Goal: Task Accomplishment & Management: Manage account settings

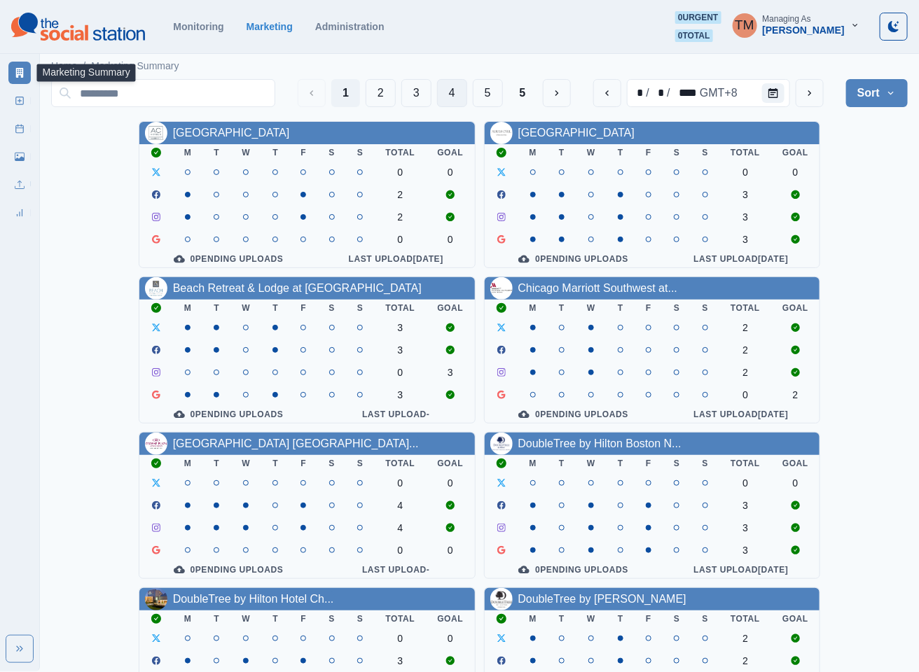
click at [450, 97] on button "4" at bounding box center [452, 93] width 30 height 28
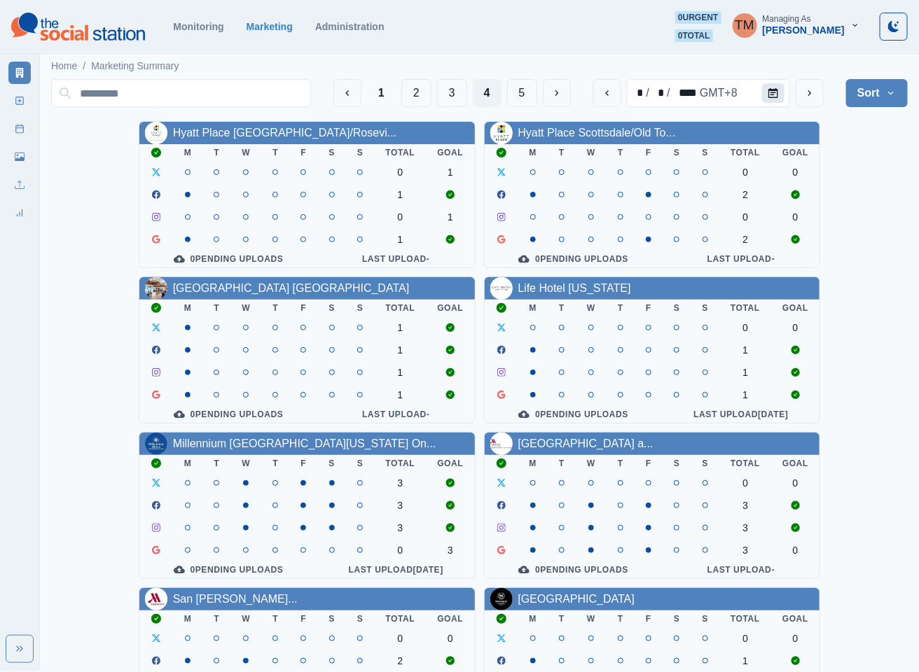
click at [780, 90] on button "Calendar" at bounding box center [773, 93] width 22 height 20
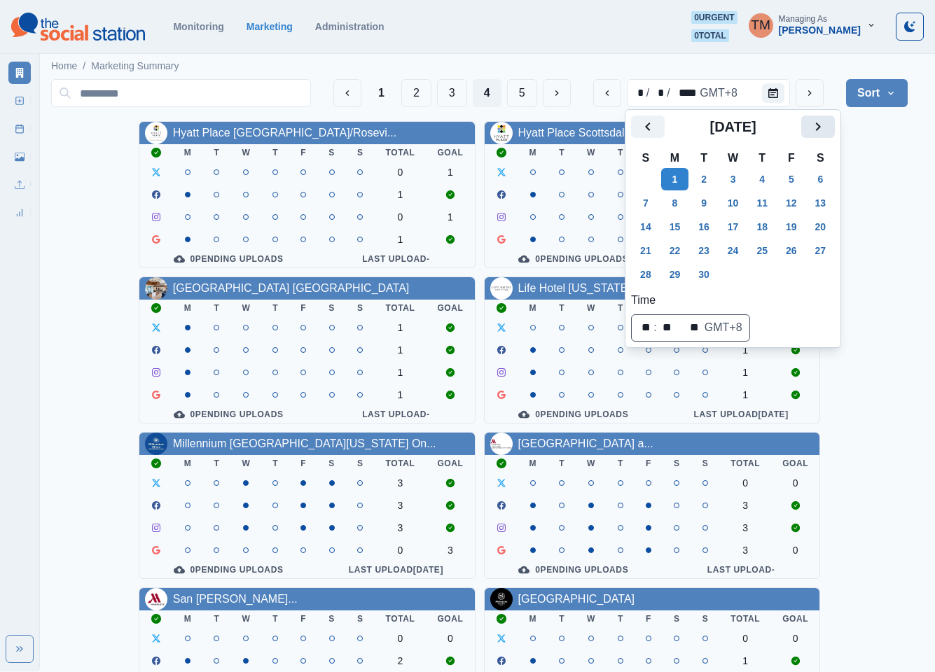
click at [819, 128] on icon "Next" at bounding box center [818, 127] width 5 height 8
click at [675, 252] on button "20" at bounding box center [675, 251] width 28 height 22
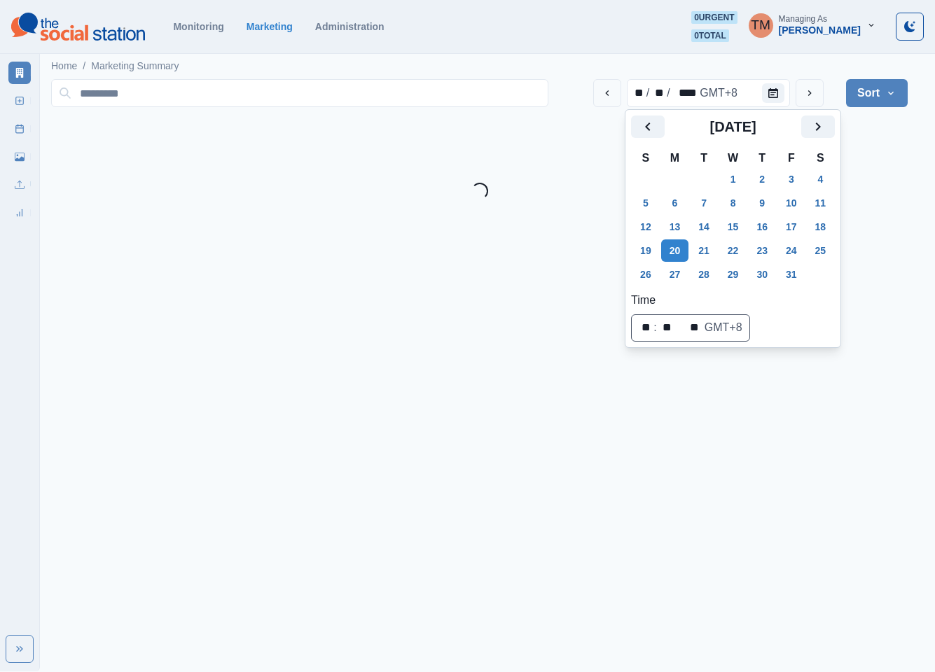
click at [875, 211] on html "October 2025 Selected Date: Monday, October 20, 2025 Monitoring Marketing Admin…" at bounding box center [467, 105] width 935 height 211
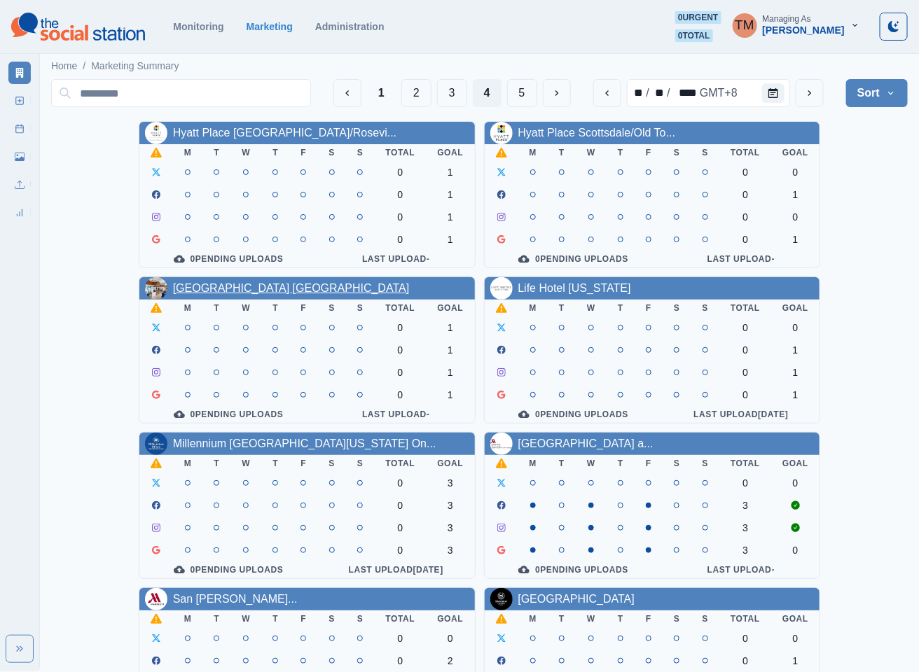
click at [234, 294] on link "Hyatt Place Vacaville" at bounding box center [291, 288] width 237 height 12
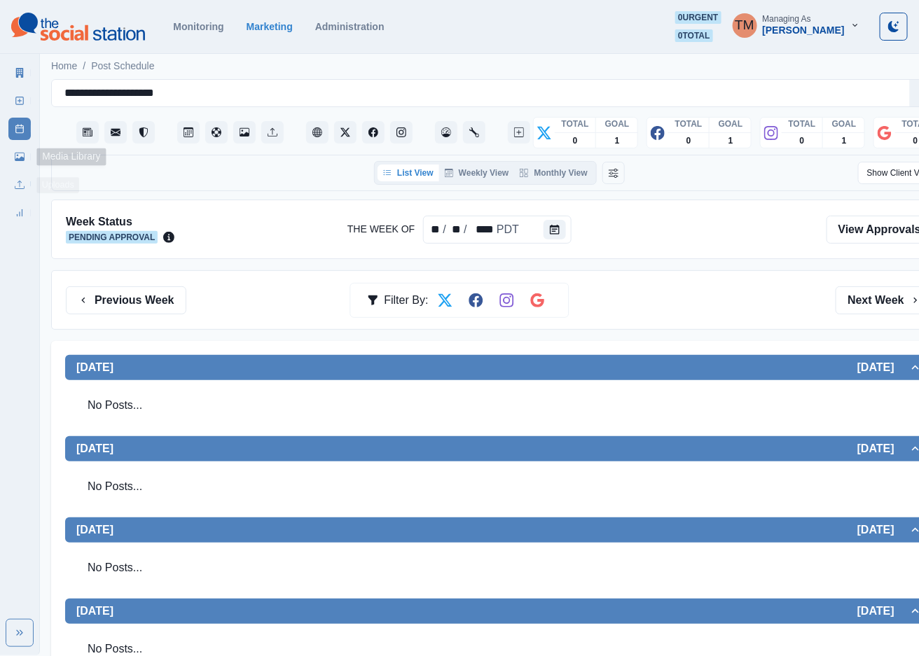
click at [22, 166] on link "Media Library" at bounding box center [19, 157] width 22 height 22
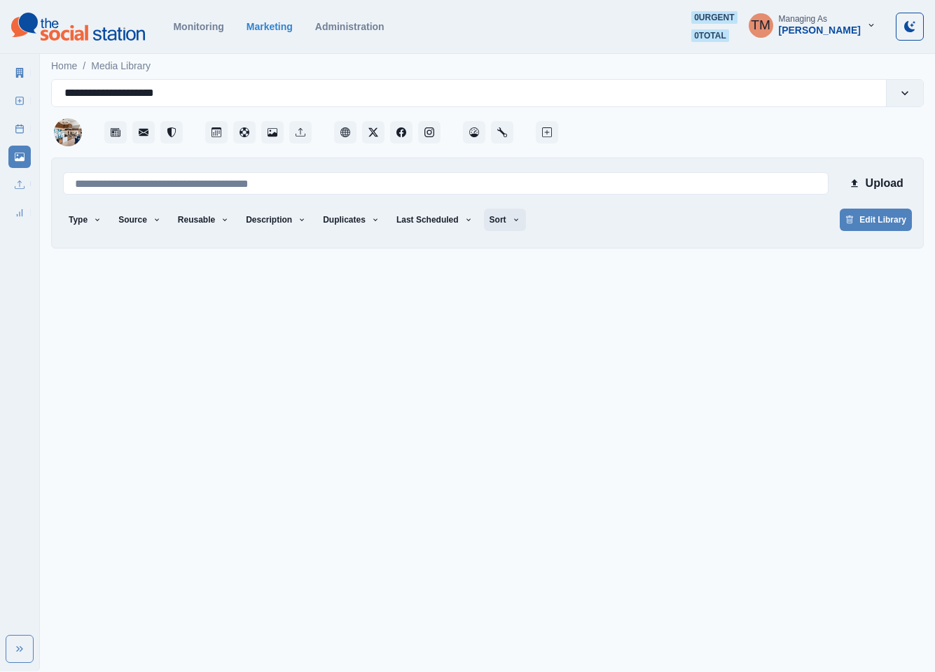
click at [512, 221] on icon "button" at bounding box center [516, 220] width 8 height 8
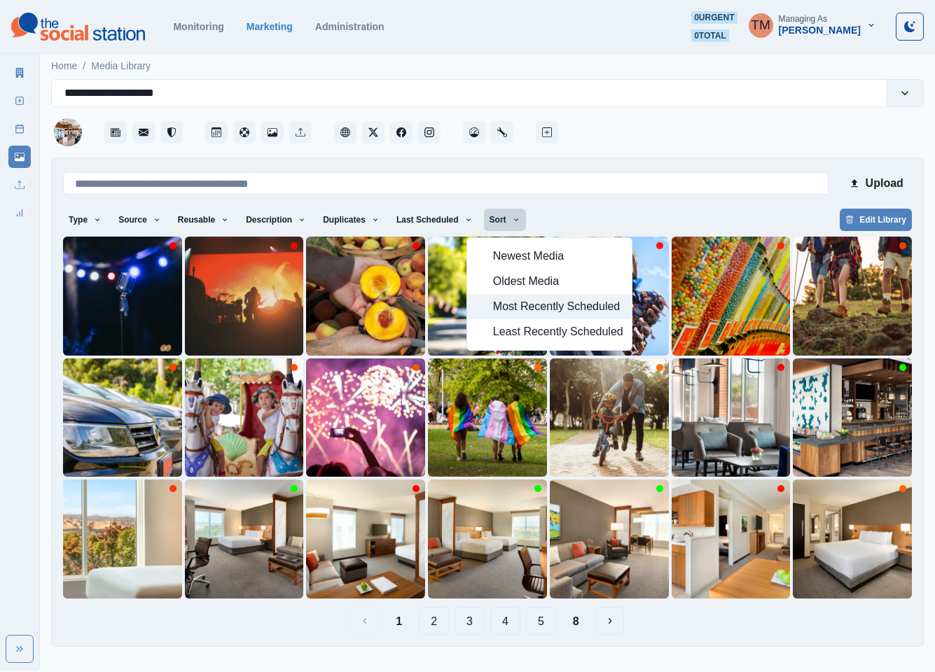
click at [544, 310] on span "Most Recently Scheduled" at bounding box center [558, 306] width 130 height 17
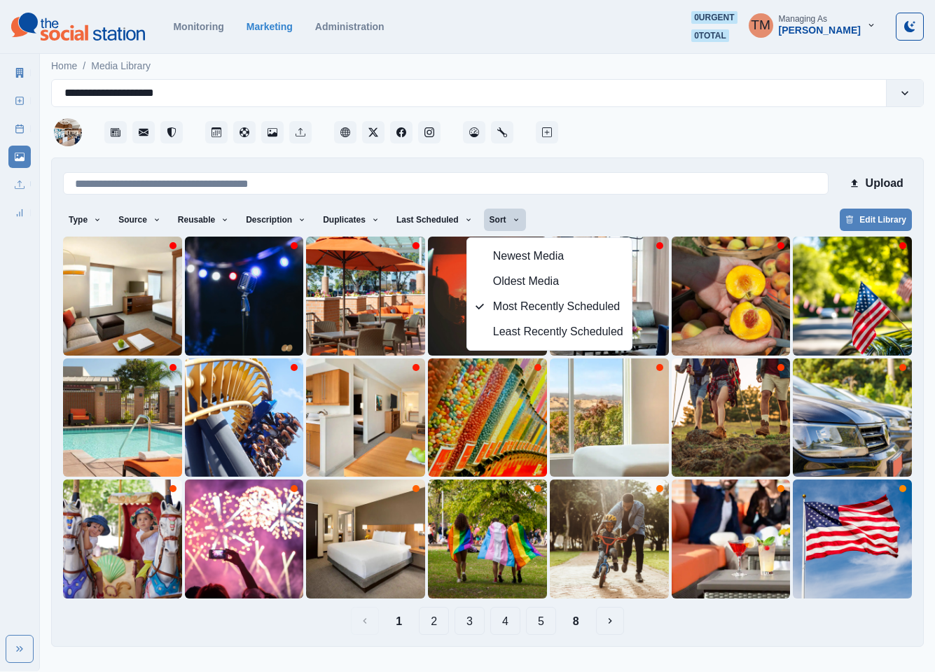
click at [649, 202] on div "Upload Type Any Image Video Source Any Upload Social Manager Found: Instagram F…" at bounding box center [487, 402] width 849 height 466
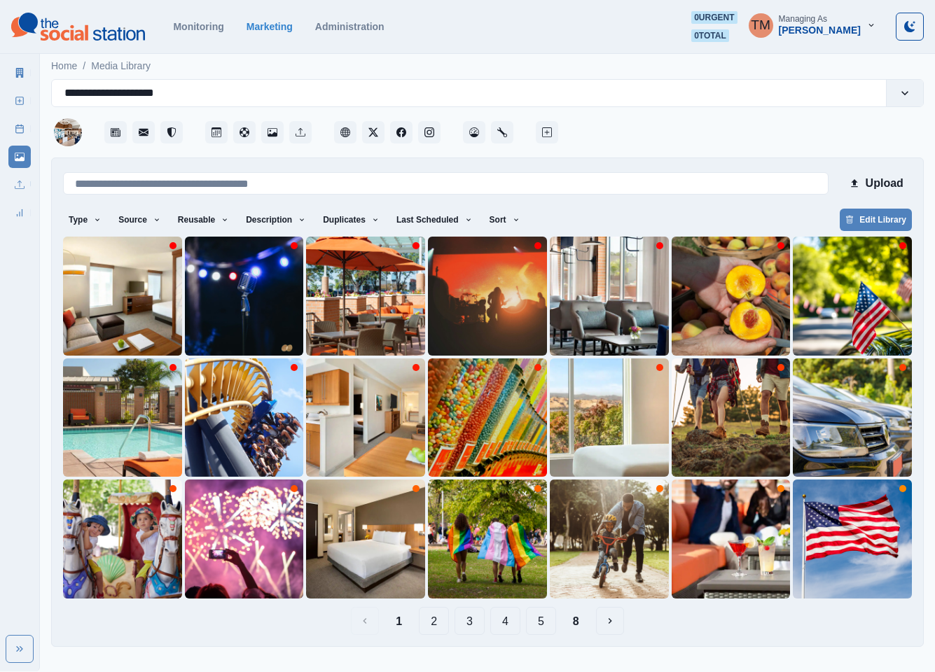
click at [438, 620] on button "2" at bounding box center [434, 621] width 30 height 28
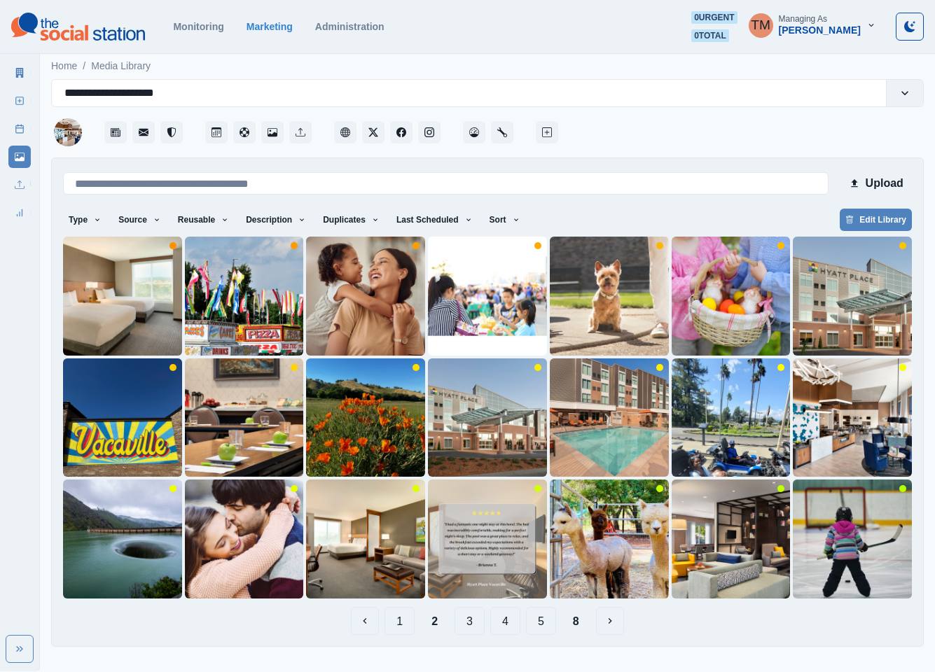
click at [477, 621] on button "3" at bounding box center [470, 621] width 30 height 28
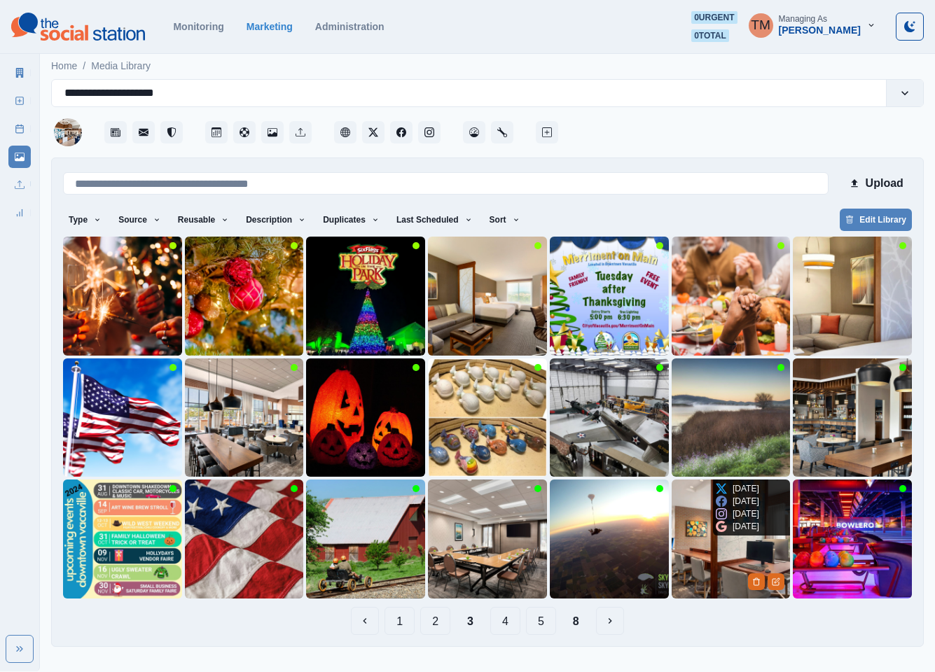
click at [710, 576] on img at bounding box center [731, 539] width 119 height 119
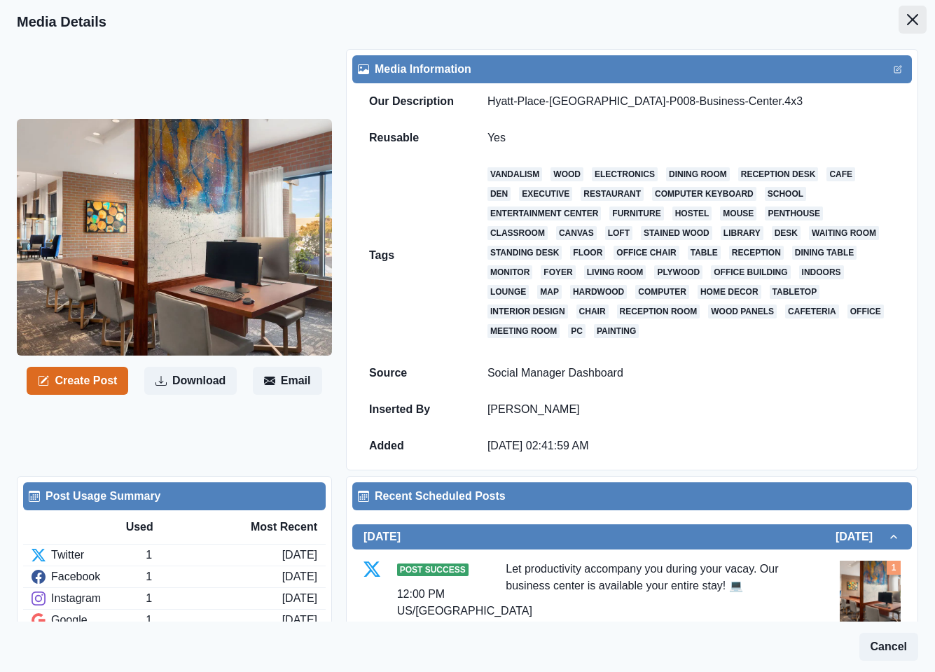
click at [907, 22] on icon "Close" at bounding box center [912, 19] width 11 height 11
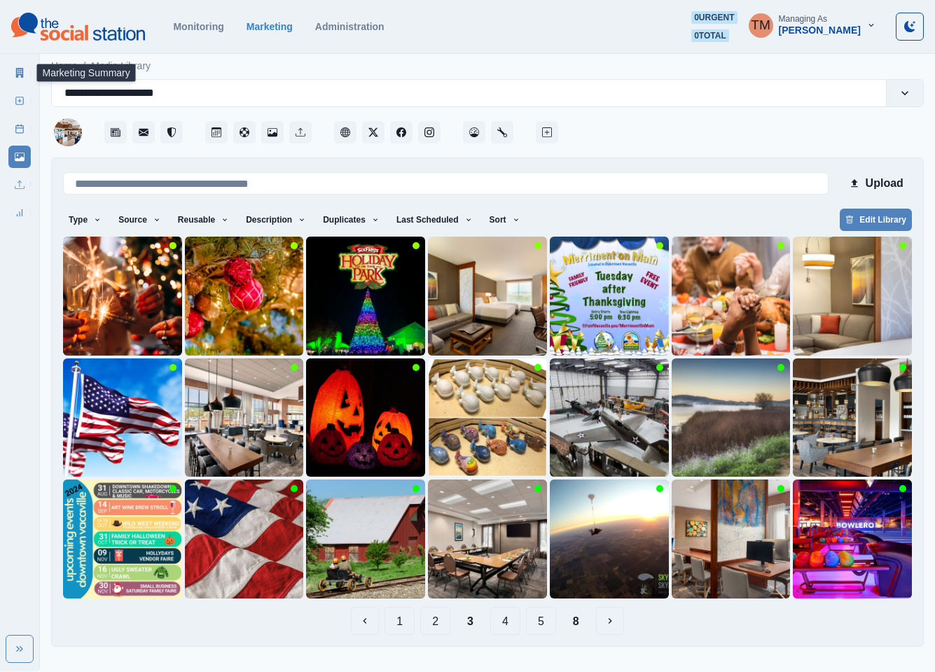
click at [22, 76] on icon at bounding box center [20, 73] width 8 height 10
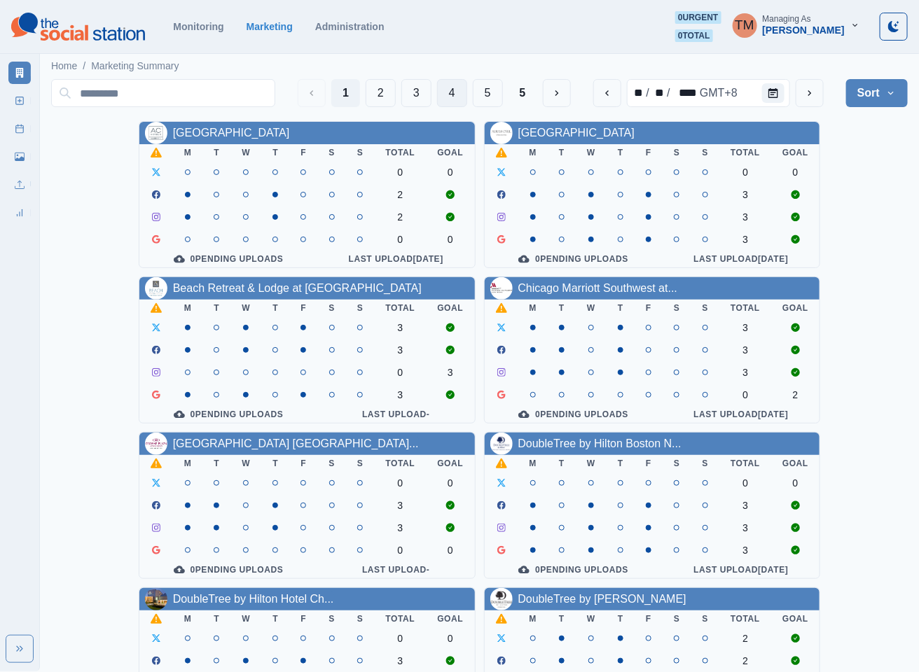
click at [437, 91] on button "4" at bounding box center [452, 93] width 30 height 28
click at [275, 89] on input at bounding box center [163, 93] width 224 height 28
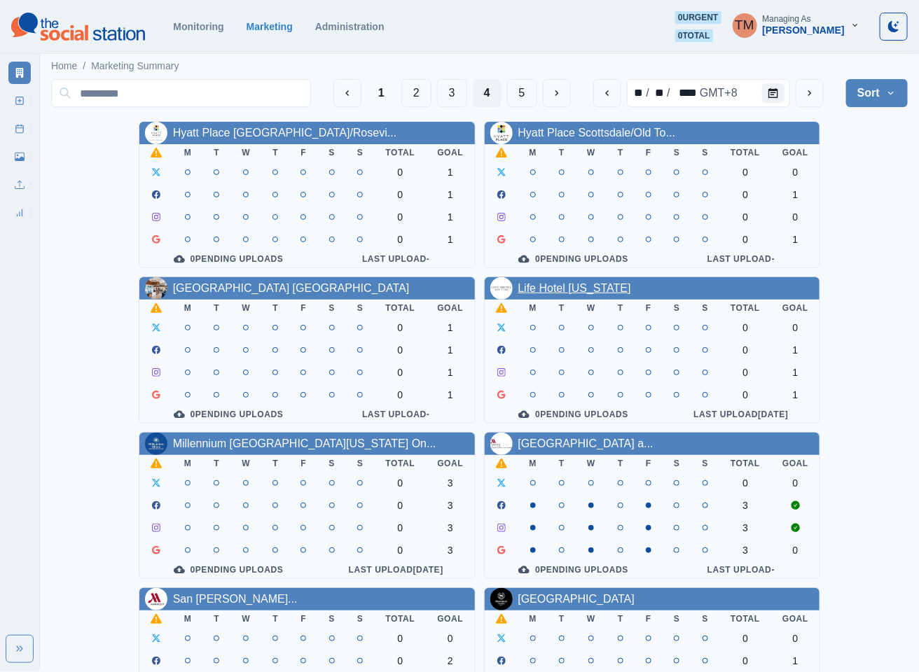
click at [538, 294] on link "Life Hotel New York" at bounding box center [574, 288] width 113 height 12
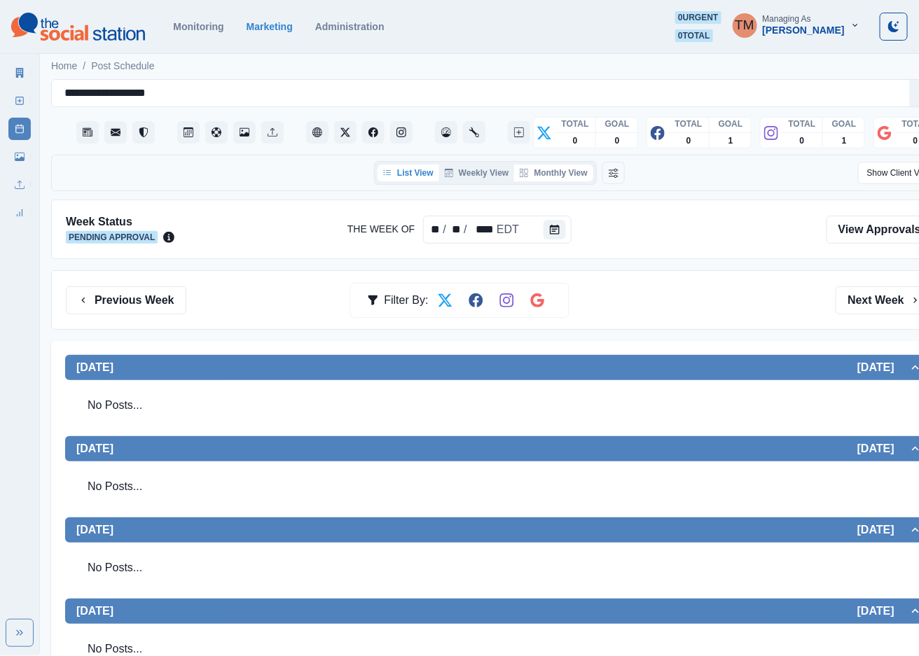
click at [564, 176] on button "Monthly View" at bounding box center [553, 173] width 78 height 17
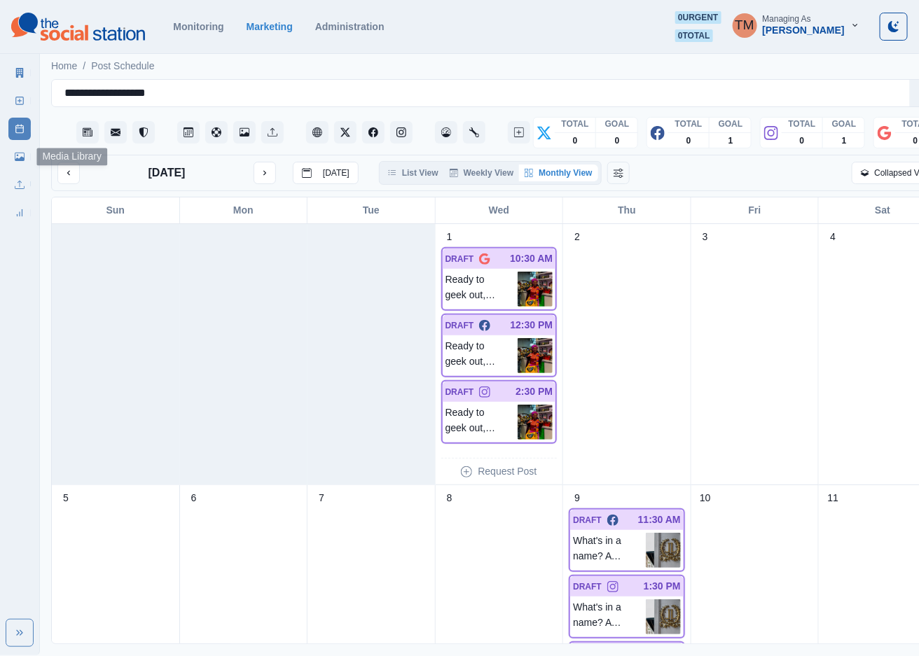
click at [20, 160] on icon at bounding box center [20, 157] width 10 height 8
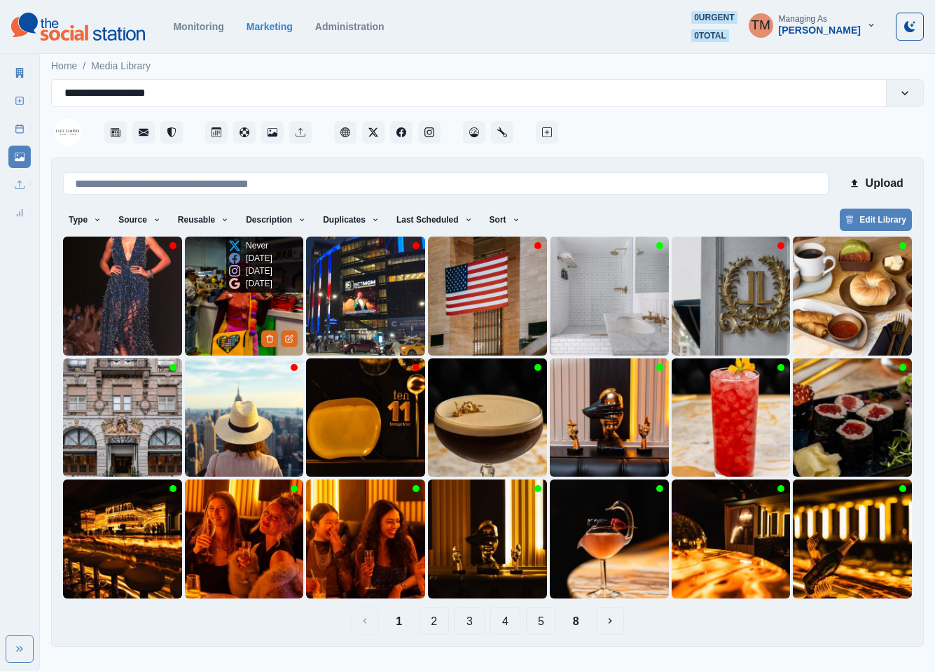
click at [225, 305] on img at bounding box center [244, 296] width 119 height 119
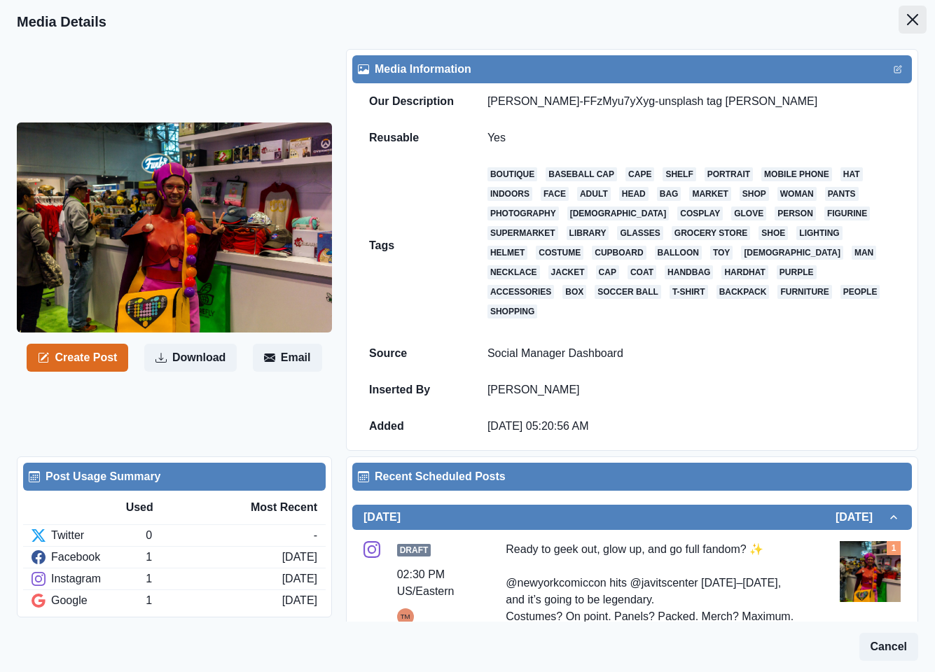
click at [907, 24] on icon "Close" at bounding box center [912, 19] width 11 height 11
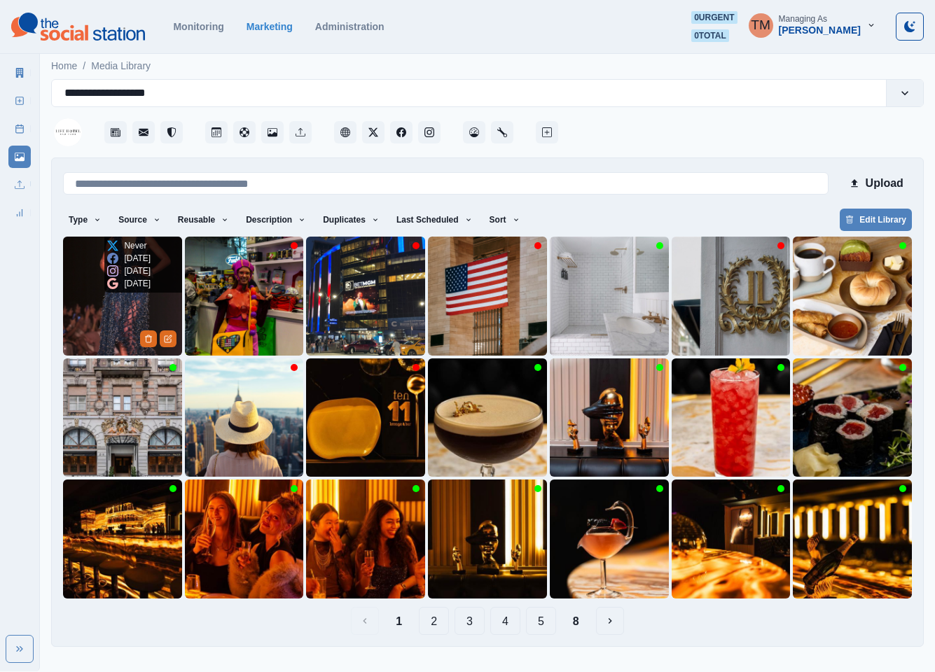
click at [97, 320] on img at bounding box center [122, 296] width 119 height 119
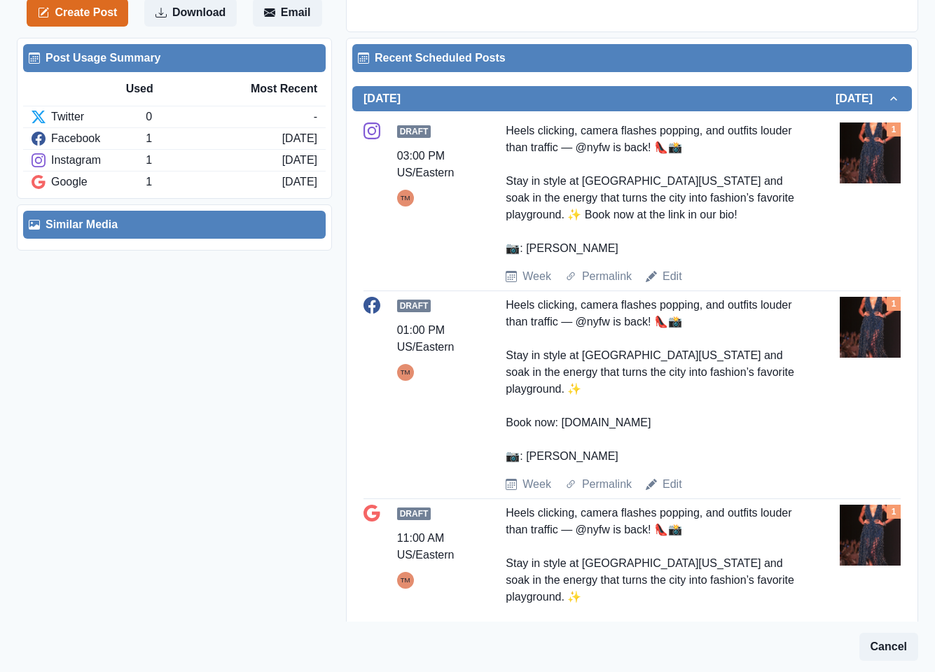
scroll to position [630, 0]
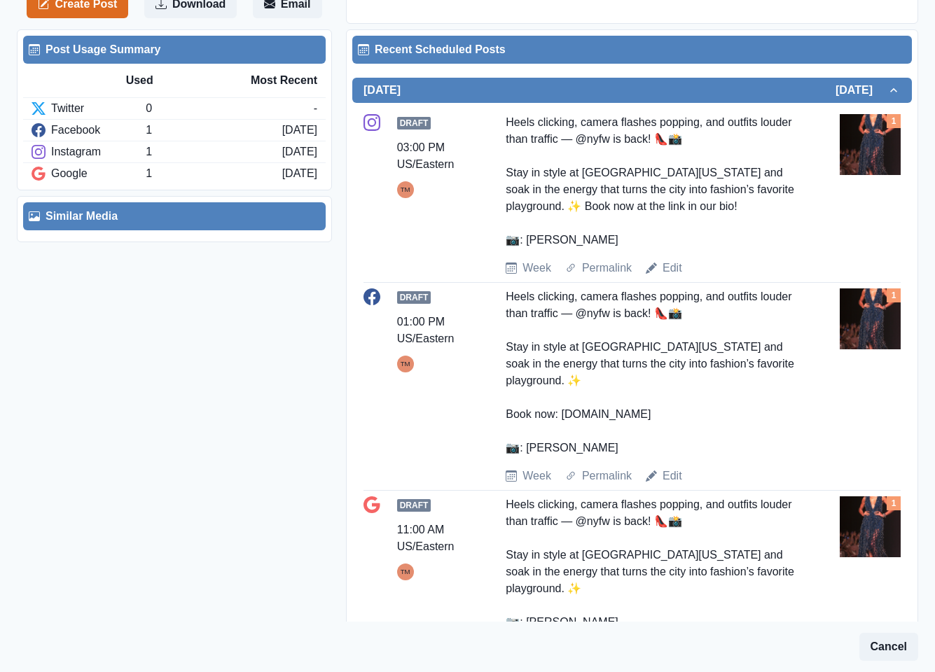
click at [861, 146] on img at bounding box center [870, 144] width 61 height 61
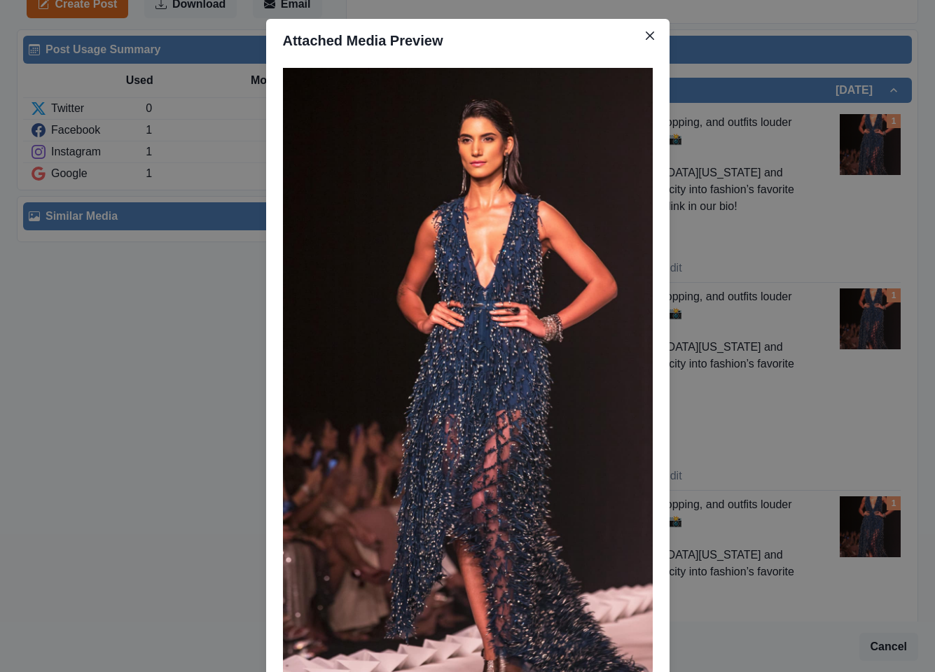
scroll to position [0, 0]
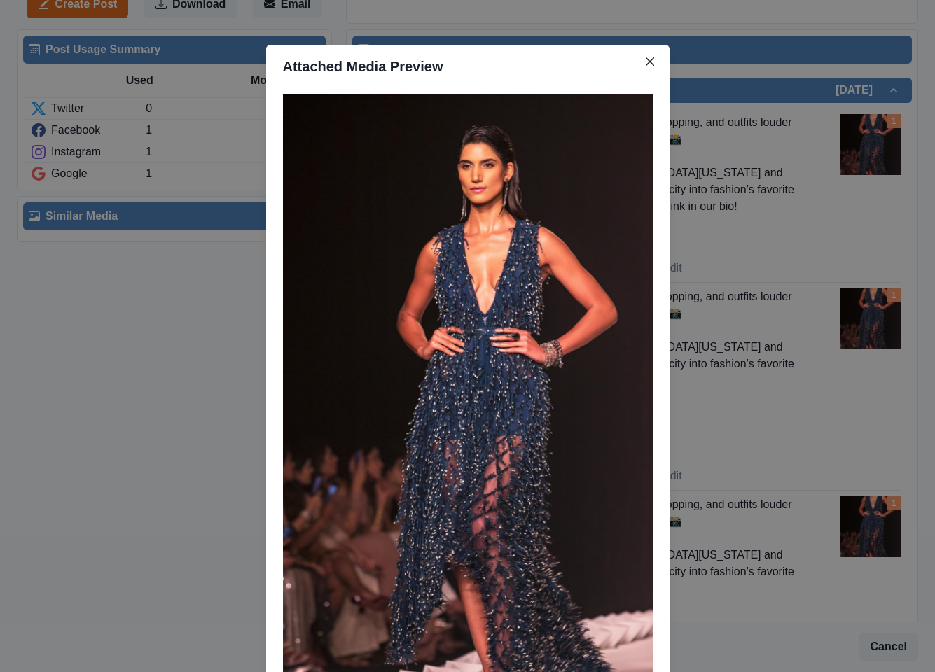
click at [47, 368] on div "Attached Media Preview" at bounding box center [467, 336] width 935 height 672
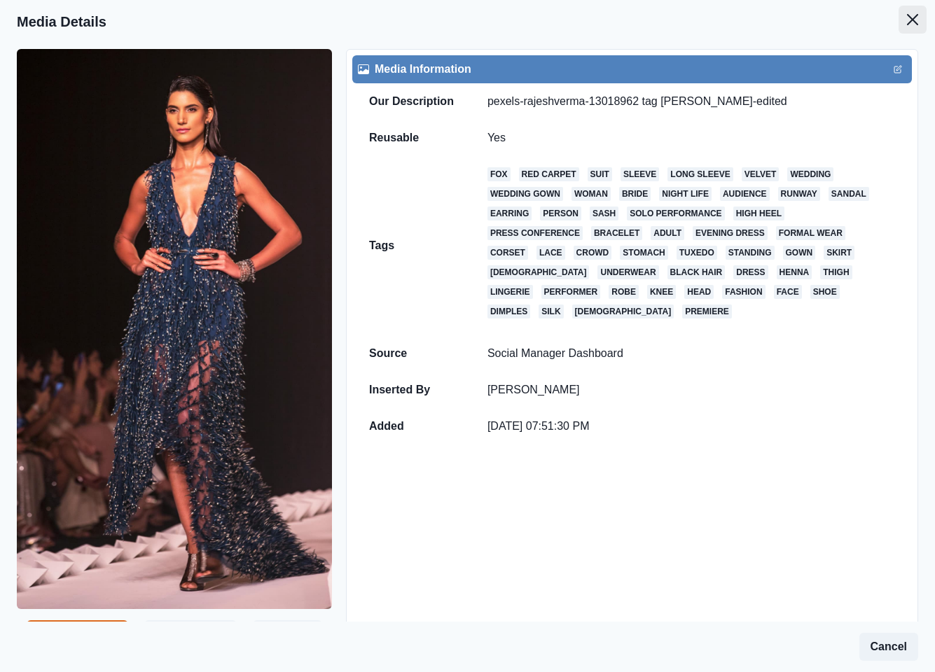
click at [899, 22] on button "Close" at bounding box center [913, 20] width 28 height 28
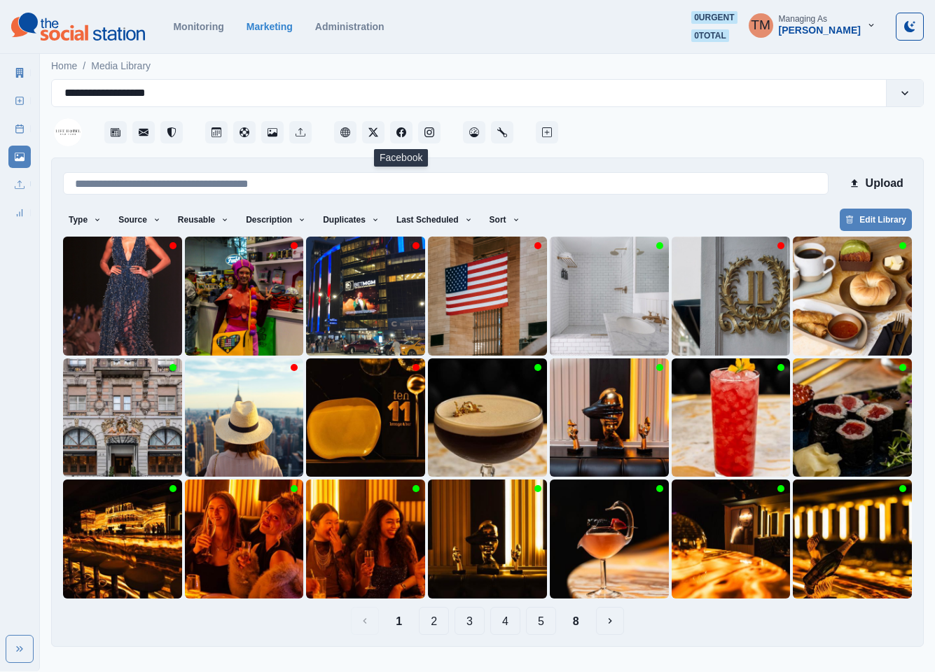
click at [431, 616] on button "2" at bounding box center [434, 621] width 30 height 28
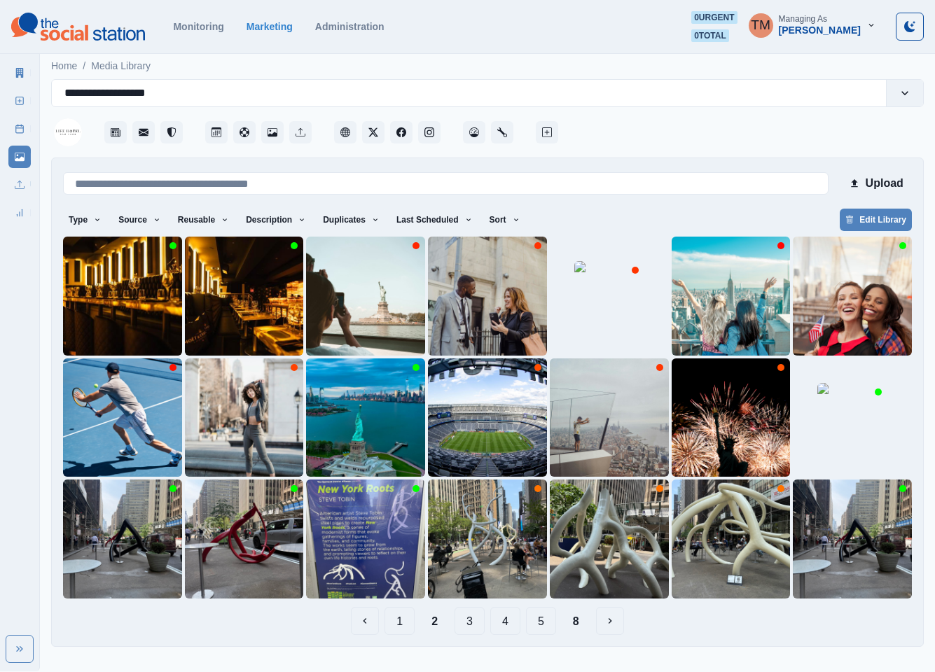
click at [395, 624] on button "1" at bounding box center [400, 621] width 30 height 28
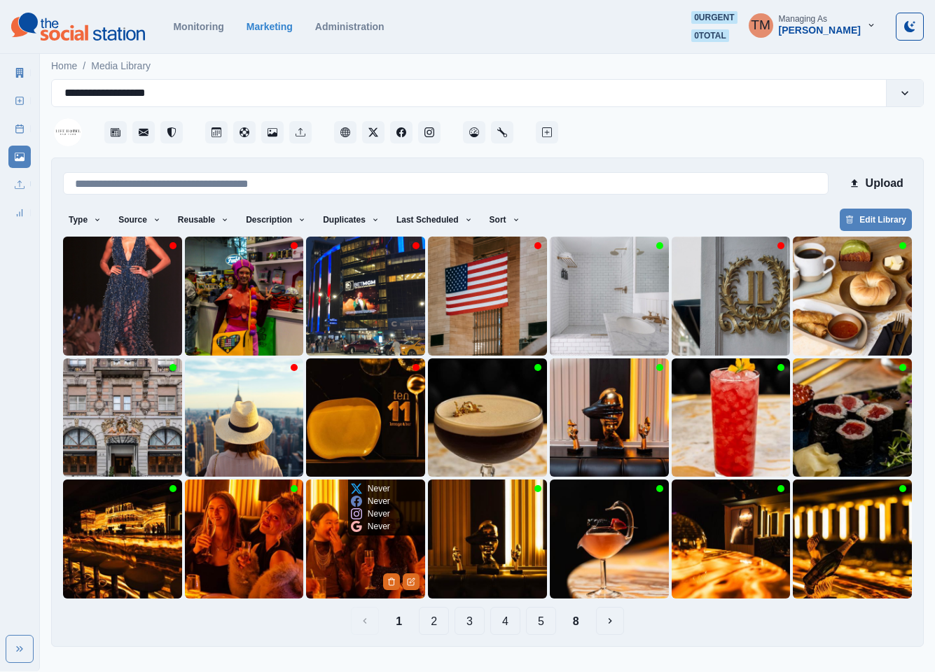
click at [349, 570] on img at bounding box center [365, 539] width 119 height 119
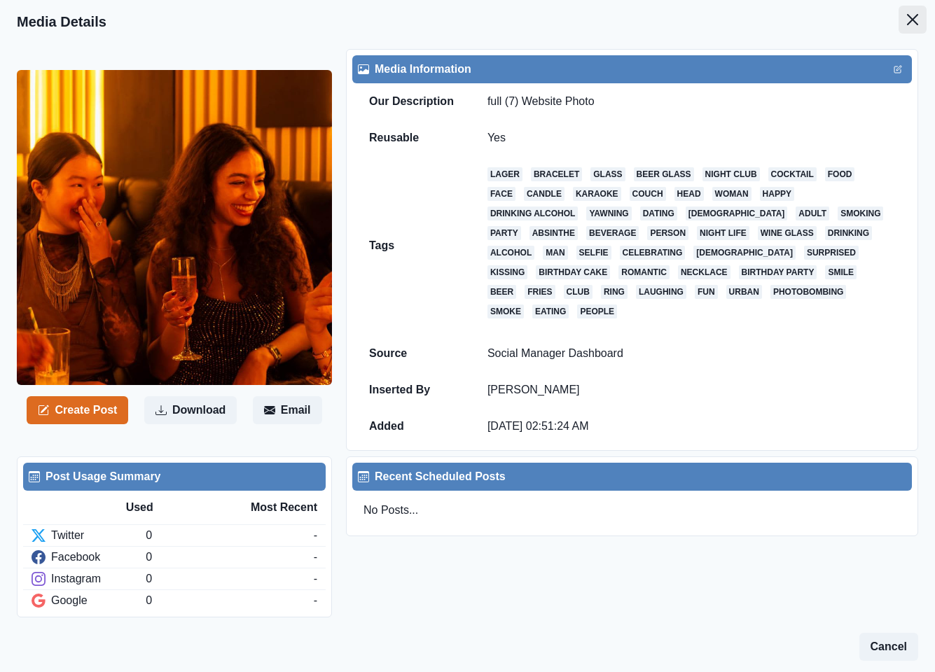
click at [899, 22] on button "Close" at bounding box center [913, 20] width 28 height 28
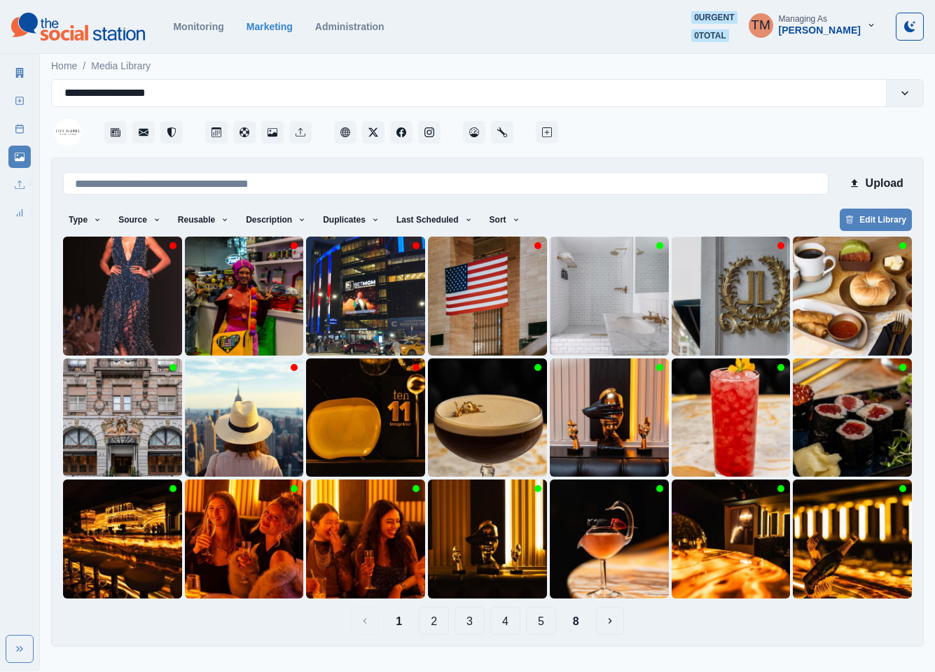
click at [434, 618] on button "2" at bounding box center [434, 621] width 30 height 28
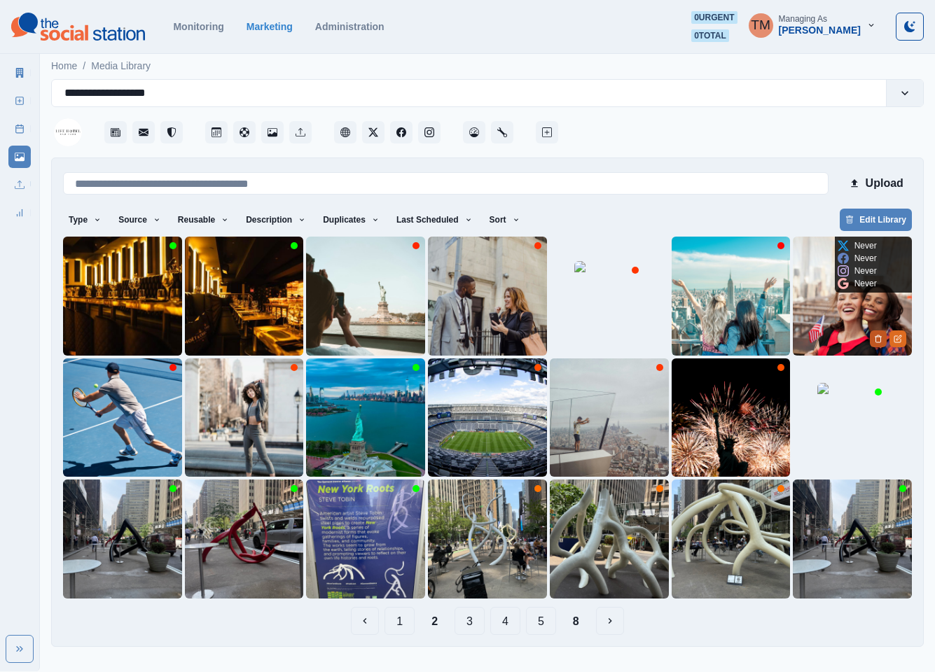
click at [872, 340] on button "Delete Media" at bounding box center [878, 339] width 17 height 17
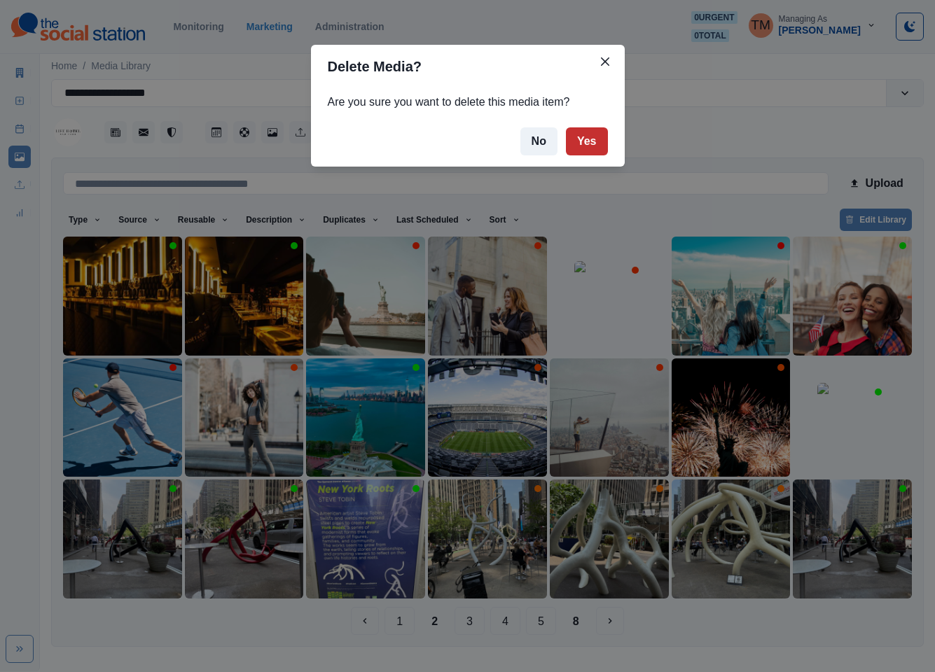
click at [580, 137] on button "Yes" at bounding box center [587, 141] width 42 height 28
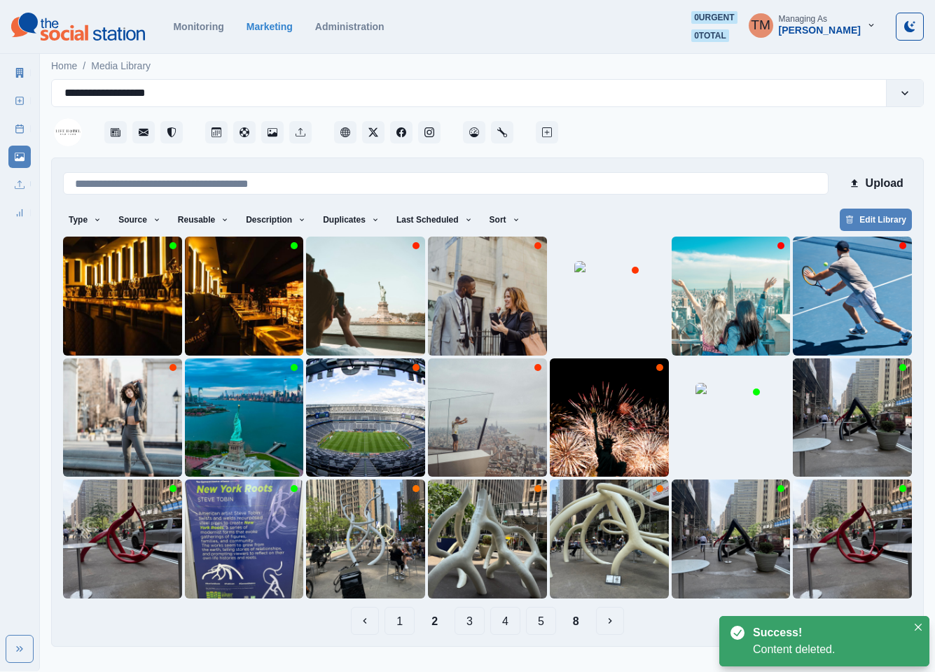
click at [469, 622] on button "3" at bounding box center [470, 621] width 30 height 28
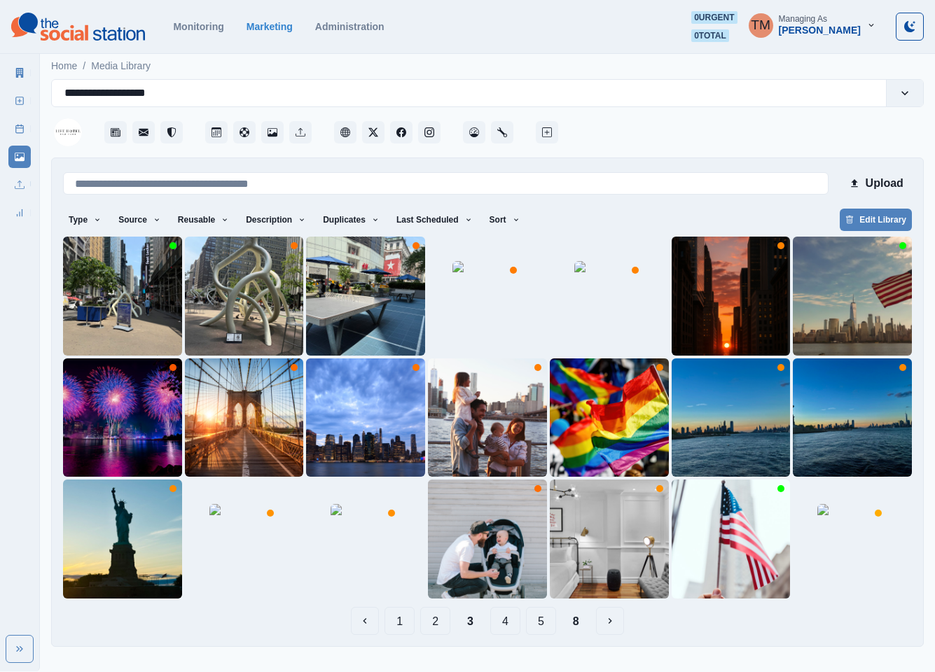
click at [509, 623] on button "4" at bounding box center [505, 621] width 30 height 28
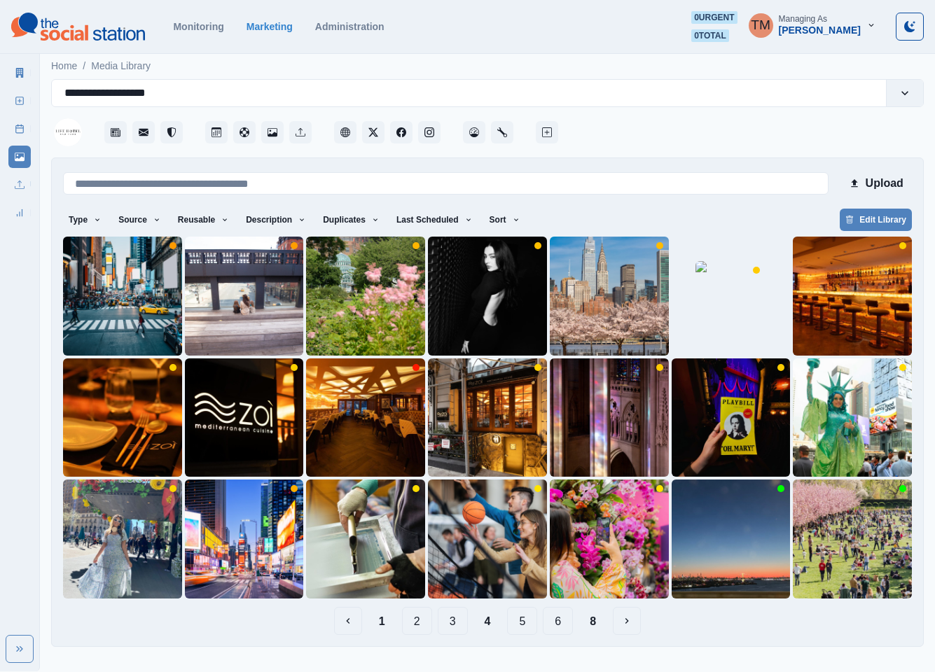
click at [525, 623] on button "5" at bounding box center [522, 621] width 30 height 28
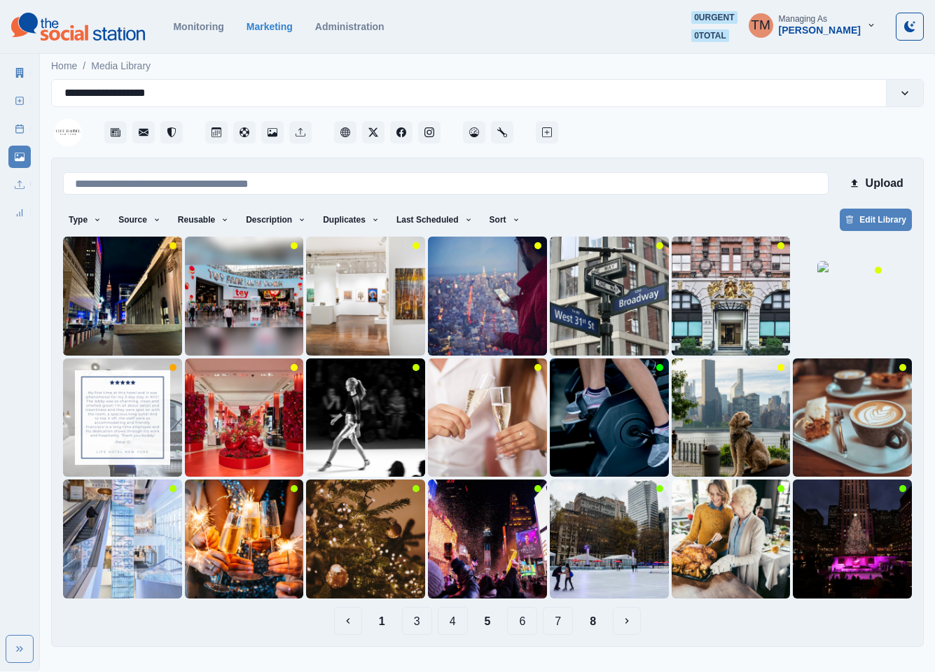
click at [460, 625] on button "4" at bounding box center [453, 621] width 30 height 28
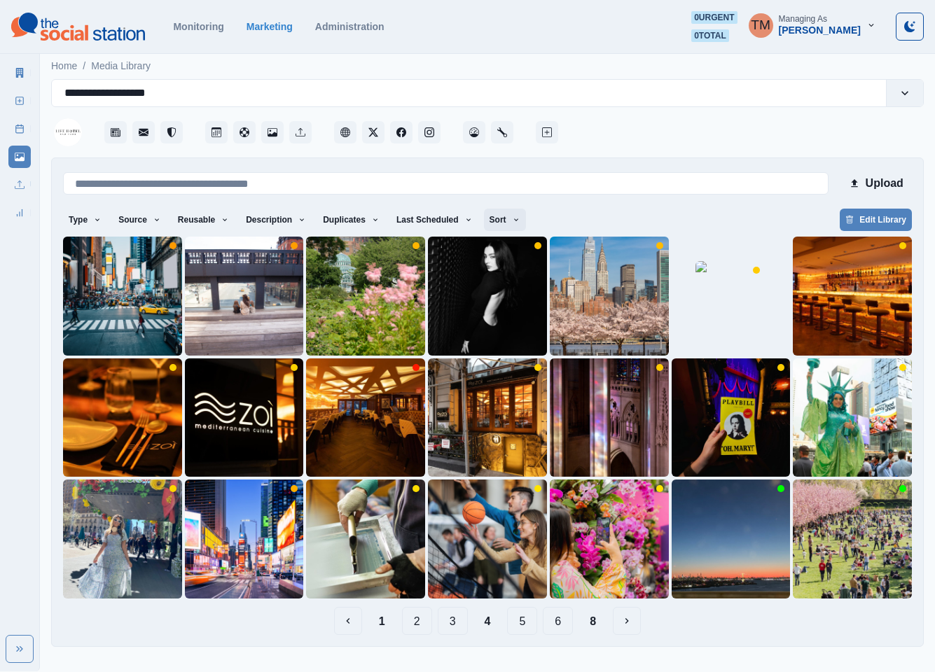
click at [490, 216] on button "Sort" at bounding box center [505, 220] width 42 height 22
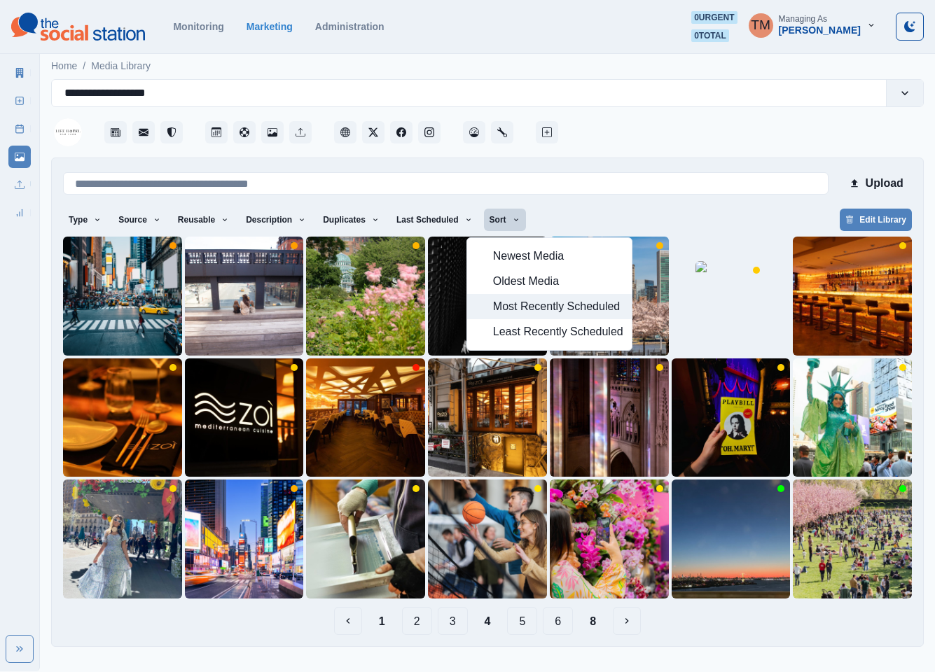
click at [502, 311] on span "Most Recently Scheduled" at bounding box center [558, 306] width 130 height 17
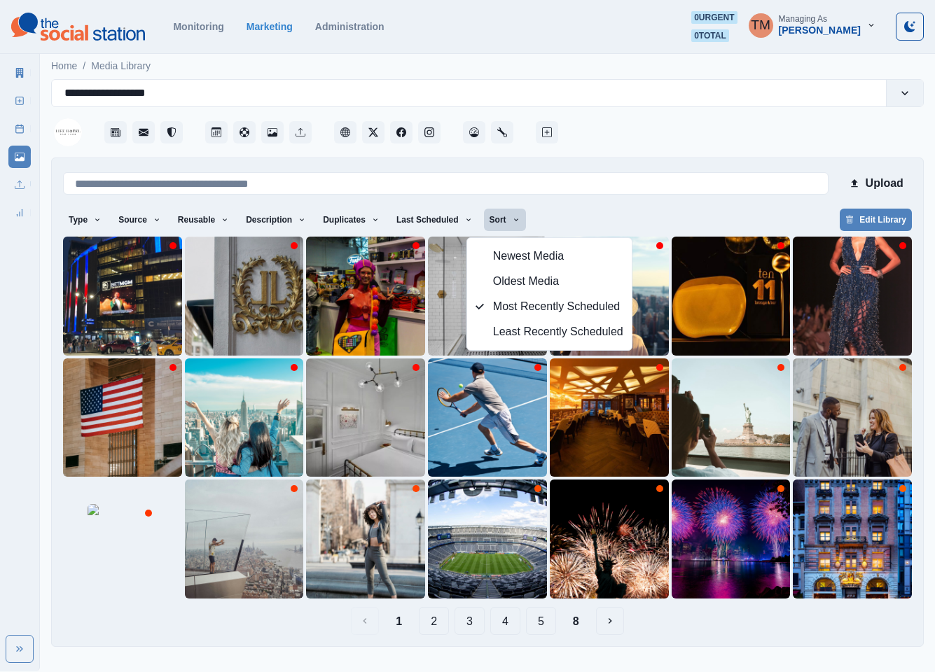
click at [828, 637] on div "Upload Type Any Image Video Source Any Upload Social Manager Found: Instagram F…" at bounding box center [487, 403] width 873 height 490
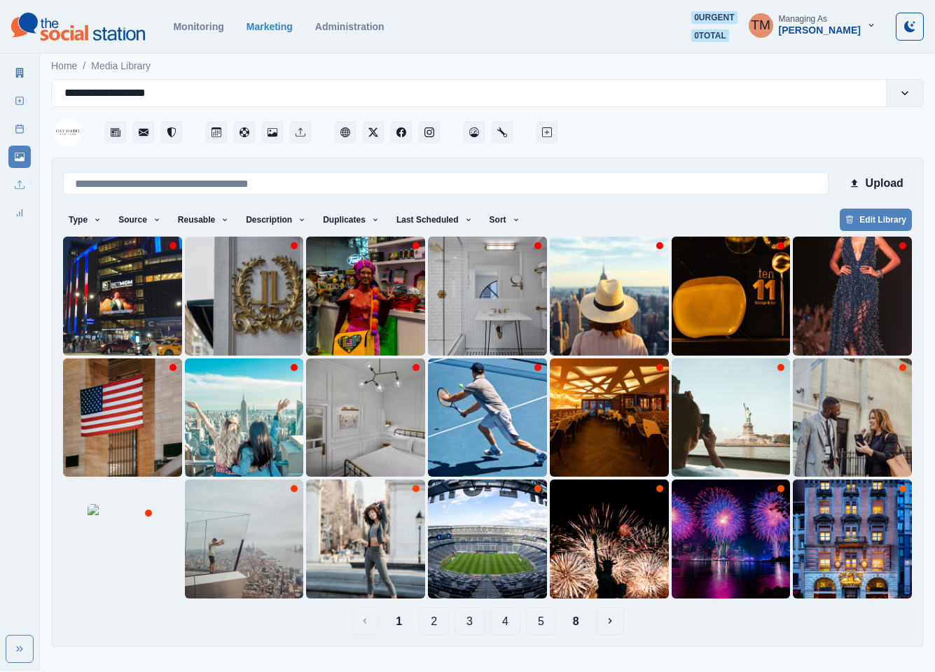
click at [438, 621] on button "2" at bounding box center [434, 621] width 30 height 28
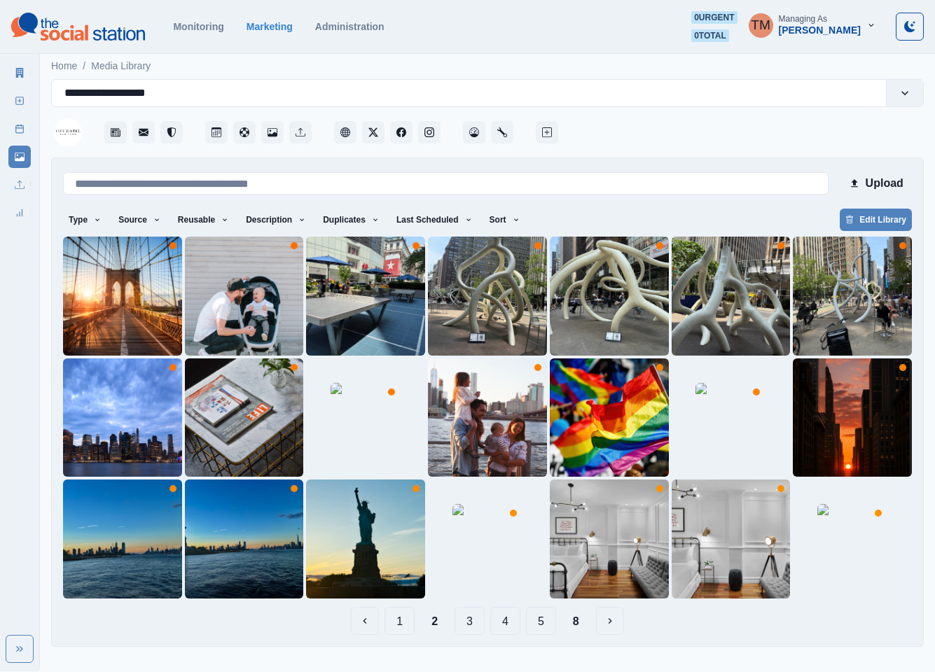
click at [475, 624] on button "3" at bounding box center [470, 621] width 30 height 28
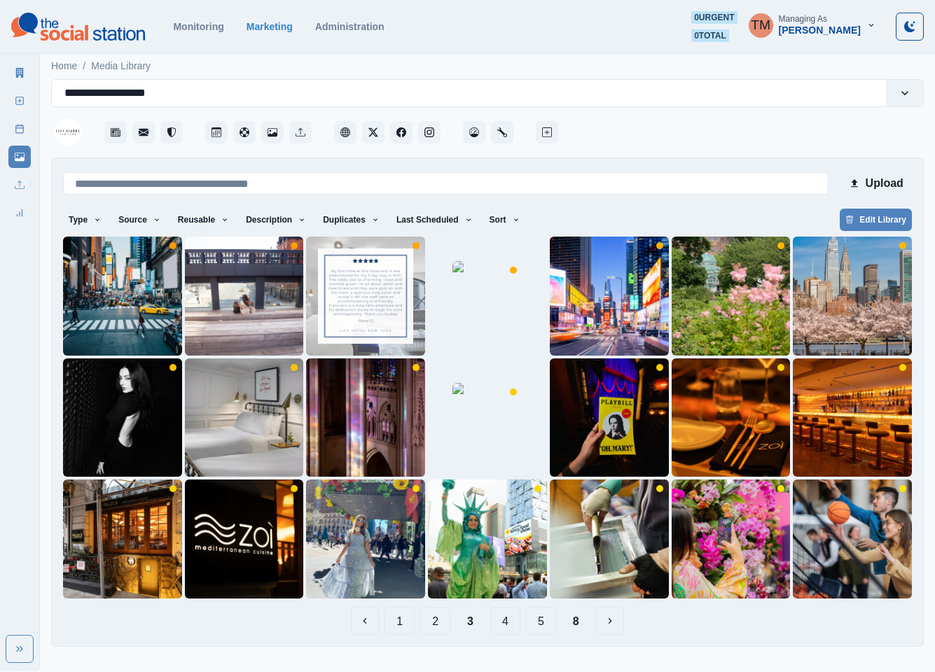
click at [509, 625] on button "4" at bounding box center [505, 621] width 30 height 28
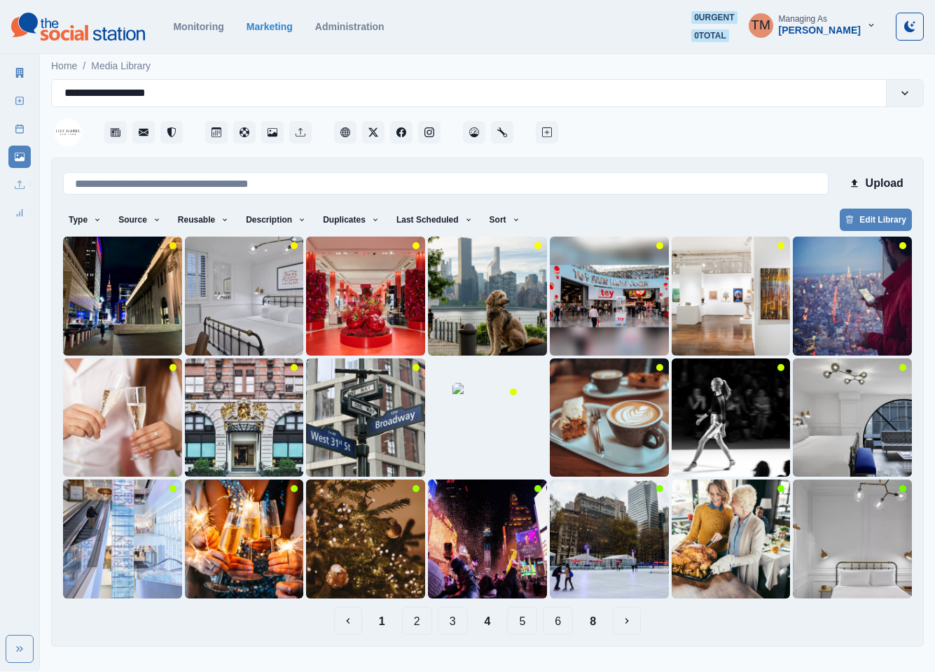
click at [529, 625] on button "5" at bounding box center [522, 621] width 30 height 28
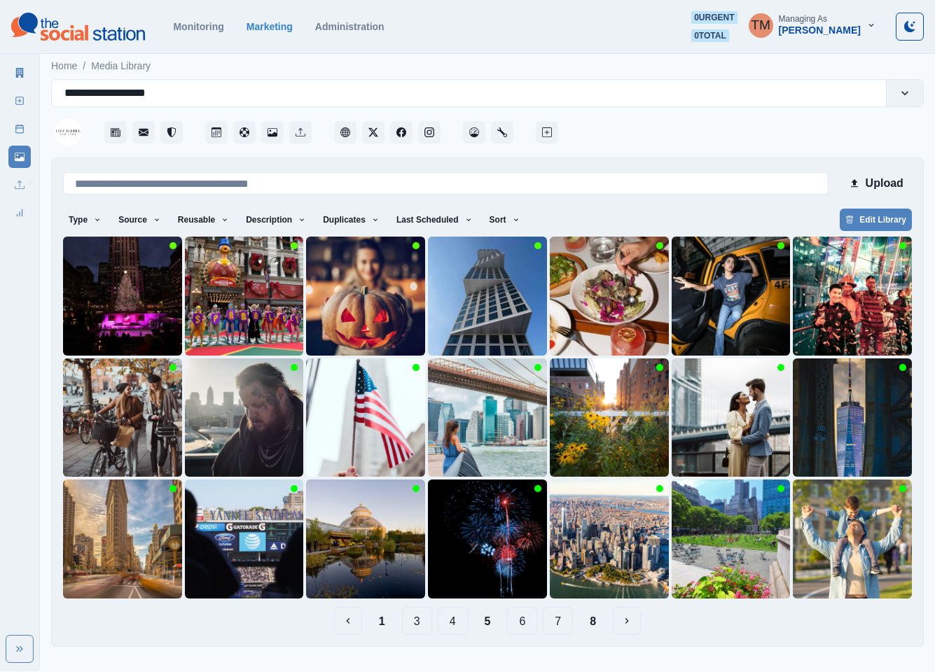
click at [529, 625] on button "6" at bounding box center [522, 621] width 30 height 28
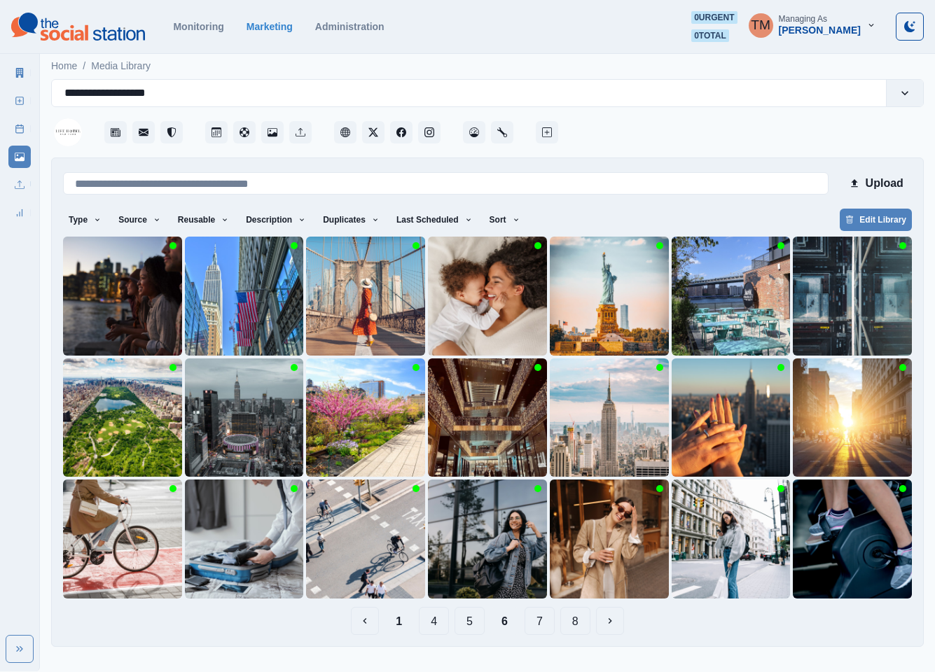
click at [543, 625] on button "7" at bounding box center [540, 621] width 30 height 28
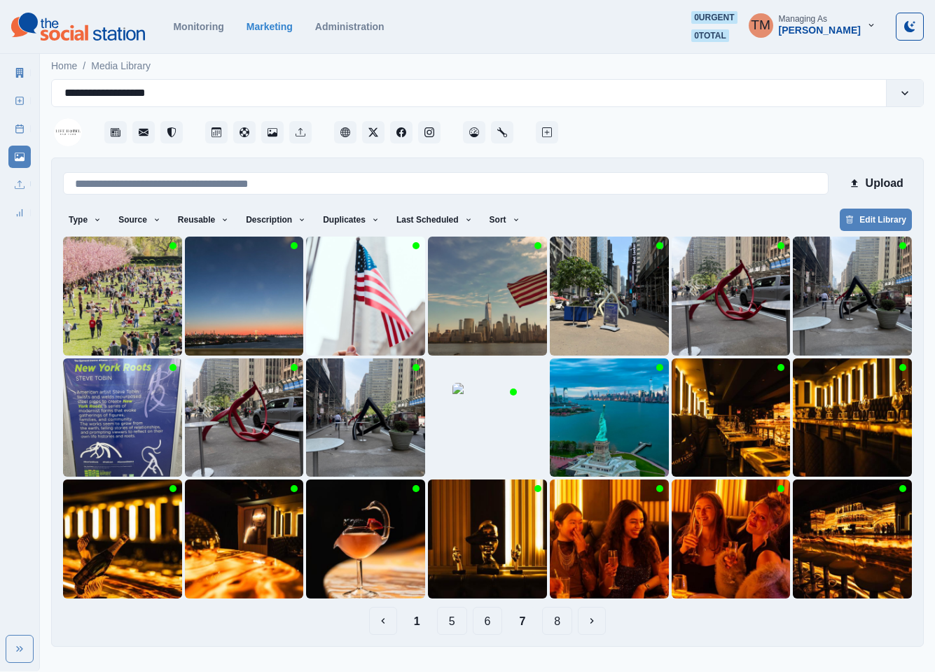
click at [558, 625] on button "8" at bounding box center [557, 621] width 30 height 28
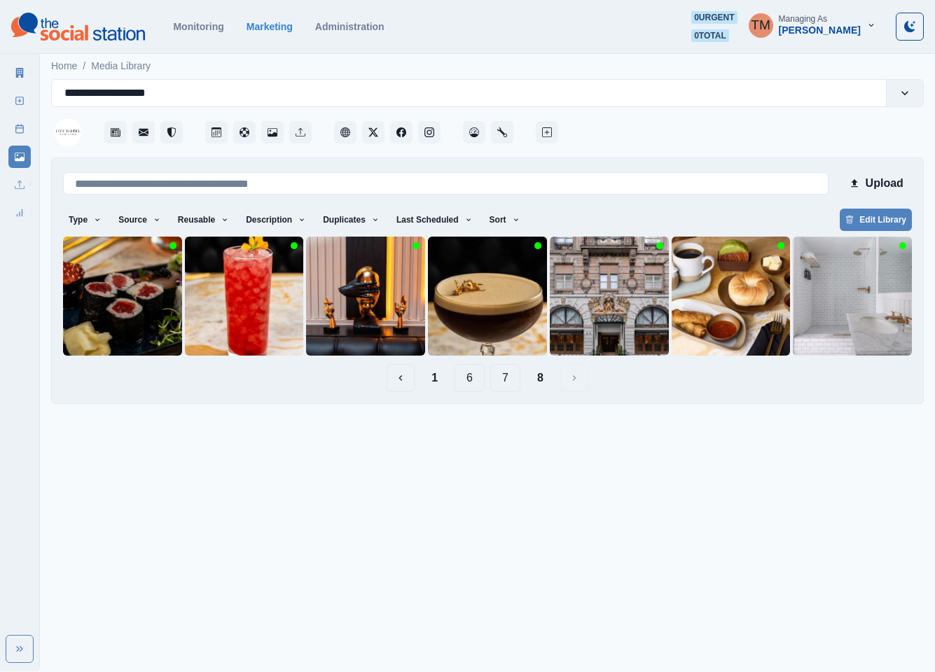
click at [504, 379] on button "7" at bounding box center [505, 378] width 30 height 28
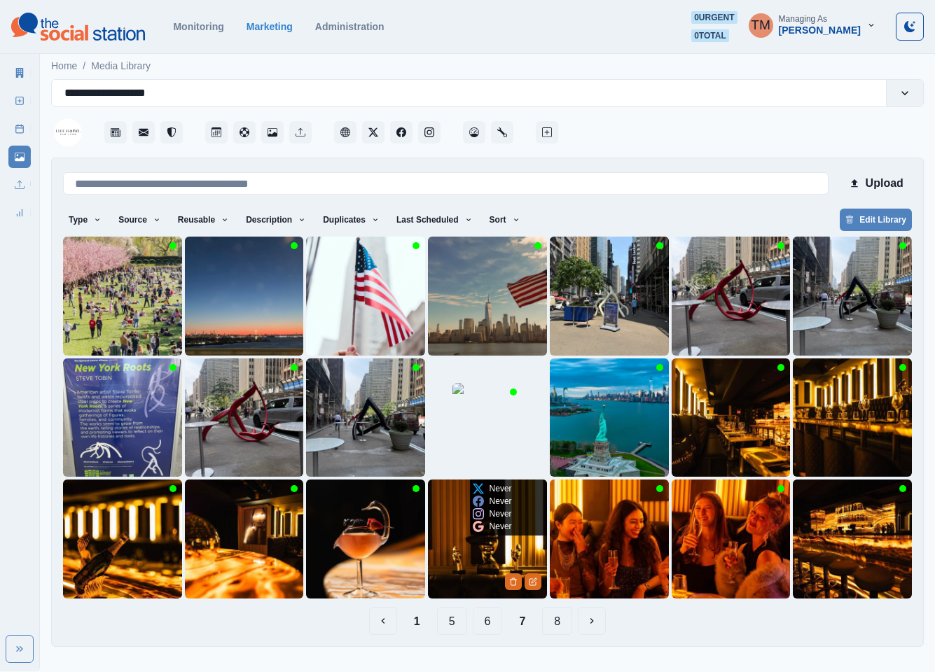
click at [477, 562] on img at bounding box center [487, 539] width 119 height 119
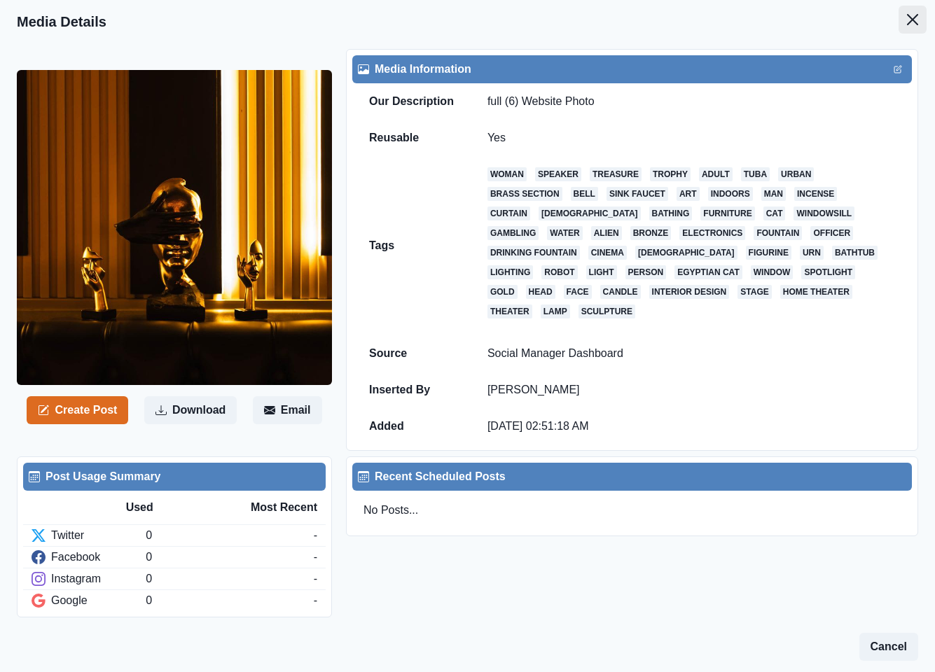
click at [907, 20] on icon "Close" at bounding box center [912, 19] width 11 height 11
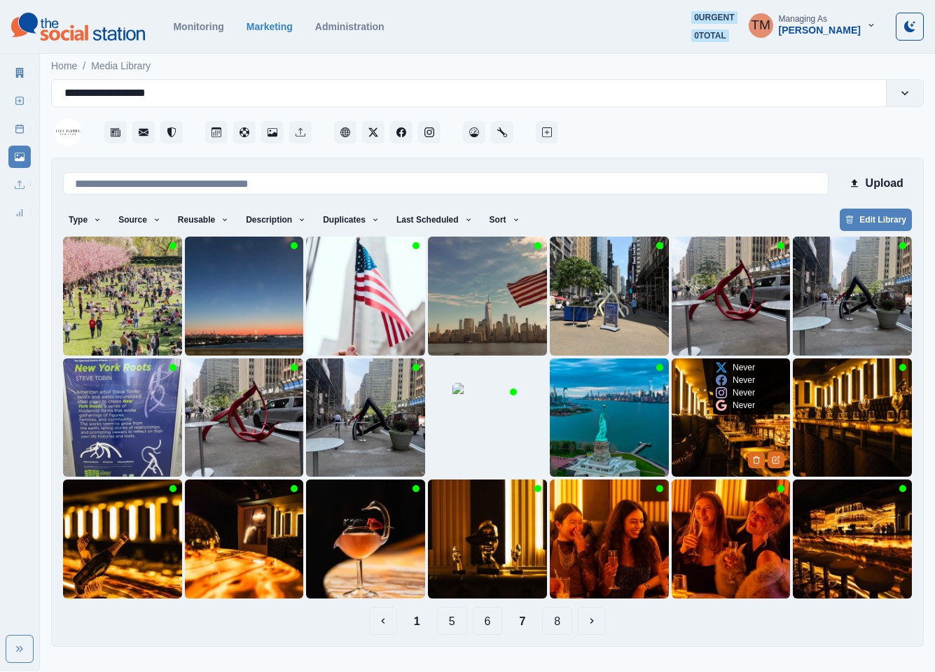
click at [715, 442] on img at bounding box center [731, 418] width 119 height 119
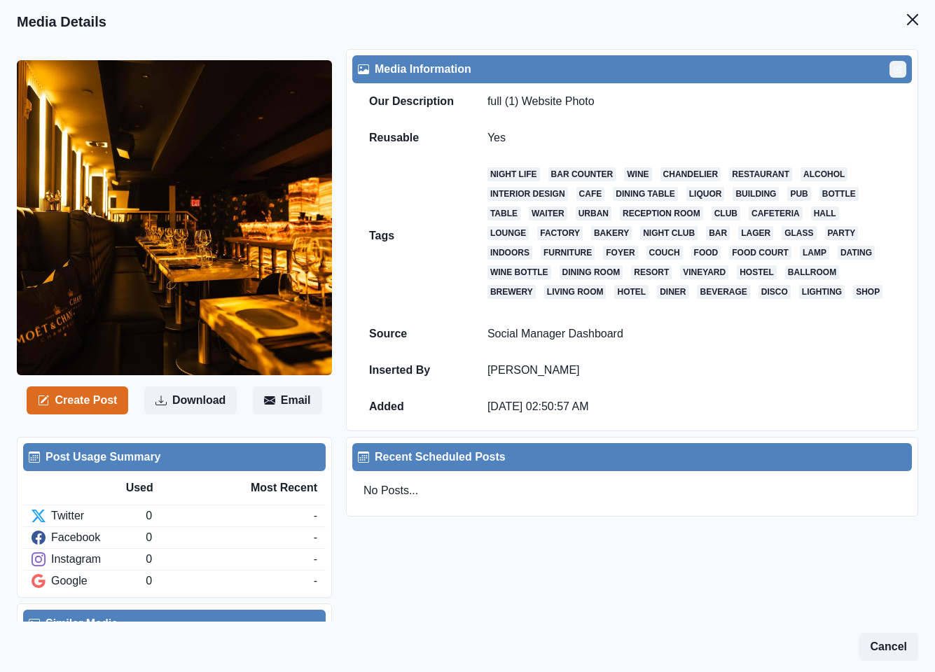
click at [899, 17] on button "Close" at bounding box center [913, 20] width 28 height 28
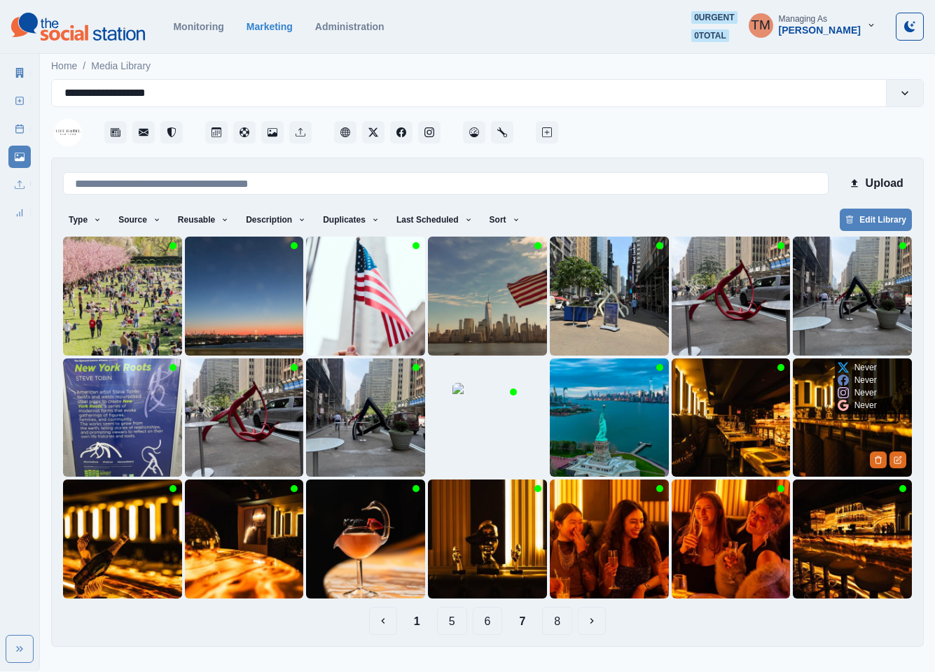
click at [831, 434] on img at bounding box center [852, 418] width 119 height 119
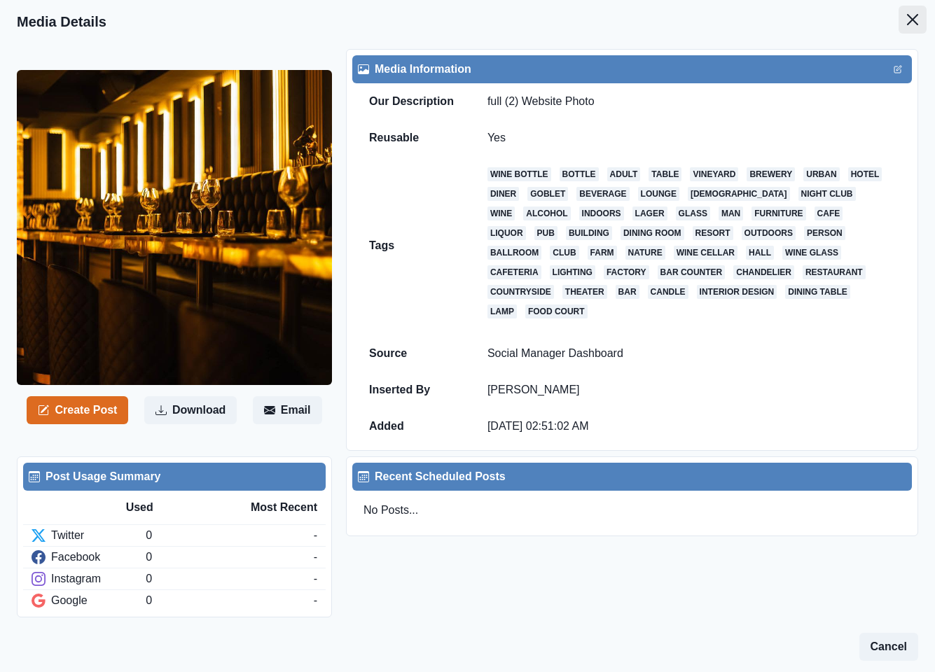
click at [907, 17] on icon "Close" at bounding box center [912, 19] width 11 height 11
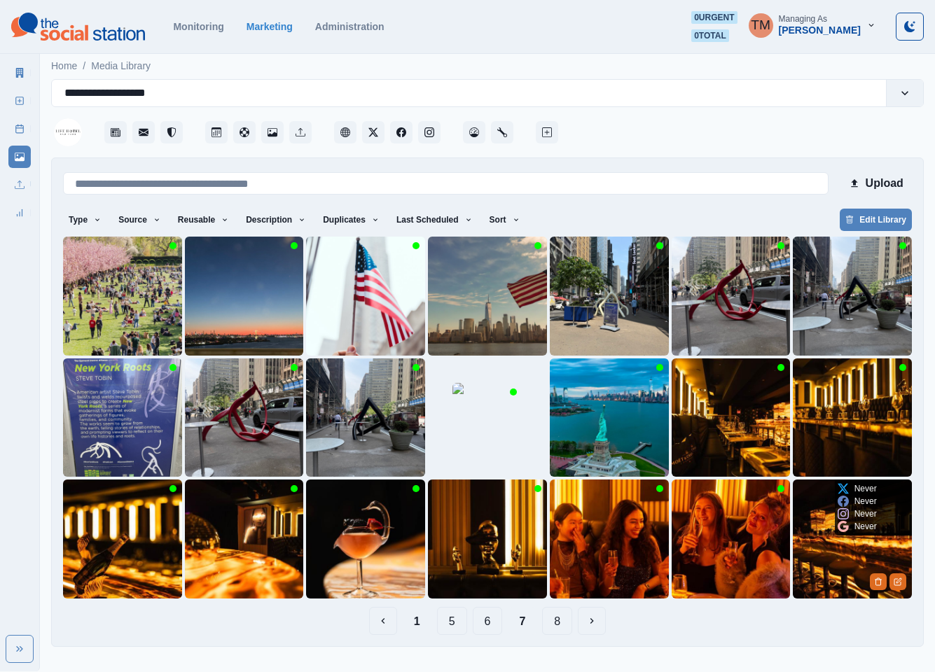
click at [815, 551] on img at bounding box center [852, 539] width 119 height 119
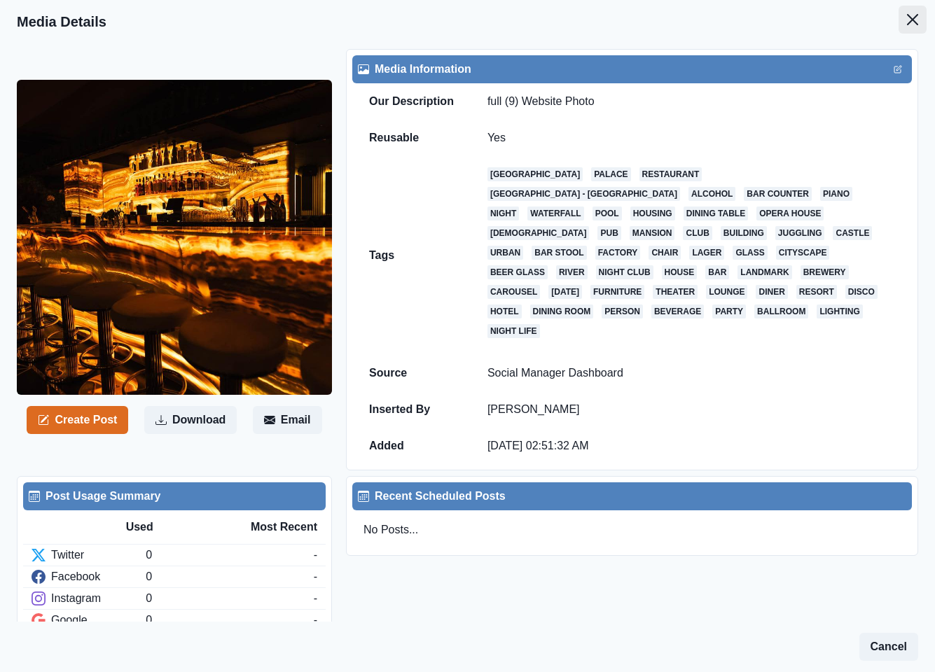
click at [899, 19] on button "Close" at bounding box center [913, 20] width 28 height 28
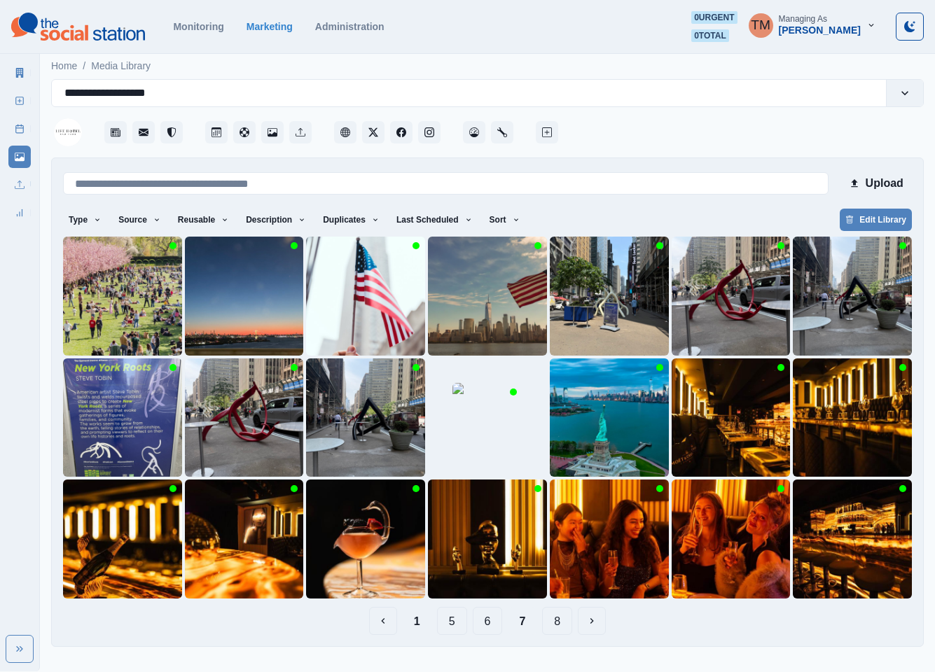
click at [564, 618] on button "8" at bounding box center [557, 621] width 30 height 28
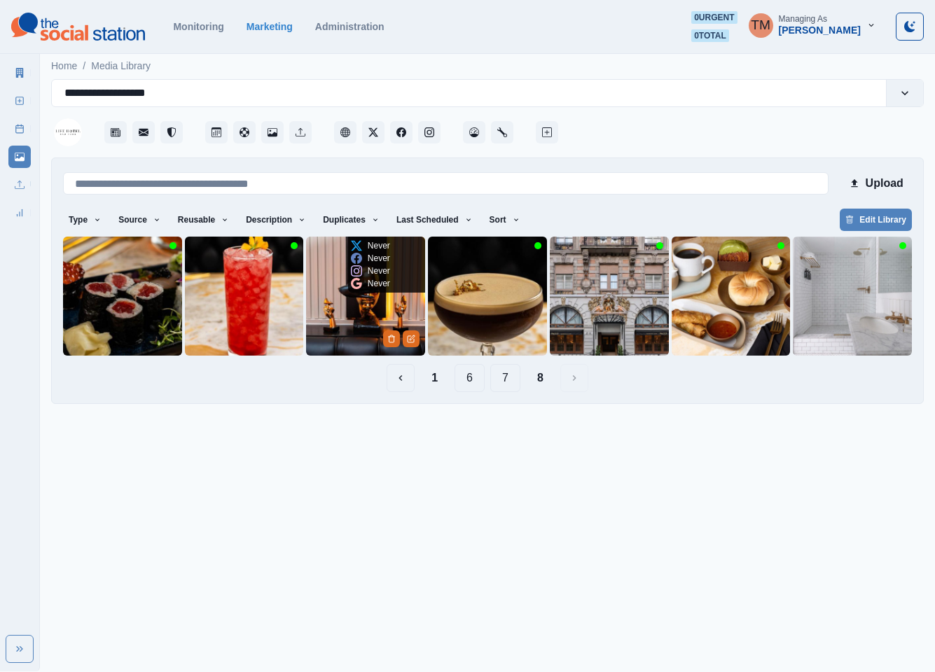
click at [345, 311] on img at bounding box center [365, 296] width 119 height 119
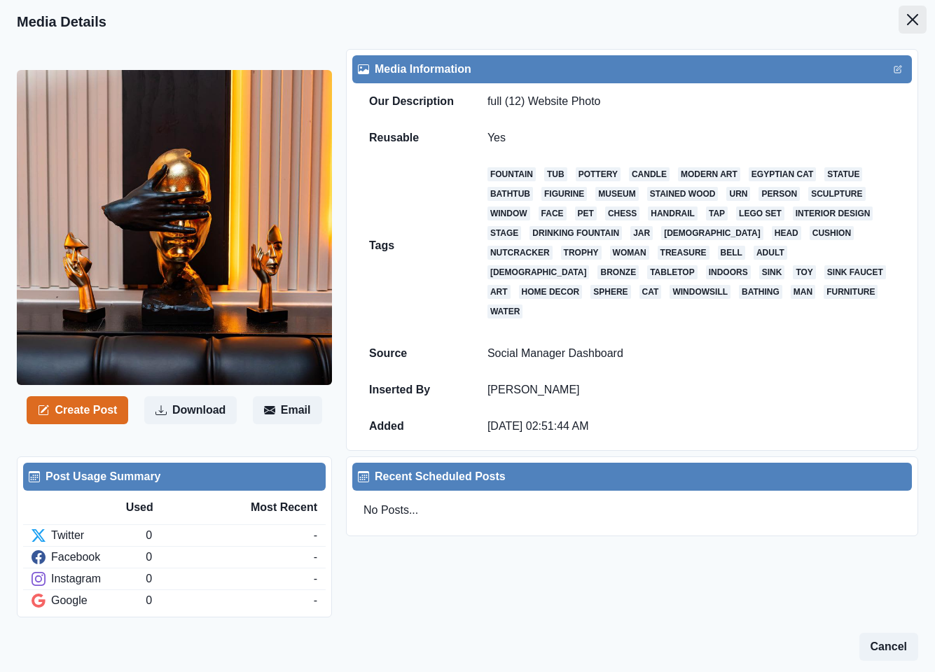
click at [907, 15] on icon "Close" at bounding box center [912, 19] width 11 height 11
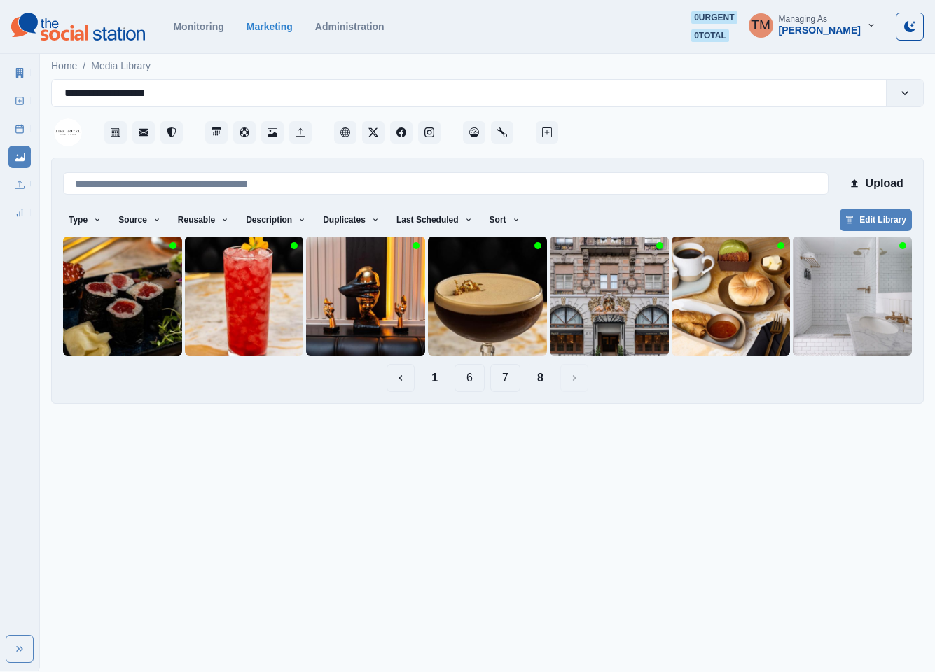
click at [503, 382] on button "7" at bounding box center [505, 378] width 30 height 28
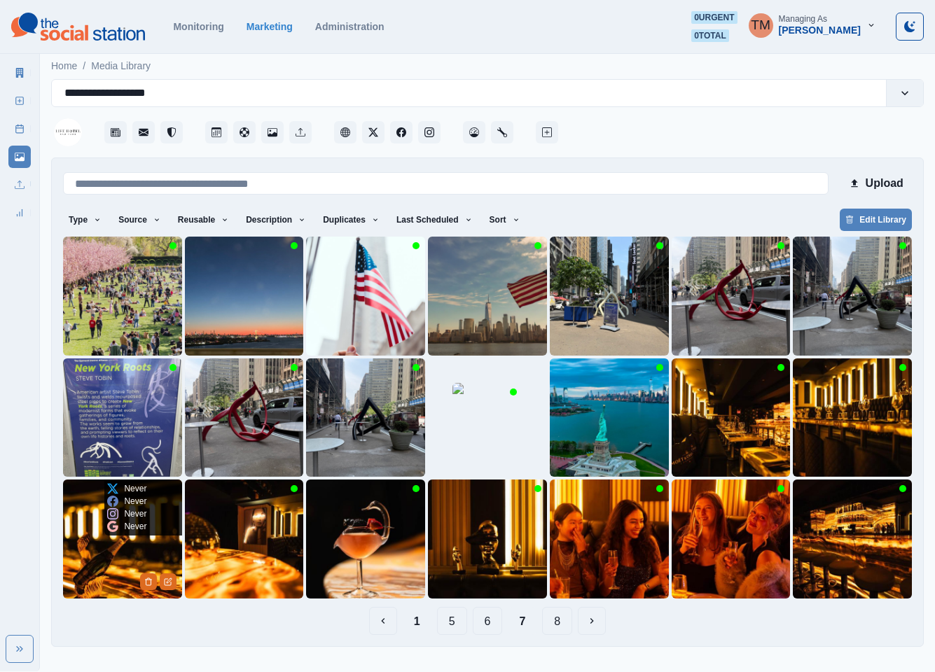
click at [97, 560] on img at bounding box center [122, 539] width 119 height 119
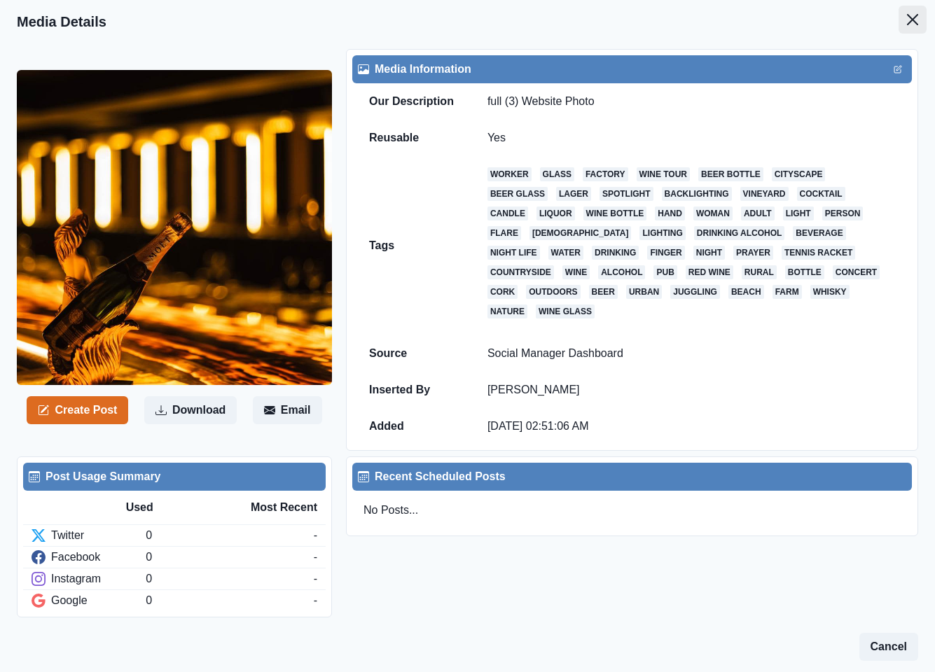
click at [907, 17] on icon "Close" at bounding box center [912, 19] width 11 height 11
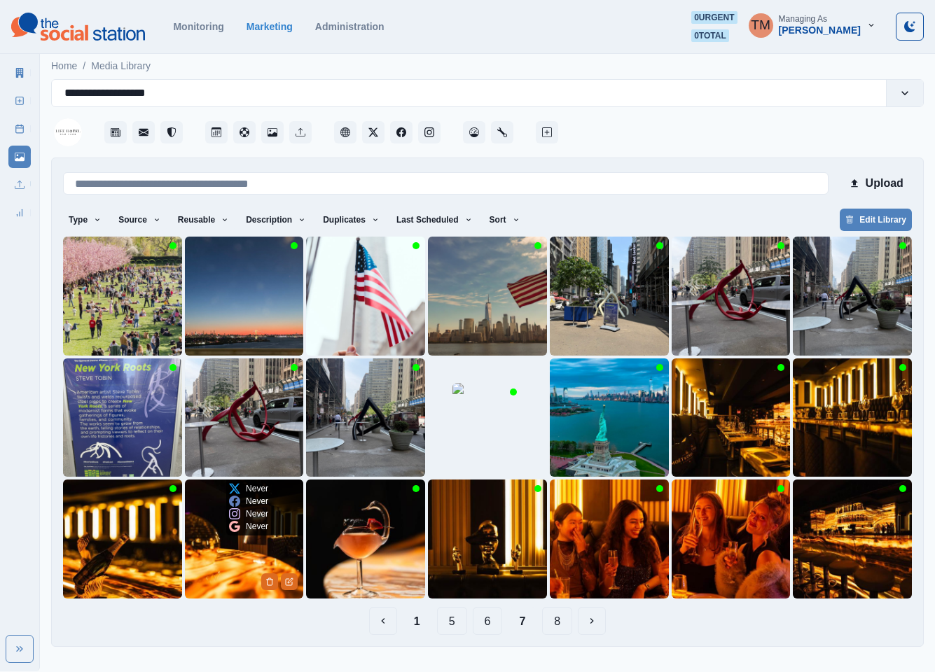
click at [213, 569] on img at bounding box center [244, 539] width 119 height 119
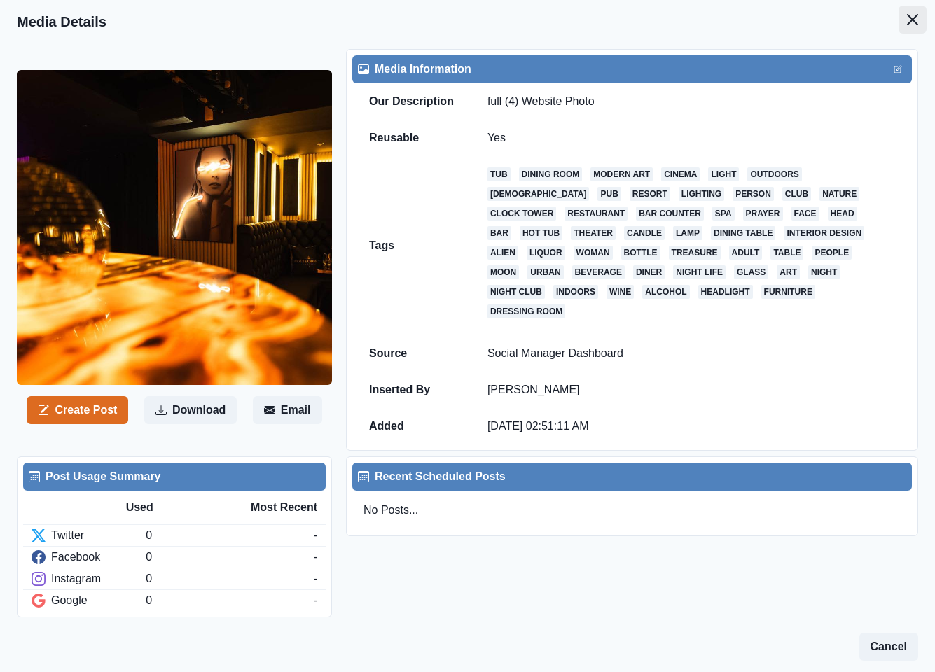
click at [899, 11] on button "Close" at bounding box center [913, 20] width 28 height 28
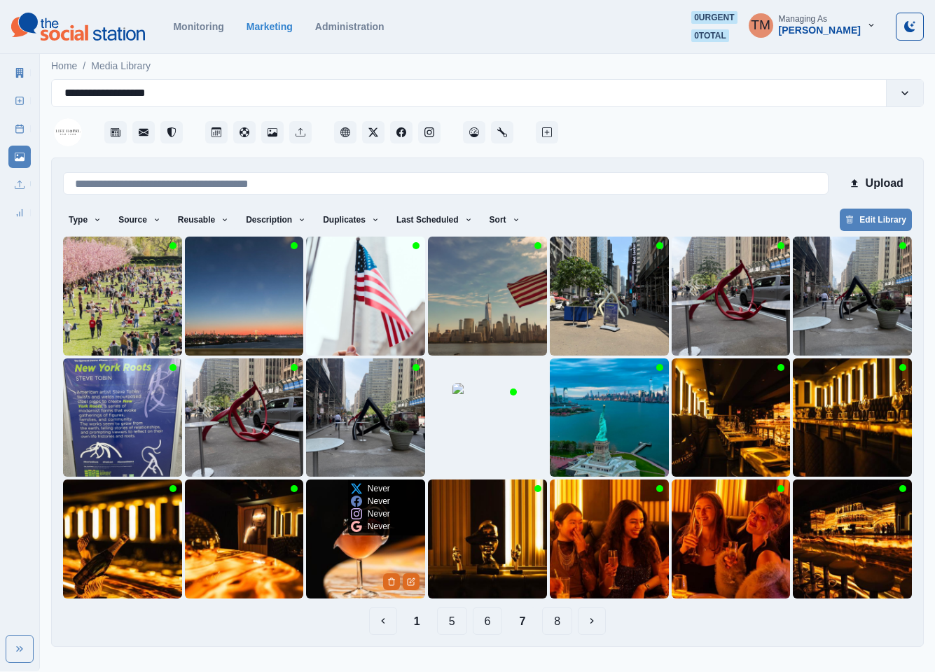
click at [339, 566] on img at bounding box center [365, 539] width 119 height 119
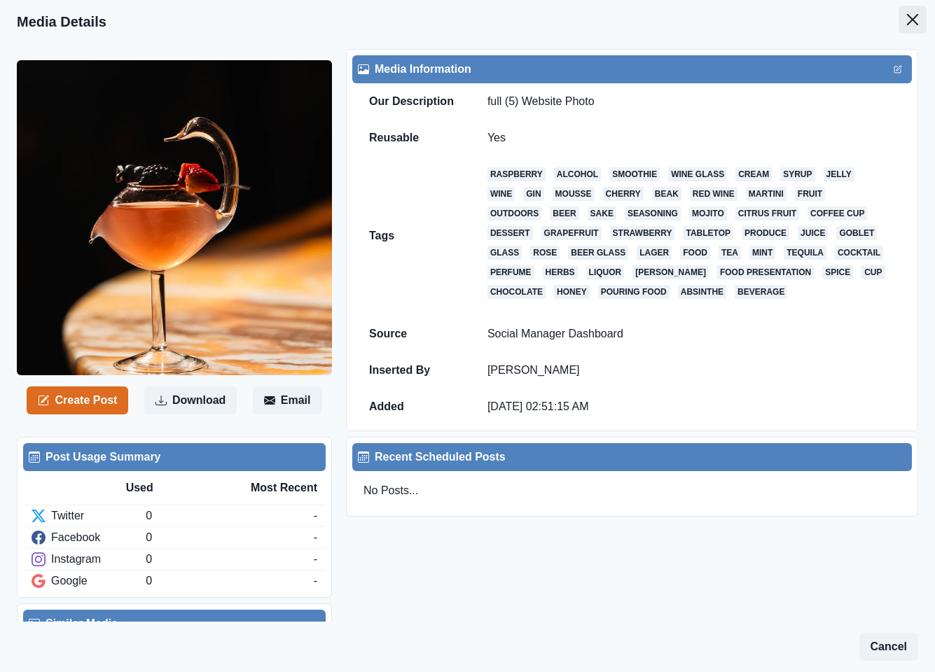
click at [907, 20] on icon "Close" at bounding box center [912, 19] width 11 height 11
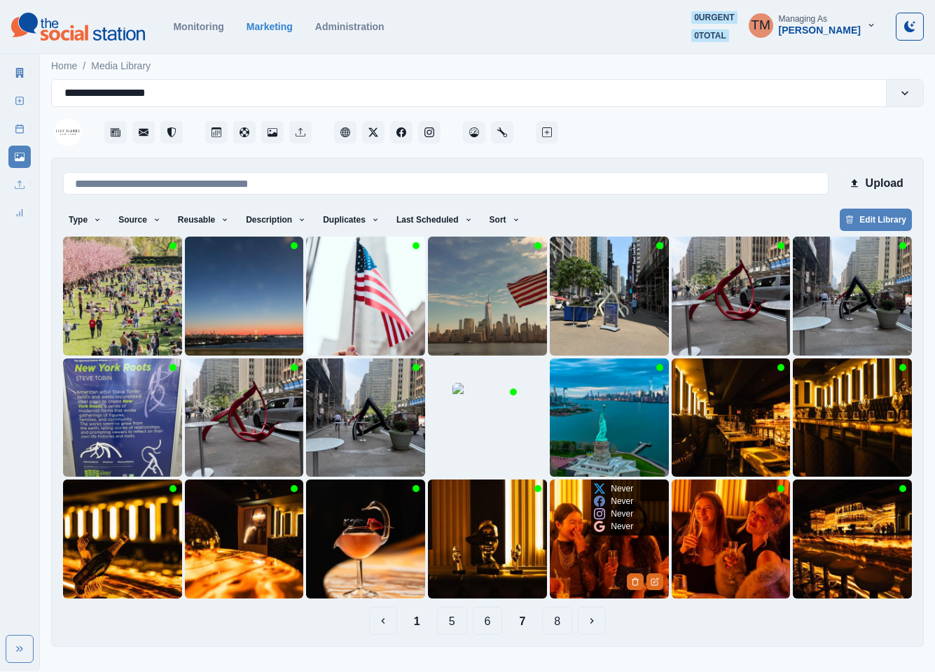
click at [597, 553] on img at bounding box center [609, 539] width 119 height 119
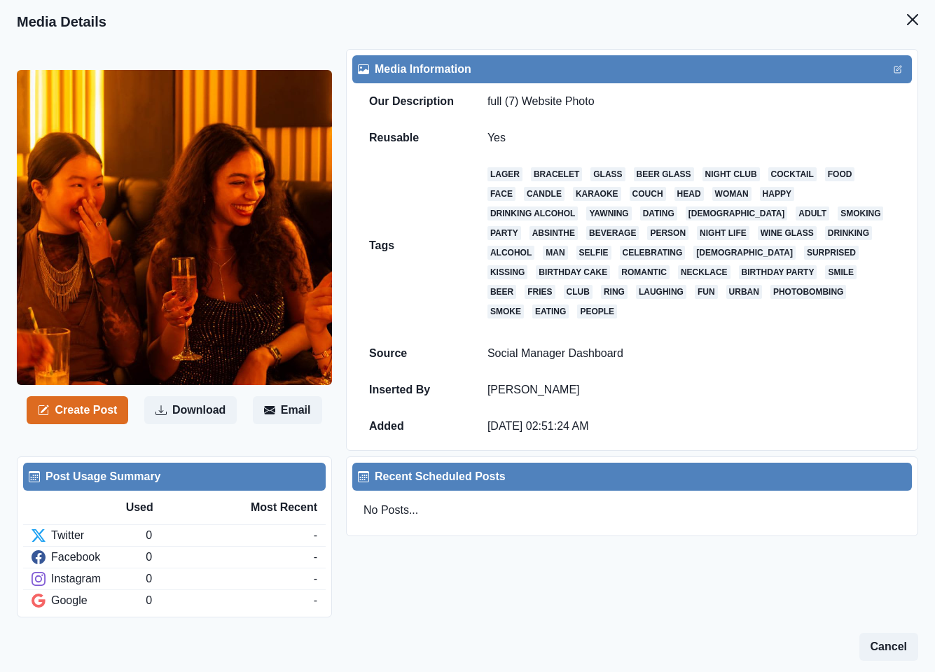
click at [894, 40] on header "Media Details" at bounding box center [467, 21] width 935 height 43
drag, startPoint x: 896, startPoint y: 24, endPoint x: 871, endPoint y: 34, distance: 27.3
click at [899, 25] on button "Close" at bounding box center [913, 20] width 28 height 28
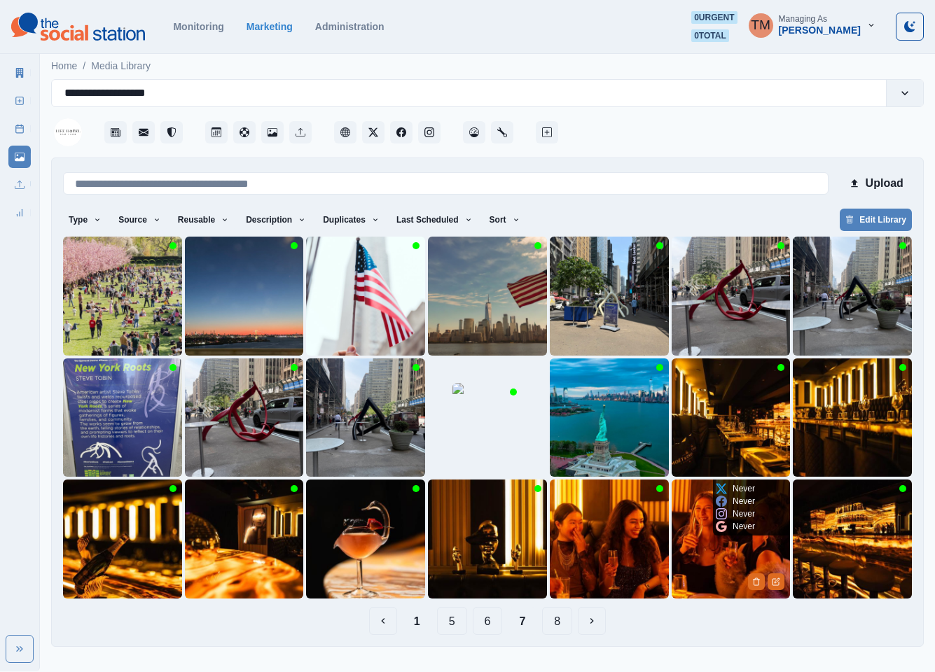
click at [702, 557] on img at bounding box center [731, 539] width 119 height 119
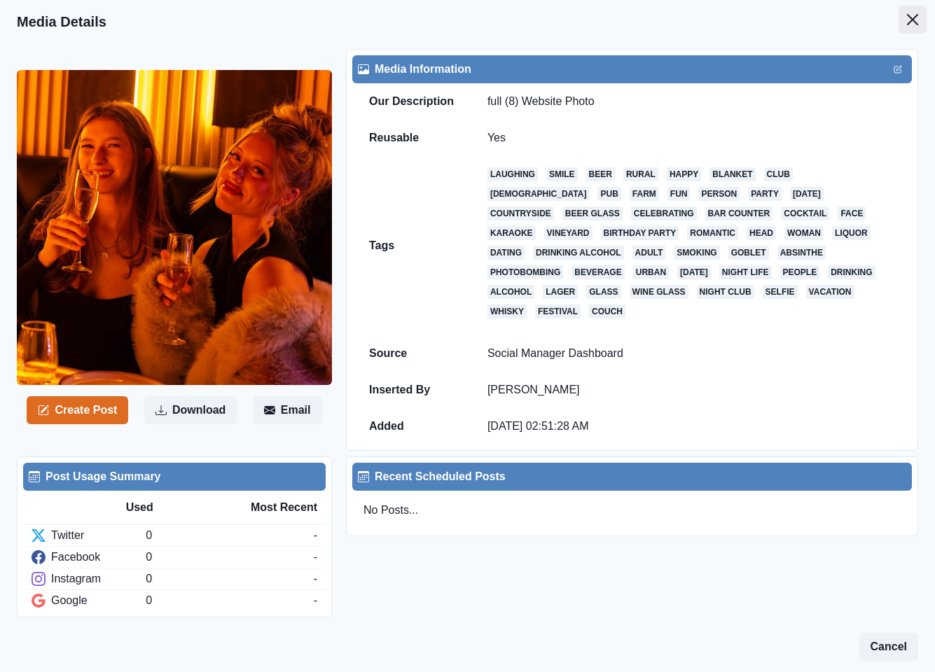
click at [907, 19] on icon "Close" at bounding box center [912, 19] width 11 height 11
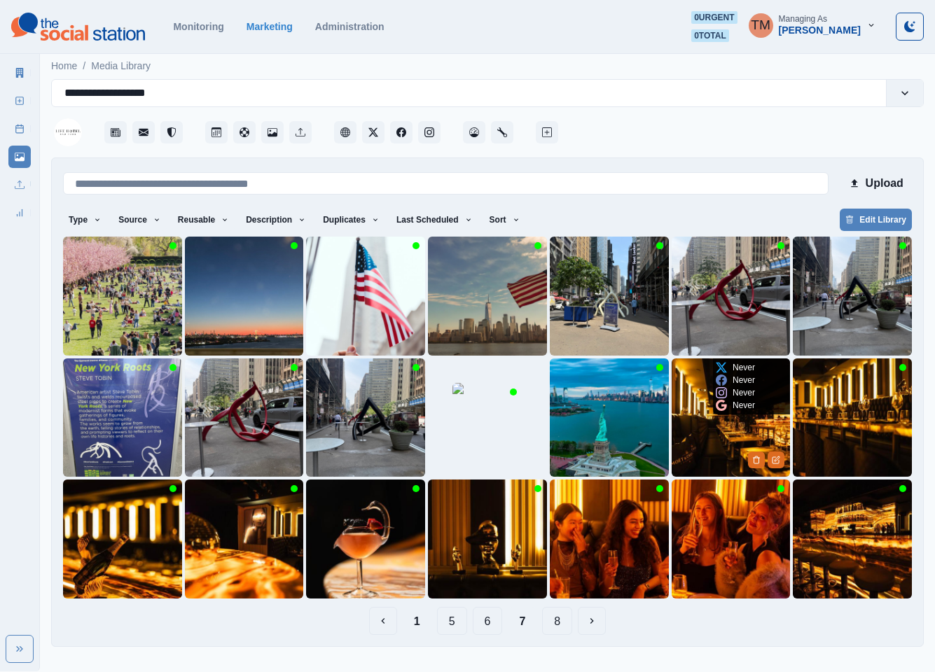
click at [708, 431] on img at bounding box center [731, 418] width 119 height 119
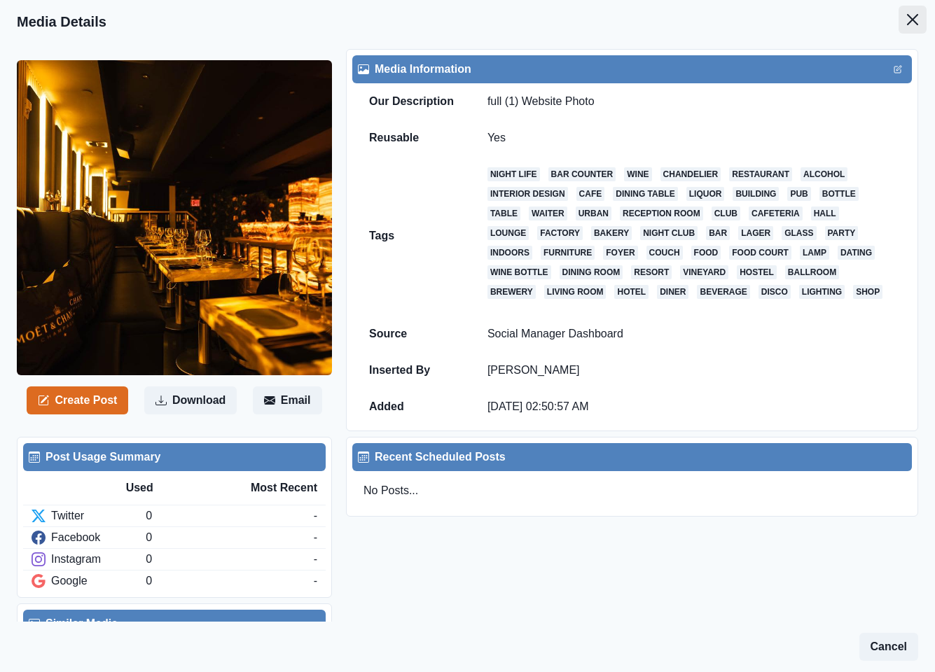
drag, startPoint x: 904, startPoint y: 20, endPoint x: 897, endPoint y: 29, distance: 12.0
click at [904, 21] on button "Close" at bounding box center [913, 20] width 28 height 28
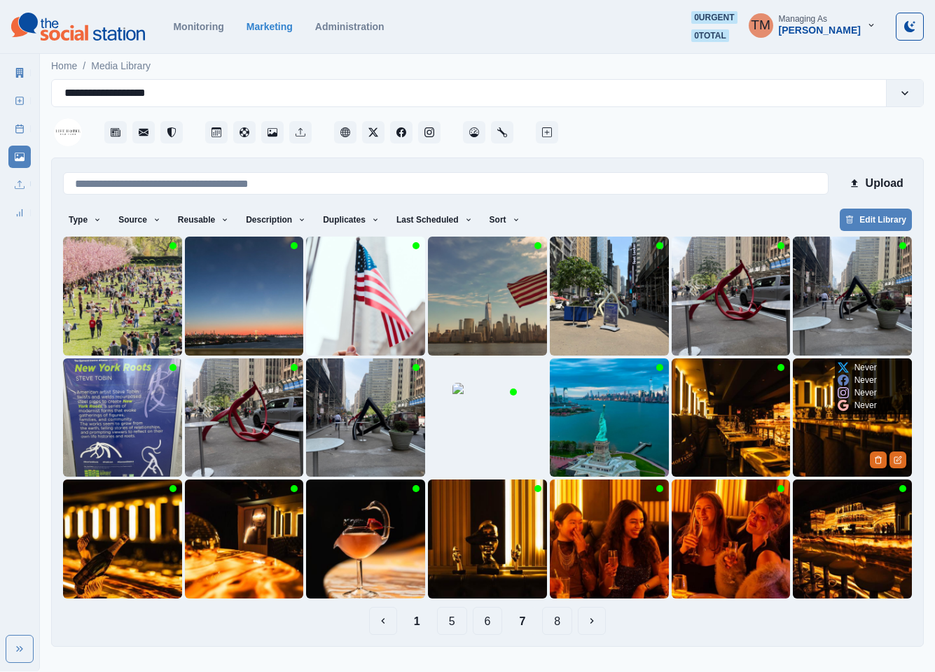
click at [816, 438] on img at bounding box center [852, 418] width 119 height 119
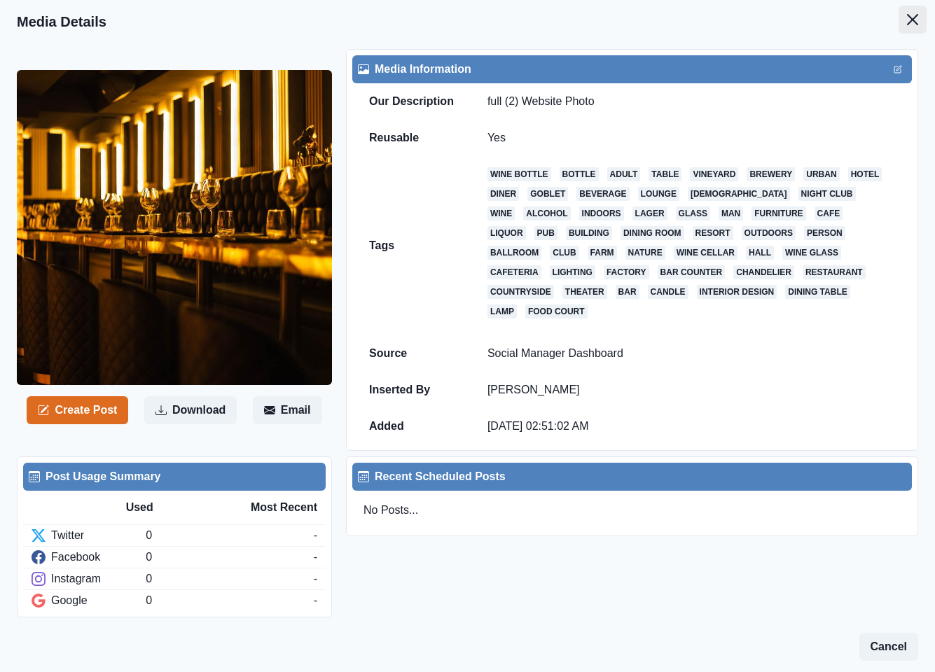
click at [907, 24] on icon "Close" at bounding box center [912, 19] width 11 height 11
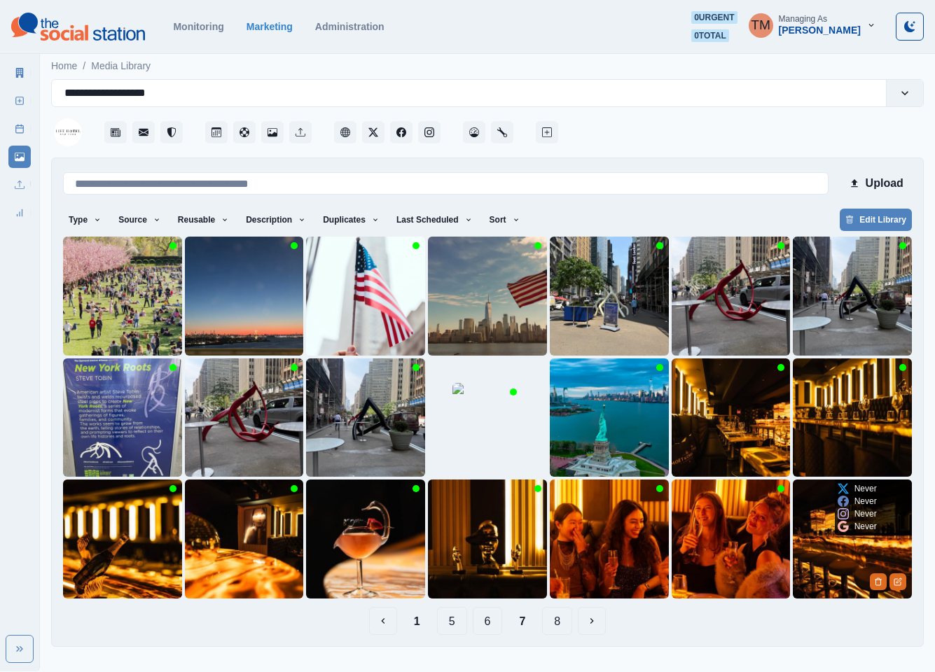
click at [830, 569] on img at bounding box center [852, 539] width 119 height 119
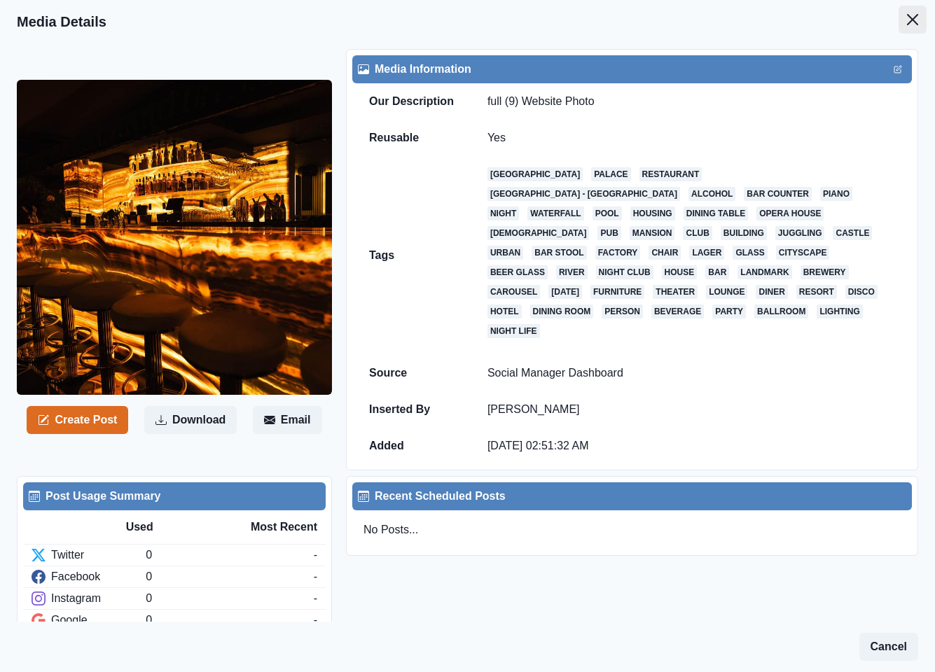
click at [899, 20] on button "Close" at bounding box center [913, 20] width 28 height 28
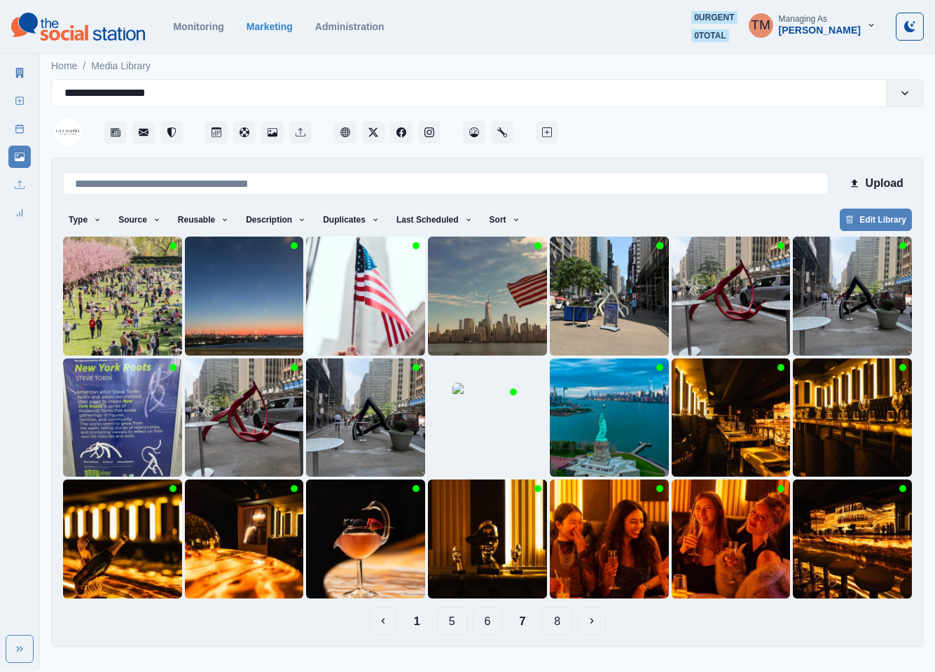
click at [562, 625] on button "8" at bounding box center [557, 621] width 30 height 28
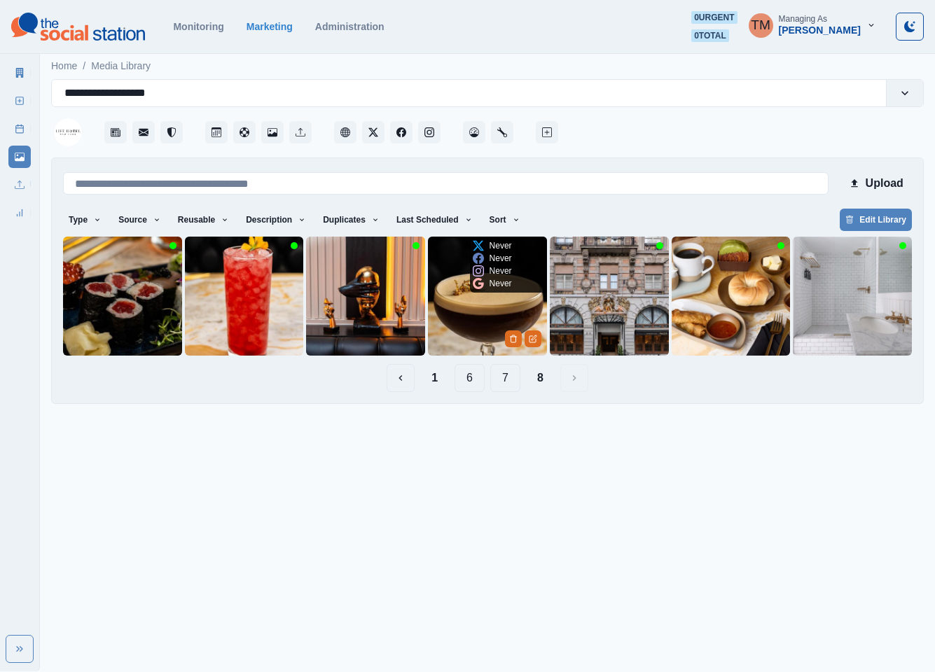
click at [460, 331] on img at bounding box center [487, 296] width 119 height 119
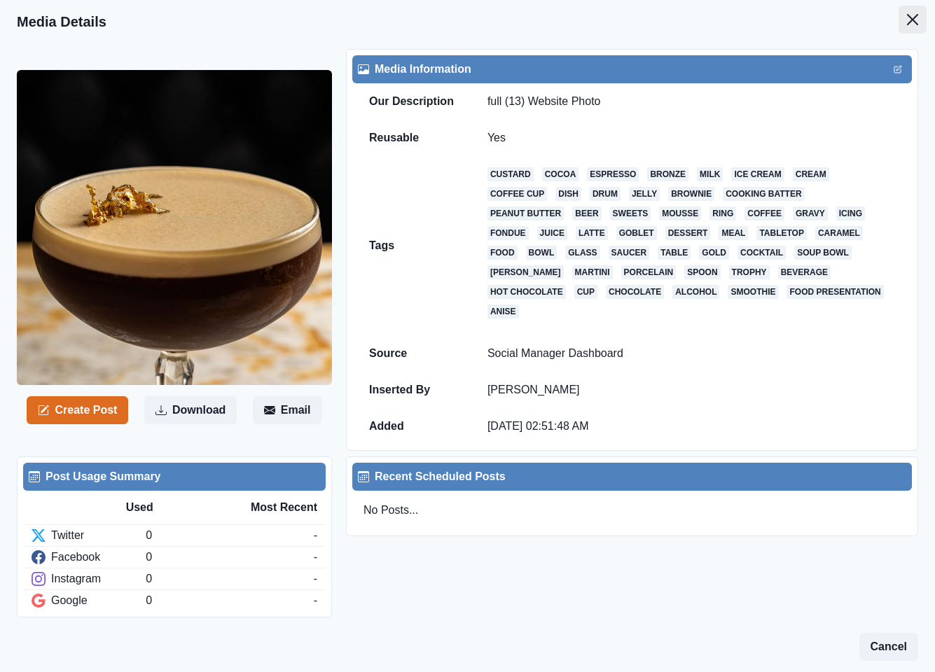
click at [907, 15] on icon "Close" at bounding box center [912, 19] width 11 height 11
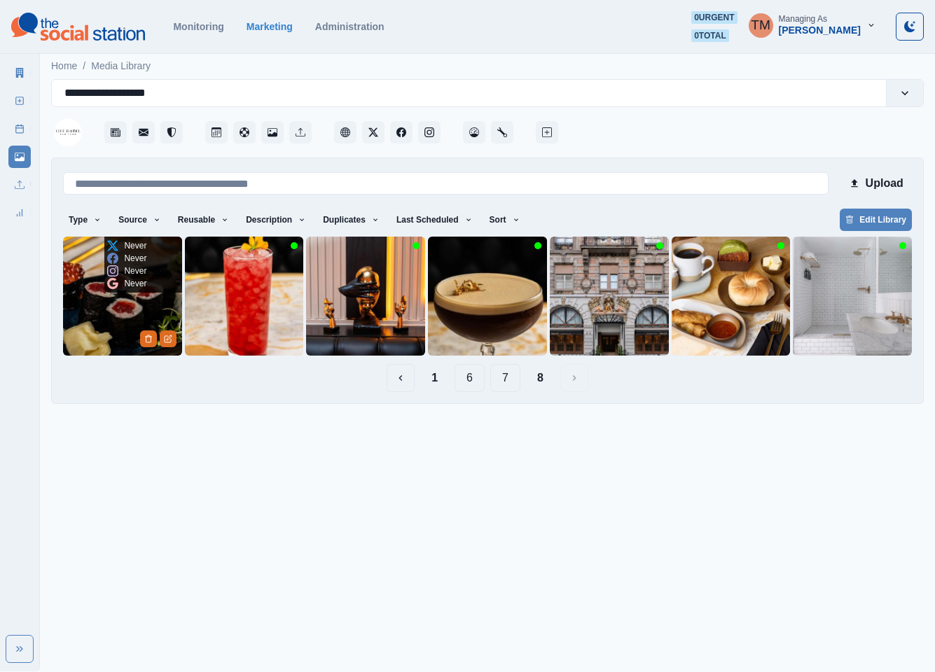
click at [122, 326] on img at bounding box center [122, 296] width 119 height 119
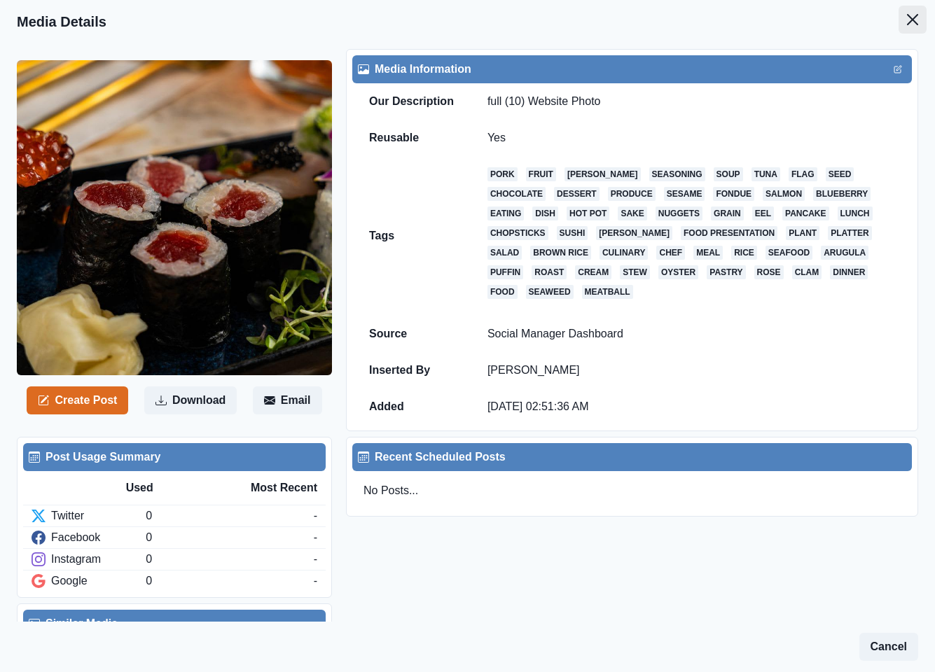
click at [907, 20] on icon "Close" at bounding box center [912, 19] width 11 height 11
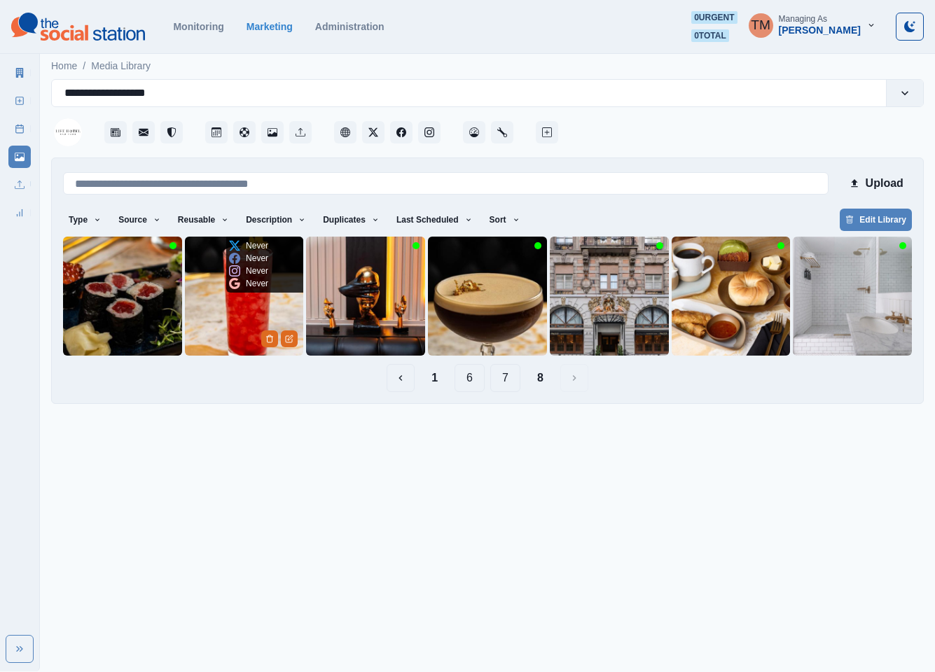
click at [216, 324] on img at bounding box center [244, 296] width 119 height 119
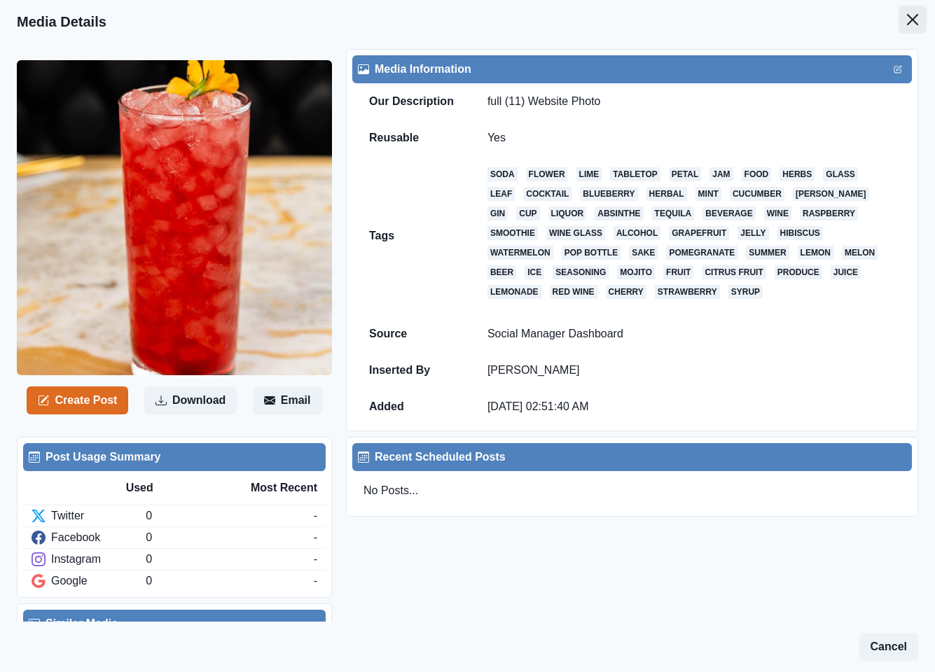
click at [907, 21] on icon "Close" at bounding box center [912, 19] width 11 height 11
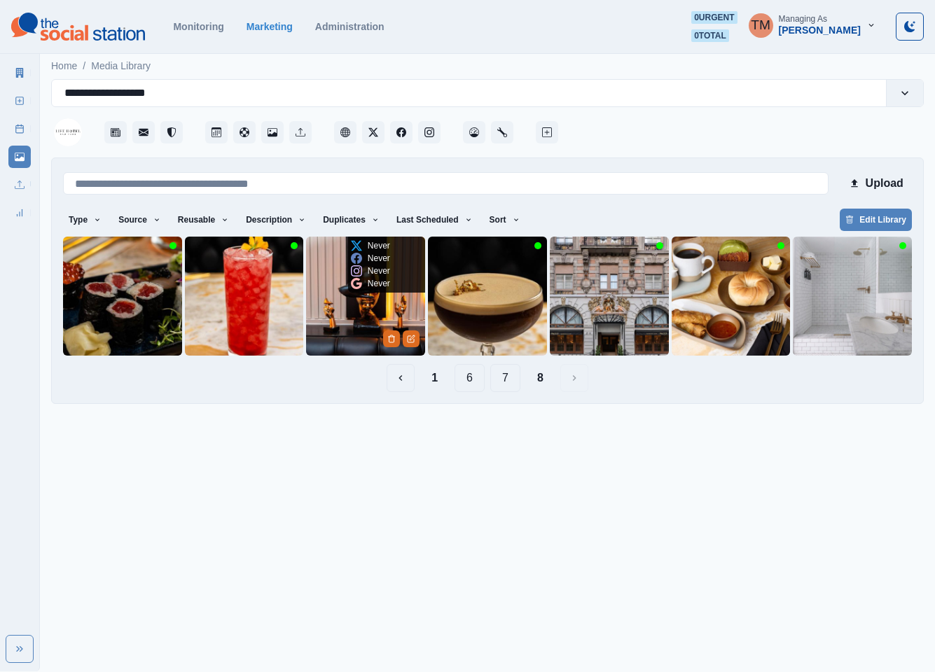
click at [335, 328] on img at bounding box center [365, 296] width 119 height 119
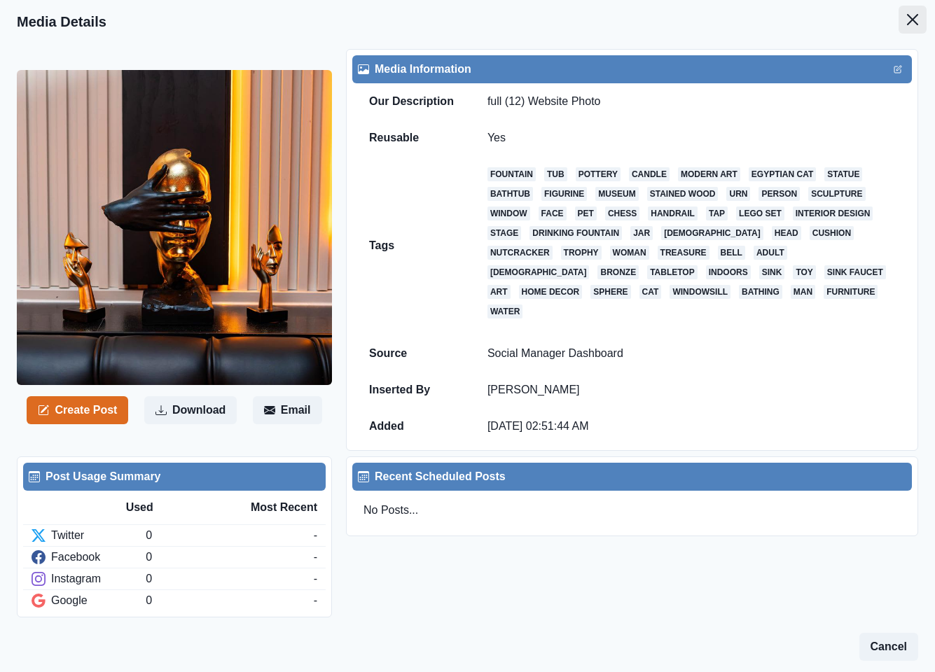
click at [907, 19] on icon "Close" at bounding box center [912, 19] width 11 height 11
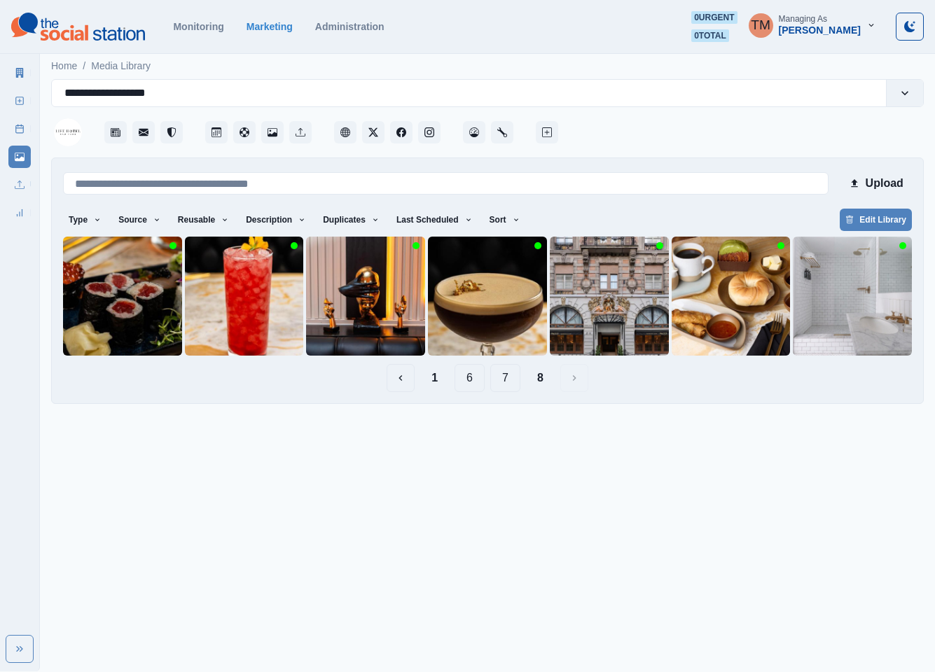
click at [508, 381] on button "7" at bounding box center [505, 378] width 30 height 28
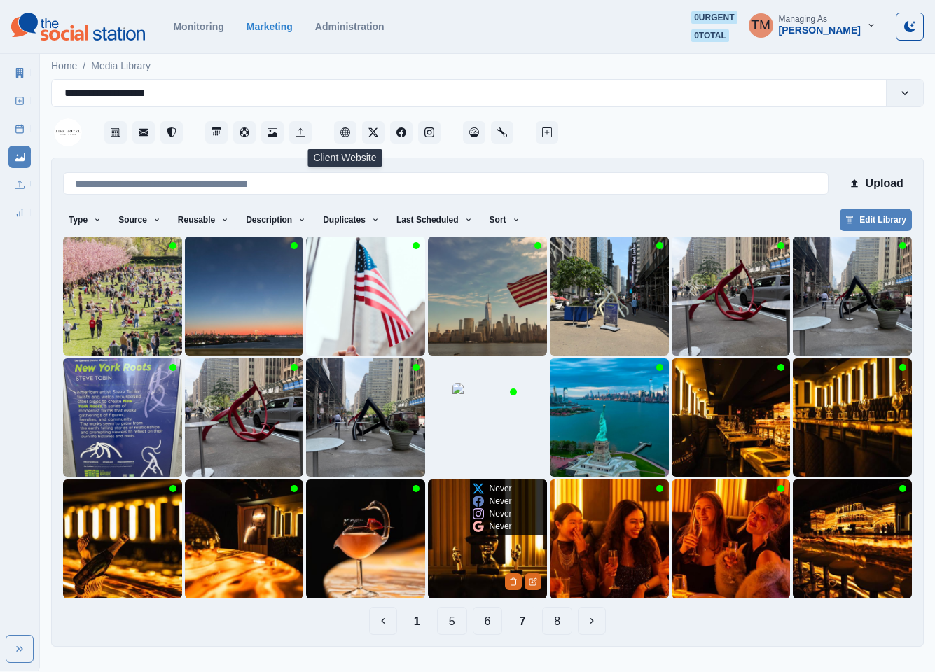
click at [475, 570] on img at bounding box center [487, 539] width 119 height 119
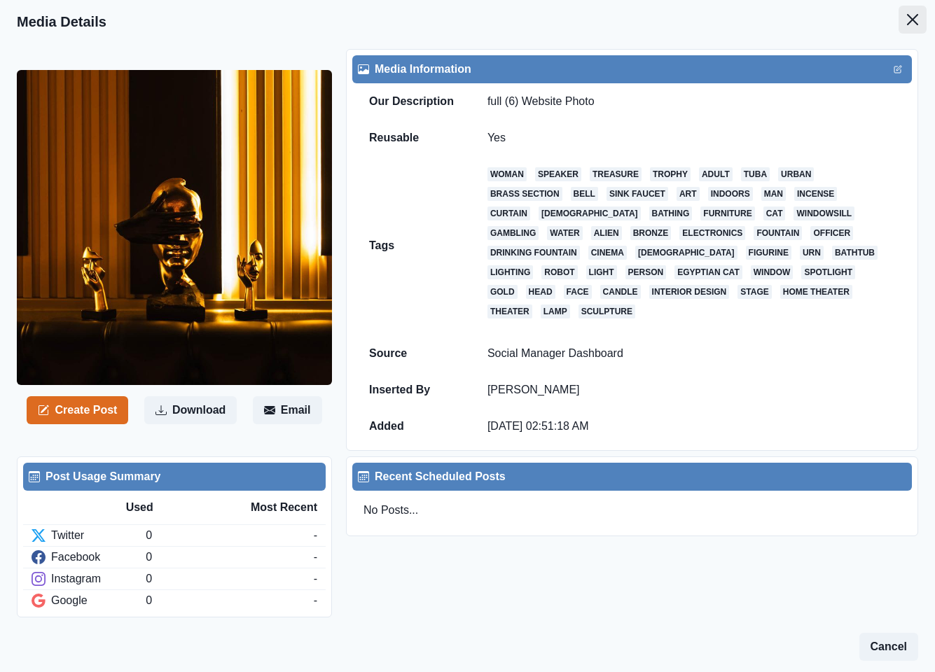
click at [907, 17] on icon "Close" at bounding box center [912, 19] width 11 height 11
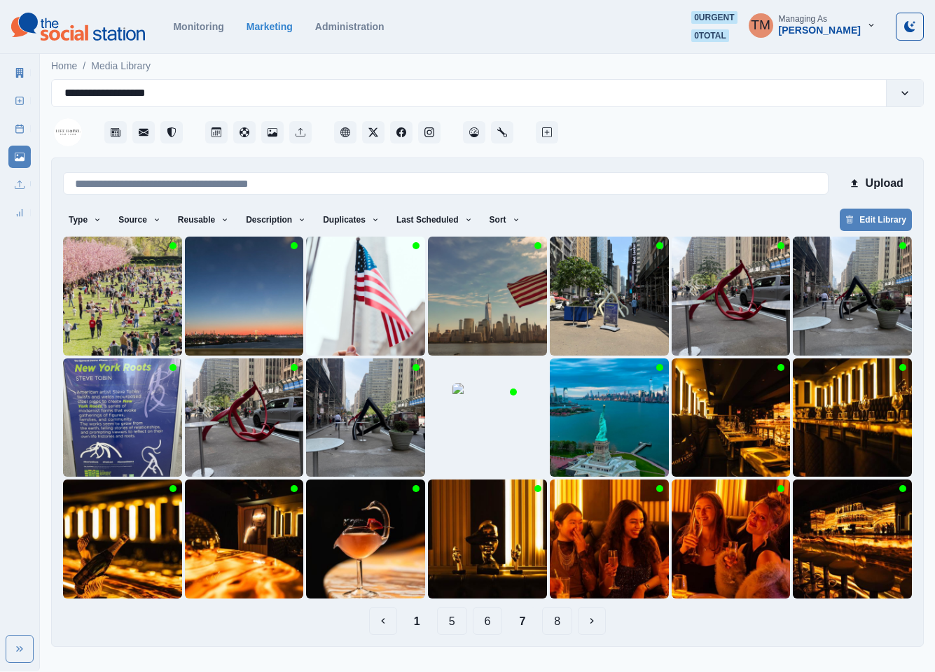
click at [559, 627] on button "8" at bounding box center [557, 621] width 30 height 28
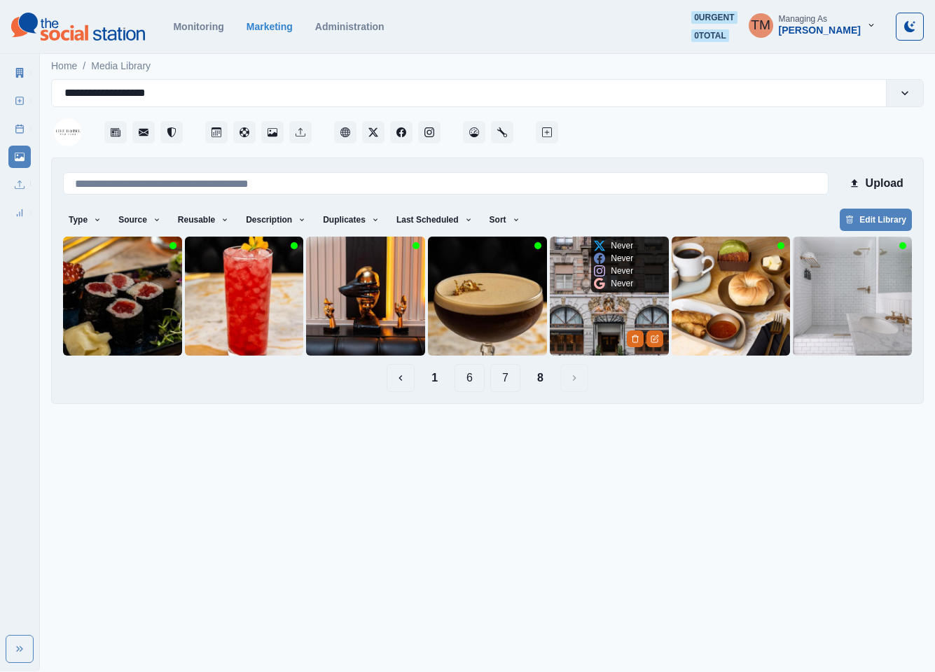
click at [614, 307] on img at bounding box center [609, 296] width 119 height 119
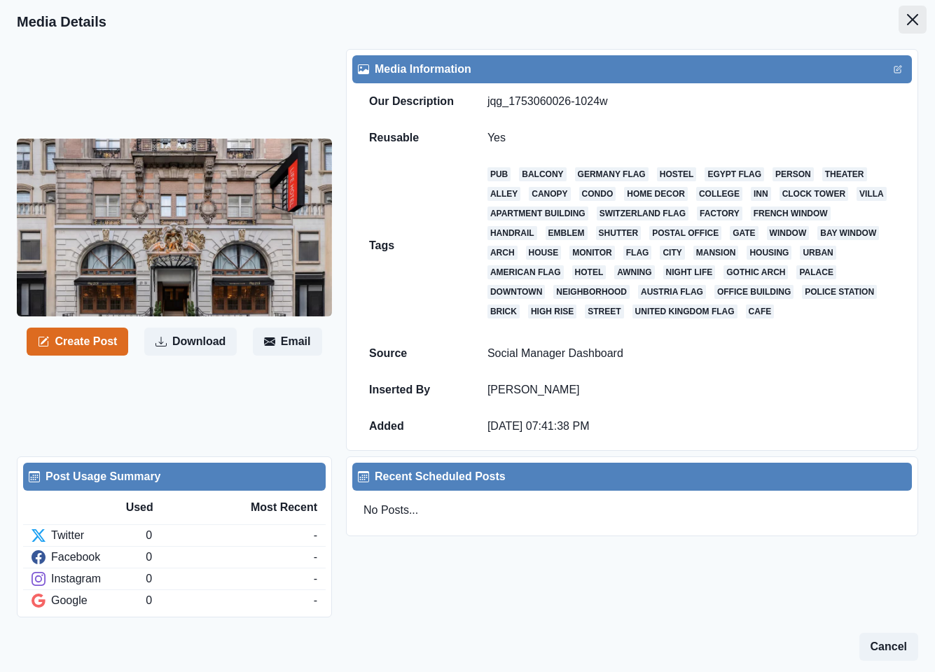
click at [907, 19] on icon "Close" at bounding box center [912, 19] width 11 height 11
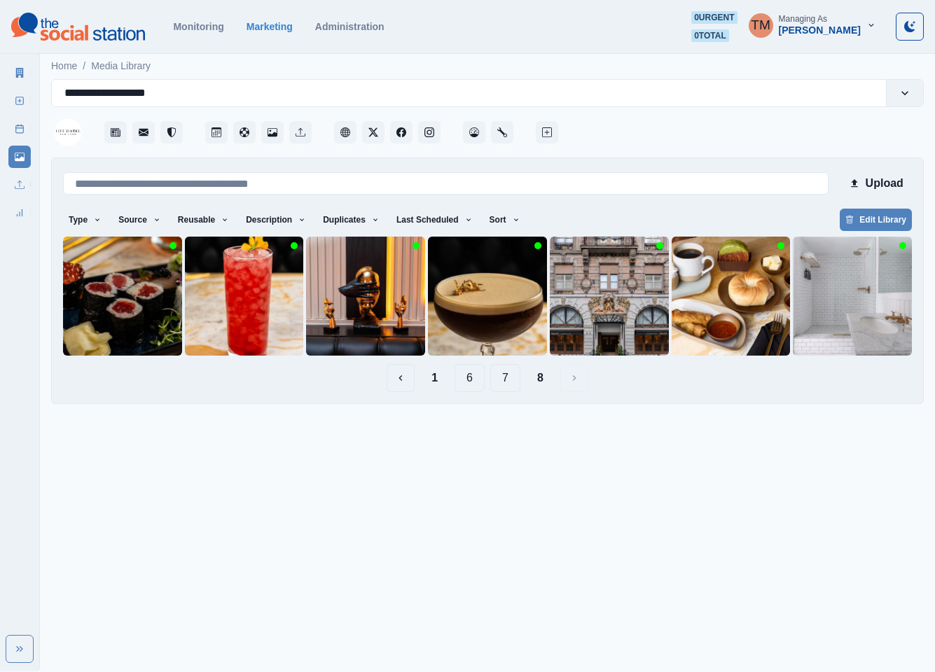
click at [437, 379] on button "1" at bounding box center [434, 378] width 29 height 28
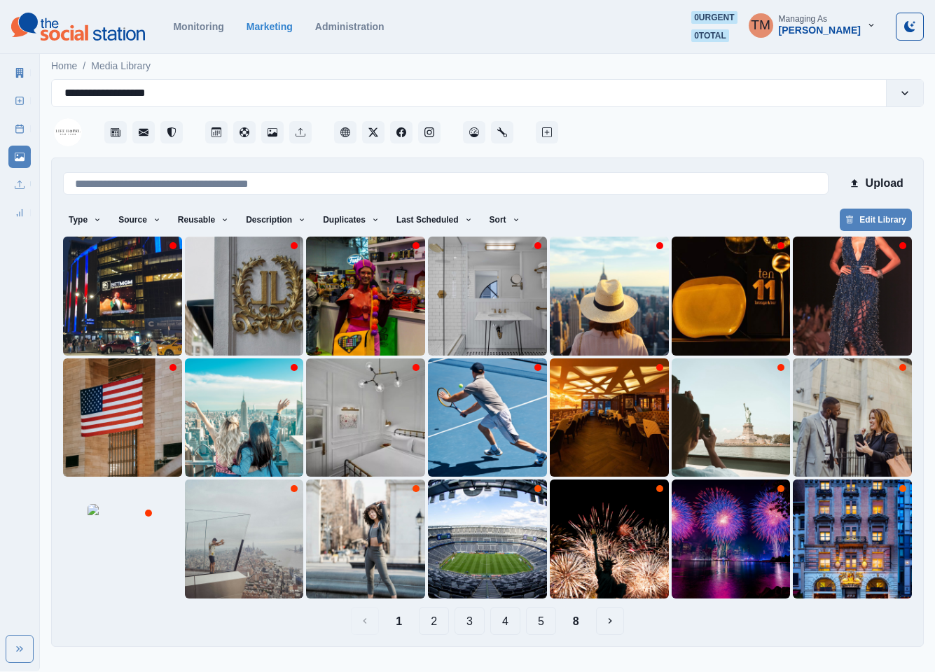
click at [581, 625] on button "8" at bounding box center [576, 621] width 29 height 28
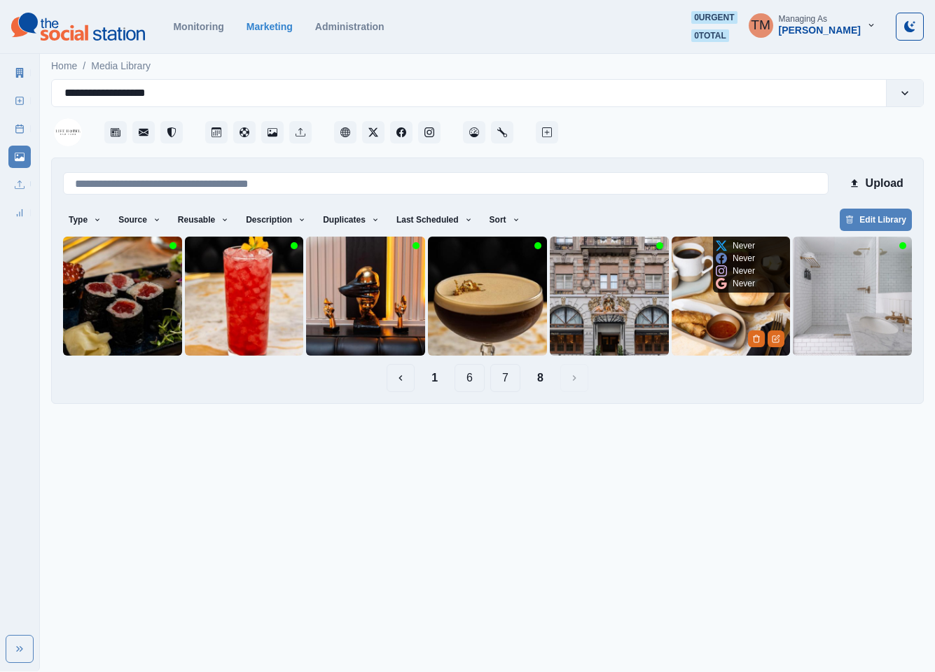
click at [709, 333] on img at bounding box center [731, 296] width 119 height 119
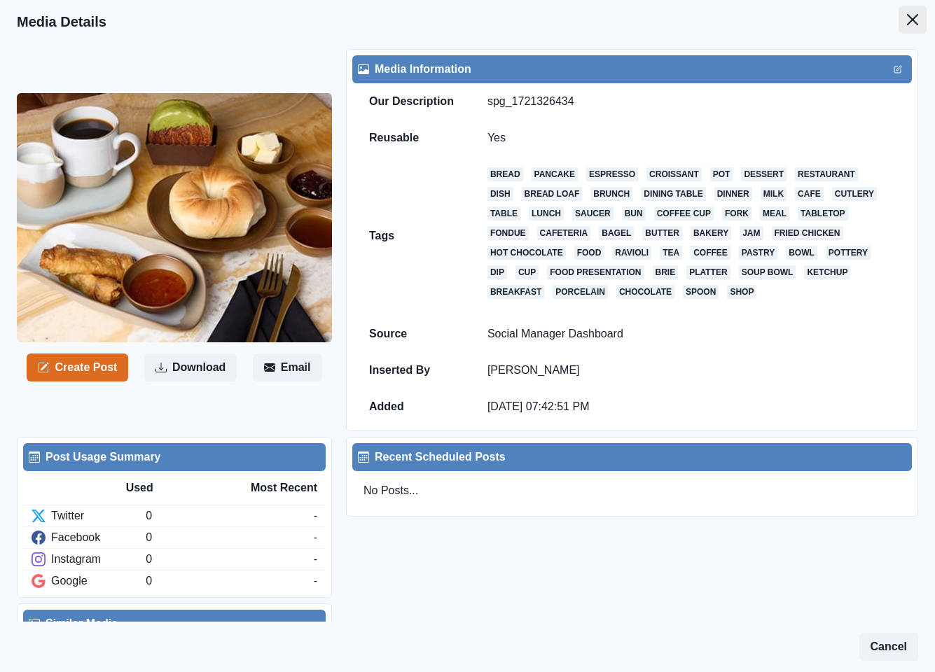
click at [907, 21] on icon "Close" at bounding box center [912, 19] width 11 height 11
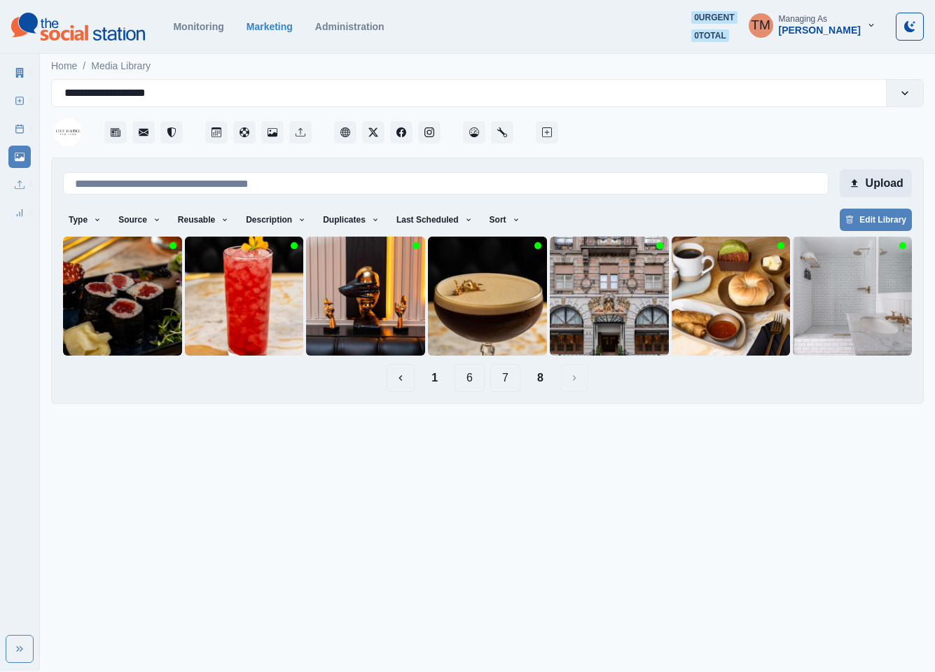
click at [885, 183] on button "Upload" at bounding box center [876, 183] width 72 height 28
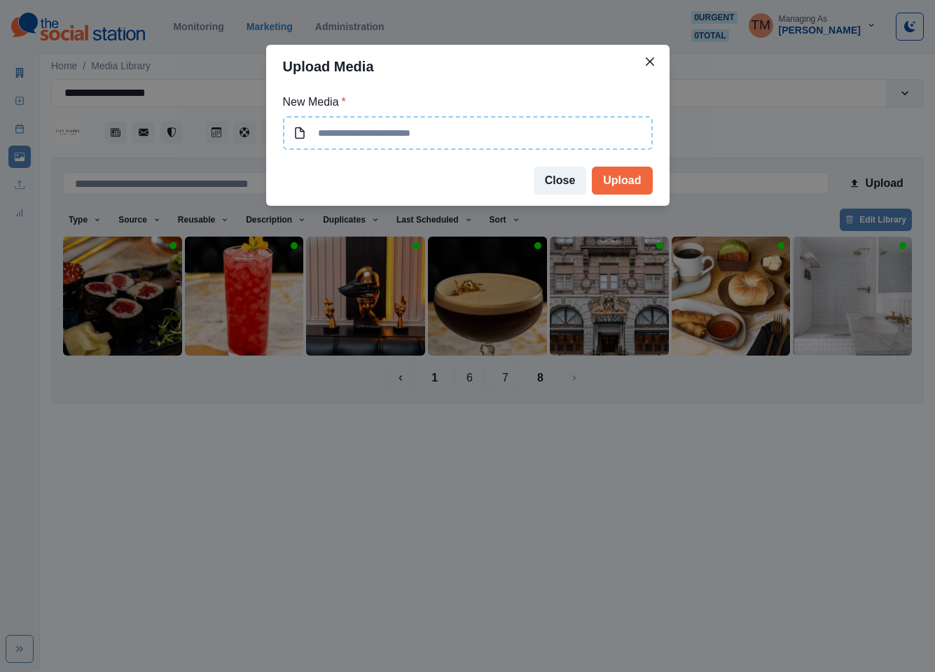
click at [462, 135] on input at bounding box center [468, 133] width 370 height 34
type input "**********"
click at [625, 181] on button "Upload" at bounding box center [622, 181] width 60 height 28
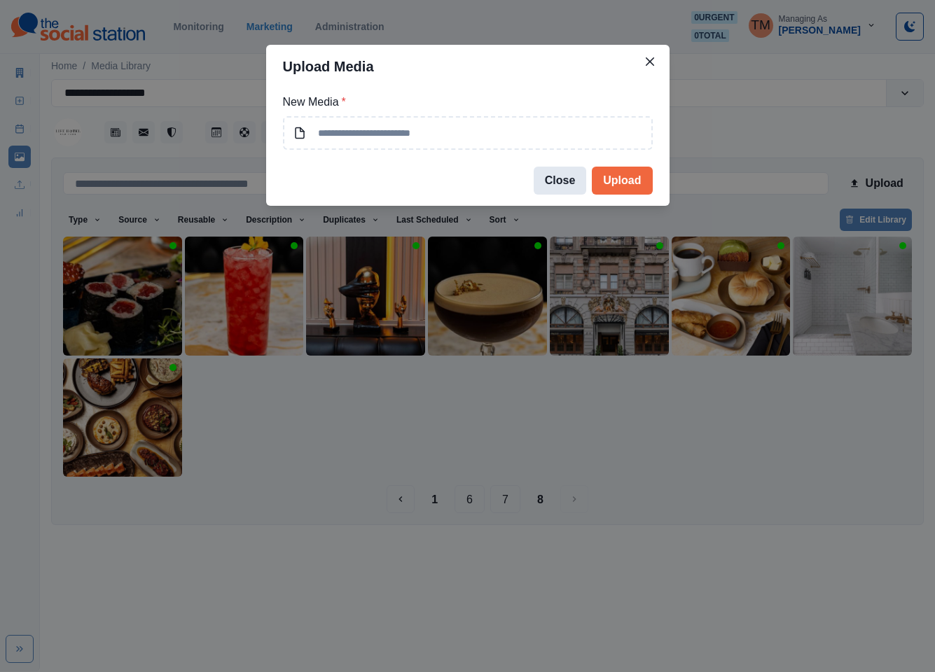
click at [568, 181] on button "Close" at bounding box center [560, 181] width 53 height 28
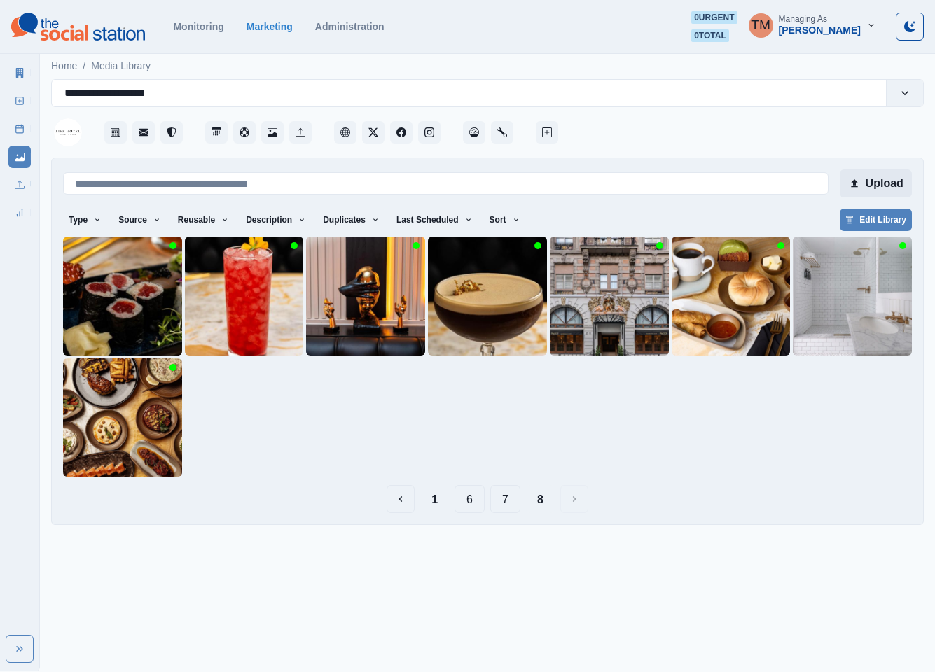
click at [889, 181] on button "Upload" at bounding box center [876, 183] width 72 height 28
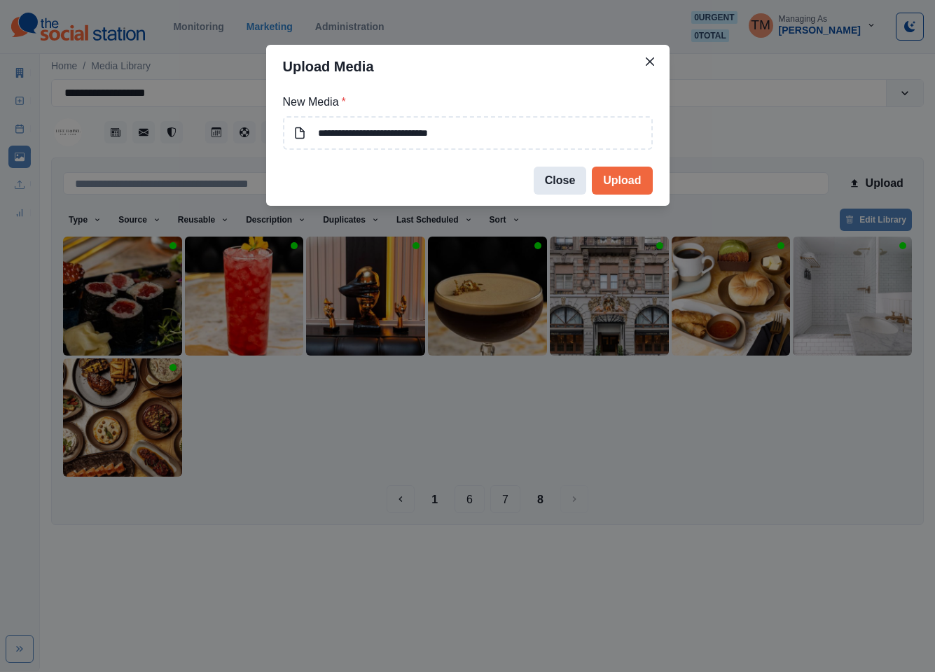
click at [569, 179] on button "Close" at bounding box center [560, 181] width 53 height 28
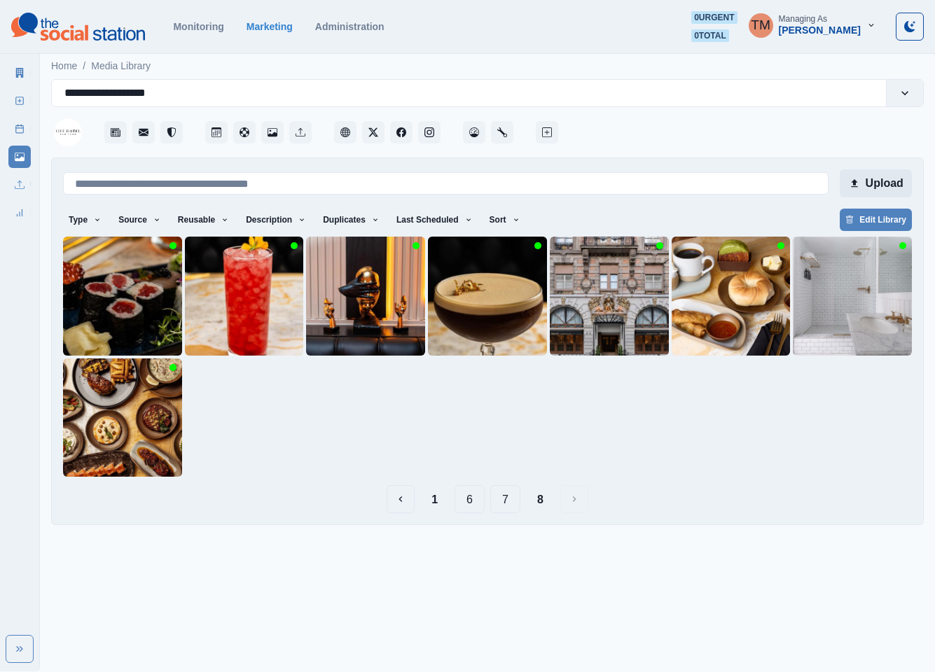
click at [877, 181] on button "Upload" at bounding box center [876, 183] width 72 height 28
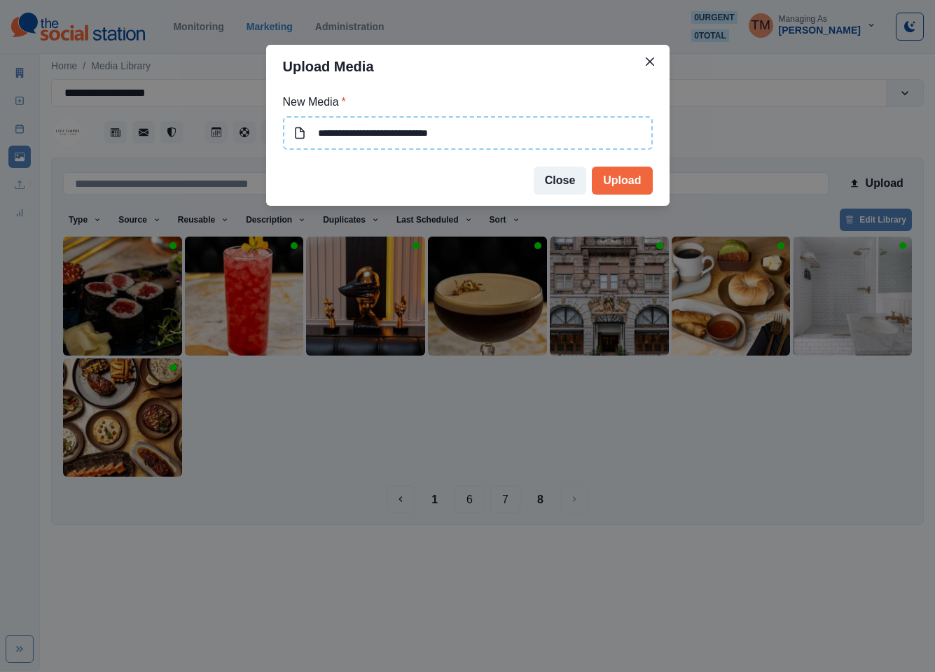
click at [502, 132] on input "**********" at bounding box center [468, 133] width 370 height 34
type input "**********"
click at [620, 183] on button "Upload" at bounding box center [622, 181] width 60 height 28
click at [880, 181] on div "**********" at bounding box center [467, 336] width 935 height 672
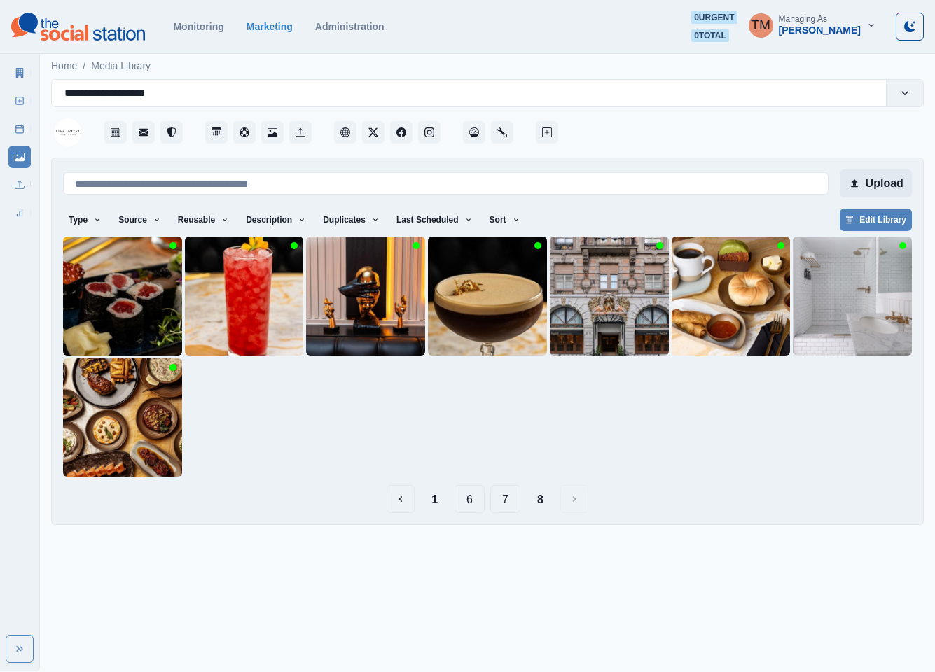
click at [885, 183] on button "Upload" at bounding box center [876, 183] width 72 height 28
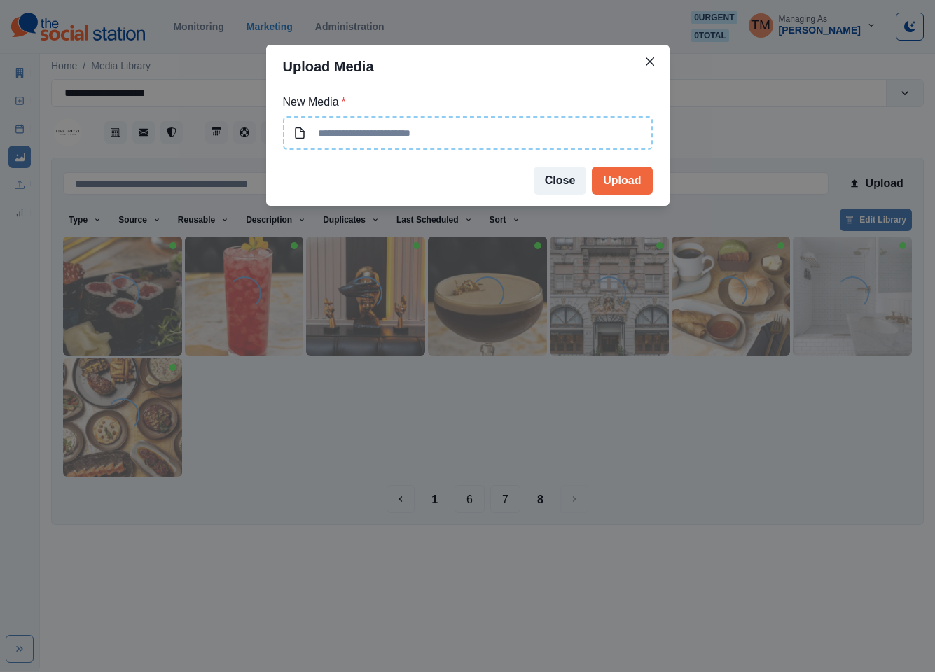
click at [477, 134] on input at bounding box center [468, 133] width 370 height 34
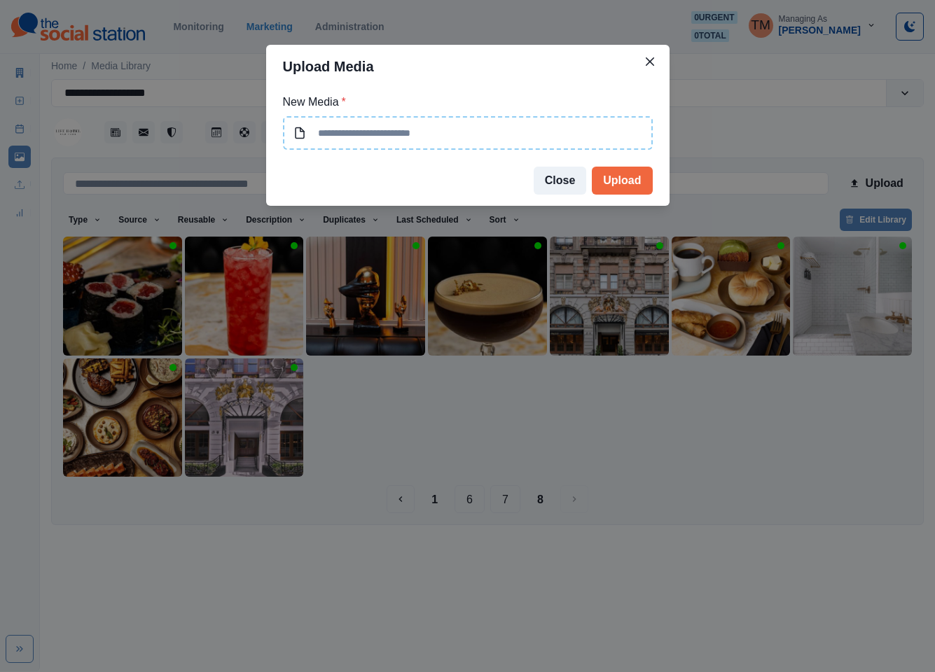
type input "**********"
click at [624, 179] on button "Upload" at bounding box center [622, 181] width 60 height 28
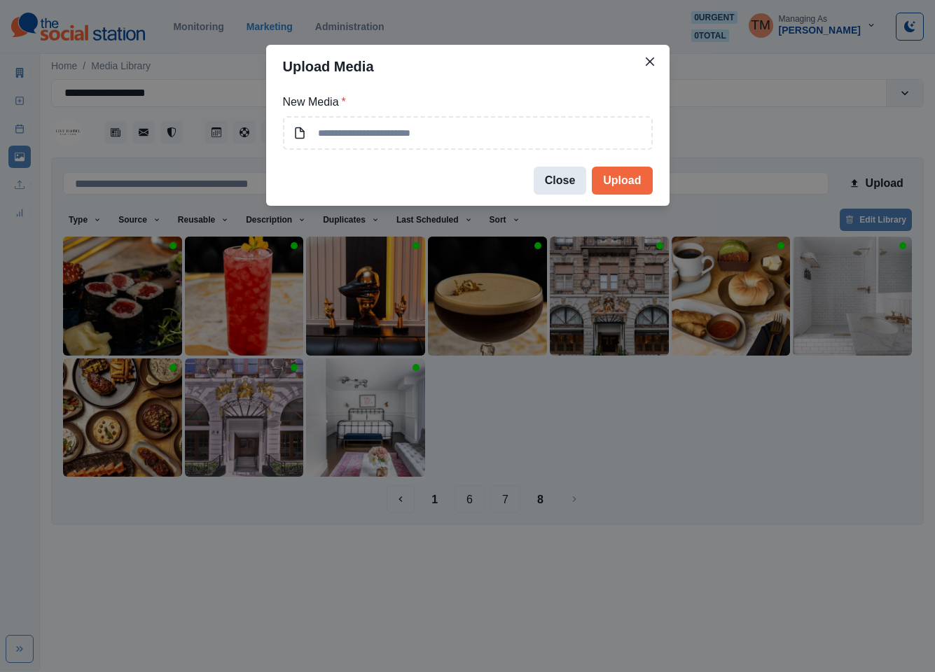
click at [558, 179] on button "Close" at bounding box center [560, 181] width 53 height 28
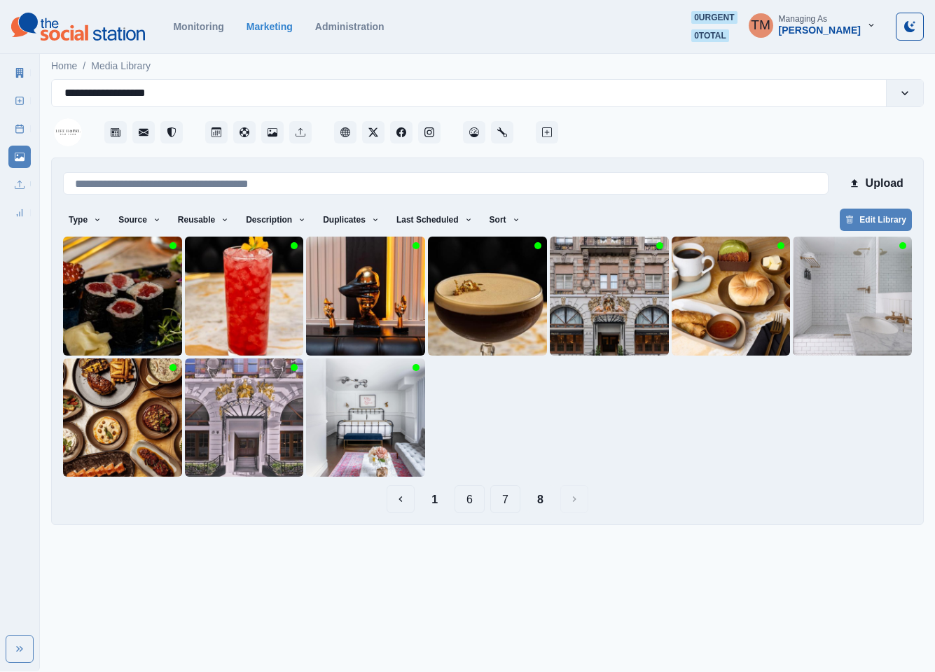
click at [784, 536] on html "**********" at bounding box center [467, 268] width 935 height 536
click at [583, 315] on img at bounding box center [609, 296] width 119 height 119
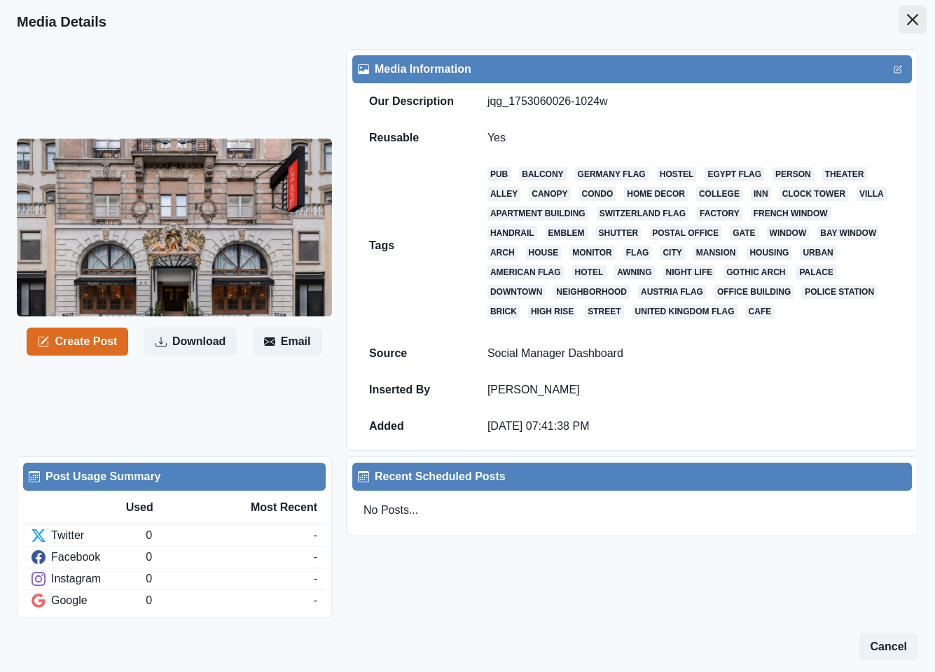
click at [907, 15] on icon "Close" at bounding box center [912, 19] width 11 height 11
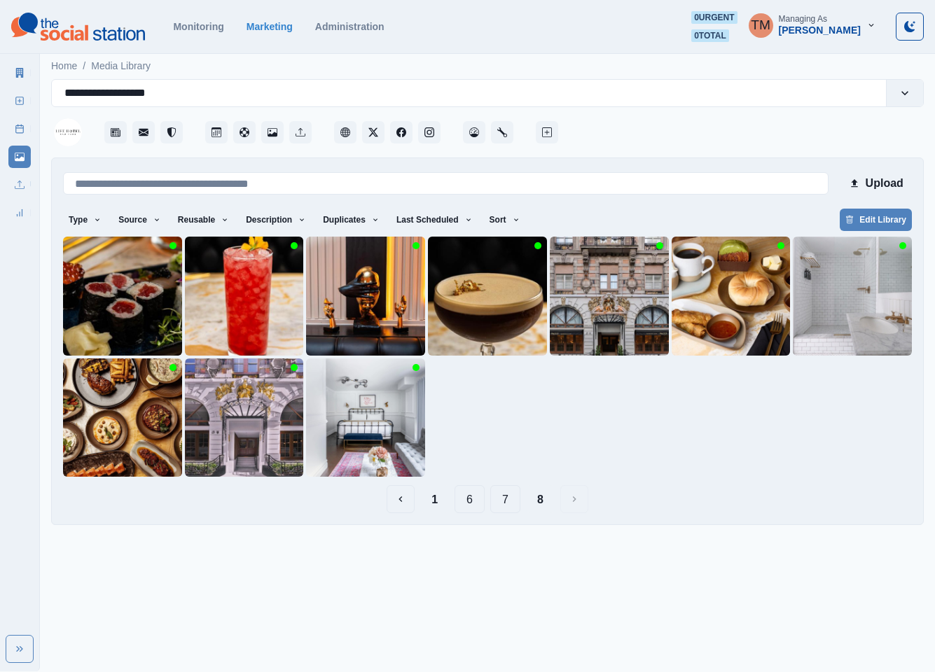
click at [433, 506] on button "1" at bounding box center [434, 499] width 29 height 28
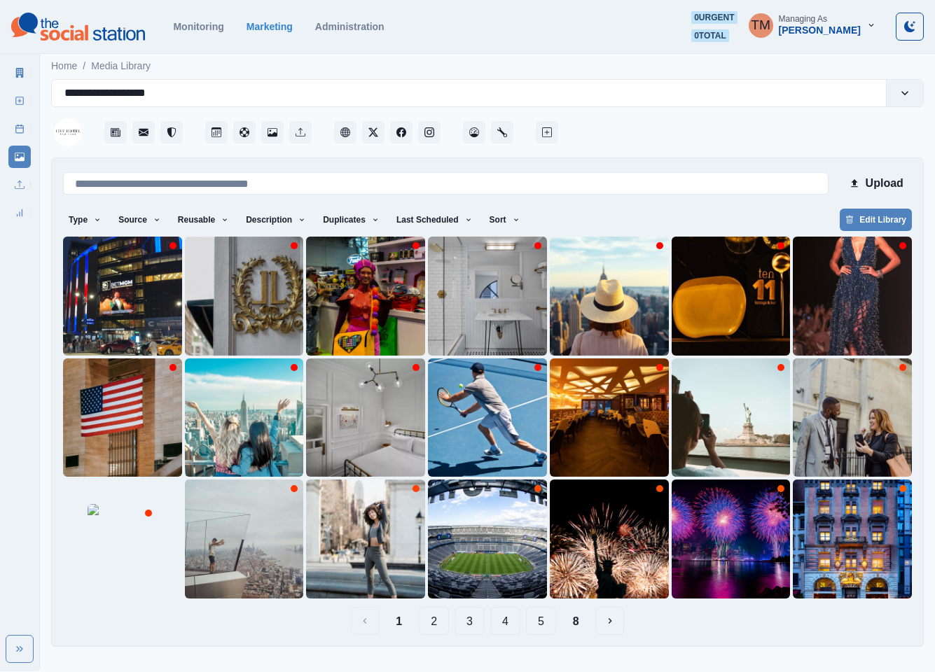
click at [429, 621] on button "2" at bounding box center [434, 621] width 30 height 28
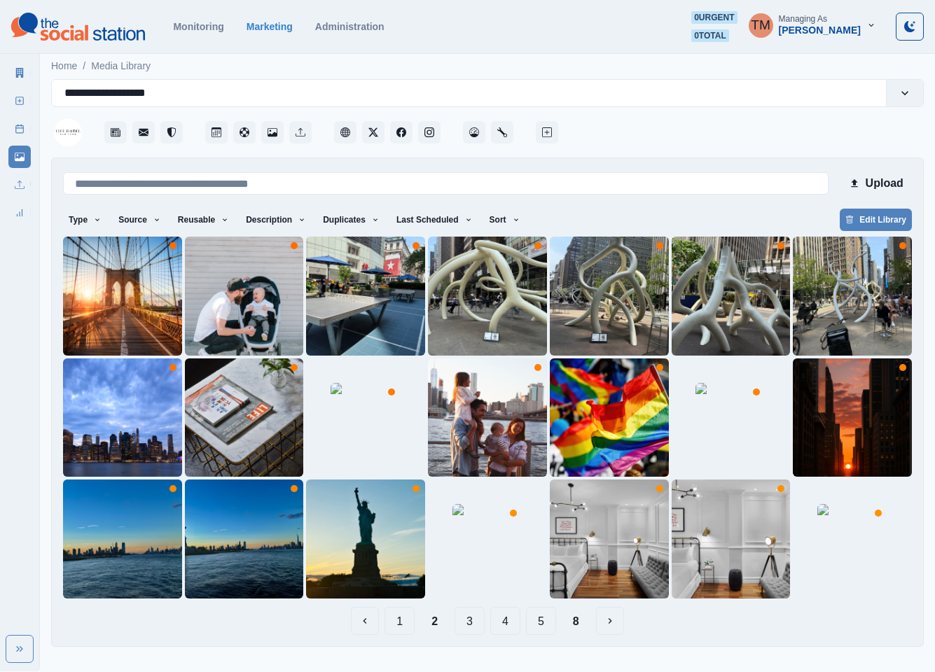
click at [467, 625] on button "3" at bounding box center [470, 621] width 30 height 28
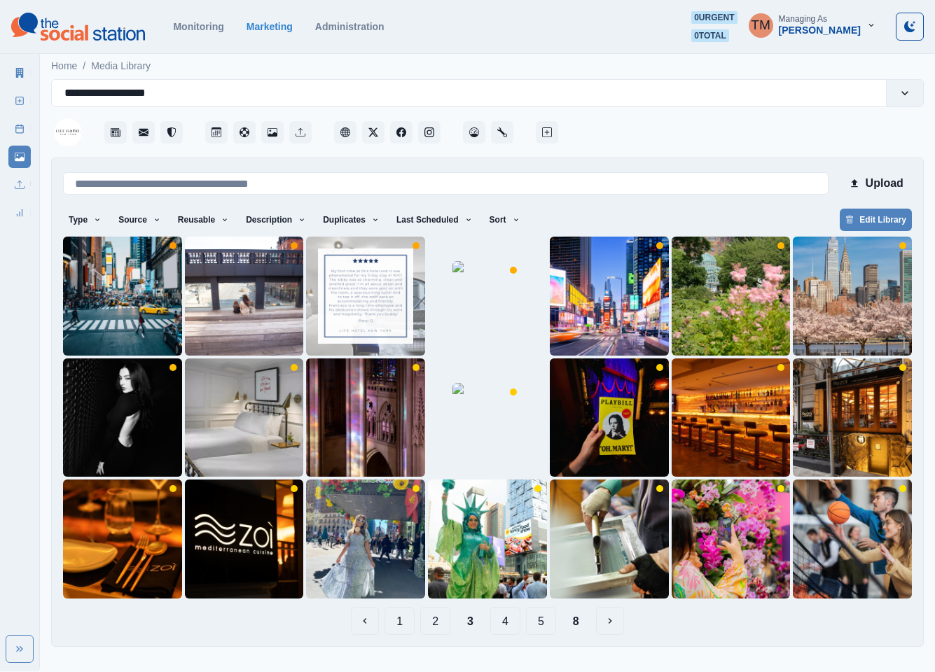
click at [505, 629] on button "4" at bounding box center [505, 621] width 30 height 28
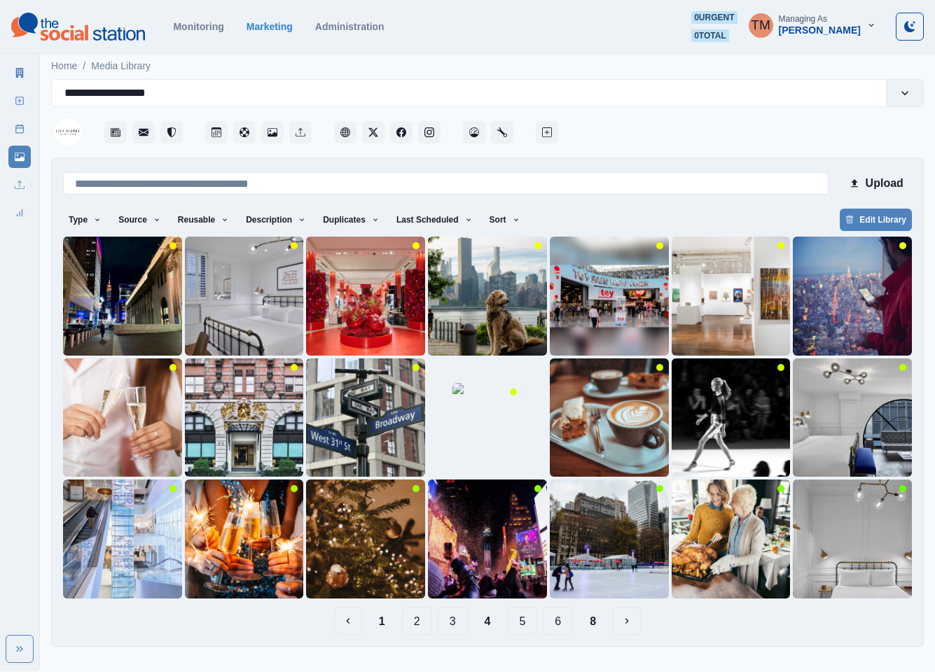
click at [517, 627] on button "5" at bounding box center [522, 621] width 30 height 28
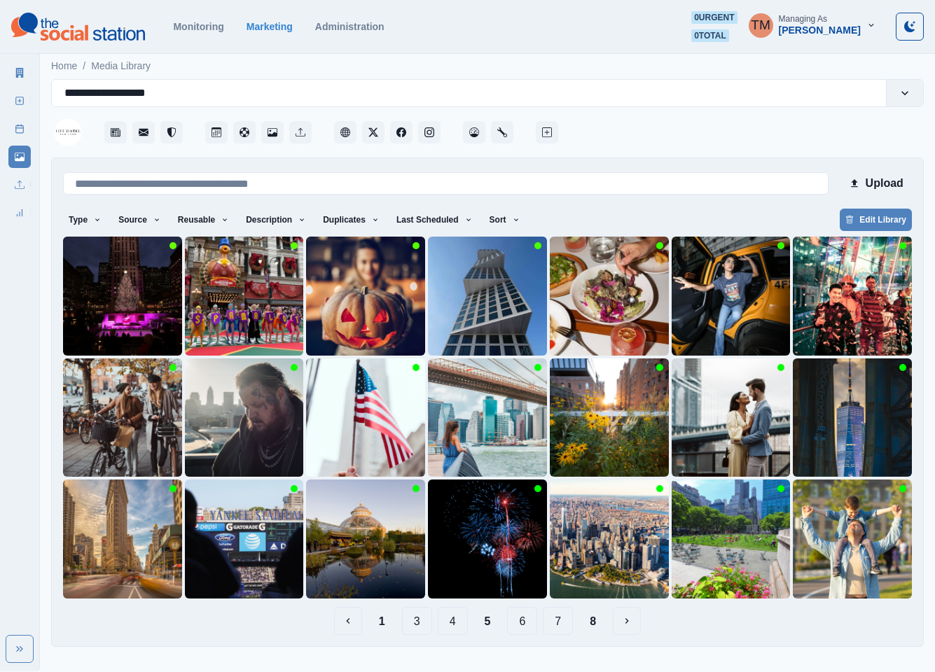
click at [529, 627] on button "6" at bounding box center [522, 621] width 30 height 28
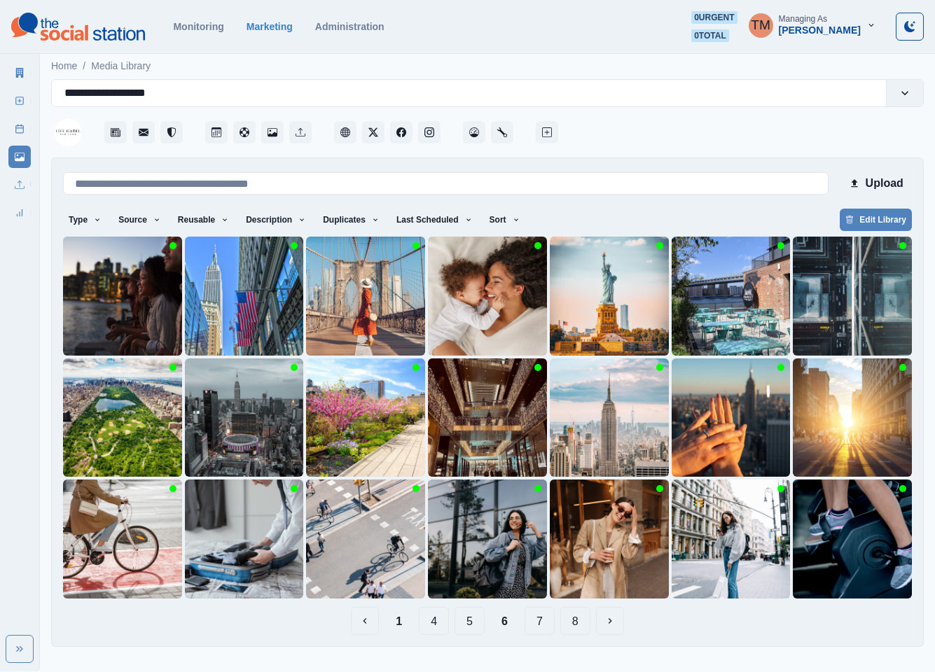
click at [542, 629] on button "7" at bounding box center [540, 621] width 30 height 28
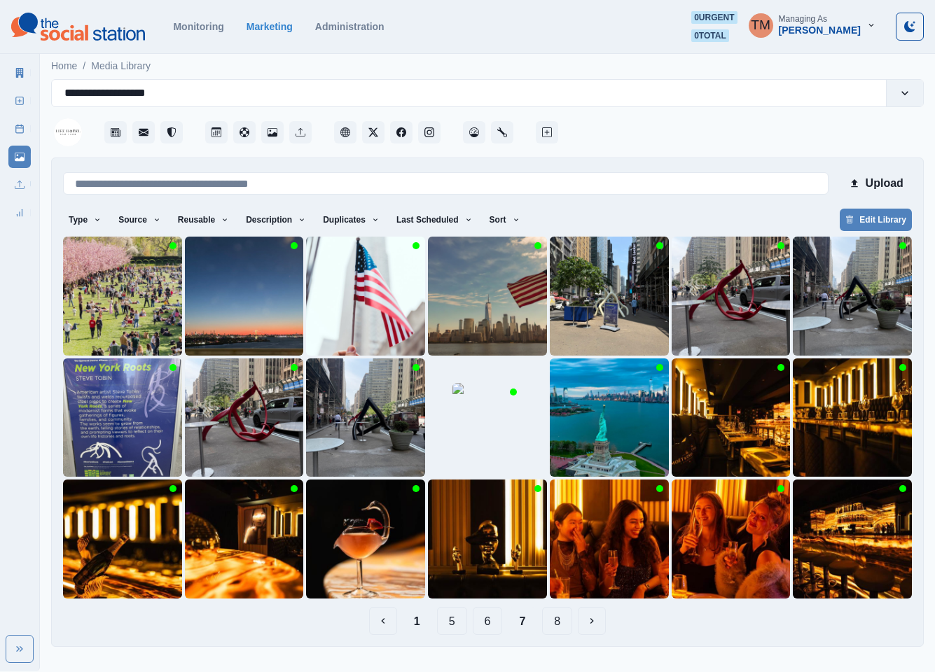
click at [555, 630] on button "8" at bounding box center [557, 621] width 30 height 28
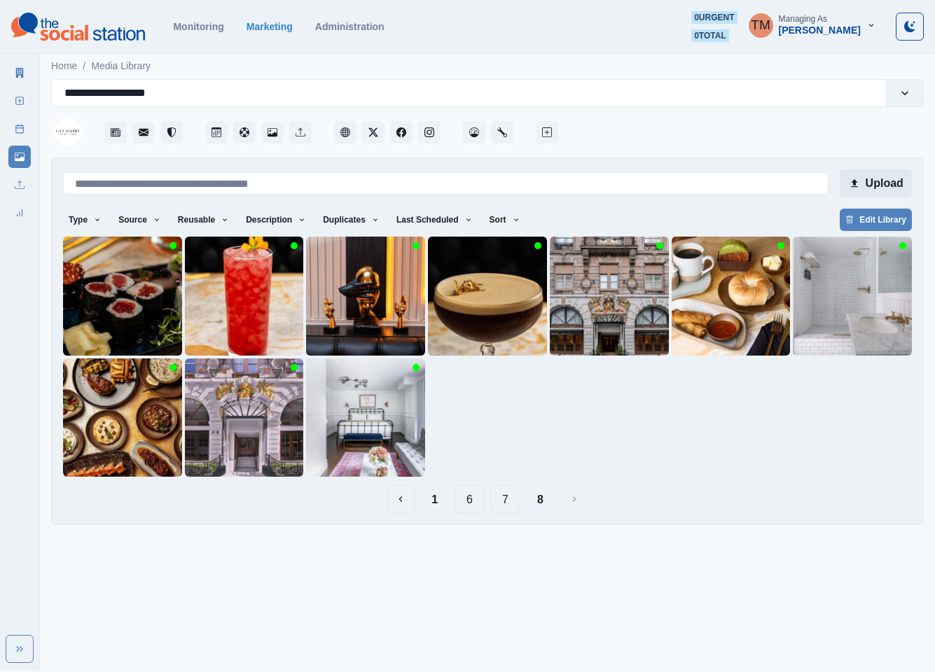
click at [889, 179] on button "Upload" at bounding box center [876, 183] width 72 height 28
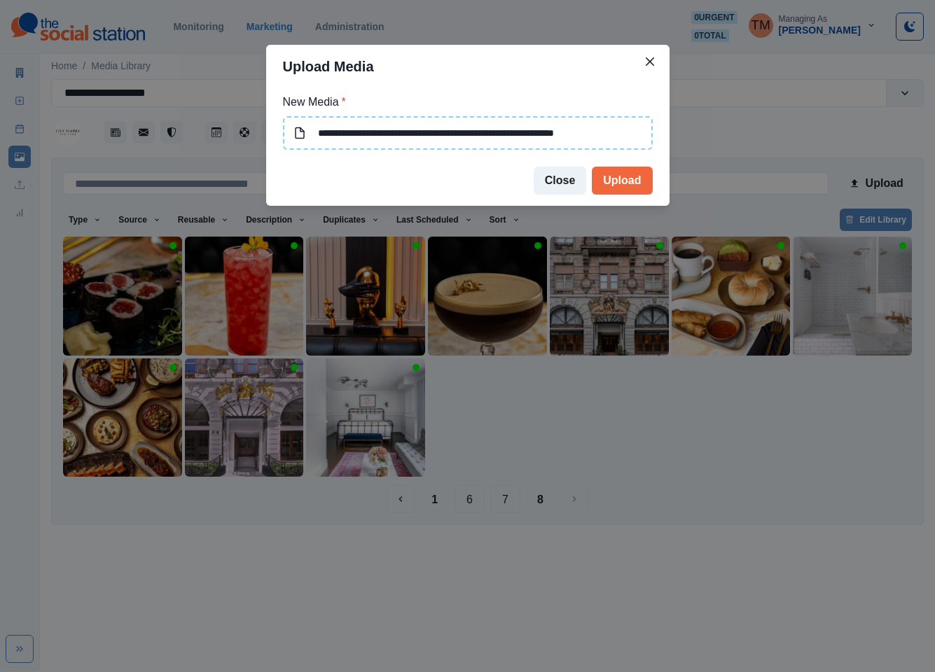
click at [566, 130] on input "**********" at bounding box center [468, 133] width 370 height 34
click at [627, 179] on button "Upload" at bounding box center [622, 181] width 60 height 28
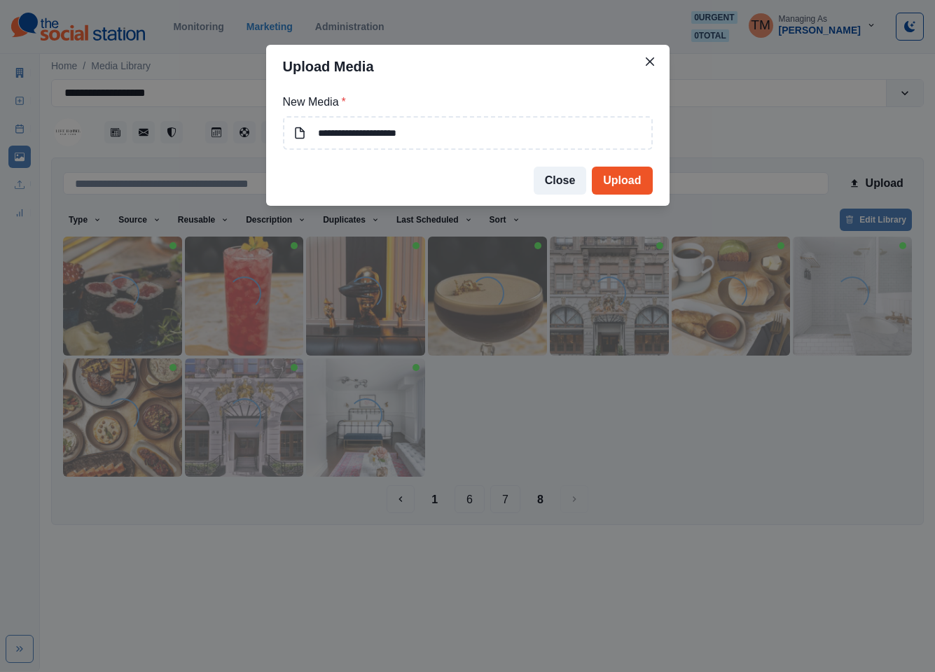
type input "**********"
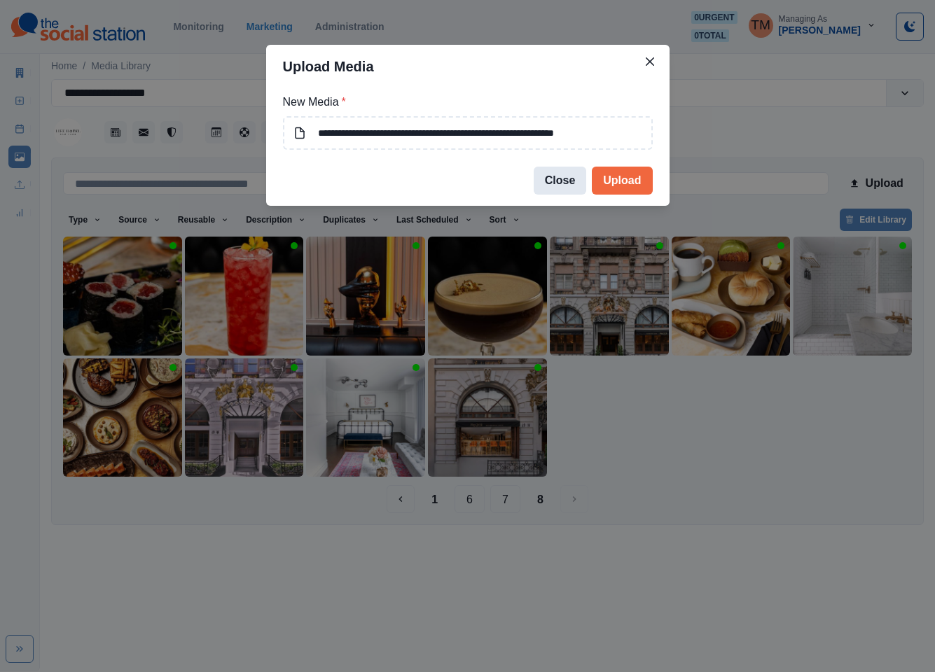
click at [566, 181] on button "Close" at bounding box center [560, 181] width 53 height 28
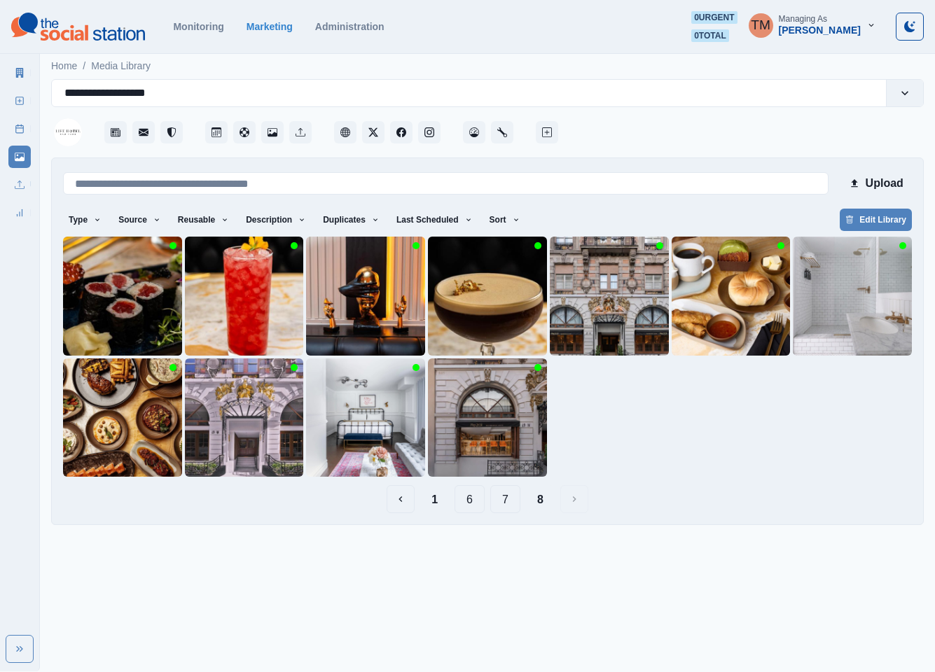
click at [440, 504] on button "1" at bounding box center [434, 499] width 29 height 28
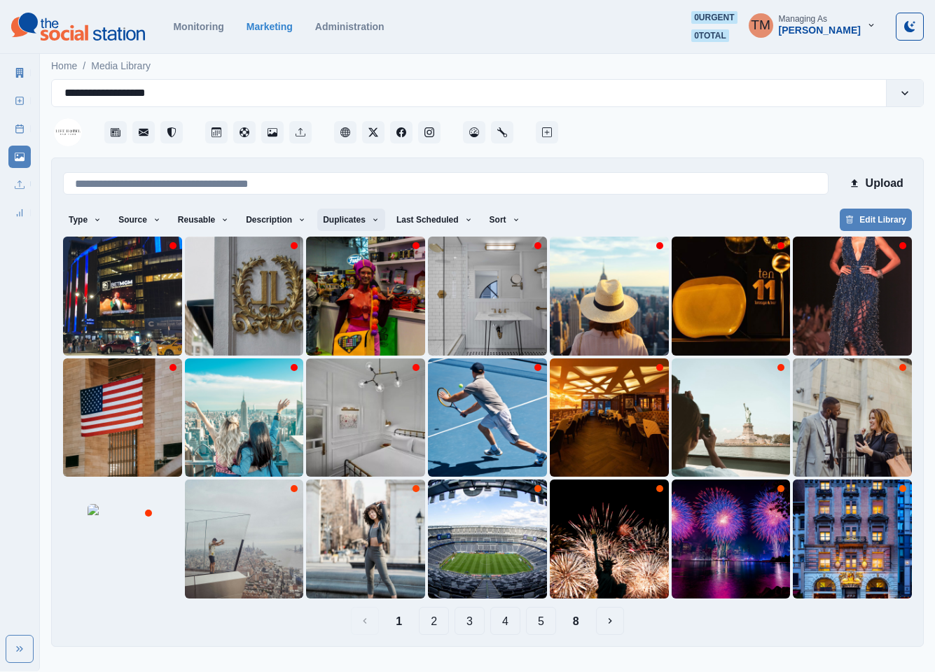
click at [320, 215] on button "Duplicates" at bounding box center [351, 220] width 68 height 22
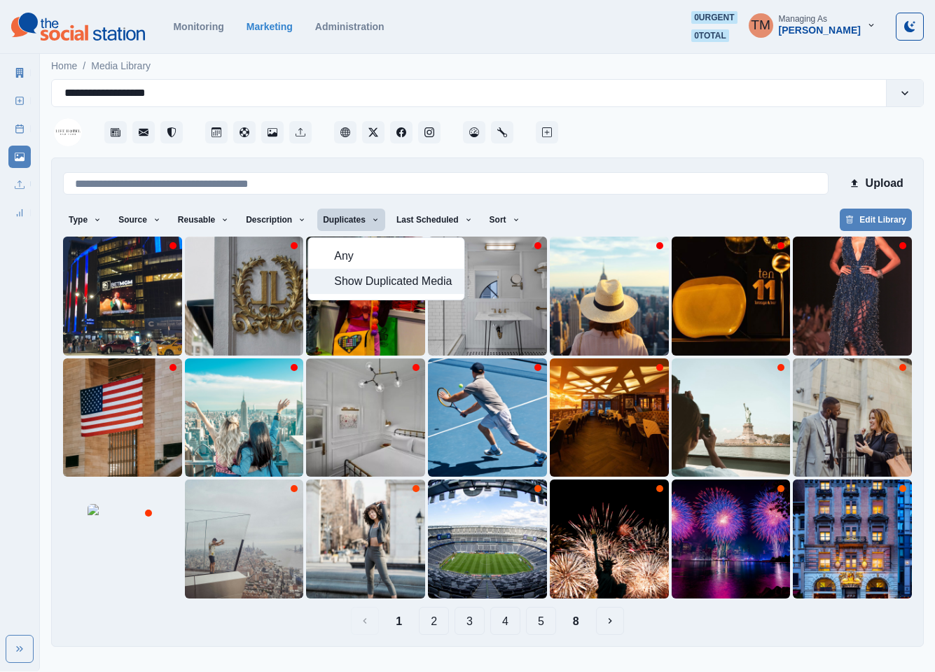
click at [362, 274] on span "Show Duplicated Media" at bounding box center [394, 281] width 121 height 17
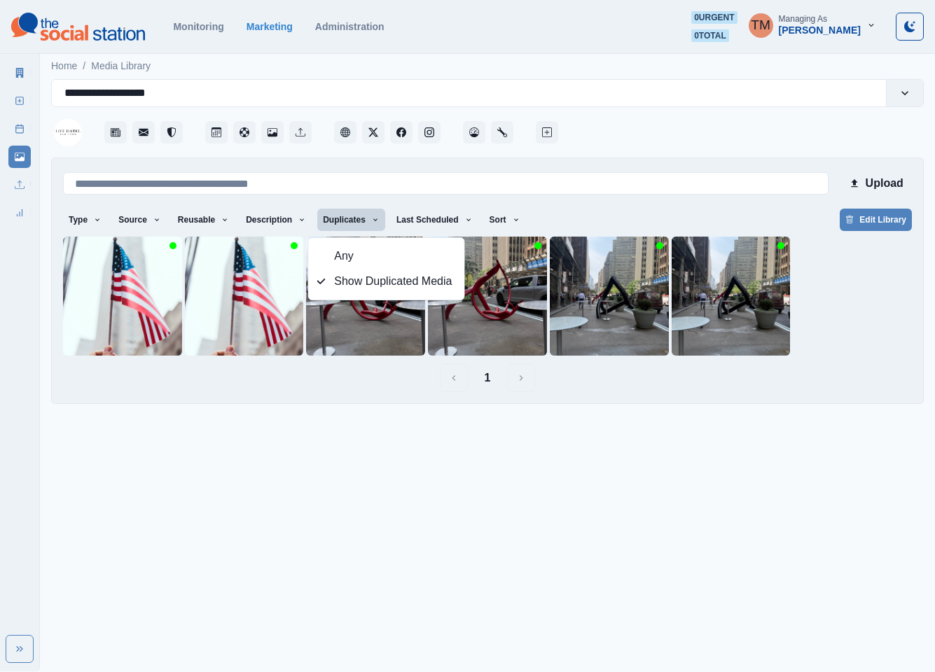
click at [769, 415] on html "**********" at bounding box center [467, 207] width 935 height 415
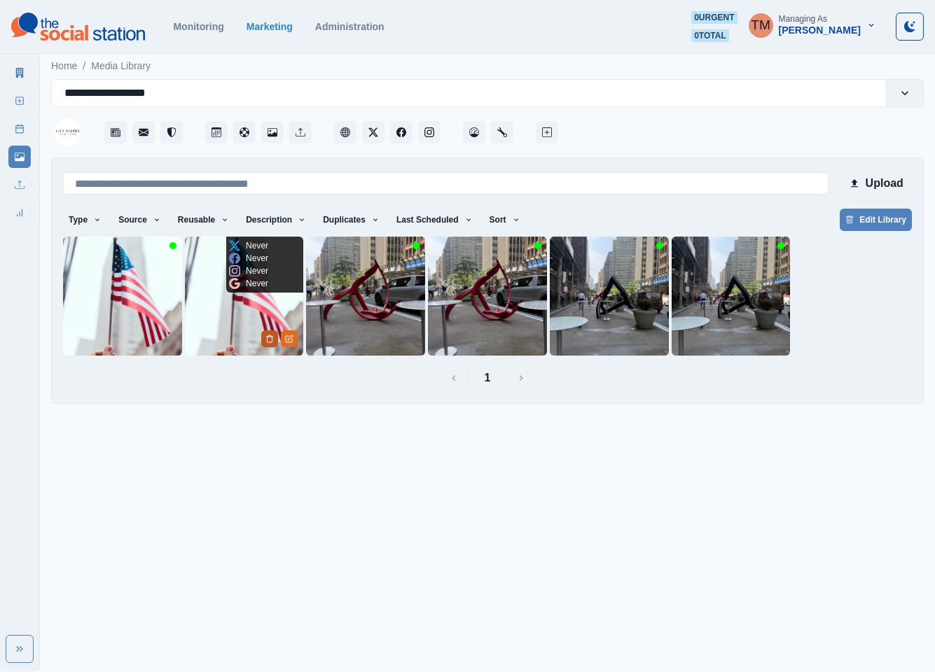
click at [268, 335] on icon "Delete Media" at bounding box center [269, 339] width 8 height 8
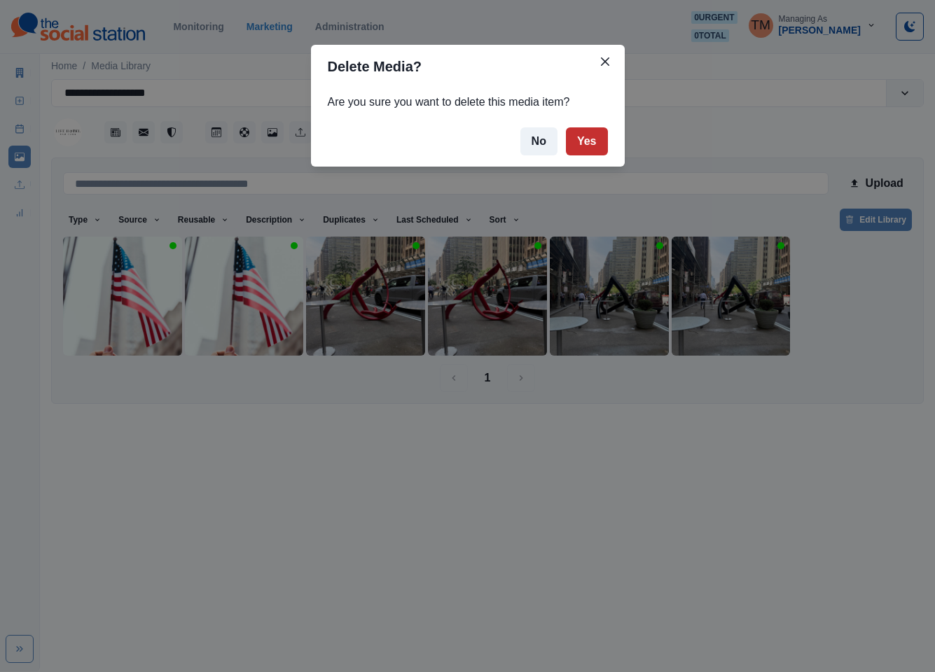
click at [590, 147] on button "Yes" at bounding box center [587, 141] width 42 height 28
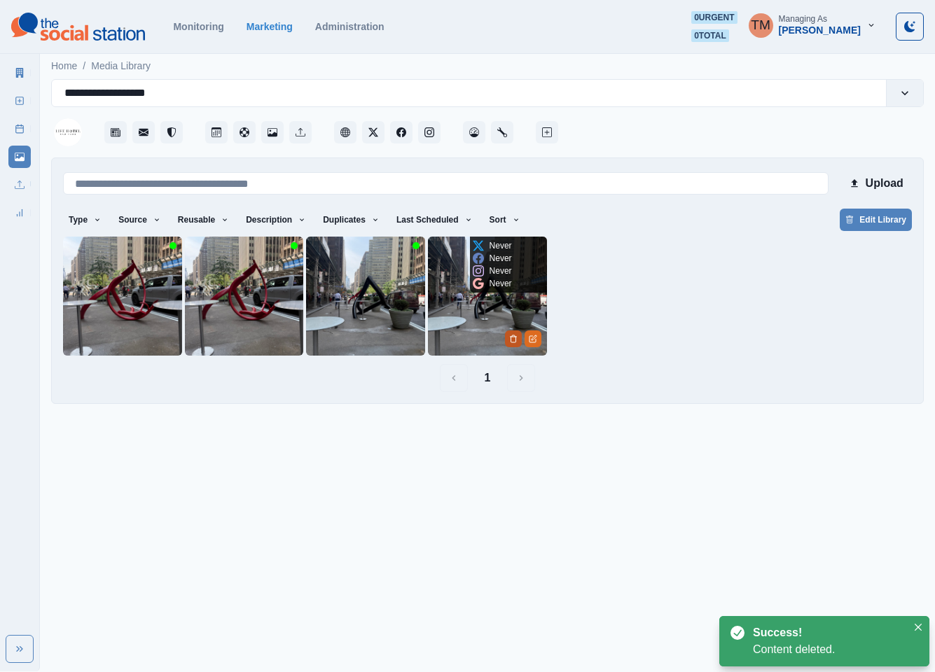
click at [513, 336] on icon "Delete Media" at bounding box center [513, 339] width 8 height 8
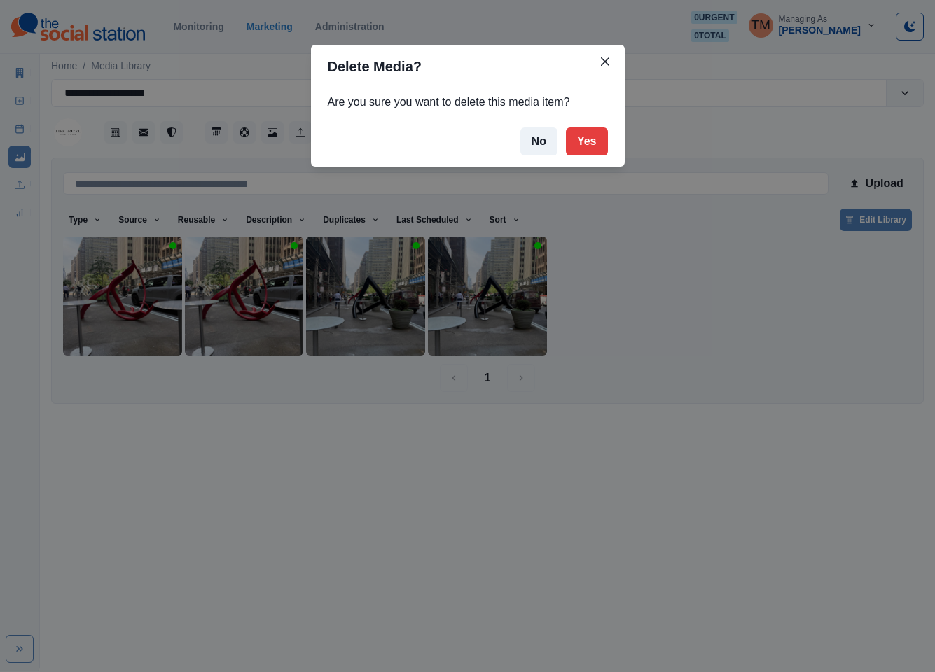
drag, startPoint x: 588, startPoint y: 137, endPoint x: 542, endPoint y: 166, distance: 54.4
click at [587, 139] on button "Yes" at bounding box center [587, 141] width 42 height 28
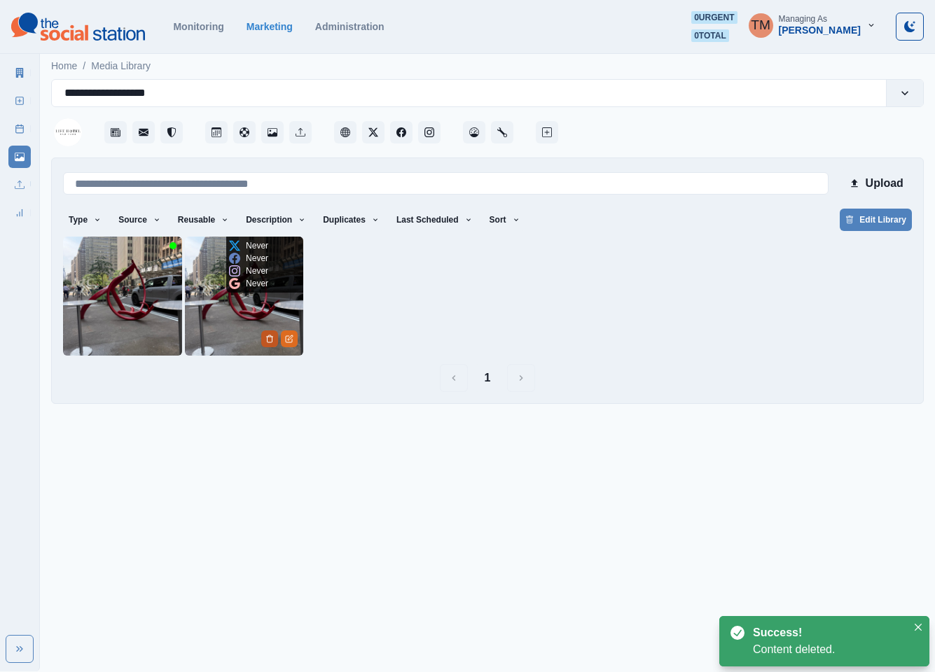
click at [265, 336] on button "Delete Media" at bounding box center [269, 339] width 17 height 17
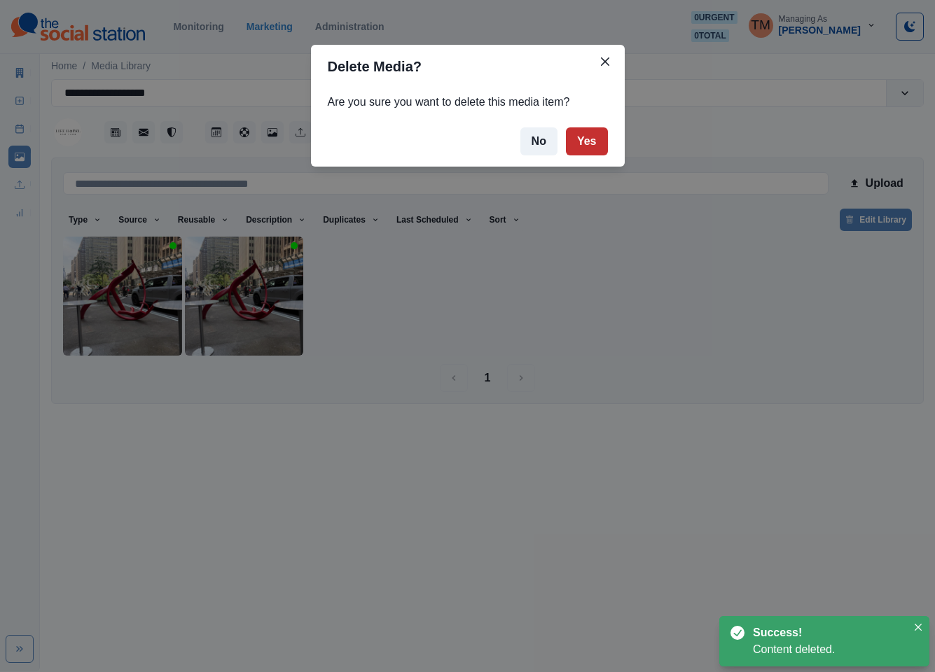
click at [599, 139] on button "Yes" at bounding box center [587, 141] width 42 height 28
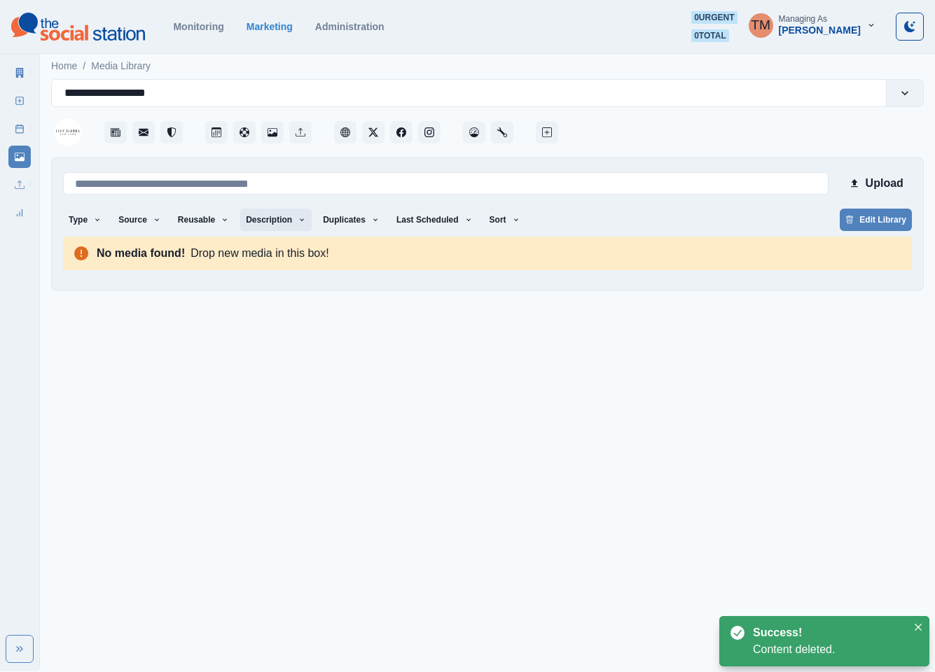
click at [286, 223] on button "Description" at bounding box center [275, 220] width 71 height 22
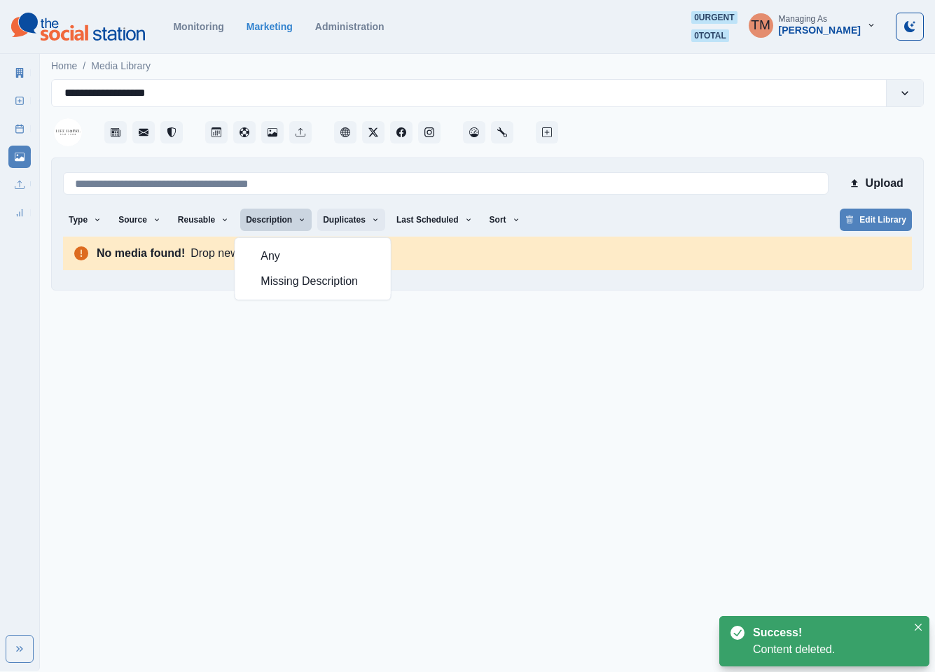
click at [328, 223] on button "Duplicates" at bounding box center [351, 220] width 68 height 22
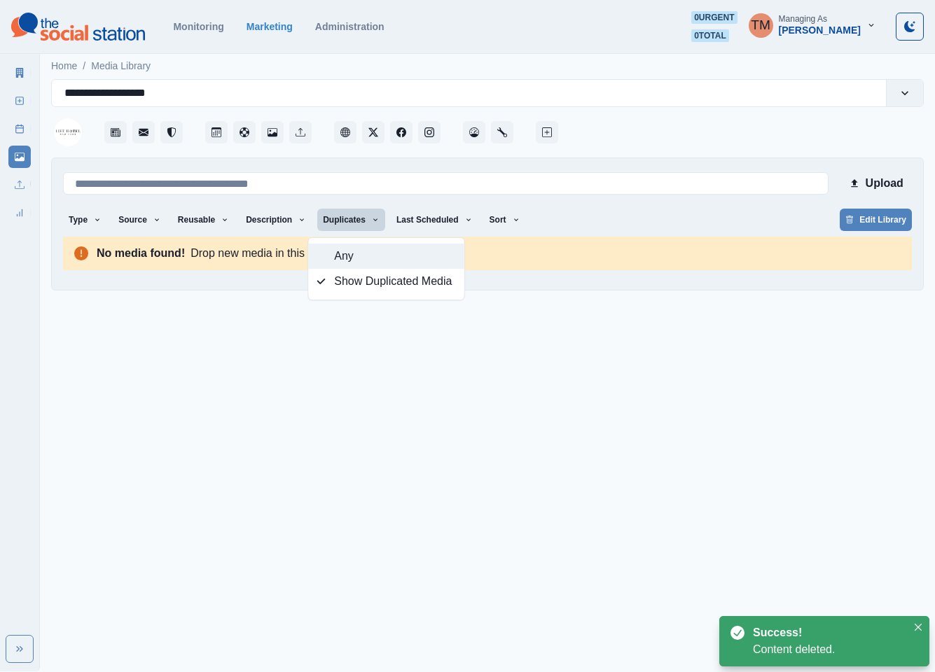
drag, startPoint x: 340, startPoint y: 258, endPoint x: 359, endPoint y: 258, distance: 18.9
click at [341, 258] on span "Any" at bounding box center [394, 256] width 121 height 17
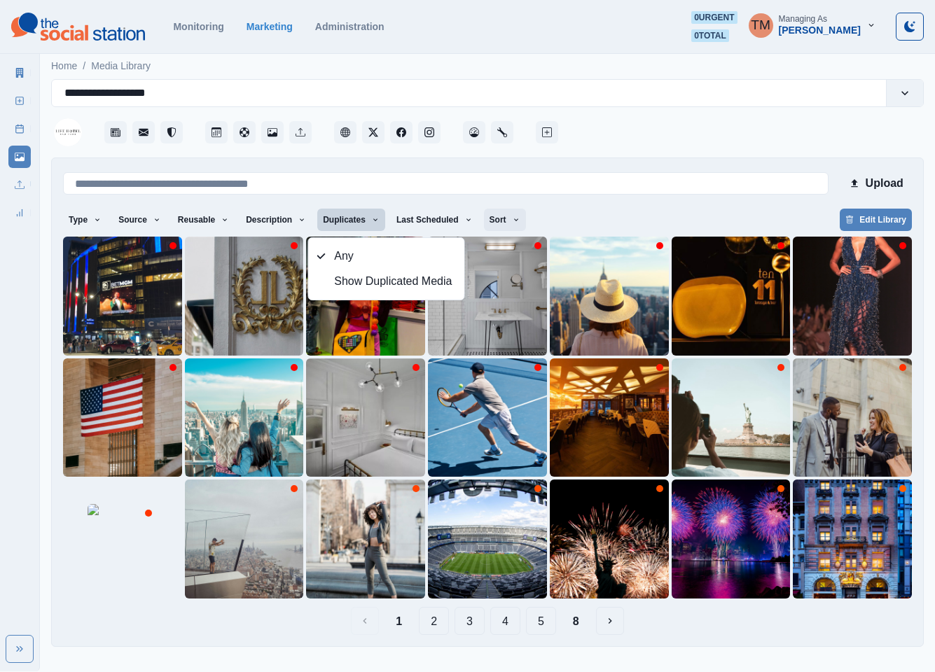
click at [484, 221] on button "Sort" at bounding box center [505, 220] width 42 height 22
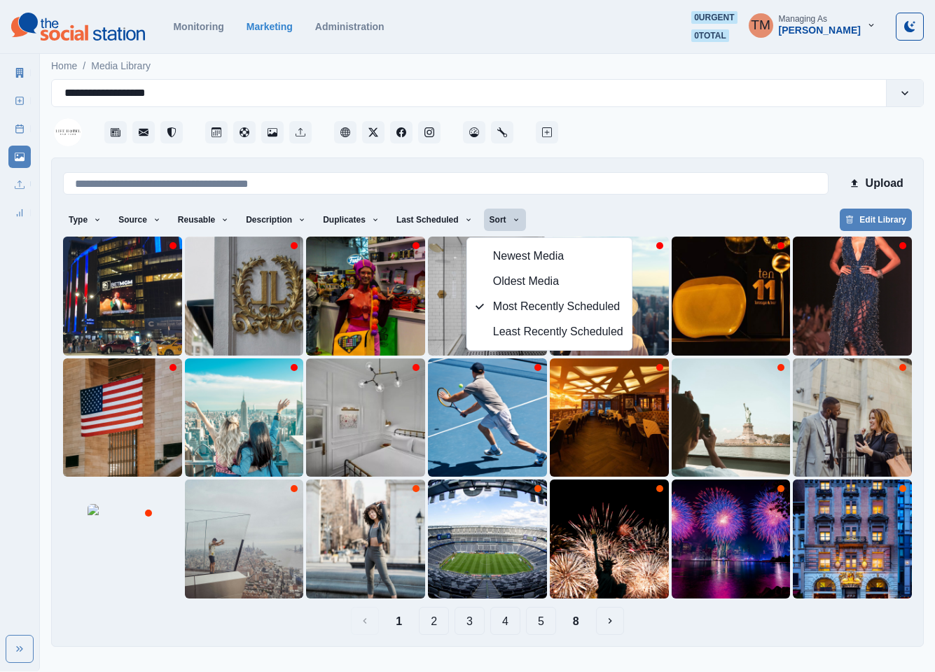
click at [582, 215] on div "Type Any Image Video Source Any Upload Social Manager Found: Instagram Found: G…" at bounding box center [487, 221] width 849 height 25
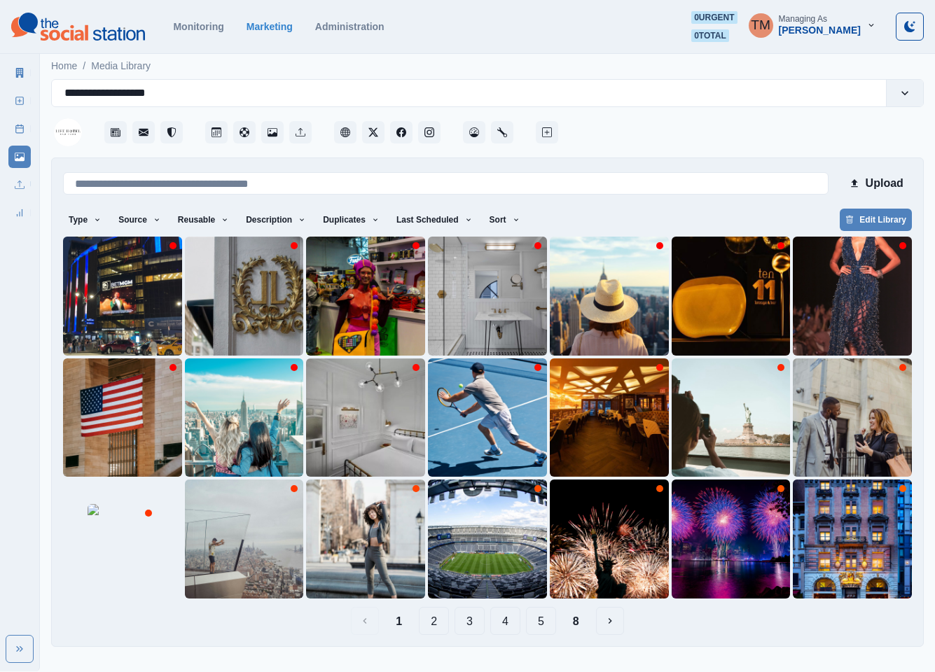
click at [572, 622] on button "8" at bounding box center [576, 621] width 29 height 28
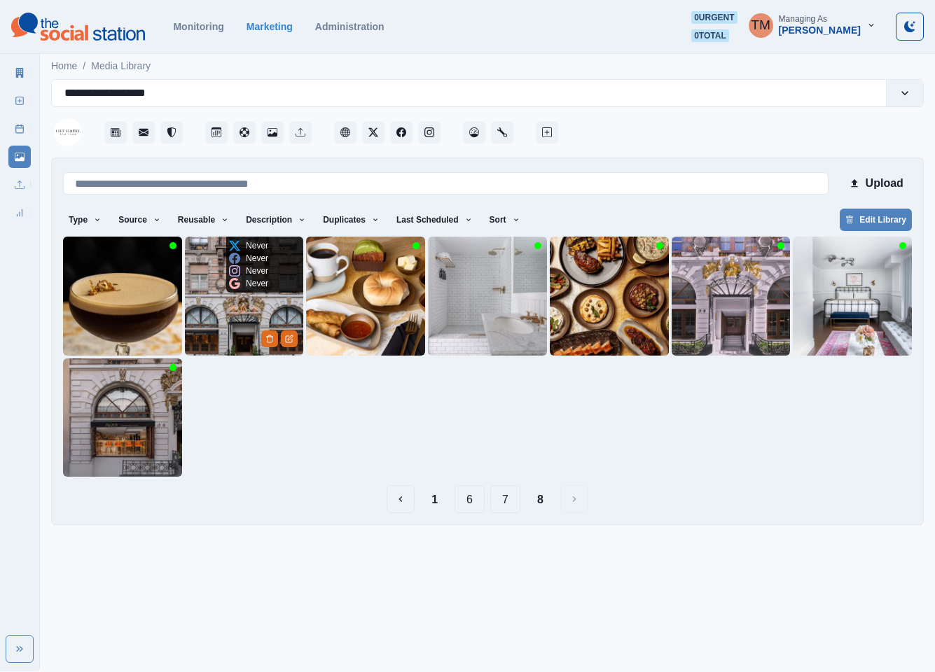
click at [215, 317] on img at bounding box center [244, 296] width 119 height 119
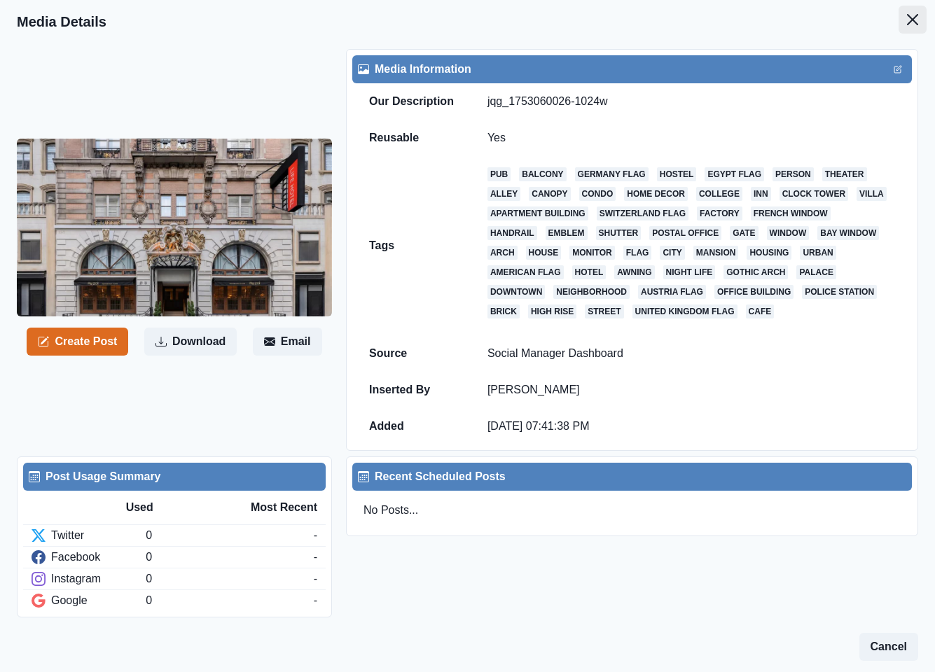
click at [907, 23] on icon "Close" at bounding box center [912, 19] width 11 height 11
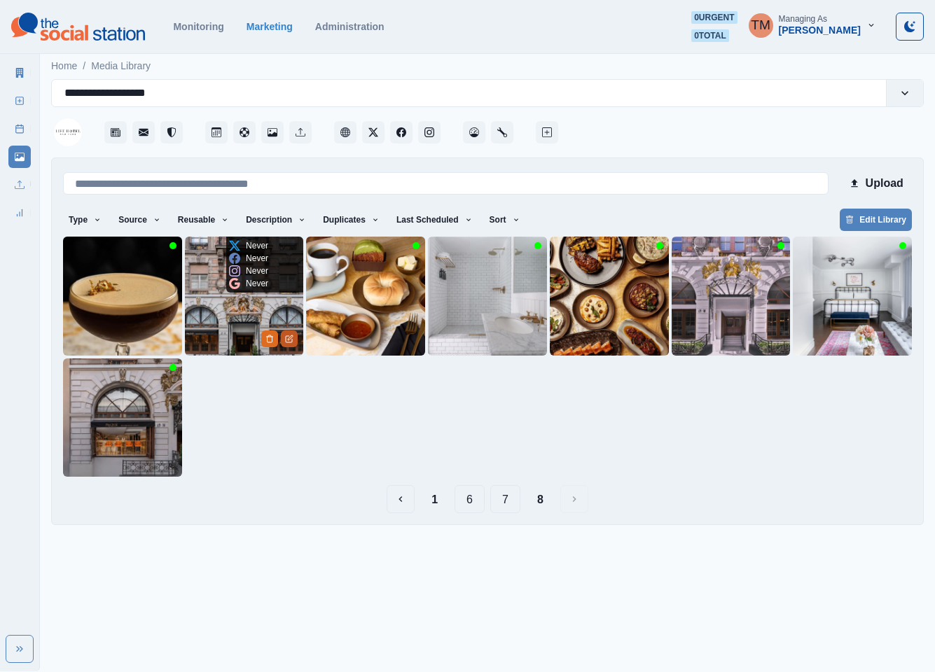
click at [294, 339] on button "Edit Media" at bounding box center [289, 339] width 17 height 17
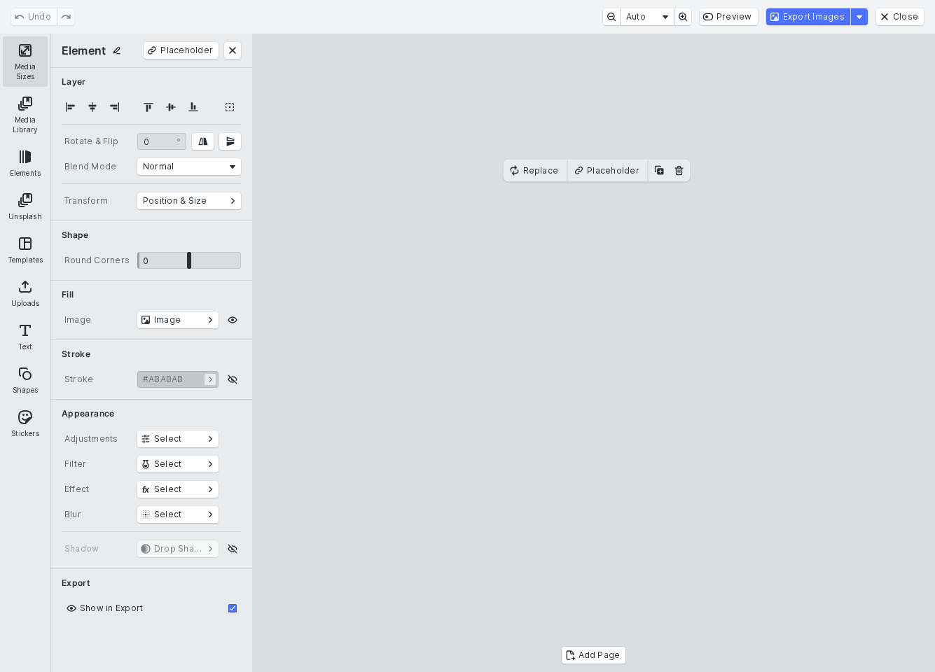
click at [34, 60] on button "Media Sizes" at bounding box center [25, 61] width 45 height 50
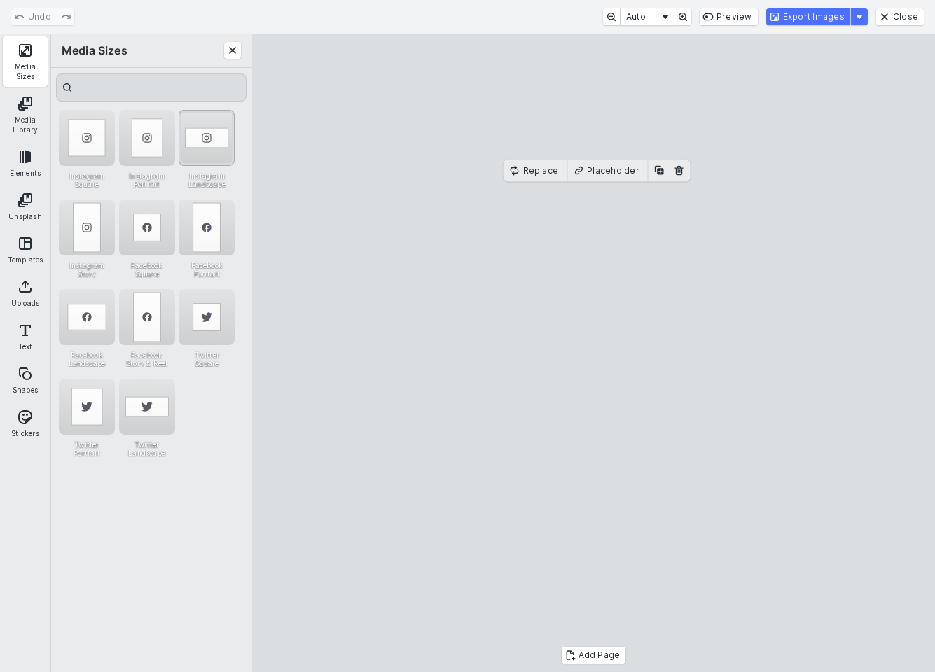
click at [214, 135] on div "Instagram Landscape" at bounding box center [207, 138] width 56 height 56
click at [828, 19] on button "Export Images" at bounding box center [808, 16] width 84 height 17
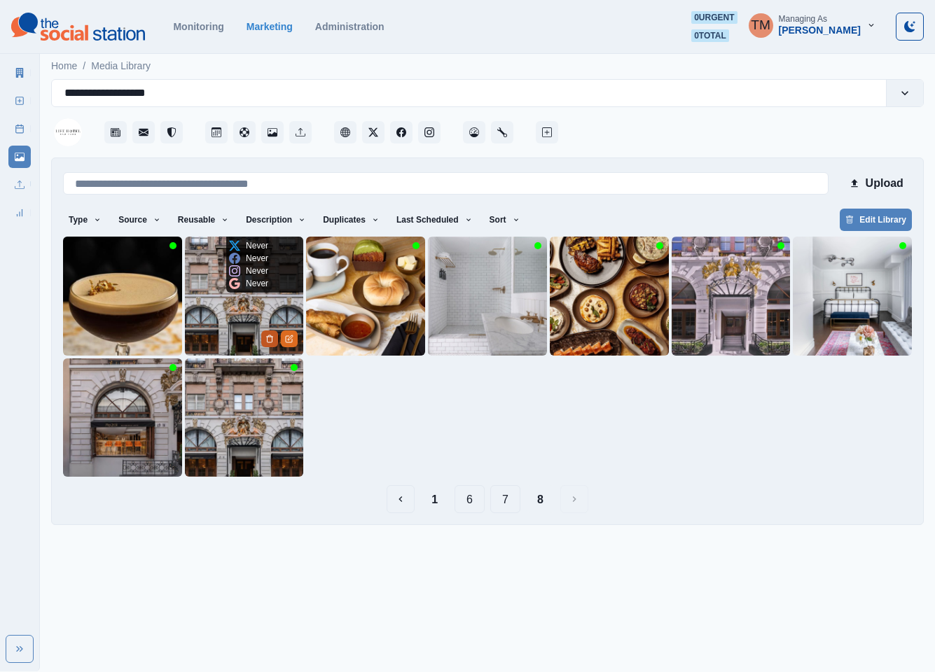
click at [271, 335] on icon "Delete Media" at bounding box center [269, 339] width 8 height 8
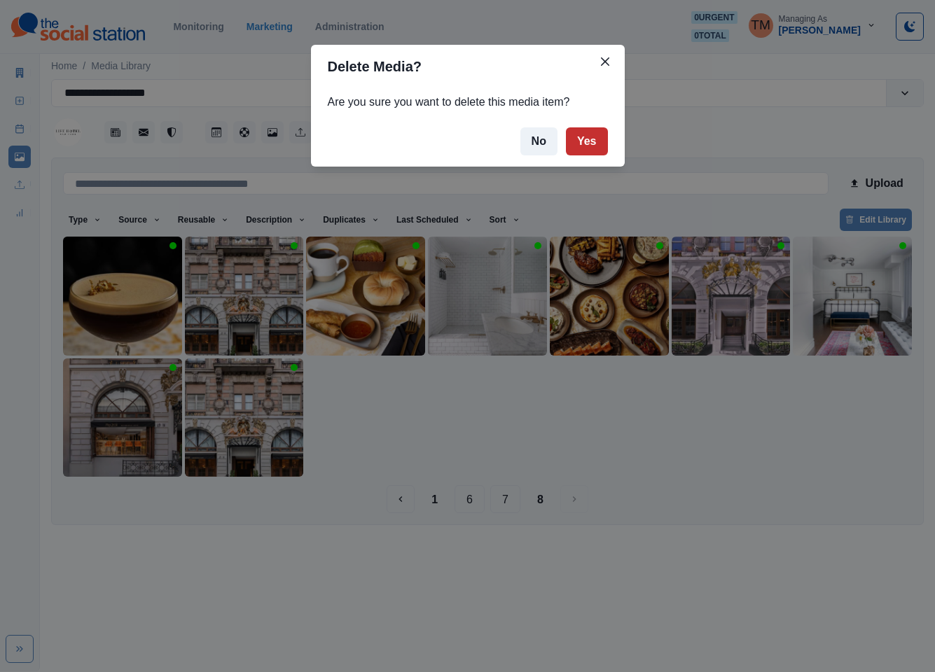
click at [595, 144] on button "Yes" at bounding box center [587, 141] width 42 height 28
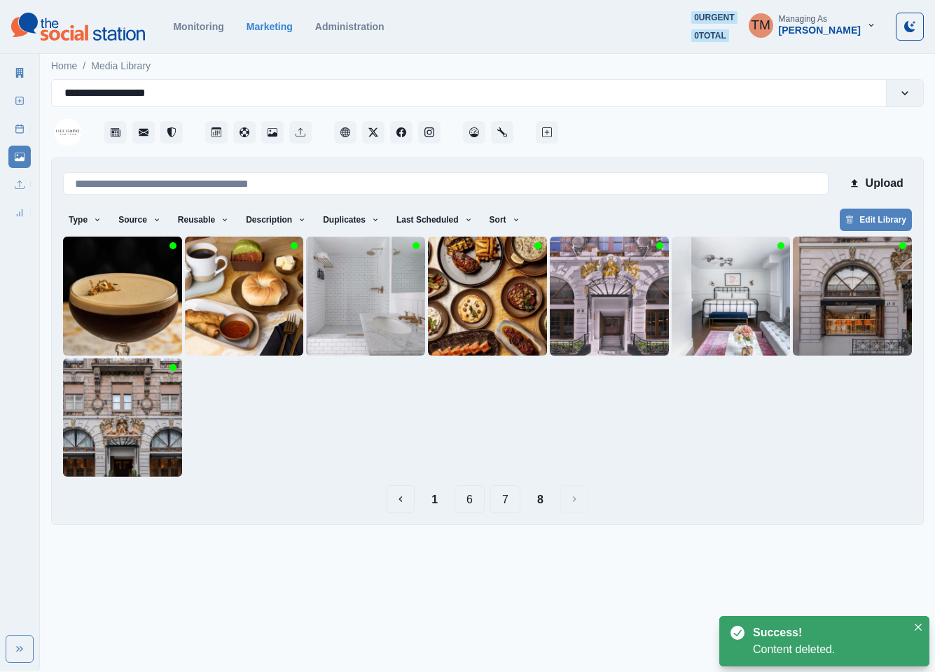
click at [221, 424] on div at bounding box center [487, 357] width 849 height 240
click at [104, 431] on img at bounding box center [122, 418] width 119 height 119
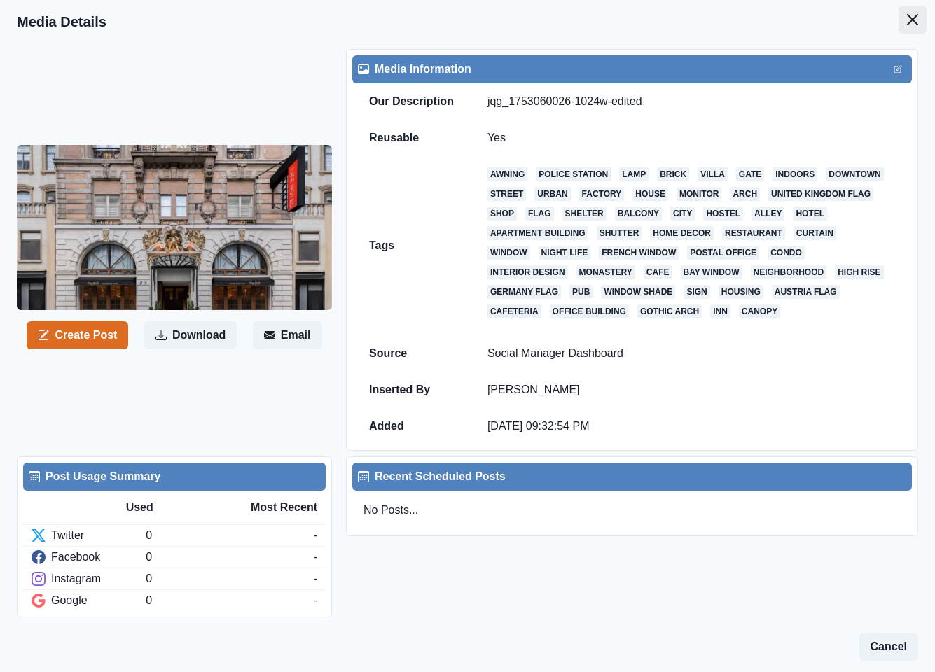
click at [907, 20] on icon "Close" at bounding box center [912, 19] width 11 height 11
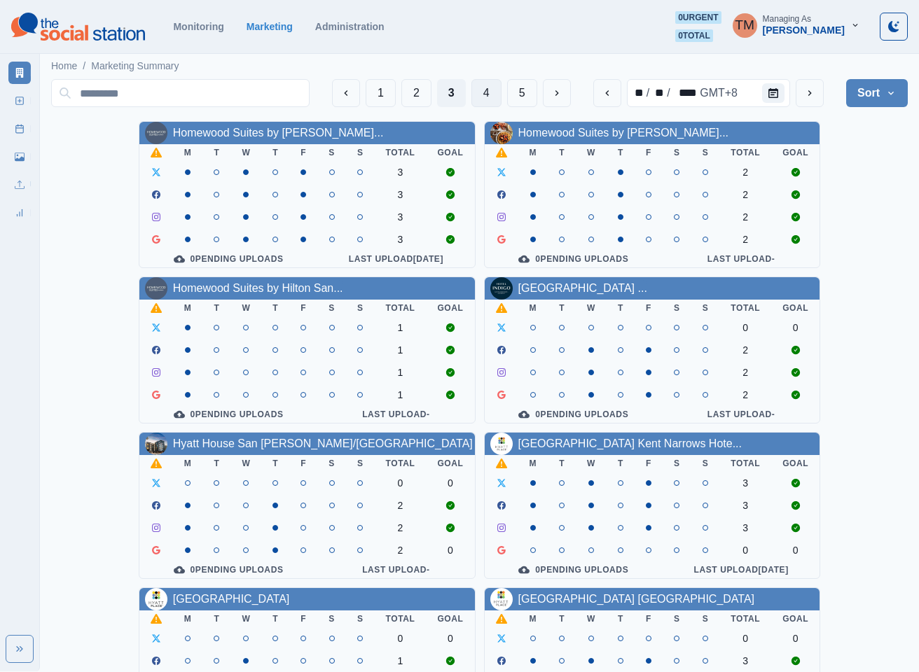
scroll to position [420, 0]
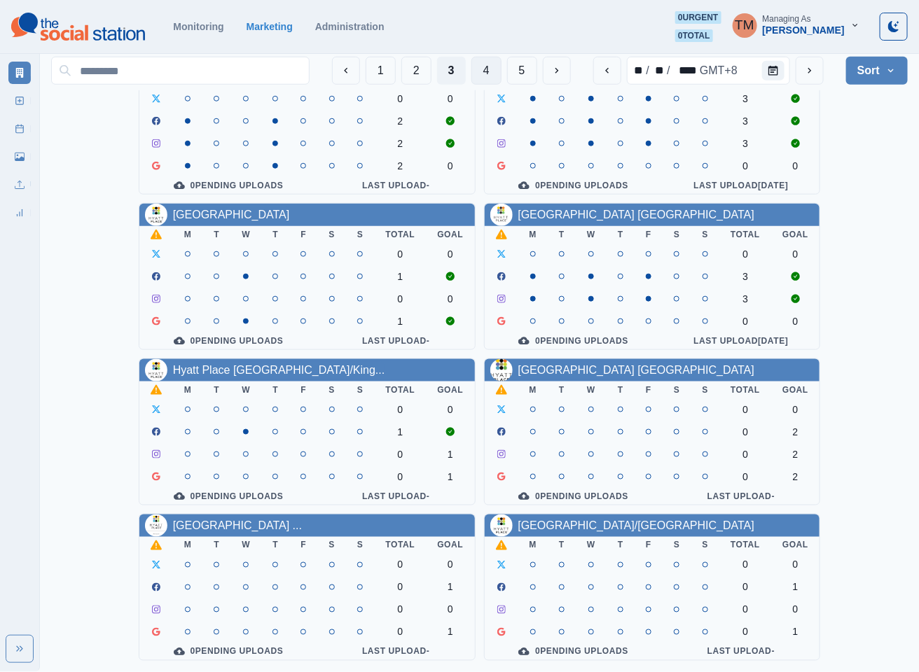
click at [484, 74] on button "4" at bounding box center [486, 71] width 30 height 28
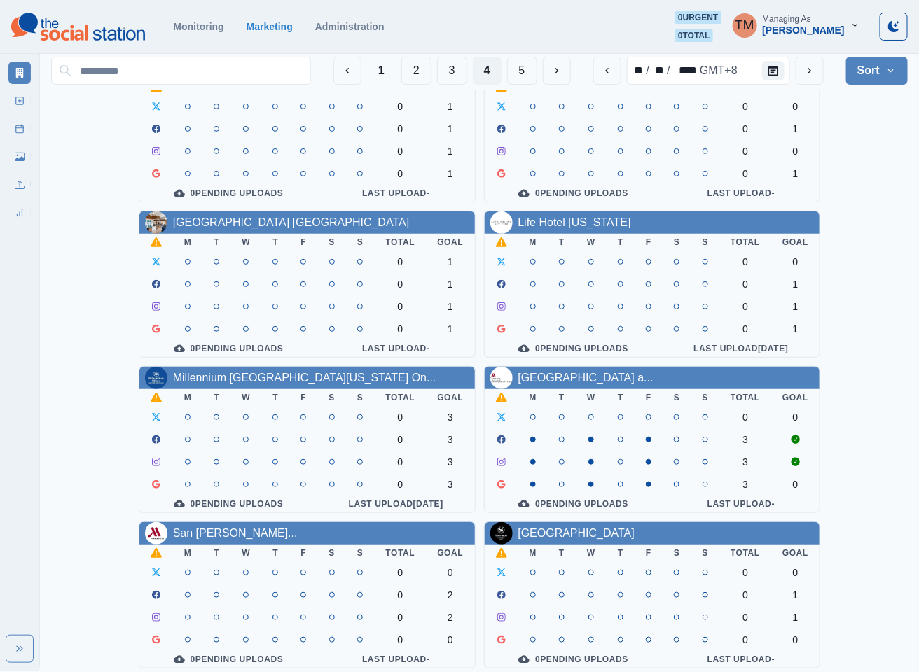
scroll to position [0, 0]
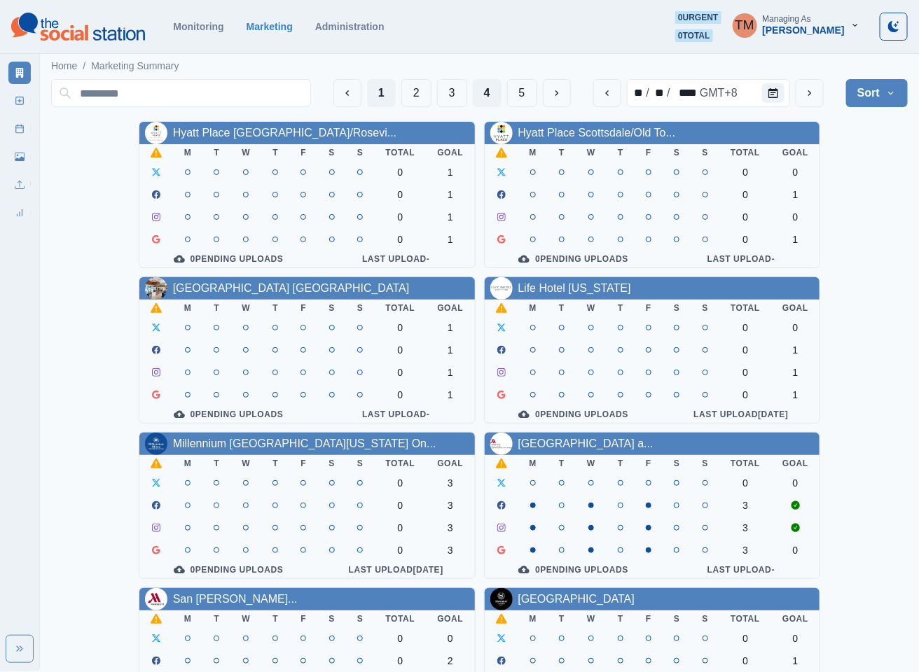
click at [380, 95] on button "1" at bounding box center [381, 93] width 29 height 28
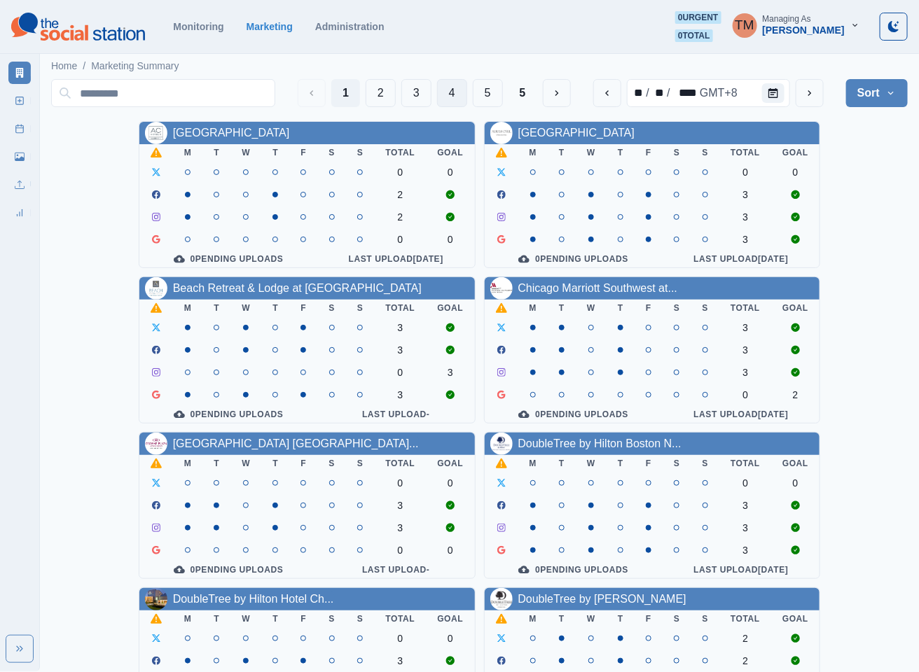
click at [452, 97] on button "4" at bounding box center [452, 93] width 30 height 28
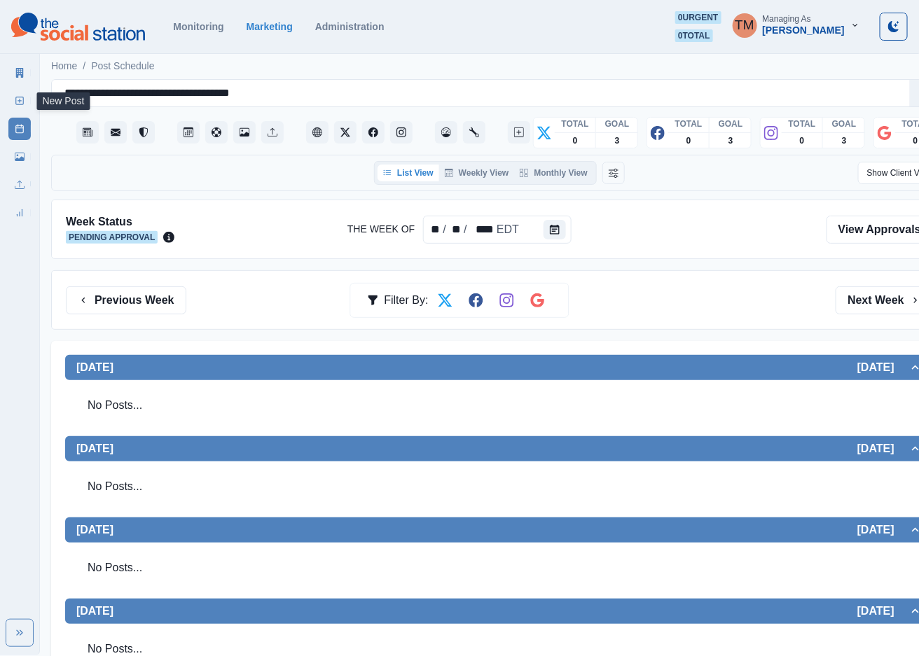
click at [22, 105] on icon at bounding box center [20, 101] width 10 height 10
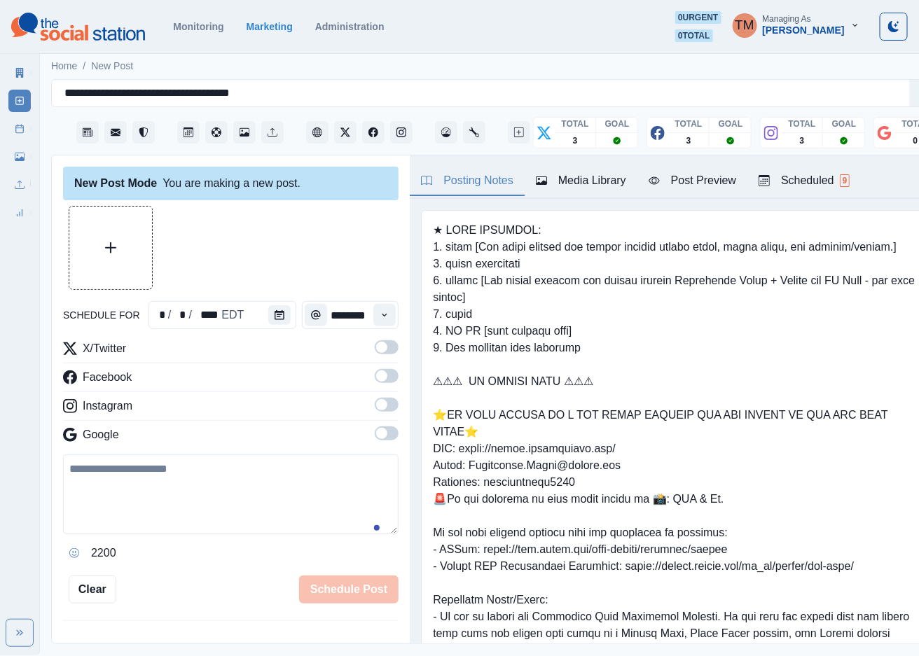
click at [721, 352] on pre at bounding box center [678, 508] width 491 height 572
click at [20, 134] on link "Post Schedule" at bounding box center [19, 129] width 22 height 22
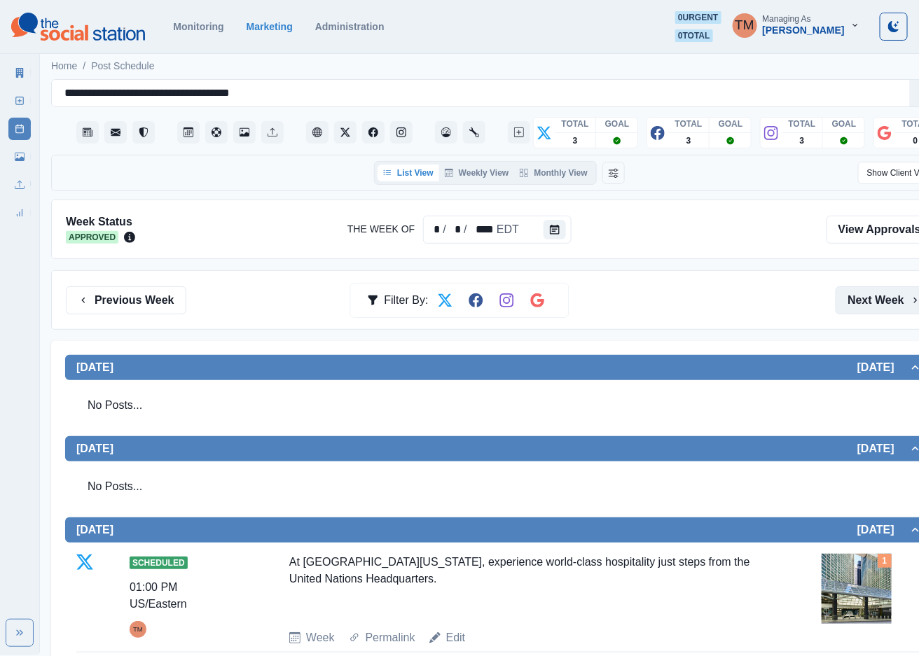
click at [878, 298] on button "Next Week" at bounding box center [884, 300] width 97 height 28
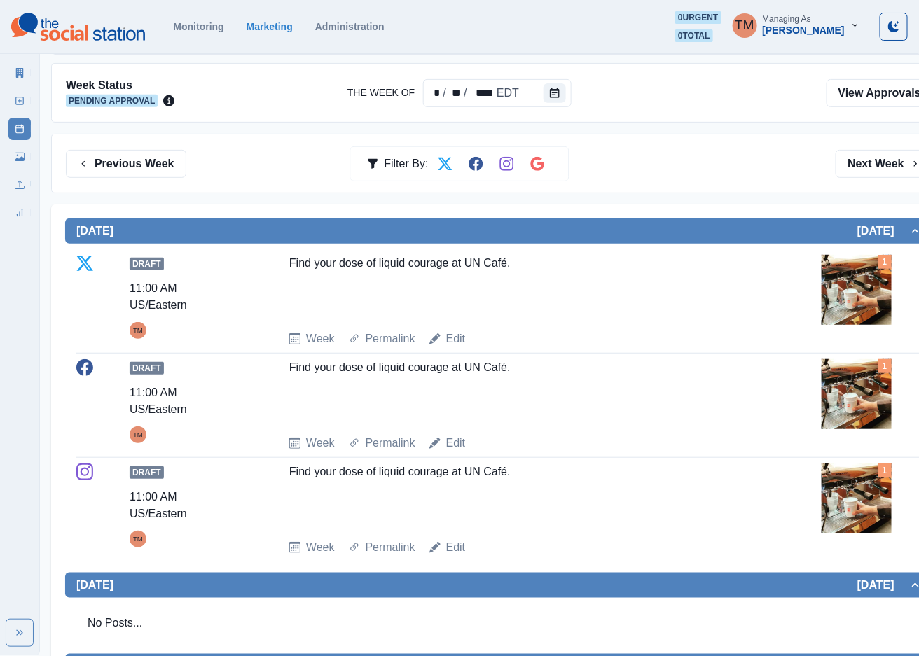
scroll to position [315, 0]
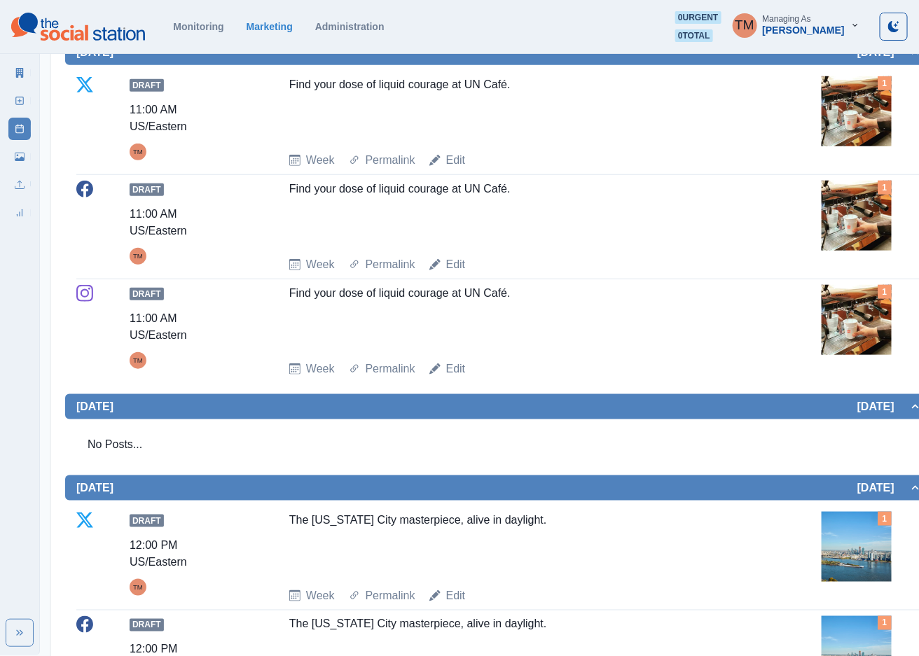
click at [852, 328] on img at bounding box center [857, 320] width 70 height 70
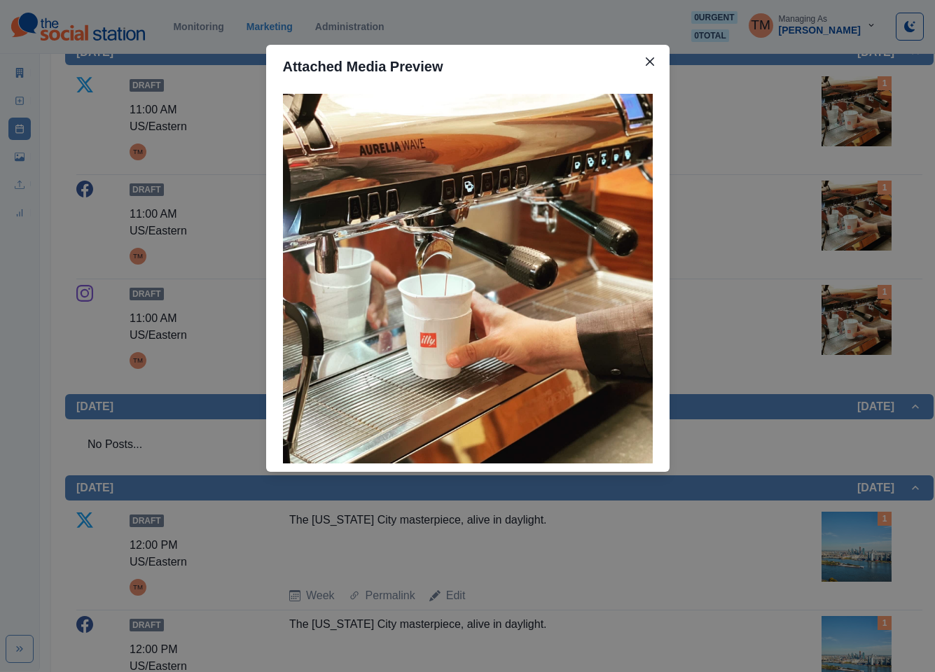
click at [767, 345] on div "Attached Media Preview" at bounding box center [467, 336] width 935 height 672
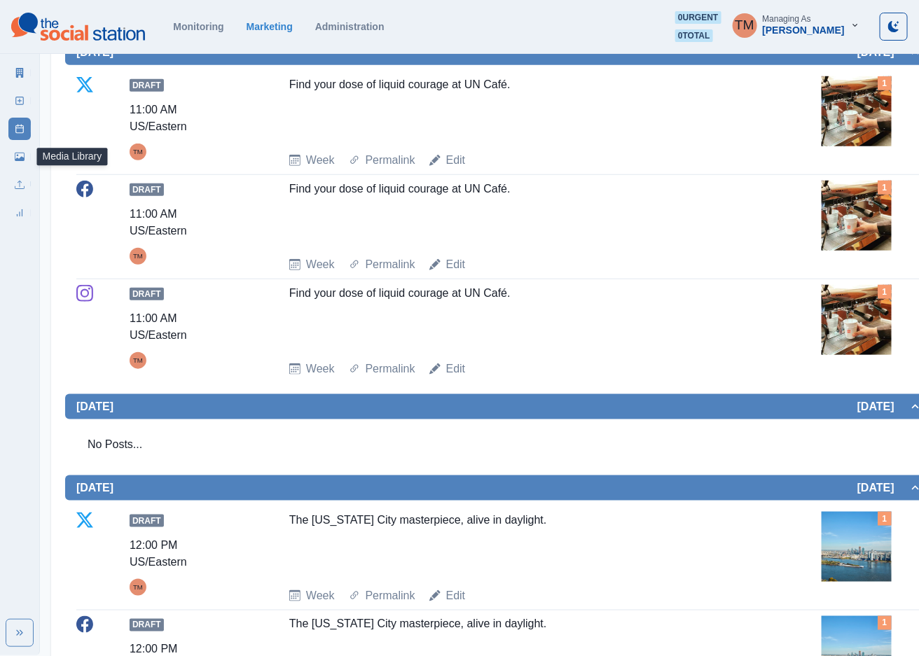
click at [18, 155] on icon at bounding box center [18, 156] width 2 height 2
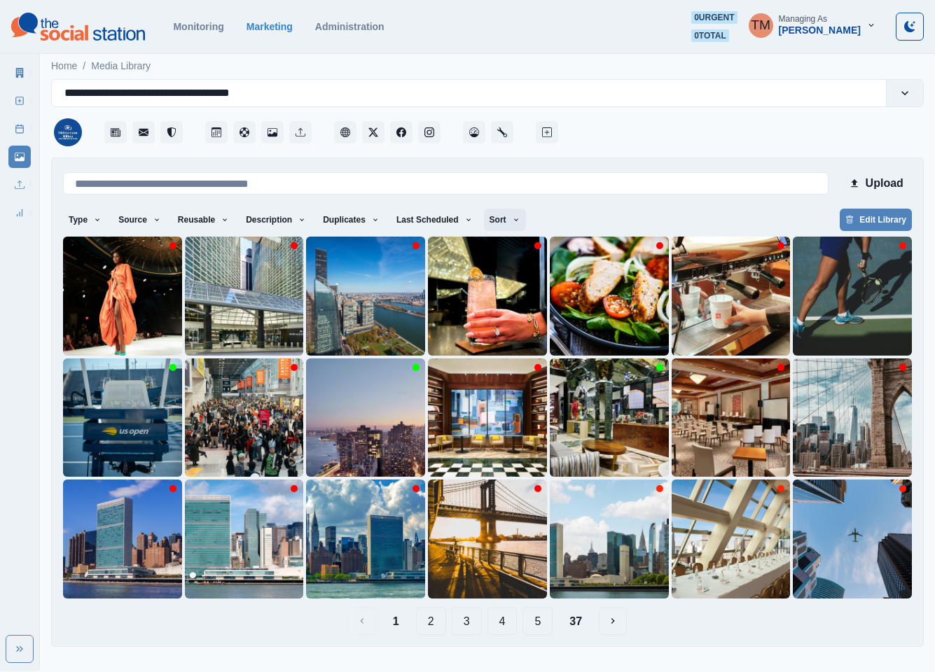
click at [512, 223] on icon "button" at bounding box center [516, 220] width 8 height 8
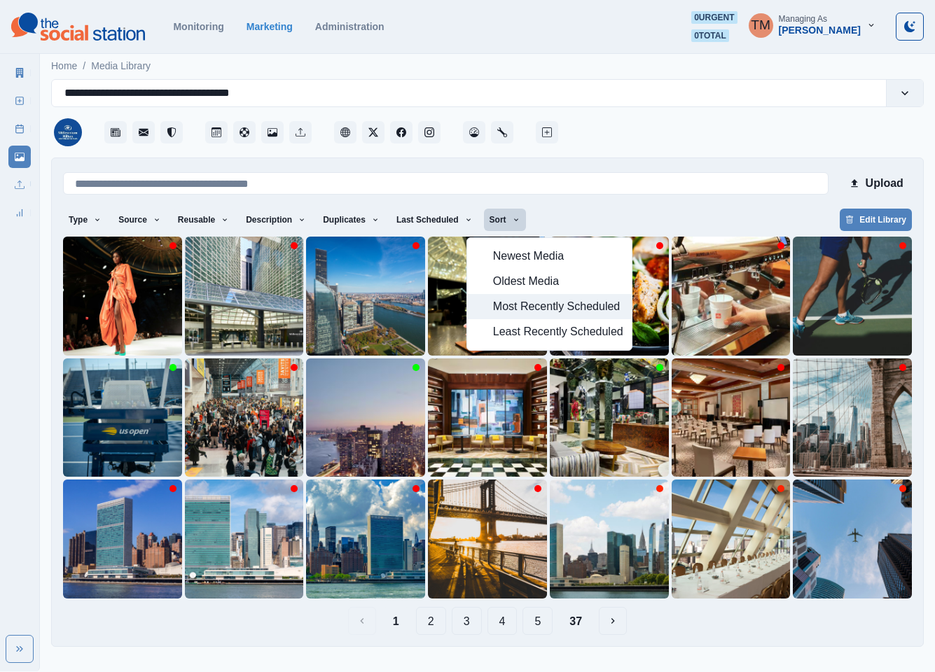
click at [503, 307] on span "Most Recently Scheduled" at bounding box center [558, 306] width 130 height 17
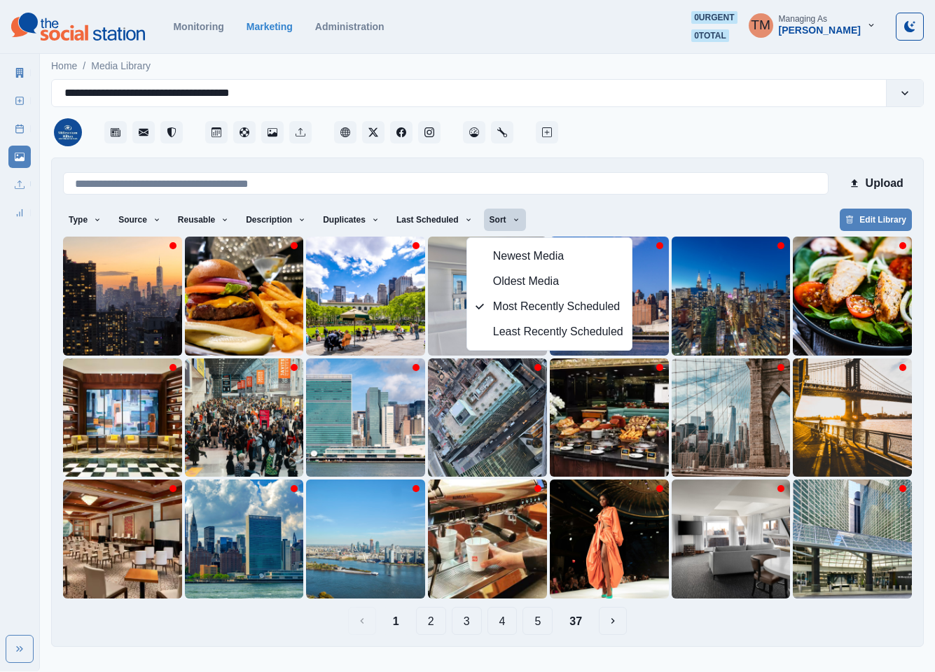
click at [700, 214] on div "Type Any Image Video Source Any Upload Social Manager Found: Instagram Found: G…" at bounding box center [487, 221] width 849 height 25
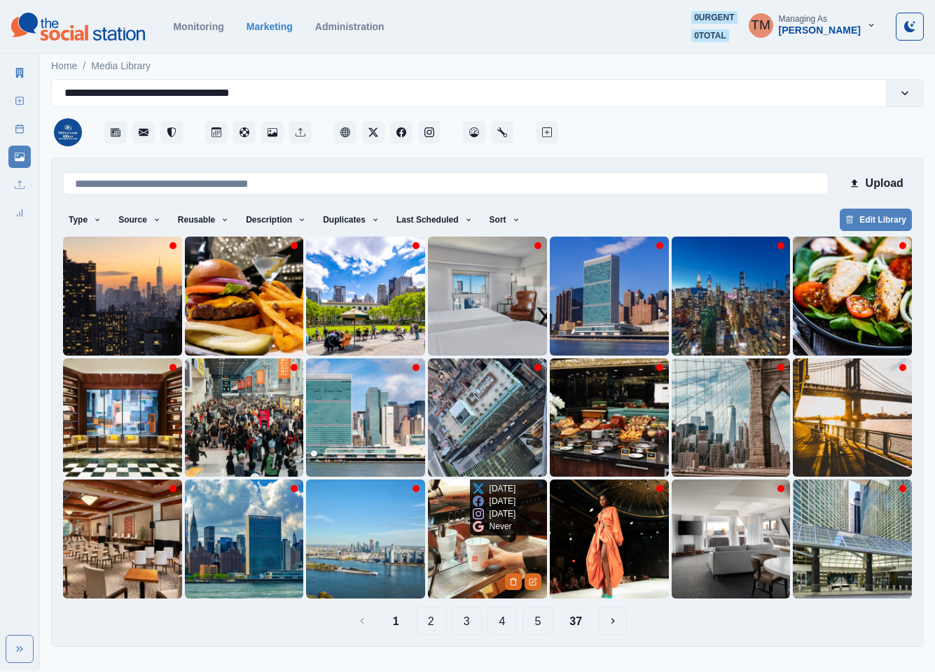
click at [465, 540] on img at bounding box center [487, 539] width 119 height 119
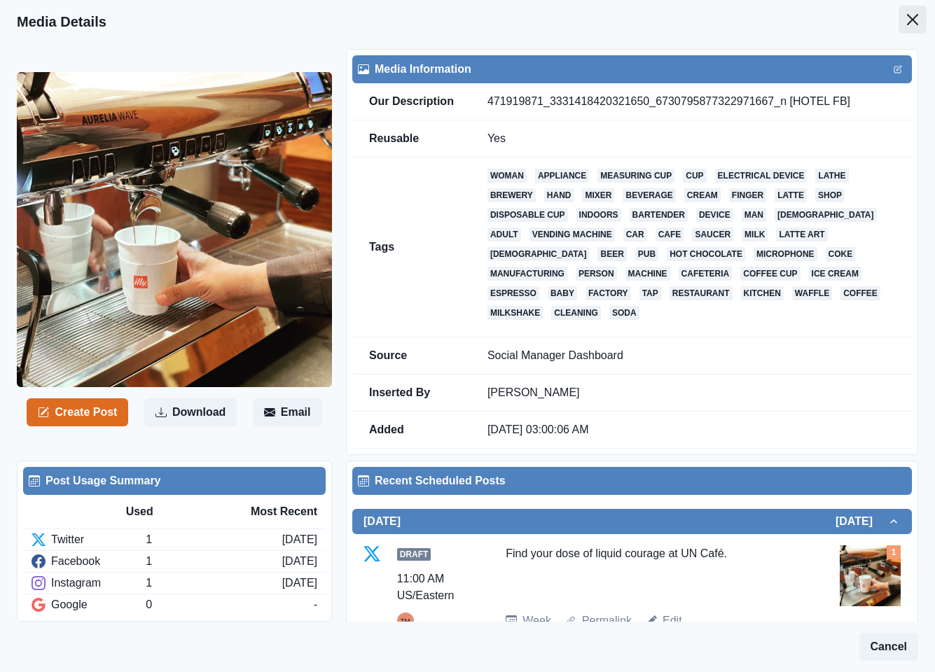
click at [907, 23] on icon "Close" at bounding box center [912, 19] width 11 height 11
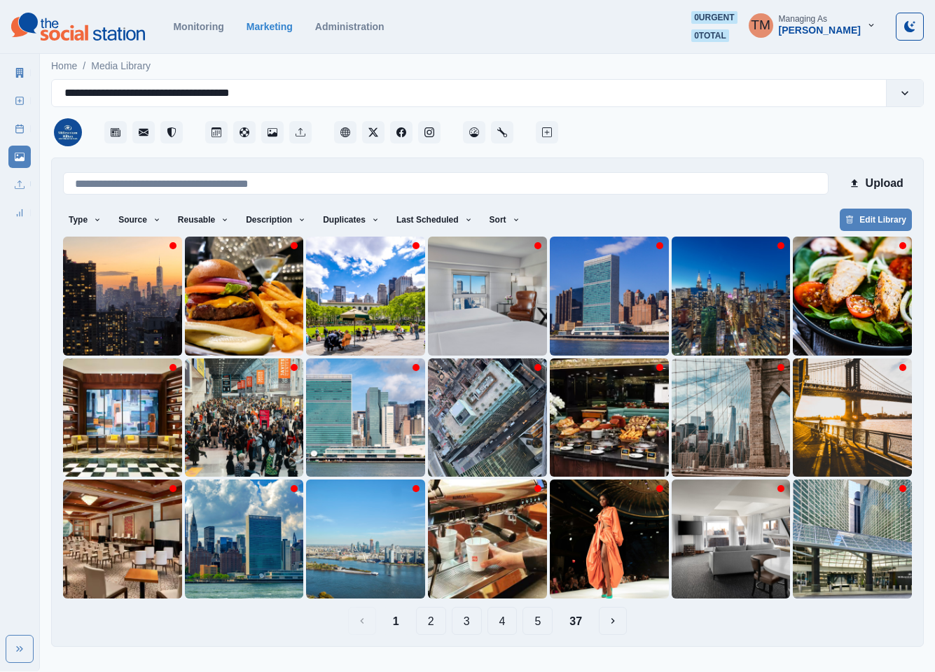
click at [639, 206] on div "Upload Type Any Image Video Source Any Upload Social Manager Found: Instagram F…" at bounding box center [487, 402] width 849 height 466
click at [583, 624] on button "37" at bounding box center [575, 621] width 35 height 28
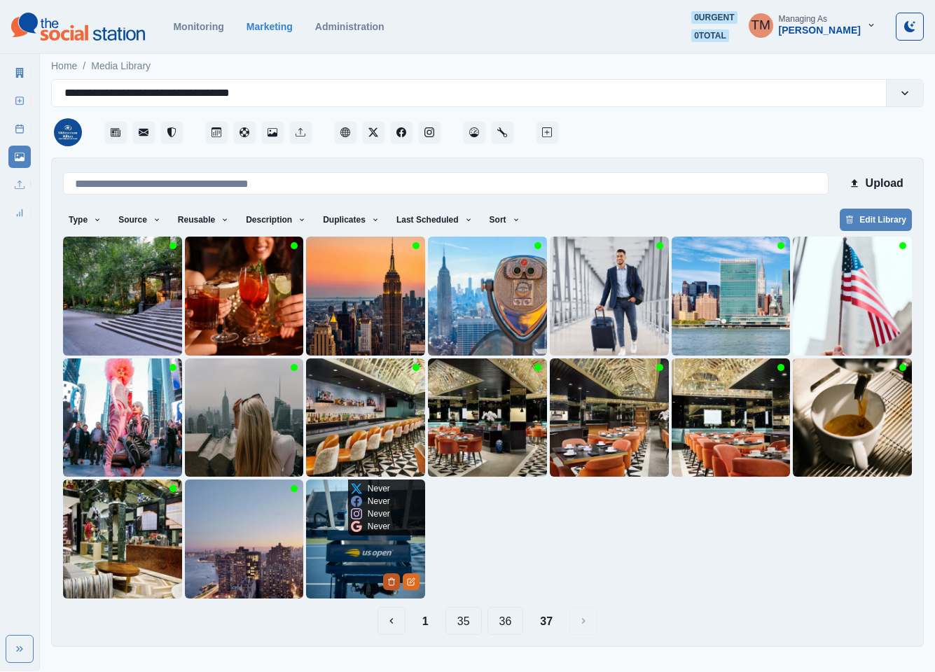
click at [387, 582] on icon "Delete Media" at bounding box center [391, 582] width 8 height 8
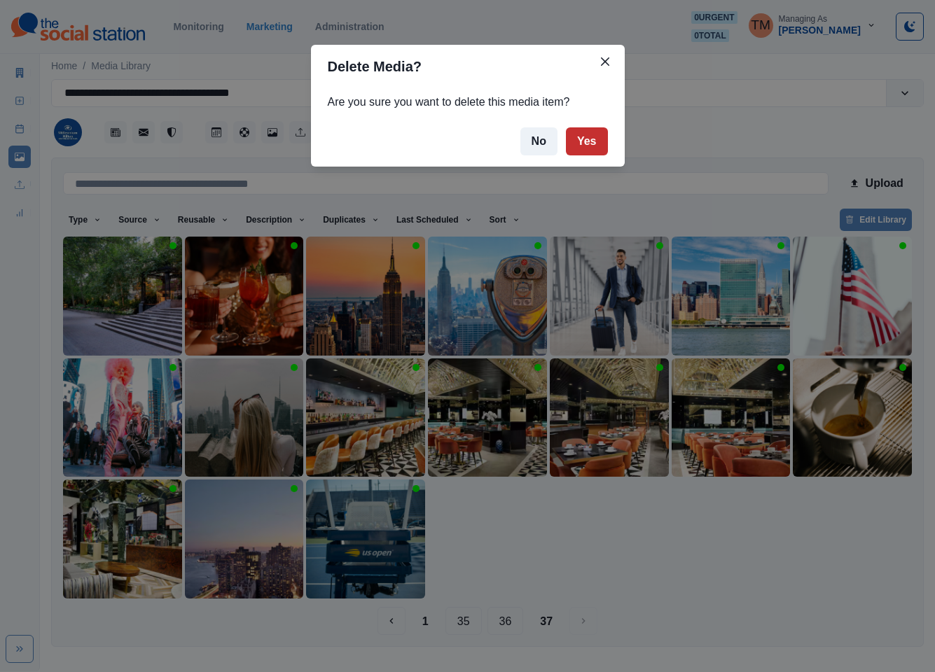
click at [585, 148] on button "Yes" at bounding box center [587, 141] width 42 height 28
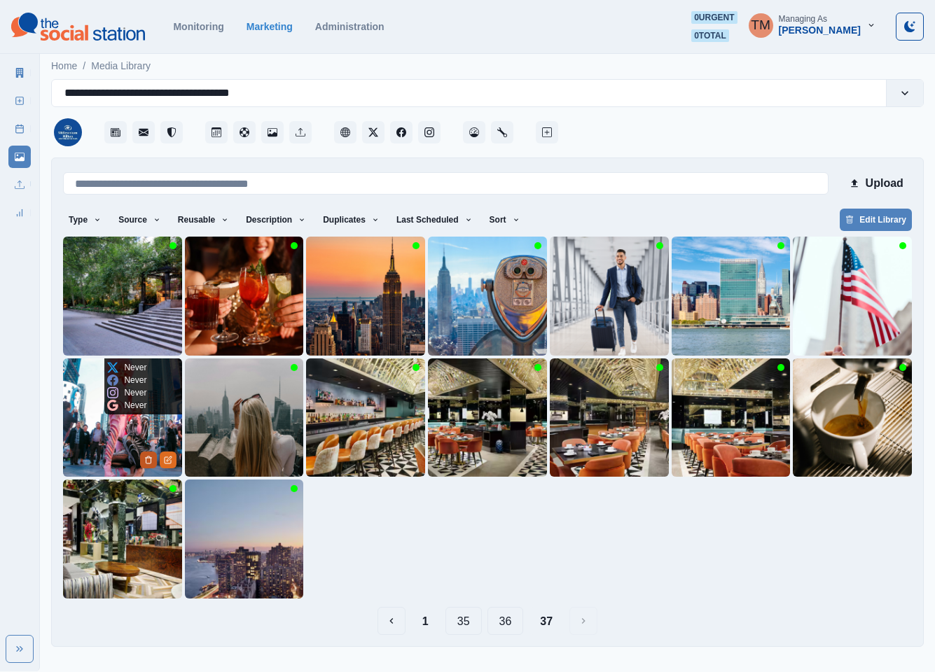
click at [141, 460] on button "Delete Media" at bounding box center [148, 460] width 17 height 17
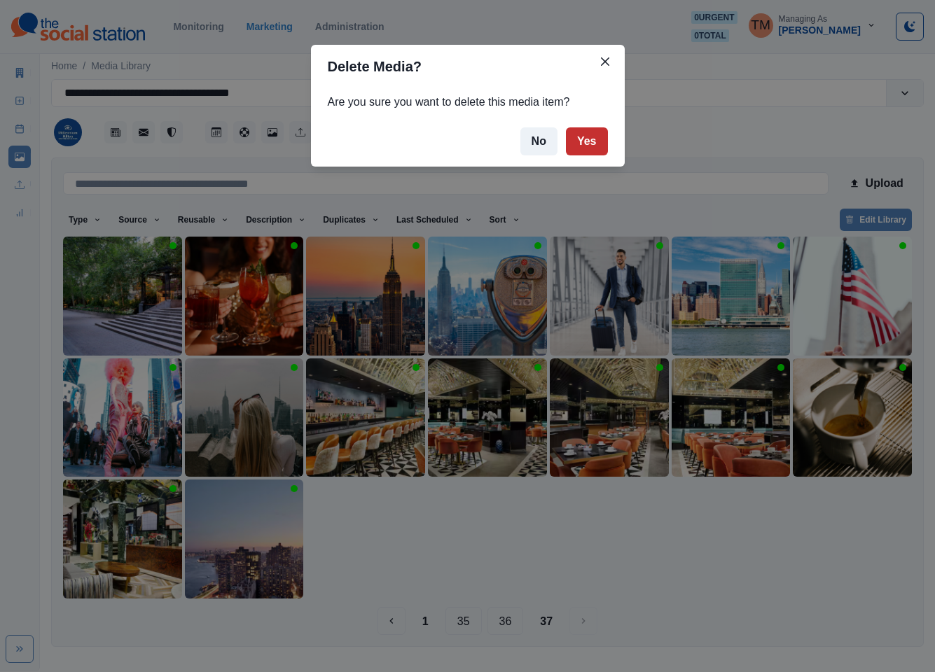
click at [599, 144] on button "Yes" at bounding box center [587, 141] width 42 height 28
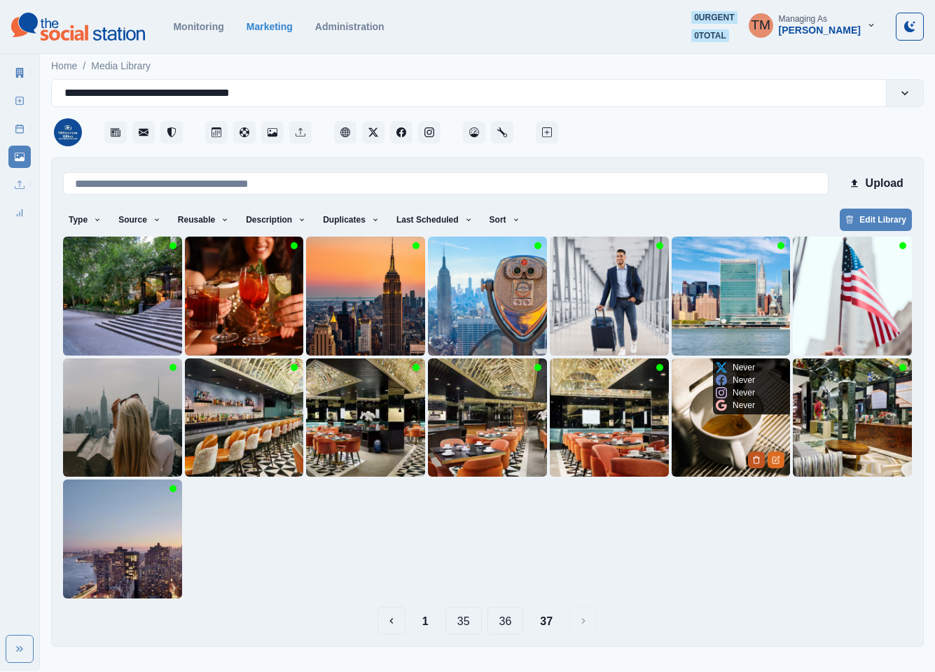
click at [754, 461] on icon "Delete Media" at bounding box center [756, 460] width 8 height 8
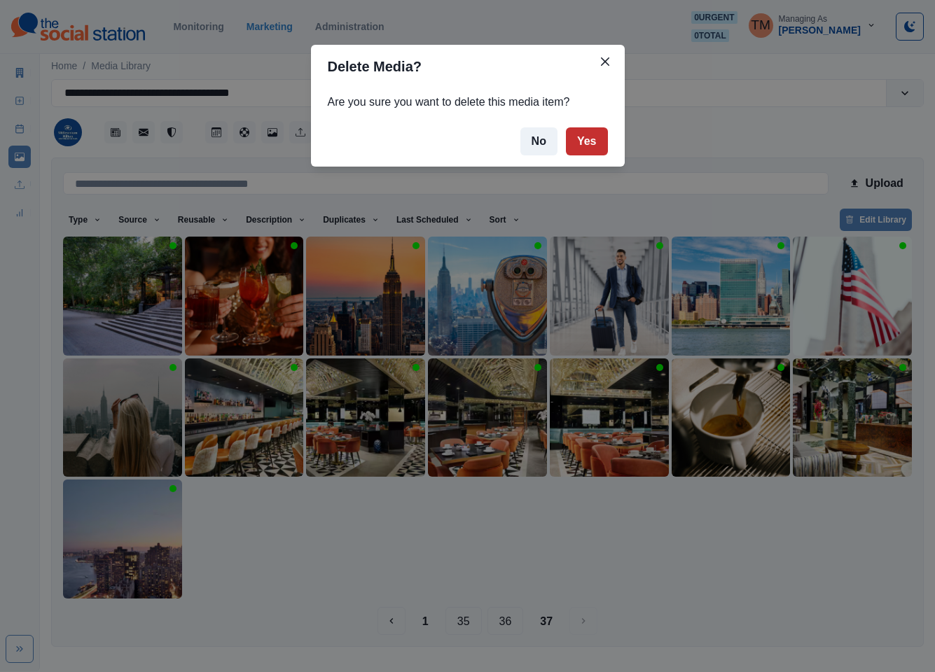
click at [585, 146] on button "Yes" at bounding box center [587, 141] width 42 height 28
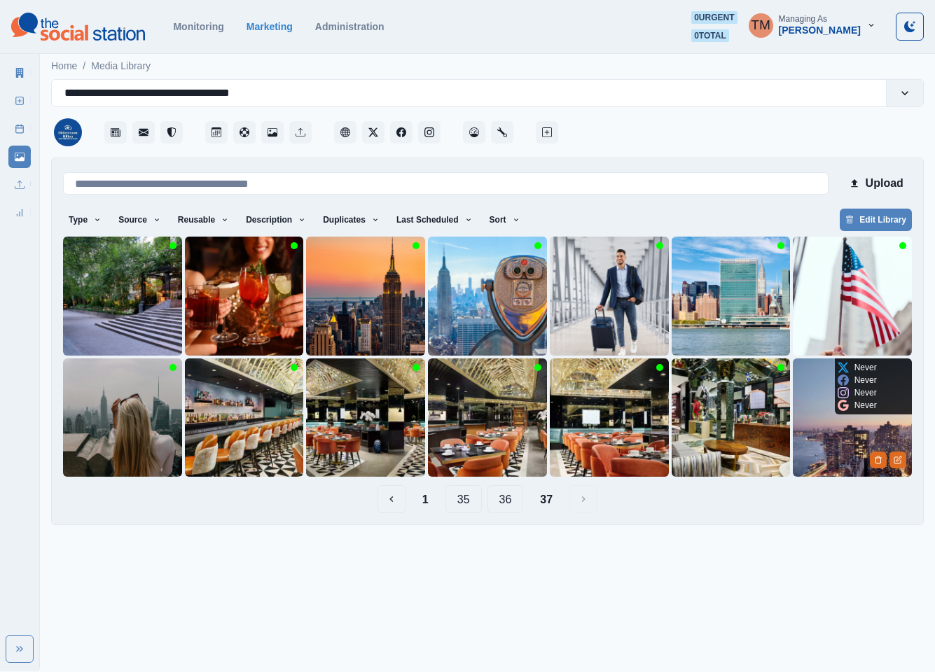
click at [820, 457] on img at bounding box center [852, 418] width 119 height 119
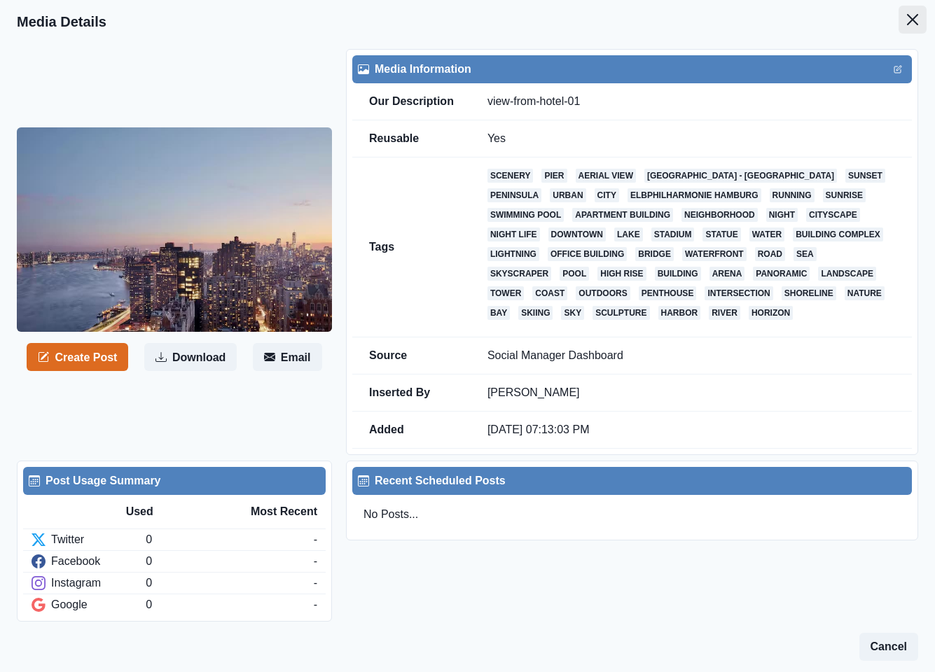
click at [907, 23] on icon "Close" at bounding box center [912, 19] width 11 height 11
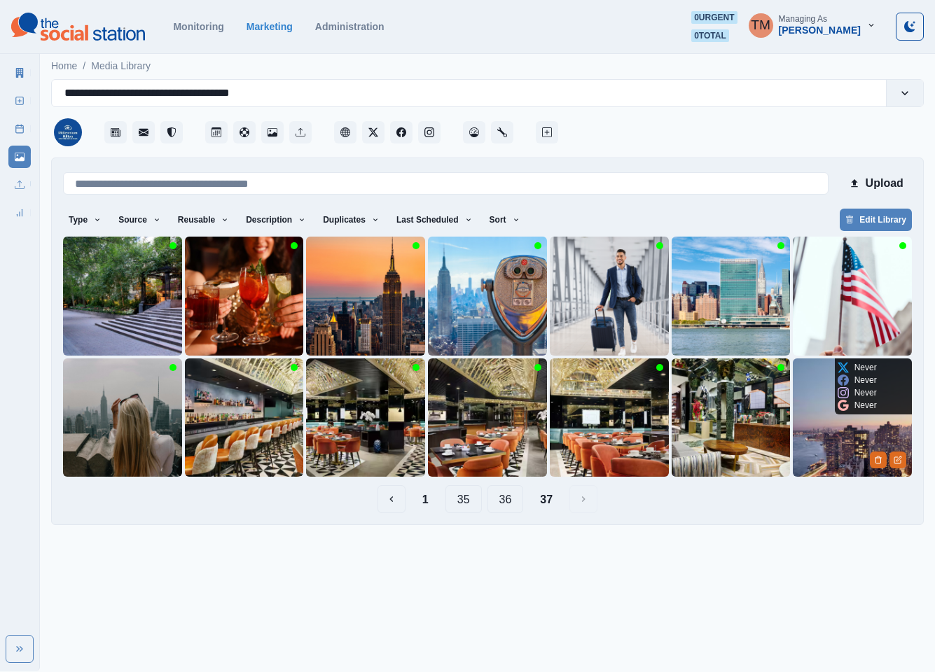
click at [826, 450] on img at bounding box center [852, 418] width 119 height 119
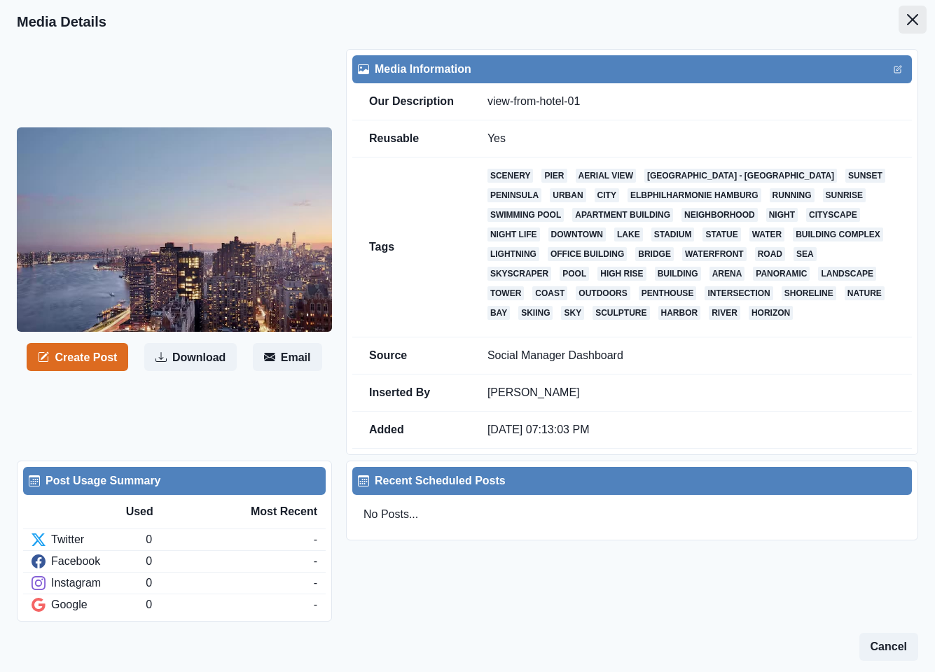
click at [907, 24] on icon "Close" at bounding box center [912, 19] width 11 height 11
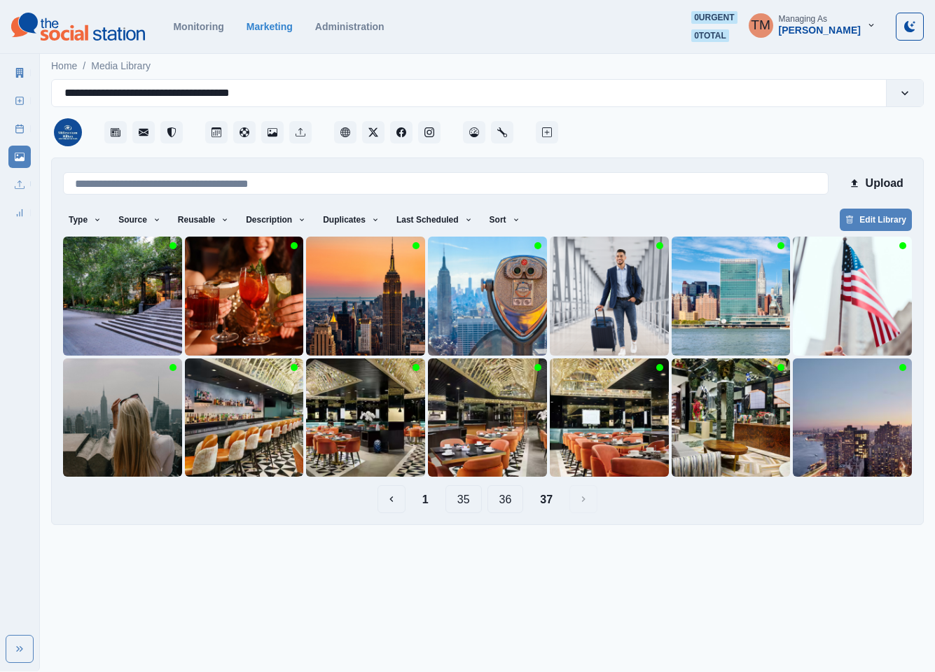
click at [508, 503] on button "36" at bounding box center [505, 499] width 36 height 28
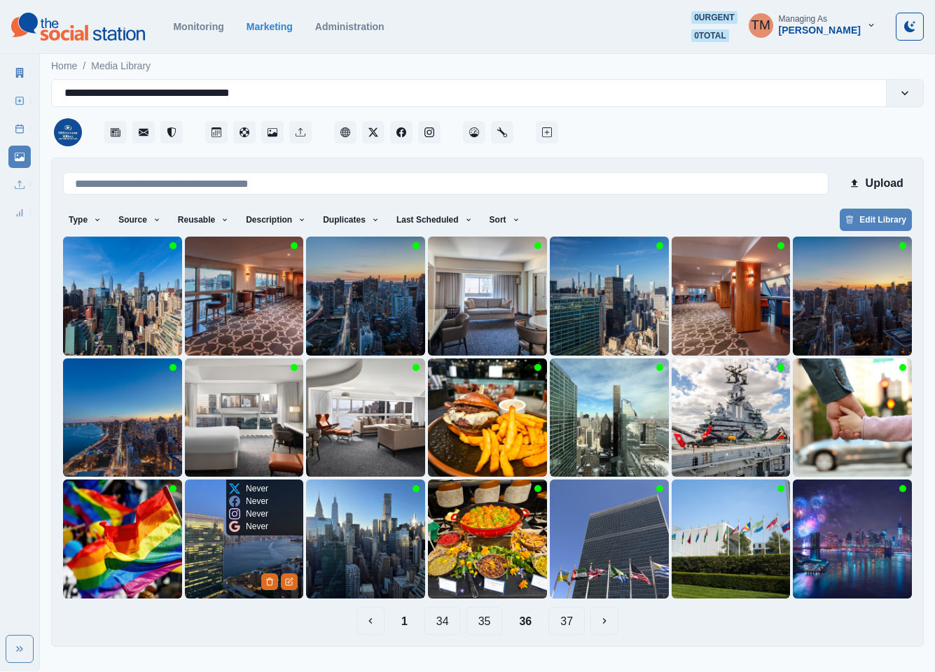
click at [216, 560] on img at bounding box center [244, 539] width 119 height 119
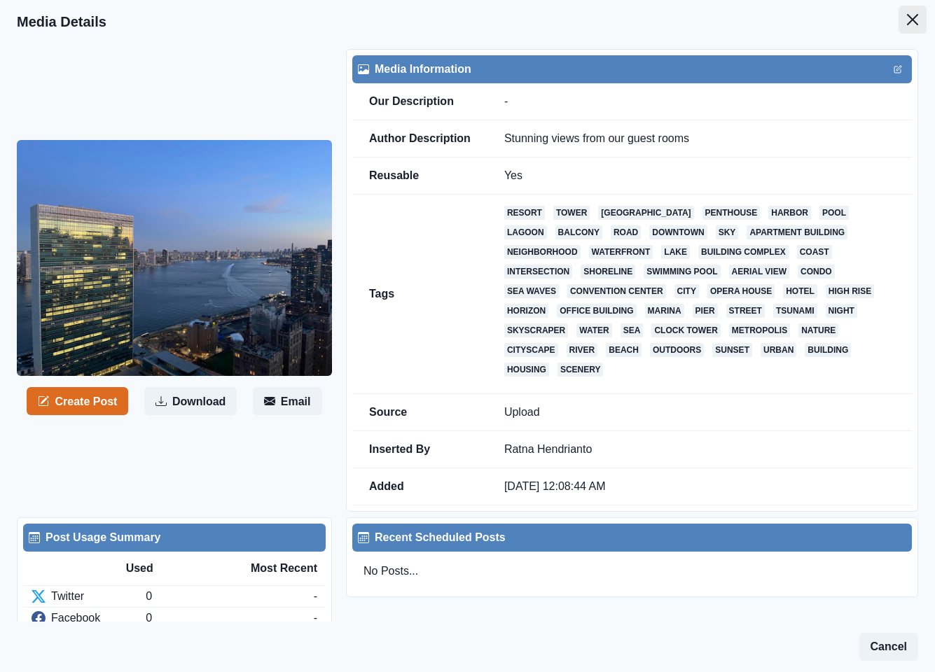
click at [907, 21] on icon "Close" at bounding box center [912, 19] width 11 height 11
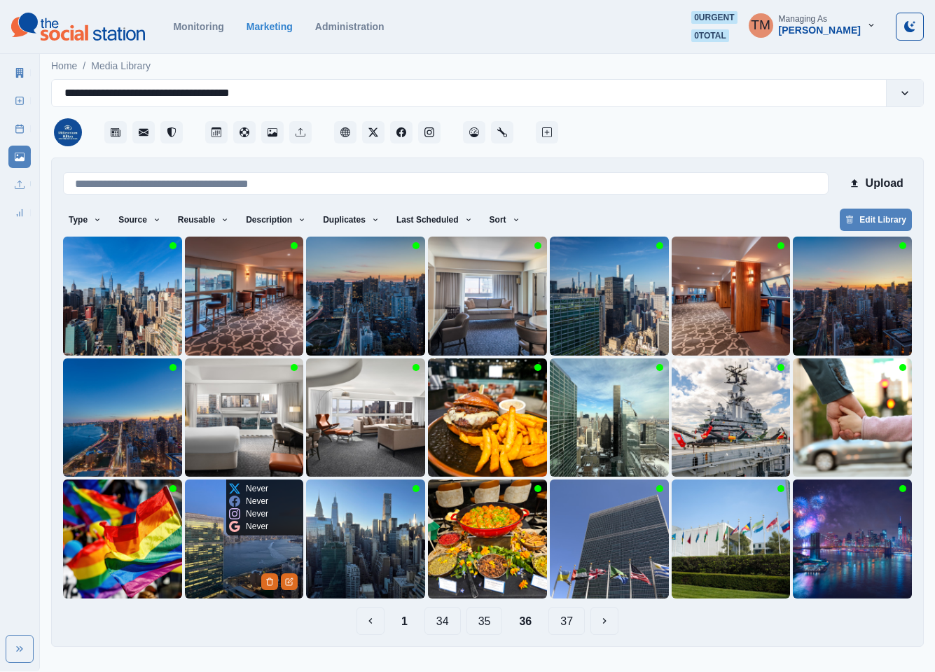
click at [233, 561] on img at bounding box center [244, 539] width 119 height 119
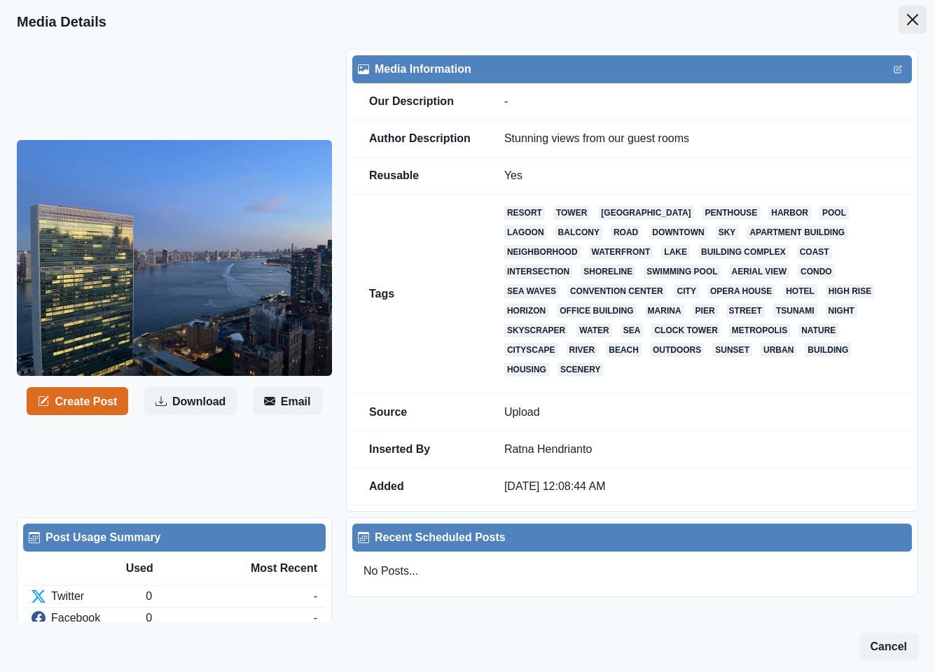
click at [907, 23] on icon "Close" at bounding box center [912, 19] width 11 height 11
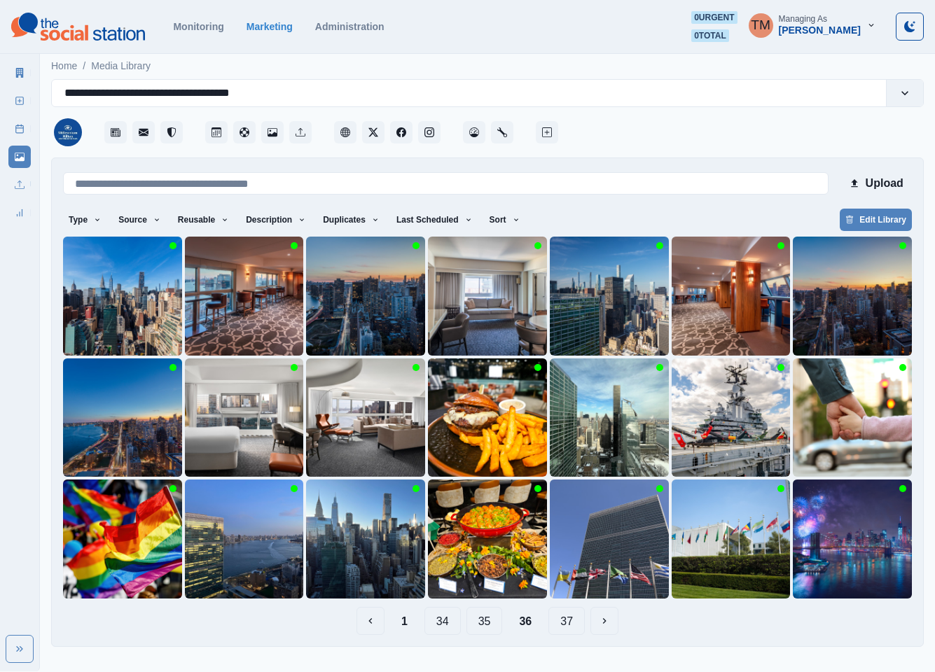
click at [481, 623] on button "35" at bounding box center [484, 621] width 36 height 28
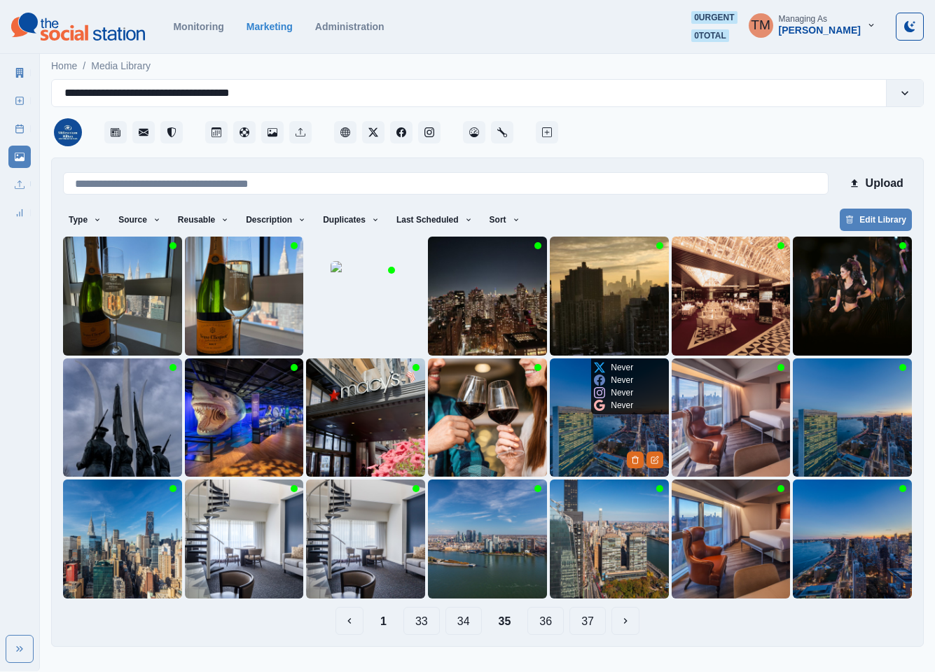
click at [579, 421] on img at bounding box center [609, 418] width 119 height 119
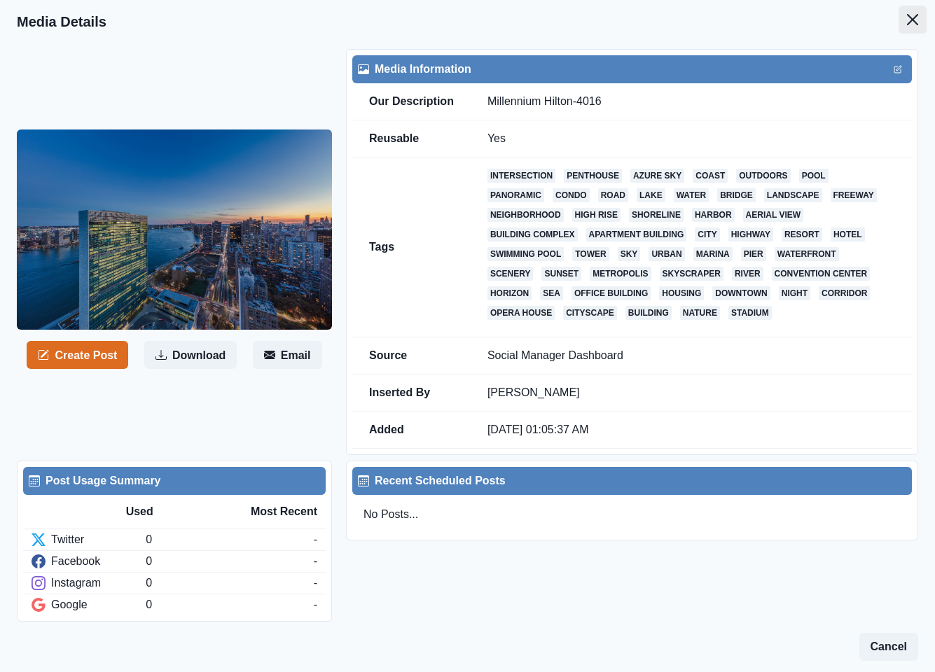
click at [907, 21] on icon "Close" at bounding box center [912, 19] width 11 height 11
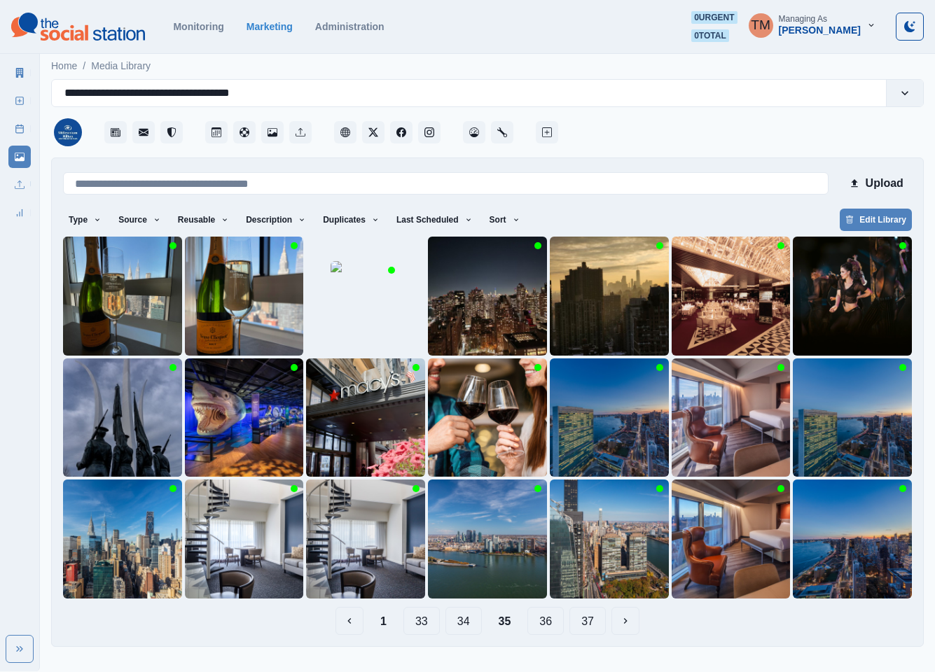
click at [461, 622] on button "34" at bounding box center [463, 621] width 36 height 28
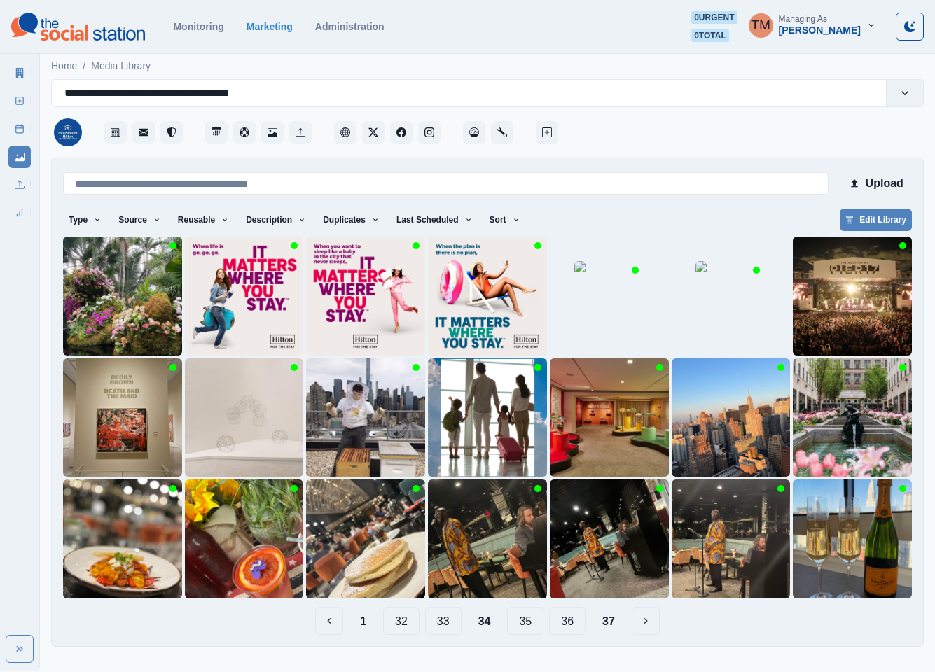
click at [526, 625] on button "35" at bounding box center [525, 621] width 36 height 28
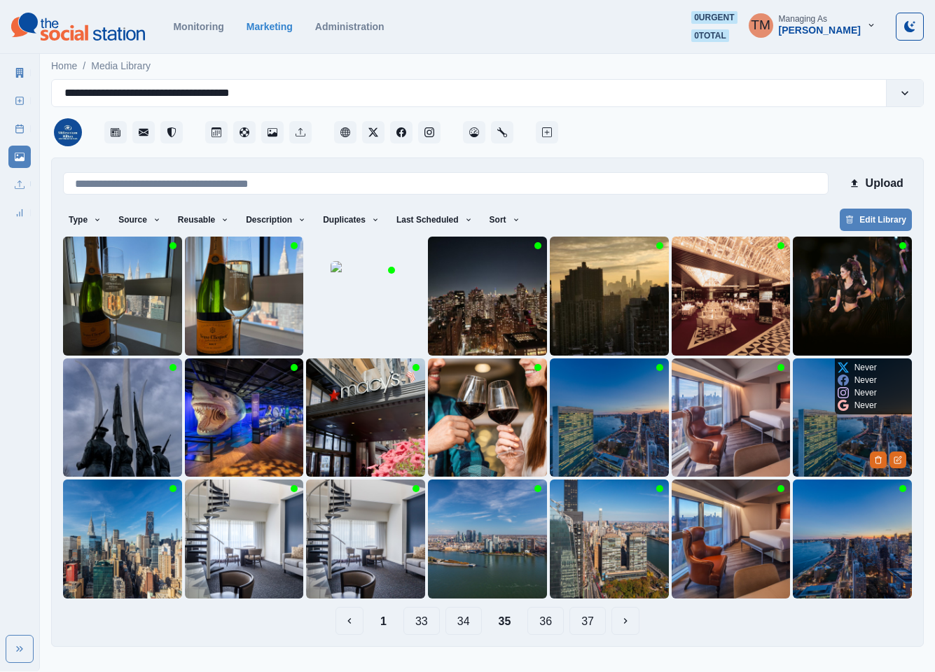
click at [812, 435] on img at bounding box center [852, 418] width 119 height 119
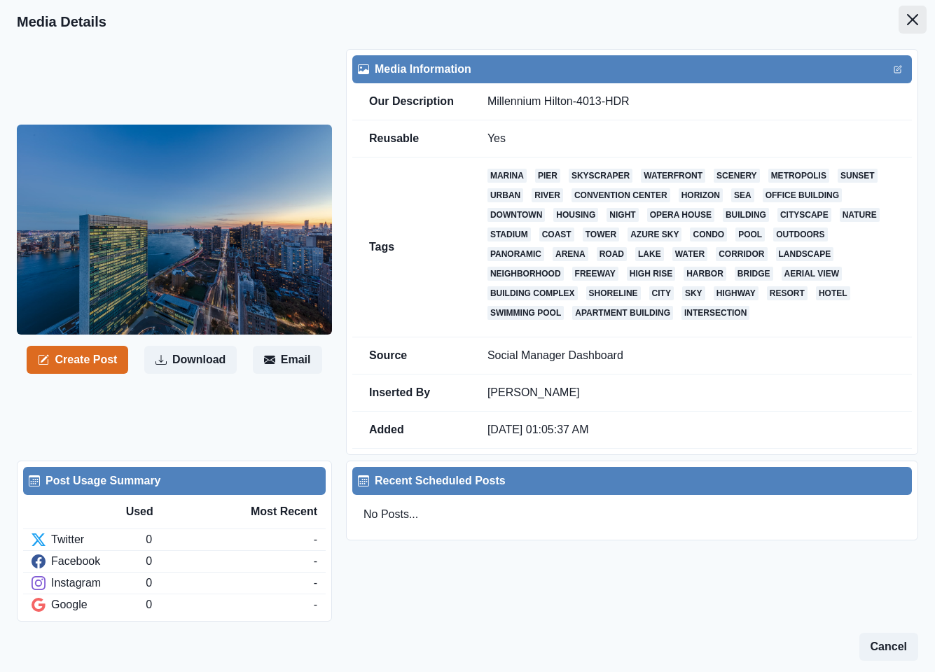
click at [907, 22] on icon "Close" at bounding box center [912, 19] width 11 height 11
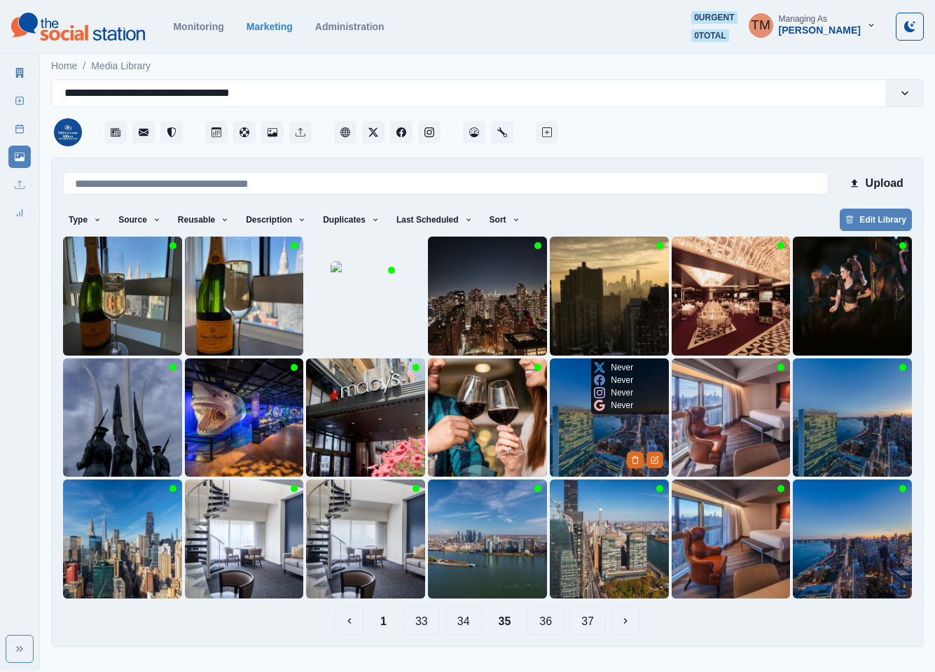
click at [566, 433] on img at bounding box center [609, 418] width 119 height 119
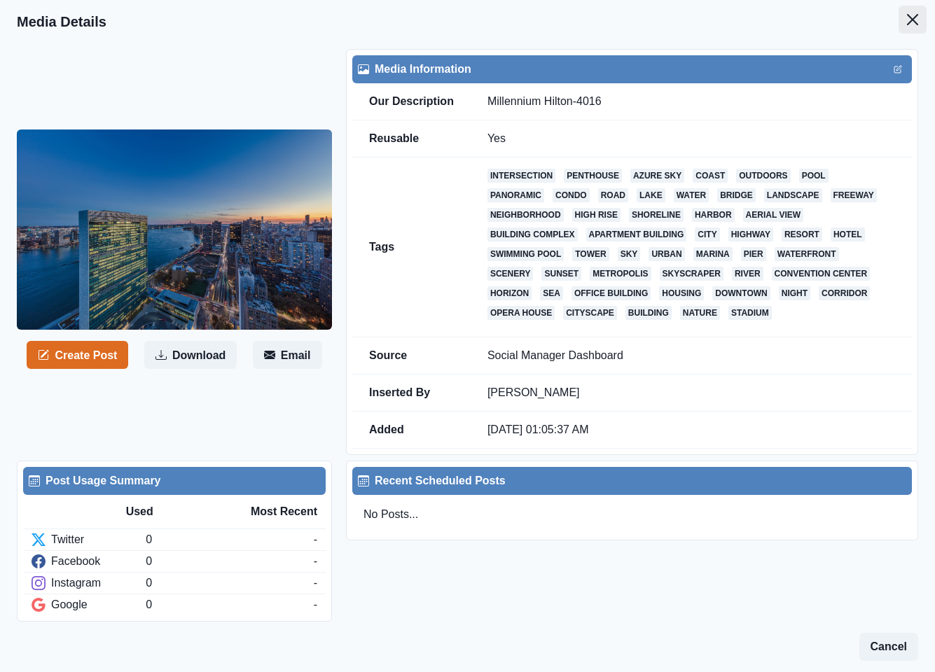
click at [907, 20] on icon "Close" at bounding box center [912, 19] width 11 height 11
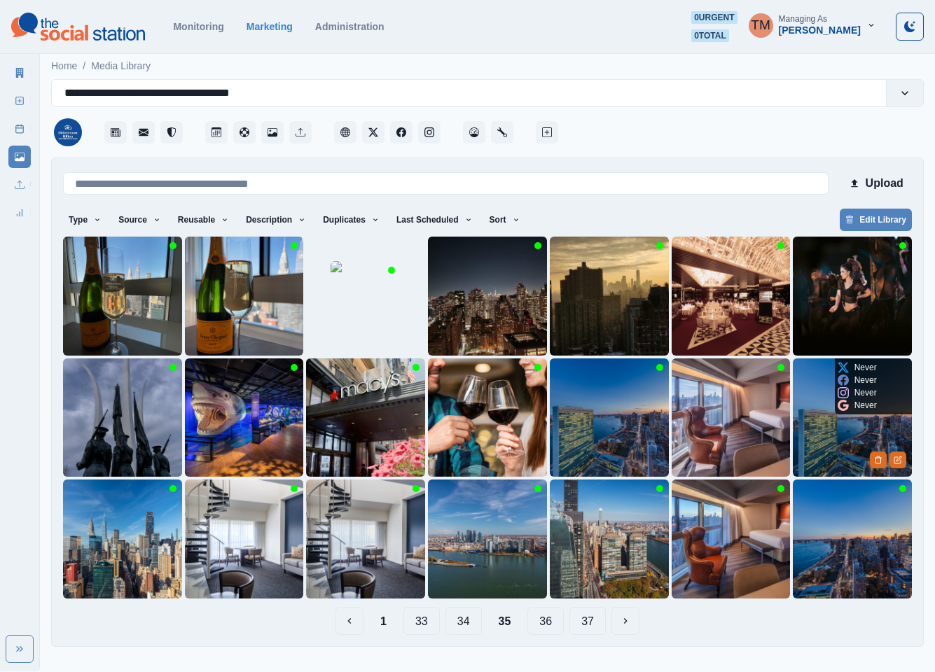
click at [822, 452] on img at bounding box center [852, 418] width 119 height 119
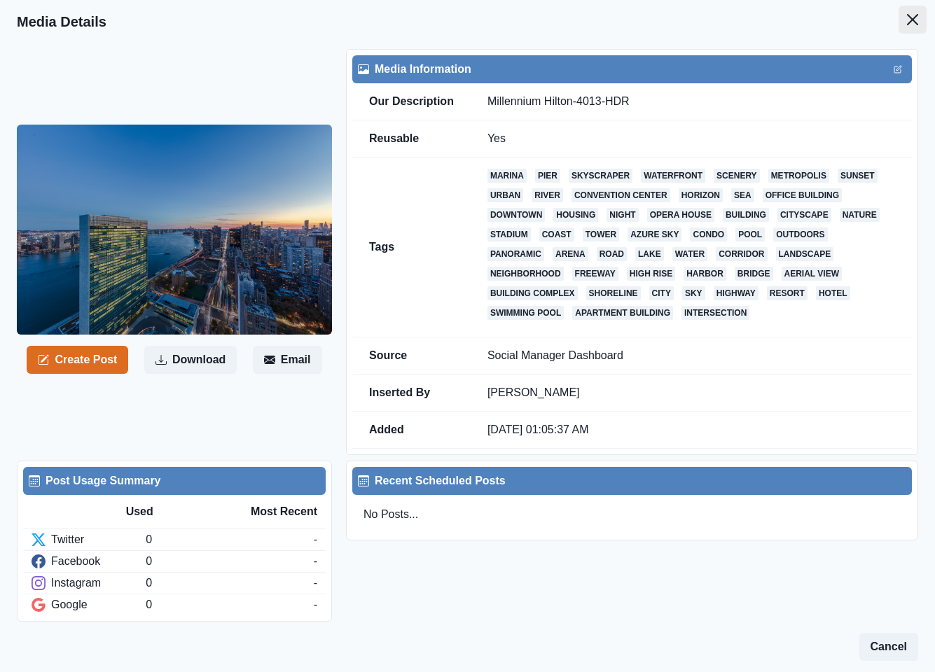
click at [899, 19] on button "Close" at bounding box center [913, 20] width 28 height 28
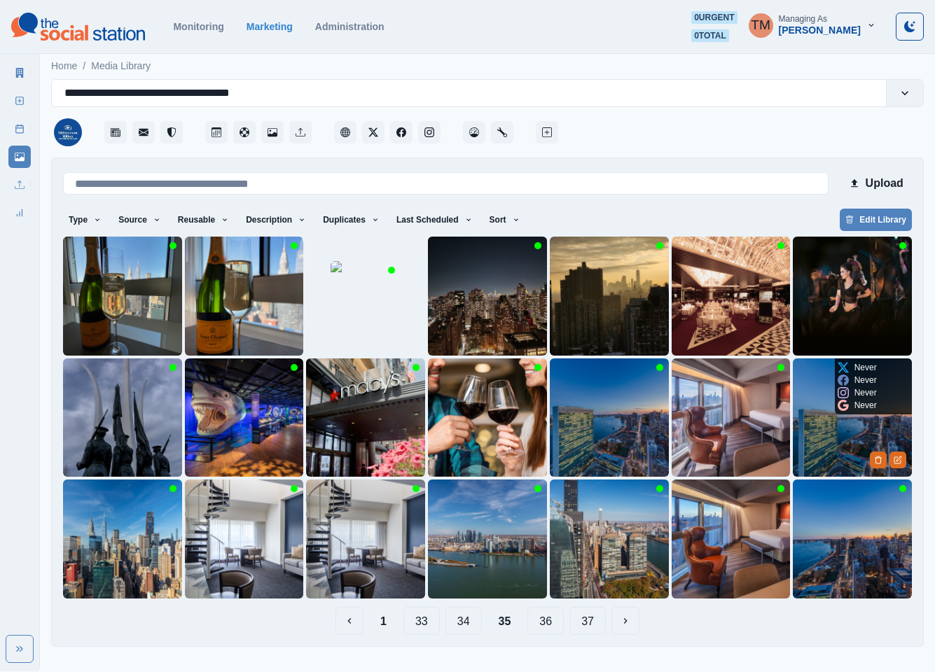
click at [815, 431] on img at bounding box center [852, 418] width 119 height 119
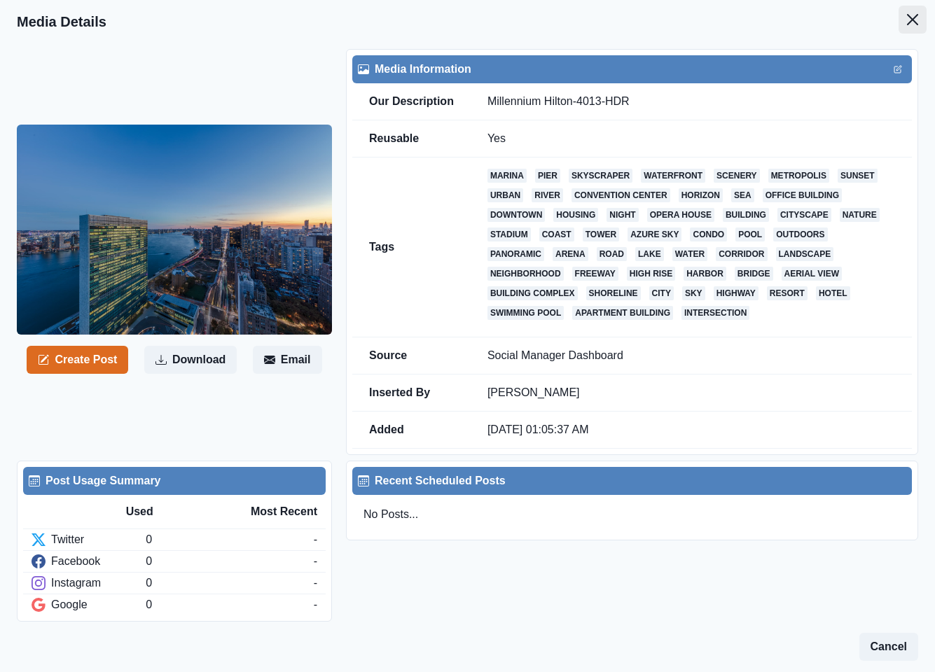
click at [907, 20] on icon "Close" at bounding box center [912, 19] width 11 height 11
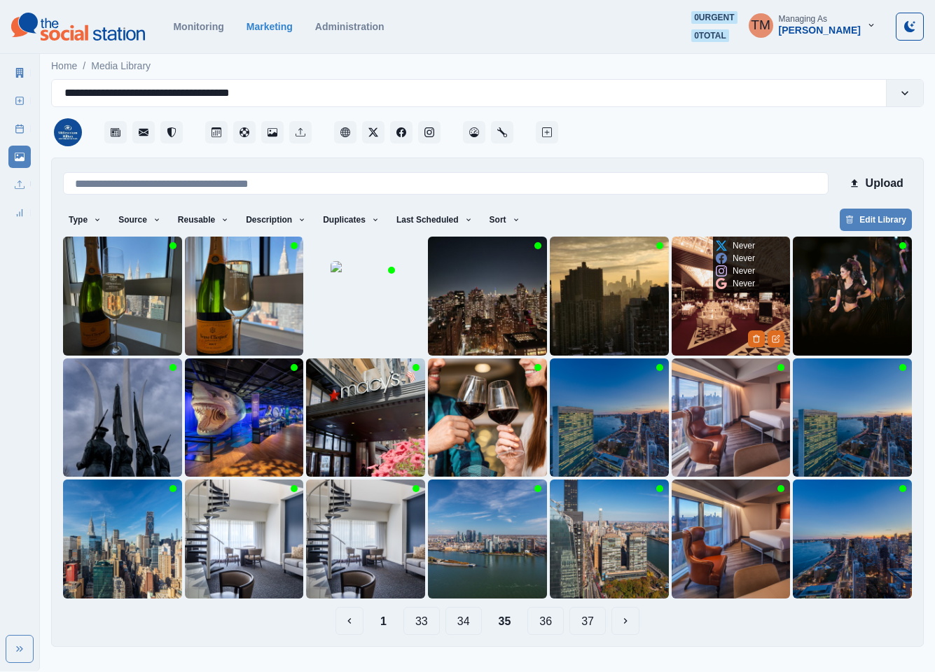
click at [711, 335] on img at bounding box center [731, 296] width 119 height 119
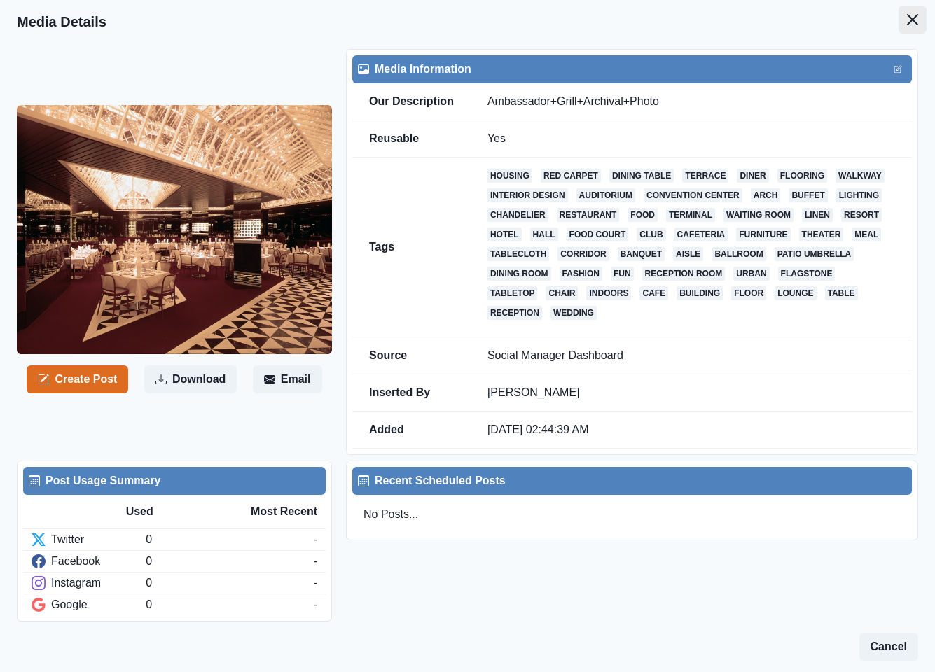
click at [899, 25] on button "Close" at bounding box center [913, 20] width 28 height 28
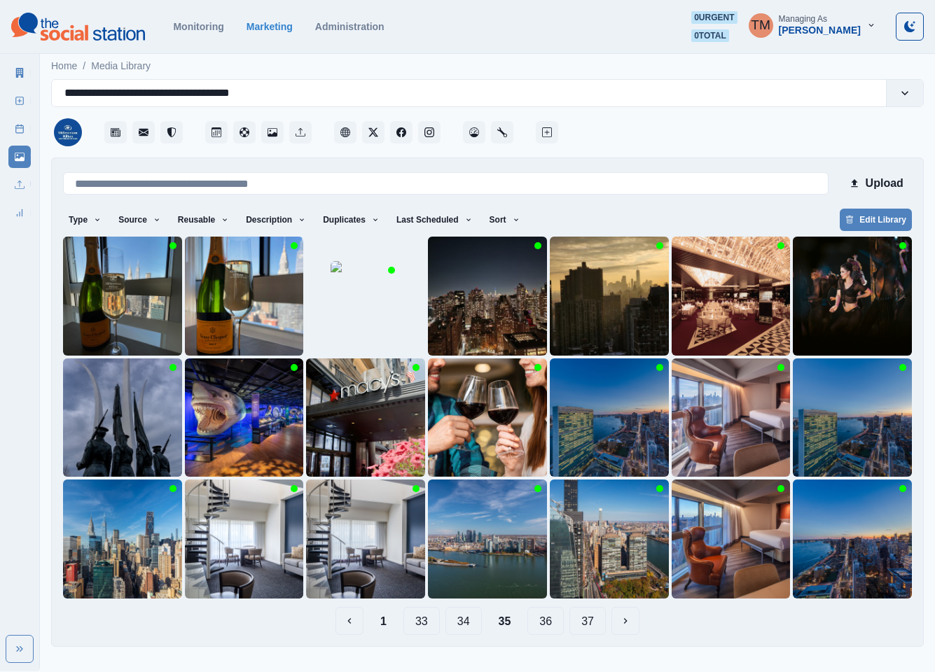
click at [464, 626] on button "34" at bounding box center [463, 621] width 36 height 28
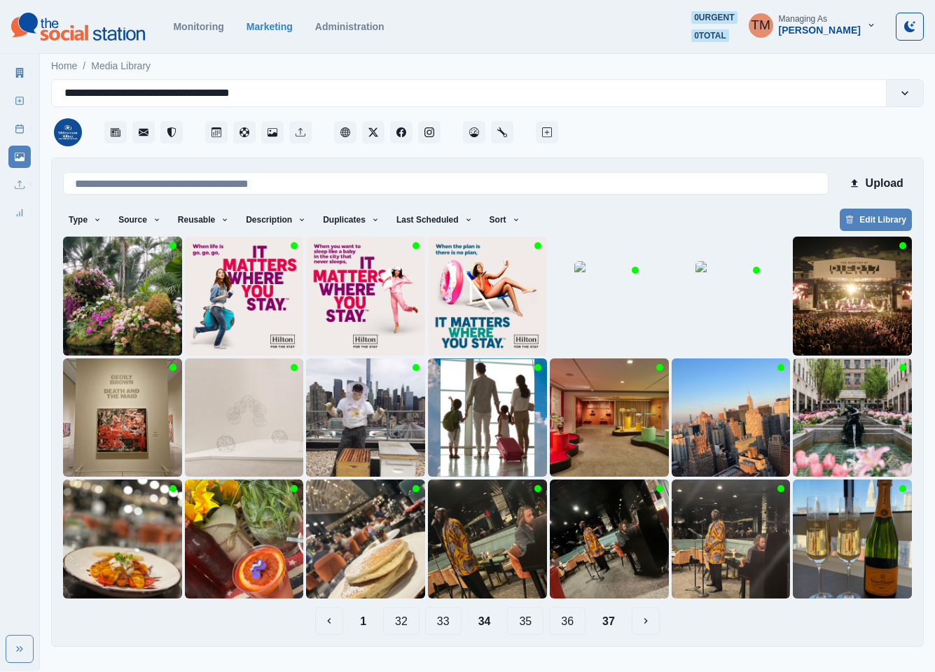
click at [441, 628] on button "33" at bounding box center [443, 621] width 36 height 28
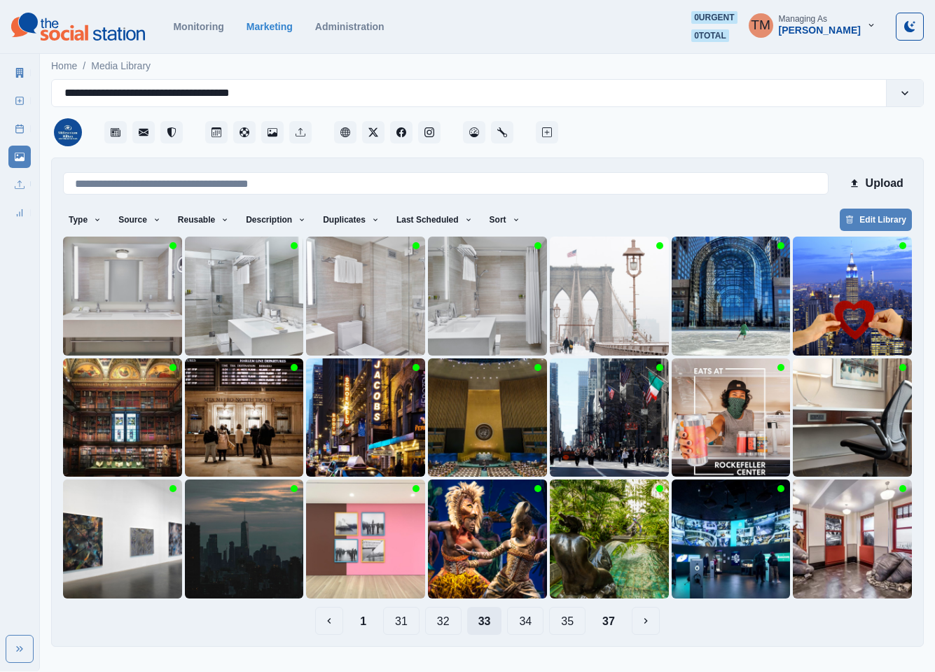
click at [441, 628] on button "32" at bounding box center [443, 621] width 36 height 28
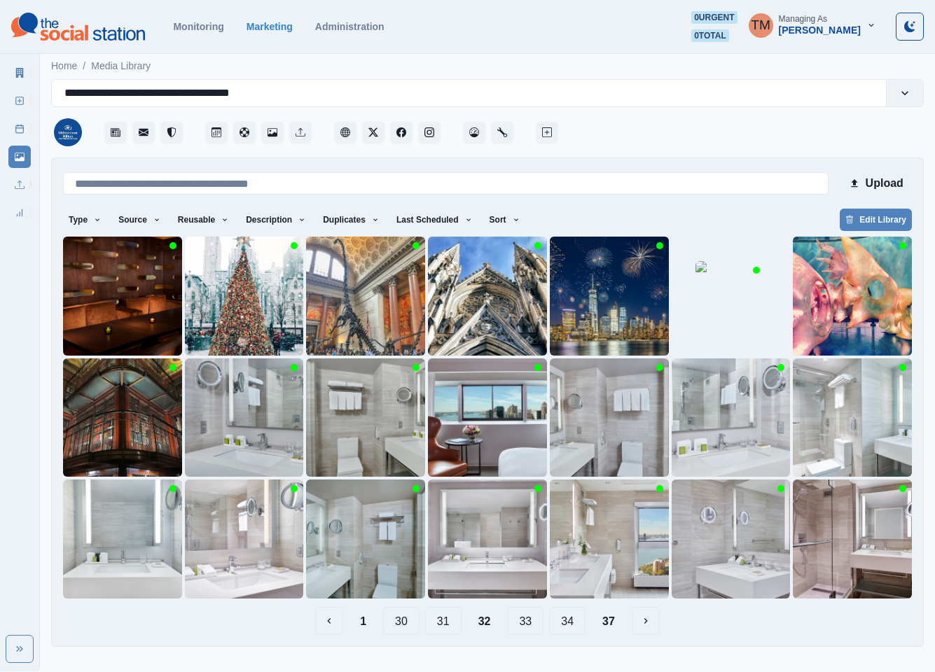
click at [441, 628] on button "31" at bounding box center [443, 621] width 36 height 28
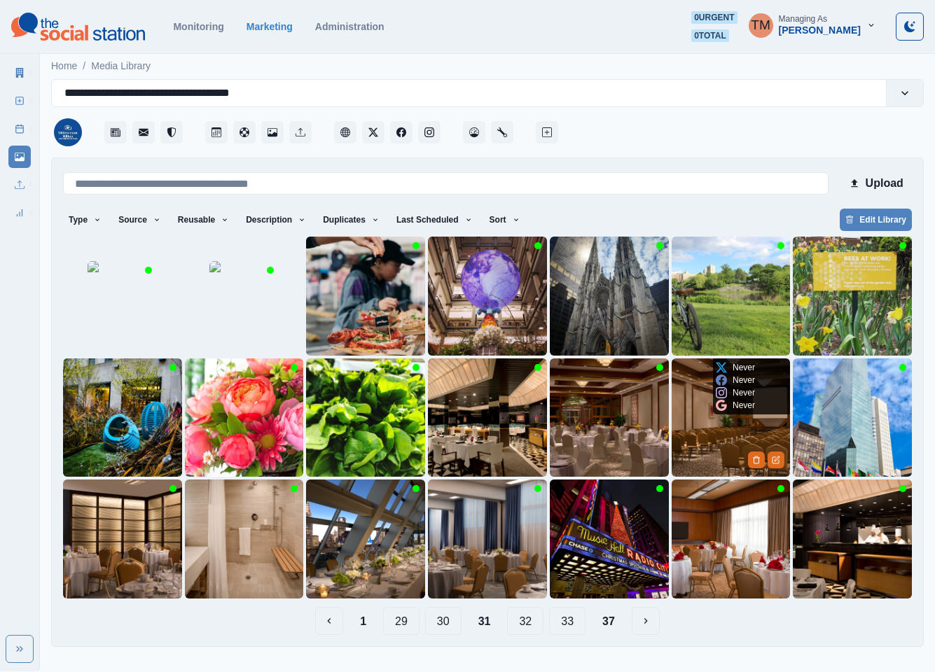
click at [714, 438] on img at bounding box center [731, 418] width 119 height 119
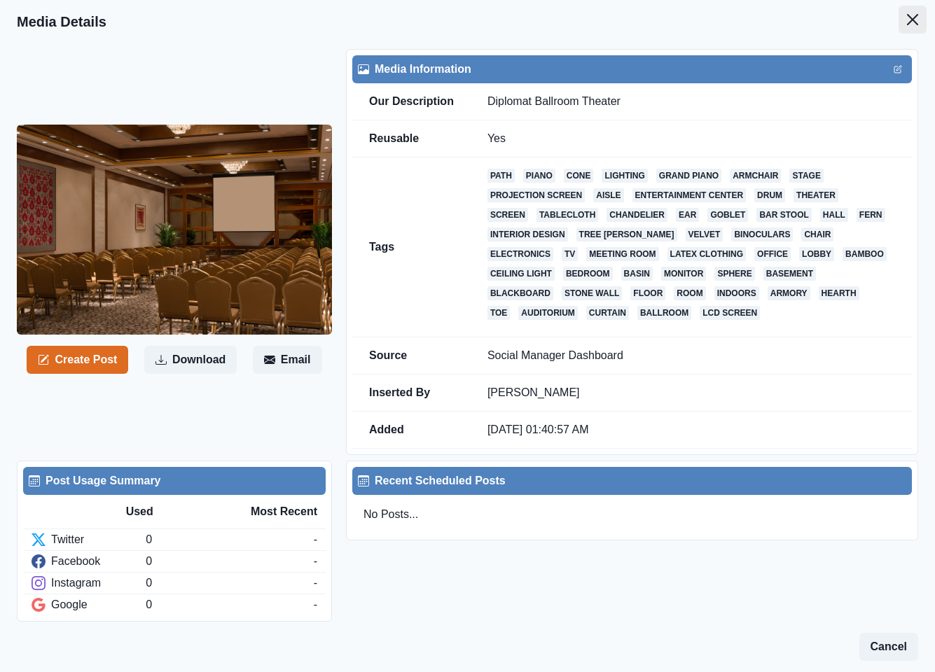
click at [899, 27] on button "Close" at bounding box center [913, 20] width 28 height 28
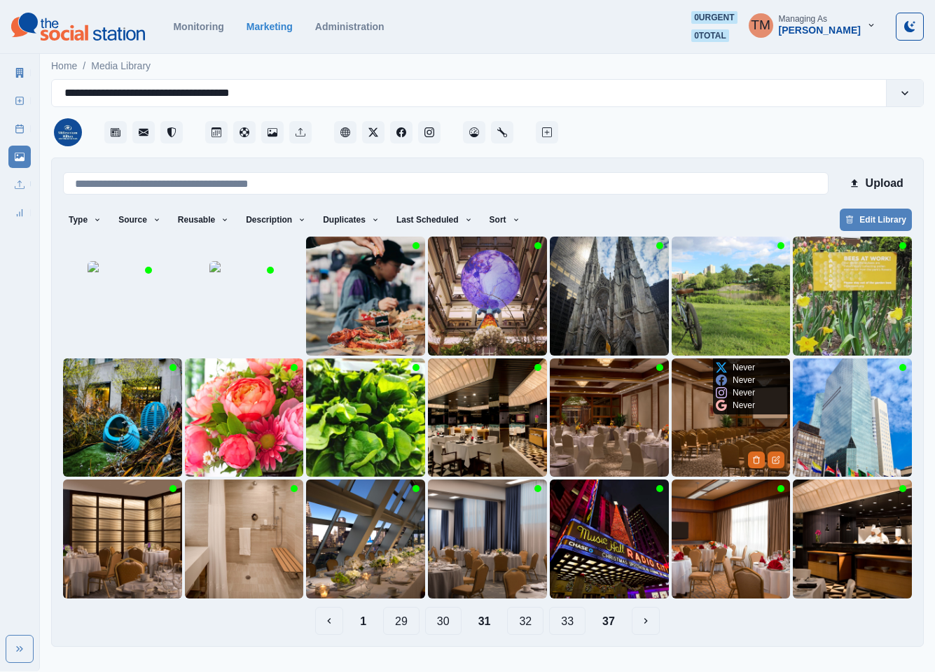
click at [712, 431] on img at bounding box center [731, 418] width 119 height 119
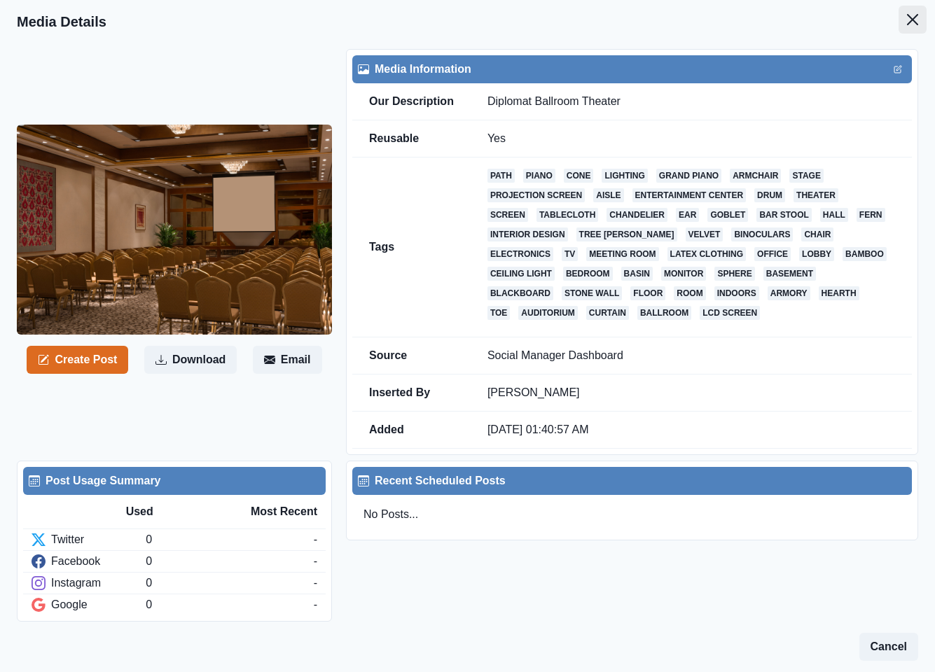
click at [907, 23] on icon "Close" at bounding box center [912, 19] width 11 height 11
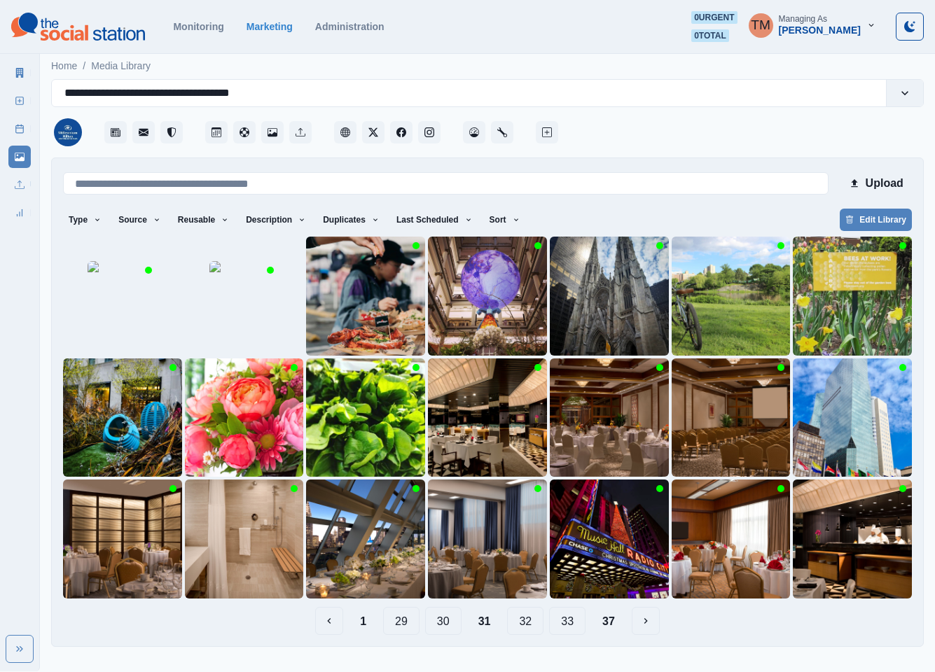
click at [442, 626] on button "30" at bounding box center [443, 621] width 36 height 28
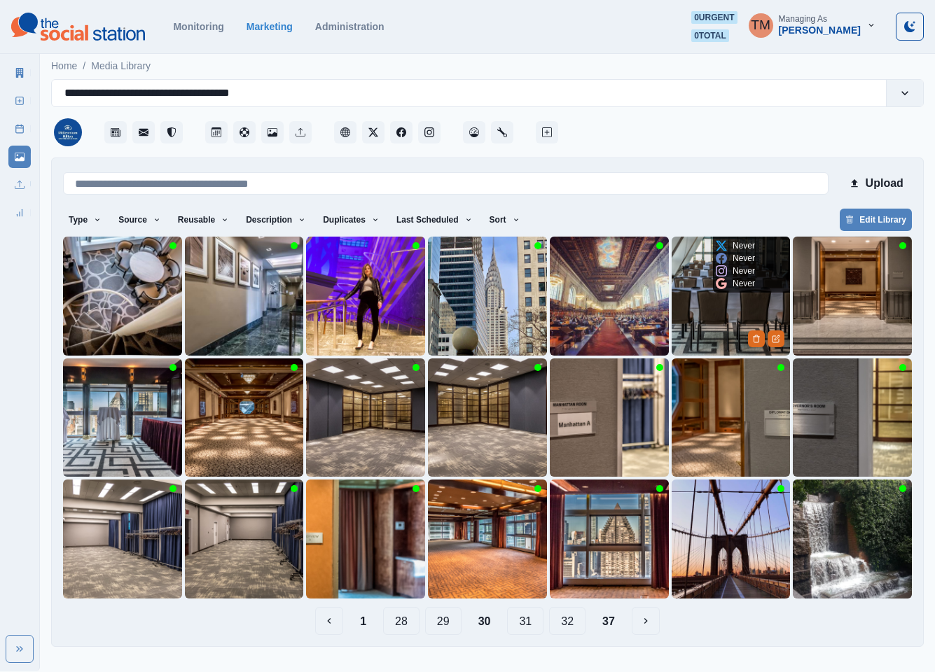
click at [707, 328] on img at bounding box center [731, 296] width 119 height 119
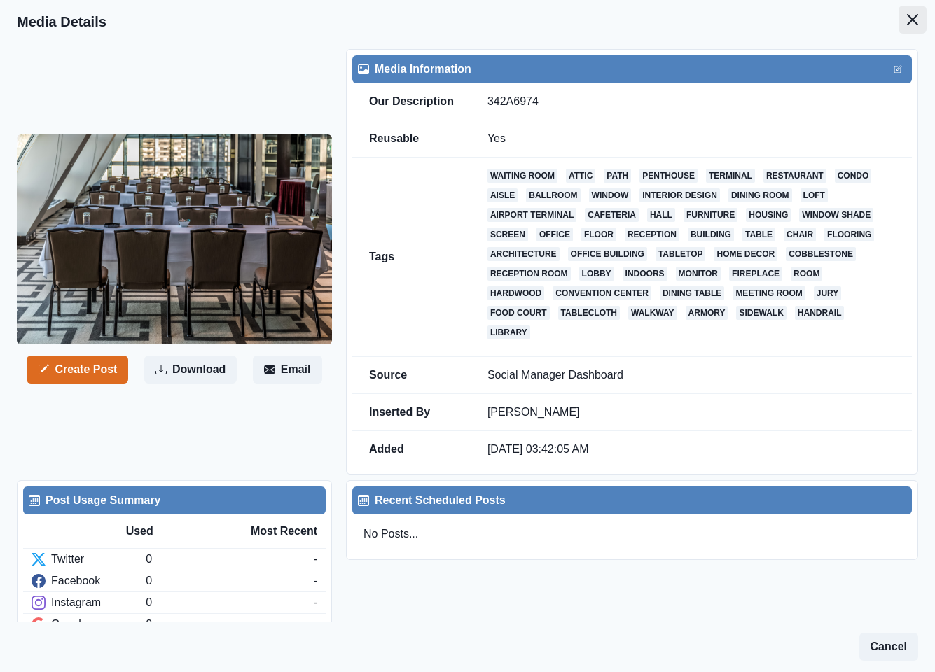
click at [907, 18] on icon "Close" at bounding box center [912, 19] width 11 height 11
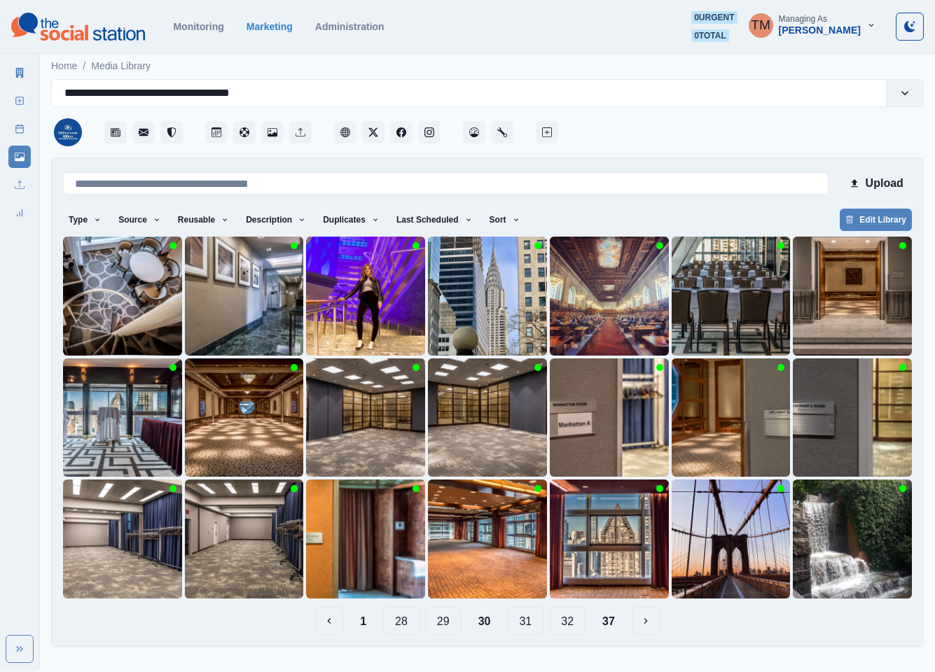
click at [439, 622] on button "29" at bounding box center [443, 621] width 36 height 28
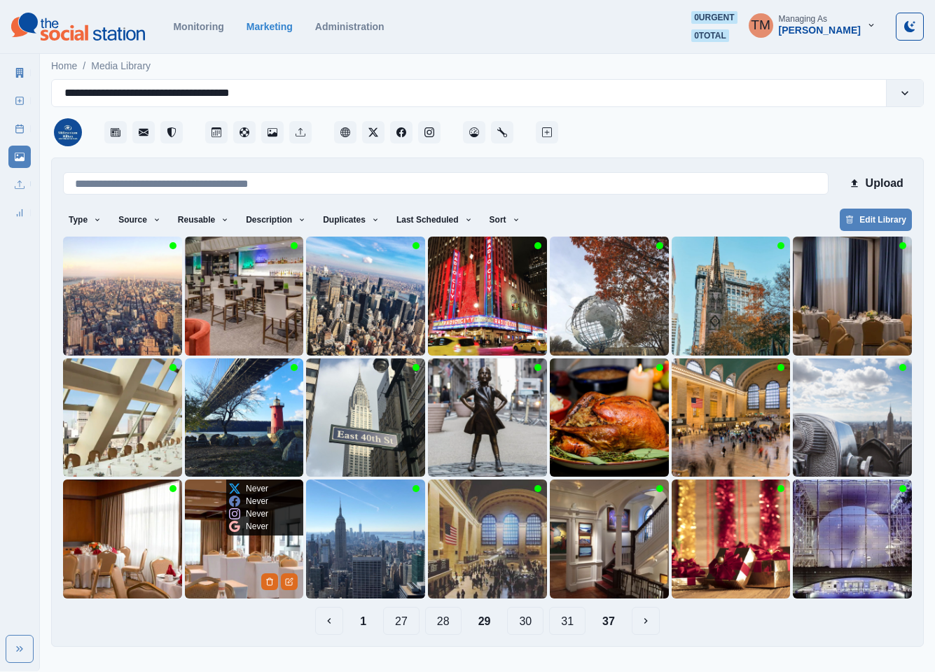
click at [233, 562] on img at bounding box center [244, 539] width 119 height 119
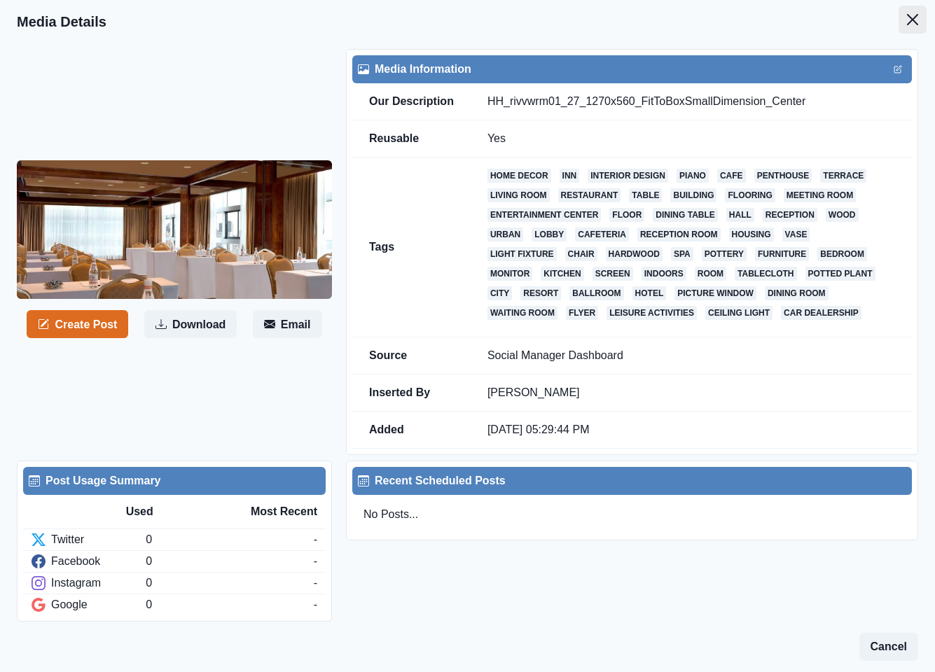
click at [907, 21] on icon "Close" at bounding box center [912, 19] width 11 height 11
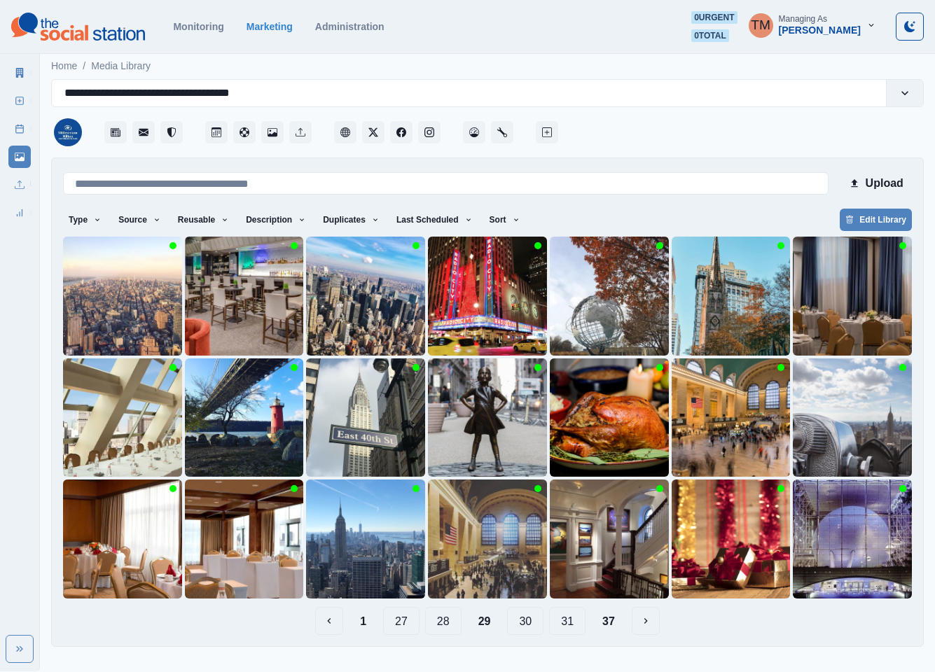
click at [443, 623] on button "28" at bounding box center [443, 621] width 36 height 28
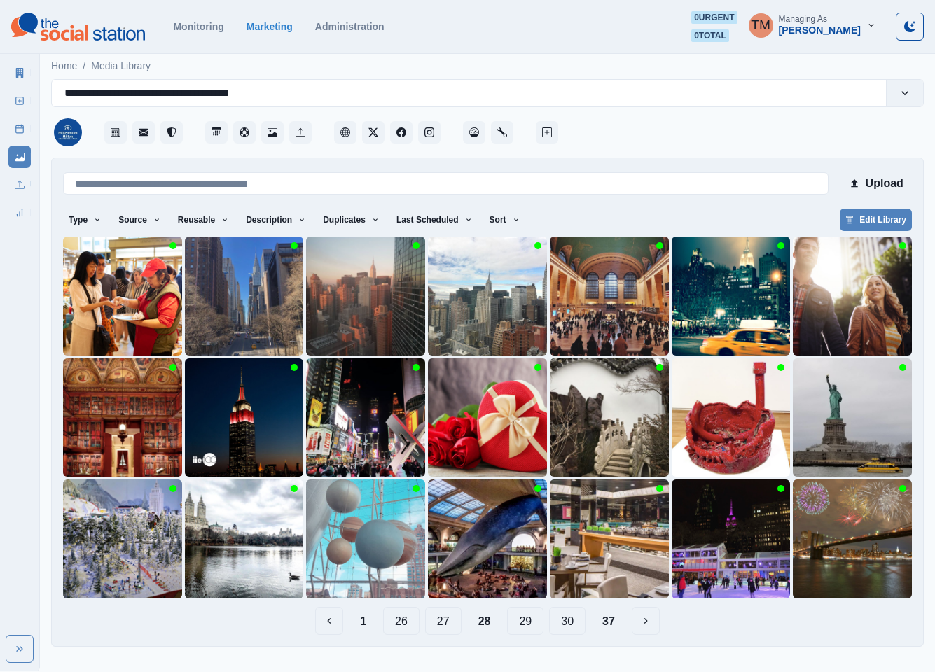
click at [448, 624] on button "27" at bounding box center [443, 621] width 36 height 28
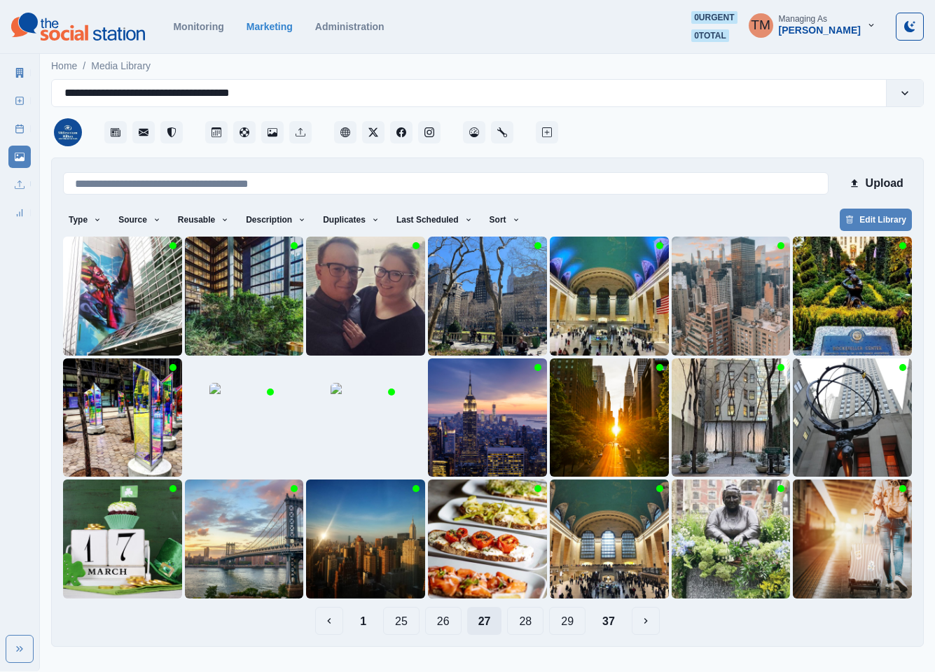
click at [448, 624] on button "26" at bounding box center [443, 621] width 36 height 28
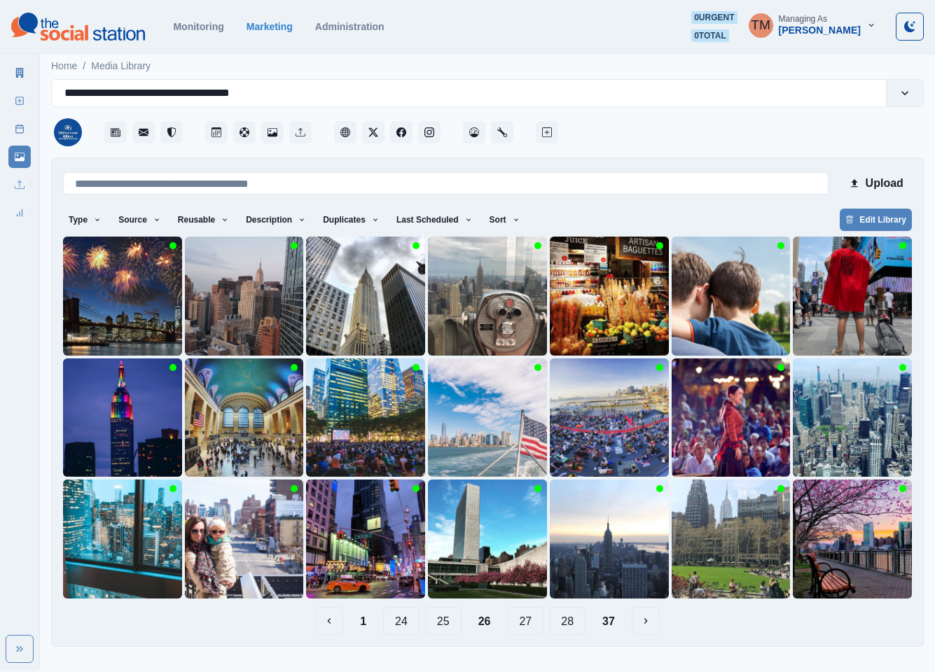
click at [448, 624] on button "25" at bounding box center [443, 621] width 36 height 28
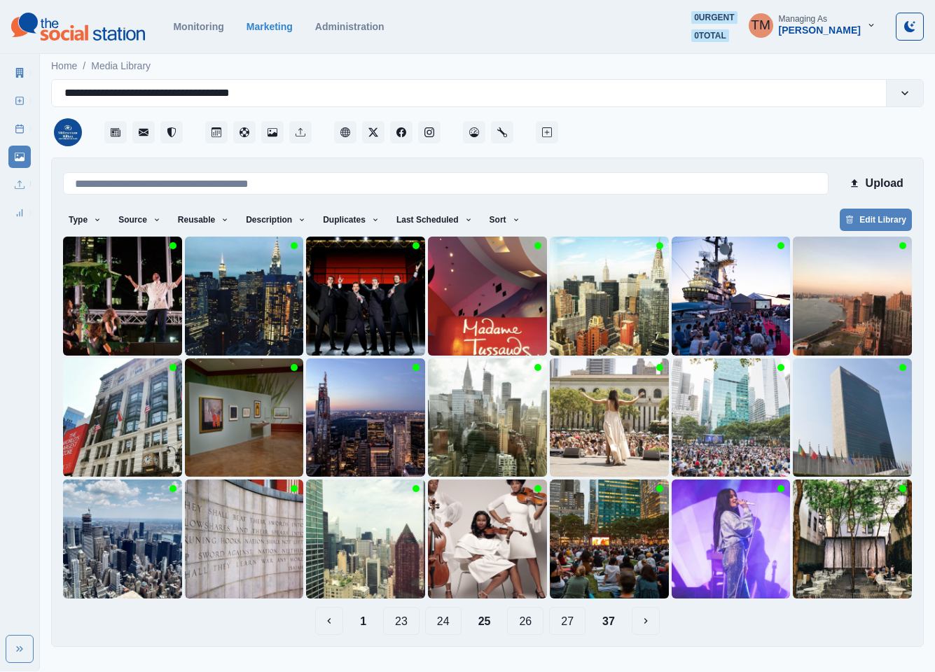
click at [446, 622] on button "24" at bounding box center [443, 621] width 36 height 28
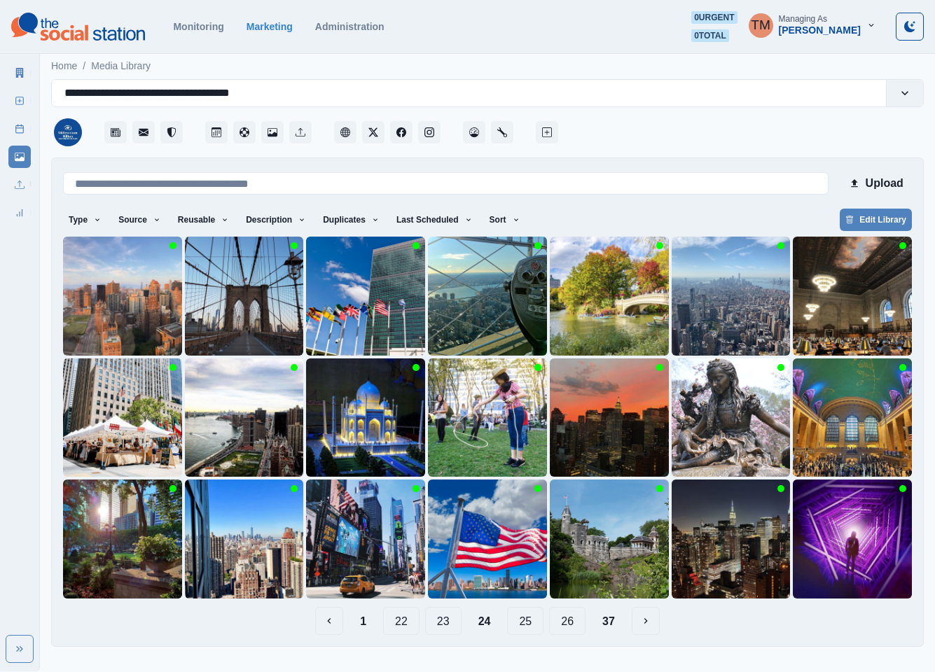
click at [446, 626] on button "23" at bounding box center [443, 621] width 36 height 28
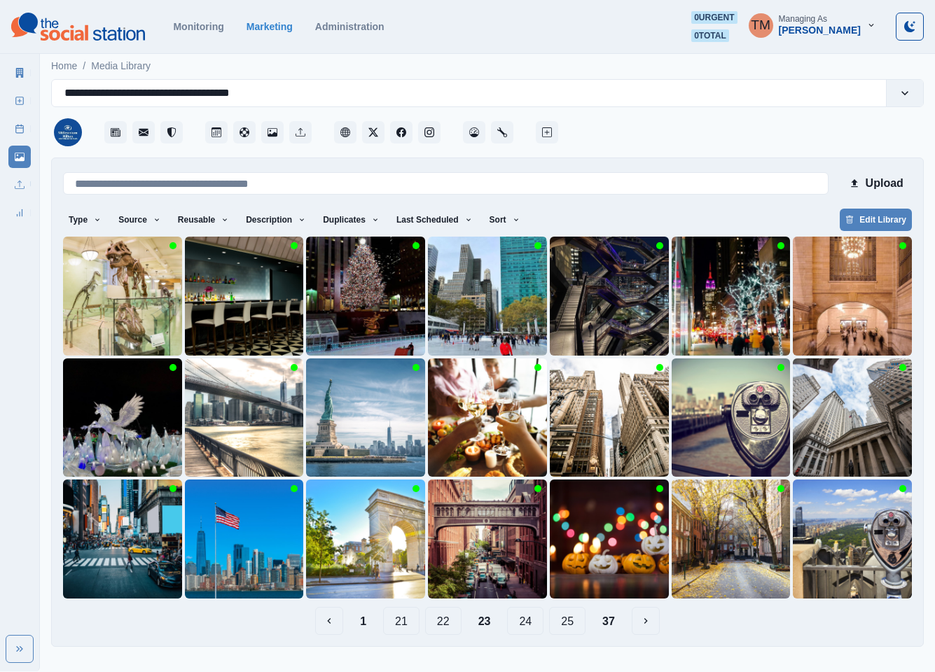
click at [446, 627] on button "22" at bounding box center [443, 621] width 36 height 28
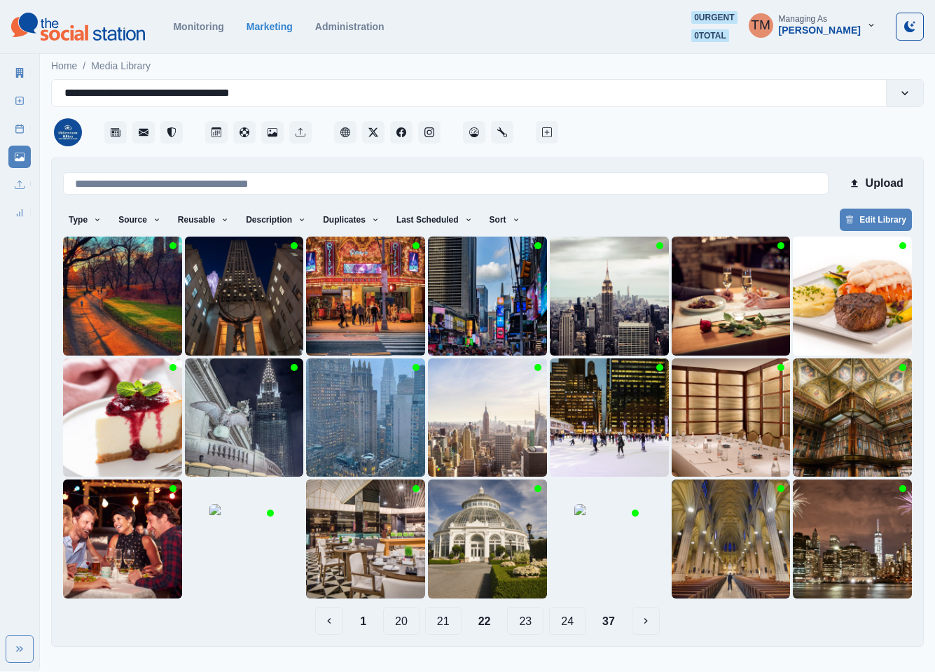
click at [448, 629] on button "21" at bounding box center [443, 621] width 36 height 28
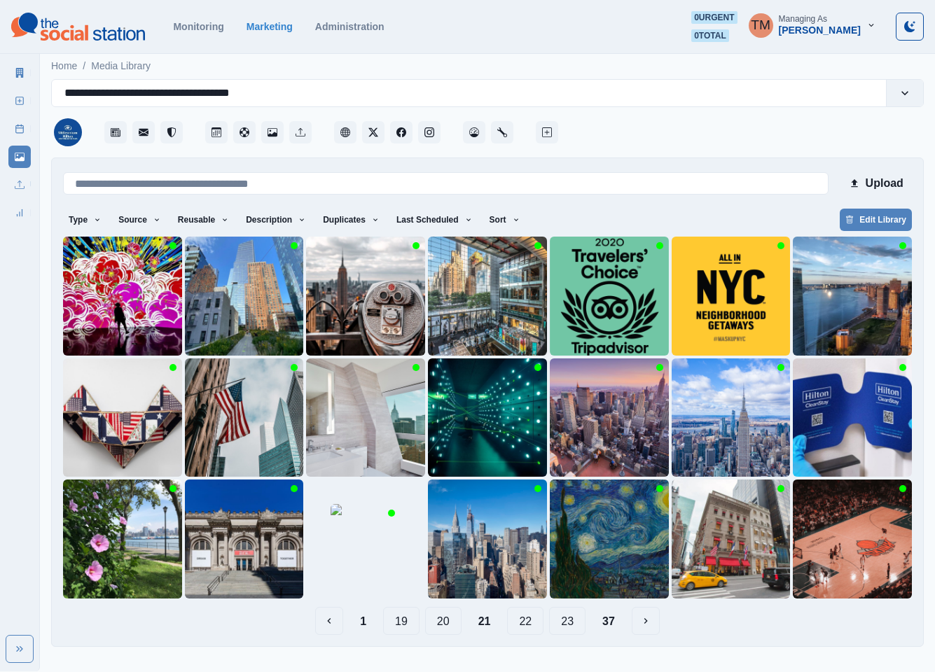
click at [452, 621] on button "20" at bounding box center [443, 621] width 36 height 28
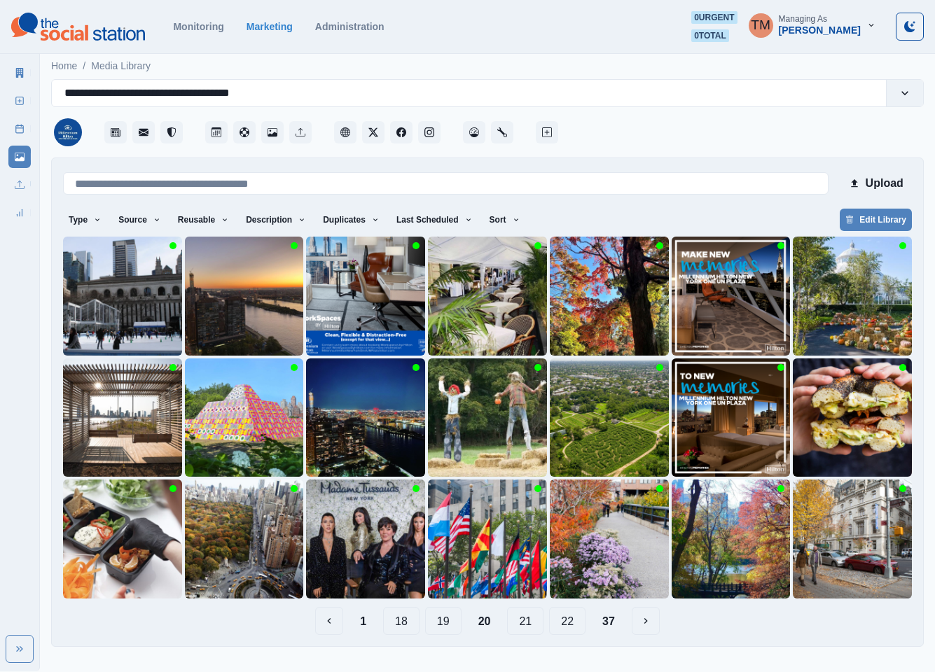
click at [448, 621] on button "19" at bounding box center [443, 621] width 36 height 28
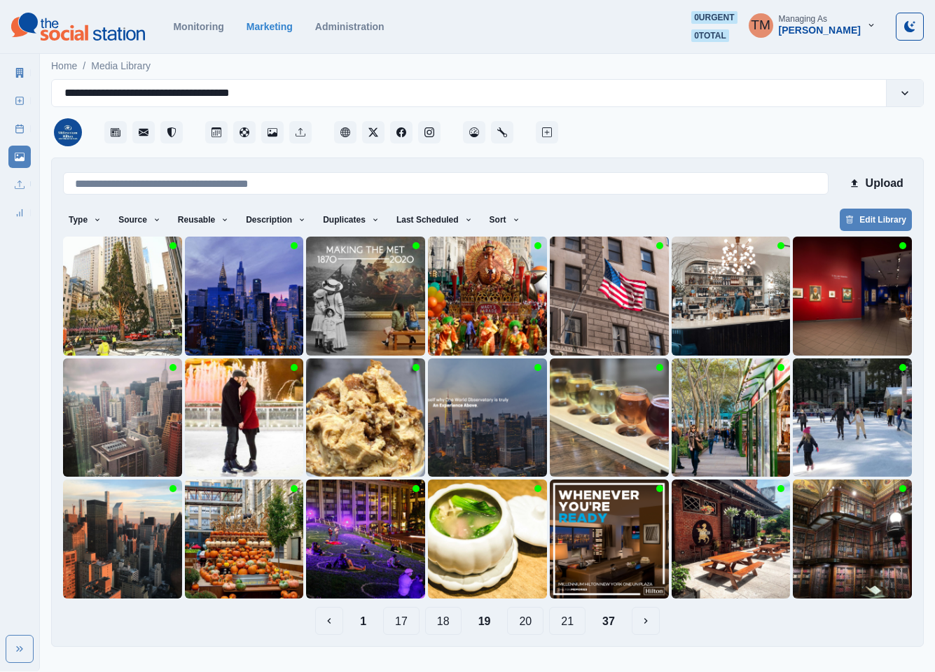
click at [448, 616] on button "18" at bounding box center [443, 621] width 36 height 28
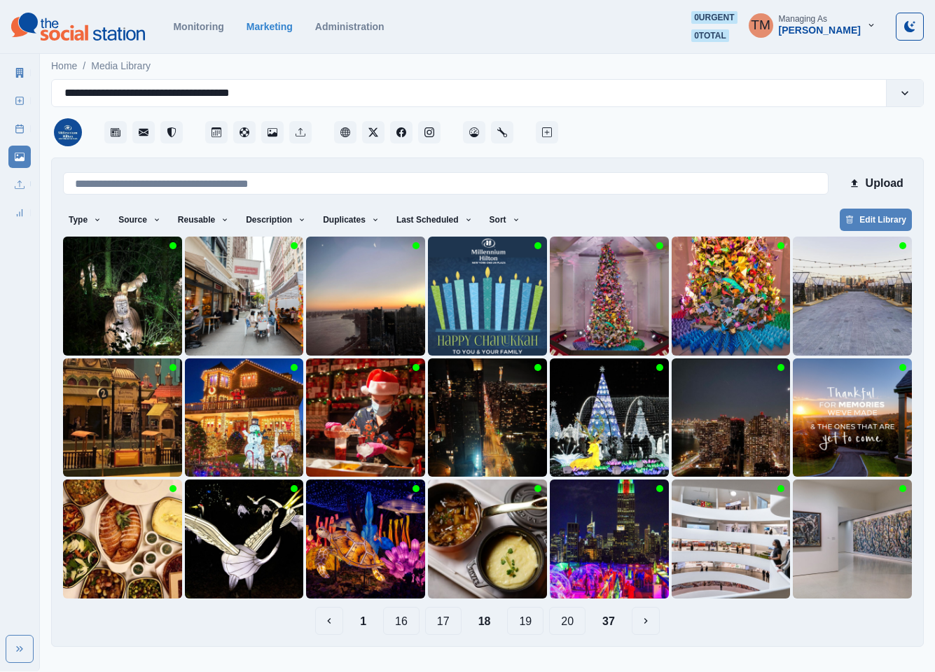
click at [448, 624] on button "17" at bounding box center [443, 621] width 36 height 28
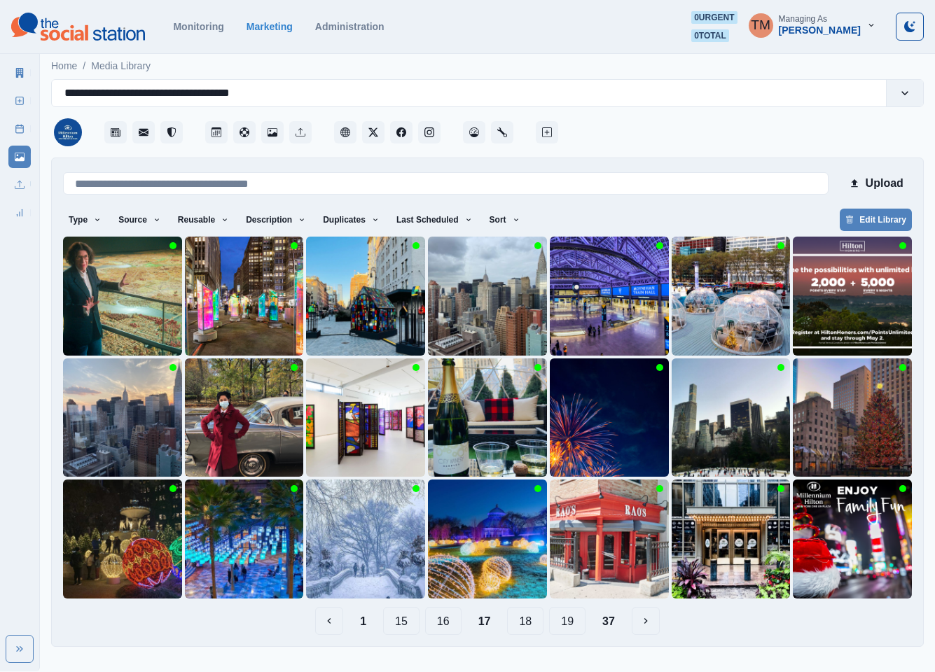
click at [445, 622] on button "16" at bounding box center [443, 621] width 36 height 28
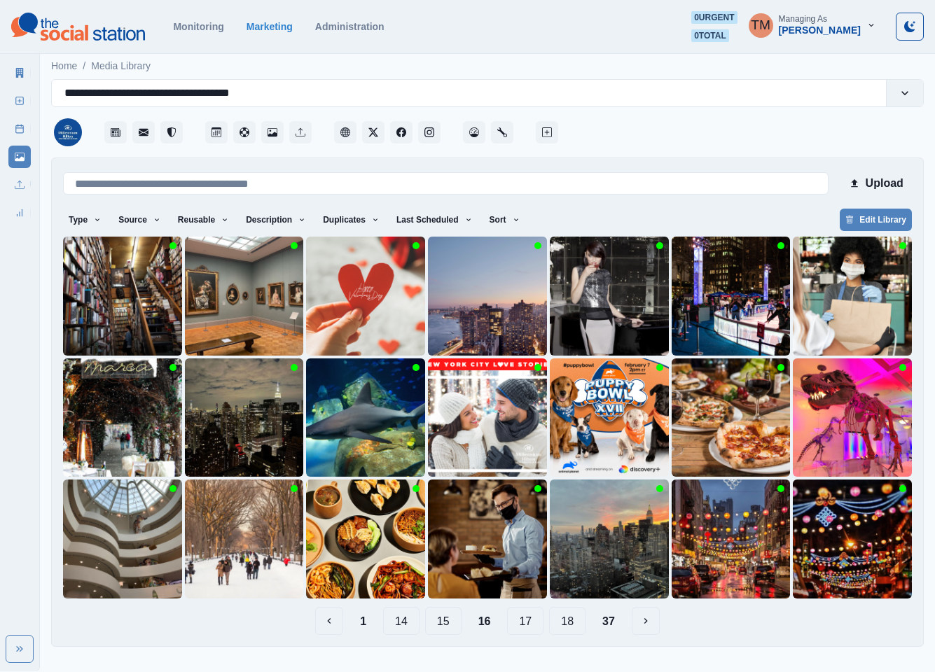
click at [446, 628] on button "15" at bounding box center [443, 621] width 36 height 28
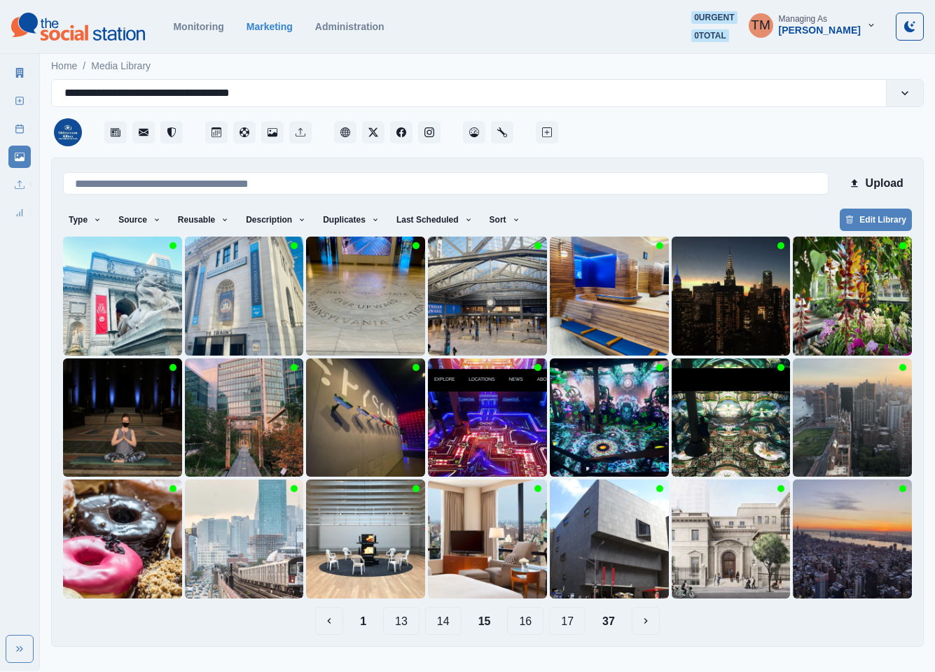
click at [448, 622] on button "14" at bounding box center [443, 621] width 36 height 28
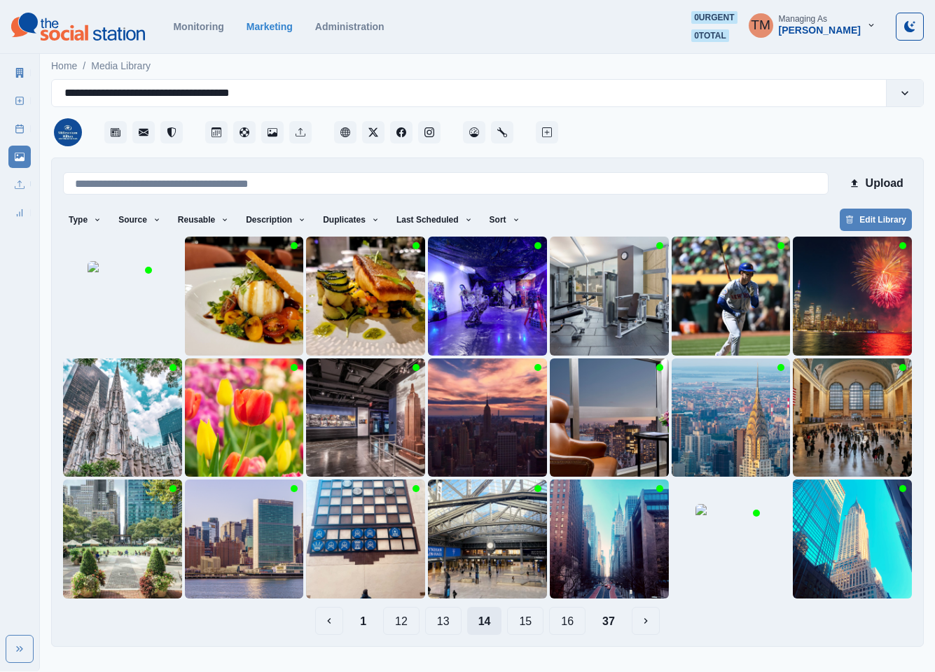
click at [448, 622] on button "13" at bounding box center [443, 621] width 36 height 28
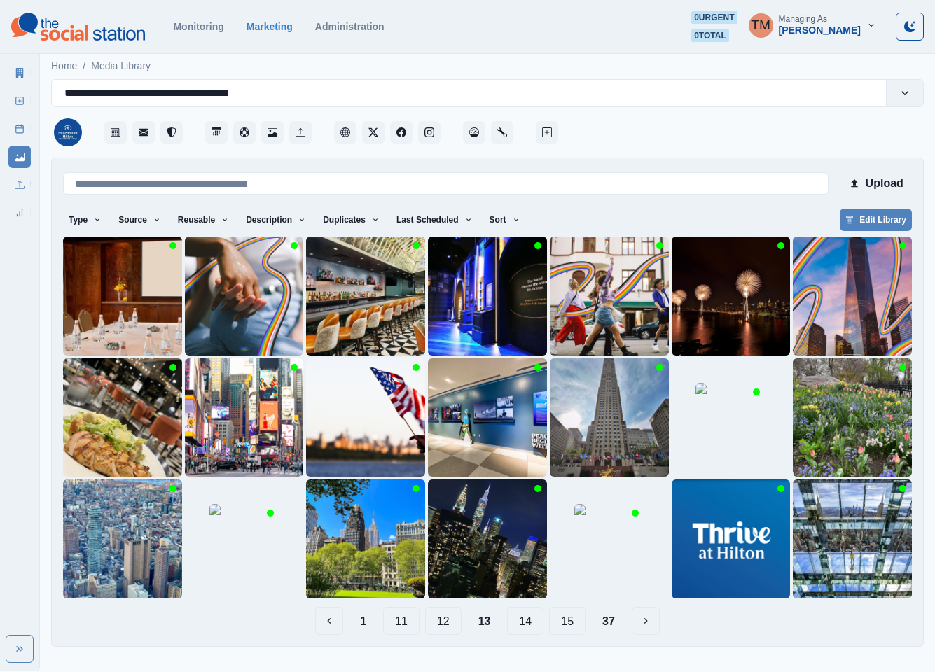
click at [442, 623] on button "12" at bounding box center [443, 621] width 36 height 28
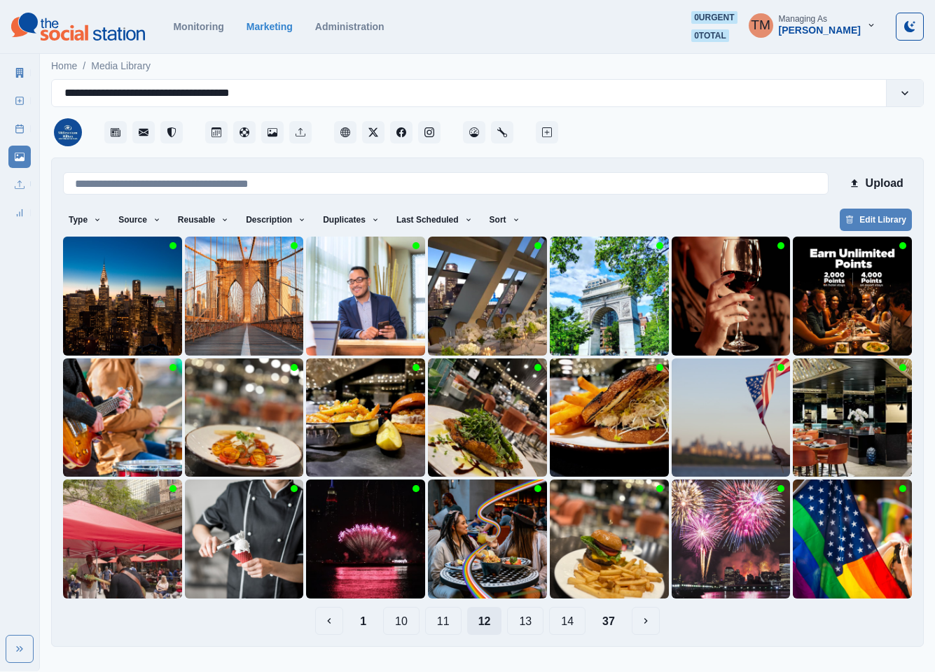
click at [442, 623] on button "11" at bounding box center [443, 621] width 36 height 28
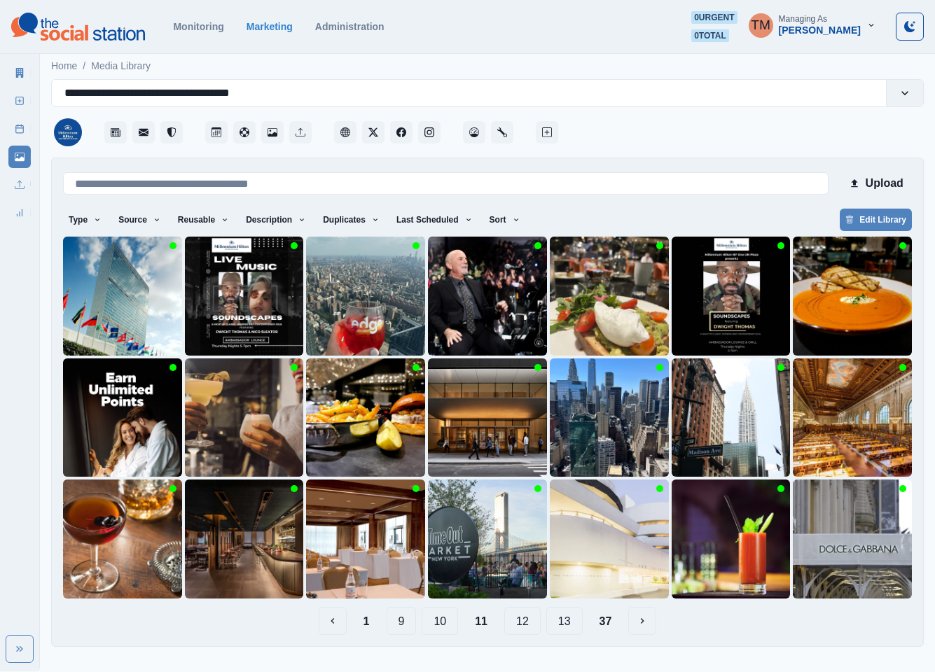
click at [442, 623] on button "10" at bounding box center [440, 621] width 36 height 28
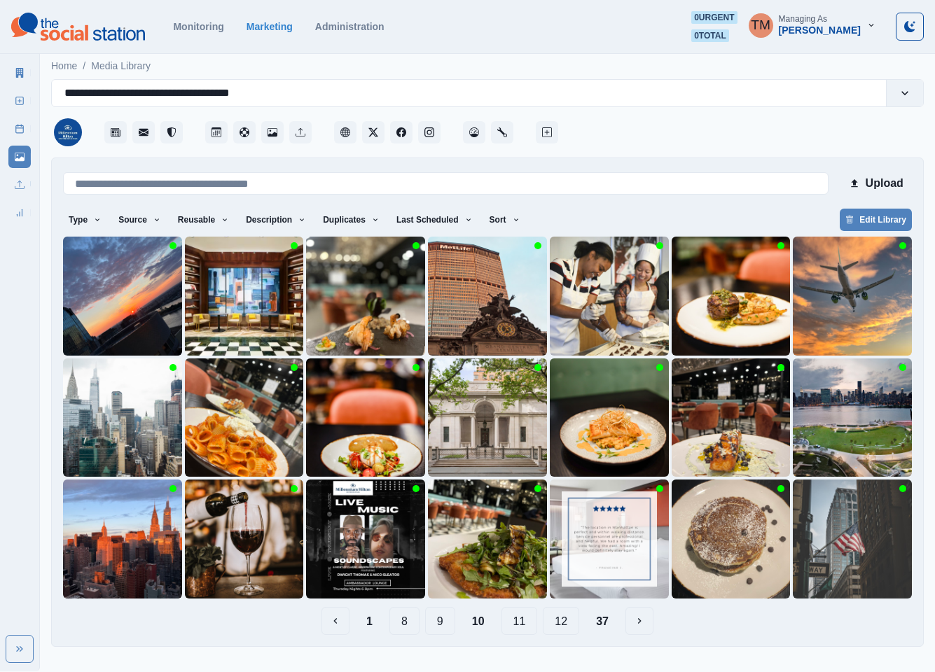
click at [445, 630] on button "9" at bounding box center [440, 621] width 30 height 28
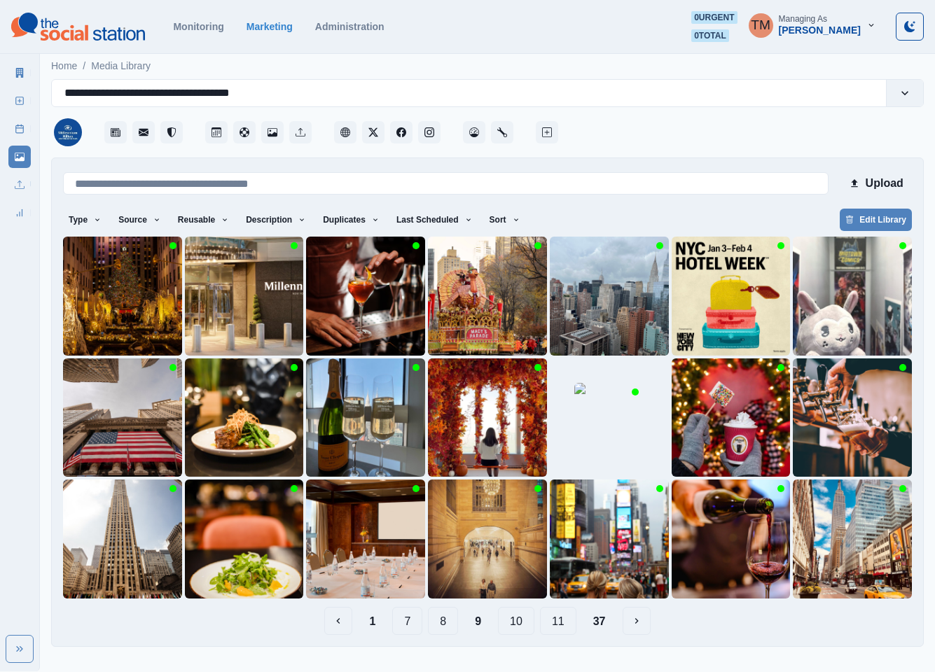
click at [442, 623] on button "8" at bounding box center [443, 621] width 30 height 28
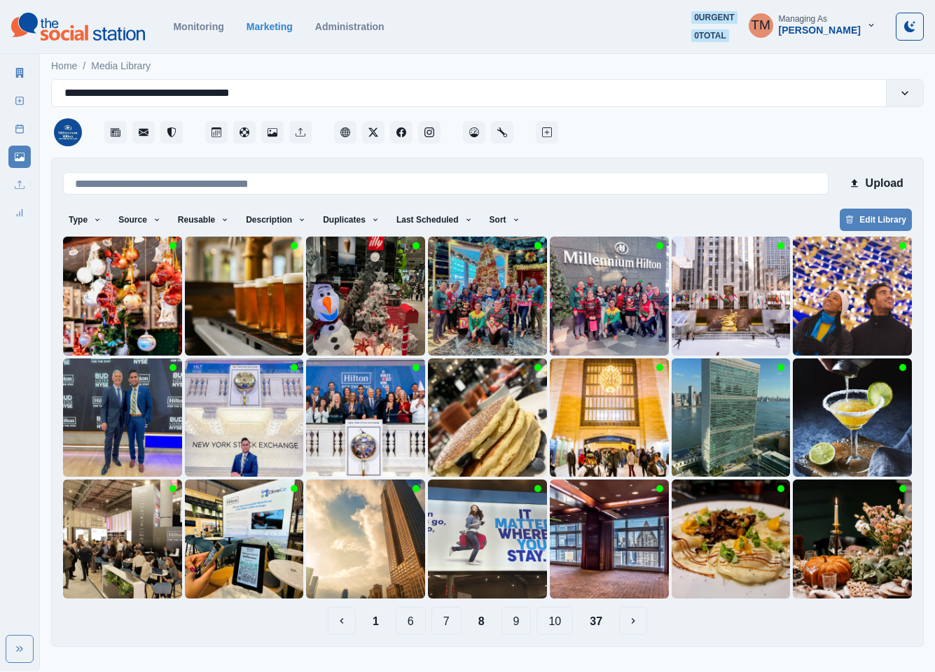
click at [448, 626] on button "7" at bounding box center [446, 621] width 30 height 28
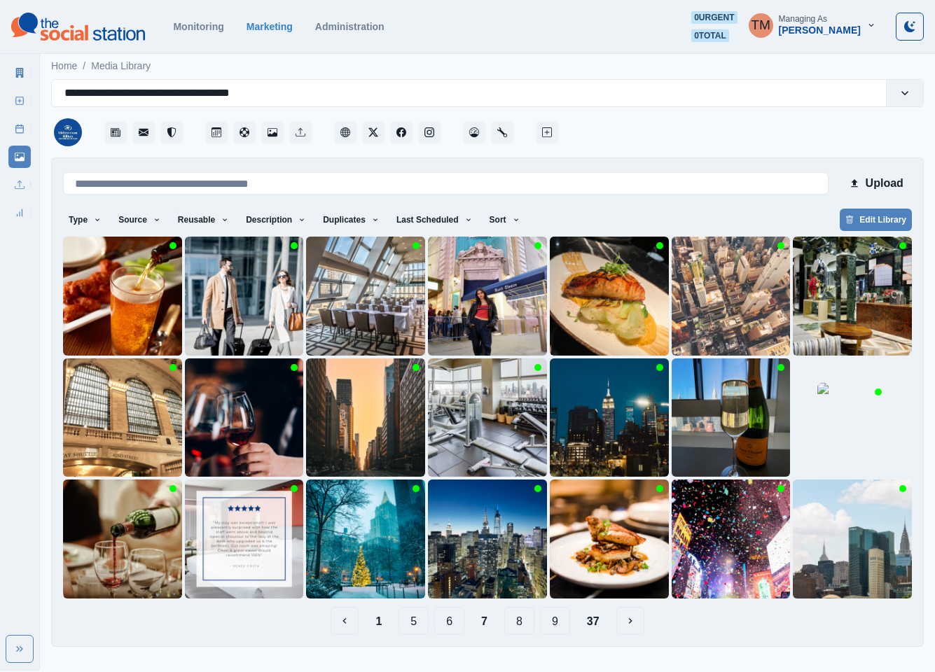
click at [448, 623] on button "6" at bounding box center [449, 621] width 30 height 28
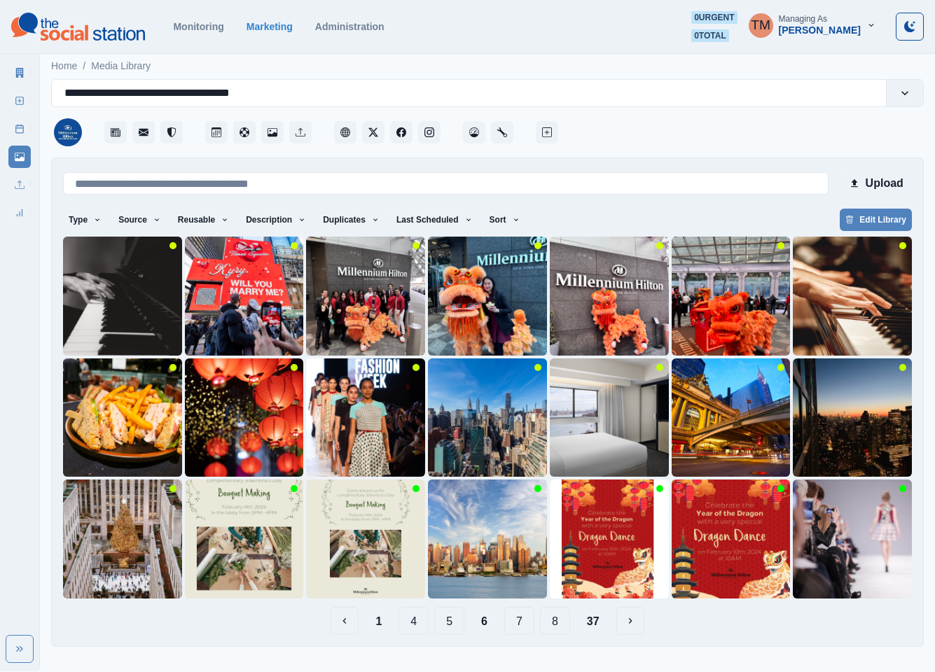
click at [450, 626] on button "5" at bounding box center [449, 621] width 30 height 28
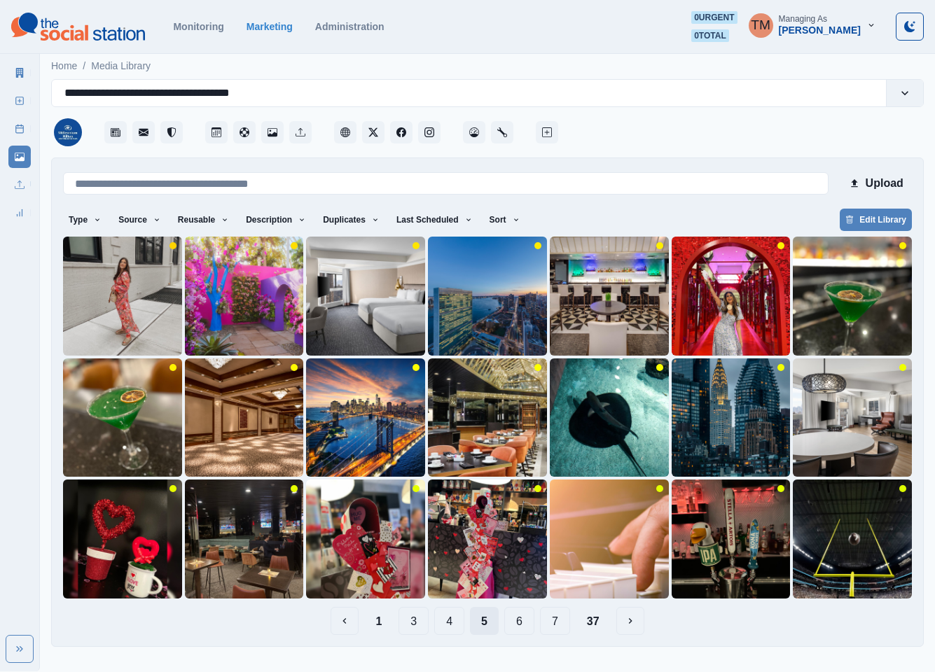
click at [450, 626] on button "4" at bounding box center [449, 621] width 30 height 28
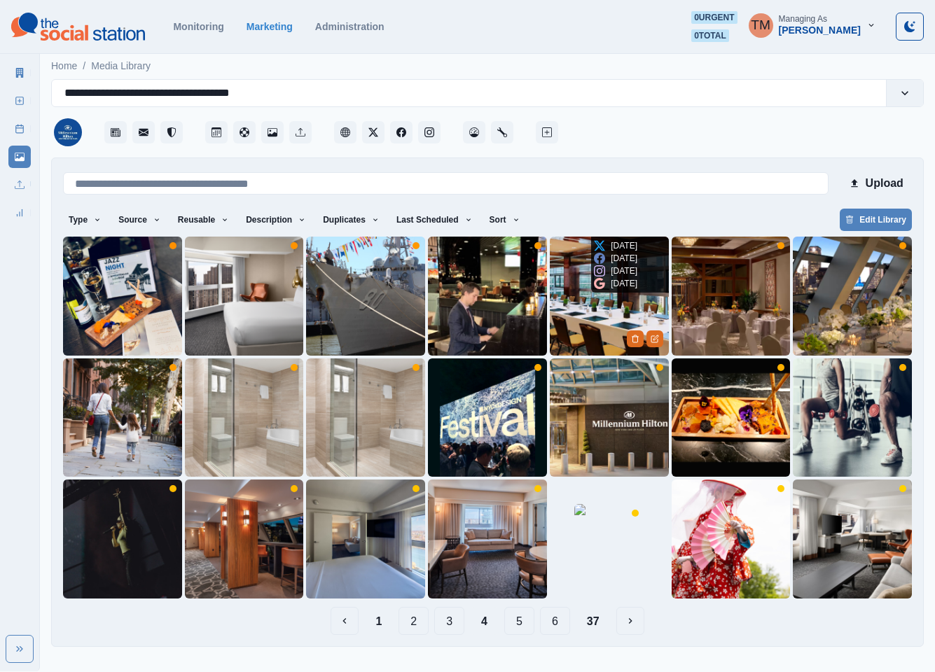
click at [586, 317] on img at bounding box center [609, 296] width 119 height 119
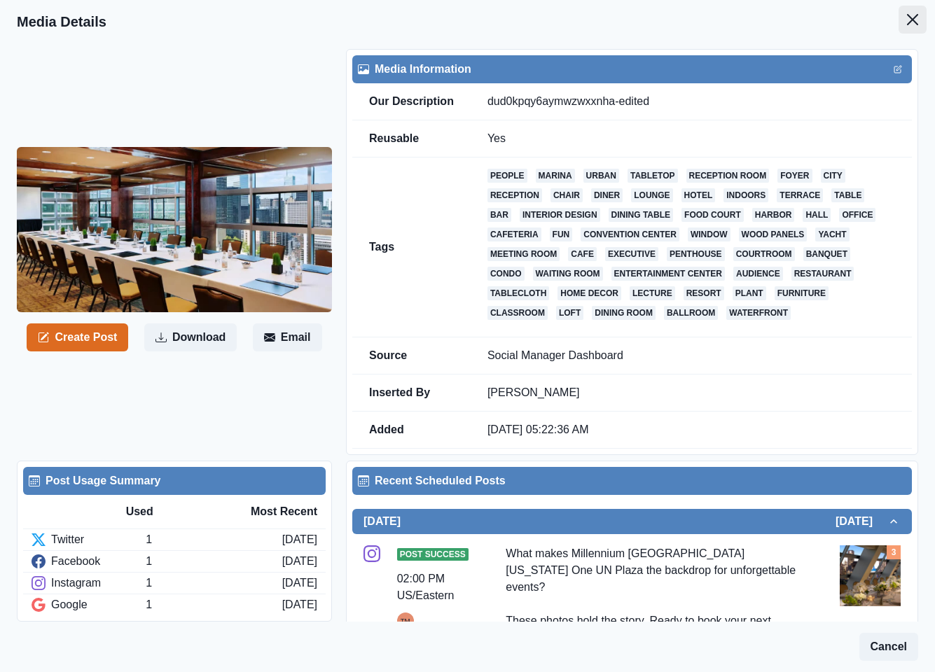
click at [907, 22] on icon "Close" at bounding box center [912, 19] width 11 height 11
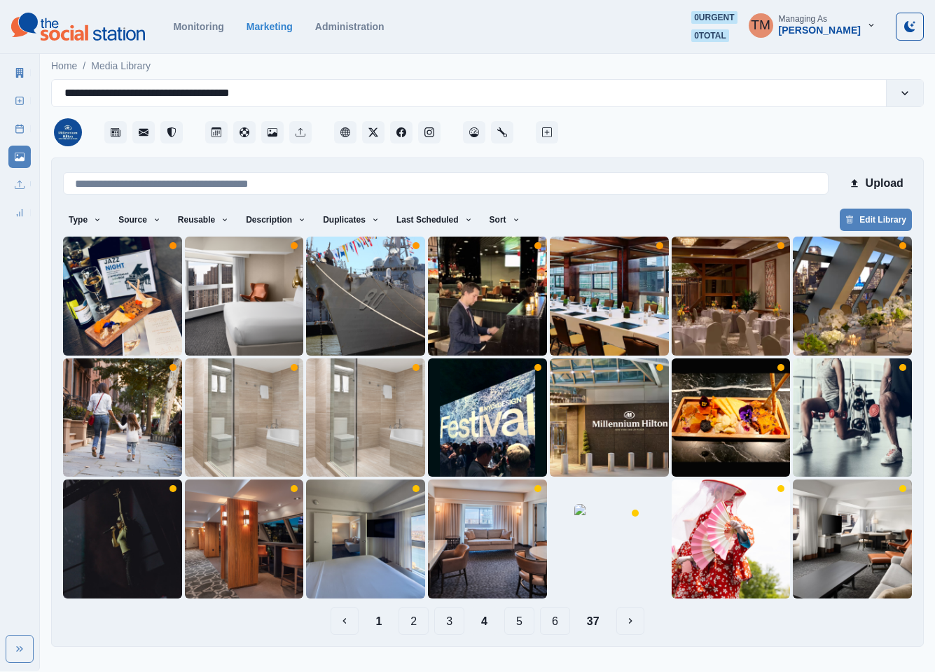
click at [446, 621] on button "3" at bounding box center [449, 621] width 30 height 28
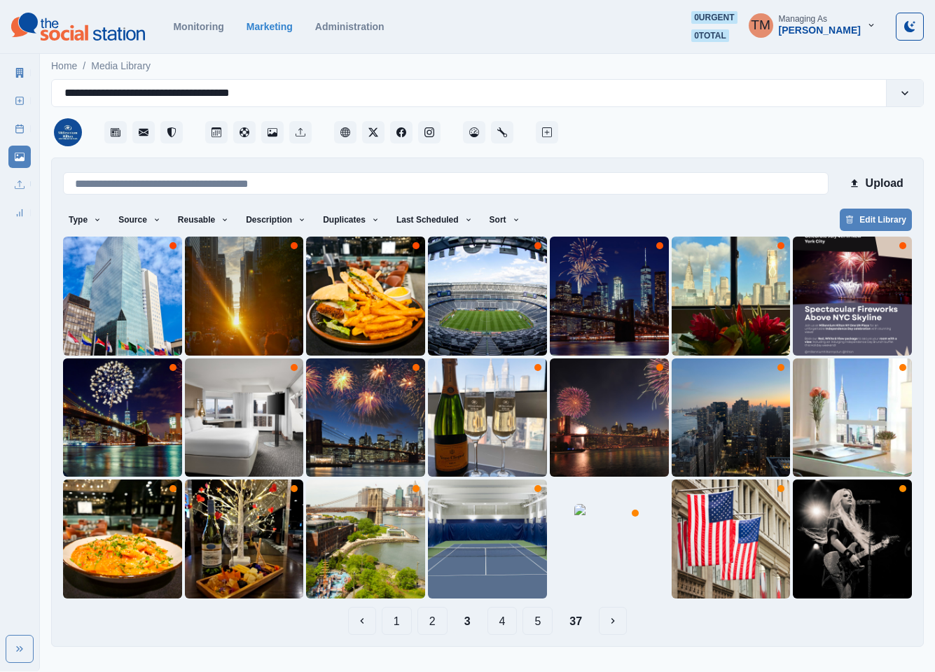
click at [431, 626] on button "2" at bounding box center [432, 621] width 30 height 28
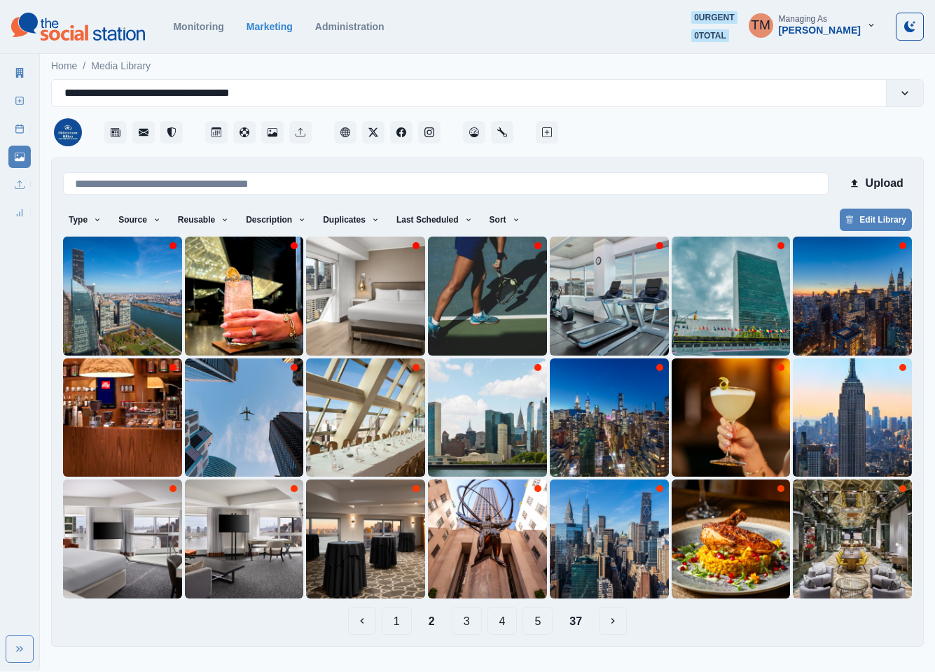
click at [399, 627] on button "1" at bounding box center [397, 621] width 30 height 28
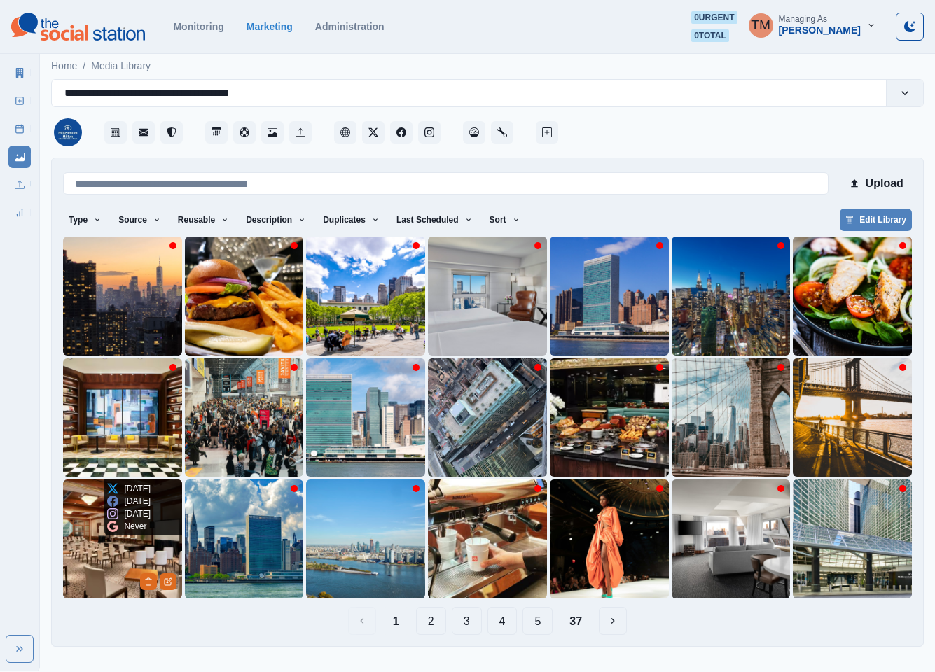
click at [112, 562] on img at bounding box center [122, 539] width 119 height 119
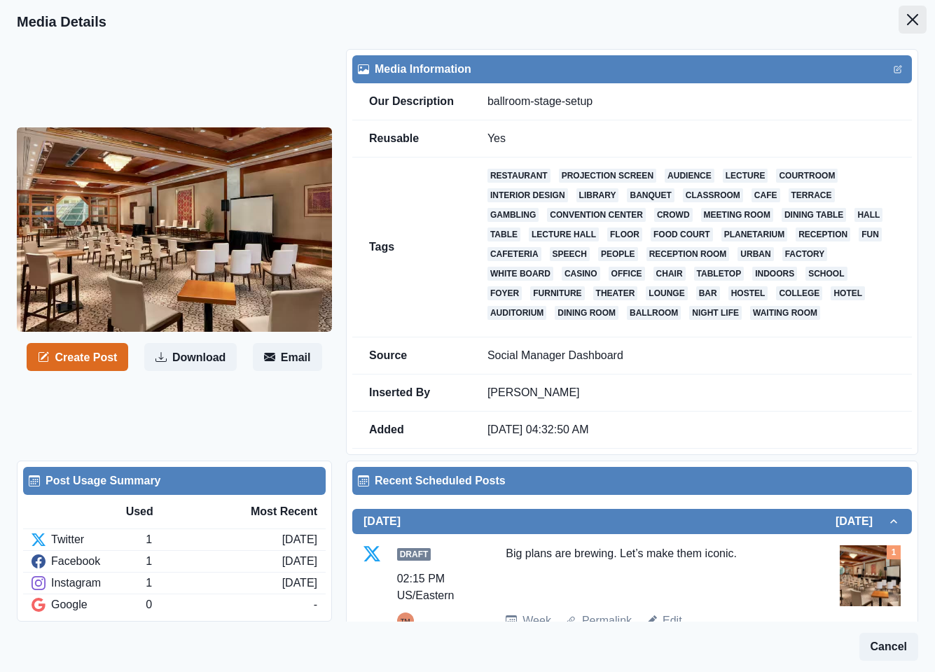
click at [907, 20] on icon "Close" at bounding box center [912, 19] width 11 height 11
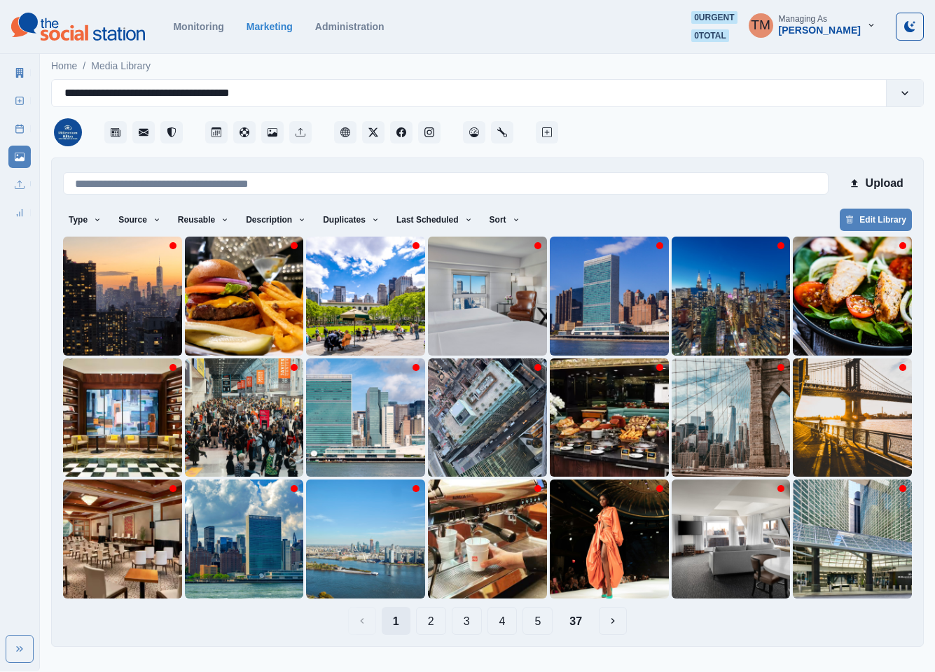
click at [400, 627] on button "1" at bounding box center [396, 621] width 29 height 28
click at [398, 622] on button "1" at bounding box center [396, 621] width 29 height 28
click at [216, 333] on img at bounding box center [244, 296] width 119 height 119
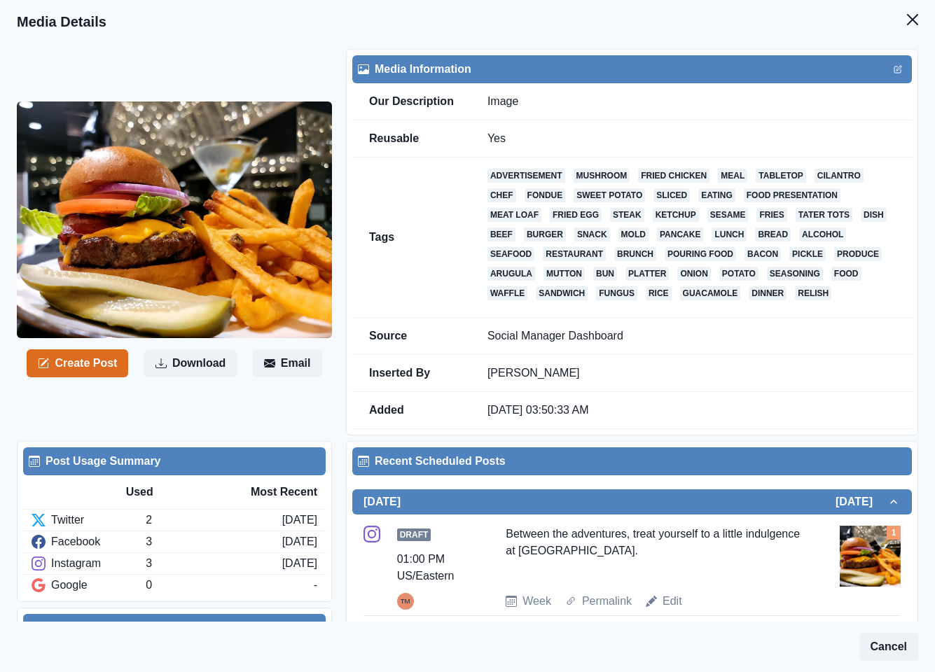
drag, startPoint x: 715, startPoint y: 557, endPoint x: 492, endPoint y: 536, distance: 223.7
click at [492, 536] on div "Draft 01:00 PM US/Eastern TM Between the adventures, treat yourself to a little…" at bounding box center [632, 568] width 537 height 84
copy div "Between the adventures, treat yourself to a little indulgence at Ambassador Gri…"
click at [907, 23] on icon "Close" at bounding box center [912, 19] width 11 height 11
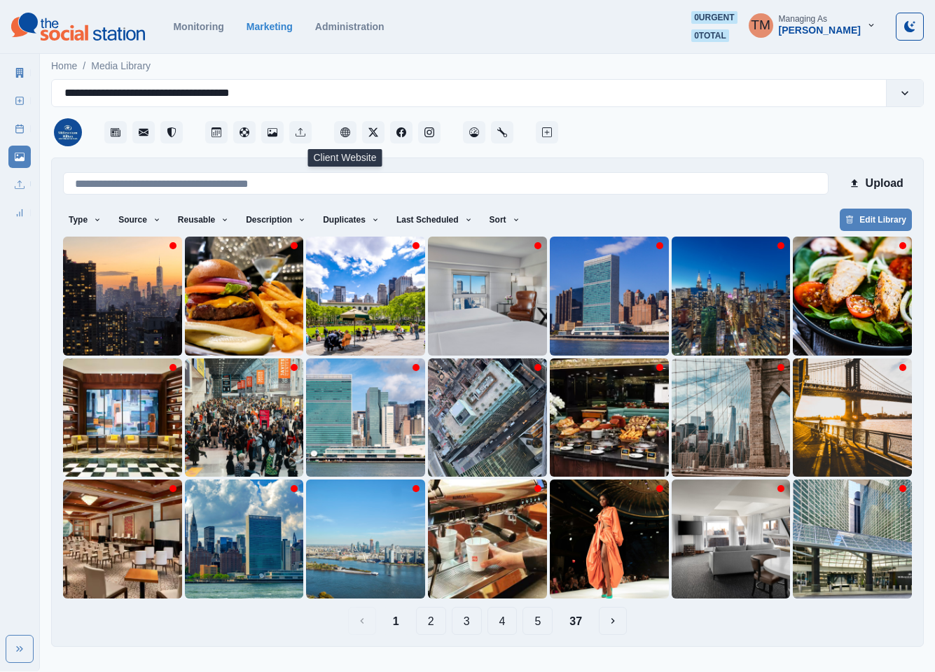
click at [434, 624] on button "2" at bounding box center [431, 621] width 30 height 28
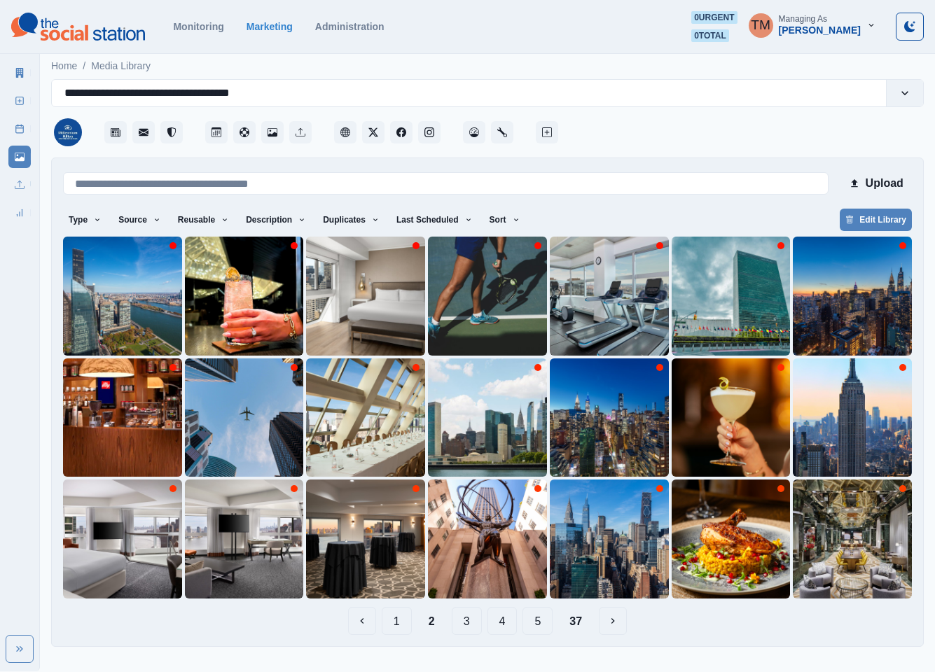
click at [476, 624] on button "3" at bounding box center [467, 621] width 30 height 28
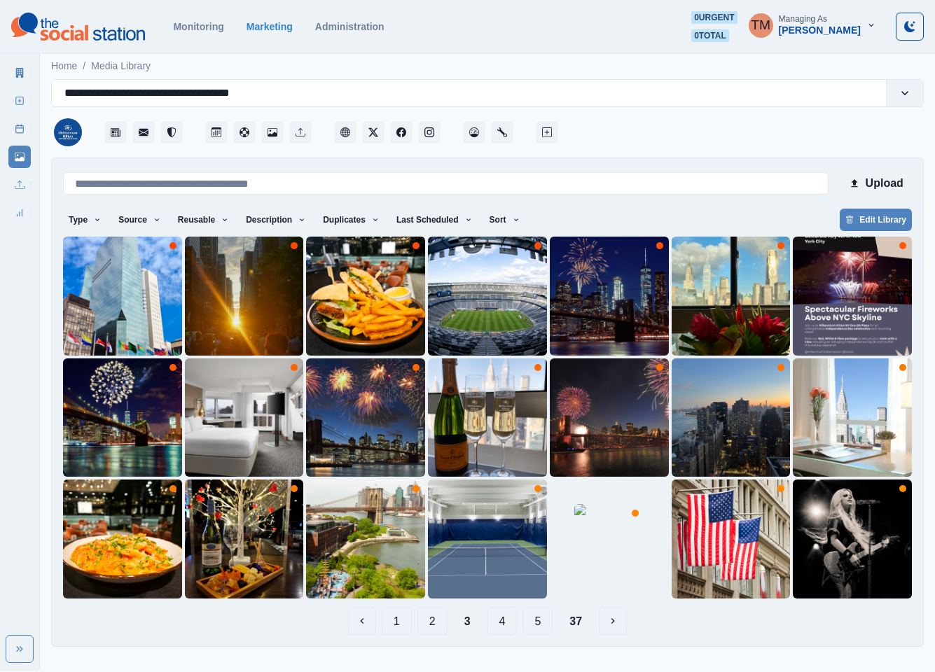
click at [434, 627] on button "2" at bounding box center [432, 621] width 30 height 28
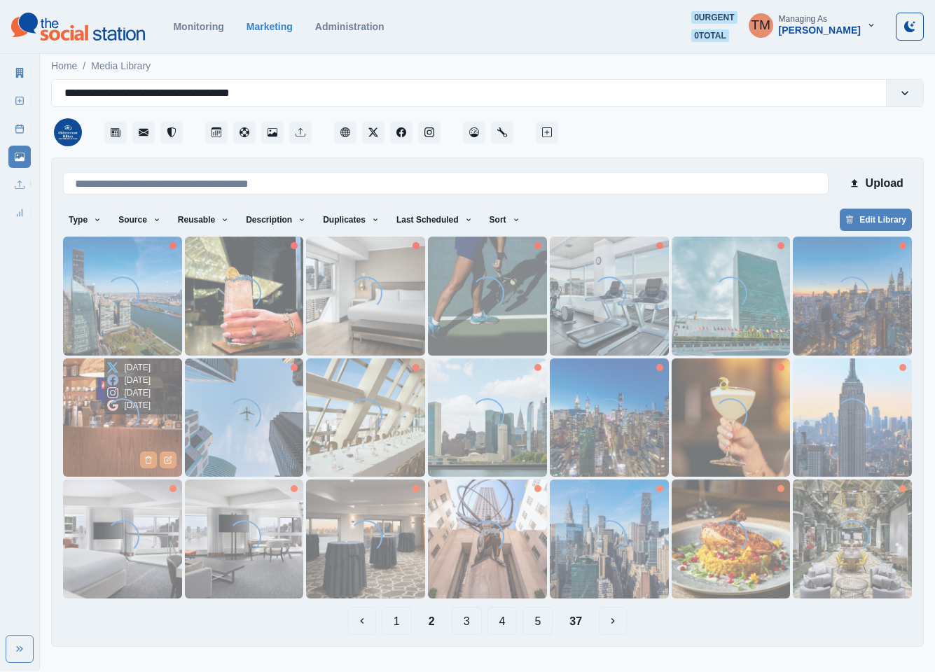
click at [78, 436] on img at bounding box center [122, 418] width 119 height 119
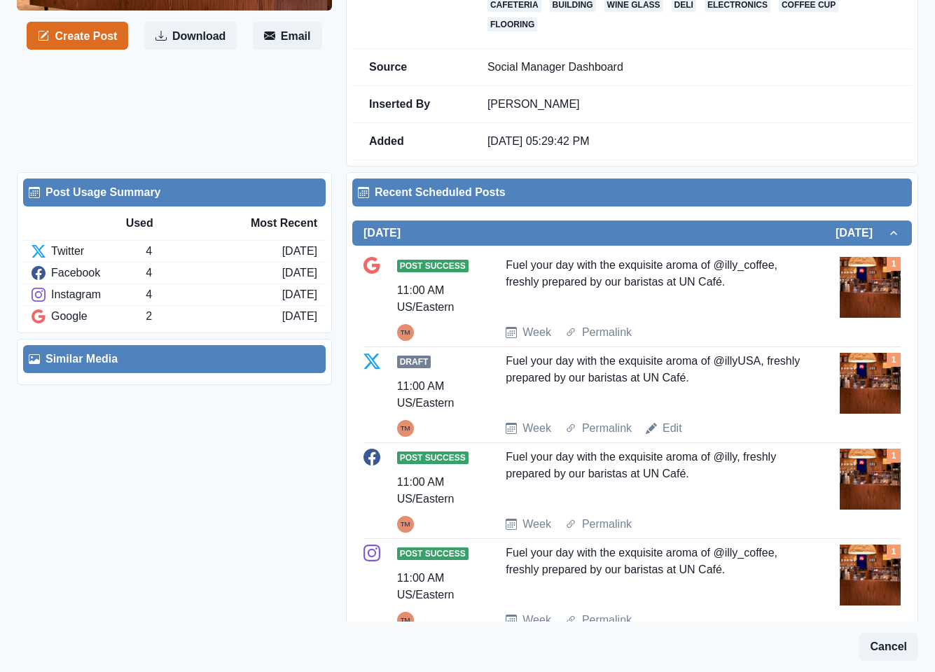
scroll to position [315, 0]
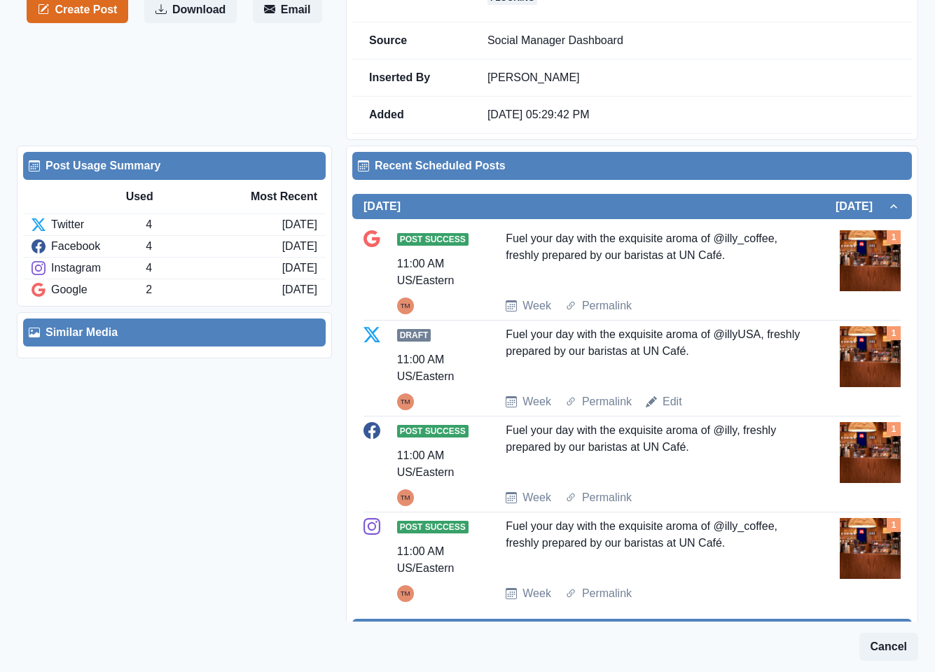
drag, startPoint x: 282, startPoint y: 443, endPoint x: 86, endPoint y: 3, distance: 481.9
click at [282, 442] on div "Post Usage Summary Used Most Recent Twitter 4 18 days ago Facebook 4 18 days ag…" at bounding box center [174, 476] width 315 height 660
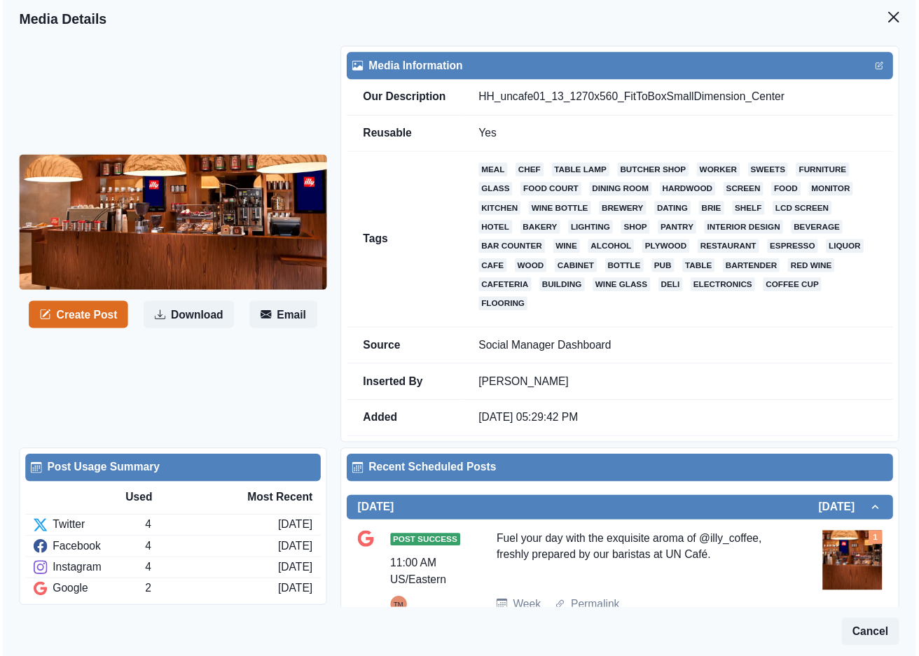
scroll to position [0, 0]
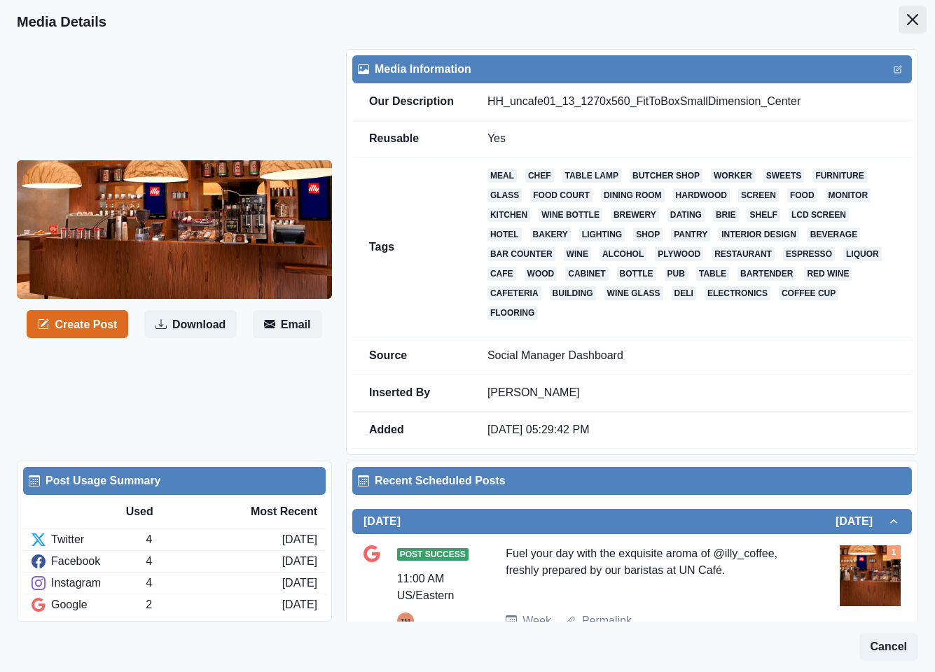
click at [907, 19] on icon "Close" at bounding box center [912, 19] width 11 height 11
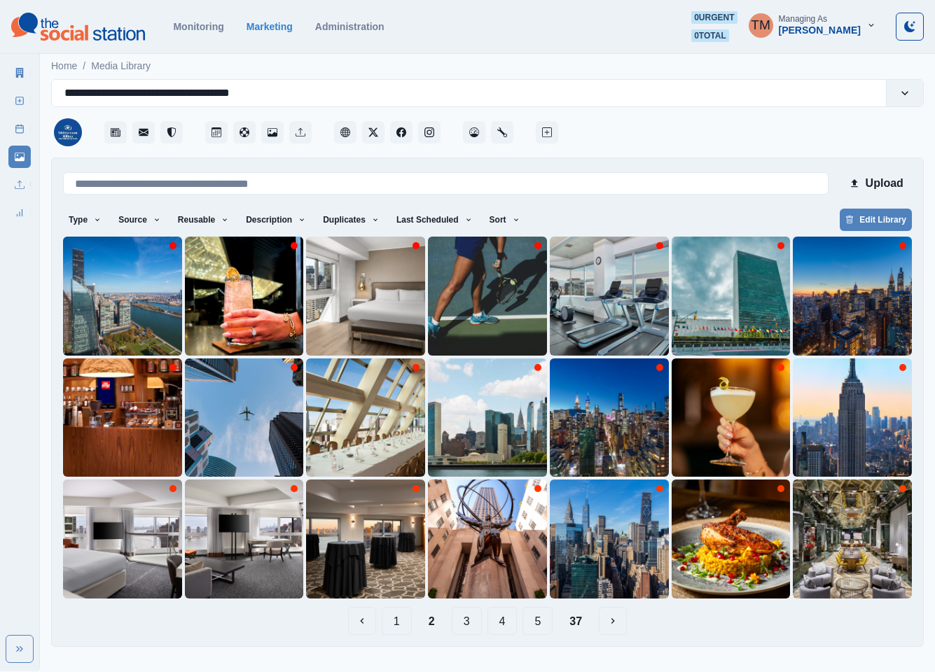
click at [396, 616] on button "1" at bounding box center [397, 621] width 30 height 28
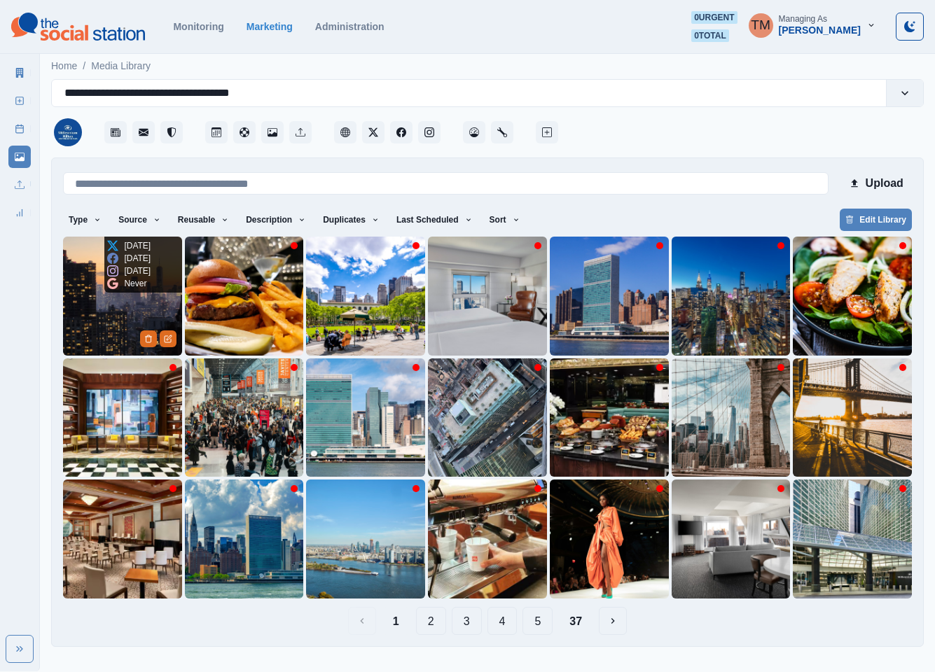
click at [118, 333] on img at bounding box center [122, 296] width 119 height 119
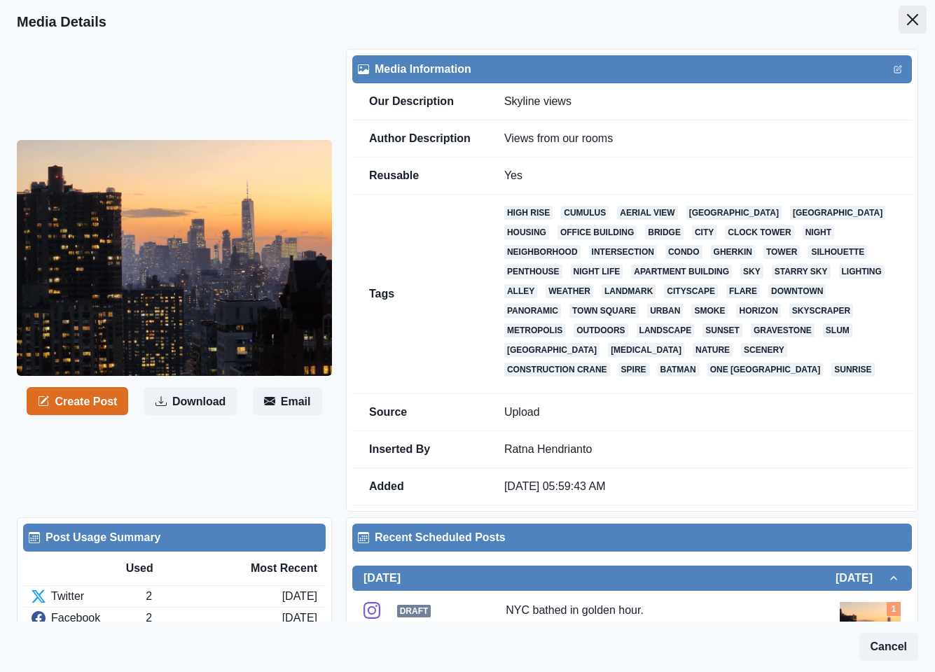
click at [907, 24] on icon "Close" at bounding box center [912, 19] width 11 height 11
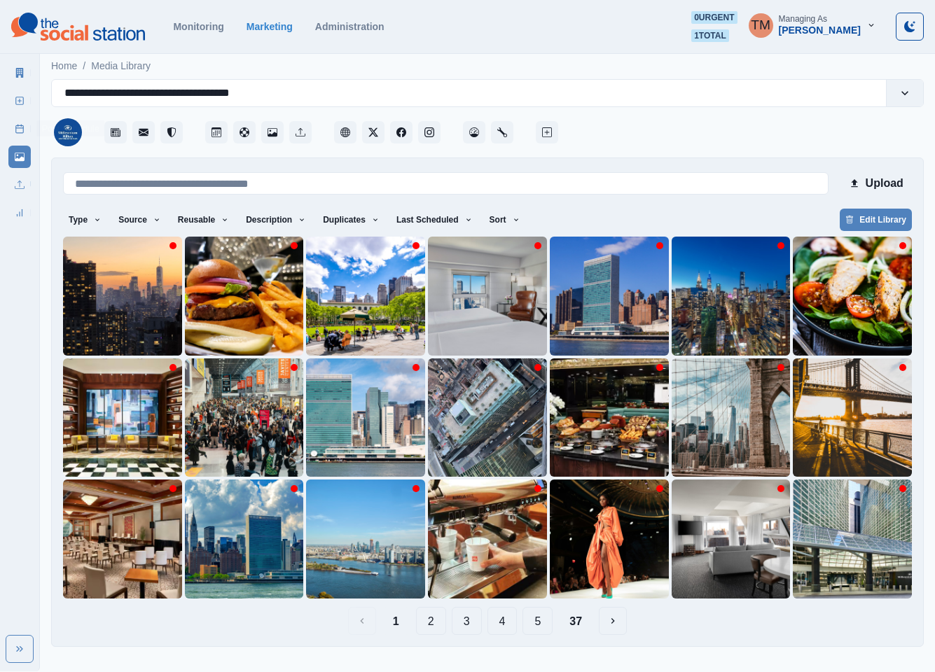
click at [25, 130] on link "Post Schedule" at bounding box center [19, 129] width 22 height 22
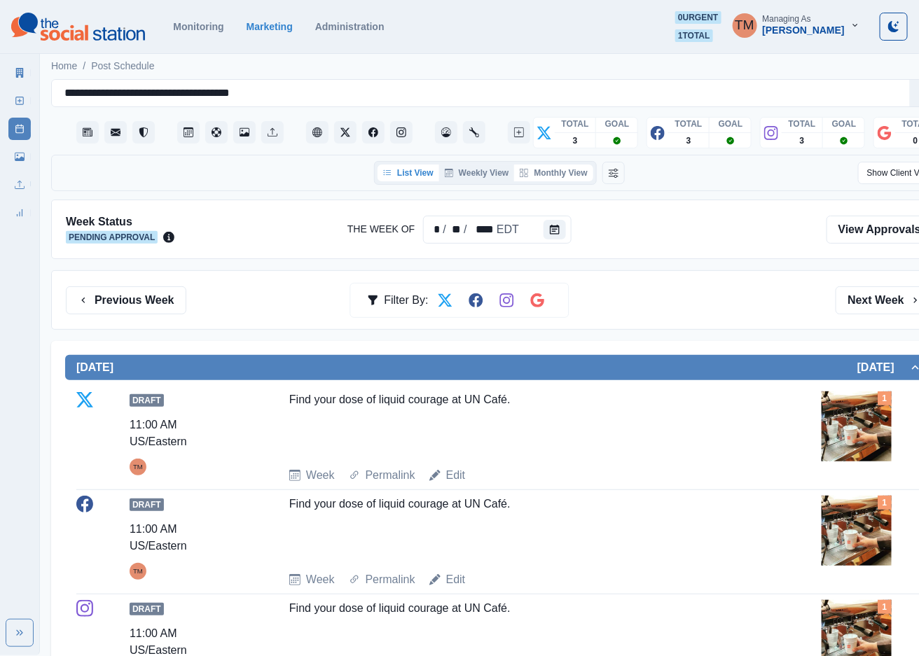
click at [563, 170] on button "Monthly View" at bounding box center [553, 173] width 78 height 17
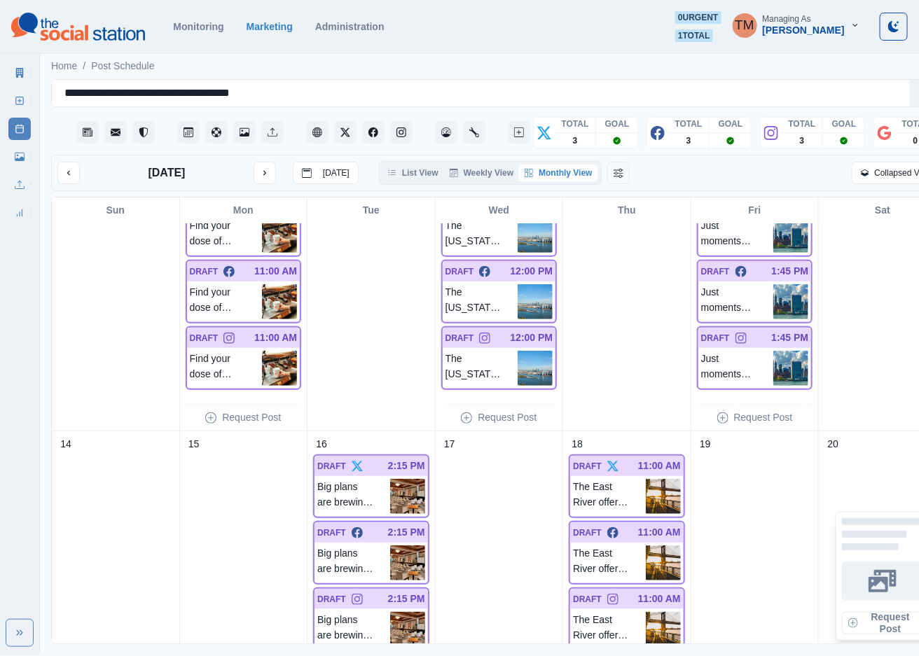
scroll to position [525, 0]
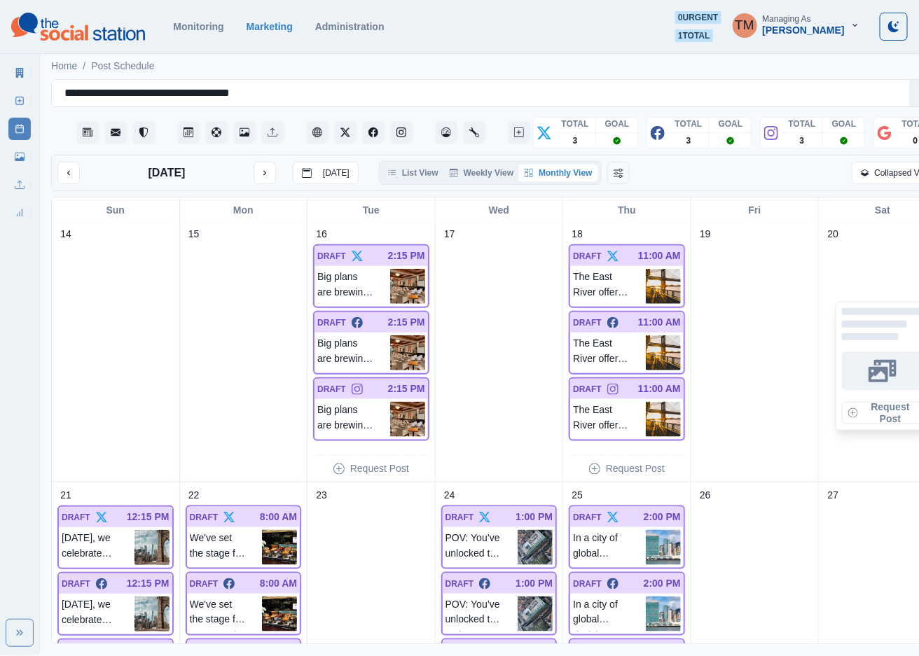
click at [263, 177] on icon "next month" at bounding box center [265, 173] width 10 height 10
click at [265, 171] on icon "next month" at bounding box center [265, 173] width 10 height 10
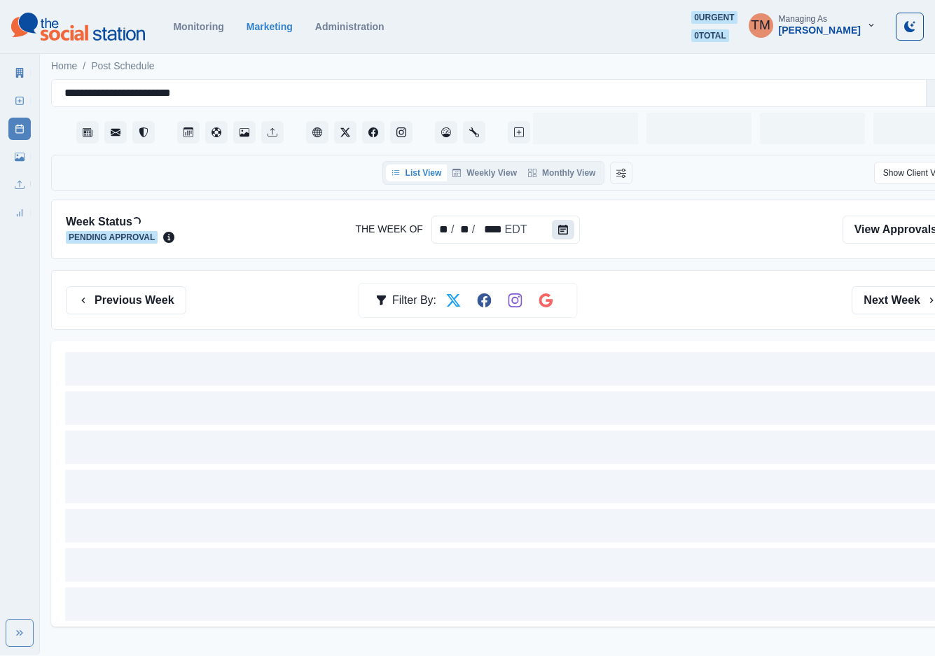
click at [559, 234] on icon "Calendar" at bounding box center [563, 230] width 10 height 10
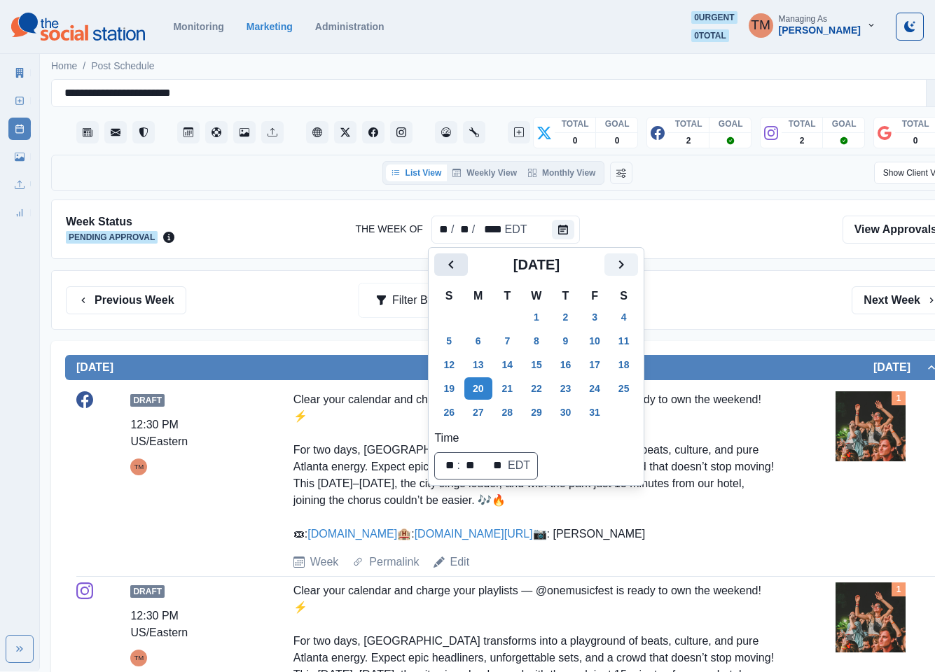
click at [454, 269] on icon "Previous" at bounding box center [451, 264] width 17 height 17
click at [476, 343] on button "8" at bounding box center [478, 341] width 28 height 22
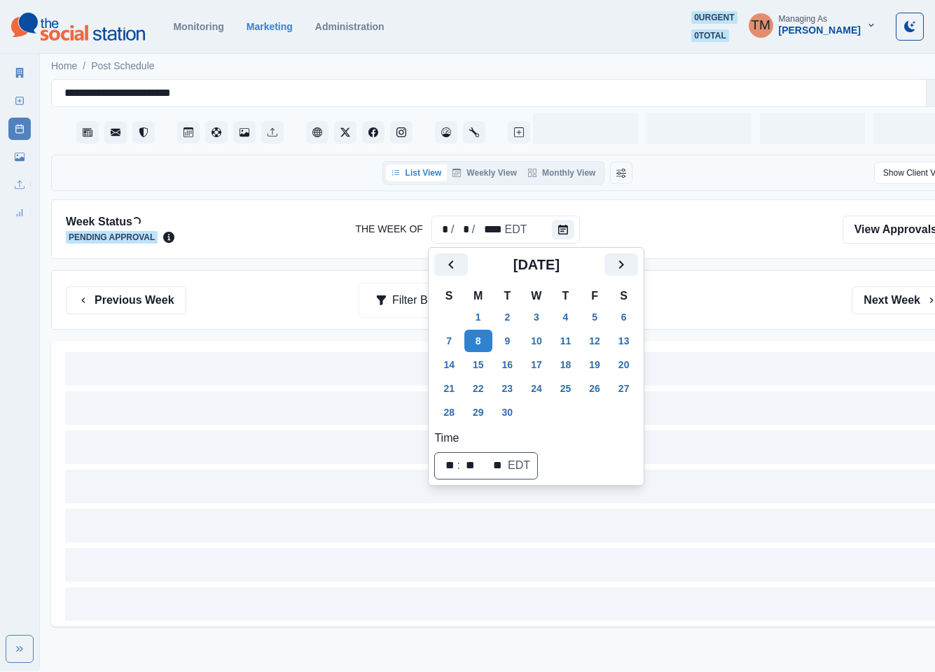
click at [749, 305] on div "Previous Week Filter By: Next Week" at bounding box center [507, 300] width 883 height 28
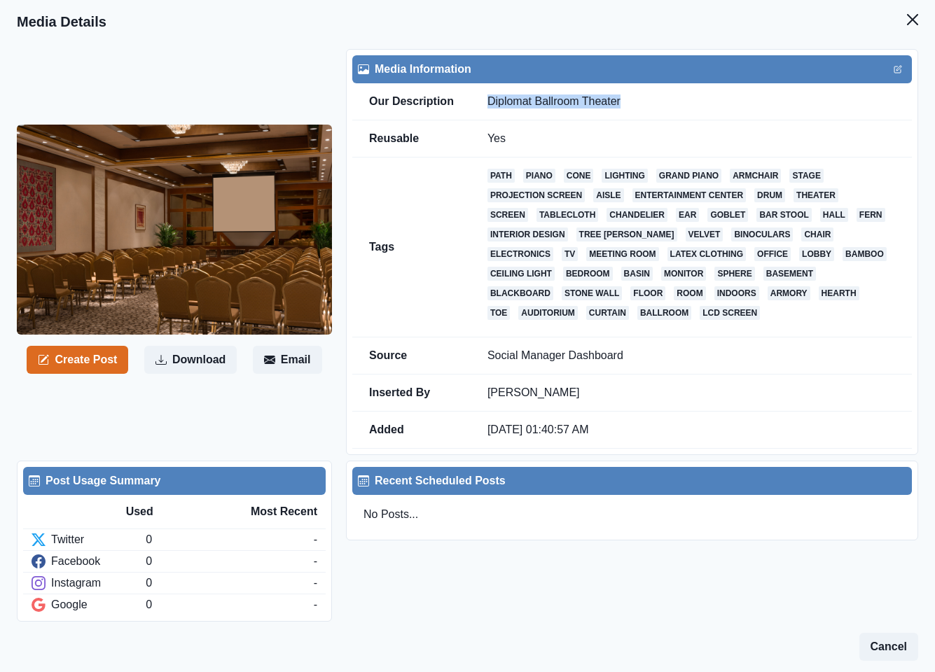
drag, startPoint x: 632, startPoint y: 103, endPoint x: 487, endPoint y: 102, distance: 145.0
click at [487, 102] on td "Diplomat Ballroom Theater" at bounding box center [691, 101] width 441 height 37
copy td "Diplomat Ballroom Theater"
drag, startPoint x: 763, startPoint y: 588, endPoint x: 763, endPoint y: 581, distance: 7.7
click at [765, 587] on div "Post Usage Summary Used Most Recent Twitter 0 - Facebook 0 - Instagram 0 - Goog…" at bounding box center [467, 564] width 901 height 219
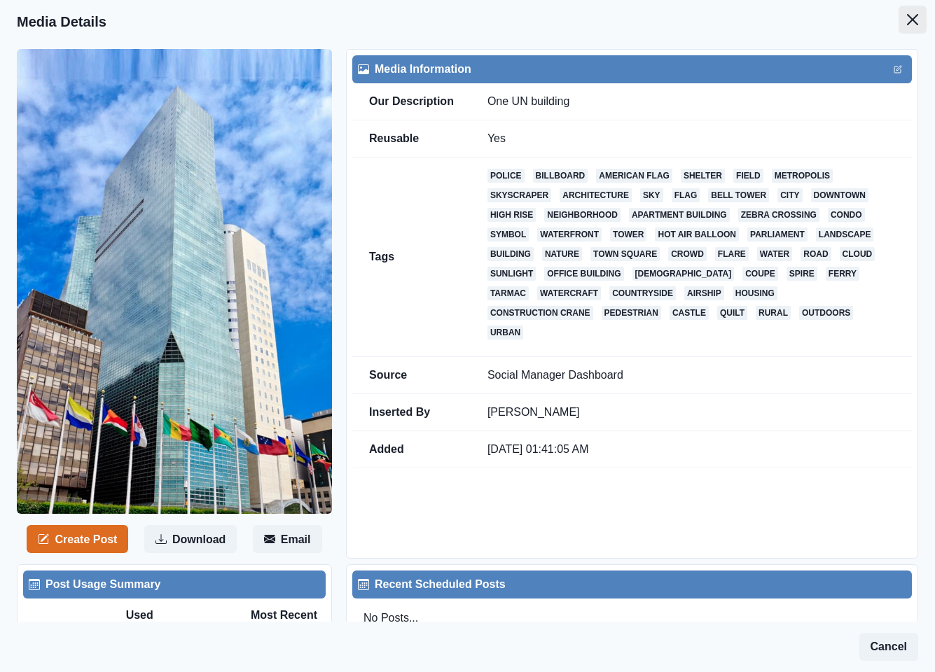
click at [899, 24] on button "Close" at bounding box center [913, 20] width 28 height 28
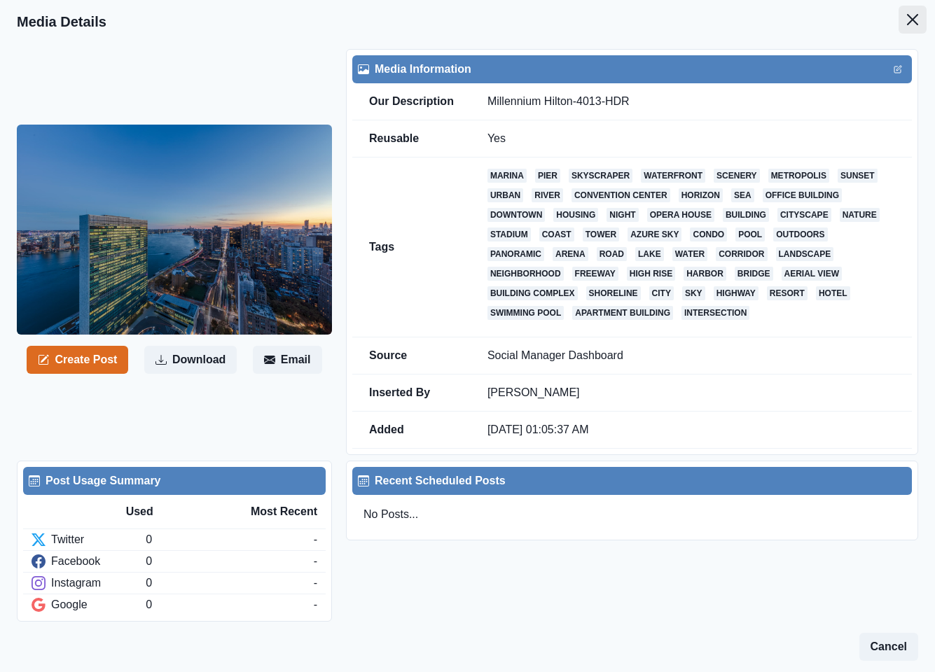
click at [907, 20] on icon "Close" at bounding box center [912, 19] width 11 height 11
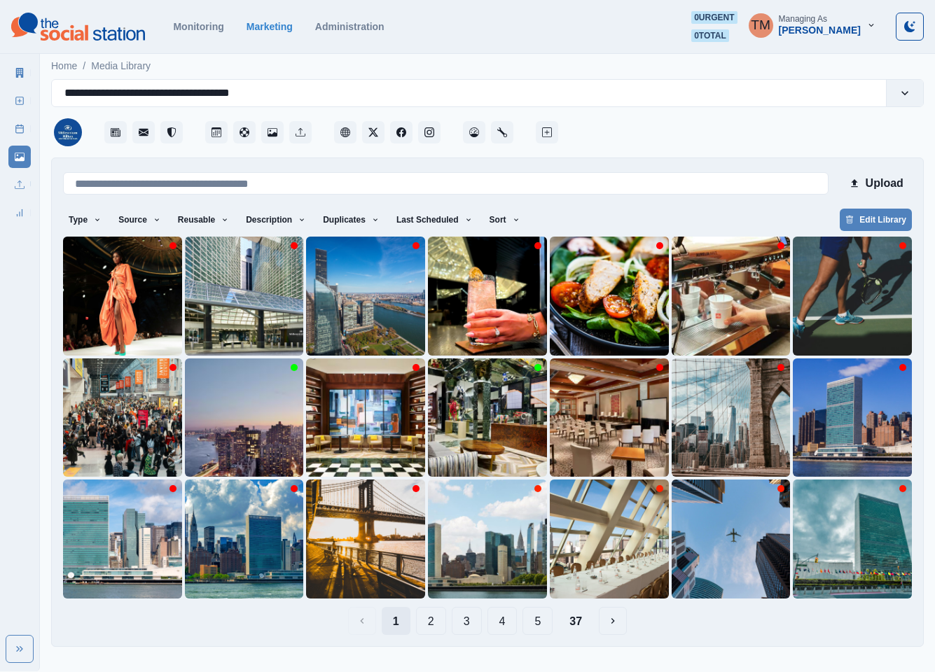
click at [397, 626] on button "1" at bounding box center [396, 621] width 29 height 28
click at [389, 620] on button "1" at bounding box center [396, 621] width 29 height 28
click at [512, 217] on icon "button" at bounding box center [516, 220] width 8 height 8
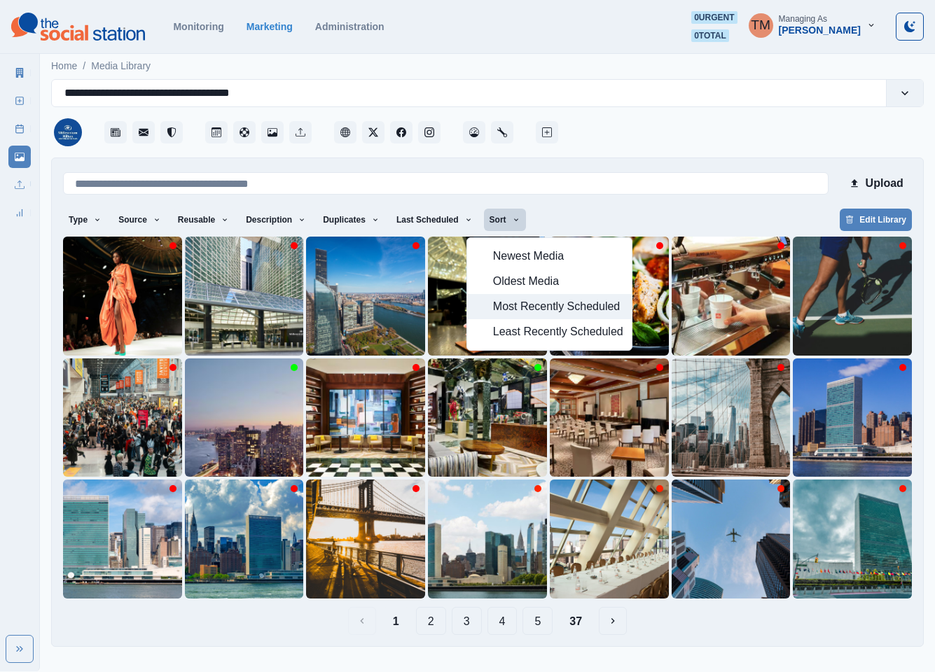
click at [522, 310] on span "Most Recently Scheduled" at bounding box center [558, 306] width 130 height 17
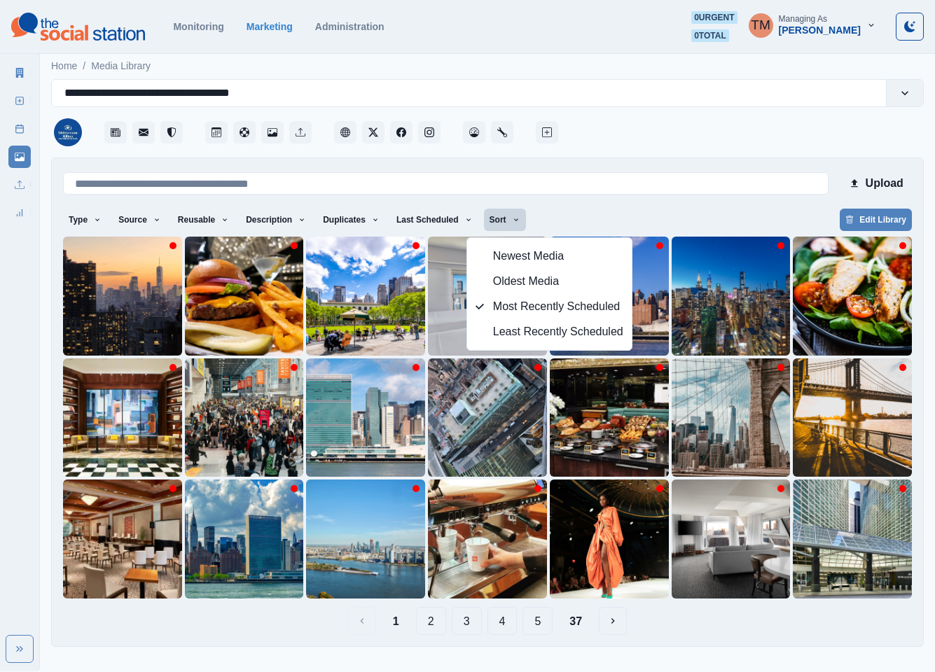
click at [656, 215] on div "Type Any Image Video Source Any Upload Social Manager Found: Instagram Found: G…" at bounding box center [487, 221] width 849 height 25
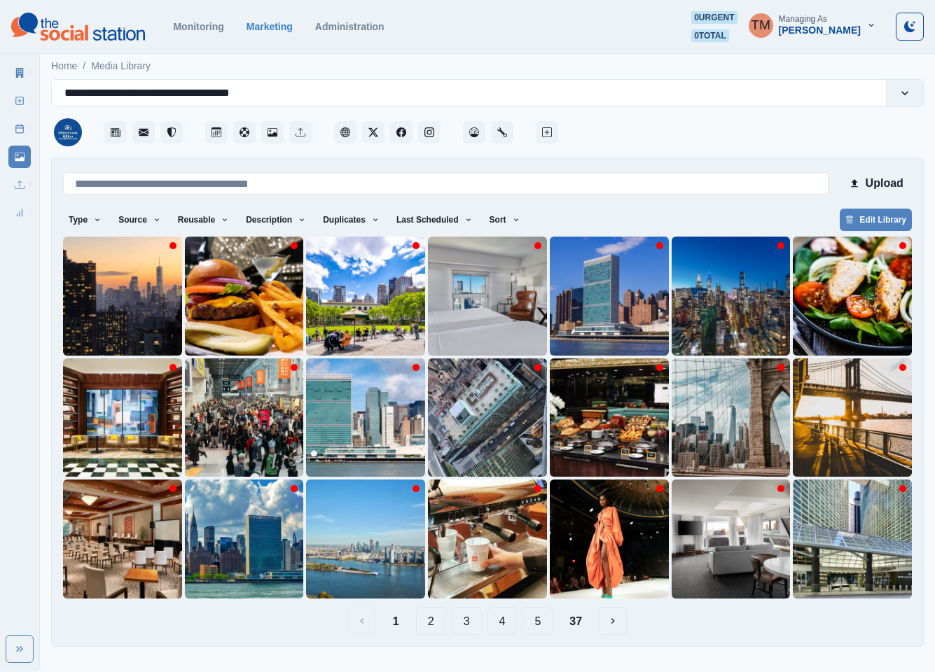
click at [429, 622] on button "2" at bounding box center [431, 621] width 30 height 28
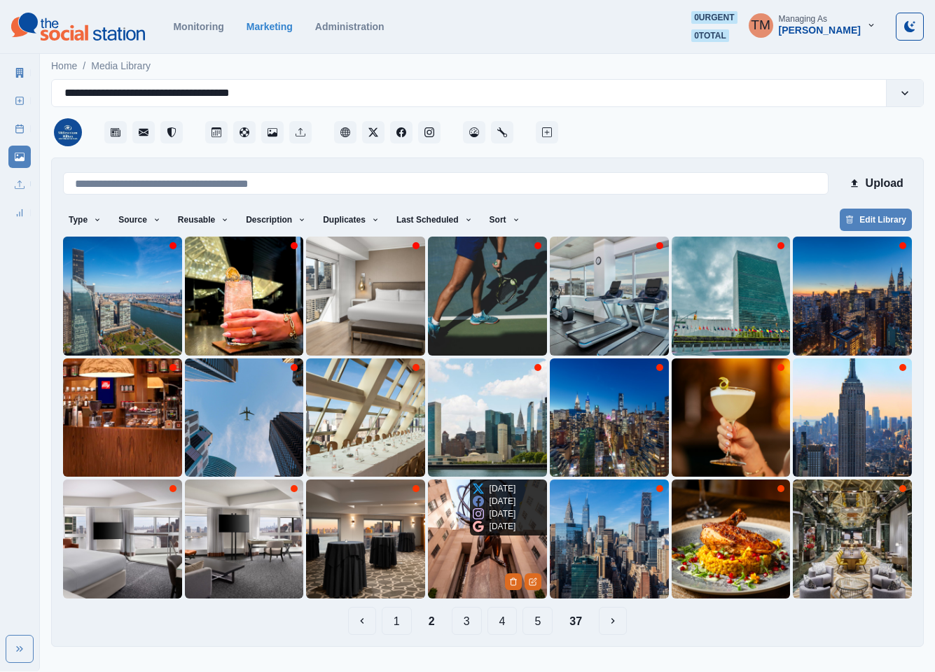
click at [448, 557] on img at bounding box center [487, 539] width 119 height 119
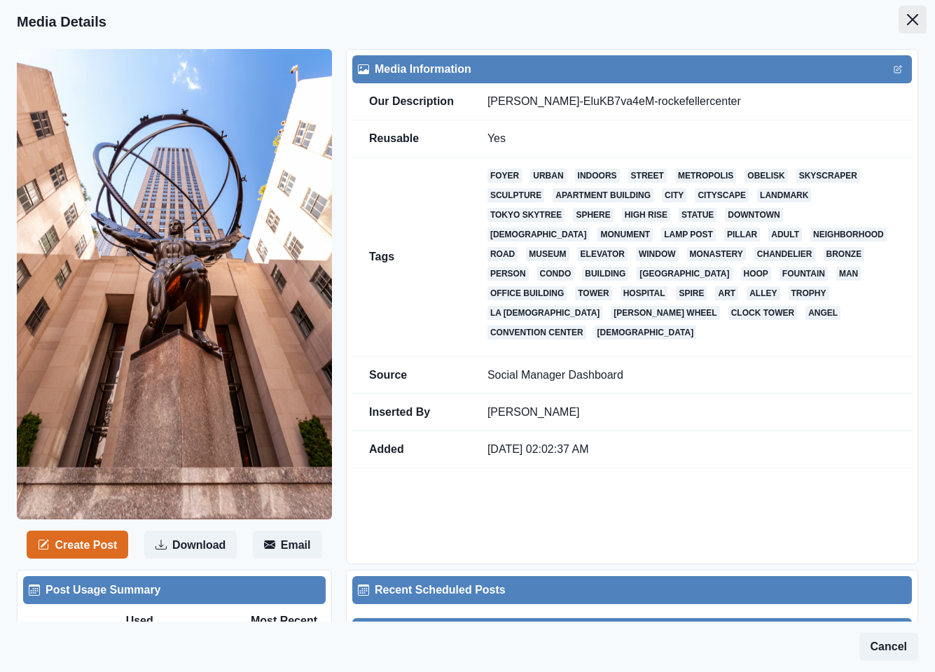
click at [899, 23] on button "Close" at bounding box center [913, 20] width 28 height 28
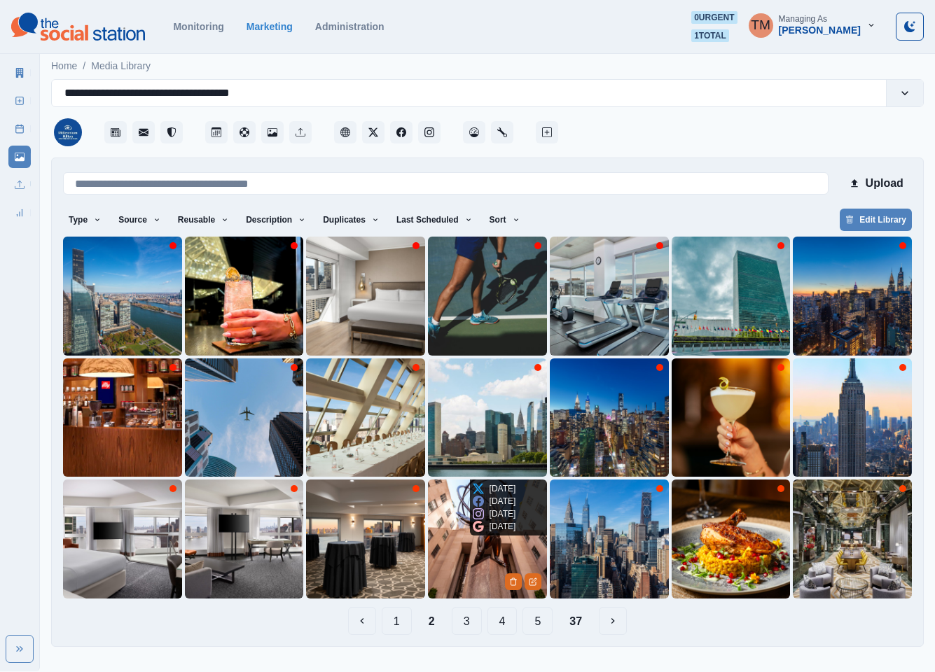
click at [459, 545] on img at bounding box center [487, 539] width 119 height 119
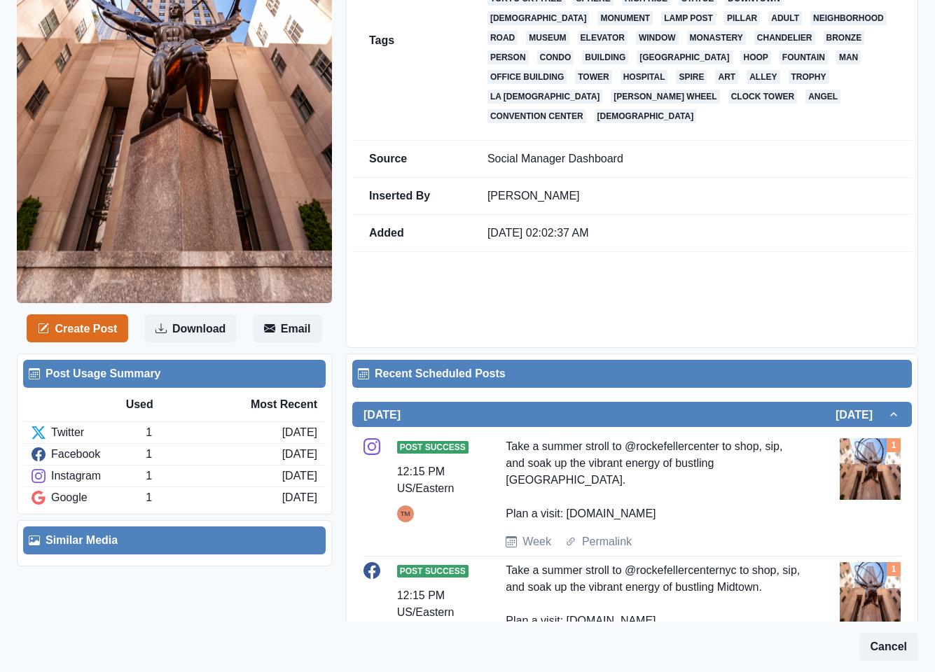
scroll to position [315, 0]
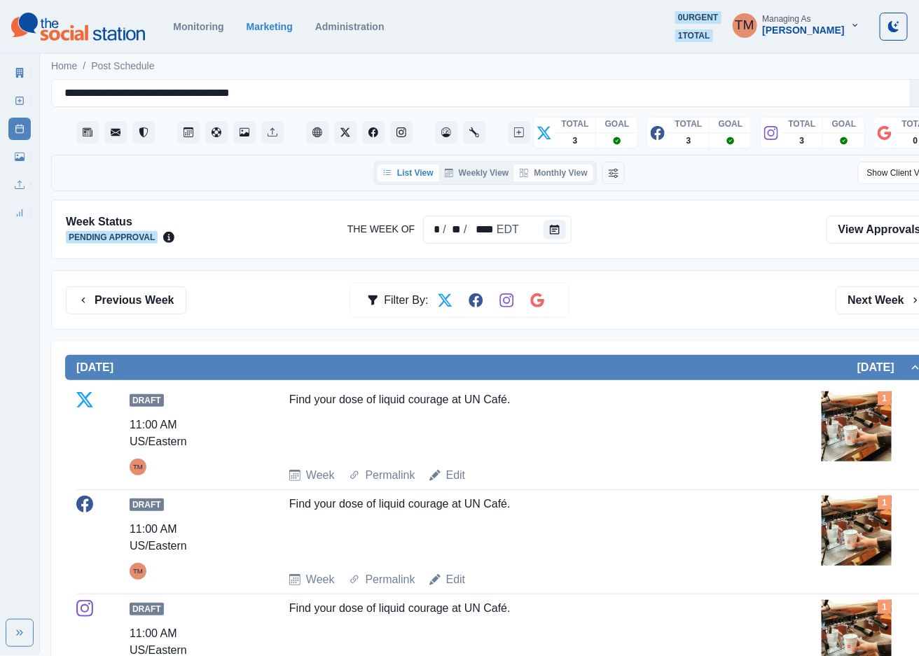
click at [555, 172] on button "Monthly View" at bounding box center [553, 173] width 78 height 17
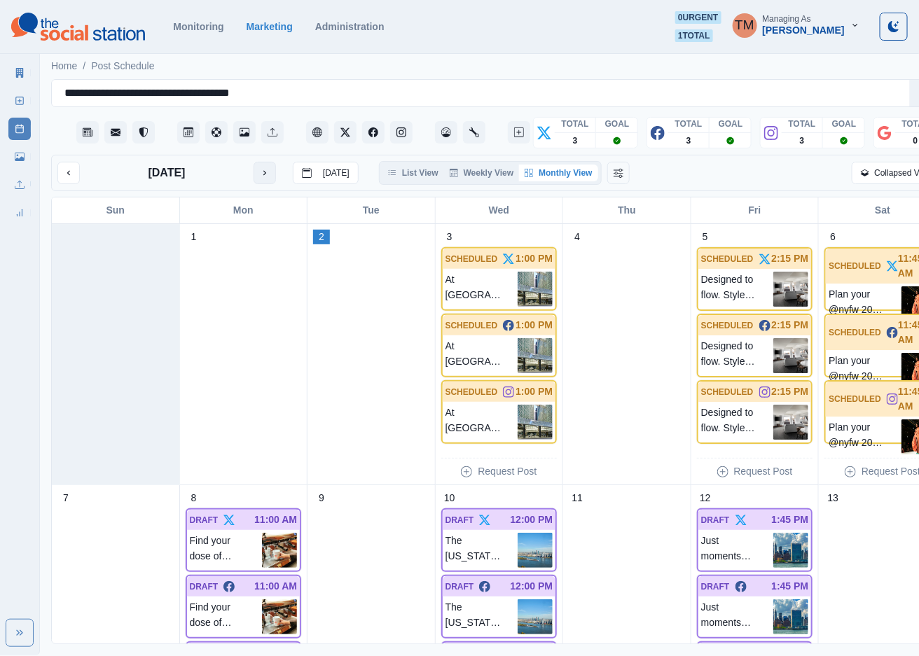
click at [272, 179] on button "next month" at bounding box center [265, 173] width 22 height 22
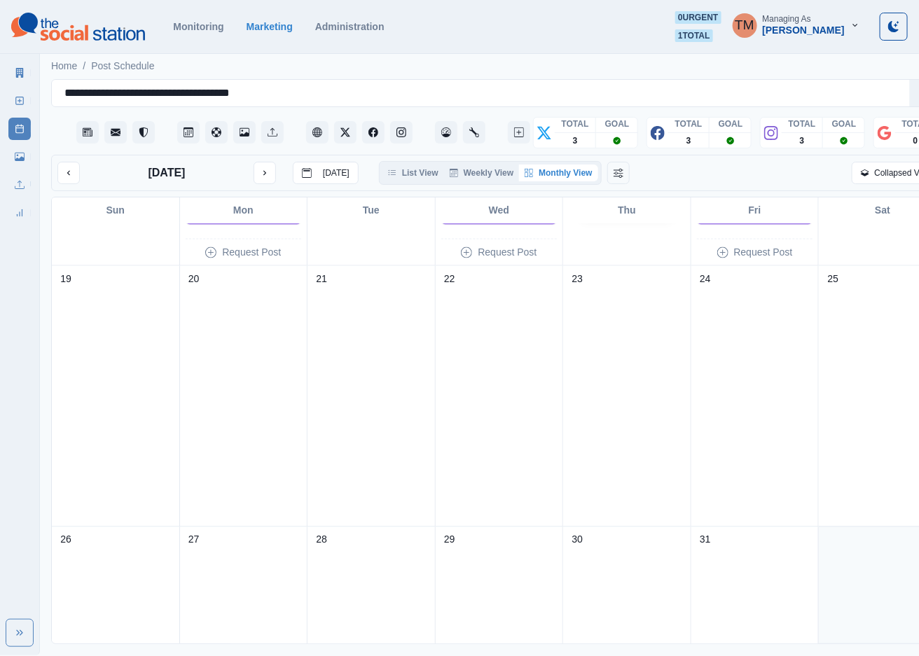
scroll to position [840, 0]
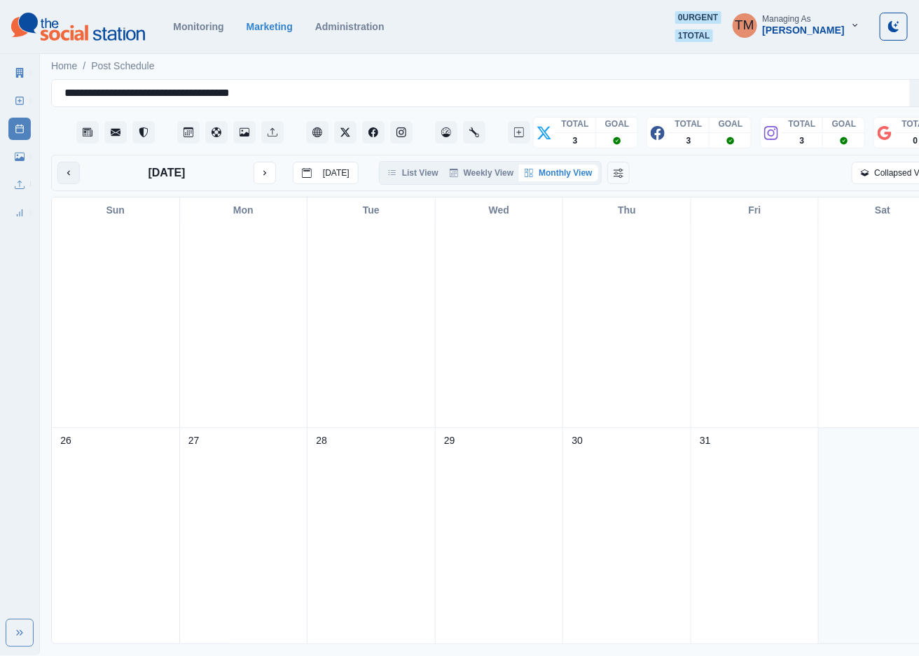
click at [70, 177] on icon "previous month" at bounding box center [69, 173] width 10 height 10
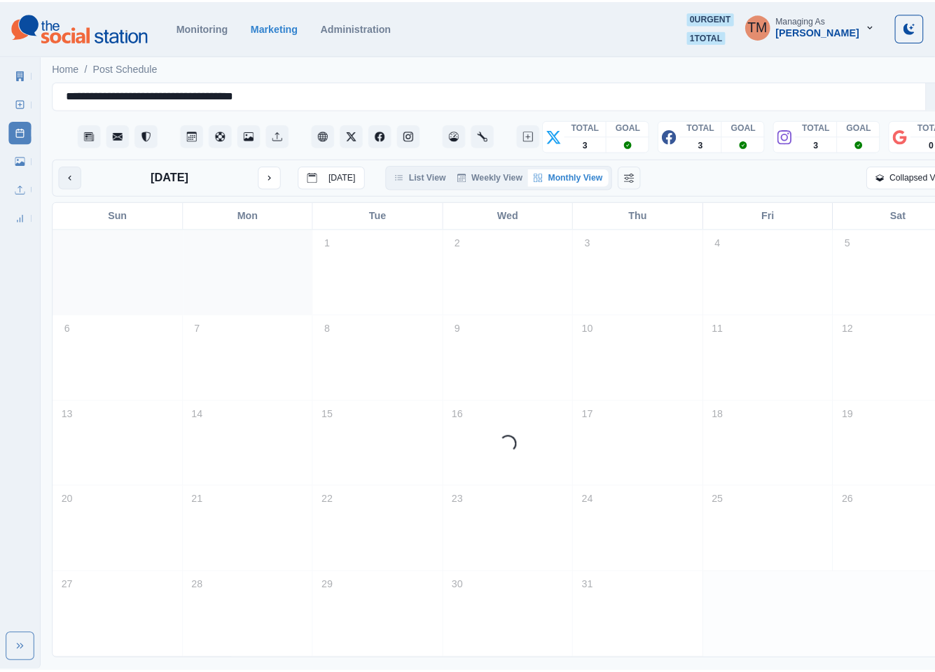
scroll to position [0, 0]
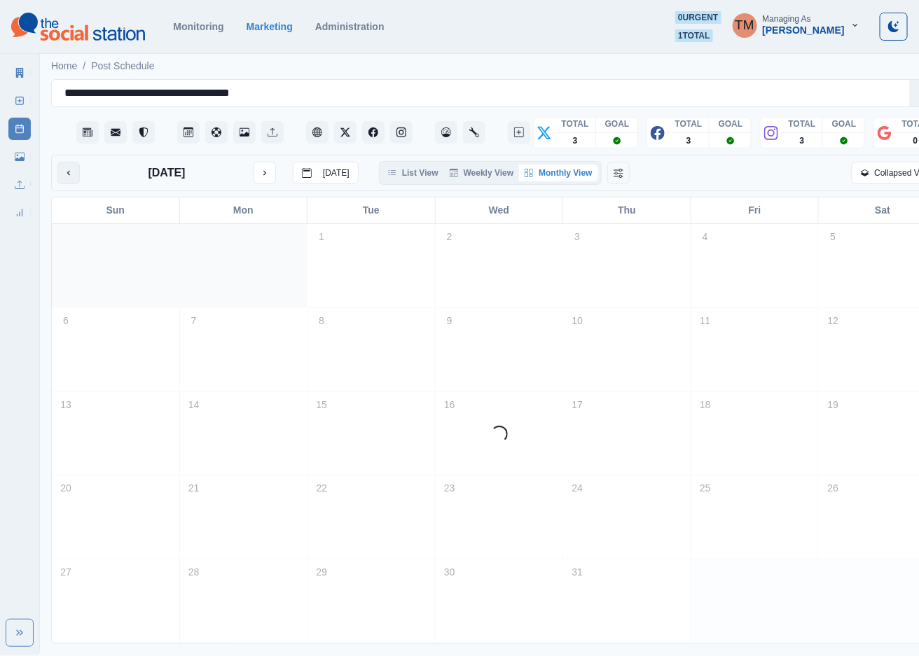
click at [70, 177] on icon "previous month" at bounding box center [69, 173] width 10 height 10
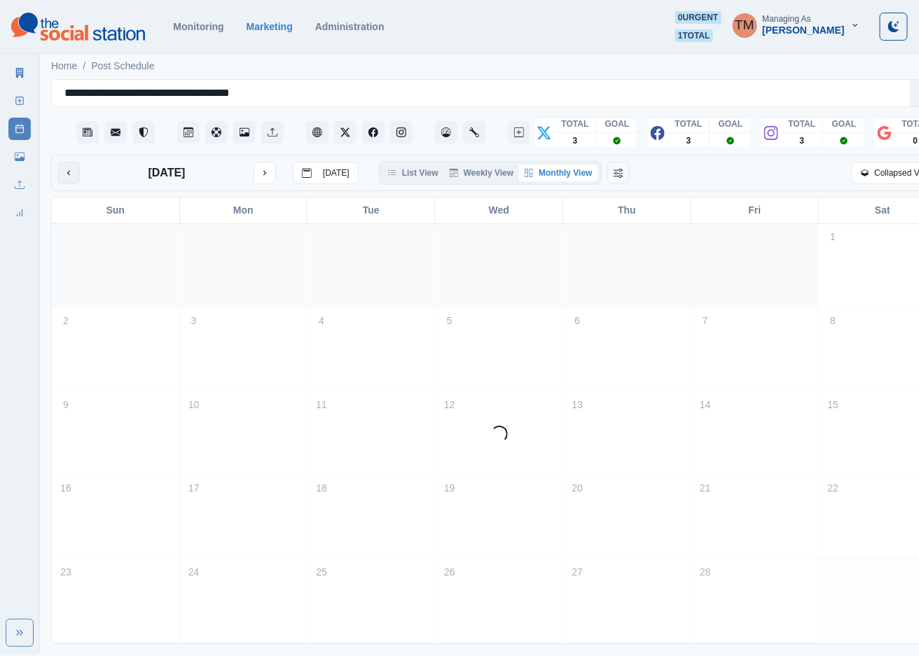
click at [70, 177] on icon "previous month" at bounding box center [69, 173] width 10 height 10
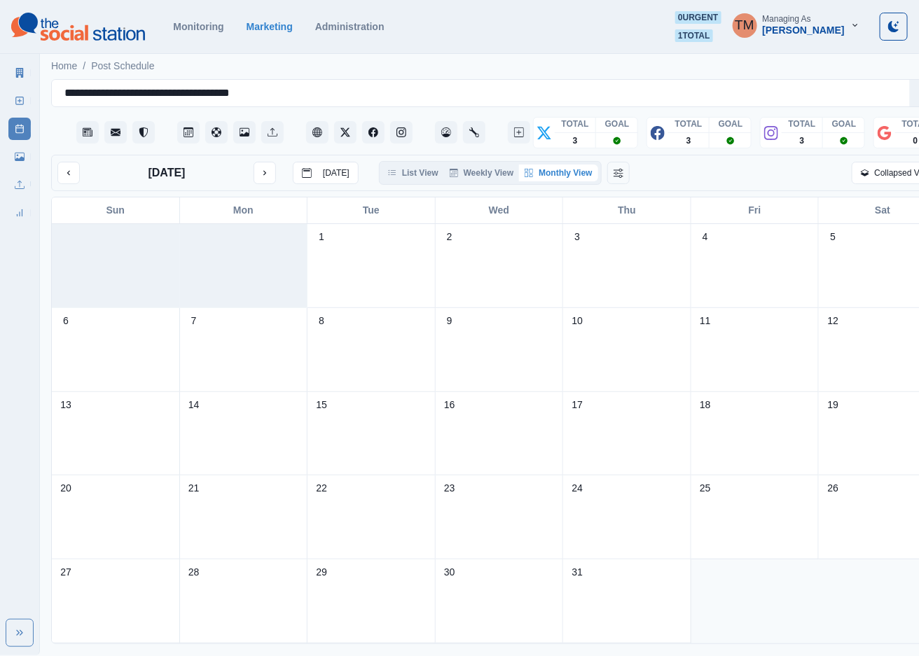
click at [706, 179] on div "Collapsed View" at bounding box center [795, 173] width 291 height 22
drag, startPoint x: 612, startPoint y: 579, endPoint x: 606, endPoint y: 590, distance: 13.5
click at [608, 590] on div "Request Post" at bounding box center [627, 616] width 116 height 72
click at [17, 155] on icon at bounding box center [18, 156] width 2 height 2
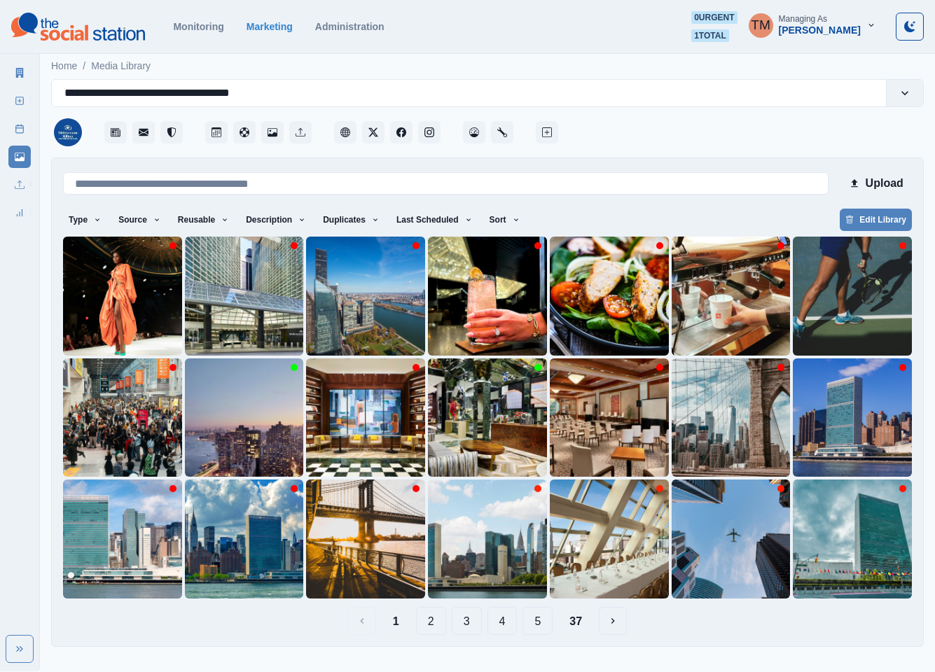
drag, startPoint x: 429, startPoint y: 631, endPoint x: 465, endPoint y: 633, distance: 36.5
click at [431, 632] on button "2" at bounding box center [431, 621] width 30 height 28
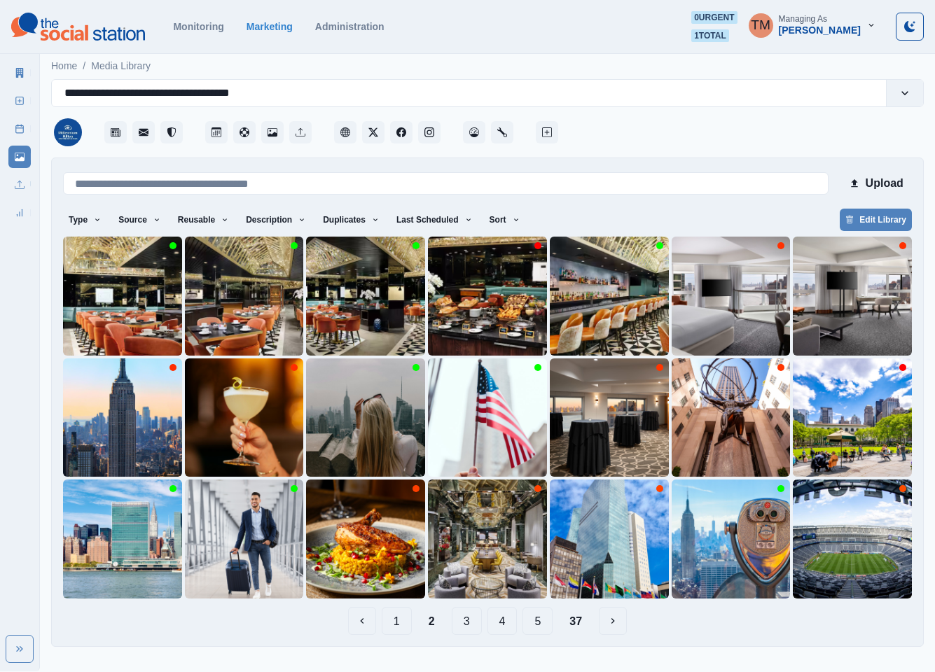
click at [469, 629] on button "3" at bounding box center [467, 621] width 30 height 28
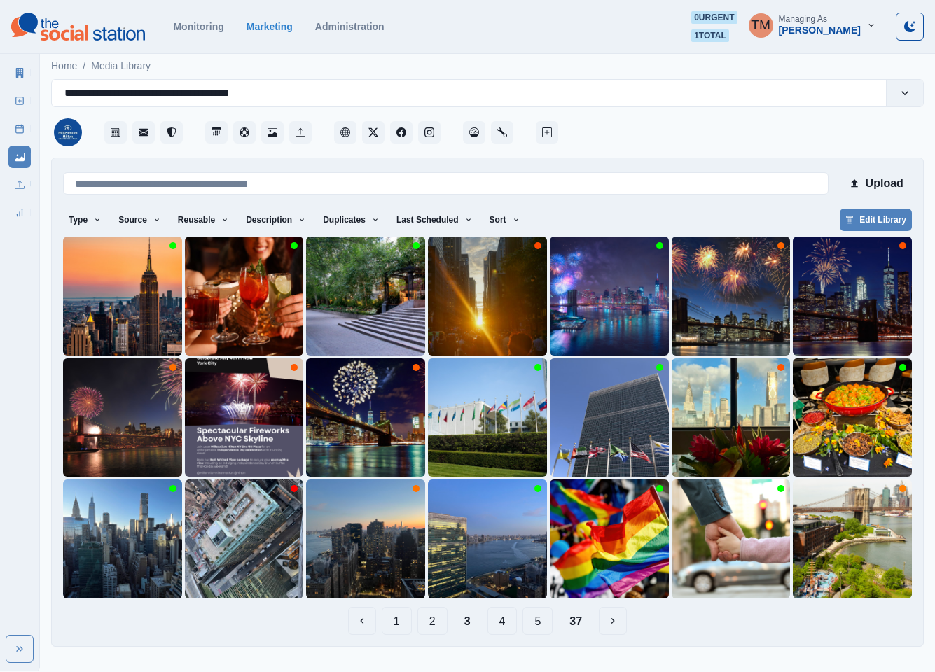
click at [500, 625] on button "4" at bounding box center [502, 621] width 30 height 28
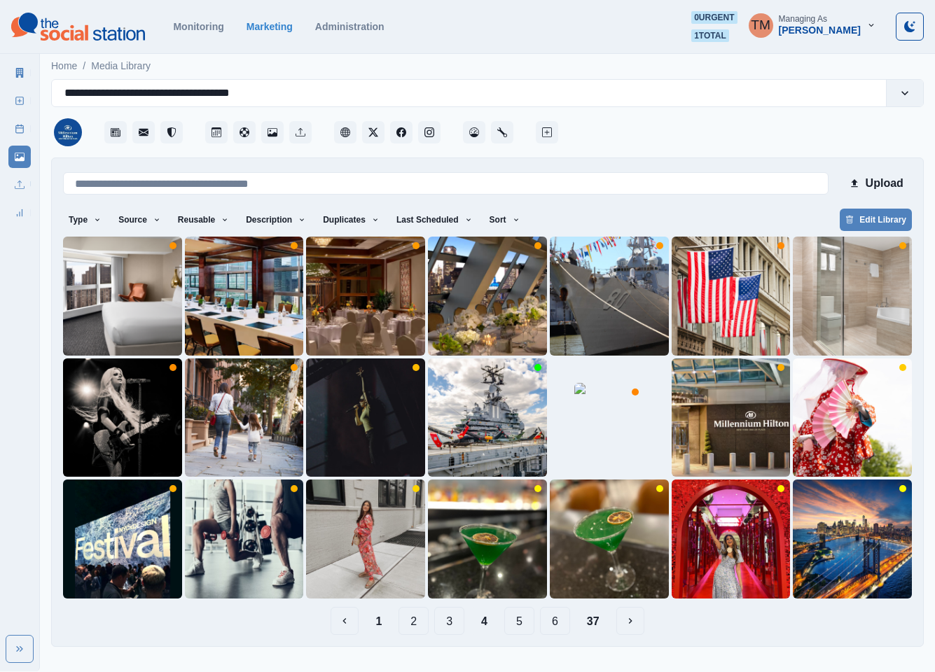
click at [511, 625] on button "5" at bounding box center [519, 621] width 30 height 28
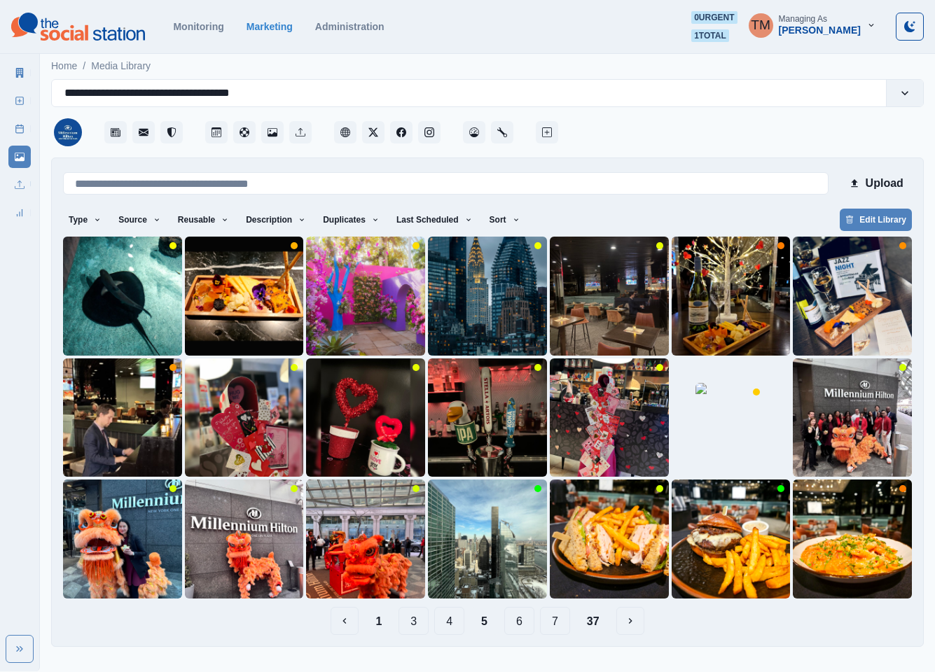
click at [517, 623] on button "6" at bounding box center [519, 621] width 30 height 28
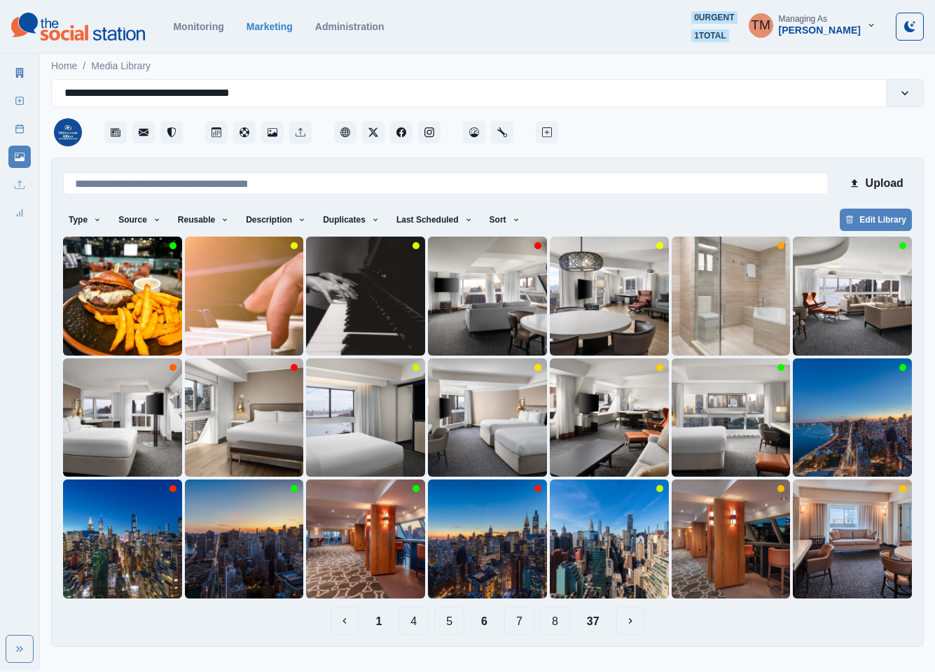
click at [522, 623] on button "7" at bounding box center [519, 621] width 30 height 28
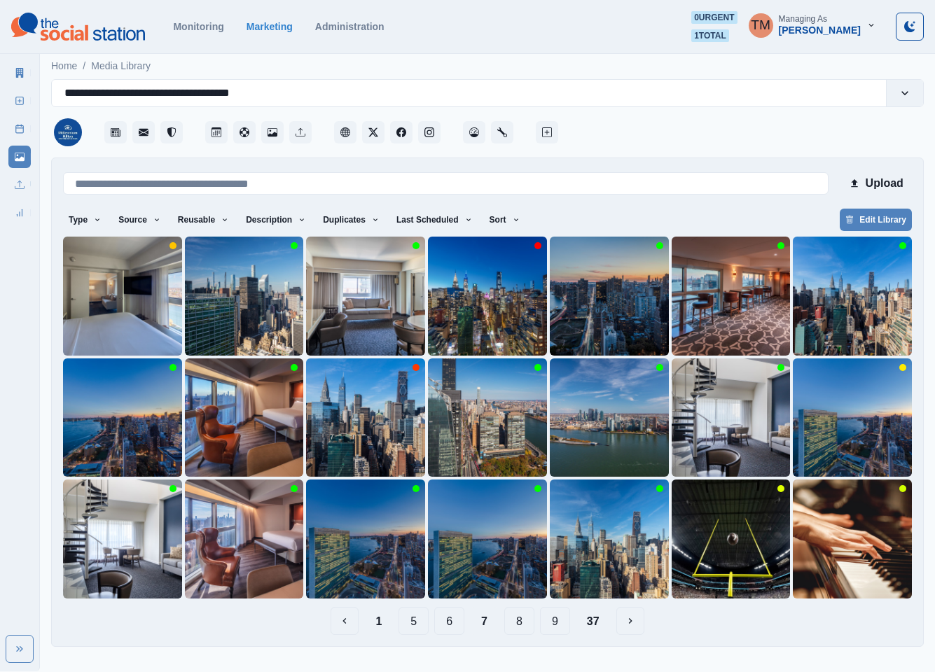
click at [511, 618] on button "8" at bounding box center [519, 621] width 30 height 28
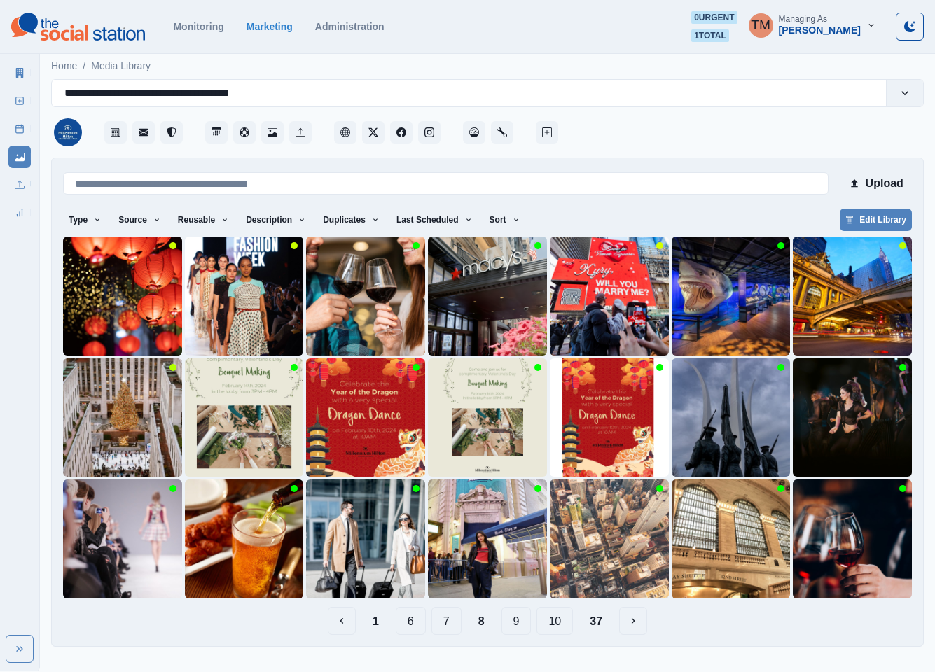
click at [503, 622] on button "9" at bounding box center [516, 621] width 30 height 28
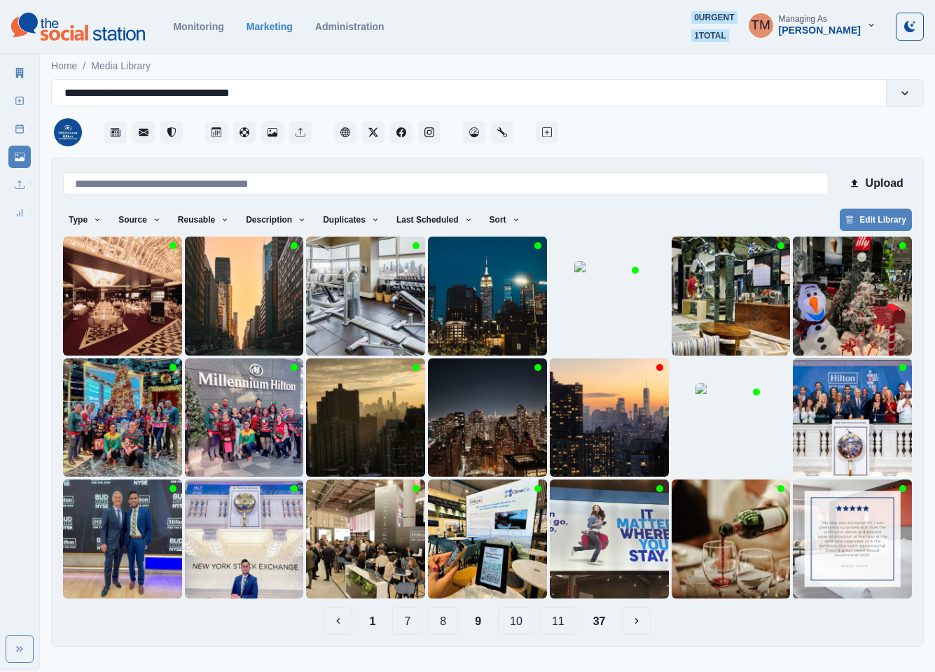
click at [522, 627] on button "10" at bounding box center [516, 621] width 36 height 28
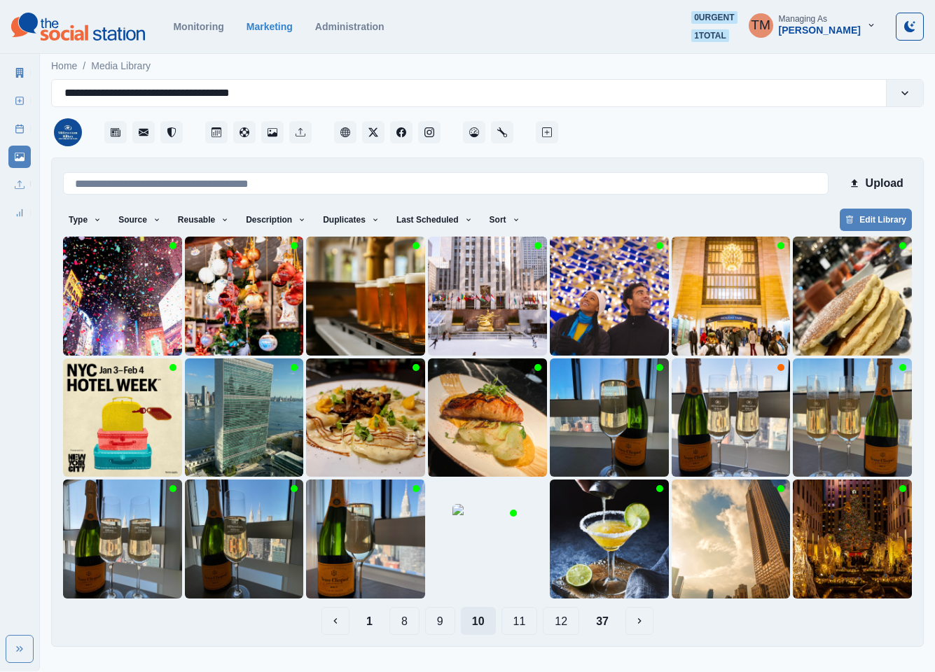
click at [522, 627] on button "11" at bounding box center [519, 621] width 36 height 28
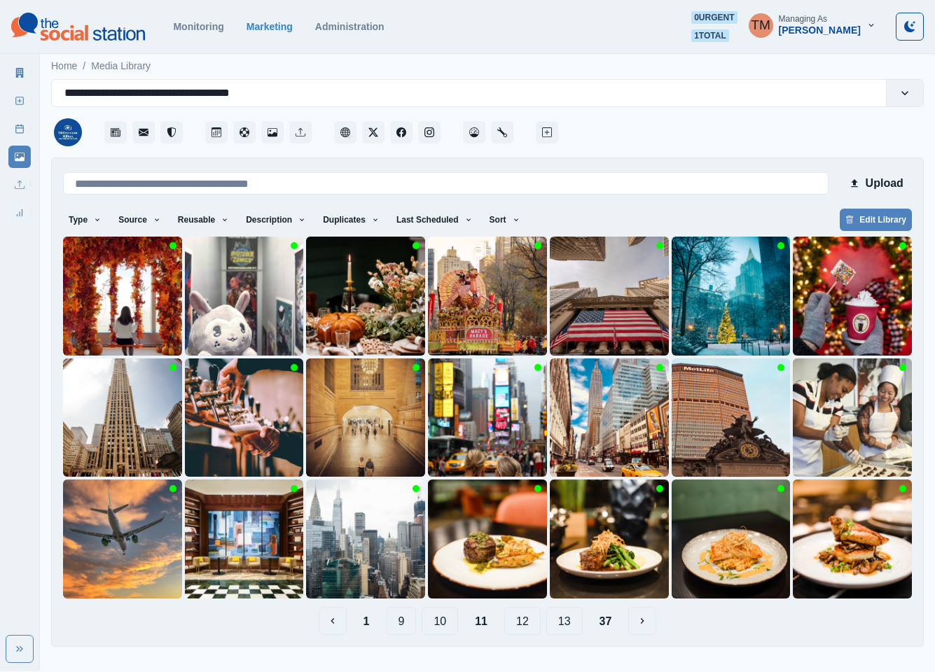
click at [522, 627] on button "12" at bounding box center [522, 621] width 36 height 28
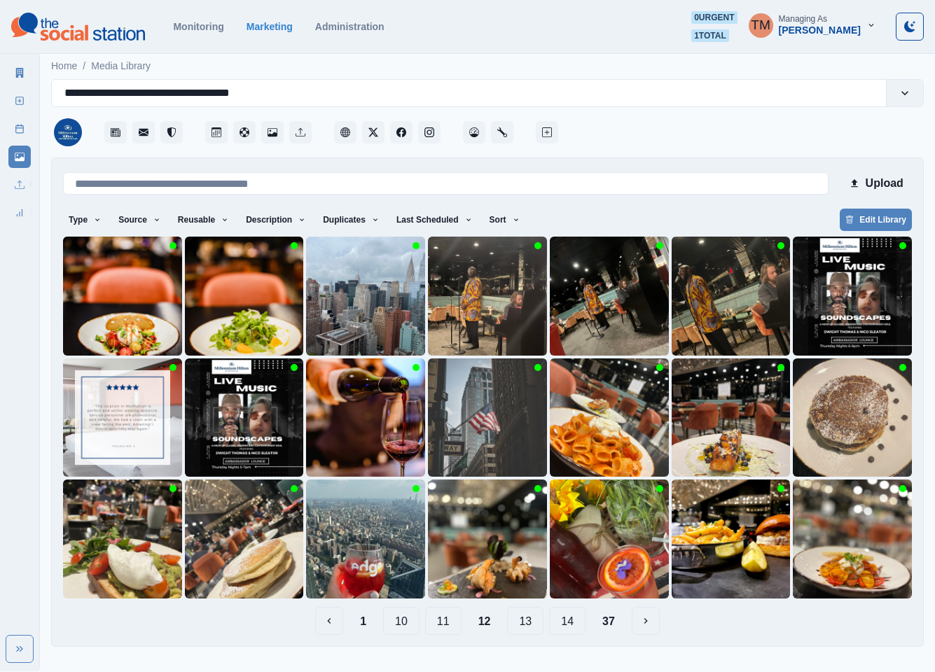
click at [521, 626] on button "13" at bounding box center [525, 621] width 36 height 28
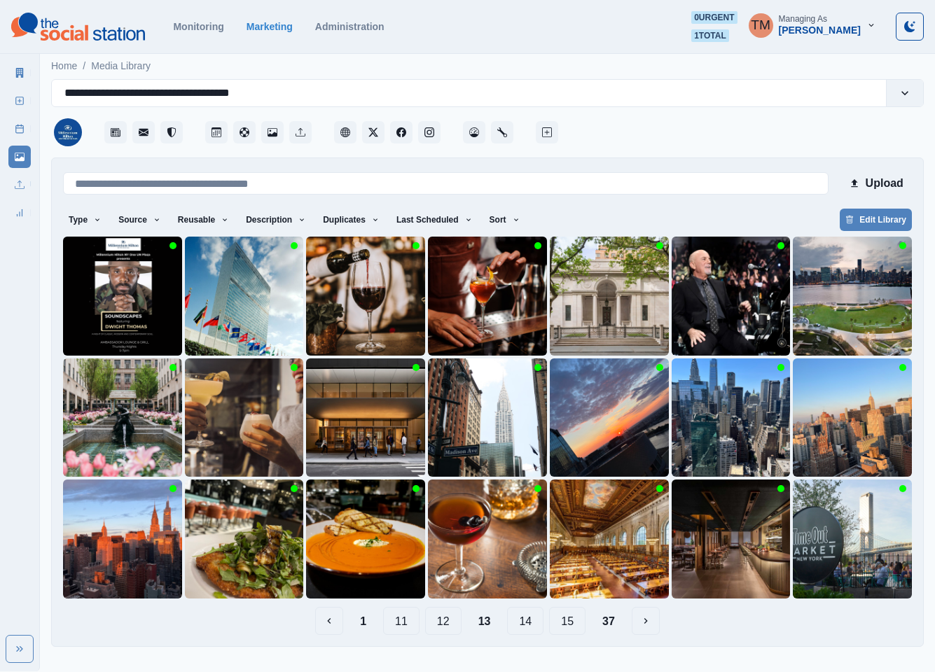
click at [528, 629] on button "14" at bounding box center [525, 621] width 36 height 28
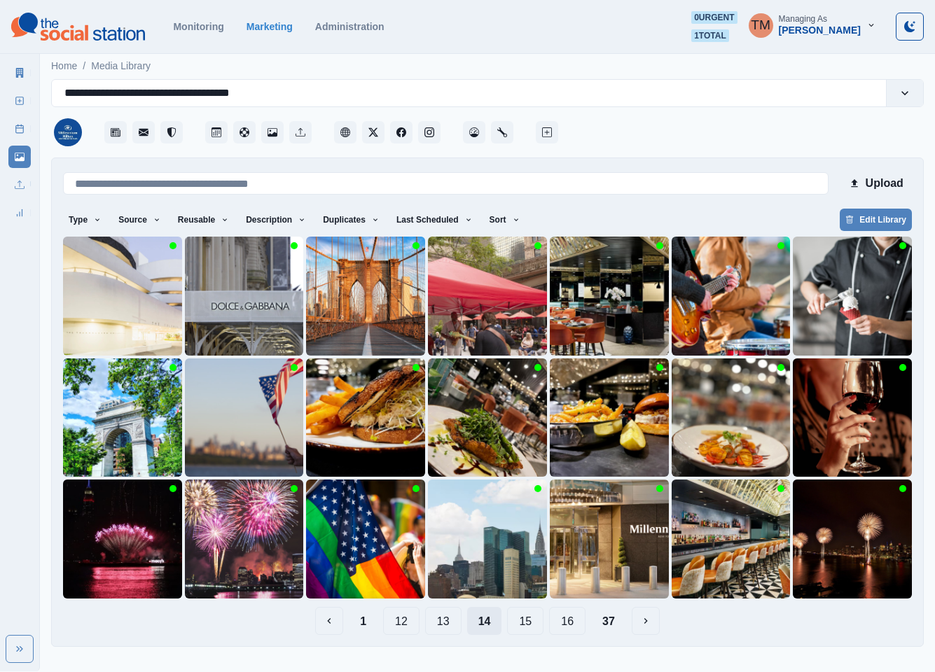
click at [528, 629] on button "15" at bounding box center [525, 621] width 36 height 28
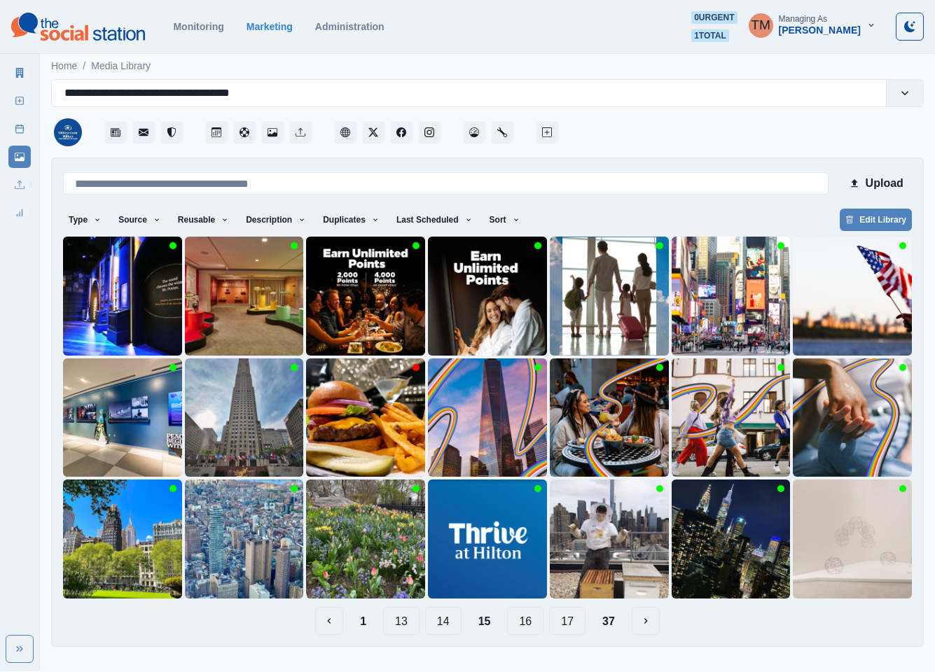
click at [528, 629] on button "16" at bounding box center [525, 621] width 36 height 28
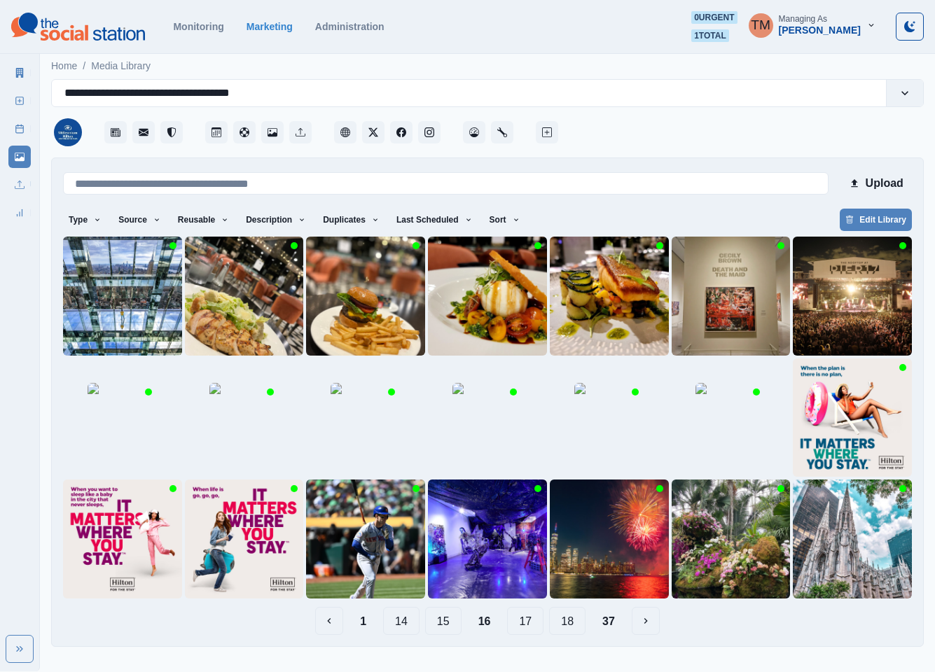
click at [528, 629] on button "17" at bounding box center [525, 621] width 36 height 28
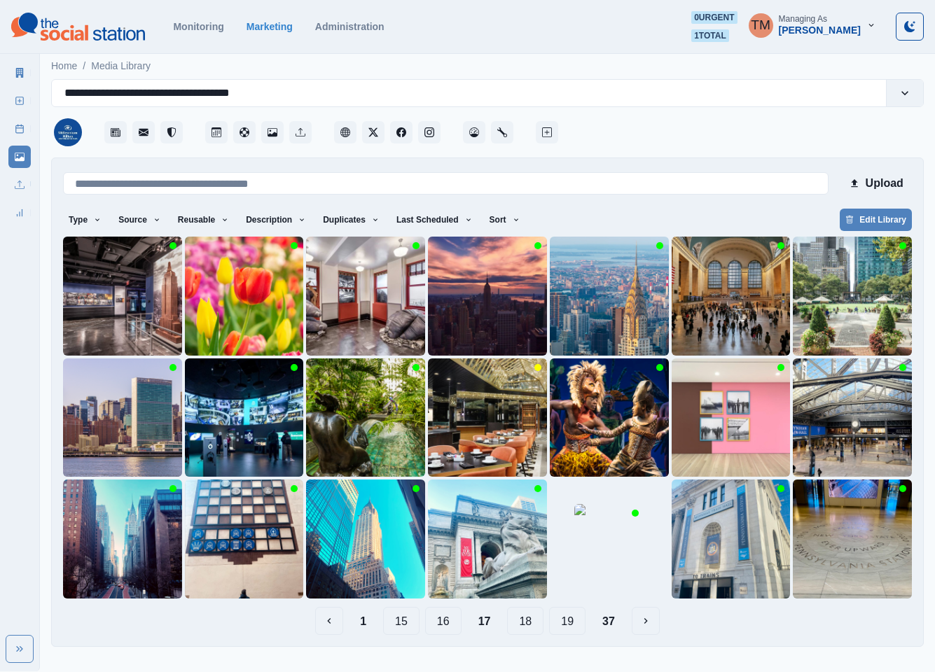
click at [528, 629] on button "18" at bounding box center [525, 621] width 36 height 28
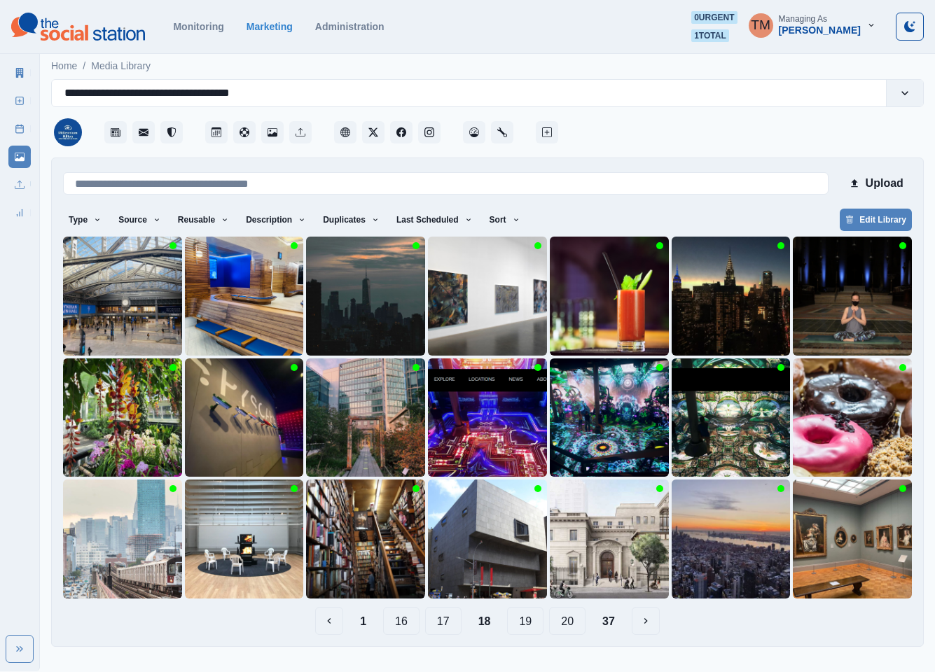
click at [528, 629] on button "19" at bounding box center [525, 621] width 36 height 28
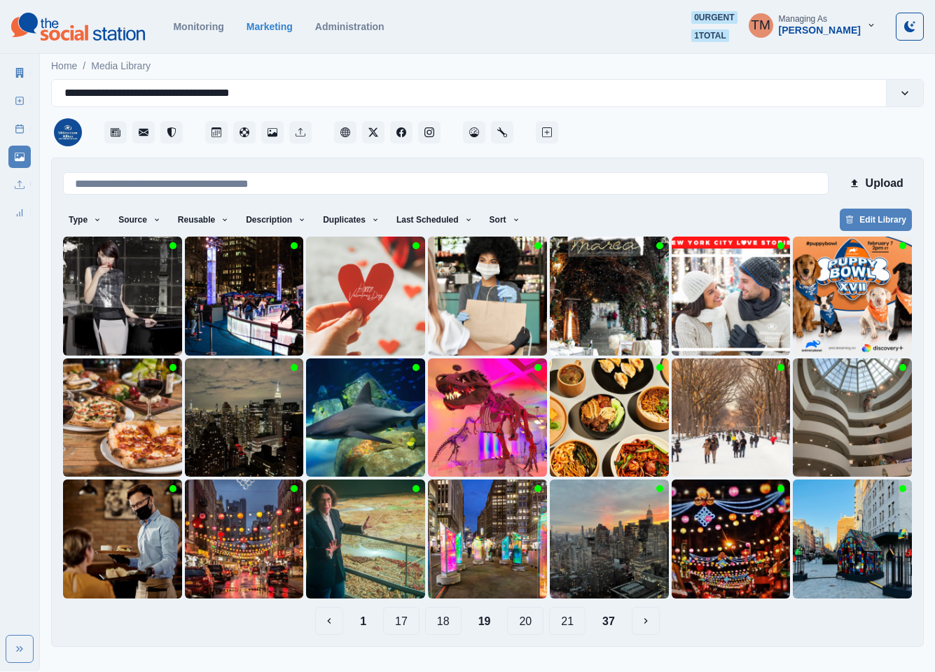
click at [528, 629] on button "20" at bounding box center [525, 621] width 36 height 28
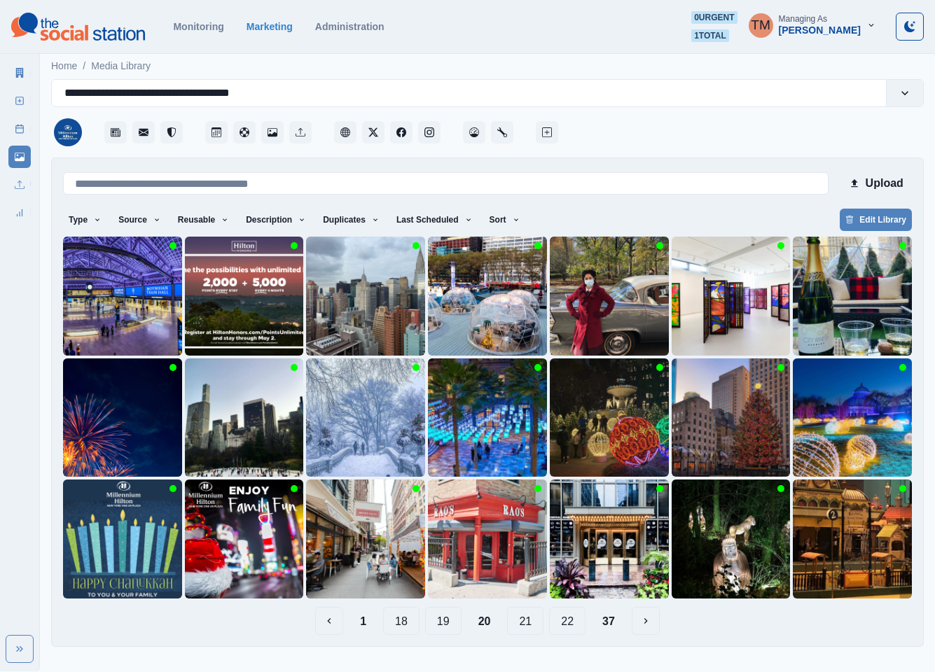
click at [528, 629] on button "21" at bounding box center [525, 621] width 36 height 28
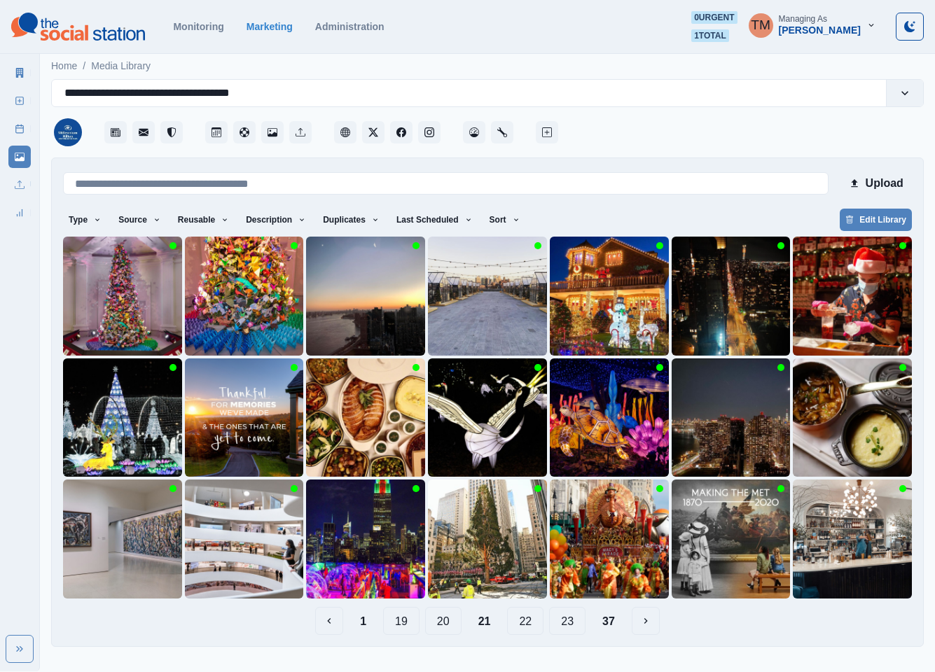
click at [528, 629] on button "22" at bounding box center [525, 621] width 36 height 28
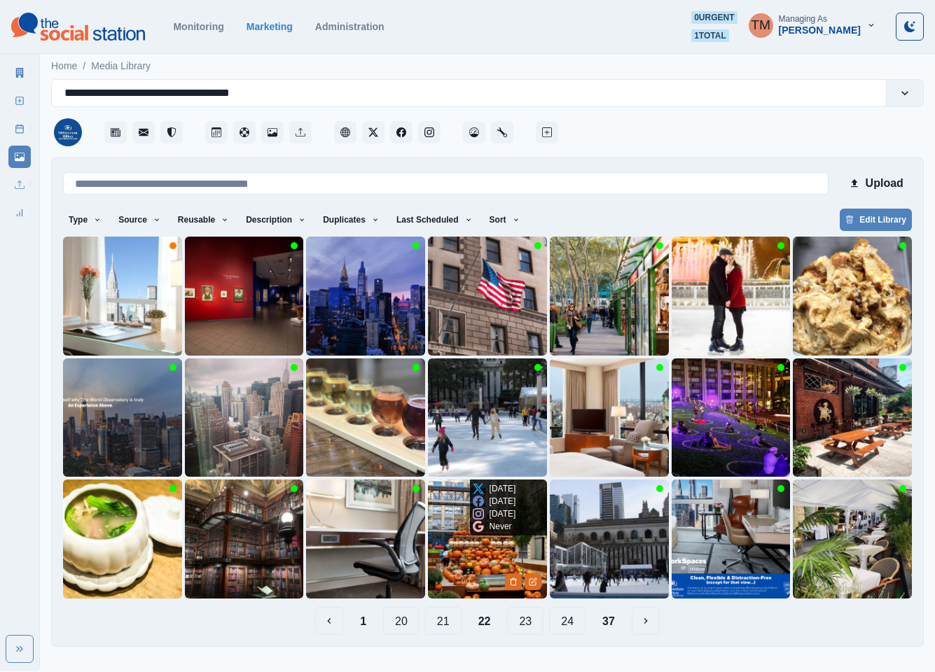
click at [455, 588] on img at bounding box center [487, 539] width 119 height 119
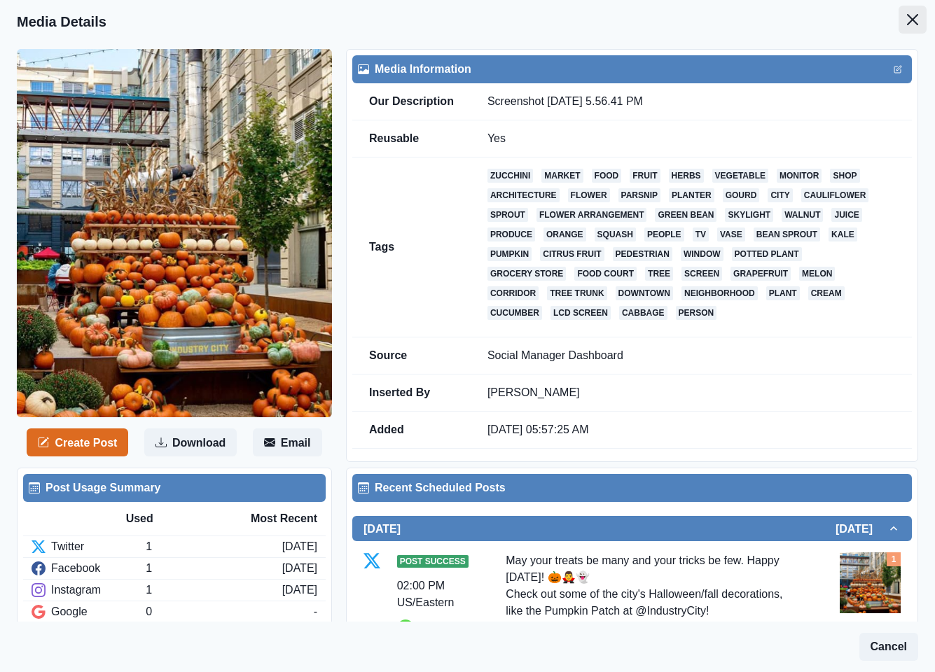
click at [899, 25] on button "Close" at bounding box center [913, 20] width 28 height 28
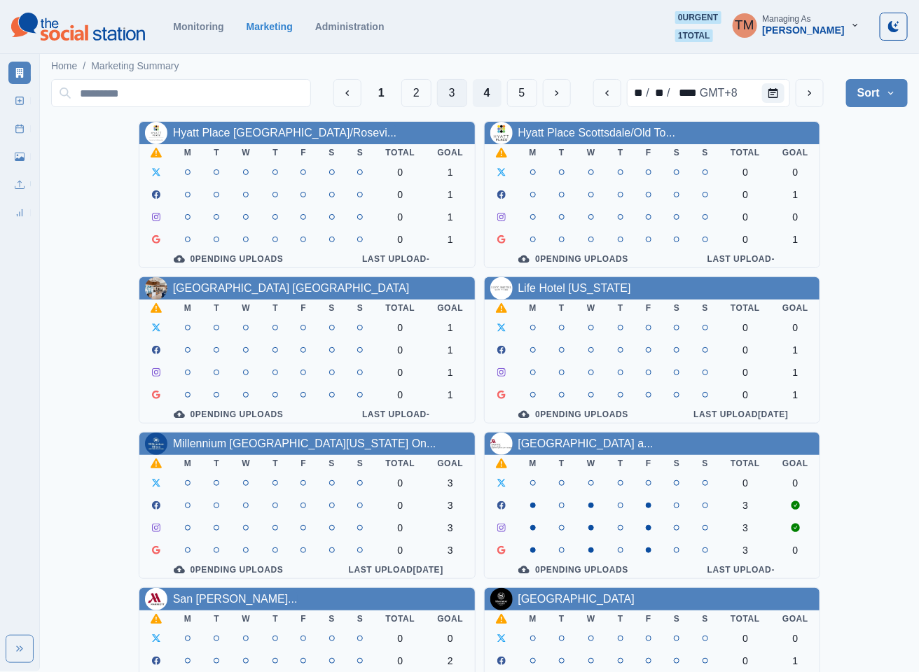
click at [446, 92] on button "3" at bounding box center [452, 93] width 30 height 28
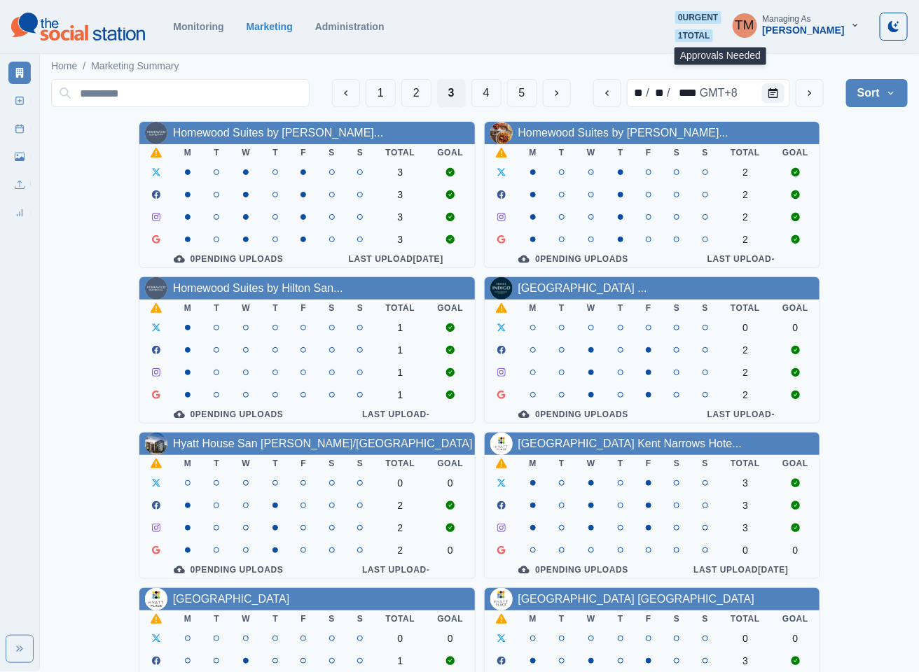
click at [711, 36] on span "1 total" at bounding box center [694, 35] width 38 height 13
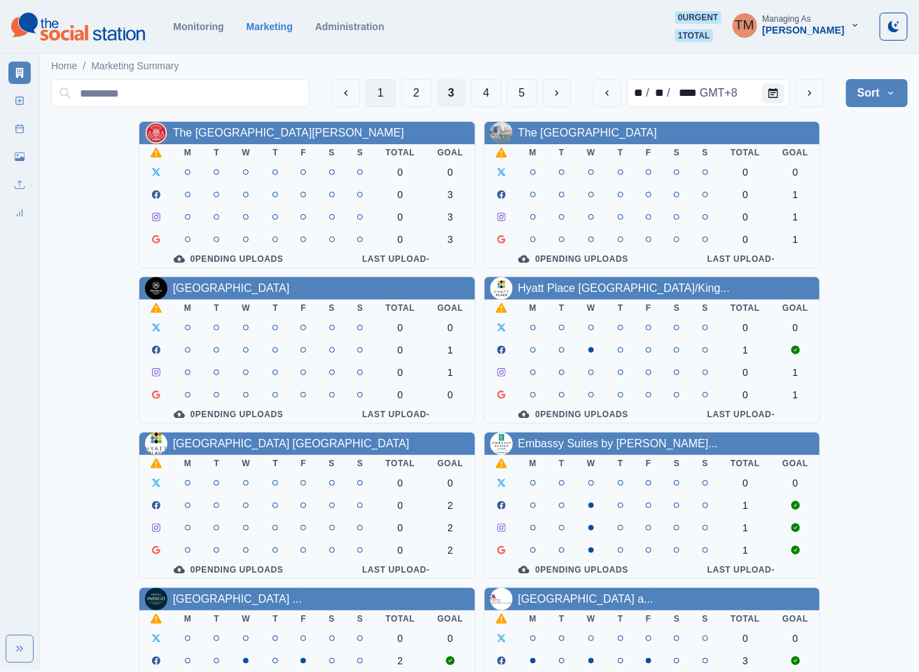
click at [372, 95] on button "1" at bounding box center [381, 93] width 30 height 28
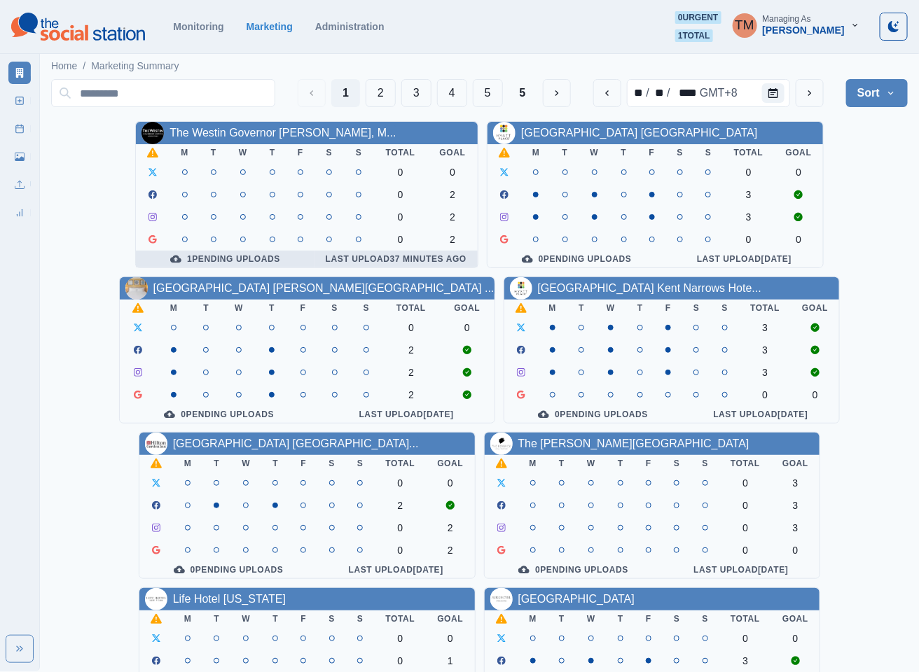
click at [252, 261] on div "1 Pending Uploads" at bounding box center [225, 259] width 156 height 11
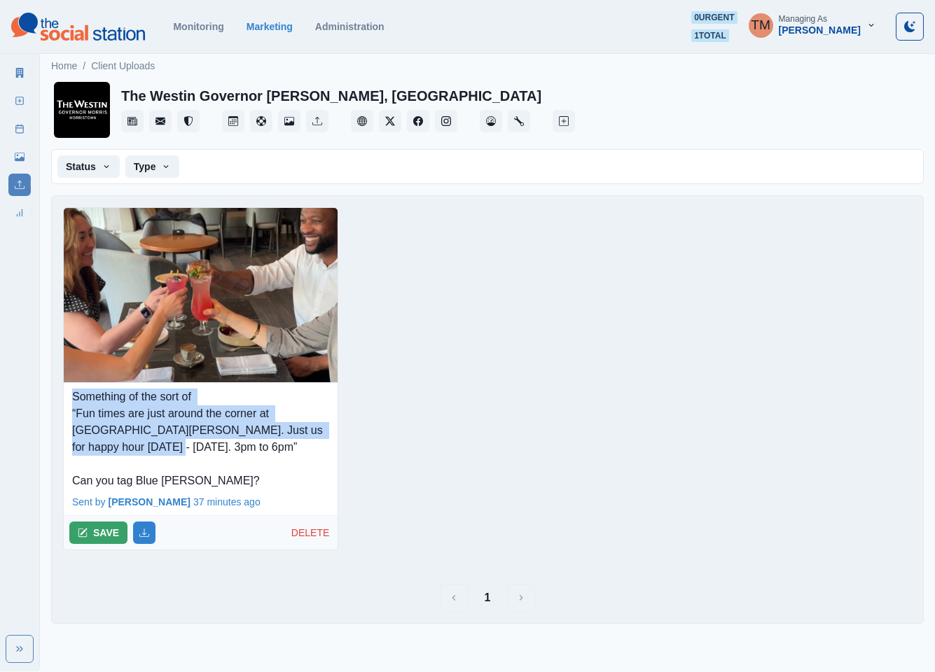
drag, startPoint x: 95, startPoint y: 448, endPoint x: 72, endPoint y: 401, distance: 52.0
click at [72, 401] on p "Something of the sort of “Fun times are just around the corner at [GEOGRAPHIC_D…" at bounding box center [200, 439] width 257 height 101
copy p "Something of the sort of “Fun times are just around the corner at [GEOGRAPHIC_D…"
click at [105, 541] on button "SAVE" at bounding box center [98, 533] width 58 height 22
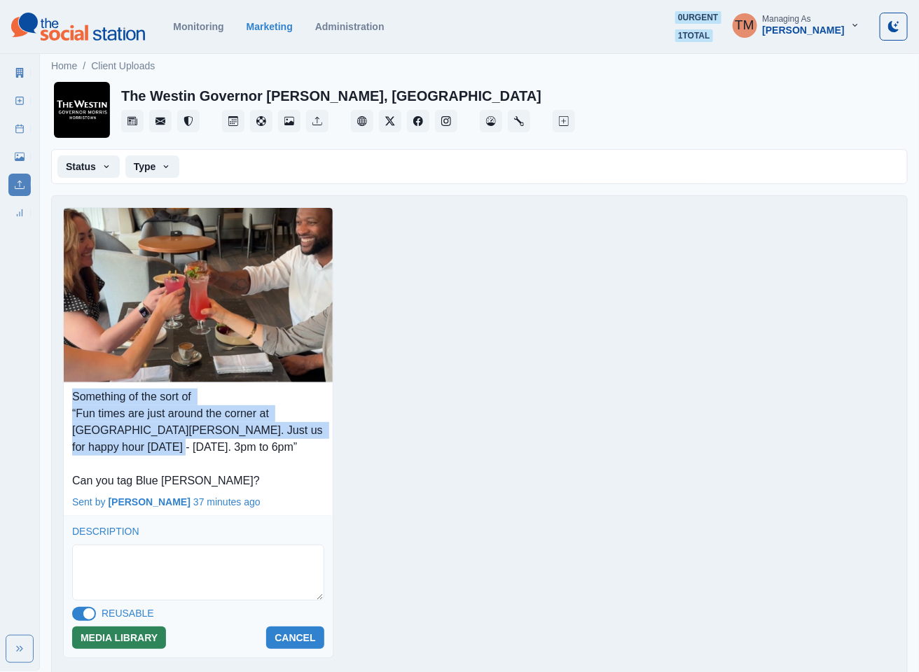
click at [137, 642] on button "MEDIA LIBRARY" at bounding box center [119, 638] width 94 height 22
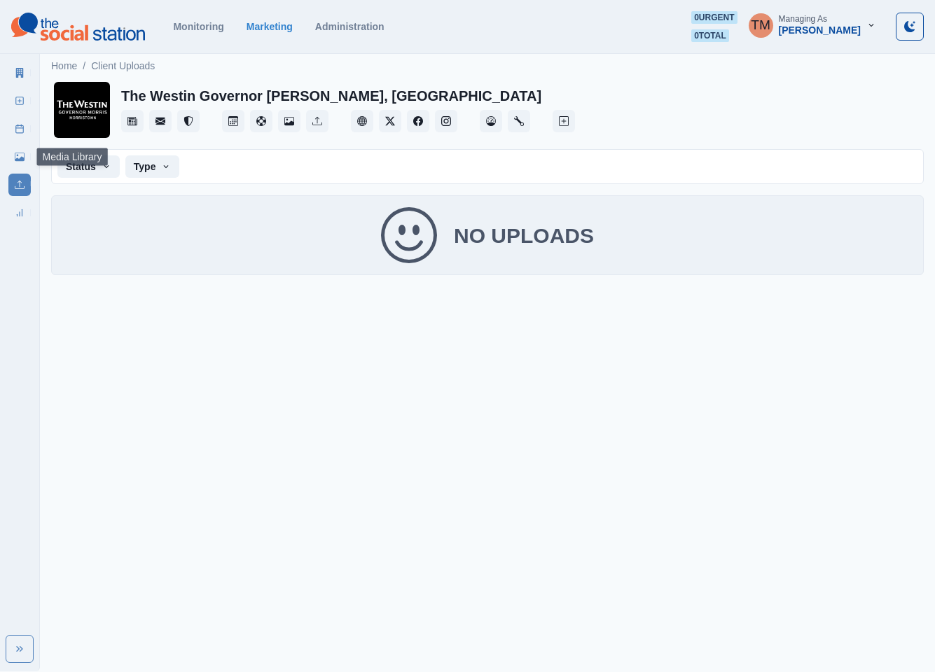
click at [17, 160] on icon at bounding box center [20, 157] width 10 height 8
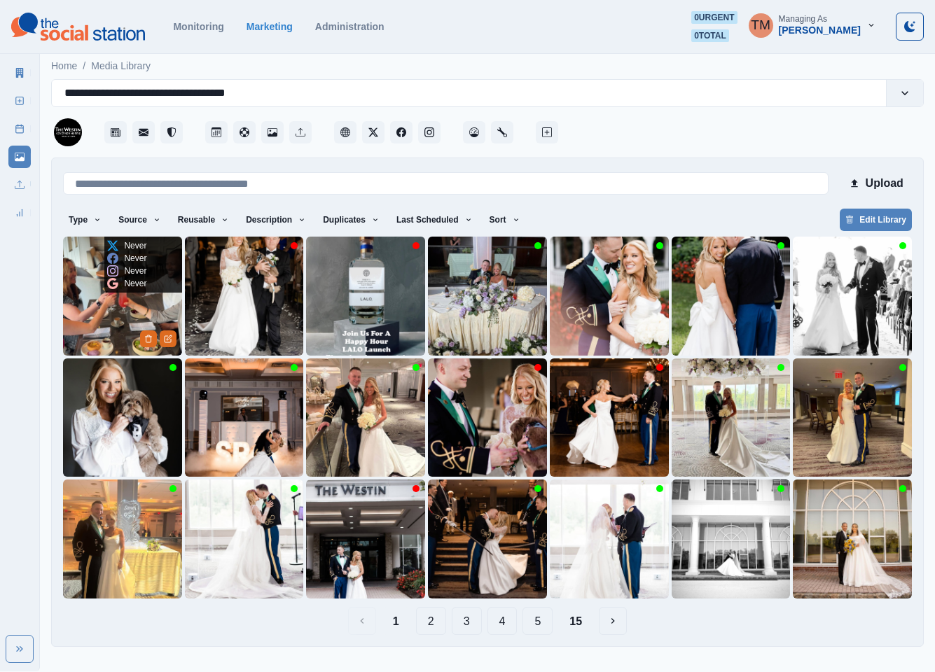
click at [102, 322] on img at bounding box center [122, 296] width 119 height 119
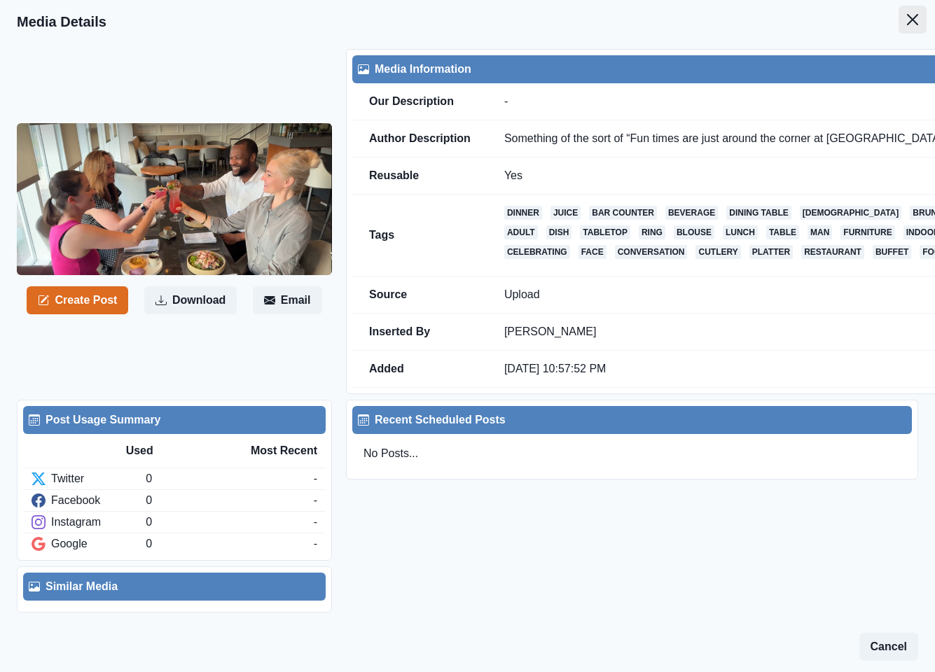
click at [906, 22] on button "Close" at bounding box center [913, 20] width 28 height 28
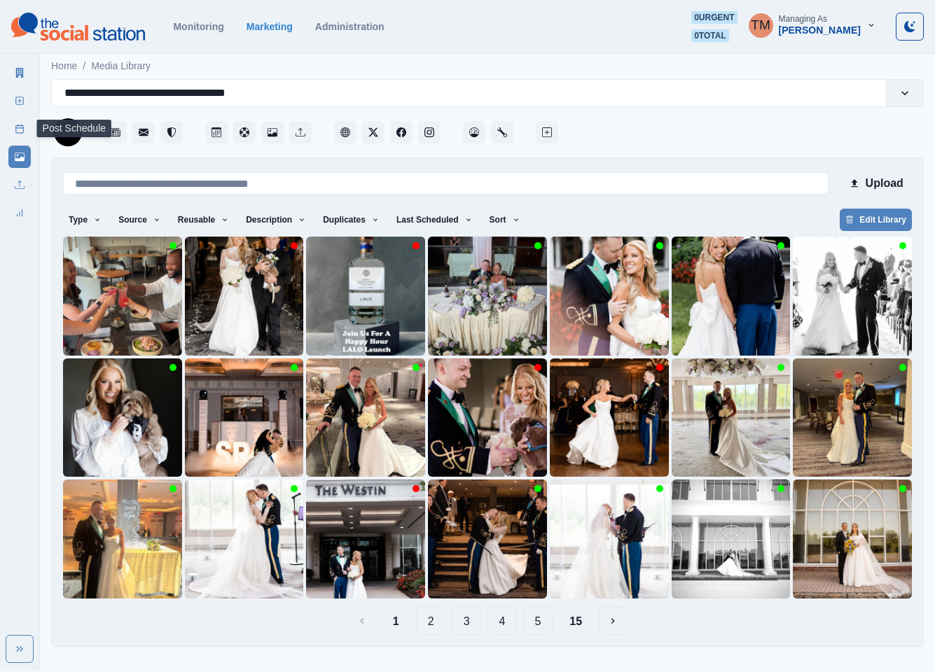
click at [15, 132] on icon at bounding box center [20, 129] width 10 height 10
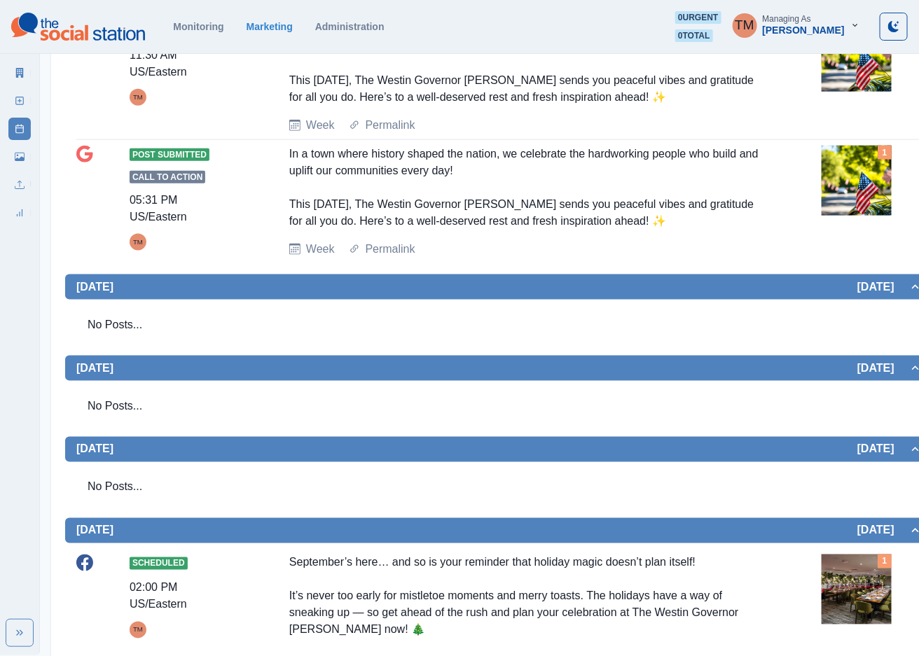
scroll to position [476, 0]
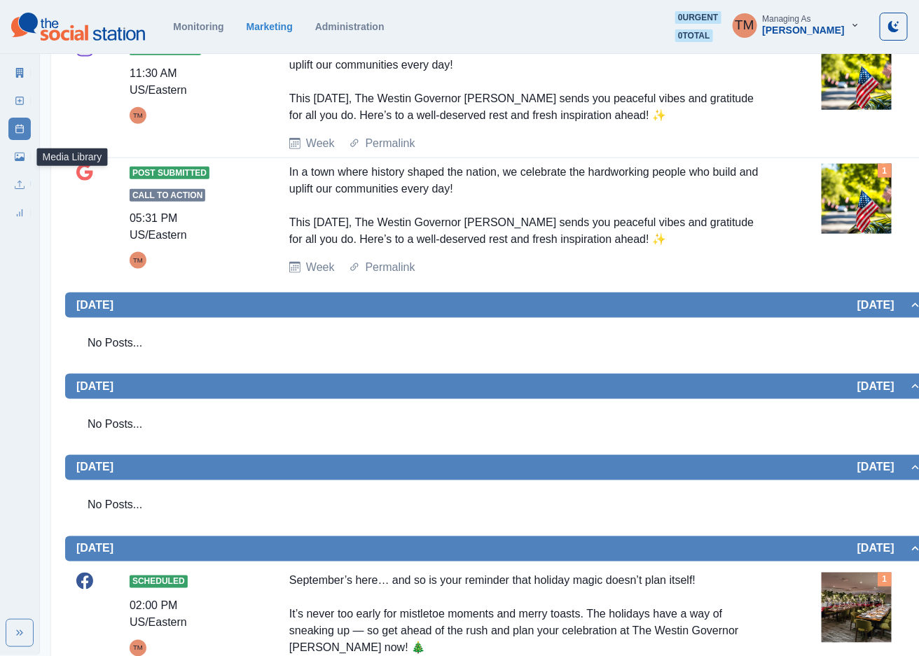
click at [19, 153] on icon at bounding box center [20, 157] width 10 height 10
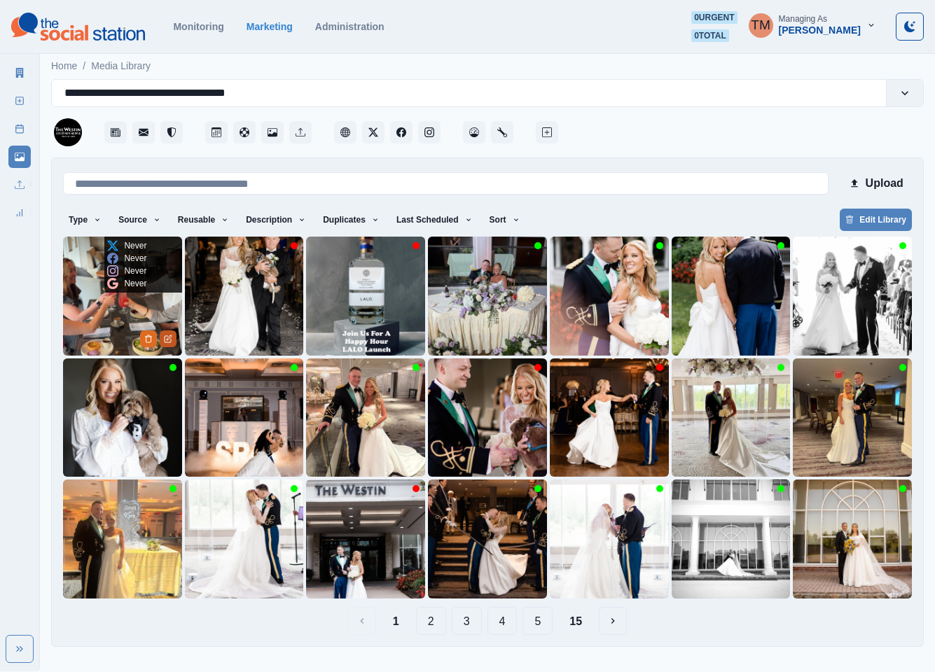
click at [172, 337] on icon "Edit Media" at bounding box center [168, 339] width 8 height 8
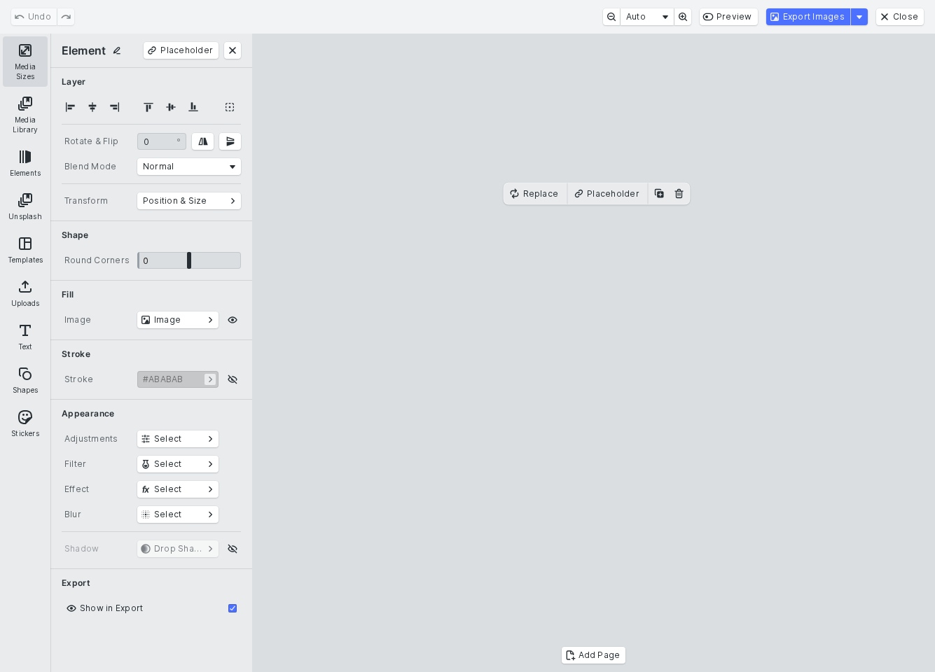
click at [30, 60] on button "Media Sizes" at bounding box center [25, 61] width 45 height 50
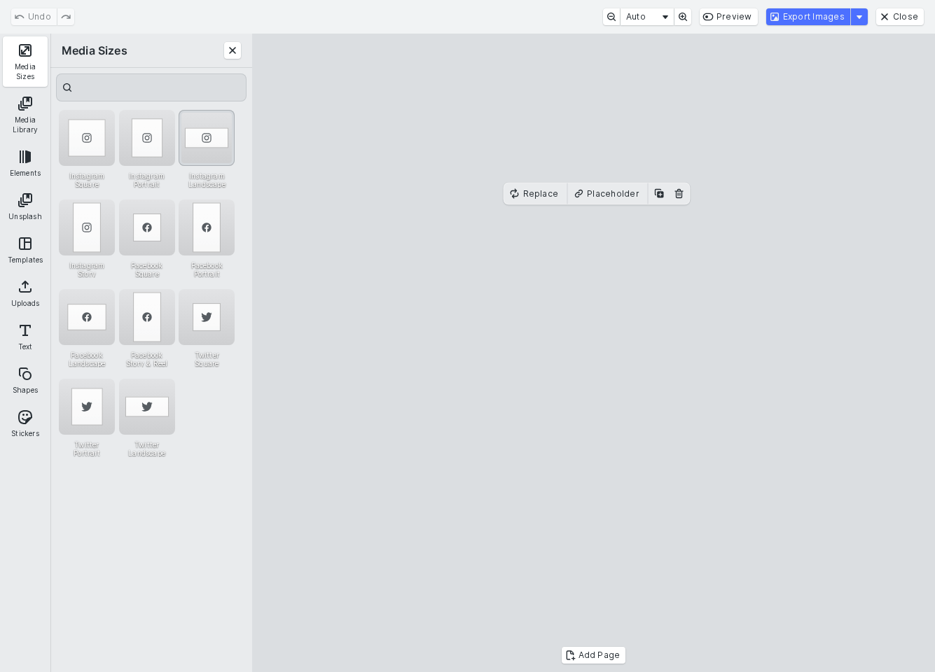
click at [210, 139] on div "Instagram Landscape" at bounding box center [207, 138] width 56 height 56
click at [210, 133] on div "Instagram Landscape" at bounding box center [207, 138] width 56 height 56
click at [811, 17] on button "Export Images" at bounding box center [808, 16] width 84 height 17
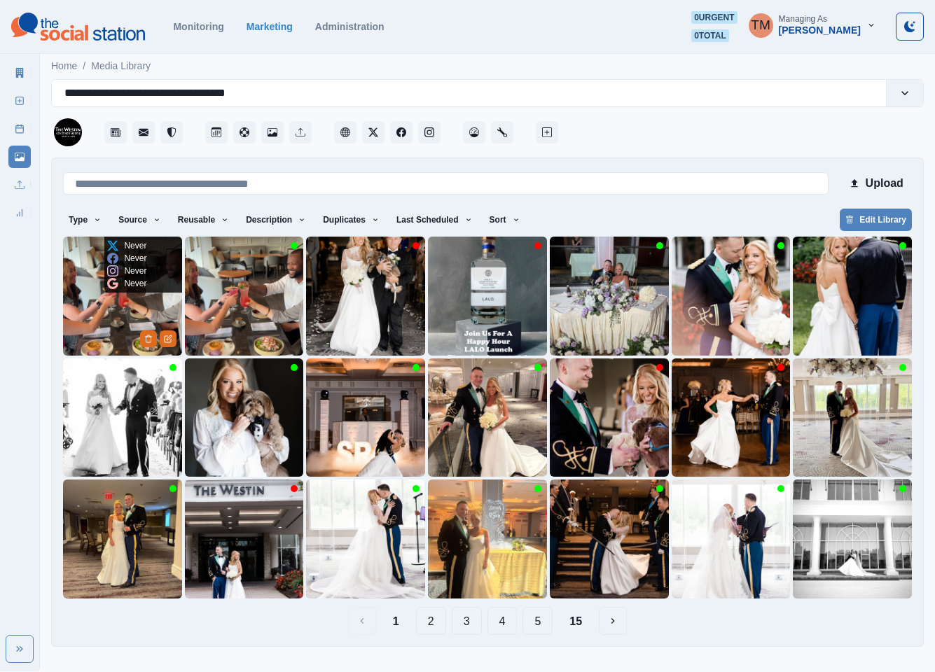
click at [85, 311] on img at bounding box center [122, 296] width 119 height 119
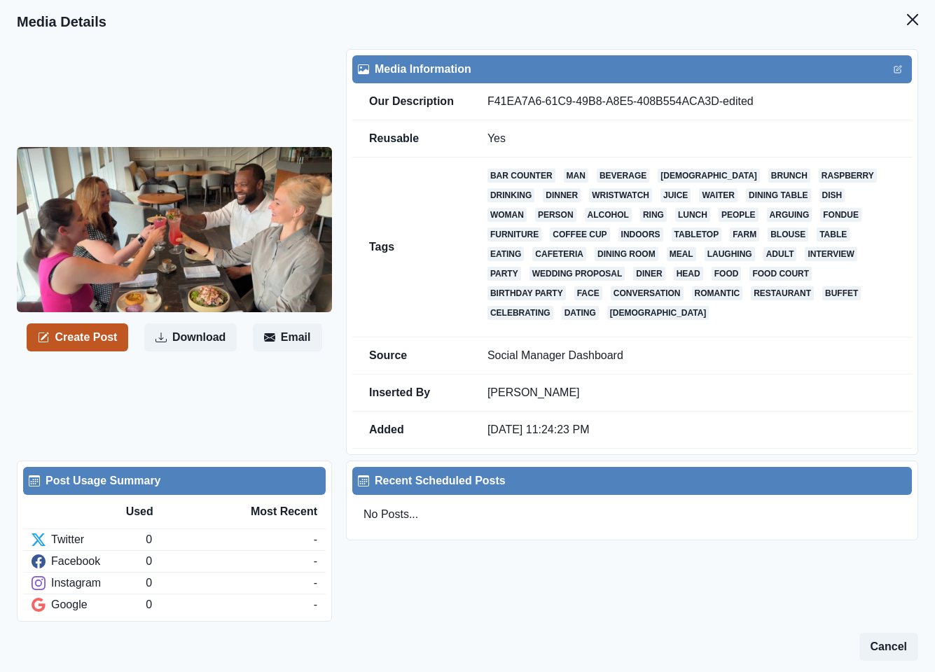
click at [97, 339] on button "Create Post" at bounding box center [78, 338] width 102 height 28
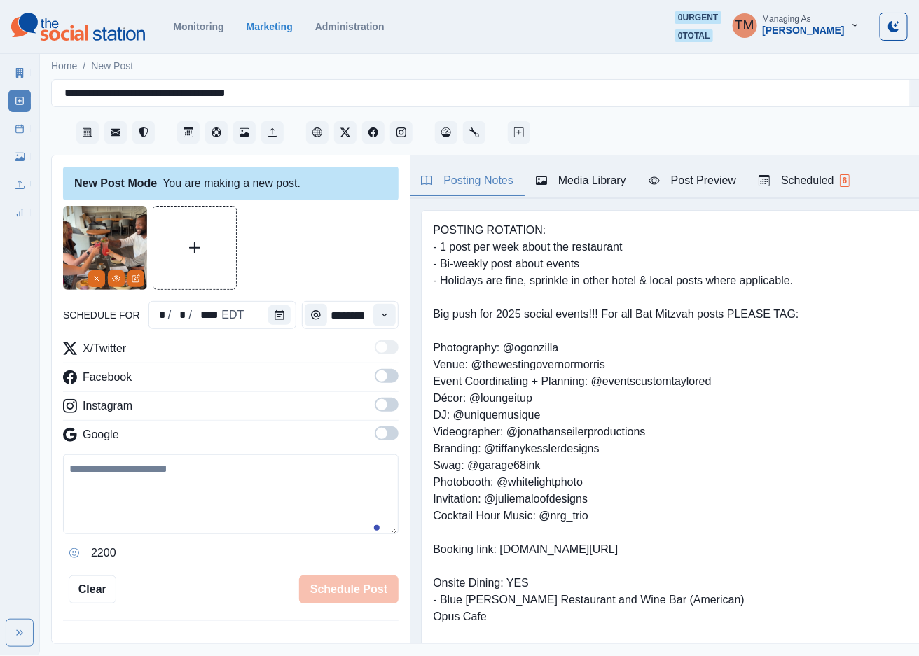
click at [149, 497] on textarea at bounding box center [230, 495] width 335 height 80
paste textarea "**********"
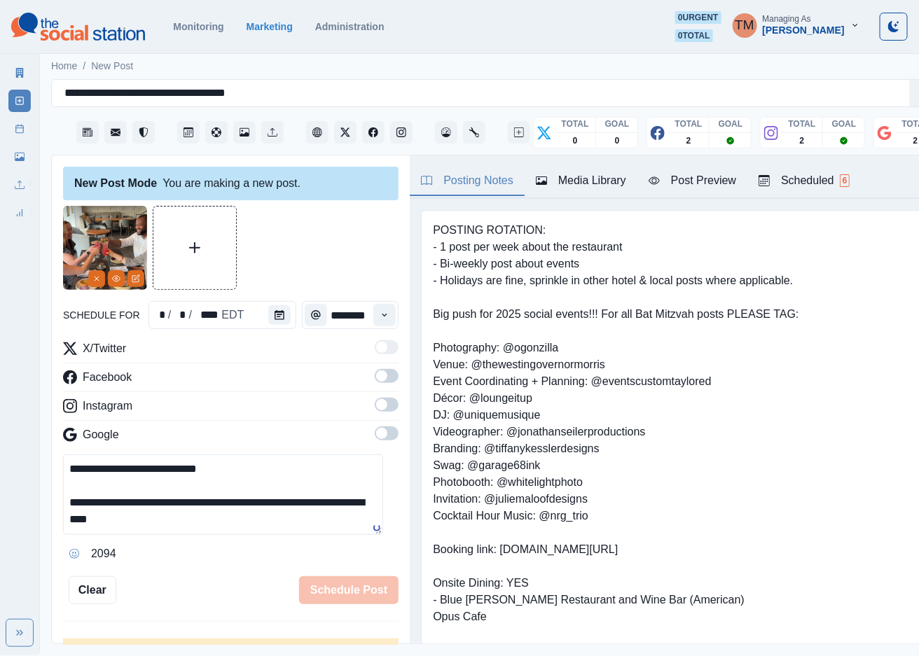
type textarea "**********"
click at [377, 377] on span at bounding box center [387, 376] width 24 height 14
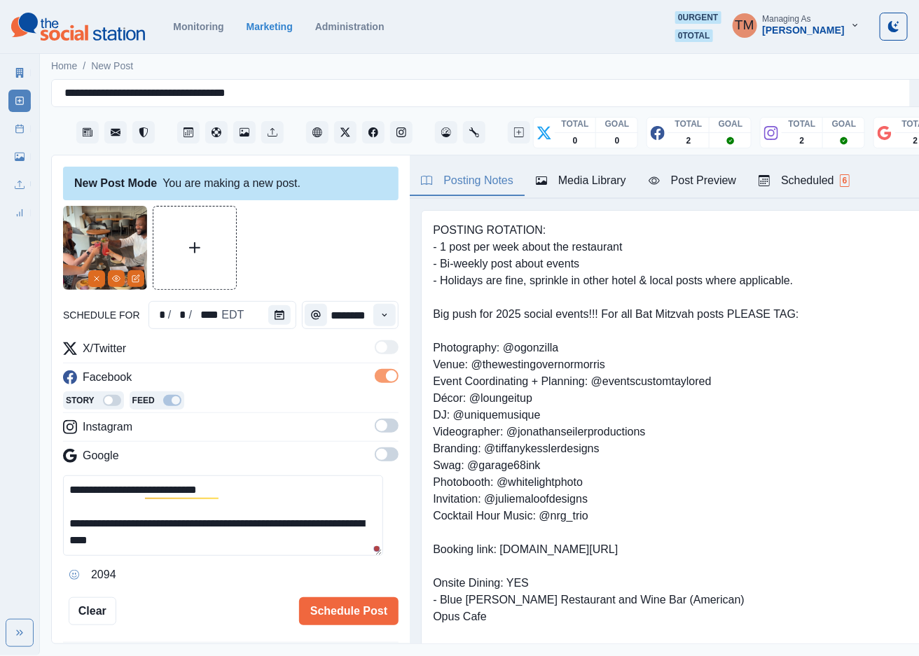
click at [375, 427] on span at bounding box center [387, 426] width 24 height 14
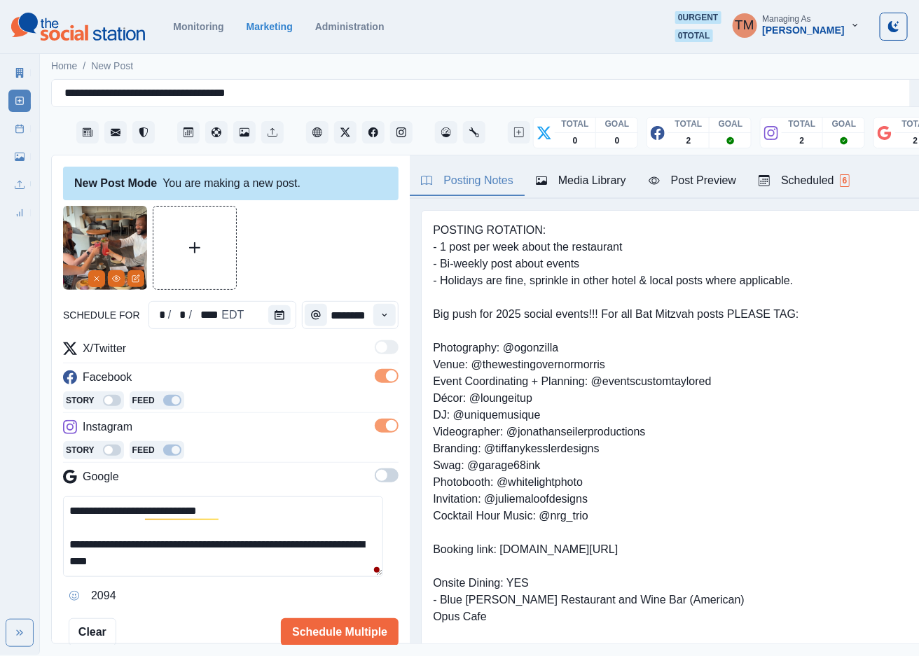
click at [375, 478] on span at bounding box center [387, 476] width 24 height 14
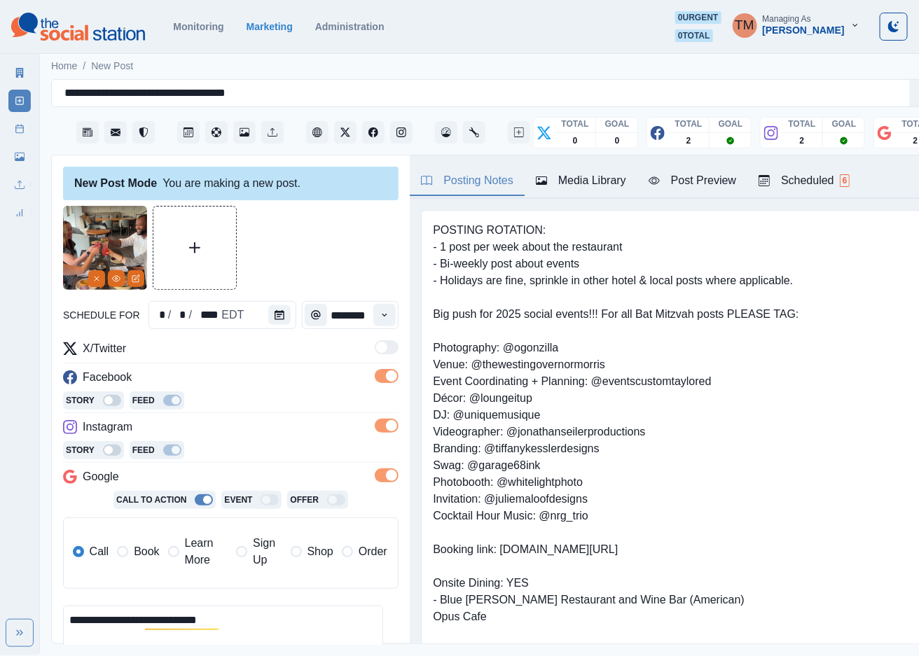
click at [123, 553] on span at bounding box center [122, 551] width 11 height 11
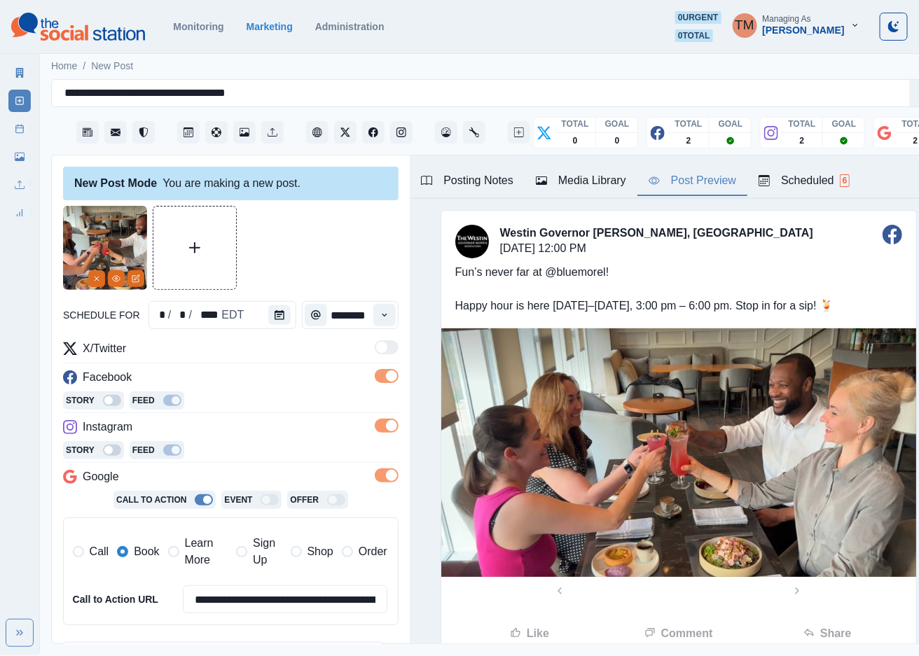
click at [719, 181] on div "Post Preview" at bounding box center [693, 180] width 88 height 17
click at [591, 186] on div "Media Library" at bounding box center [581, 180] width 90 height 17
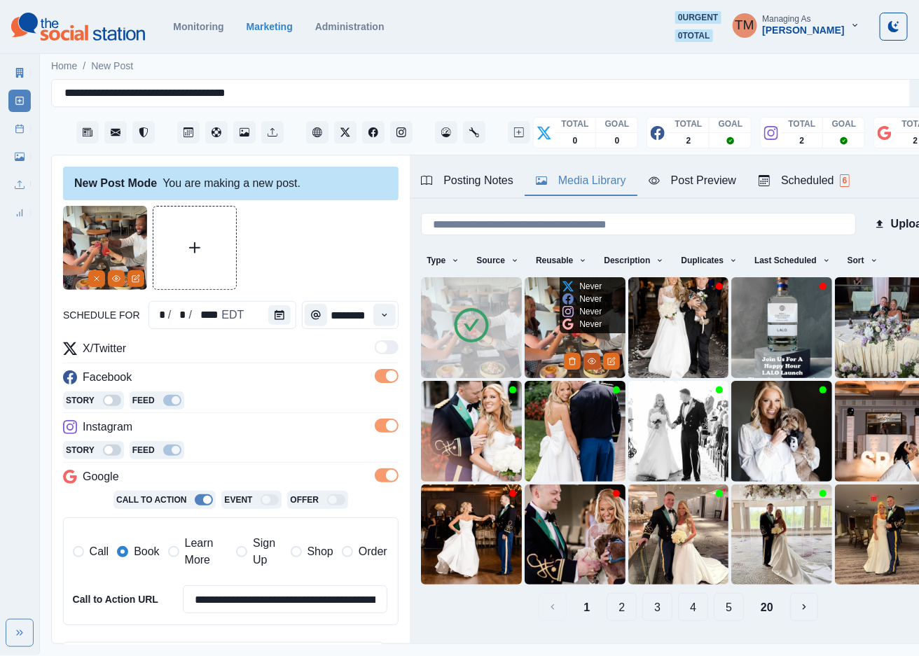
click at [588, 357] on icon "View Media" at bounding box center [592, 361] width 8 height 8
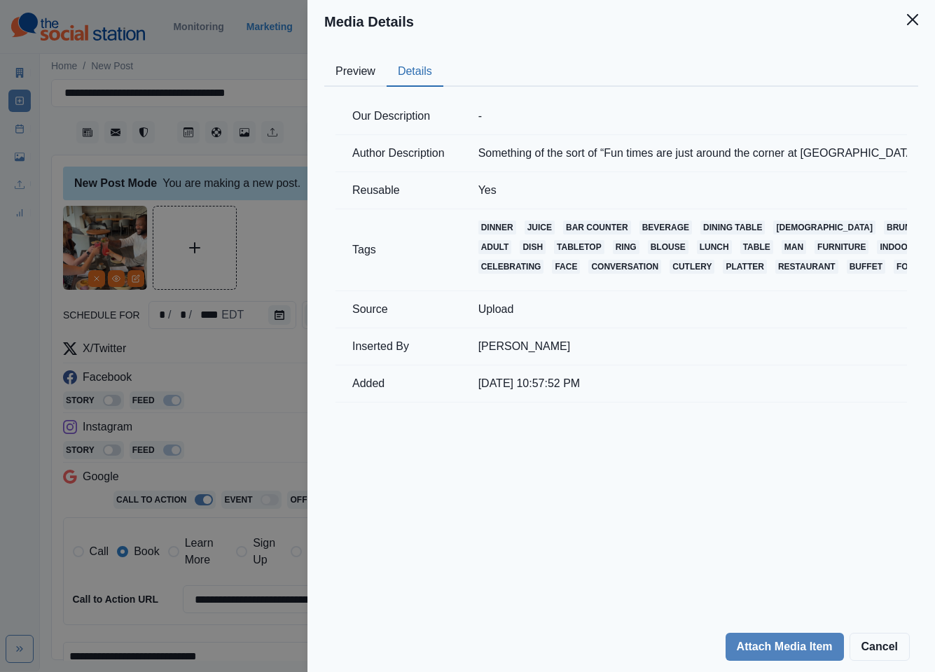
click at [421, 67] on button "Details" at bounding box center [415, 71] width 57 height 29
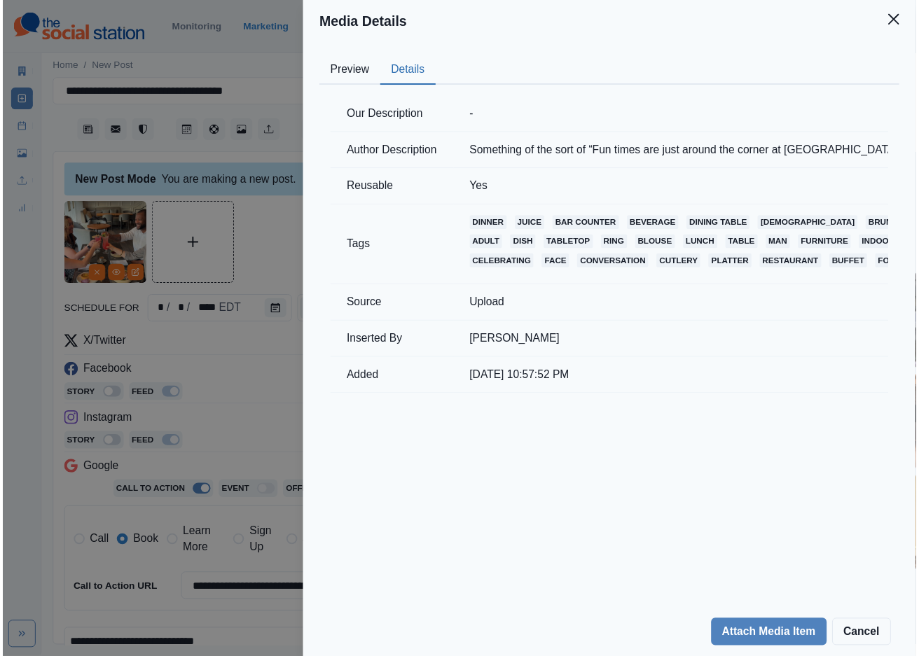
scroll to position [0, 360]
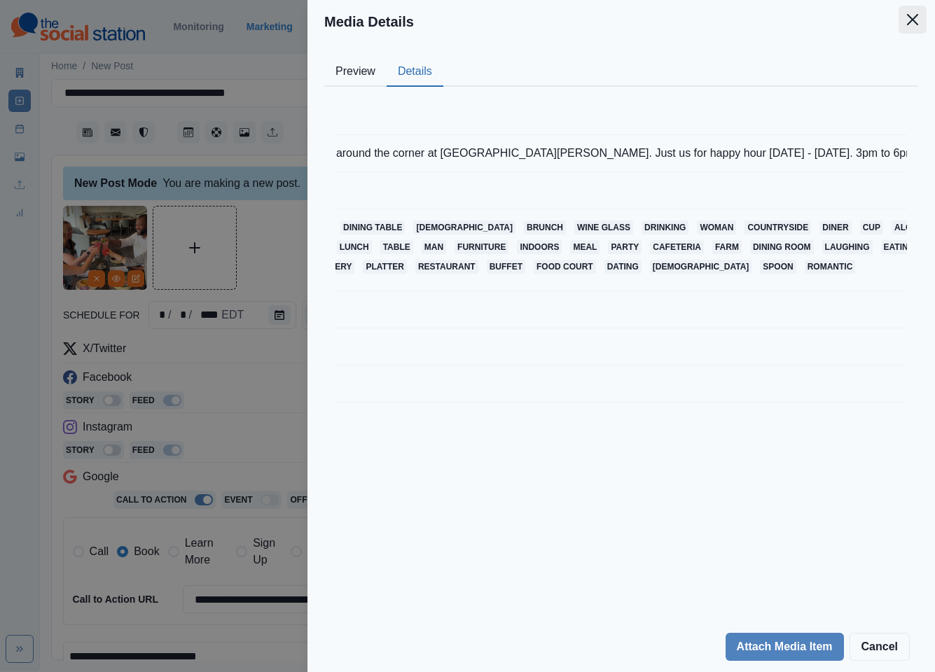
click at [911, 14] on icon "Close" at bounding box center [912, 19] width 11 height 11
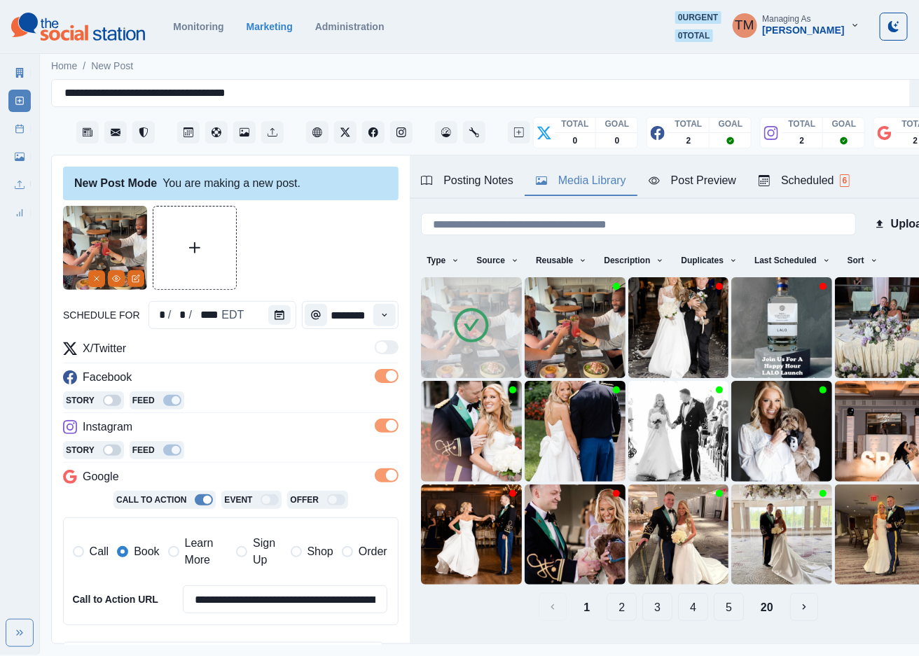
click at [704, 181] on div "Post Preview" at bounding box center [693, 180] width 88 height 17
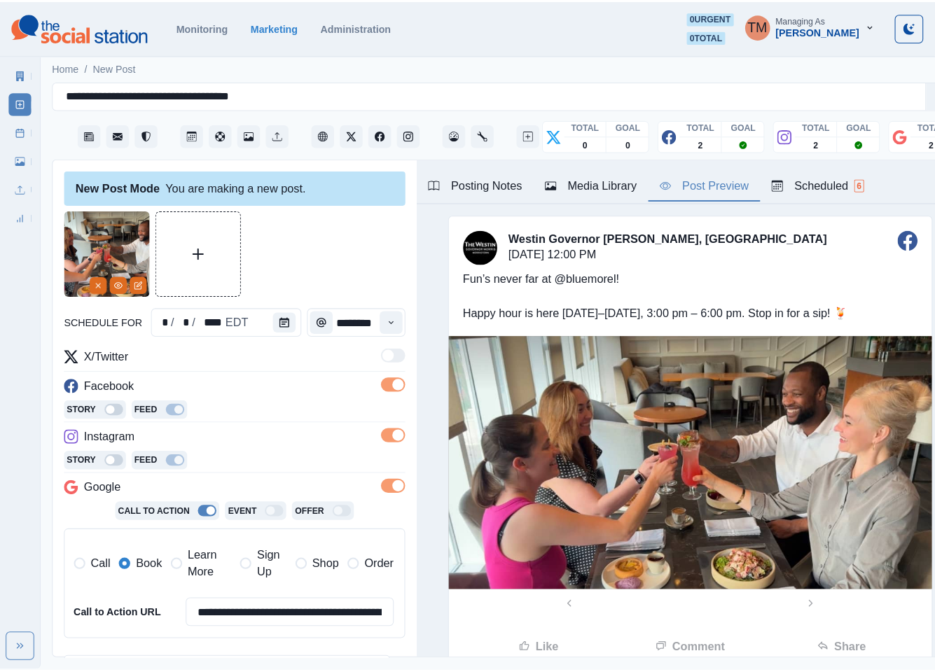
scroll to position [228, 0]
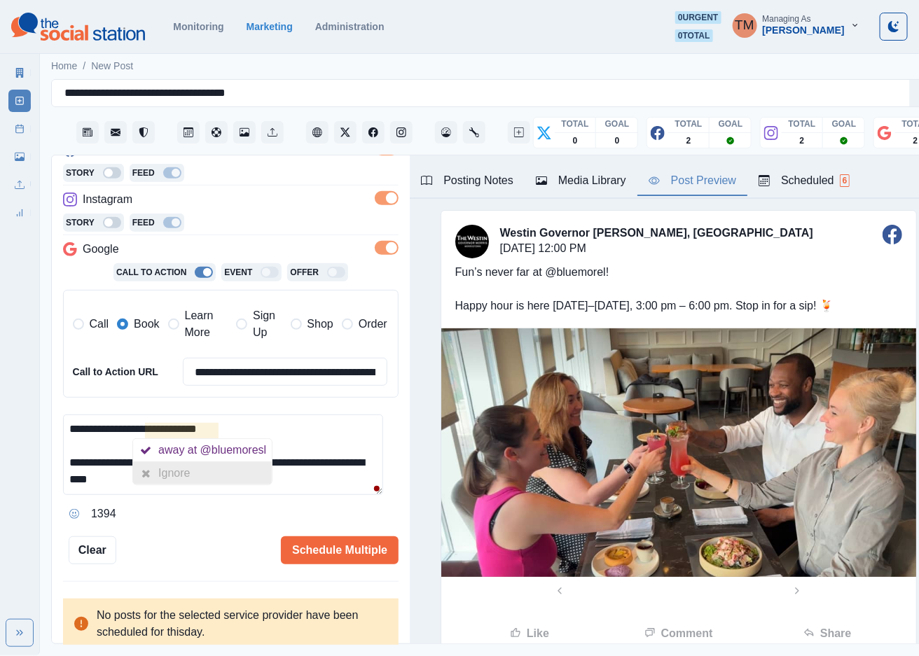
click at [237, 480] on div "Ignore" at bounding box center [202, 473] width 139 height 22
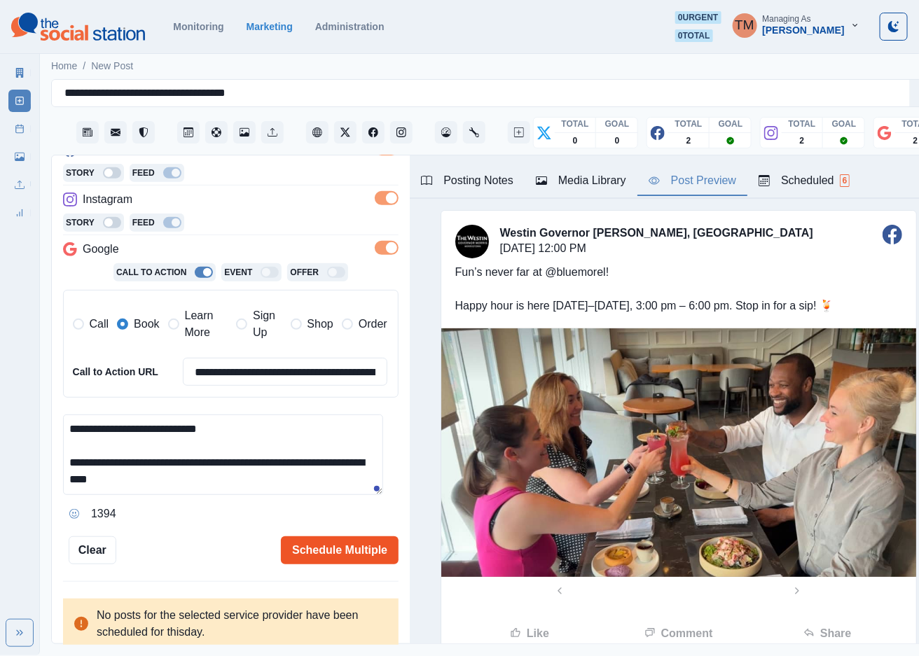
click at [340, 549] on button "Schedule Multiple" at bounding box center [340, 550] width 118 height 28
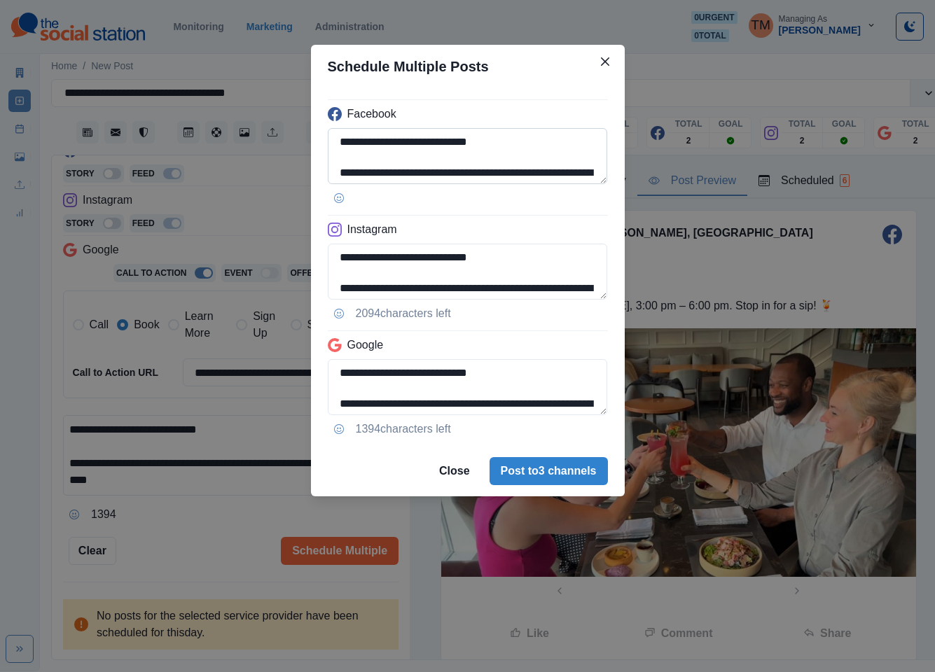
drag, startPoint x: 431, startPoint y: 144, endPoint x: 487, endPoint y: 141, distance: 56.8
click at [487, 141] on textarea "**********" at bounding box center [468, 156] width 280 height 56
paste textarea
click at [553, 155] on textarea "**********" at bounding box center [468, 156] width 280 height 56
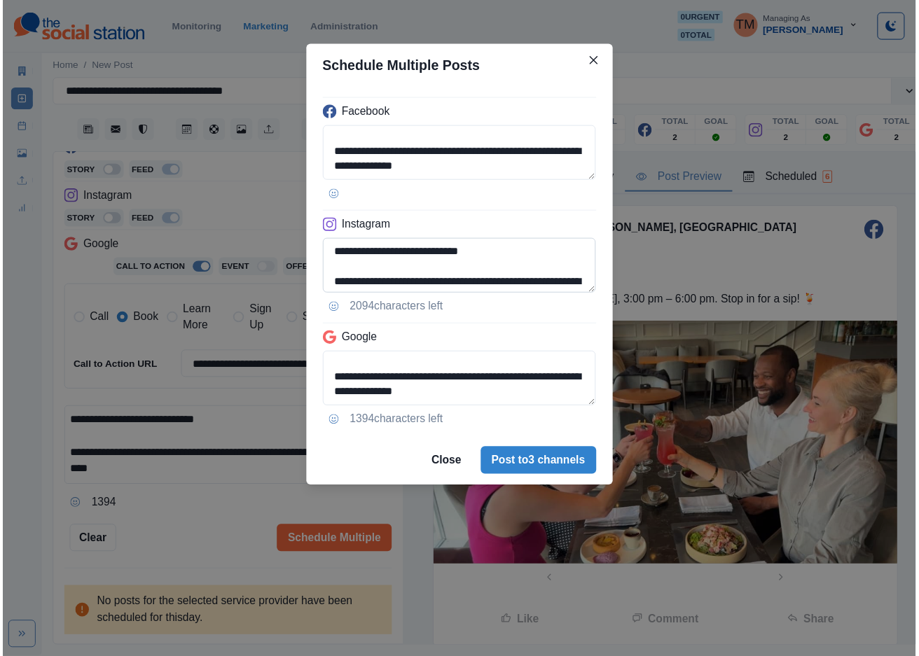
scroll to position [19, 0]
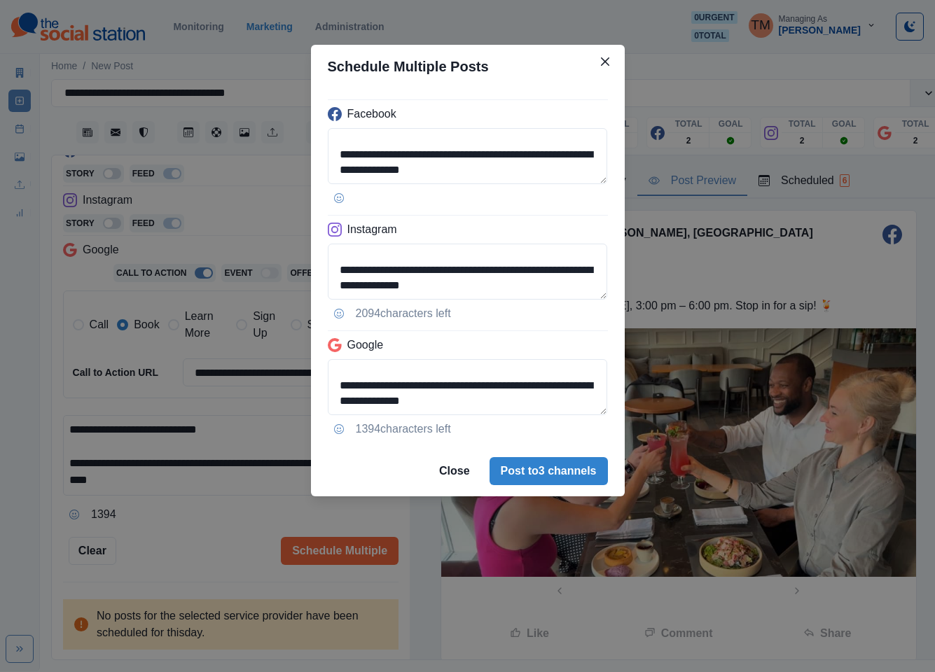
type textarea "**********"
drag, startPoint x: 574, startPoint y: 469, endPoint x: 200, endPoint y: 546, distance: 381.3
click at [200, 547] on div "**********" at bounding box center [467, 336] width 935 height 672
click at [190, 545] on div "**********" at bounding box center [467, 336] width 935 height 672
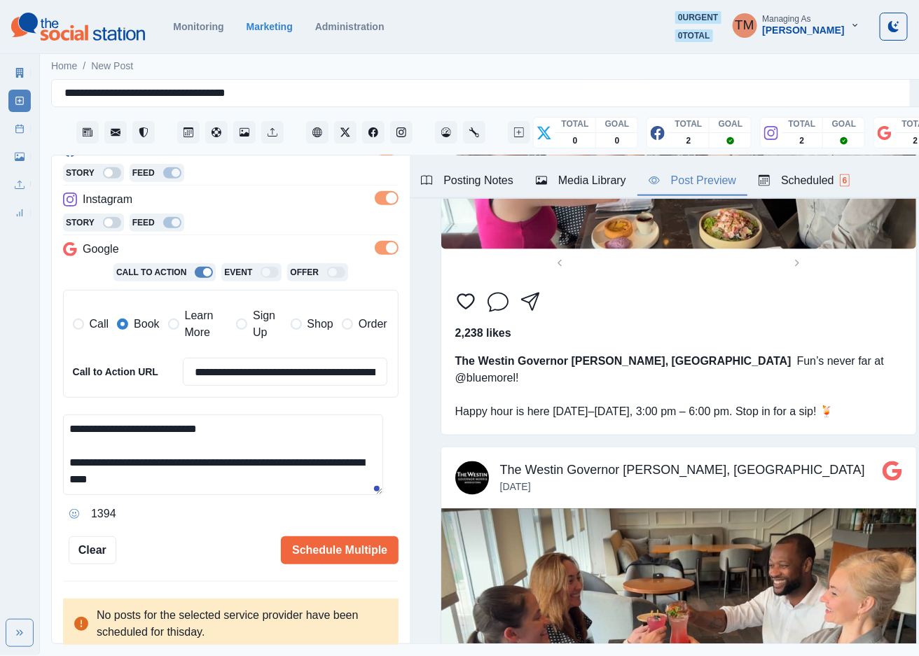
scroll to position [983, 0]
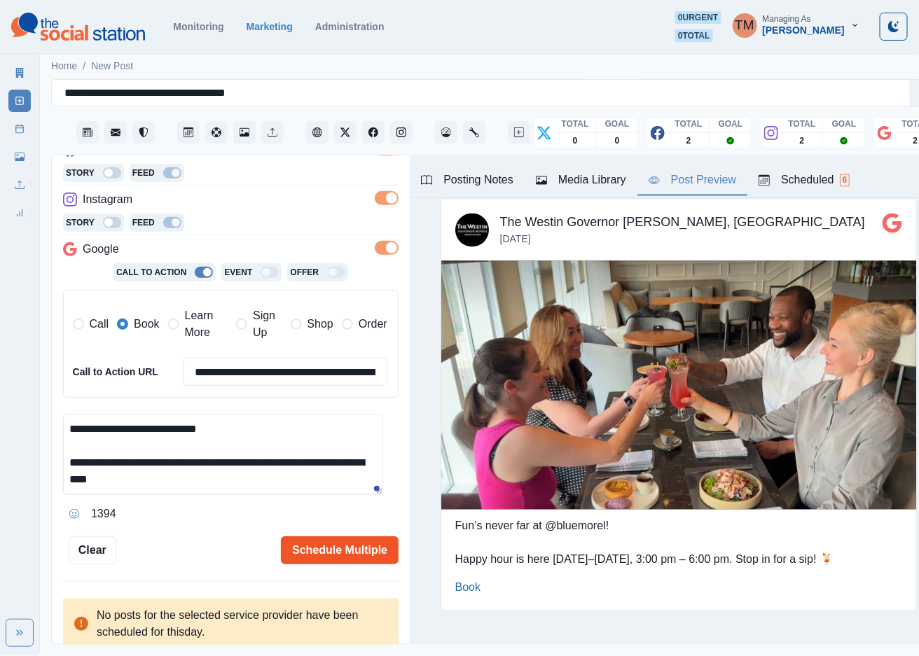
click at [335, 557] on button "Schedule Multiple" at bounding box center [340, 550] width 118 height 28
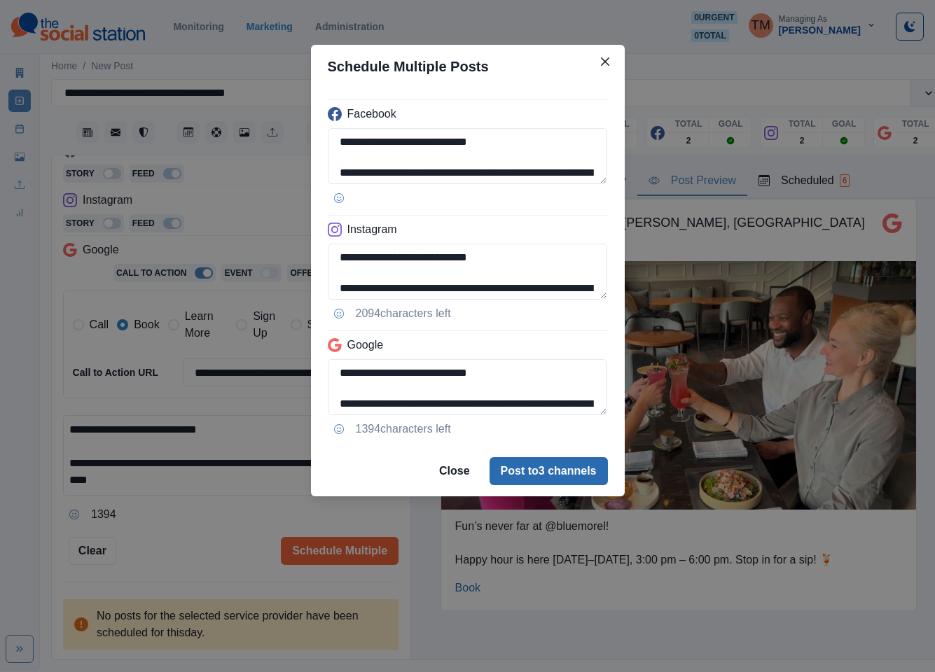
click at [572, 460] on button "Post to 3 channels" at bounding box center [549, 471] width 118 height 28
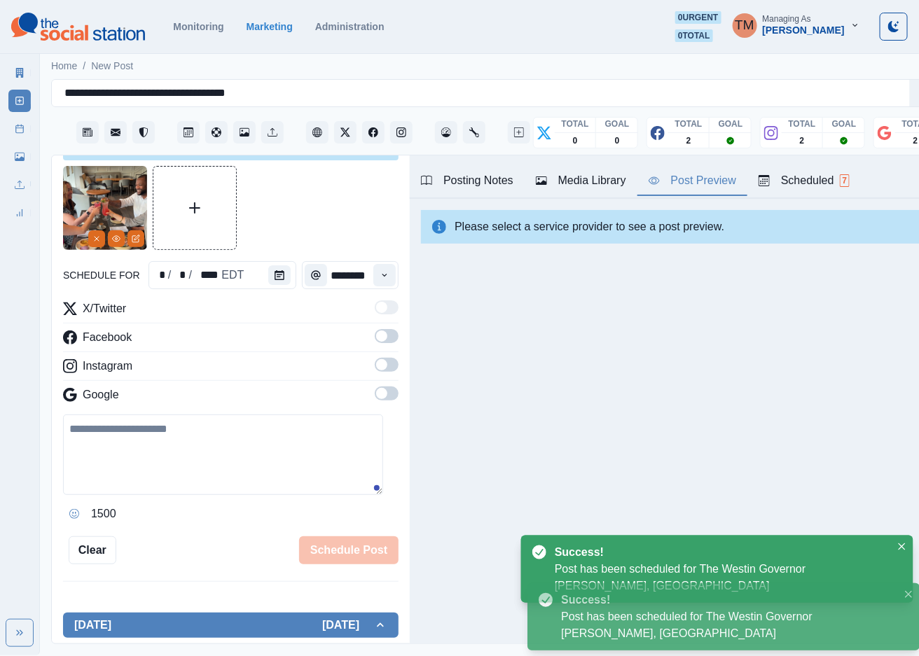
scroll to position [0, 0]
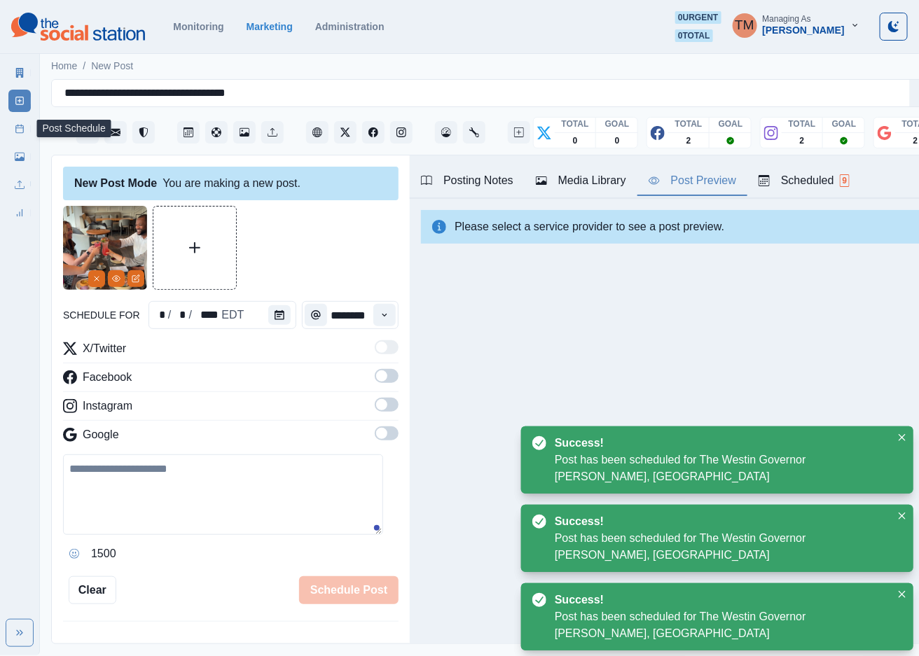
click at [19, 129] on icon at bounding box center [20, 129] width 10 height 10
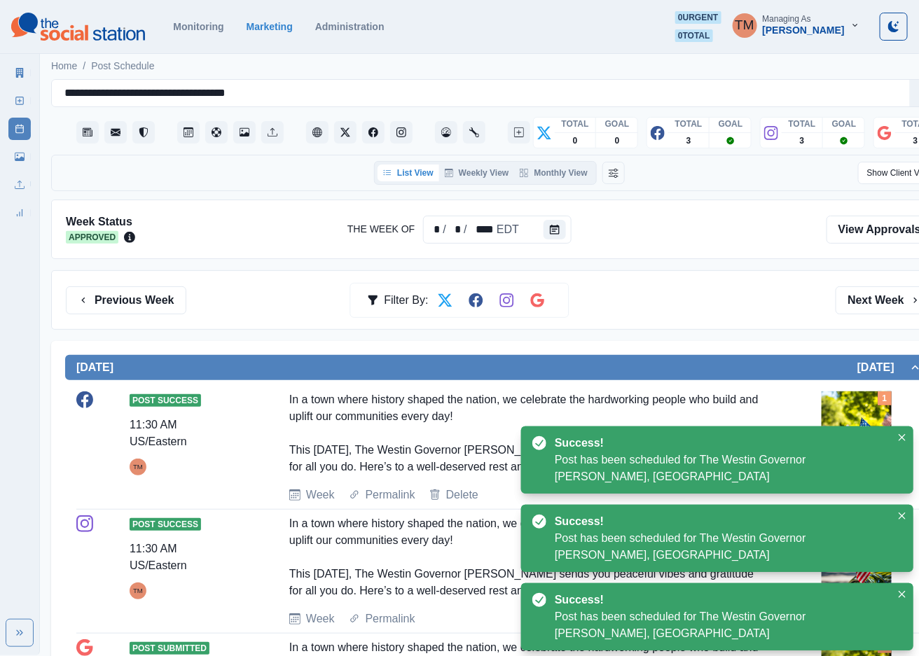
click at [702, 300] on div "Previous Week Filter By: Next Week" at bounding box center [499, 300] width 867 height 28
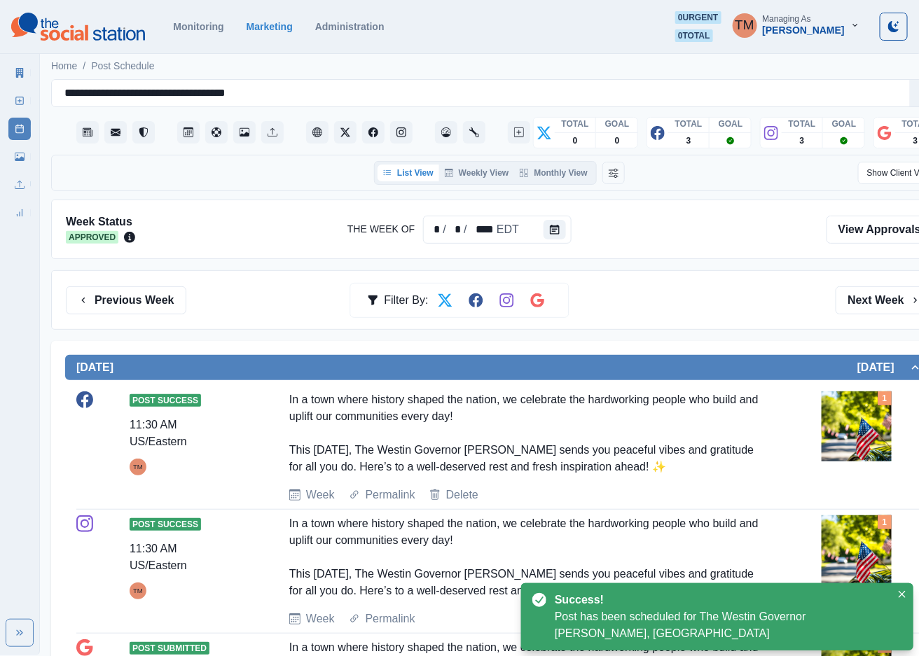
click at [7, 158] on div "Marketing Summary New Post Post Schedule Media Library Uploads Review Summary" at bounding box center [19, 140] width 39 height 168
click at [15, 158] on icon at bounding box center [20, 157] width 10 height 10
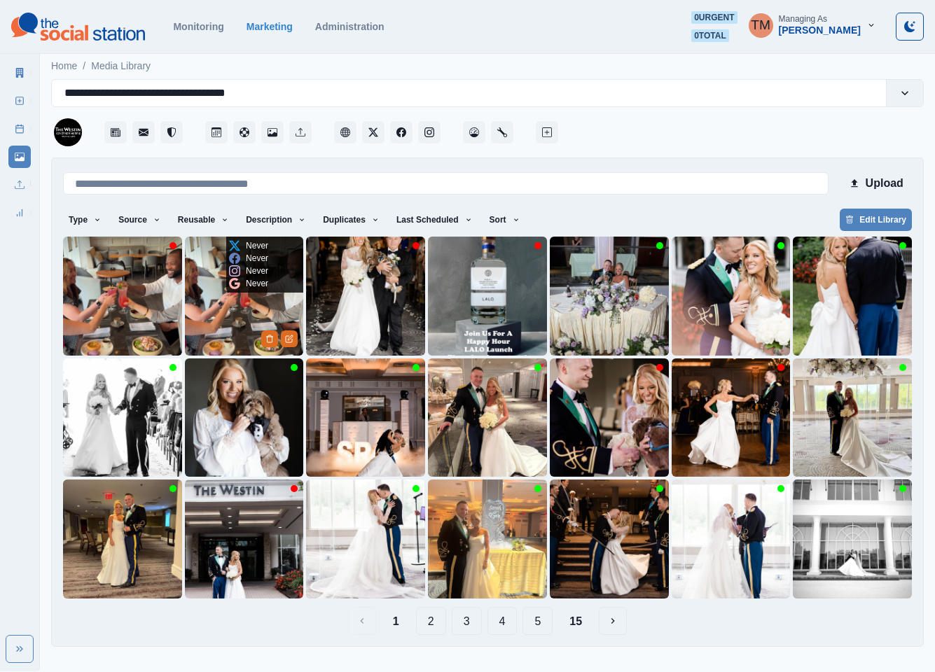
click at [217, 312] on img at bounding box center [244, 296] width 119 height 119
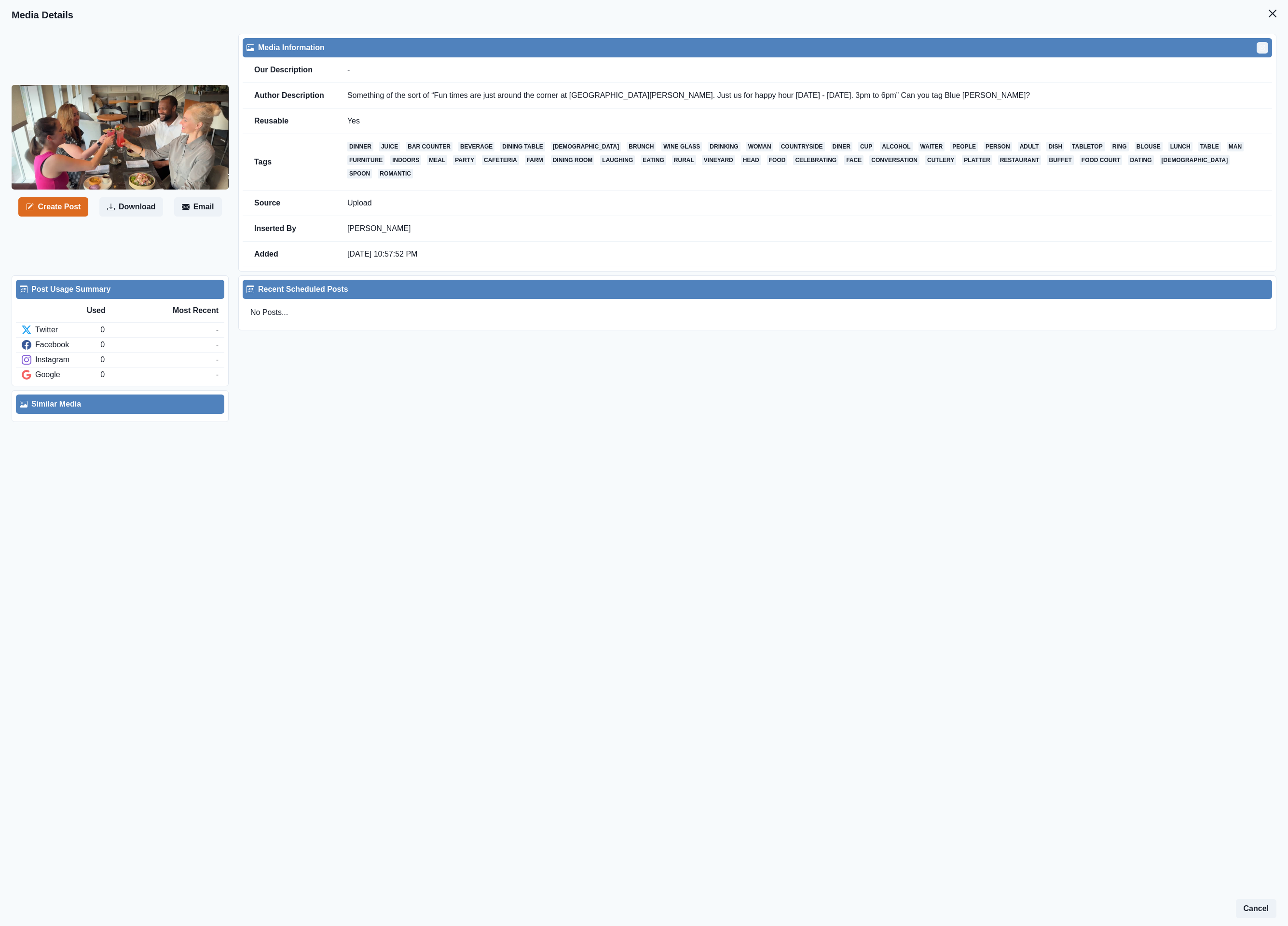
click at [632, 49] on icon "Edit" at bounding box center [1262, 48] width 4 height 4
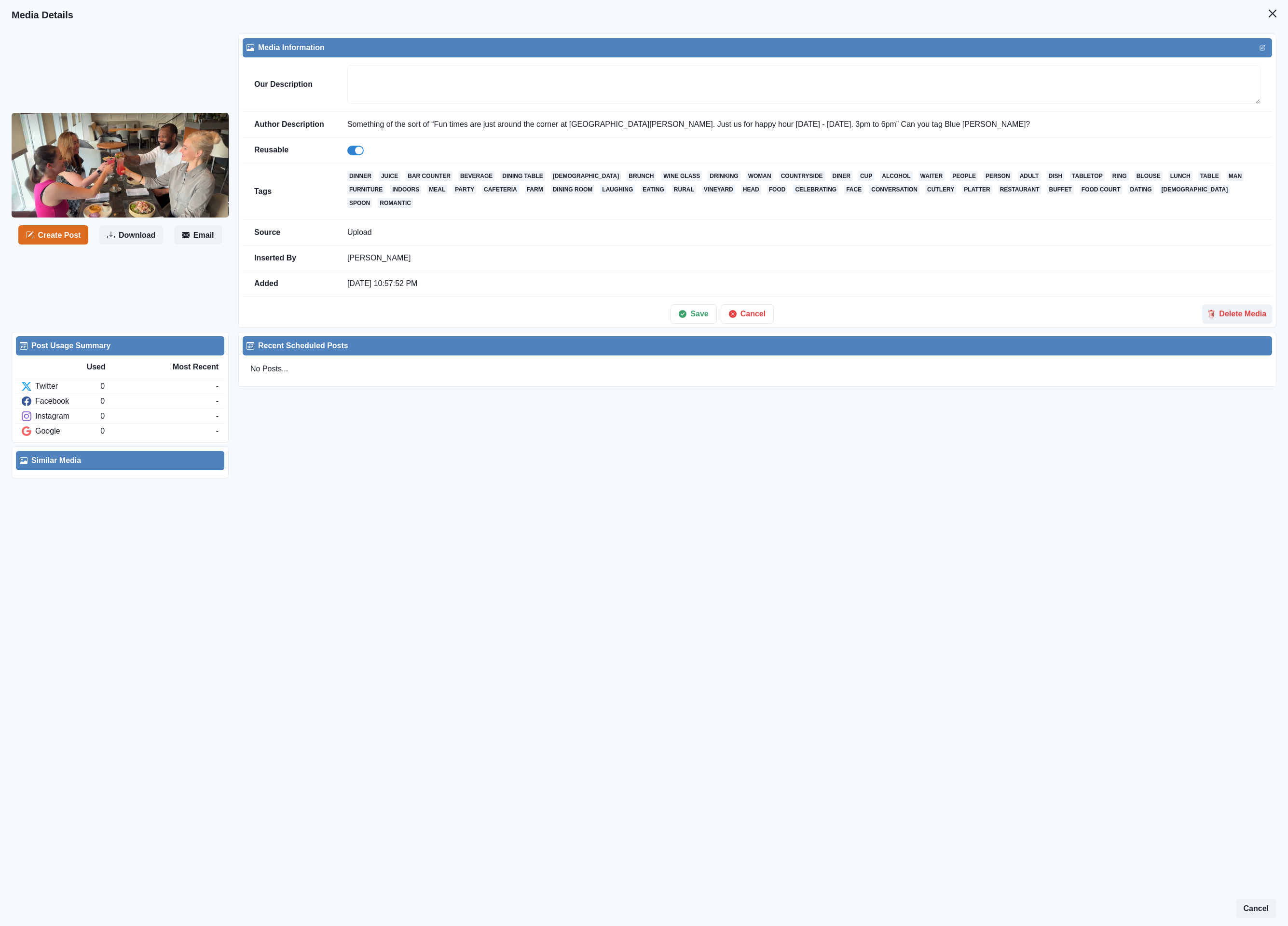
click at [352, 152] on span at bounding box center [355, 151] width 17 height 10
click at [632, 314] on button "Save" at bounding box center [694, 314] width 46 height 19
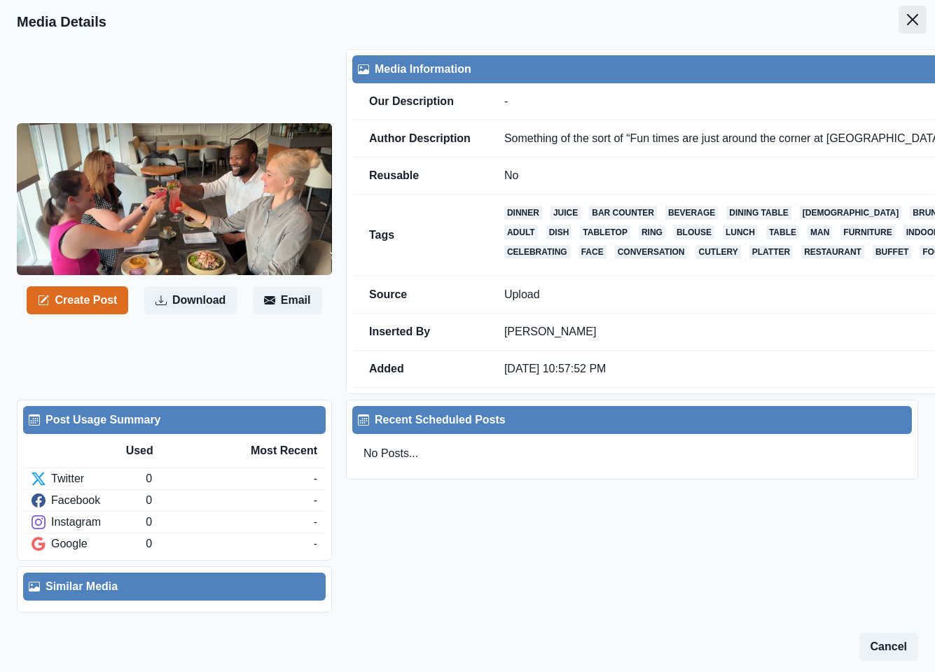
click at [902, 23] on button "Close" at bounding box center [913, 20] width 28 height 28
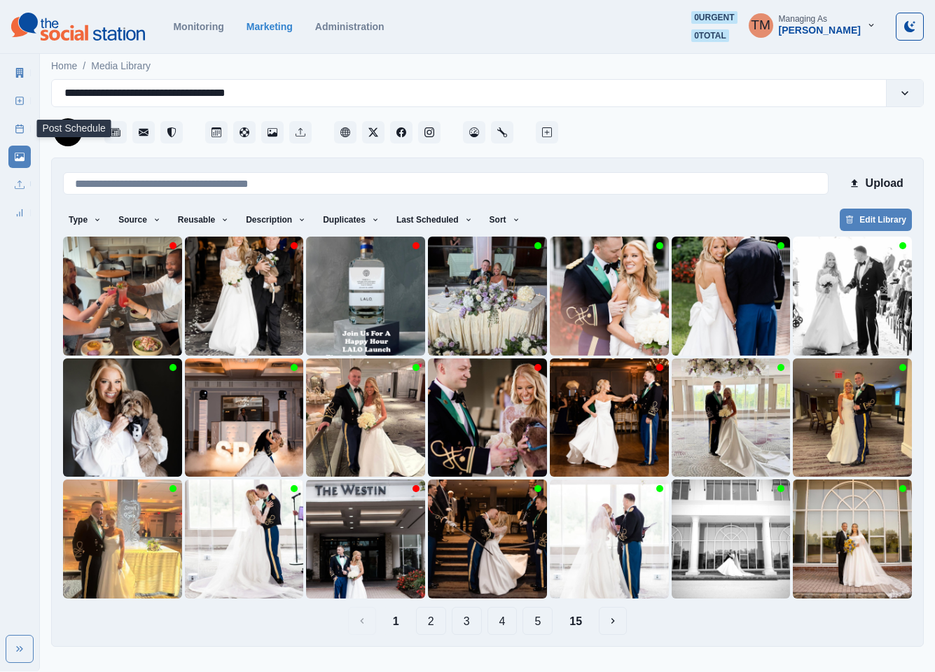
click at [20, 132] on icon at bounding box center [20, 129] width 10 height 10
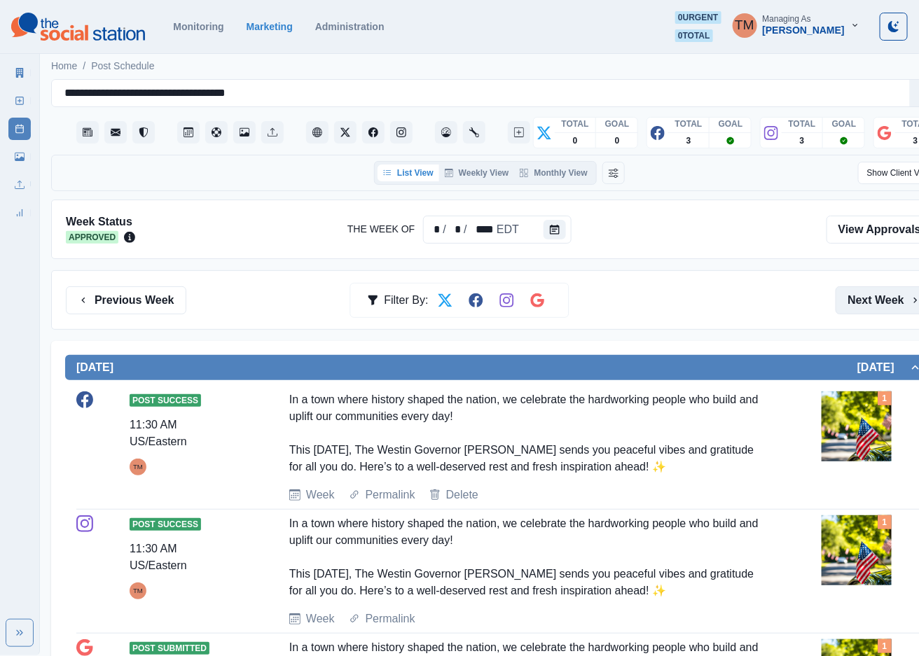
click at [883, 298] on button "Next Week" at bounding box center [884, 300] width 97 height 28
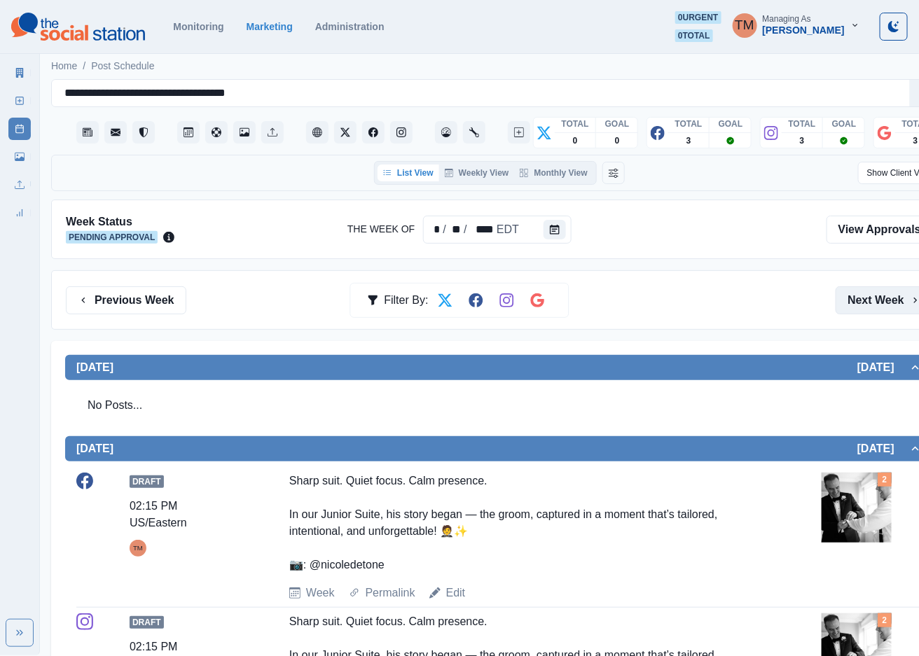
click at [889, 301] on button "Next Week" at bounding box center [884, 300] width 97 height 28
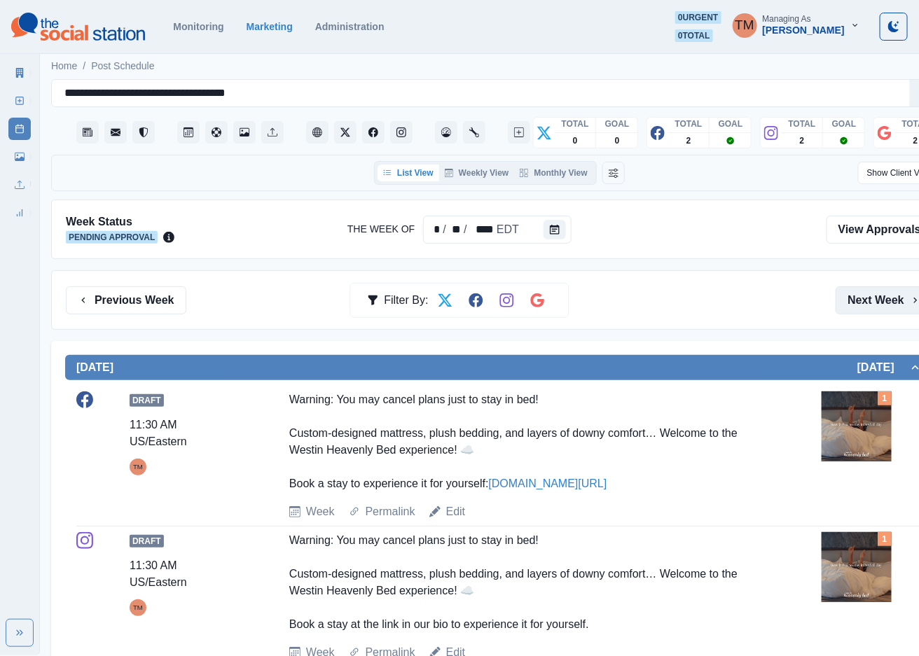
click at [876, 303] on button "Next Week" at bounding box center [884, 300] width 97 height 28
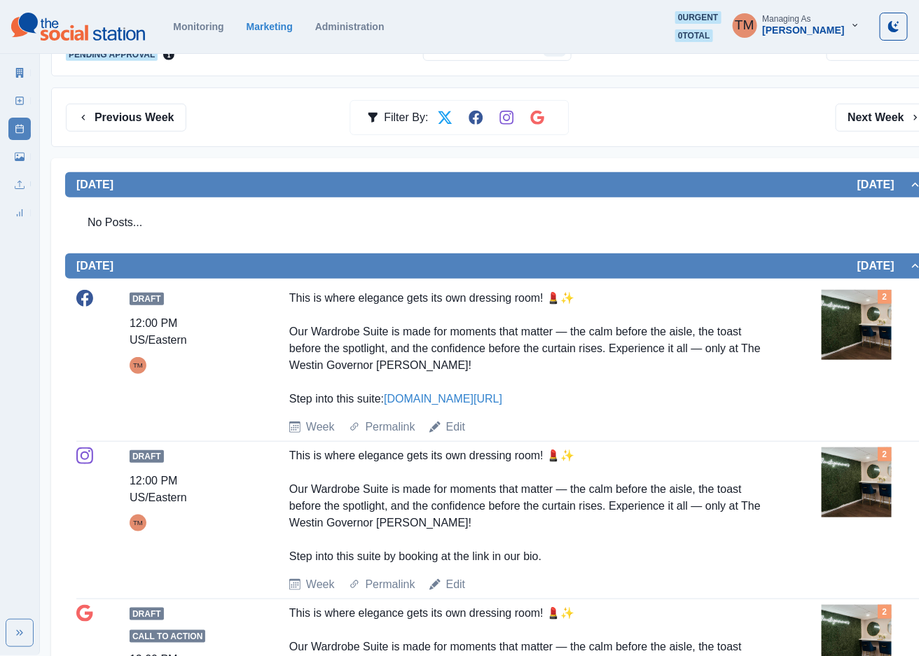
scroll to position [76, 0]
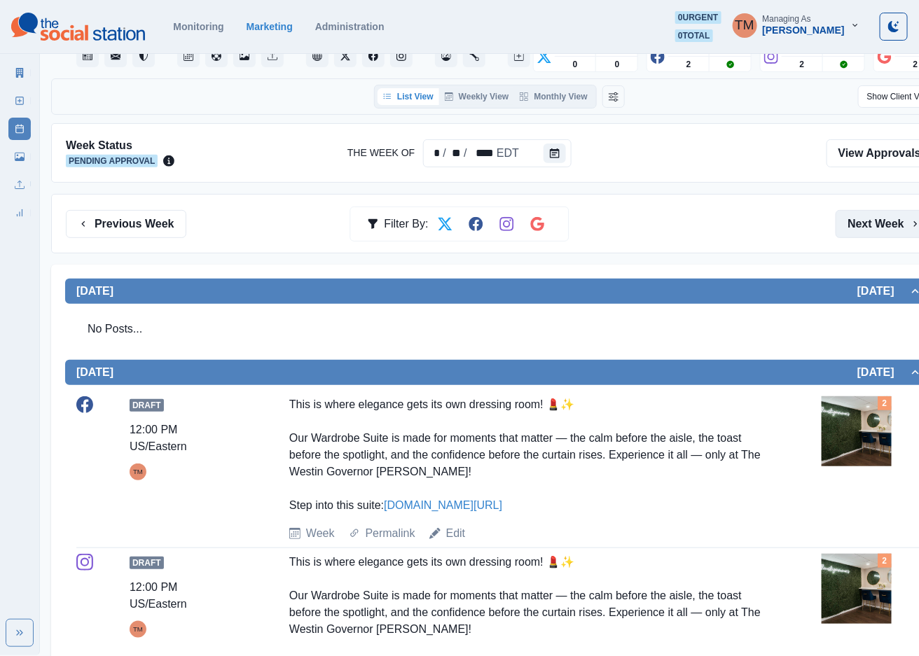
click at [878, 223] on button "Next Week" at bounding box center [884, 224] width 97 height 28
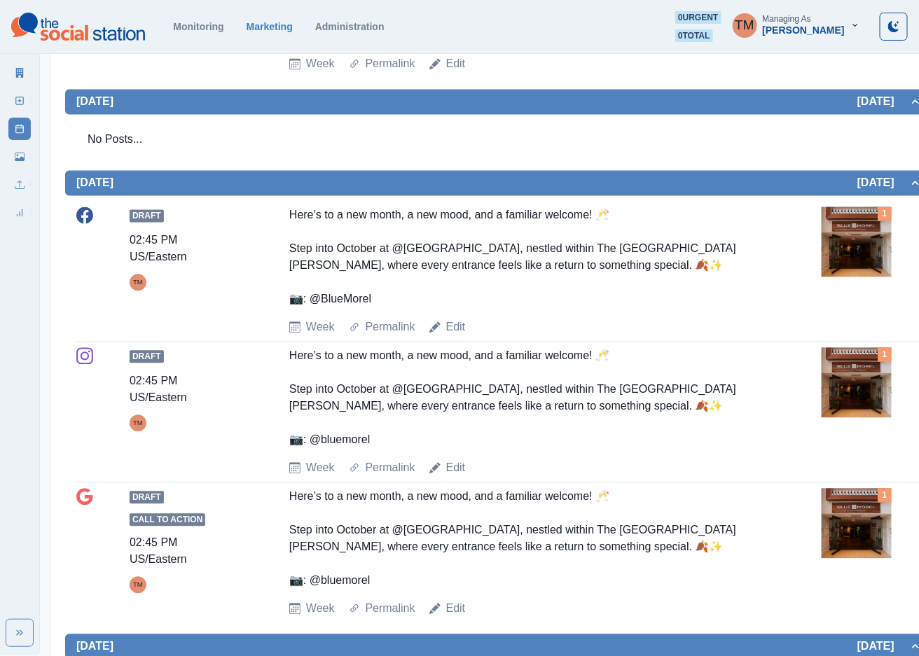
scroll to position [946, 0]
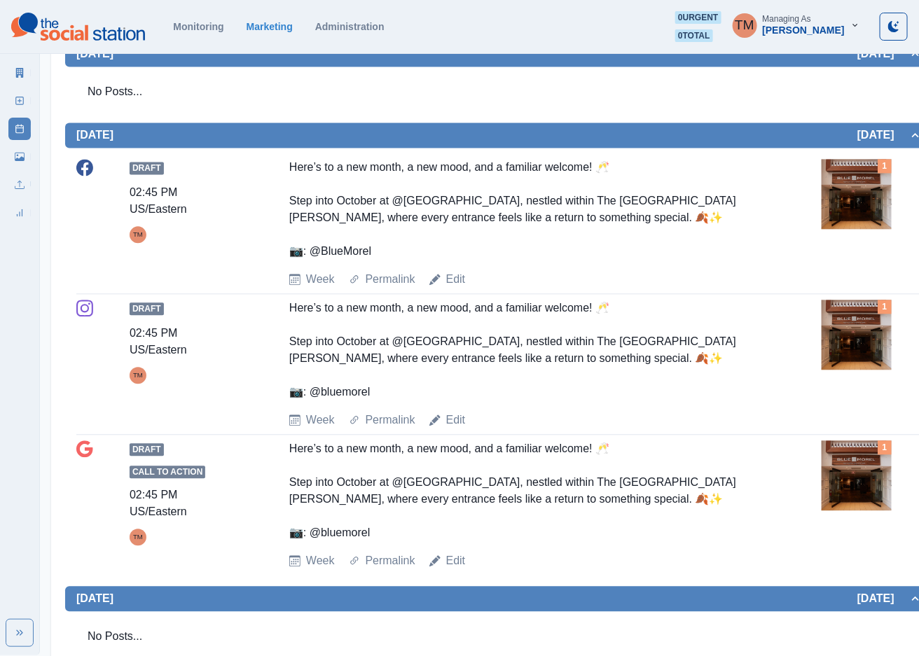
click at [841, 202] on img at bounding box center [857, 194] width 70 height 70
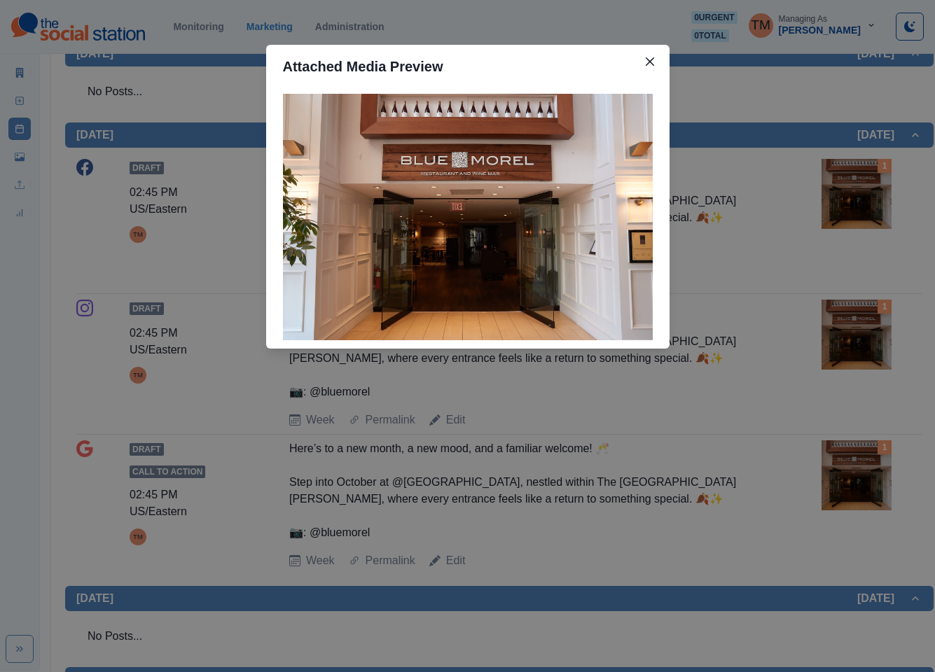
click at [841, 202] on div "Attached Media Preview" at bounding box center [467, 336] width 935 height 672
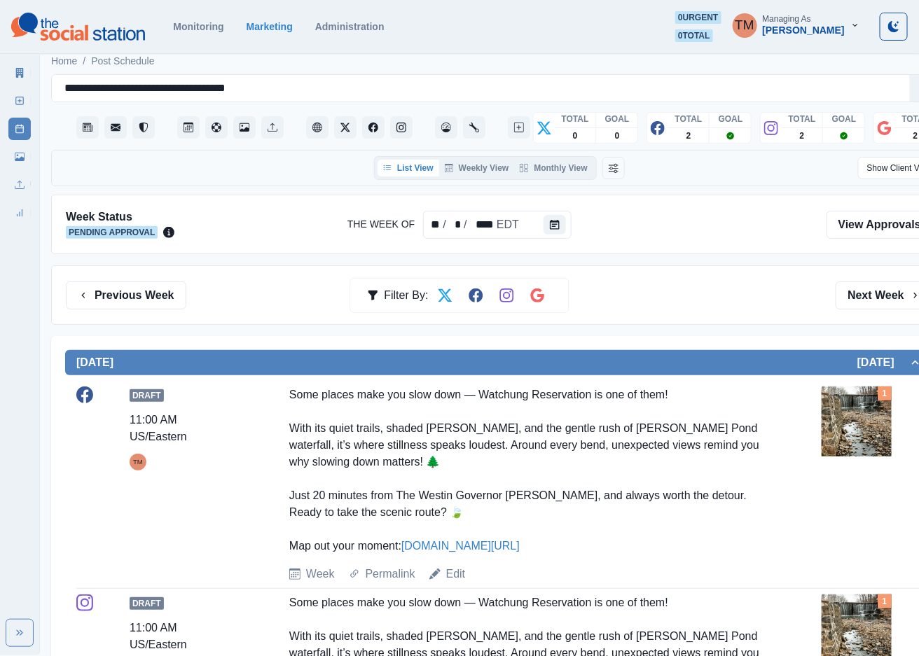
scroll to position [0, 0]
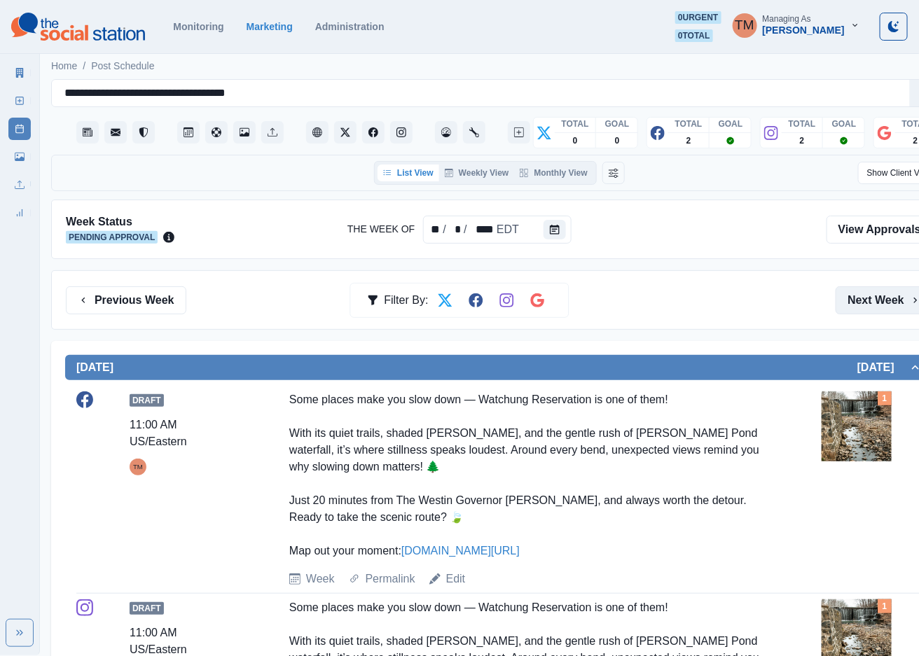
drag, startPoint x: 896, startPoint y: 297, endPoint x: 880, endPoint y: 295, distance: 15.6
click at [895, 297] on button "Next Week" at bounding box center [884, 300] width 97 height 28
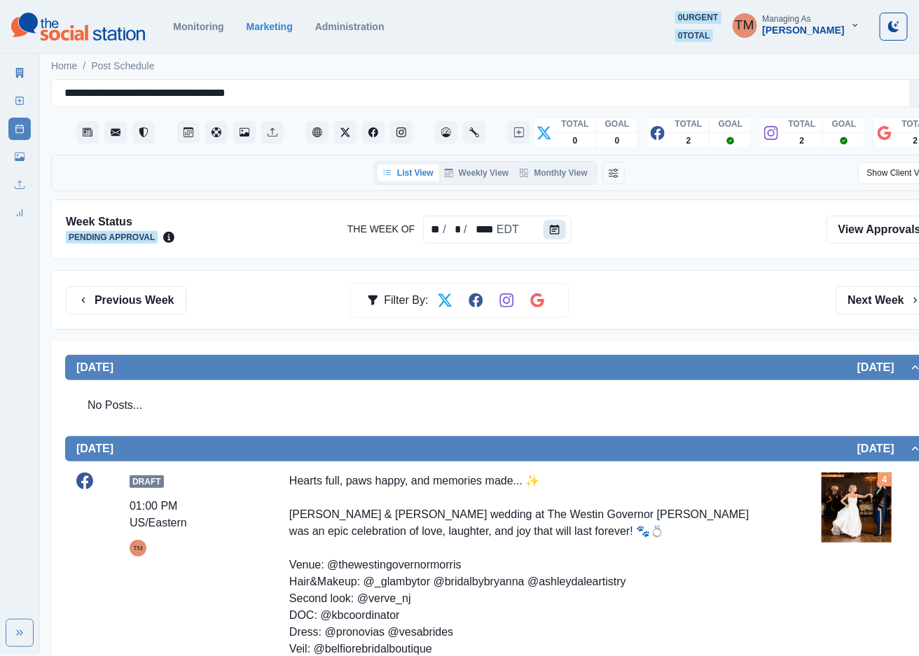
click at [555, 235] on icon "Calendar" at bounding box center [555, 230] width 10 height 10
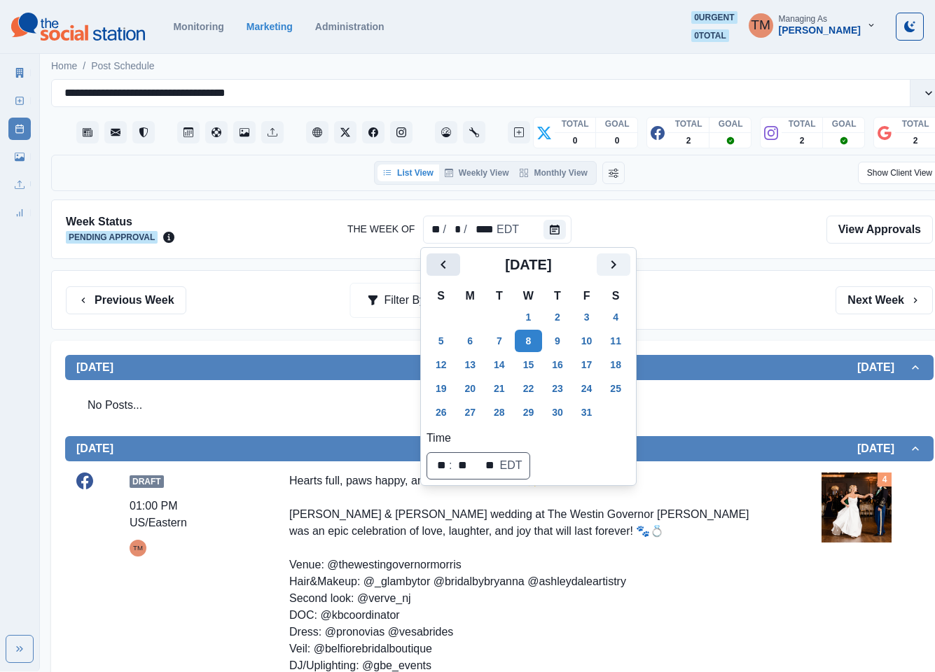
click at [442, 261] on icon "Previous" at bounding box center [443, 264] width 17 height 17
click at [473, 345] on button "8" at bounding box center [470, 341] width 28 height 22
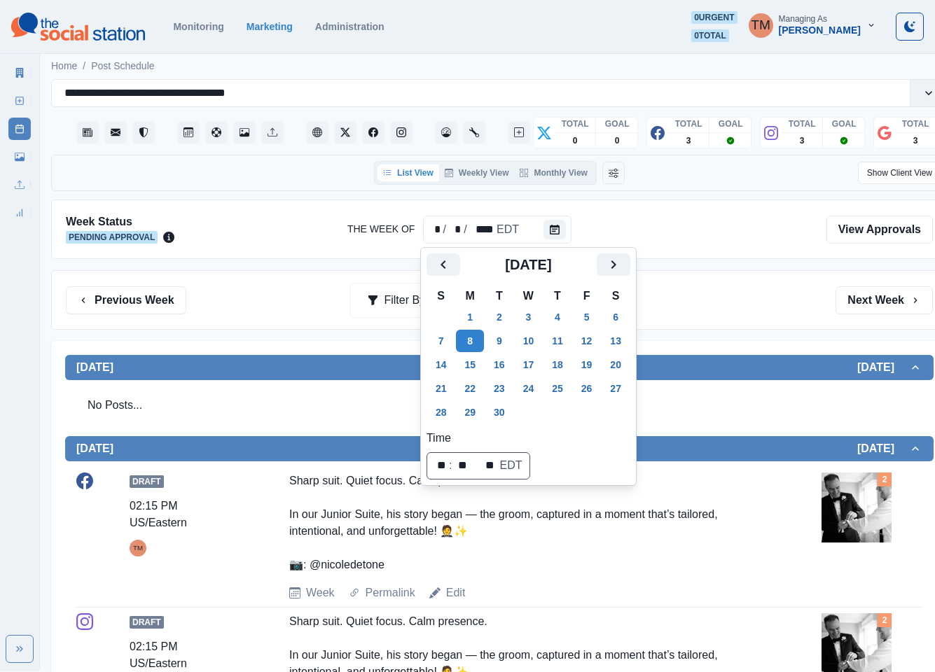
click at [700, 307] on div "Previous Week Filter By: Next Week" at bounding box center [499, 300] width 867 height 28
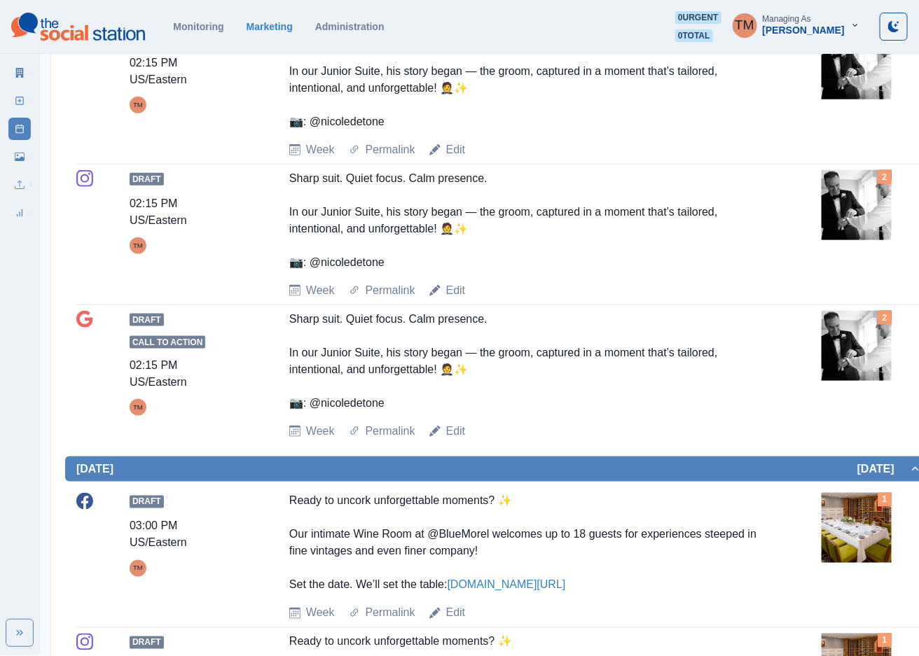
scroll to position [630, 0]
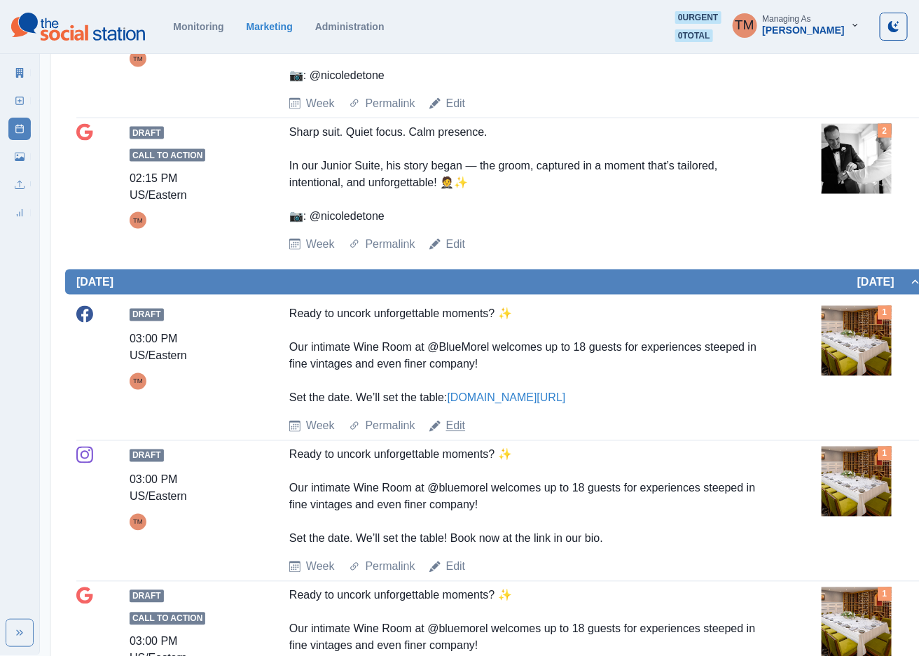
click at [448, 431] on link "Edit" at bounding box center [456, 426] width 20 height 17
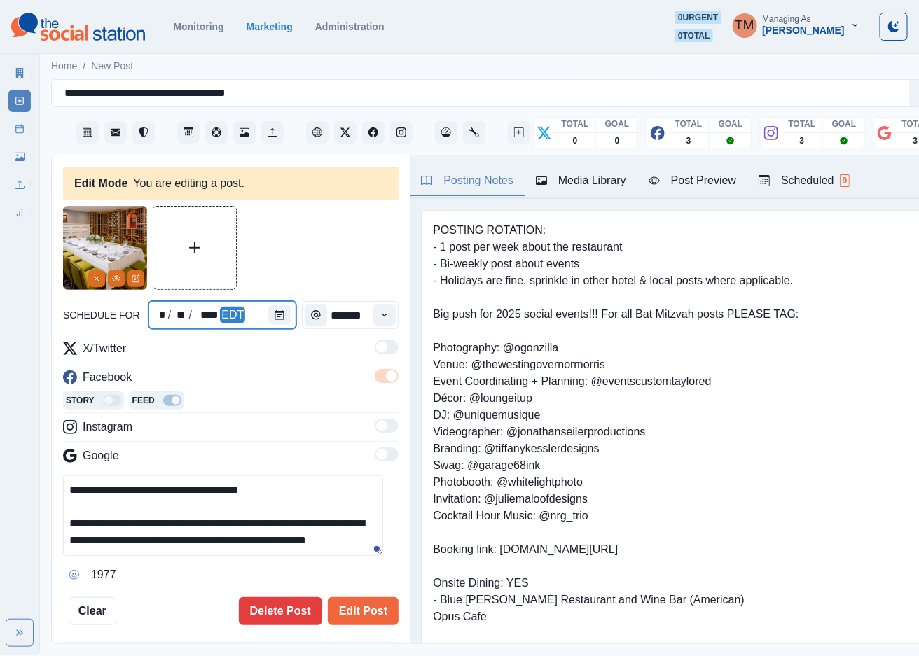
click at [284, 303] on div at bounding box center [282, 315] width 28 height 28
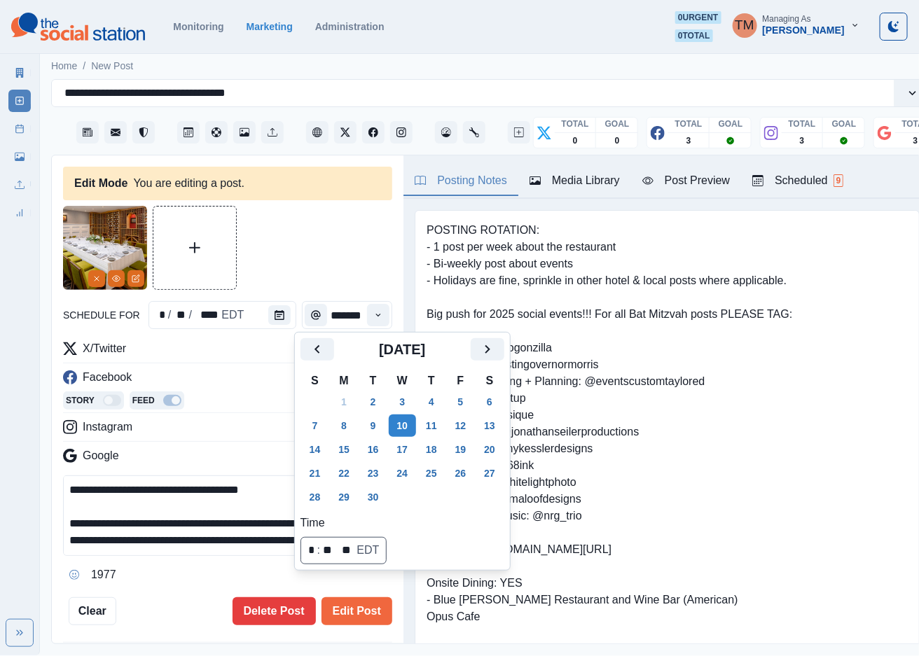
scroll to position [0, 0]
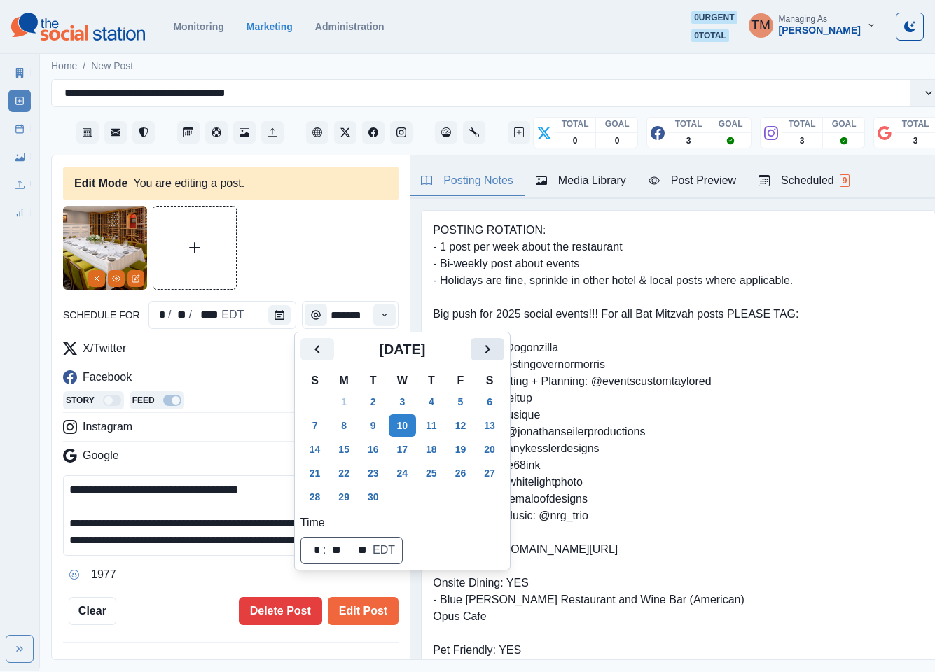
click at [483, 349] on icon "Next" at bounding box center [487, 349] width 17 height 17
click at [464, 429] on button "10" at bounding box center [461, 426] width 28 height 22
click at [353, 614] on button "Edit Post" at bounding box center [363, 611] width 71 height 28
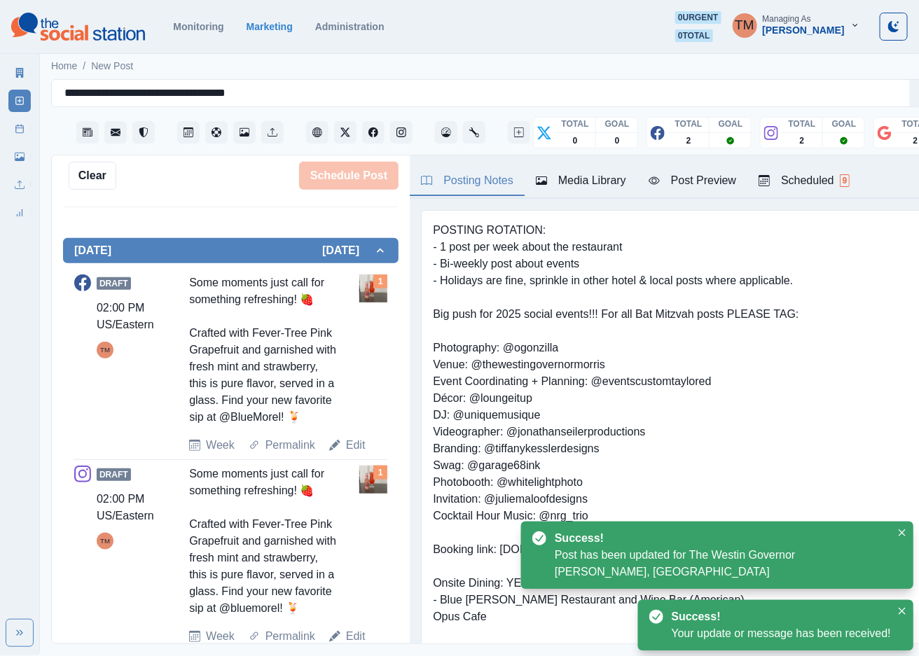
scroll to position [420, 0]
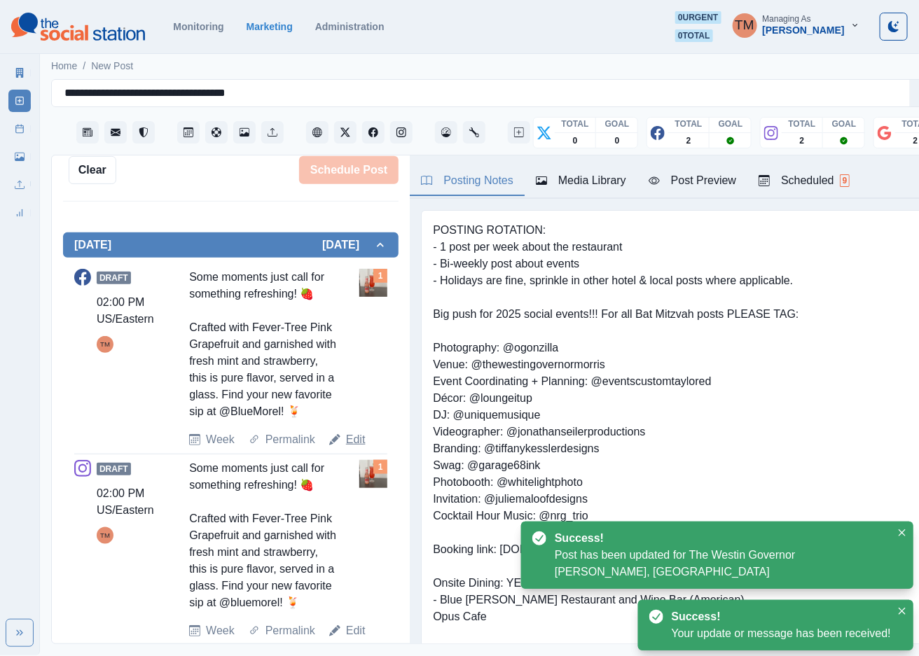
click at [356, 448] on link "Edit" at bounding box center [356, 439] width 20 height 17
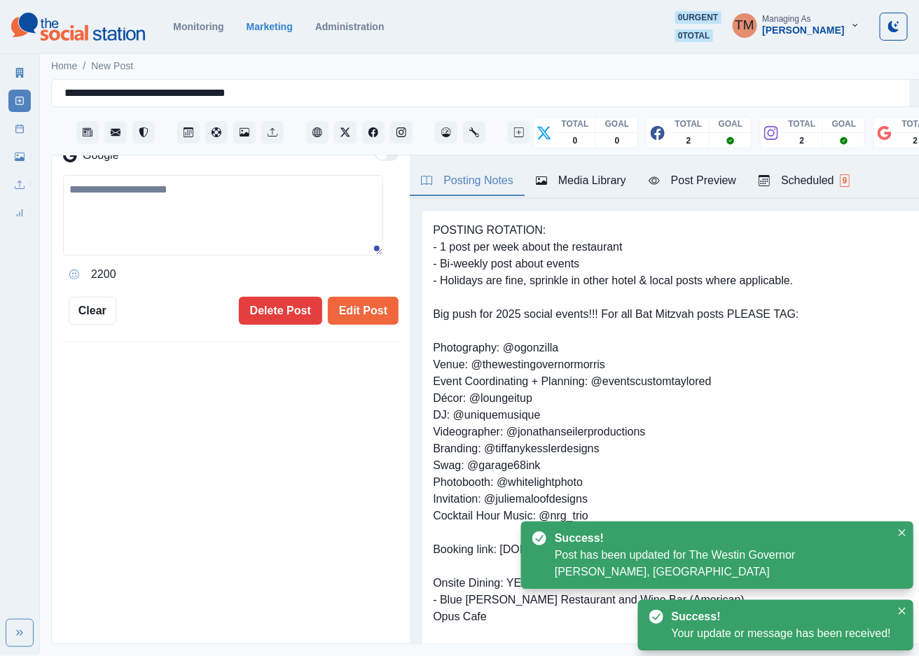
type input "*******"
type textarea "**********"
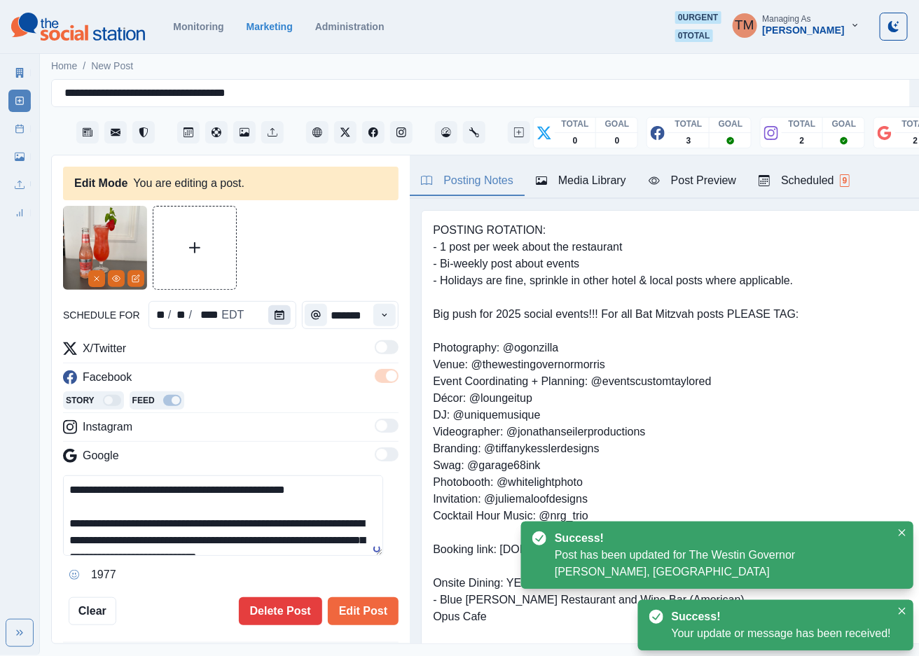
click at [275, 312] on icon "Calendar" at bounding box center [280, 315] width 10 height 10
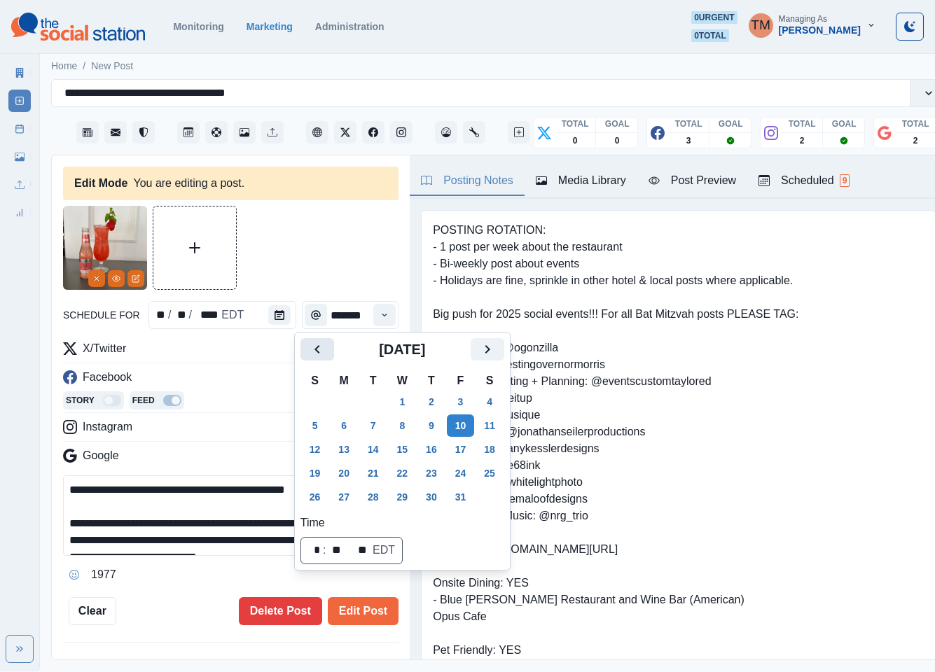
click at [313, 349] on icon "Previous" at bounding box center [317, 349] width 17 height 17
click at [399, 429] on button "10" at bounding box center [403, 426] width 28 height 22
click at [353, 612] on button "Edit Post" at bounding box center [363, 611] width 71 height 28
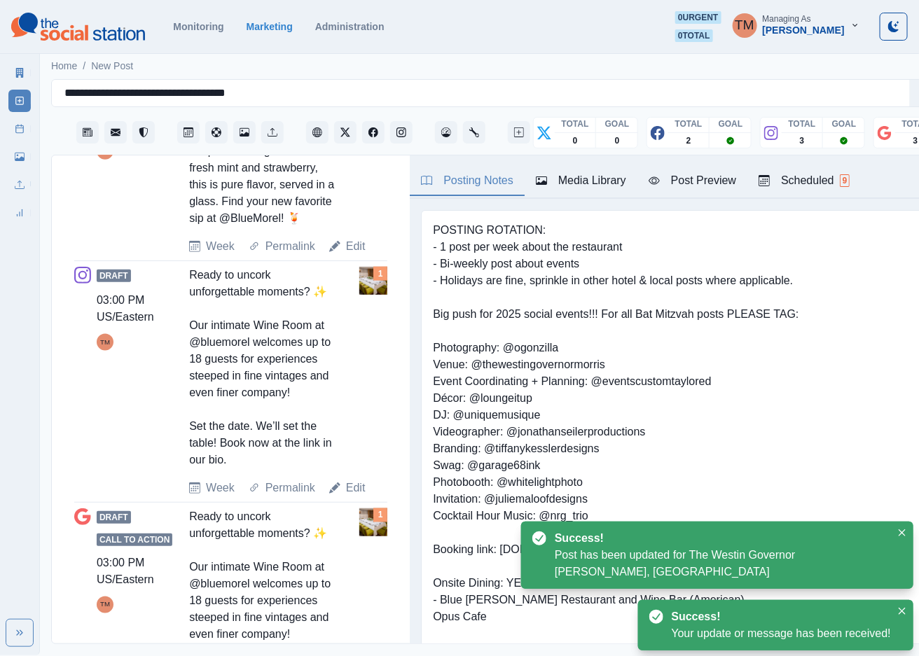
scroll to position [630, 0]
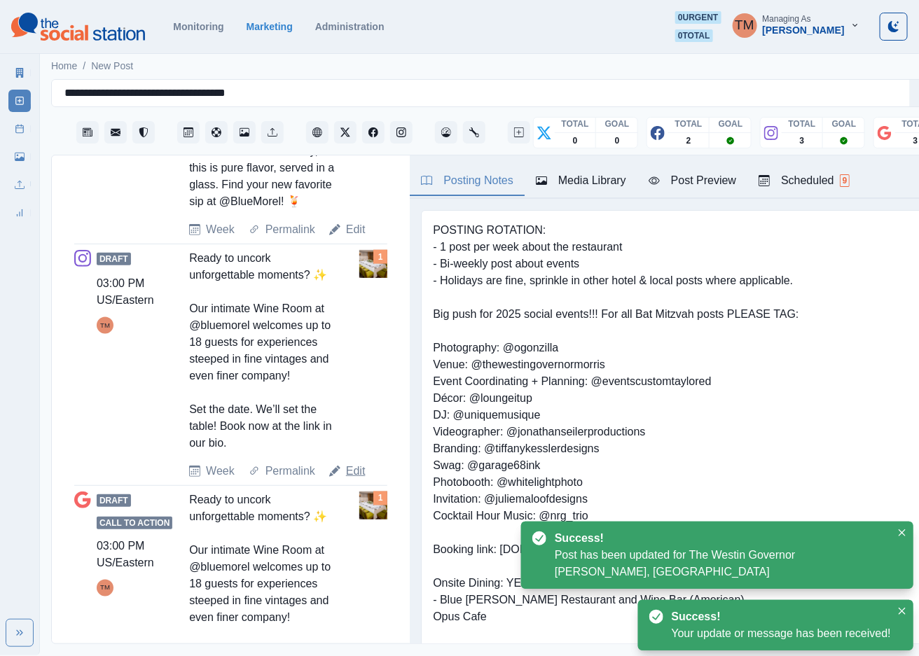
click at [354, 480] on link "Edit" at bounding box center [356, 471] width 20 height 17
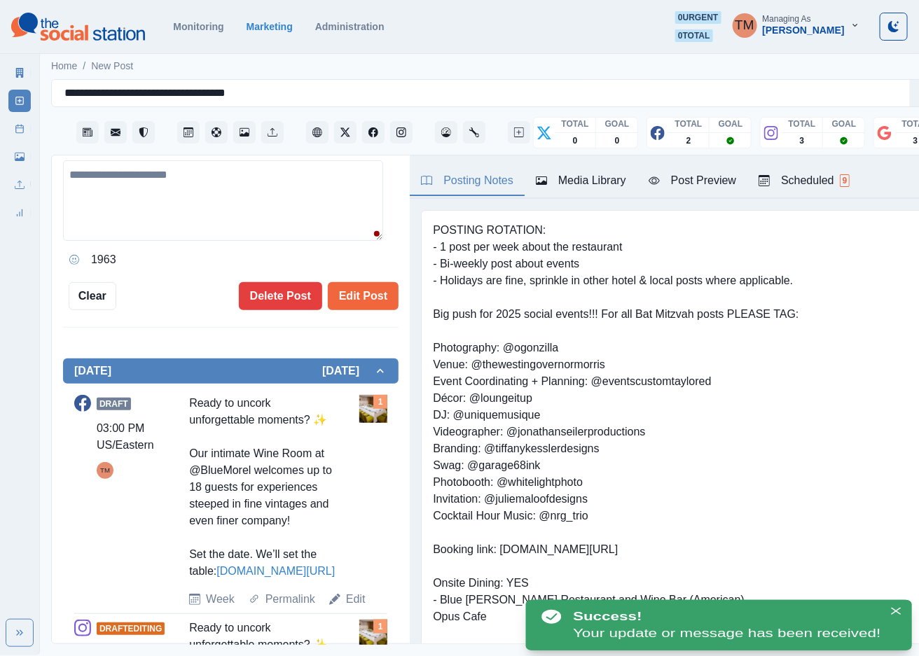
type input "*******"
type textarea "**********"
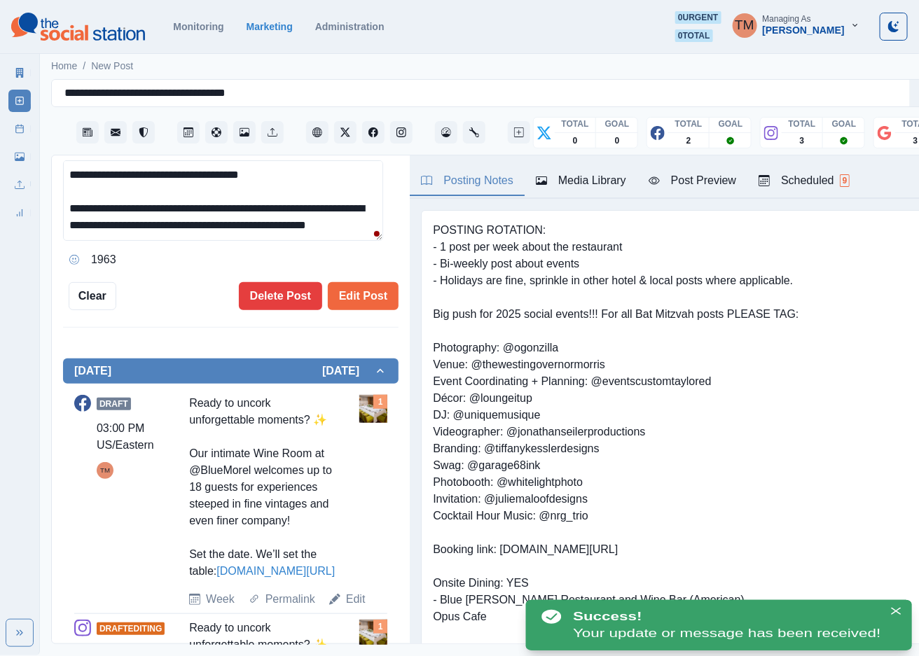
scroll to position [21, 0]
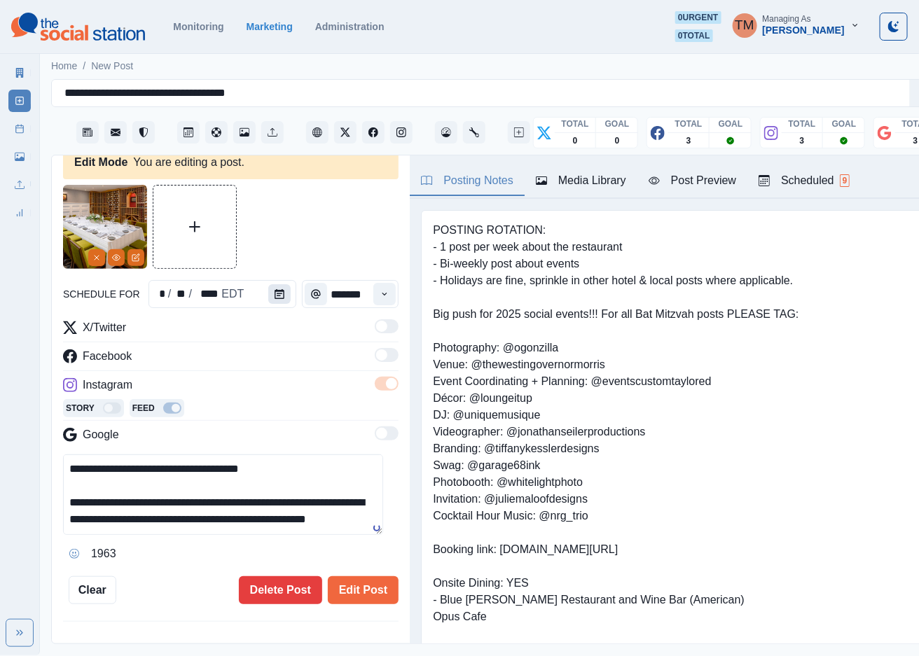
click at [275, 293] on icon "Calendar" at bounding box center [280, 294] width 10 height 10
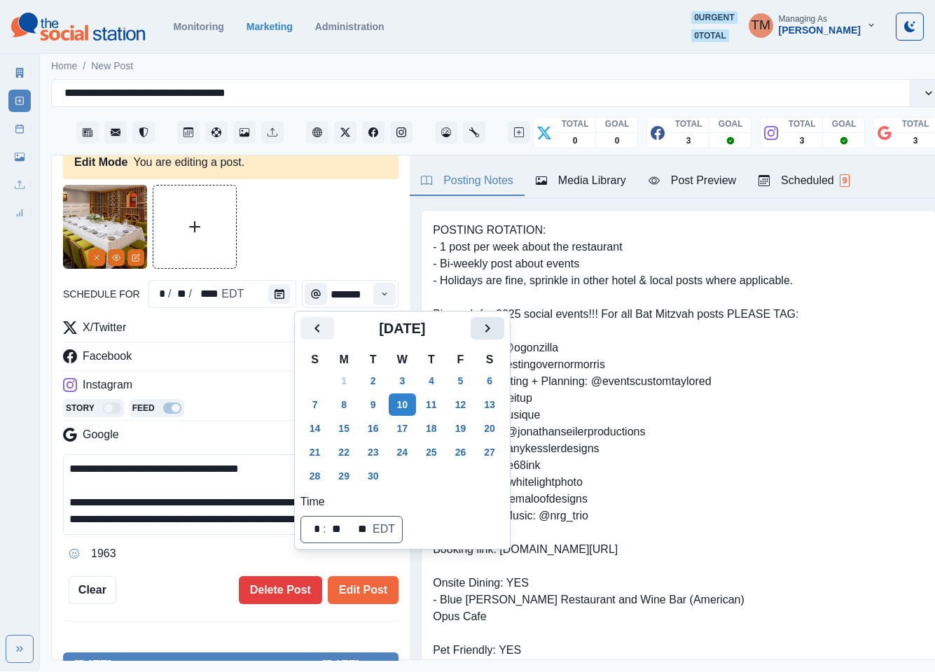
click at [490, 324] on icon "Next" at bounding box center [487, 328] width 17 height 17
click at [461, 402] on button "10" at bounding box center [461, 405] width 28 height 22
click at [349, 582] on button "Edit Post" at bounding box center [363, 590] width 71 height 28
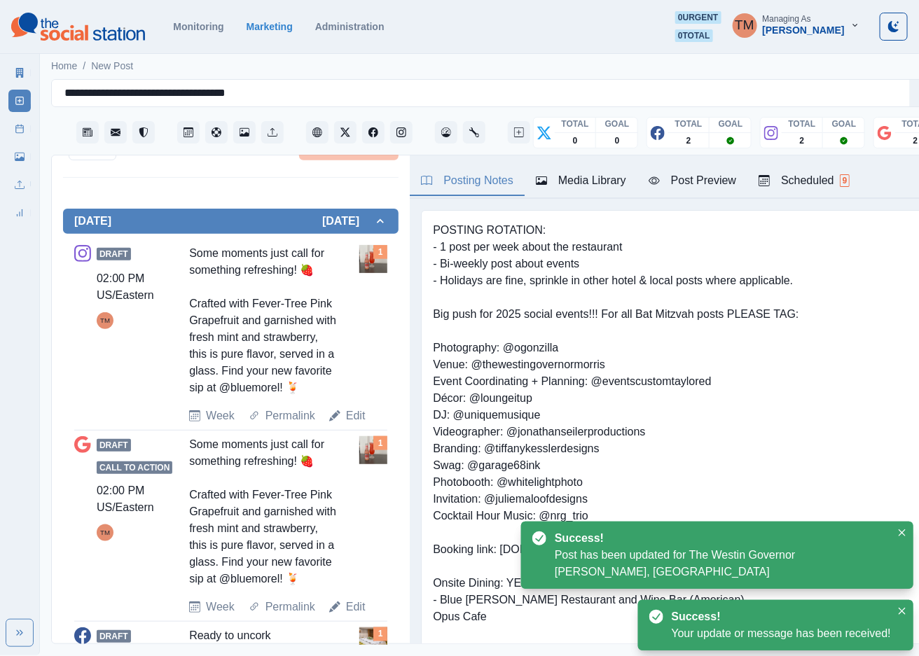
scroll to position [441, 0]
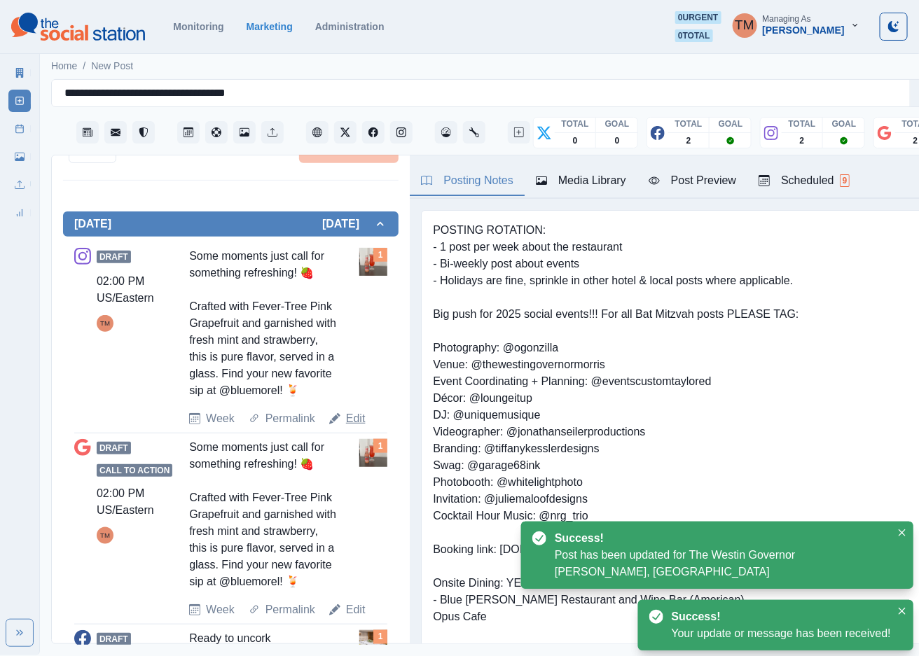
click at [349, 427] on link "Edit" at bounding box center [356, 418] width 20 height 17
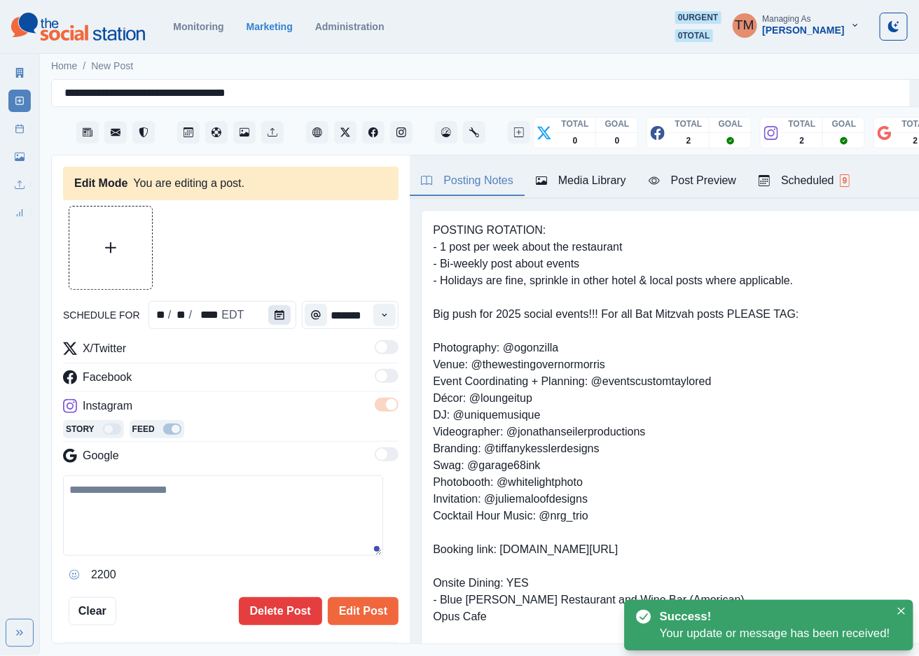
type input "*******"
type textarea "**********"
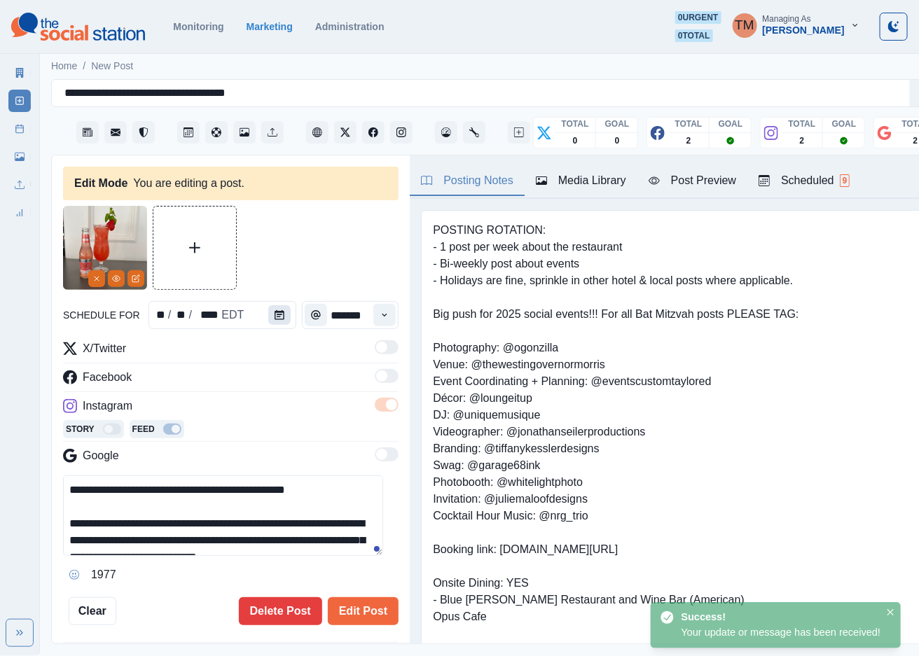
click at [275, 312] on icon "Calendar" at bounding box center [280, 315] width 10 height 10
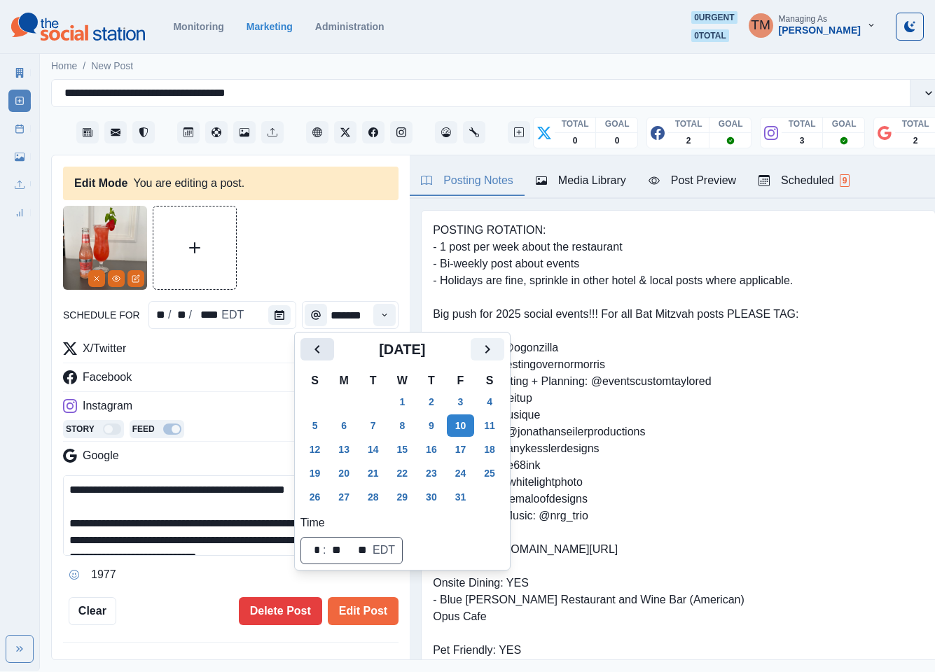
click at [311, 345] on icon "Previous" at bounding box center [317, 349] width 17 height 17
click at [402, 427] on button "10" at bounding box center [403, 426] width 28 height 22
click at [359, 614] on button "Edit Post" at bounding box center [363, 611] width 71 height 28
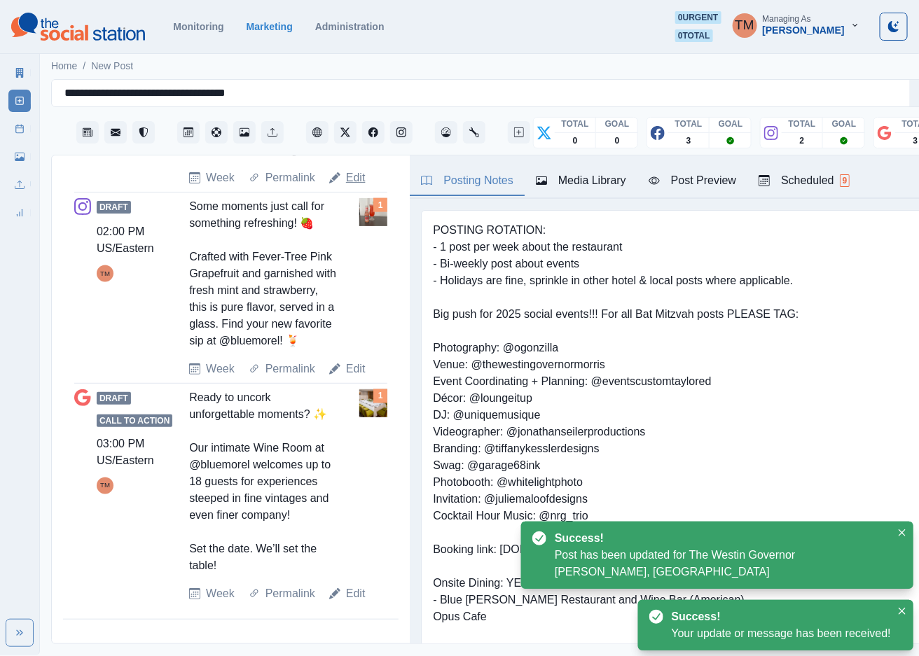
scroll to position [734, 0]
click at [349, 602] on link "Edit" at bounding box center [356, 594] width 20 height 17
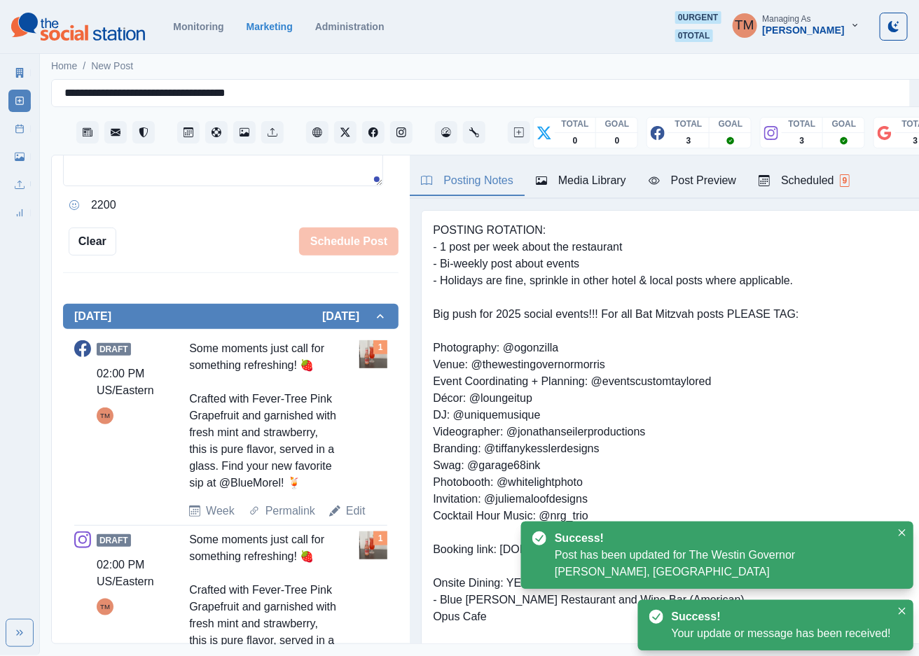
scroll to position [148, 0]
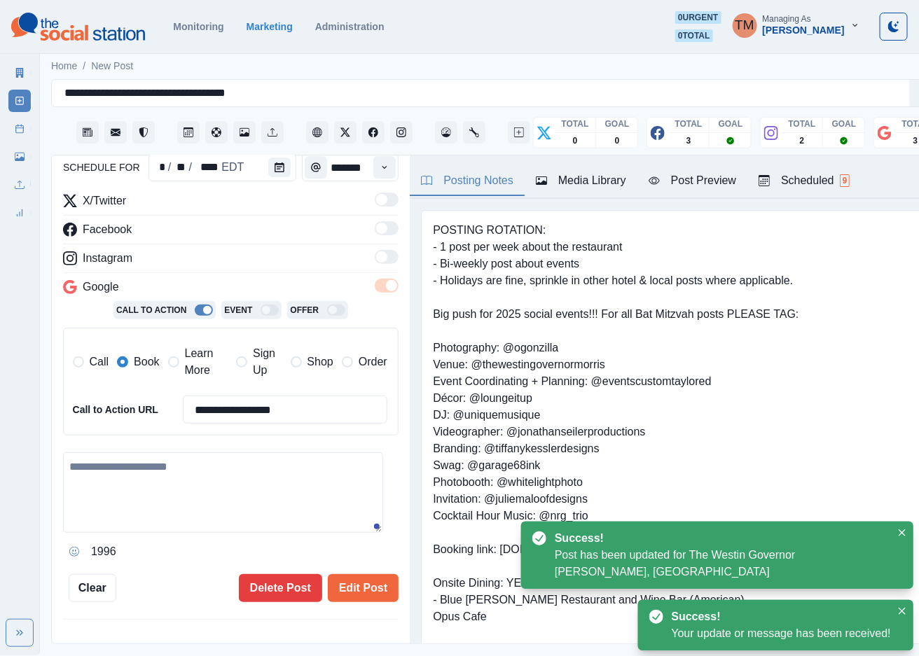
type input "*******"
type textarea "**********"
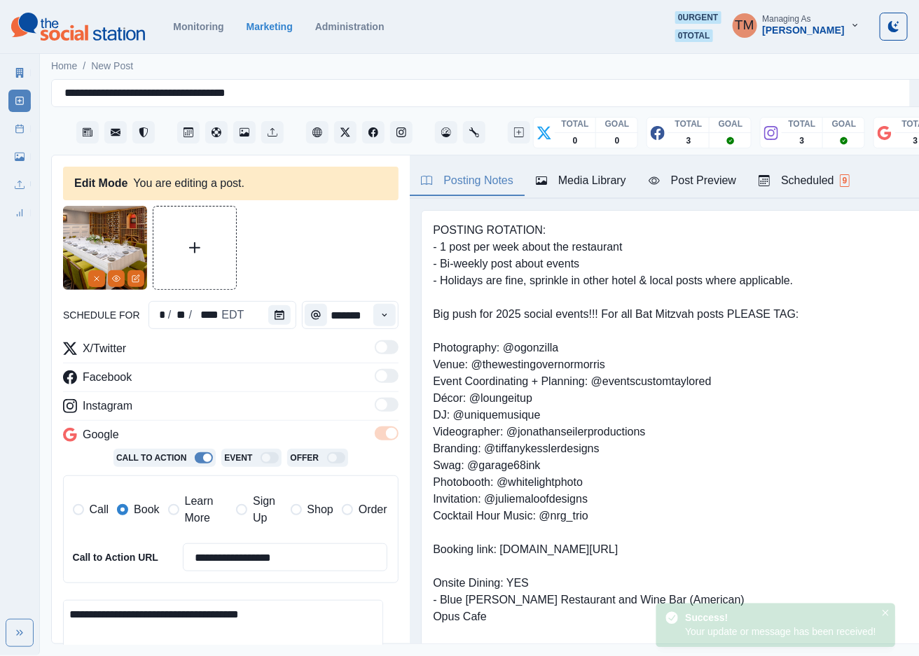
click at [200, 515] on span "Learn More" at bounding box center [206, 510] width 43 height 34
type input "**********"
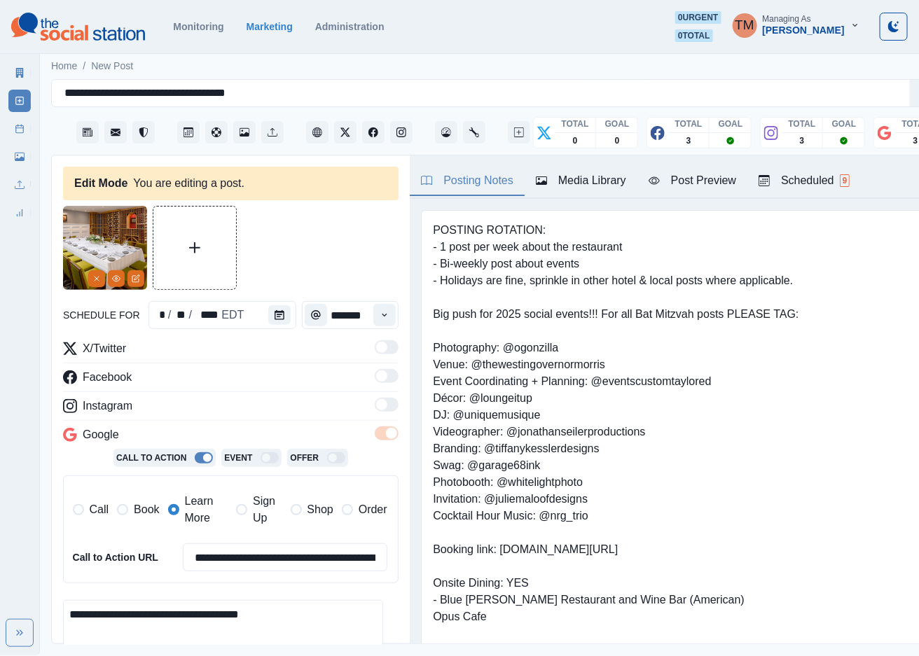
click at [141, 511] on span "Book" at bounding box center [146, 509] width 25 height 17
click at [277, 317] on button "Calendar" at bounding box center [279, 315] width 22 height 20
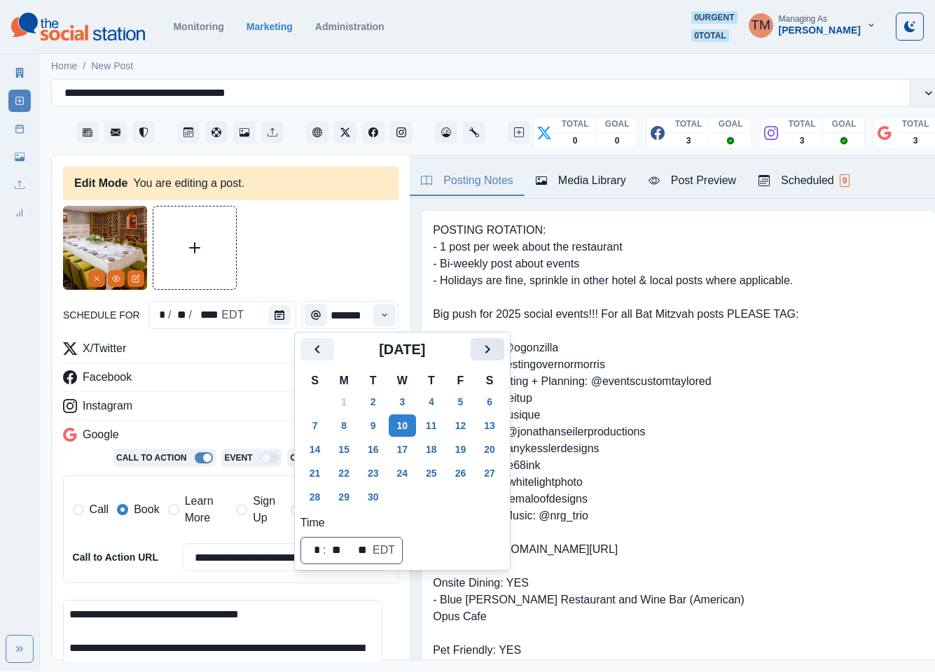
click at [494, 349] on icon "Next" at bounding box center [487, 349] width 17 height 17
click at [458, 427] on button "10" at bounding box center [461, 426] width 28 height 22
click at [290, 247] on div at bounding box center [230, 248] width 335 height 84
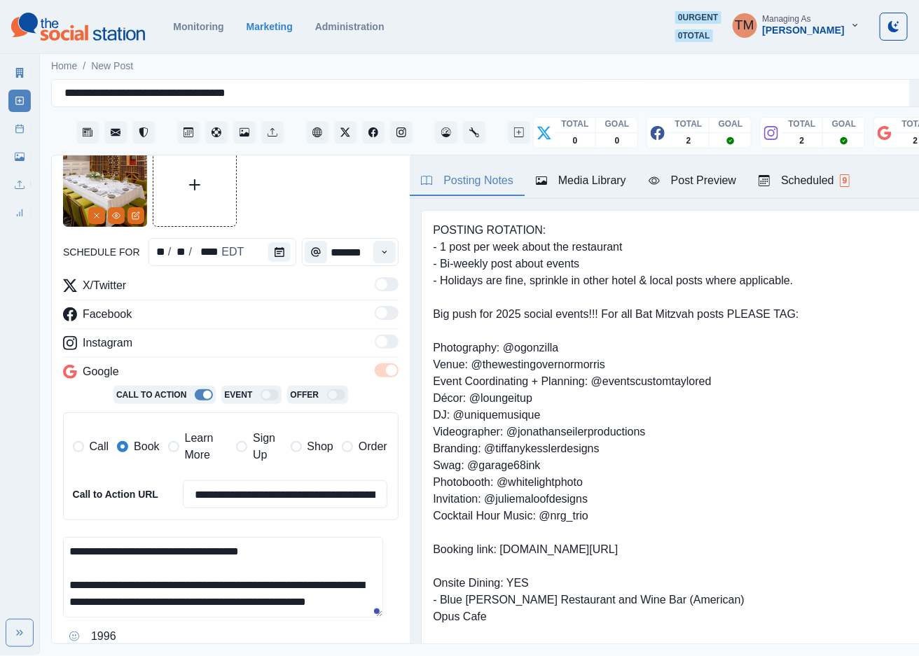
scroll to position [210, 0]
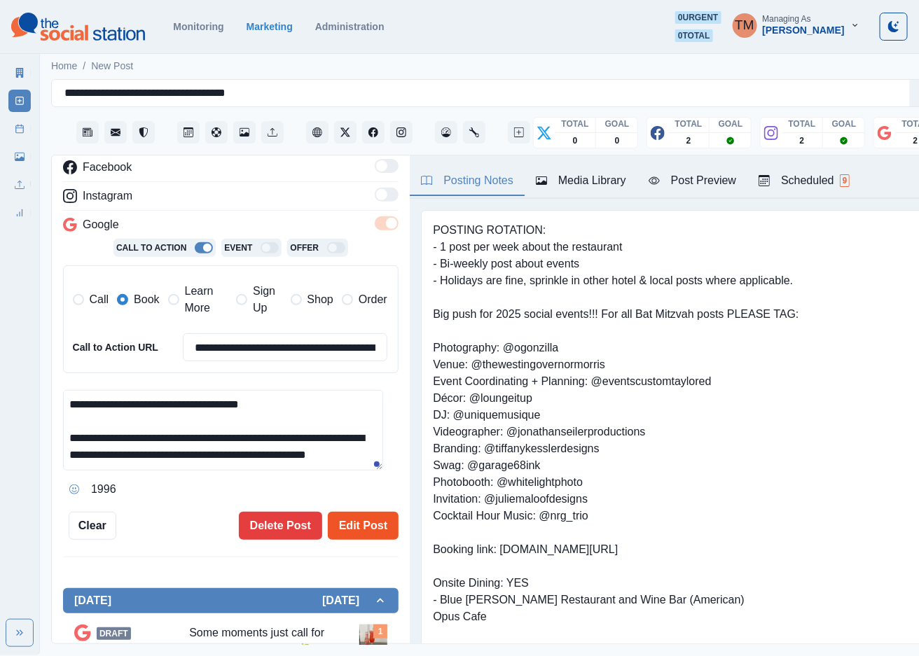
click at [347, 524] on button "Edit Post" at bounding box center [363, 526] width 71 height 28
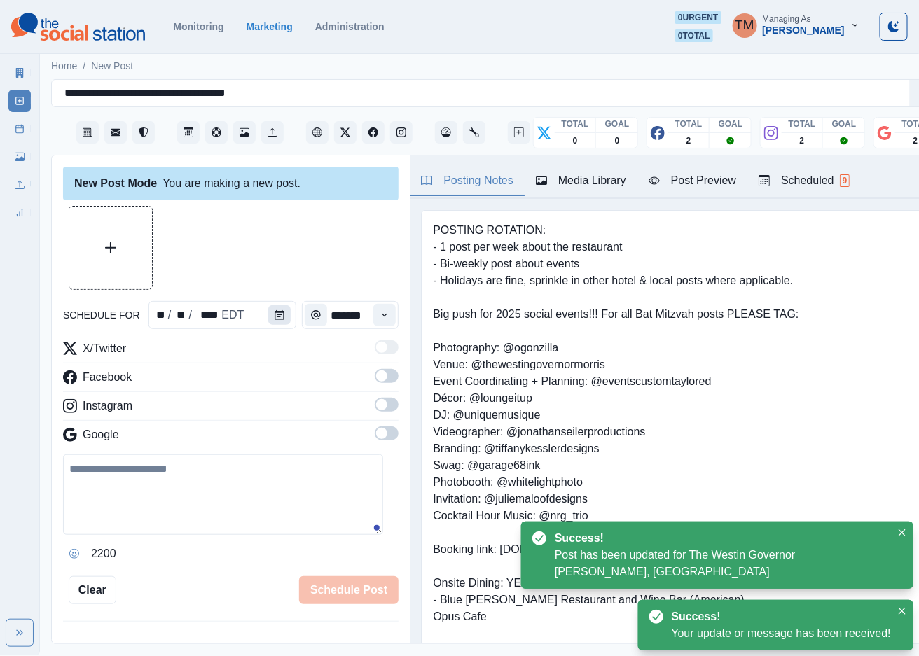
click at [268, 316] on button "Calendar" at bounding box center [279, 315] width 22 height 20
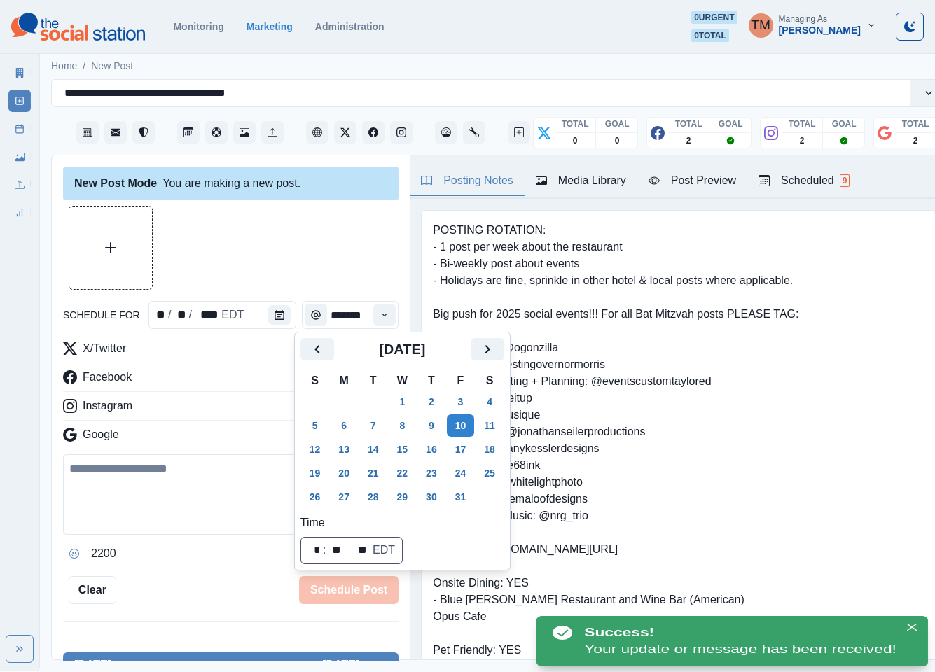
click at [278, 259] on div at bounding box center [230, 248] width 335 height 84
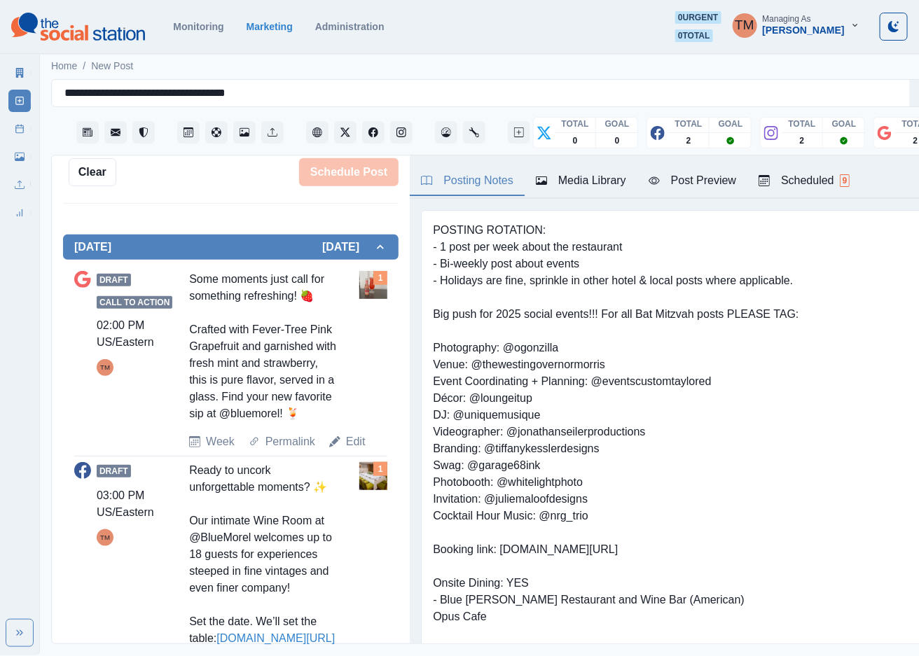
scroll to position [420, 0]
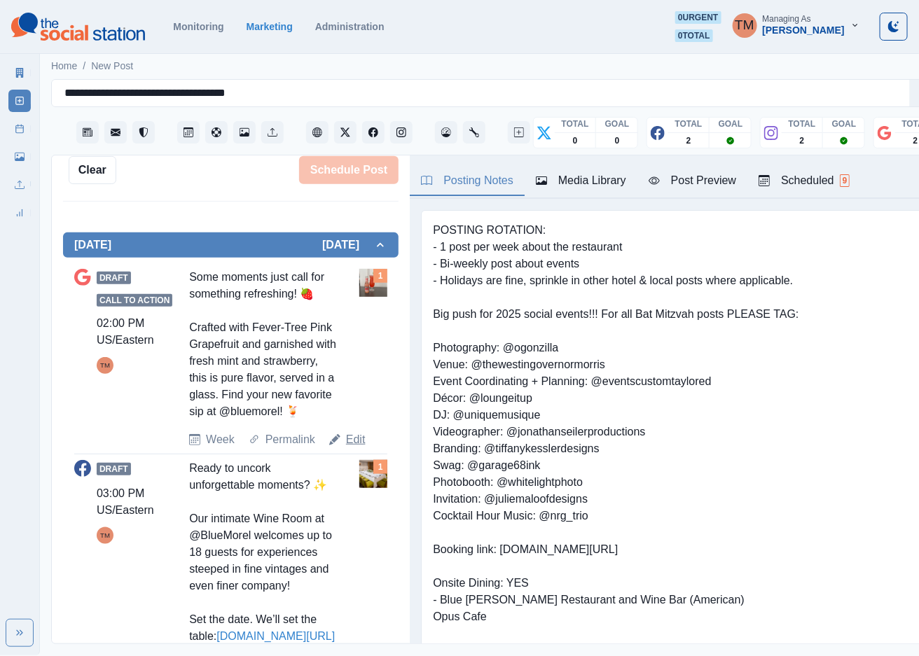
click at [346, 448] on link "Edit" at bounding box center [356, 439] width 20 height 17
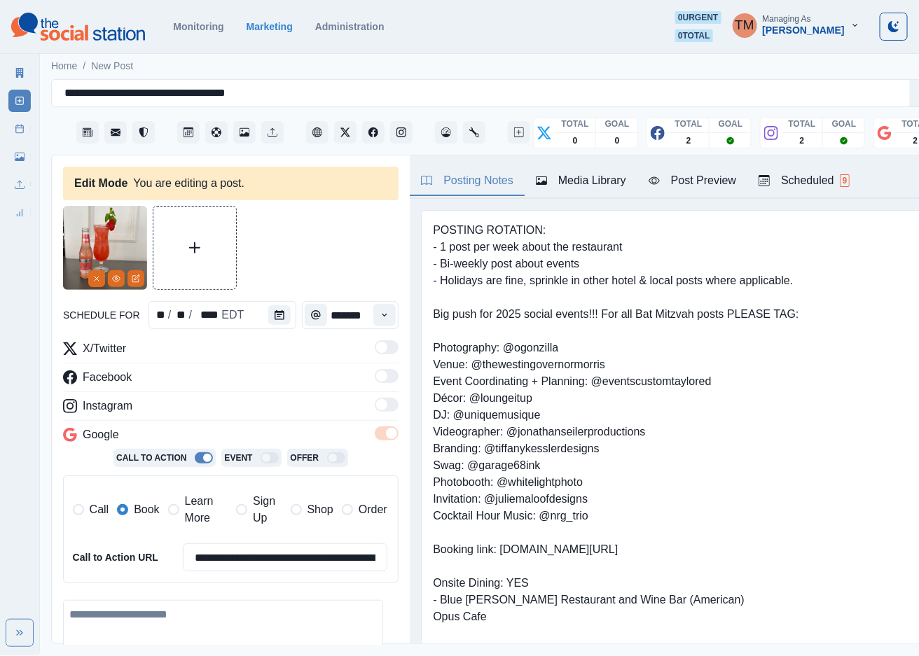
type input "*******"
type textarea "**********"
click at [275, 313] on icon "Calendar" at bounding box center [280, 315] width 10 height 10
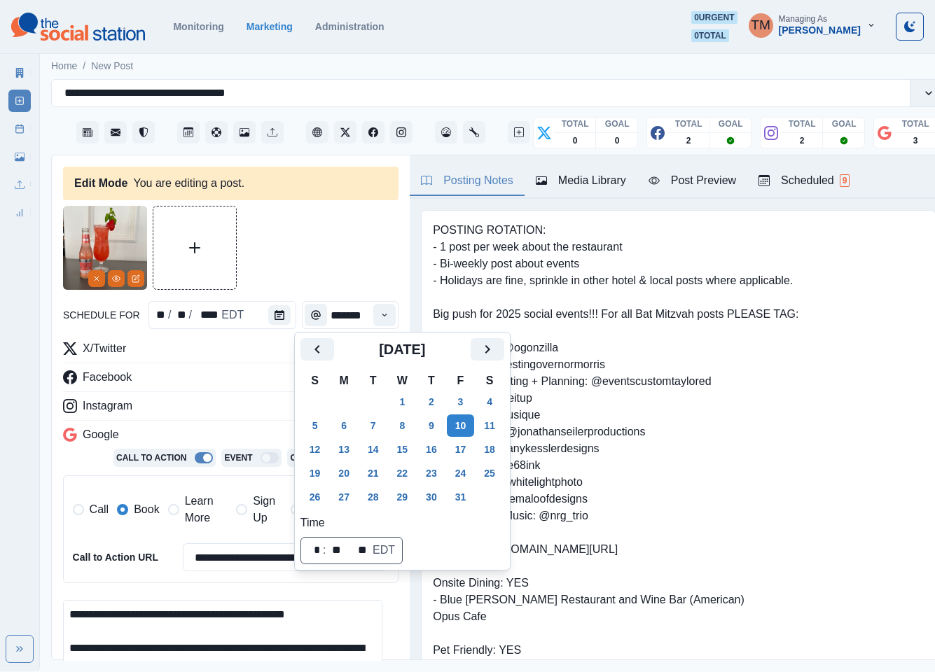
click at [316, 354] on icon "Previous" at bounding box center [317, 349] width 17 height 17
click at [406, 427] on button "10" at bounding box center [403, 426] width 28 height 22
click at [312, 270] on div at bounding box center [230, 248] width 335 height 84
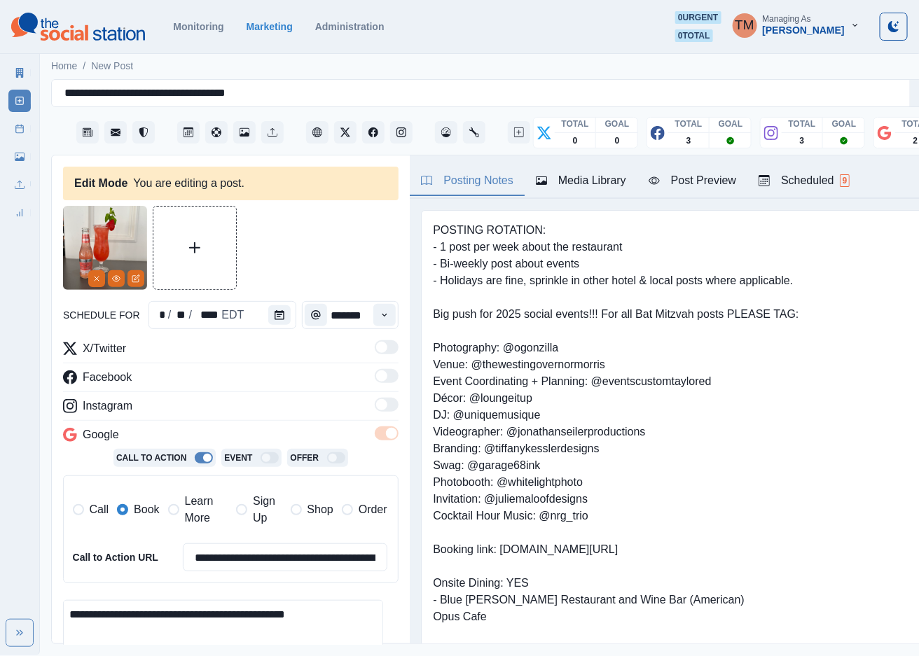
click at [198, 513] on span "Learn More" at bounding box center [206, 510] width 43 height 34
drag, startPoint x: 141, startPoint y: 513, endPoint x: 240, endPoint y: 473, distance: 106.5
click at [143, 511] on span "Book" at bounding box center [146, 509] width 25 height 17
click at [307, 263] on div at bounding box center [230, 248] width 335 height 84
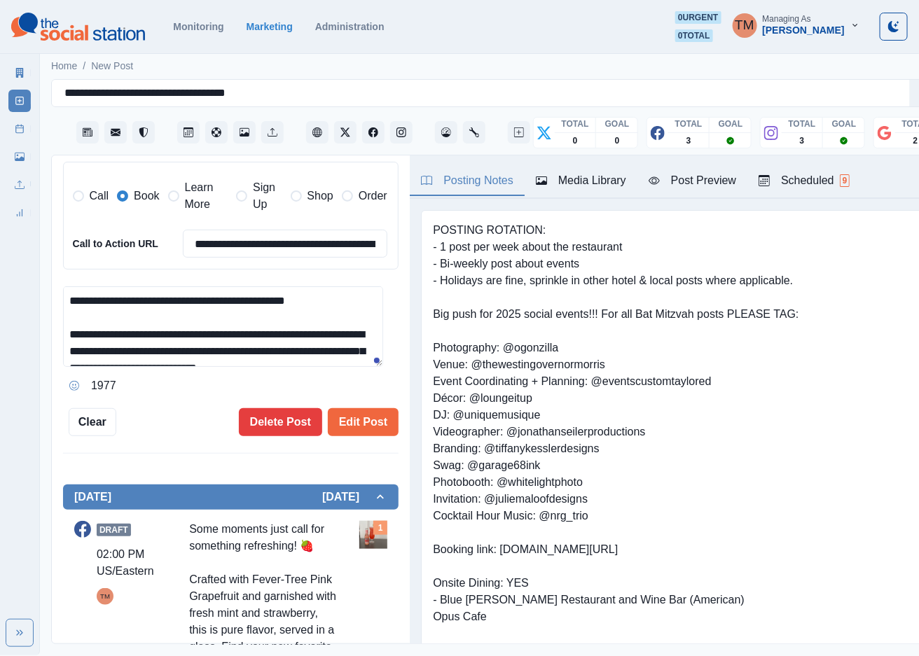
scroll to position [315, 0]
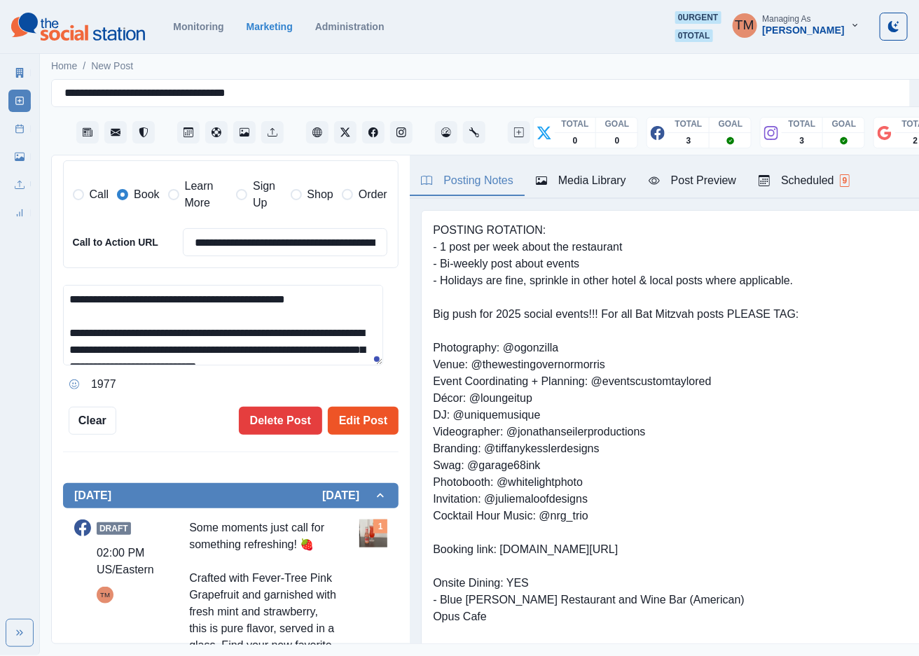
click at [353, 418] on button "Edit Post" at bounding box center [363, 421] width 71 height 28
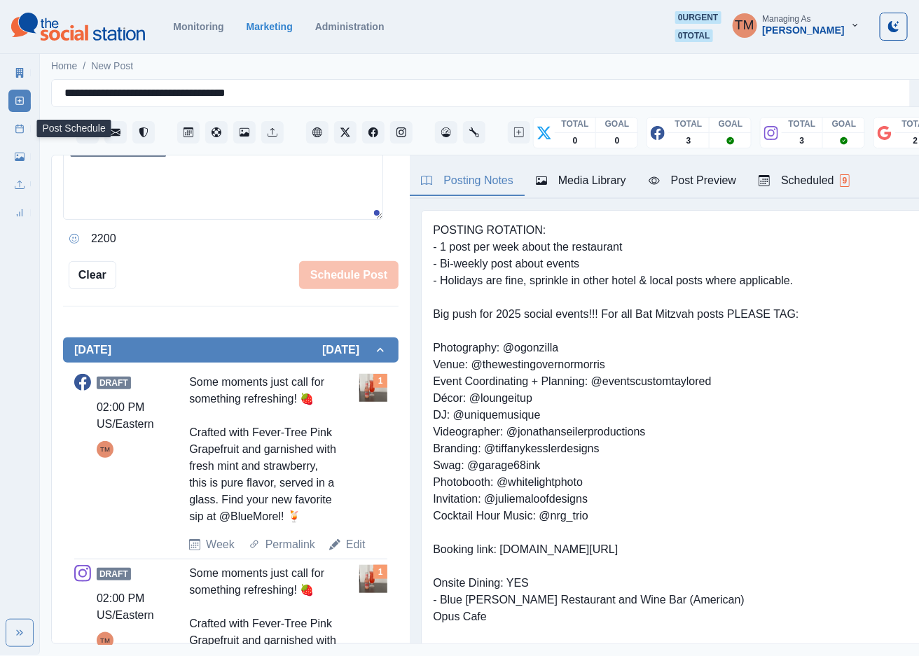
click at [24, 127] on icon at bounding box center [20, 129] width 10 height 10
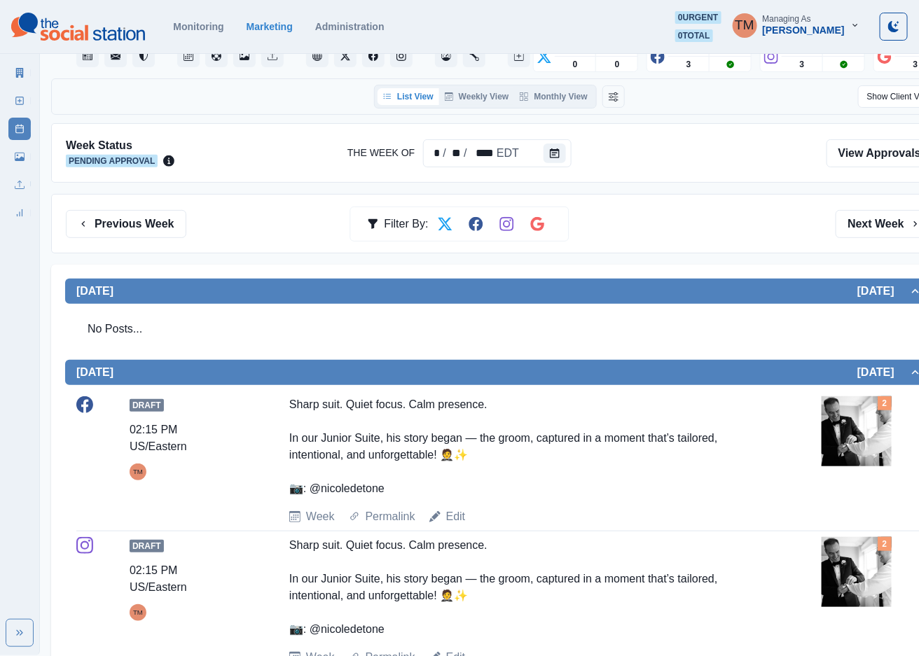
scroll to position [41, 0]
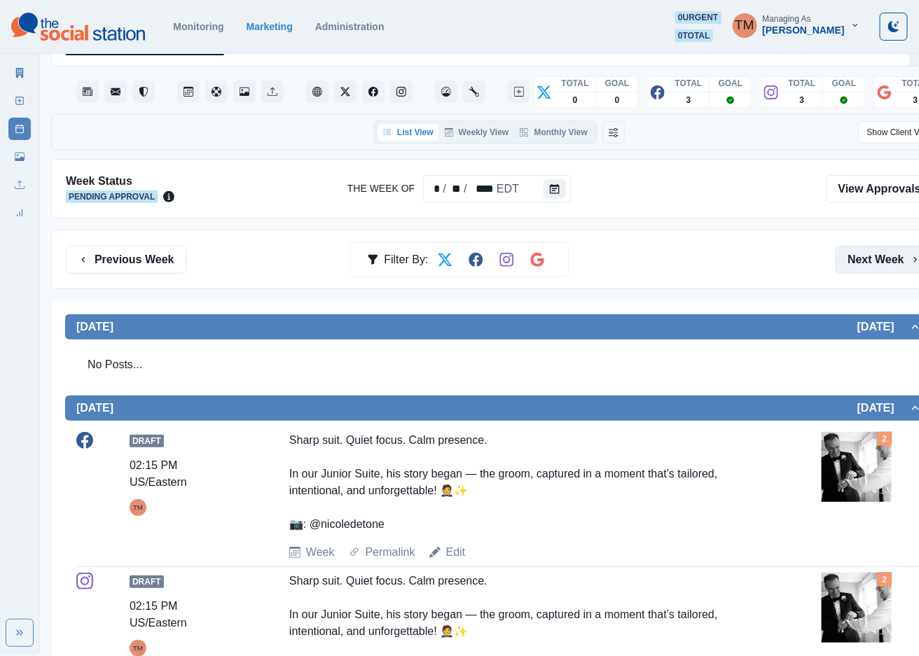
click at [876, 263] on button "Next Week" at bounding box center [884, 260] width 97 height 28
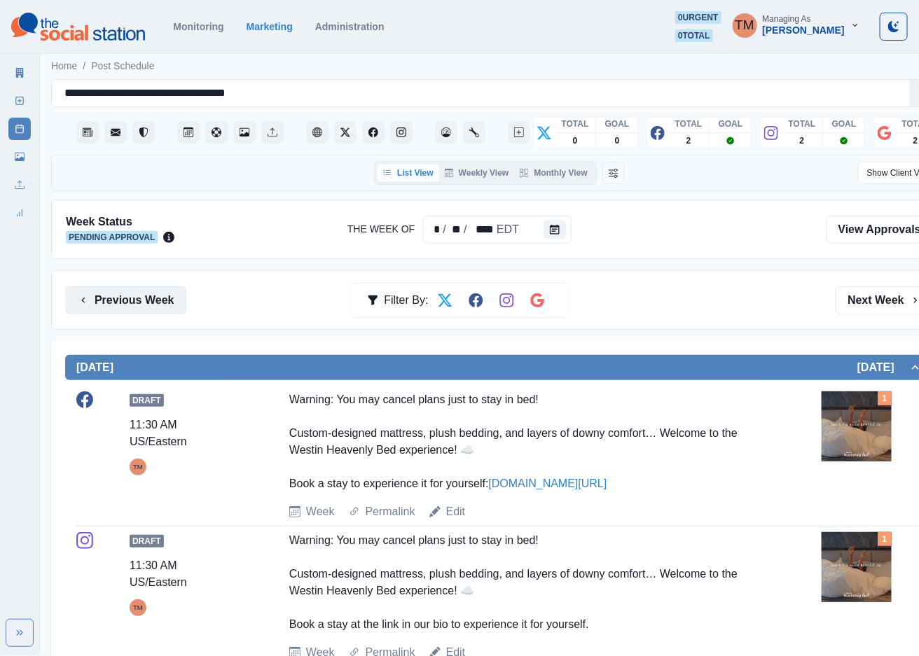
click at [128, 303] on button "Previous Week" at bounding box center [126, 300] width 120 height 28
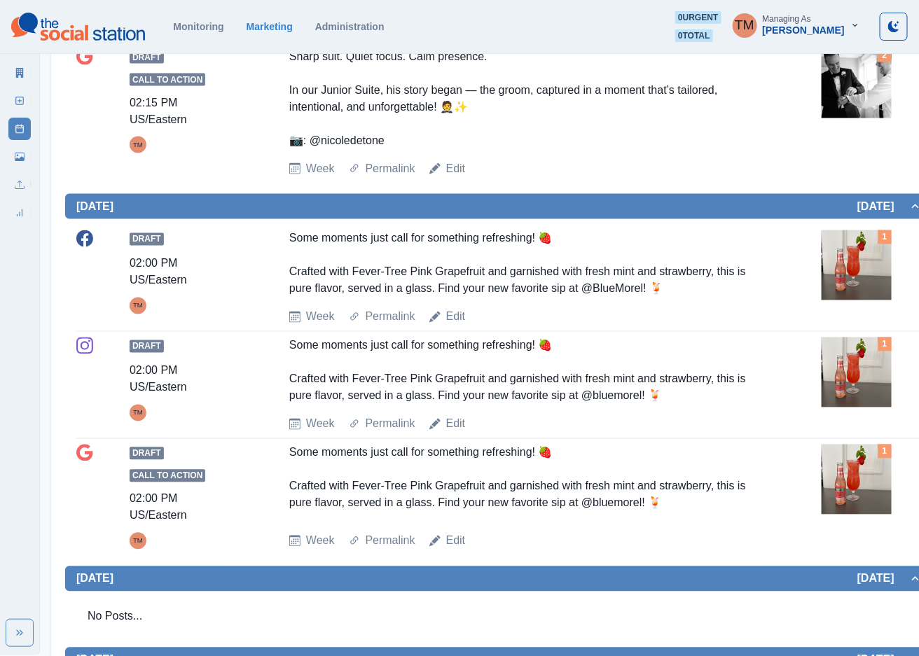
scroll to position [420, 0]
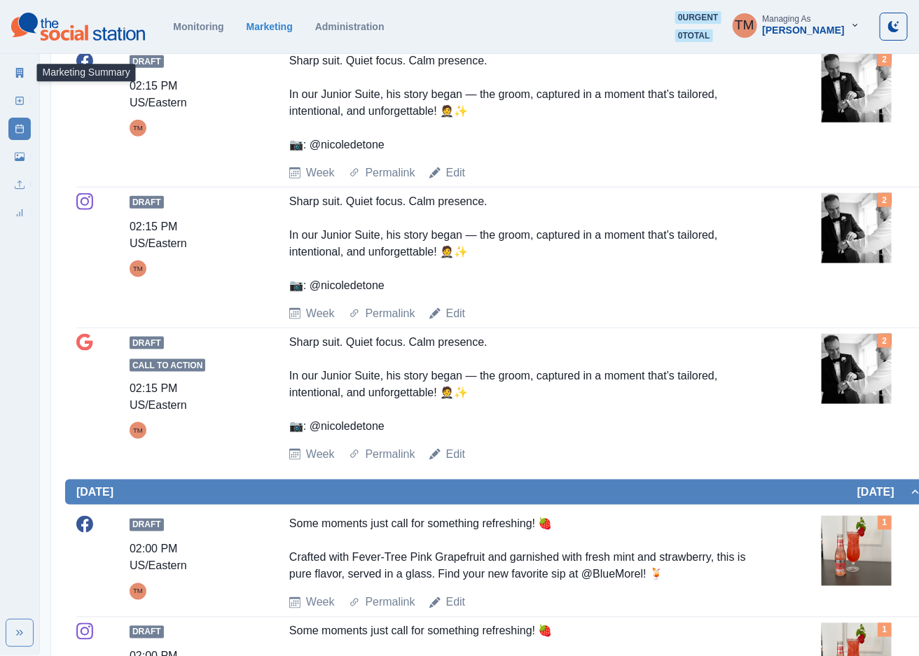
click at [13, 74] on link "Marketing Summary" at bounding box center [19, 73] width 22 height 22
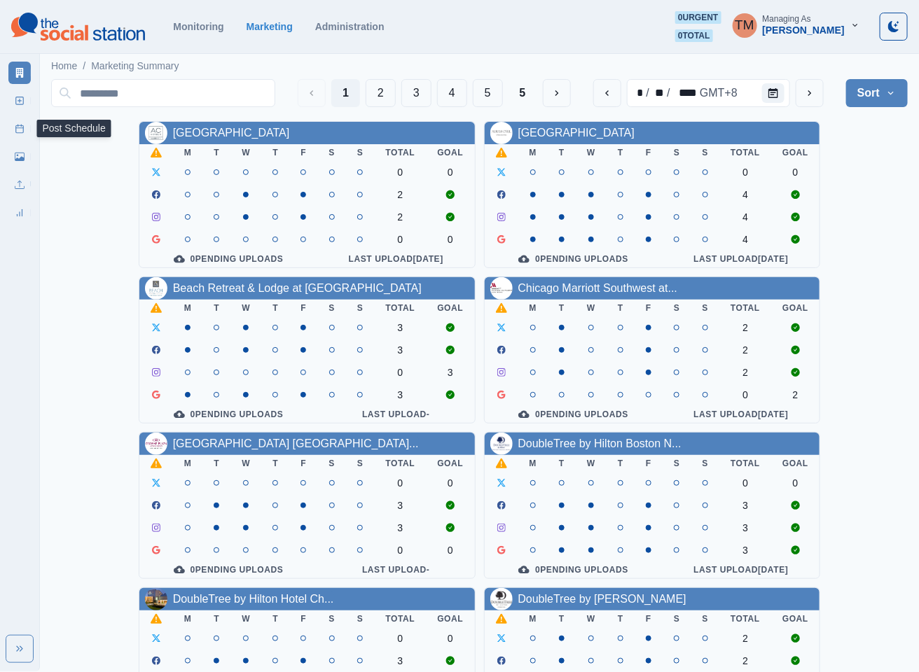
click at [18, 131] on icon at bounding box center [20, 129] width 10 height 10
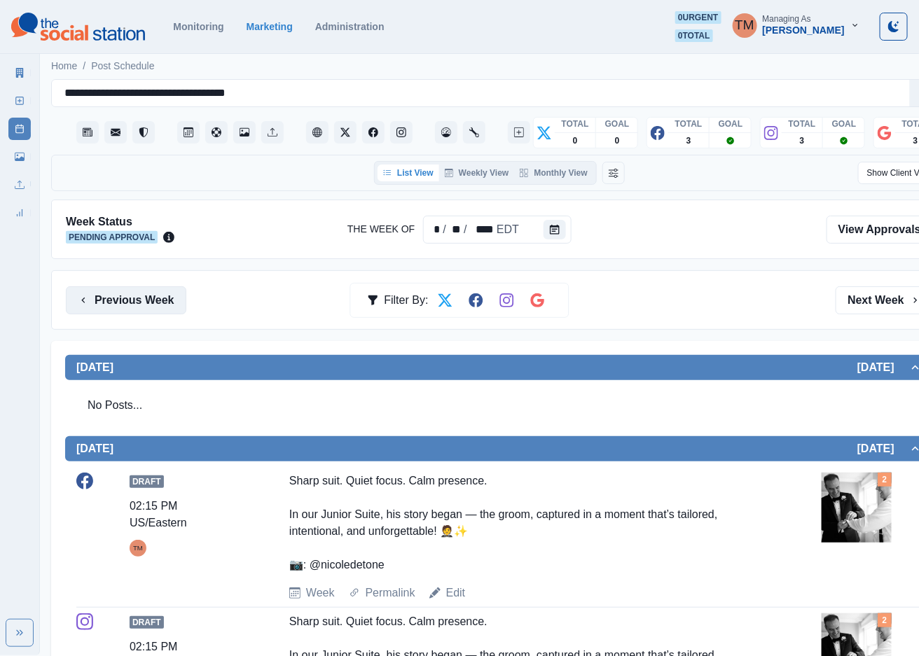
click at [149, 299] on button "Previous Week" at bounding box center [126, 300] width 120 height 28
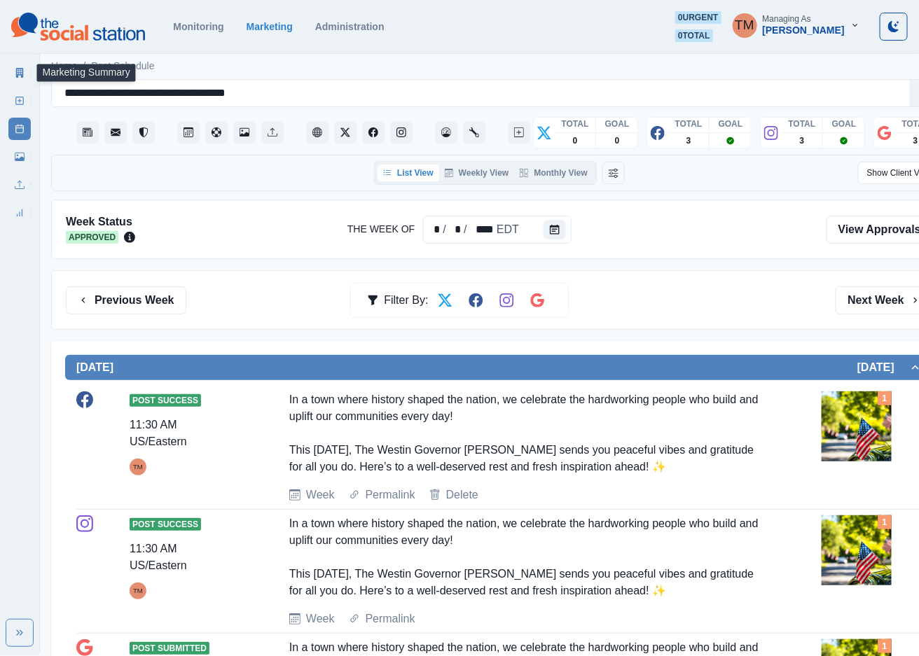
click at [21, 76] on icon at bounding box center [20, 73] width 8 height 10
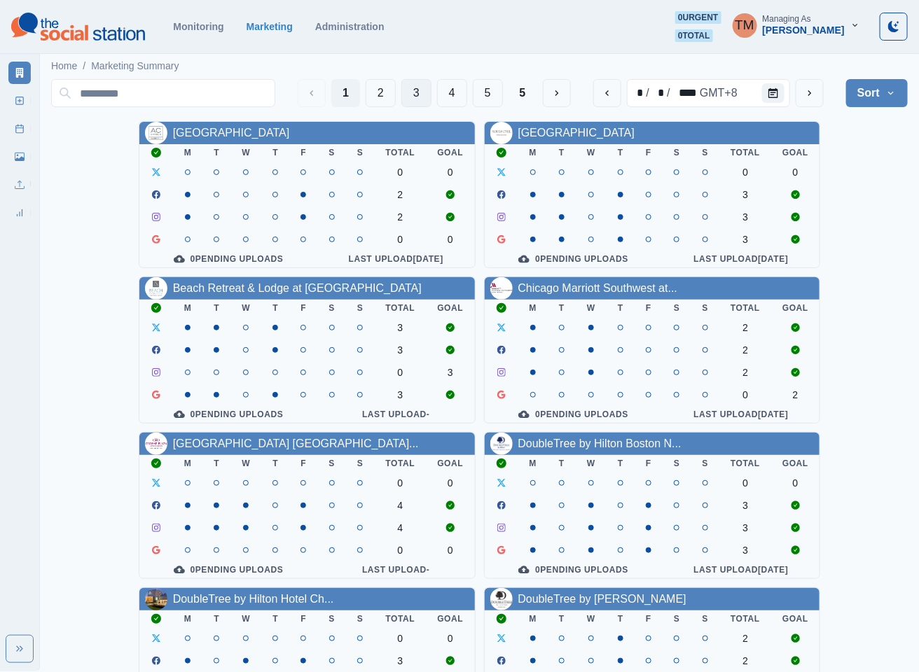
click at [401, 93] on button "3" at bounding box center [416, 93] width 30 height 28
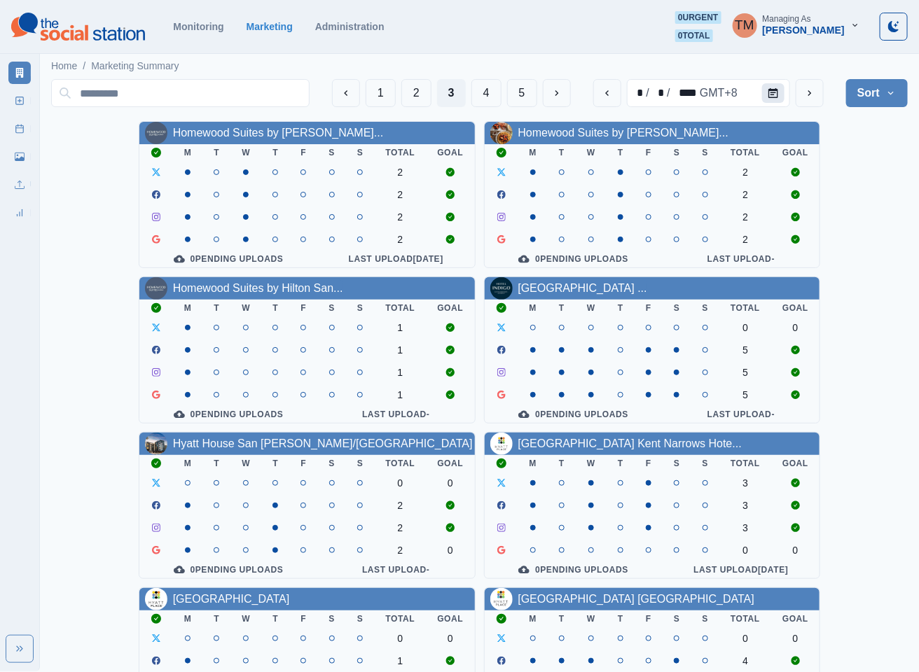
click at [777, 90] on icon "Calendar" at bounding box center [773, 93] width 10 height 10
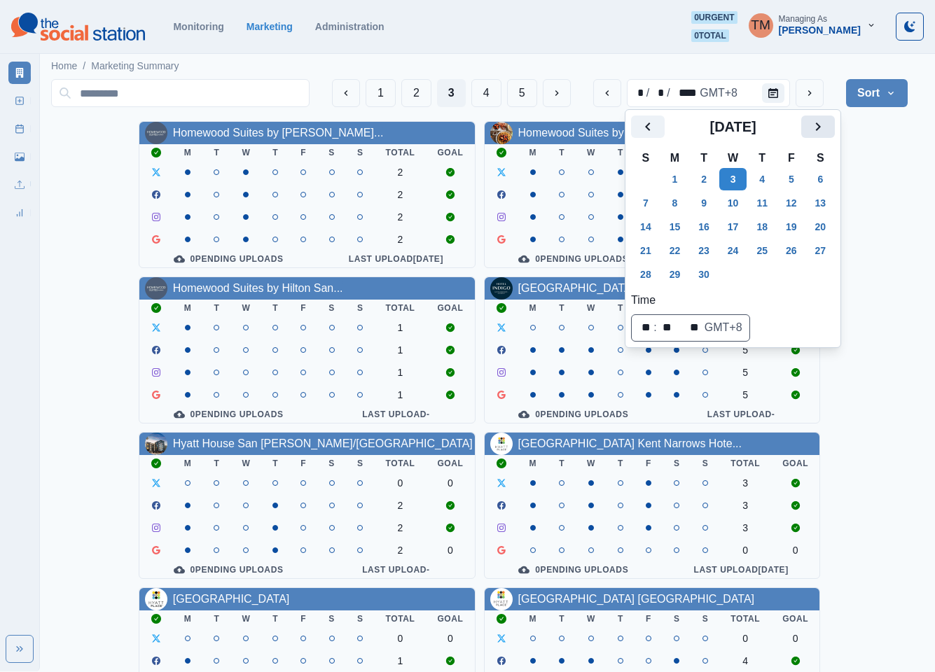
click at [820, 135] on button "Next" at bounding box center [818, 127] width 34 height 22
click at [679, 248] on button "20" at bounding box center [675, 251] width 28 height 22
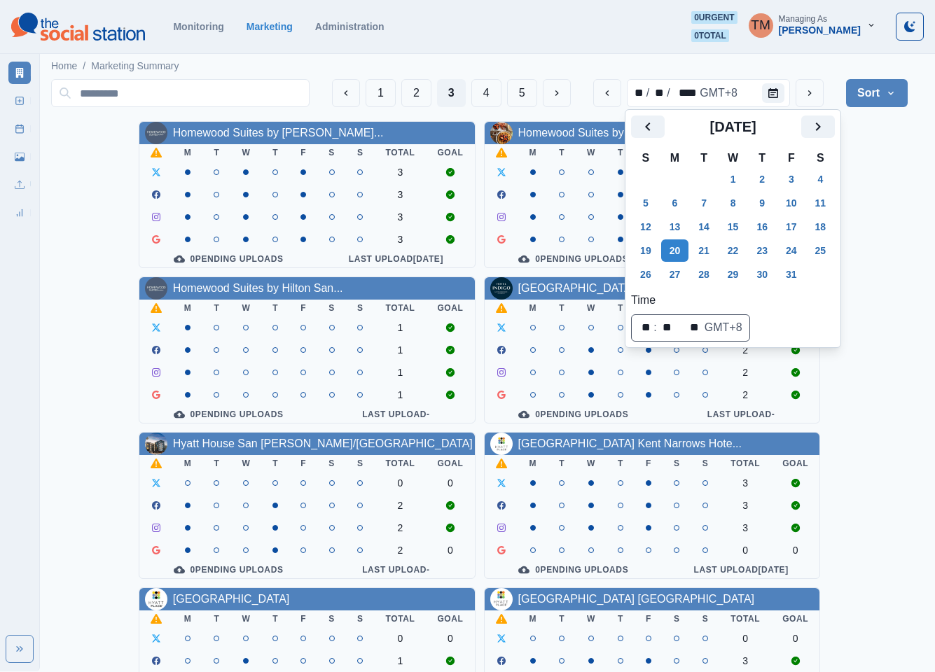
click at [889, 207] on div "Homewood Suites by Hilton Lon... M T W T F S S Total Goal 3 3 3 3 0 Pending Upl…" at bounding box center [479, 583] width 857 height 925
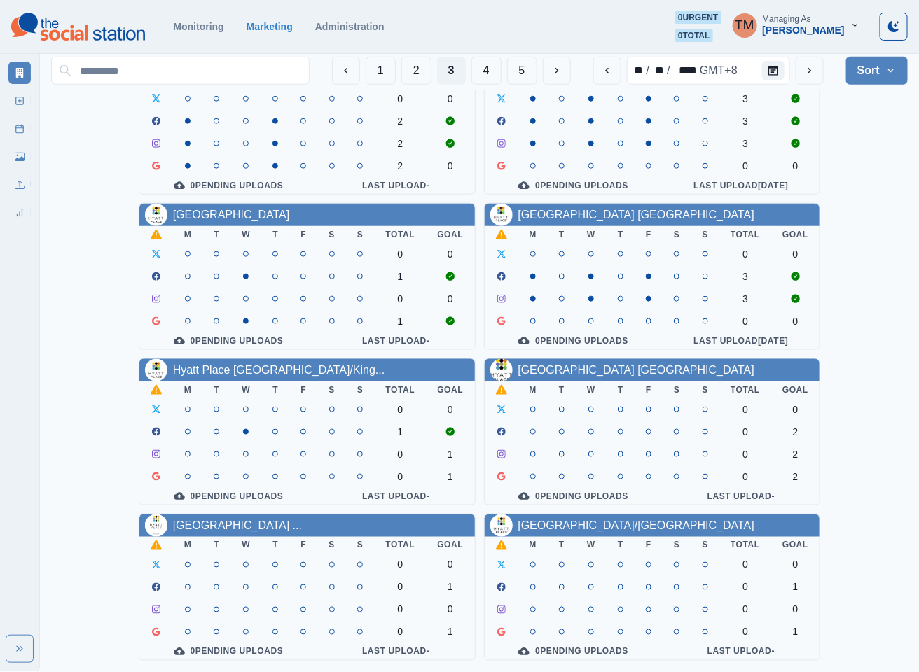
scroll to position [420, 0]
click at [608, 364] on link "[GEOGRAPHIC_DATA] [GEOGRAPHIC_DATA]" at bounding box center [636, 370] width 237 height 12
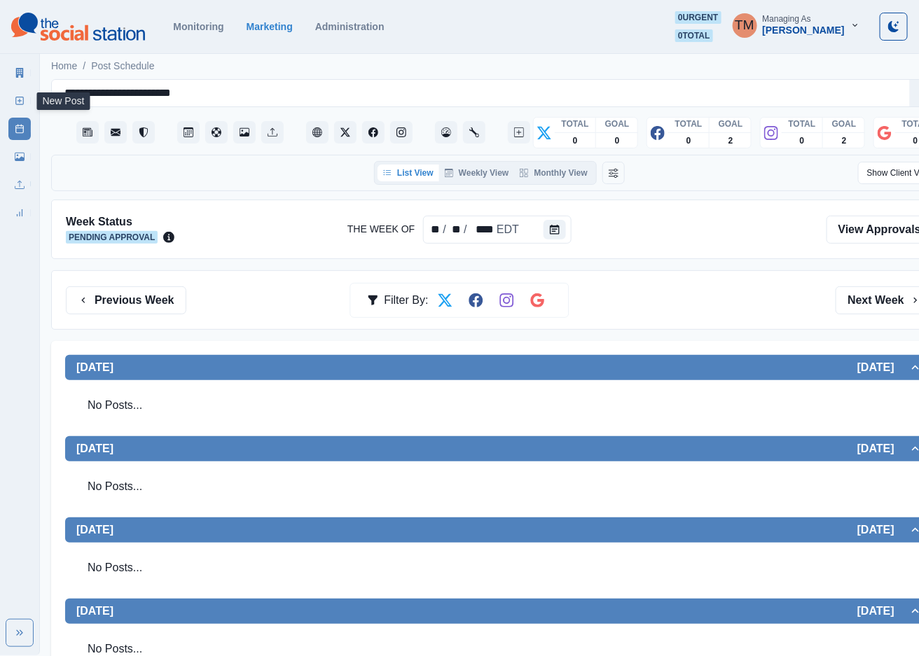
drag, startPoint x: 15, startPoint y: 97, endPoint x: 15, endPoint y: 106, distance: 9.1
click at [15, 97] on icon at bounding box center [20, 101] width 10 height 10
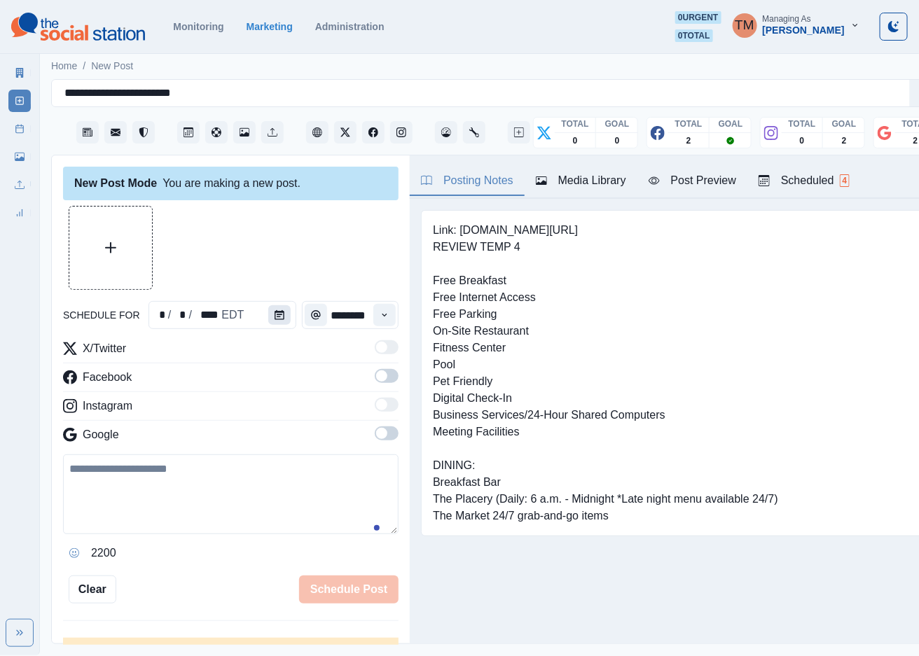
click at [275, 318] on icon "Calendar" at bounding box center [280, 315] width 10 height 10
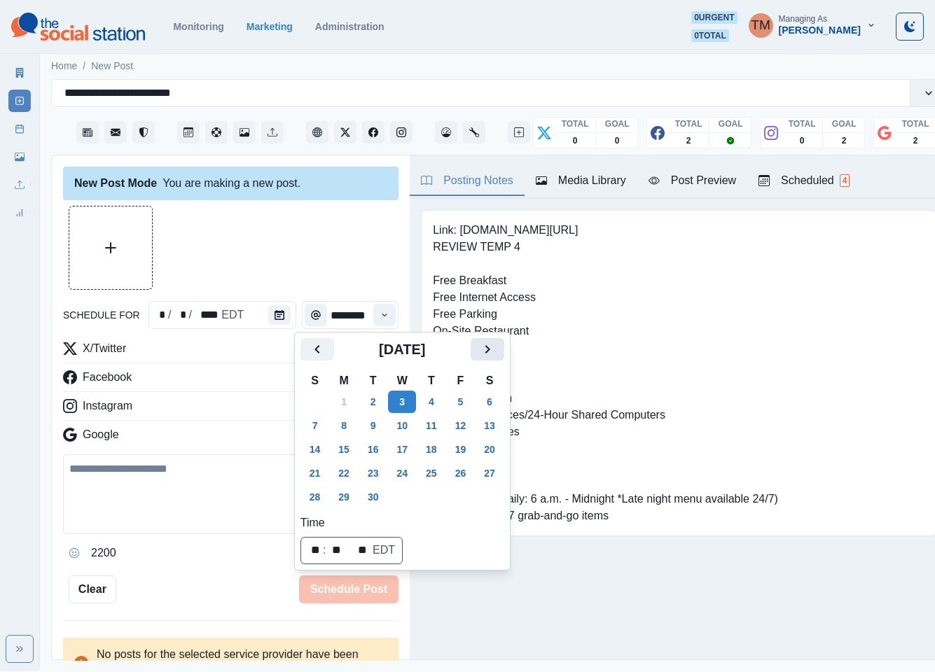
click at [487, 354] on icon "Next" at bounding box center [487, 349] width 17 height 17
click at [378, 471] on button "21" at bounding box center [373, 473] width 28 height 22
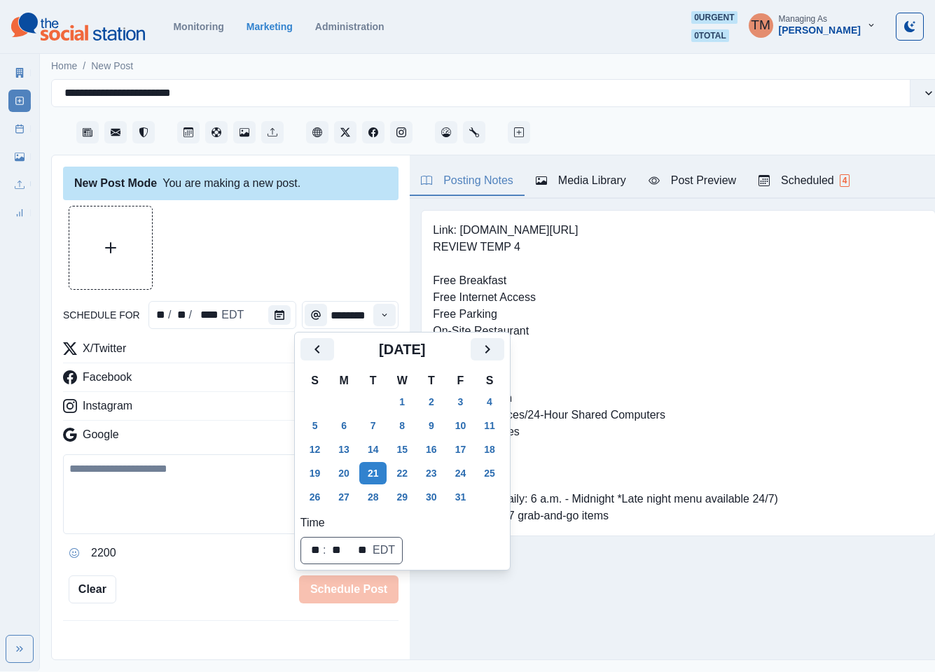
click at [282, 238] on div at bounding box center [230, 248] width 335 height 84
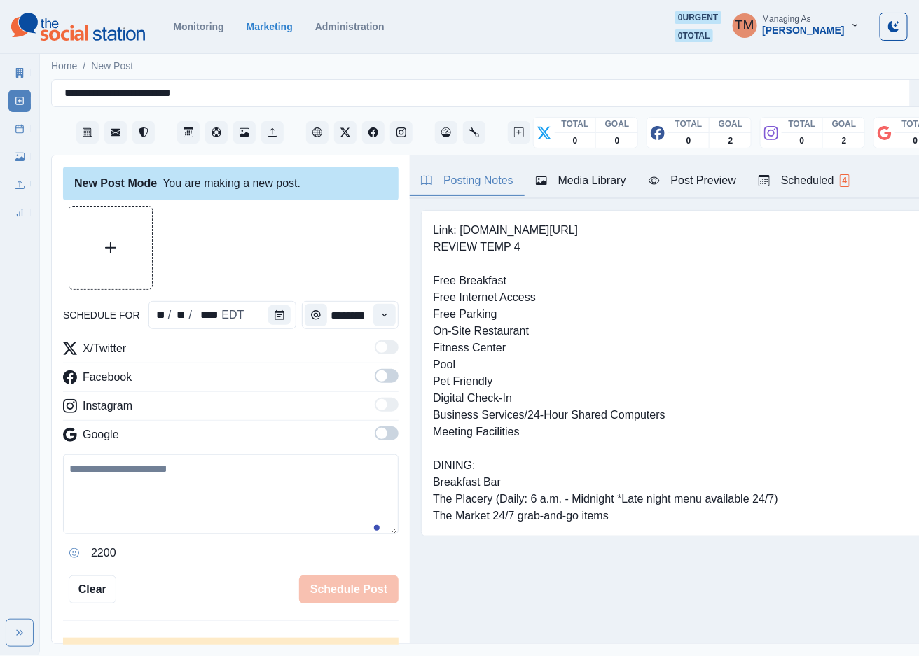
click at [172, 511] on textarea at bounding box center [230, 495] width 335 height 80
paste textarea "**********"
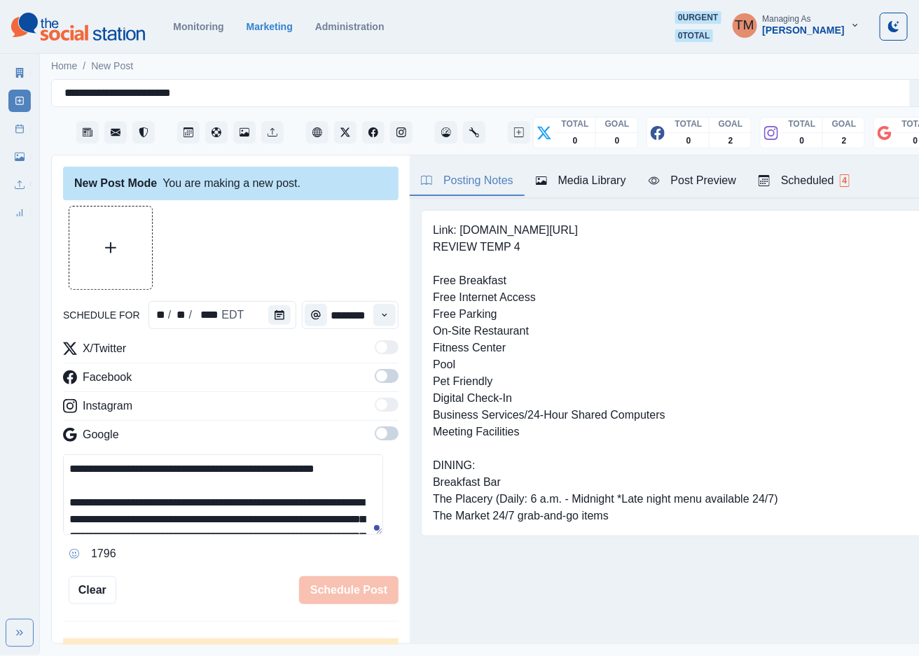
scroll to position [146, 0]
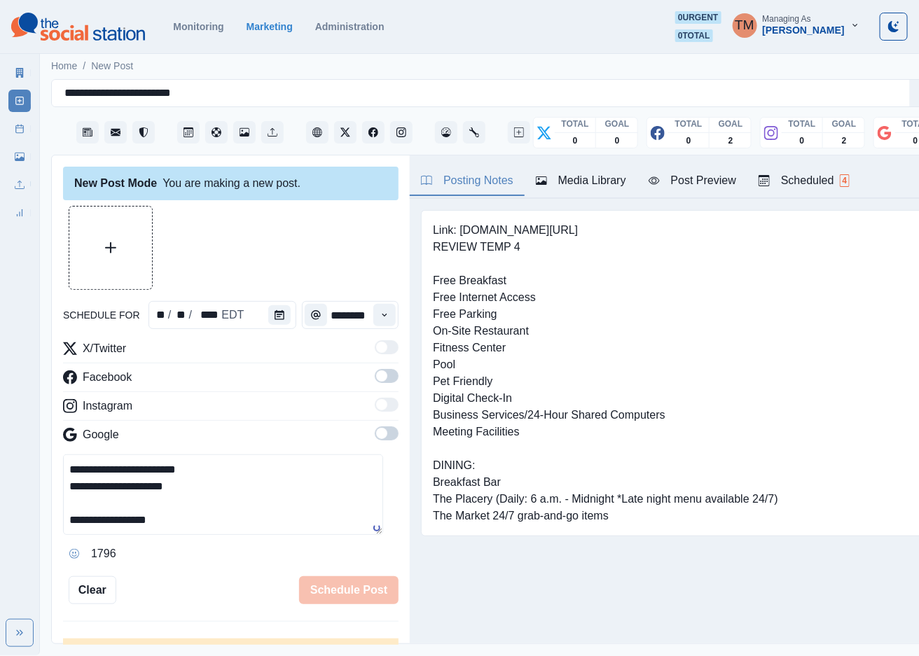
type textarea "**********"
click at [376, 377] on span at bounding box center [381, 376] width 11 height 11
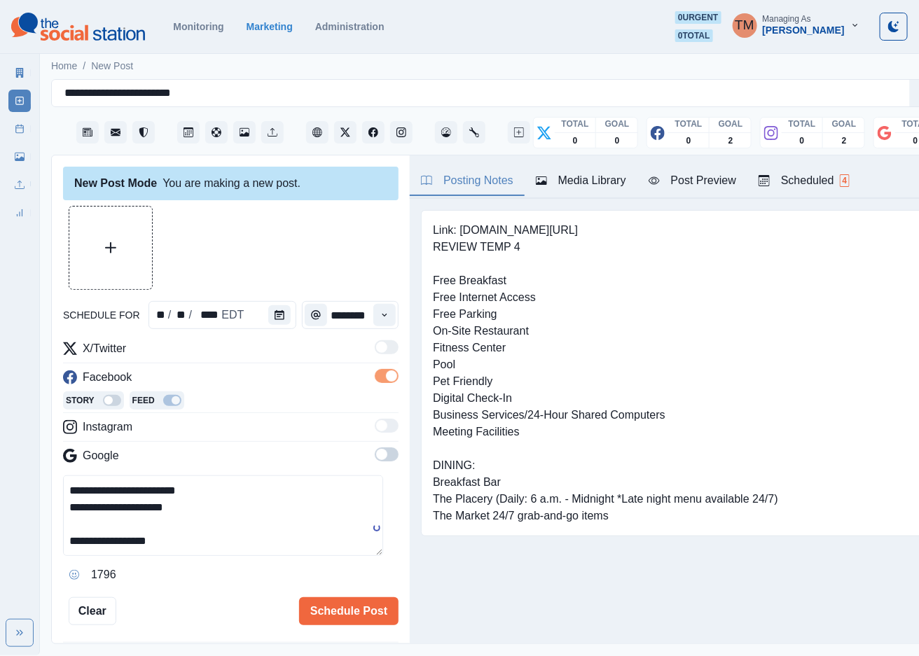
click at [376, 458] on span at bounding box center [387, 455] width 24 height 14
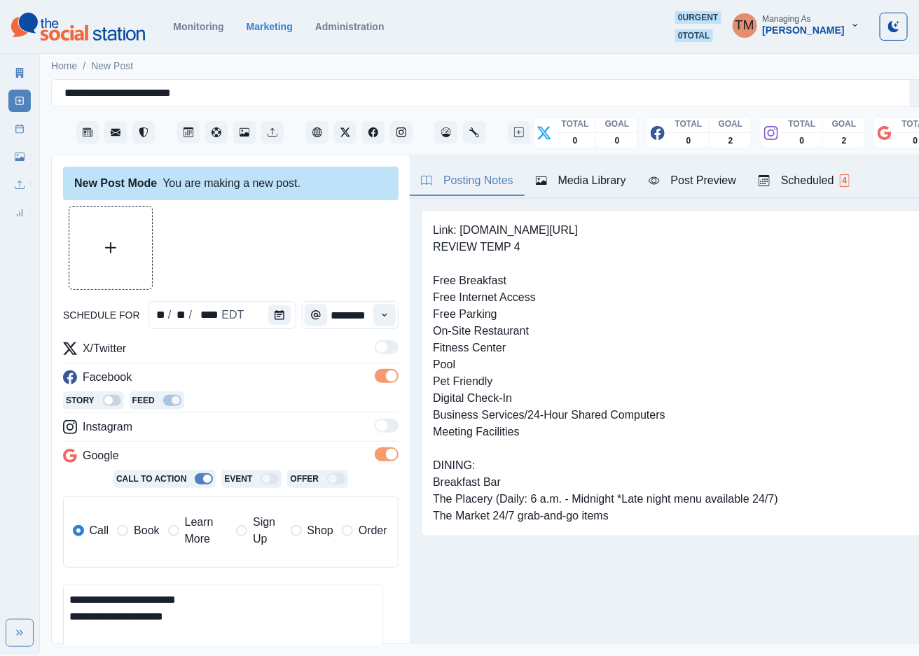
click at [141, 527] on span "Book" at bounding box center [146, 530] width 25 height 17
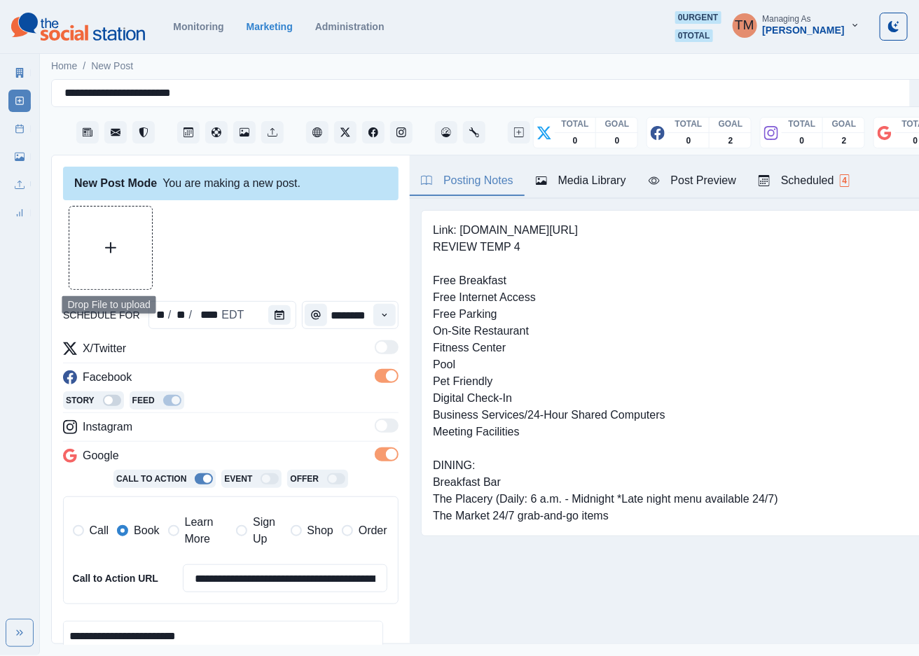
click at [124, 267] on button "Upload Media" at bounding box center [110, 248] width 83 height 83
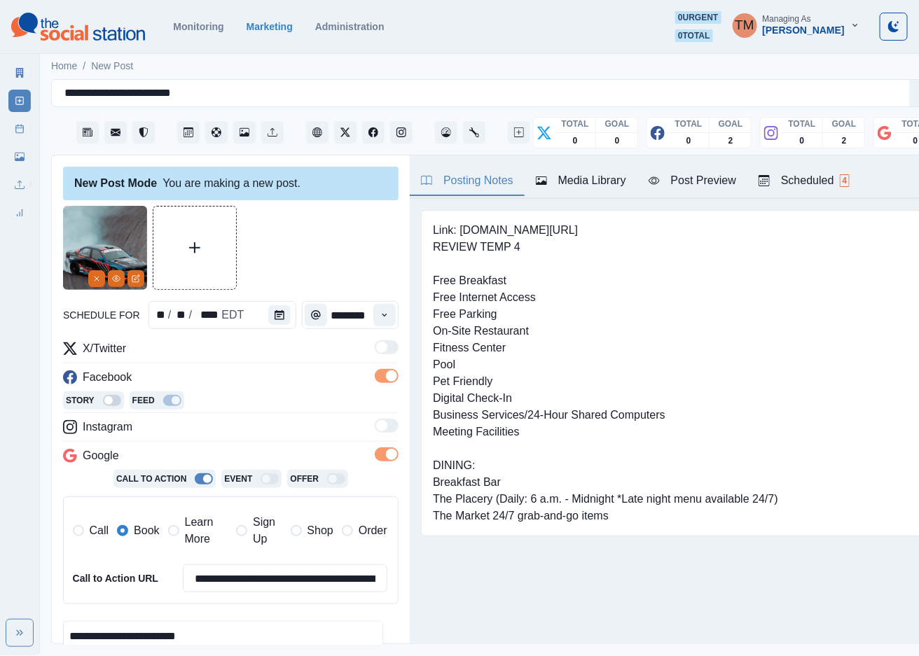
click at [719, 179] on div "Post Preview" at bounding box center [693, 180] width 88 height 17
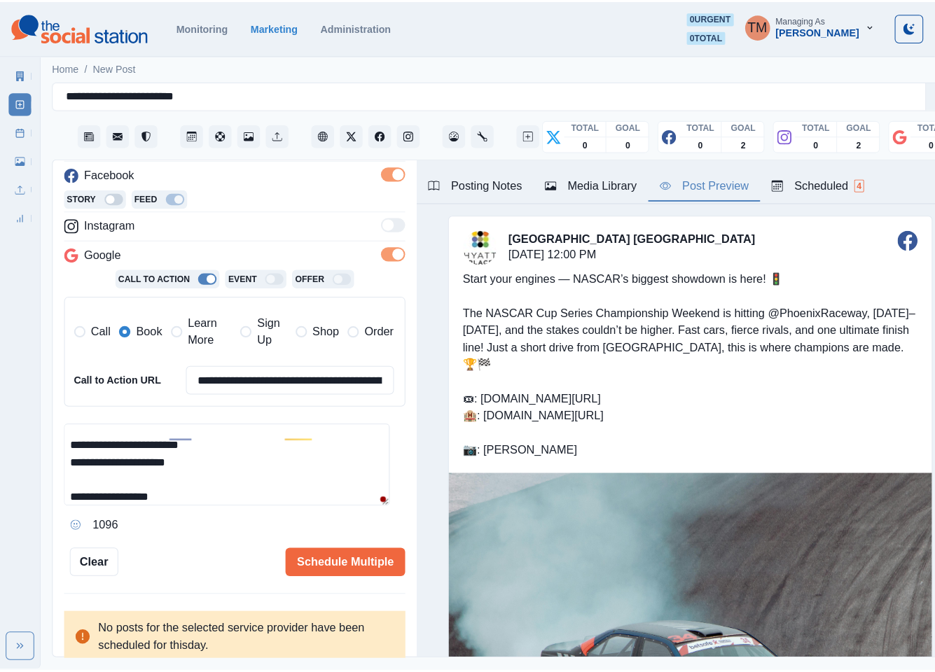
scroll to position [109, 0]
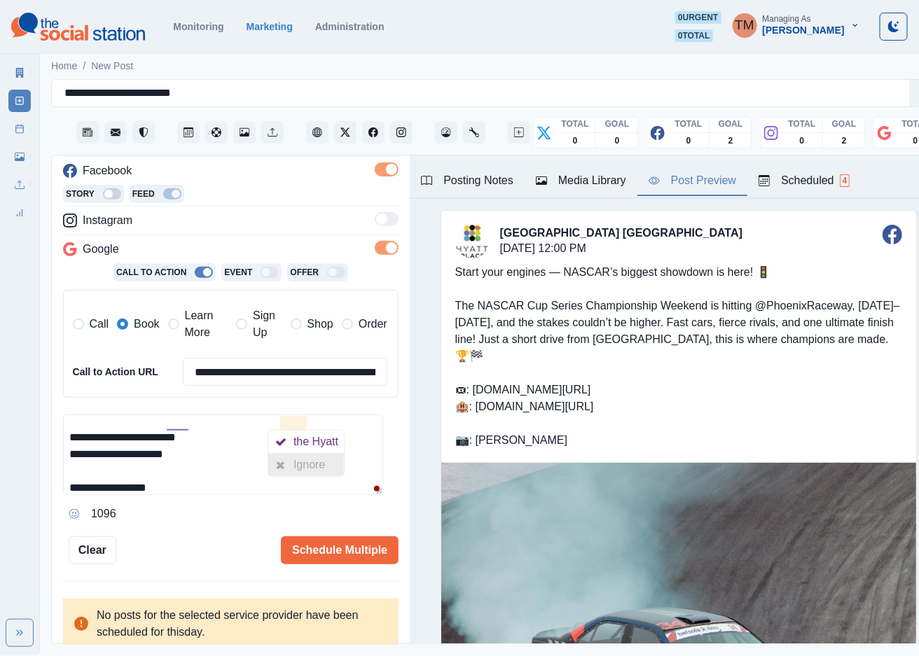
click at [298, 467] on div "Ignore" at bounding box center [311, 465] width 37 height 22
click at [195, 461] on div "Ignore" at bounding box center [198, 465] width 37 height 22
click at [330, 553] on button "Schedule Multiple" at bounding box center [340, 550] width 118 height 28
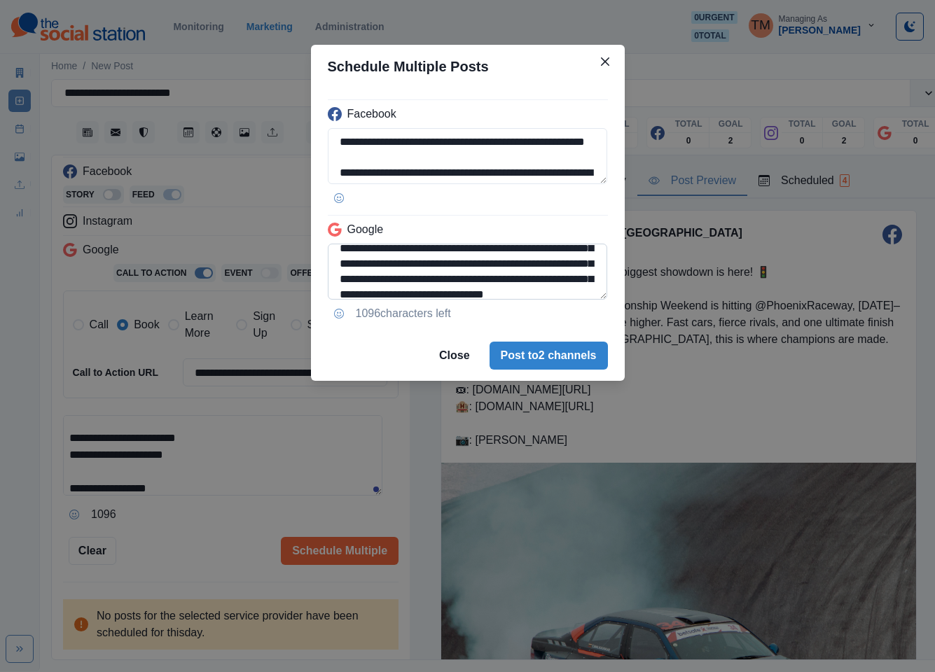
scroll to position [72, 0]
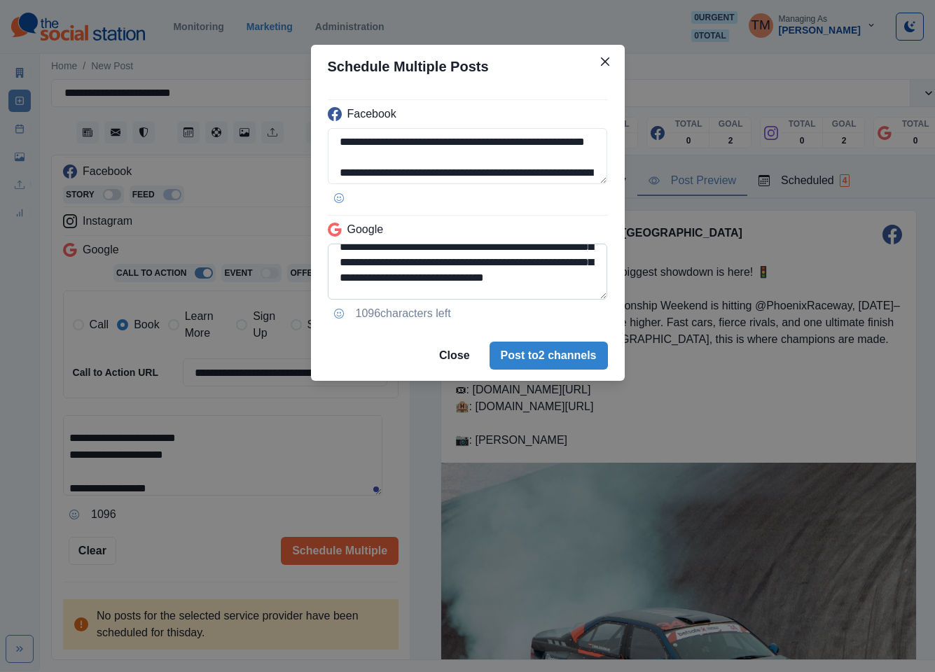
drag, startPoint x: 436, startPoint y: 278, endPoint x: 534, endPoint y: 267, distance: 99.4
click at [534, 267] on textarea "**********" at bounding box center [468, 272] width 280 height 56
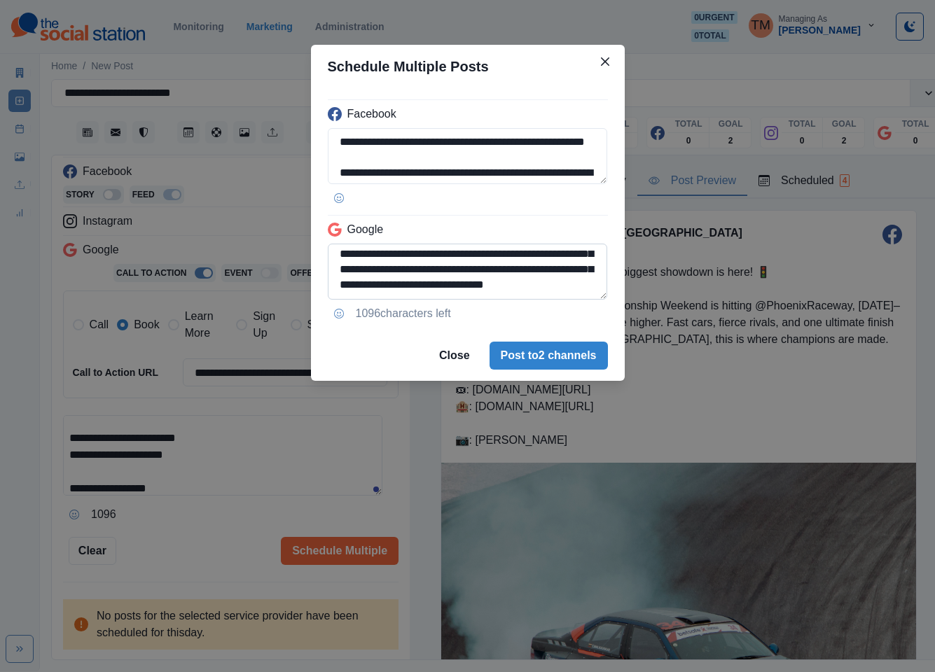
paste textarea
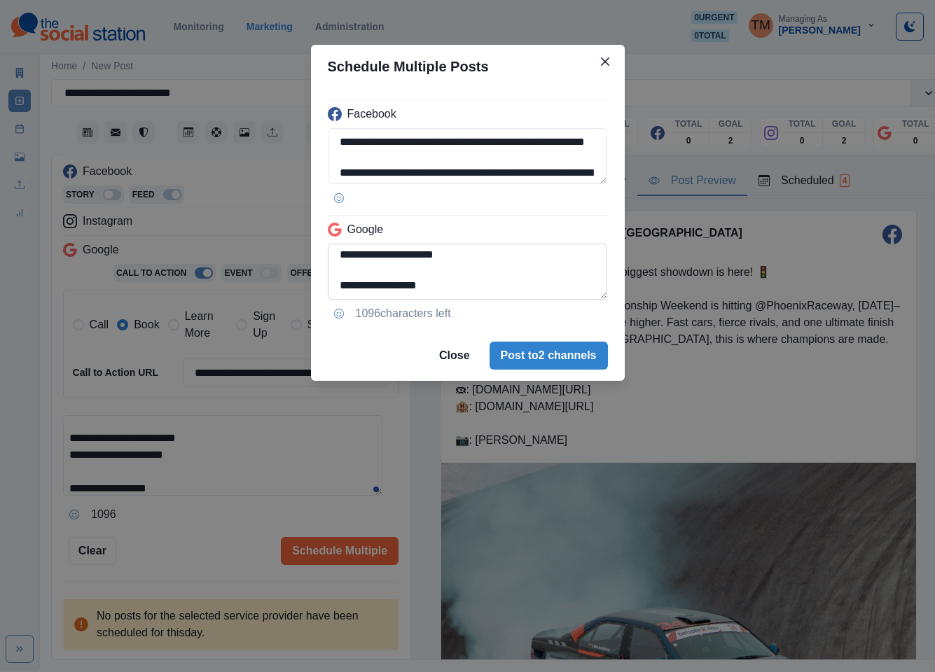
scroll to position [146, 0]
click at [349, 268] on textarea "**********" at bounding box center [468, 272] width 280 height 56
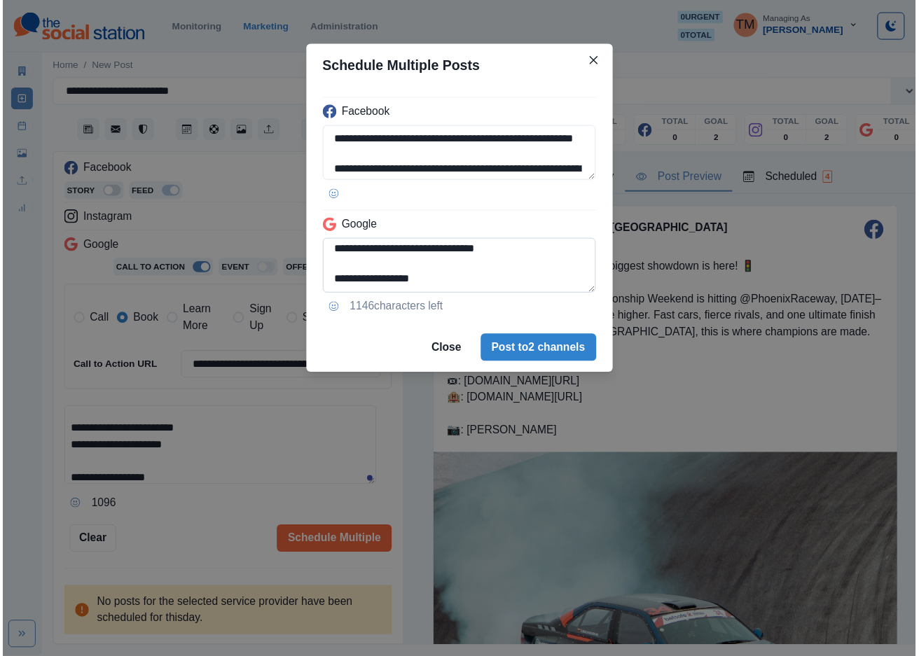
scroll to position [137, 0]
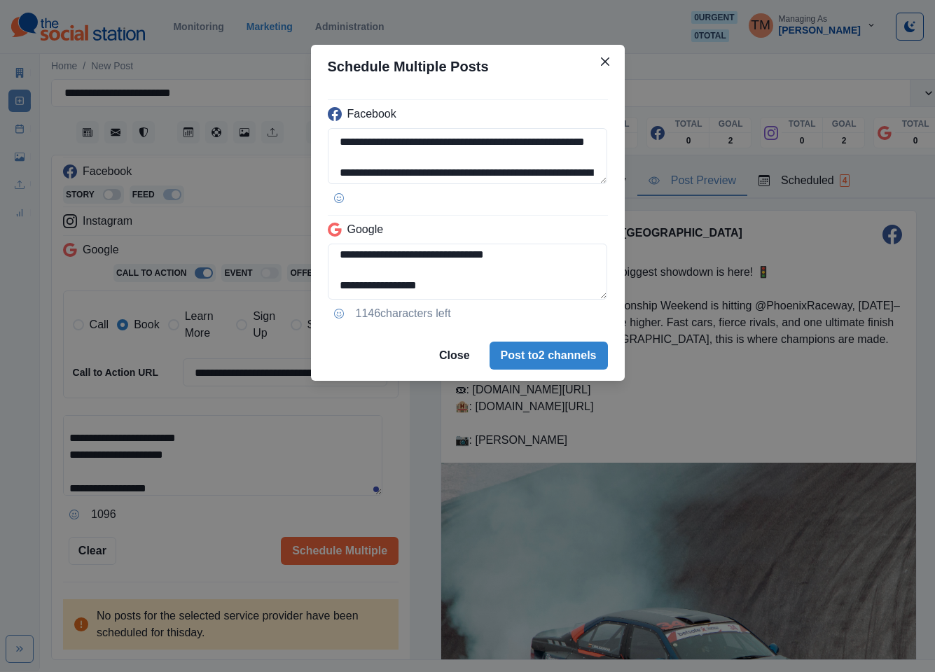
type textarea "**********"
click at [225, 534] on div "**********" at bounding box center [467, 336] width 935 height 672
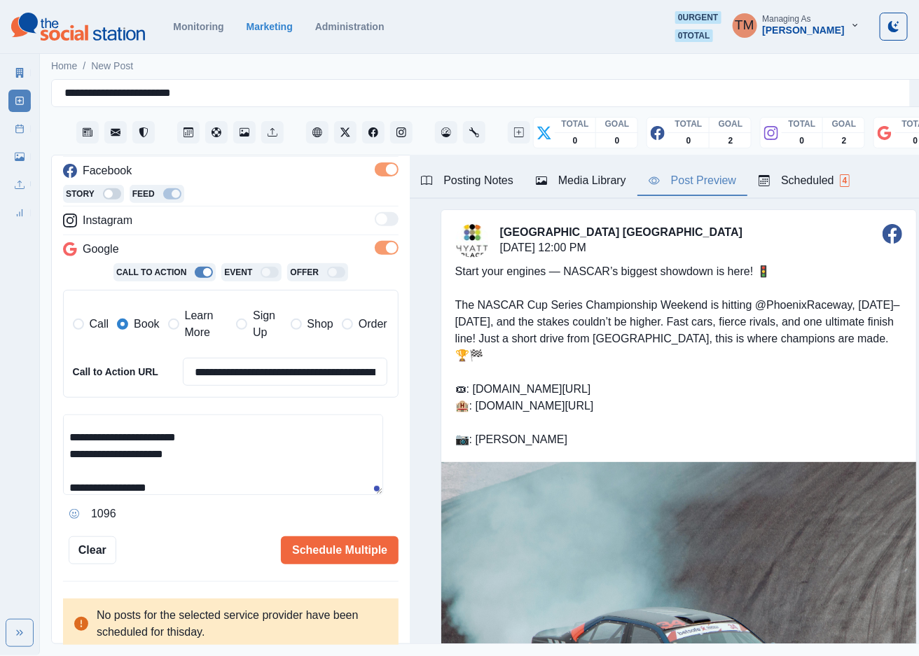
scroll to position [0, 0]
click at [326, 551] on button "Schedule Multiple" at bounding box center [340, 550] width 118 height 28
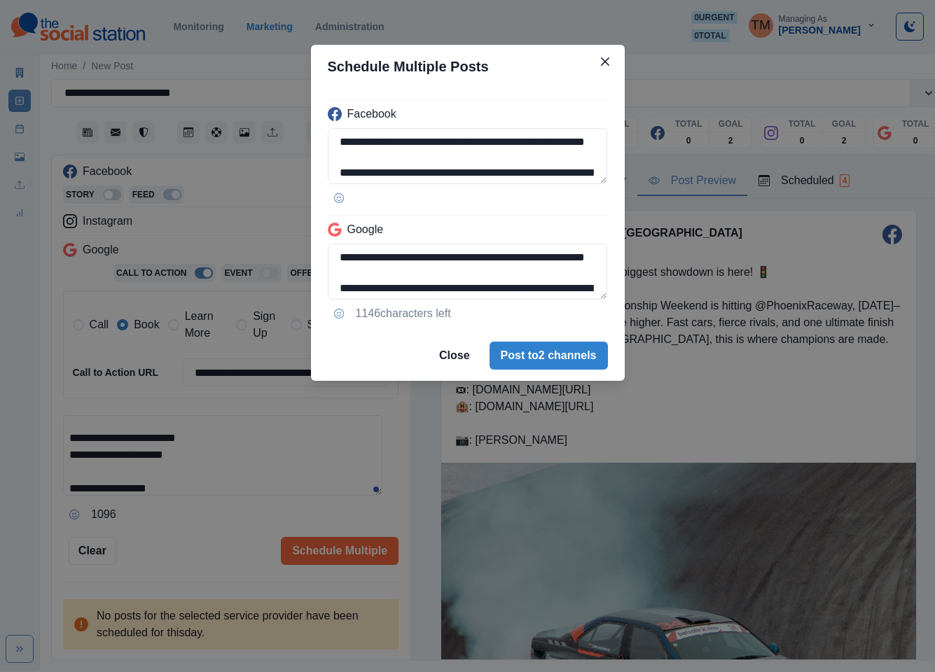
click at [248, 219] on div "**********" at bounding box center [467, 336] width 935 height 672
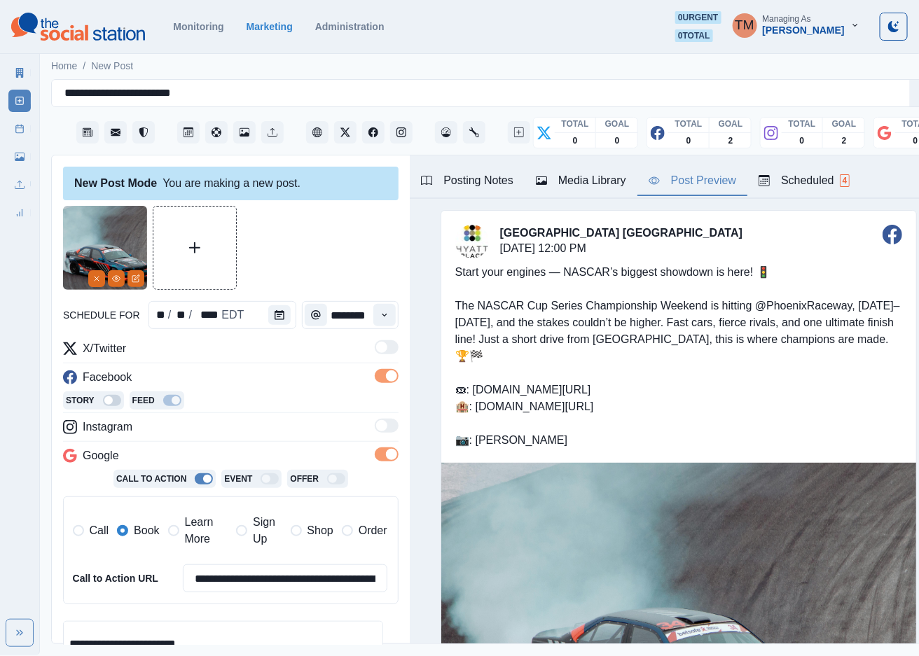
click at [371, 303] on div "Time" at bounding box center [385, 315] width 28 height 28
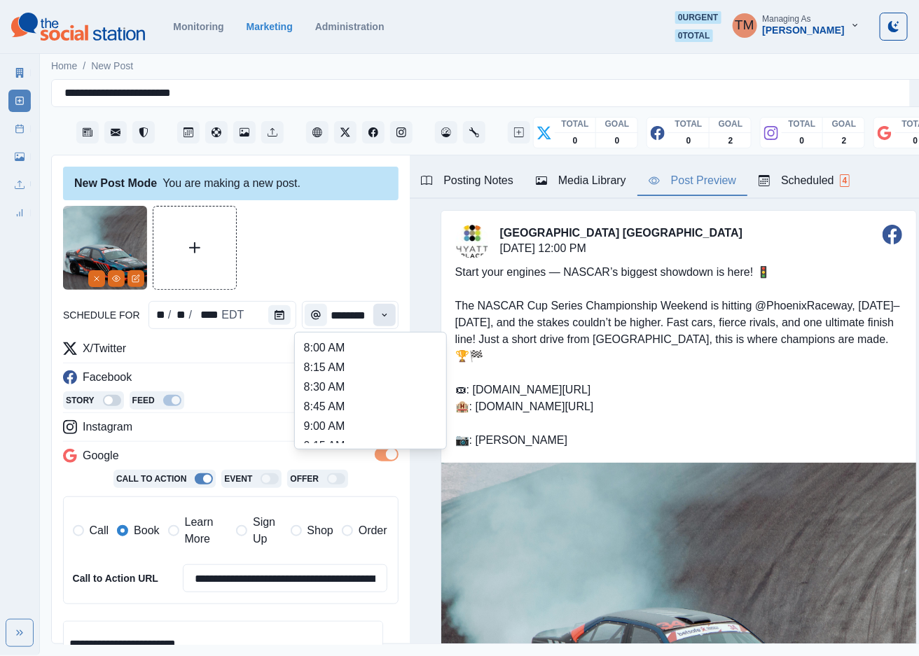
click at [380, 315] on icon "Time" at bounding box center [385, 315] width 10 height 10
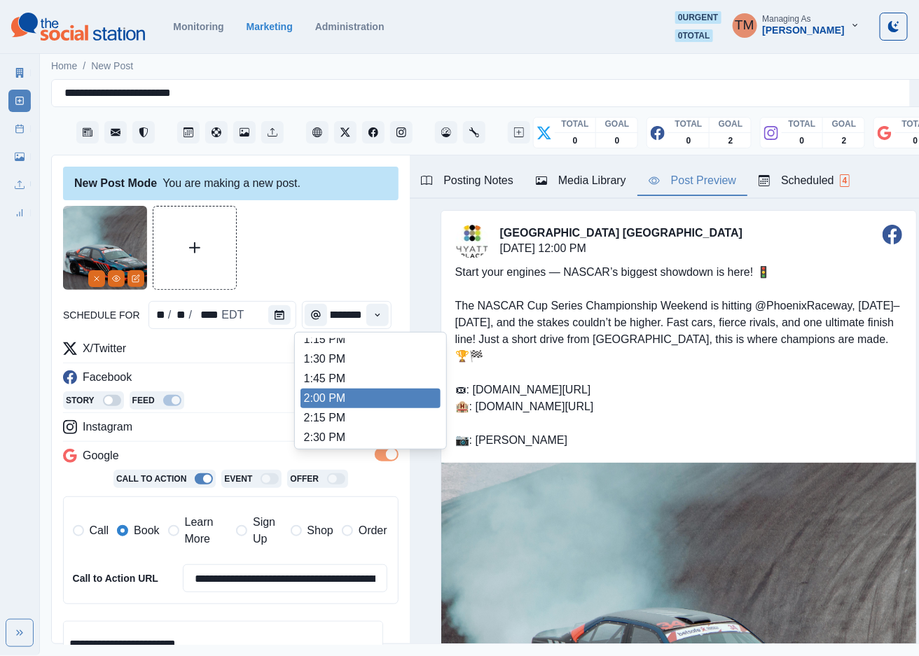
click at [339, 396] on li "2:00 PM" at bounding box center [370, 399] width 140 height 20
type input "*******"
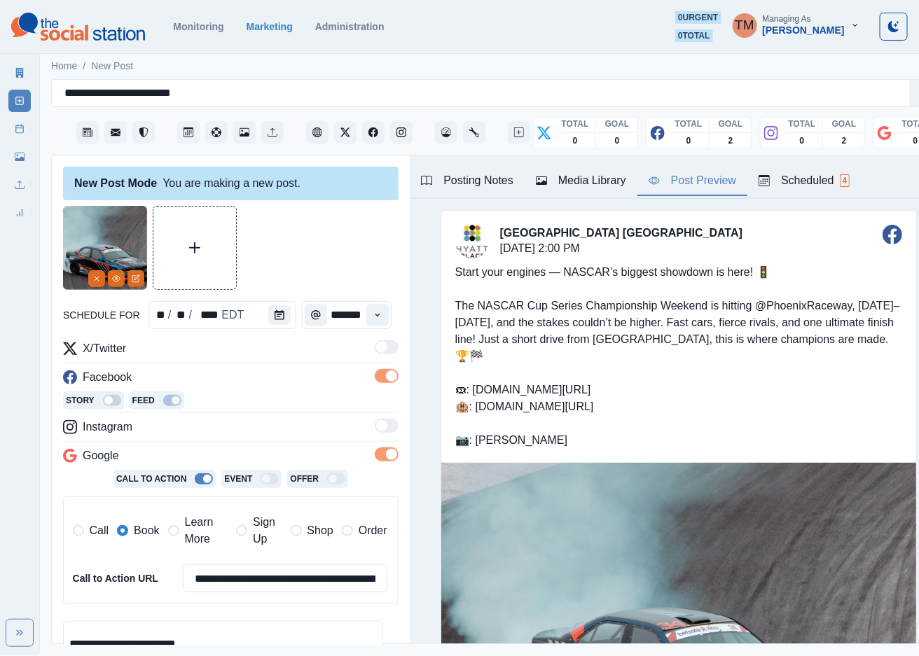
scroll to position [0, 8]
click at [335, 258] on div at bounding box center [230, 248] width 335 height 84
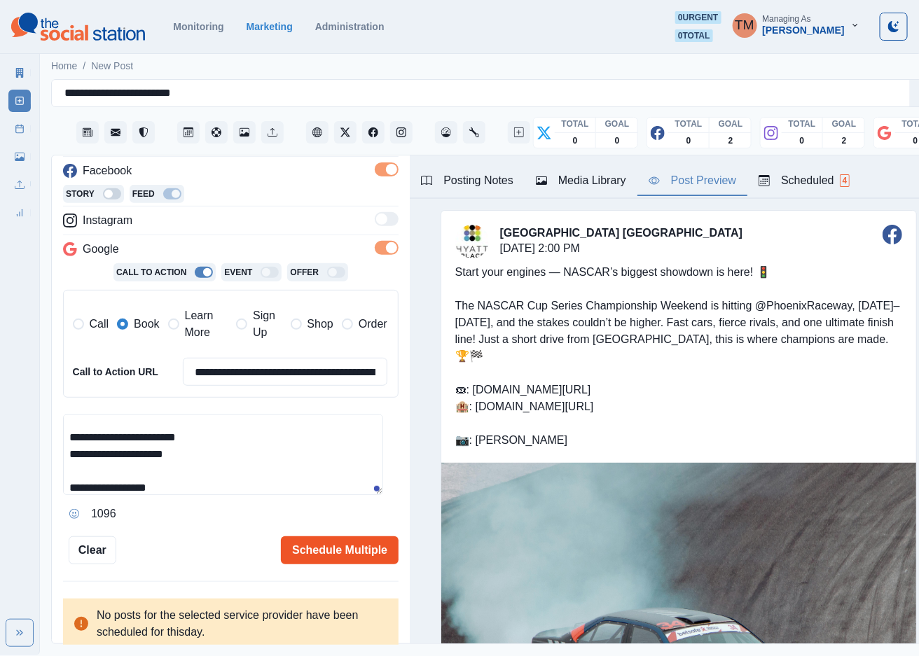
click at [328, 551] on button "Schedule Multiple" at bounding box center [340, 550] width 118 height 28
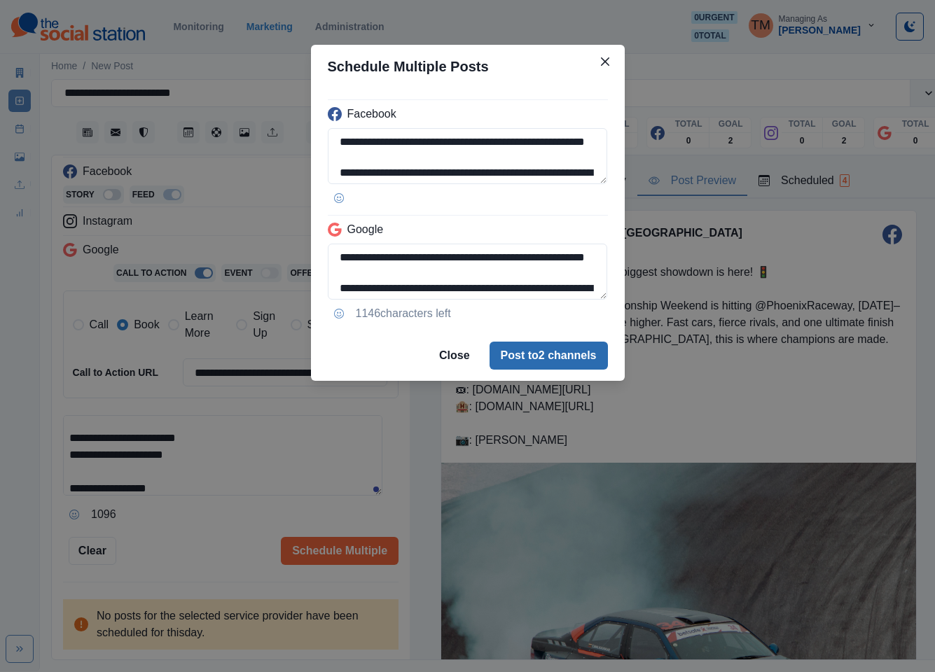
click at [576, 355] on button "Post to 2 channels" at bounding box center [549, 356] width 118 height 28
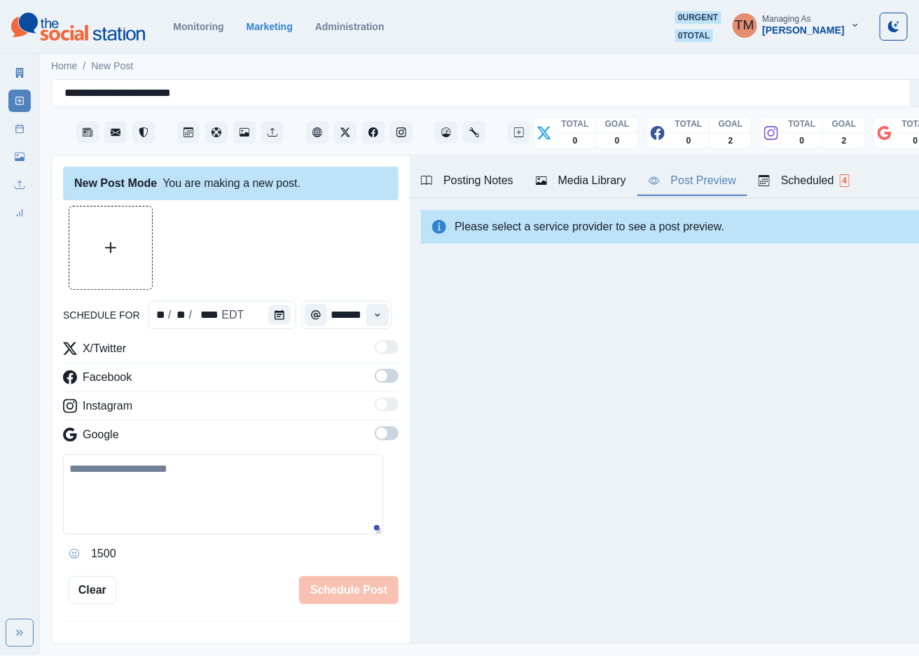
click at [740, 406] on div "Posting Notes Media Library Post Preview Scheduled 4 Link: www.bit.ly/3V4oFWN R…" at bounding box center [678, 399] width 537 height 488
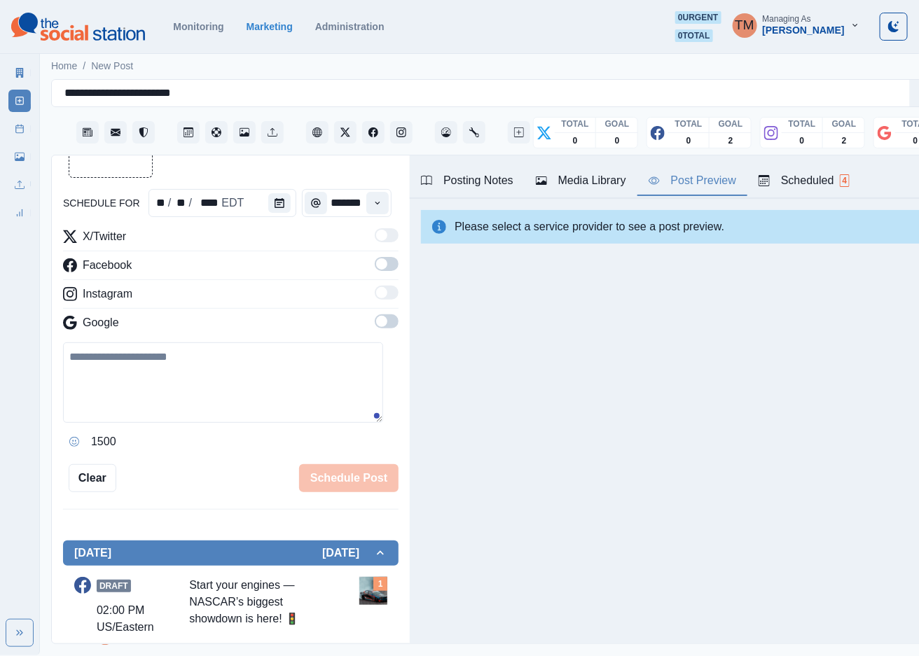
scroll to position [525, 0]
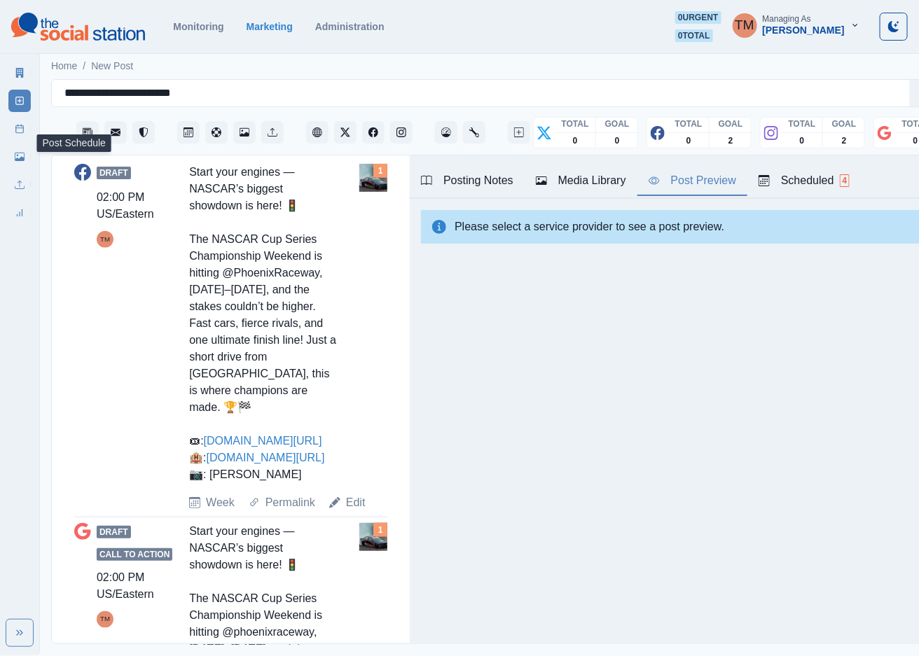
click at [13, 130] on link "Post Schedule" at bounding box center [19, 129] width 22 height 22
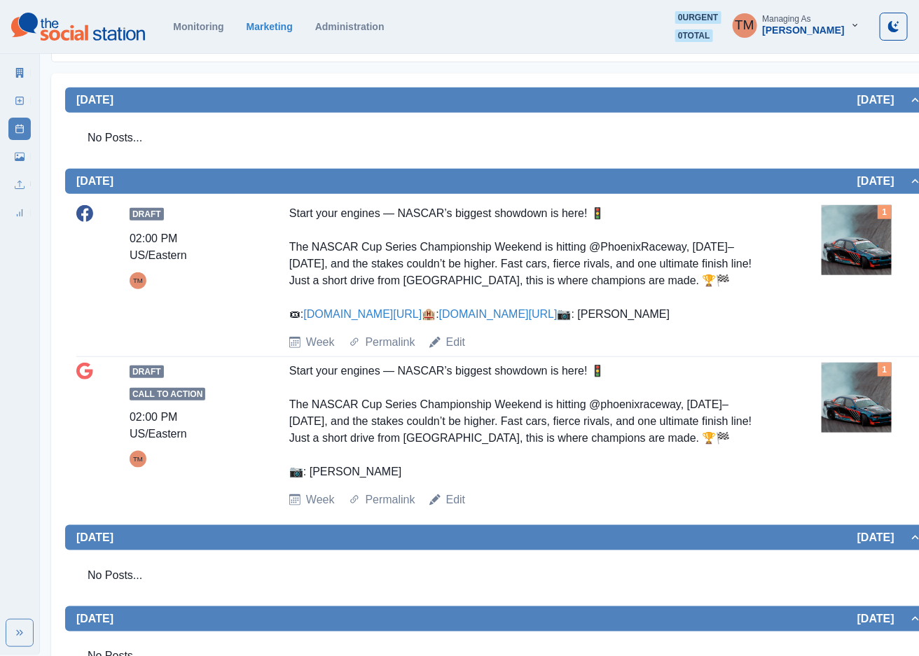
scroll to position [233, 0]
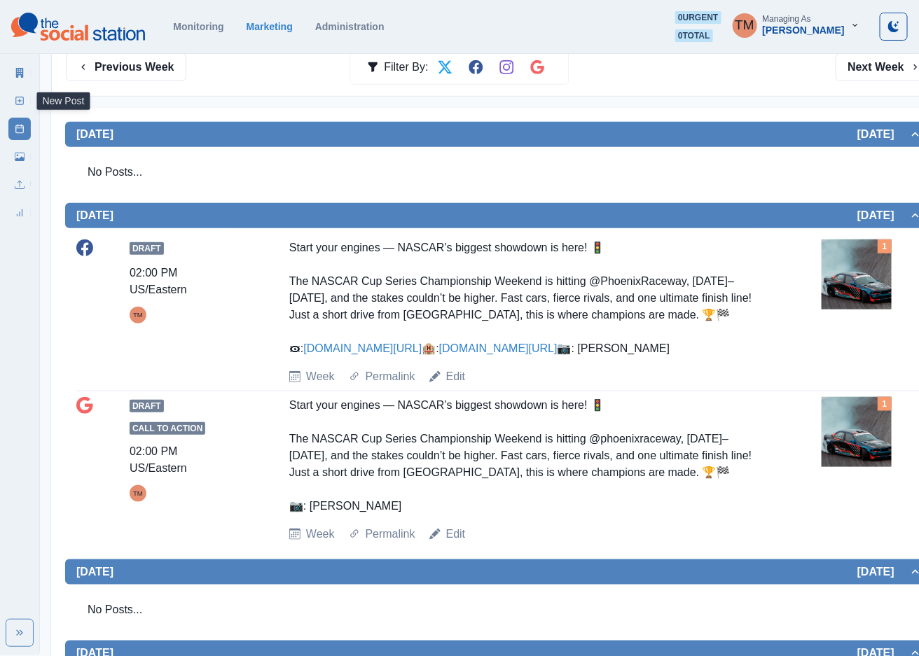
click at [19, 96] on icon at bounding box center [20, 101] width 10 height 10
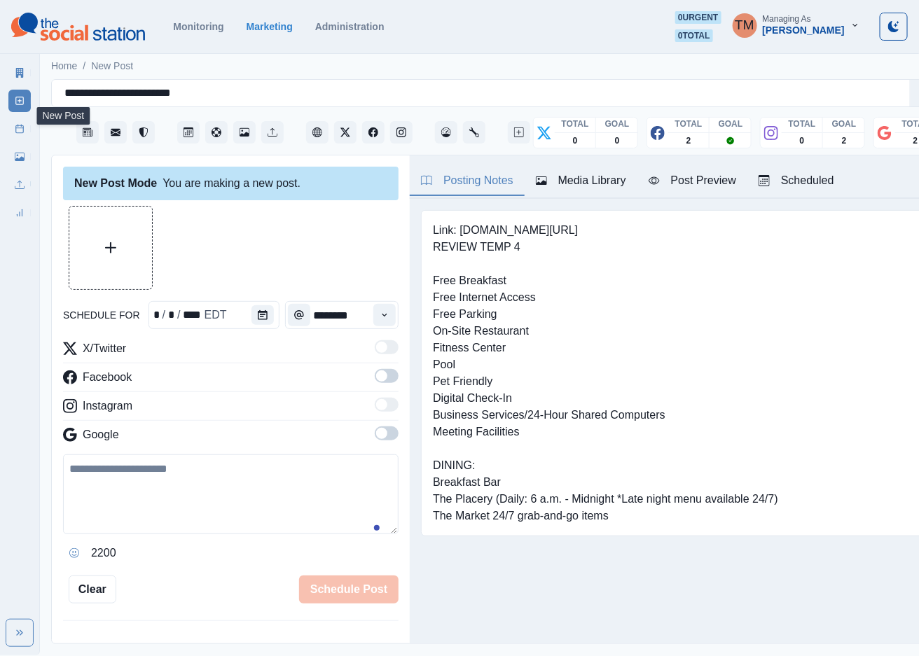
scroll to position [15, 0]
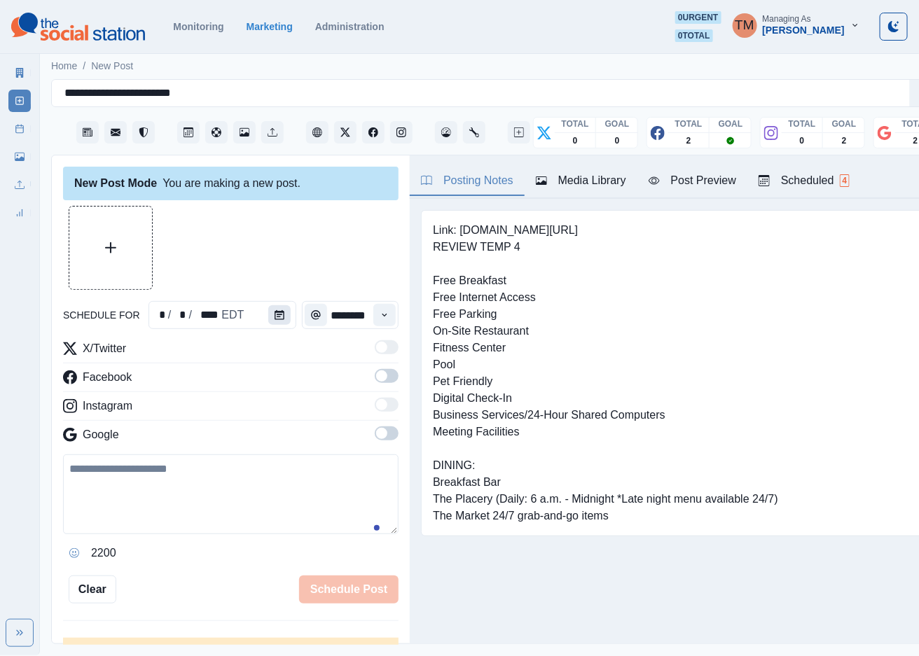
click at [275, 310] on icon "Calendar" at bounding box center [280, 315] width 10 height 10
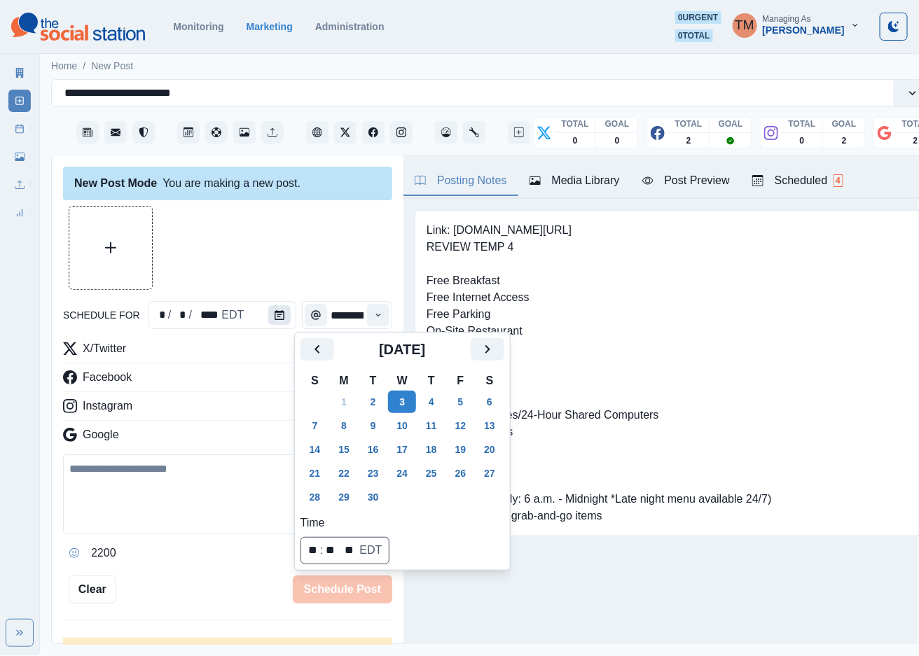
scroll to position [0, 0]
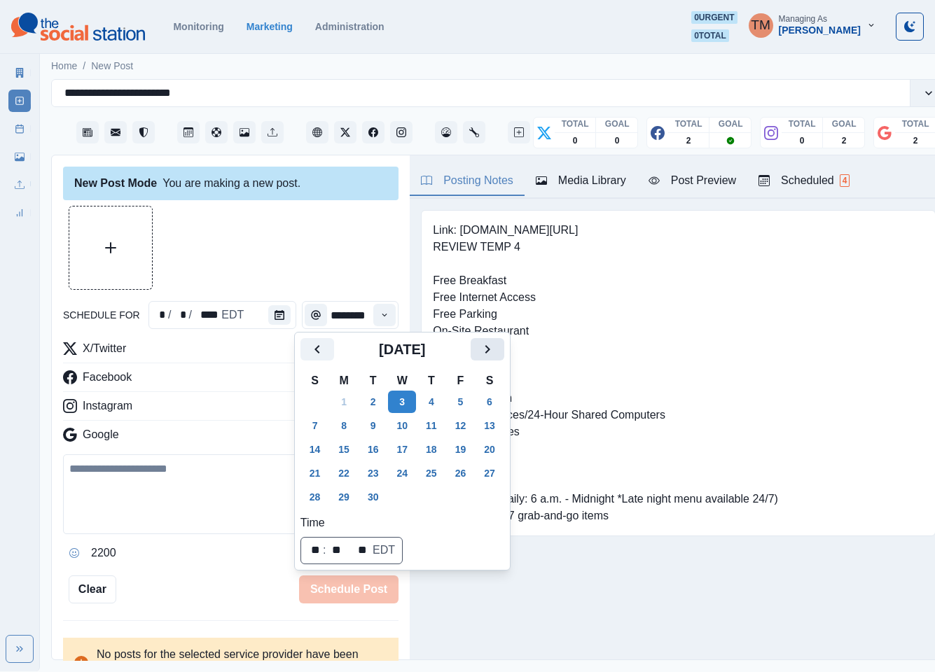
click at [475, 349] on button "Next" at bounding box center [488, 349] width 34 height 22
click at [476, 349] on button "Next" at bounding box center [488, 349] width 34 height 22
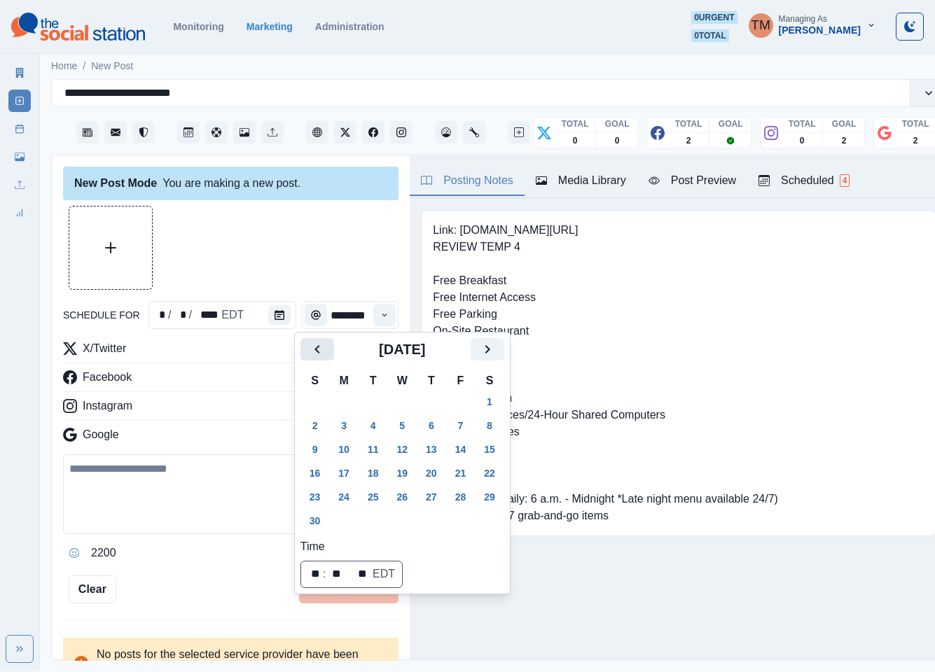
click at [309, 343] on button "Previous" at bounding box center [317, 349] width 34 height 22
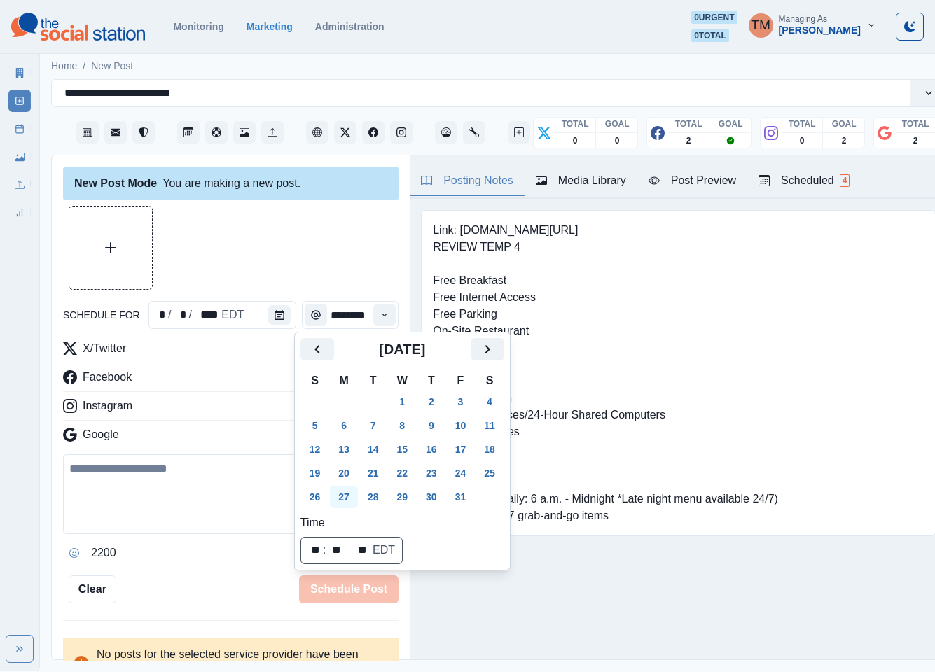
click at [347, 498] on button "27" at bounding box center [344, 497] width 28 height 22
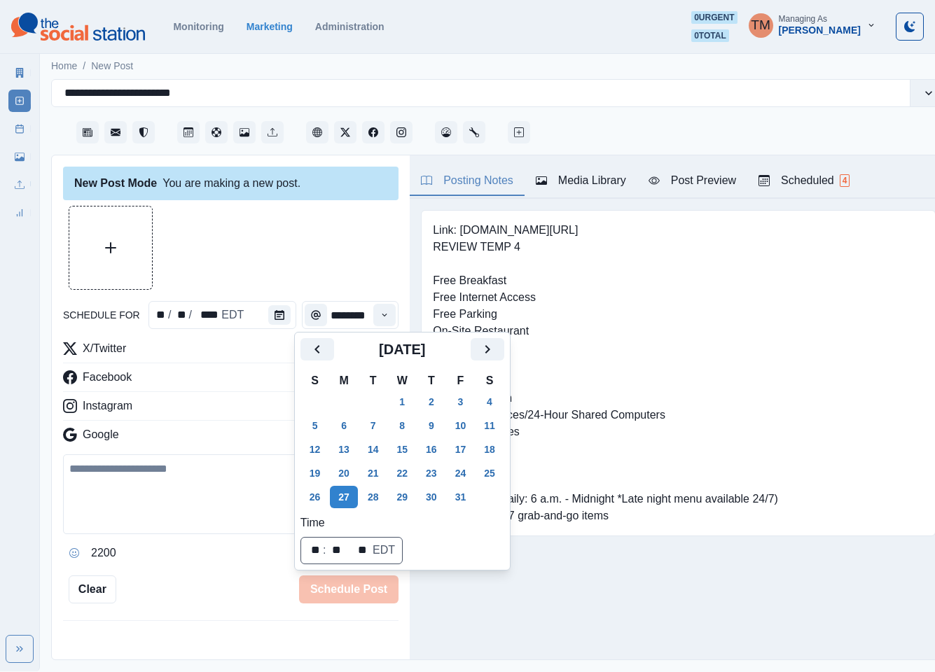
click at [271, 246] on div at bounding box center [230, 248] width 335 height 84
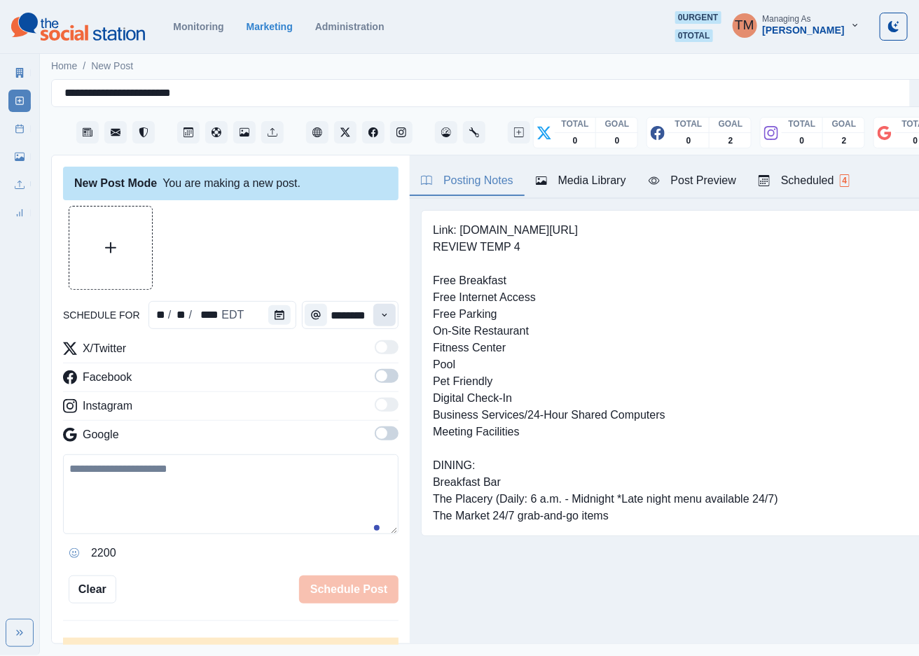
click at [380, 310] on icon "Time" at bounding box center [385, 315] width 10 height 10
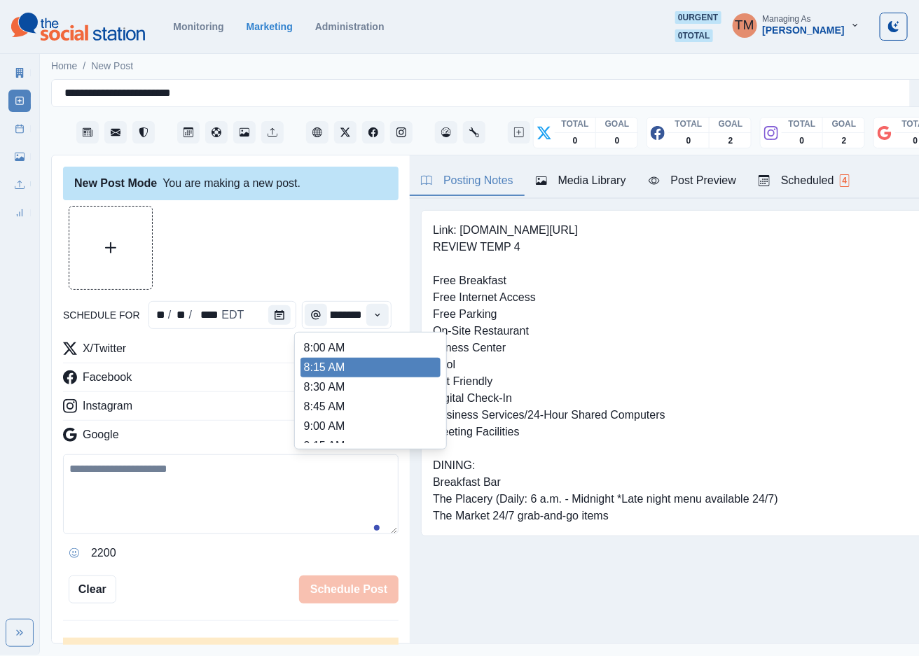
scroll to position [315, 0]
click at [347, 368] on li "12:15 PM" at bounding box center [370, 366] width 140 height 20
type input "********"
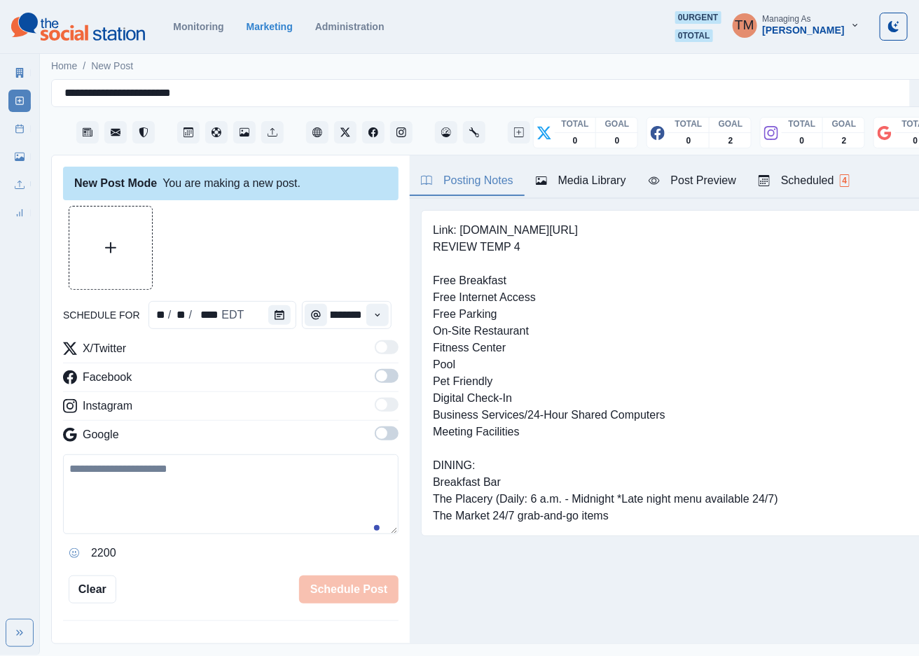
drag, startPoint x: 368, startPoint y: 377, endPoint x: 389, endPoint y: 443, distance: 69.8
click at [375, 380] on span at bounding box center [387, 376] width 24 height 14
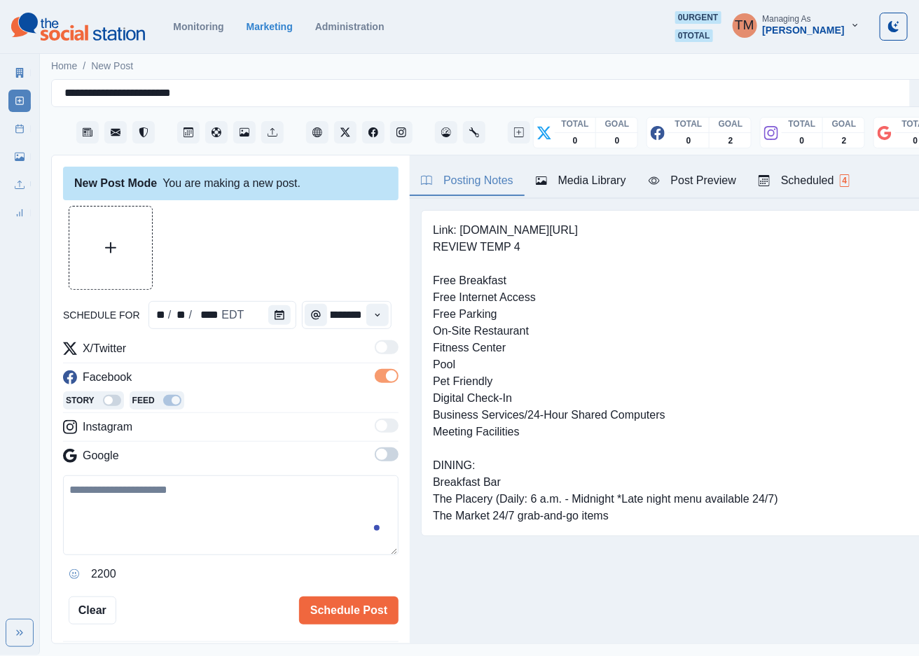
scroll to position [0, 0]
click at [377, 455] on span at bounding box center [387, 455] width 24 height 14
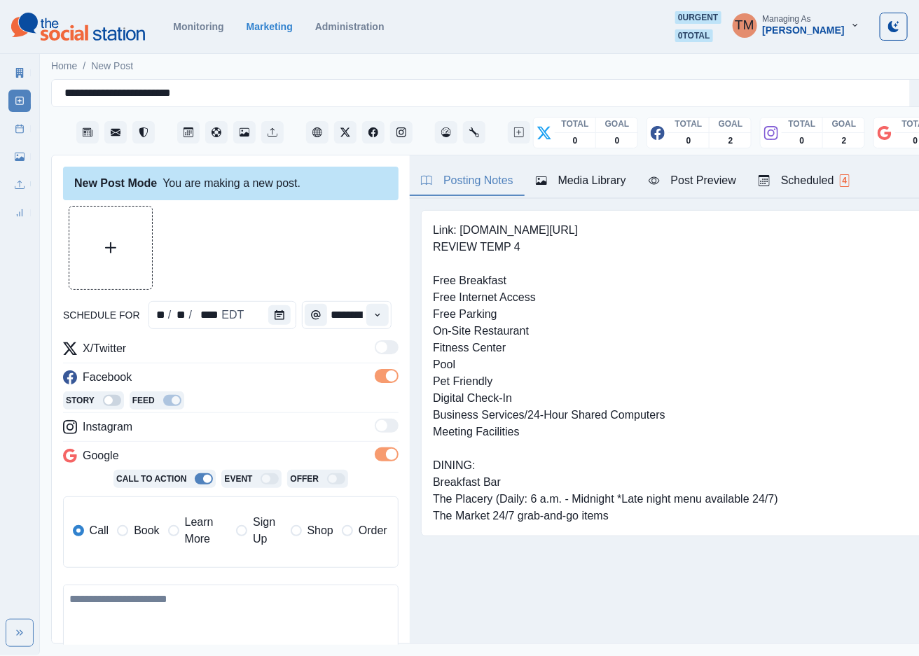
click at [144, 536] on span "Book" at bounding box center [146, 530] width 25 height 17
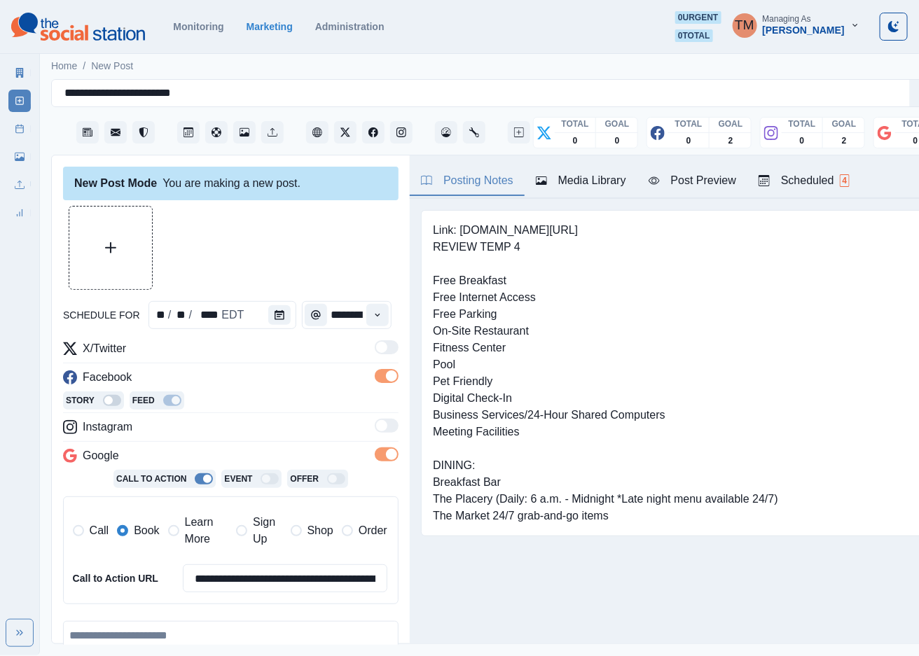
drag, startPoint x: 202, startPoint y: 649, endPoint x: 206, endPoint y: 641, distance: 9.1
click at [204, 644] on textarea at bounding box center [230, 661] width 335 height 80
paste textarea "**********"
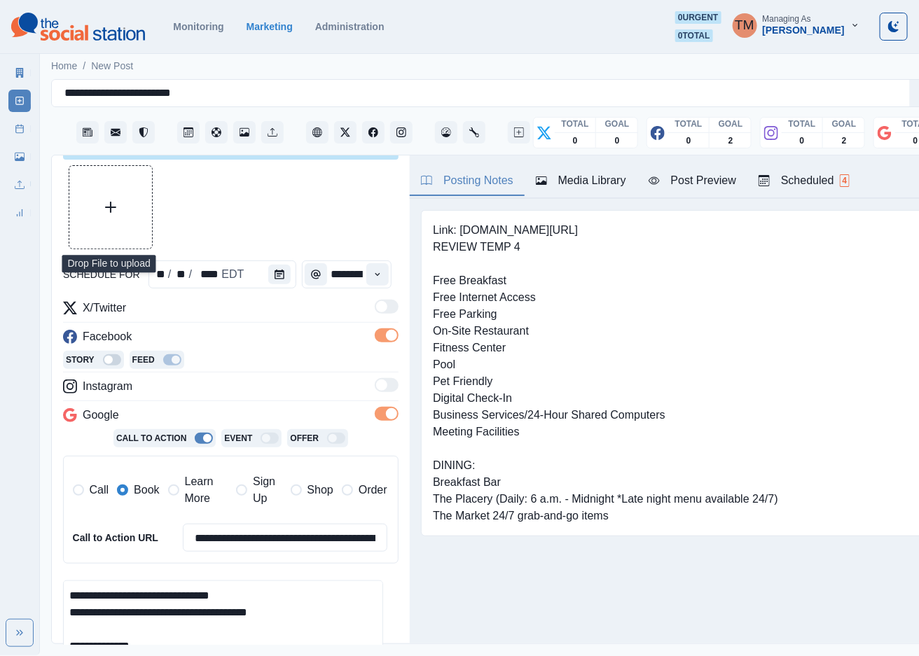
type textarea "**********"
click at [111, 192] on button "Upload Media" at bounding box center [110, 207] width 83 height 83
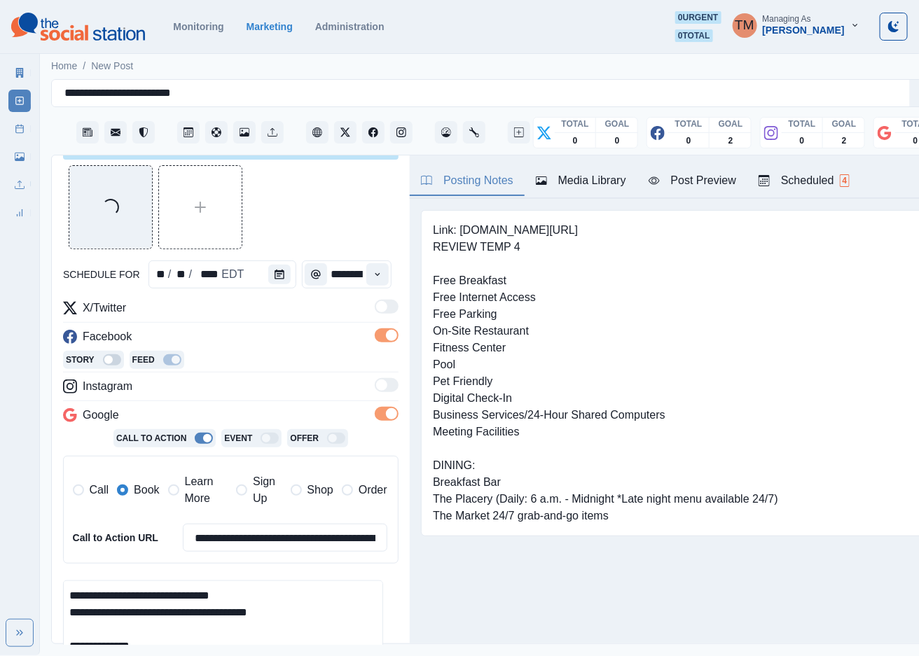
click at [700, 179] on div "Post Preview" at bounding box center [693, 180] width 88 height 17
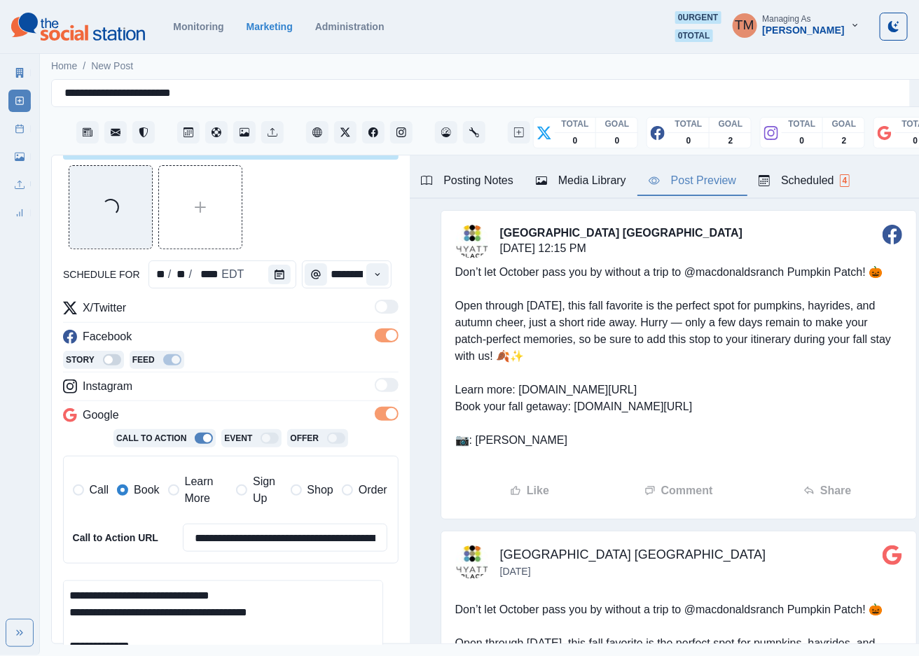
click at [328, 217] on div "Loading..." at bounding box center [230, 207] width 335 height 84
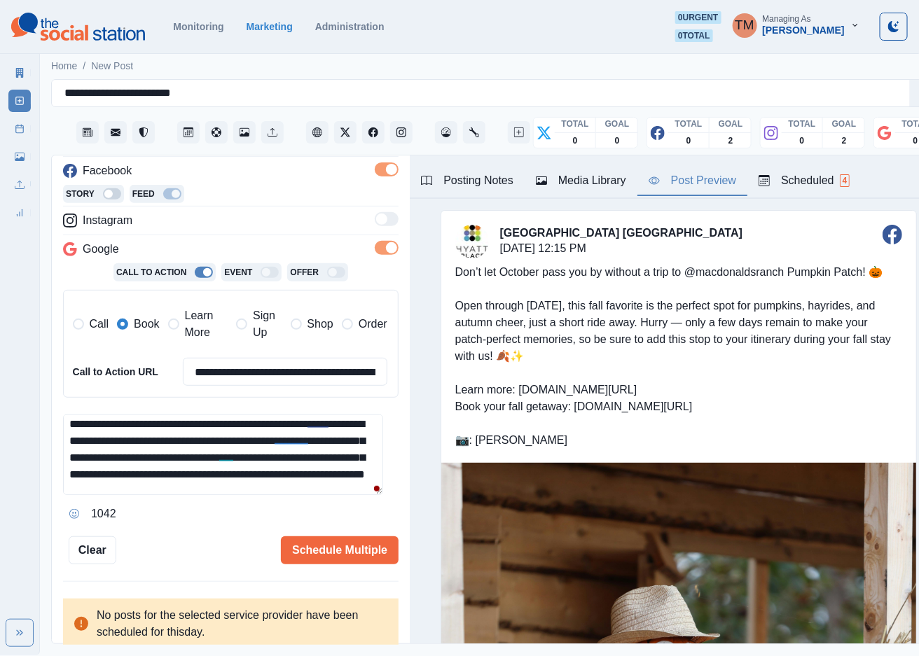
scroll to position [46, 0]
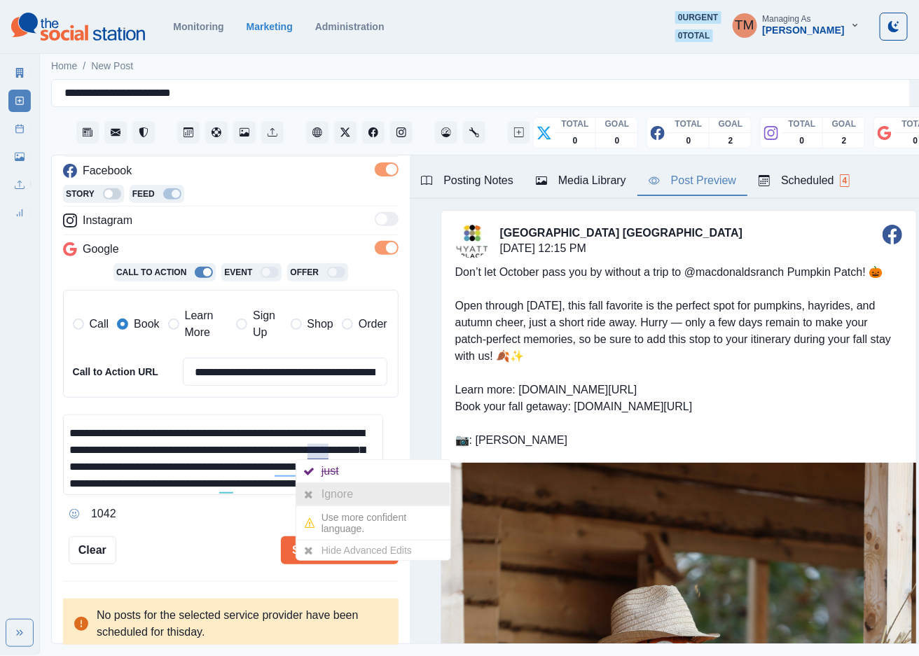
click at [328, 485] on div "Ignore" at bounding box center [339, 494] width 37 height 22
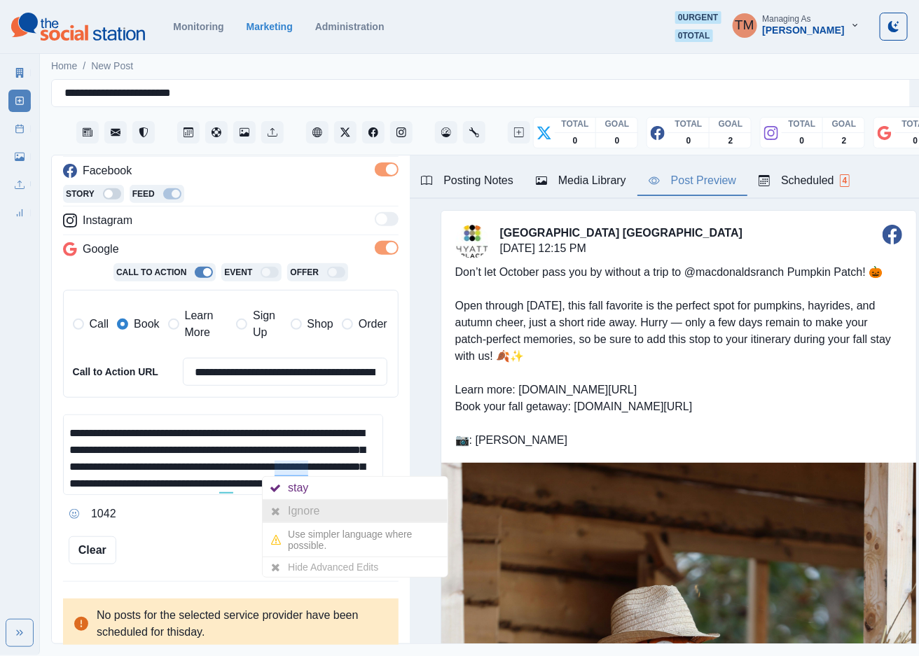
click at [300, 504] on div "Ignore" at bounding box center [306, 511] width 37 height 22
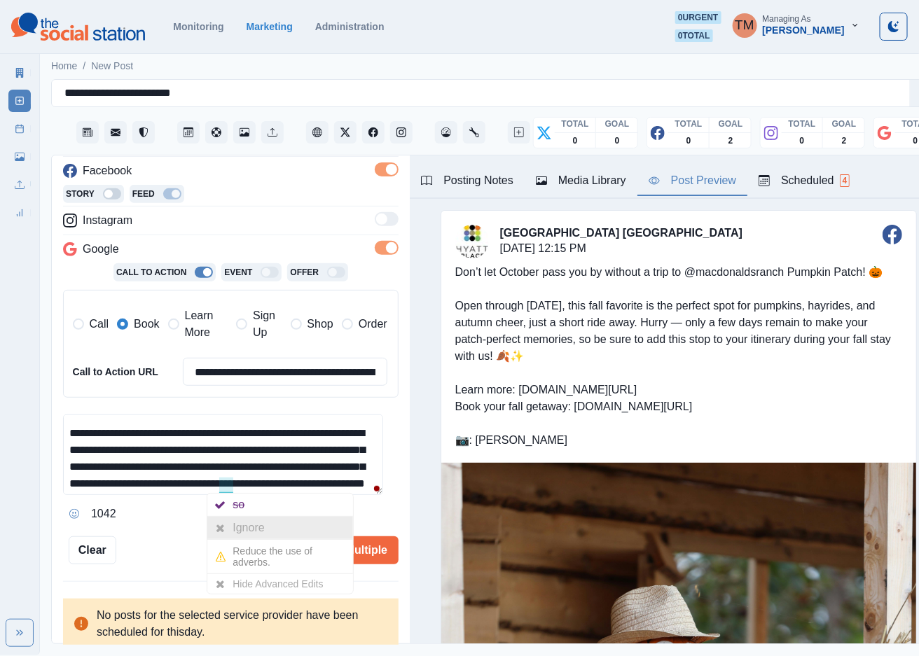
click at [234, 523] on div "Ignore" at bounding box center [251, 528] width 37 height 22
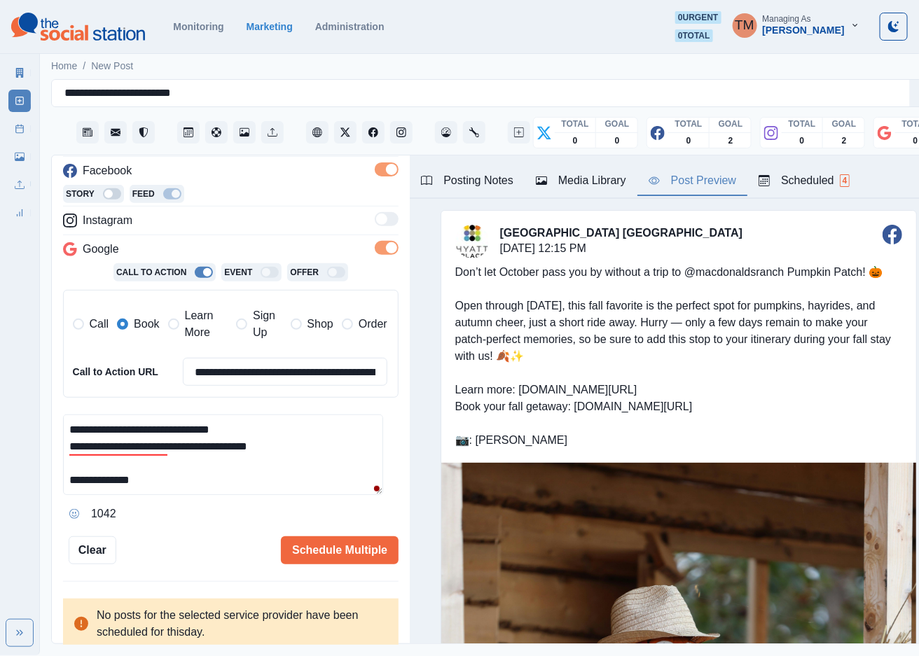
scroll to position [0, 0]
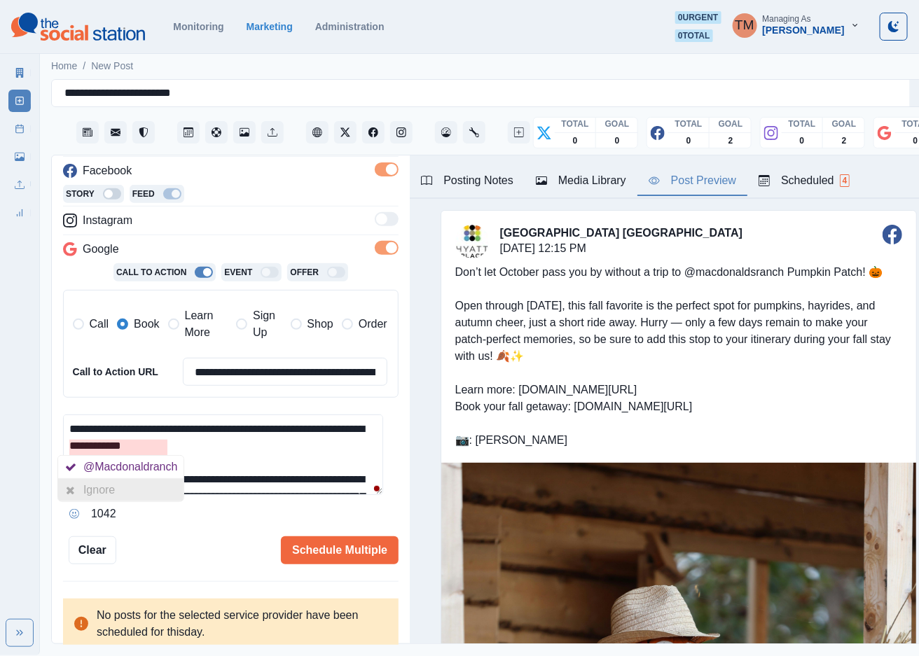
click at [137, 490] on div "Ignore" at bounding box center [120, 490] width 125 height 22
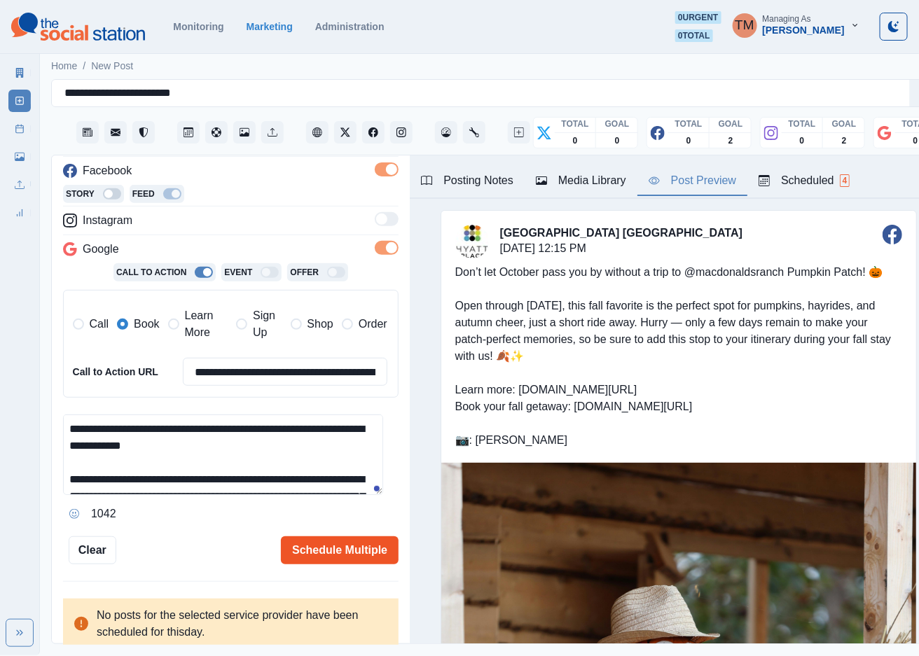
click at [326, 549] on button "Schedule Multiple" at bounding box center [340, 550] width 118 height 28
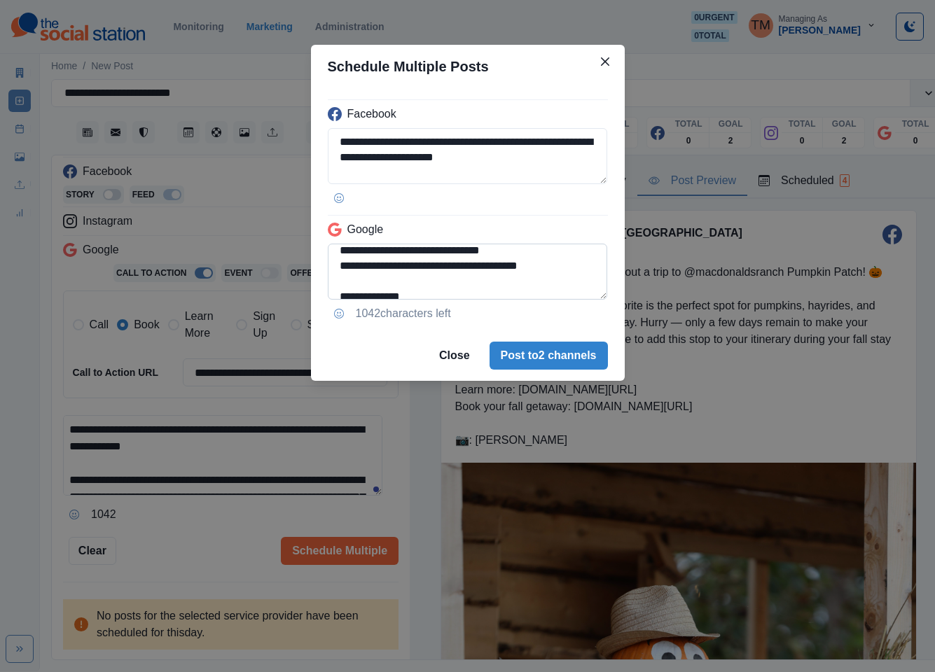
drag, startPoint x: 370, startPoint y: 257, endPoint x: 380, endPoint y: 261, distance: 11.1
click at [371, 257] on textarea "**********" at bounding box center [468, 272] width 280 height 56
type textarea "**********"
click at [212, 536] on div "**********" at bounding box center [467, 336] width 935 height 672
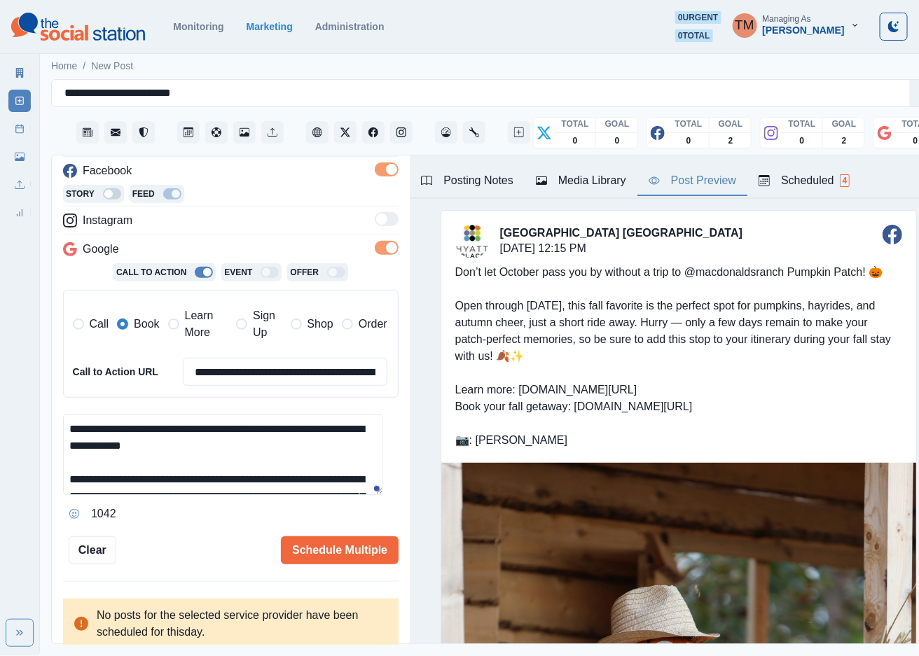
scroll to position [15, 0]
click at [341, 536] on button "Schedule Multiple" at bounding box center [340, 550] width 118 height 28
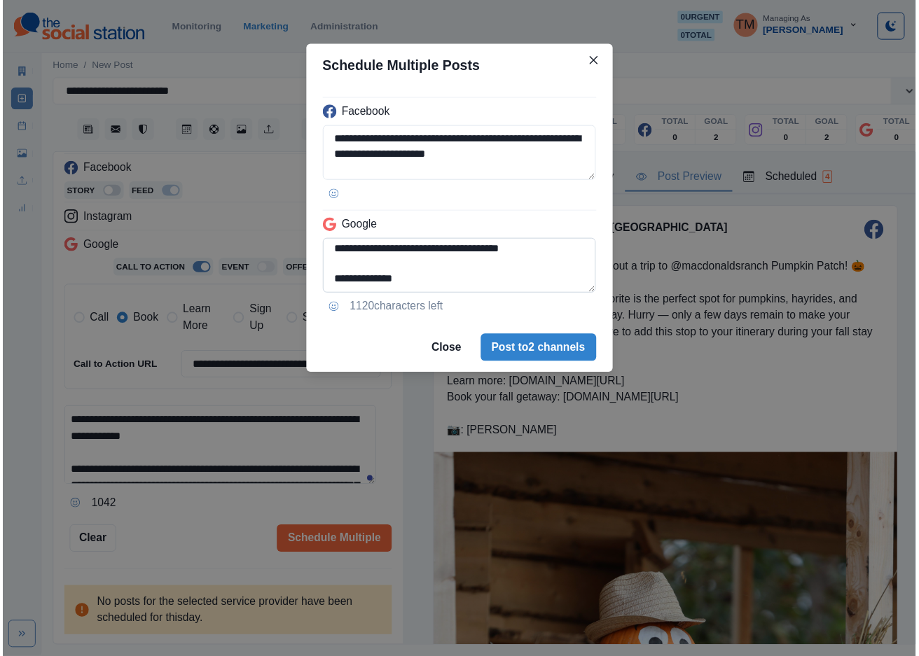
scroll to position [141, 0]
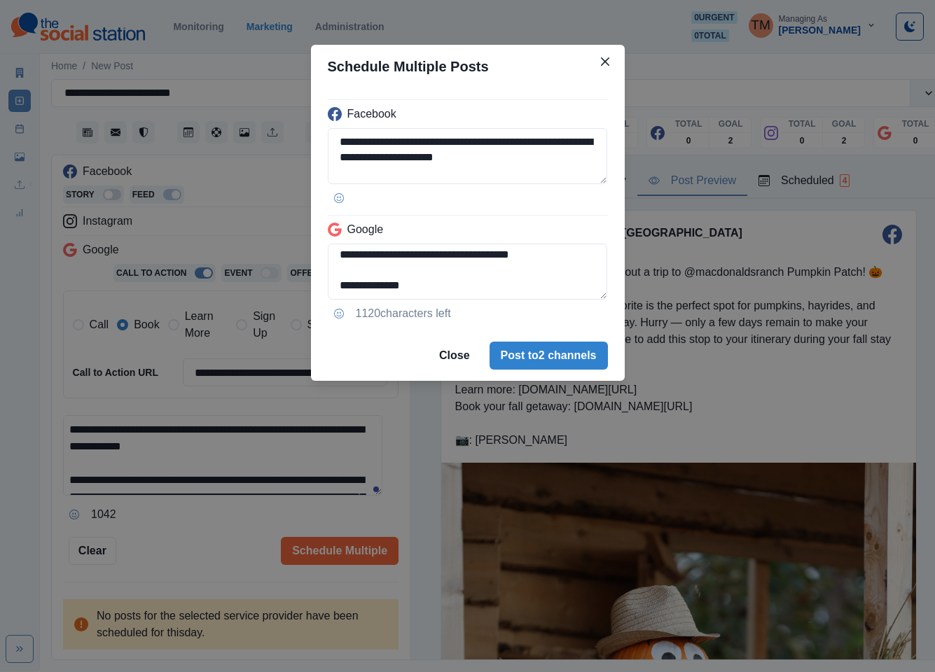
click at [240, 543] on div "**********" at bounding box center [467, 336] width 935 height 672
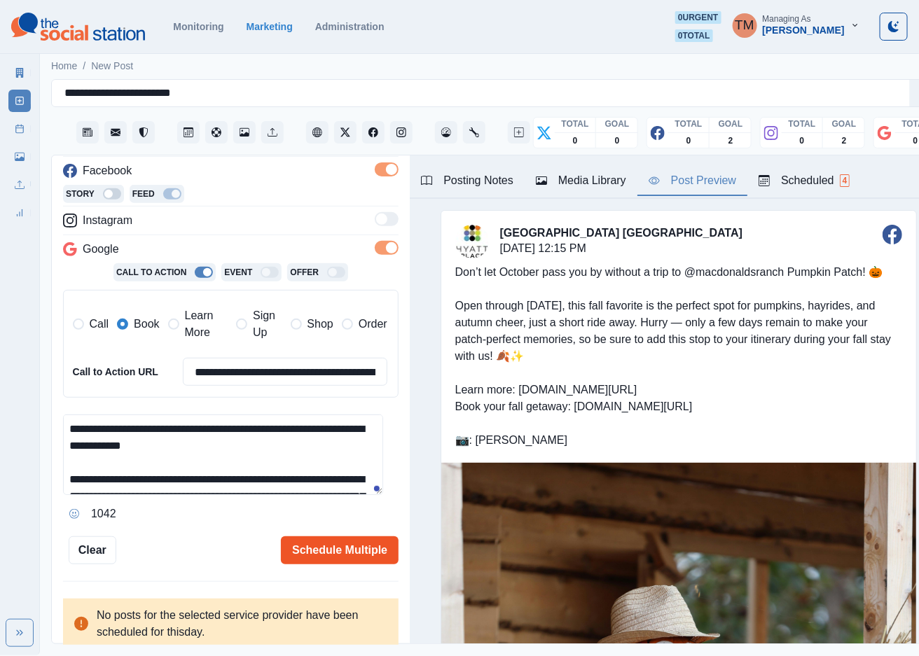
click at [311, 547] on button "Schedule Multiple" at bounding box center [340, 550] width 118 height 28
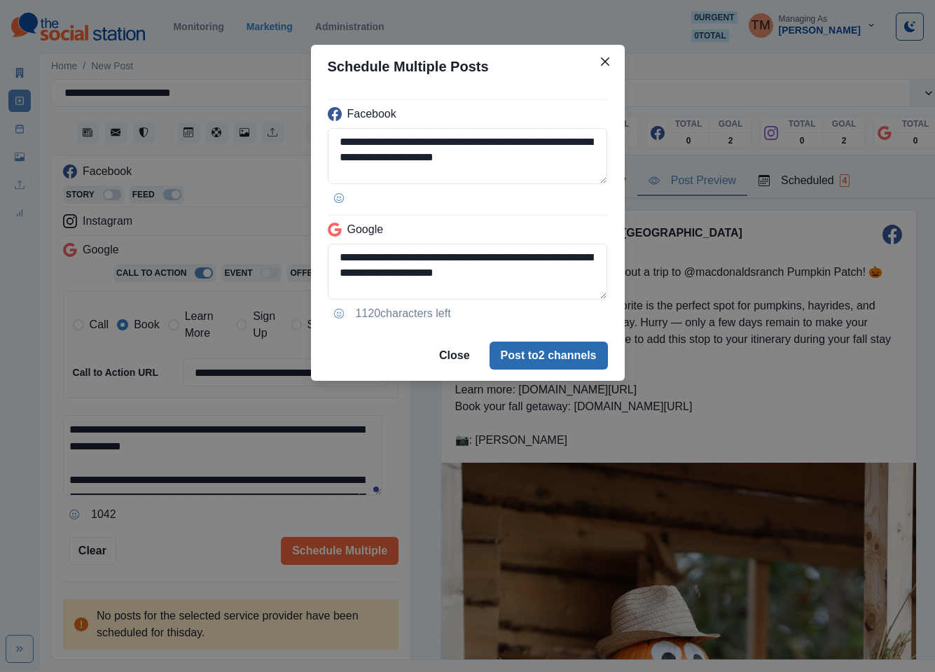
click at [578, 361] on button "Post to 2 channels" at bounding box center [549, 356] width 118 height 28
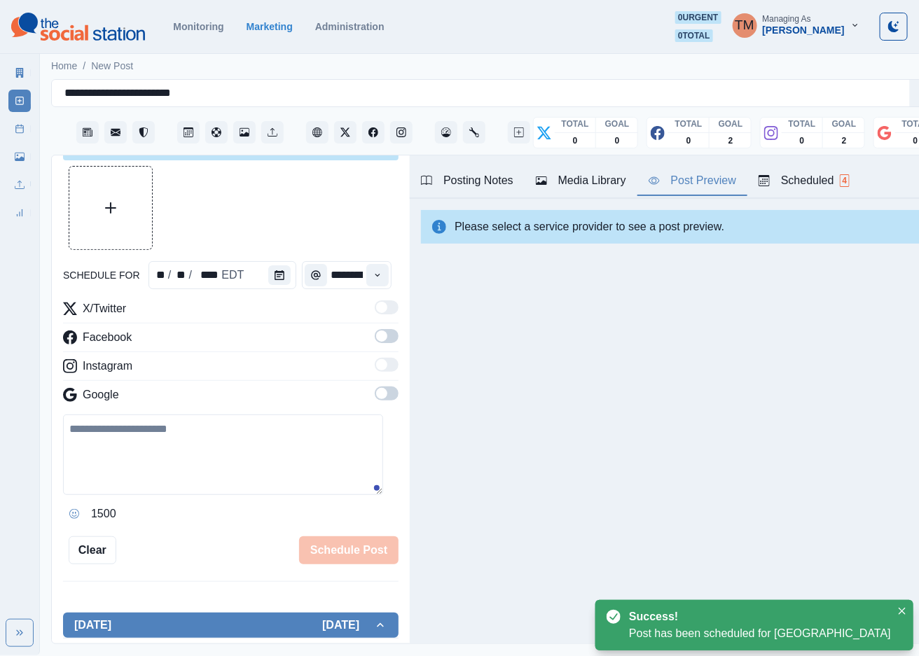
scroll to position [207, 0]
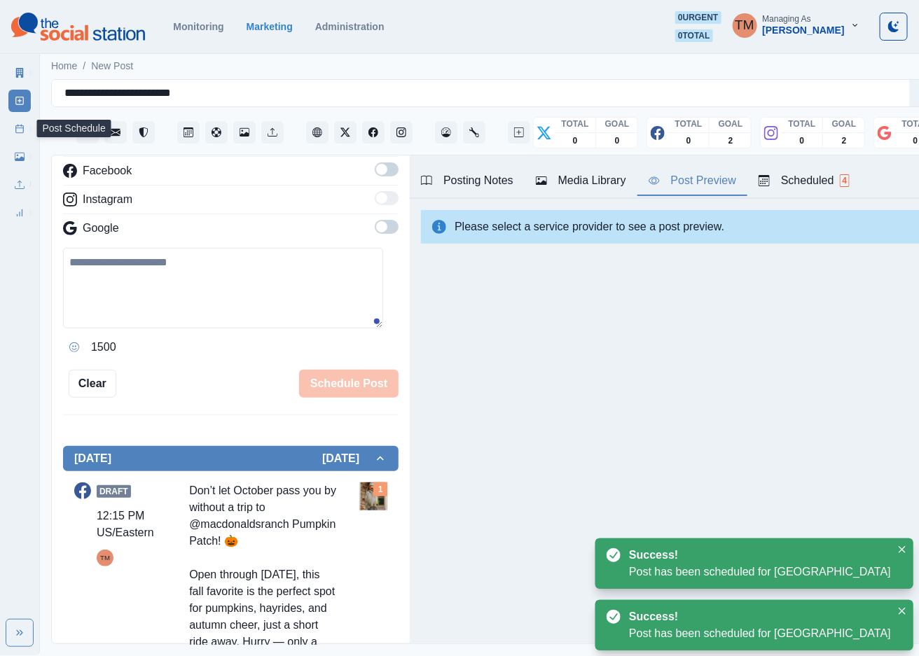
click at [18, 129] on icon at bounding box center [20, 129] width 10 height 10
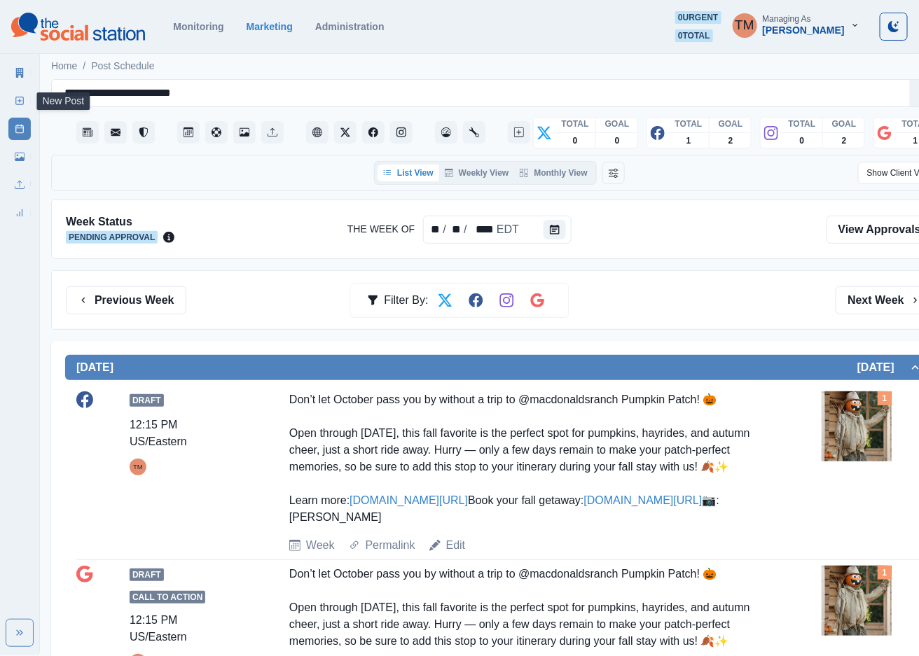
click at [19, 102] on icon at bounding box center [20, 101] width 10 height 10
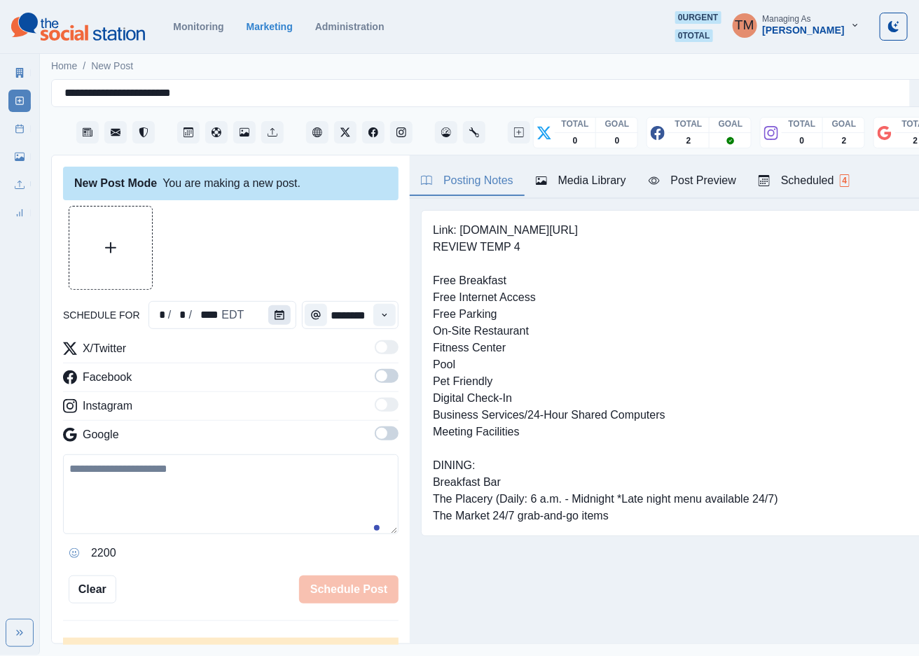
click at [275, 315] on icon "Calendar" at bounding box center [280, 315] width 10 height 10
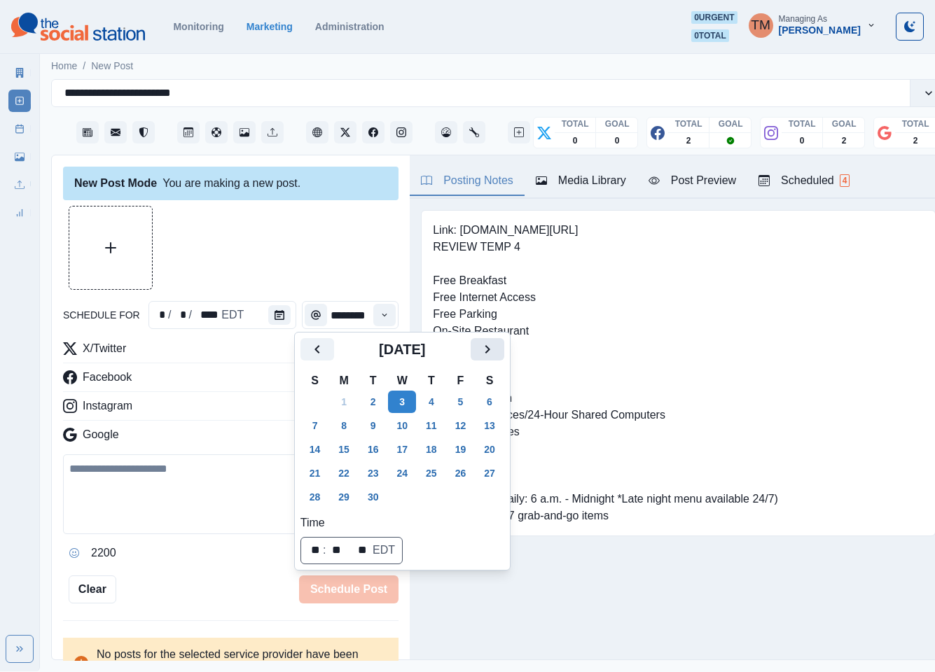
click at [494, 349] on icon "Next" at bounding box center [487, 349] width 17 height 17
click at [463, 492] on button "31" at bounding box center [461, 497] width 28 height 22
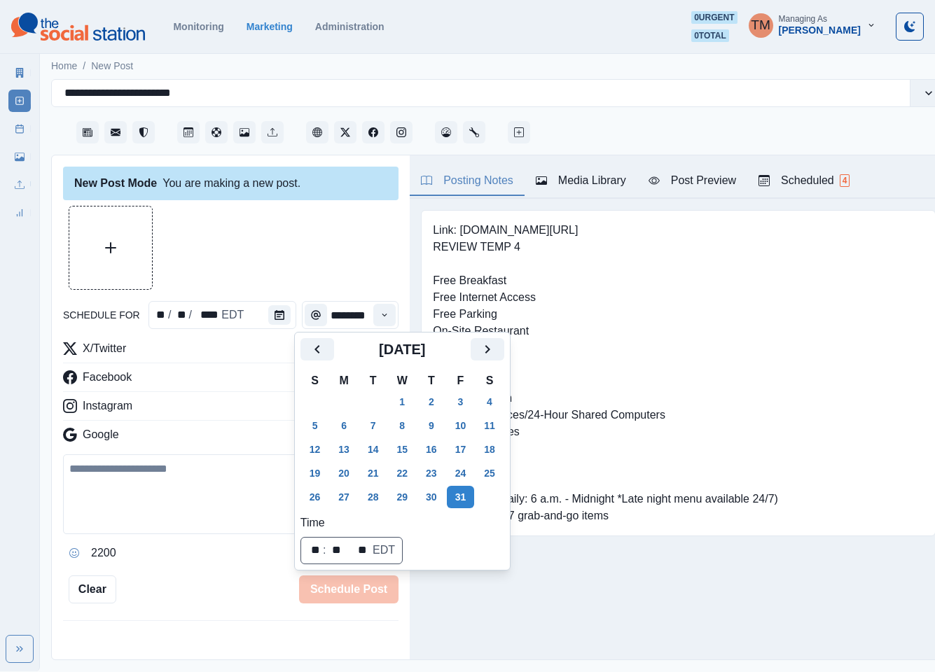
click at [253, 253] on div at bounding box center [230, 248] width 335 height 84
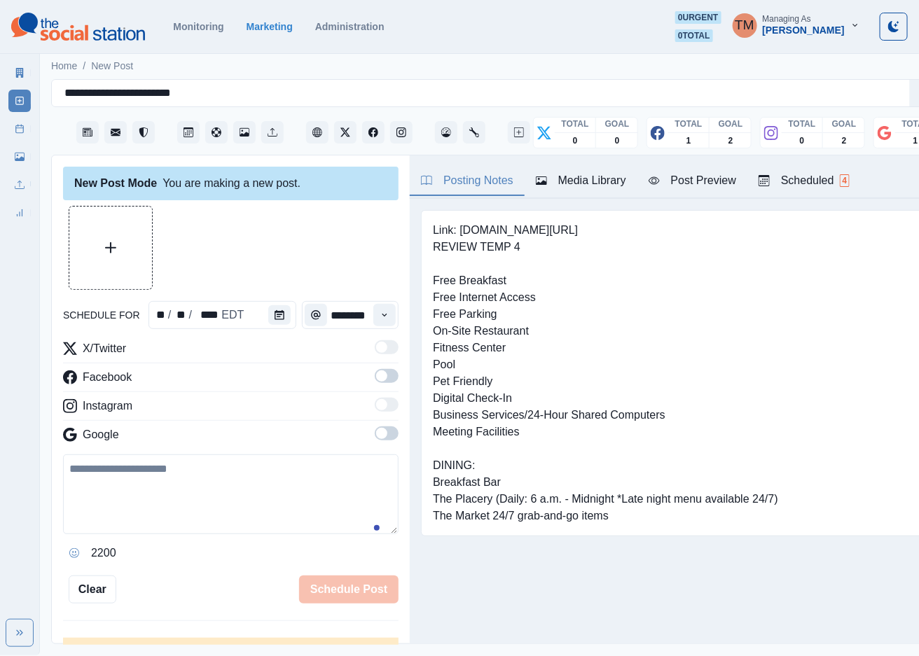
click at [378, 376] on span at bounding box center [387, 376] width 24 height 14
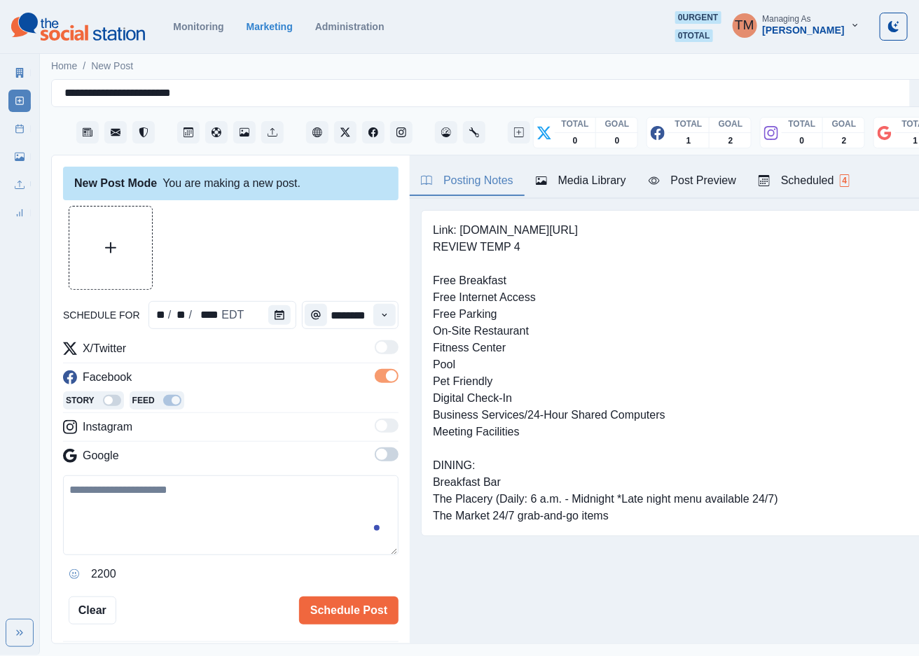
click at [376, 456] on span at bounding box center [387, 455] width 24 height 14
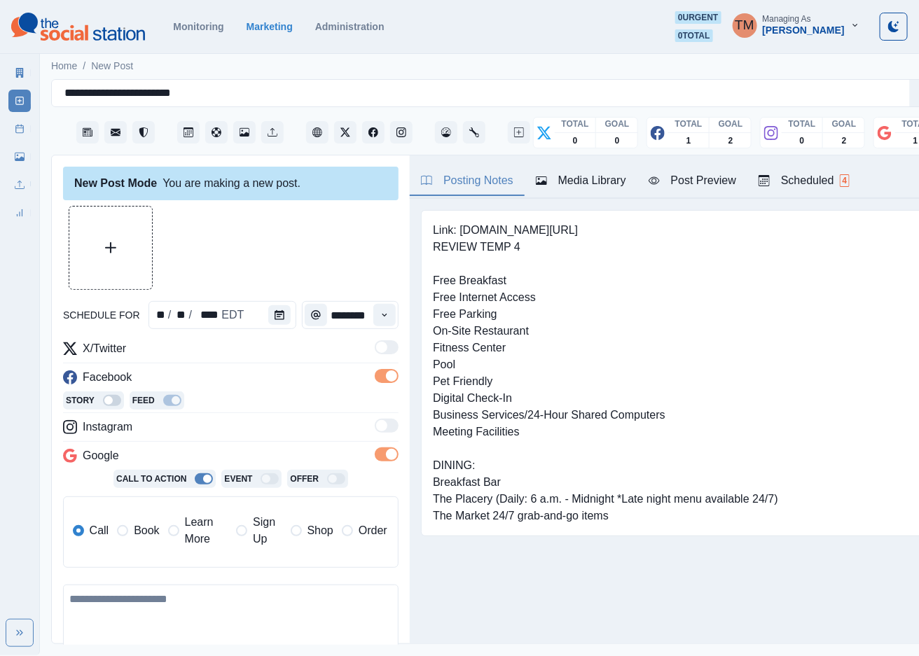
click at [236, 632] on textarea at bounding box center [230, 625] width 335 height 80
paste textarea "**********"
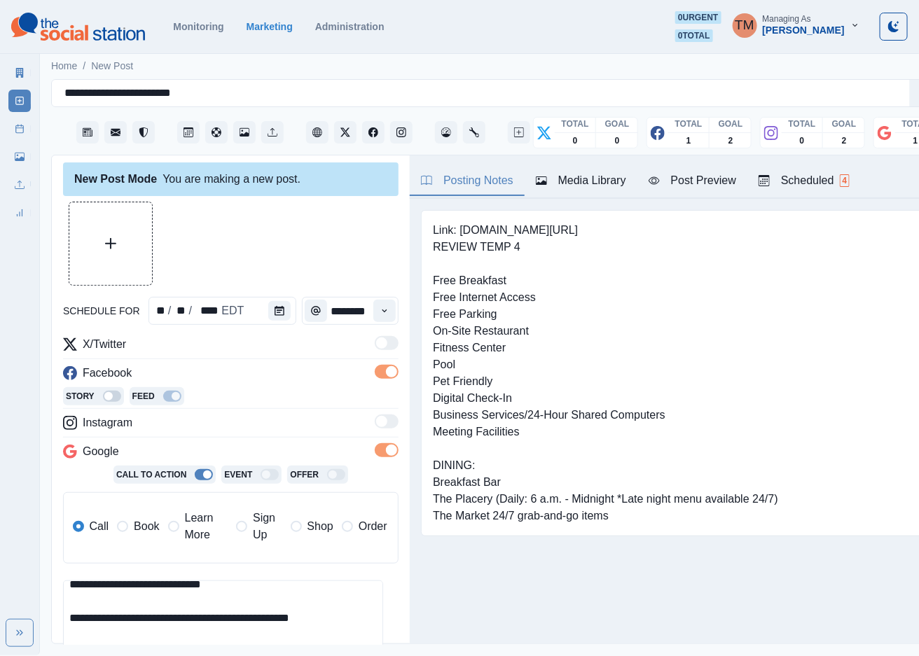
scroll to position [27, 0]
type textarea "**********"
click at [113, 253] on button "Upload Media" at bounding box center [110, 243] width 83 height 83
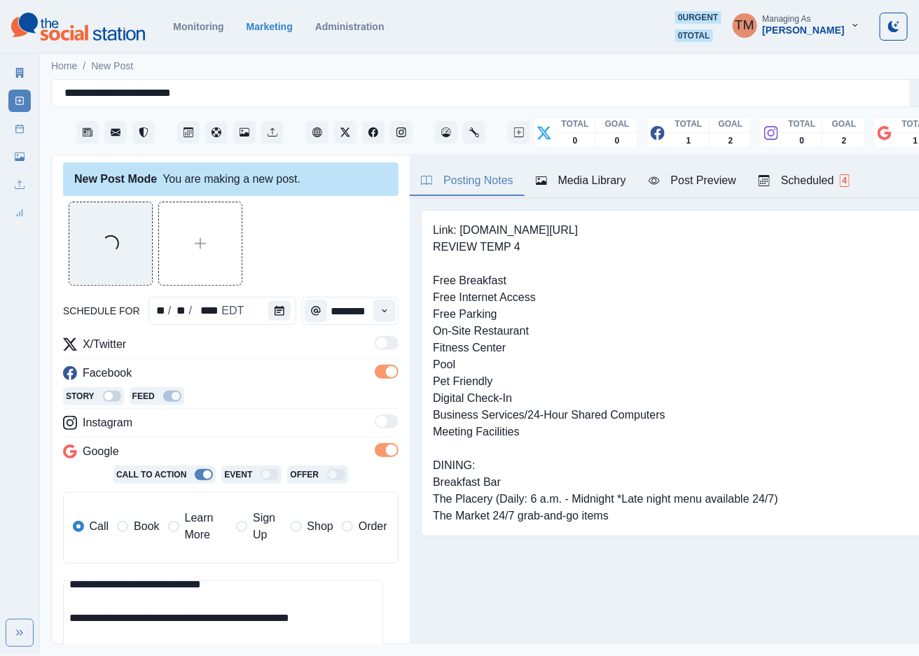
click at [709, 172] on div "Post Preview" at bounding box center [693, 180] width 88 height 17
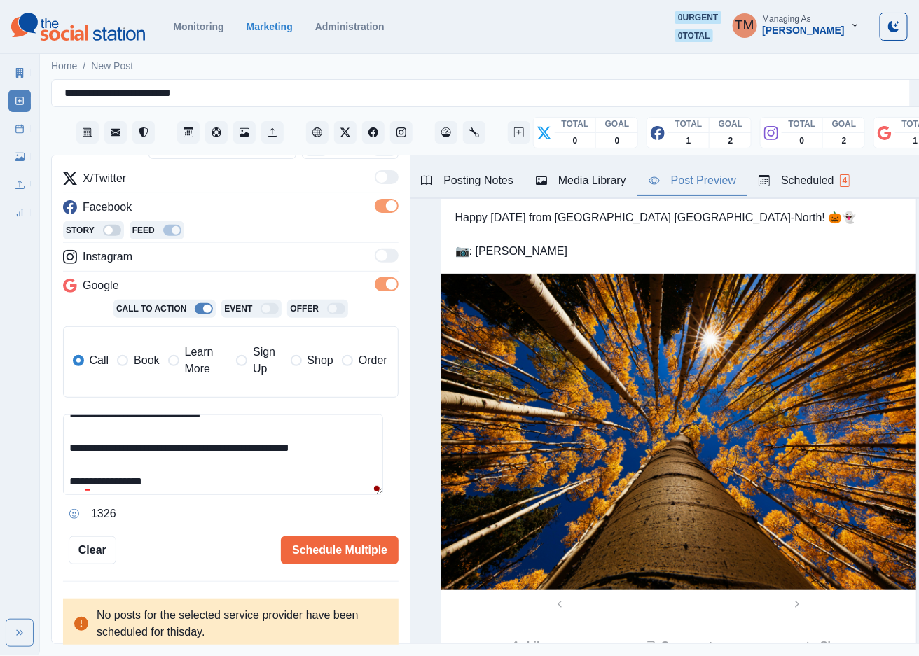
scroll to position [32, 0]
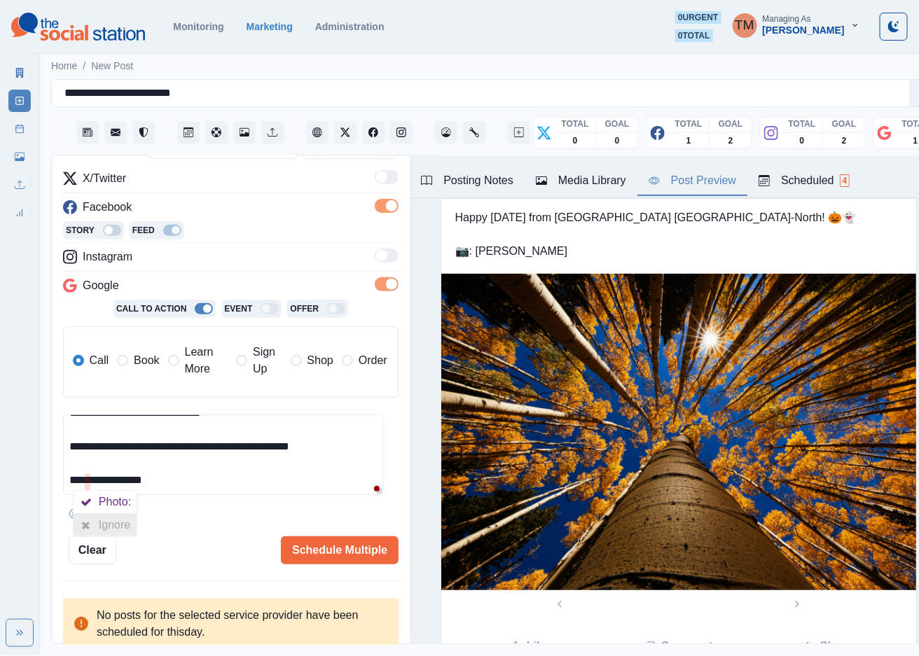
click at [95, 515] on div at bounding box center [86, 525] width 25 height 22
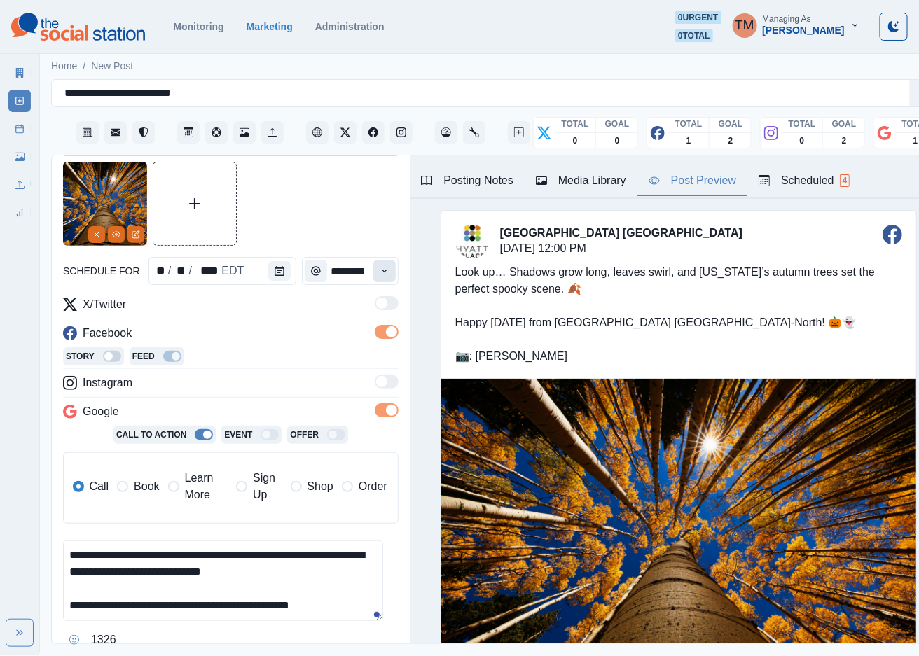
scroll to position [0, 0]
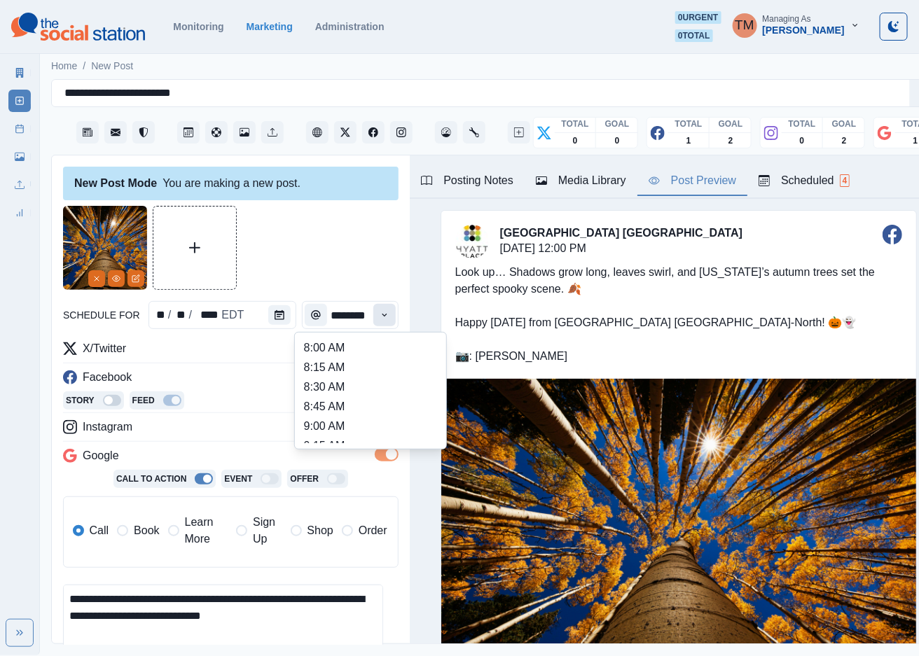
click at [373, 317] on button "Time" at bounding box center [384, 315] width 22 height 22
click at [364, 366] on li "3:00 PM" at bounding box center [370, 372] width 140 height 20
type input "*******"
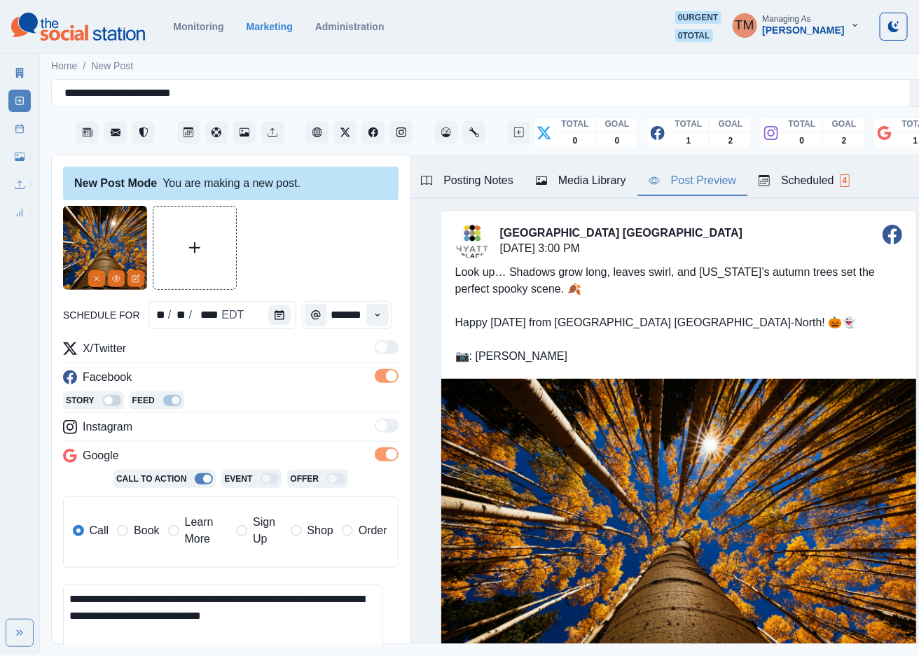
scroll to position [0, 8]
click at [353, 253] on div at bounding box center [230, 248] width 335 height 84
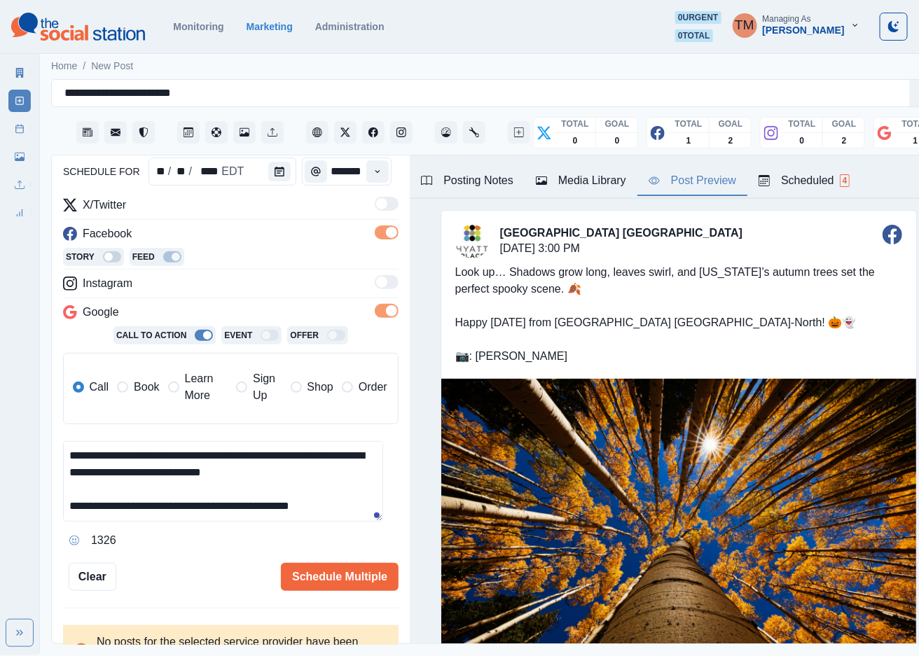
scroll to position [170, 0]
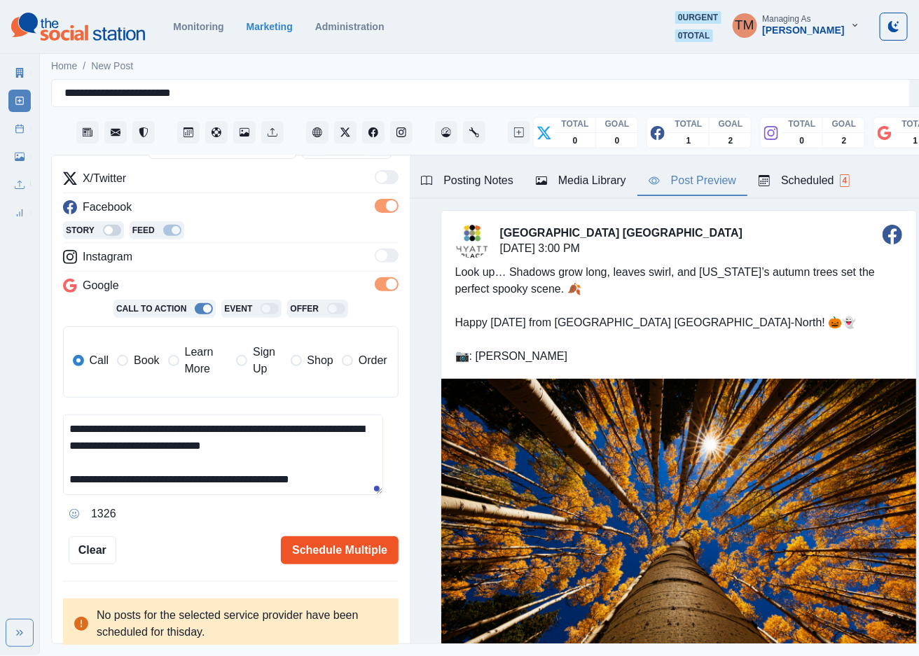
click at [333, 543] on button "Schedule Multiple" at bounding box center [340, 550] width 118 height 28
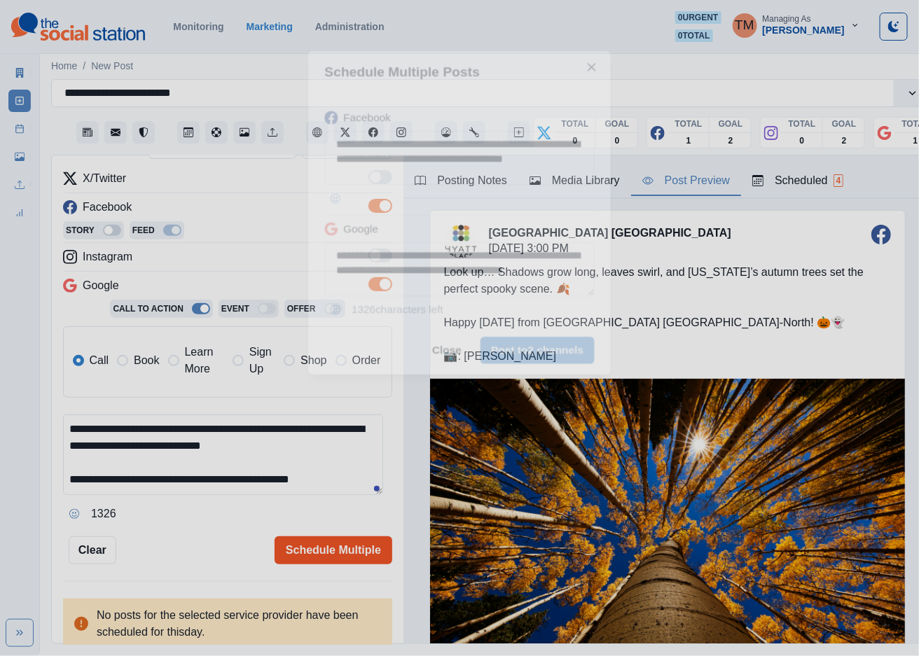
scroll to position [0, 0]
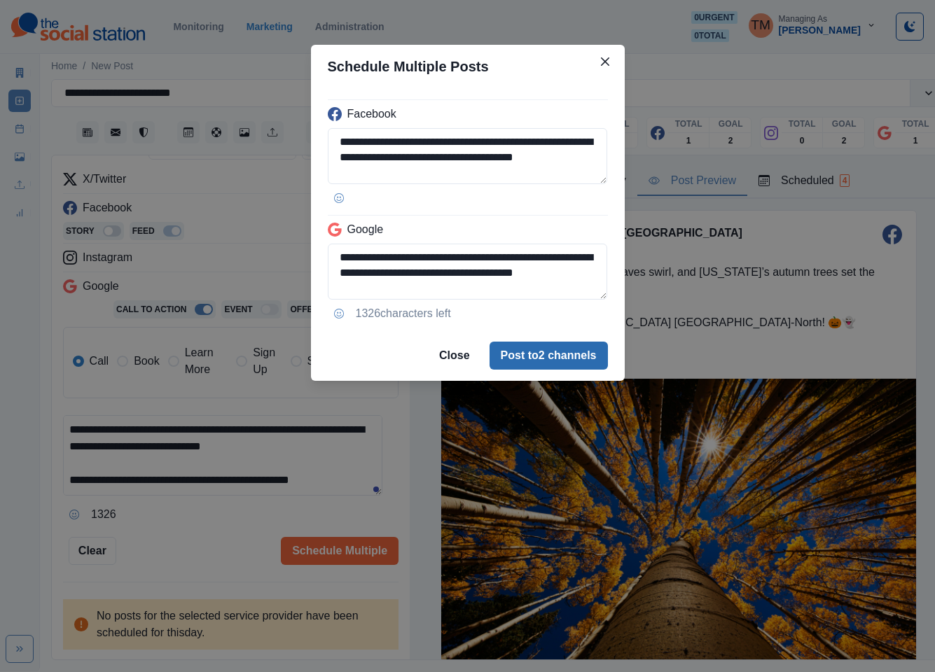
click at [572, 352] on button "Post to 2 channels" at bounding box center [549, 356] width 118 height 28
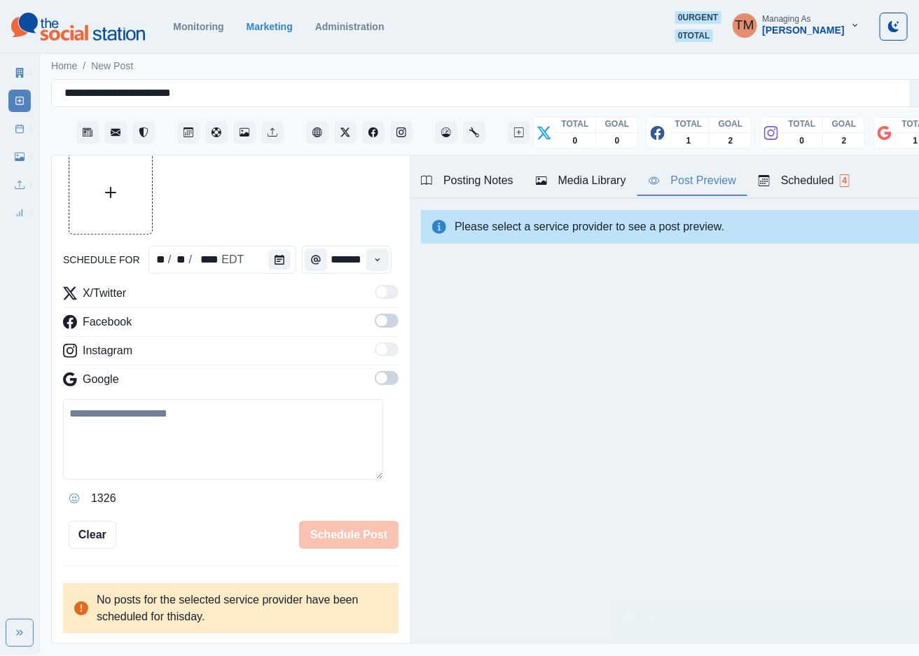
scroll to position [40, 0]
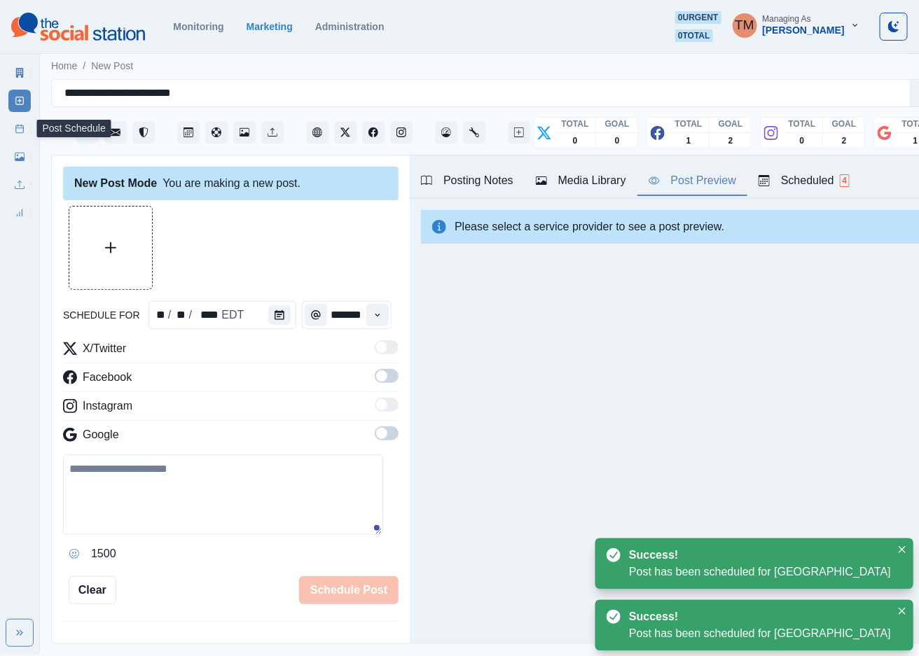
click at [19, 130] on icon at bounding box center [20, 129] width 10 height 10
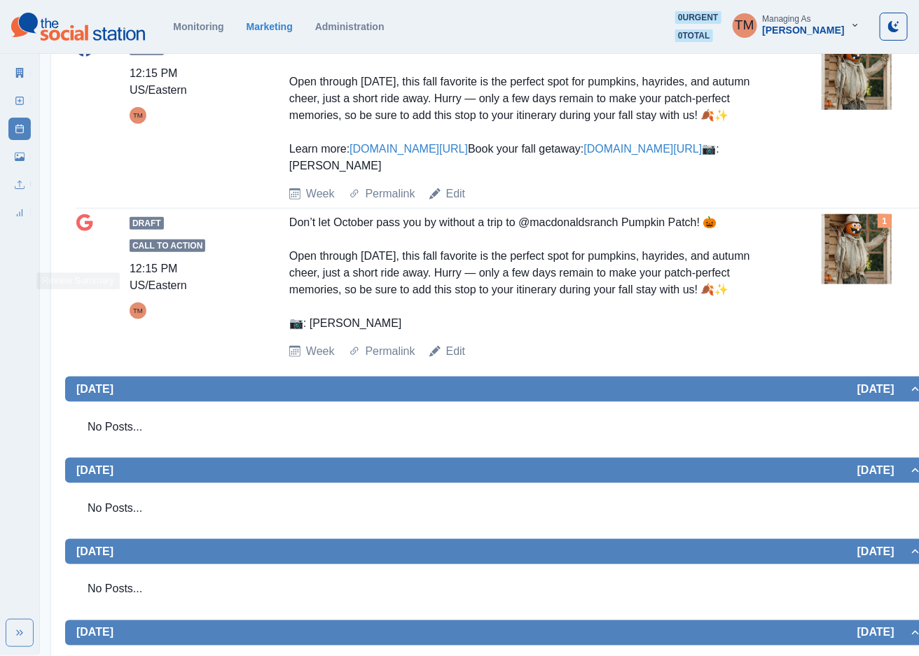
scroll to position [315, 0]
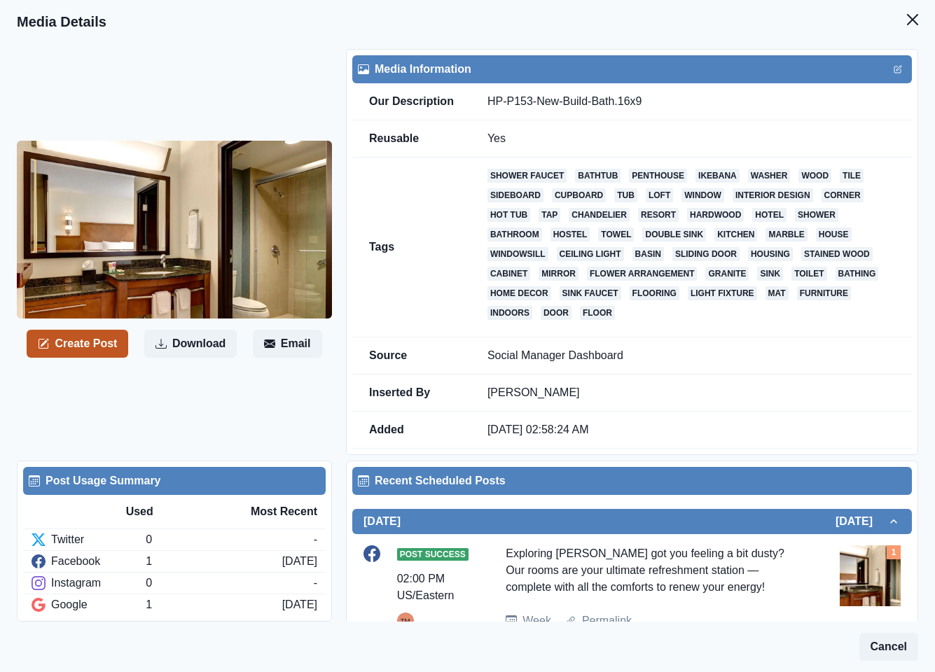
click at [83, 345] on button "Create Post" at bounding box center [78, 344] width 102 height 28
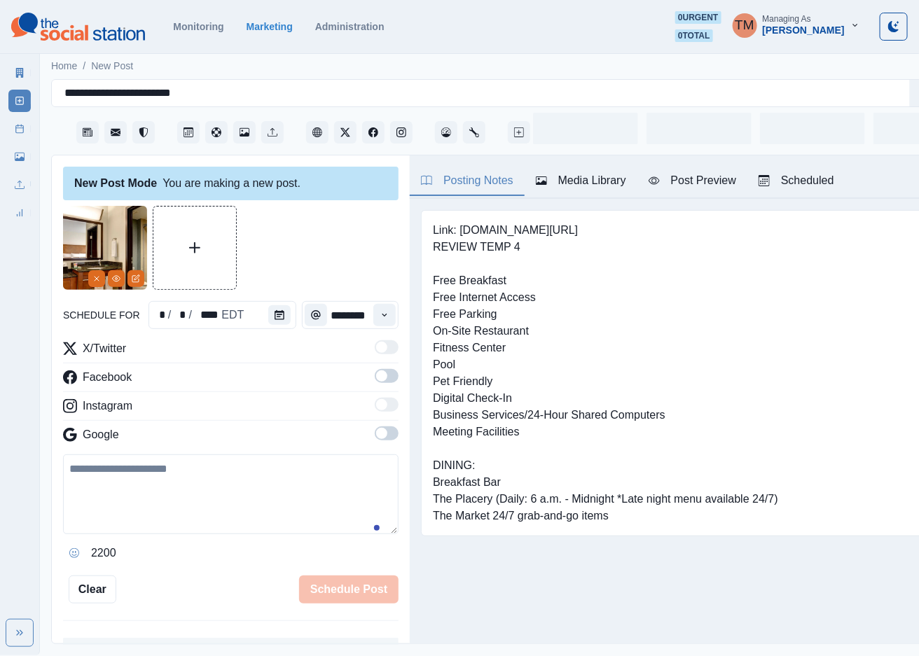
click at [176, 494] on textarea at bounding box center [230, 495] width 335 height 80
paste textarea "**********"
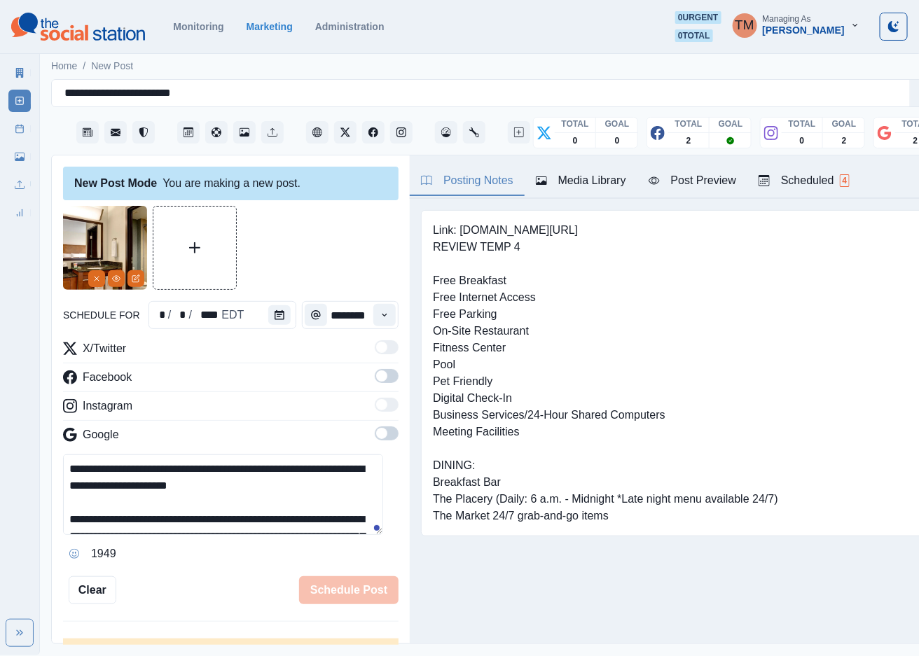
scroll to position [28, 0]
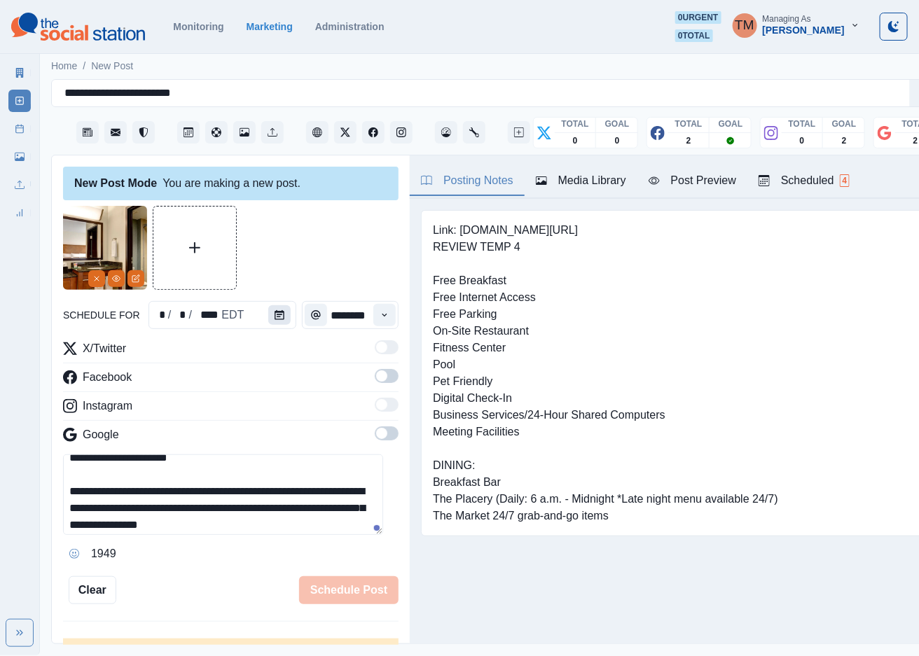
type textarea "**********"
click at [275, 313] on icon "Calendar" at bounding box center [280, 315] width 10 height 10
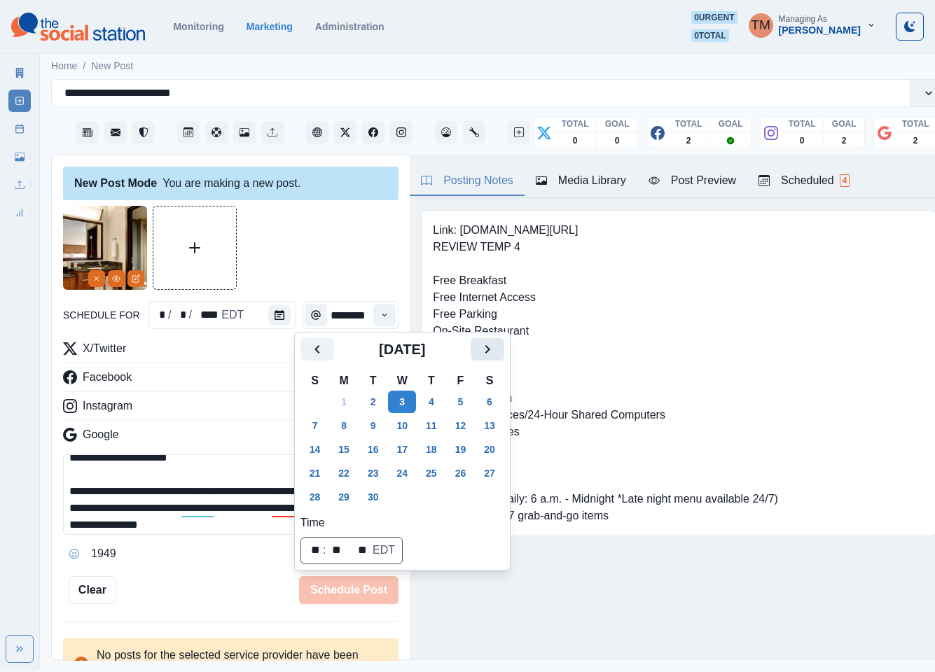
click at [490, 349] on icon "Next" at bounding box center [487, 349] width 17 height 17
click at [403, 498] on button "29" at bounding box center [402, 497] width 28 height 22
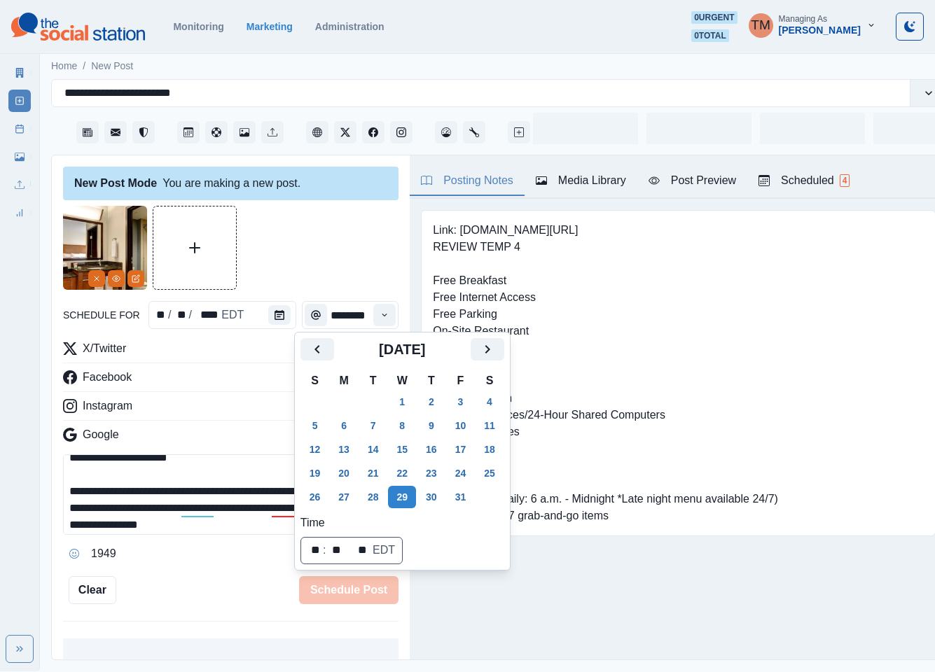
click at [297, 226] on div at bounding box center [230, 248] width 335 height 84
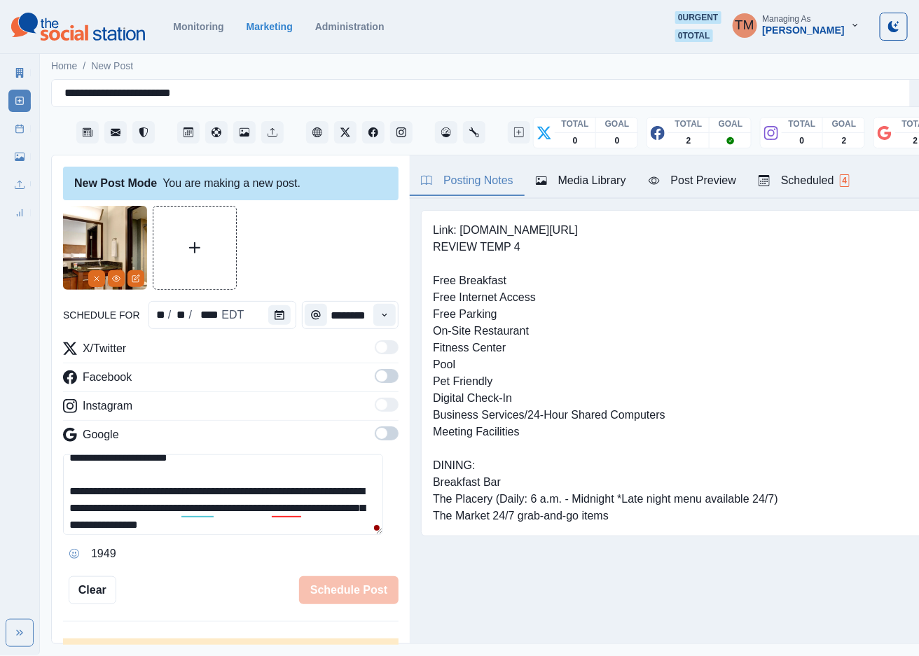
click at [375, 377] on span at bounding box center [387, 376] width 24 height 14
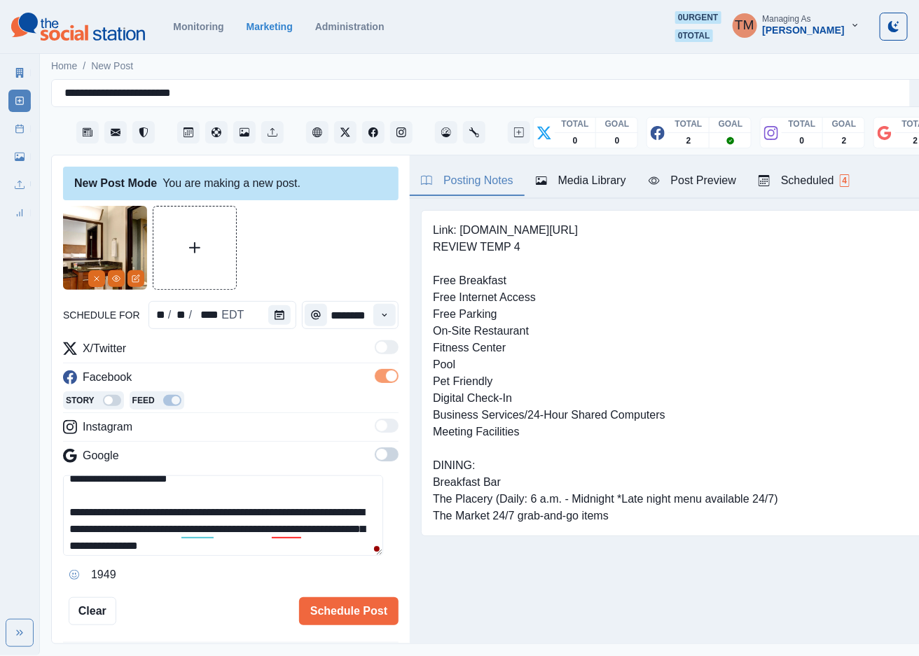
click at [376, 454] on span at bounding box center [381, 454] width 11 height 11
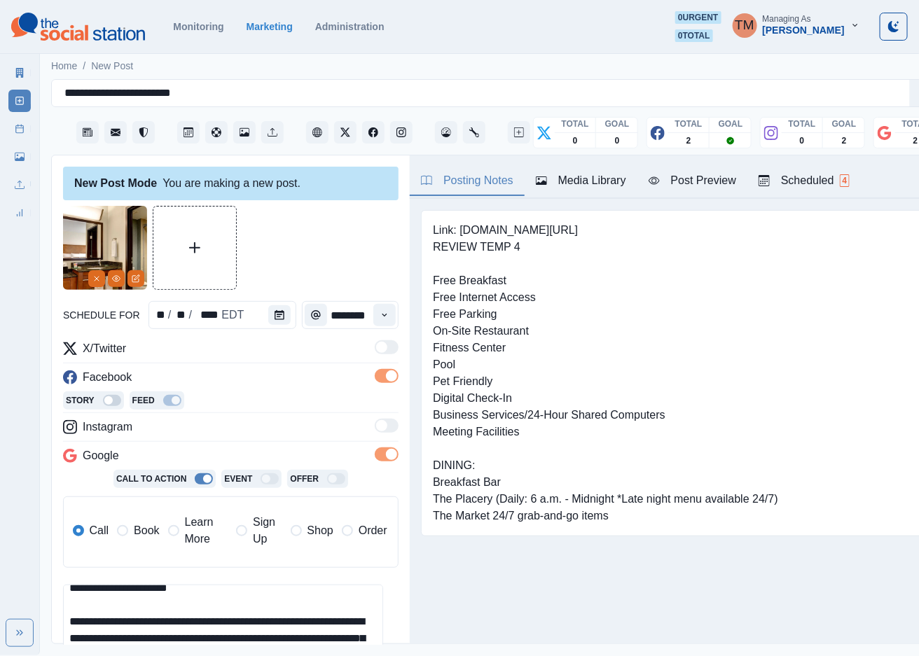
click at [146, 532] on span "Book" at bounding box center [146, 530] width 25 height 17
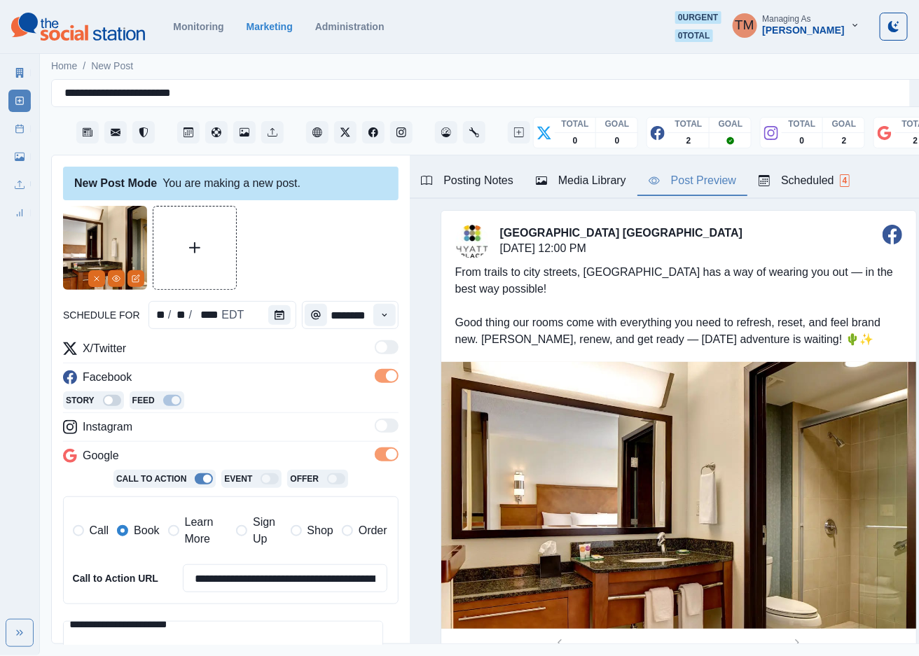
click at [710, 185] on div "Post Preview" at bounding box center [693, 180] width 88 height 17
click at [380, 317] on icon "Time" at bounding box center [385, 315] width 10 height 10
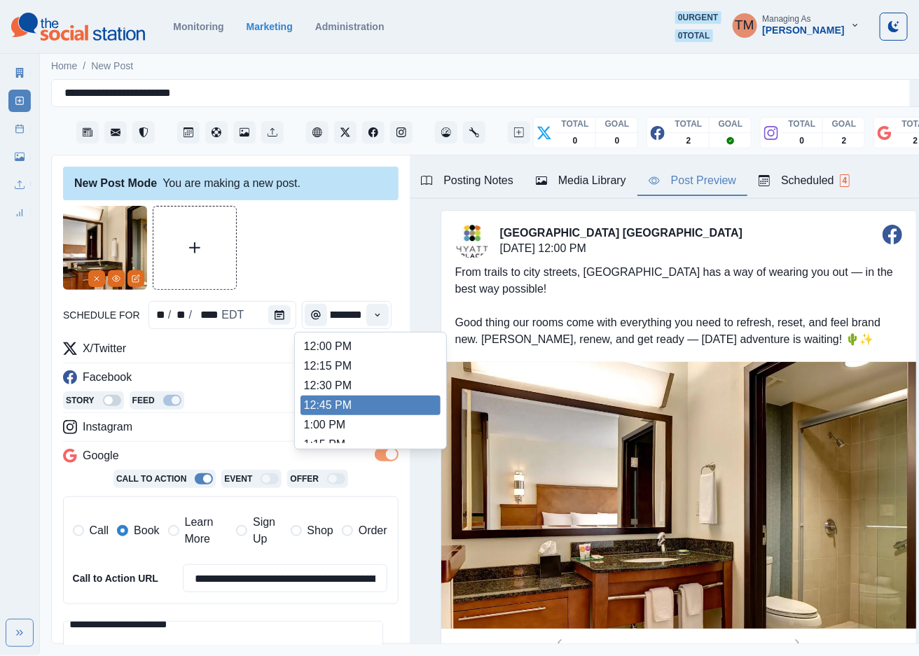
scroll to position [525, 0]
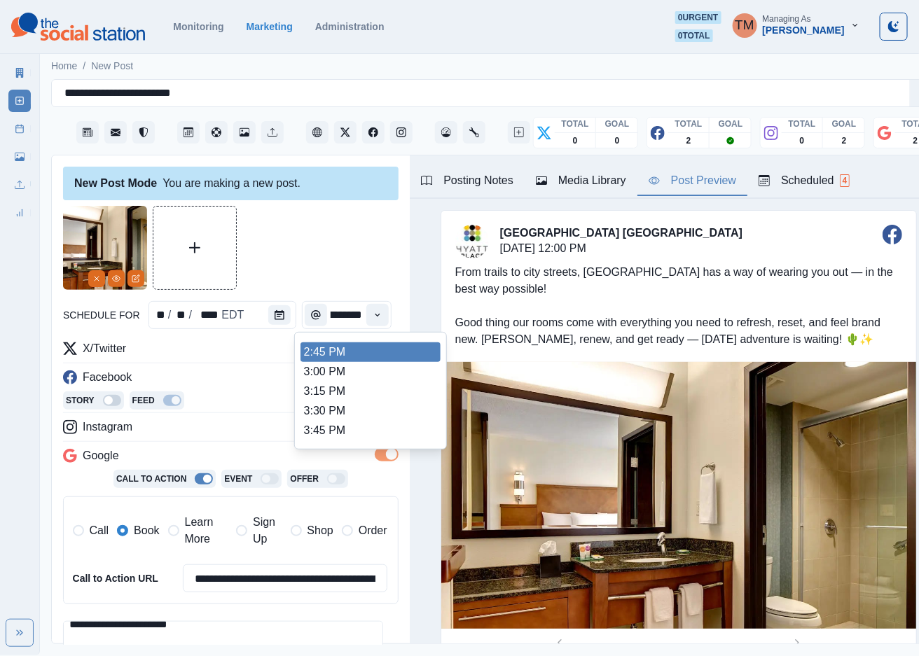
click at [402, 354] on li "2:45 PM" at bounding box center [370, 352] width 140 height 20
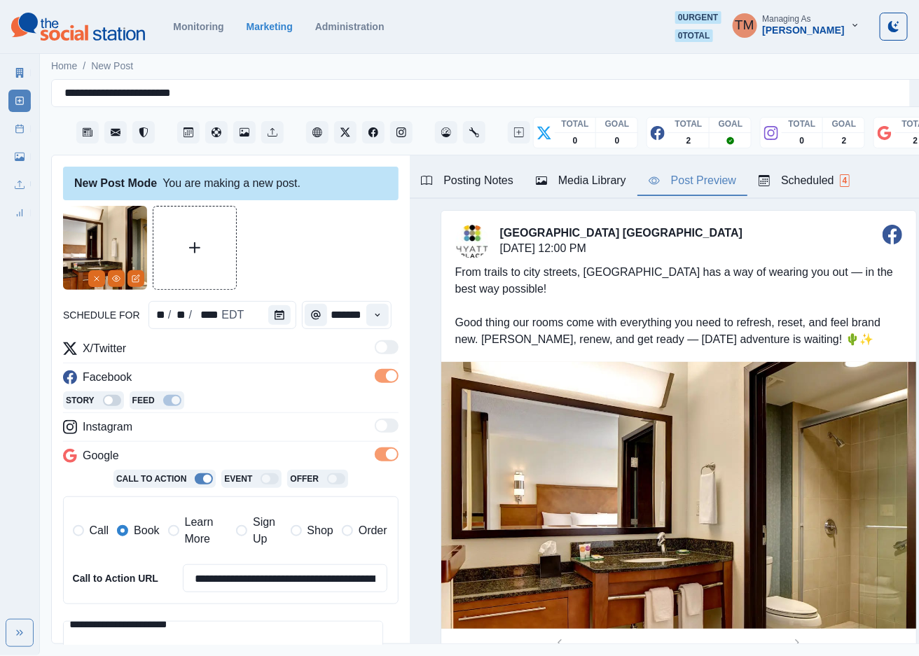
type input "*******"
click at [311, 250] on div at bounding box center [230, 248] width 335 height 84
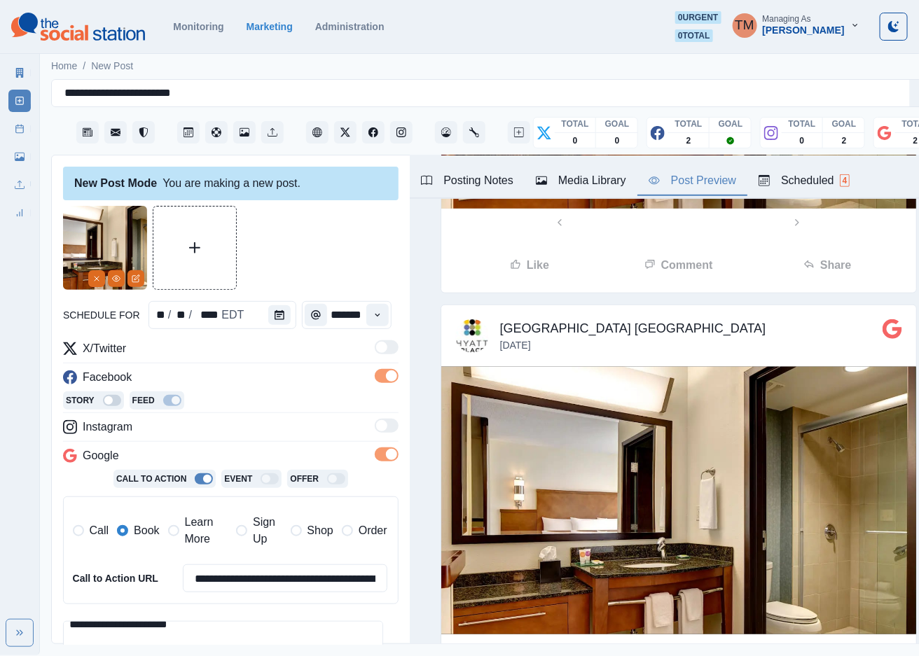
scroll to position [207, 0]
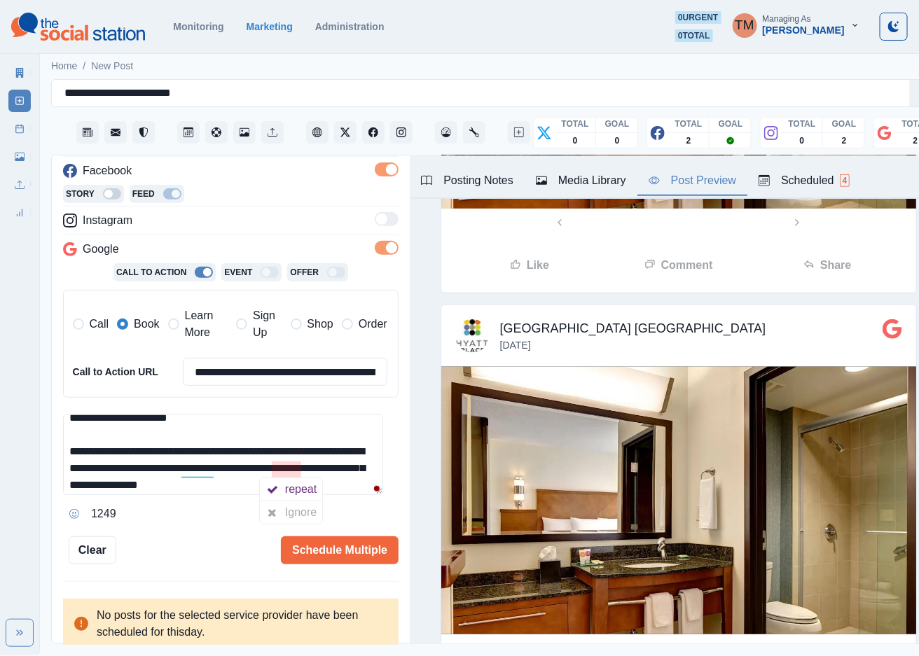
click at [294, 511] on div "Ignore" at bounding box center [303, 512] width 37 height 22
click at [200, 507] on div "Ignore" at bounding box center [213, 512] width 37 height 22
click at [352, 551] on button "Schedule Multiple" at bounding box center [340, 550] width 118 height 28
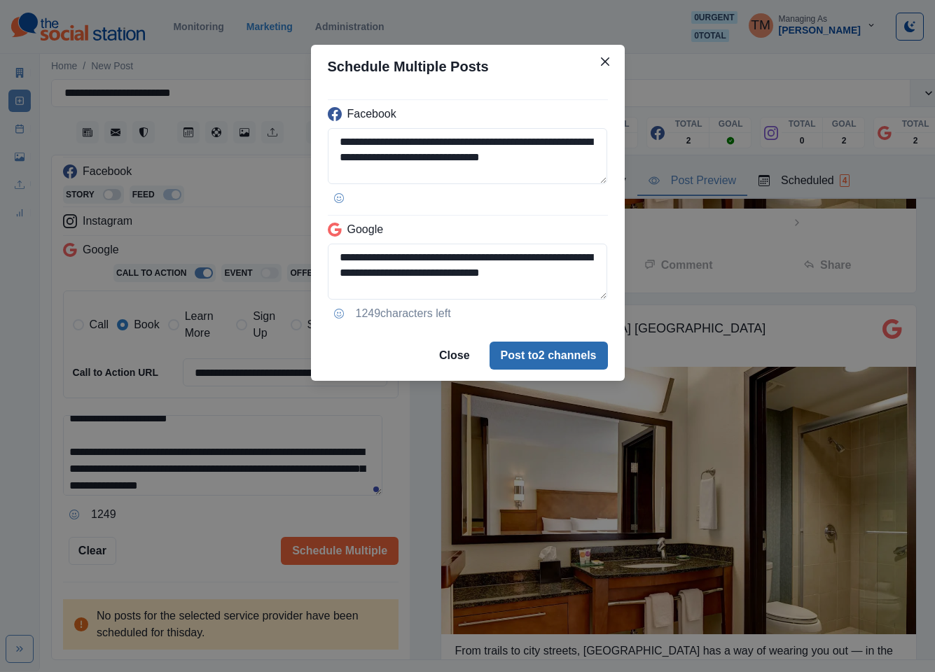
click at [585, 364] on button "Post to 2 channels" at bounding box center [549, 356] width 118 height 28
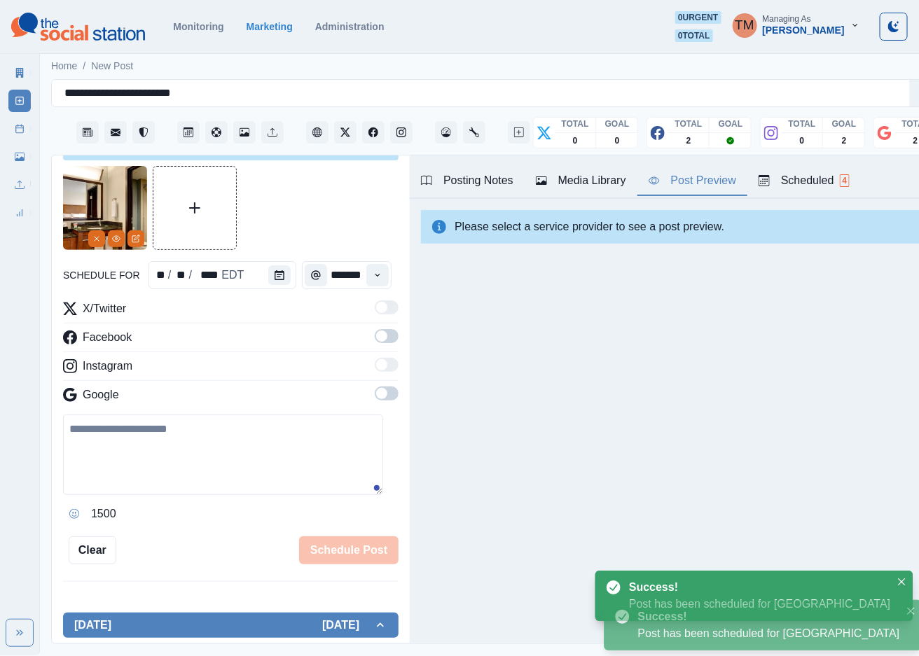
scroll to position [0, 0]
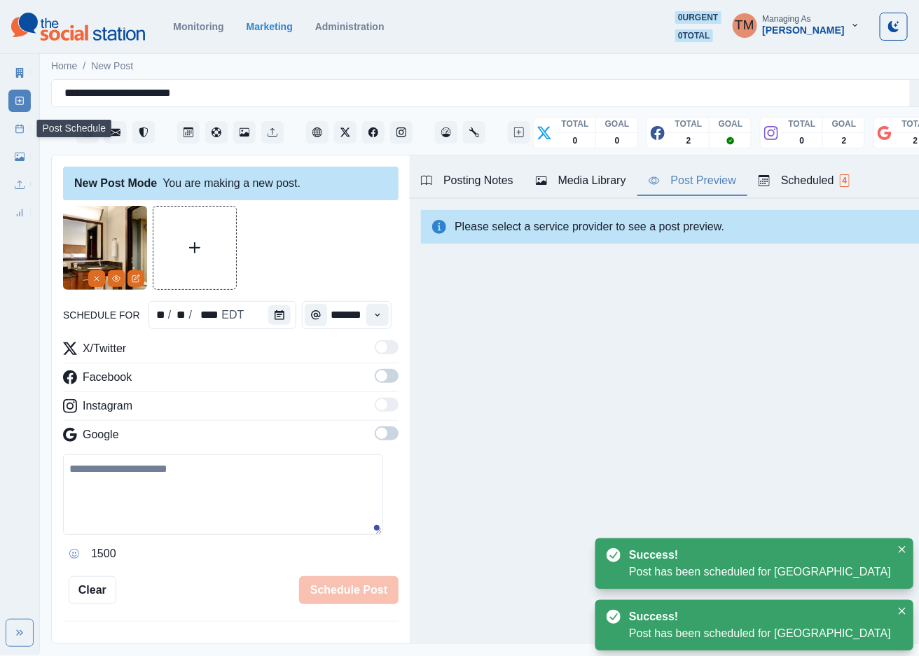
click at [18, 135] on link "Post Schedule" at bounding box center [19, 129] width 22 height 22
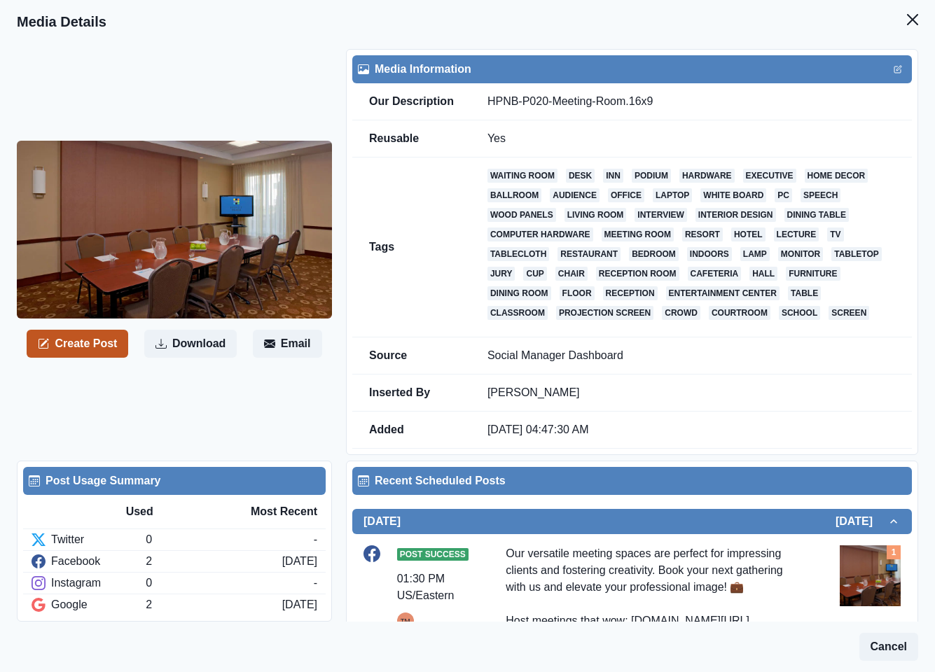
click at [102, 347] on button "Create Post" at bounding box center [78, 344] width 102 height 28
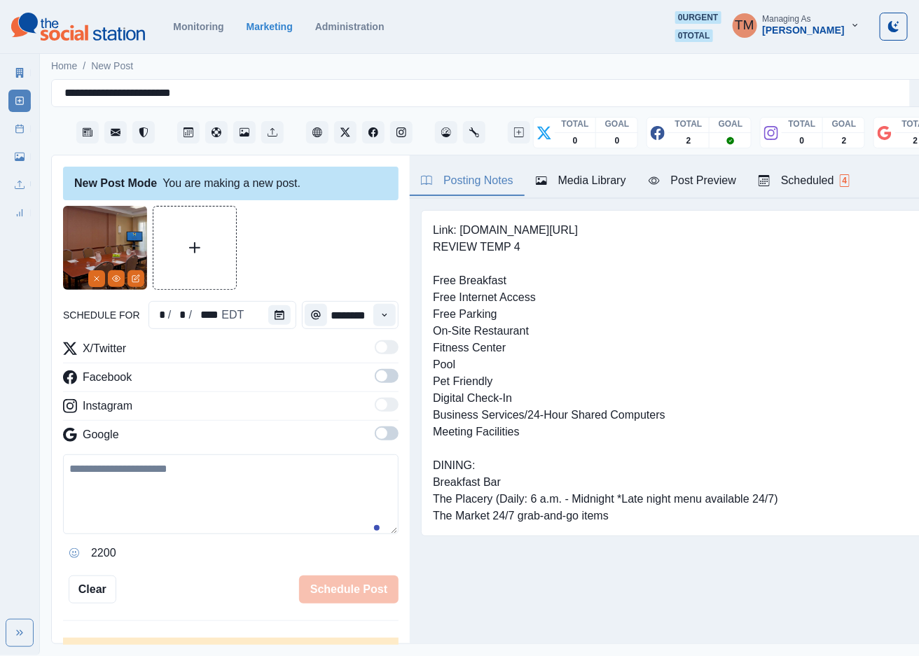
click at [221, 509] on textarea at bounding box center [230, 495] width 335 height 80
paste textarea "**********"
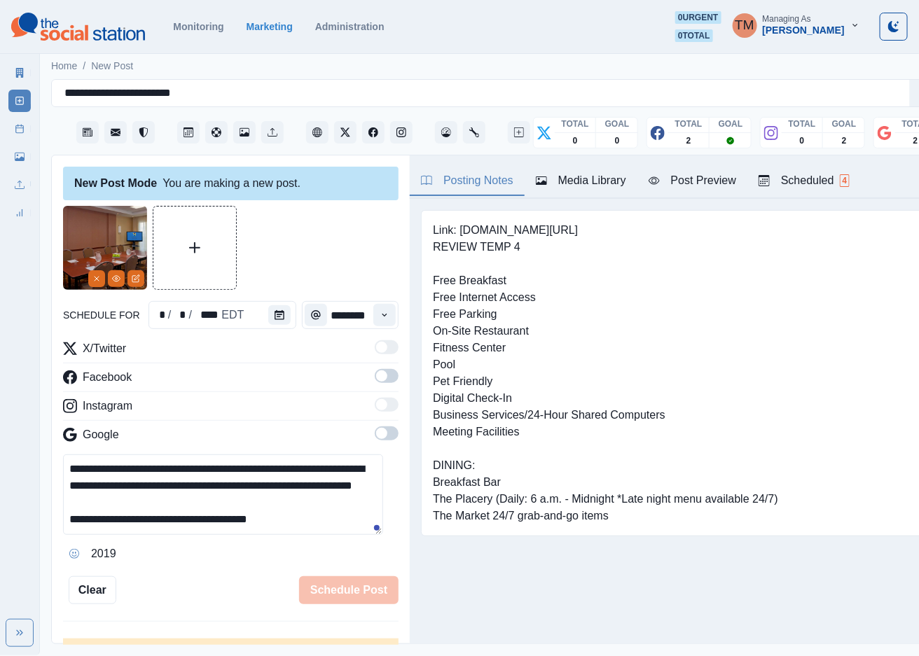
scroll to position [11, 0]
type textarea "**********"
click at [375, 374] on span at bounding box center [387, 376] width 24 height 14
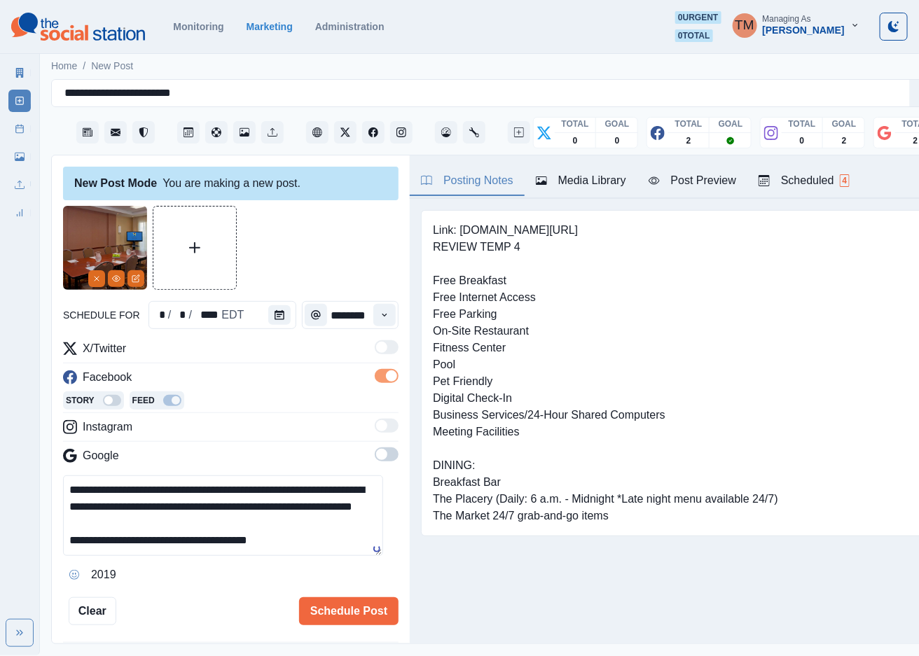
click at [376, 452] on span at bounding box center [381, 454] width 11 height 11
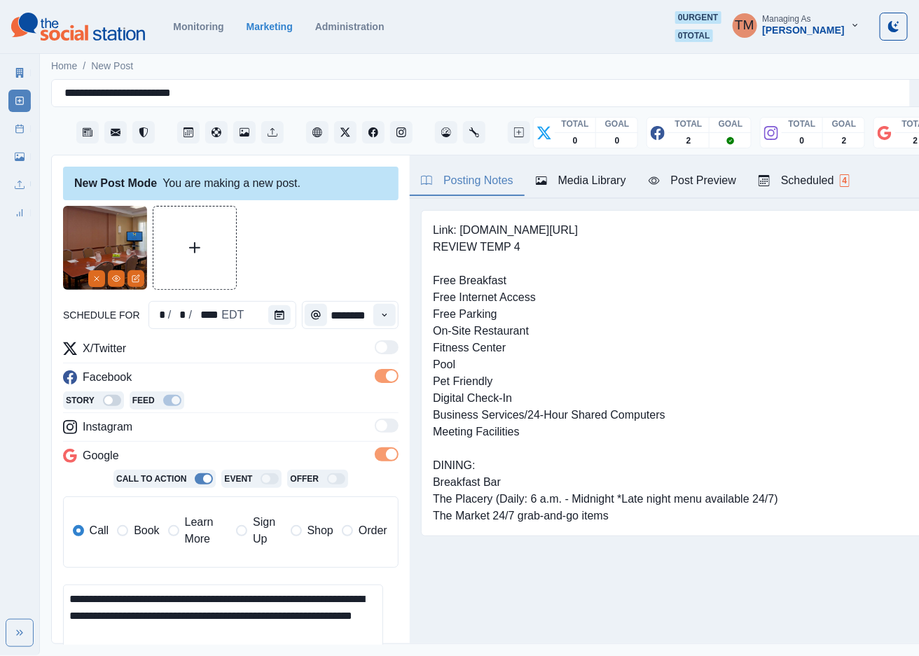
click at [139, 534] on span "Book" at bounding box center [146, 530] width 25 height 17
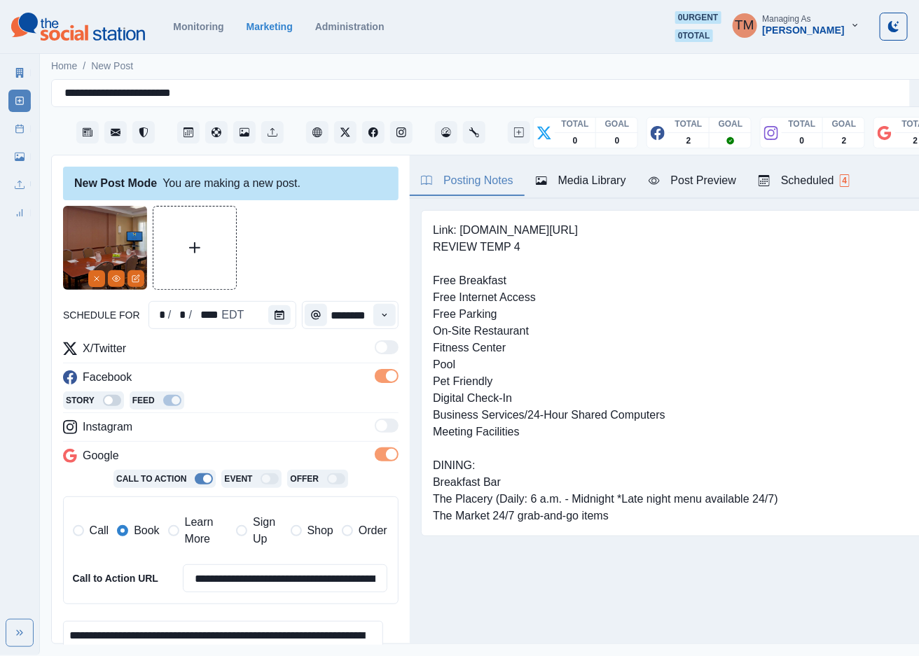
scroll to position [207, 0]
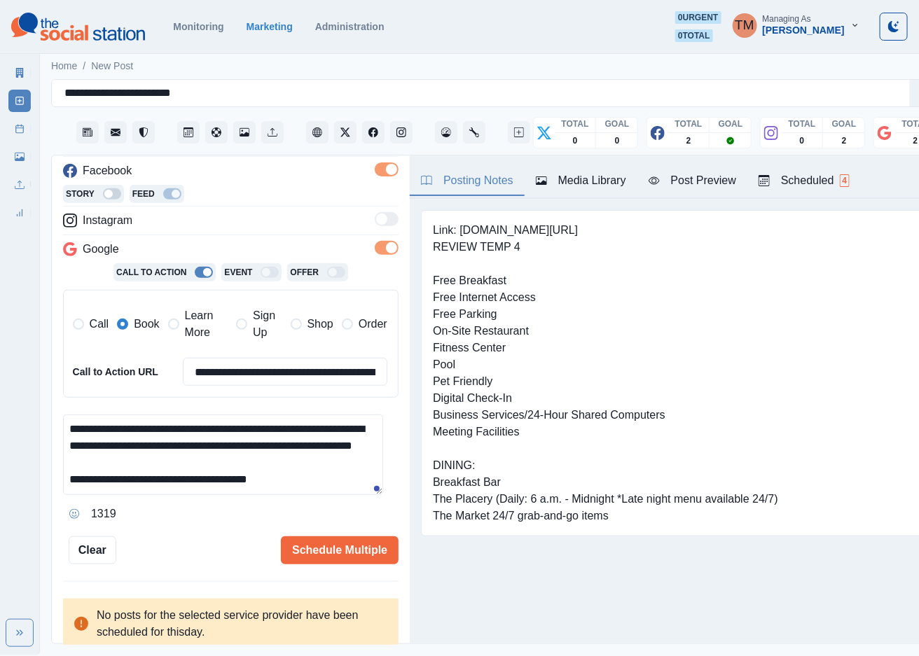
drag, startPoint x: 191, startPoint y: 487, endPoint x: 317, endPoint y: 487, distance: 126.1
click at [317, 487] on textarea "**********" at bounding box center [223, 455] width 320 height 81
click at [273, 378] on input "**********" at bounding box center [285, 372] width 205 height 28
paste input
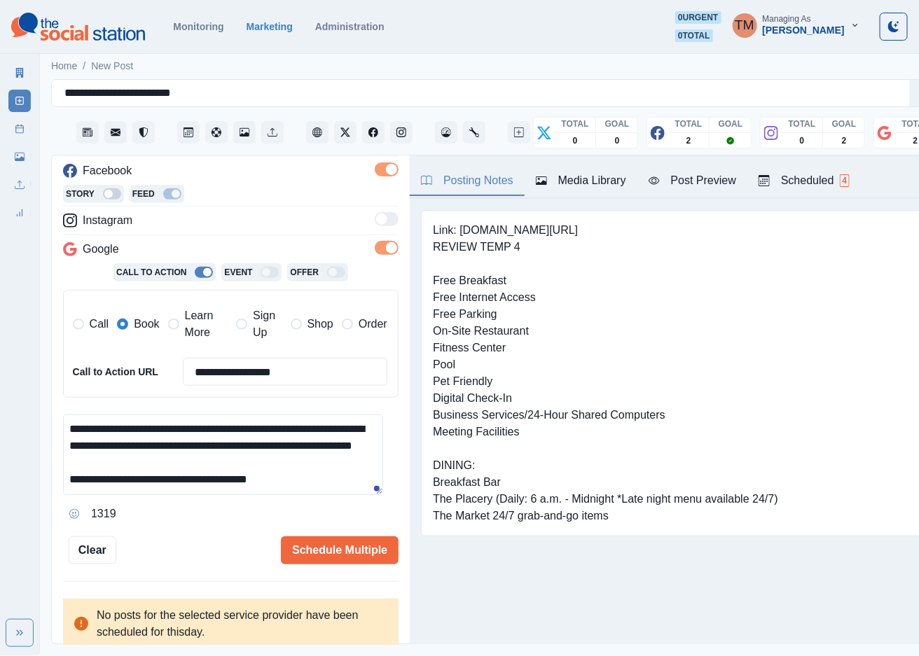
type input "**********"
click at [326, 487] on textarea "**********" at bounding box center [223, 455] width 320 height 81
click at [693, 183] on div "Post Preview" at bounding box center [693, 180] width 88 height 17
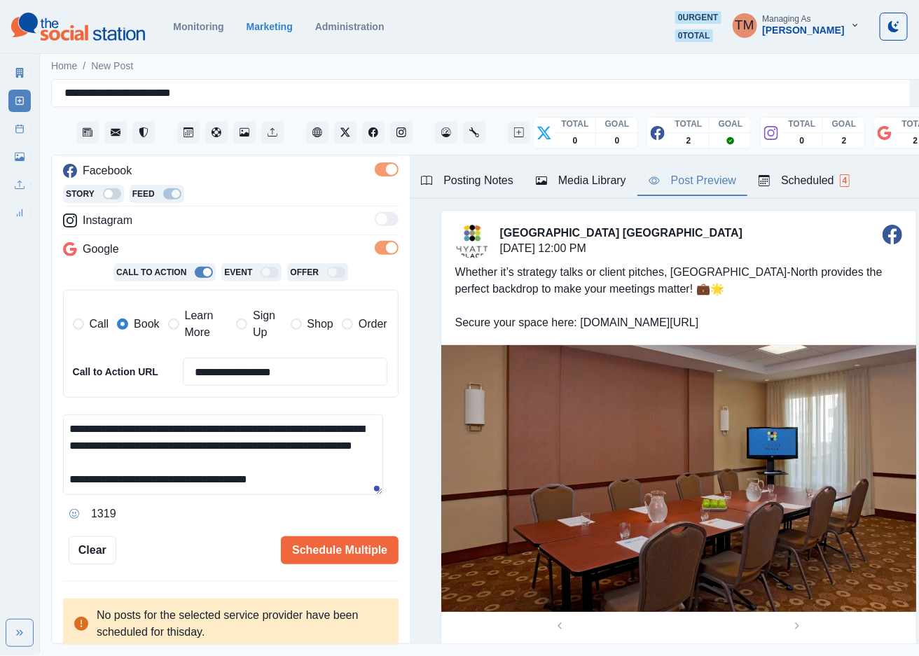
scroll to position [0, 0]
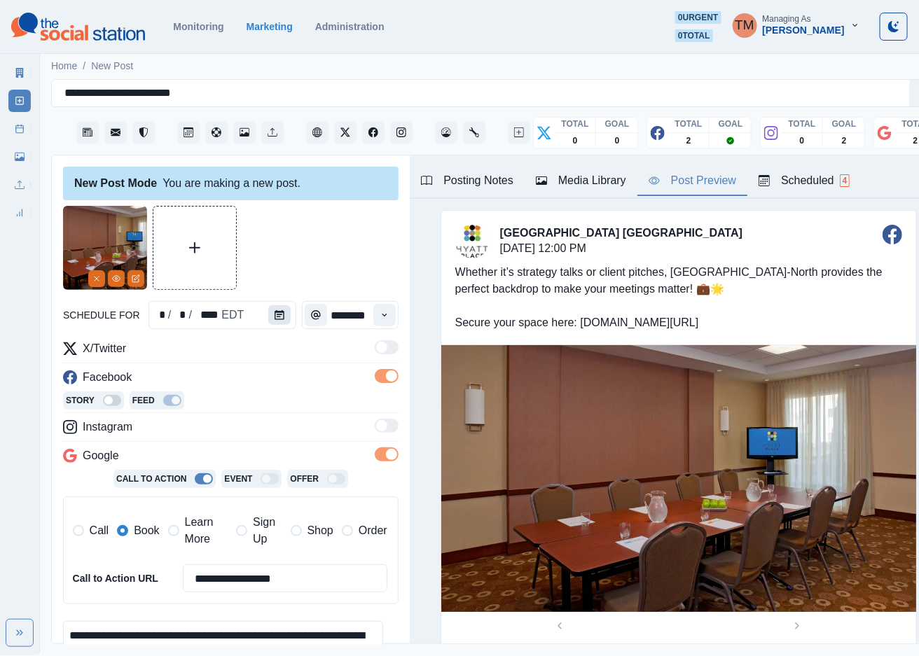
click at [275, 317] on icon "Calendar" at bounding box center [280, 315] width 10 height 10
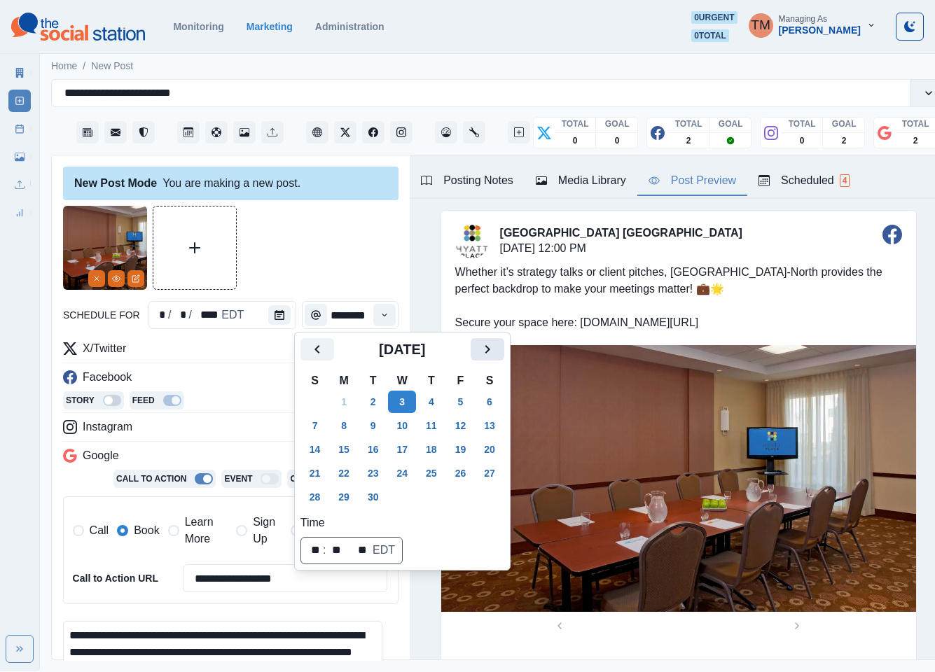
click at [483, 349] on icon "Next" at bounding box center [487, 349] width 17 height 17
click at [464, 475] on button "24" at bounding box center [461, 473] width 28 height 22
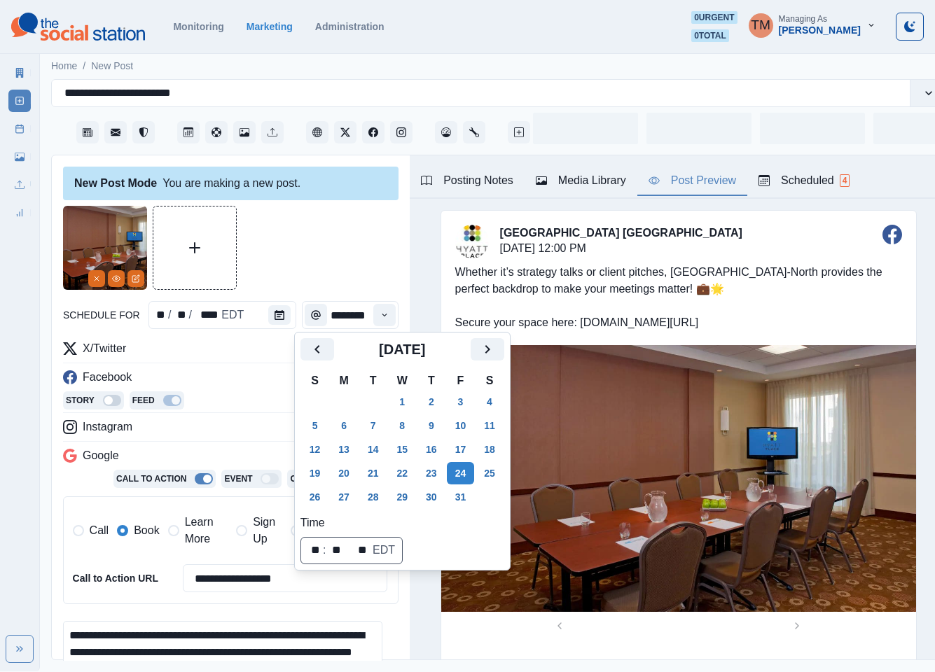
click at [301, 244] on div at bounding box center [230, 248] width 335 height 84
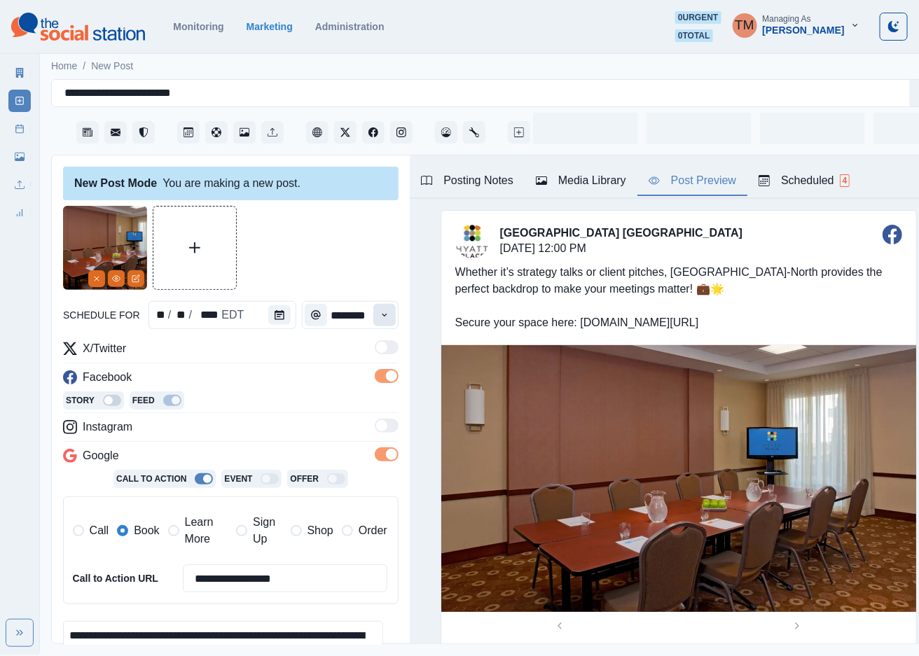
click at [380, 317] on icon "Time" at bounding box center [385, 315] width 10 height 10
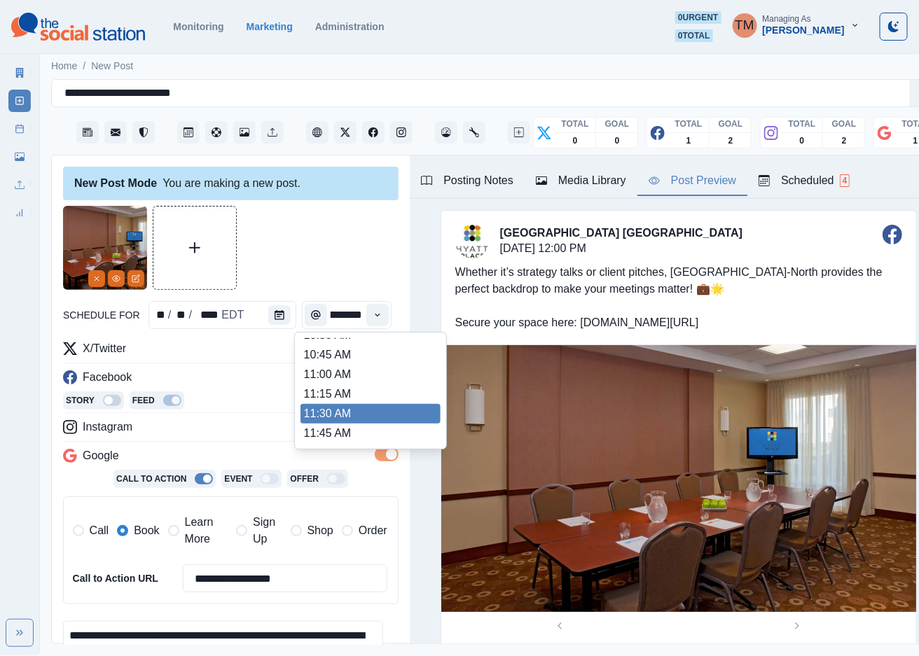
scroll to position [314, 0]
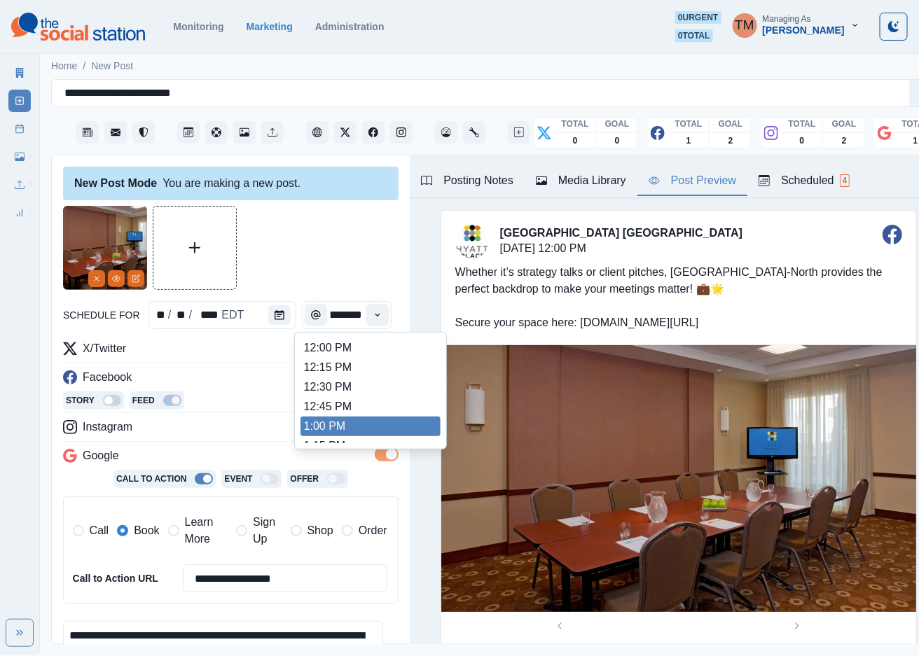
click at [360, 422] on li "1:00 PM" at bounding box center [370, 427] width 140 height 20
type input "*******"
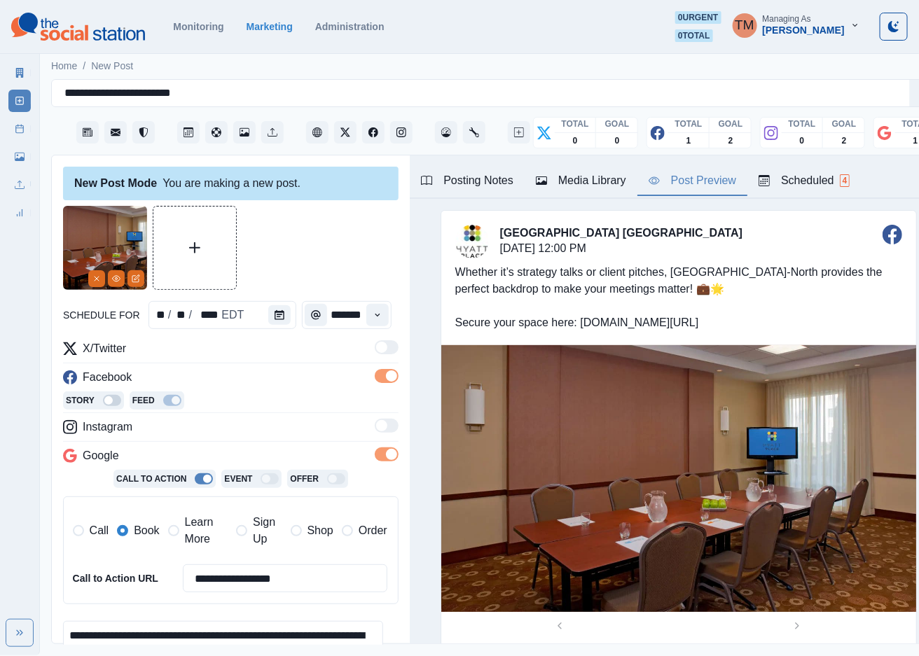
scroll to position [0, 8]
click at [328, 238] on div at bounding box center [230, 248] width 335 height 84
click at [303, 255] on div at bounding box center [230, 248] width 335 height 84
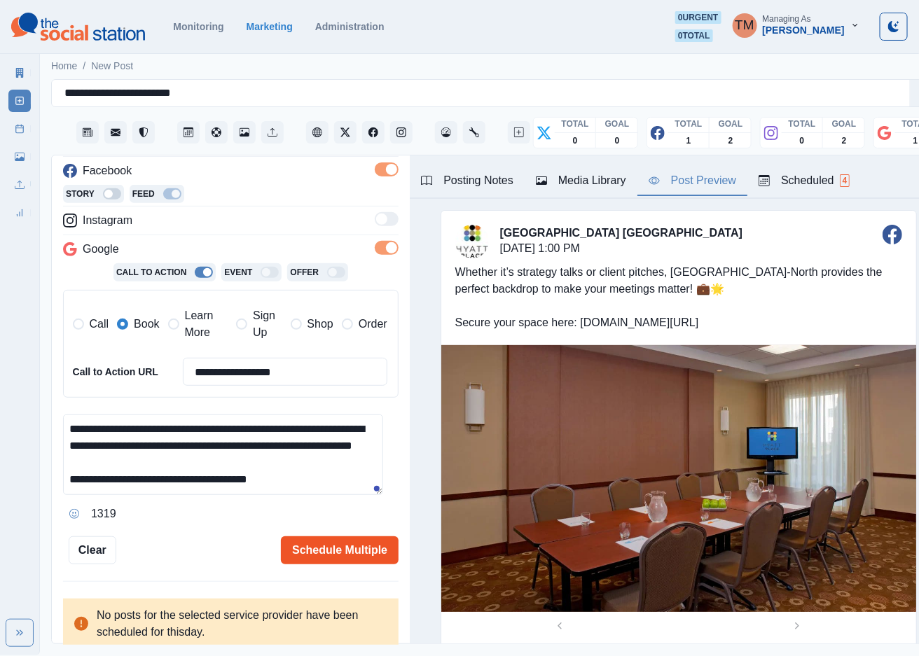
click at [340, 548] on button "Schedule Multiple" at bounding box center [340, 550] width 118 height 28
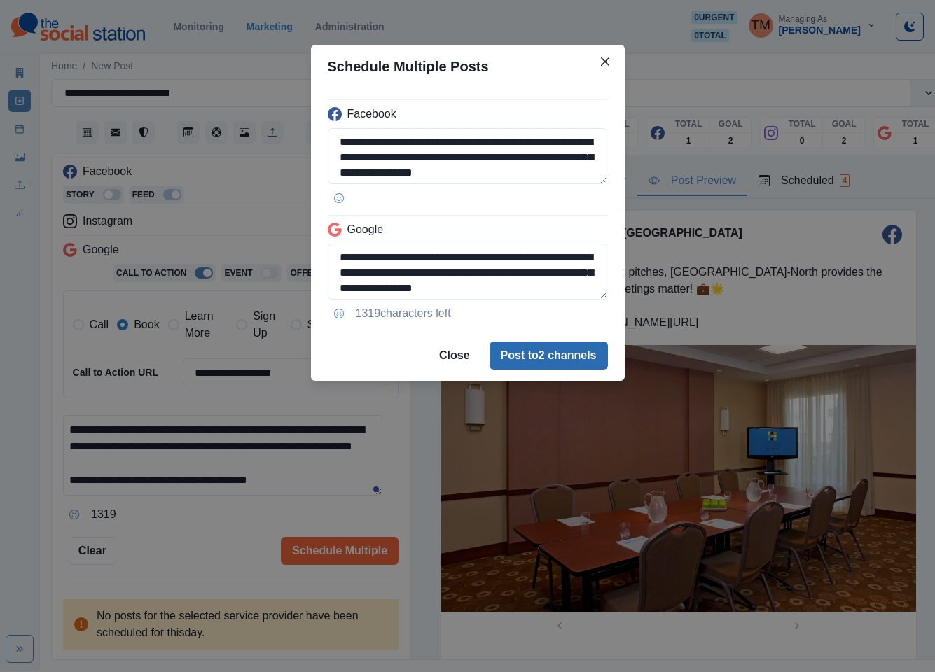
click at [578, 356] on button "Post to 2 channels" at bounding box center [549, 356] width 118 height 28
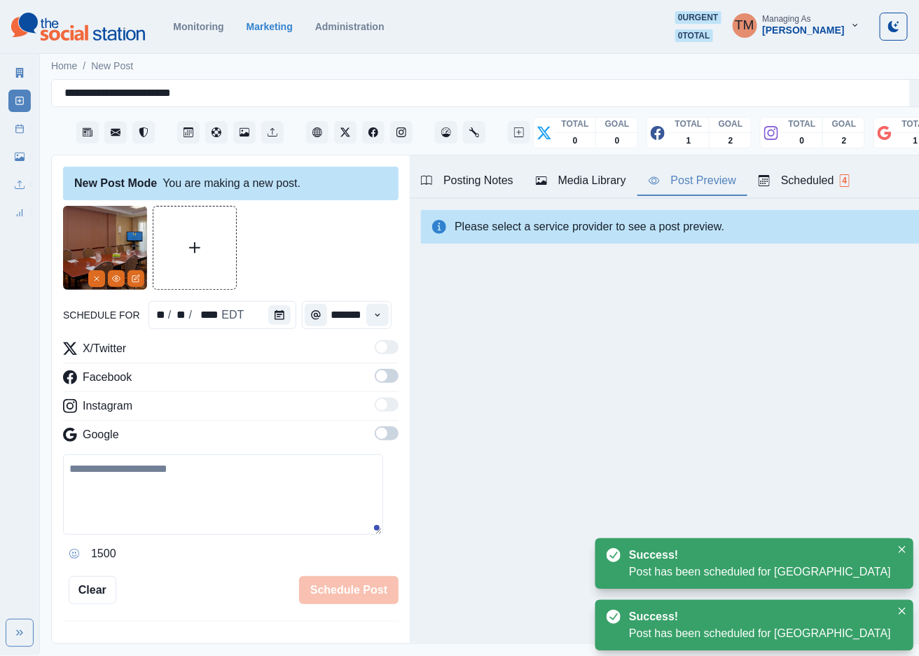
scroll to position [315, 0]
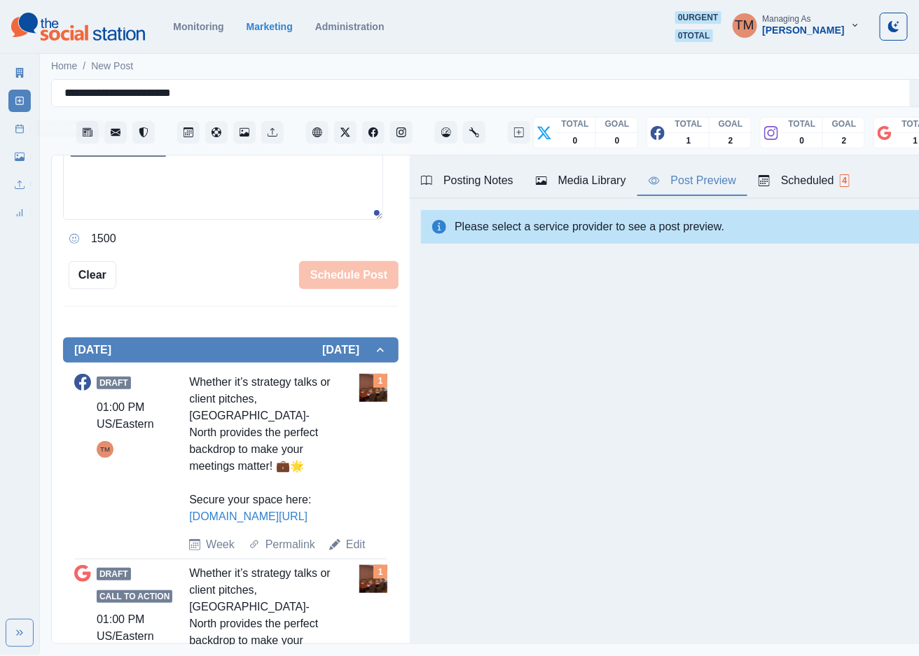
click at [13, 129] on link "Post Schedule" at bounding box center [19, 129] width 22 height 22
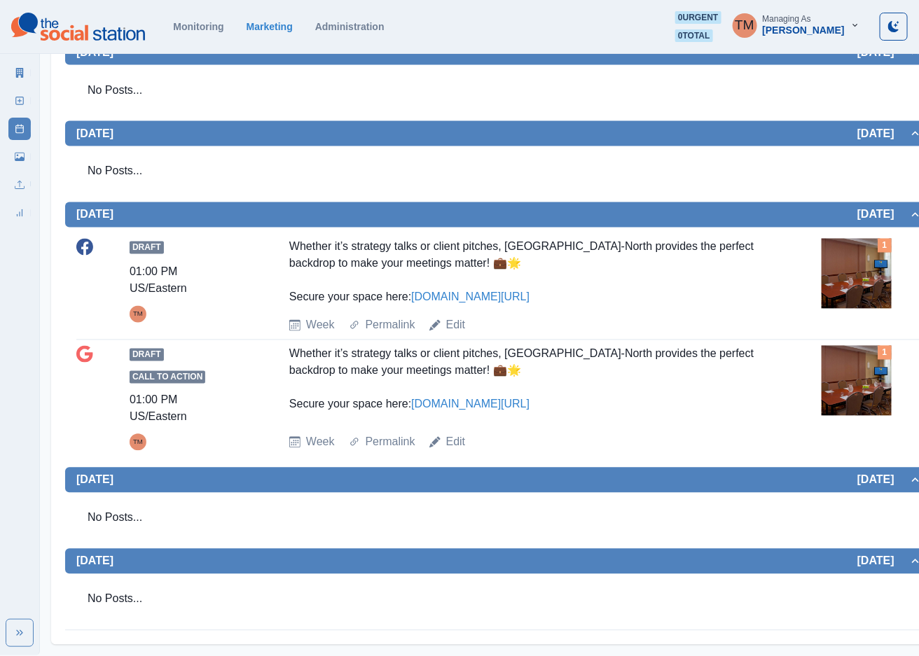
scroll to position [838, 0]
click at [454, 441] on link "Edit" at bounding box center [456, 442] width 20 height 17
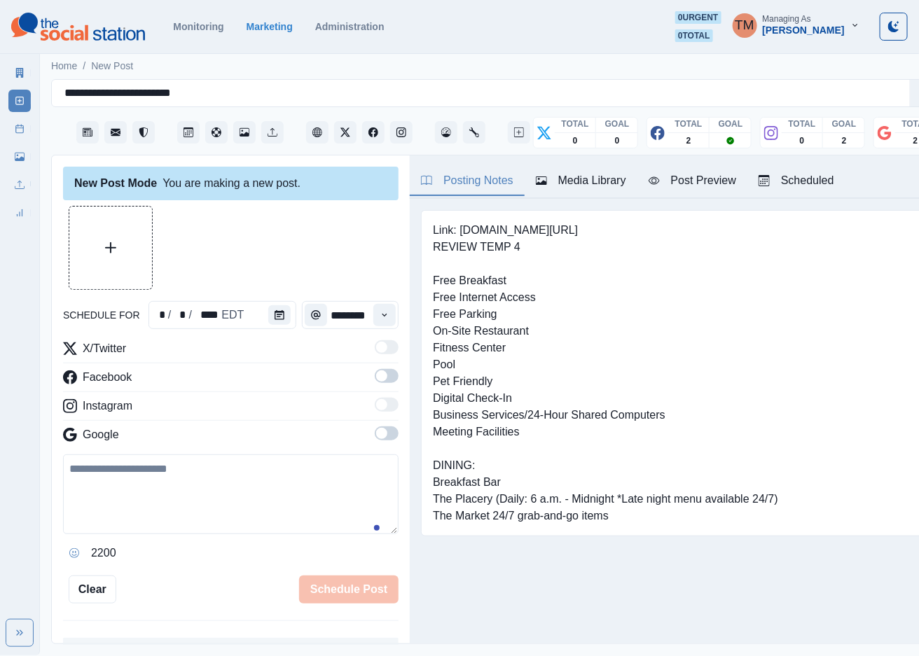
scroll to position [15, 0]
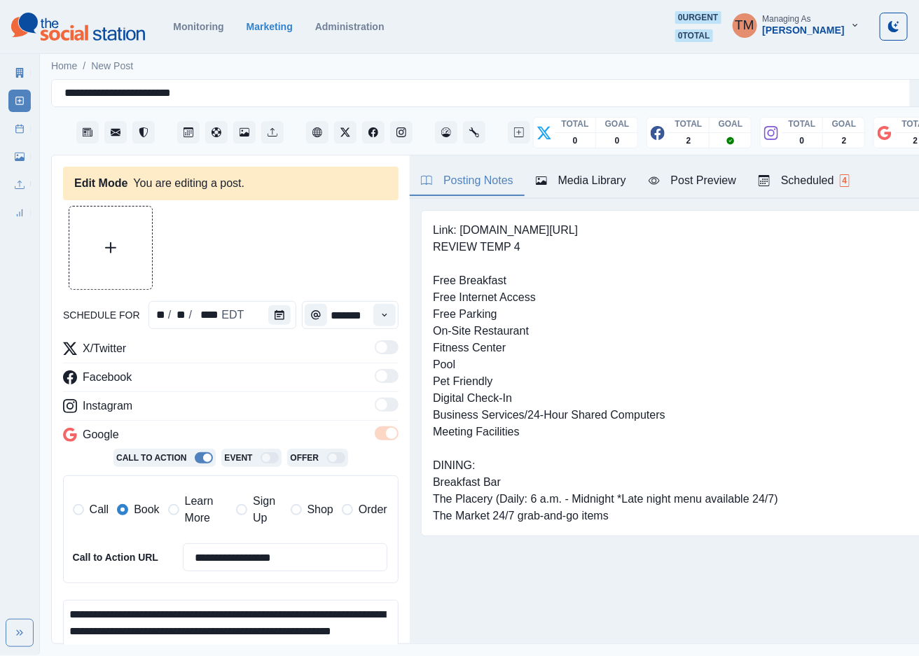
type input "*******"
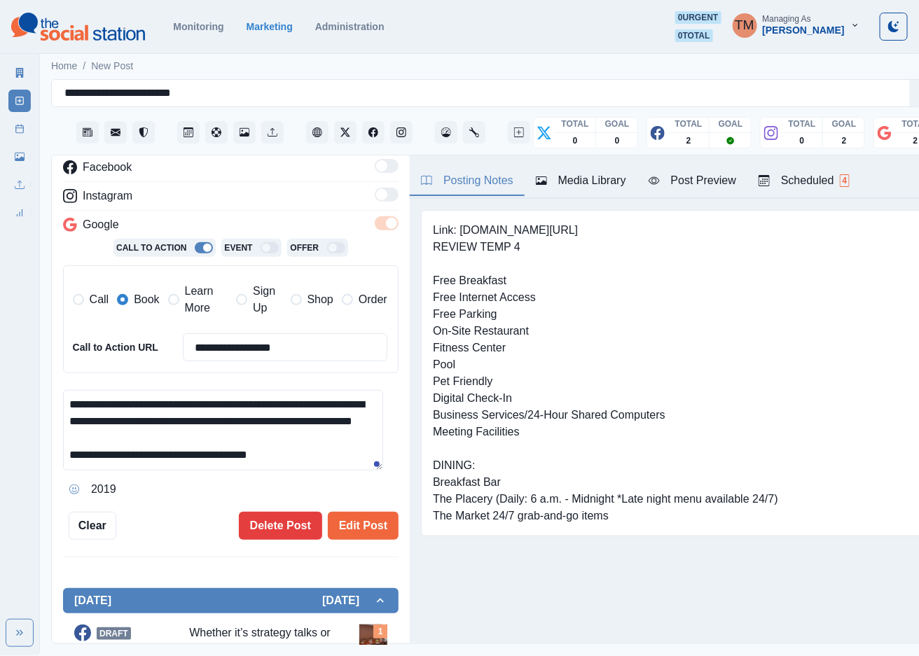
scroll to position [17, 0]
drag, startPoint x: 225, startPoint y: 423, endPoint x: 351, endPoint y: 450, distance: 128.8
click at [351, 450] on textarea "**********" at bounding box center [223, 430] width 320 height 81
drag, startPoint x: 200, startPoint y: 429, endPoint x: 51, endPoint y: 397, distance: 152.6
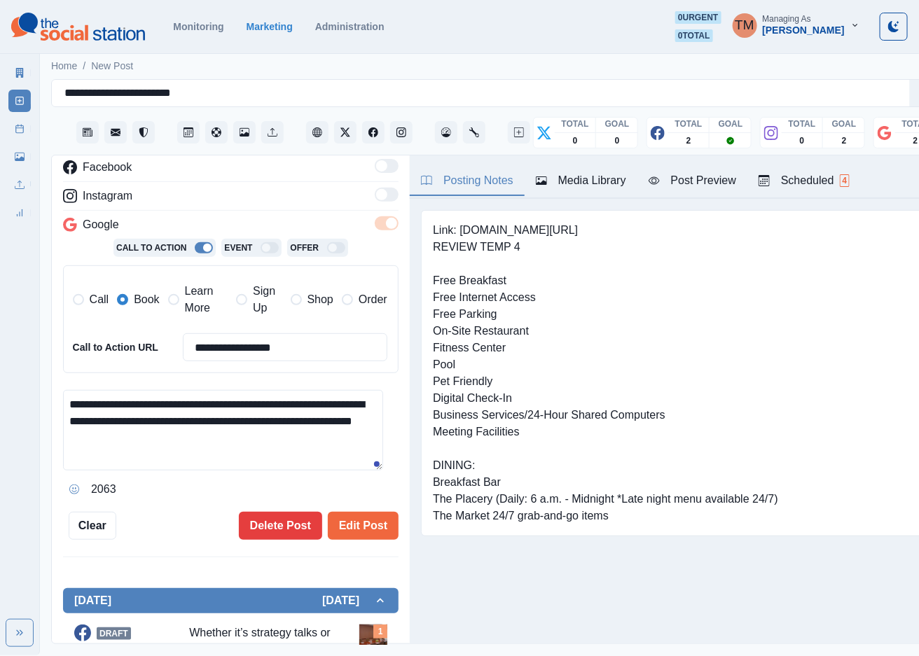
click at [52, 397] on div "**********" at bounding box center [231, 400] width 358 height 490
type textarea "**********"
click at [278, 515] on button "Delete Post" at bounding box center [280, 526] width 83 height 28
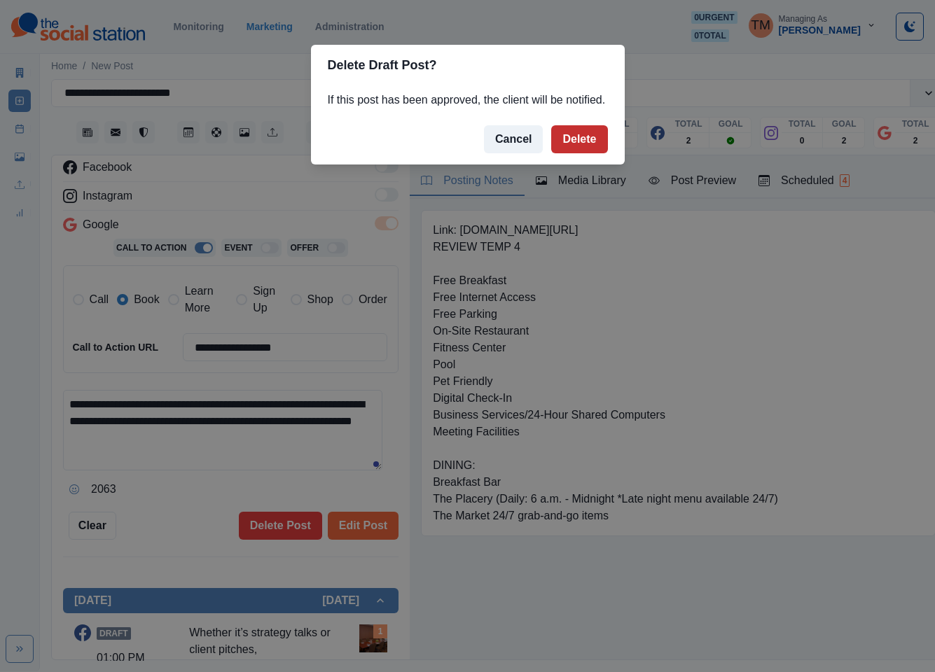
click at [581, 144] on button "Delete" at bounding box center [579, 139] width 56 height 28
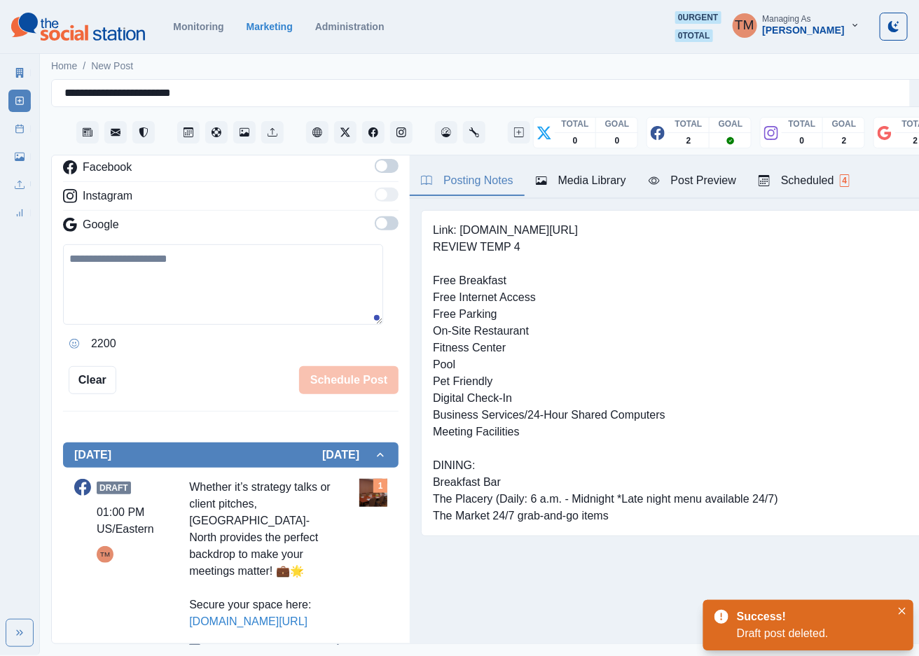
click at [190, 292] on textarea at bounding box center [223, 284] width 320 height 81
paste textarea "**********"
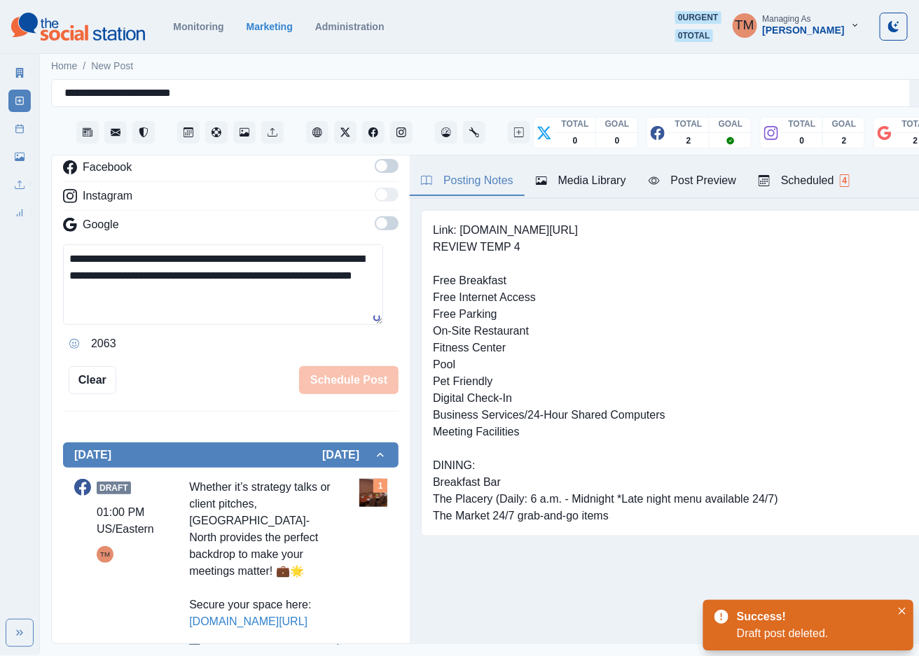
type textarea "**********"
click at [376, 223] on span at bounding box center [381, 223] width 11 height 11
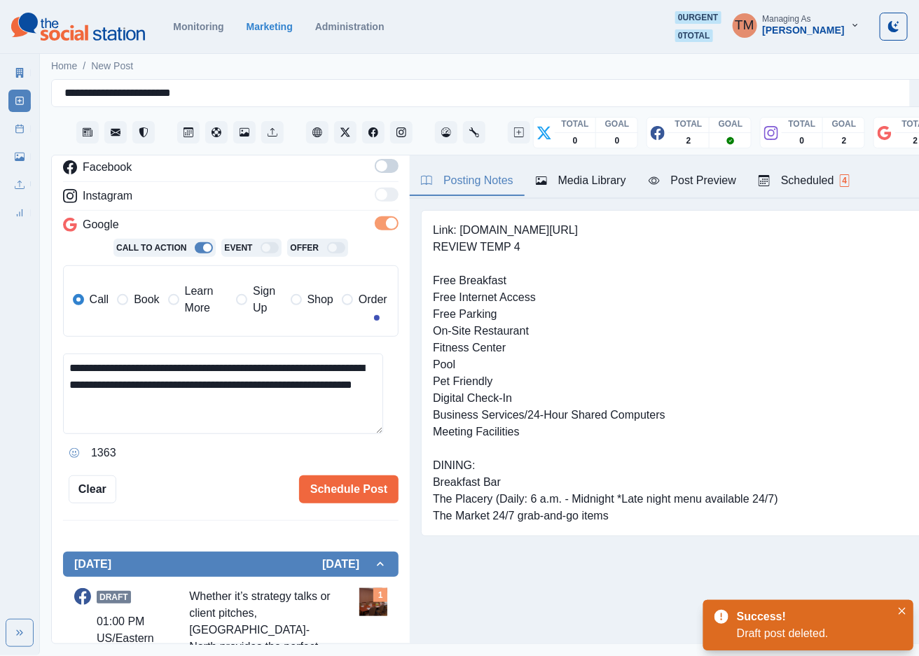
click at [152, 300] on span "Book" at bounding box center [146, 299] width 25 height 17
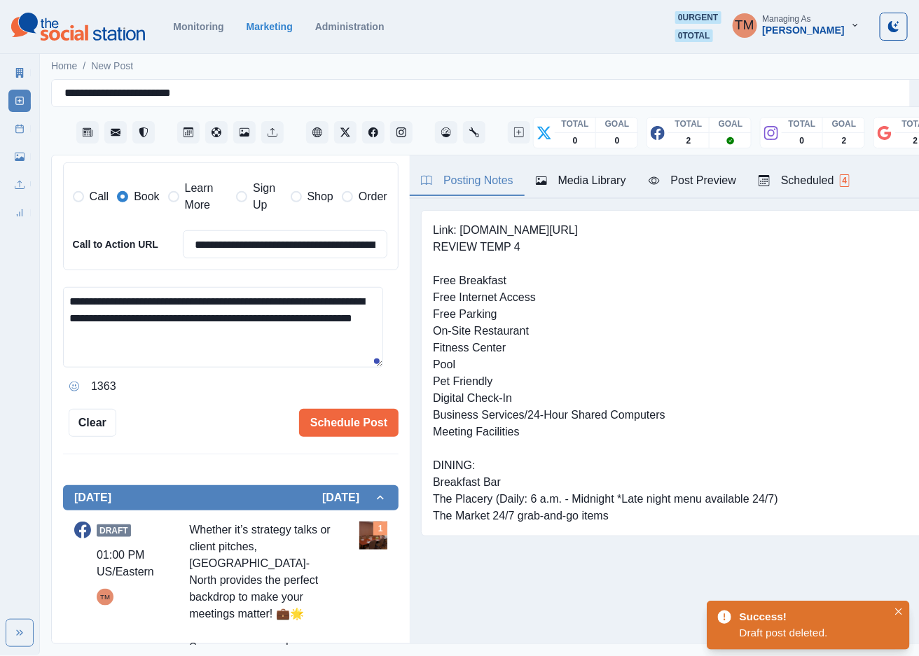
scroll to position [397, 0]
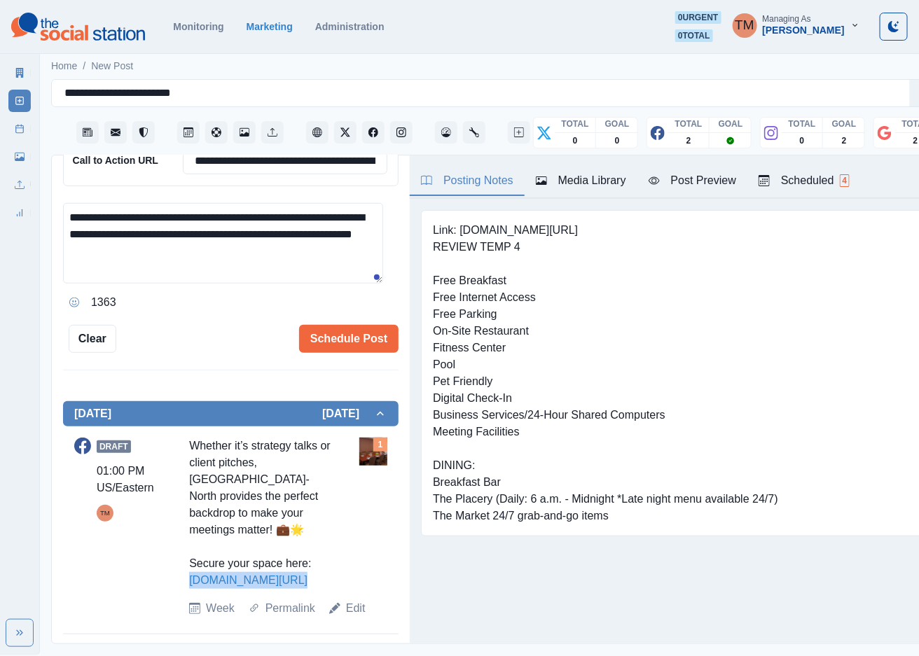
drag, startPoint x: 307, startPoint y: 583, endPoint x: 179, endPoint y: 580, distance: 128.2
click at [179, 582] on div "Draft 01:00 PM US/Eastern TM Whether it’s strategy talks or client pitches, Hya…" at bounding box center [230, 527] width 313 height 179
copy link "[DOMAIN_NAME][URL]"
click at [286, 169] on input "**********" at bounding box center [285, 160] width 205 height 28
paste input
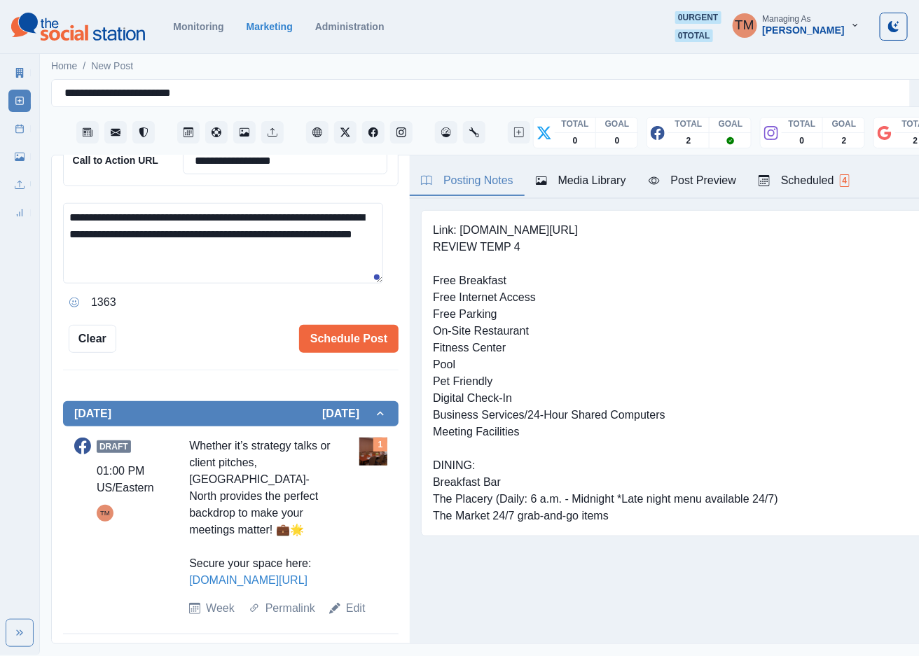
scroll to position [395, 0]
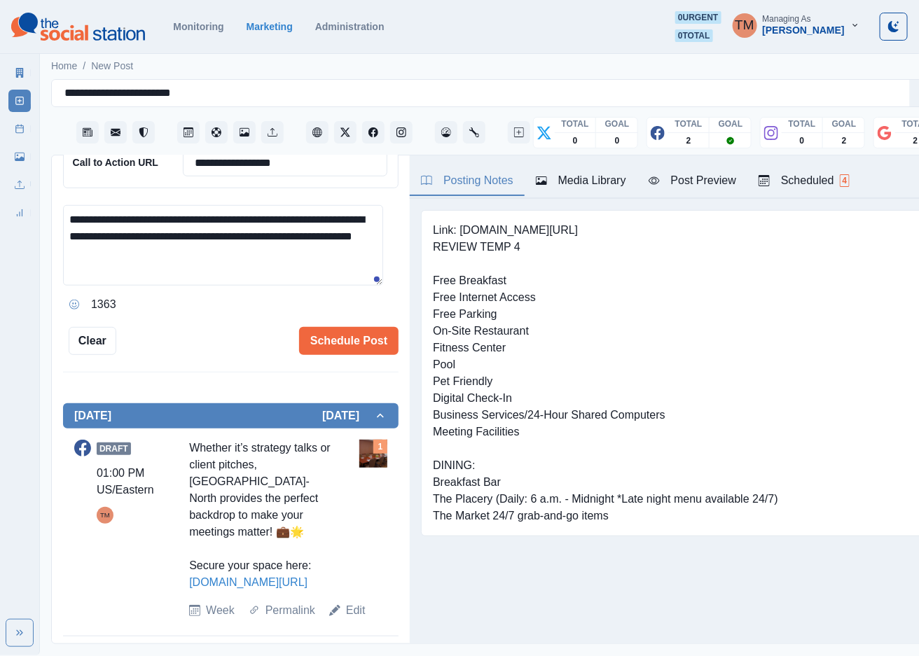
type input "**********"
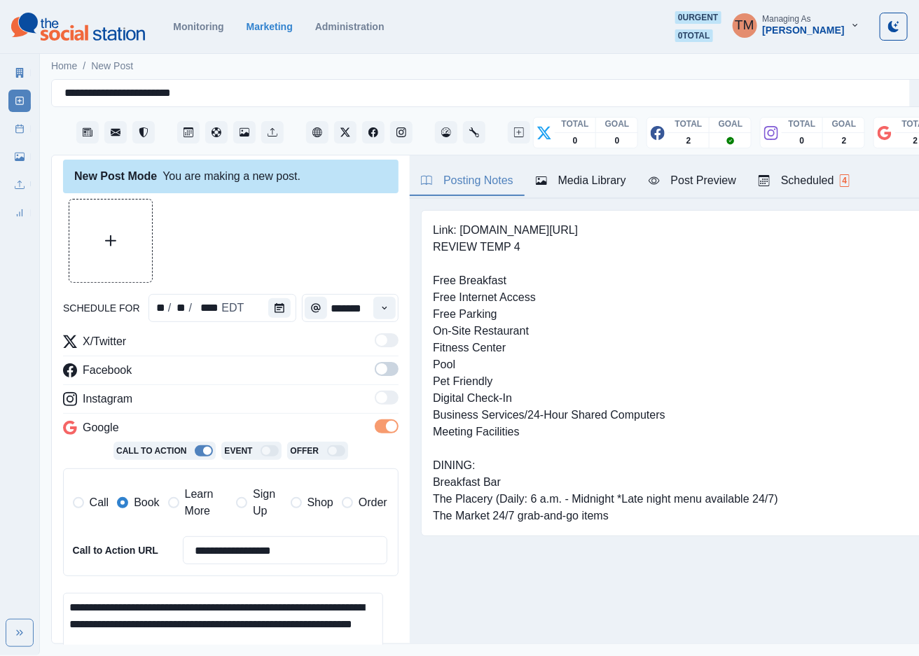
scroll to position [0, 0]
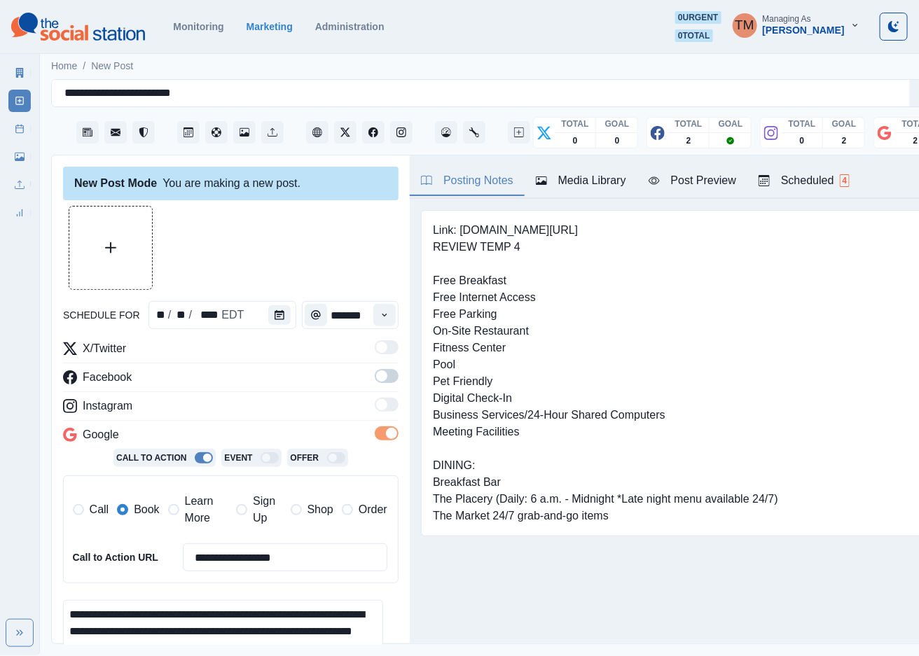
click at [584, 181] on div "Media Library" at bounding box center [581, 180] width 90 height 17
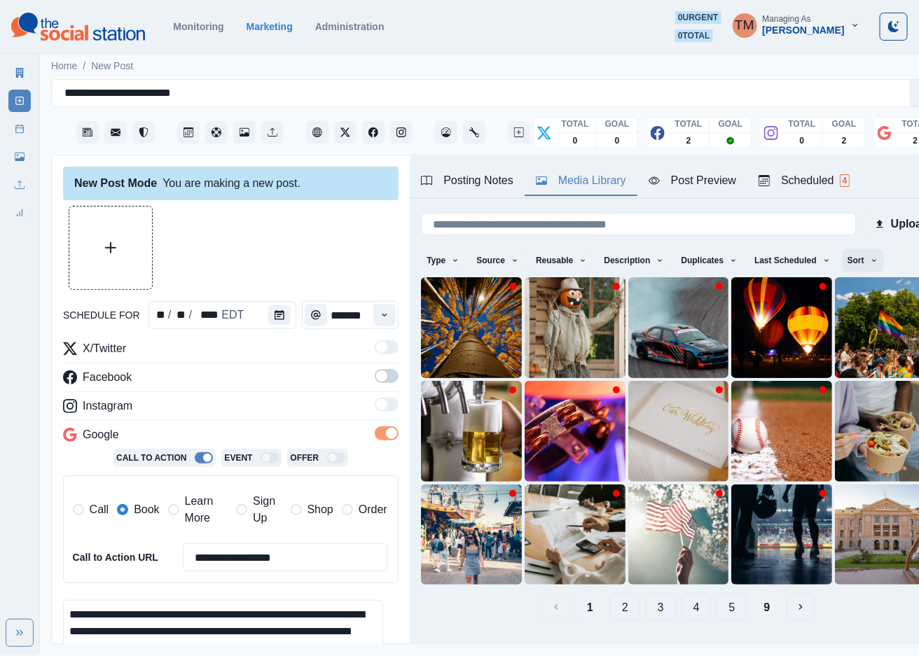
click at [870, 256] on icon "button" at bounding box center [874, 260] width 8 height 8
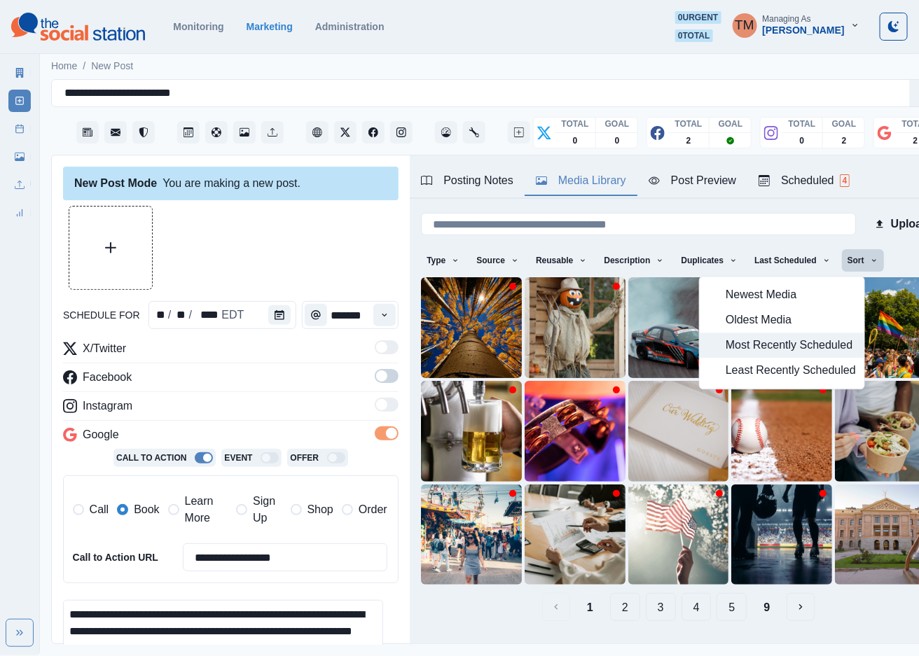
click at [787, 345] on span "Most Recently Scheduled" at bounding box center [791, 346] width 130 height 17
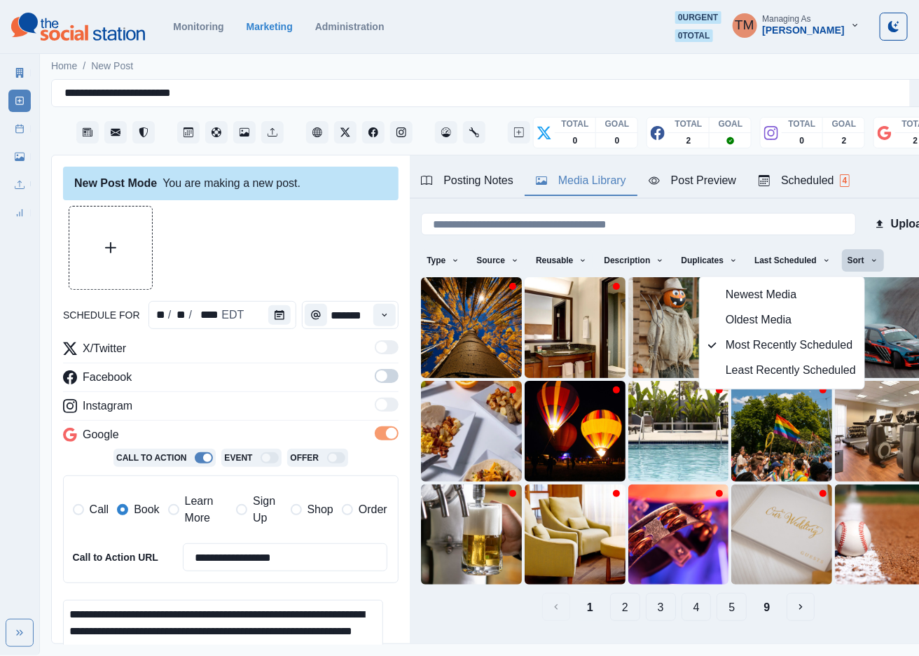
click at [896, 249] on div "Type Any Image Video Source Any Upload Social Manager Found: Instagram Found: G…" at bounding box center [678, 261] width 515 height 25
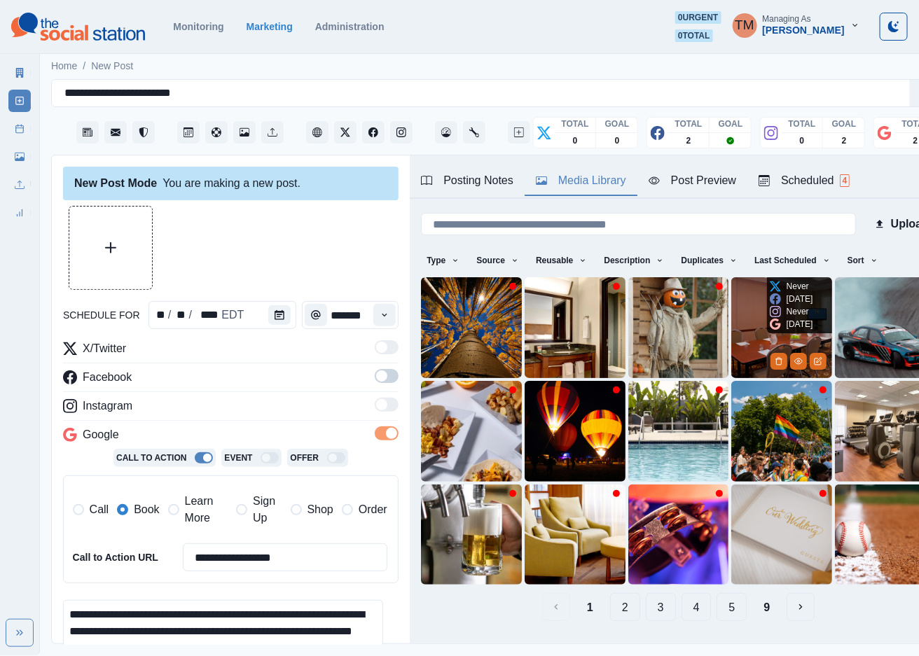
click at [731, 333] on img at bounding box center [781, 327] width 101 height 101
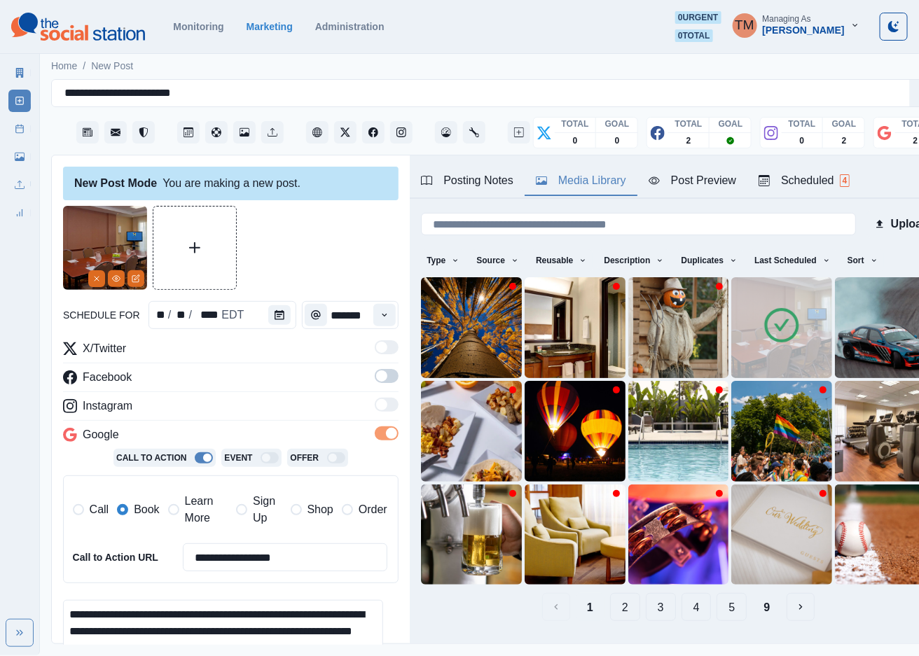
click at [276, 249] on div at bounding box center [230, 248] width 335 height 84
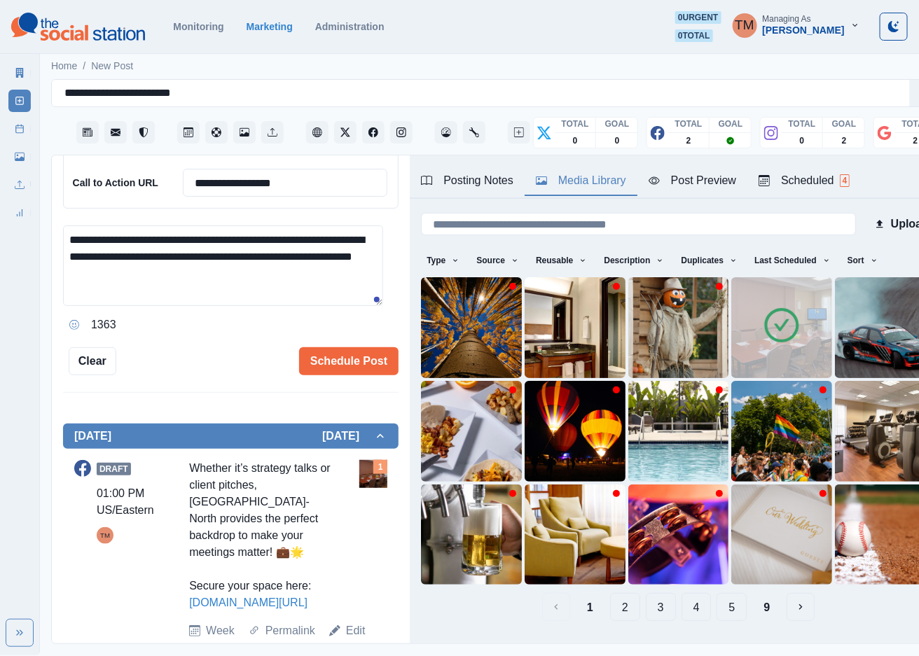
scroll to position [397, 0]
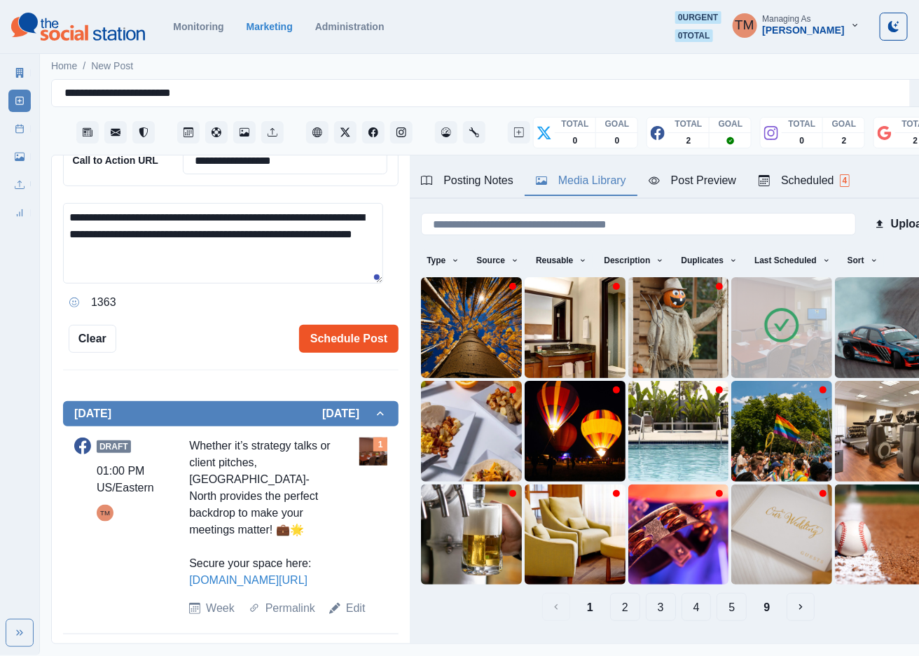
click at [351, 325] on button "Schedule Post" at bounding box center [348, 339] width 99 height 28
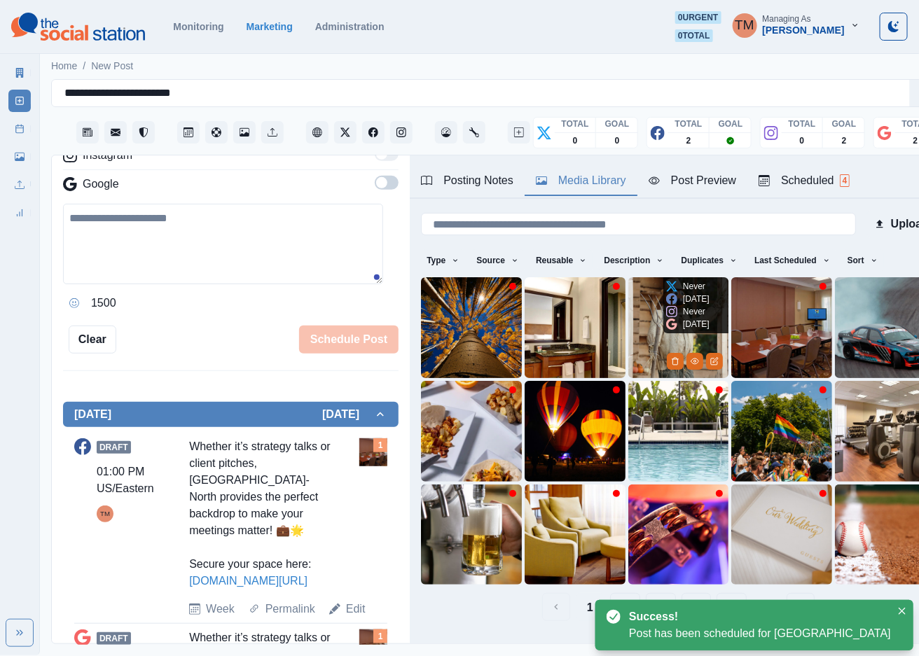
scroll to position [392, 0]
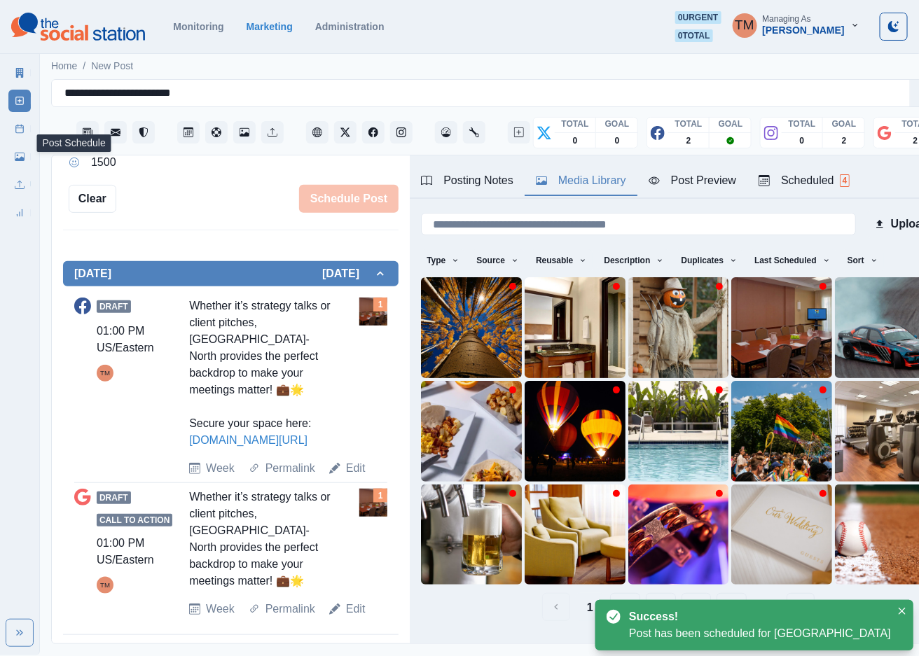
click at [22, 134] on link "Post Schedule" at bounding box center [19, 129] width 22 height 22
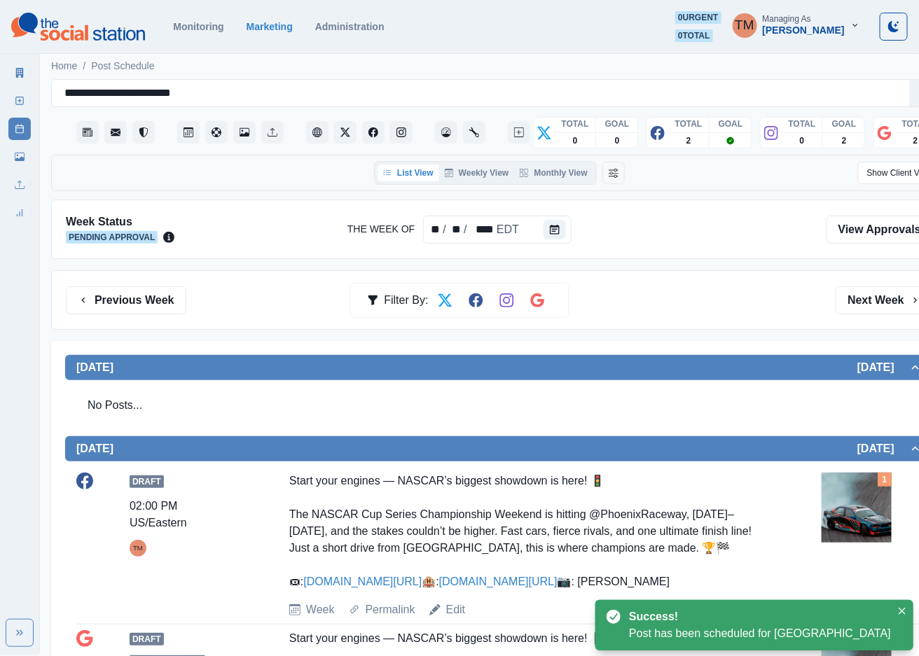
click at [788, 395] on div "No Posts..." at bounding box center [499, 405] width 846 height 39
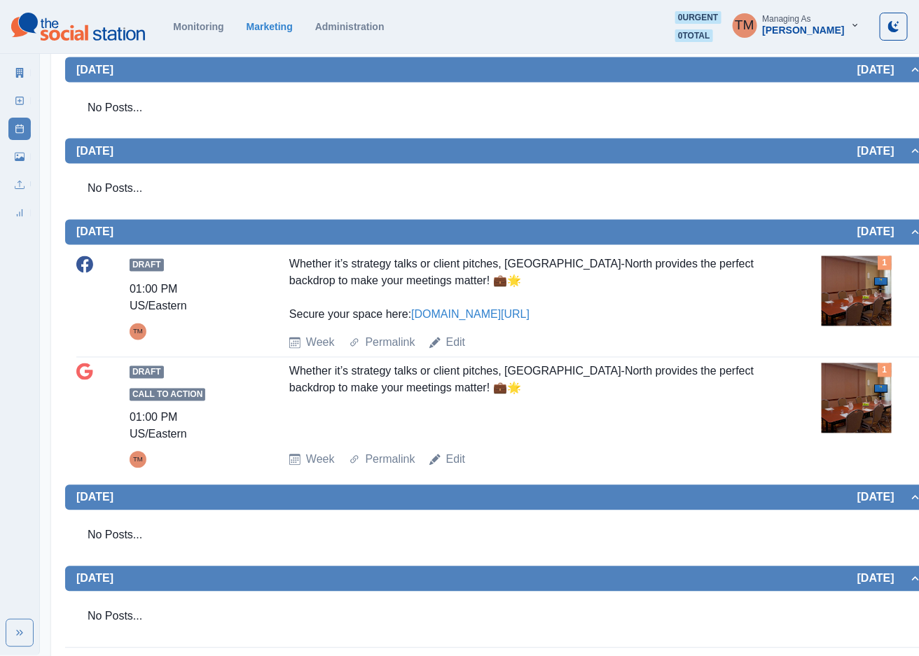
scroll to position [838, 0]
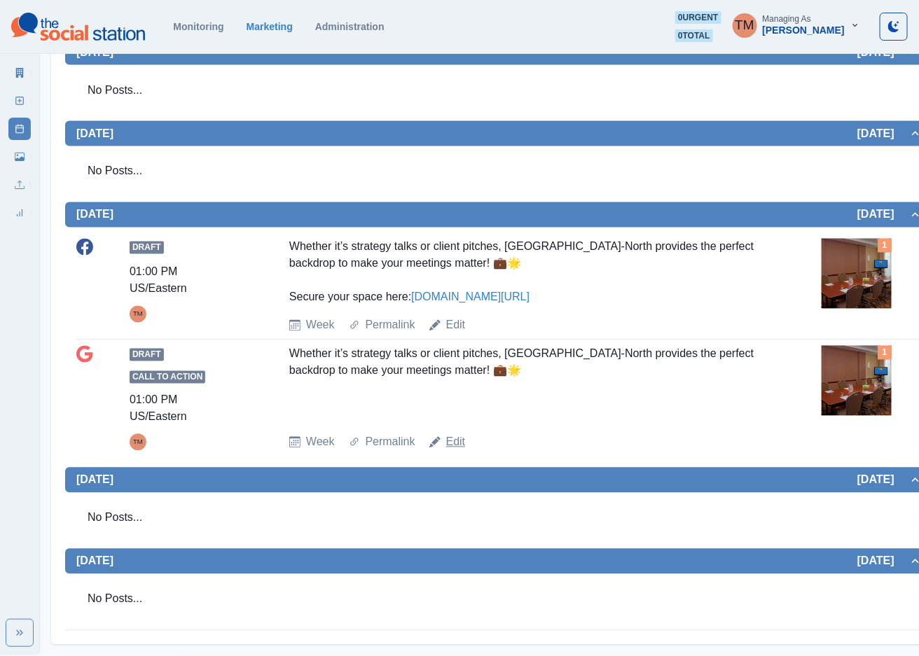
click at [452, 444] on link "Edit" at bounding box center [456, 442] width 20 height 17
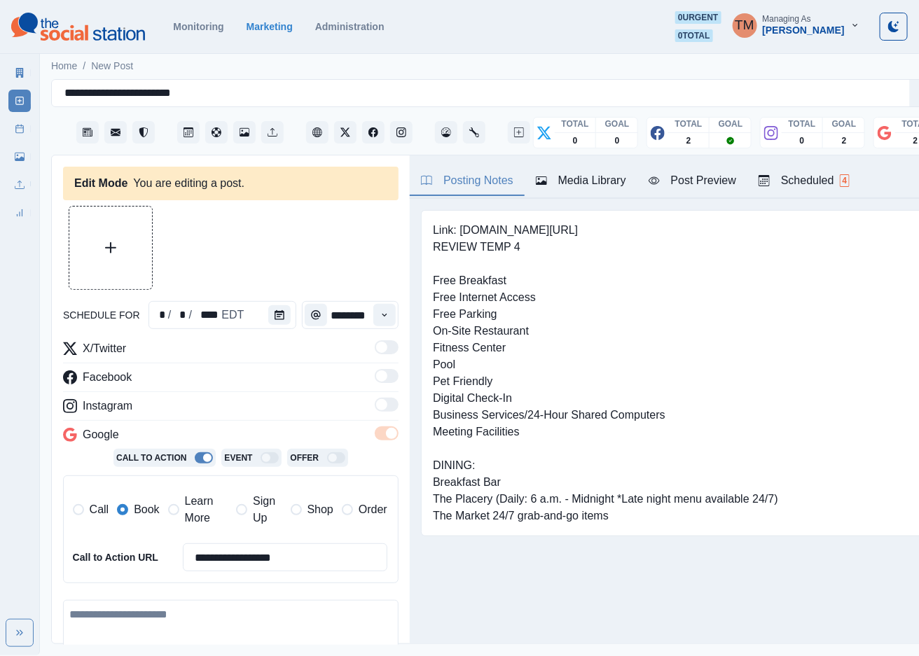
type input "*******"
type textarea "**********"
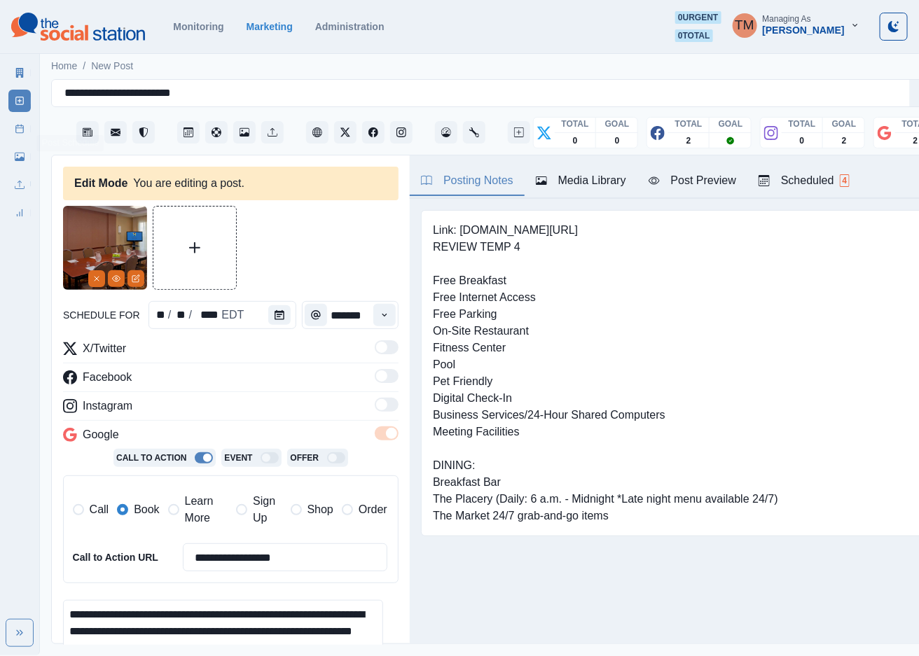
click at [20, 126] on icon at bounding box center [20, 129] width 10 height 10
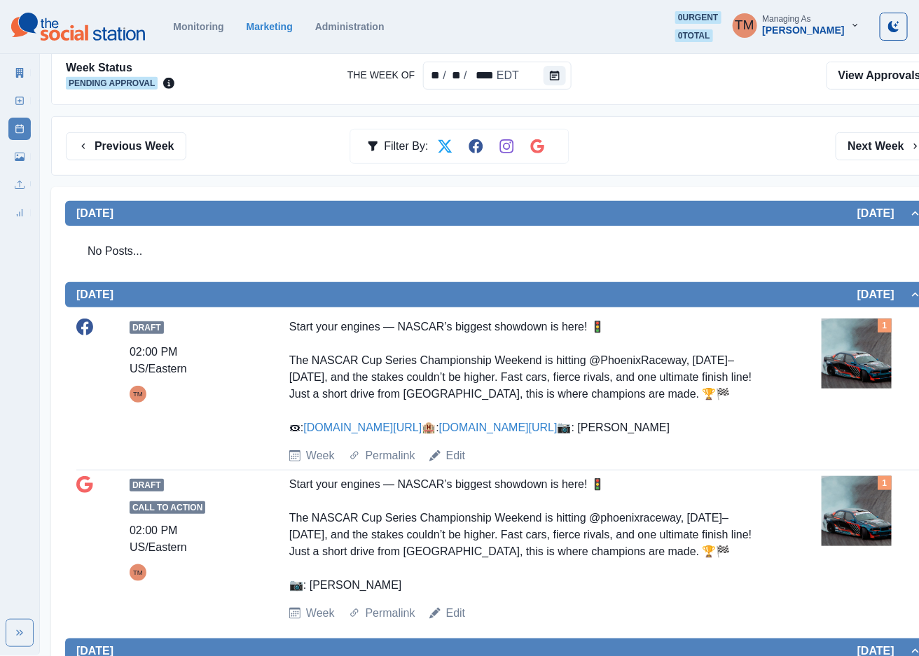
scroll to position [103, 0]
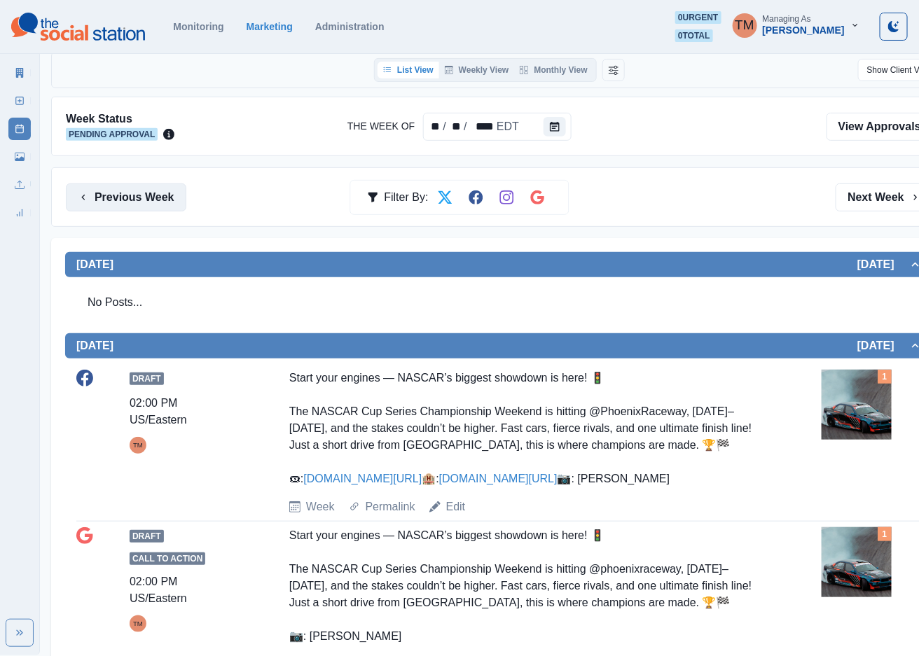
click at [133, 202] on button "Previous Week" at bounding box center [126, 198] width 120 height 28
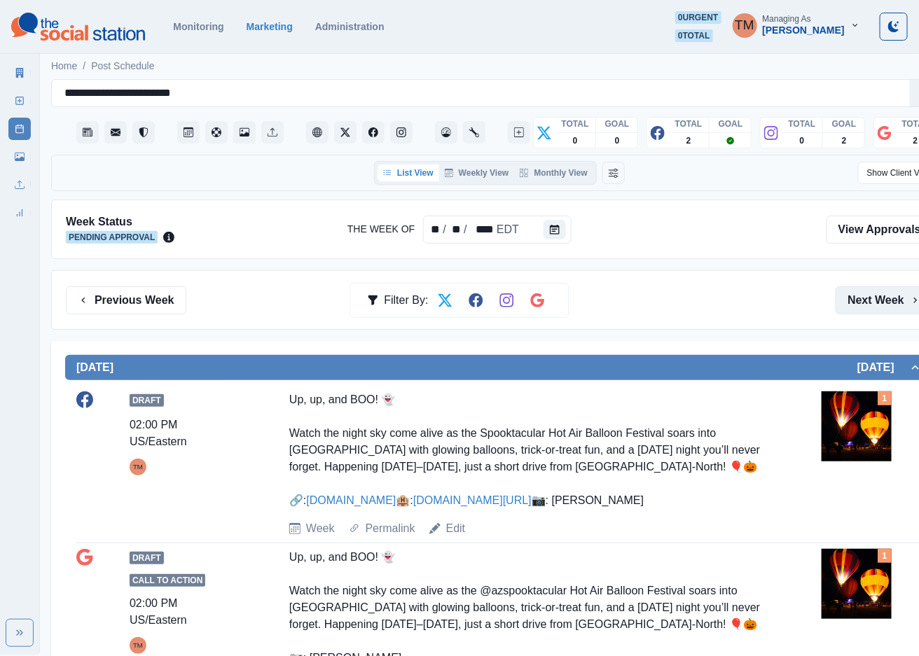
click at [873, 300] on button "Next Week" at bounding box center [884, 300] width 97 height 28
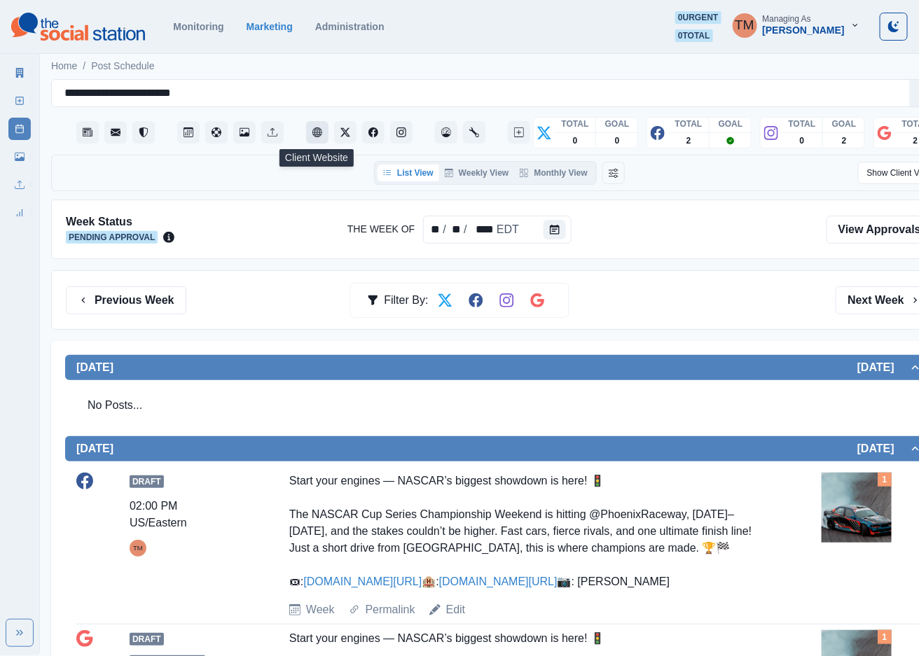
click at [315, 135] on icon "Client Website" at bounding box center [317, 132] width 10 height 10
click at [15, 74] on icon at bounding box center [20, 73] width 10 height 10
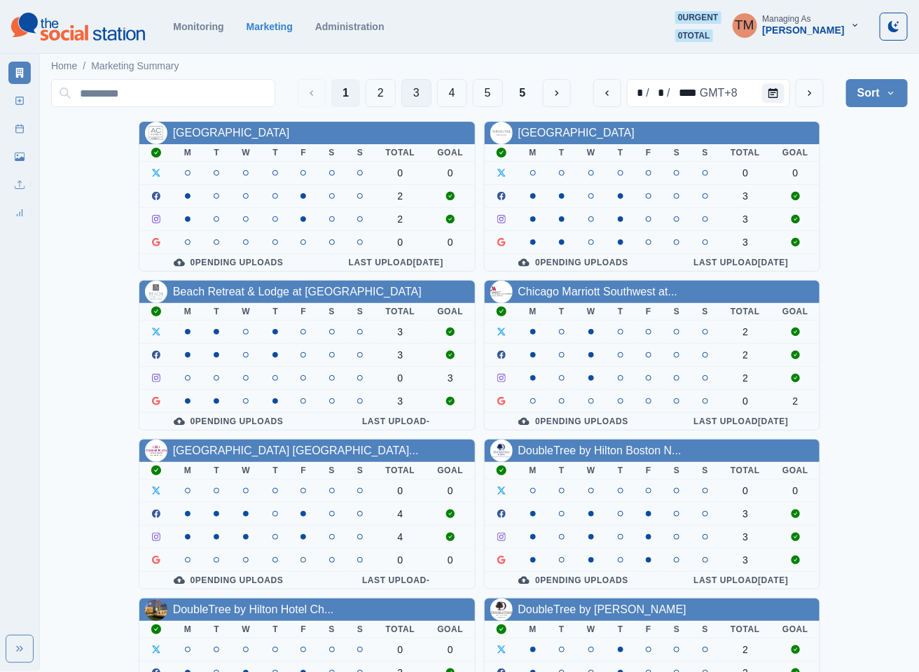
click at [417, 95] on button "3" at bounding box center [416, 93] width 30 height 28
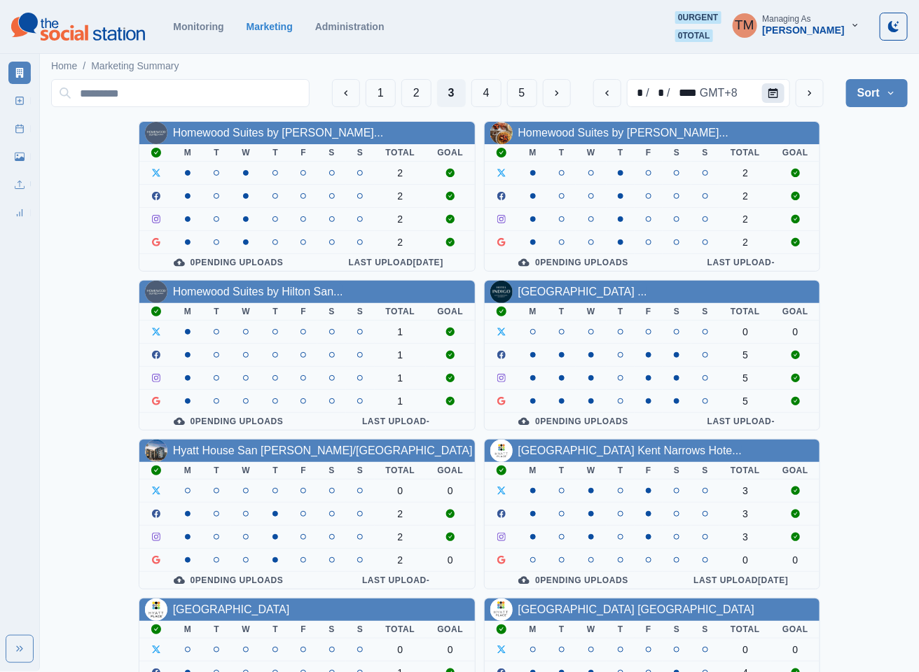
click at [772, 88] on icon "Calendar" at bounding box center [773, 93] width 10 height 10
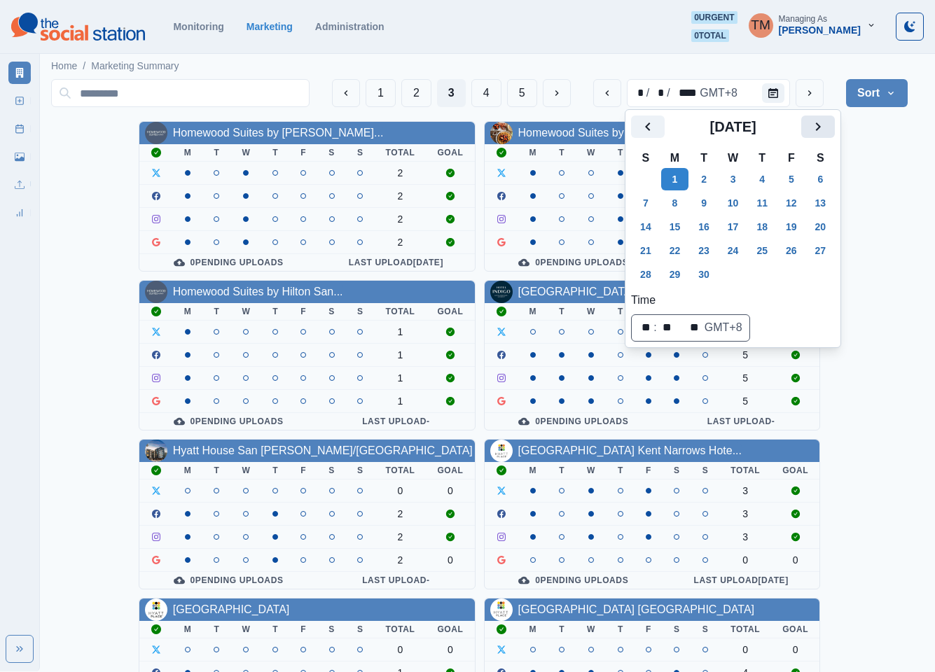
click at [824, 128] on icon "Next" at bounding box center [818, 126] width 17 height 17
click at [673, 252] on button "20" at bounding box center [675, 251] width 28 height 22
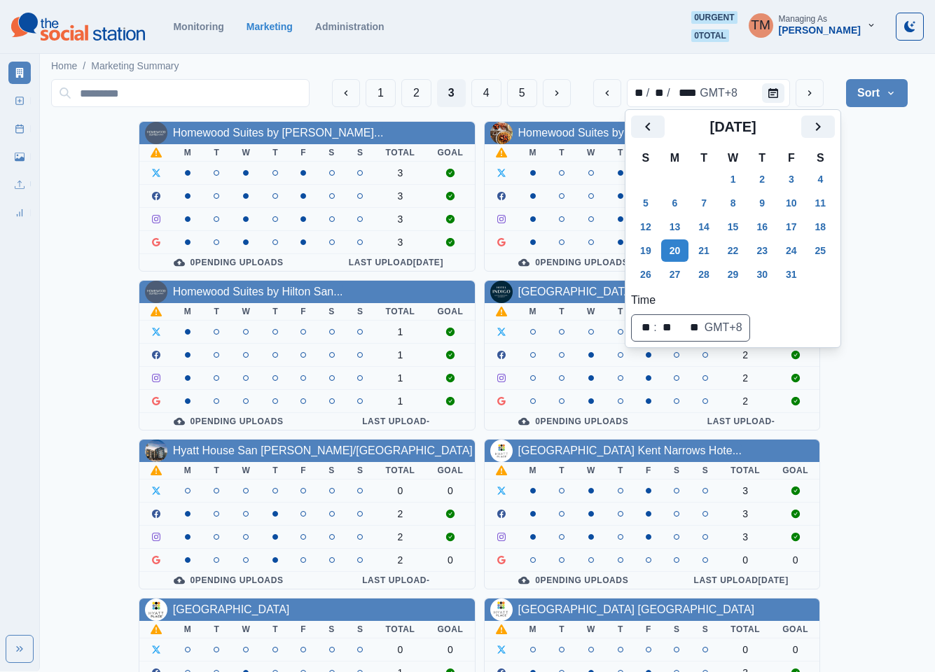
click at [873, 215] on div "Homewood Suites by Hilton Lon... M T W T F S S Total Goal 3 3 3 3 0 Pending Upl…" at bounding box center [479, 594] width 857 height 946
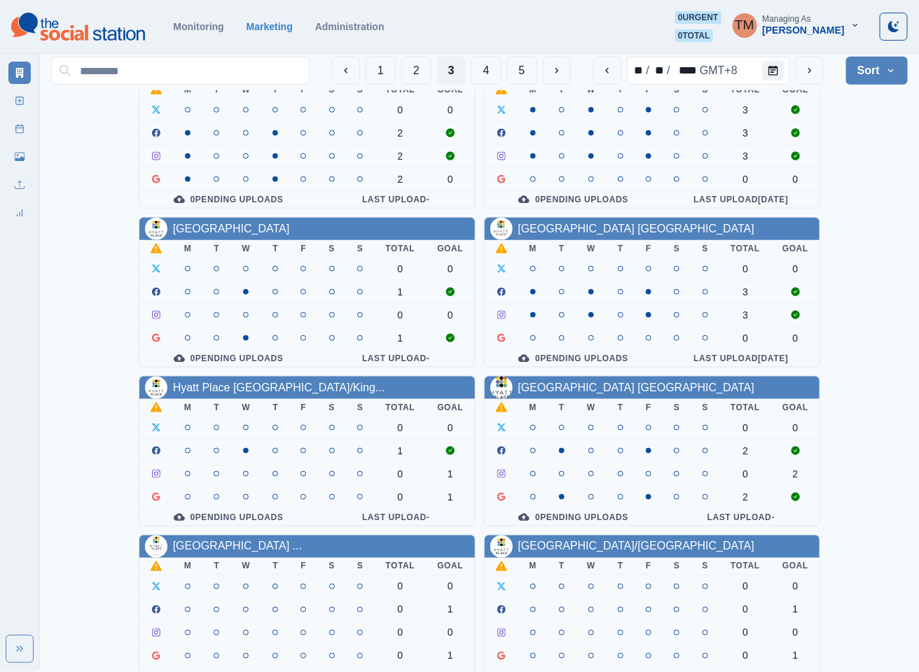
scroll to position [420, 0]
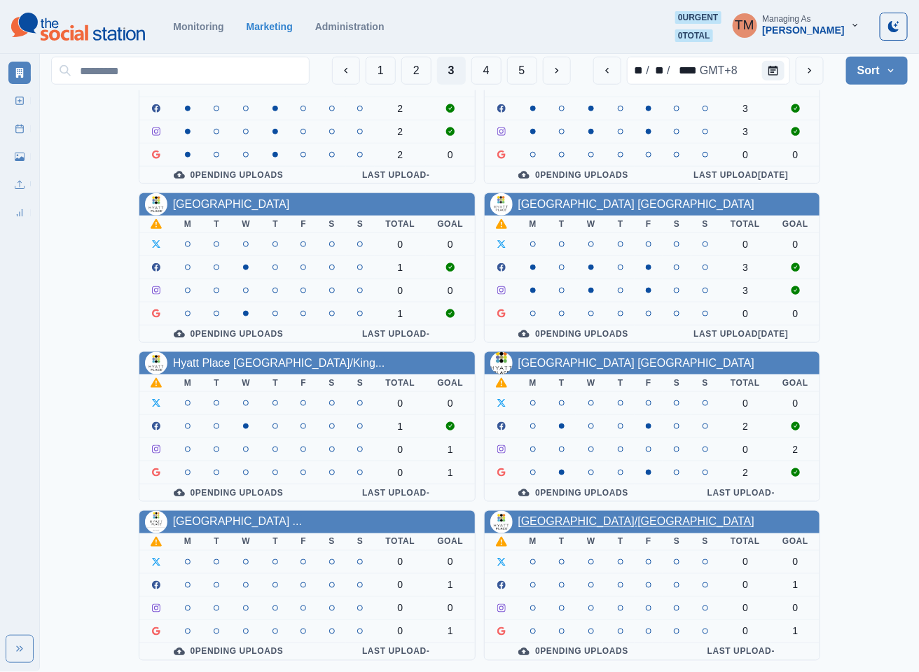
click at [614, 518] on link "Hyatt Place Riverside/Downtown" at bounding box center [636, 522] width 237 height 12
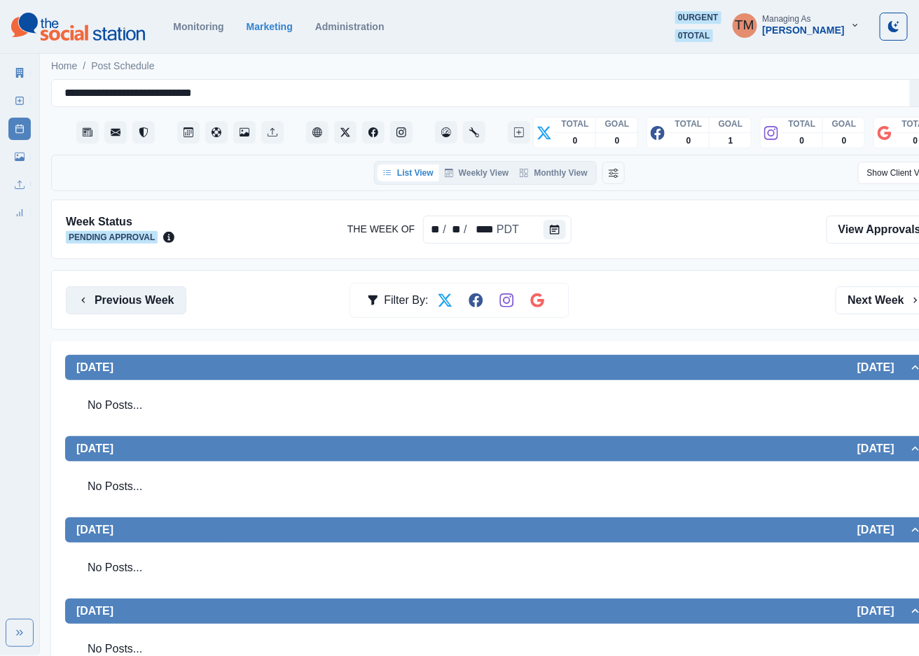
click at [153, 307] on button "Previous Week" at bounding box center [126, 300] width 120 height 28
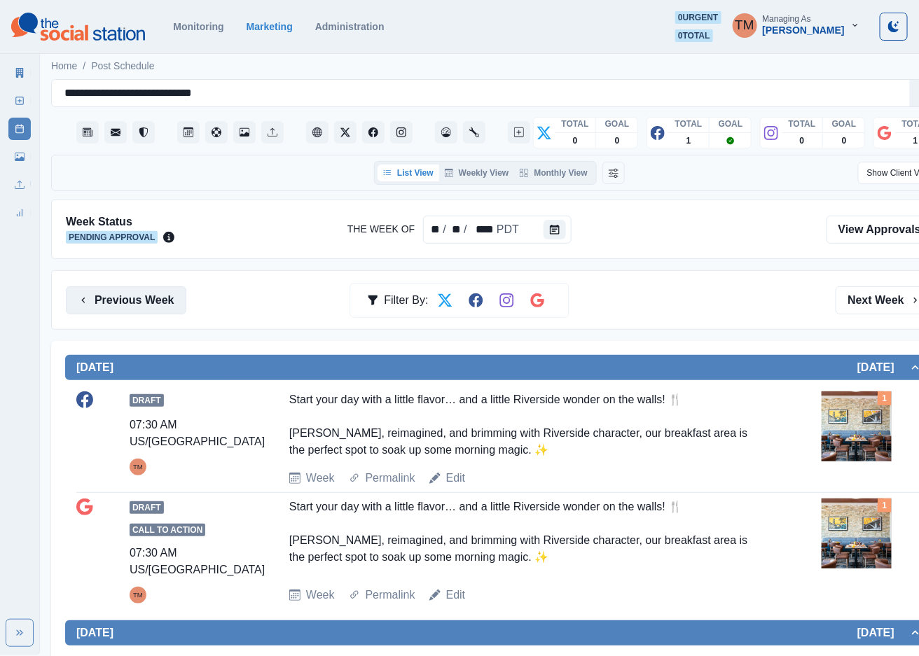
click at [134, 303] on button "Previous Week" at bounding box center [126, 300] width 120 height 28
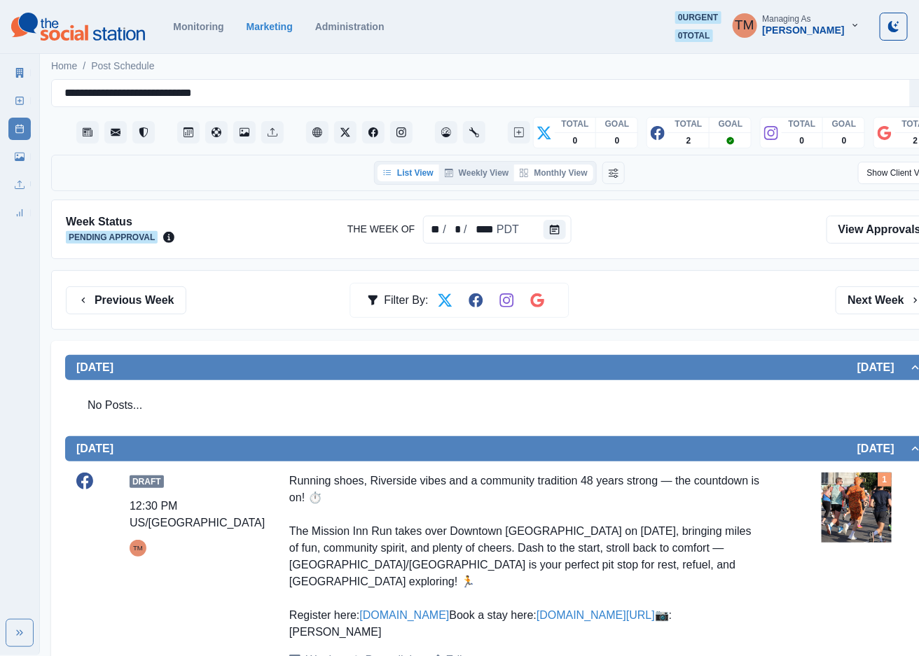
click at [559, 177] on button "Monthly View" at bounding box center [553, 173] width 78 height 17
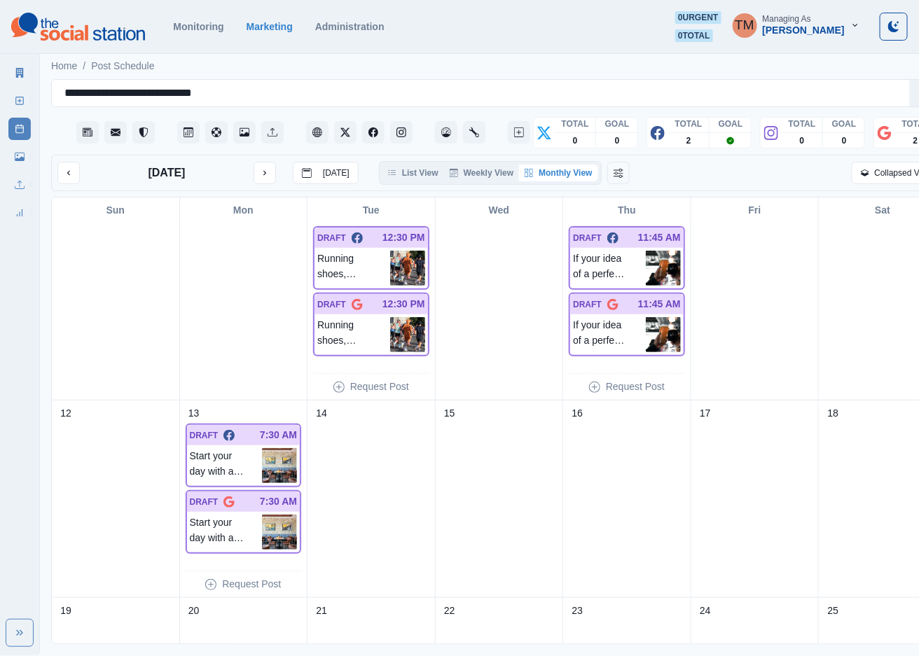
scroll to position [210, 0]
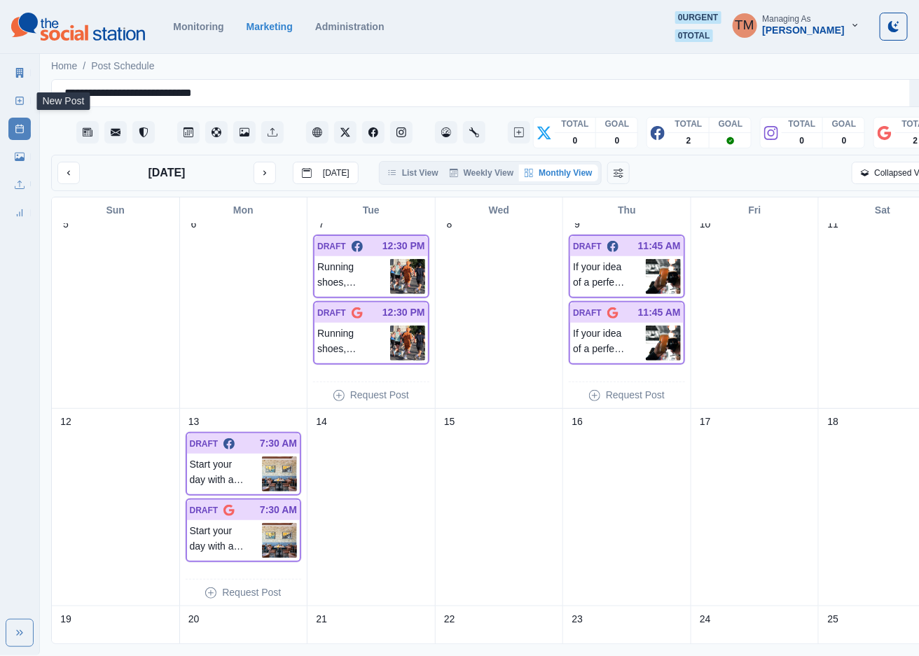
click at [23, 102] on rect at bounding box center [20, 101] width 8 height 8
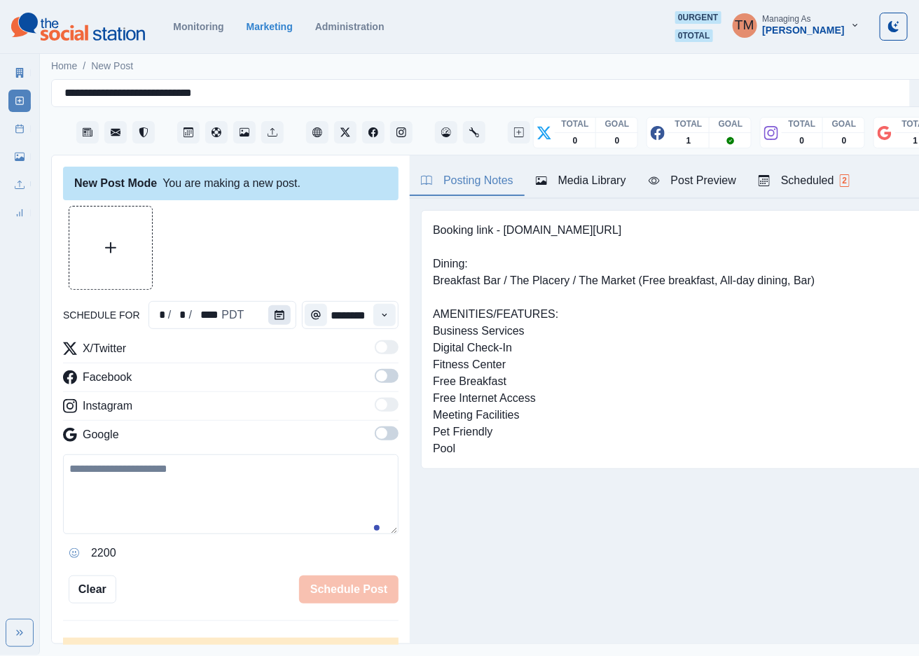
click at [275, 316] on icon "Calendar" at bounding box center [280, 315] width 10 height 10
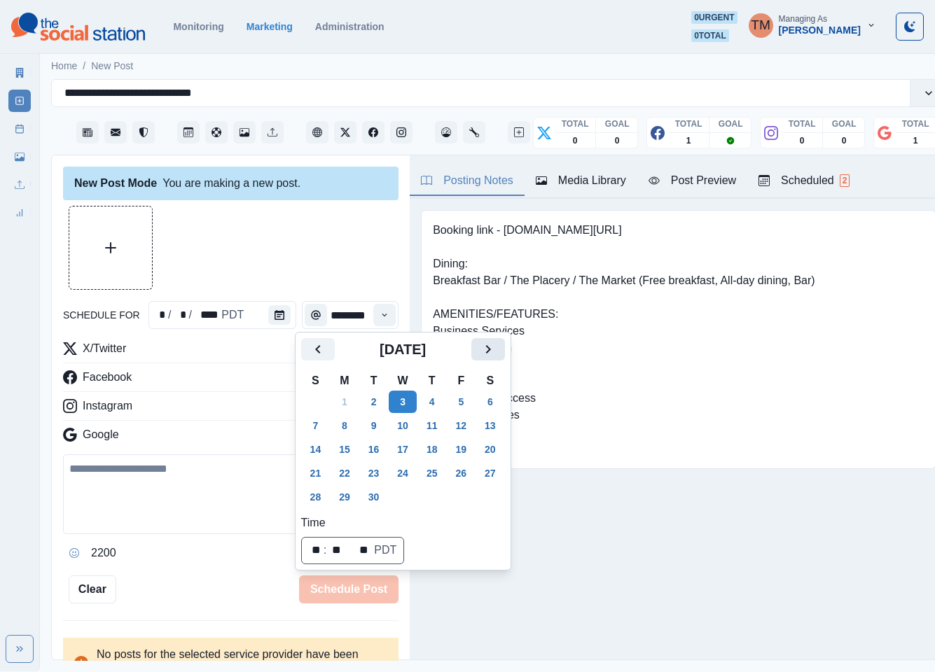
click at [488, 351] on icon "Next" at bounding box center [487, 349] width 5 height 8
click at [403, 473] on button "22" at bounding box center [403, 473] width 28 height 22
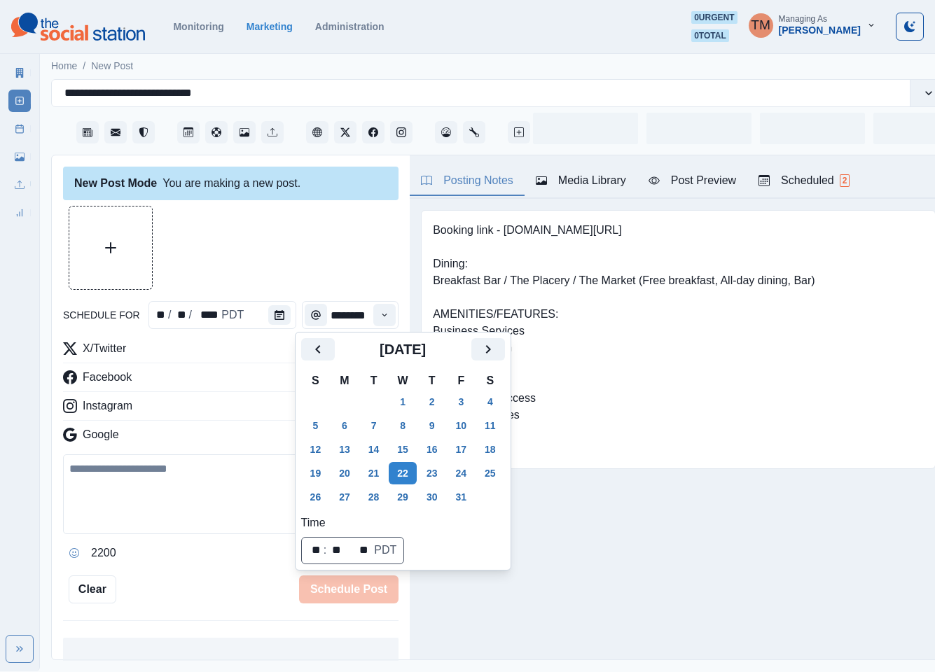
click at [313, 248] on div at bounding box center [230, 248] width 335 height 84
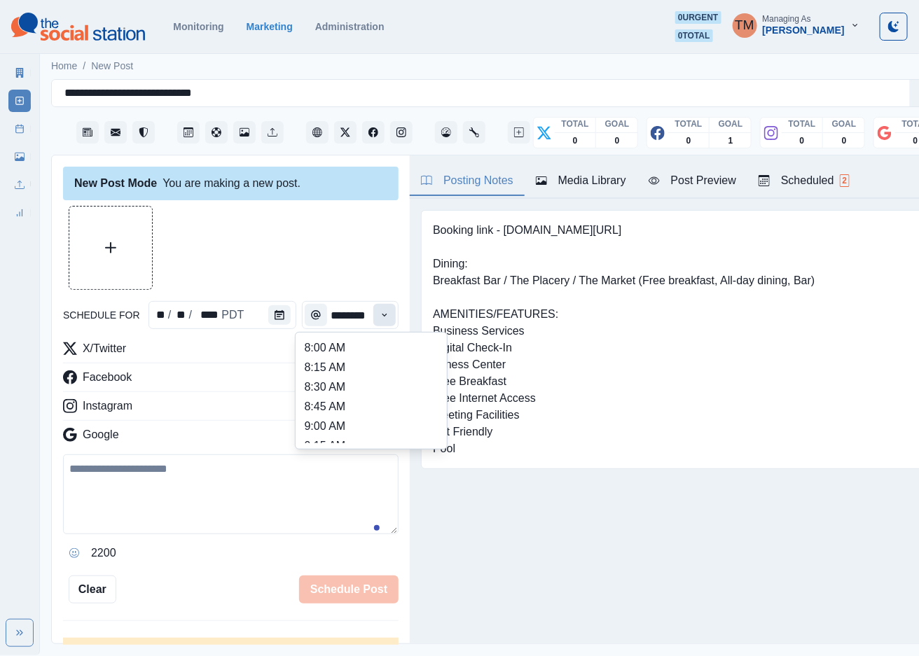
click at [380, 319] on icon "Time" at bounding box center [385, 315] width 10 height 10
click at [341, 422] on li "11:45 AM" at bounding box center [371, 432] width 140 height 20
type input "********"
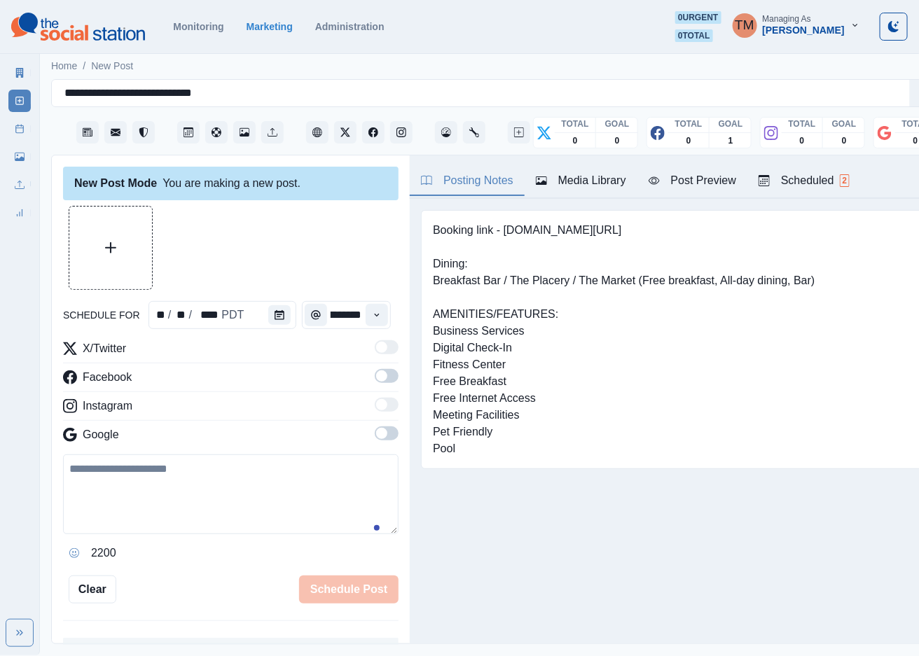
drag, startPoint x: 379, startPoint y: 381, endPoint x: 375, endPoint y: 414, distance: 33.2
click at [379, 383] on label at bounding box center [387, 380] width 24 height 22
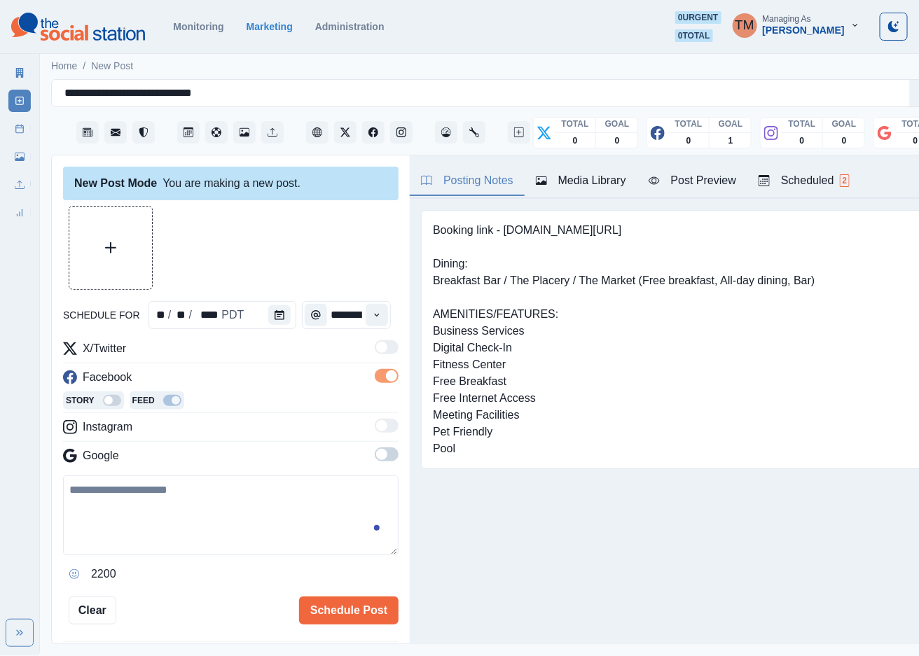
click at [375, 461] on span at bounding box center [387, 455] width 24 height 14
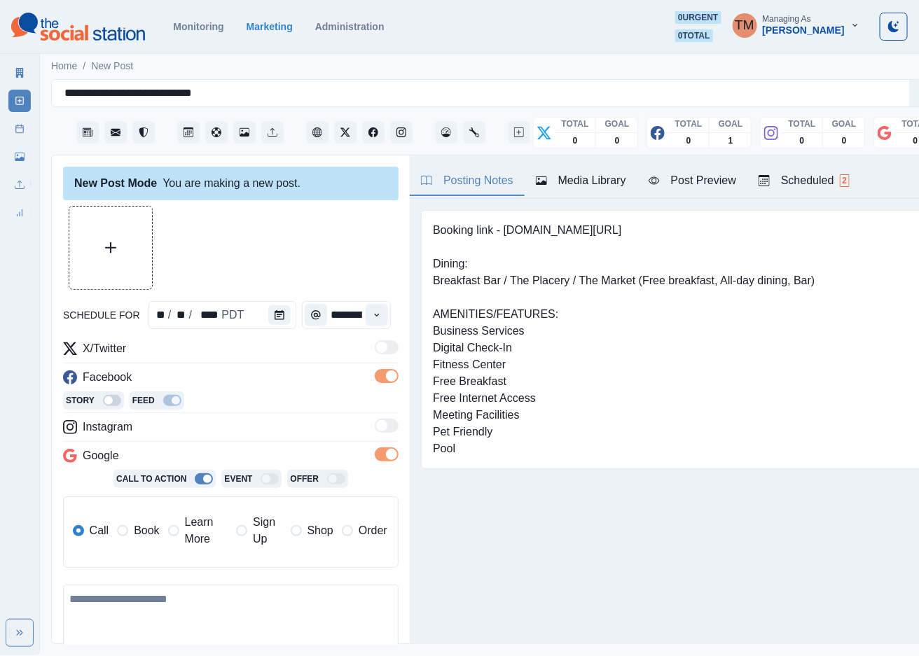
click at [141, 532] on span "Book" at bounding box center [146, 530] width 25 height 17
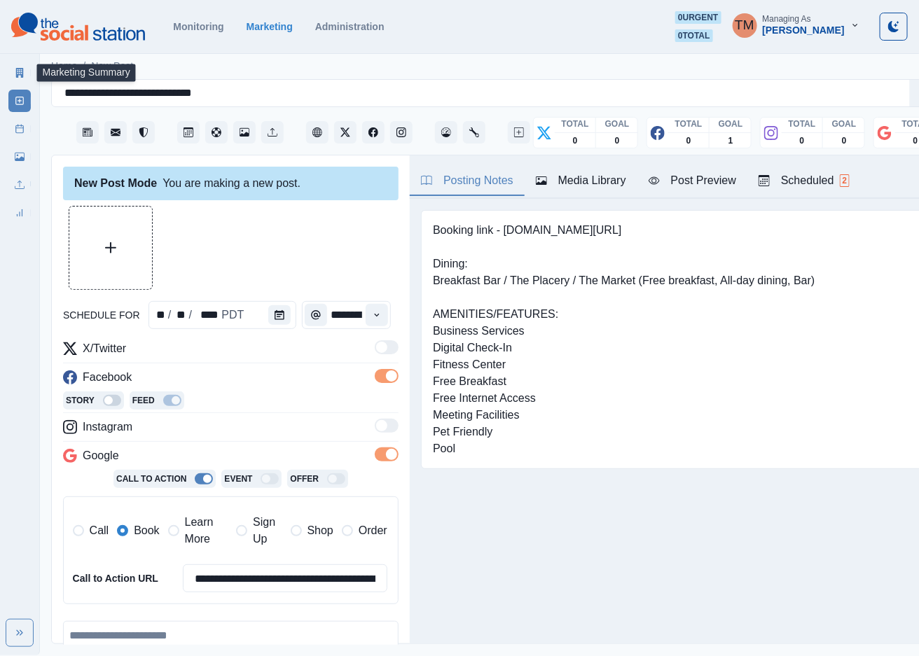
scroll to position [207, 0]
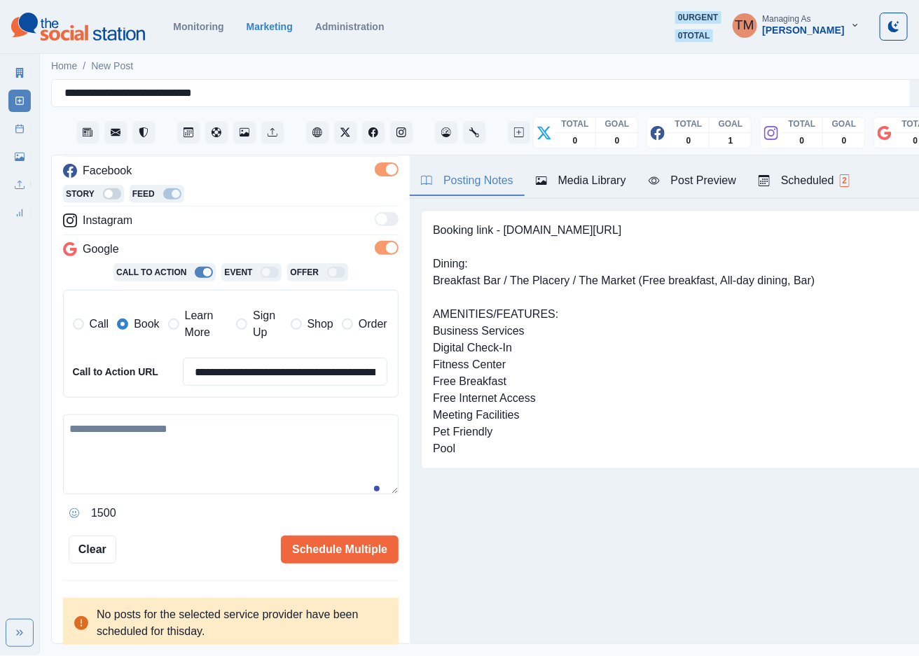
click at [175, 463] on textarea at bounding box center [230, 455] width 335 height 80
paste textarea "**********"
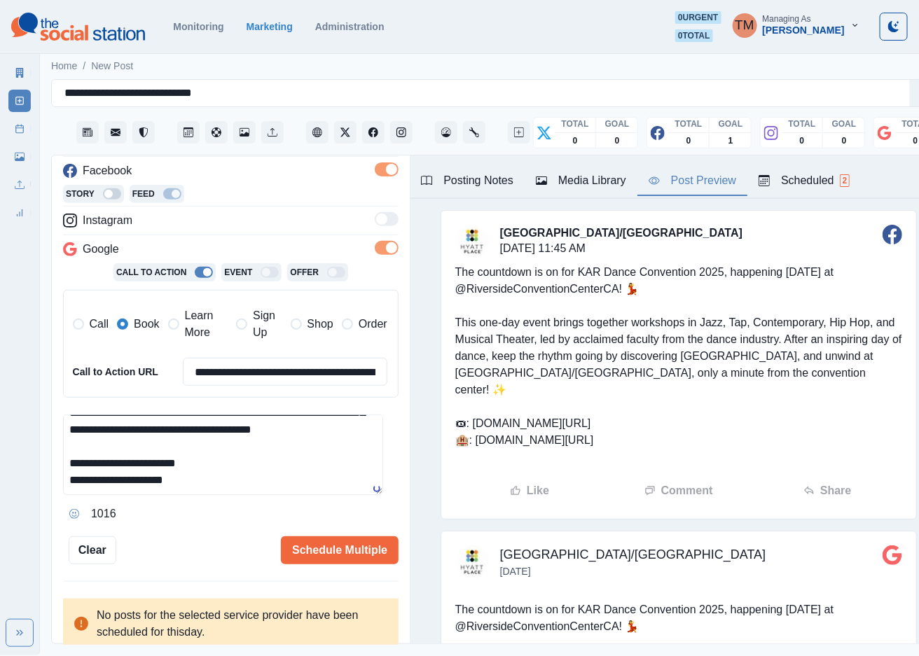
click at [709, 181] on div "Post Preview" at bounding box center [693, 180] width 88 height 17
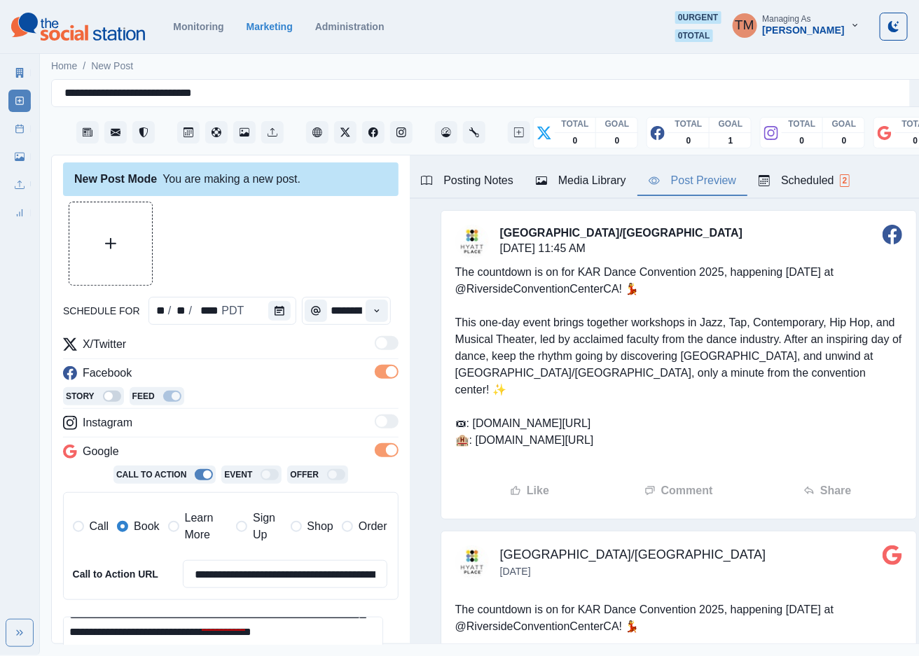
scroll to position [0, 0]
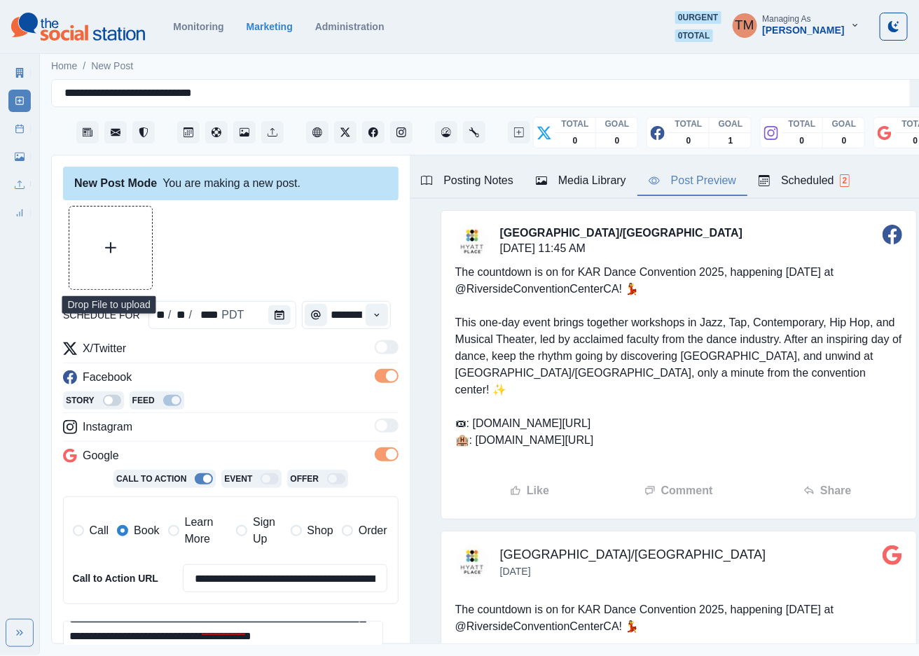
click at [110, 242] on icon "Upload Media" at bounding box center [110, 247] width 11 height 11
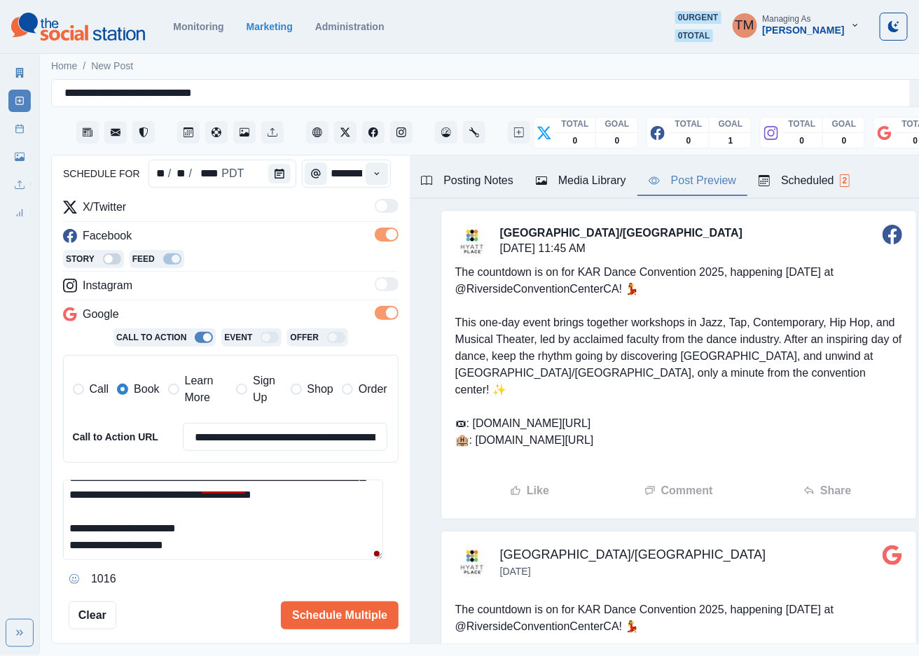
scroll to position [207, 0]
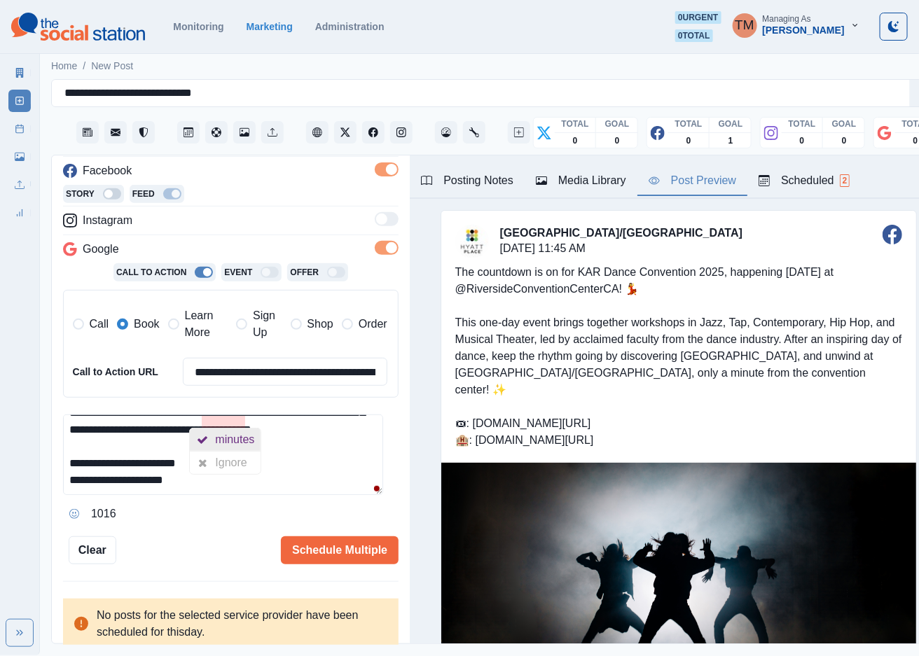
click at [238, 439] on div "minutes" at bounding box center [237, 440] width 45 height 22
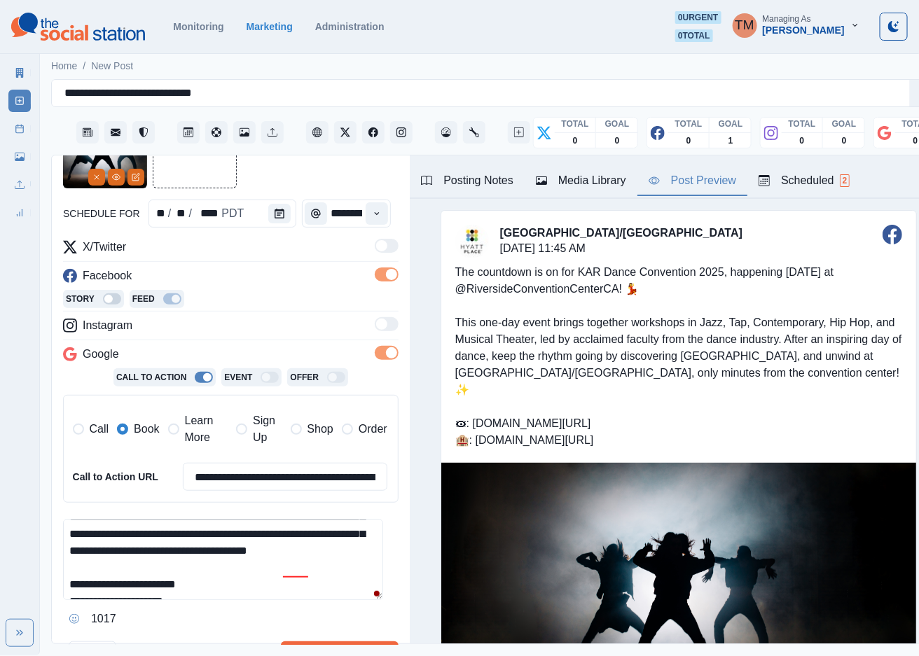
scroll to position [105, 0]
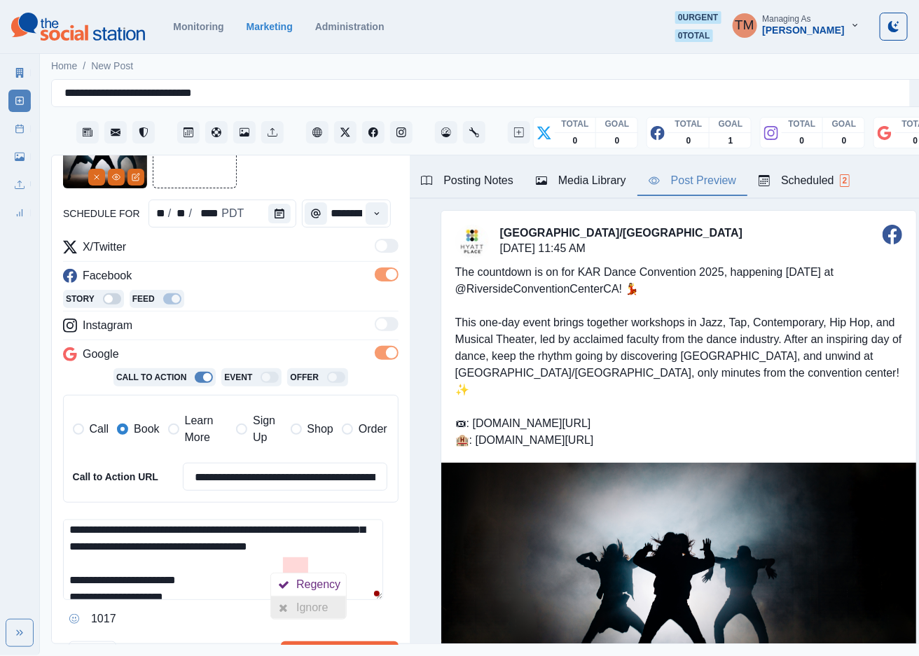
click at [307, 603] on div "Ignore" at bounding box center [314, 608] width 37 height 22
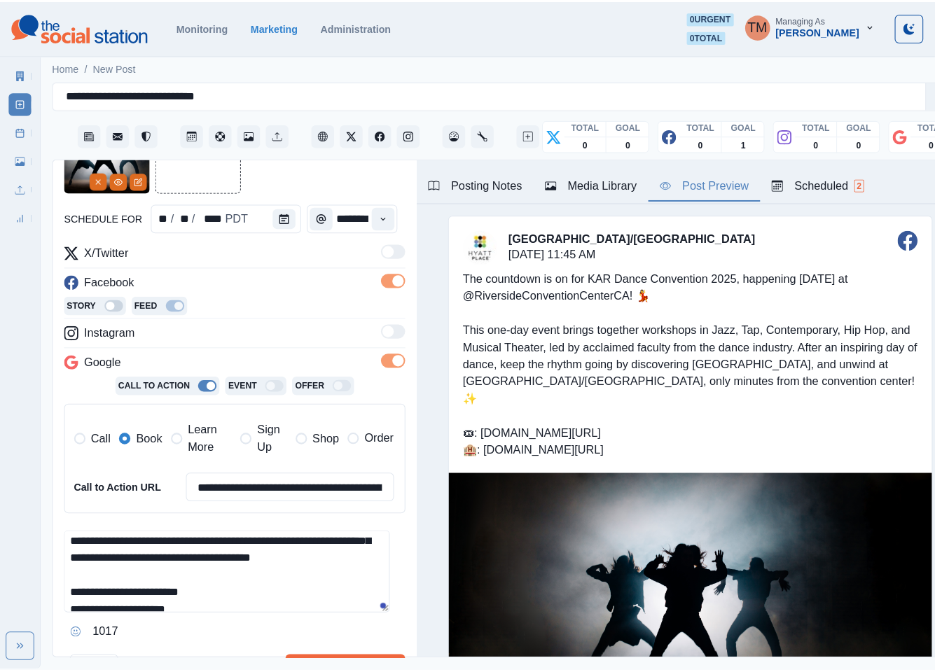
scroll to position [0, 0]
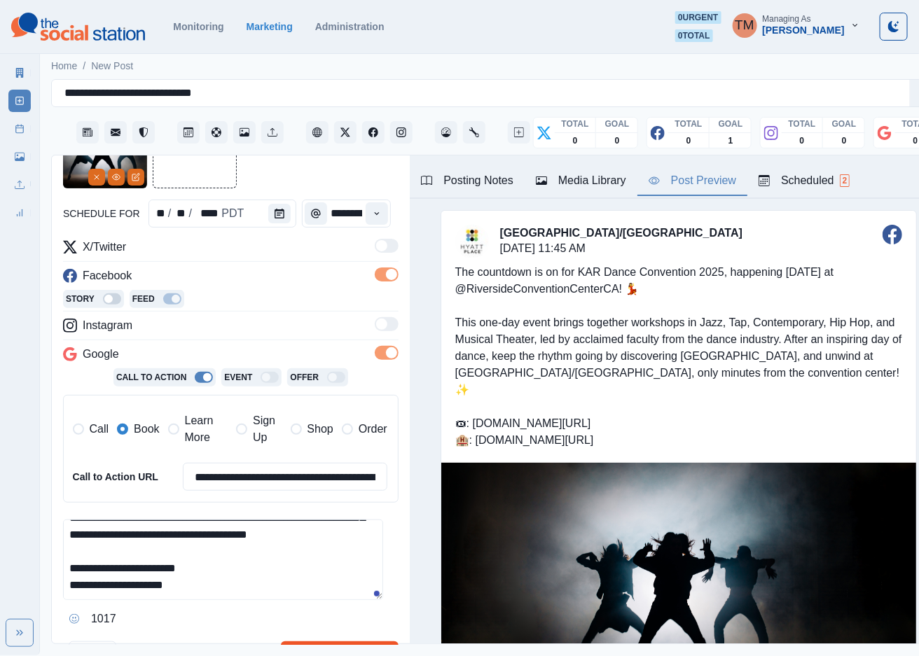
type textarea "**********"
click at [339, 647] on button "Schedule Multiple" at bounding box center [340, 656] width 118 height 28
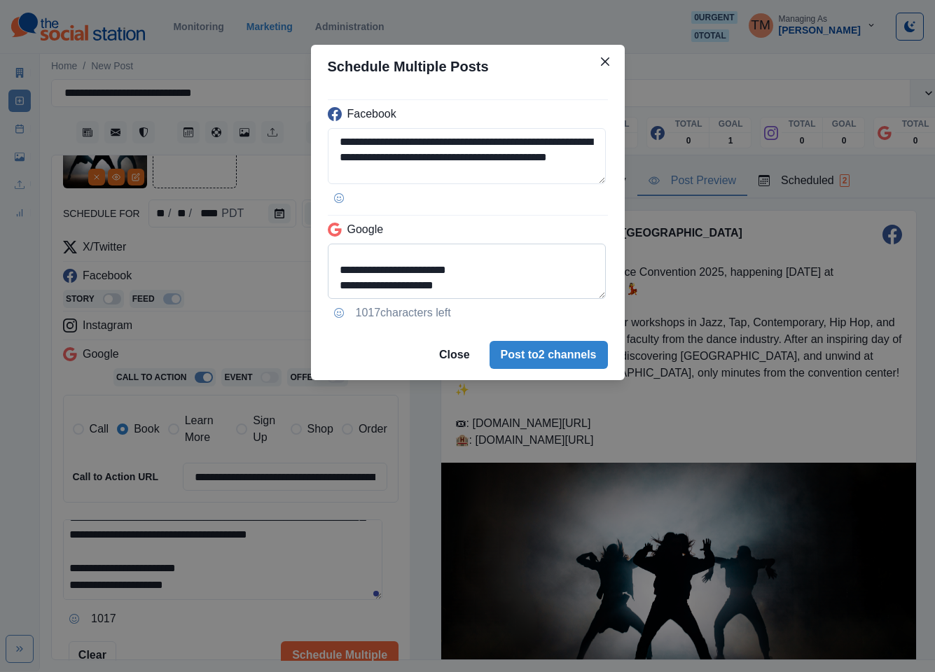
drag, startPoint x: 339, startPoint y: 288, endPoint x: 420, endPoint y: 286, distance: 81.3
click at [420, 286] on textarea "**********" at bounding box center [467, 272] width 279 height 56
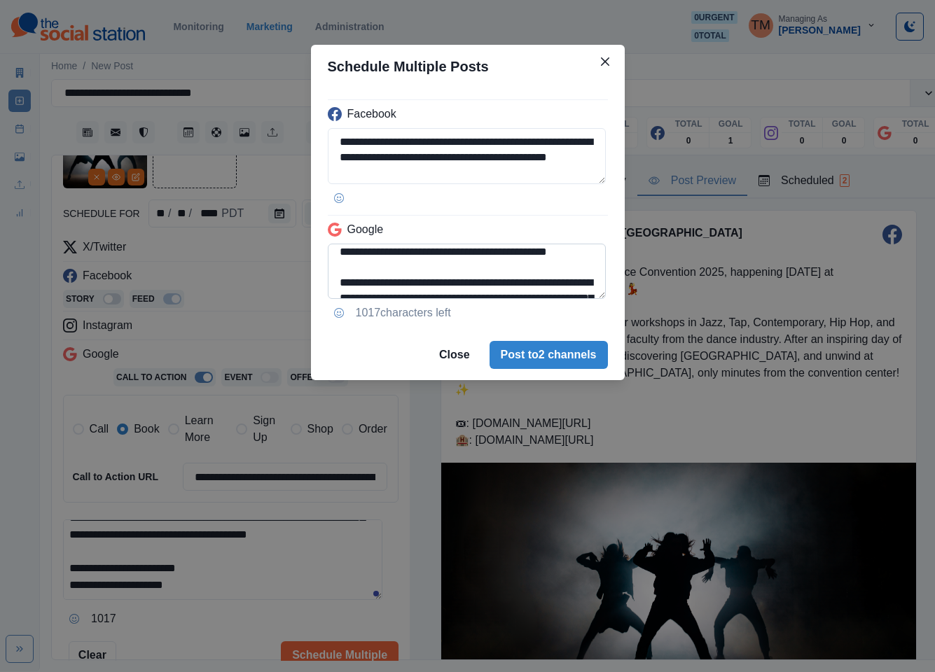
click at [335, 267] on textarea "**********" at bounding box center [467, 272] width 279 height 56
paste textarea
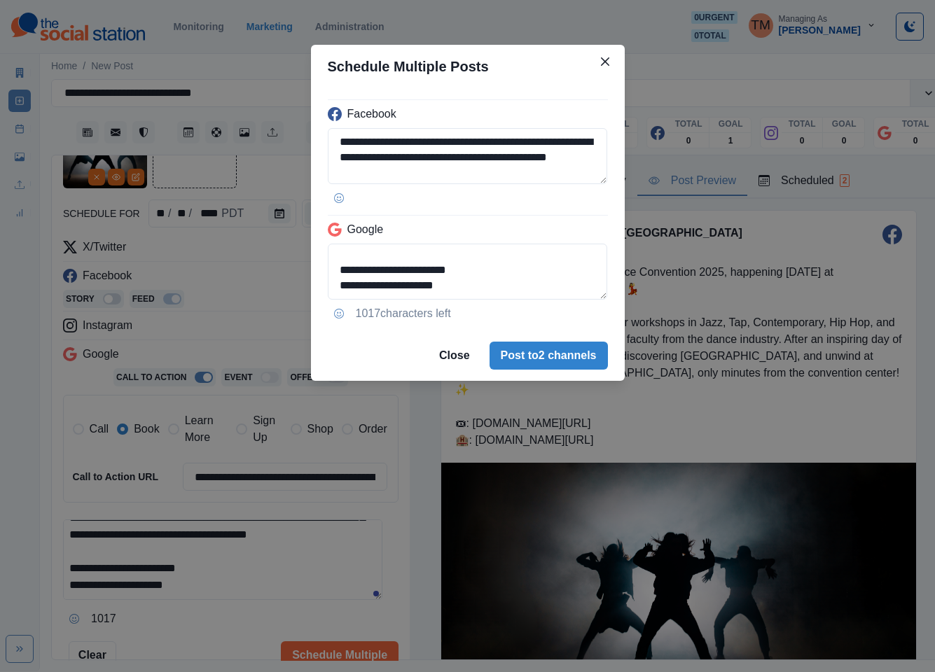
drag, startPoint x: 504, startPoint y: 282, endPoint x: 576, endPoint y: 309, distance: 77.1
click at [576, 309] on div "**********" at bounding box center [468, 209] width 314 height 242
type textarea "**********"
click at [221, 639] on div "**********" at bounding box center [467, 336] width 935 height 672
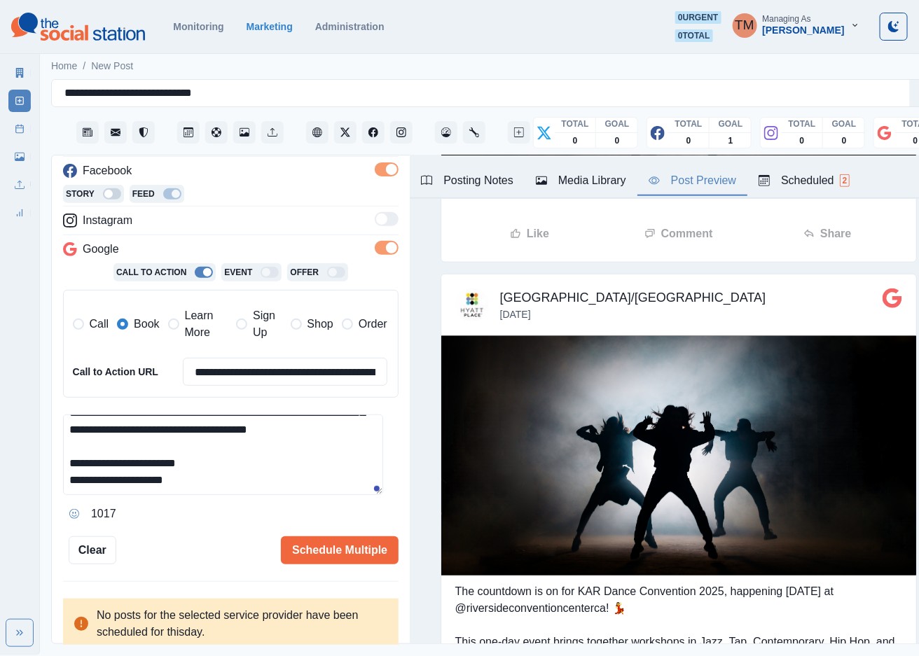
drag, startPoint x: 349, startPoint y: 549, endPoint x: 189, endPoint y: 541, distance: 159.9
click at [189, 541] on div "Schedule Multiple" at bounding box center [257, 550] width 282 height 28
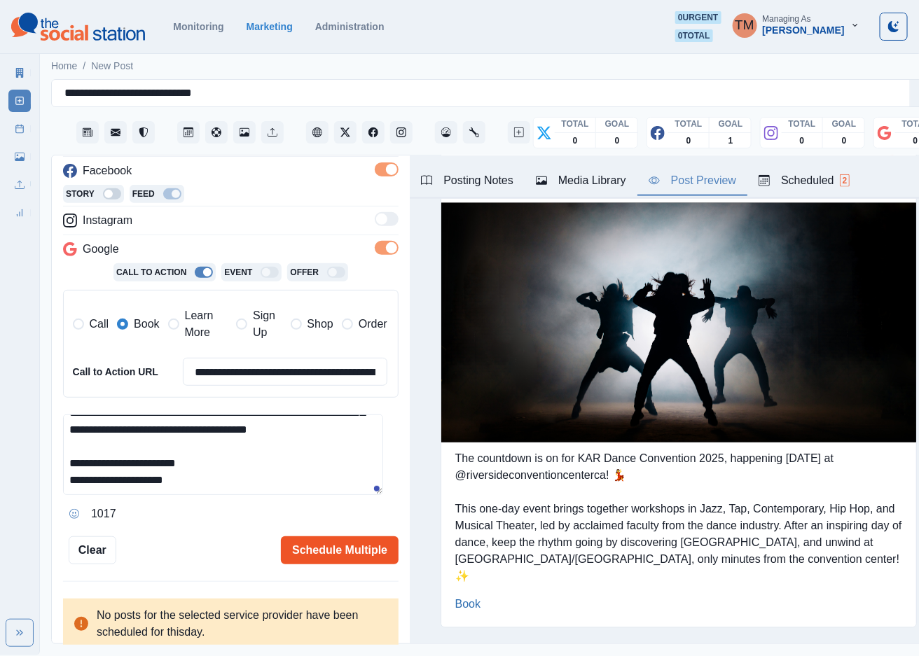
click at [356, 546] on button "Schedule Multiple" at bounding box center [340, 550] width 118 height 28
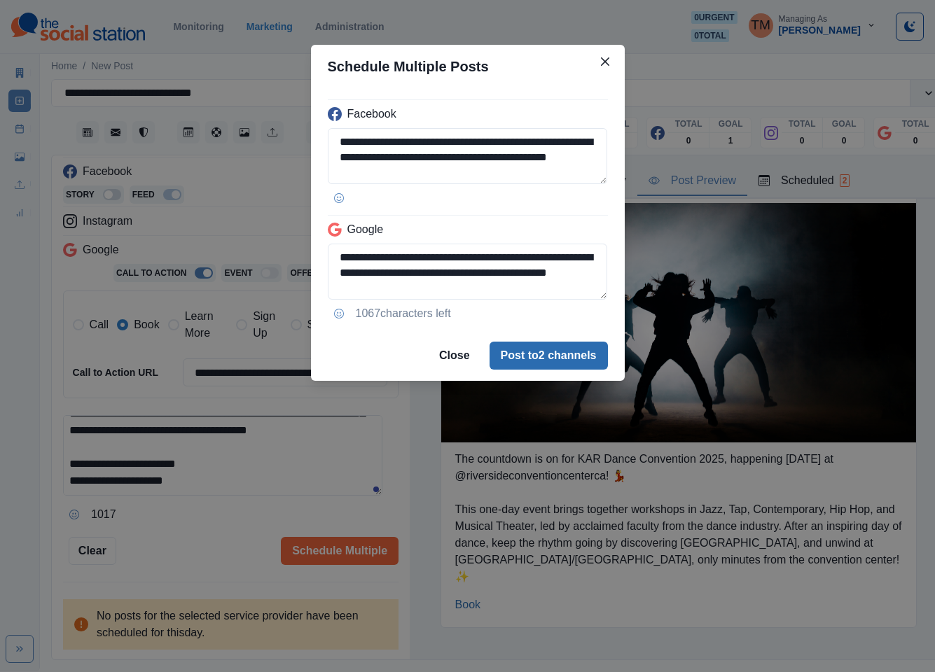
click at [581, 353] on button "Post to 2 channels" at bounding box center [549, 356] width 118 height 28
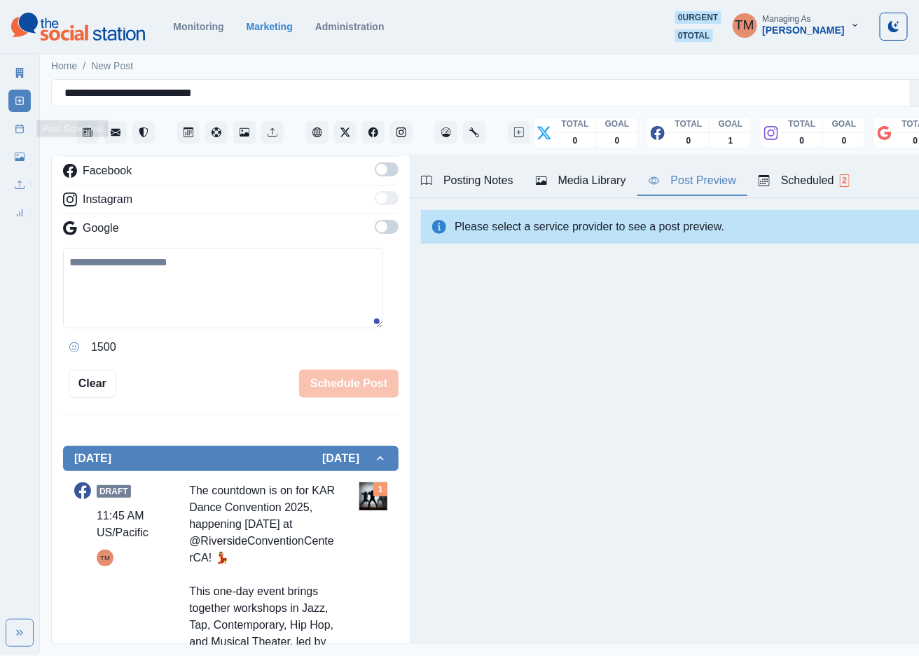
click at [18, 132] on icon at bounding box center [20, 129] width 10 height 10
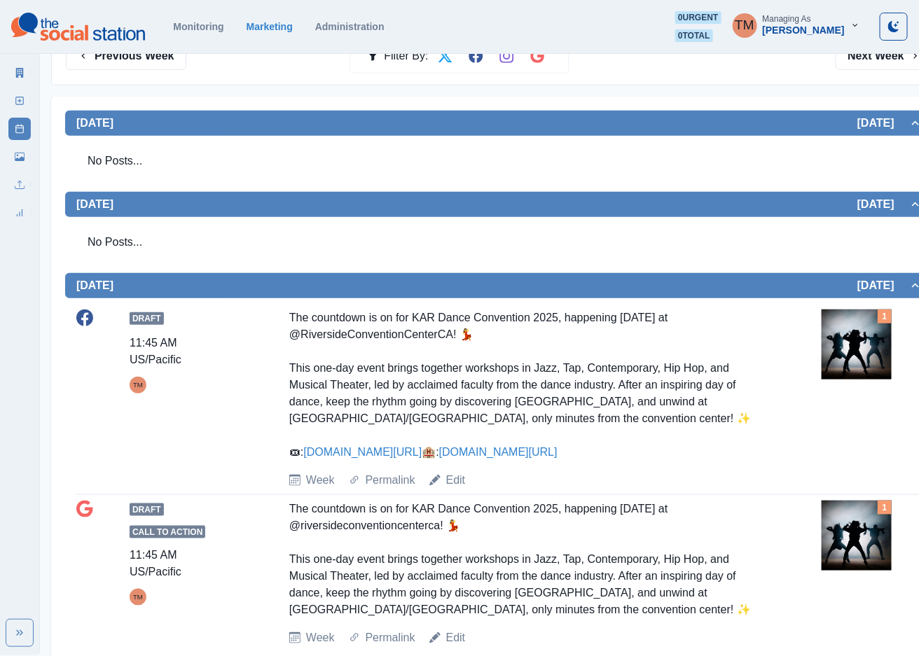
scroll to position [210, 0]
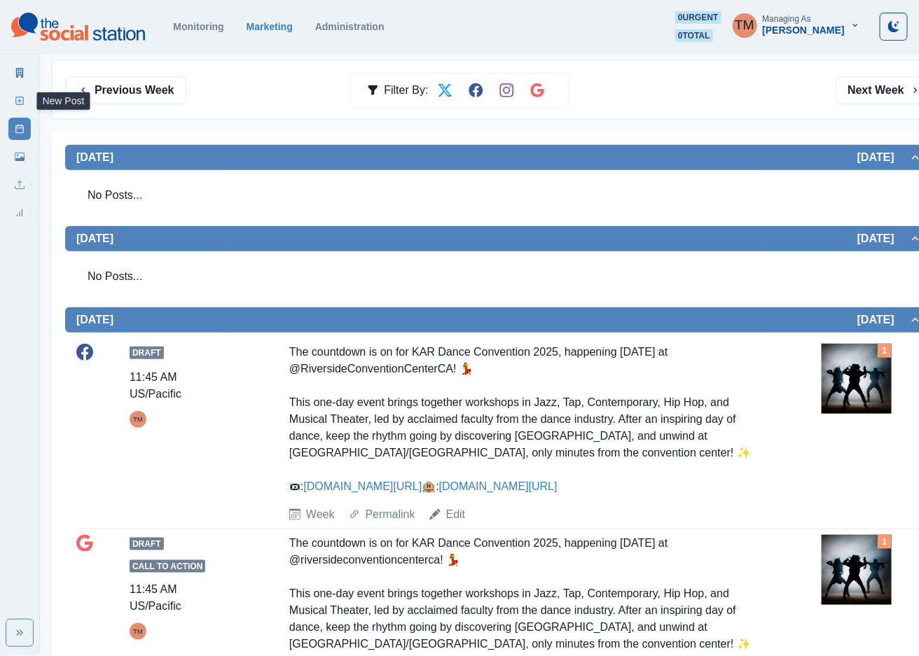
click at [22, 99] on icon at bounding box center [20, 101] width 10 height 10
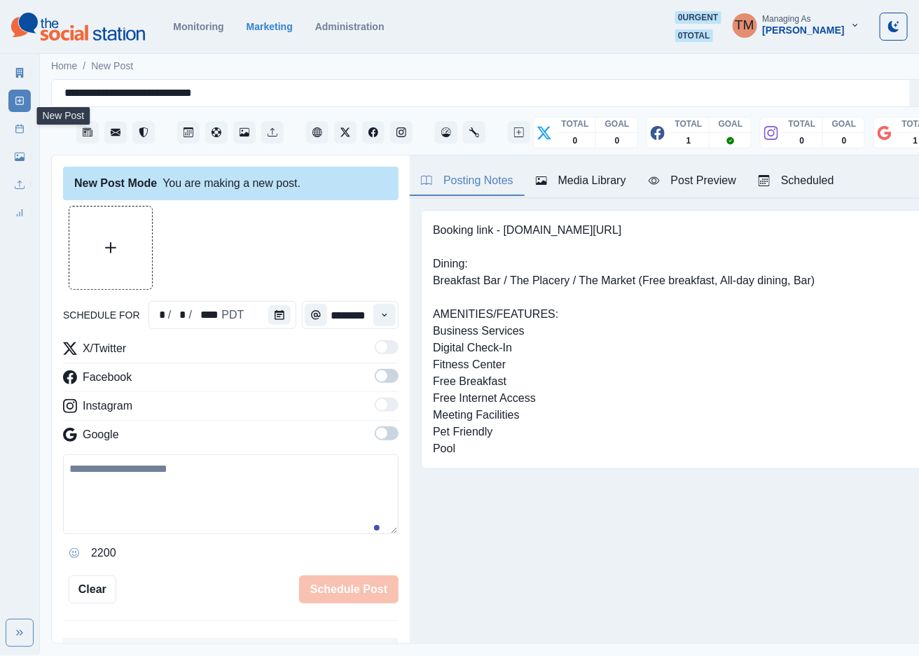
scroll to position [15, 0]
click at [275, 310] on icon "Calendar" at bounding box center [280, 315] width 10 height 10
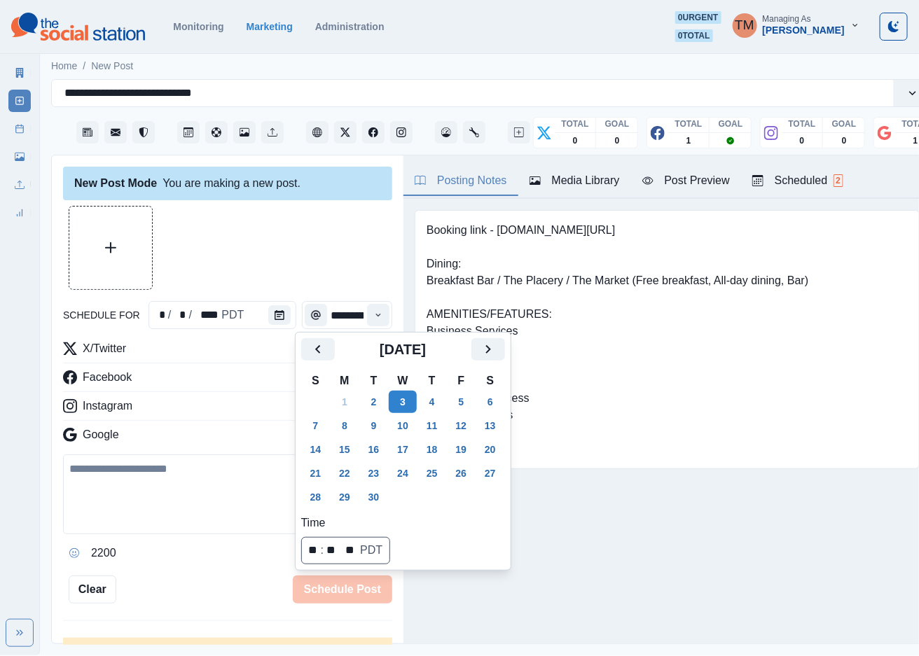
scroll to position [0, 0]
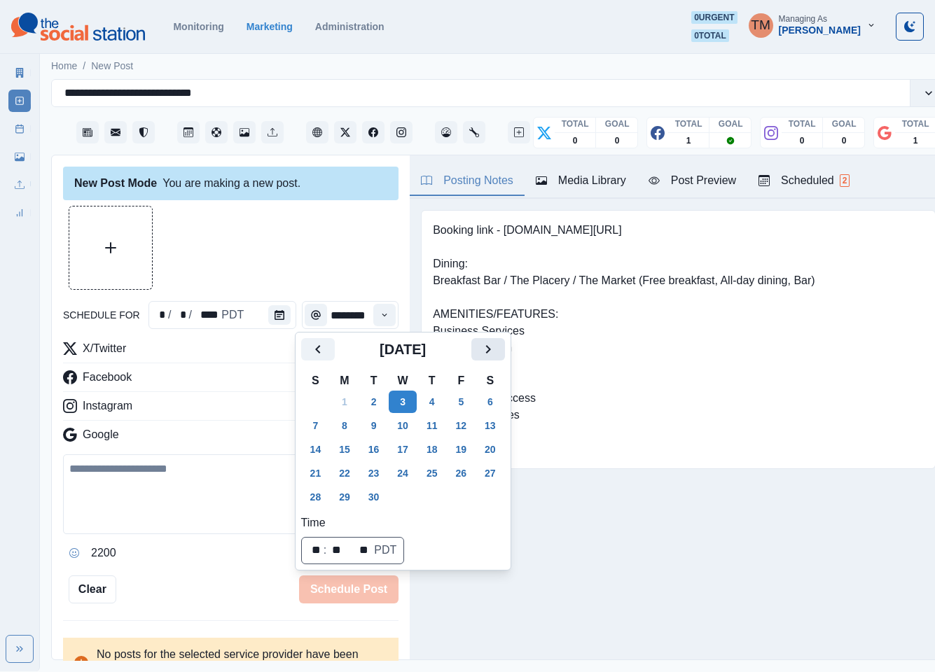
click at [488, 352] on icon "Next" at bounding box center [487, 349] width 5 height 8
click at [458, 492] on button "31" at bounding box center [461, 497] width 28 height 22
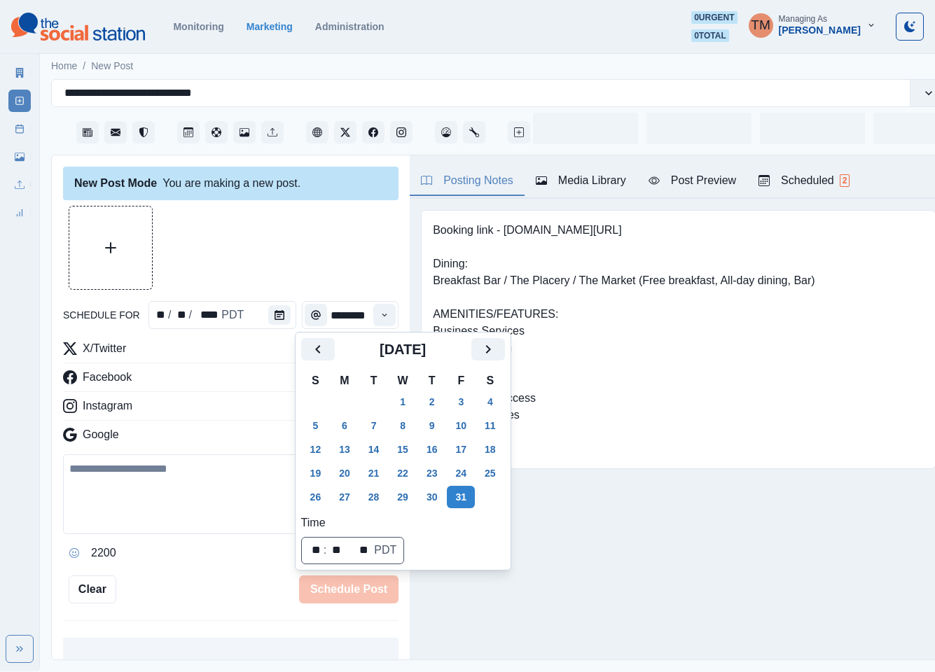
click at [263, 219] on div at bounding box center [230, 248] width 335 height 84
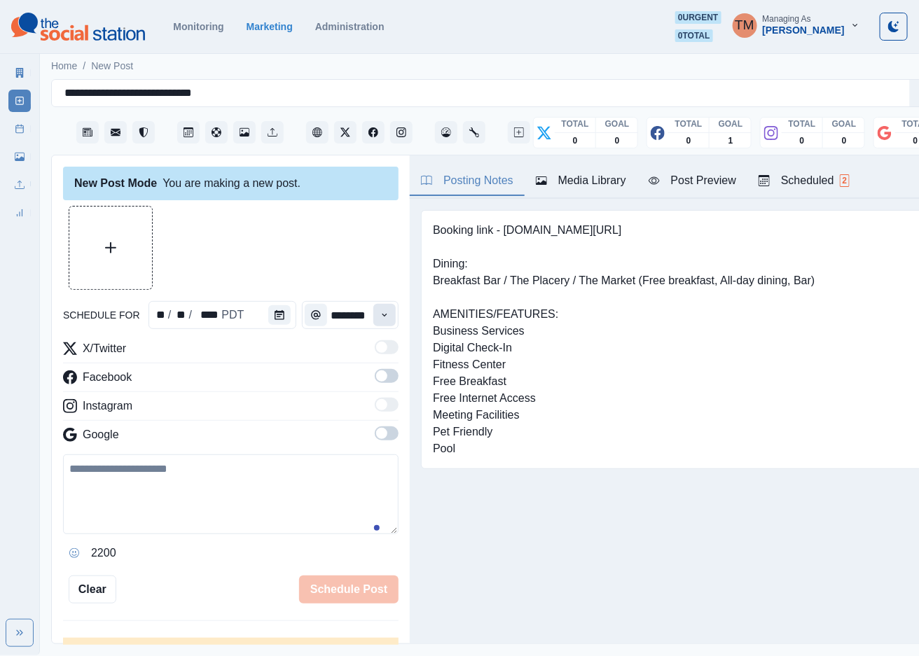
click at [382, 316] on icon "Time" at bounding box center [384, 315] width 5 height 3
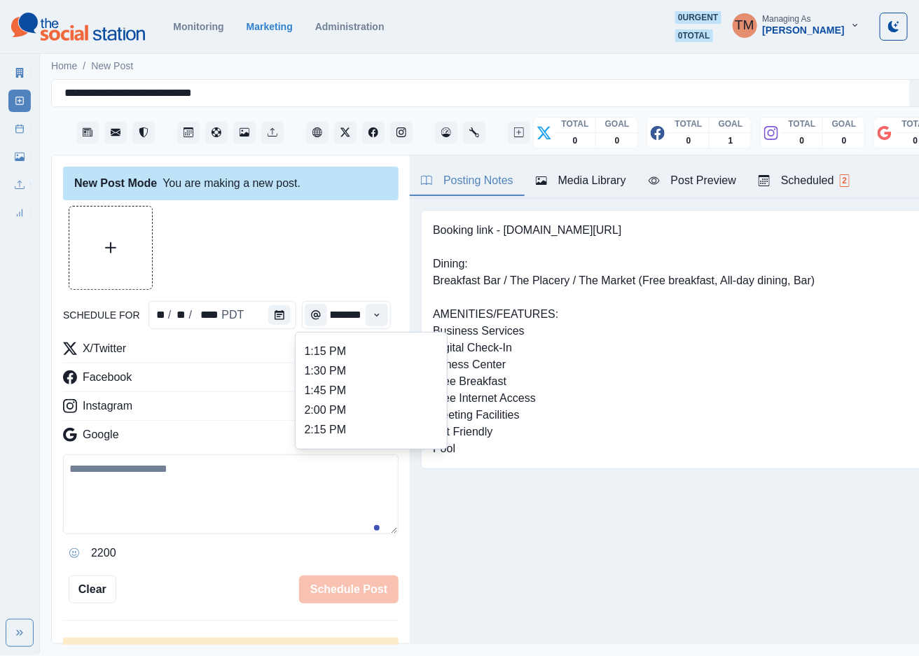
scroll to position [420, 0]
click at [364, 394] on li "2:00 PM" at bounding box center [371, 399] width 140 height 20
type input "*******"
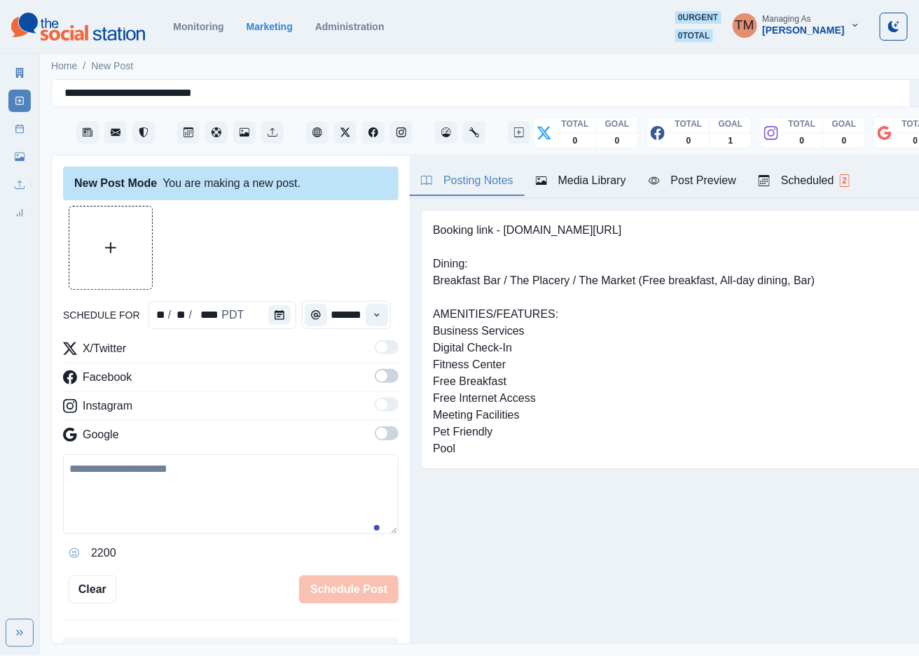
scroll to position [0, 0]
click at [317, 219] on div at bounding box center [230, 248] width 335 height 84
click at [376, 379] on span at bounding box center [381, 376] width 11 height 11
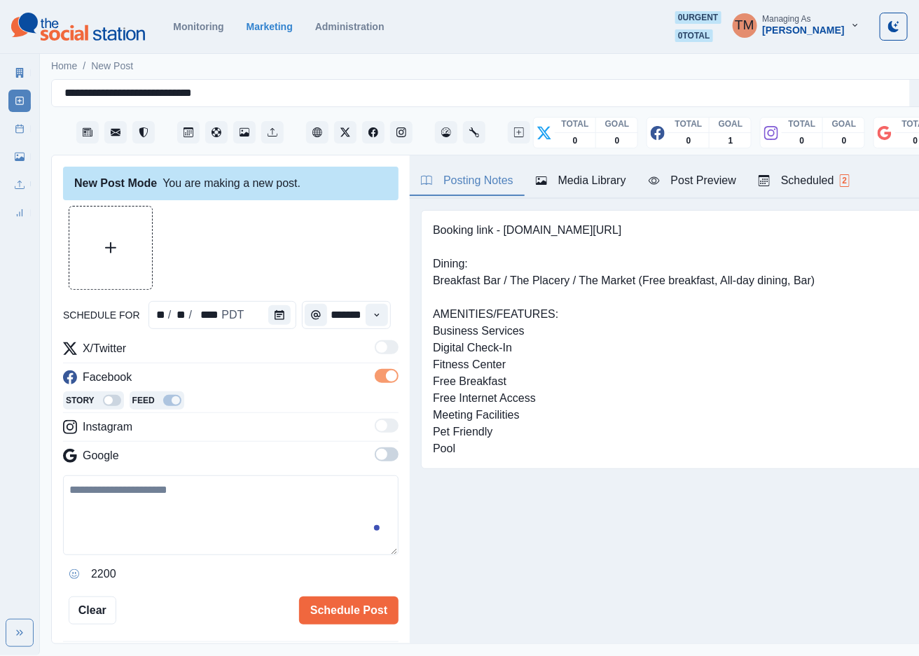
click at [375, 450] on span at bounding box center [387, 455] width 24 height 14
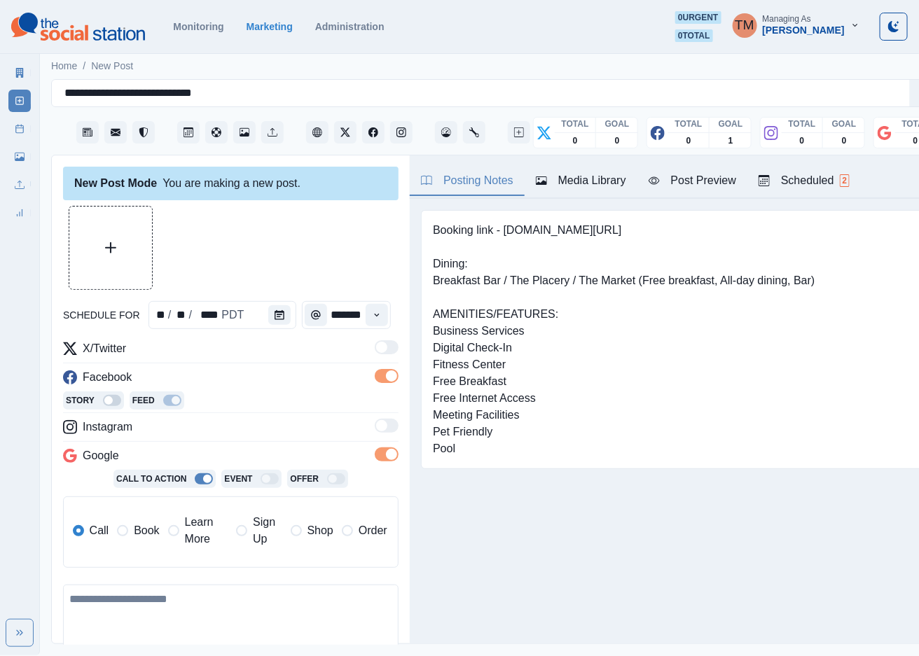
click at [185, 622] on textarea at bounding box center [230, 625] width 335 height 80
paste textarea "**********"
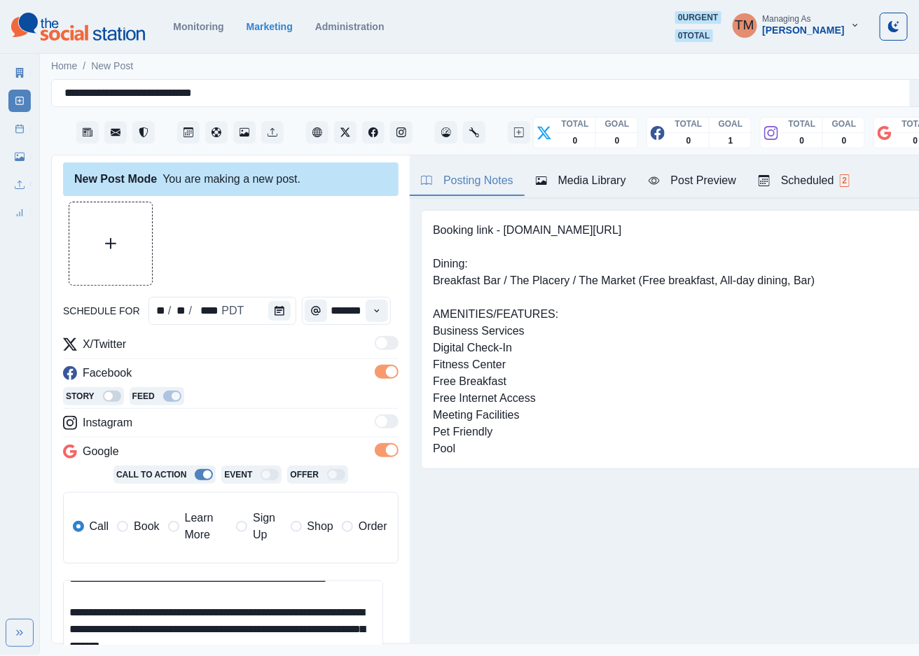
scroll to position [44, 0]
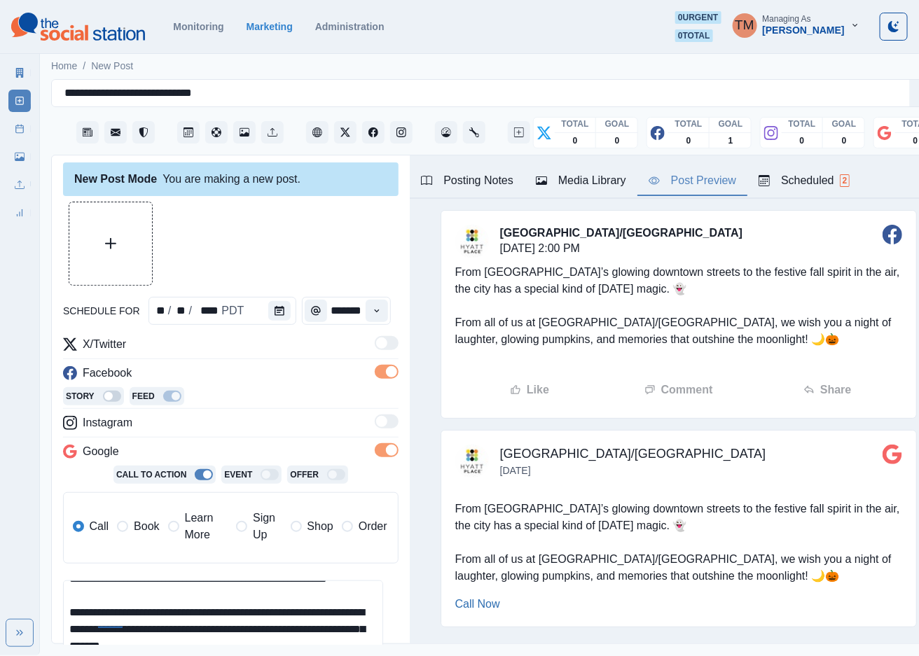
click at [702, 175] on div "Post Preview" at bounding box center [693, 180] width 88 height 17
click at [126, 244] on button "Upload Media" at bounding box center [110, 243] width 83 height 83
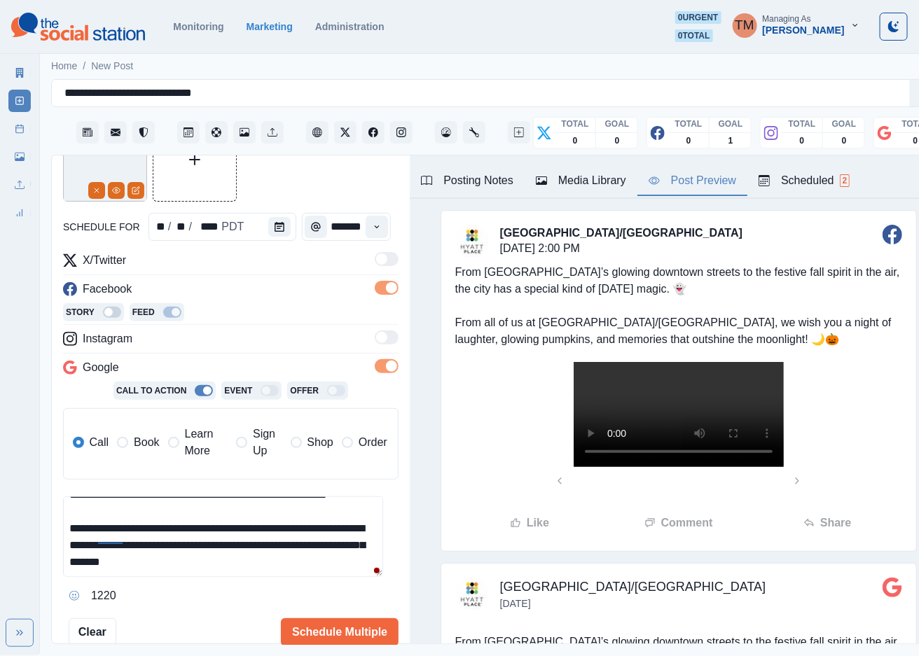
scroll to position [109, 0]
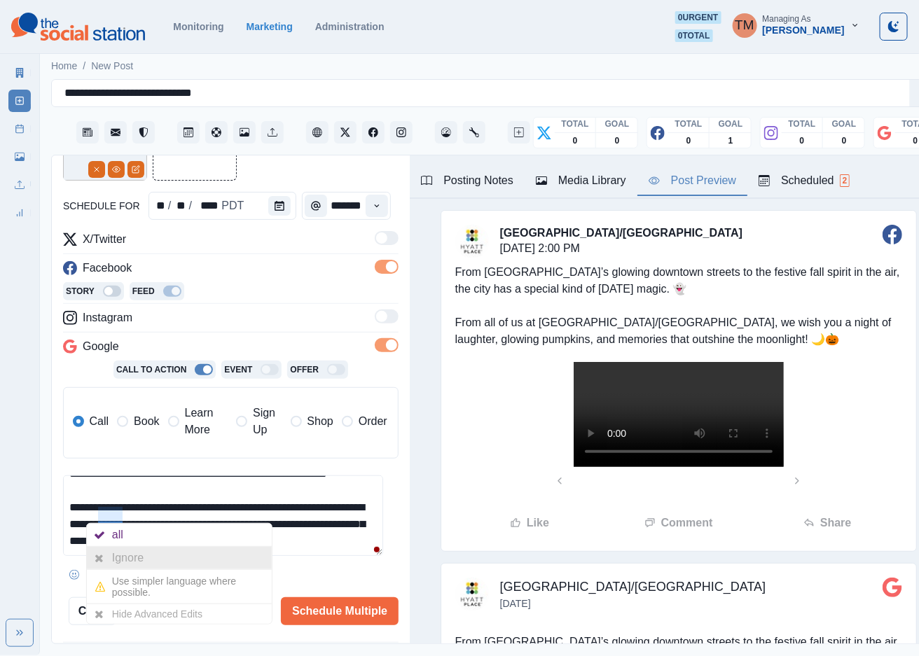
drag, startPoint x: 130, startPoint y: 553, endPoint x: 174, endPoint y: 549, distance: 44.3
click at [134, 553] on div "Ignore" at bounding box center [130, 558] width 37 height 22
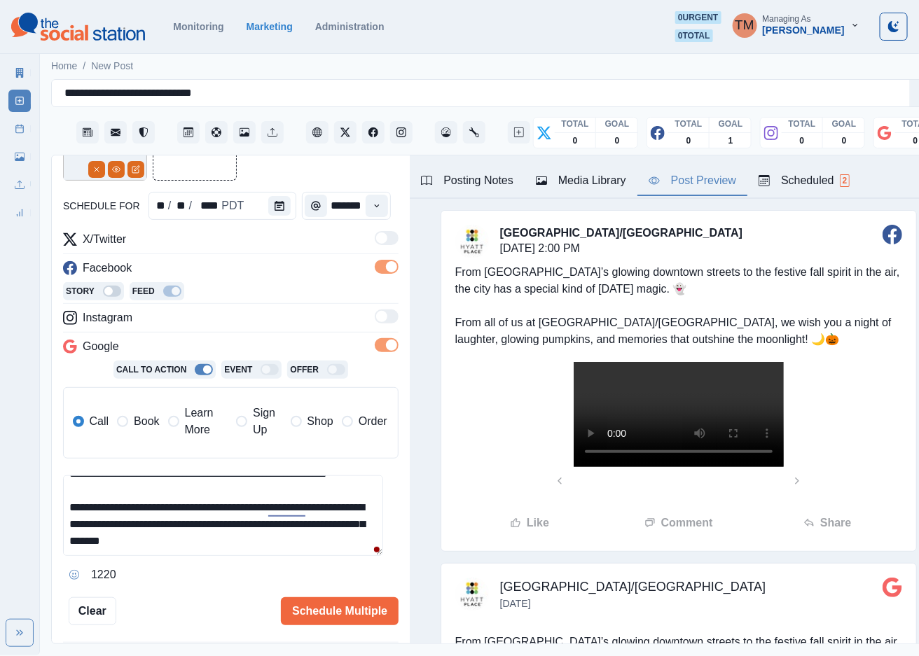
scroll to position [0, 0]
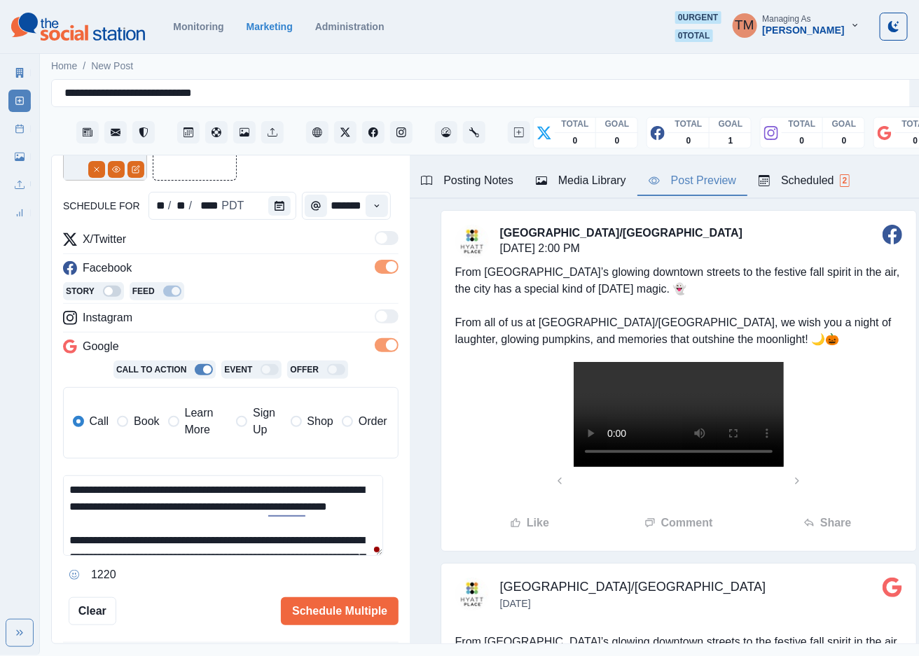
drag, startPoint x: 297, startPoint y: 545, endPoint x: 38, endPoint y: 462, distance: 272.0
click at [46, 459] on main "**********" at bounding box center [499, 352] width 919 height 605
click at [242, 521] on textarea "**********" at bounding box center [223, 516] width 320 height 81
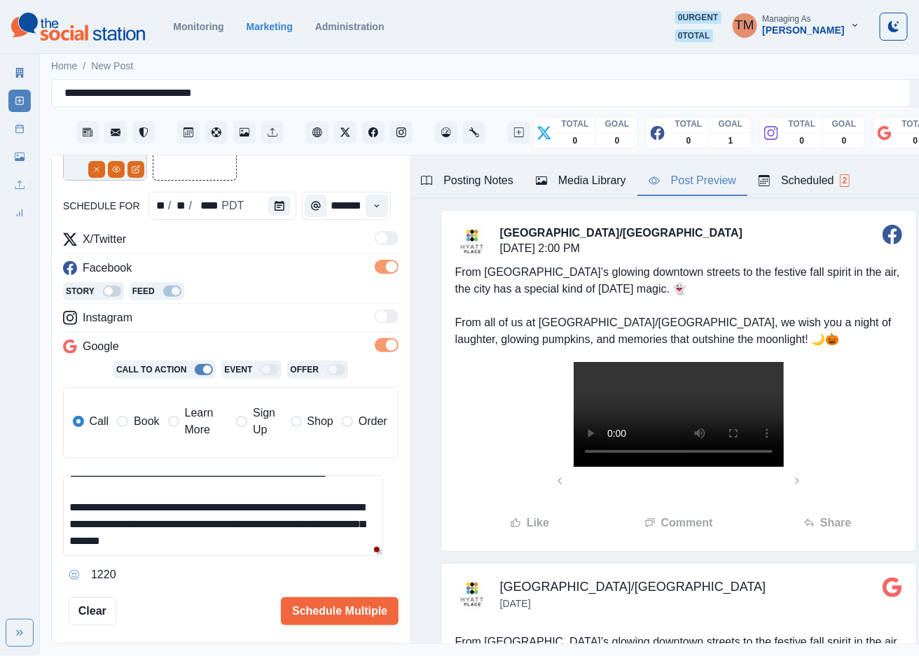
drag, startPoint x: 72, startPoint y: 502, endPoint x: 227, endPoint y: 536, distance: 158.5
click at [227, 536] on textarea "**********" at bounding box center [223, 516] width 320 height 81
paste textarea "**********"
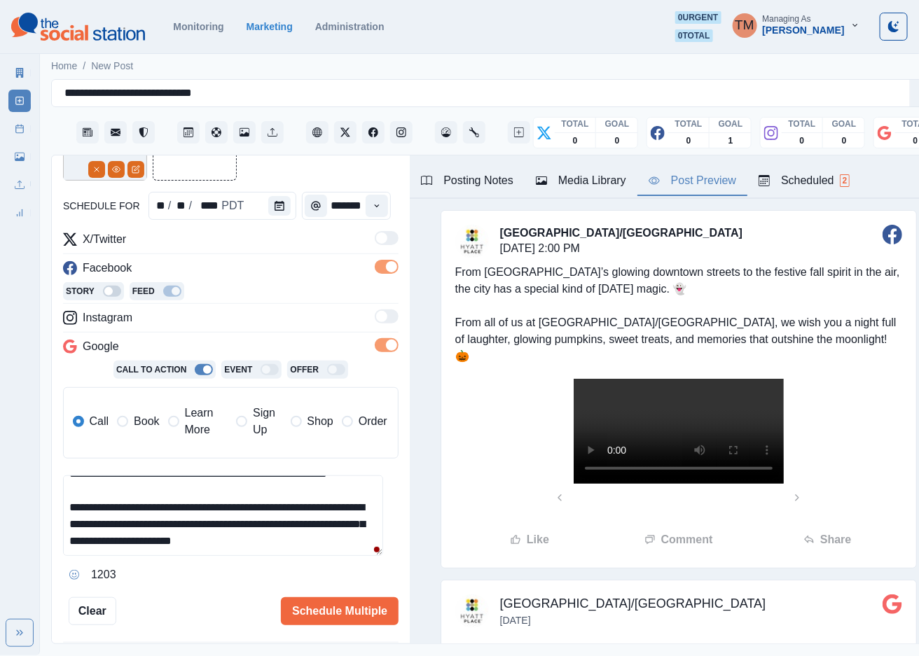
click at [334, 538] on textarea "**********" at bounding box center [223, 516] width 320 height 81
paste textarea "**"
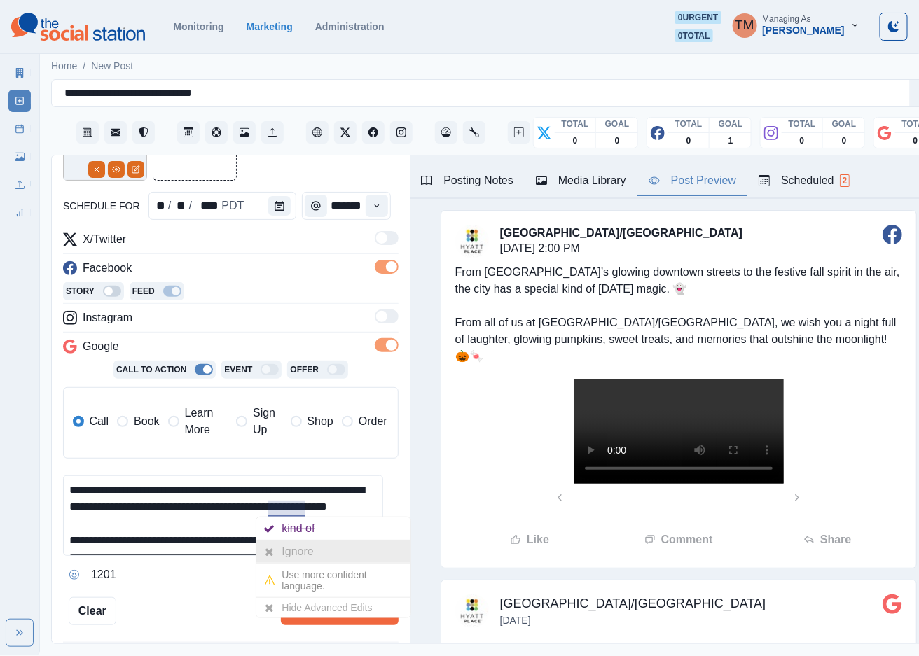
click at [291, 543] on div "Ignore" at bounding box center [300, 552] width 37 height 22
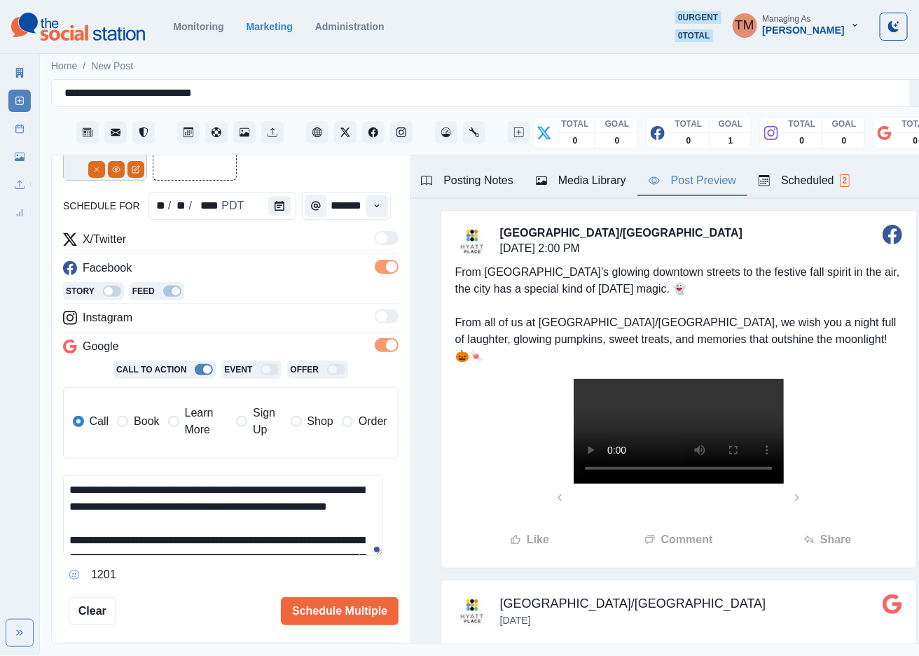
scroll to position [49, 0]
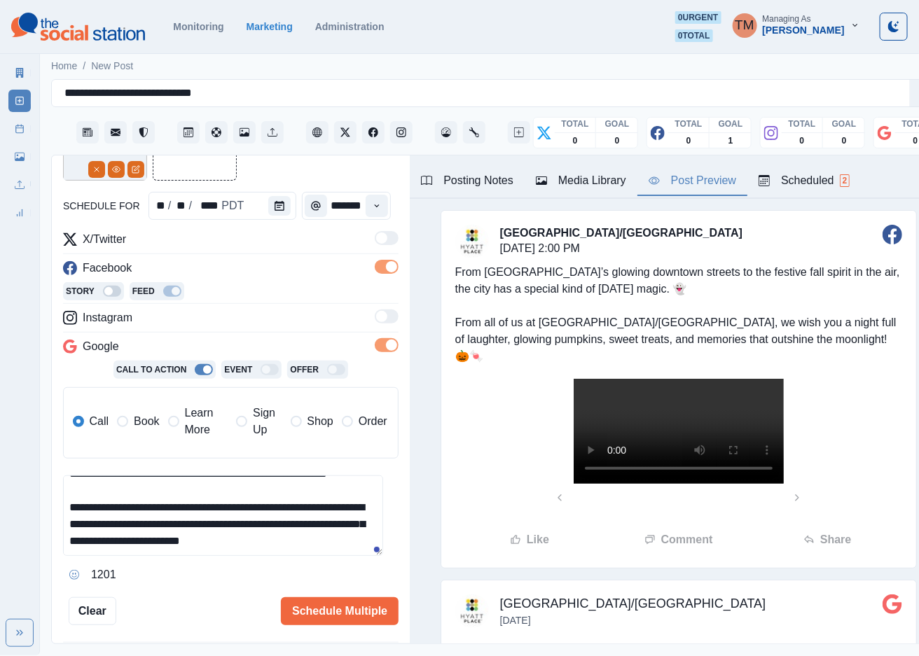
click at [274, 543] on textarea "**********" at bounding box center [223, 516] width 320 height 81
type textarea "**********"
click at [309, 605] on button "Schedule Multiple" at bounding box center [340, 611] width 118 height 28
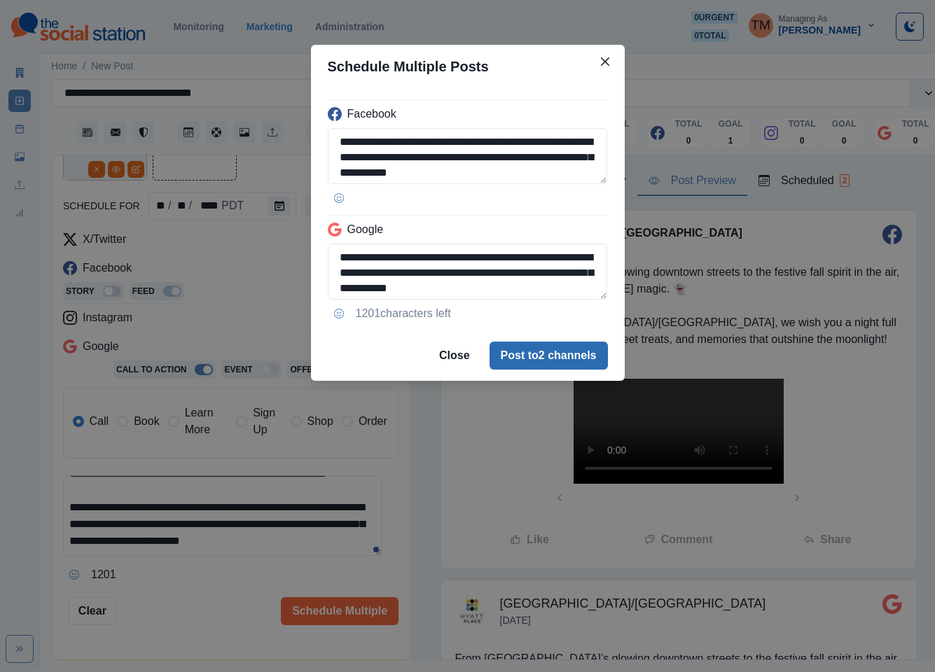
click at [583, 351] on button "Post to 2 channels" at bounding box center [549, 356] width 118 height 28
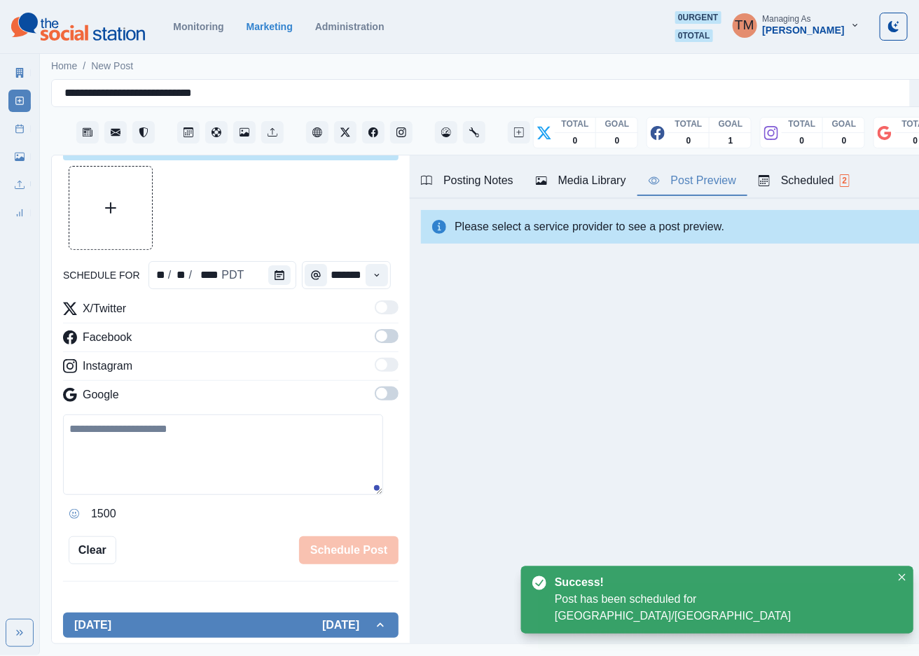
scroll to position [109, 0]
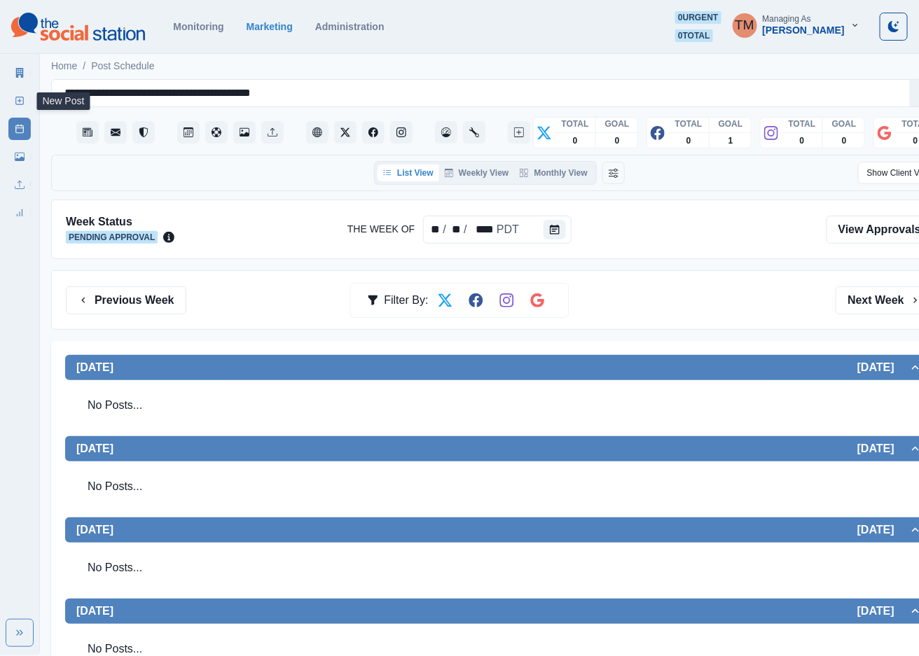
drag, startPoint x: 20, startPoint y: 102, endPoint x: 2, endPoint y: 112, distance: 20.4
click at [20, 102] on line at bounding box center [20, 101] width 0 height 4
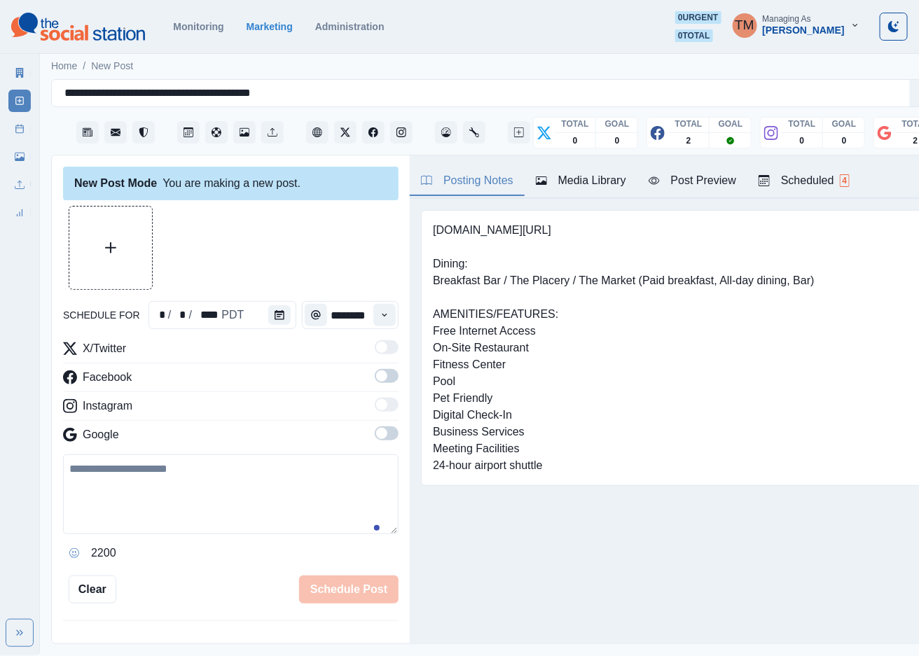
drag, startPoint x: 173, startPoint y: 494, endPoint x: 174, endPoint y: 486, distance: 8.5
click at [174, 494] on textarea at bounding box center [230, 495] width 335 height 80
paste textarea "**********"
type textarea "**********"
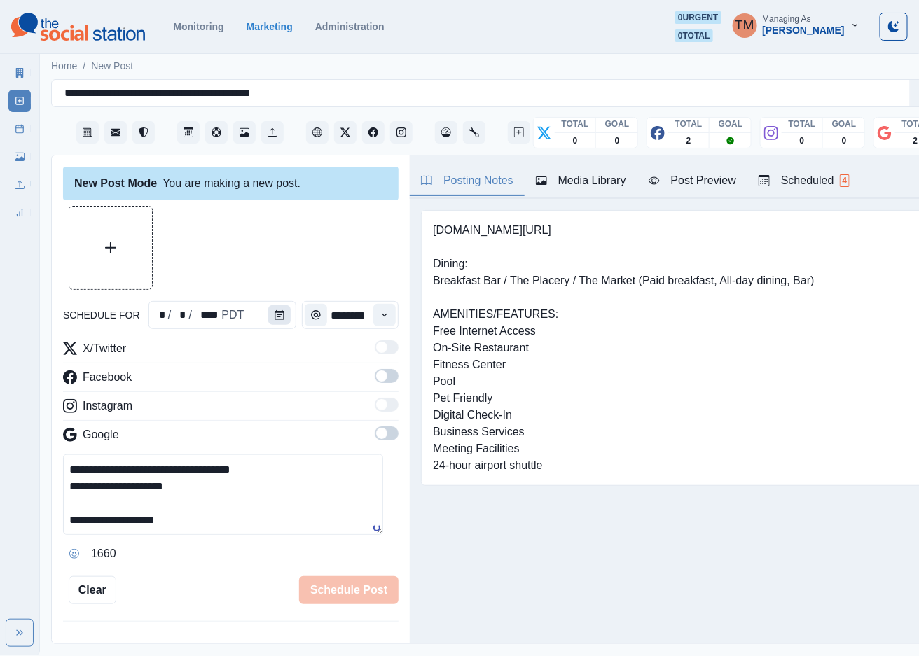
click at [275, 310] on icon "Calendar" at bounding box center [280, 315] width 10 height 10
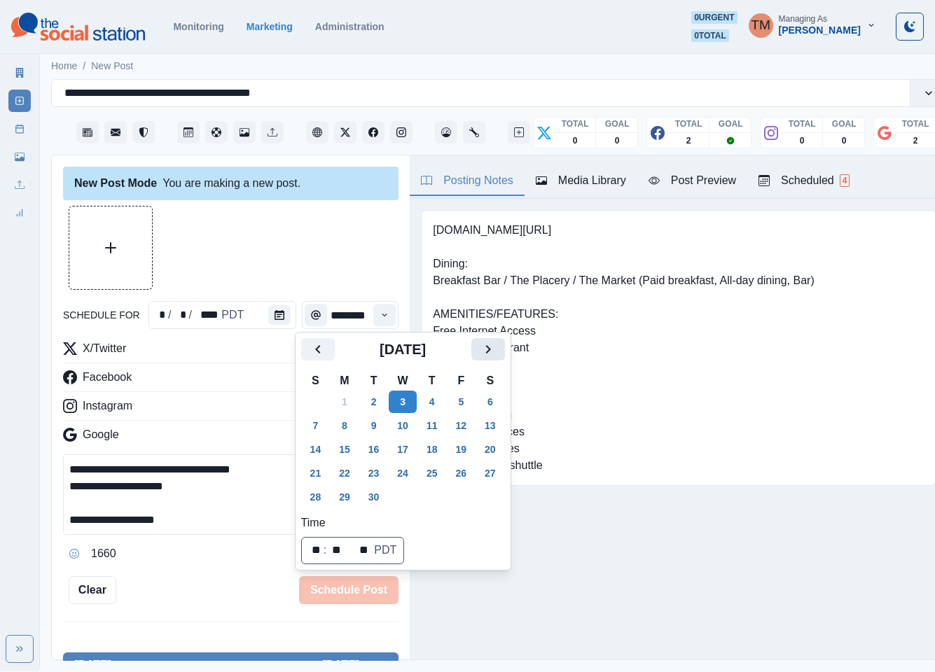
click at [483, 347] on icon "Next" at bounding box center [488, 349] width 17 height 17
click at [345, 469] on button "20" at bounding box center [345, 473] width 28 height 22
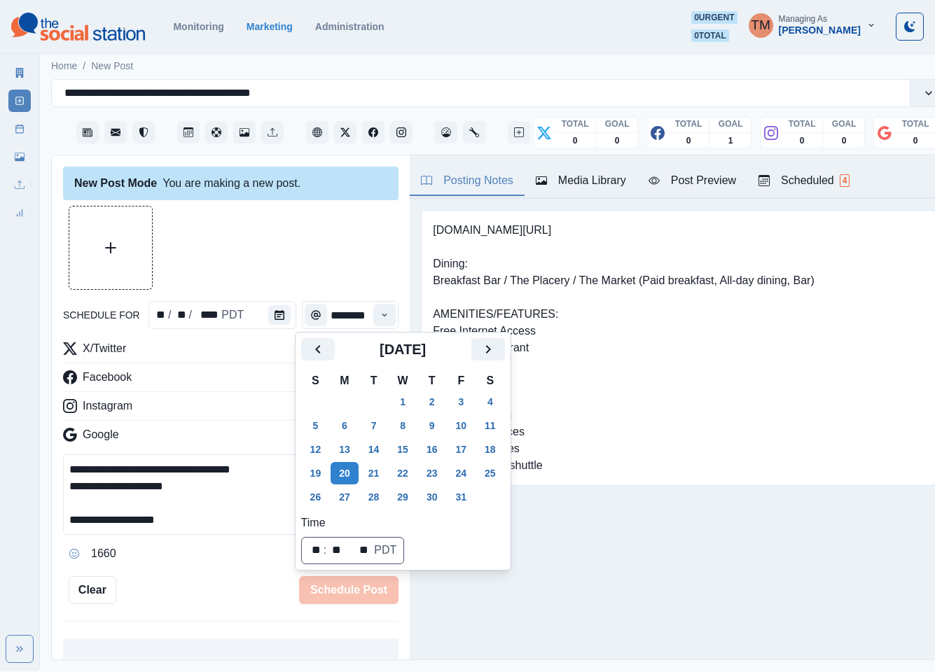
click at [274, 244] on div at bounding box center [230, 248] width 335 height 84
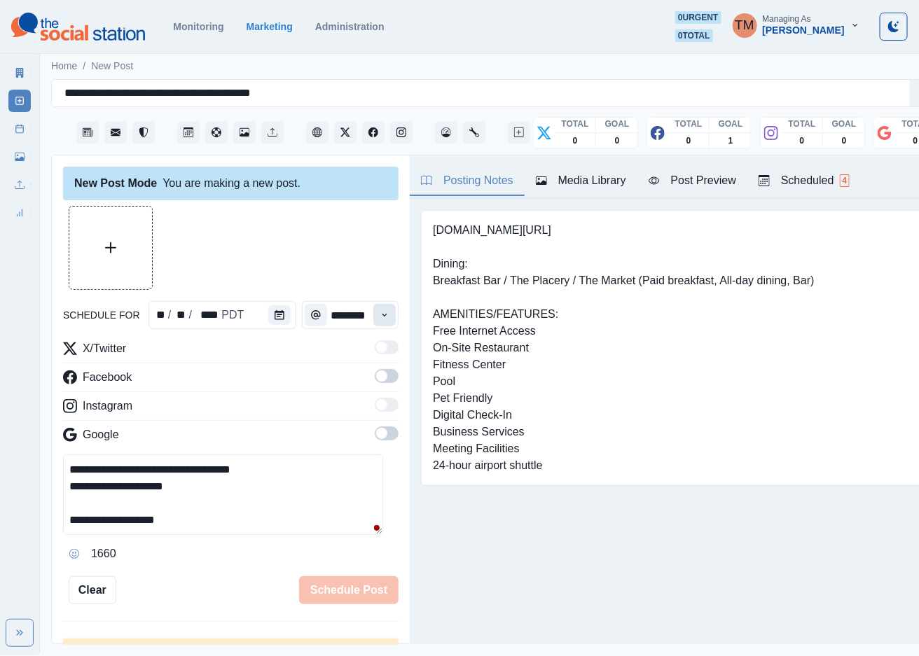
click at [380, 316] on icon "Time" at bounding box center [385, 315] width 10 height 10
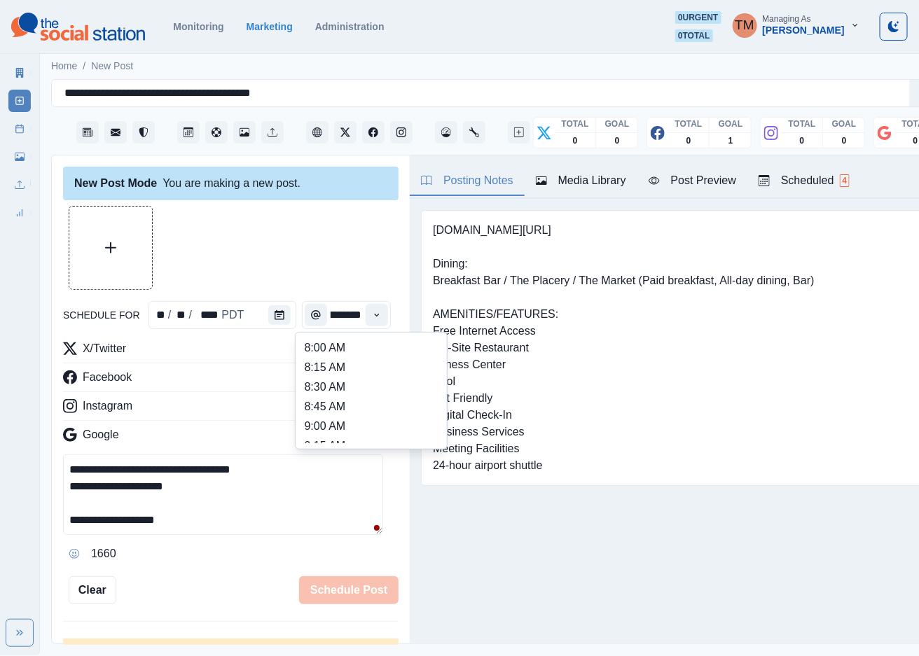
scroll to position [420, 0]
click at [345, 399] on li "2:00 PM" at bounding box center [371, 399] width 140 height 20
type input "*******"
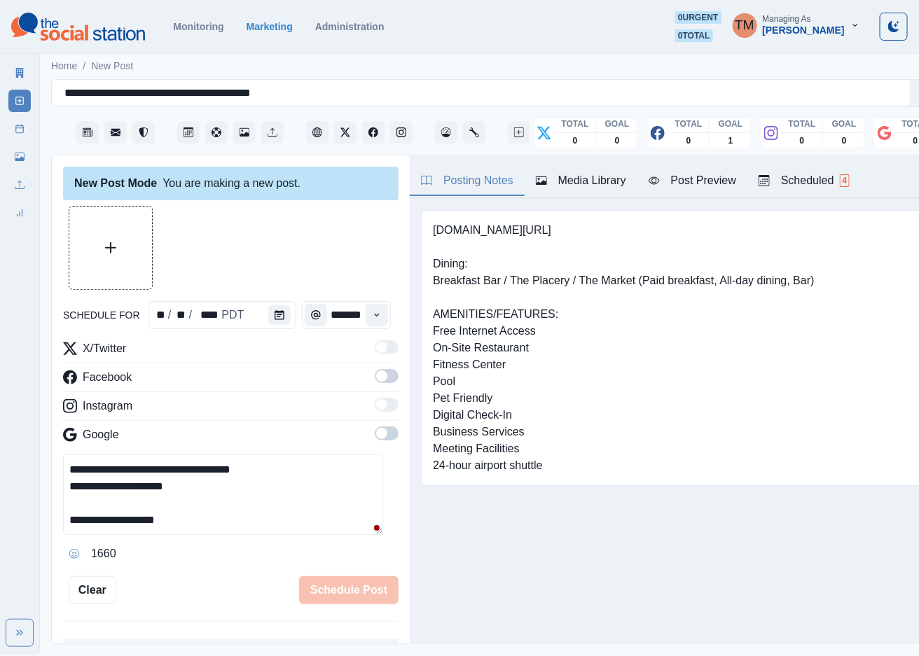
scroll to position [0, 9]
click at [375, 379] on span at bounding box center [387, 376] width 24 height 14
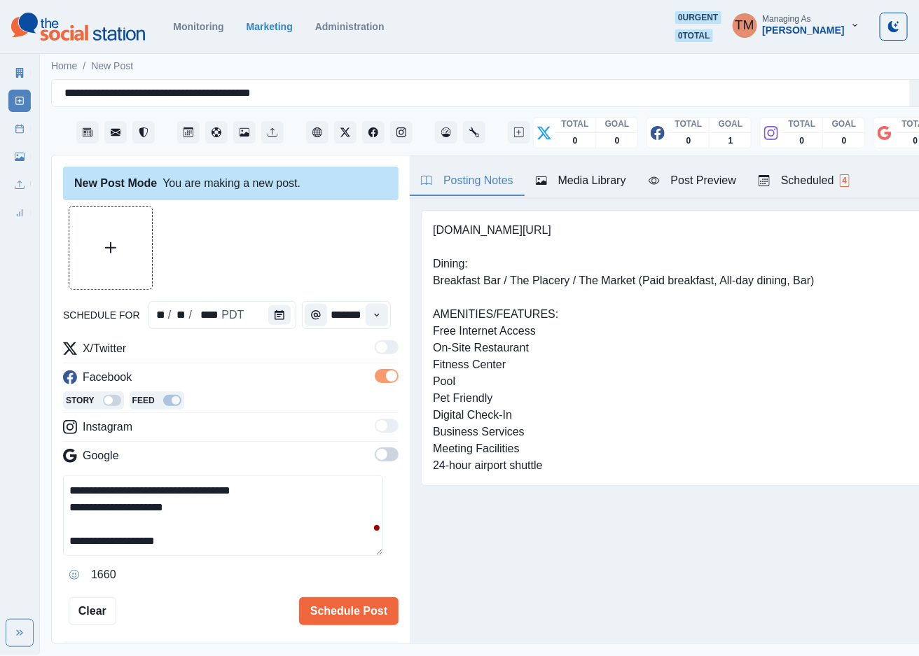
click at [376, 458] on span at bounding box center [387, 455] width 24 height 14
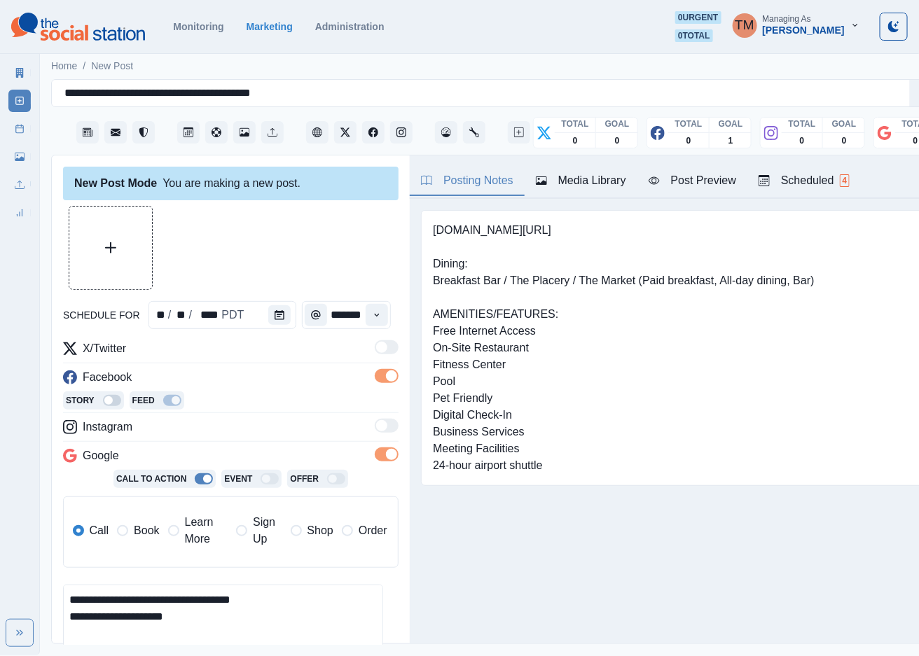
click at [141, 534] on span "Book" at bounding box center [146, 530] width 25 height 17
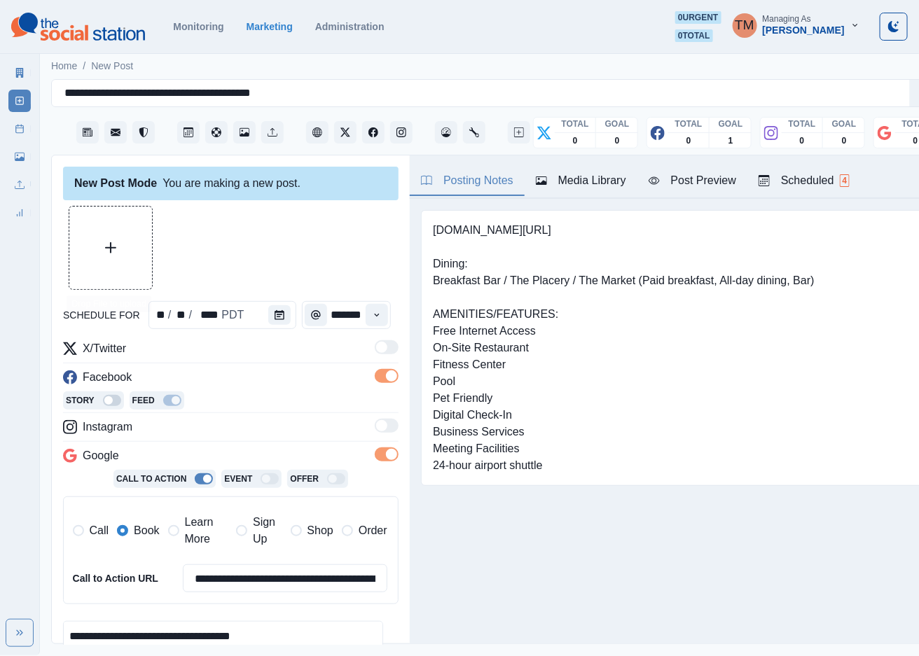
click at [113, 253] on icon "Upload Media" at bounding box center [110, 247] width 11 height 11
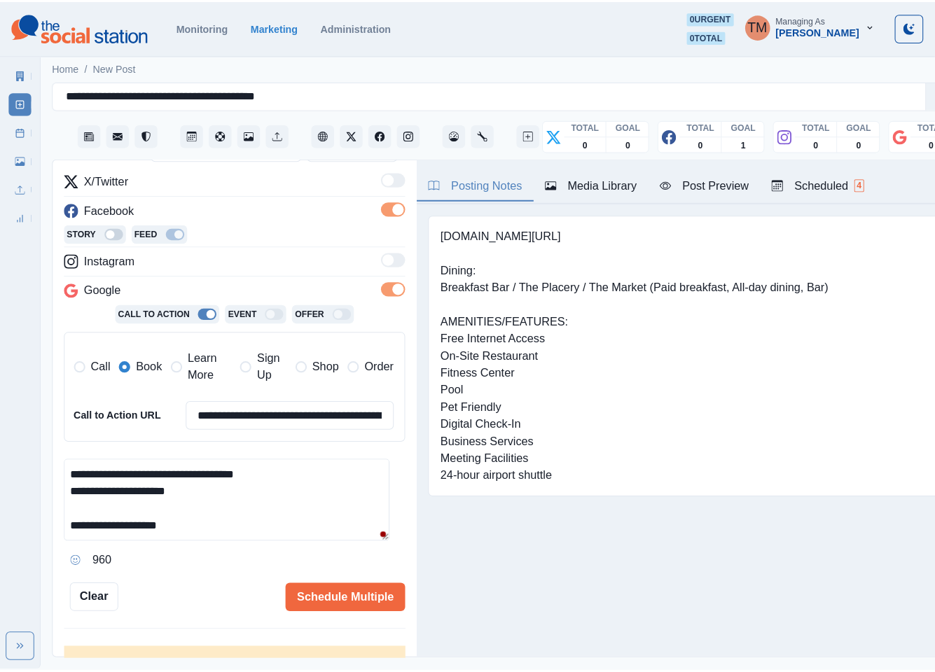
scroll to position [207, 0]
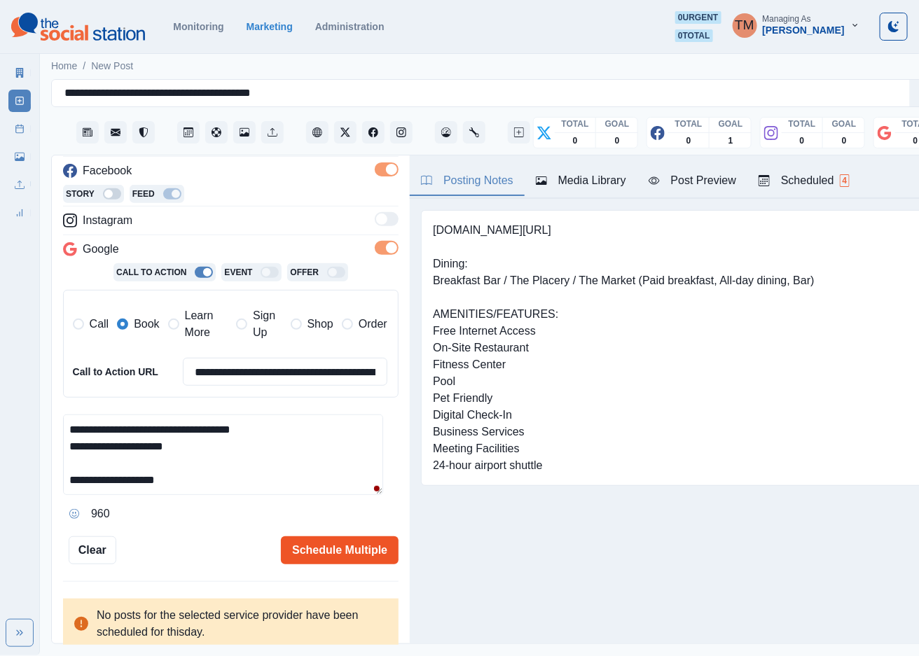
click at [305, 546] on button "Schedule Multiple" at bounding box center [340, 550] width 118 height 28
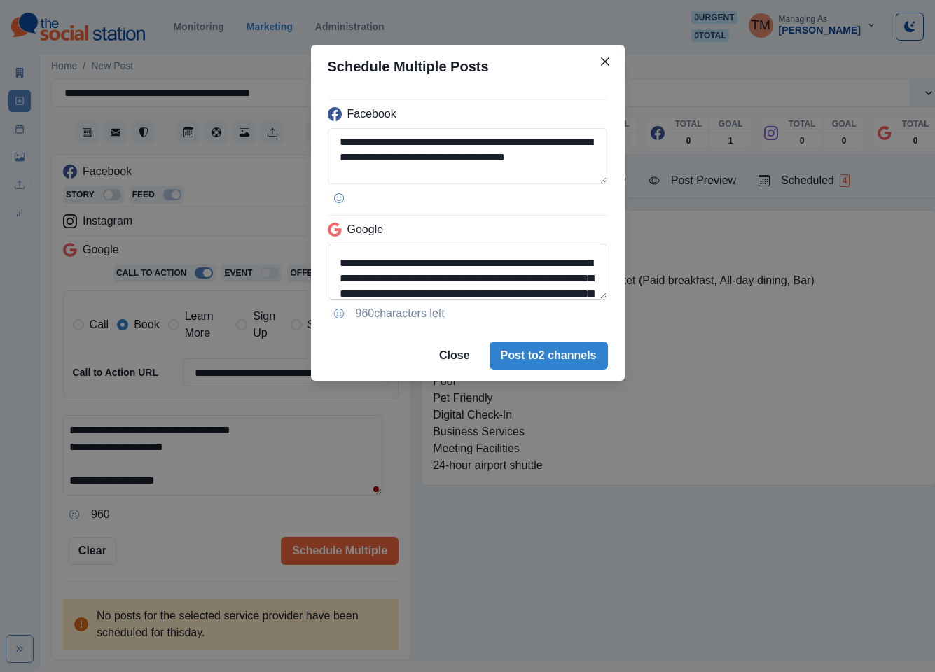
scroll to position [42, 0]
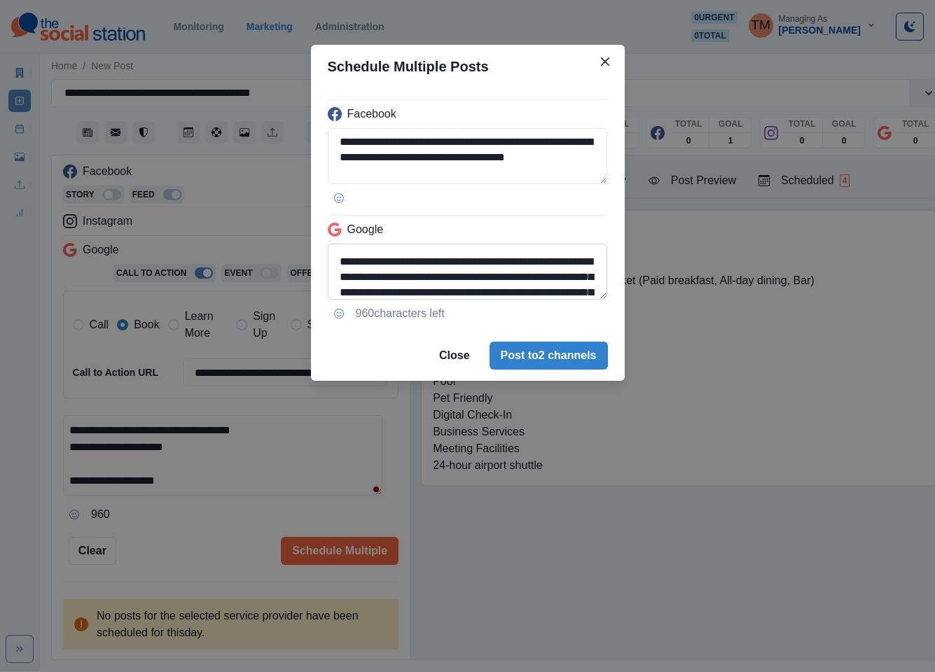
drag, startPoint x: 555, startPoint y: 279, endPoint x: 422, endPoint y: 279, distance: 132.4
click at [422, 279] on textarea "**********" at bounding box center [468, 272] width 280 height 56
paste textarea
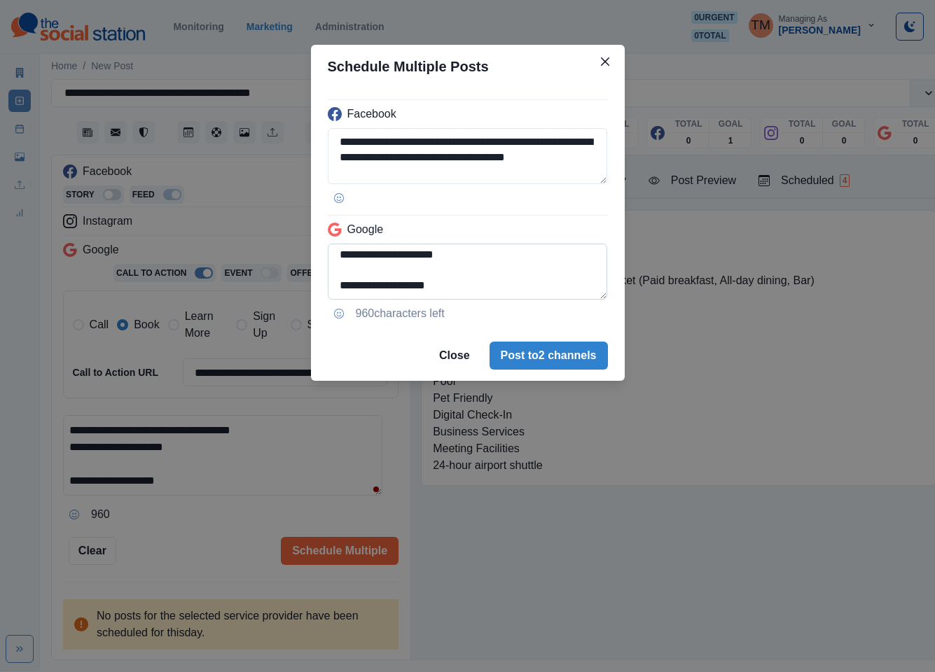
scroll to position [208, 0]
click at [334, 279] on textarea "**********" at bounding box center [468, 272] width 280 height 56
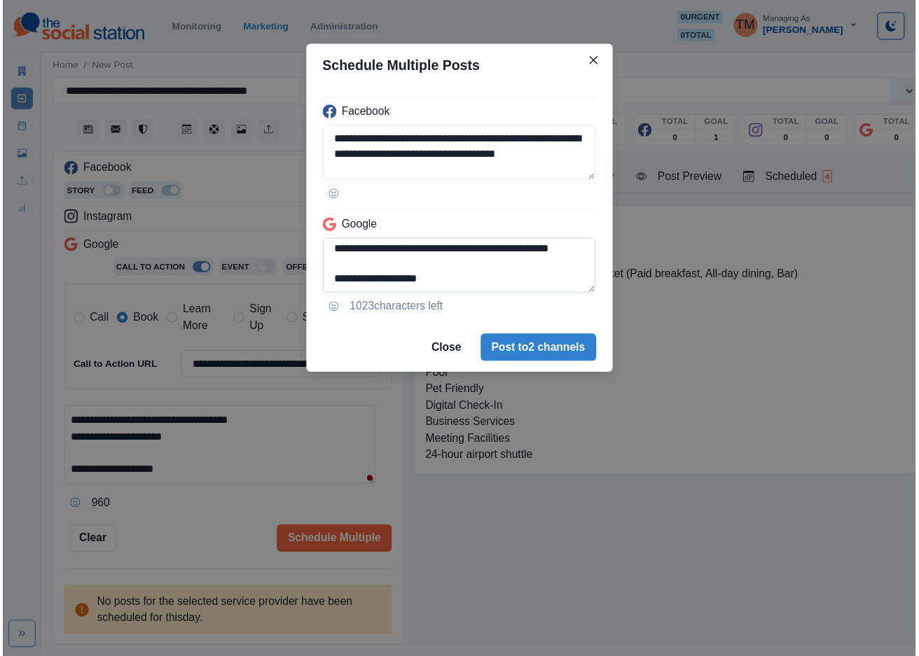
scroll to position [198, 0]
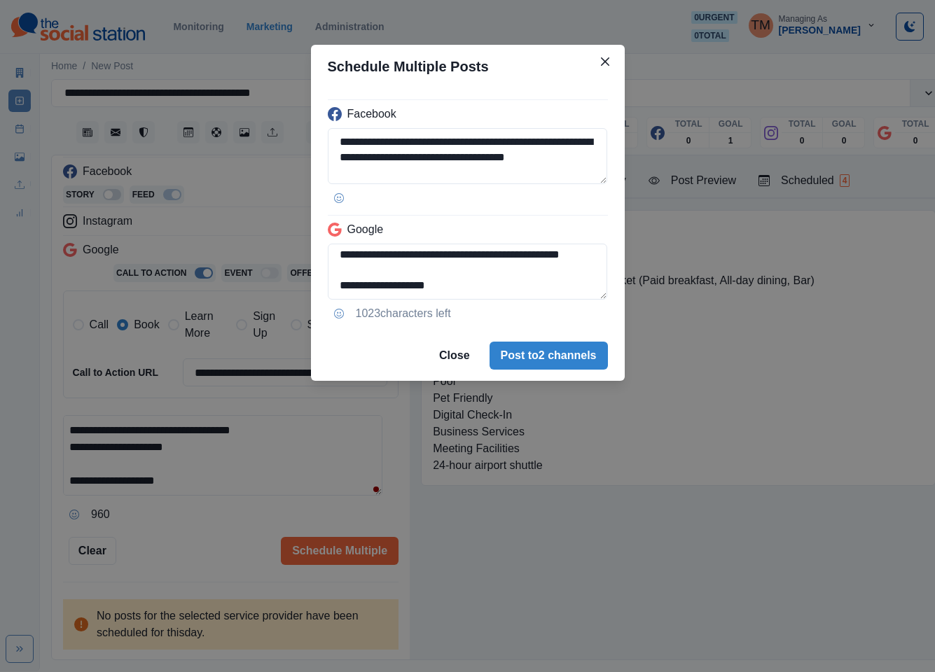
type textarea "**********"
click at [209, 553] on div "**********" at bounding box center [467, 336] width 935 height 672
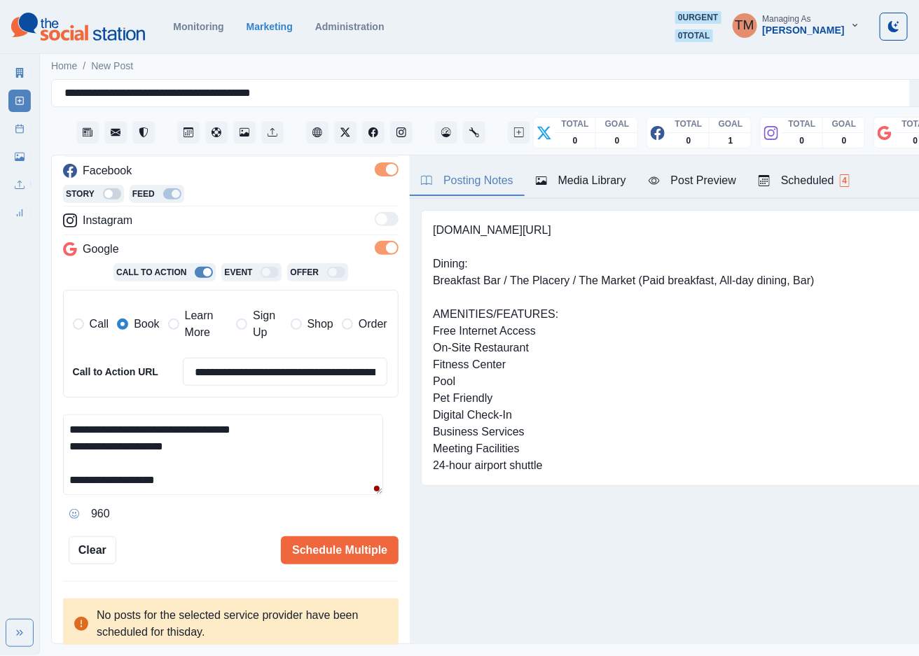
click at [712, 183] on div "Post Preview" at bounding box center [693, 180] width 88 height 17
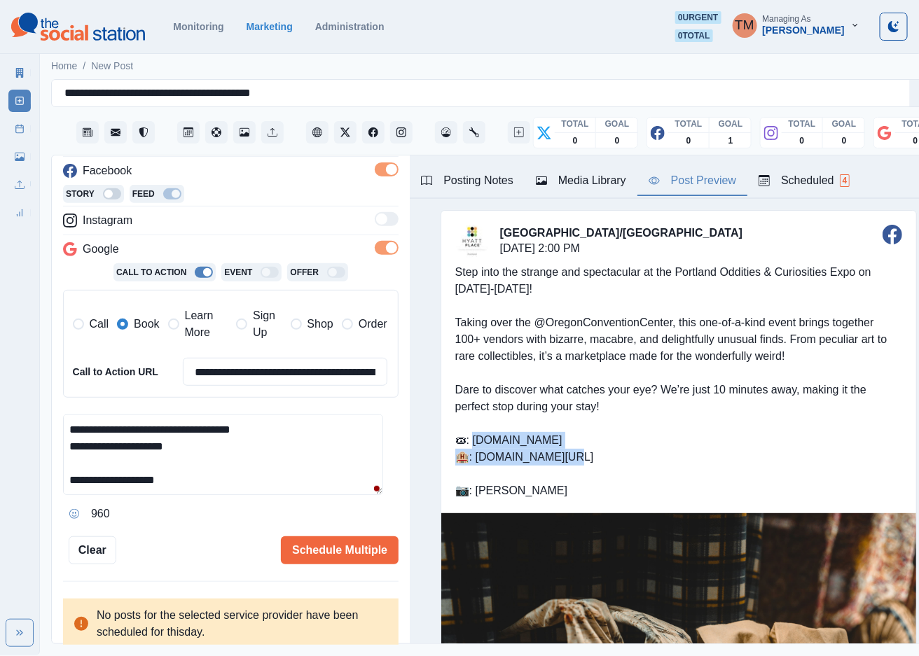
drag, startPoint x: 677, startPoint y: 440, endPoint x: 461, endPoint y: 443, distance: 215.7
click at [461, 443] on div "Step into the strange and spectacular at the Portland Oddities & Curiosities Ex…" at bounding box center [678, 381] width 475 height 263
copy div "[DOMAIN_NAME]"
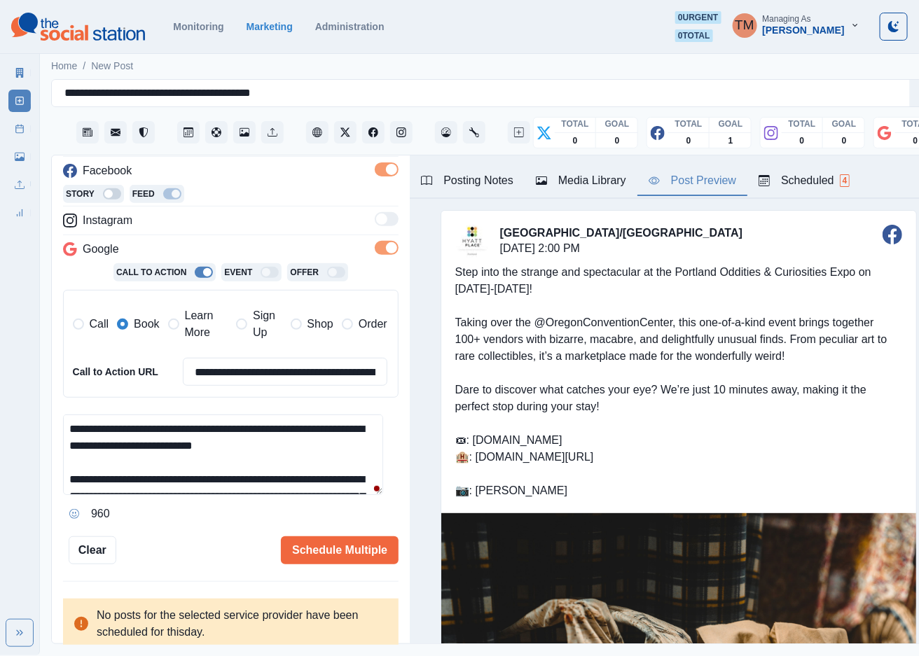
drag, startPoint x: 68, startPoint y: 448, endPoint x: 202, endPoint y: 448, distance: 134.5
click at [202, 448] on textarea "**********" at bounding box center [223, 455] width 320 height 81
paste textarea
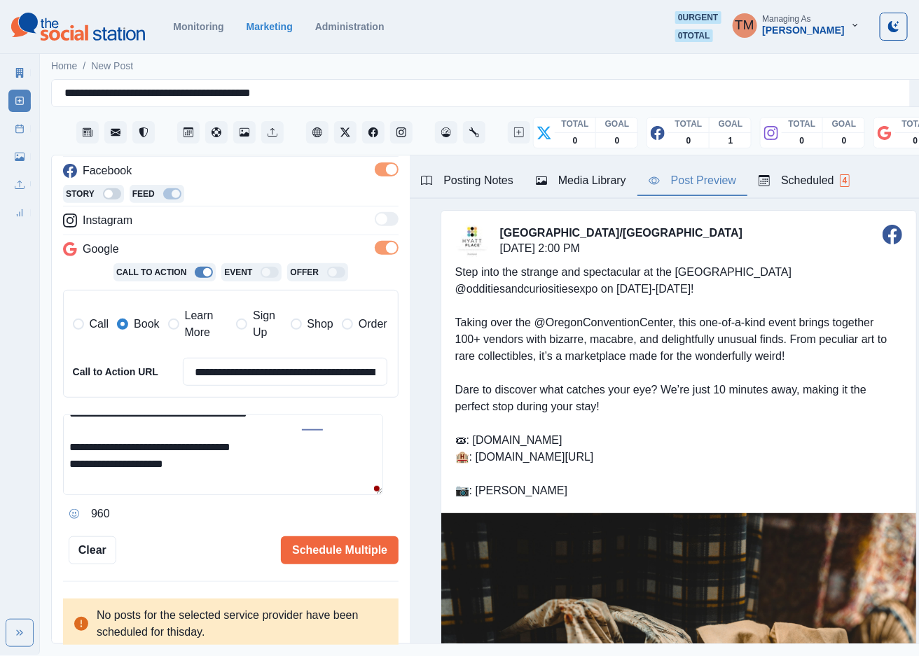
scroll to position [160, 0]
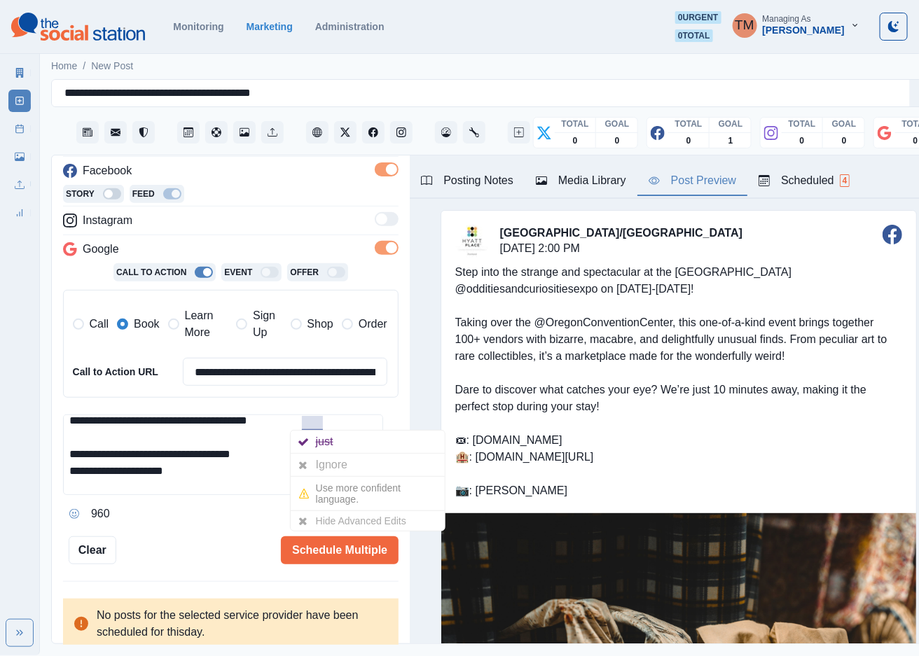
click at [340, 464] on div "Ignore" at bounding box center [334, 465] width 37 height 22
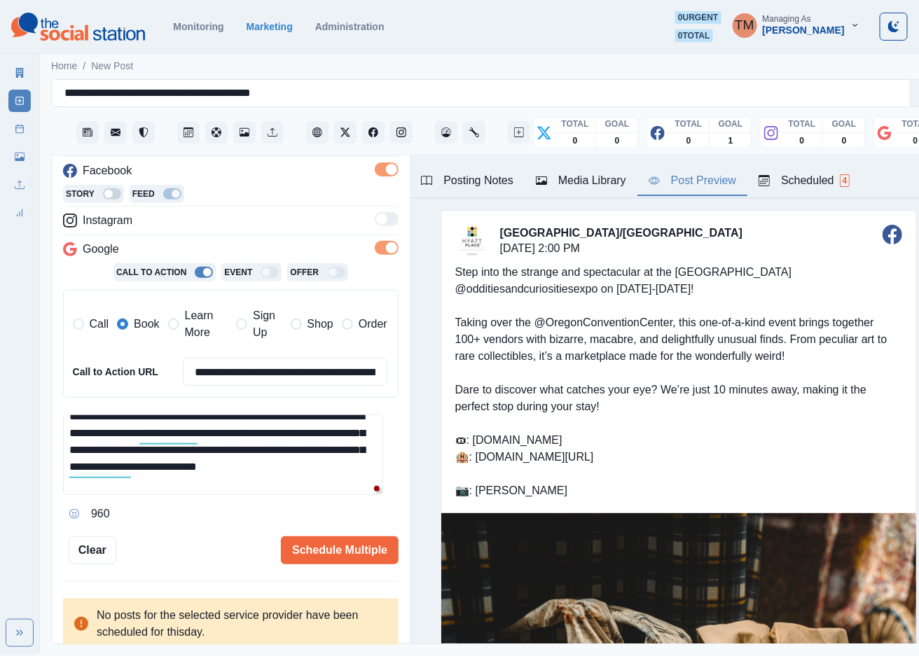
scroll to position [84, 0]
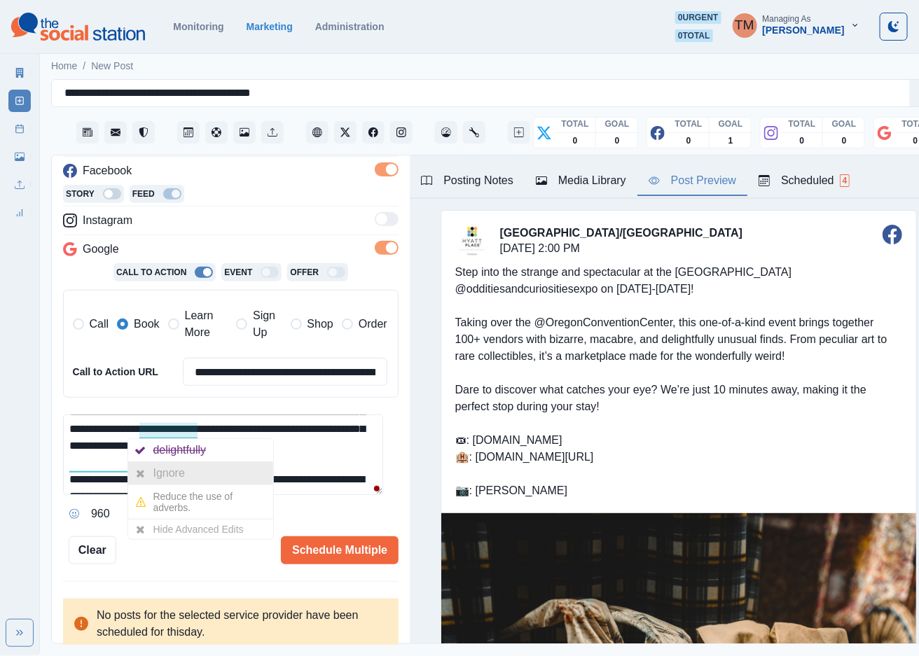
click at [191, 471] on div "Ignore" at bounding box center [200, 473] width 145 height 22
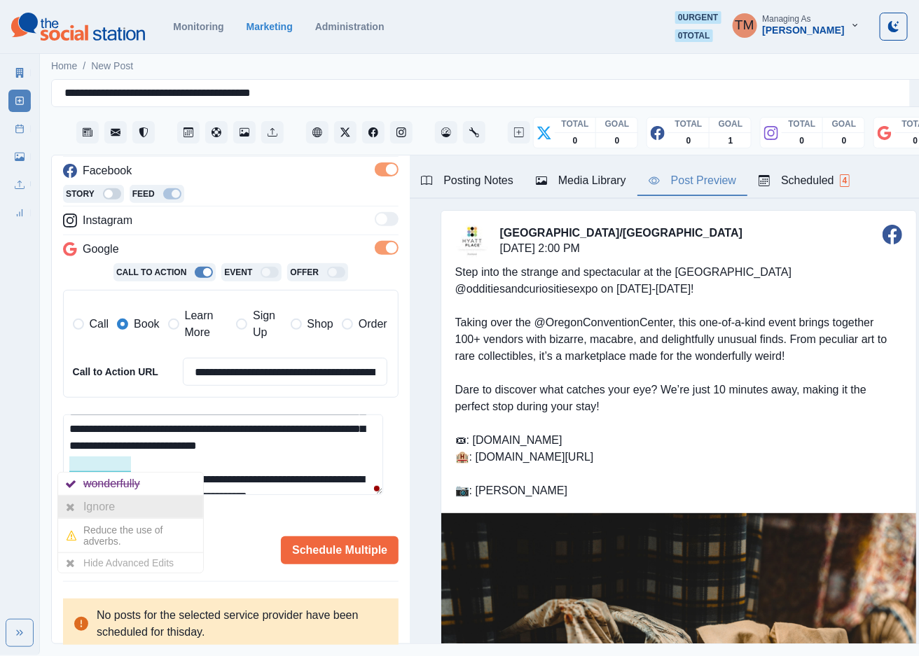
click at [110, 505] on div "Ignore" at bounding box center [101, 507] width 37 height 22
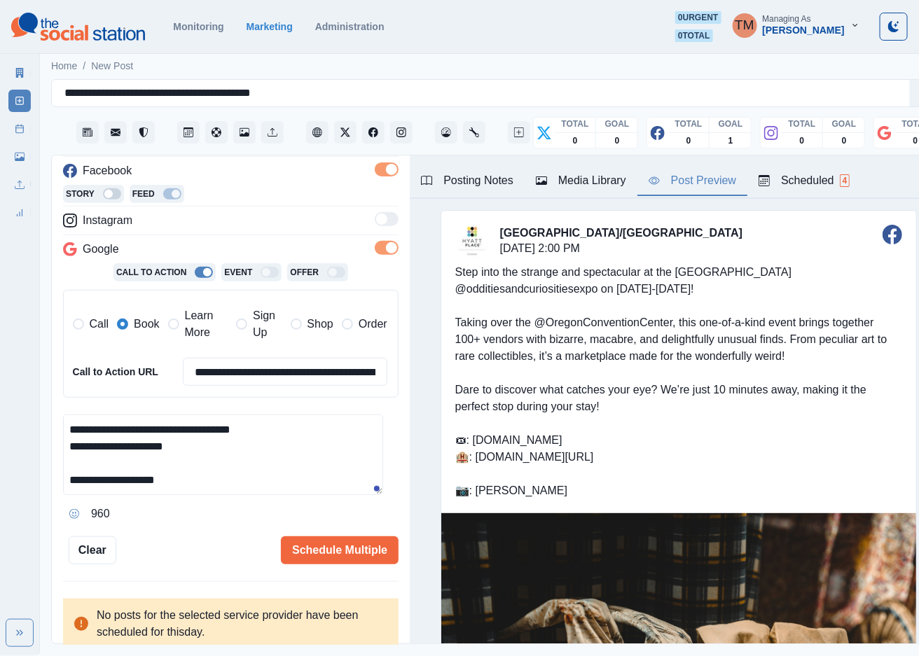
scroll to position [15, 0]
type textarea "**********"
click at [317, 536] on button "Schedule Multiple" at bounding box center [340, 550] width 118 height 28
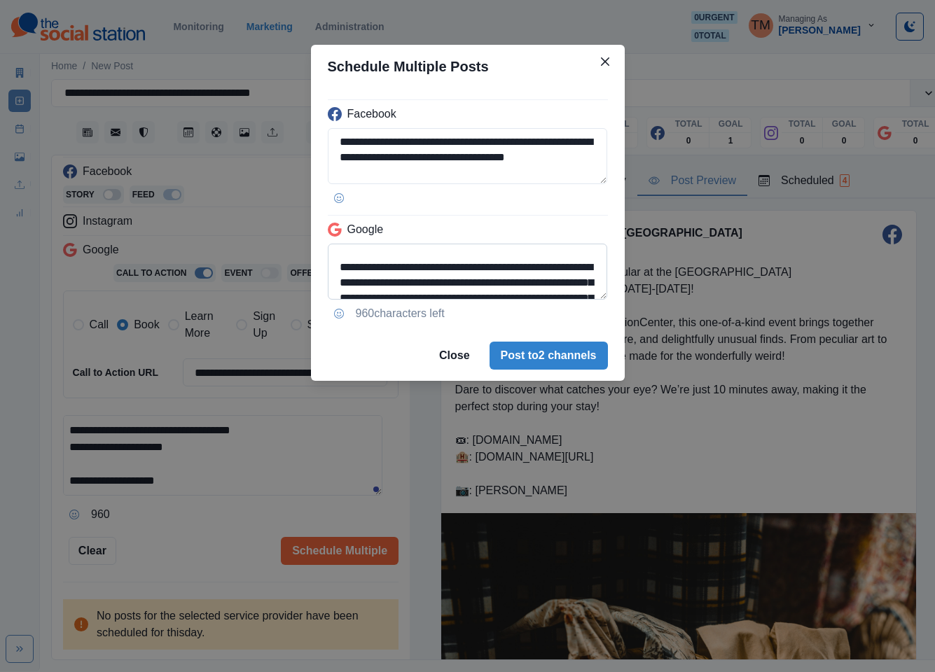
scroll to position [42, 0]
drag, startPoint x: 421, startPoint y: 278, endPoint x: 555, endPoint y: 279, distance: 133.8
click at [555, 279] on textarea "**********" at bounding box center [468, 272] width 280 height 56
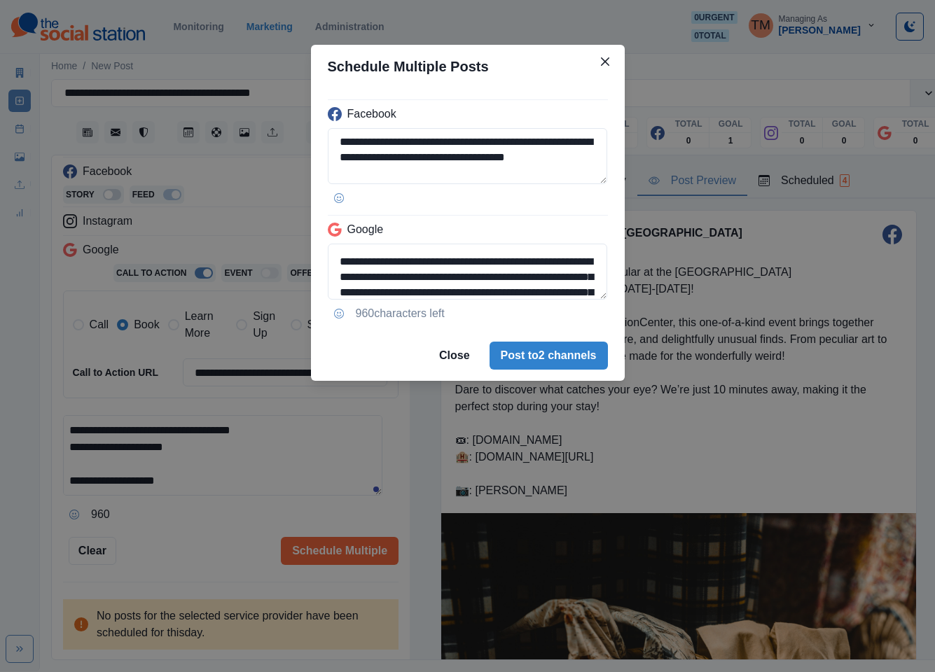
paste textarea
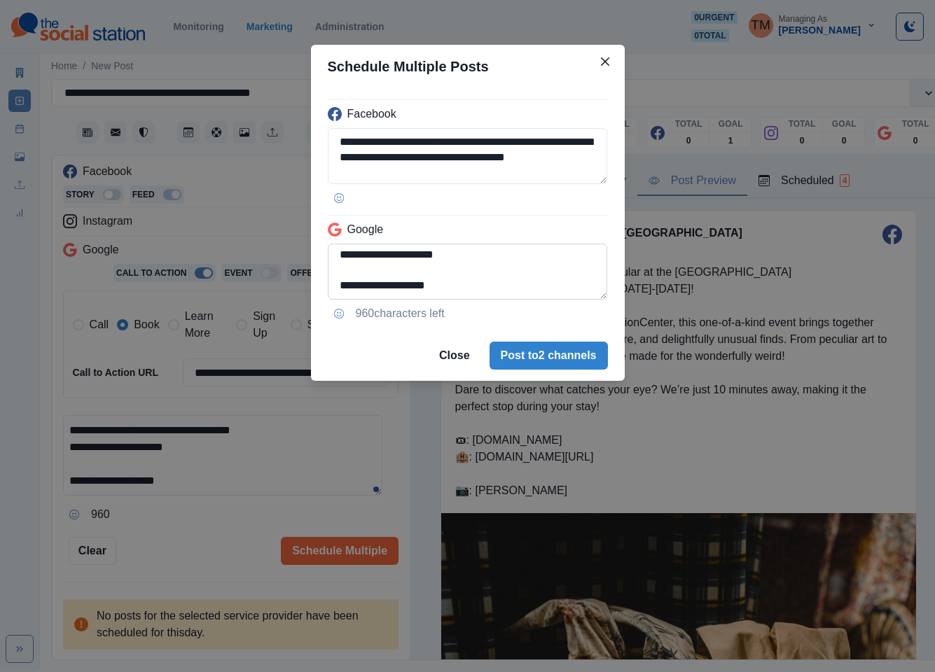
click at [341, 279] on textarea "**********" at bounding box center [468, 272] width 280 height 56
type textarea "**********"
drag, startPoint x: 216, startPoint y: 517, endPoint x: 209, endPoint y: 519, distance: 8.0
click at [215, 517] on div "**********" at bounding box center [467, 336] width 935 height 672
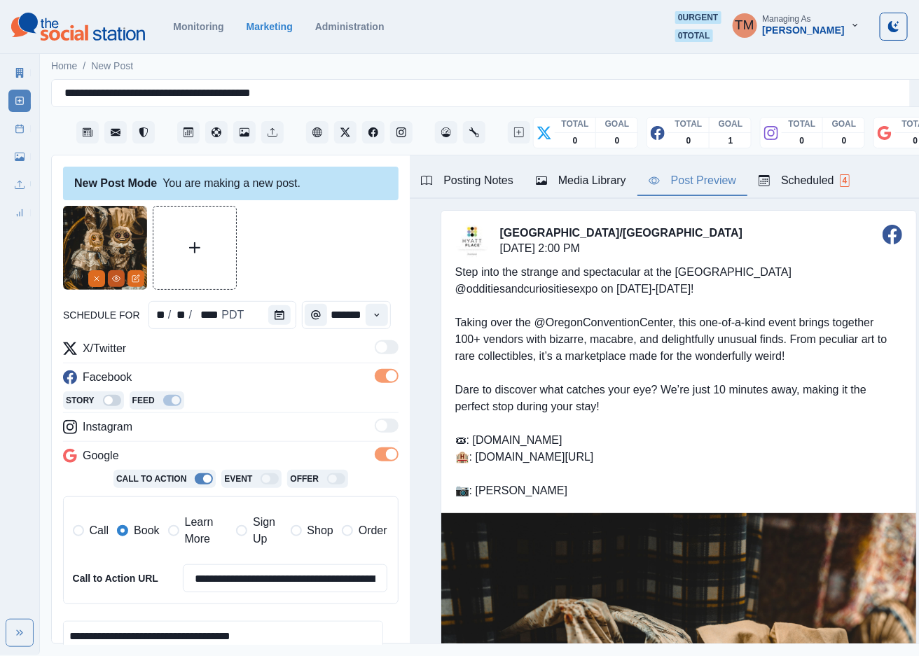
click at [118, 280] on icon "View Media" at bounding box center [116, 279] width 8 height 8
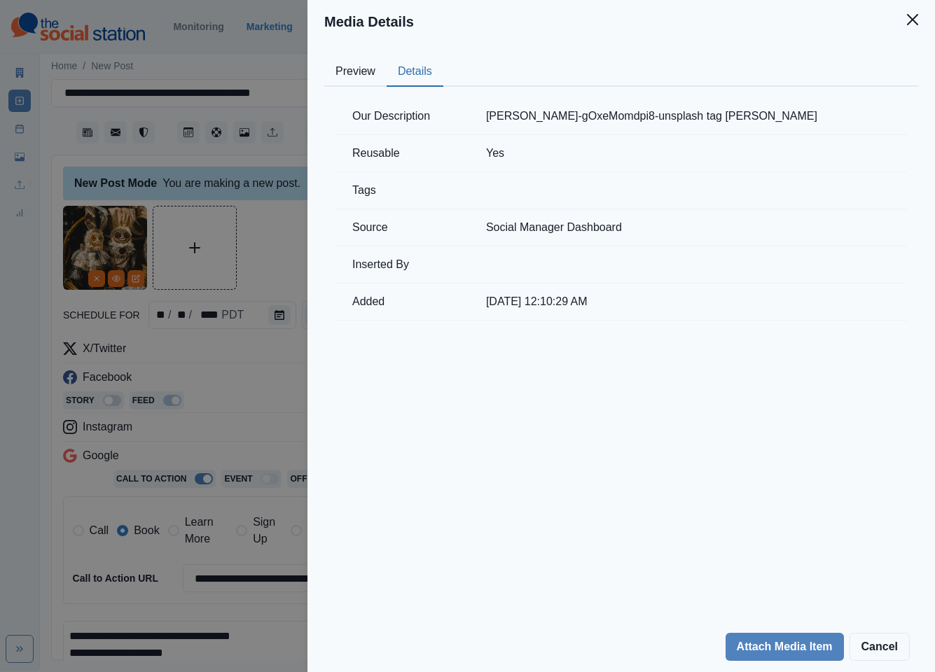
click at [417, 69] on button "Details" at bounding box center [415, 71] width 57 height 29
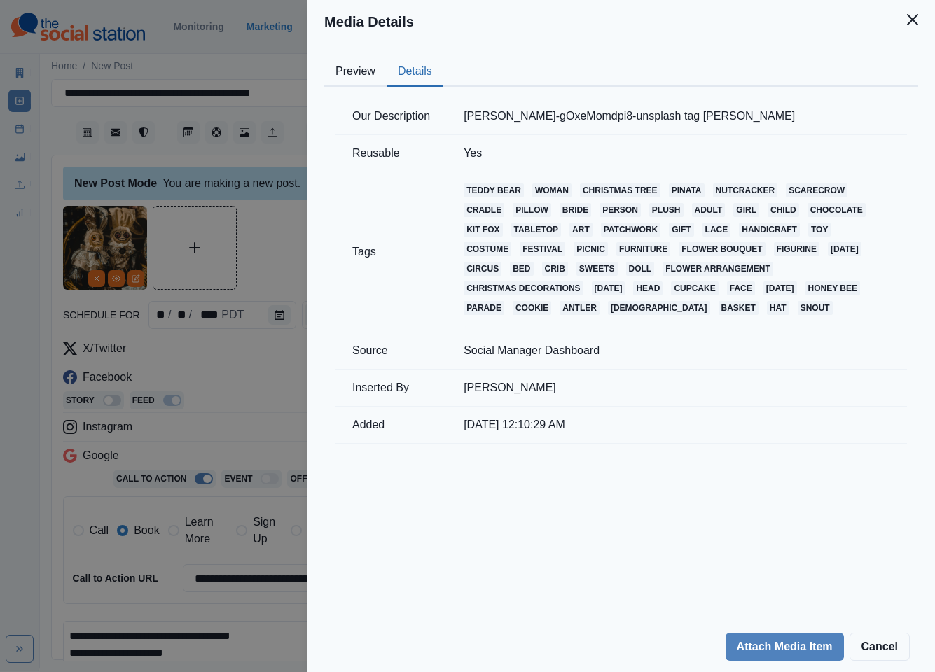
click at [352, 72] on button "Preview" at bounding box center [355, 71] width 62 height 29
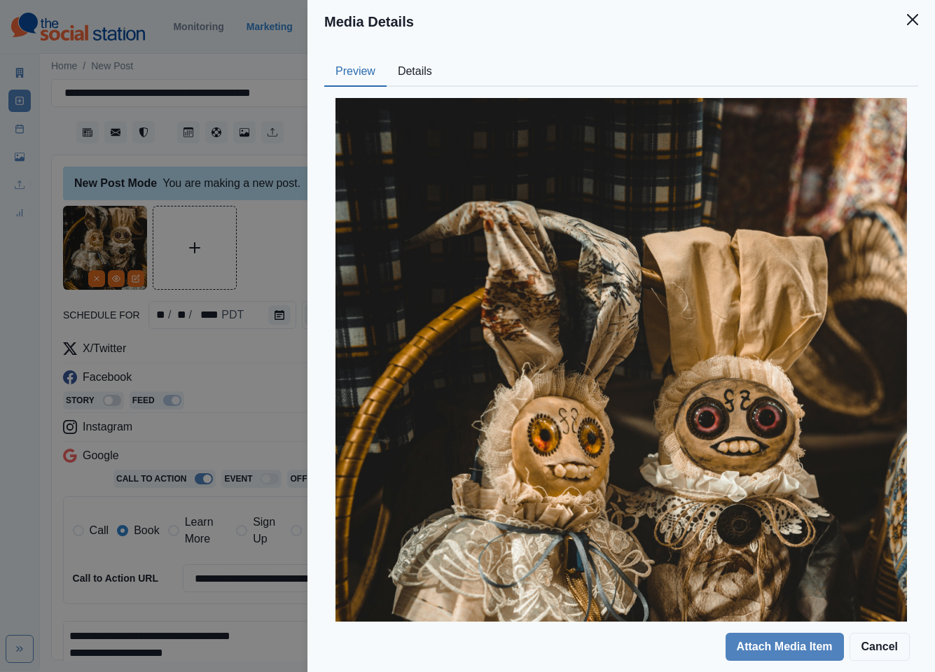
drag, startPoint x: 918, startPoint y: 22, endPoint x: 855, endPoint y: 60, distance: 73.5
click at [917, 22] on button "Close" at bounding box center [913, 20] width 28 height 28
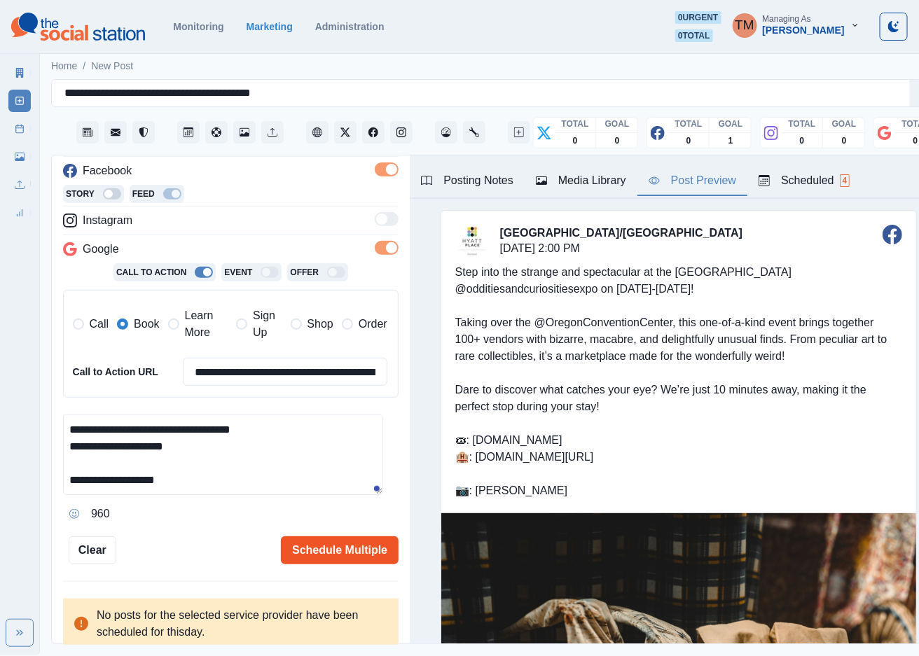
click at [330, 557] on button "Schedule Multiple" at bounding box center [340, 550] width 118 height 28
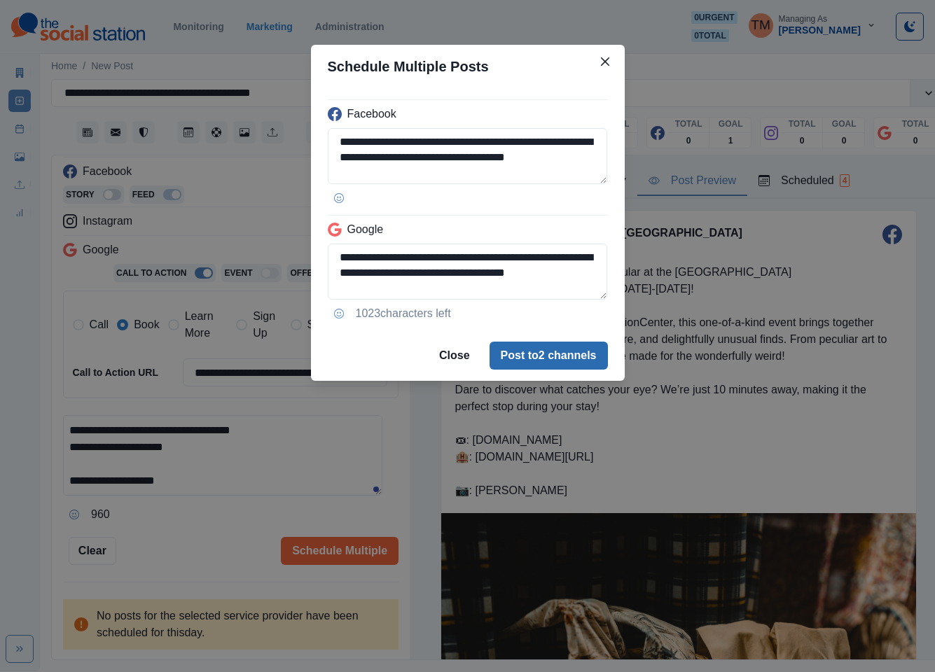
click at [581, 356] on button "Post to 2 channels" at bounding box center [549, 356] width 118 height 28
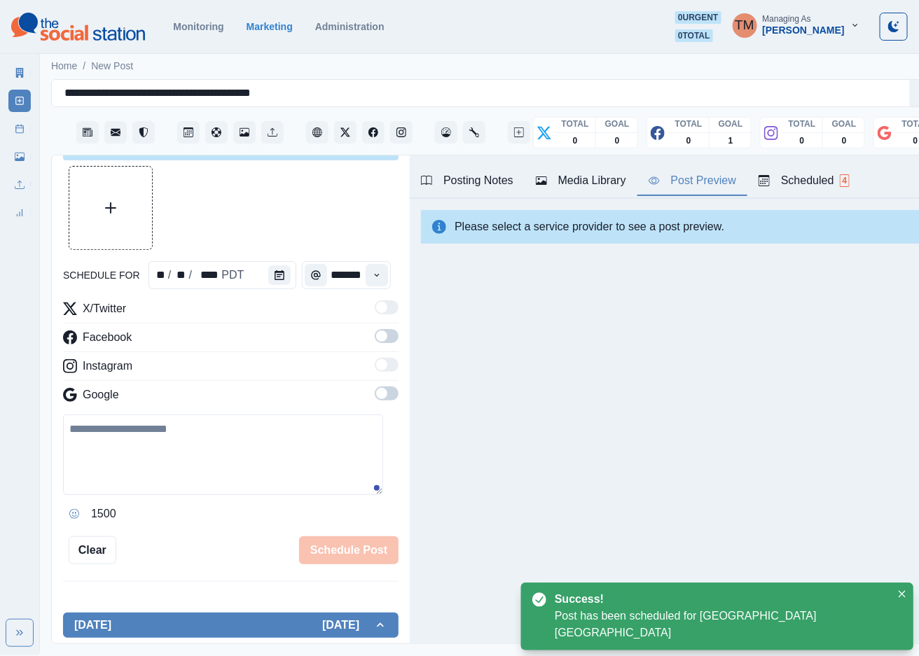
scroll to position [207, 0]
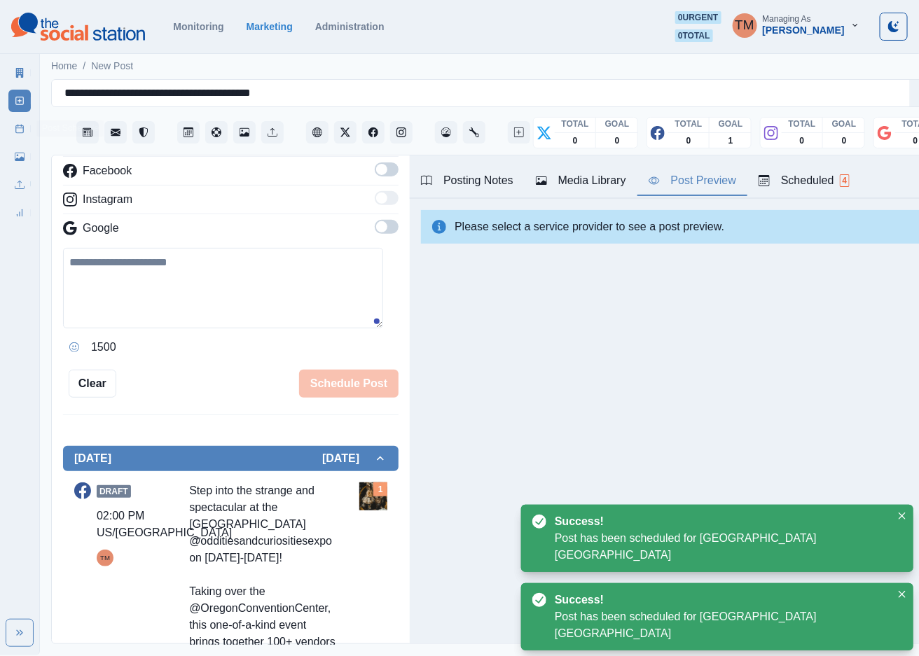
click at [26, 127] on link "Post Schedule" at bounding box center [19, 129] width 22 height 22
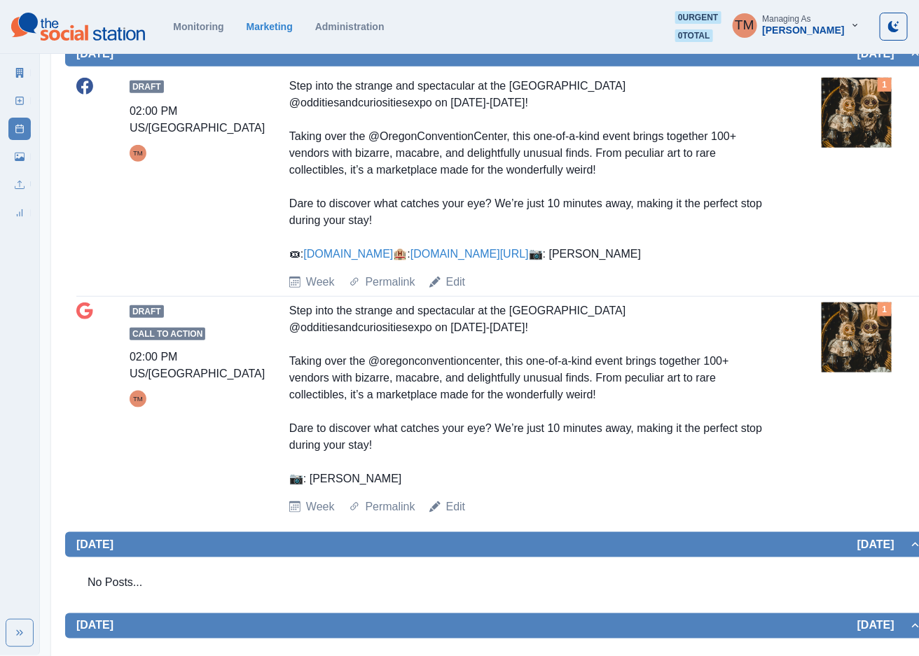
scroll to position [315, 0]
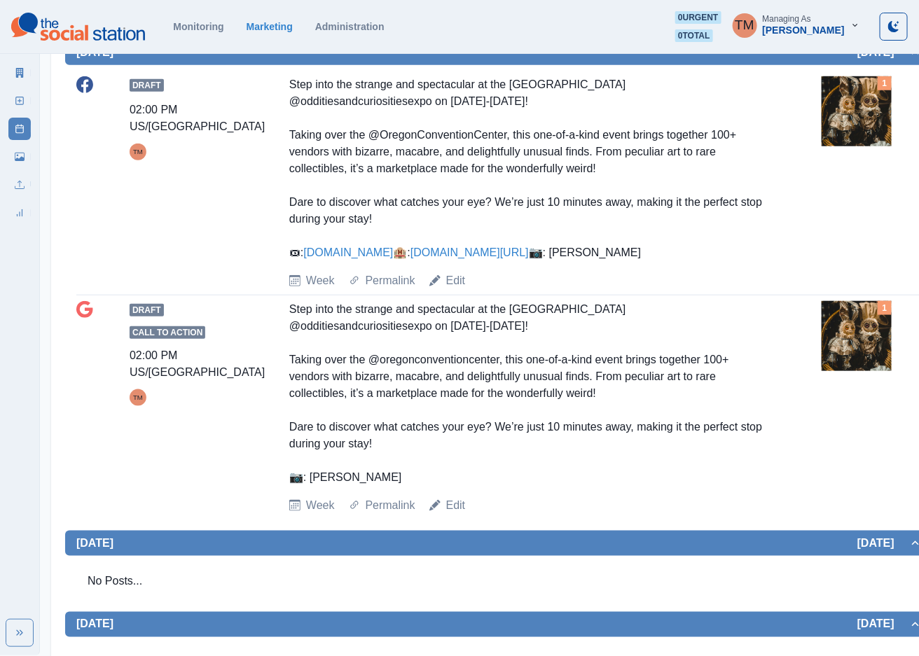
click at [860, 130] on img at bounding box center [857, 111] width 70 height 70
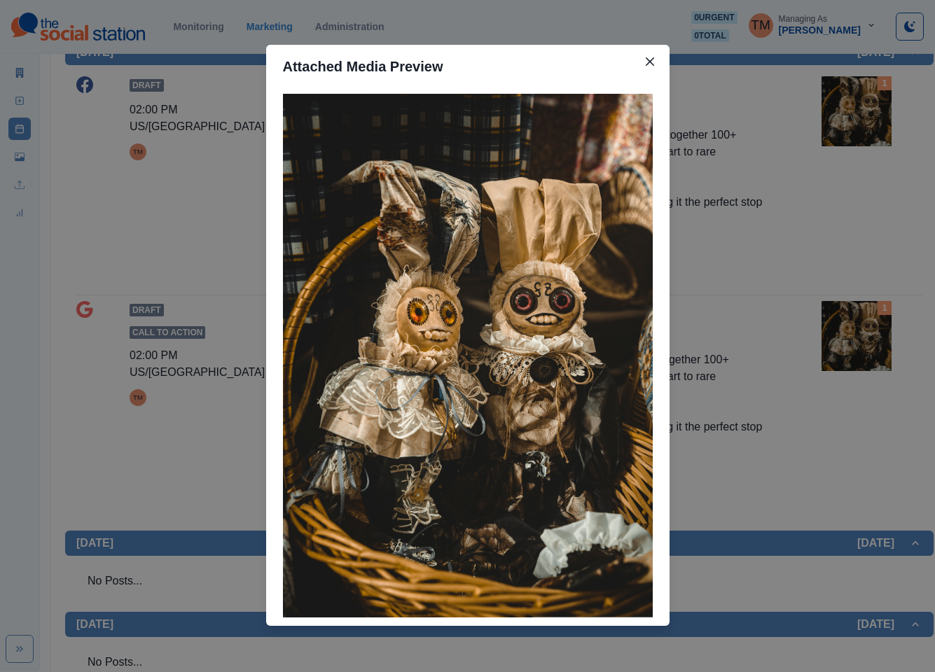
drag, startPoint x: 652, startPoint y: 63, endPoint x: 649, endPoint y: 74, distance: 11.6
click at [652, 63] on icon "Close" at bounding box center [650, 61] width 8 height 8
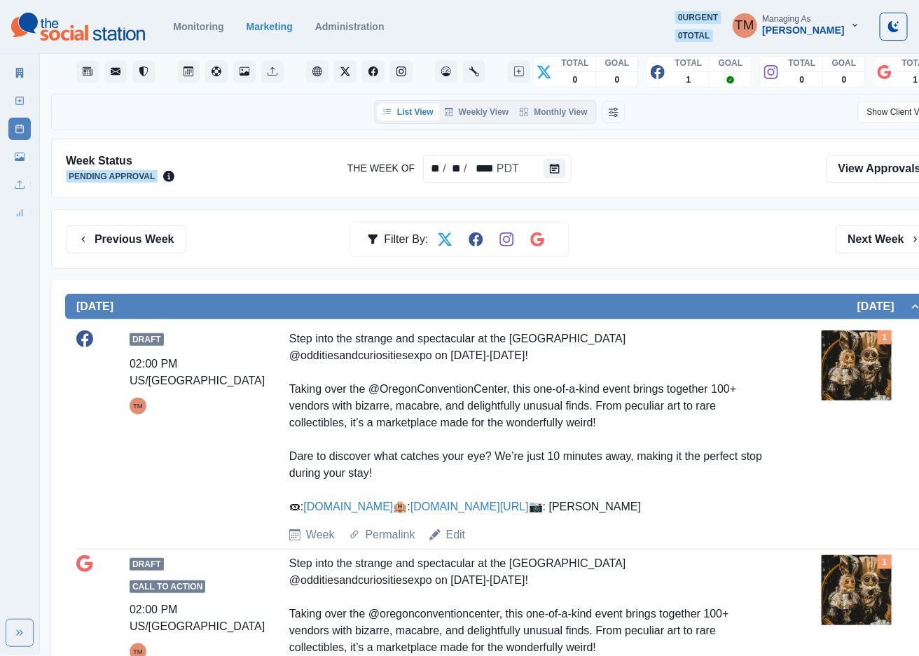
scroll to position [19, 0]
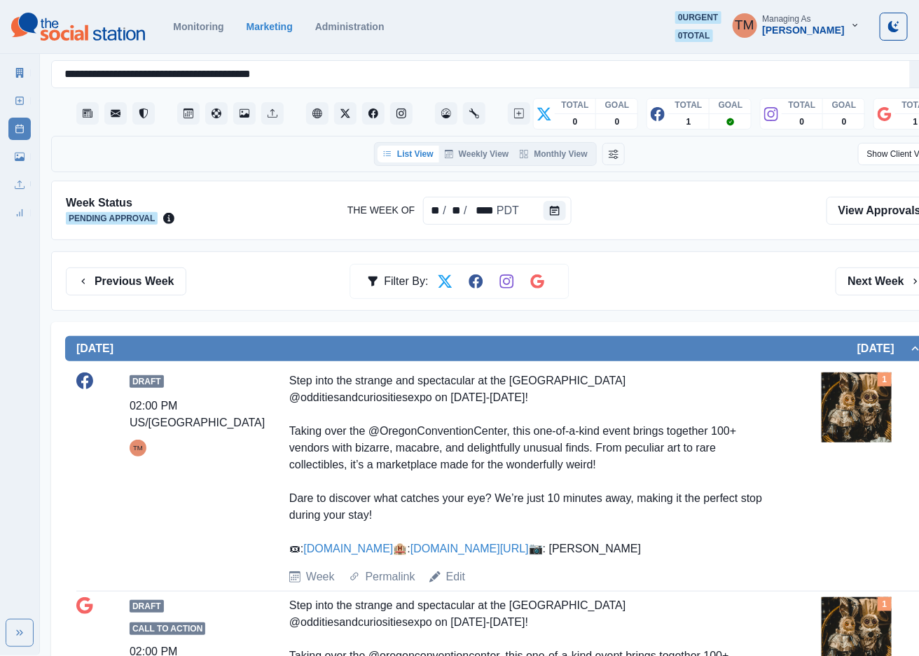
click at [154, 282] on button "Previous Week" at bounding box center [126, 282] width 120 height 28
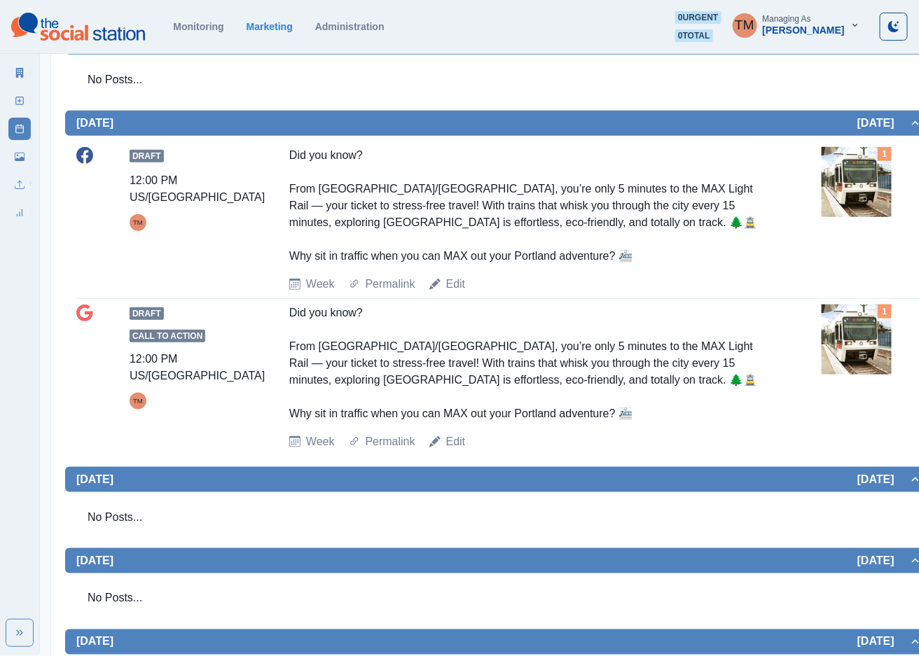
scroll to position [105, 0]
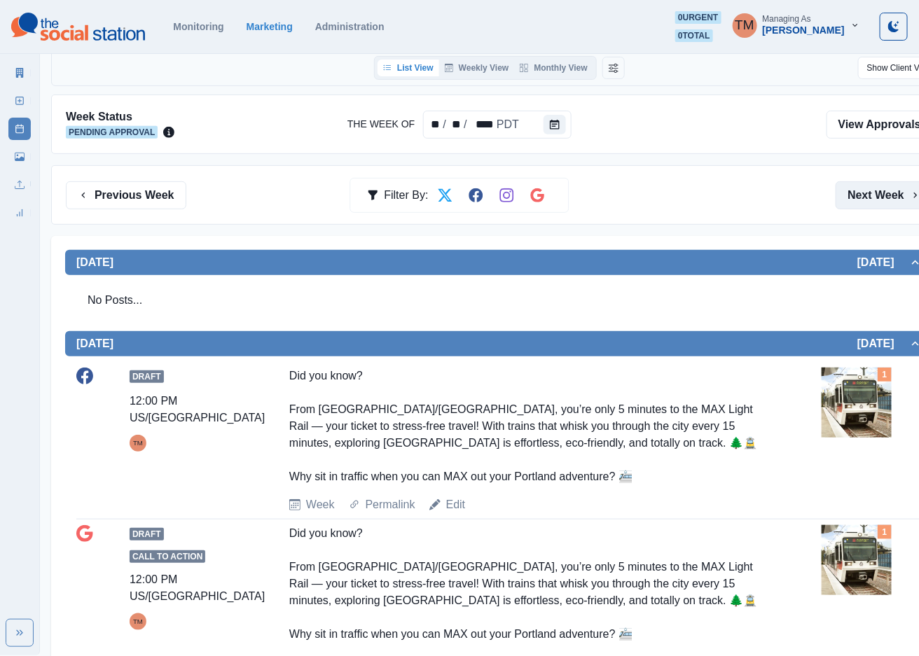
click at [879, 198] on button "Next Week" at bounding box center [884, 195] width 97 height 28
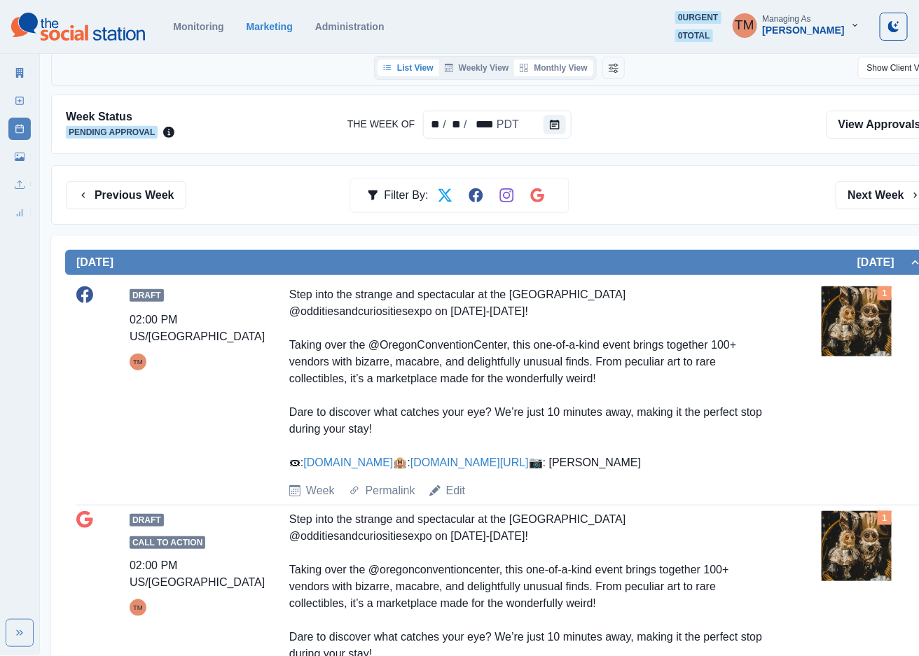
click at [562, 70] on button "Monthly View" at bounding box center [553, 68] width 78 height 17
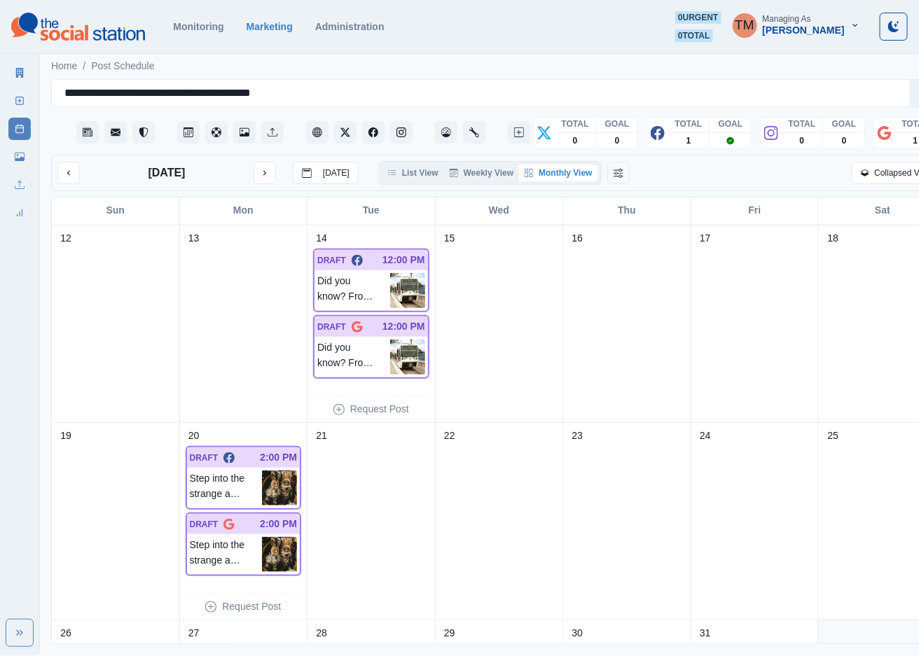
scroll to position [420, 0]
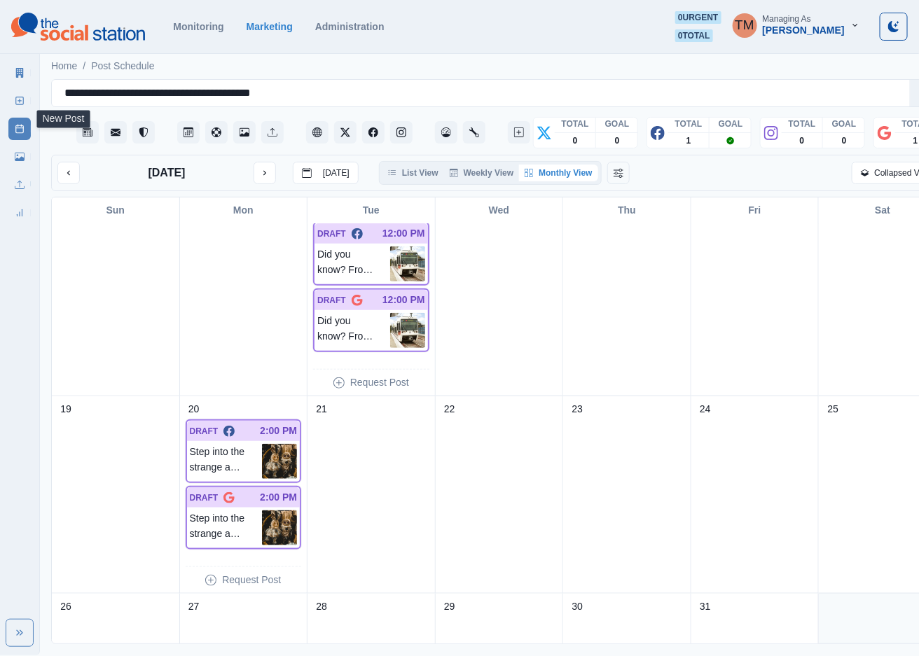
click at [11, 101] on link "New Post" at bounding box center [19, 101] width 22 height 22
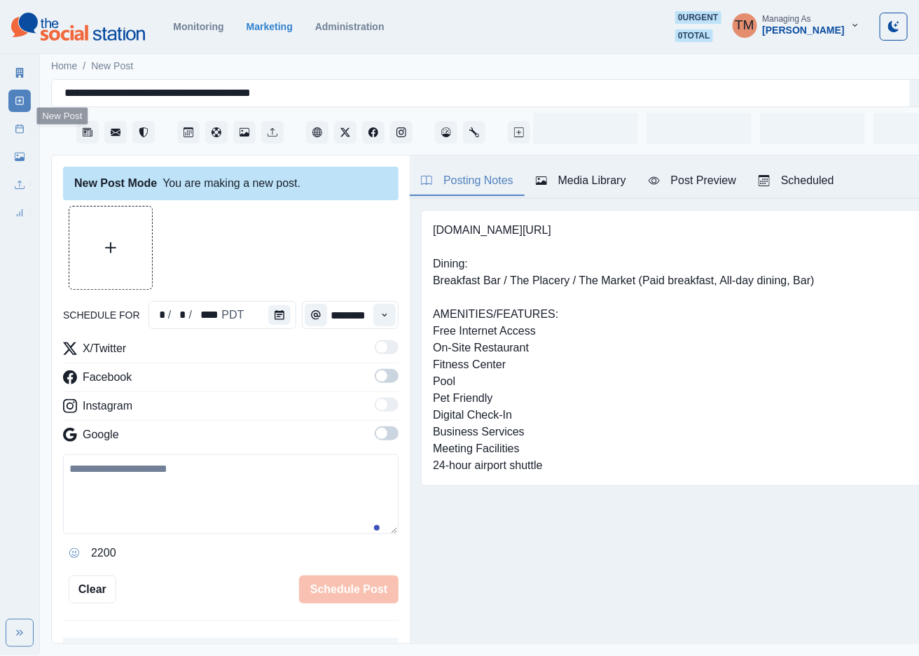
scroll to position [15, 0]
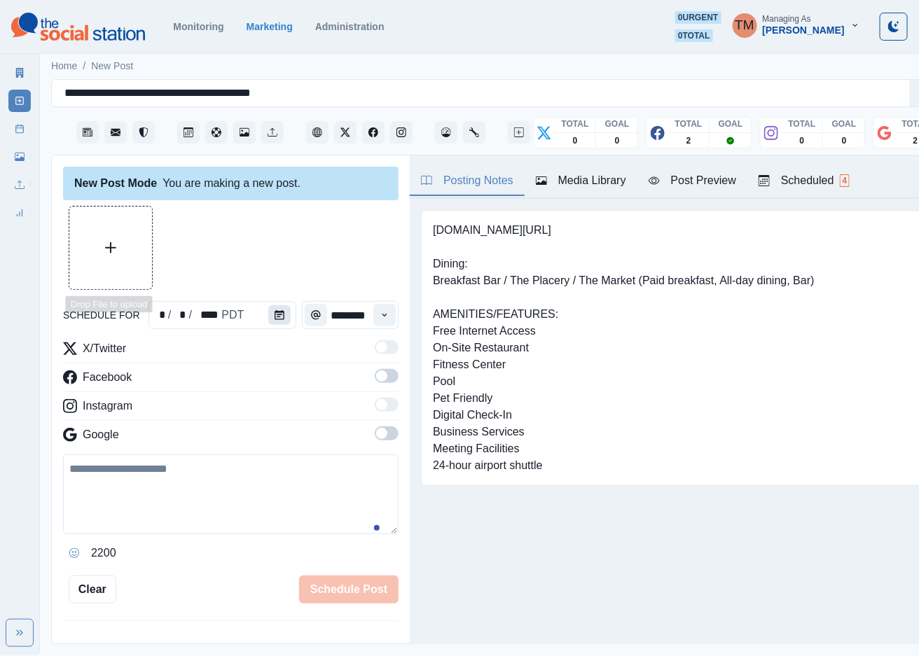
click at [273, 305] on button "Calendar" at bounding box center [279, 315] width 22 height 20
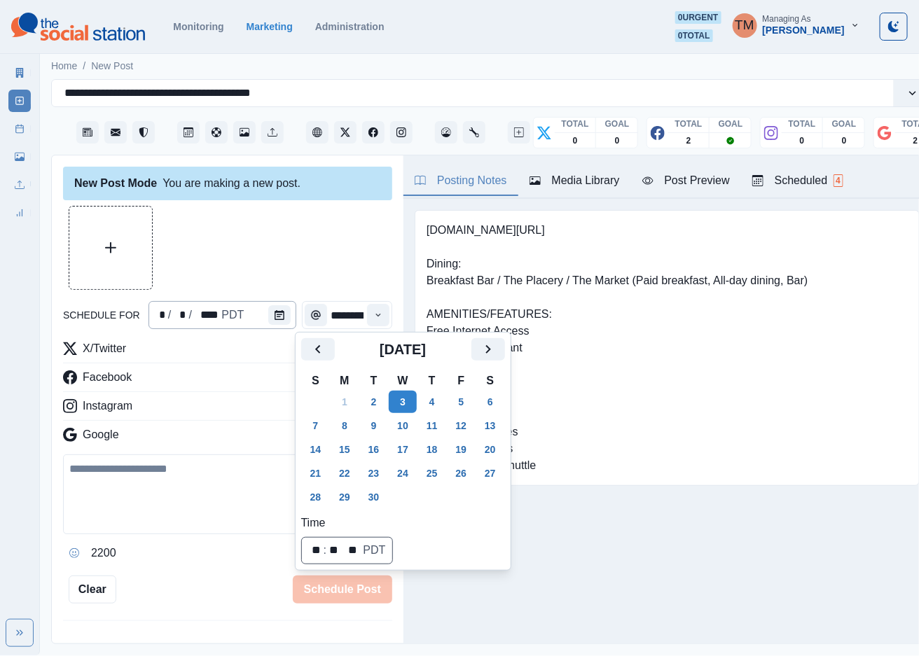
scroll to position [0, 0]
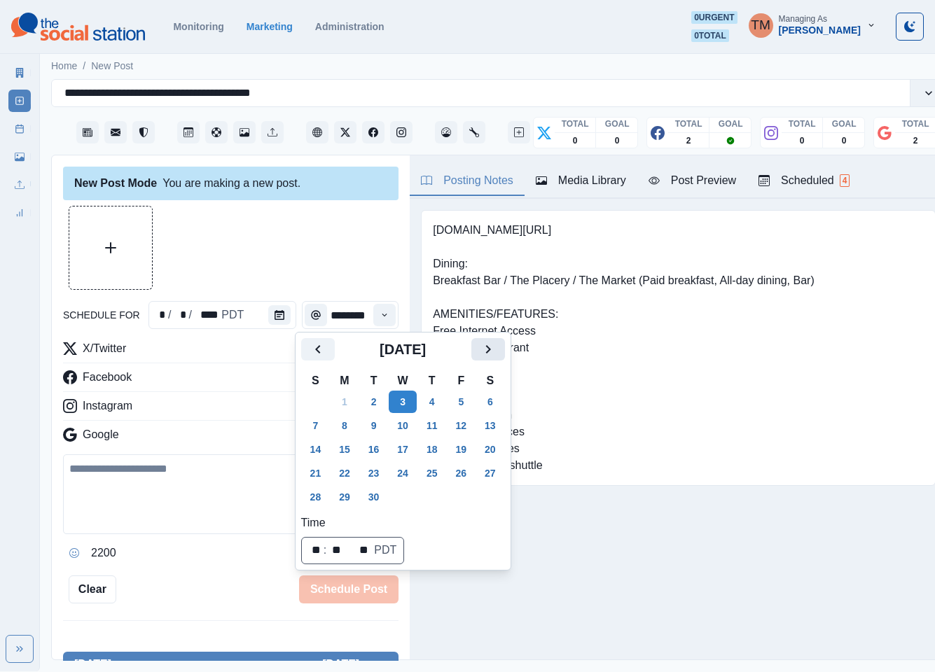
click at [480, 349] on icon "Next" at bounding box center [488, 349] width 17 height 17
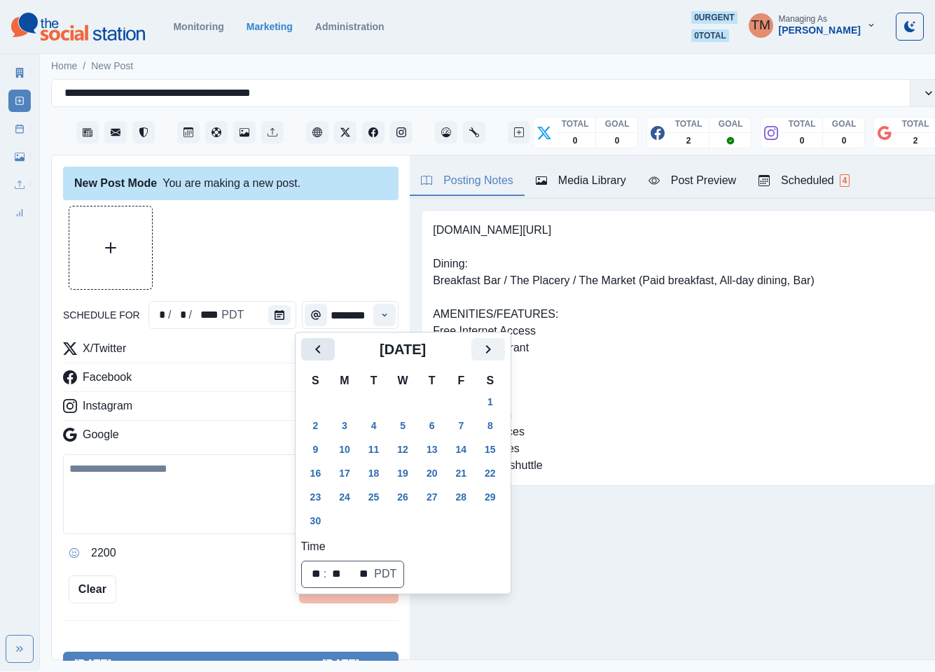
click at [316, 356] on icon "Previous" at bounding box center [318, 349] width 17 height 17
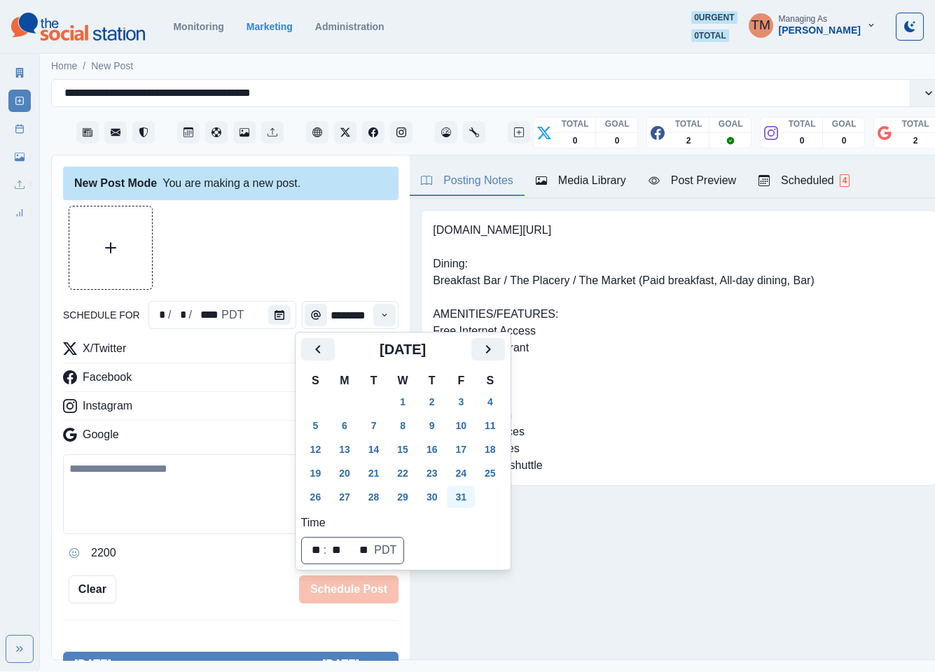
click at [460, 499] on button "31" at bounding box center [461, 497] width 28 height 22
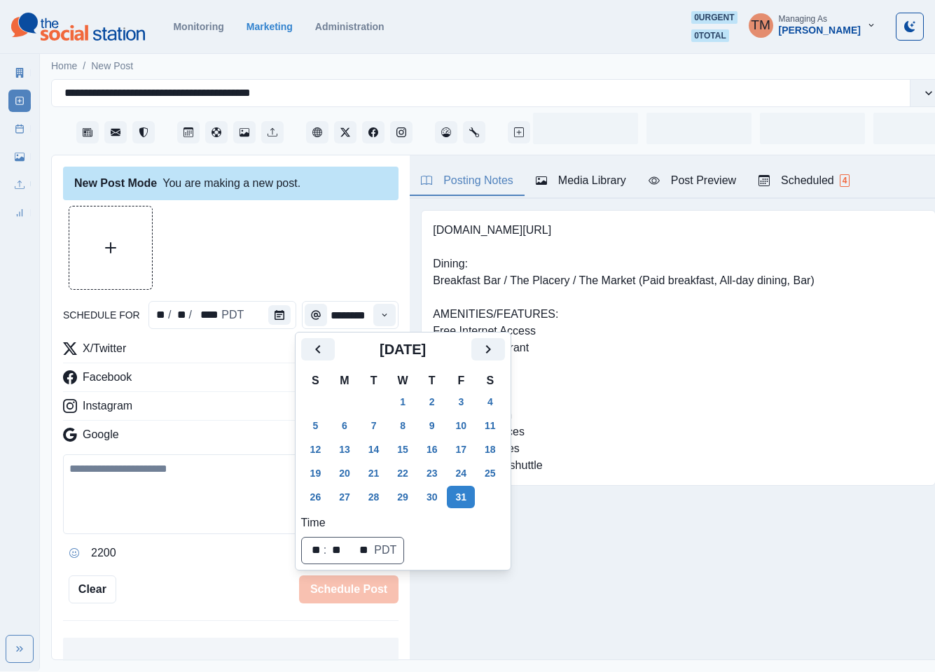
click at [317, 234] on div at bounding box center [230, 248] width 335 height 84
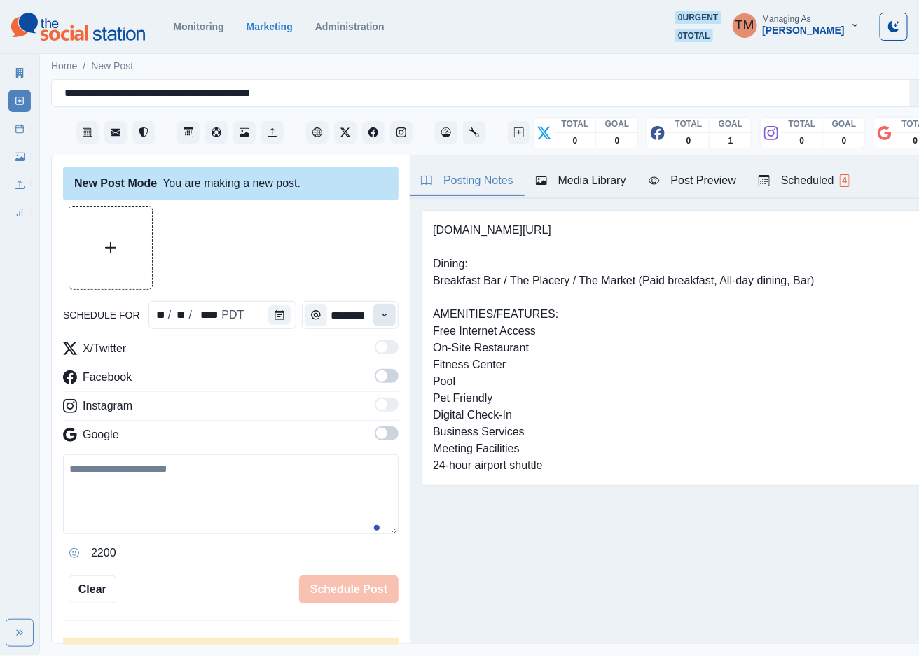
click at [380, 314] on icon "Time" at bounding box center [385, 315] width 10 height 10
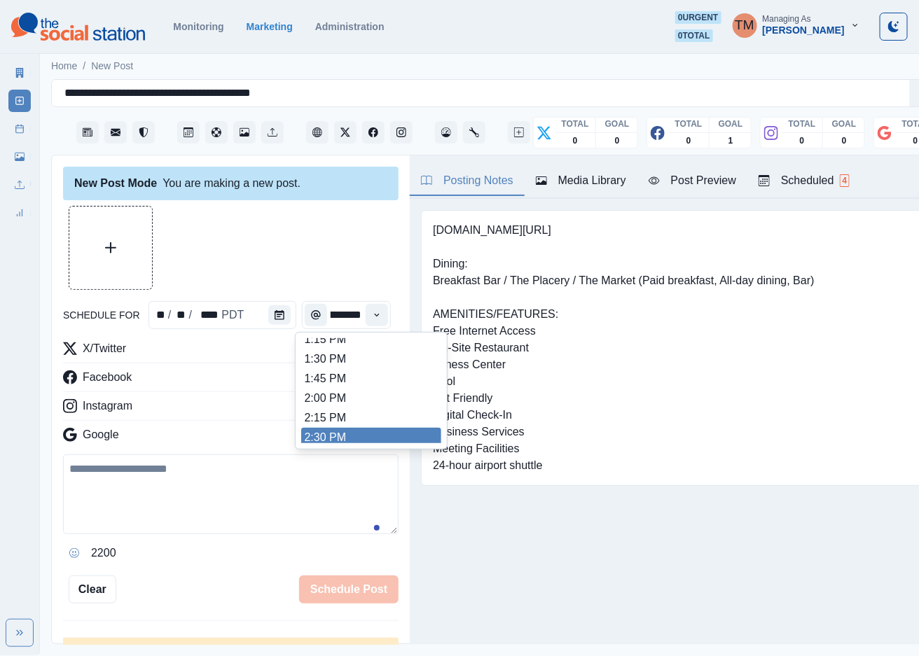
scroll to position [424, 0]
click at [359, 434] on li "2:30 PM" at bounding box center [371, 434] width 140 height 20
type input "*******"
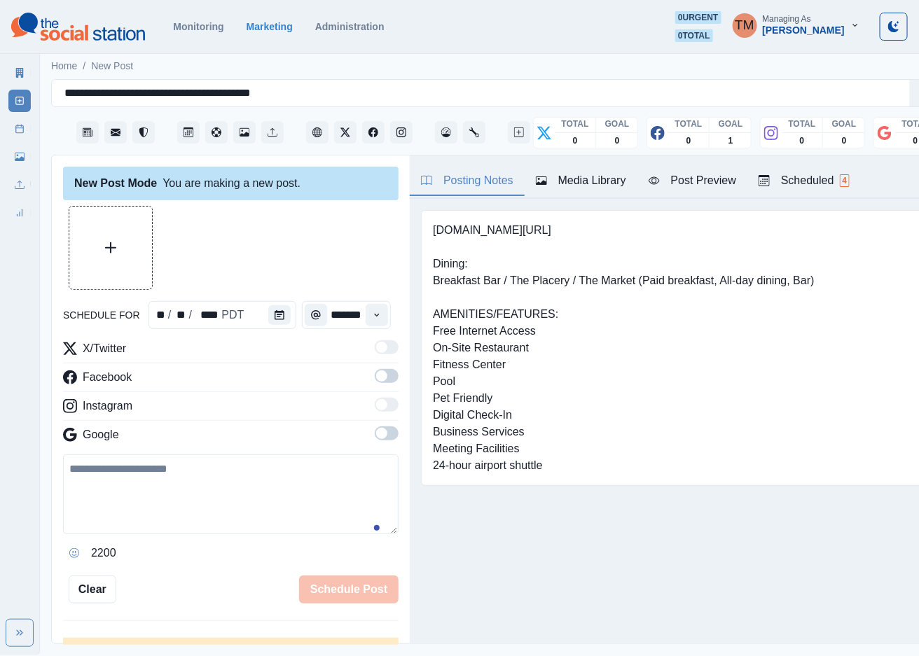
scroll to position [0, 9]
click at [375, 385] on label at bounding box center [387, 380] width 24 height 22
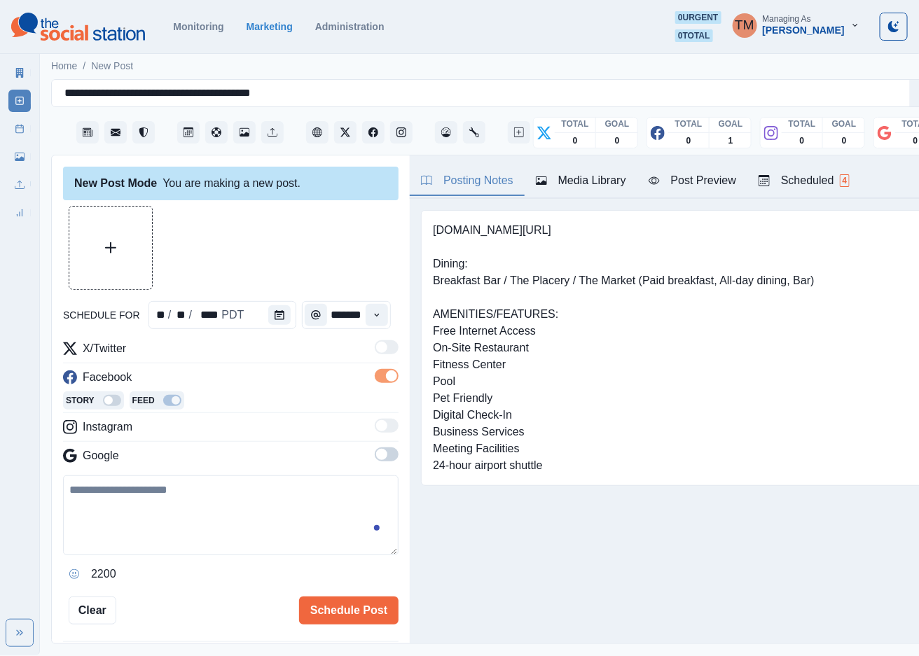
scroll to position [0, 0]
click at [376, 456] on span at bounding box center [381, 454] width 11 height 11
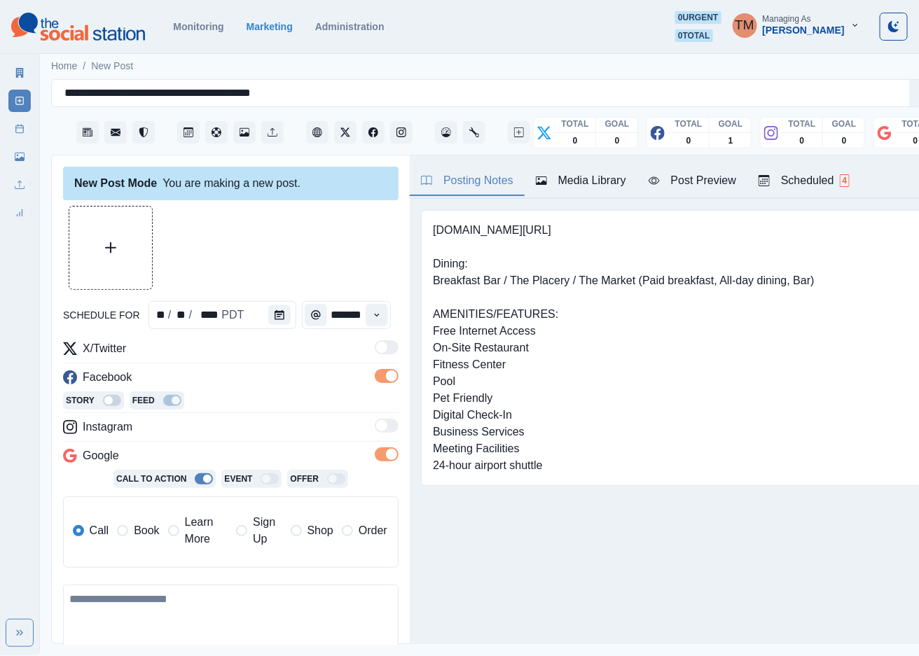
click at [200, 625] on textarea at bounding box center [230, 625] width 335 height 80
paste textarea "**********"
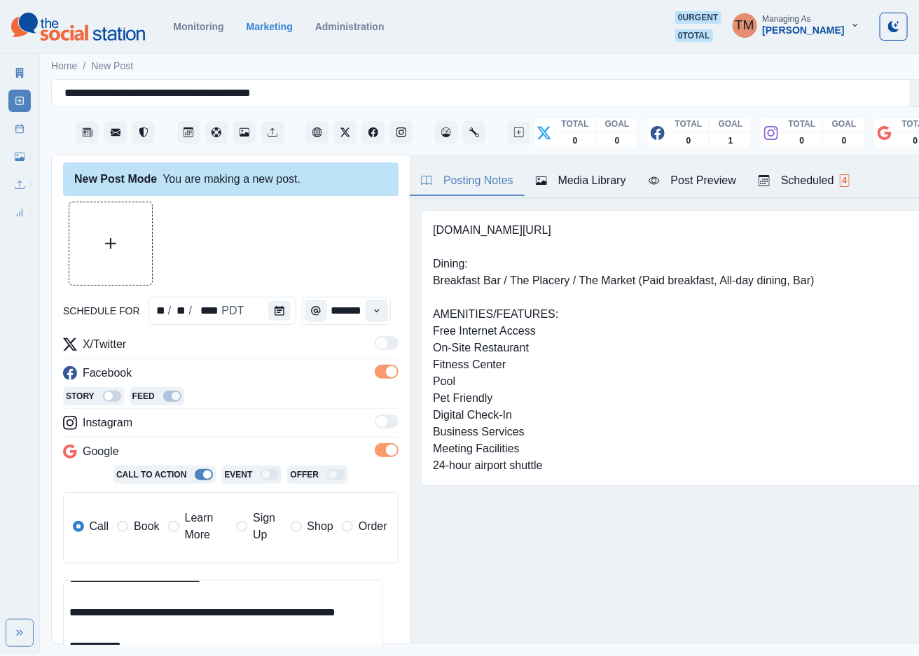
type textarea "**********"
click at [106, 246] on button "Upload Media" at bounding box center [110, 243] width 83 height 83
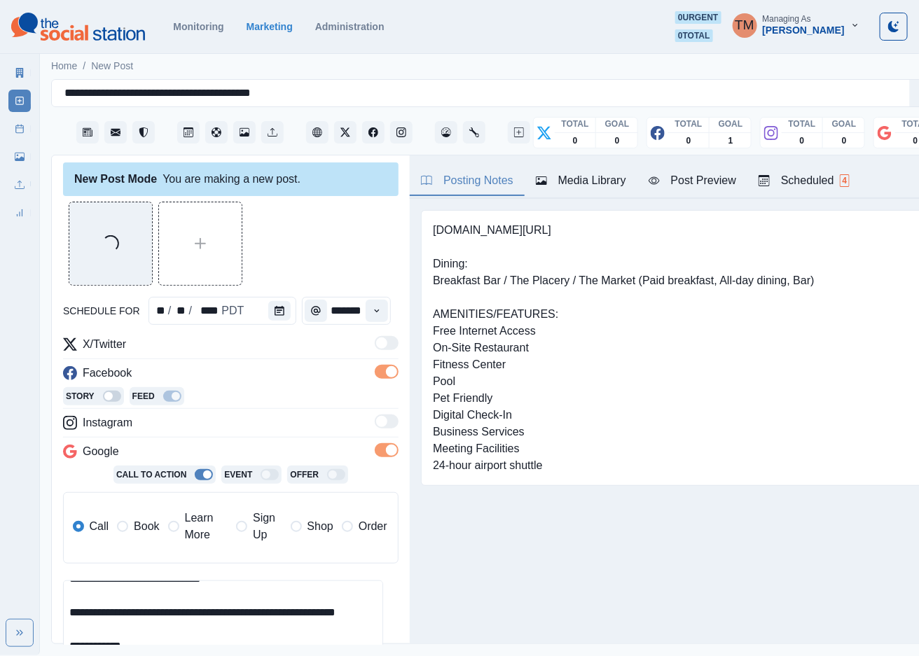
click at [721, 174] on div "Post Preview" at bounding box center [693, 180] width 88 height 17
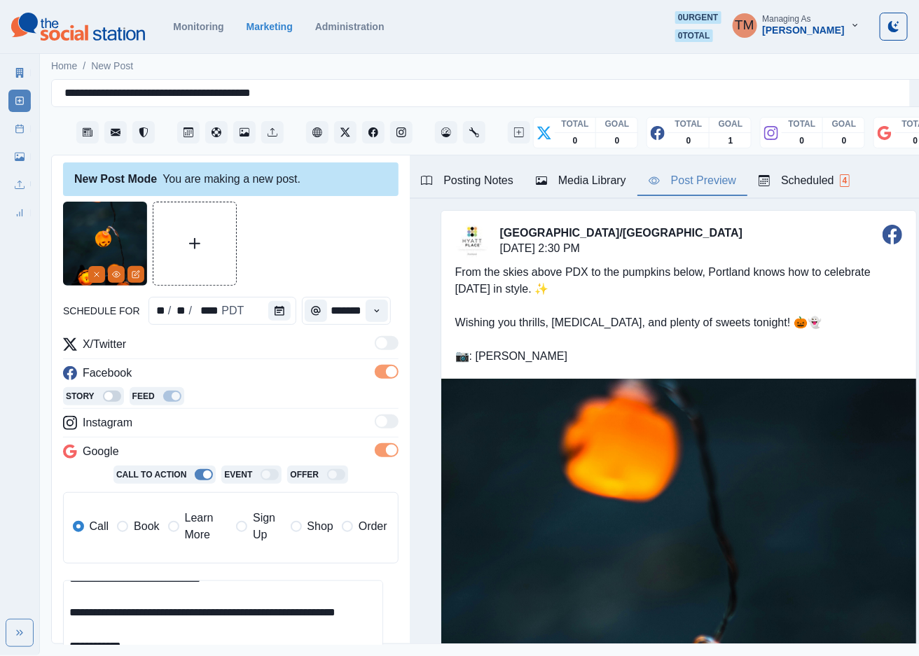
click at [312, 229] on div at bounding box center [230, 244] width 335 height 84
click at [713, 175] on div "Post Preview" at bounding box center [693, 180] width 88 height 17
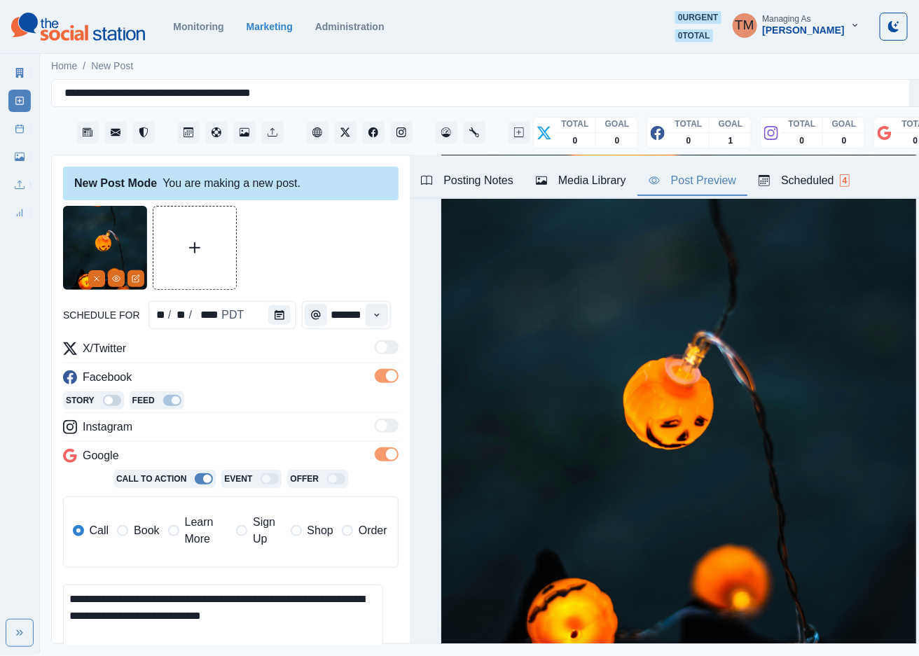
scroll to position [256, 0]
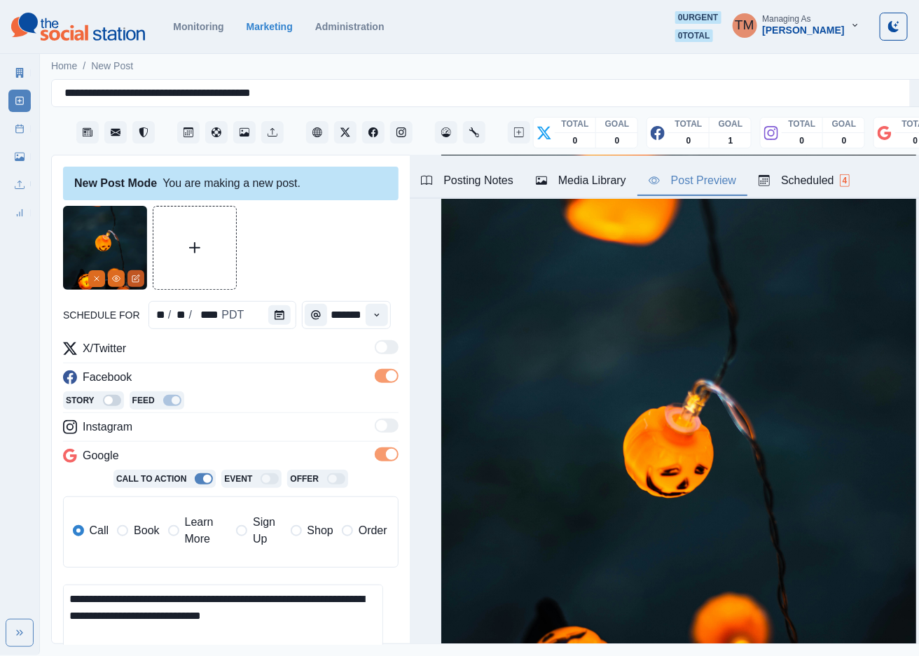
click at [141, 276] on button "Edit Media" at bounding box center [135, 278] width 17 height 17
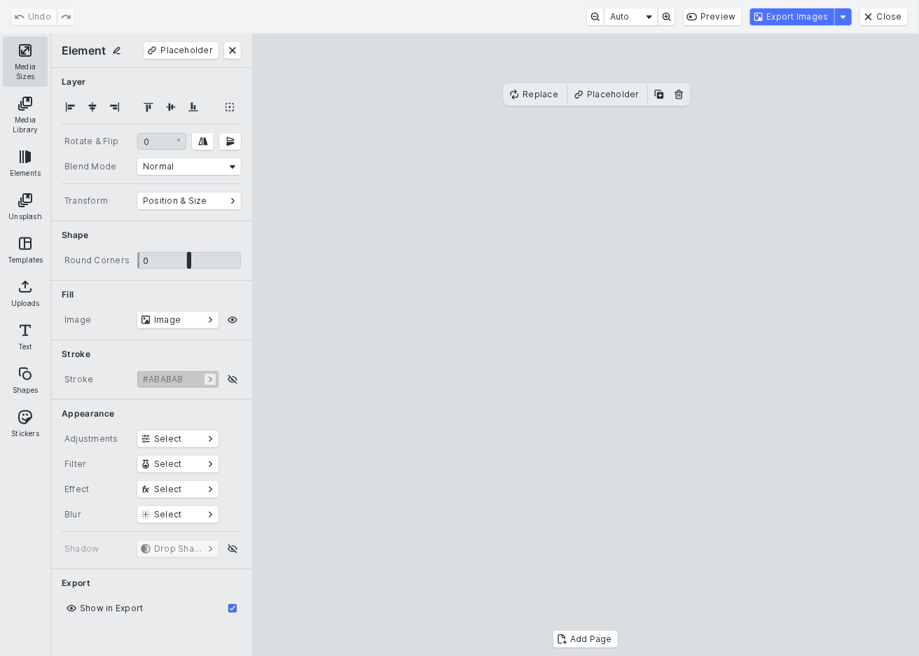
click at [21, 61] on button "Media Sizes" at bounding box center [25, 61] width 45 height 50
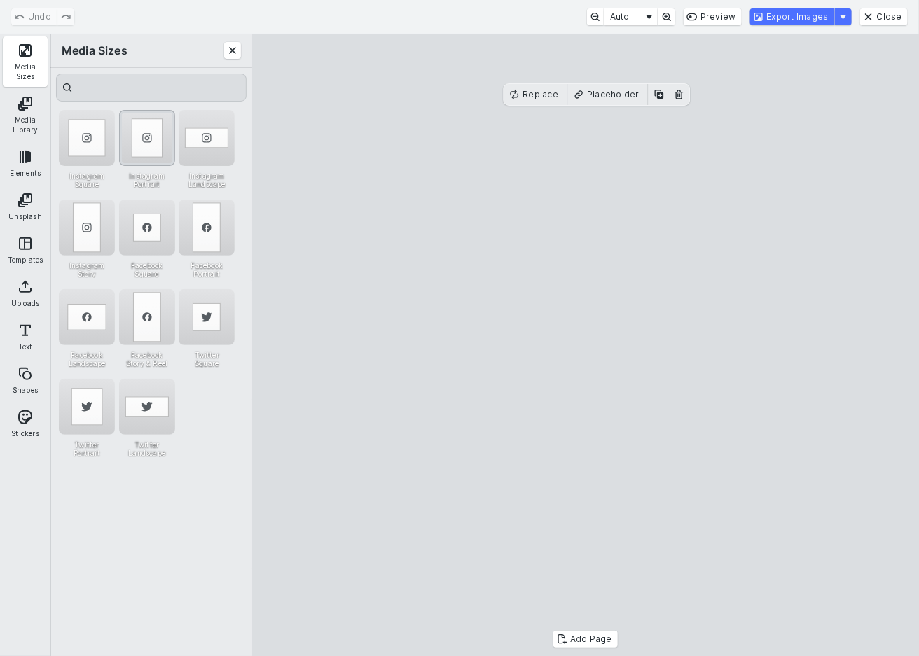
click at [154, 150] on div "Instagram Portrait" at bounding box center [147, 138] width 56 height 56
click at [586, 345] on cesdk-canvas "Editor canvas" at bounding box center [586, 345] width 0 height 0
drag, startPoint x: 631, startPoint y: 450, endPoint x: 630, endPoint y: 376, distance: 74.2
click at [586, 345] on cesdk-canvas "Editor canvas" at bounding box center [586, 345] width 0 height 0
drag, startPoint x: 595, startPoint y: 532, endPoint x: 616, endPoint y: 608, distance: 79.4
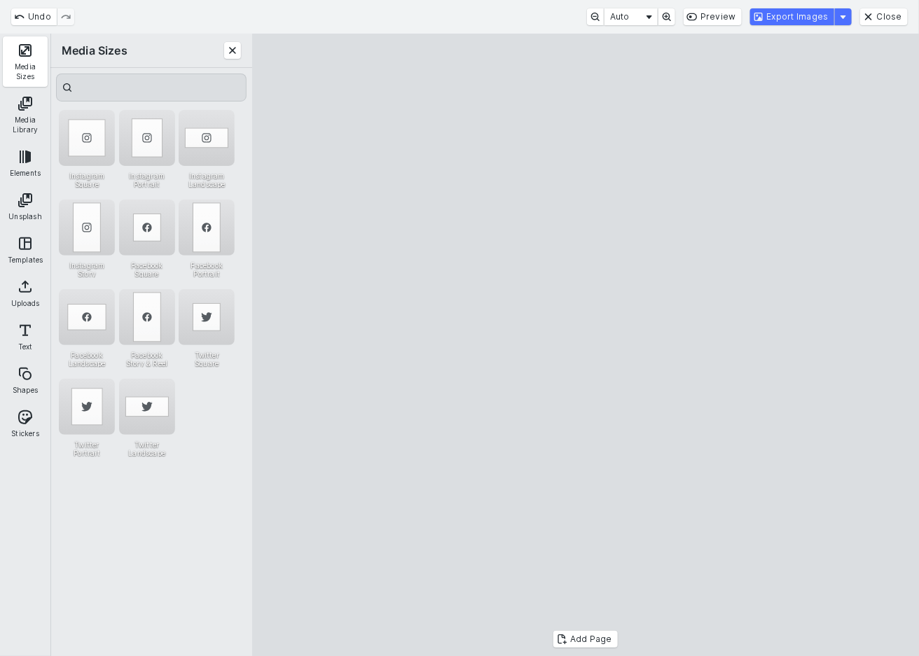
click at [586, 345] on cesdk-canvas "Editor canvas" at bounding box center [586, 345] width 0 height 0
click at [151, 225] on div "Facebook Square" at bounding box center [147, 228] width 56 height 56
drag, startPoint x: 406, startPoint y: 64, endPoint x: 716, endPoint y: 101, distance: 313.2
click at [586, 345] on cesdk-canvas "Editor canvas" at bounding box center [586, 345] width 0 height 0
drag, startPoint x: 782, startPoint y: 65, endPoint x: 828, endPoint y: 68, distance: 45.6
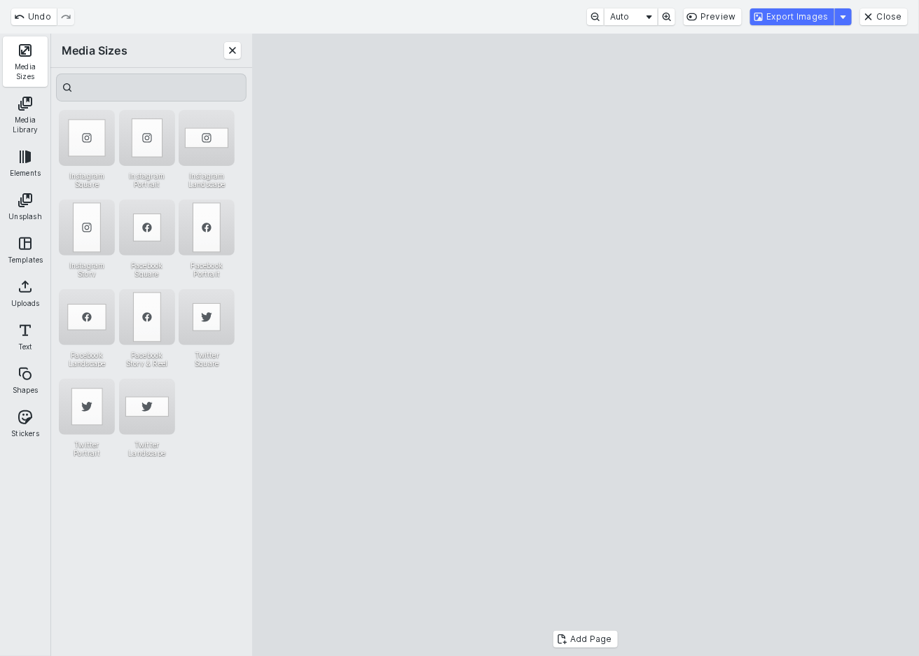
click at [586, 345] on cesdk-canvas "Editor canvas" at bounding box center [586, 345] width 0 height 0
drag, startPoint x: 691, startPoint y: 277, endPoint x: 691, endPoint y: 250, distance: 27.3
click at [586, 345] on cesdk-canvas "Editor canvas" at bounding box center [586, 345] width 0 height 0
drag, startPoint x: 593, startPoint y: 85, endPoint x: 587, endPoint y: 170, distance: 85.6
click at [586, 345] on cesdk-canvas "Editor canvas" at bounding box center [586, 345] width 0 height 0
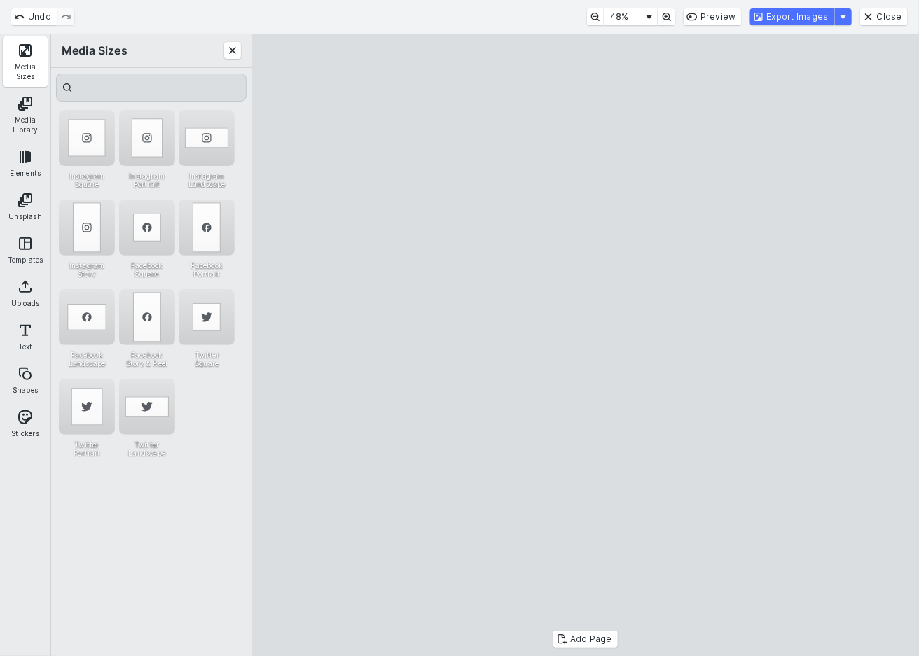
drag, startPoint x: 595, startPoint y: 542, endPoint x: 597, endPoint y: 563, distance: 21.2
click at [586, 345] on cesdk-canvas "Editor canvas" at bounding box center [586, 345] width 0 height 0
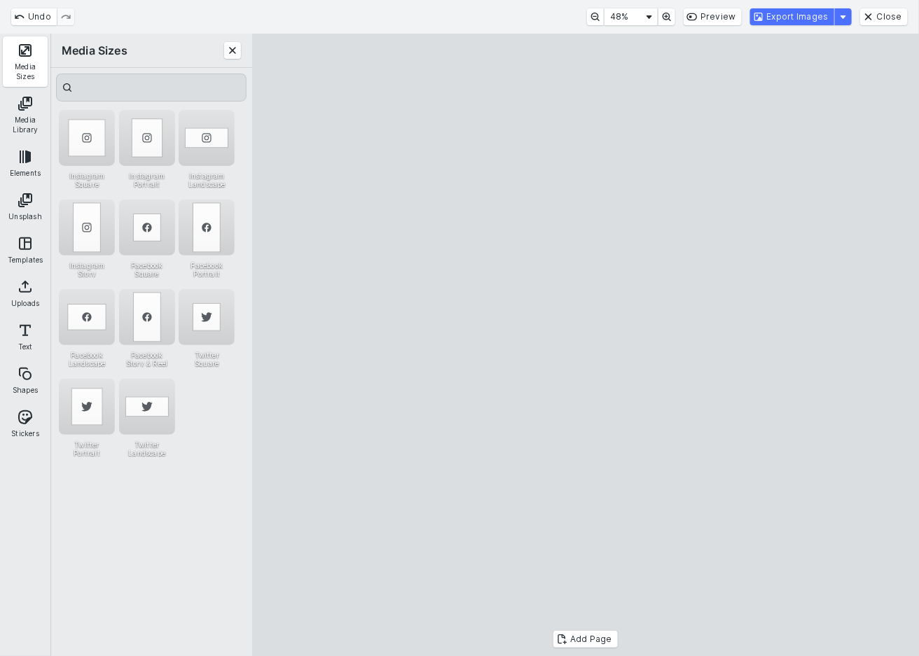
click at [586, 345] on cesdk-canvas "Editor canvas" at bounding box center [586, 345] width 0 height 0
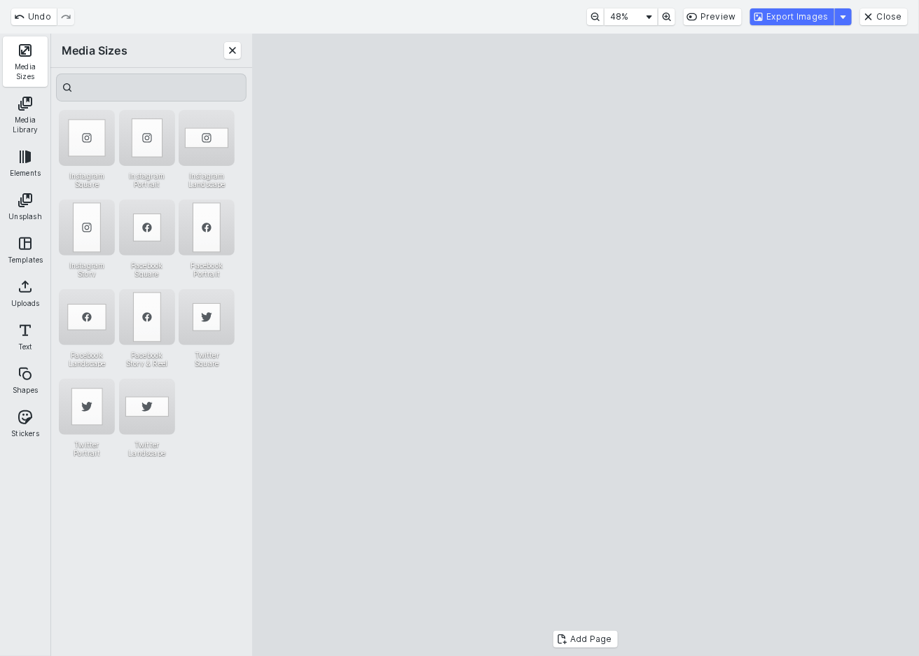
click at [586, 345] on cesdk-canvas "Editor canvas" at bounding box center [586, 345] width 0 height 0
click at [808, 15] on button "Export Images" at bounding box center [792, 16] width 84 height 17
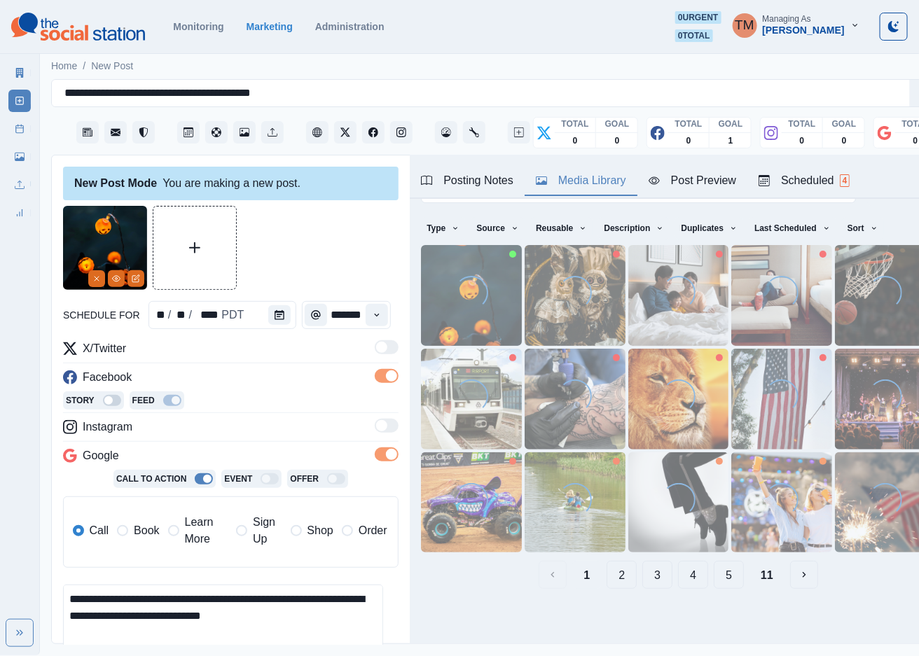
click at [614, 181] on div "Media Library" at bounding box center [581, 180] width 90 height 17
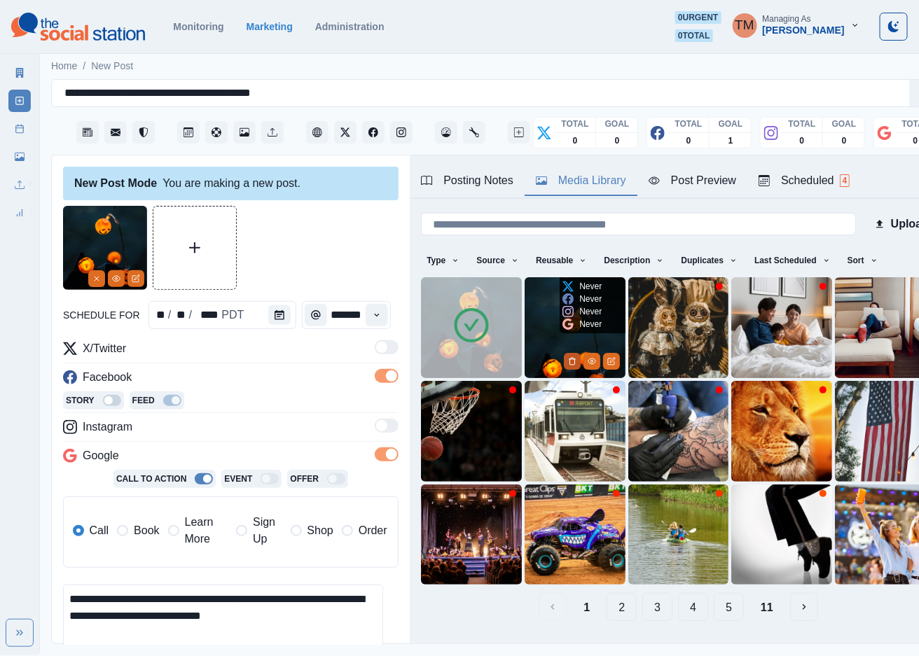
click at [569, 358] on icon "Delete Media" at bounding box center [571, 361] width 5 height 7
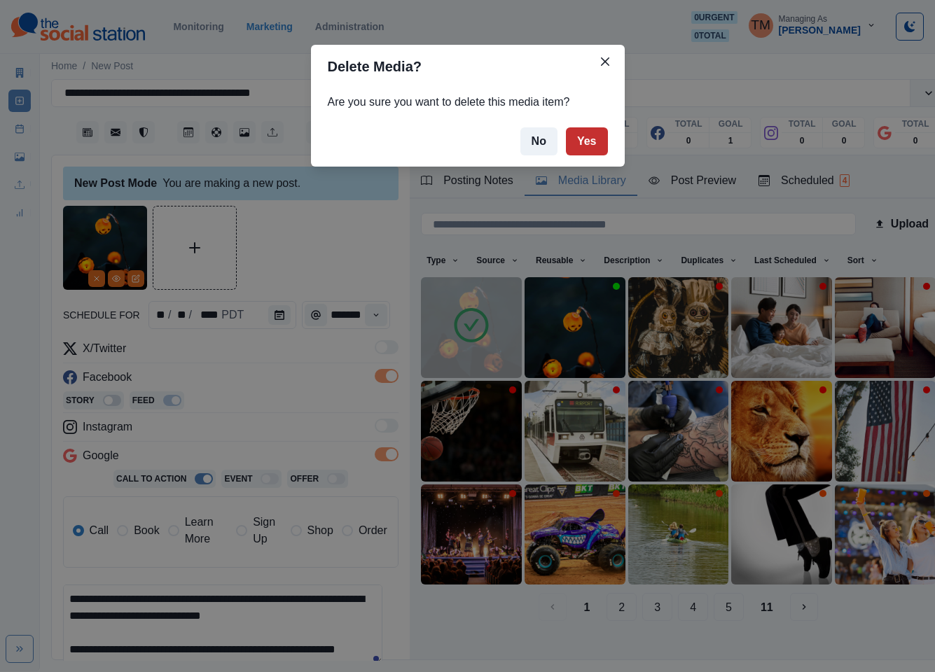
click at [586, 137] on button "Yes" at bounding box center [587, 141] width 42 height 28
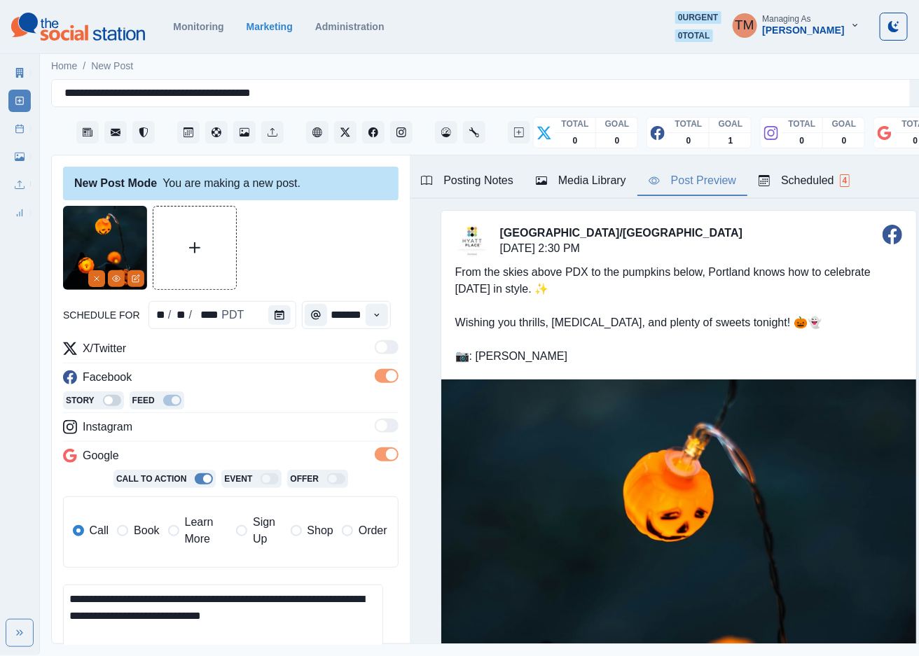
click at [688, 179] on div "Post Preview" at bounding box center [693, 180] width 88 height 17
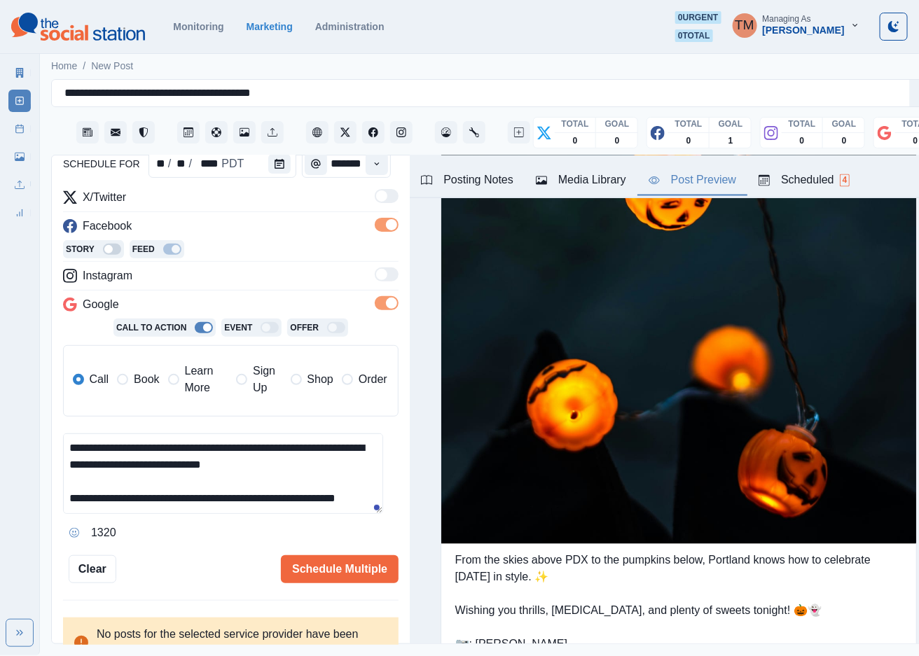
scroll to position [170, 0]
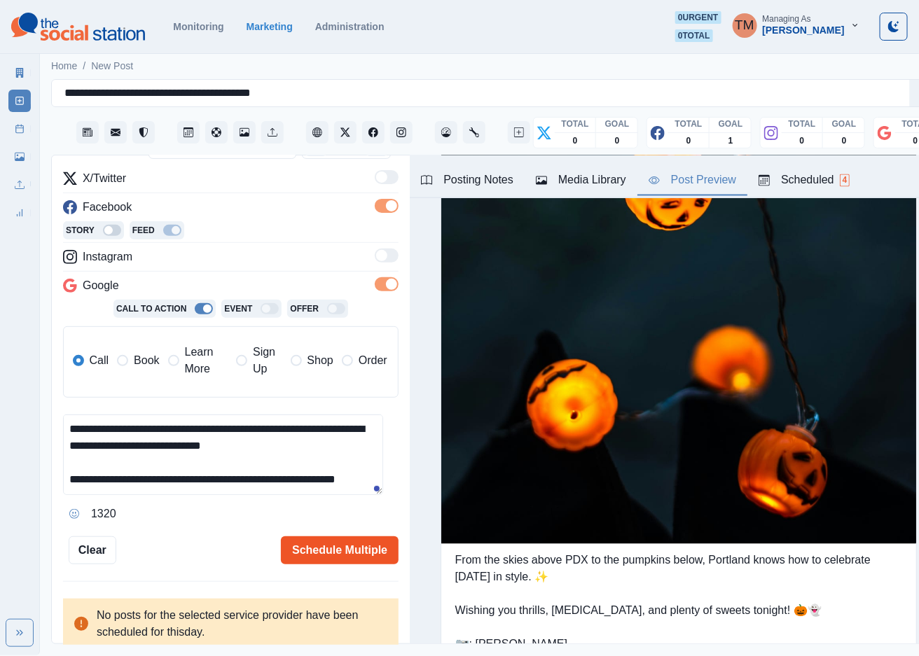
click at [347, 551] on button "Schedule Multiple" at bounding box center [340, 550] width 118 height 28
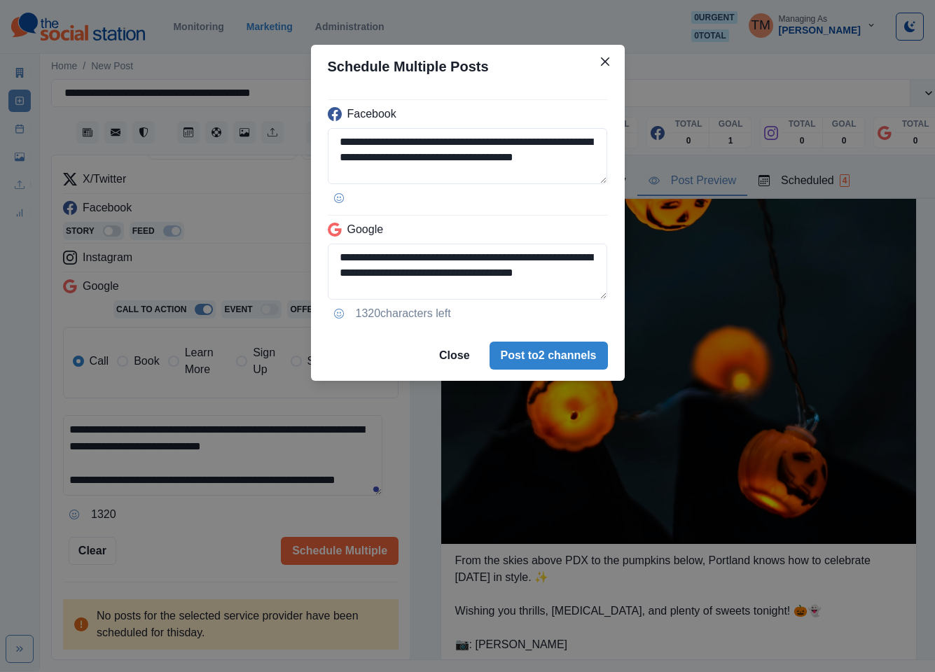
click at [219, 534] on div "**********" at bounding box center [467, 336] width 935 height 672
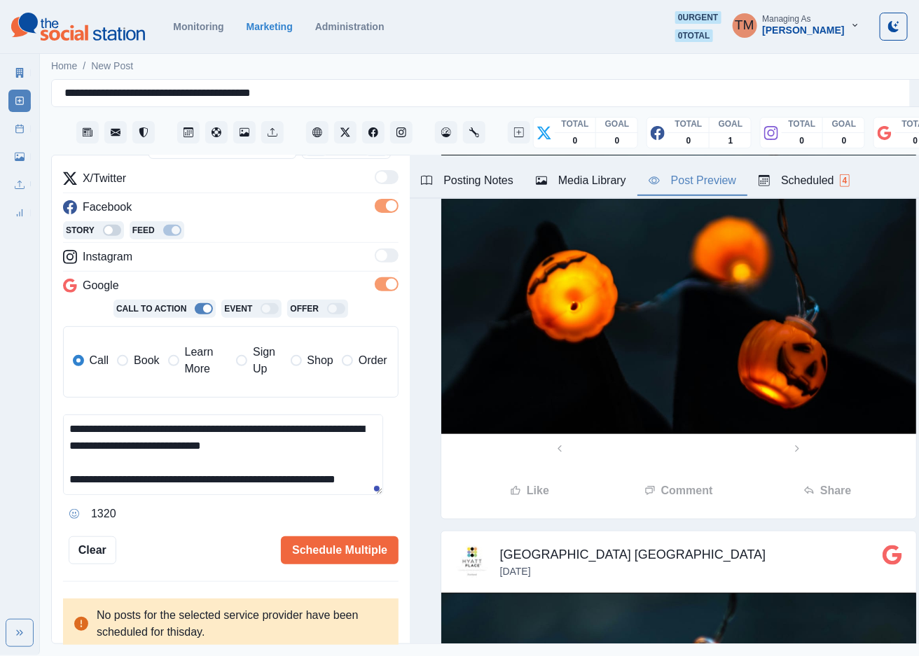
scroll to position [0, 0]
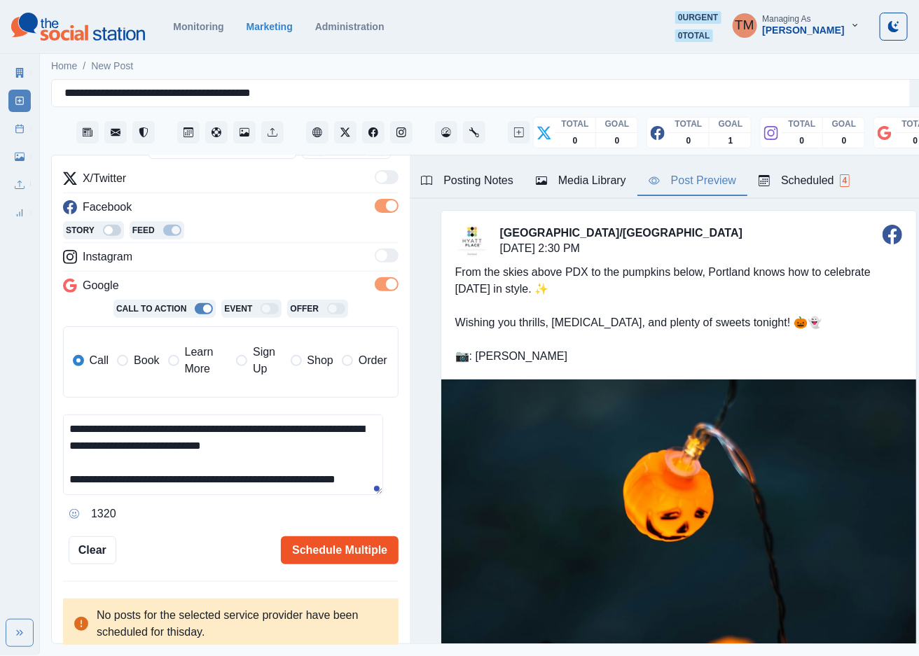
click at [320, 551] on button "Schedule Multiple" at bounding box center [340, 550] width 118 height 28
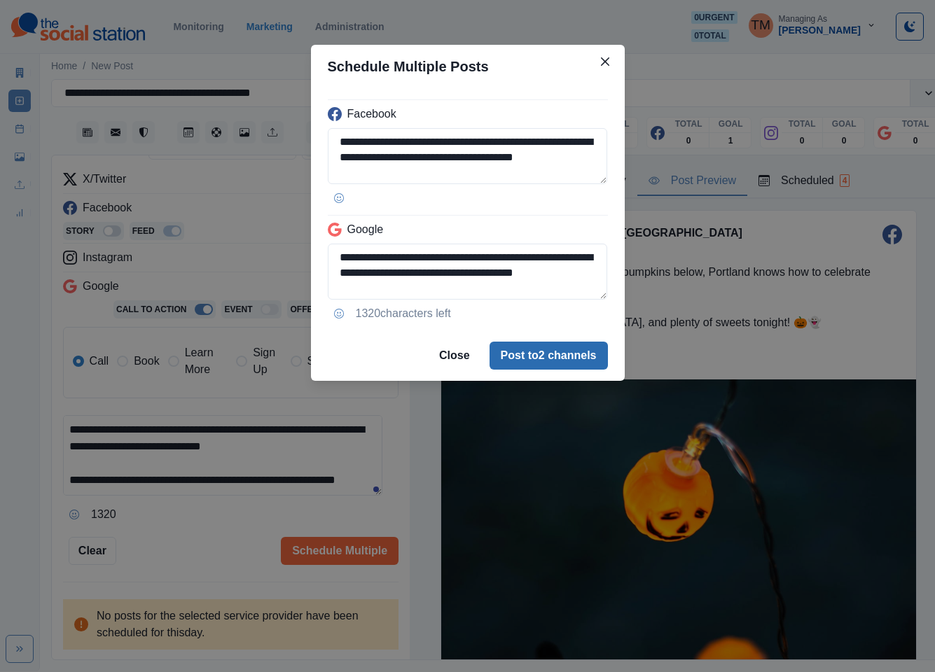
click at [570, 356] on button "Post to 2 channels" at bounding box center [549, 356] width 118 height 28
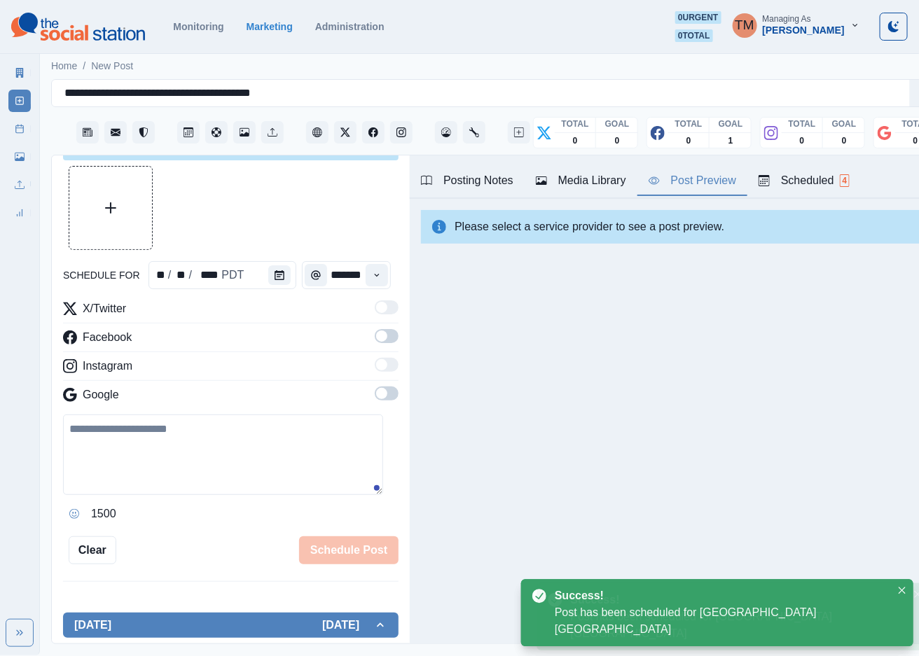
scroll to position [170, 0]
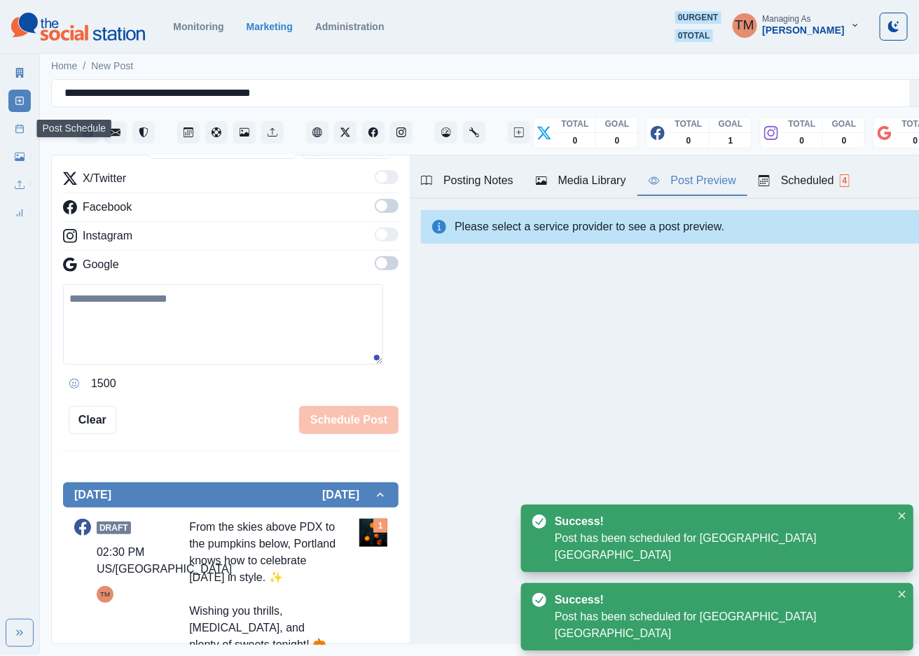
click at [13, 128] on link "Post Schedule" at bounding box center [19, 129] width 22 height 22
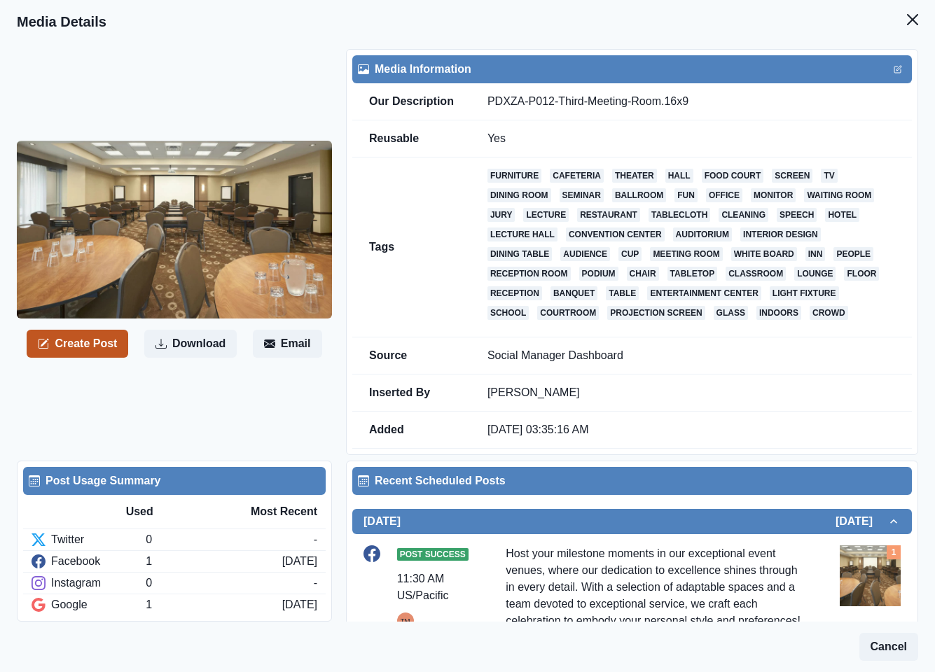
click at [87, 349] on button "Create Post" at bounding box center [78, 344] width 102 height 28
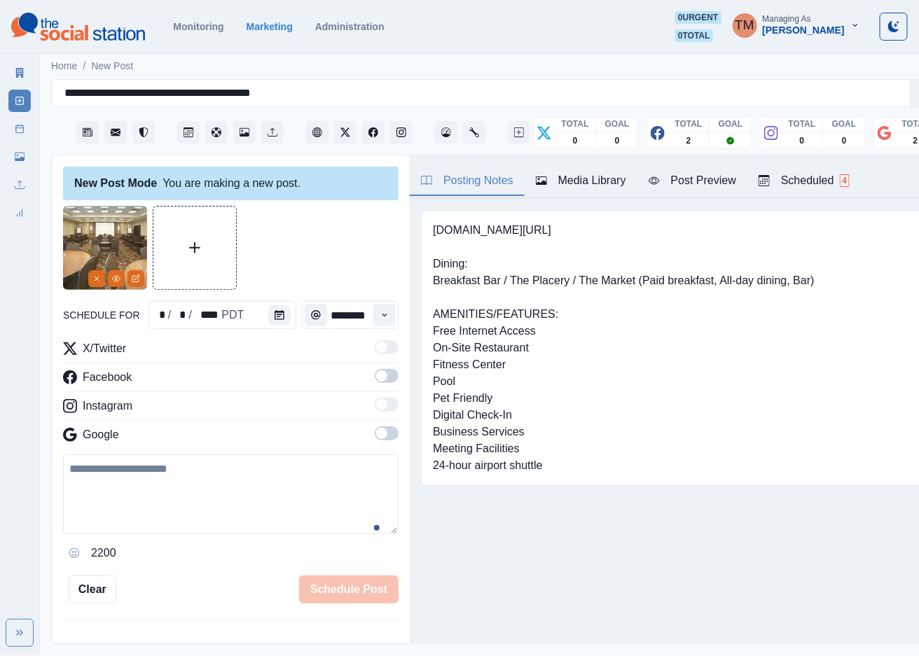
click at [168, 496] on textarea at bounding box center [230, 495] width 335 height 80
paste textarea "**********"
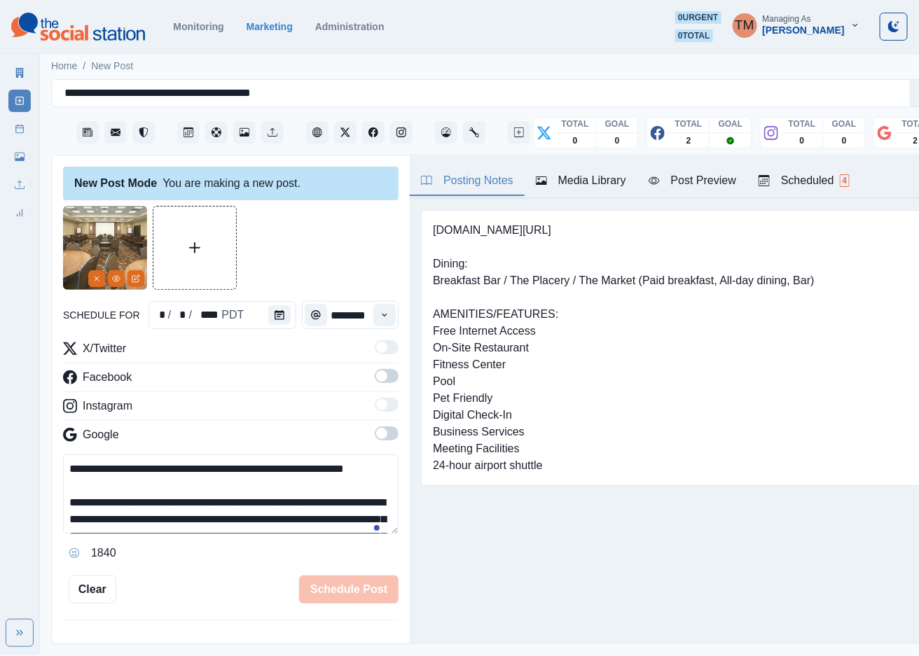
scroll to position [95, 0]
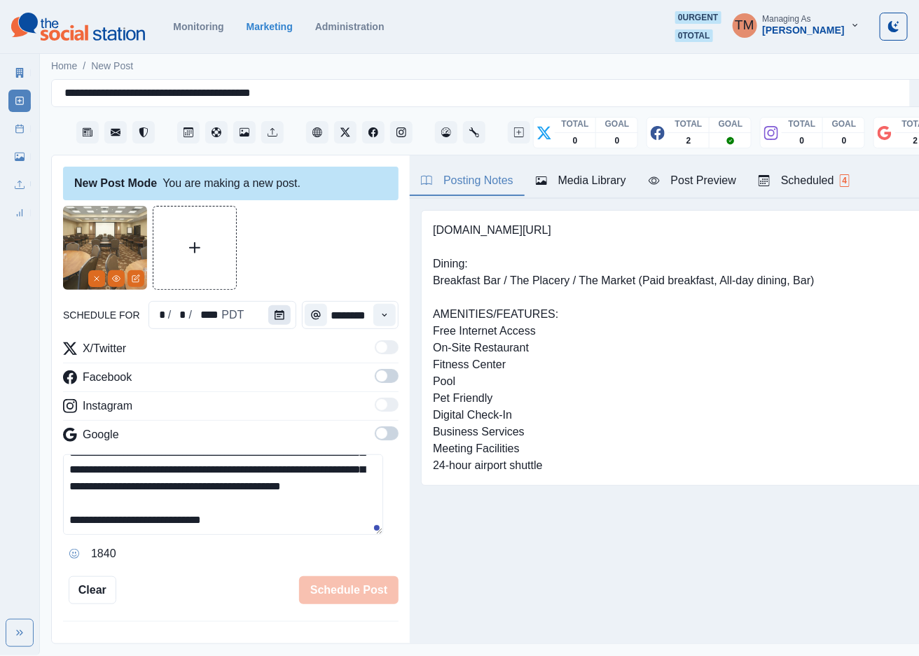
type textarea "**********"
click at [275, 311] on icon "Calendar" at bounding box center [280, 315] width 10 height 10
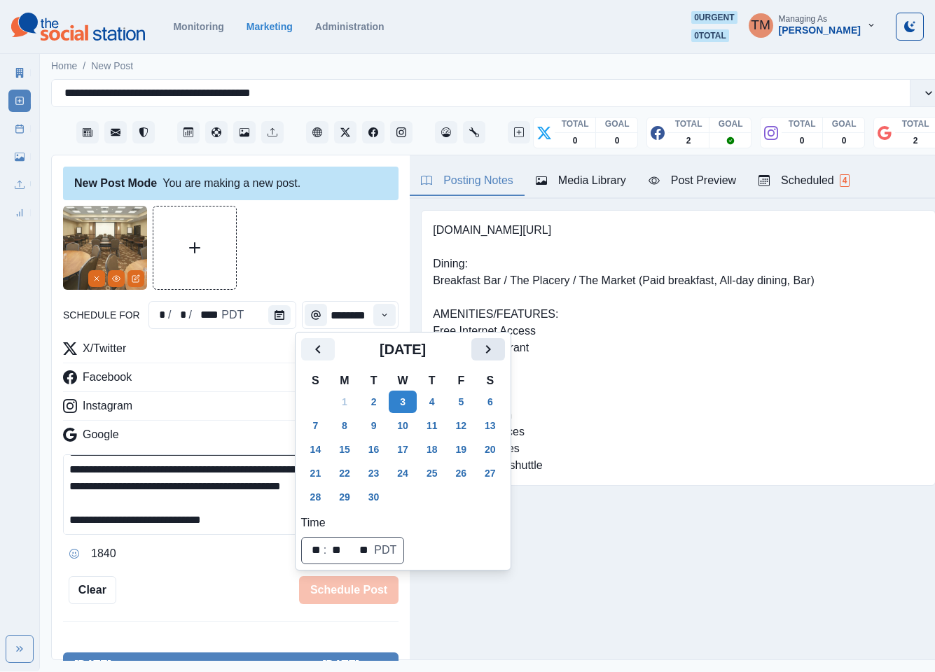
click at [492, 349] on icon "Next" at bounding box center [488, 349] width 17 height 17
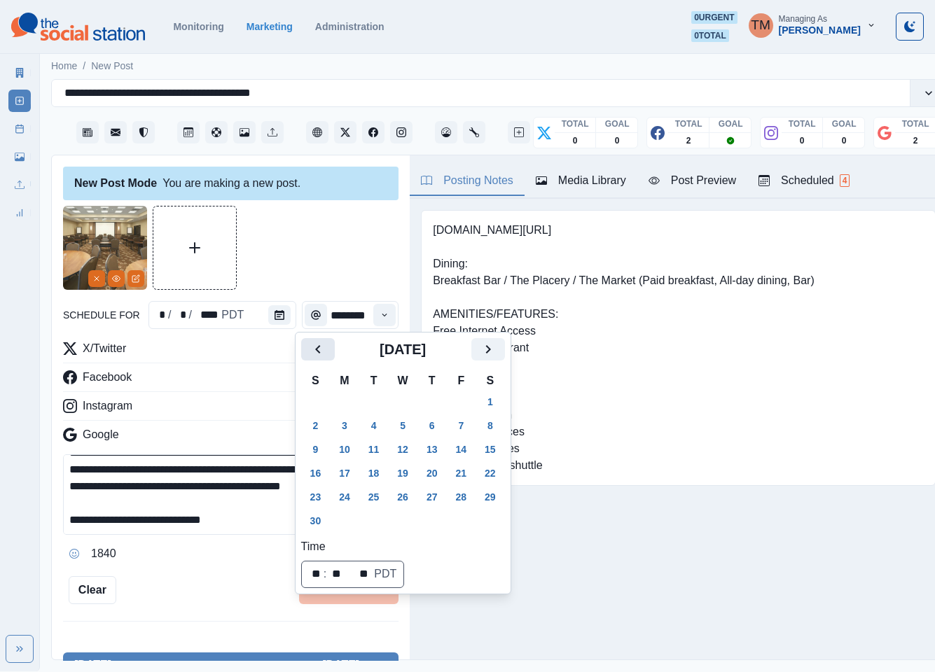
click at [307, 353] on button "Previous" at bounding box center [318, 349] width 34 height 22
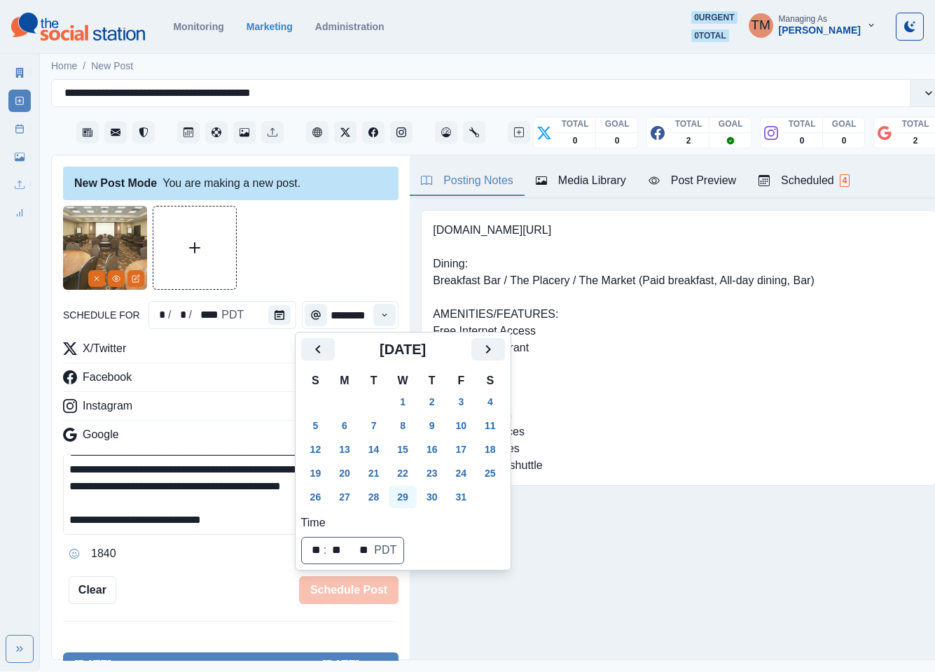
click at [408, 498] on button "29" at bounding box center [403, 497] width 28 height 22
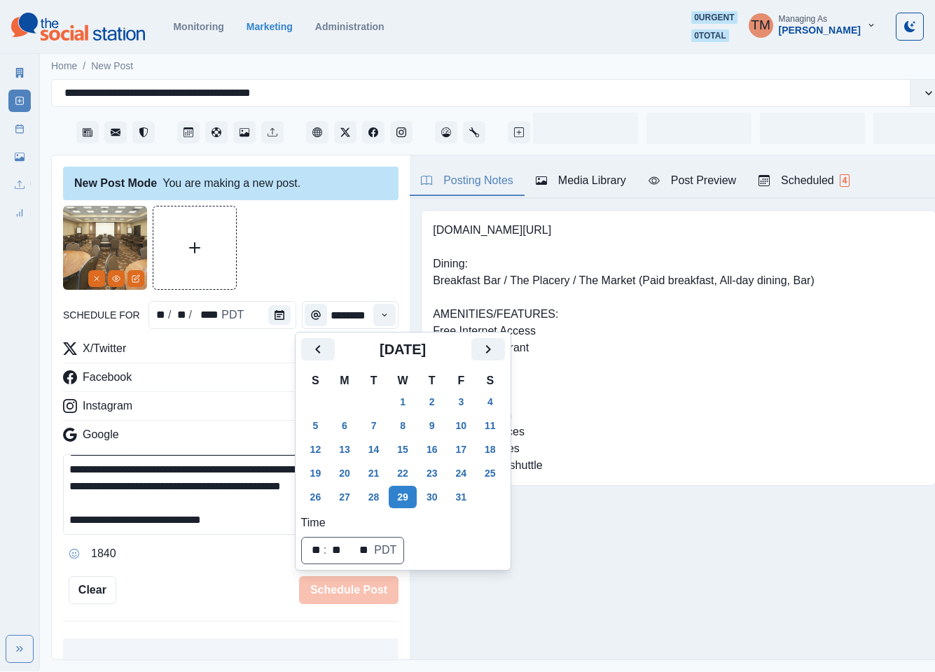
click at [303, 253] on div at bounding box center [230, 248] width 335 height 84
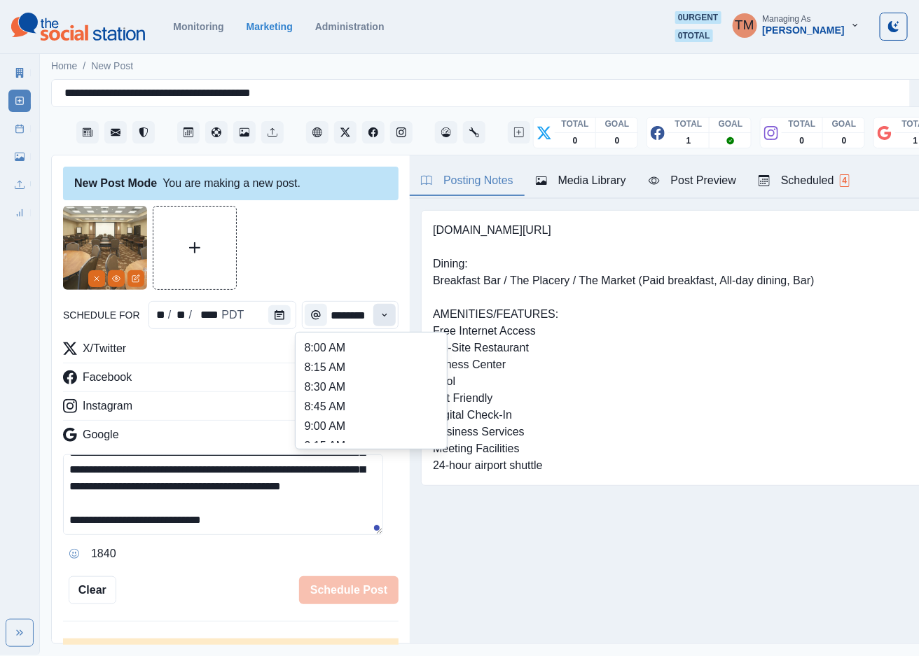
click at [380, 316] on icon "Time" at bounding box center [385, 315] width 10 height 10
click at [401, 401] on li "12:45 PM" at bounding box center [371, 407] width 140 height 20
type input "********"
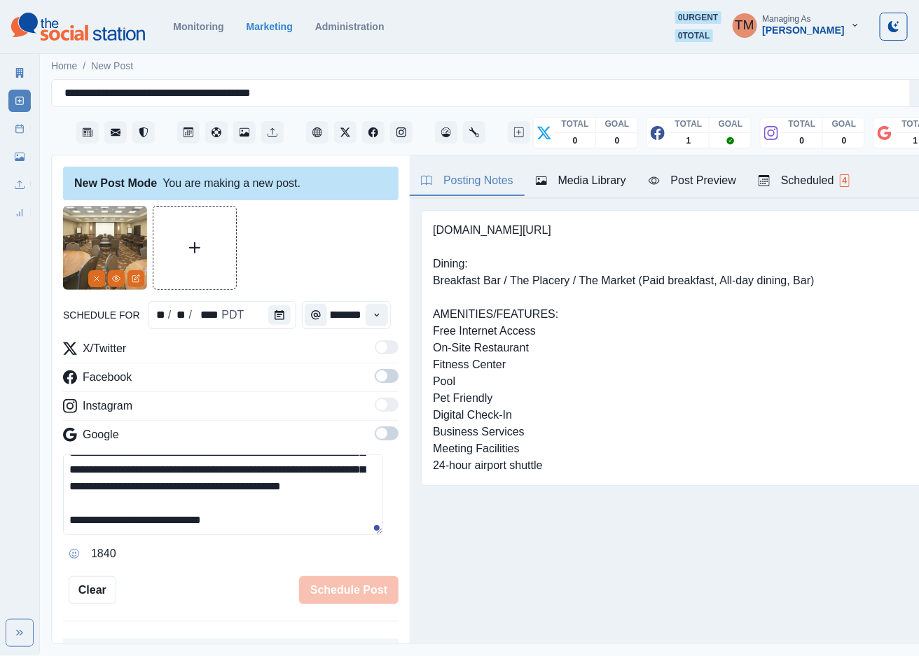
scroll to position [0, 15]
click at [377, 378] on span at bounding box center [387, 376] width 24 height 14
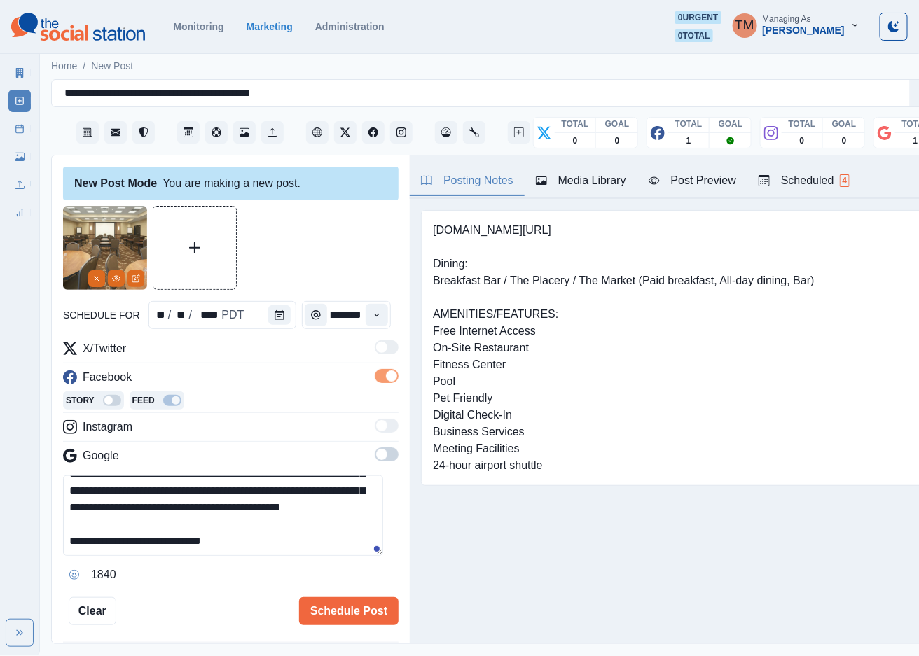
scroll to position [0, 0]
click at [377, 450] on span at bounding box center [387, 455] width 24 height 14
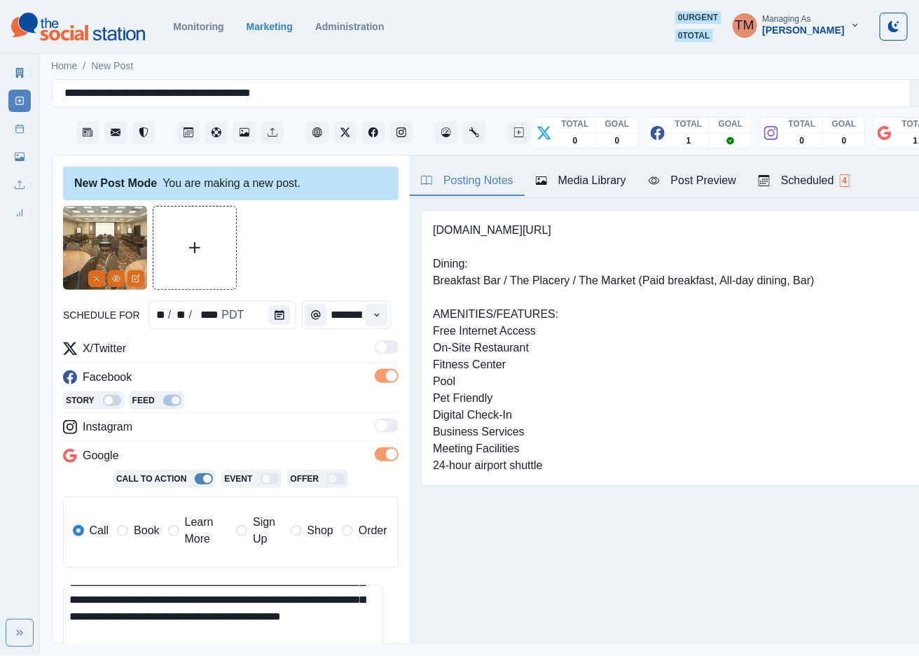
click at [132, 536] on label "Book" at bounding box center [138, 531] width 42 height 34
click at [145, 534] on span "Book" at bounding box center [146, 530] width 25 height 17
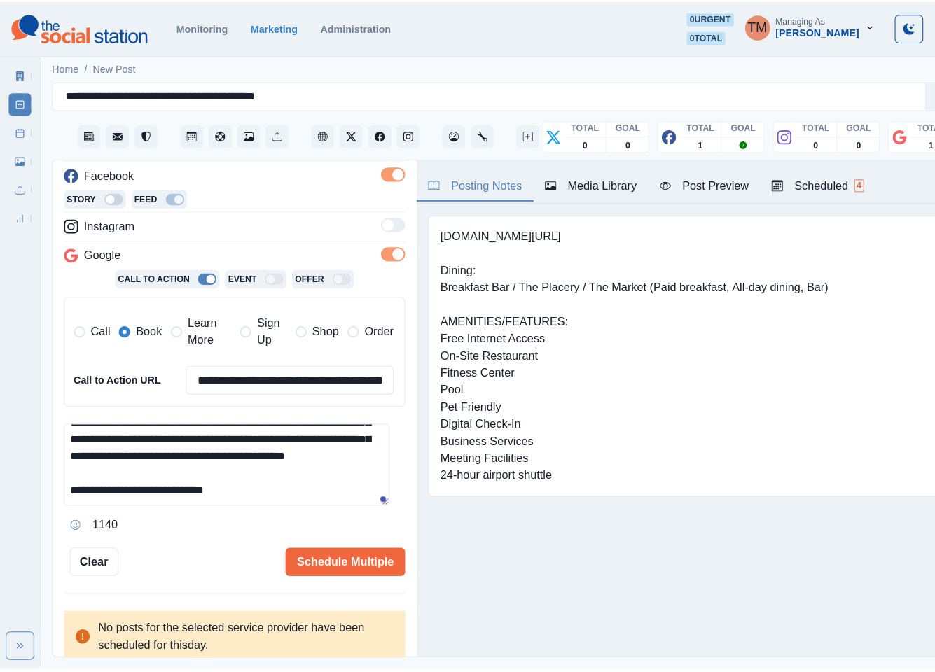
scroll to position [99, 0]
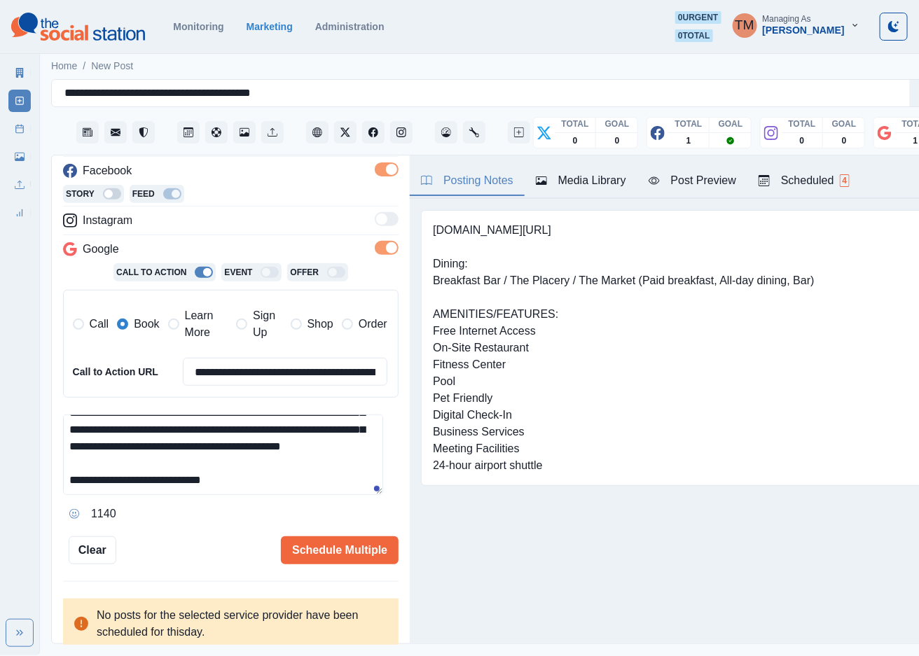
drag, startPoint x: 242, startPoint y: 487, endPoint x: 126, endPoint y: 483, distance: 116.3
click at [126, 483] on textarea "**********" at bounding box center [223, 455] width 320 height 81
click at [294, 373] on input "**********" at bounding box center [285, 372] width 205 height 28
paste input
type input "**********"
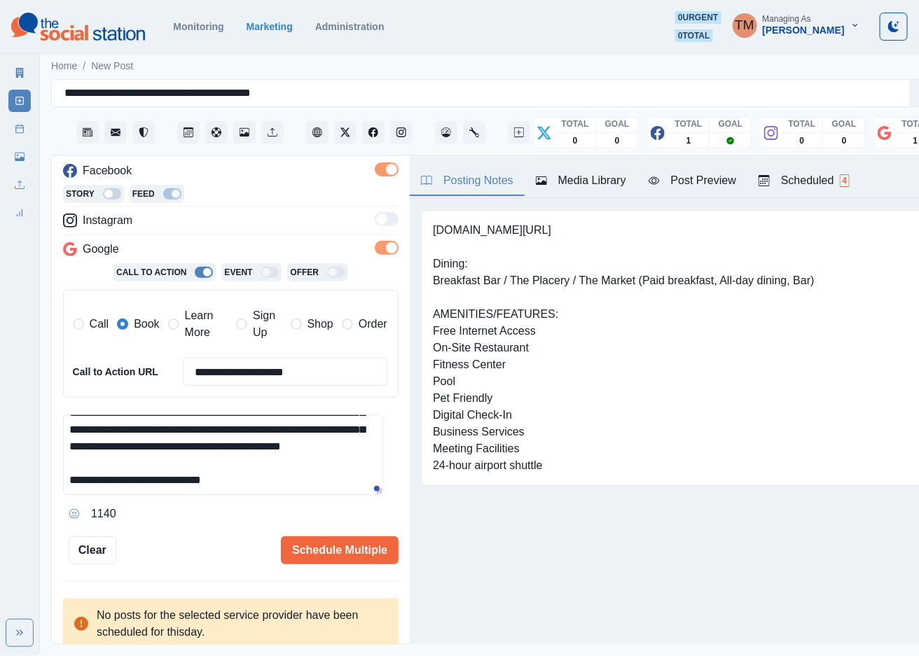
click at [275, 483] on textarea "**********" at bounding box center [223, 455] width 320 height 81
click at [719, 183] on div "Post Preview" at bounding box center [693, 180] width 88 height 17
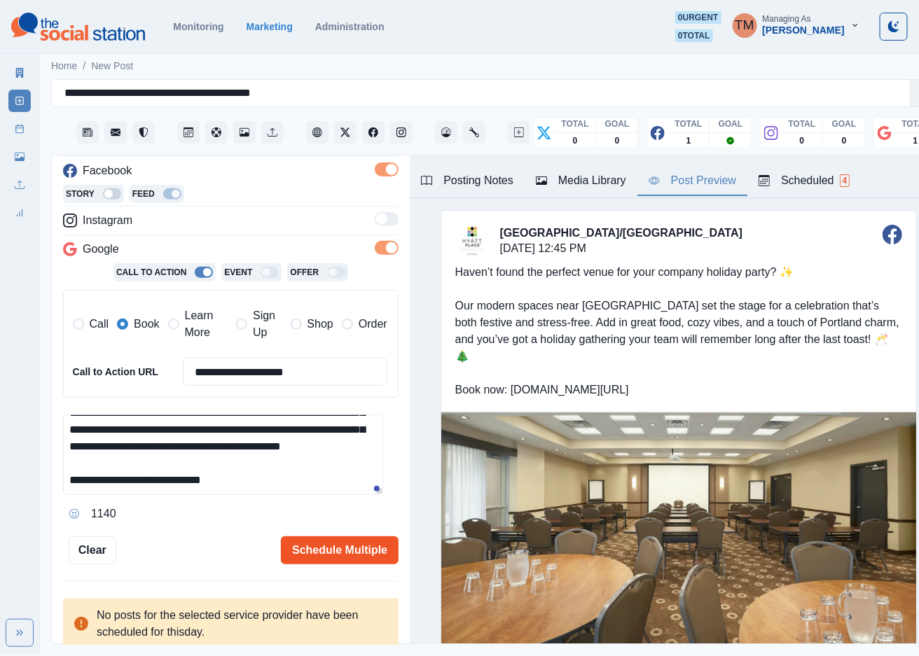
click at [313, 553] on button "Schedule Multiple" at bounding box center [340, 550] width 118 height 28
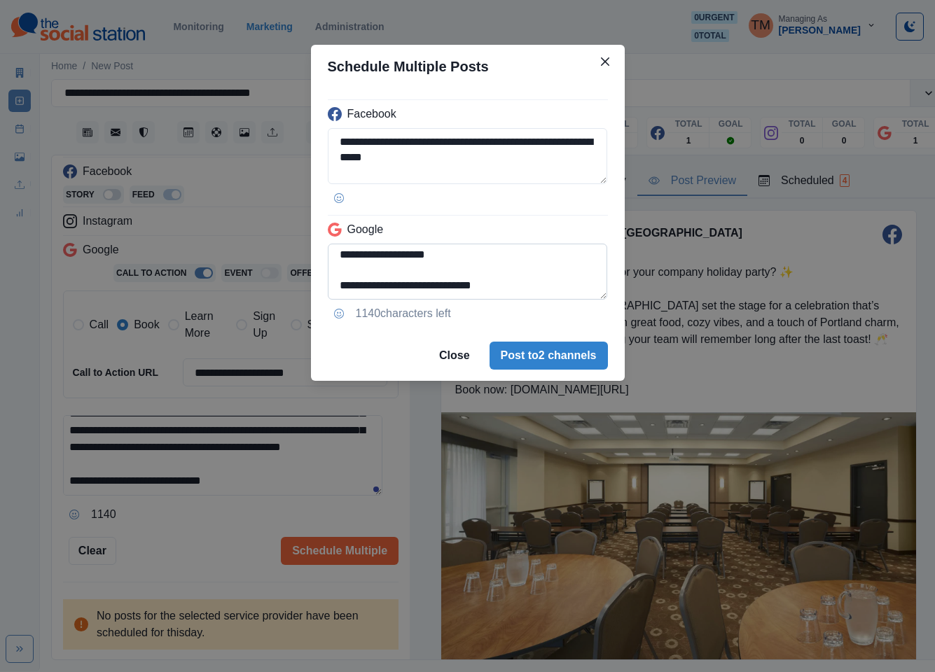
scroll to position [127, 0]
drag, startPoint x: 483, startPoint y: 256, endPoint x: 555, endPoint y: 291, distance: 79.3
click at [555, 291] on textarea "**********" at bounding box center [468, 272] width 280 height 56
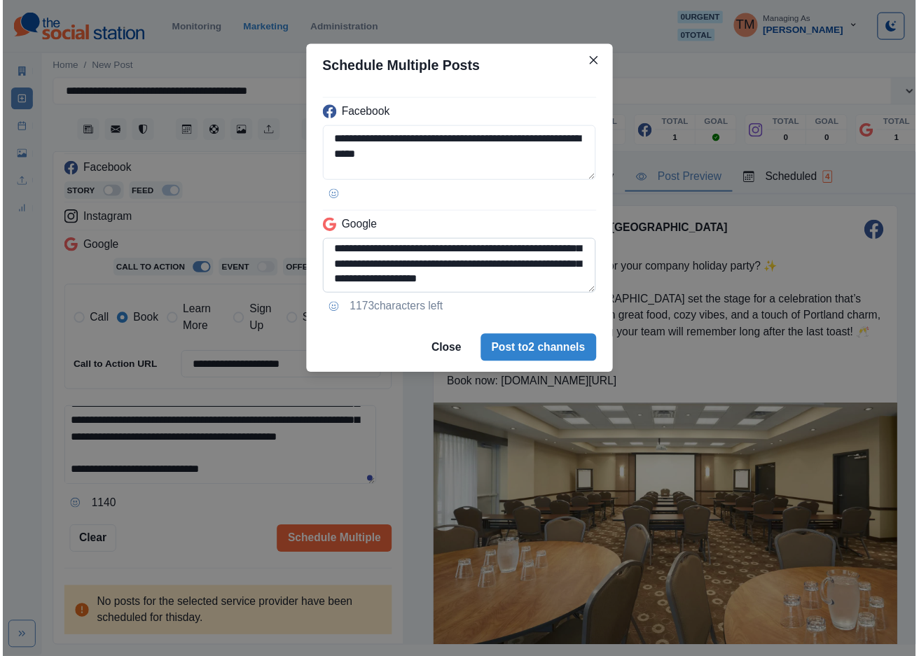
scroll to position [97, 0]
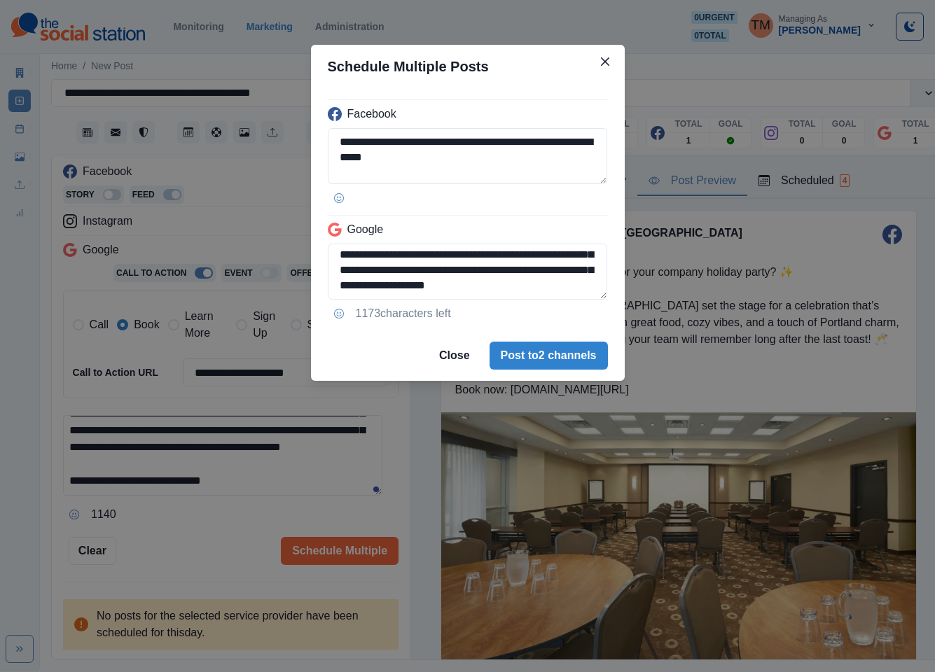
type textarea "**********"
click at [202, 530] on div "**********" at bounding box center [467, 336] width 935 height 672
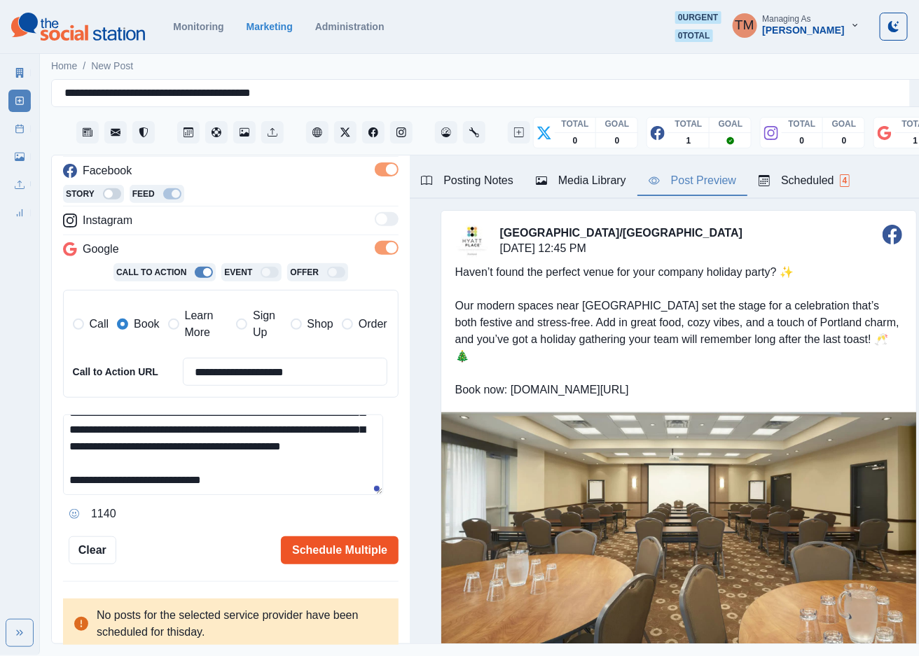
click at [351, 557] on button "Schedule Multiple" at bounding box center [340, 550] width 118 height 28
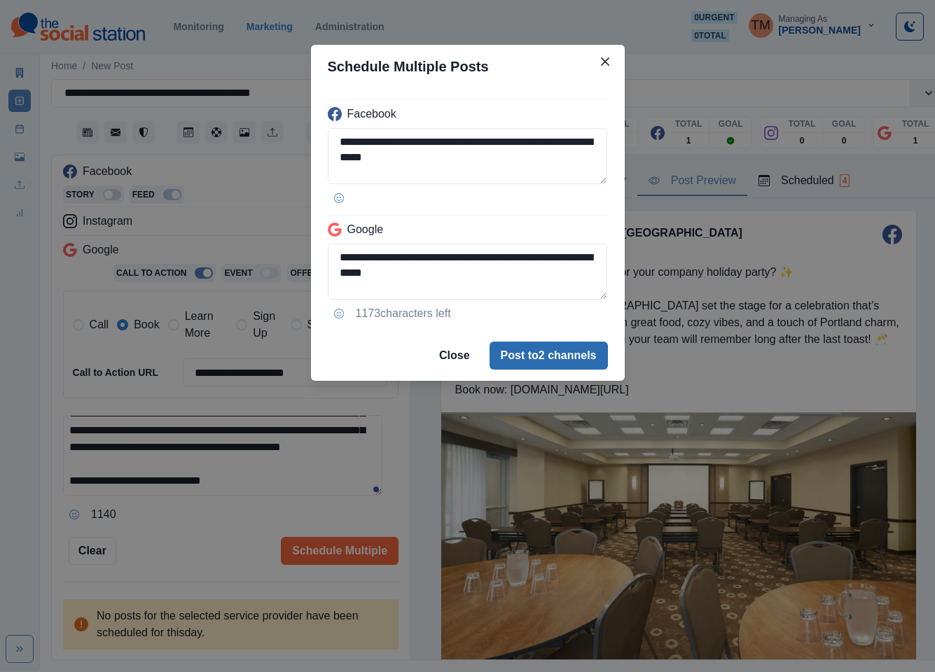
click at [576, 366] on button "Post to 2 channels" at bounding box center [549, 356] width 118 height 28
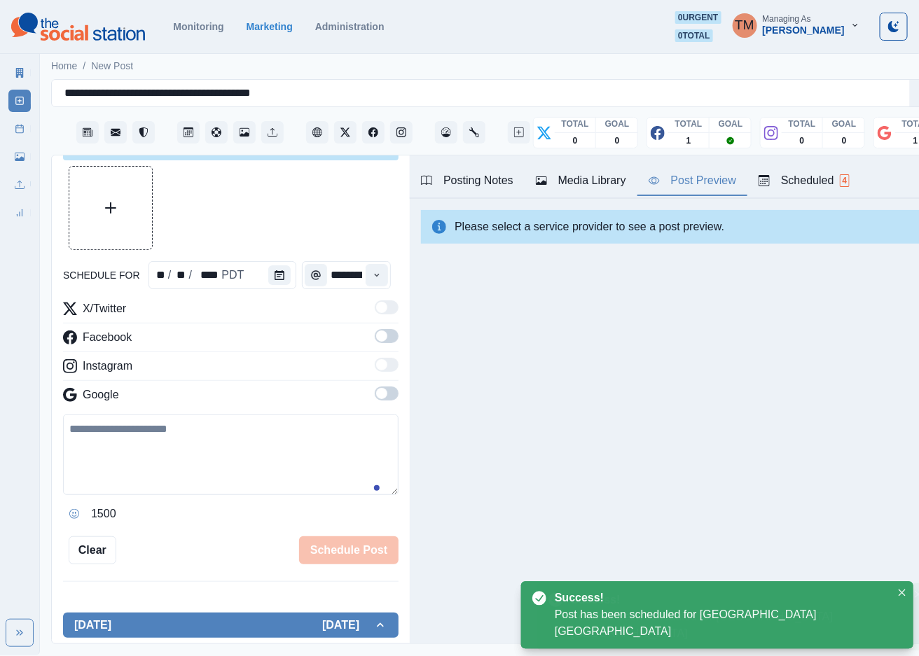
scroll to position [0, 0]
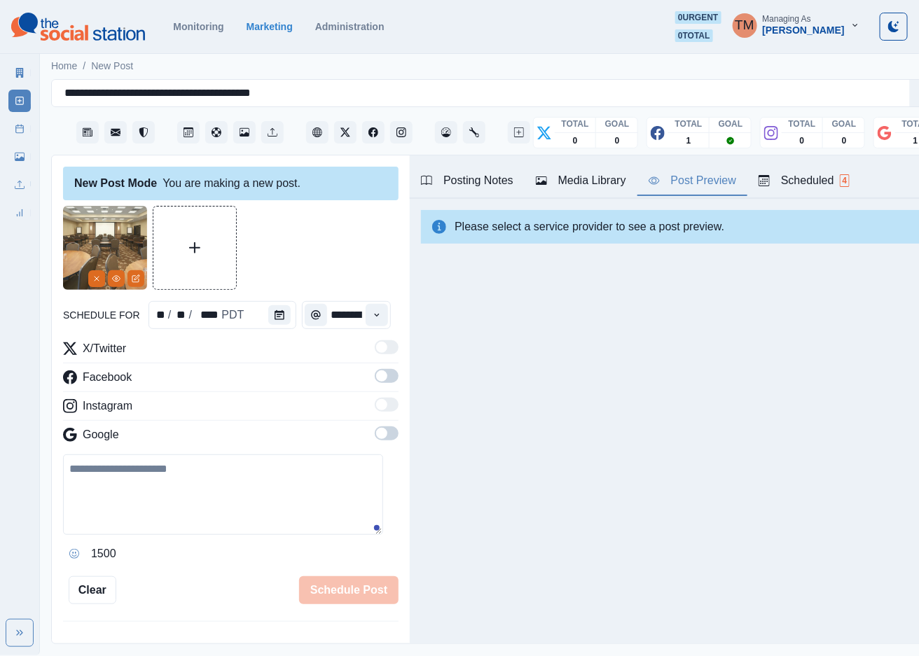
click at [25, 131] on link "Post Schedule" at bounding box center [19, 129] width 22 height 22
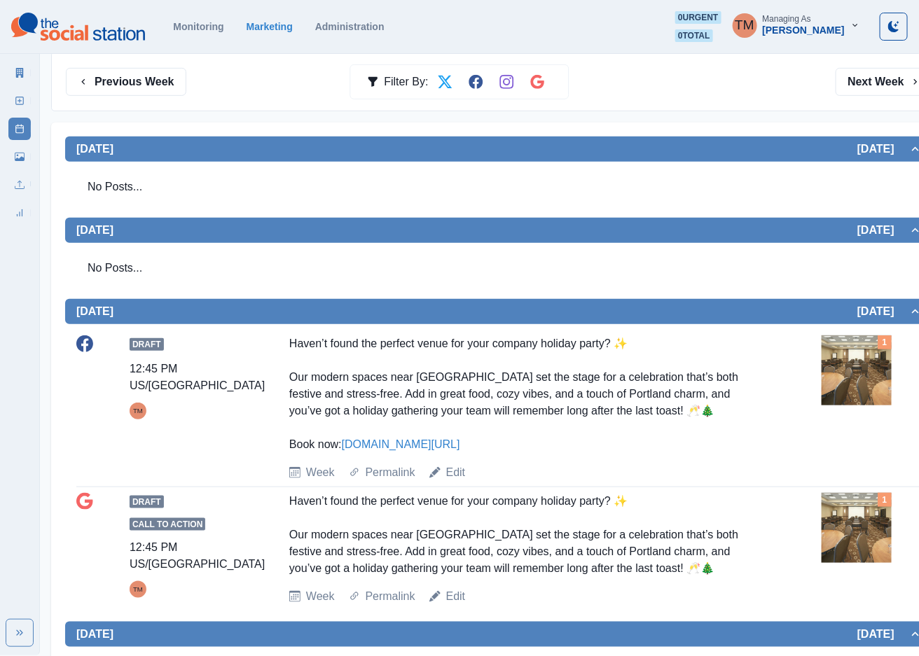
scroll to position [210, 0]
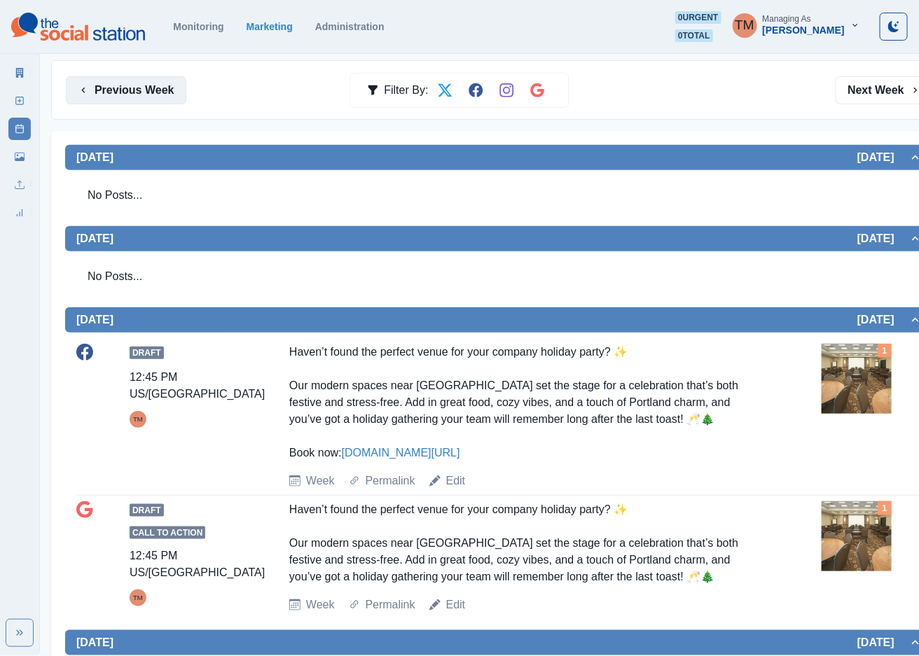
click at [106, 95] on button "Previous Week" at bounding box center [126, 90] width 120 height 28
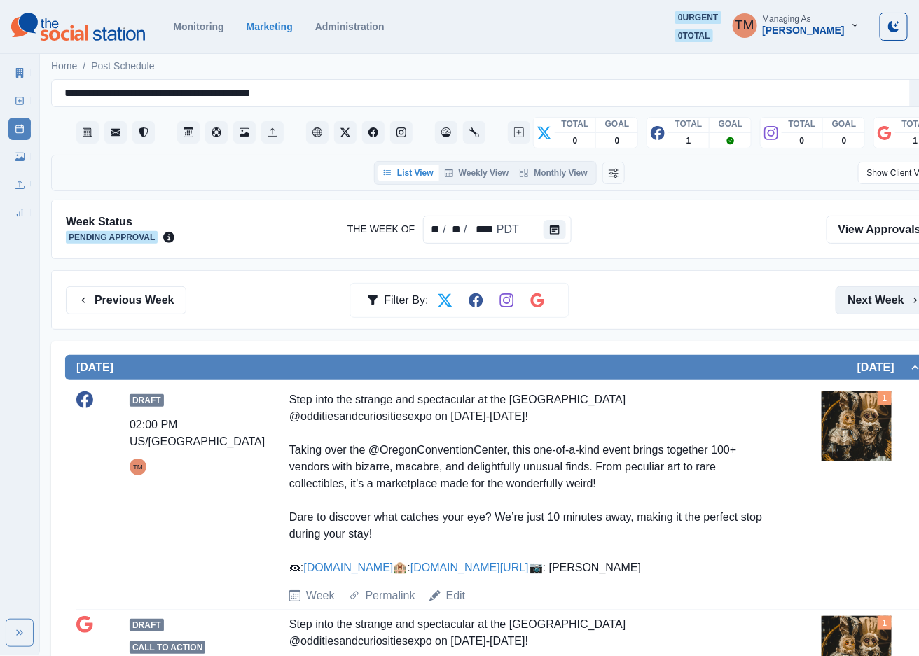
click at [862, 297] on button "Next Week" at bounding box center [884, 300] width 97 height 28
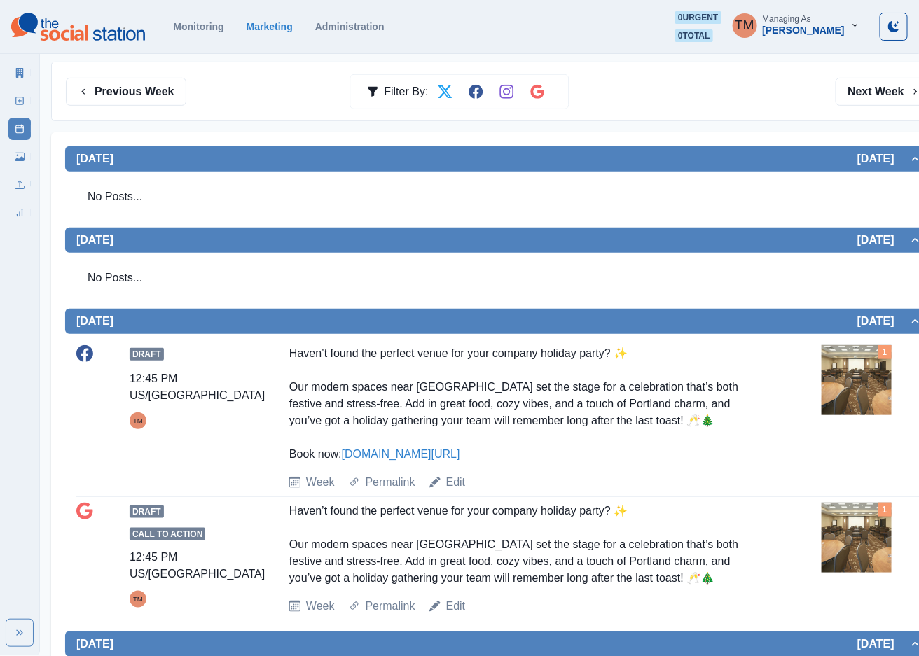
scroll to position [210, 0]
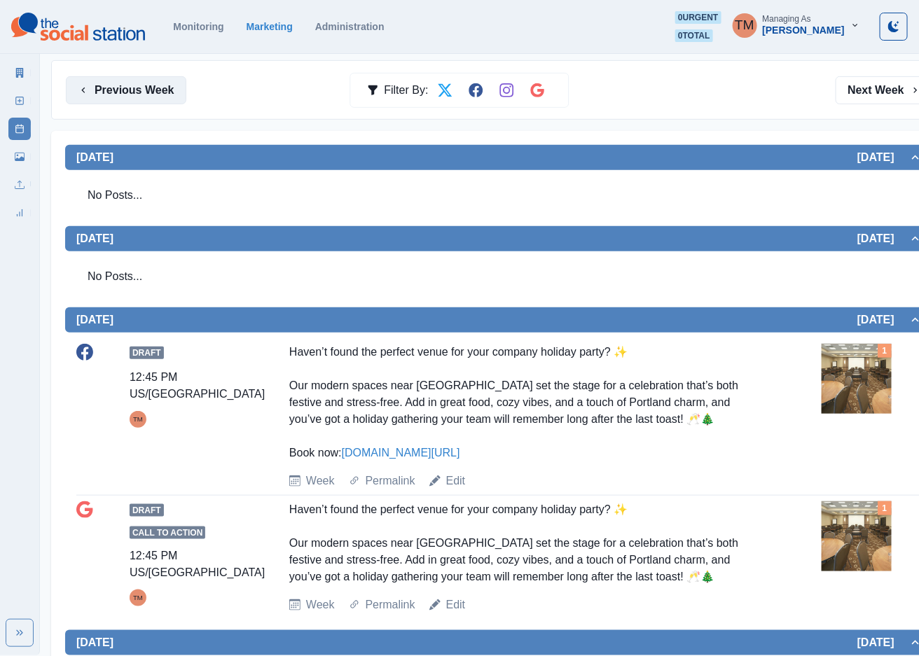
click at [135, 88] on button "Previous Week" at bounding box center [126, 90] width 120 height 28
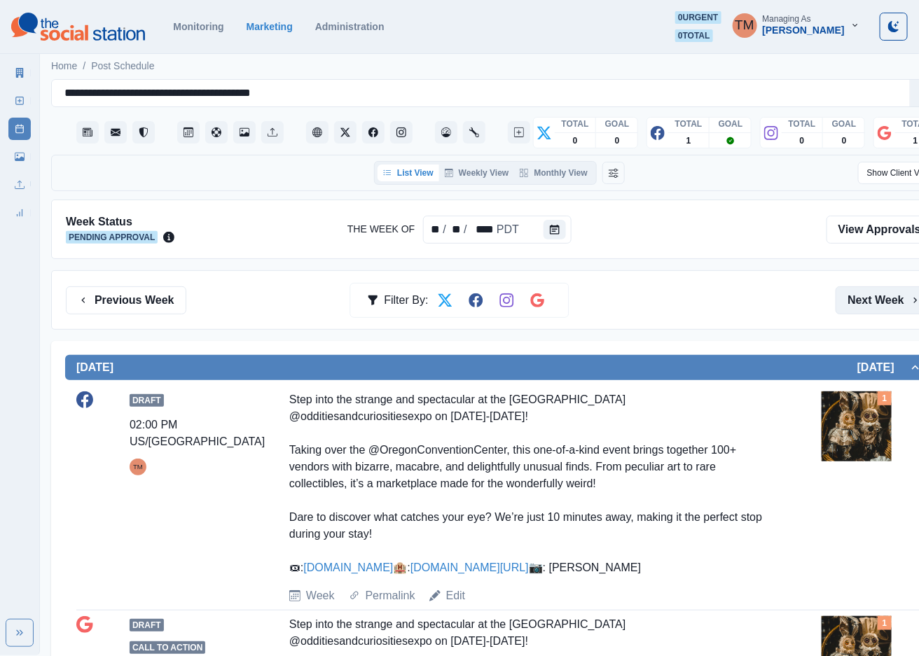
click at [873, 310] on button "Next Week" at bounding box center [884, 300] width 97 height 28
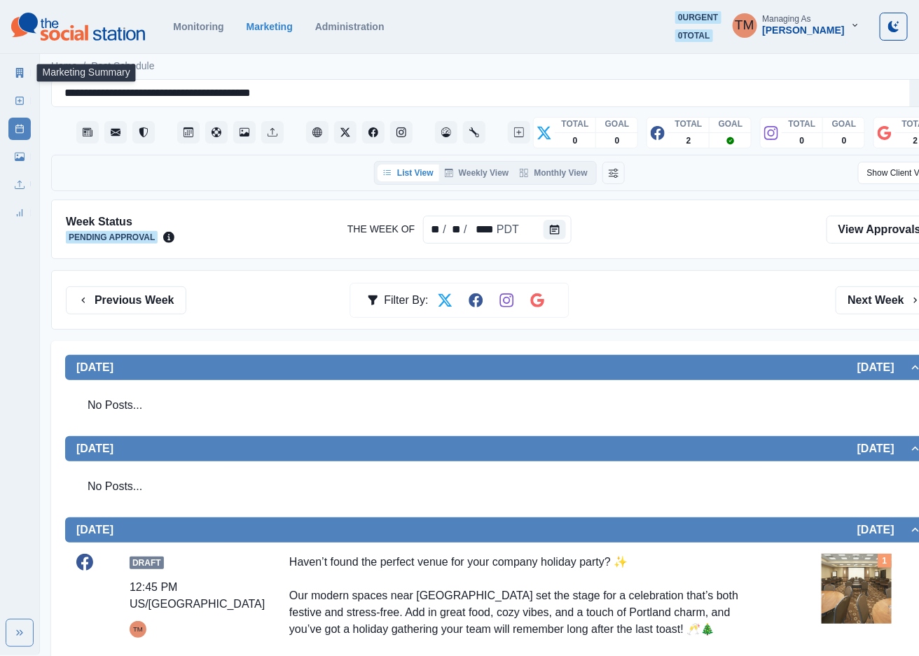
click at [26, 71] on link "Marketing Summary" at bounding box center [19, 73] width 22 height 22
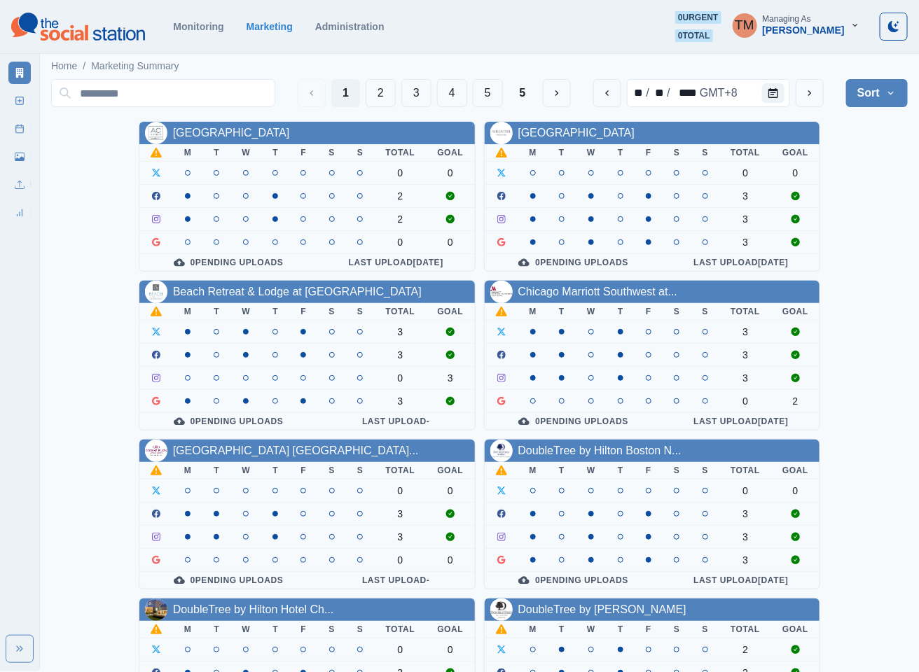
click at [228, 127] on link "[GEOGRAPHIC_DATA]" at bounding box center [231, 133] width 117 height 12
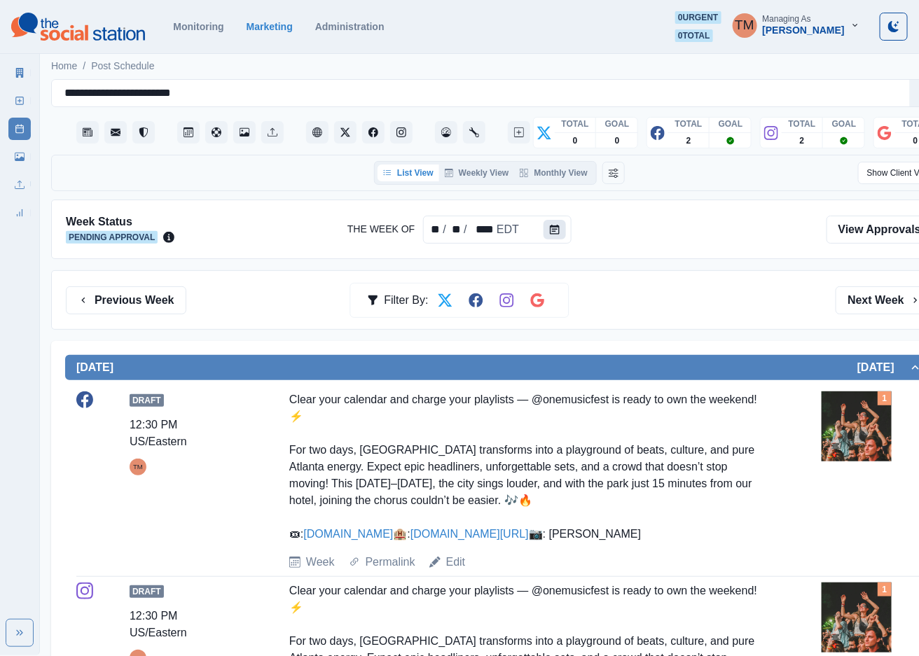
click at [553, 231] on icon "Calendar" at bounding box center [555, 230] width 10 height 10
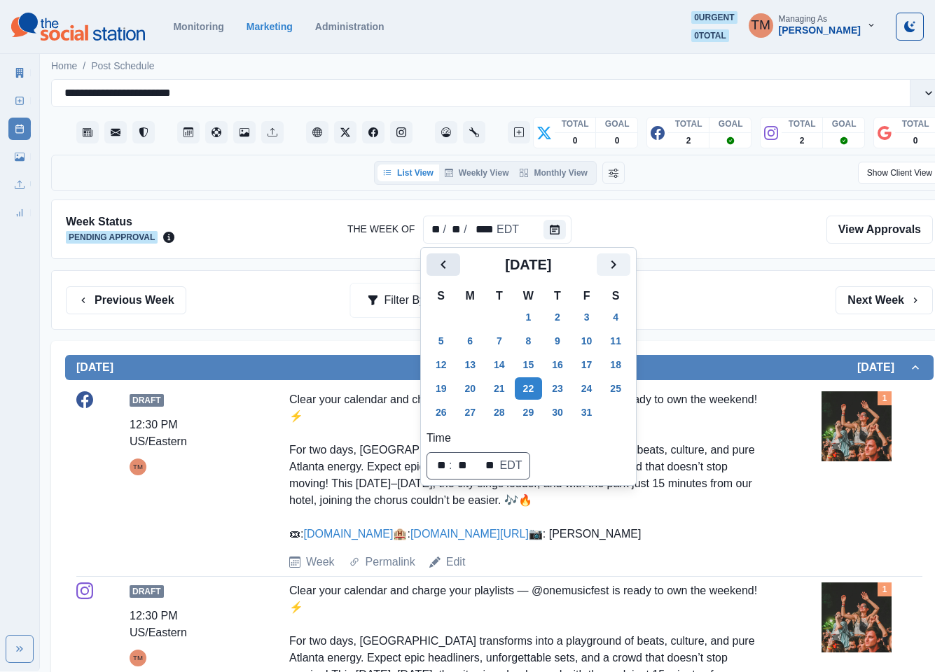
click at [443, 258] on icon "Previous" at bounding box center [443, 264] width 17 height 17
click at [476, 343] on button "8" at bounding box center [470, 341] width 28 height 22
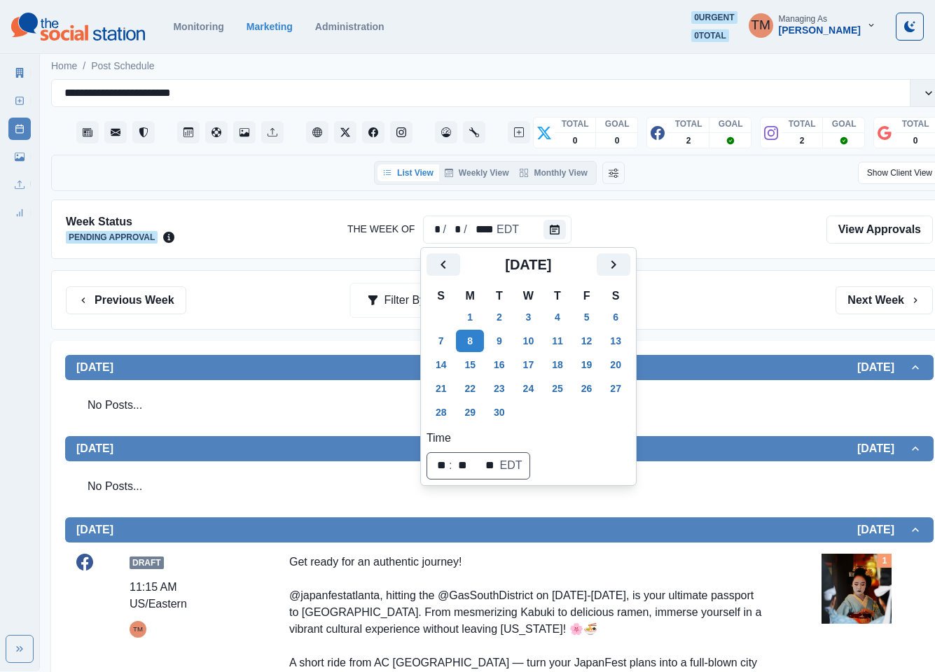
click at [749, 298] on div "Previous Week Filter By: Next Week" at bounding box center [499, 300] width 867 height 28
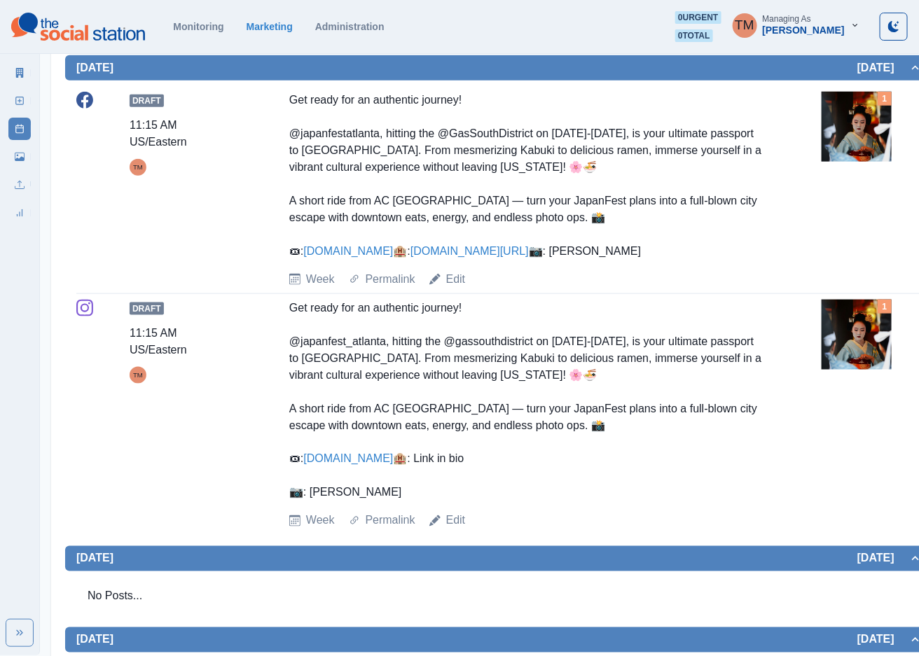
scroll to position [525, 0]
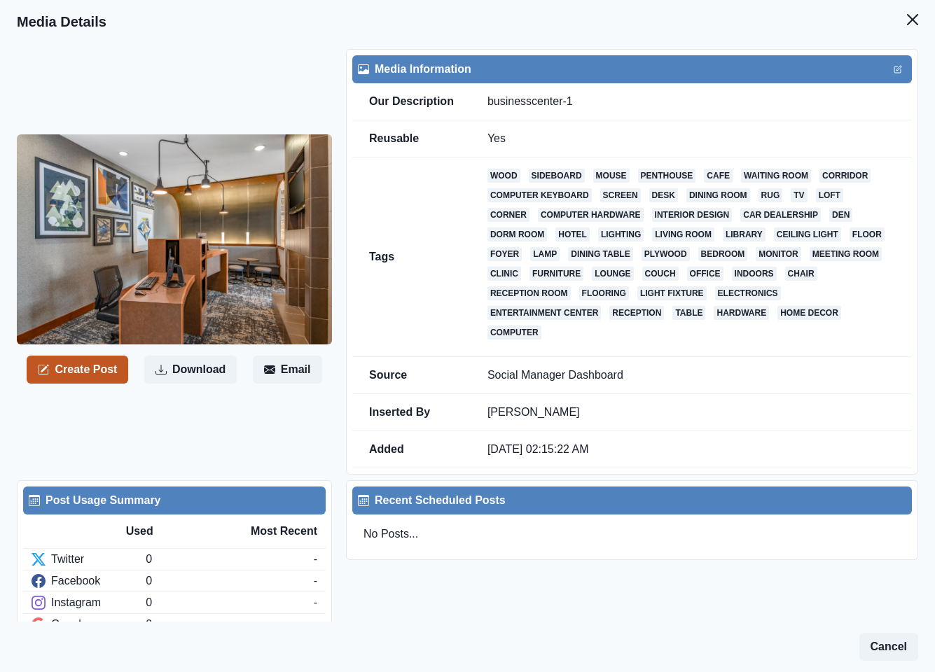
click at [76, 376] on button "Create Post" at bounding box center [78, 370] width 102 height 28
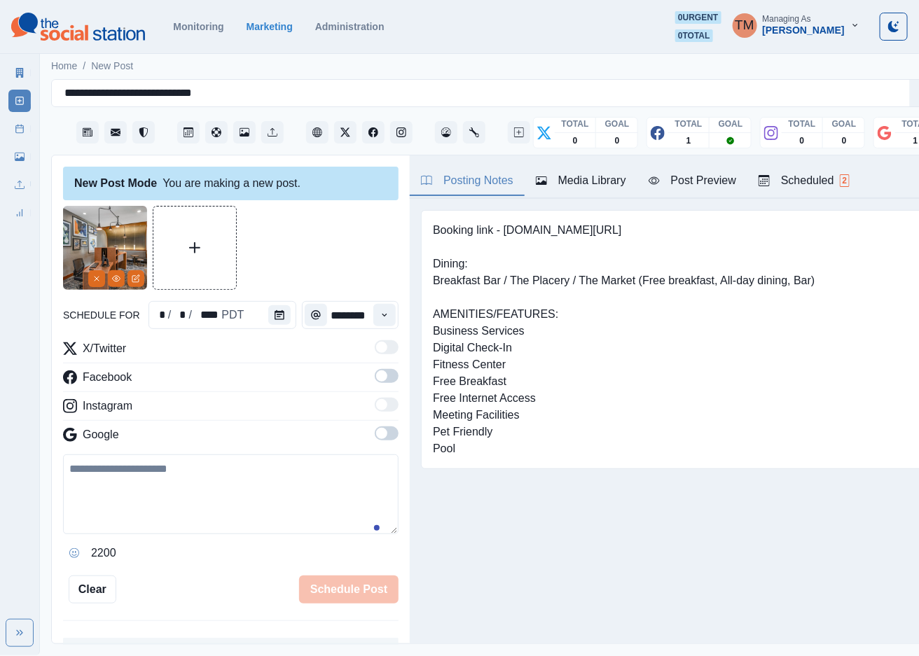
click at [125, 490] on textarea at bounding box center [230, 495] width 335 height 80
paste textarea "**********"
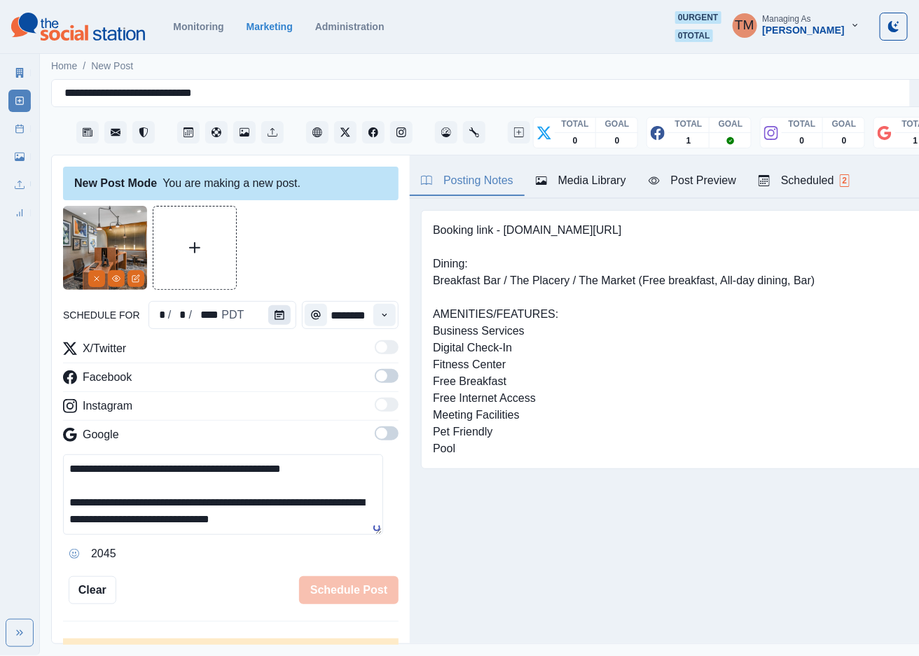
type textarea "**********"
click at [275, 315] on icon "Calendar" at bounding box center [280, 315] width 10 height 10
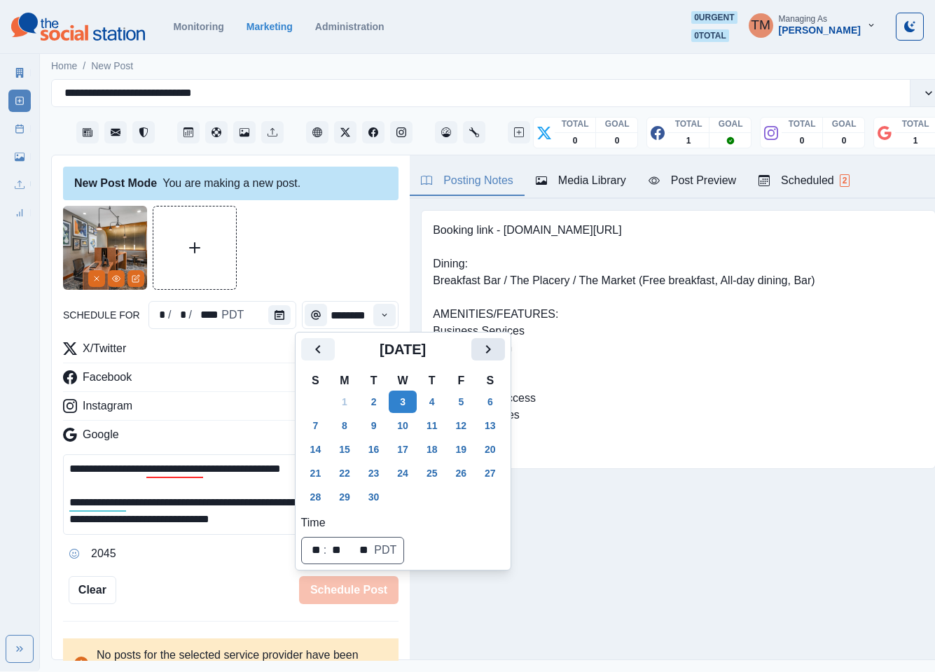
click at [487, 345] on icon "Next" at bounding box center [488, 349] width 17 height 17
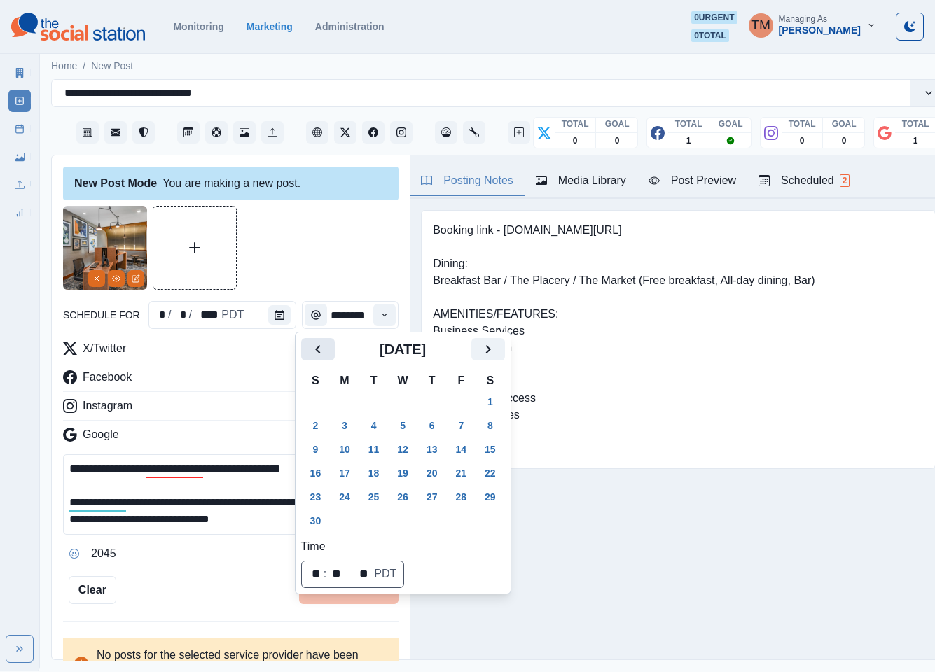
click at [320, 353] on icon "Previous" at bounding box center [318, 349] width 17 height 17
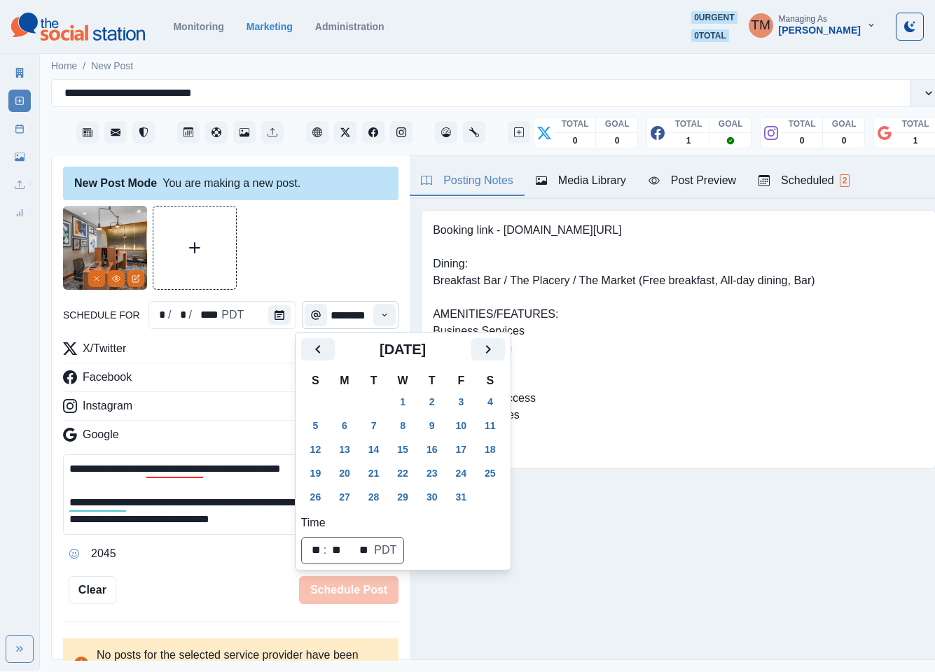
click at [370, 496] on button "28" at bounding box center [374, 497] width 28 height 22
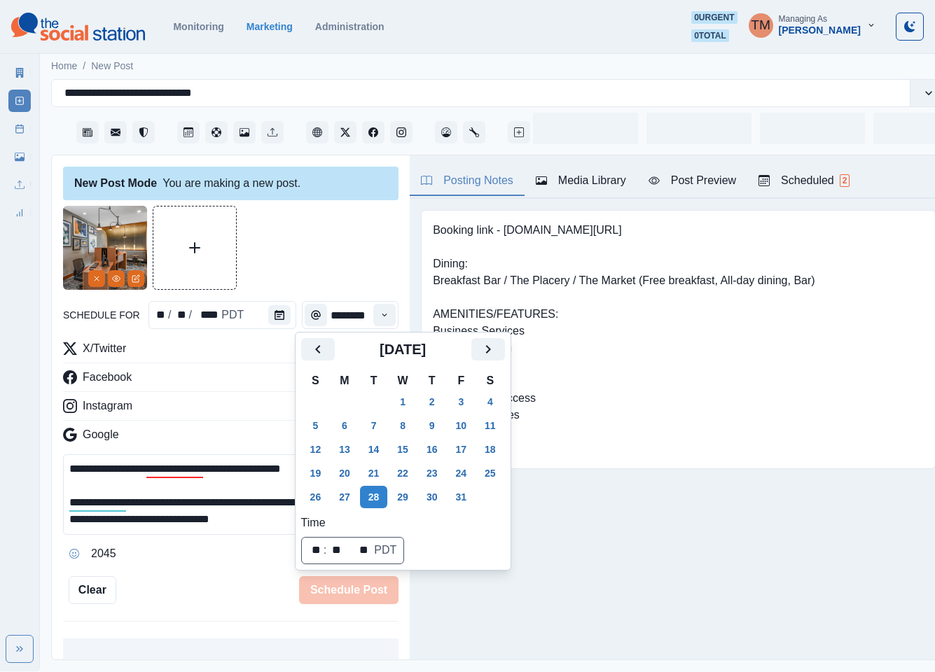
click at [295, 257] on div at bounding box center [230, 248] width 335 height 84
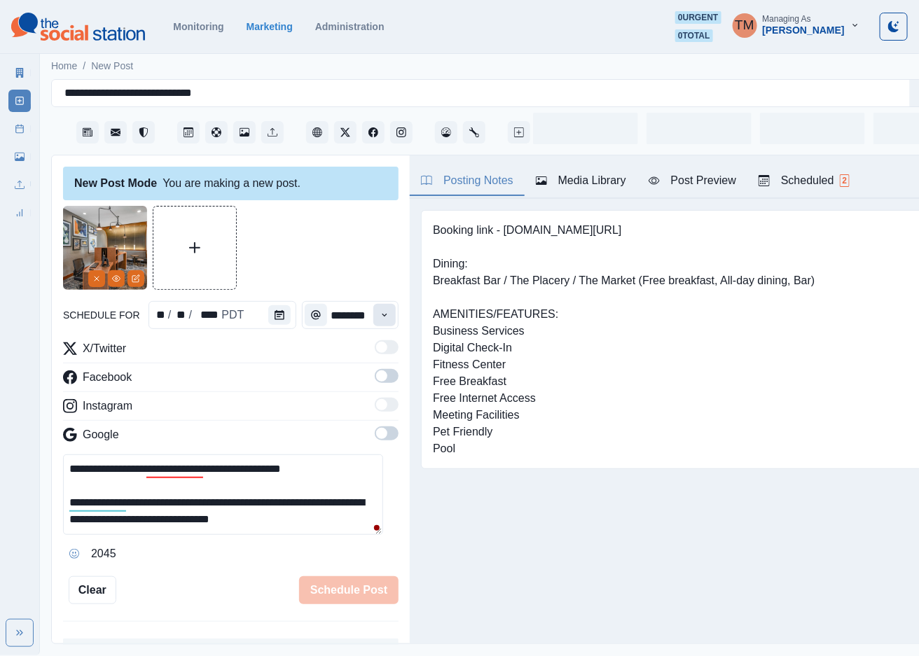
click at [373, 320] on button "Time" at bounding box center [384, 315] width 22 height 22
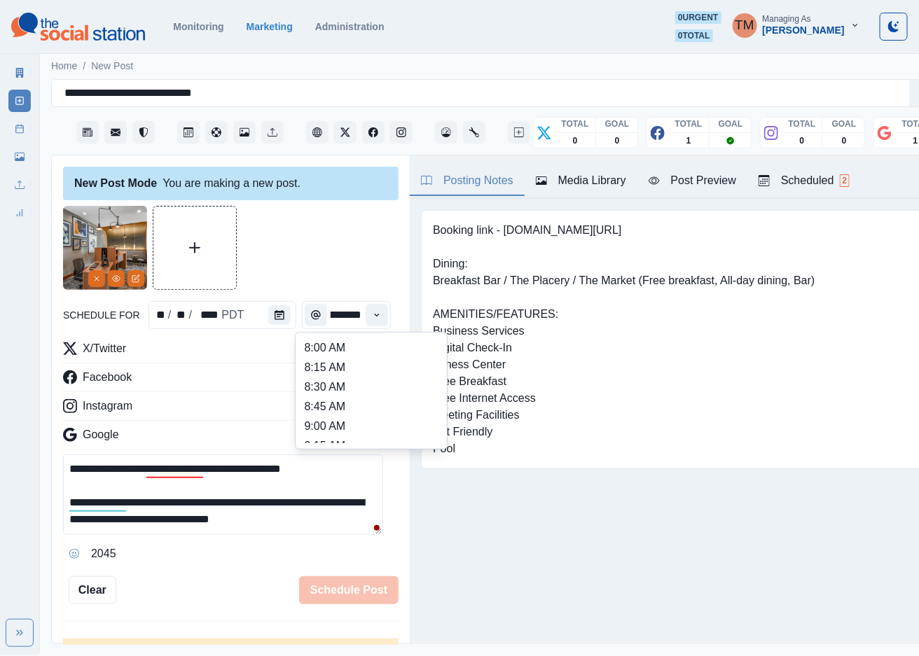
scroll to position [364, 0]
click at [349, 410] on li "1:30 PM" at bounding box center [371, 416] width 140 height 20
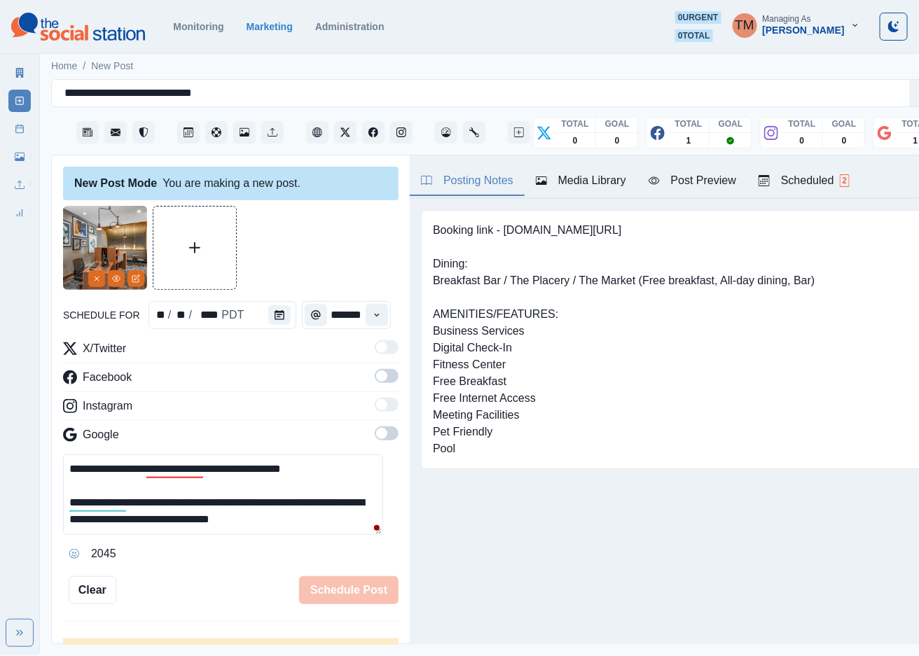
type input "*******"
drag, startPoint x: 375, startPoint y: 376, endPoint x: 377, endPoint y: 422, distance: 46.3
click at [376, 379] on span at bounding box center [387, 376] width 24 height 14
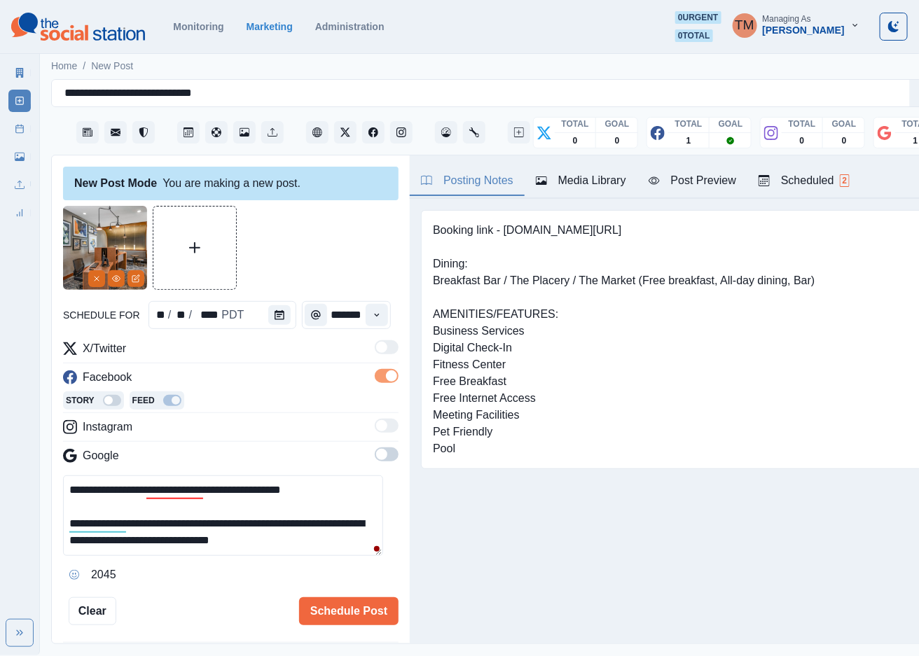
scroll to position [0, 0]
click at [375, 452] on span at bounding box center [387, 455] width 24 height 14
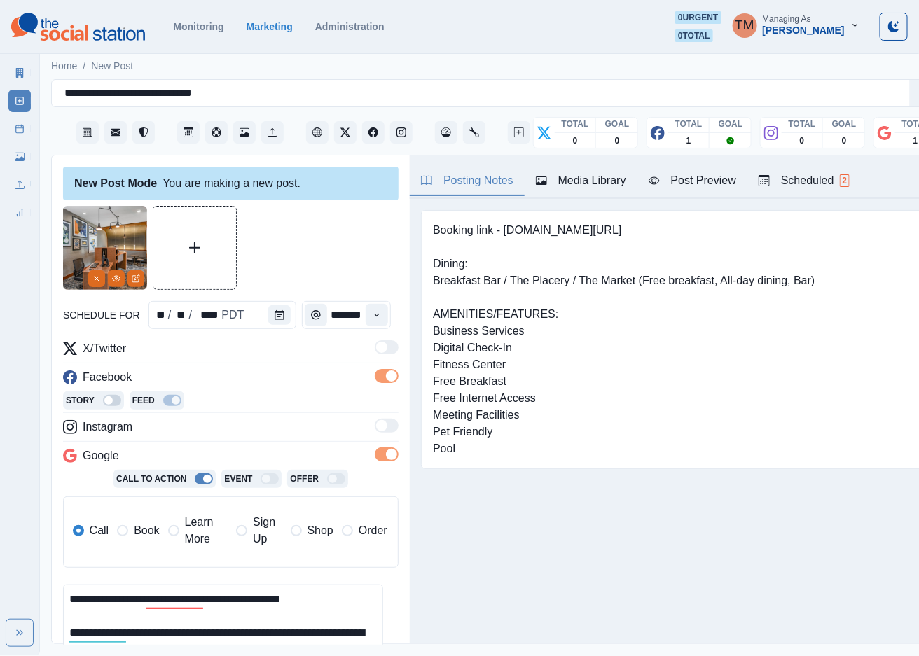
click at [128, 534] on label "Book" at bounding box center [138, 531] width 42 height 34
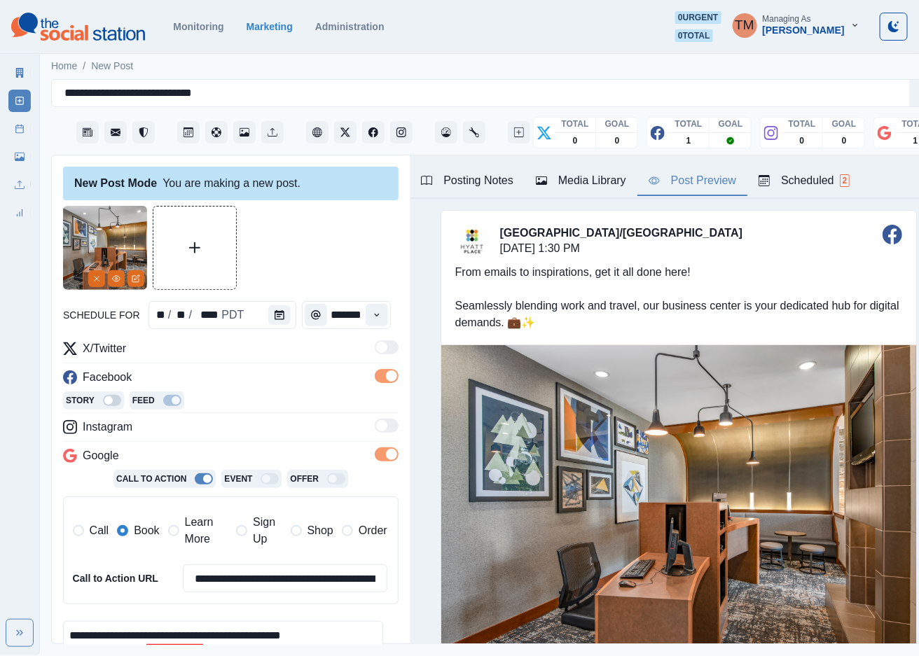
click at [700, 189] on div "Post Preview" at bounding box center [693, 180] width 88 height 17
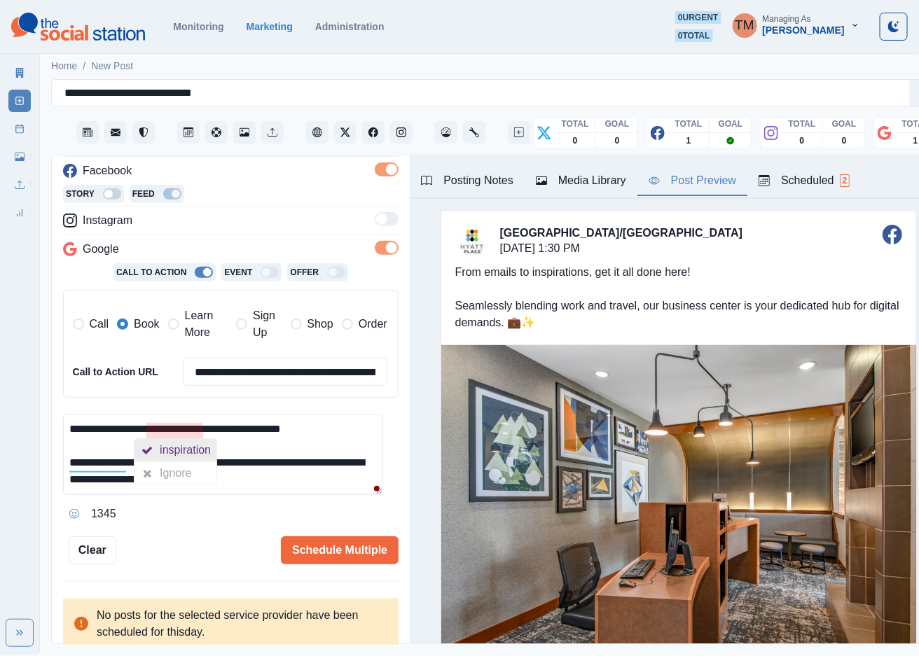
click at [202, 450] on div "inspiration" at bounding box center [188, 450] width 57 height 22
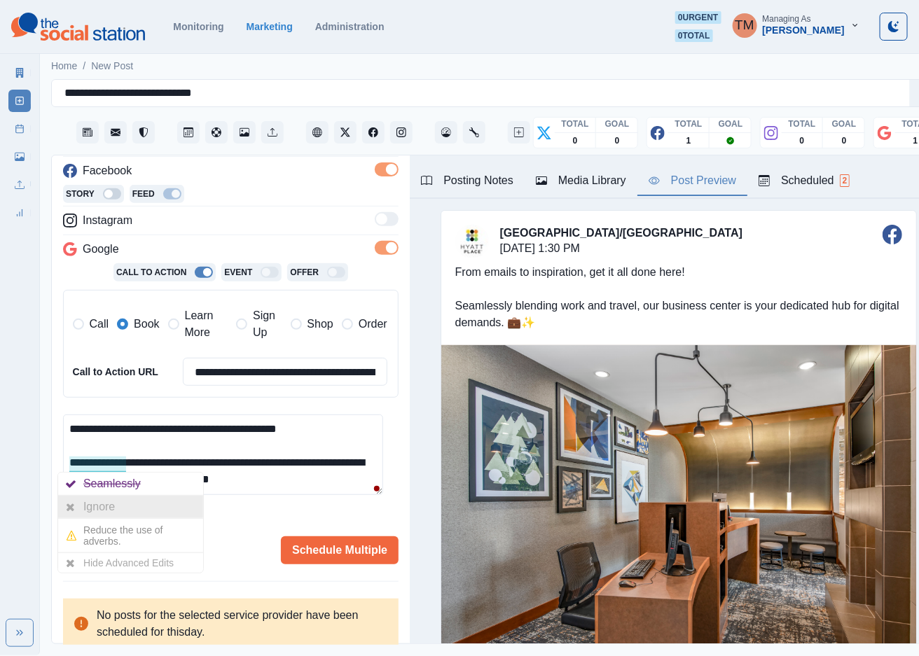
click at [105, 511] on div "Ignore" at bounding box center [101, 507] width 37 height 22
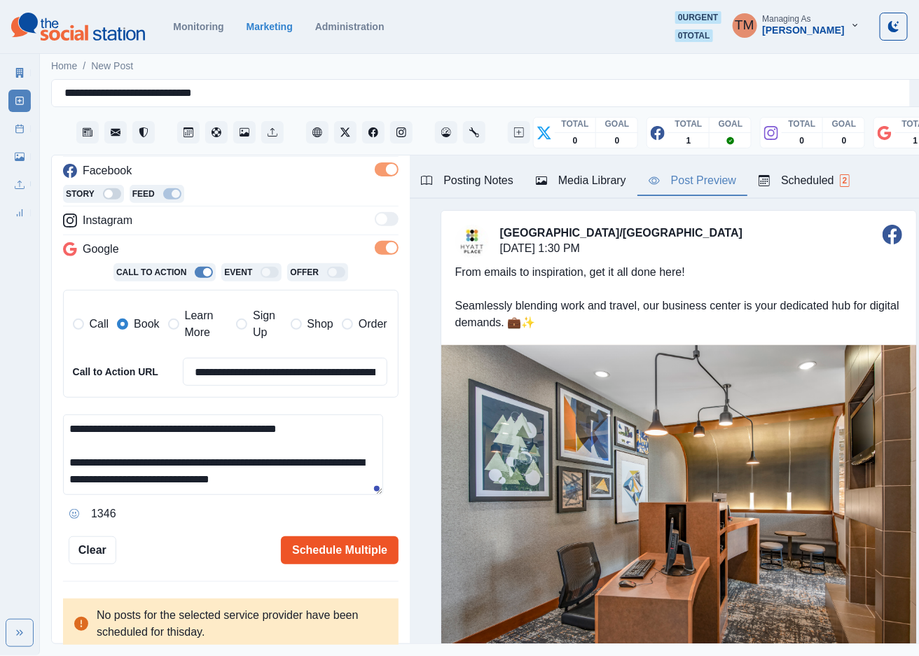
type textarea "**********"
click at [337, 549] on button "Schedule Multiple" at bounding box center [340, 550] width 118 height 28
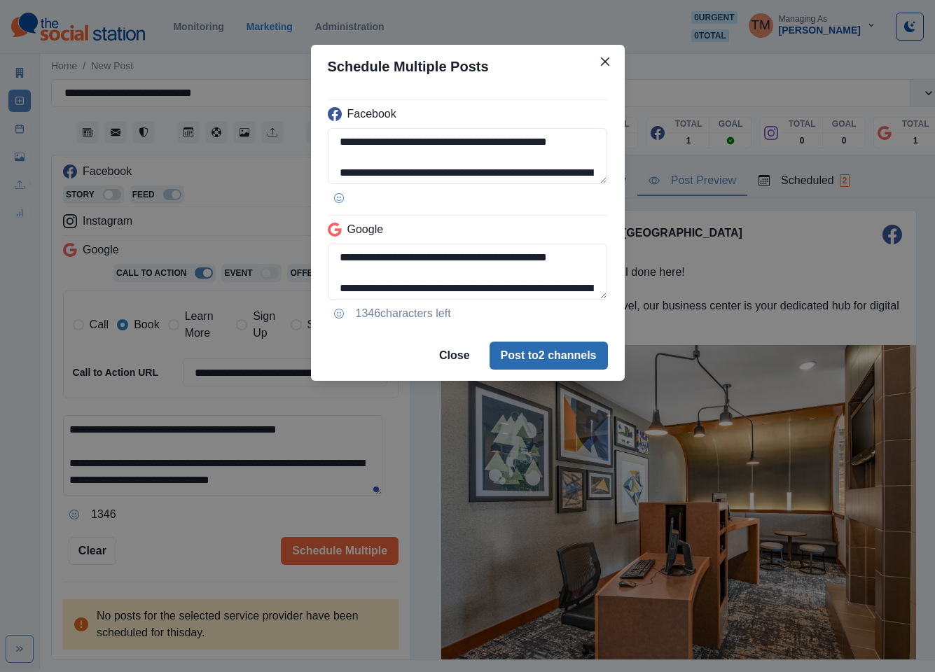
click at [572, 357] on button "Post to 2 channels" at bounding box center [549, 356] width 118 height 28
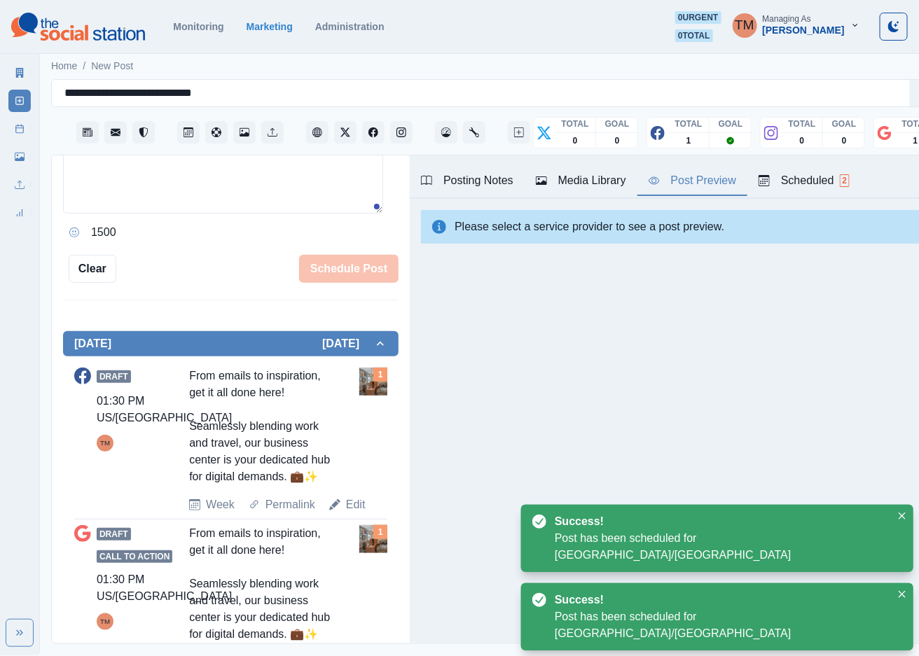
scroll to position [338, 0]
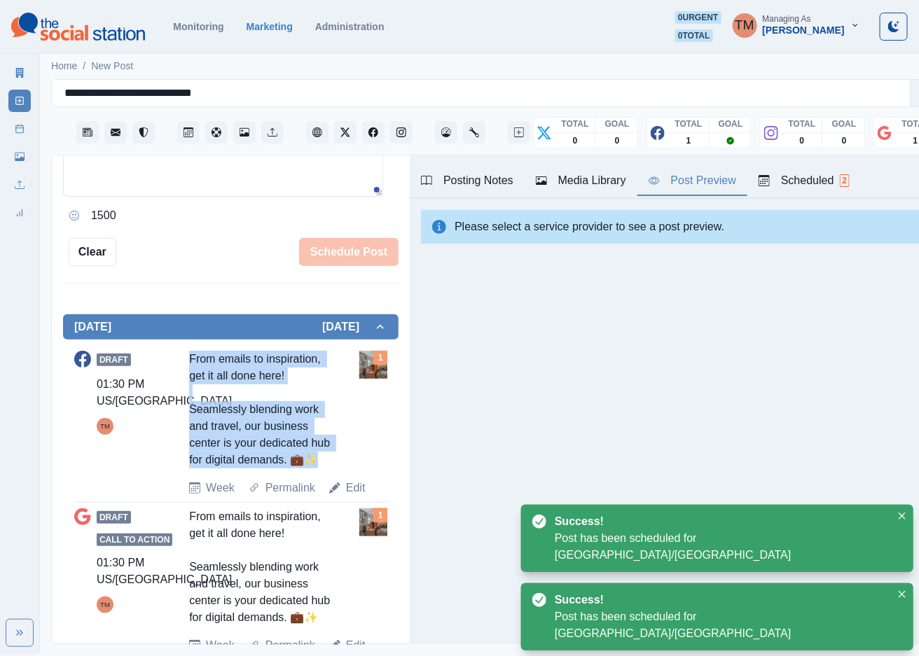
drag, startPoint x: 179, startPoint y: 340, endPoint x: 225, endPoint y: 462, distance: 130.1
click at [225, 462] on div "Draft 01:30 PM US/Pacific TM From emails to inspiration, get it all done here! …" at bounding box center [230, 424] width 313 height 146
copy div "From emails to inspiration, get it all done here! Seamlessly blending work and …"
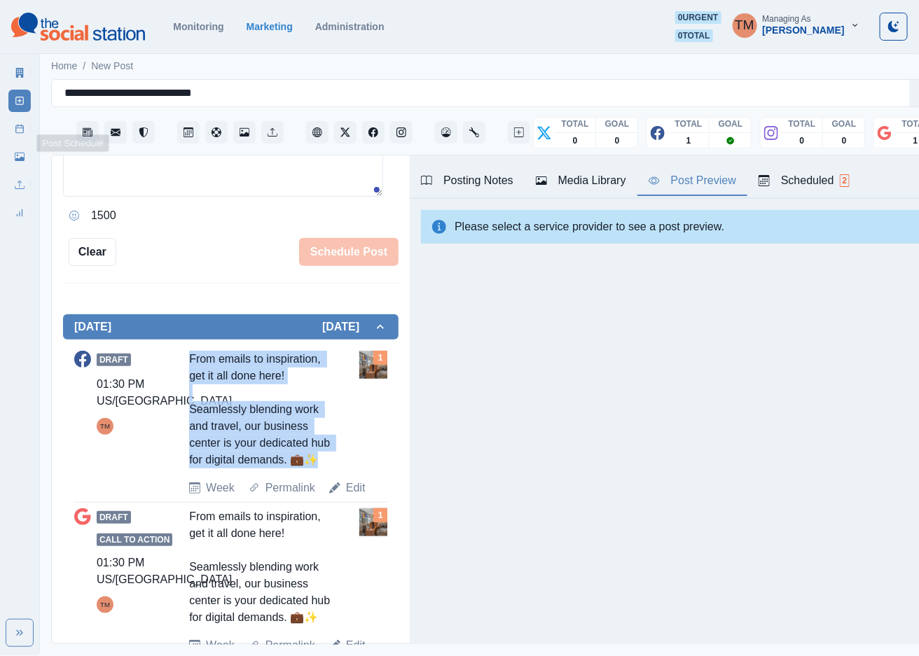
click at [5, 127] on div "Marketing Summary New Post Post Schedule Media Library Uploads Review Summary" at bounding box center [19, 140] width 39 height 168
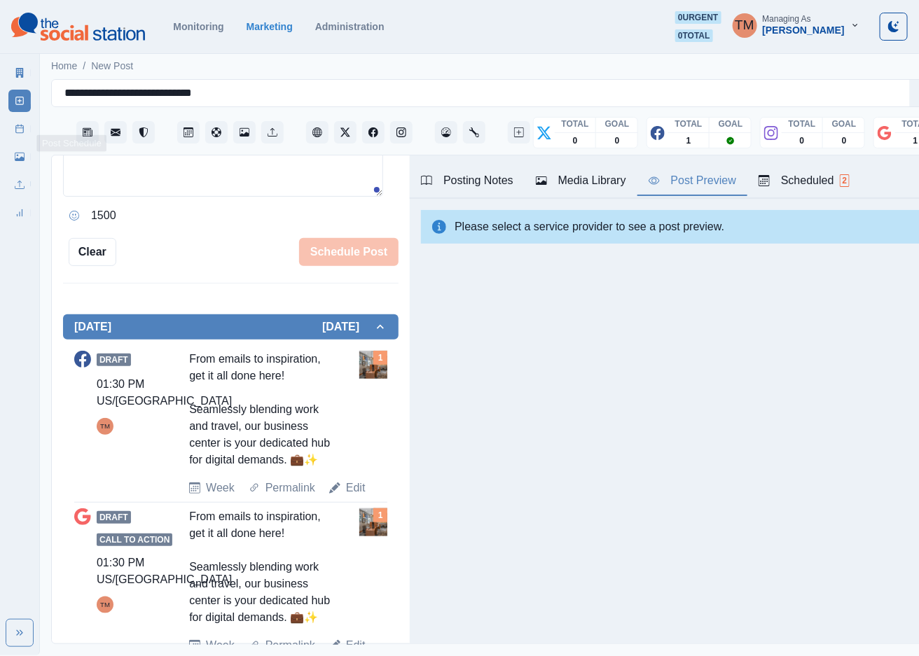
click at [22, 133] on icon at bounding box center [20, 129] width 10 height 10
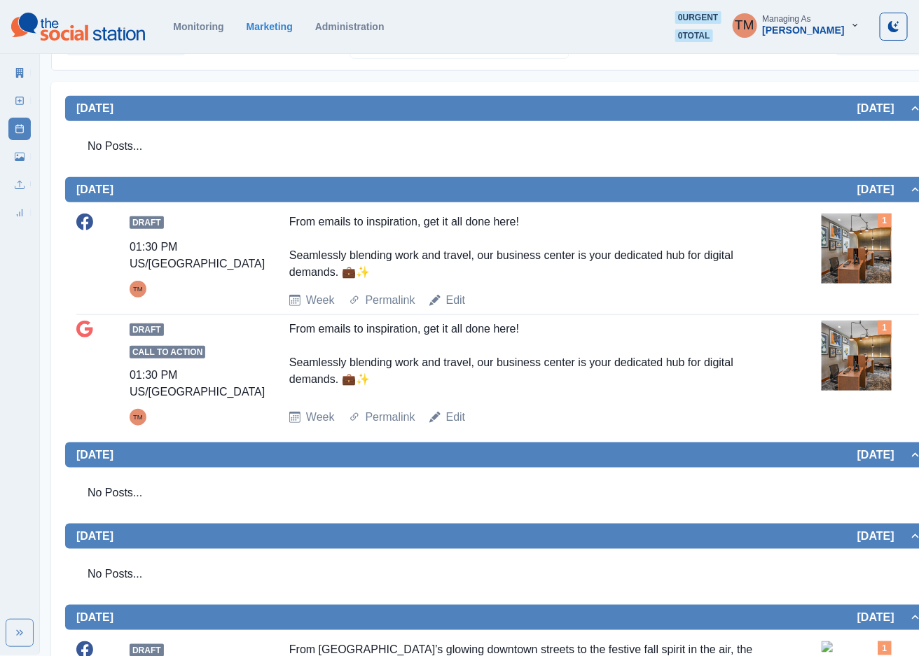
scroll to position [210, 0]
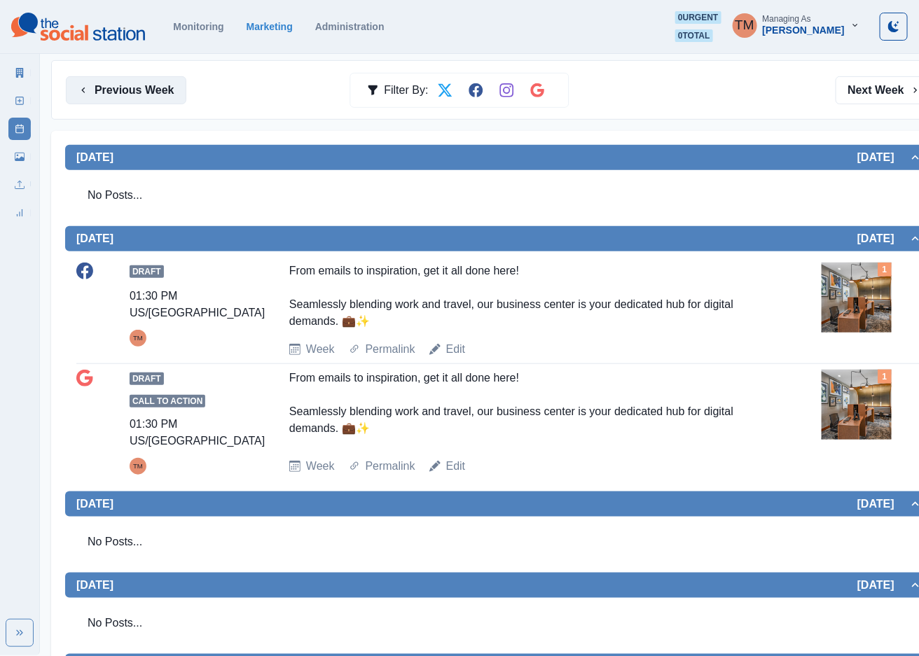
click at [127, 89] on button "Previous Week" at bounding box center [126, 90] width 120 height 28
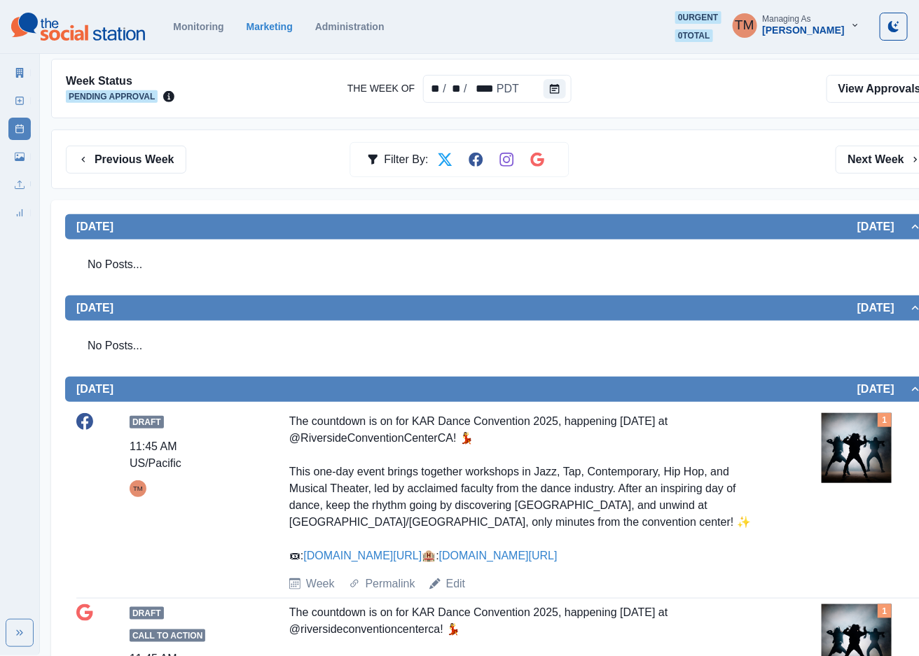
scroll to position [105, 0]
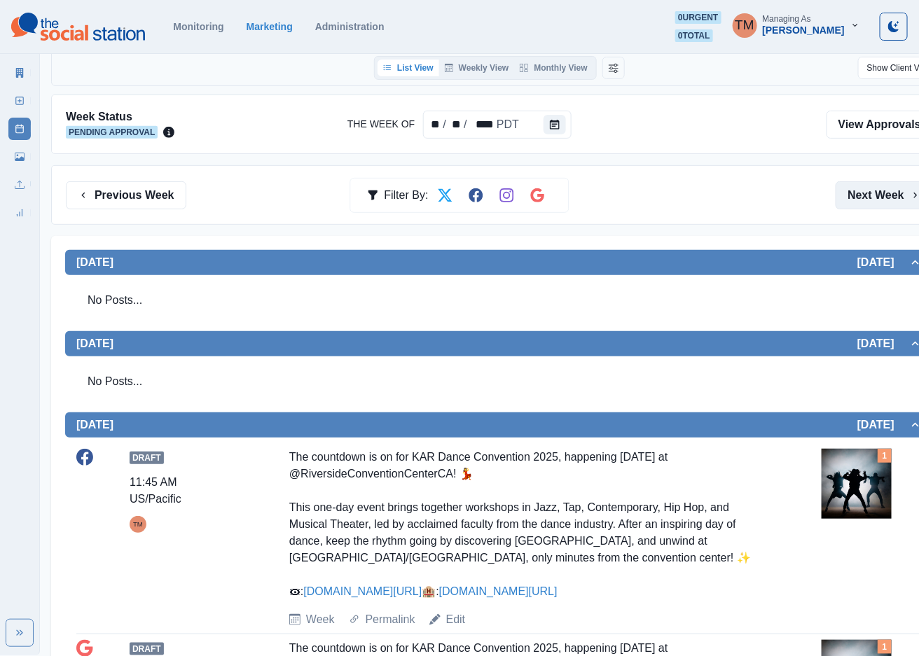
click at [873, 205] on button "Next Week" at bounding box center [884, 195] width 97 height 28
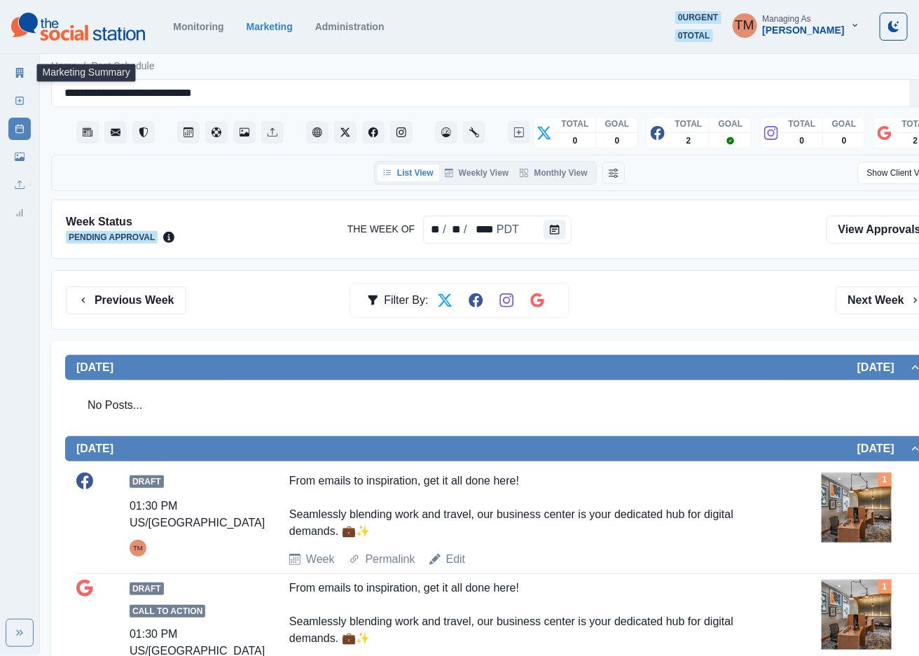
click at [22, 72] on icon at bounding box center [20, 73] width 8 height 10
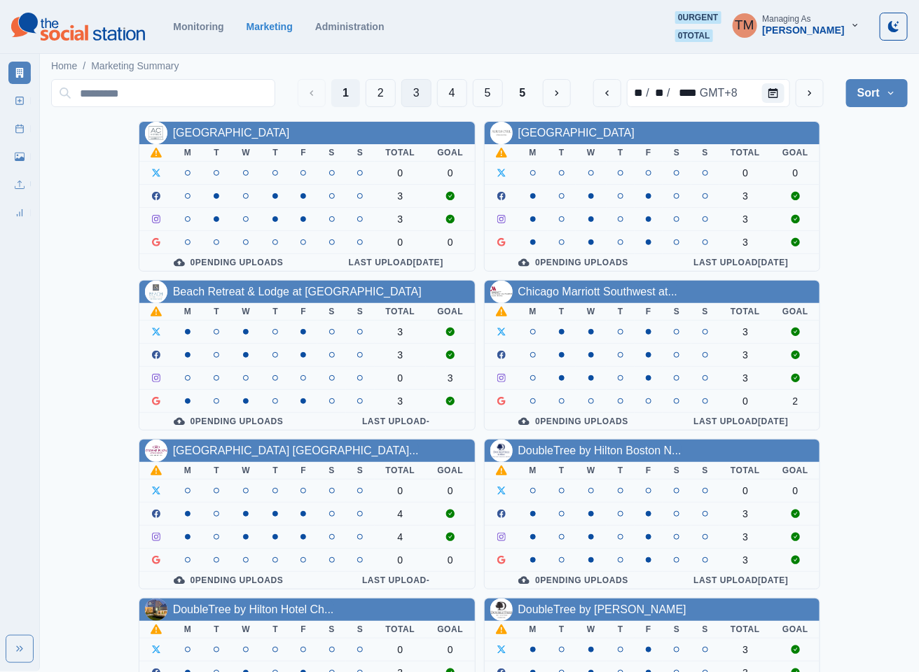
click at [419, 85] on button "3" at bounding box center [416, 93] width 30 height 28
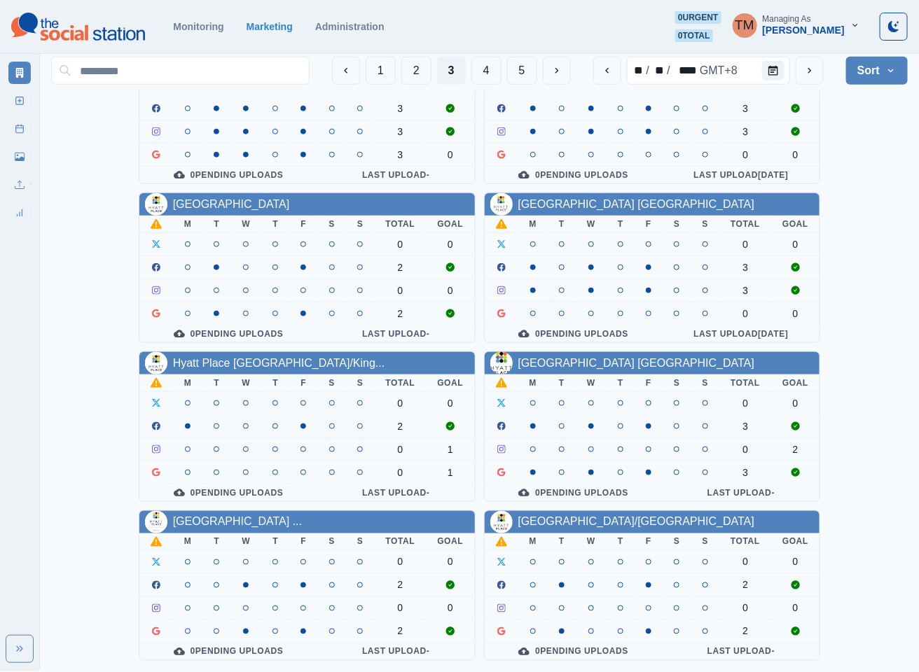
scroll to position [420, 0]
click at [606, 71] on icon "previous" at bounding box center [607, 70] width 11 height 11
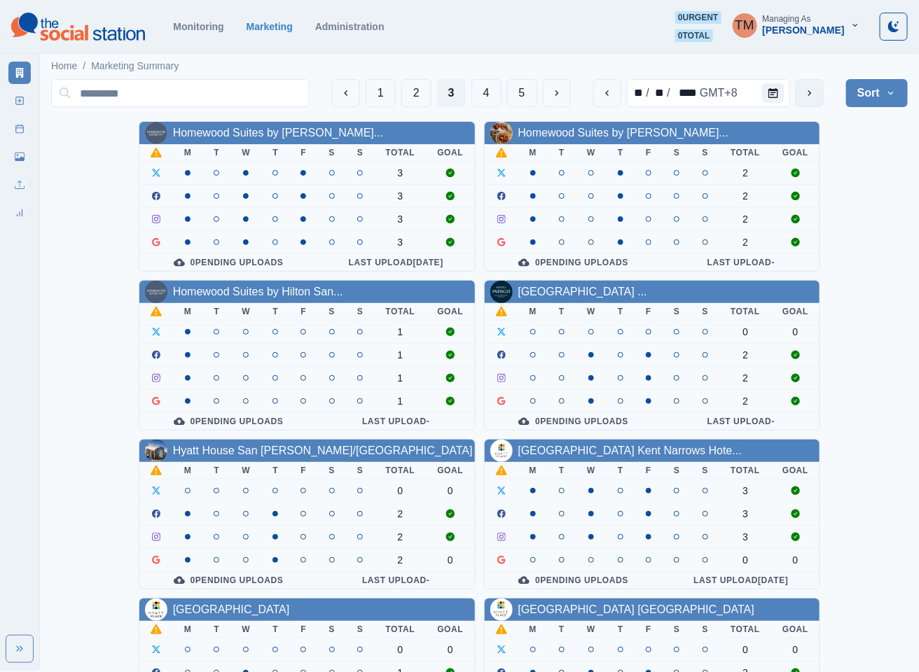
click at [812, 92] on icon "next" at bounding box center [810, 93] width 4 height 6
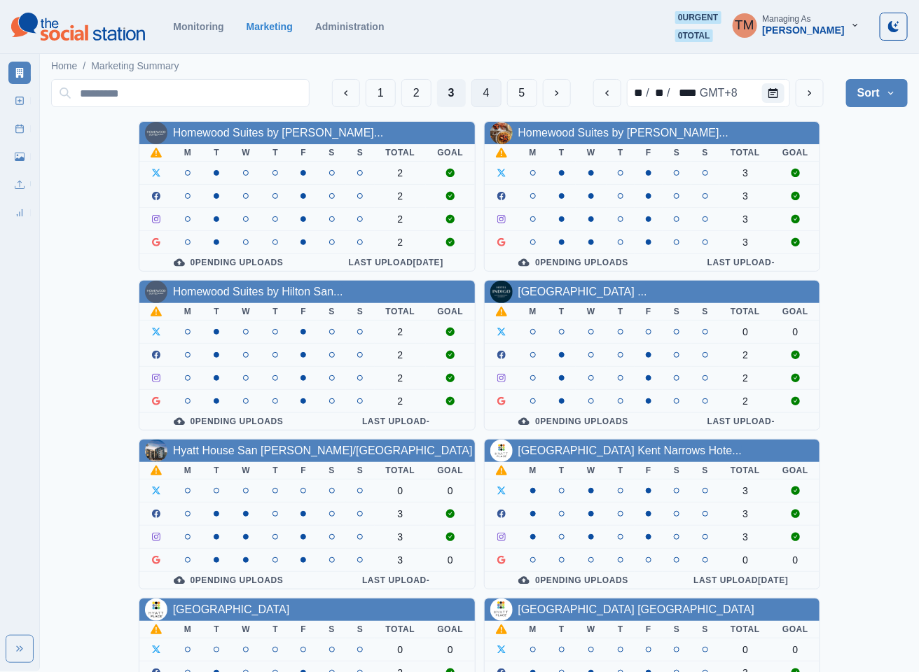
click at [487, 92] on button "4" at bounding box center [486, 93] width 30 height 28
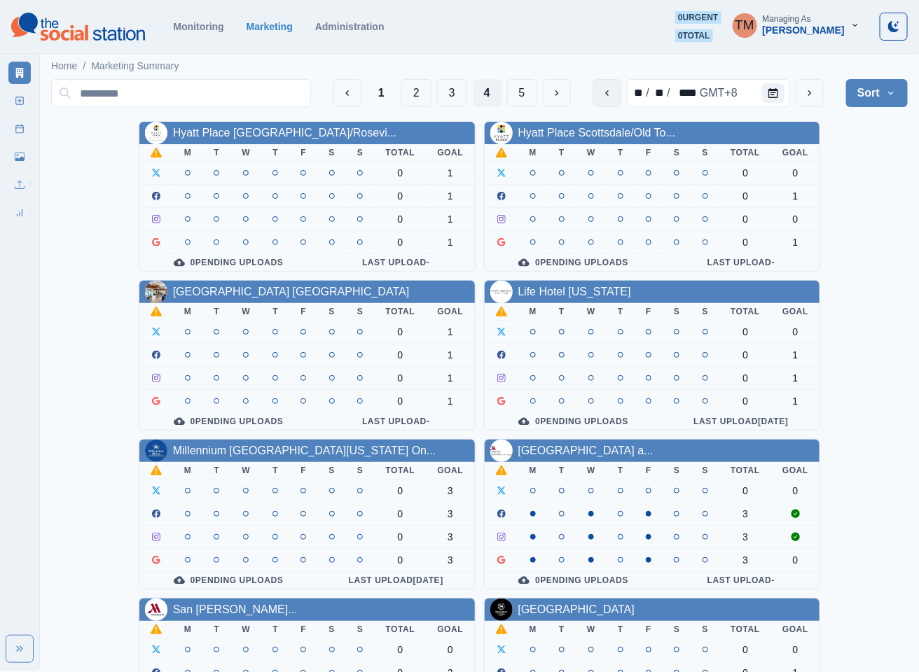
click at [605, 90] on icon "previous" at bounding box center [607, 93] width 11 height 11
click at [290, 135] on link "Hyatt Place [GEOGRAPHIC_DATA]/Rosevi..." at bounding box center [285, 133] width 224 height 12
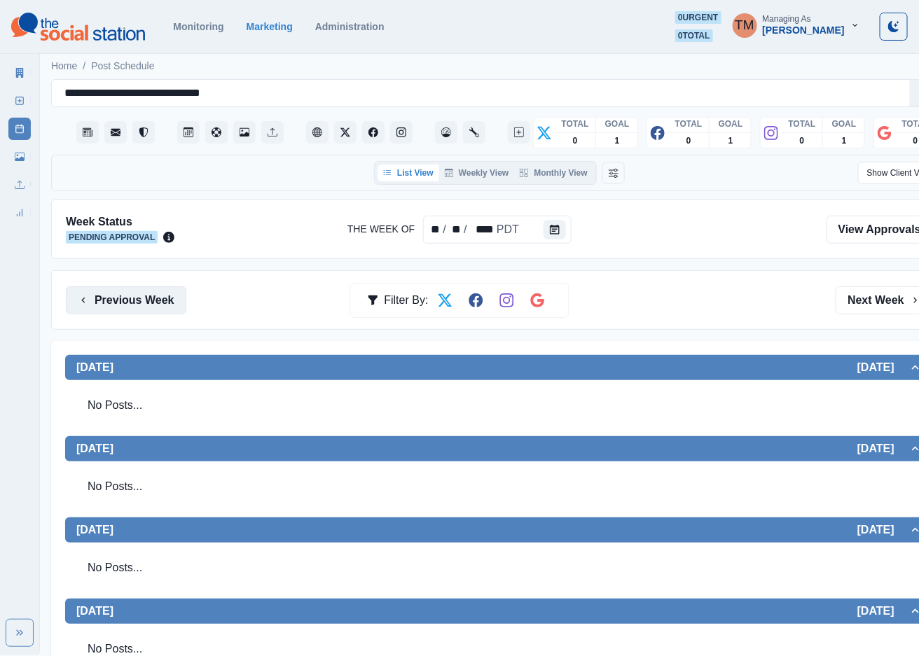
click at [146, 297] on button "Previous Week" at bounding box center [126, 300] width 120 height 28
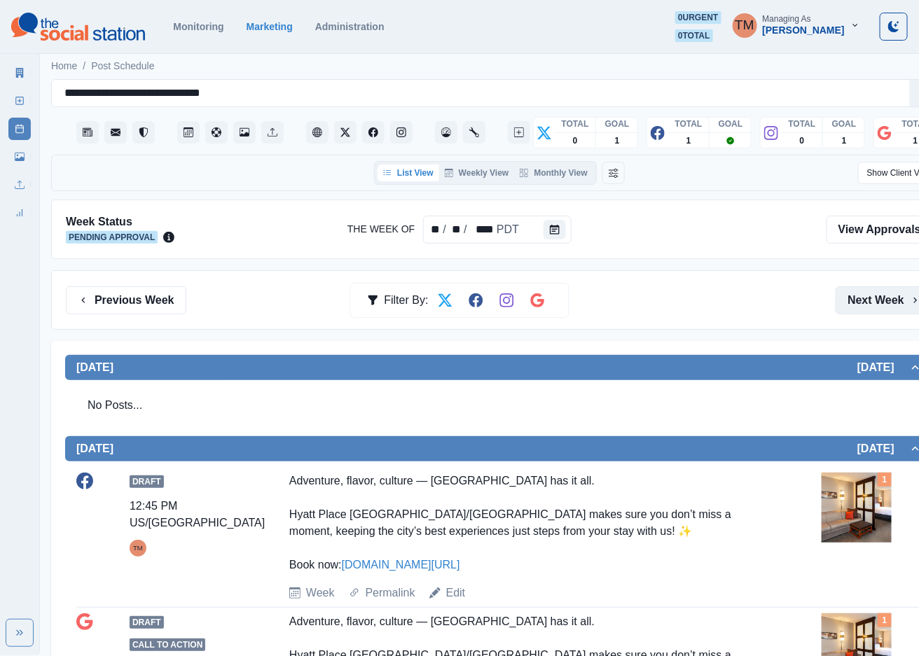
click at [881, 299] on button "Next Week" at bounding box center [884, 300] width 97 height 28
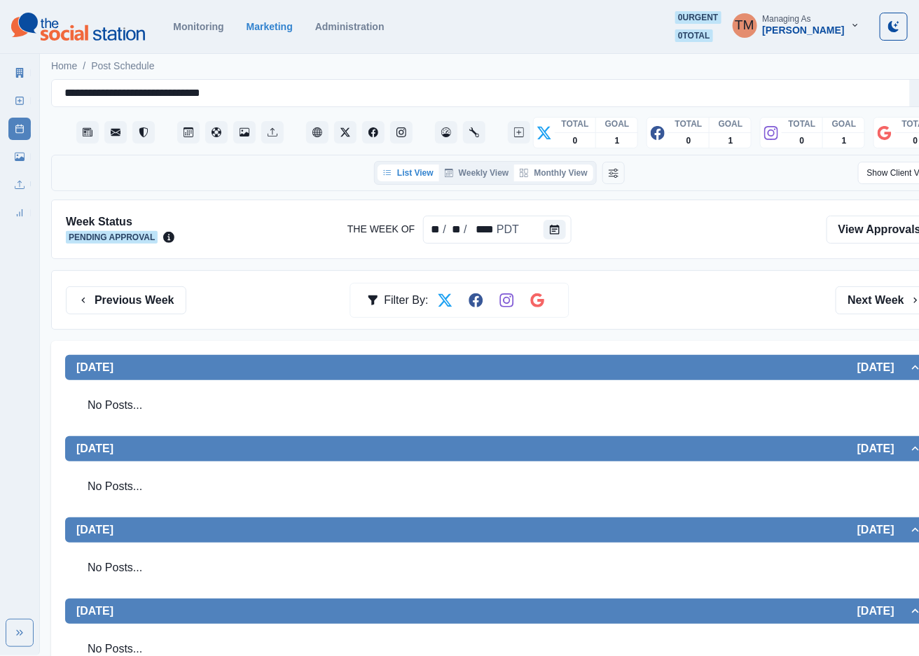
click at [563, 175] on button "Monthly View" at bounding box center [553, 173] width 78 height 17
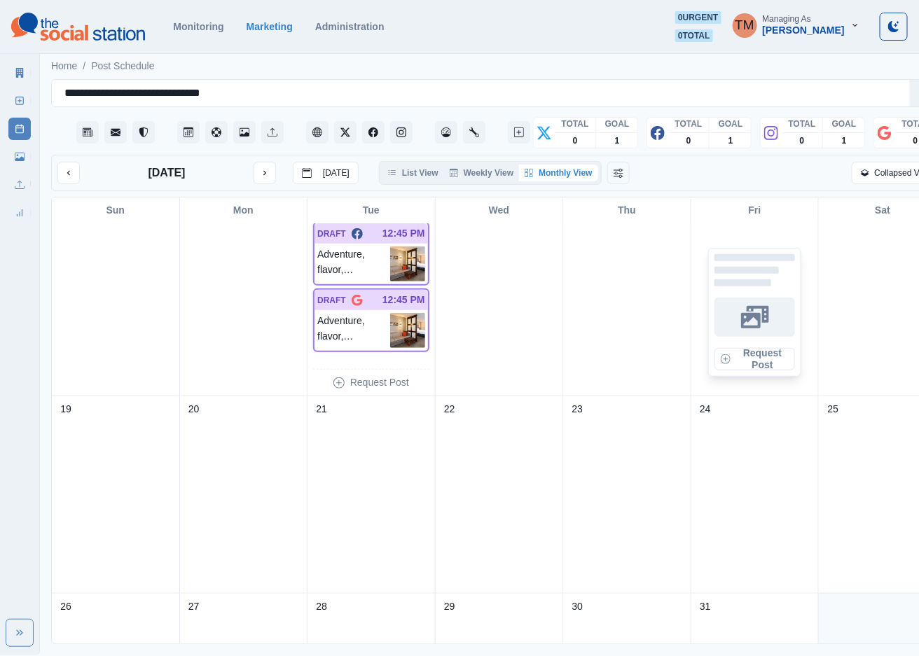
scroll to position [525, 0]
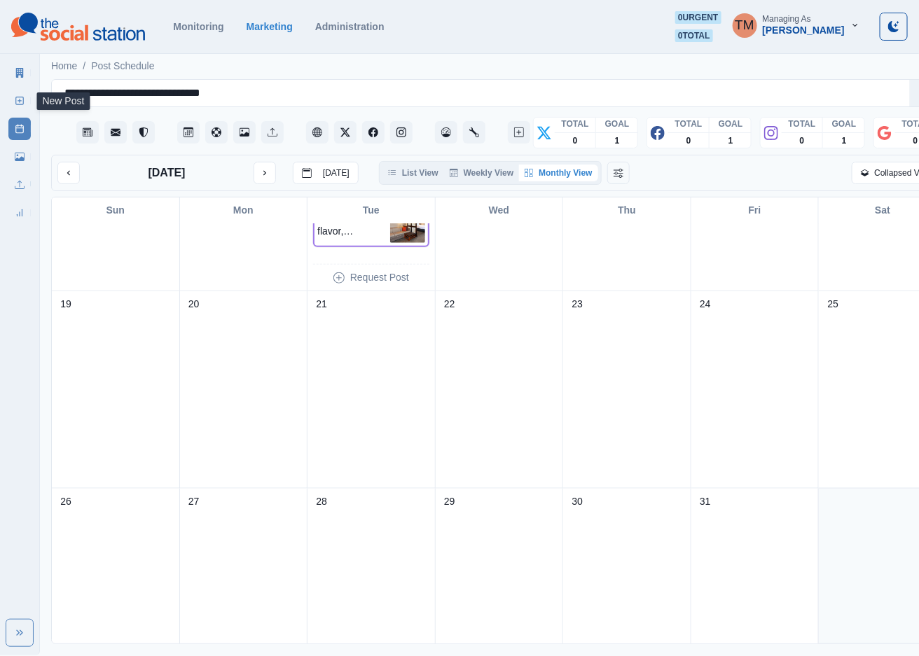
click at [17, 102] on icon at bounding box center [20, 101] width 10 height 10
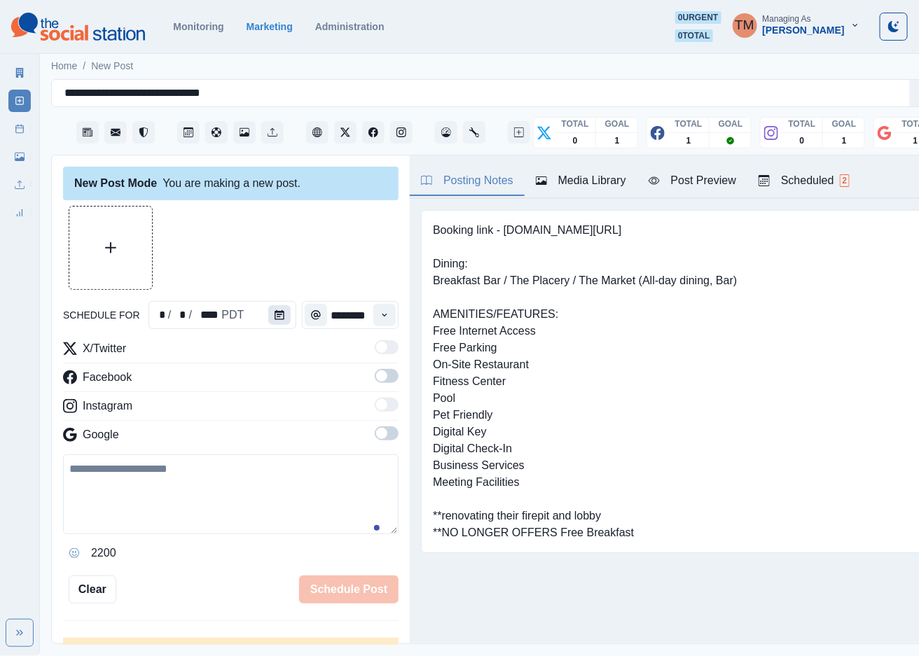
click at [275, 314] on icon "Calendar" at bounding box center [280, 315] width 10 height 10
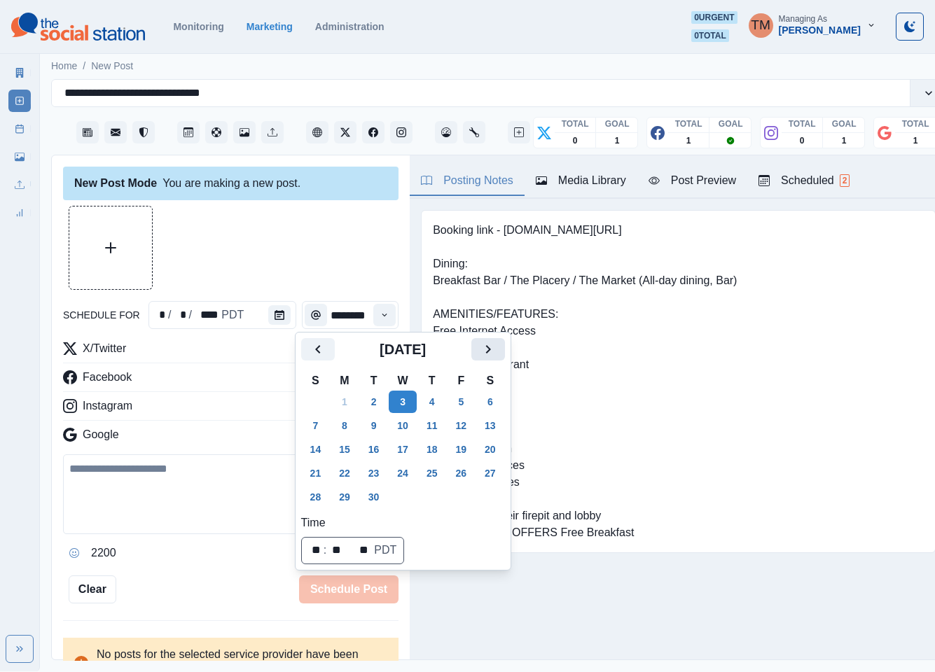
click at [487, 351] on icon "Next" at bounding box center [488, 349] width 17 height 17
click at [408, 473] on button "22" at bounding box center [403, 473] width 28 height 22
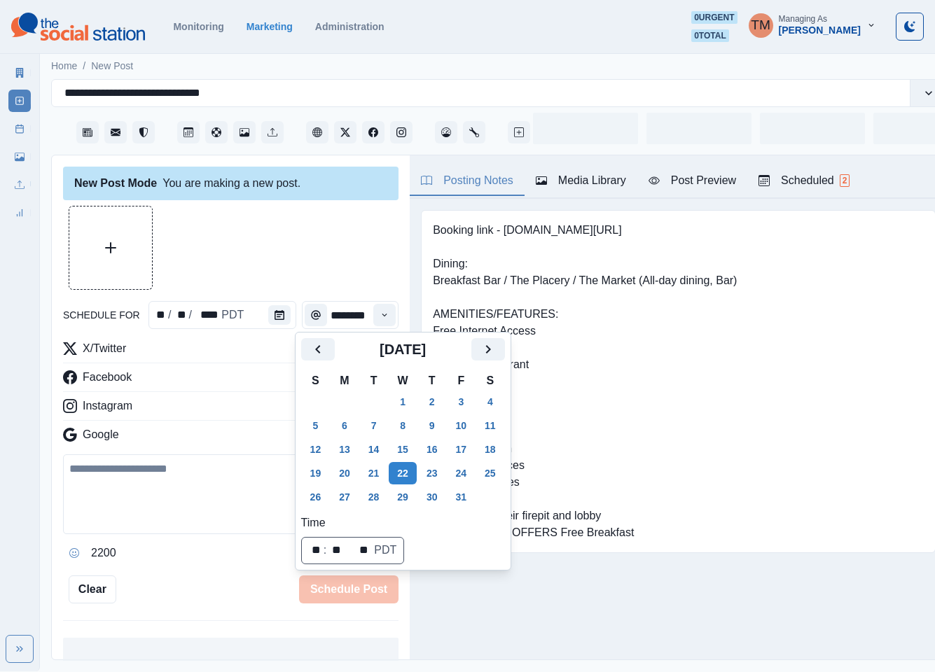
click at [271, 244] on div at bounding box center [230, 248] width 335 height 84
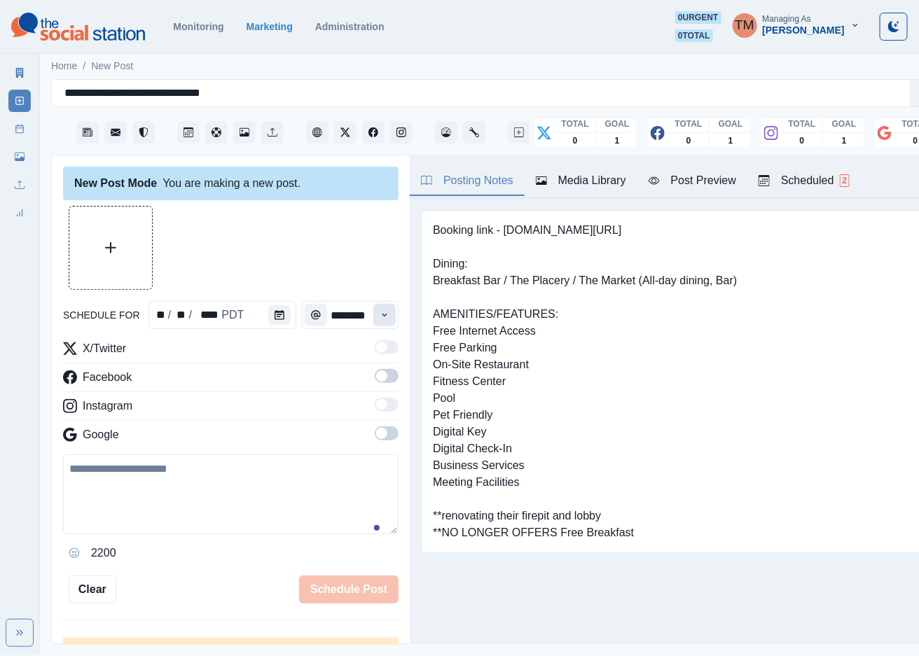
click at [380, 316] on icon "Time" at bounding box center [385, 315] width 10 height 10
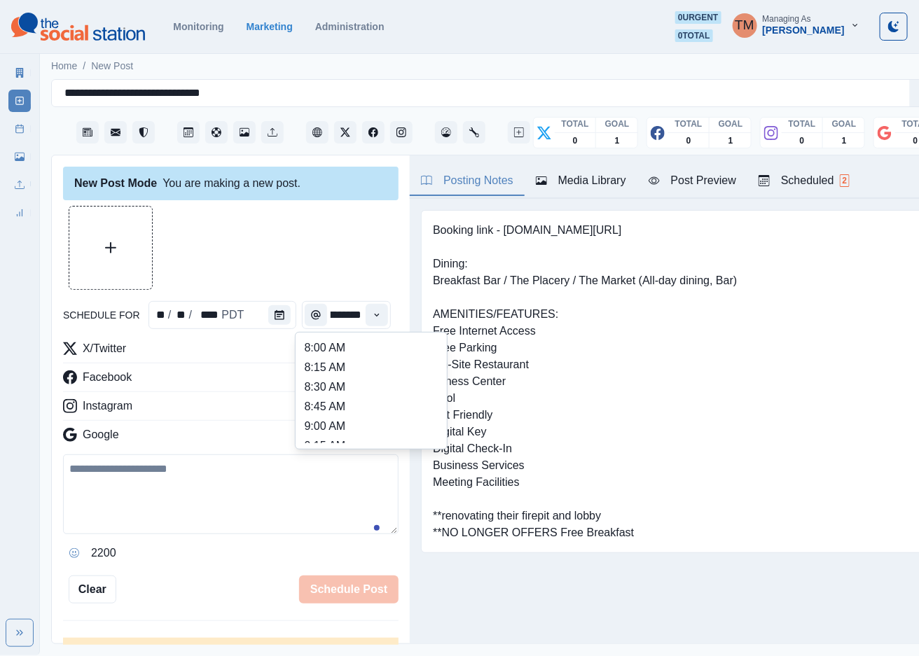
scroll to position [420, 0]
click at [353, 399] on li "2:00 PM" at bounding box center [371, 399] width 140 height 20
type input "*******"
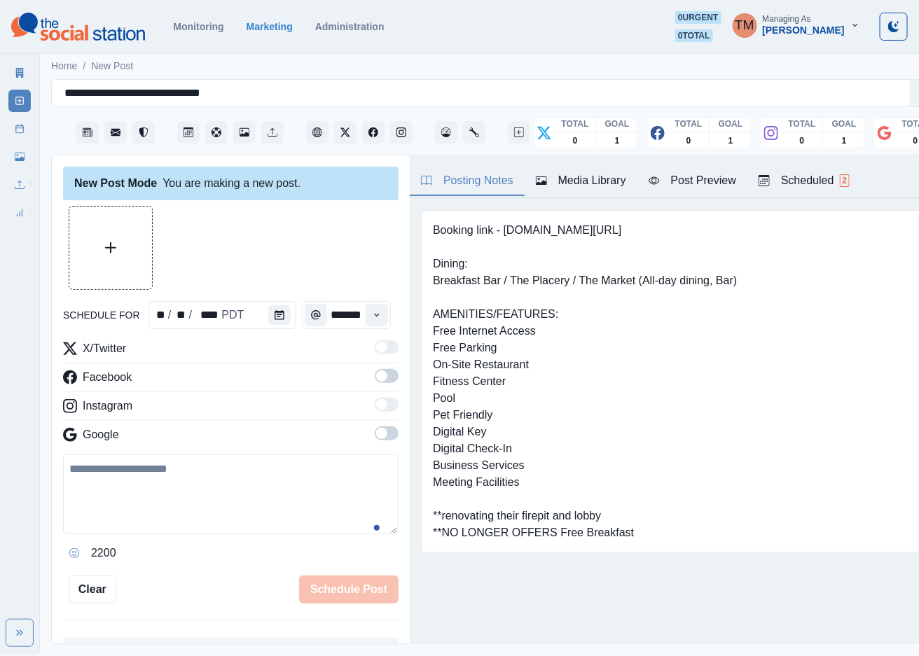
scroll to position [0, 9]
click at [376, 377] on span at bounding box center [387, 376] width 24 height 14
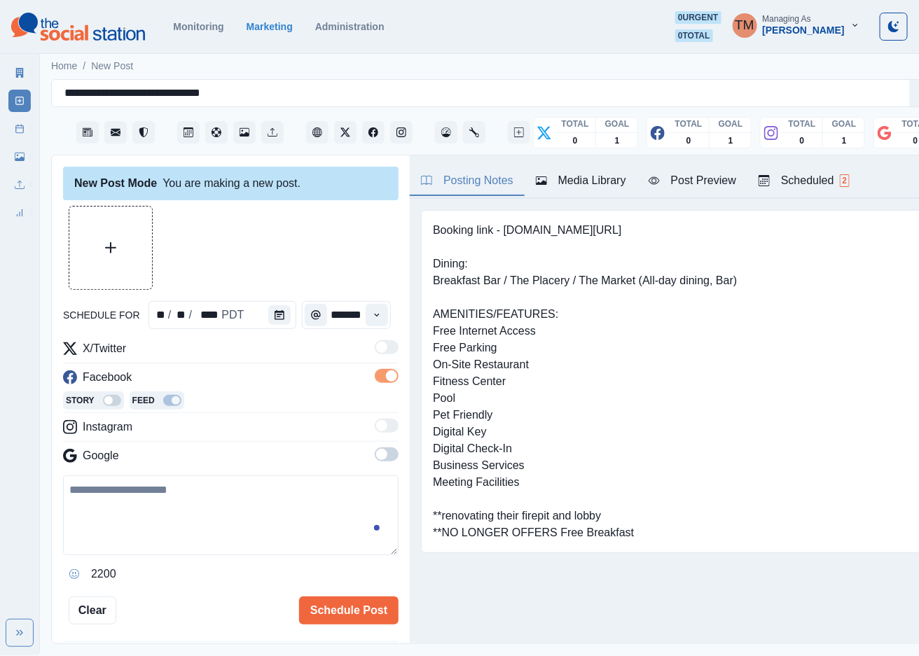
scroll to position [0, 0]
click at [377, 458] on span at bounding box center [387, 455] width 24 height 14
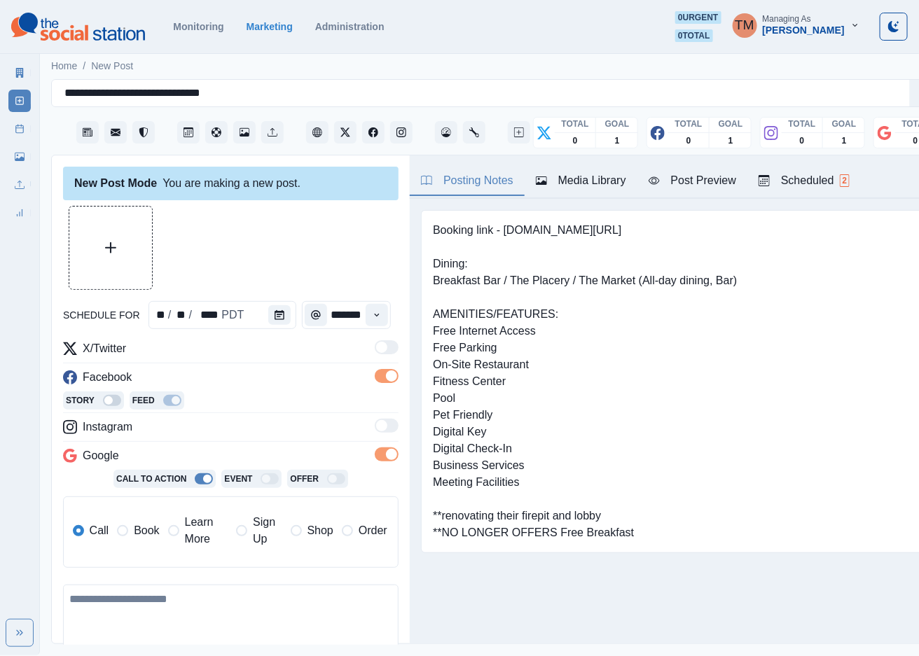
click at [148, 532] on span "Book" at bounding box center [146, 530] width 25 height 17
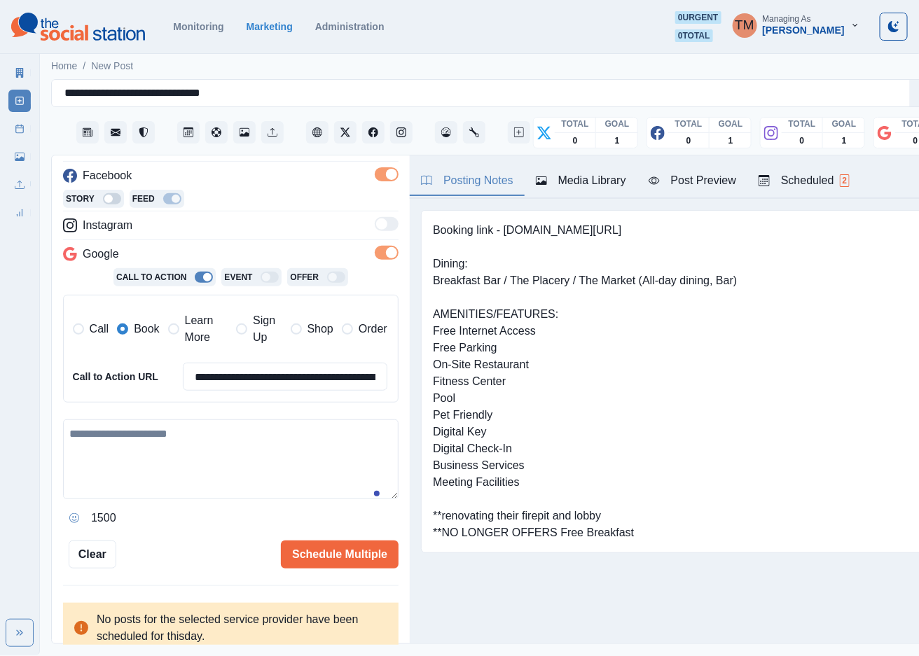
scroll to position [207, 0]
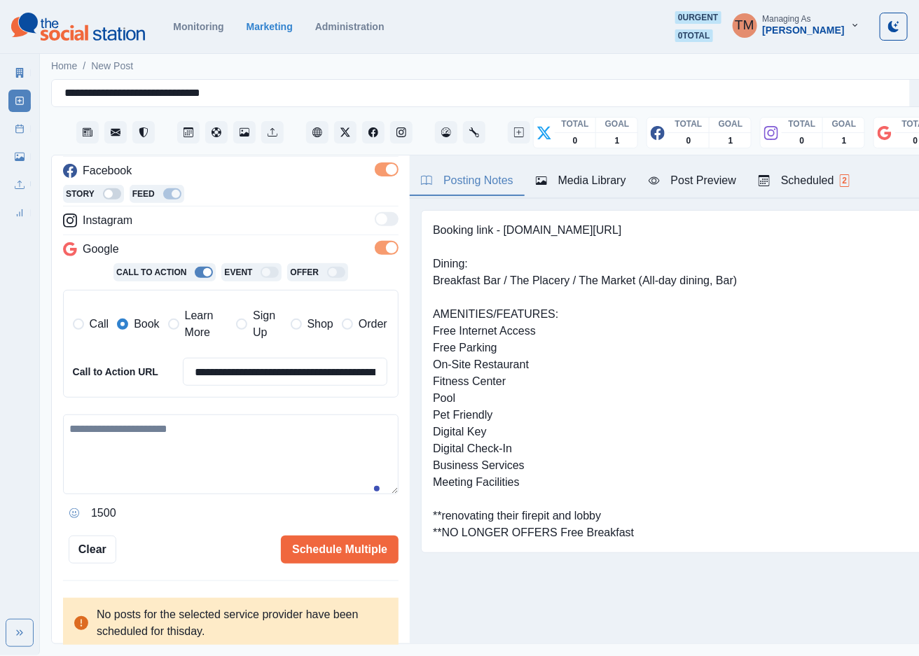
click at [175, 444] on textarea at bounding box center [230, 455] width 335 height 80
paste textarea "**********"
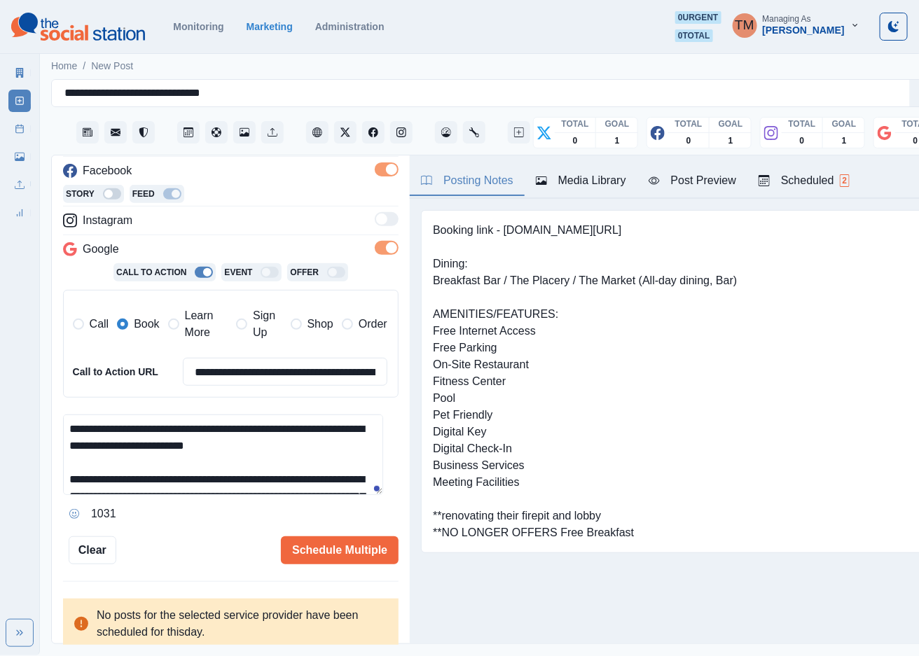
scroll to position [162, 0]
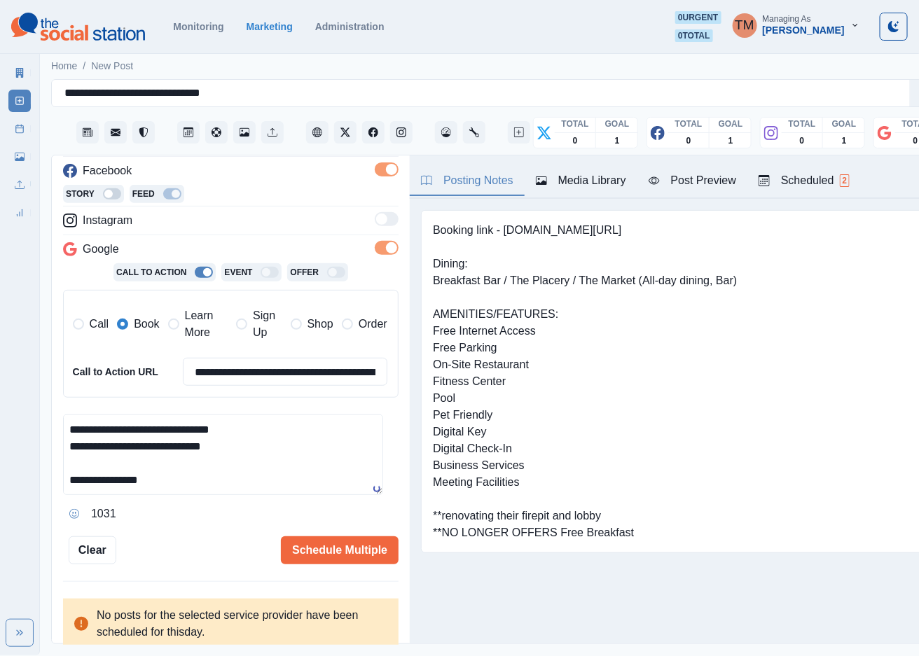
type textarea "**********"
click at [715, 184] on div "Post Preview" at bounding box center [693, 180] width 88 height 17
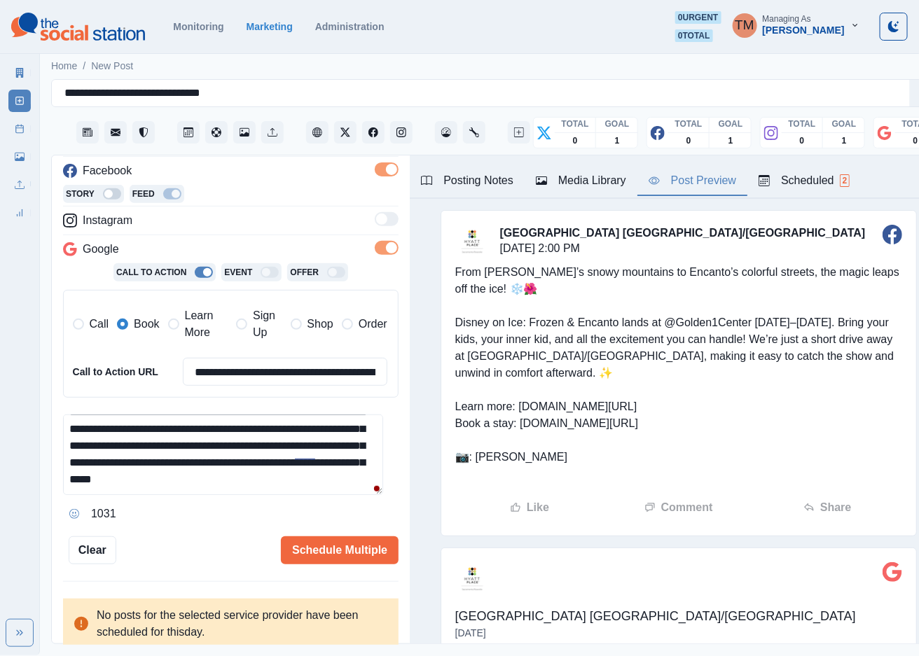
scroll to position [63, 0]
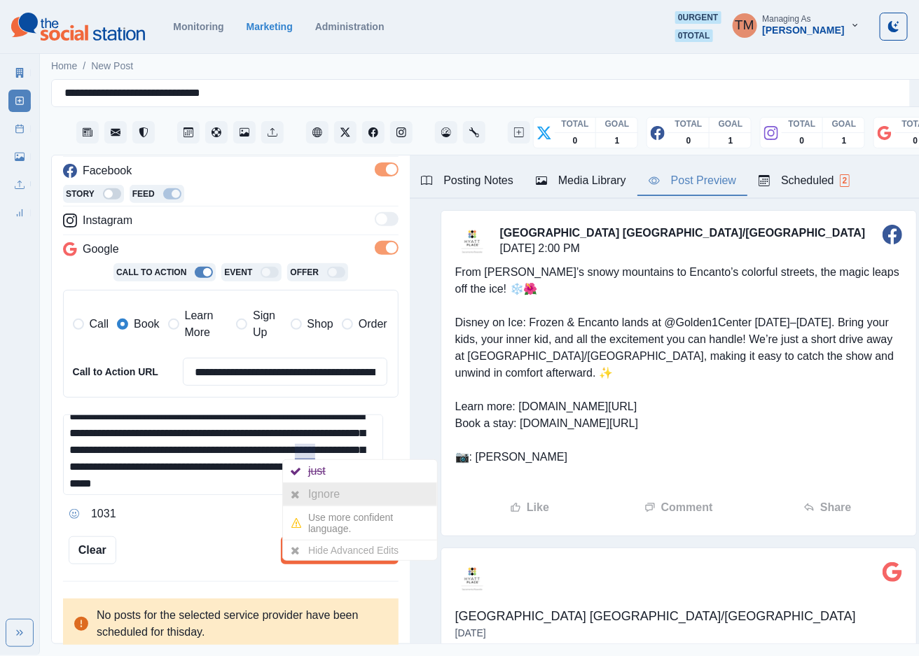
click at [334, 500] on div "Ignore" at bounding box center [326, 494] width 37 height 22
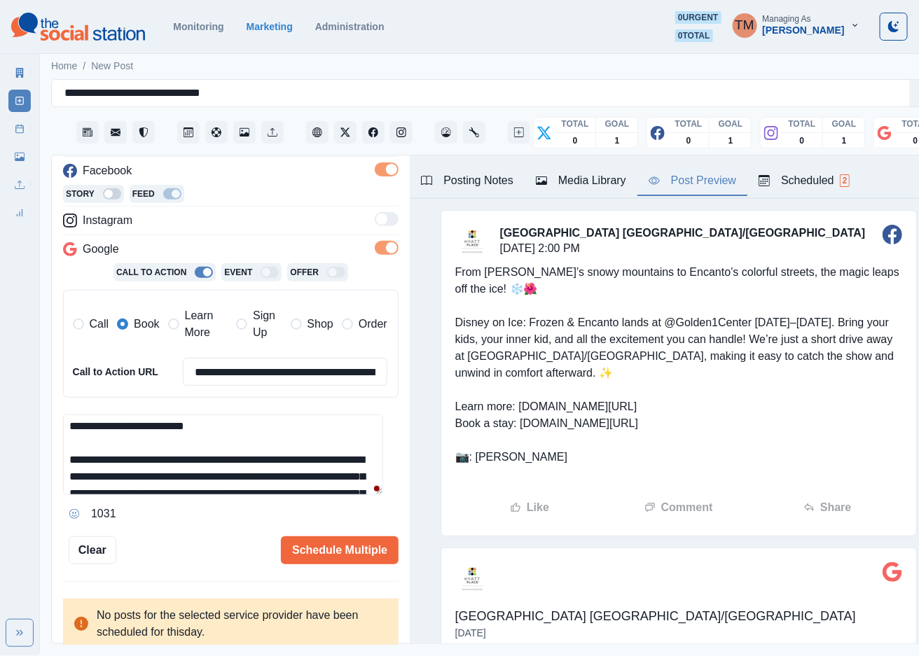
scroll to position [0, 0]
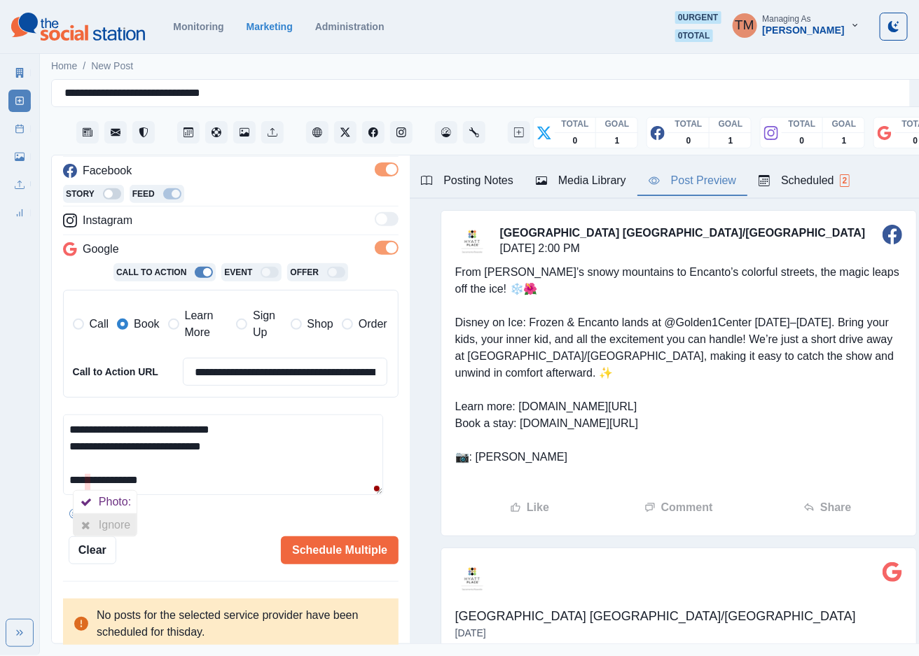
drag, startPoint x: 87, startPoint y: 517, endPoint x: 110, endPoint y: 522, distance: 23.6
click at [88, 517] on div at bounding box center [86, 525] width 25 height 22
click at [313, 558] on button "Schedule Multiple" at bounding box center [340, 550] width 118 height 28
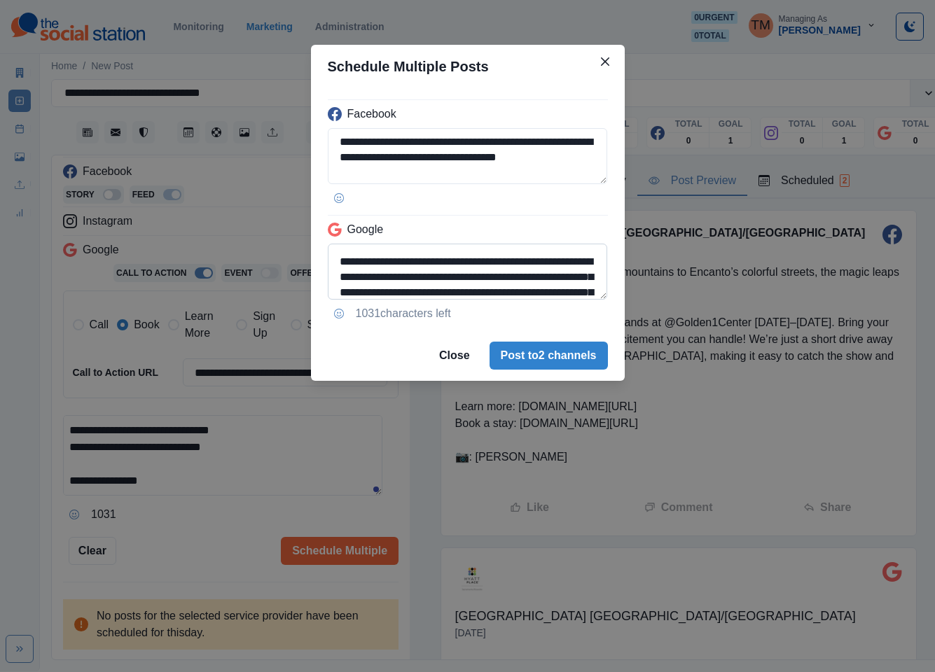
click at [422, 293] on textarea "**********" at bounding box center [468, 272] width 280 height 56
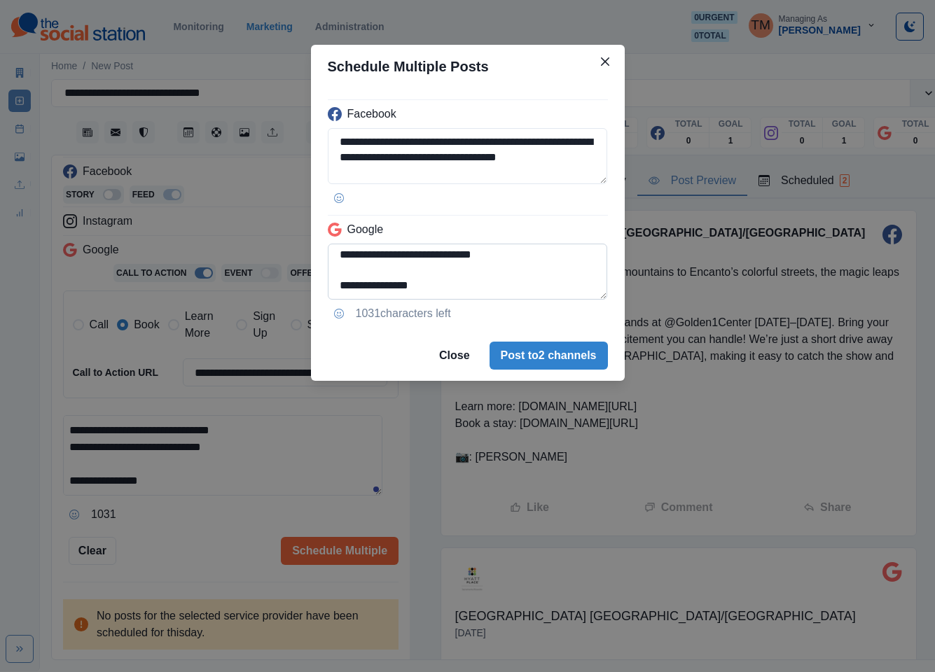
drag, startPoint x: 425, startPoint y: 294, endPoint x: 368, endPoint y: 294, distance: 56.7
click at [368, 294] on textarea "**********" at bounding box center [468, 272] width 280 height 56
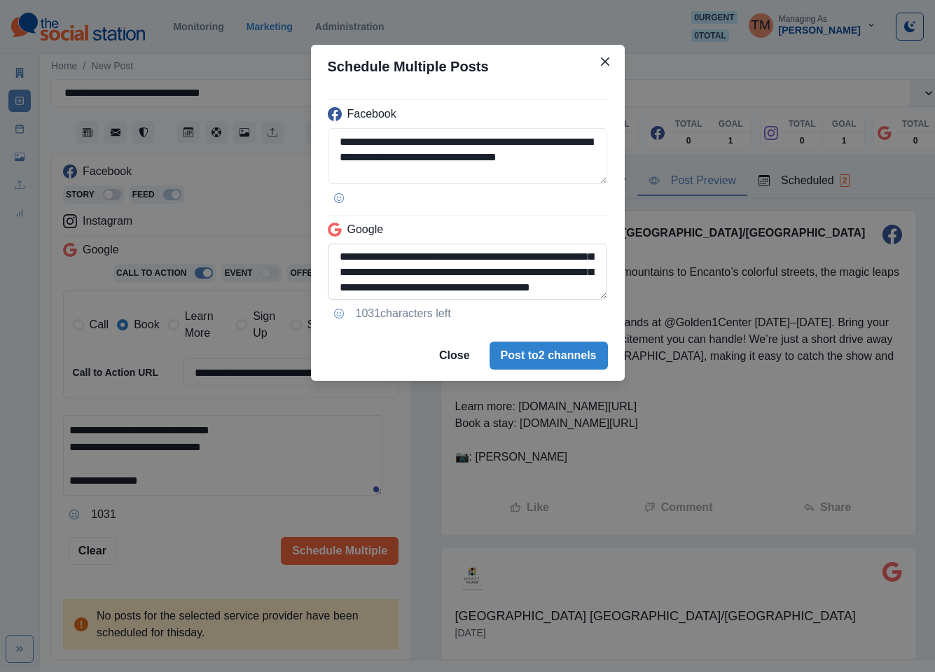
drag, startPoint x: 340, startPoint y: 257, endPoint x: 389, endPoint y: 271, distance: 51.0
click at [341, 257] on textarea "**********" at bounding box center [468, 272] width 280 height 56
click at [396, 263] on textarea "**********" at bounding box center [468, 272] width 280 height 56
drag, startPoint x: 424, startPoint y: 259, endPoint x: 357, endPoint y: 259, distance: 67.2
click at [357, 259] on textarea "**********" at bounding box center [468, 272] width 280 height 56
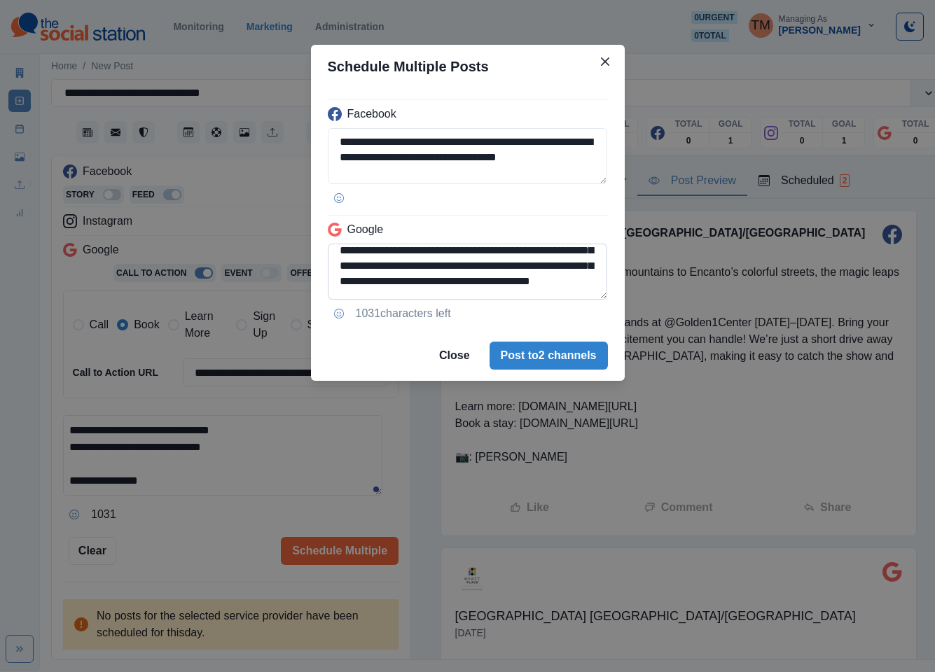
click at [385, 251] on textarea "**********" at bounding box center [468, 272] width 280 height 56
paste textarea
click at [349, 256] on textarea "**********" at bounding box center [468, 272] width 280 height 56
click at [424, 258] on textarea "**********" at bounding box center [468, 272] width 280 height 56
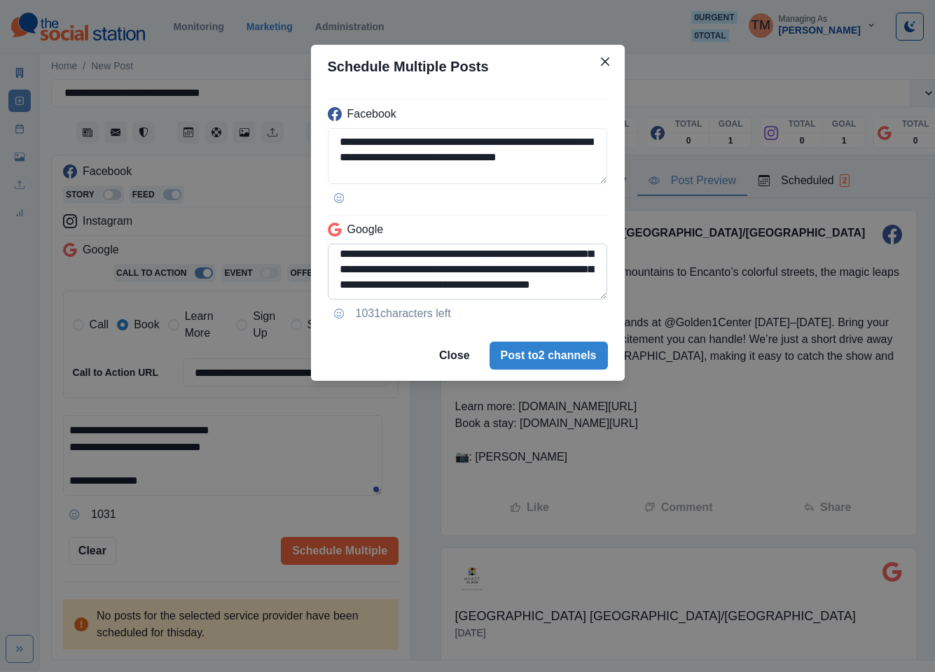
click at [421, 258] on textarea "**********" at bounding box center [468, 272] width 280 height 56
type textarea "**********"
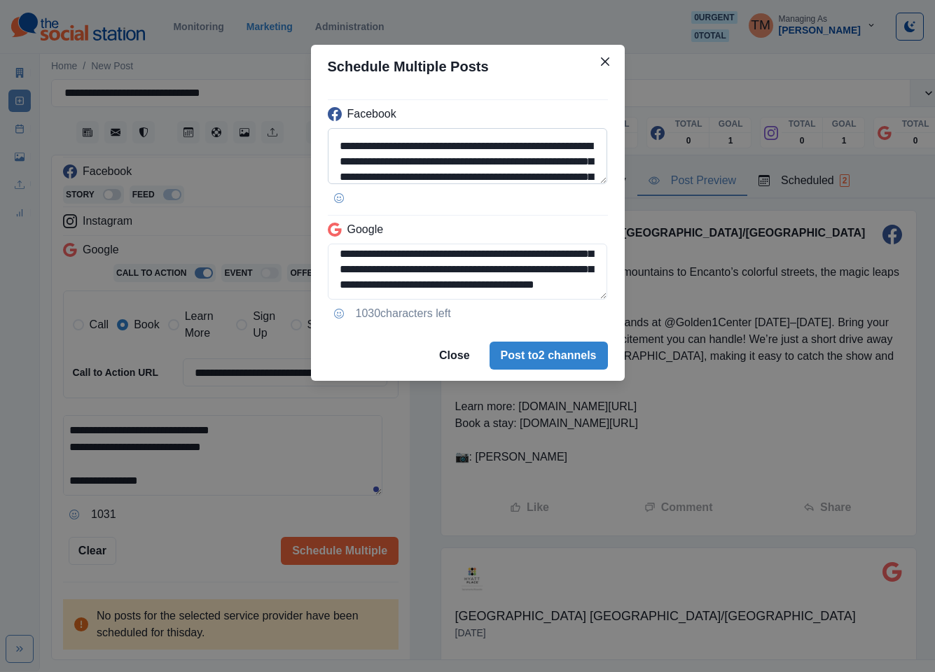
click at [425, 179] on textarea "**********" at bounding box center [468, 156] width 280 height 56
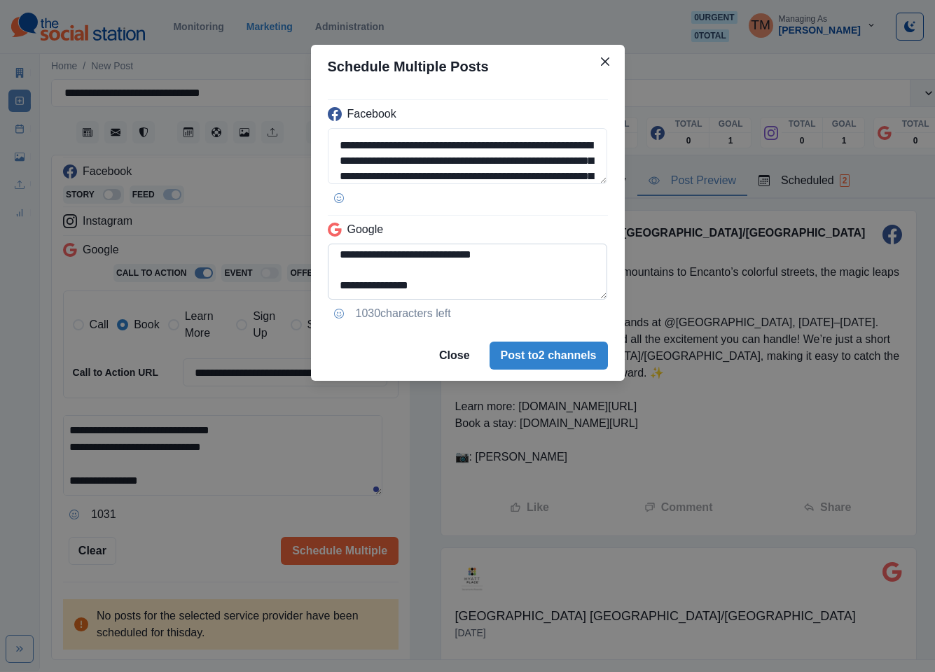
type textarea "**********"
click at [339, 284] on textarea "**********" at bounding box center [468, 272] width 280 height 56
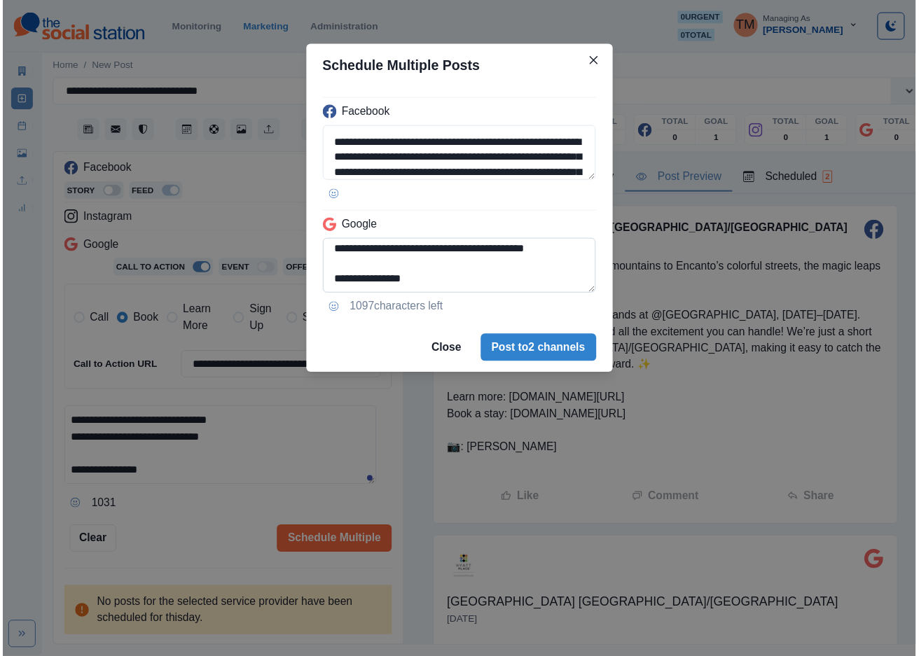
scroll to position [151, 0]
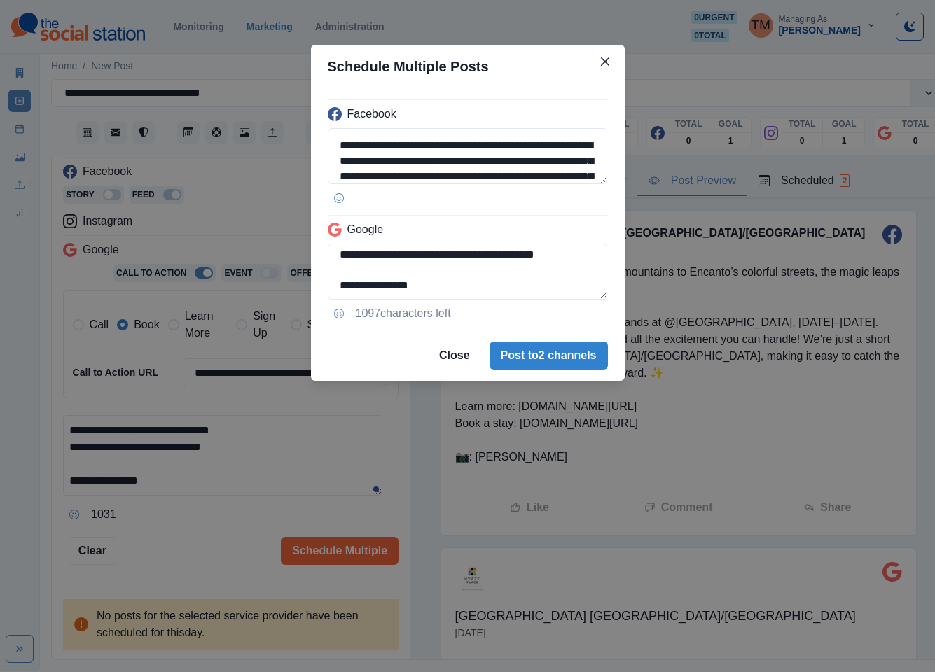
type textarea "**********"
click at [202, 545] on div "**********" at bounding box center [467, 336] width 935 height 672
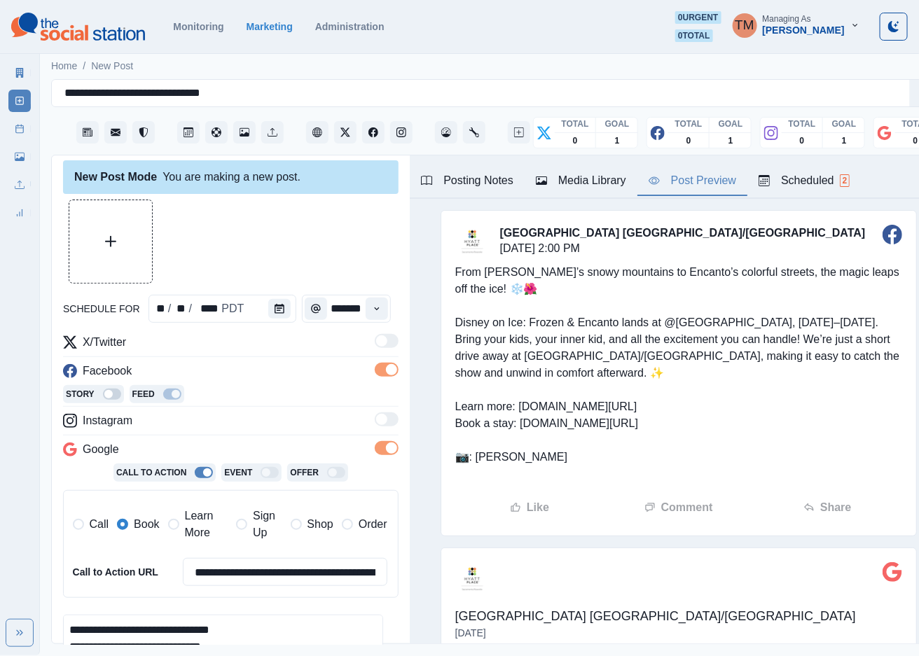
scroll to position [0, 0]
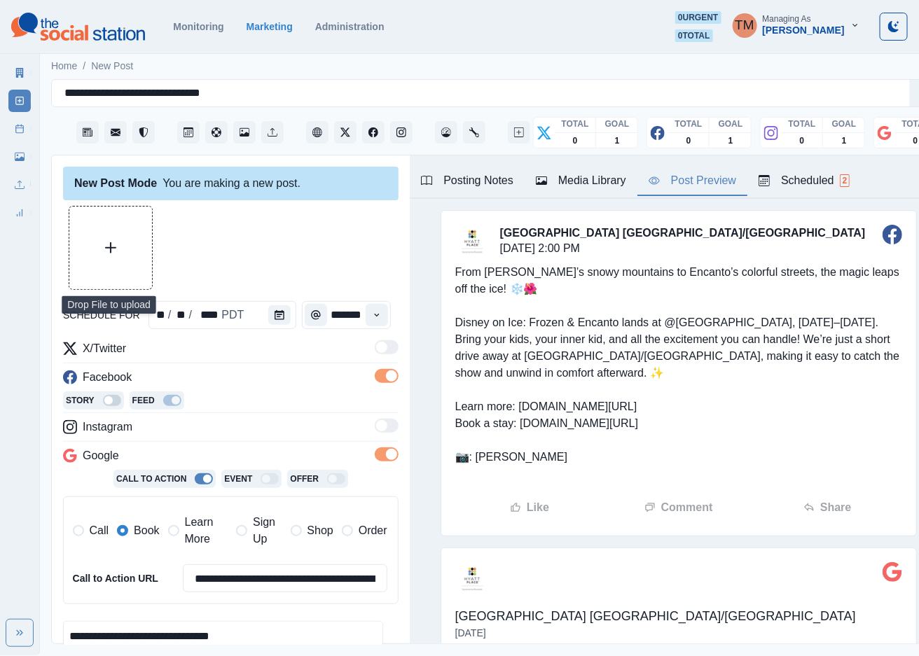
click at [118, 261] on button "Upload Media" at bounding box center [110, 248] width 83 height 83
click at [116, 253] on icon "Upload Media" at bounding box center [110, 247] width 11 height 11
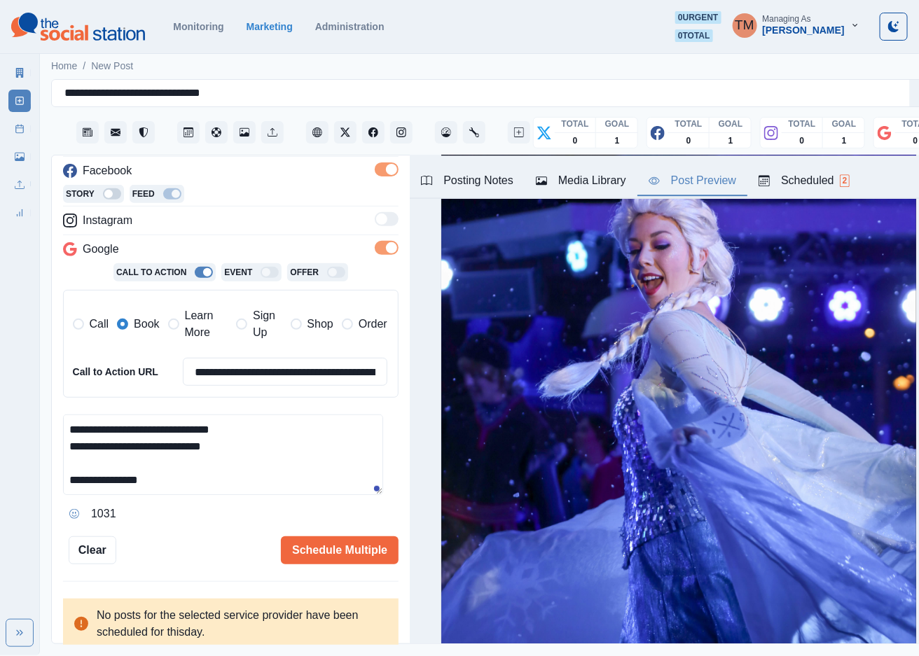
scroll to position [15, 0]
click at [347, 539] on button "Schedule Multiple" at bounding box center [340, 550] width 118 height 28
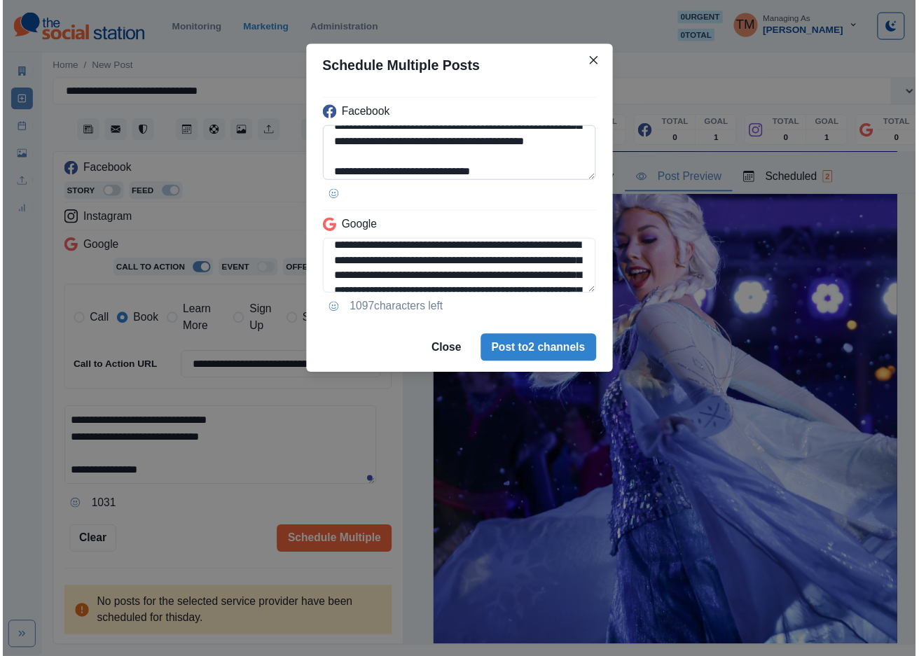
scroll to position [63, 0]
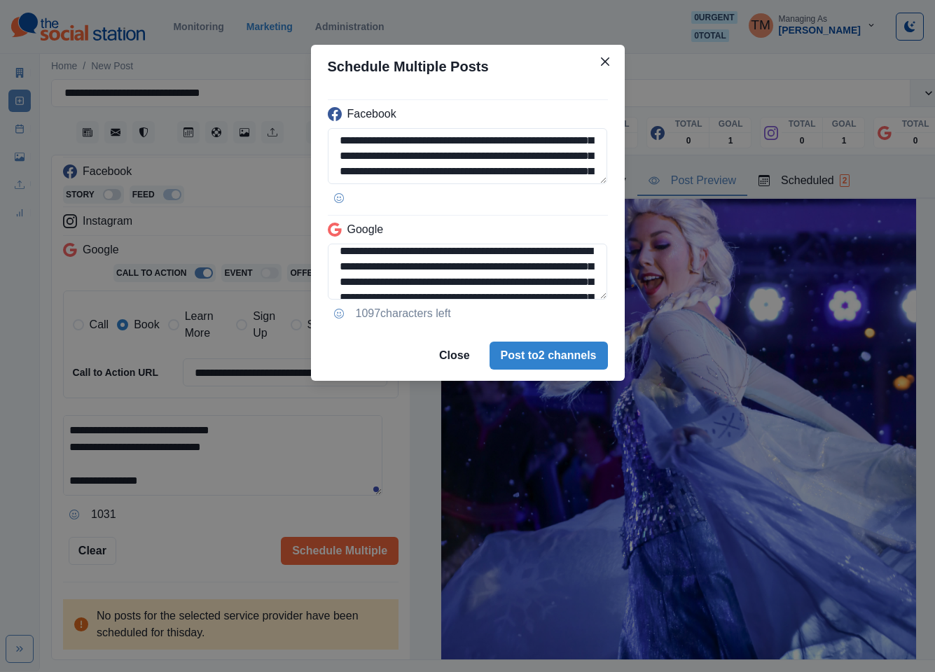
drag, startPoint x: 131, startPoint y: 544, endPoint x: 200, endPoint y: 528, distance: 71.2
click at [139, 544] on div "**********" at bounding box center [467, 336] width 935 height 672
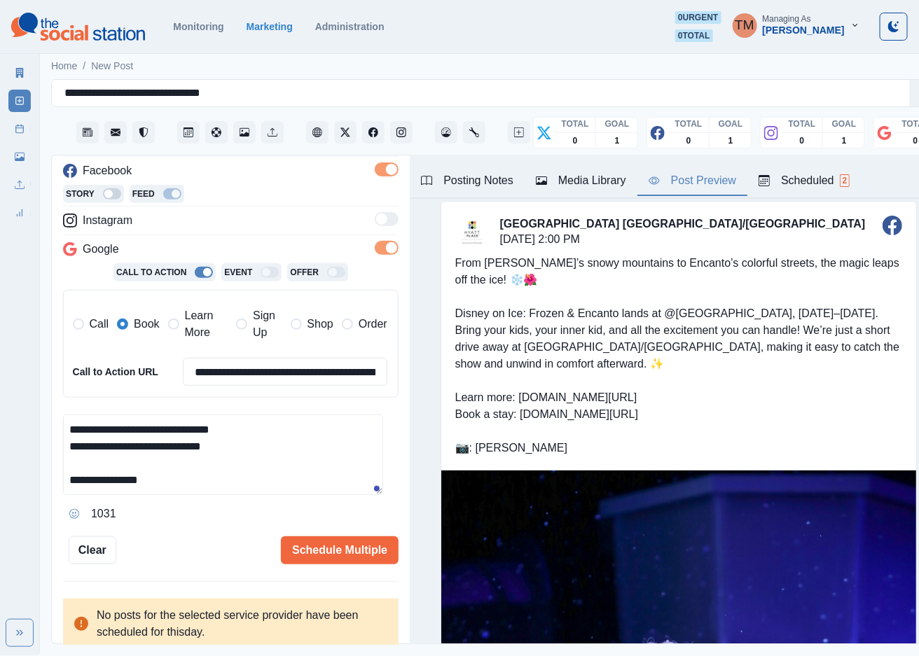
scroll to position [0, 0]
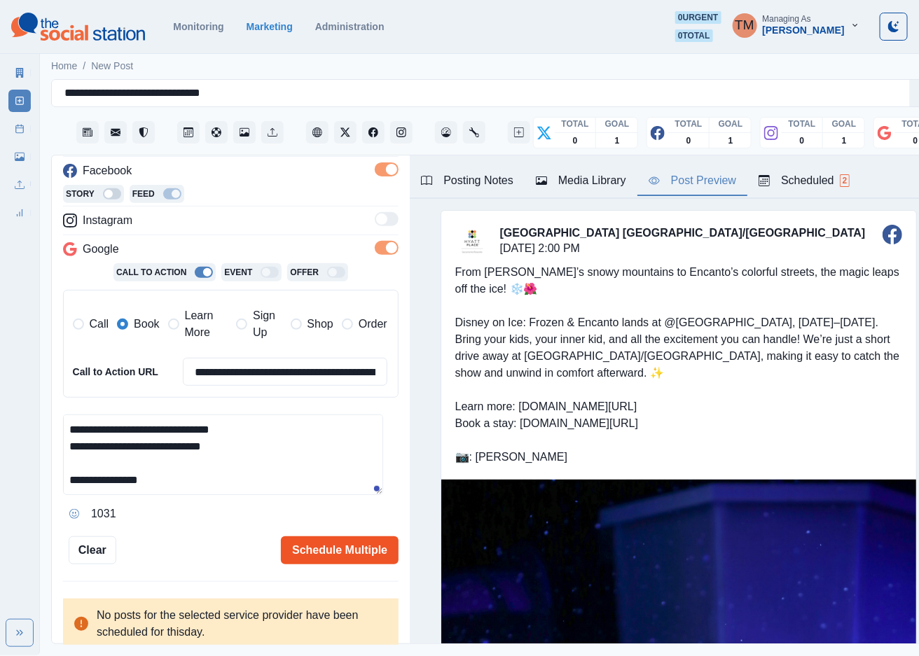
click at [345, 545] on button "Schedule Multiple" at bounding box center [340, 550] width 118 height 28
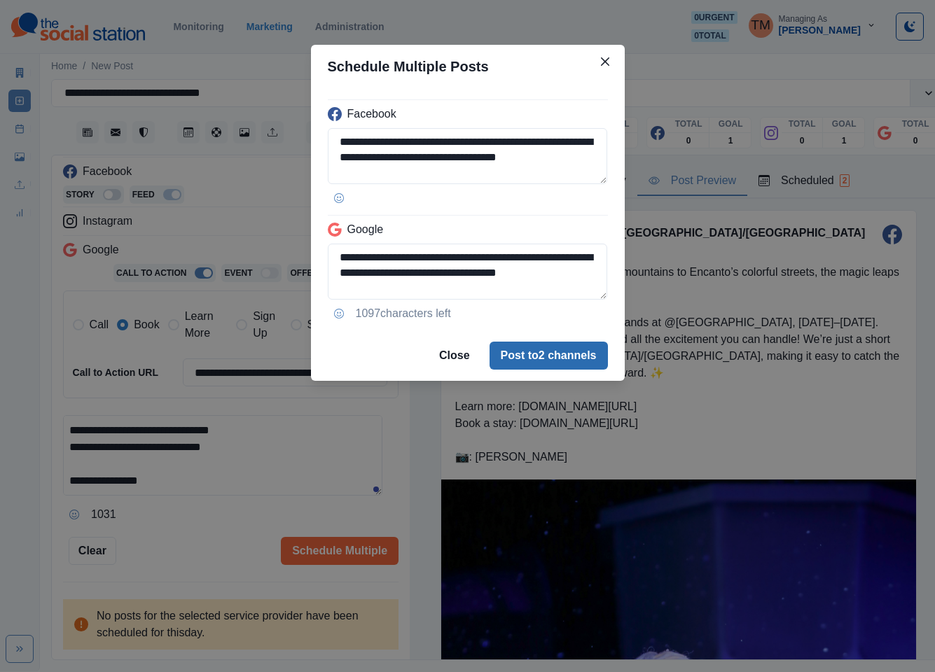
click at [581, 351] on button "Post to 2 channels" at bounding box center [549, 356] width 118 height 28
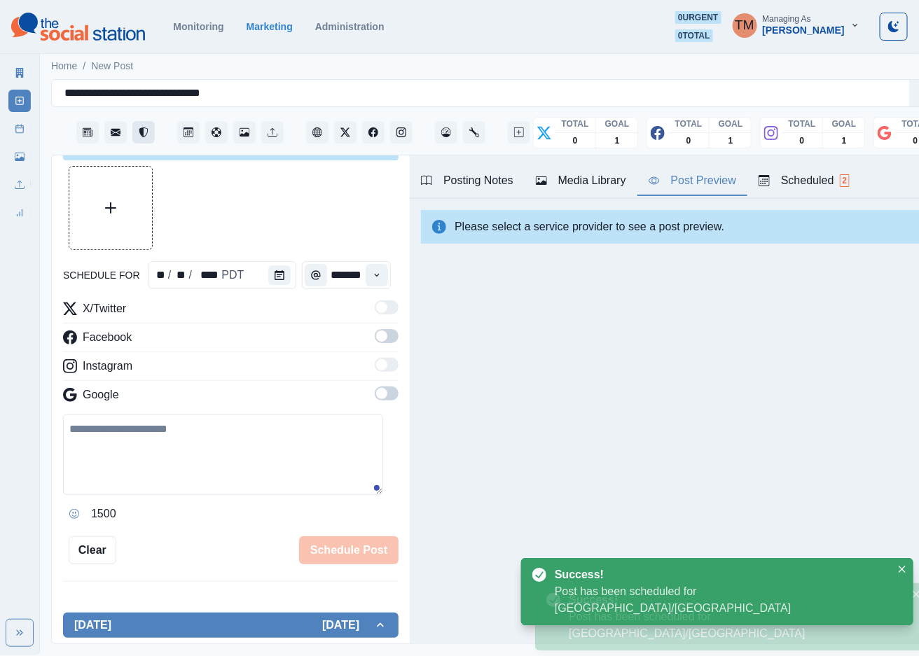
scroll to position [207, 0]
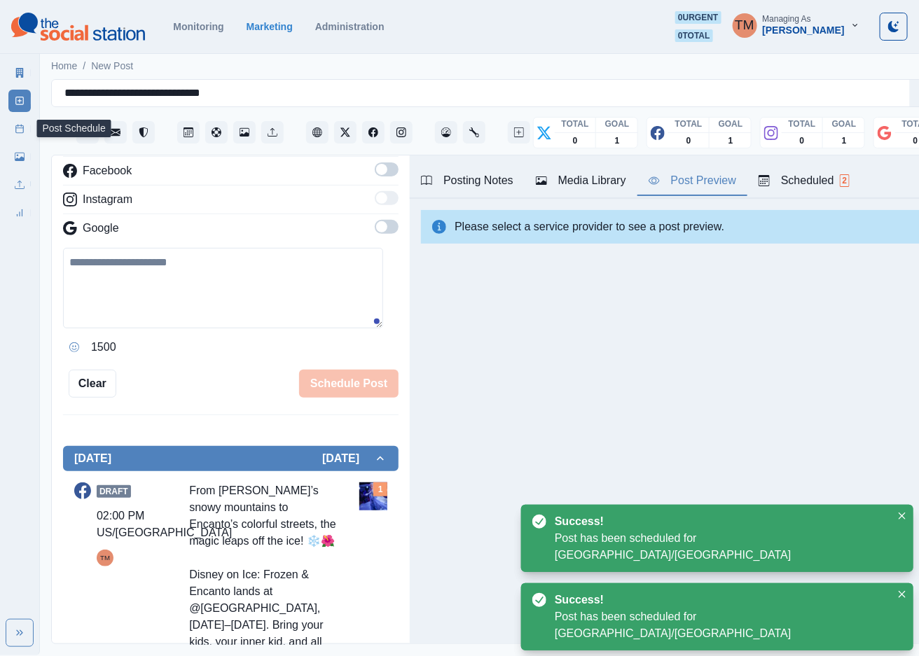
click at [19, 131] on icon at bounding box center [20, 129] width 10 height 10
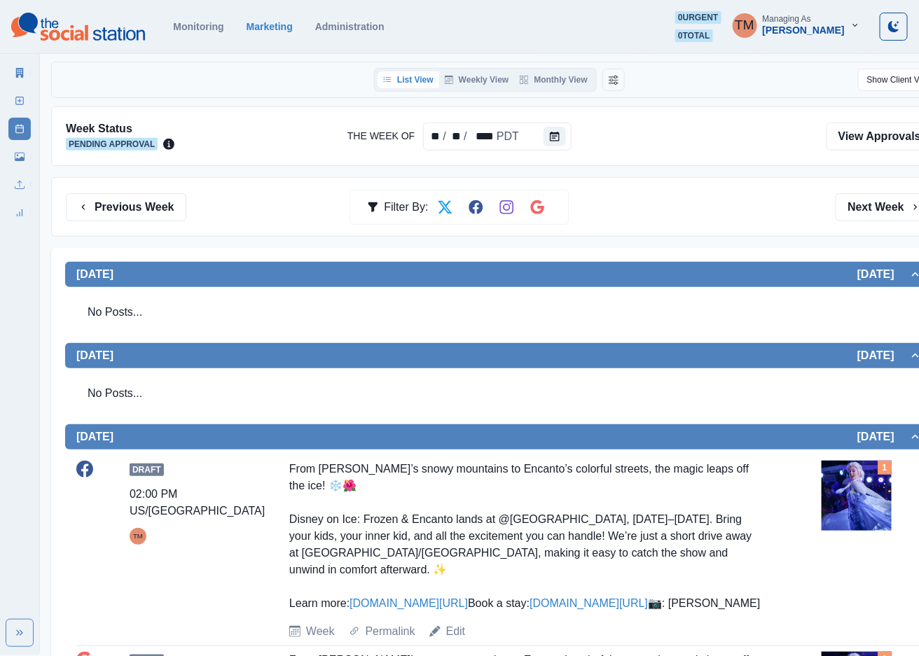
scroll to position [57, 0]
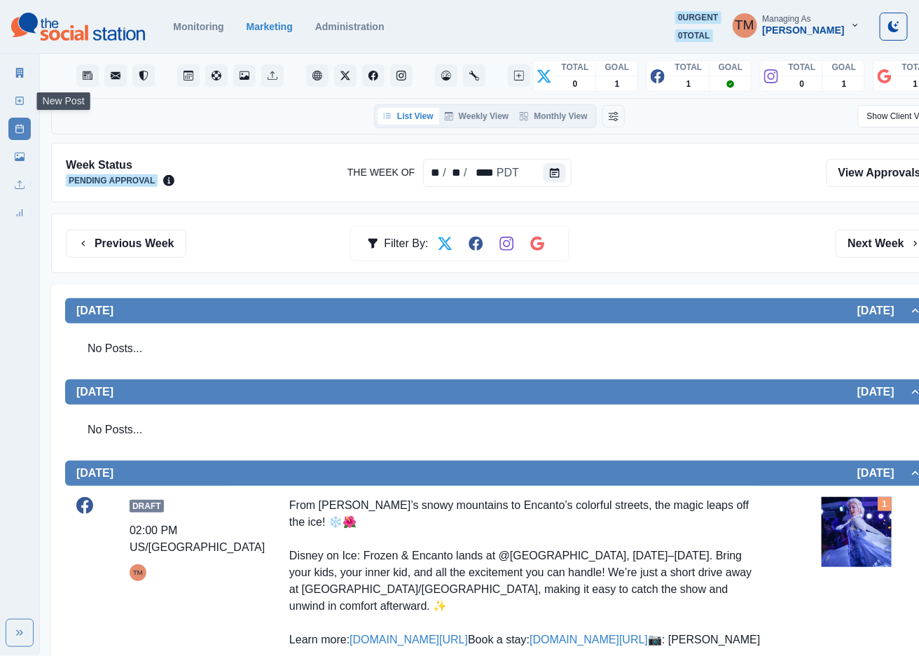
drag, startPoint x: 21, startPoint y: 99, endPoint x: 15, endPoint y: 116, distance: 18.6
click at [21, 99] on icon at bounding box center [20, 101] width 10 height 10
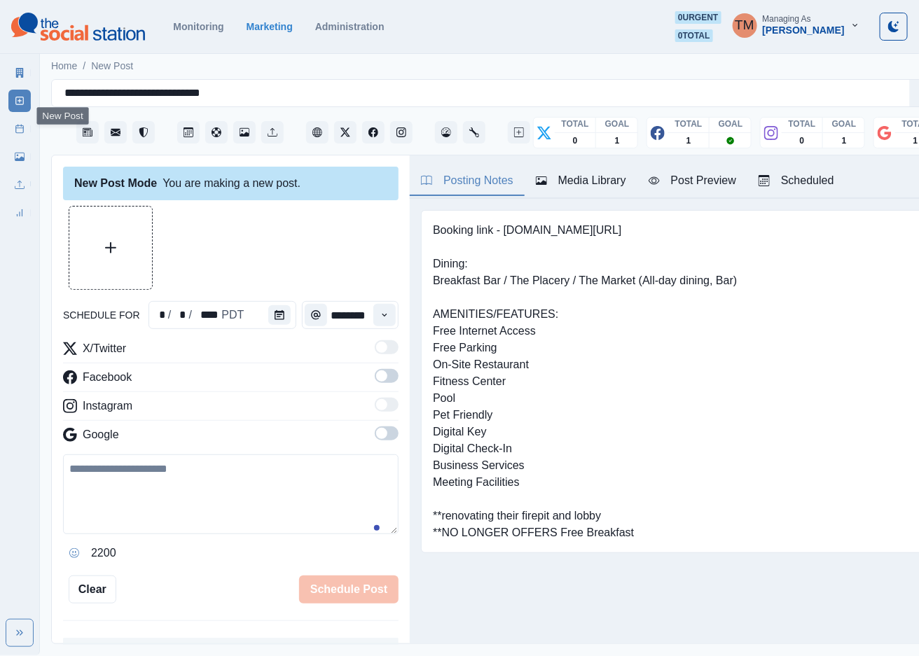
scroll to position [15, 0]
click at [275, 310] on icon "Calendar" at bounding box center [280, 315] width 10 height 10
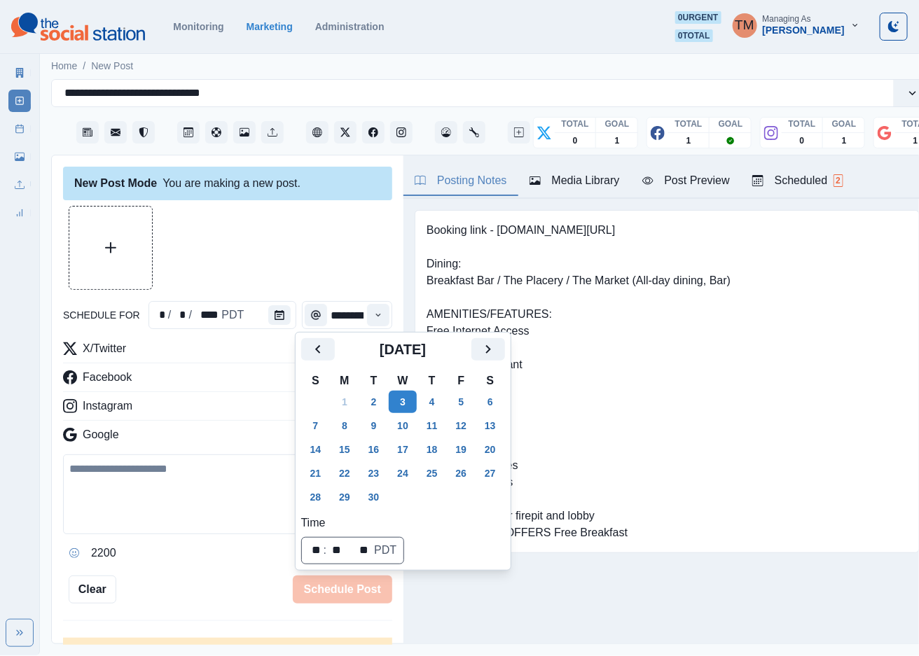
scroll to position [0, 0]
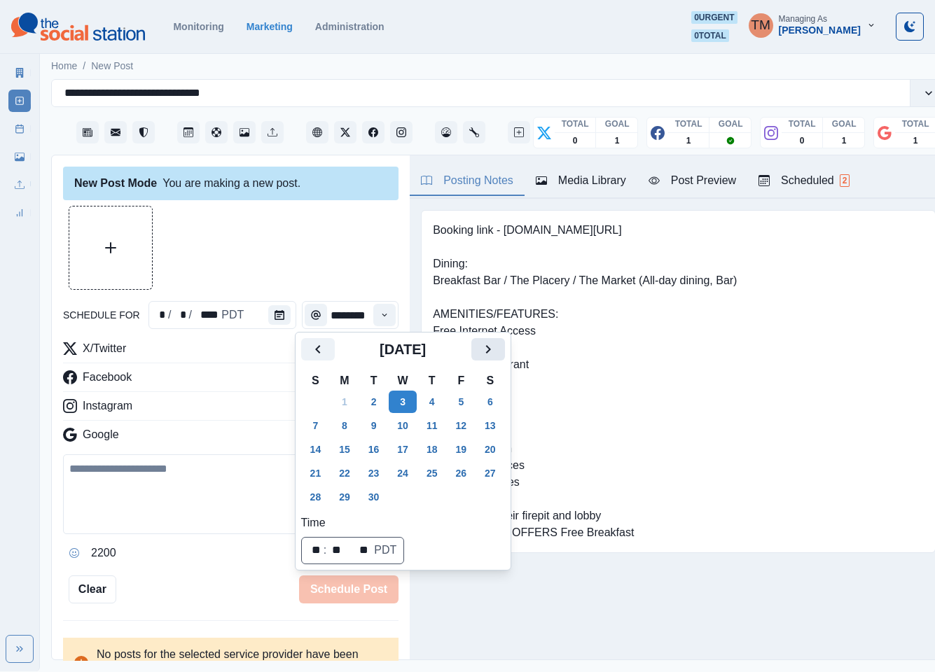
click at [494, 349] on icon "Next" at bounding box center [488, 349] width 17 height 17
click at [462, 494] on button "31" at bounding box center [461, 497] width 28 height 22
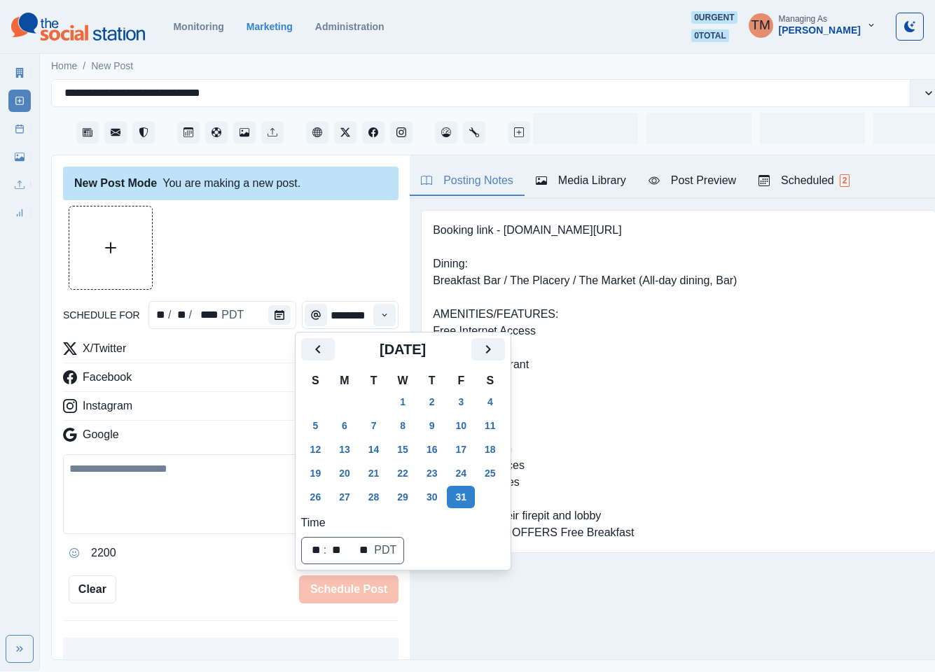
click at [284, 244] on div at bounding box center [230, 248] width 335 height 84
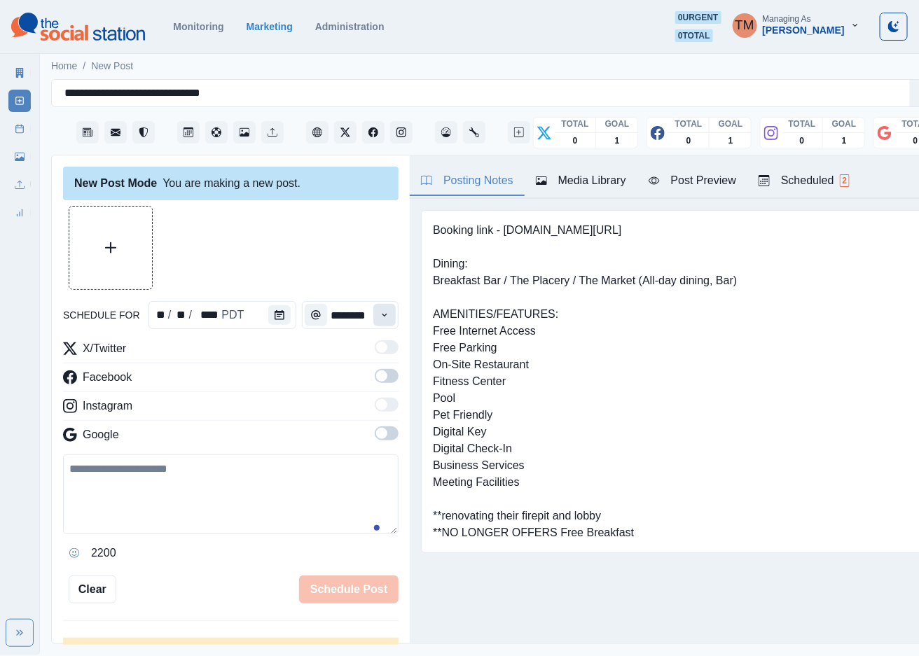
click at [380, 318] on icon "Time" at bounding box center [385, 315] width 10 height 10
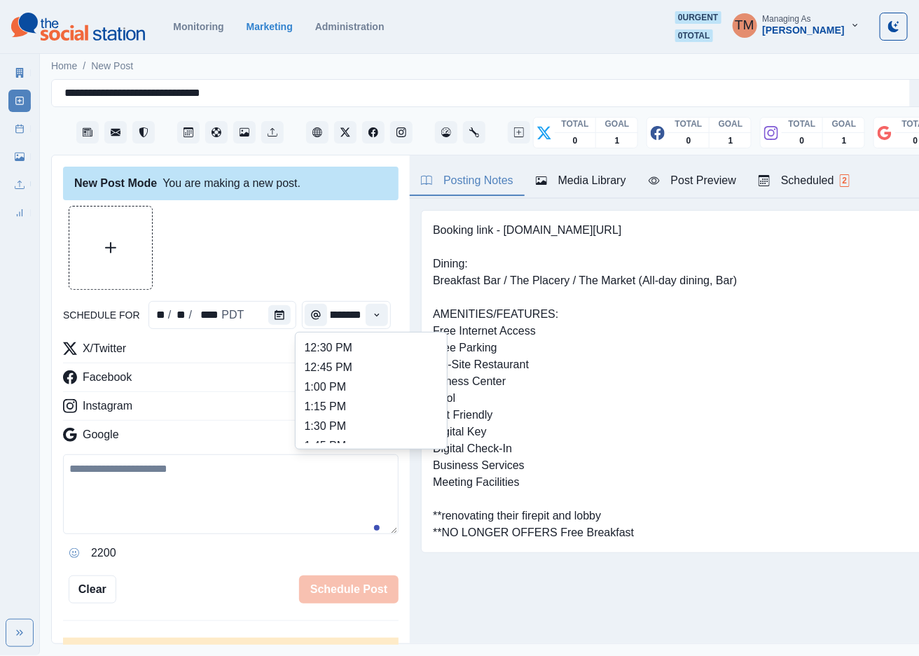
scroll to position [420, 0]
click at [389, 374] on li "1:45 PM" at bounding box center [371, 379] width 140 height 20
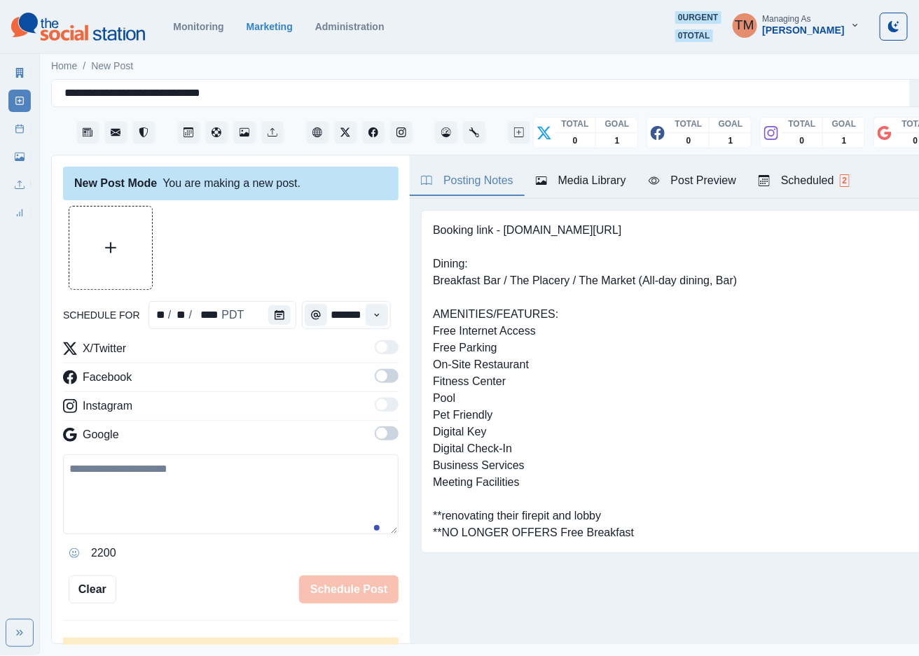
type input "*******"
drag, startPoint x: 371, startPoint y: 375, endPoint x: 383, endPoint y: 422, distance: 49.3
click at [375, 379] on span at bounding box center [387, 376] width 24 height 14
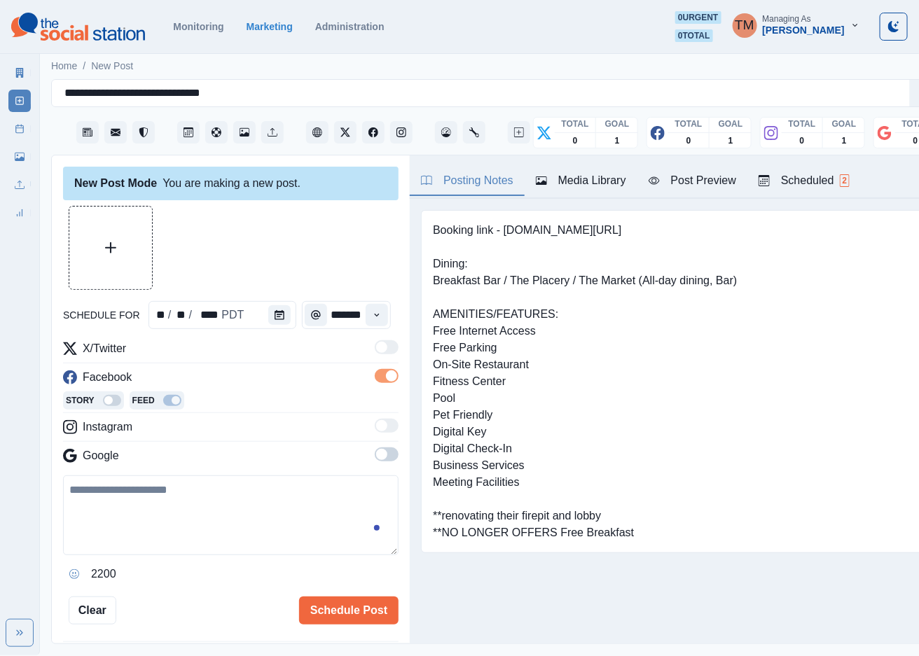
scroll to position [0, 0]
click at [375, 455] on span at bounding box center [387, 455] width 24 height 14
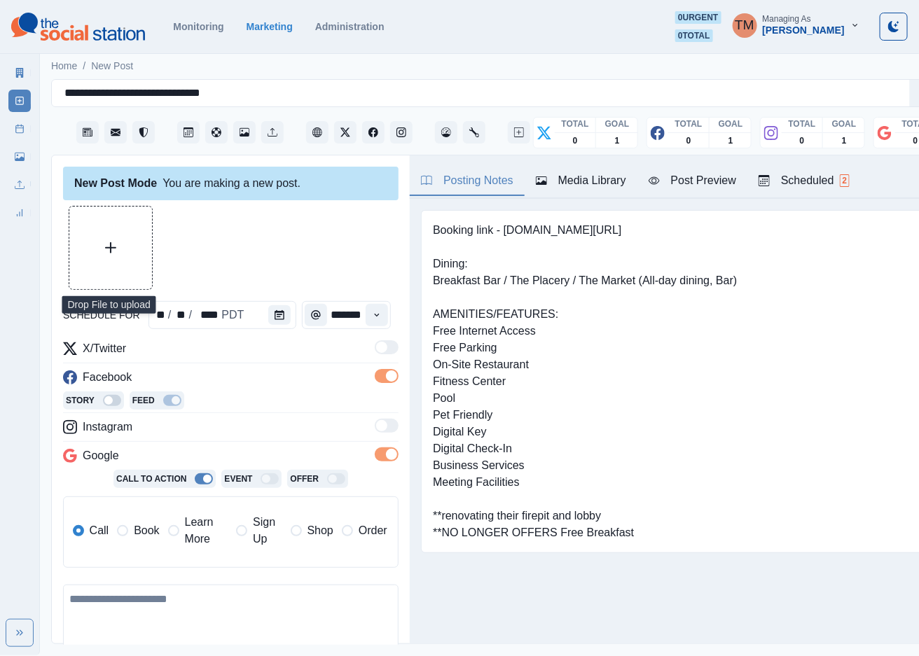
click at [131, 254] on button "Upload Media" at bounding box center [110, 248] width 83 height 83
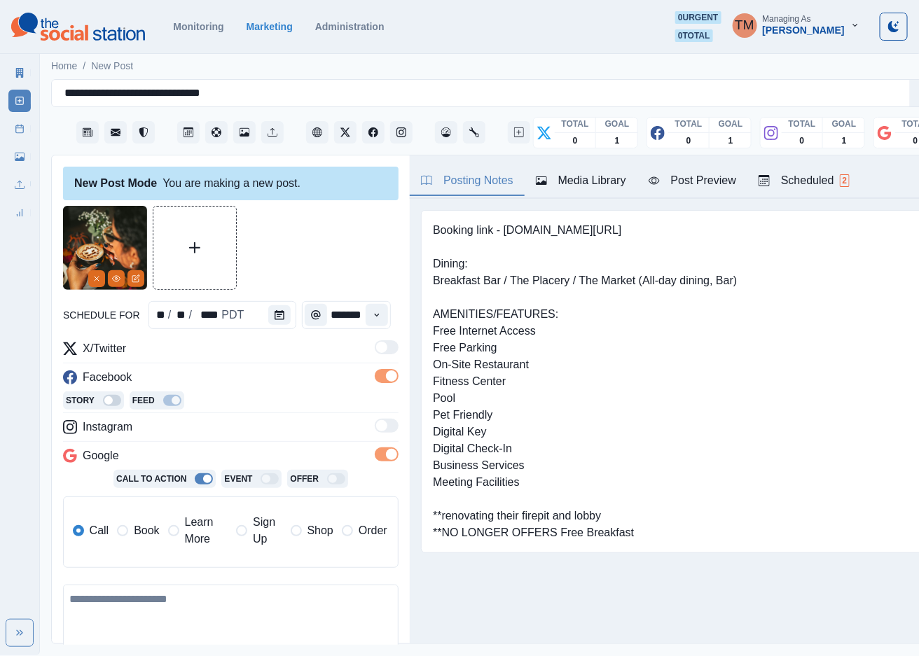
click at [249, 629] on textarea at bounding box center [230, 625] width 335 height 80
paste textarea "**********"
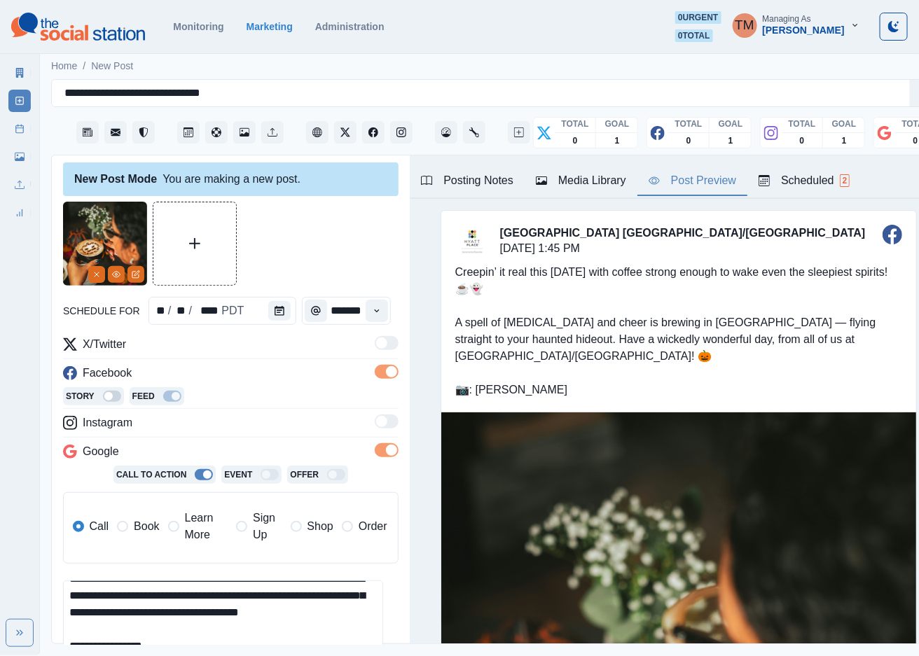
click at [709, 179] on div "Post Preview" at bounding box center [693, 180] width 88 height 17
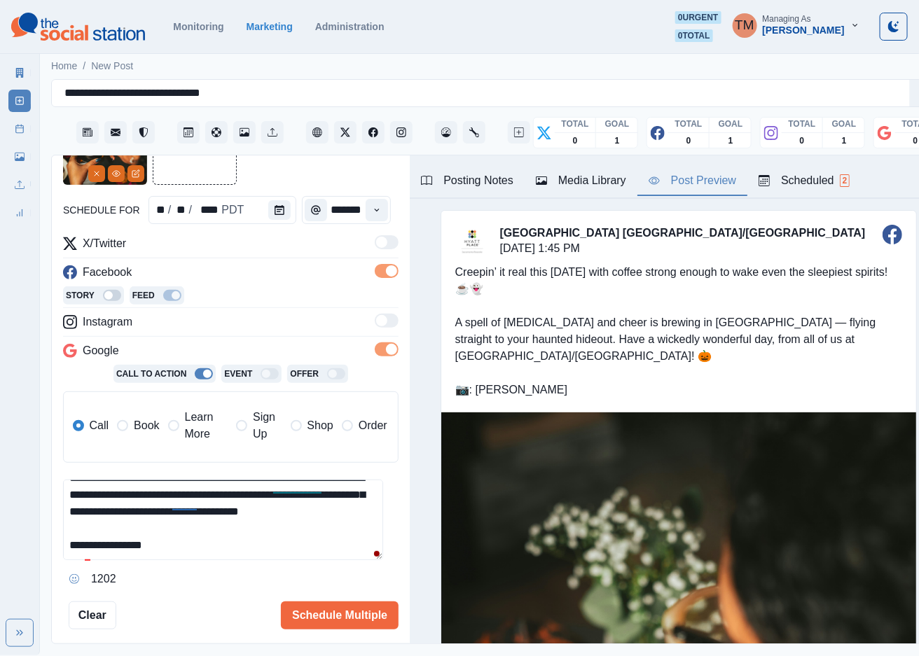
scroll to position [109, 0]
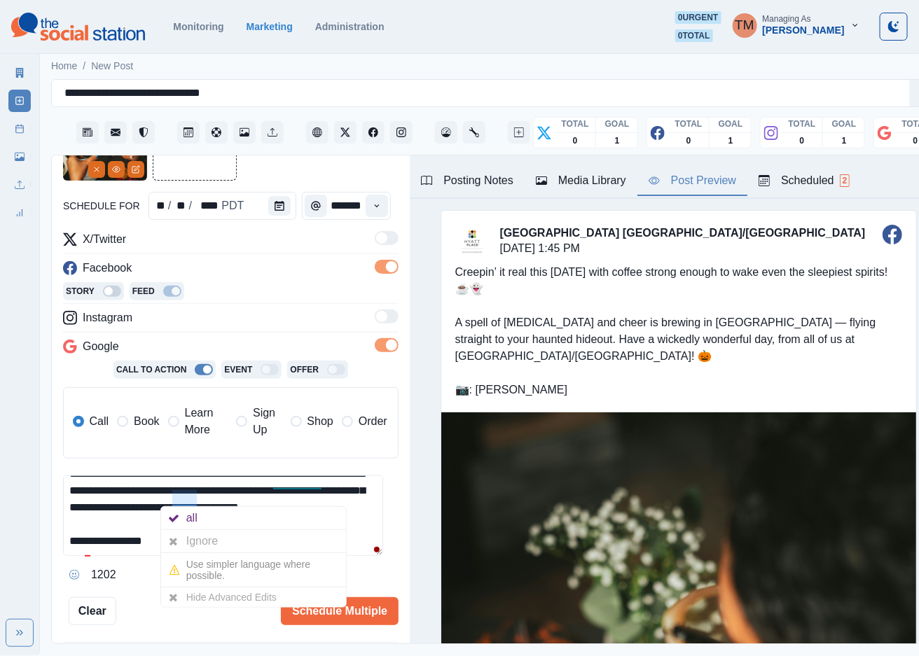
click at [118, 513] on textarea "**********" at bounding box center [223, 516] width 320 height 81
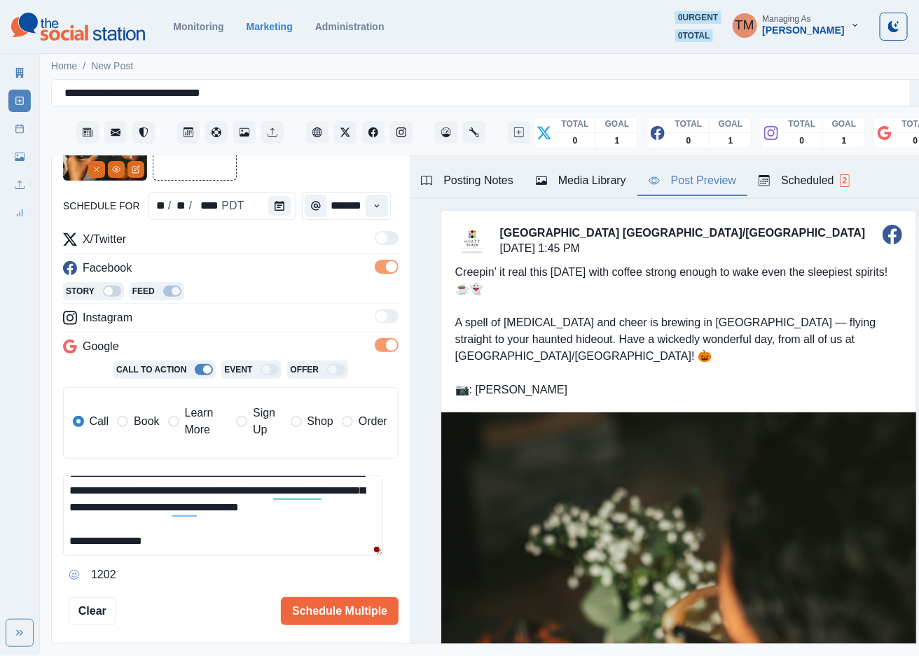
scroll to position [0, 0]
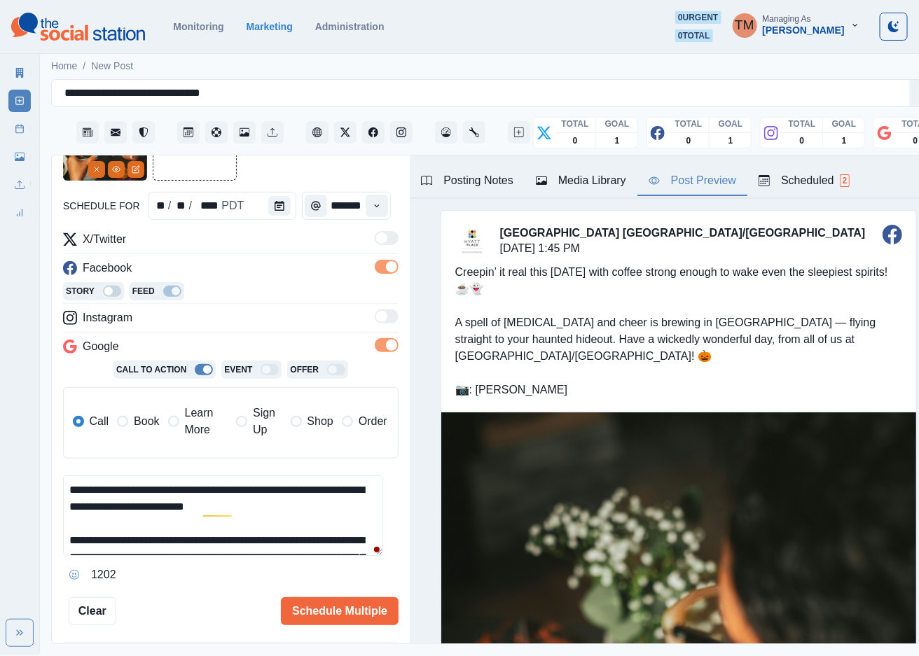
drag, startPoint x: 297, startPoint y: 519, endPoint x: -12, endPoint y: 450, distance: 316.4
click at [0, 450] on html "**********" at bounding box center [459, 328] width 919 height 656
paste textarea "**********"
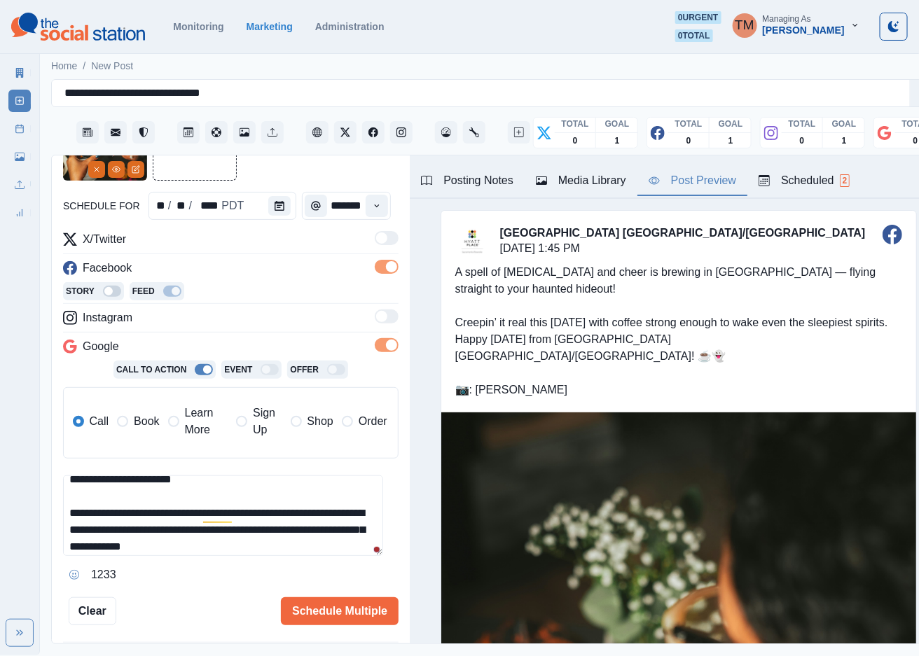
scroll to position [44, 0]
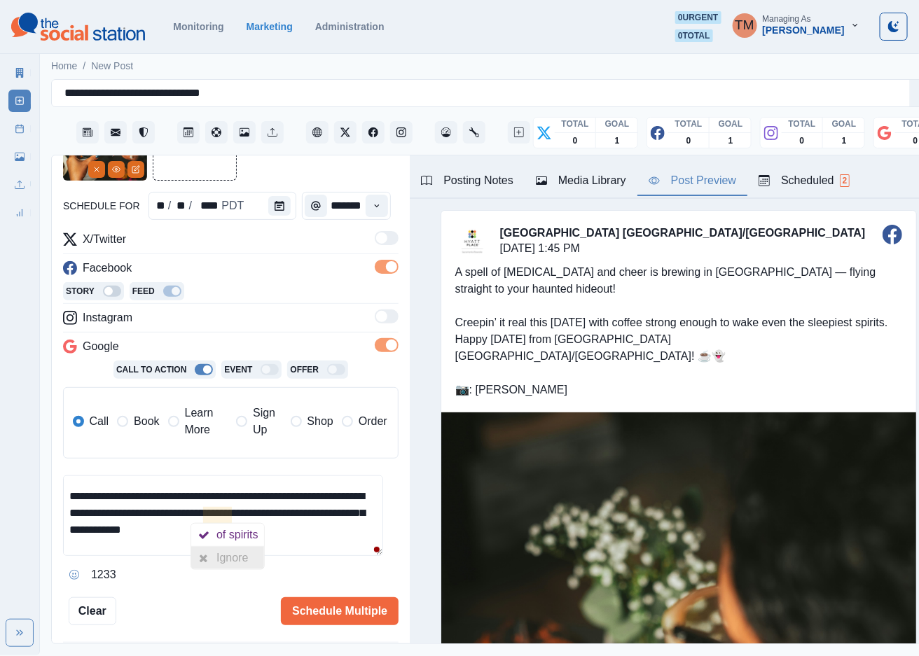
click at [221, 549] on div "Ignore" at bounding box center [234, 558] width 37 height 22
drag, startPoint x: 326, startPoint y: 536, endPoint x: 303, endPoint y: 538, distance: 22.5
click at [324, 536] on textarea "**********" at bounding box center [223, 516] width 320 height 81
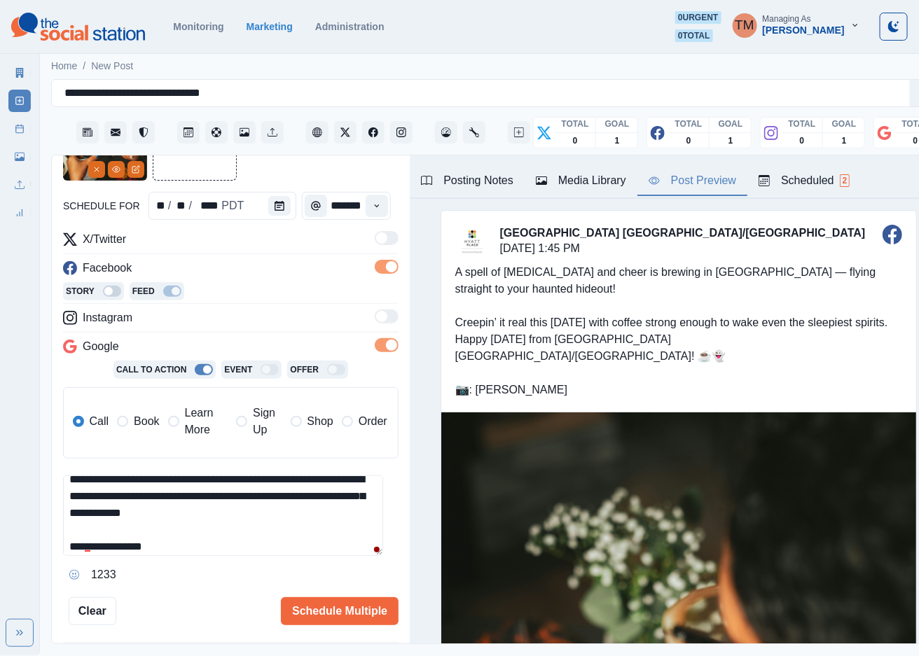
scroll to position [66, 0]
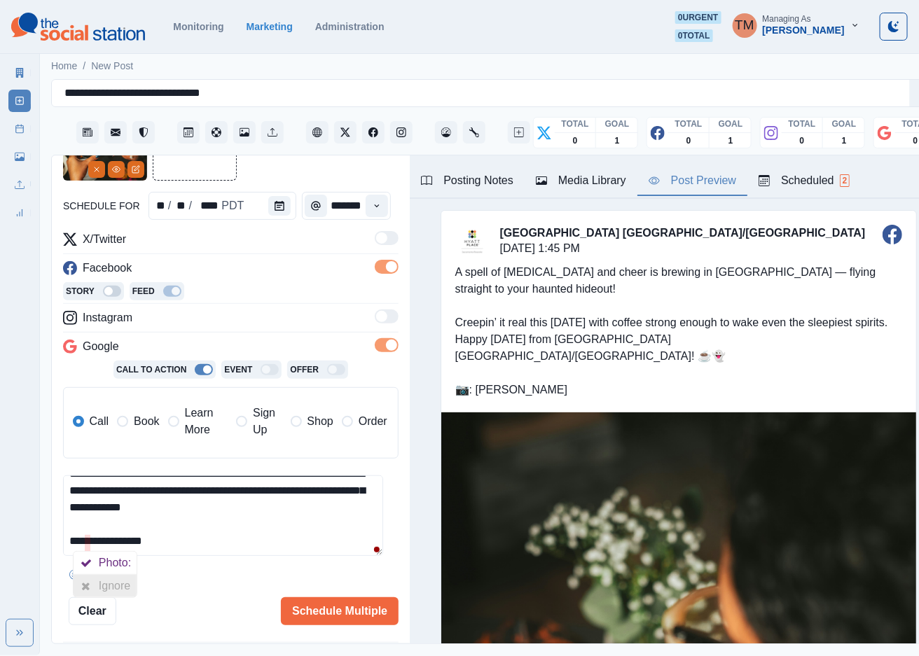
click at [92, 576] on div at bounding box center [86, 586] width 25 height 22
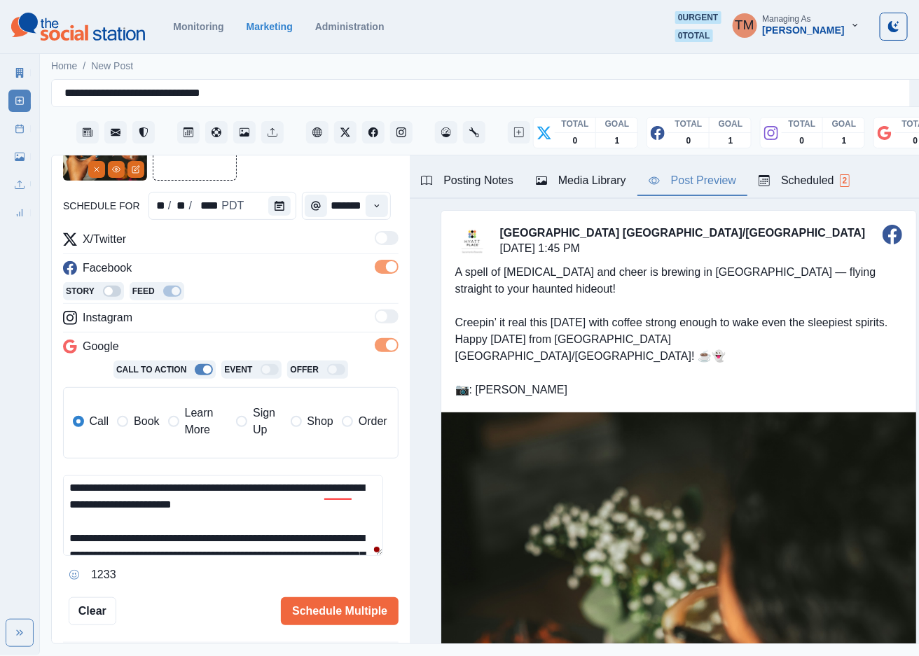
scroll to position [0, 0]
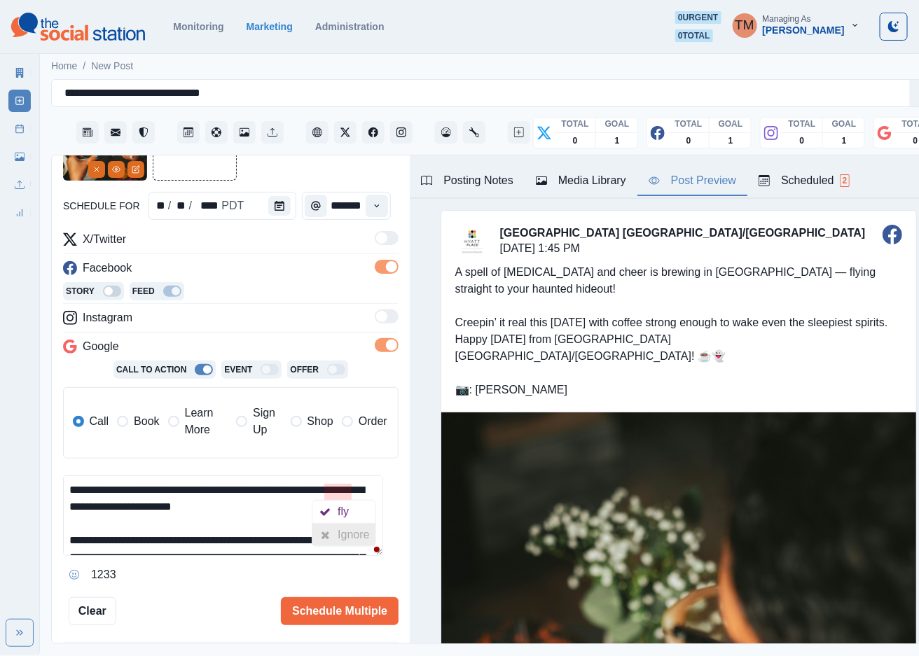
click at [341, 532] on div "Ignore" at bounding box center [356, 535] width 37 height 22
drag, startPoint x: 307, startPoint y: 490, endPoint x: 310, endPoint y: 501, distance: 11.6
click at [310, 501] on textarea "**********" at bounding box center [223, 516] width 320 height 81
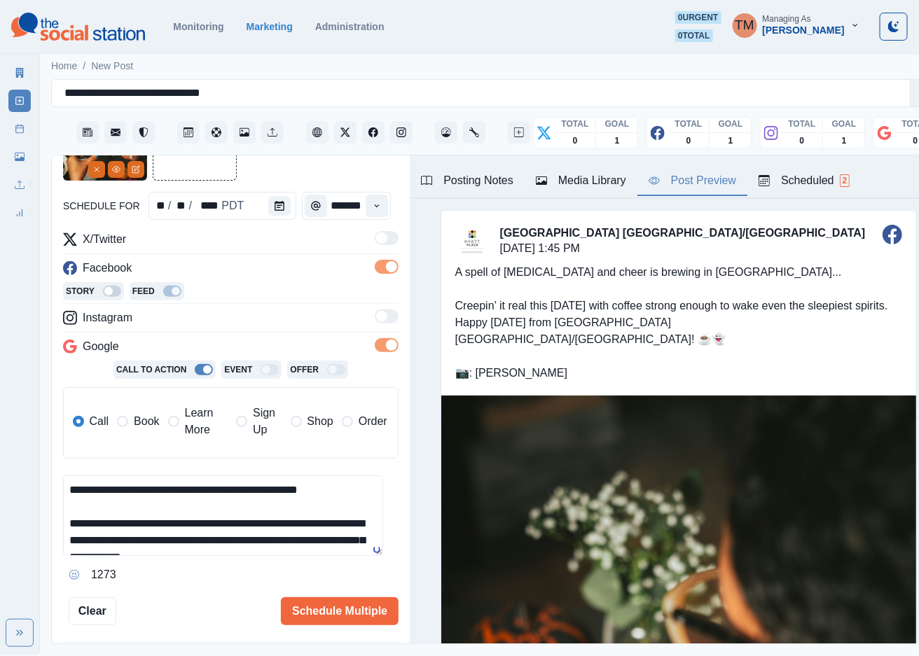
click at [324, 513] on textarea "**********" at bounding box center [223, 516] width 320 height 81
type textarea "**********"
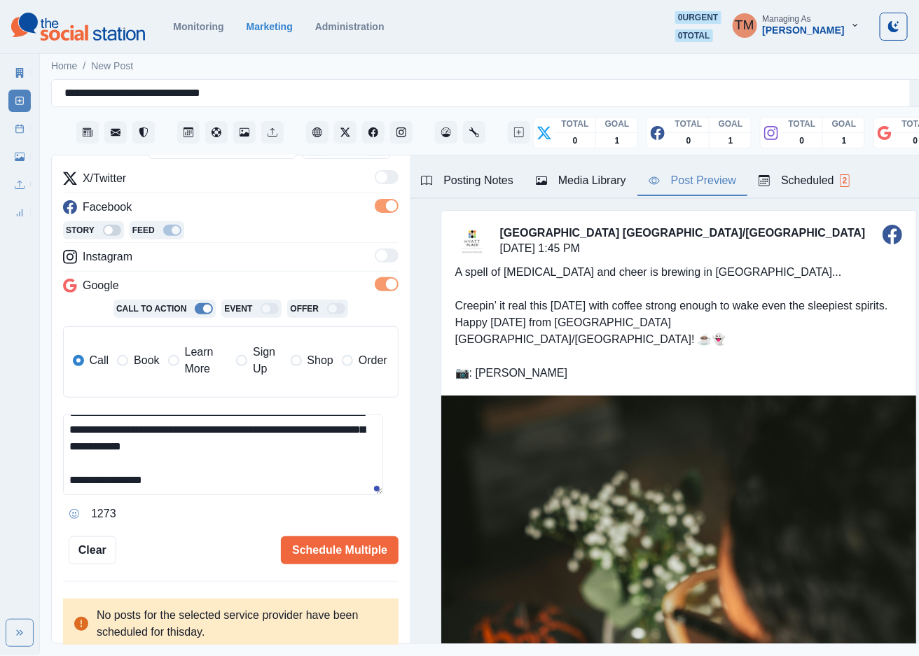
scroll to position [49, 0]
click at [324, 545] on button "Schedule Multiple" at bounding box center [340, 550] width 118 height 28
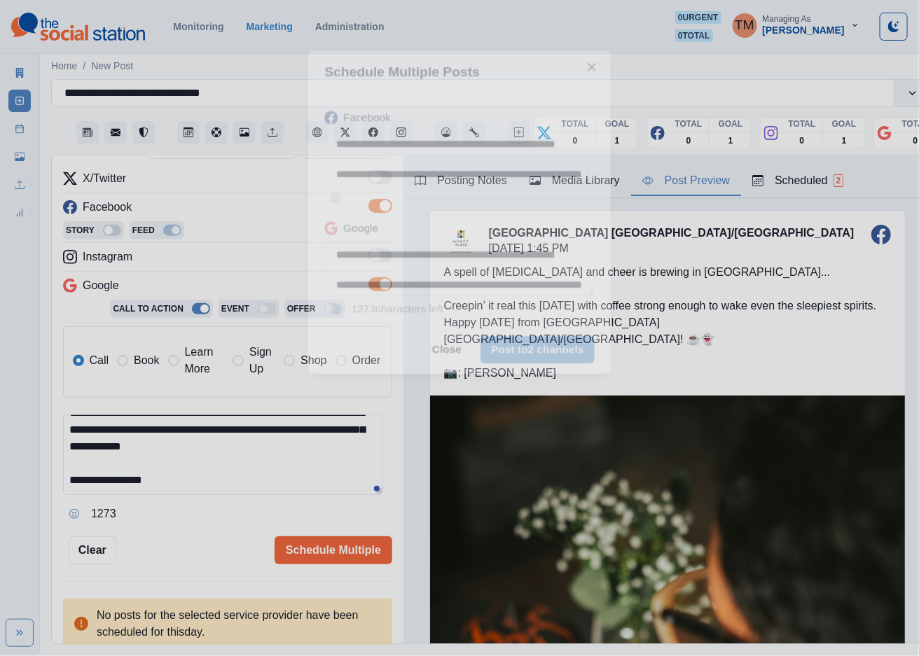
scroll to position [0, 0]
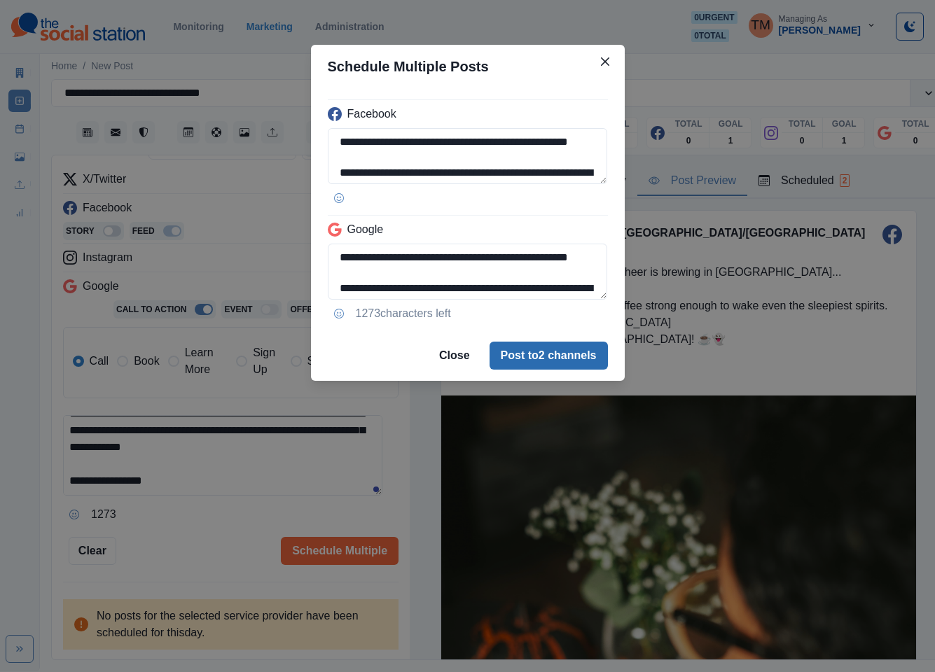
click at [583, 347] on button "Post to 2 channels" at bounding box center [549, 356] width 118 height 28
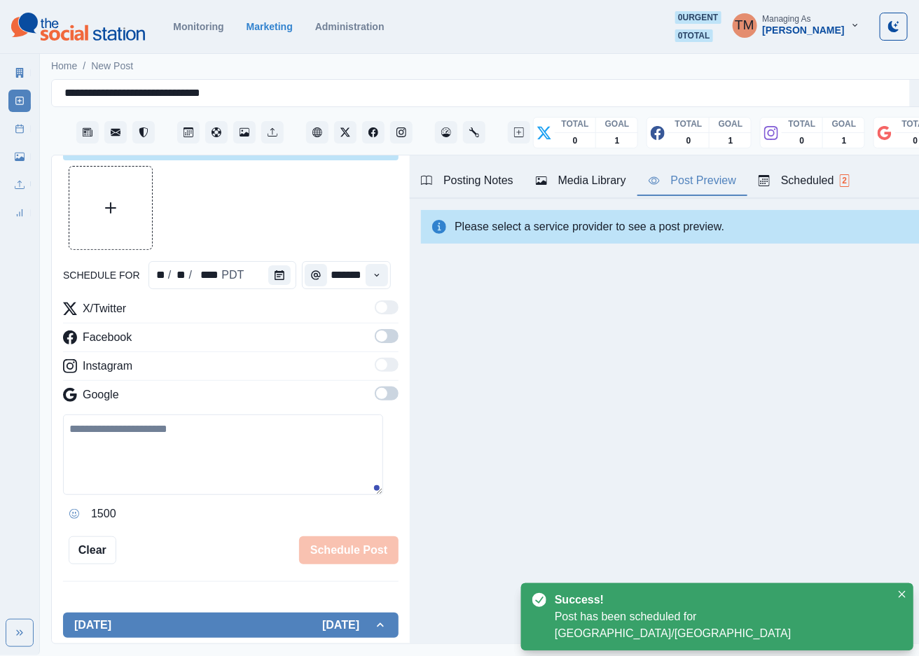
scroll to position [170, 0]
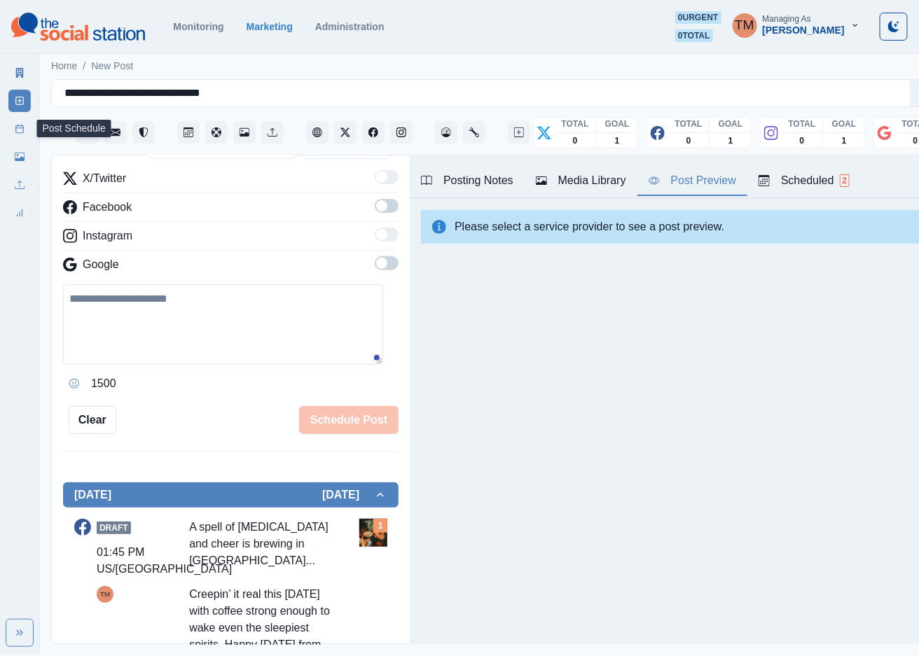
click at [21, 125] on line at bounding box center [21, 125] width 0 height 1
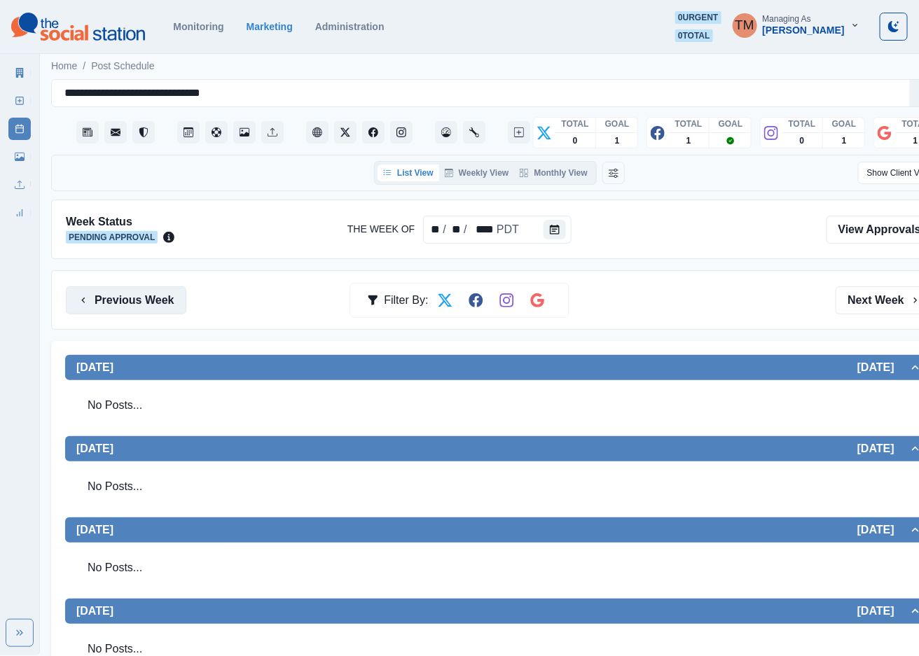
drag, startPoint x: 118, startPoint y: 310, endPoint x: 113, endPoint y: 301, distance: 9.7
click at [120, 310] on button "Previous Week" at bounding box center [126, 300] width 120 height 28
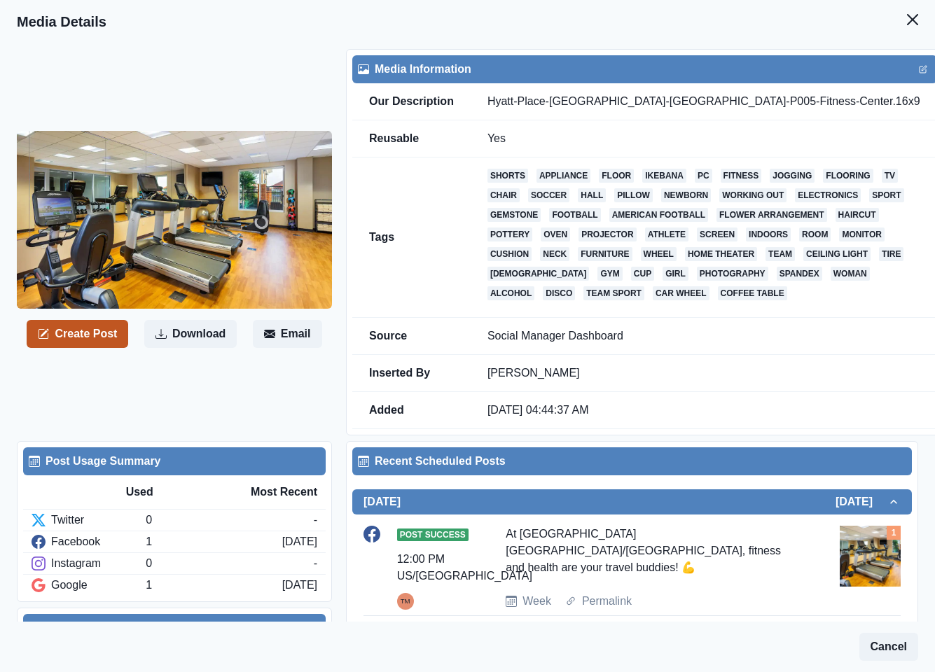
click at [92, 340] on button "Create Post" at bounding box center [78, 334] width 102 height 28
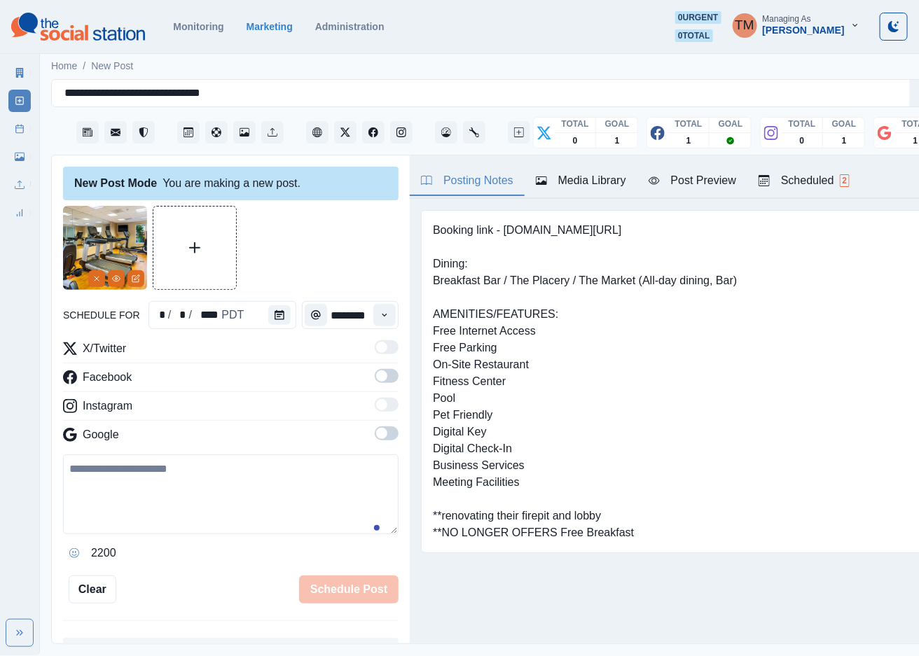
drag, startPoint x: 181, startPoint y: 504, endPoint x: 192, endPoint y: 504, distance: 11.2
click at [185, 504] on textarea at bounding box center [230, 495] width 335 height 80
paste textarea "**********"
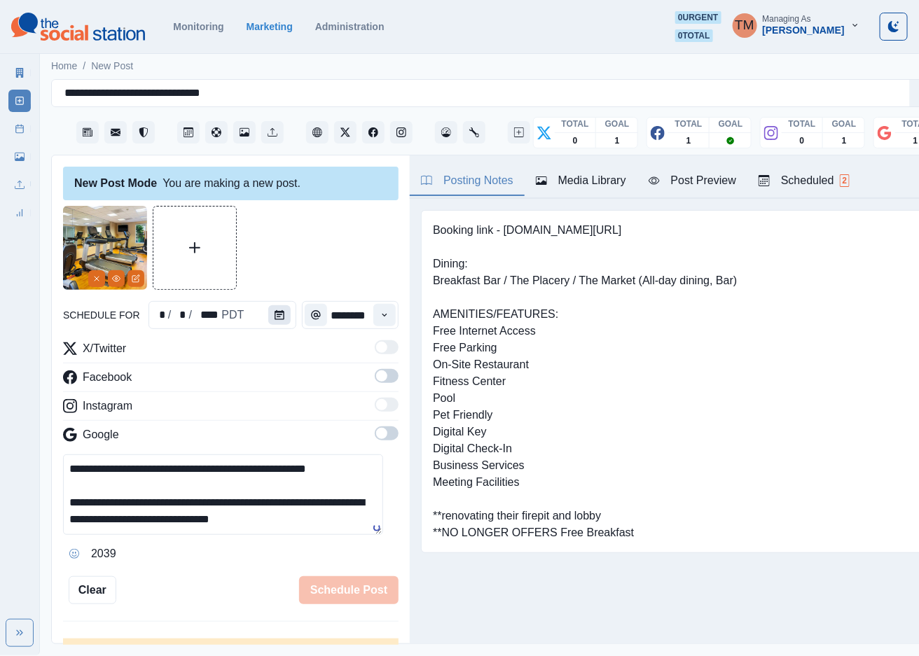
type textarea "**********"
click at [275, 315] on icon "Calendar" at bounding box center [280, 315] width 10 height 10
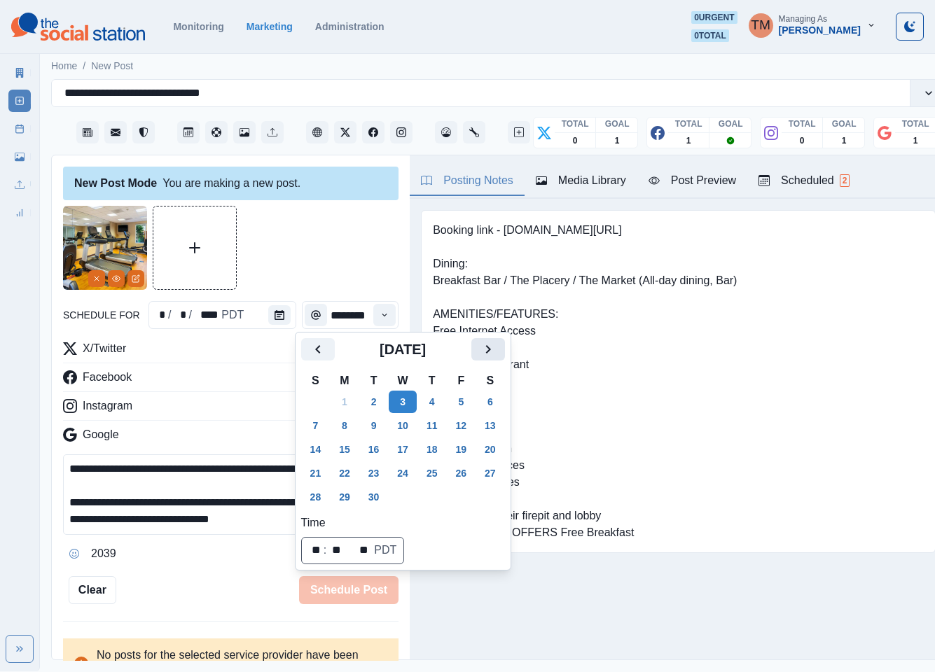
click at [485, 347] on icon "Next" at bounding box center [488, 349] width 17 height 17
click at [342, 499] on button "27" at bounding box center [345, 497] width 28 height 22
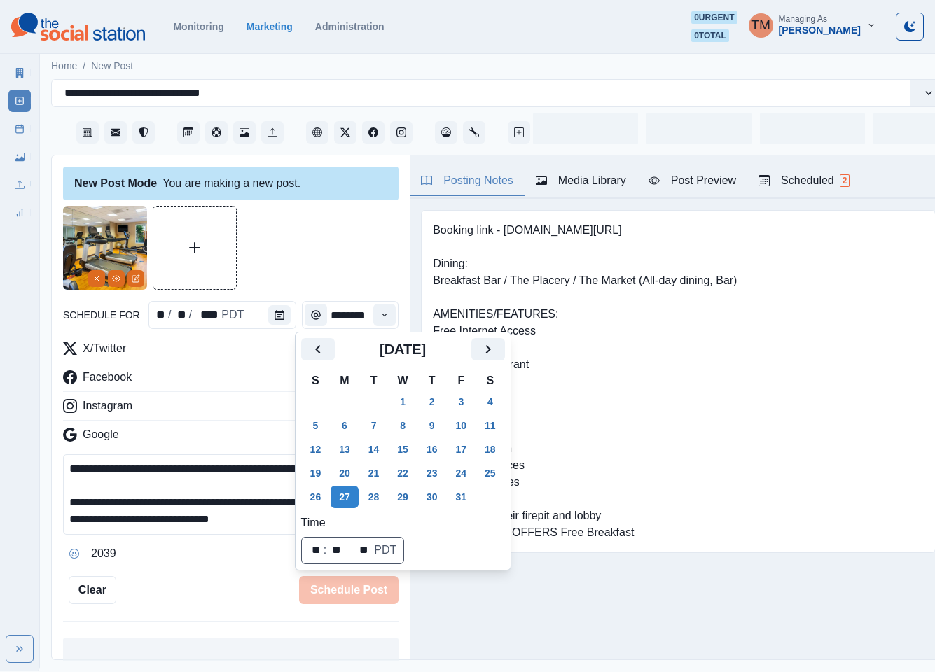
click at [328, 227] on div at bounding box center [230, 248] width 335 height 84
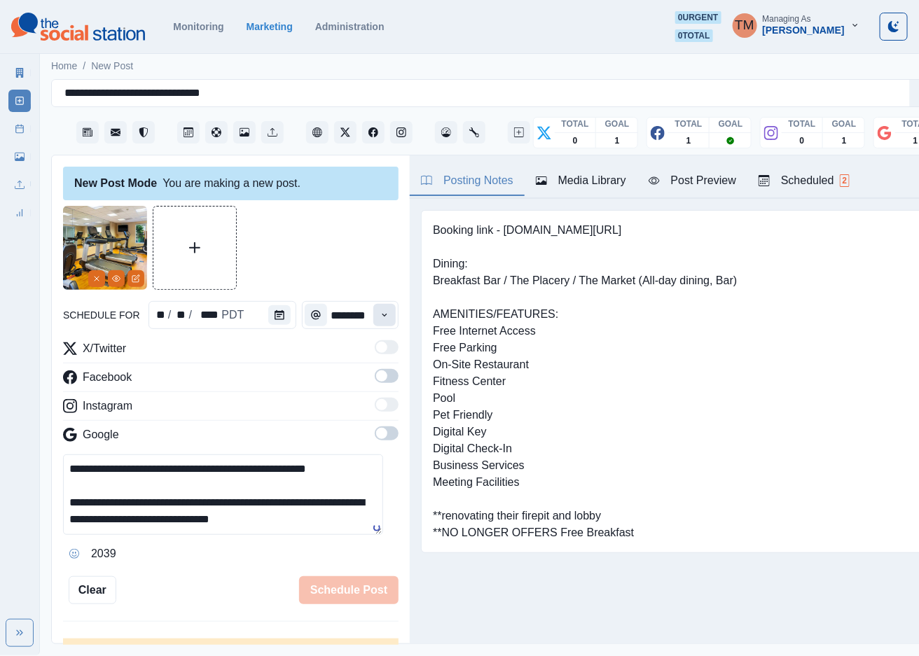
click at [380, 318] on icon "Time" at bounding box center [385, 315] width 10 height 10
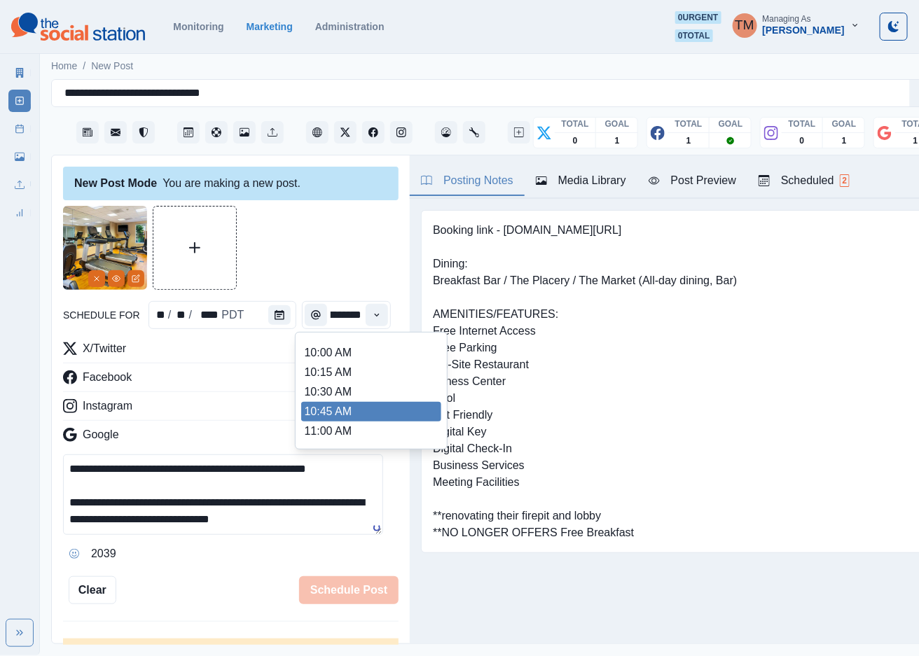
scroll to position [362, 0]
click at [353, 414] on li "1:30 PM" at bounding box center [371, 418] width 140 height 20
type input "*******"
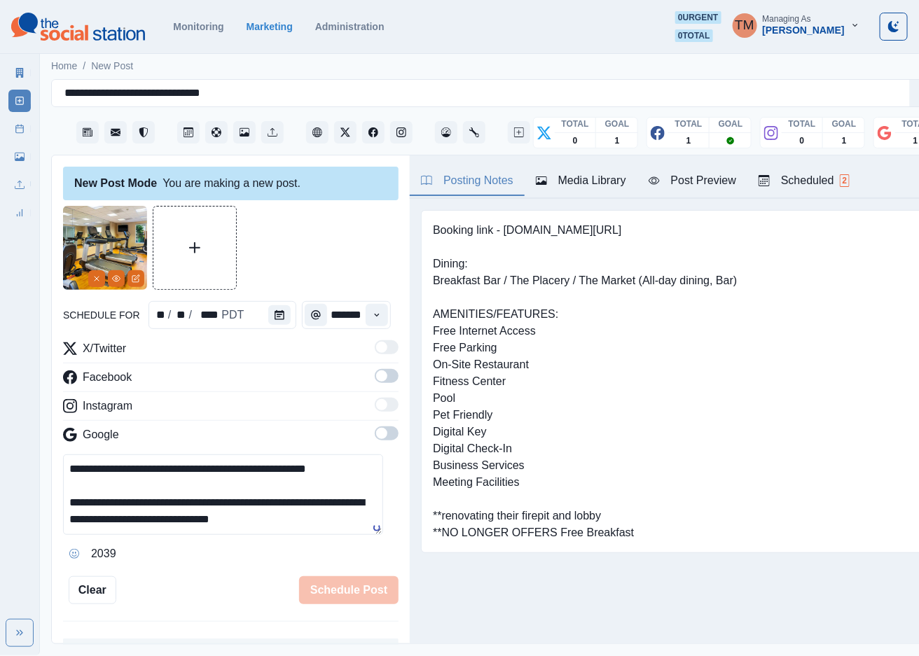
scroll to position [0, 9]
click at [376, 379] on span at bounding box center [381, 376] width 11 height 11
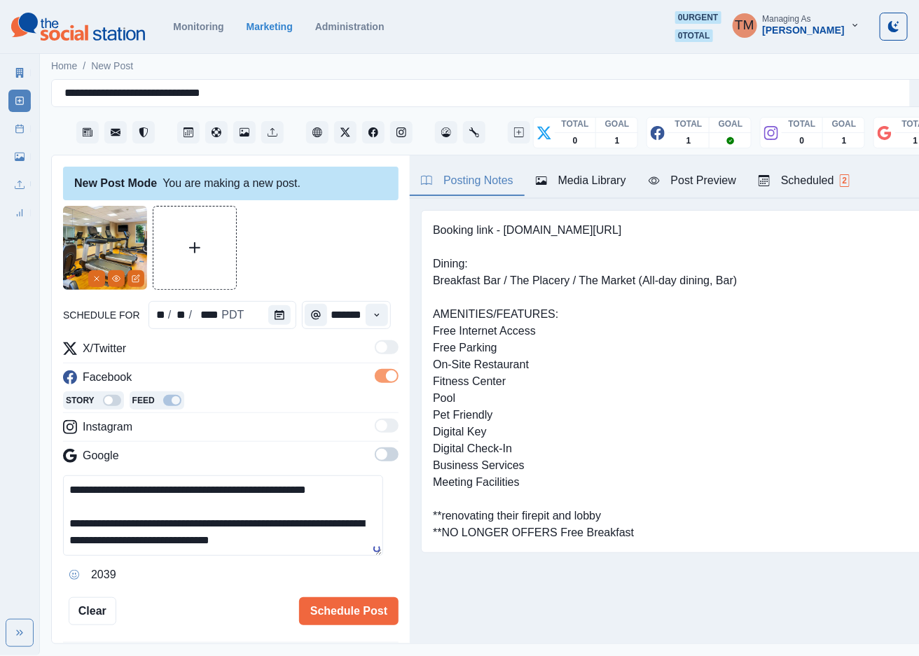
scroll to position [0, 0]
click at [376, 460] on span at bounding box center [381, 454] width 11 height 11
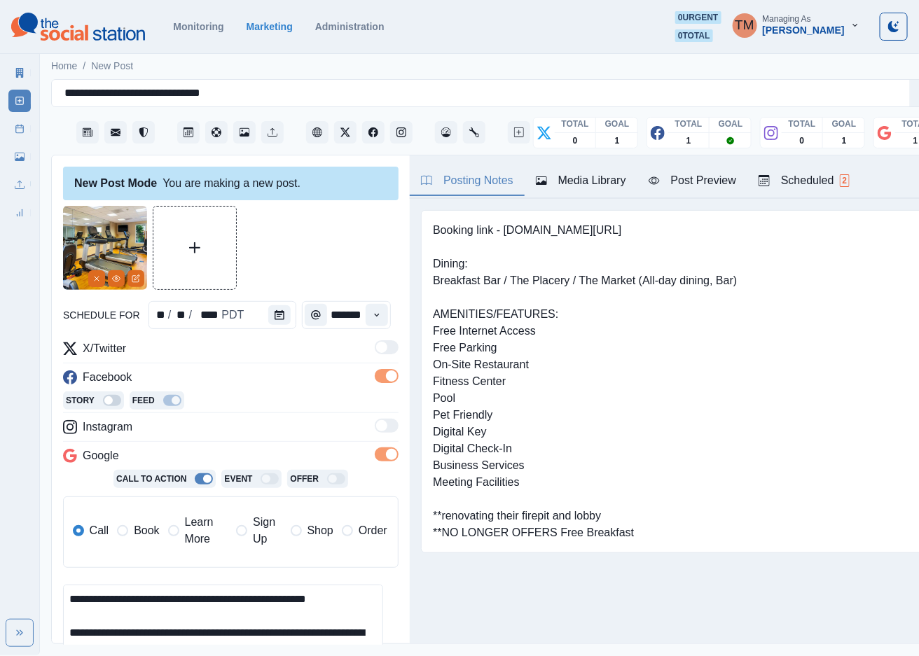
click at [144, 534] on span "Book" at bounding box center [146, 530] width 25 height 17
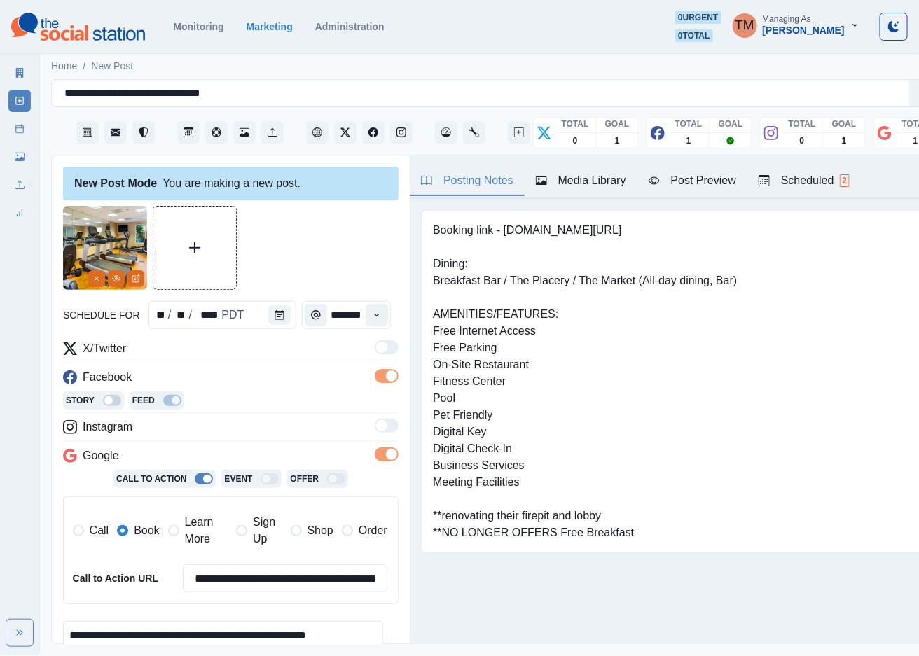
click at [694, 183] on div "Post Preview" at bounding box center [693, 180] width 88 height 17
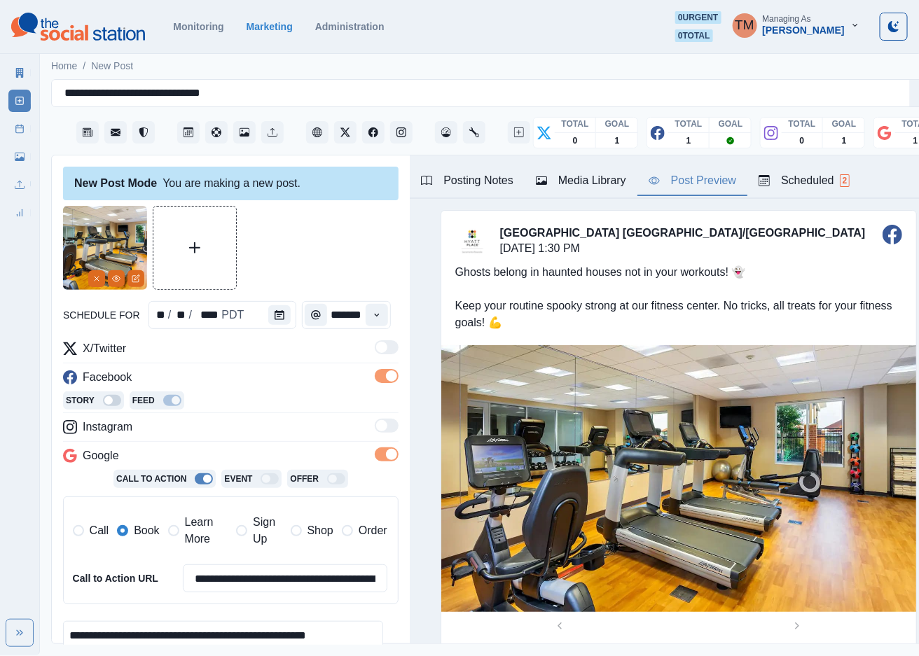
click at [313, 234] on div at bounding box center [230, 248] width 335 height 84
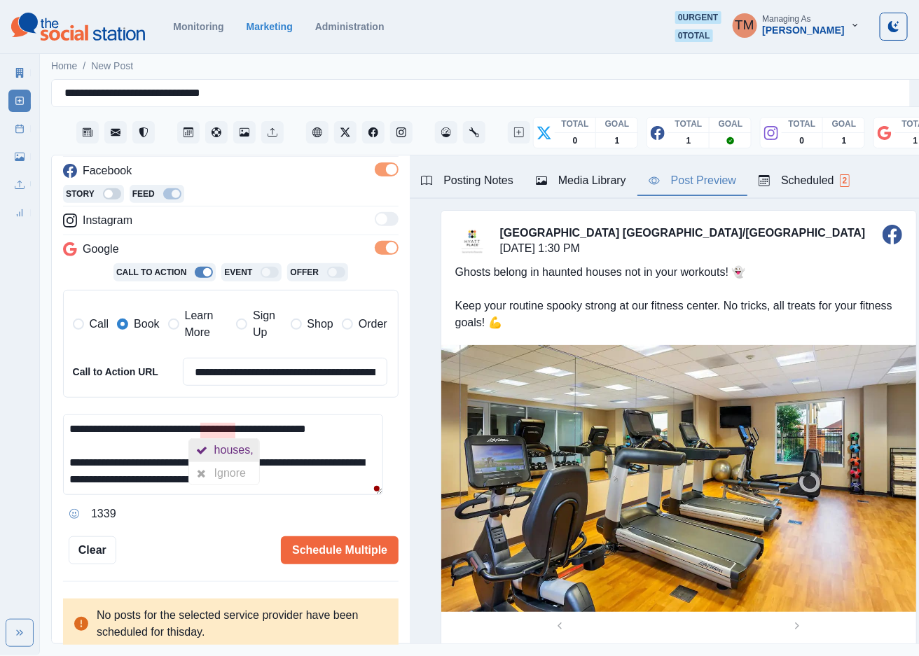
click at [236, 452] on div "houses," at bounding box center [236, 450] width 45 height 22
type textarea "**********"
click at [181, 522] on div "1338" at bounding box center [230, 514] width 335 height 22
click at [317, 551] on button "Schedule Multiple" at bounding box center [340, 550] width 118 height 28
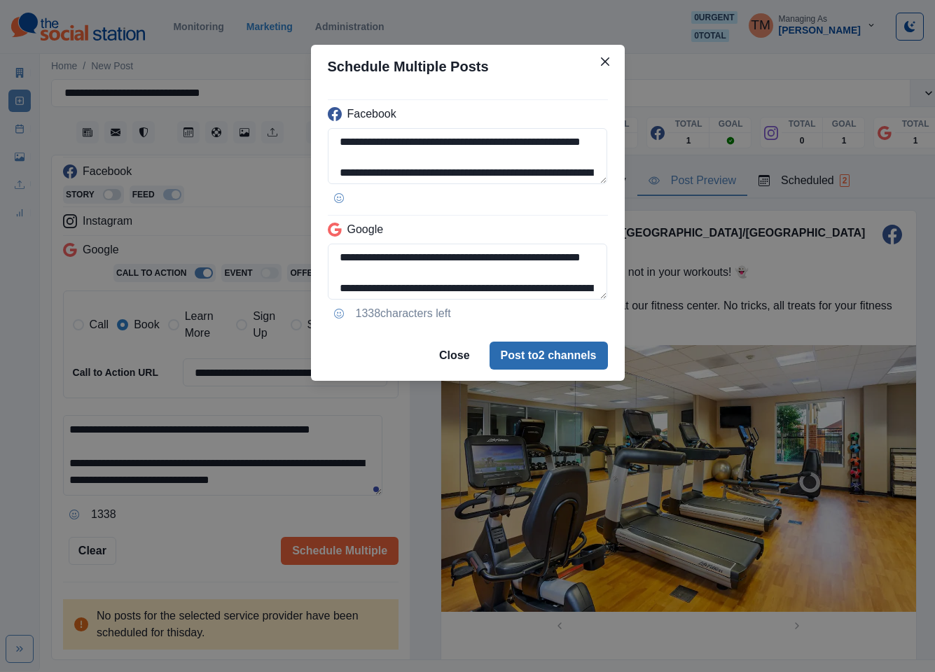
click at [553, 364] on button "Post to 2 channels" at bounding box center [549, 356] width 118 height 28
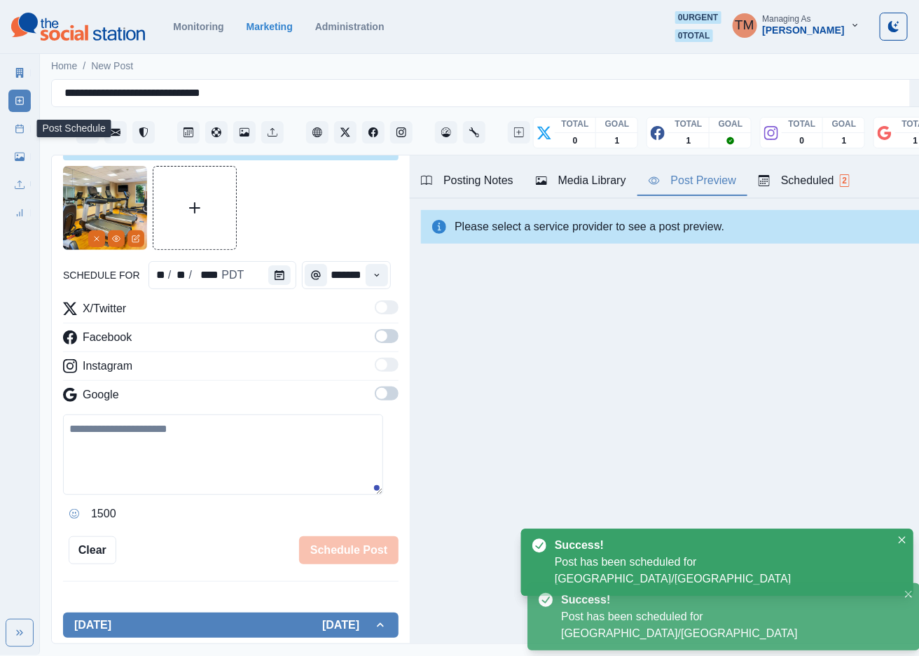
scroll to position [0, 0]
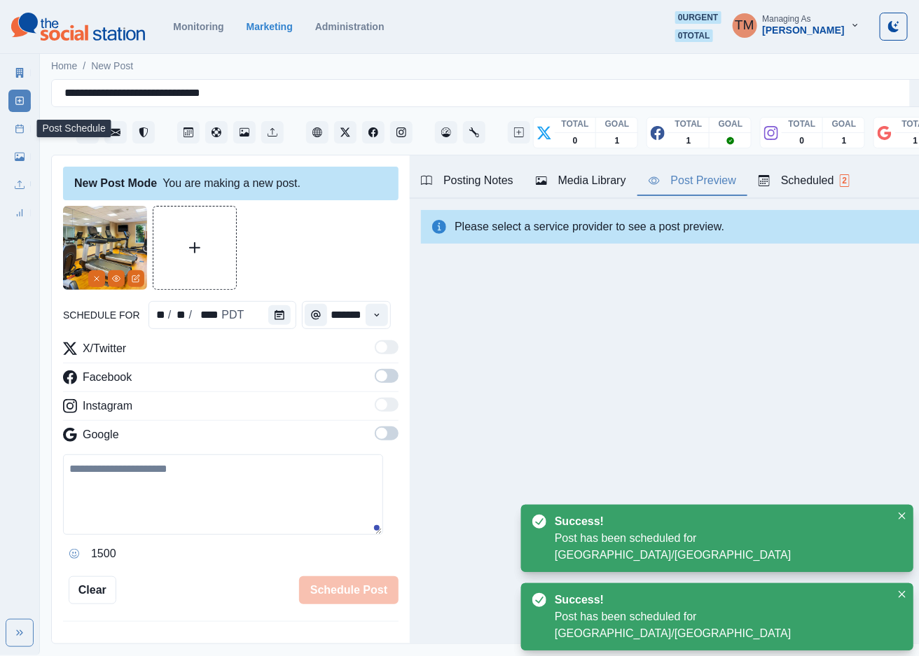
click at [18, 129] on icon at bounding box center [20, 129] width 10 height 10
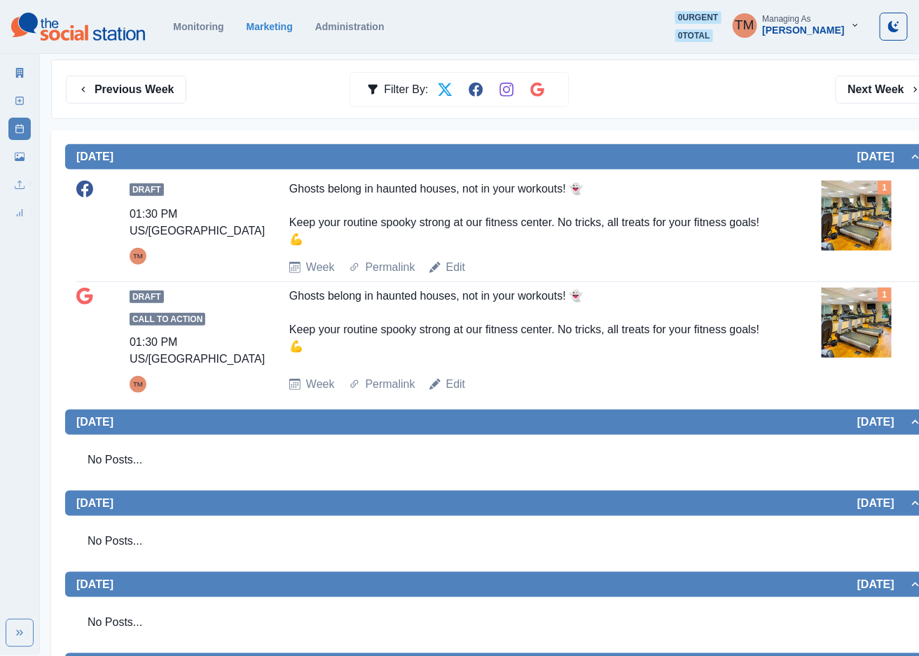
scroll to position [186, 0]
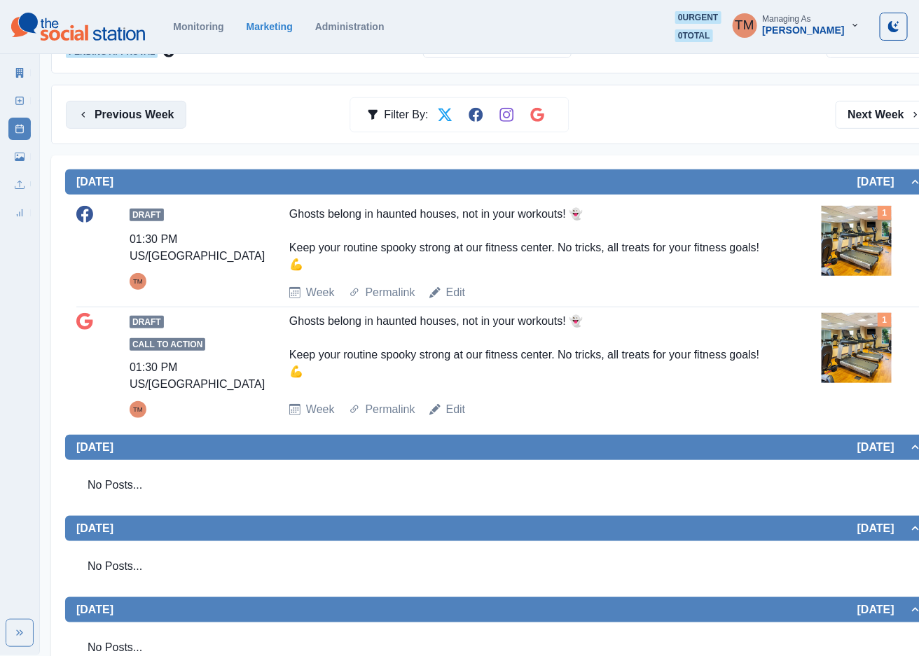
click at [130, 125] on button "Previous Week" at bounding box center [126, 115] width 120 height 28
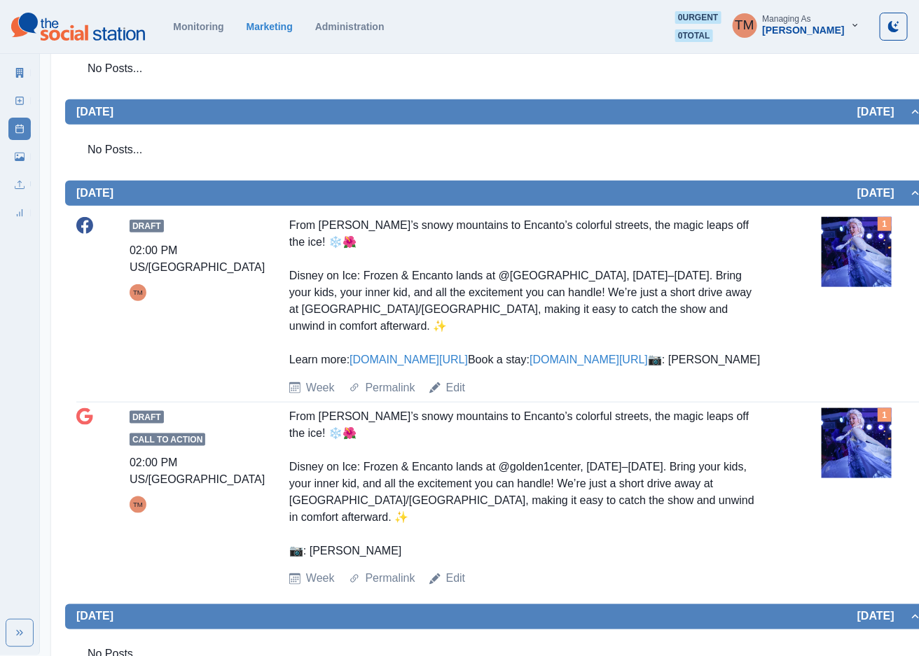
scroll to position [420, 0]
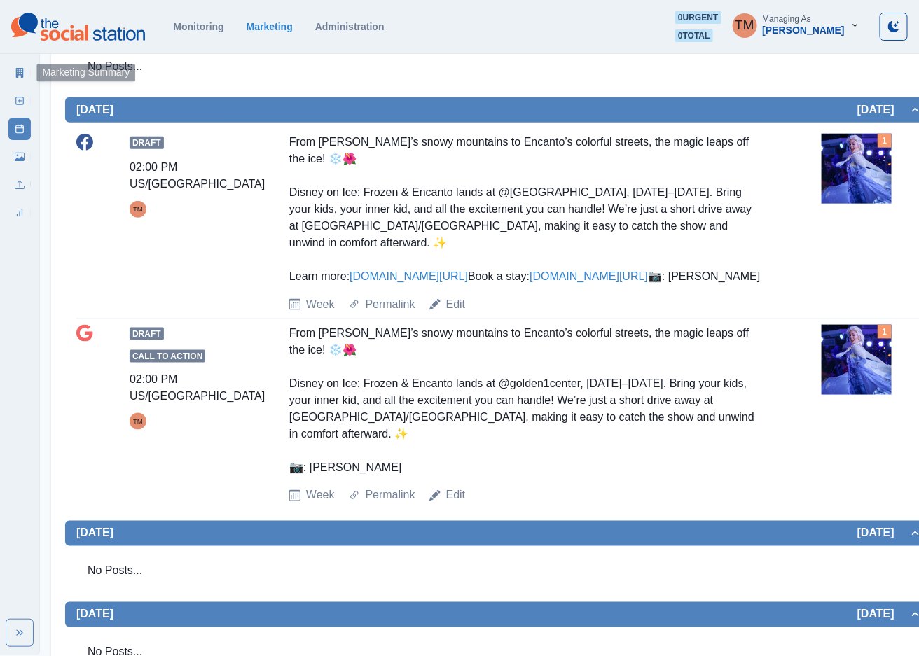
click at [23, 72] on icon at bounding box center [20, 73] width 8 height 10
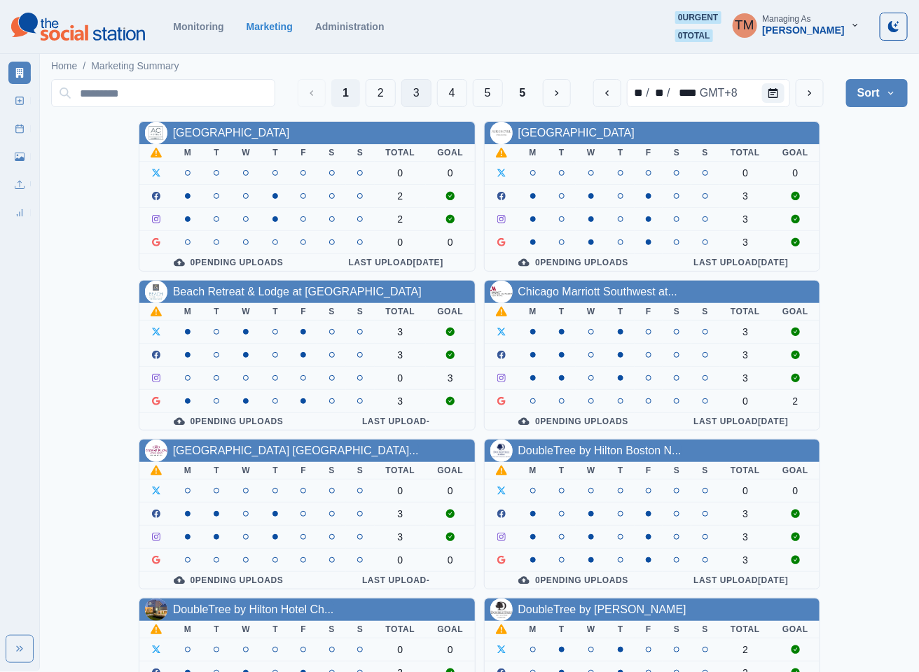
click at [408, 88] on button "3" at bounding box center [416, 93] width 30 height 28
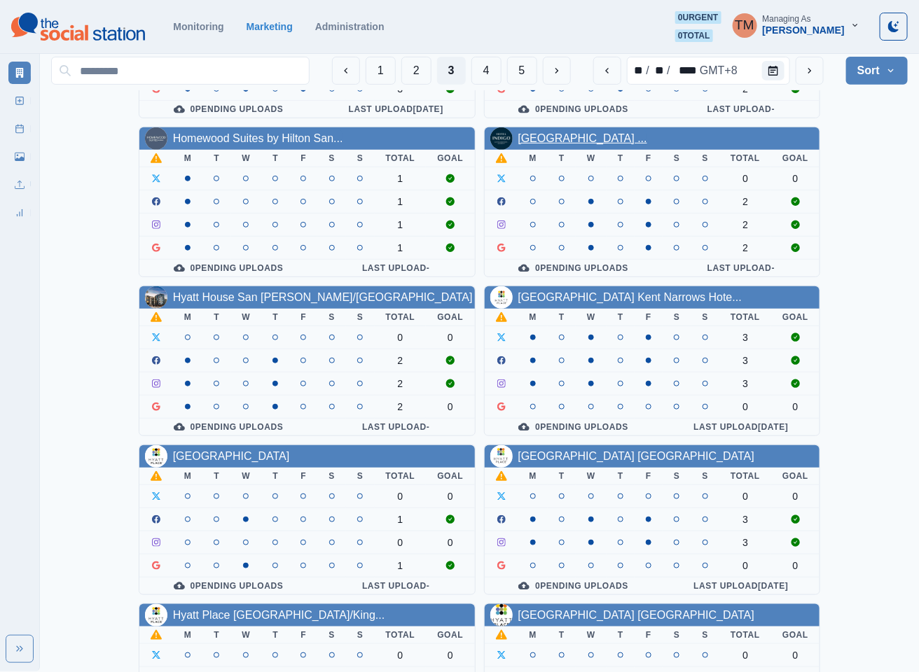
scroll to position [420, 0]
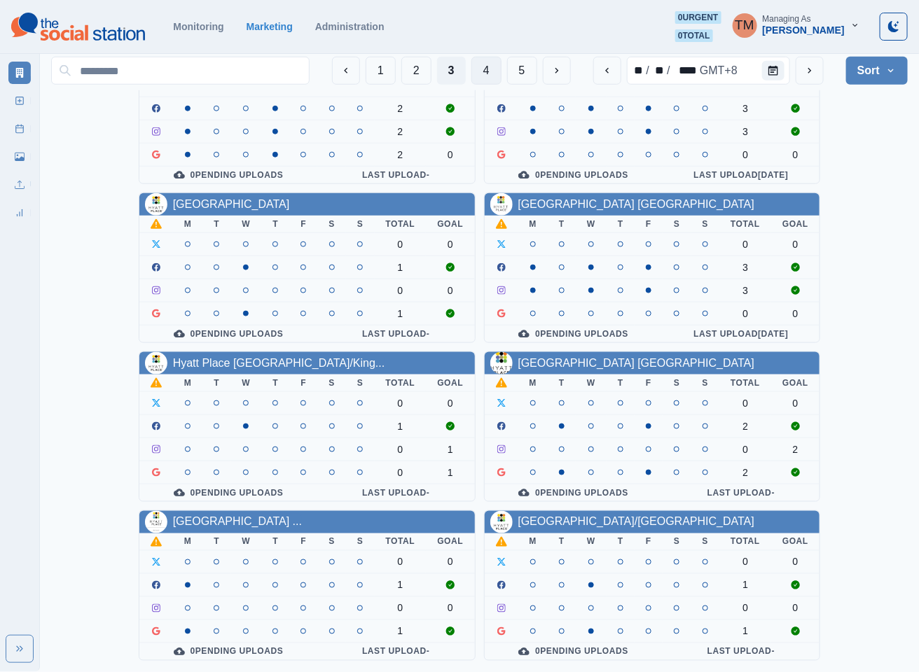
click at [483, 66] on button "4" at bounding box center [486, 71] width 30 height 28
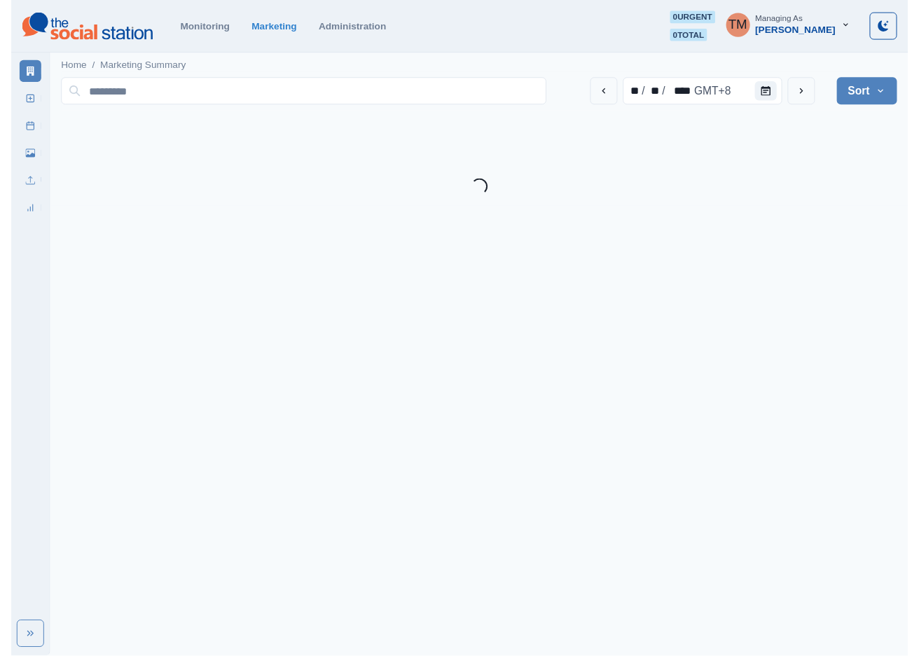
scroll to position [0, 0]
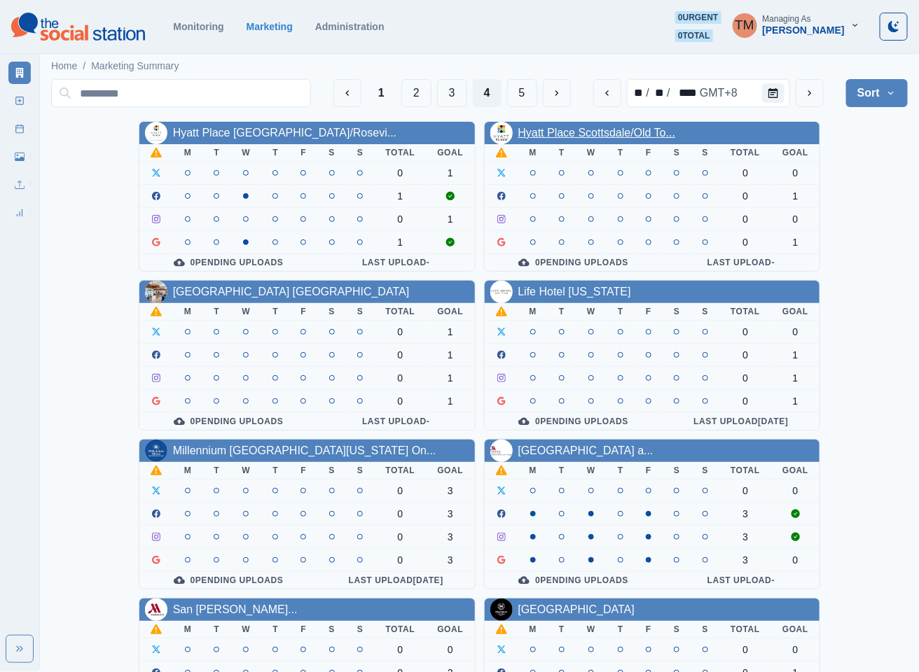
click at [583, 135] on link "Hyatt Place Scottsdale/Old To..." at bounding box center [597, 133] width 158 height 12
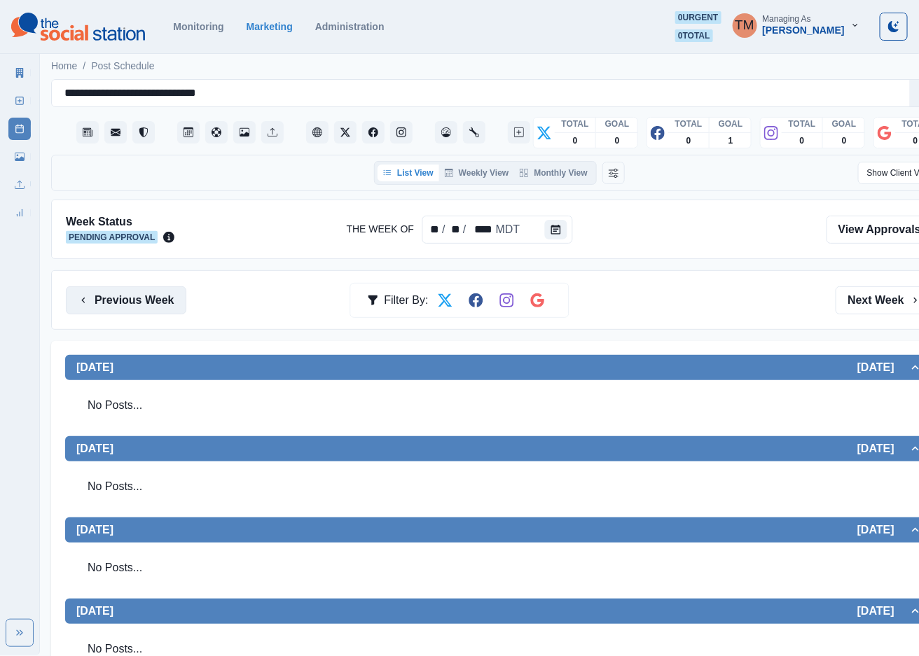
click at [152, 305] on button "Previous Week" at bounding box center [126, 300] width 120 height 28
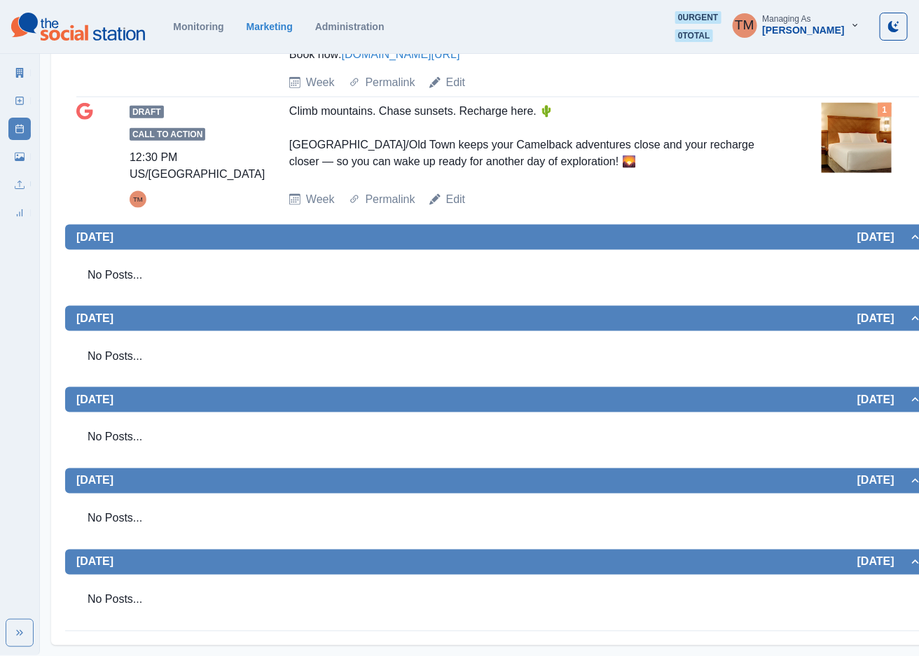
scroll to position [513, 0]
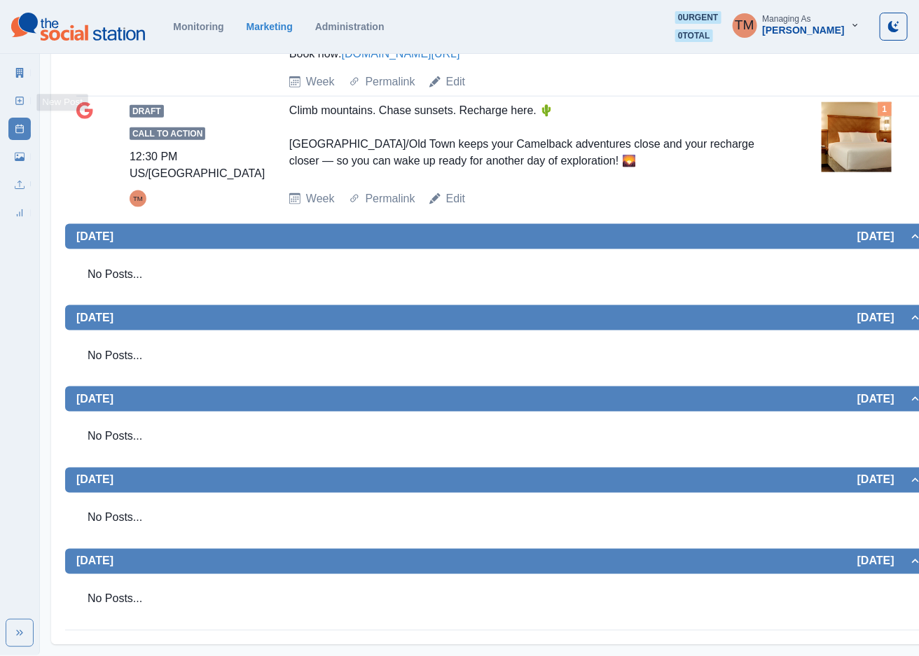
click at [19, 99] on icon at bounding box center [20, 101] width 10 height 10
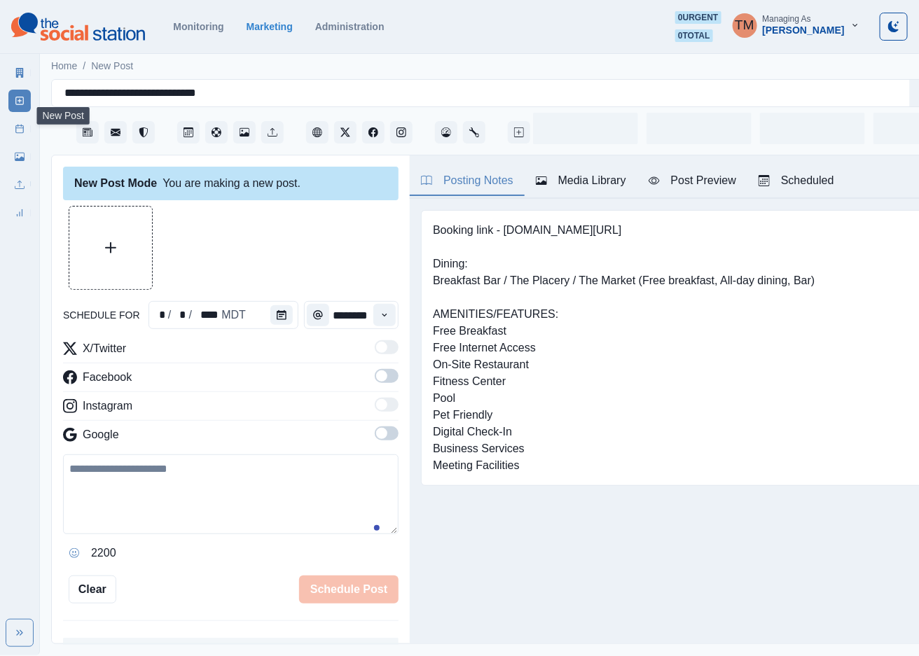
scroll to position [15, 0]
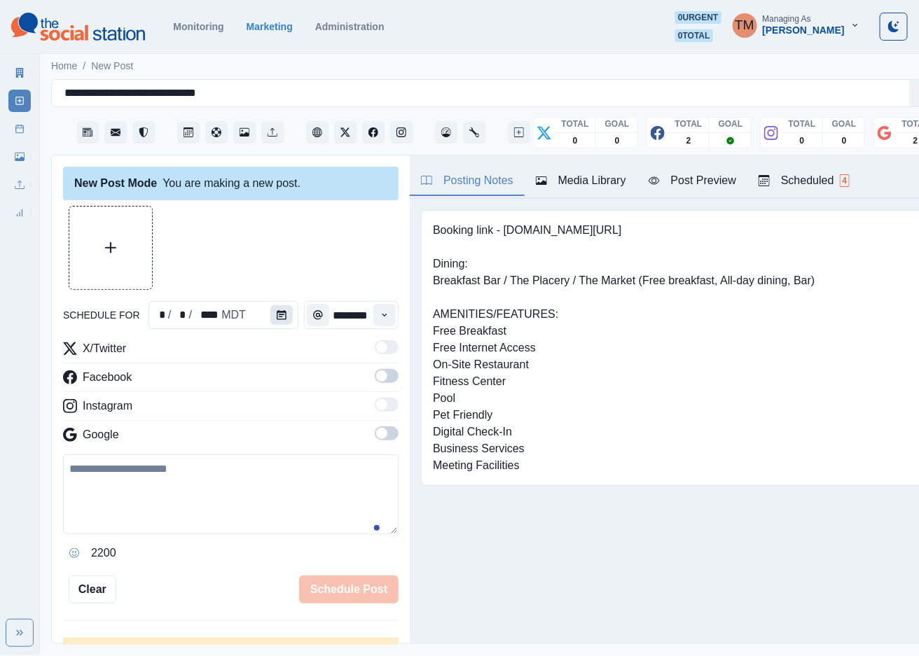
click at [278, 310] on icon "Calendar" at bounding box center [282, 315] width 10 height 10
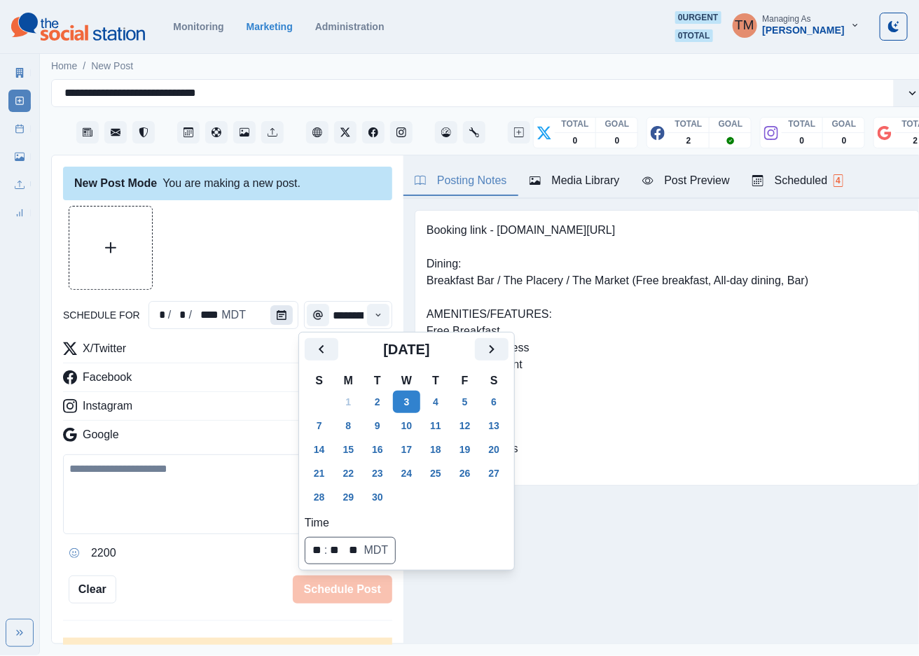
scroll to position [0, 0]
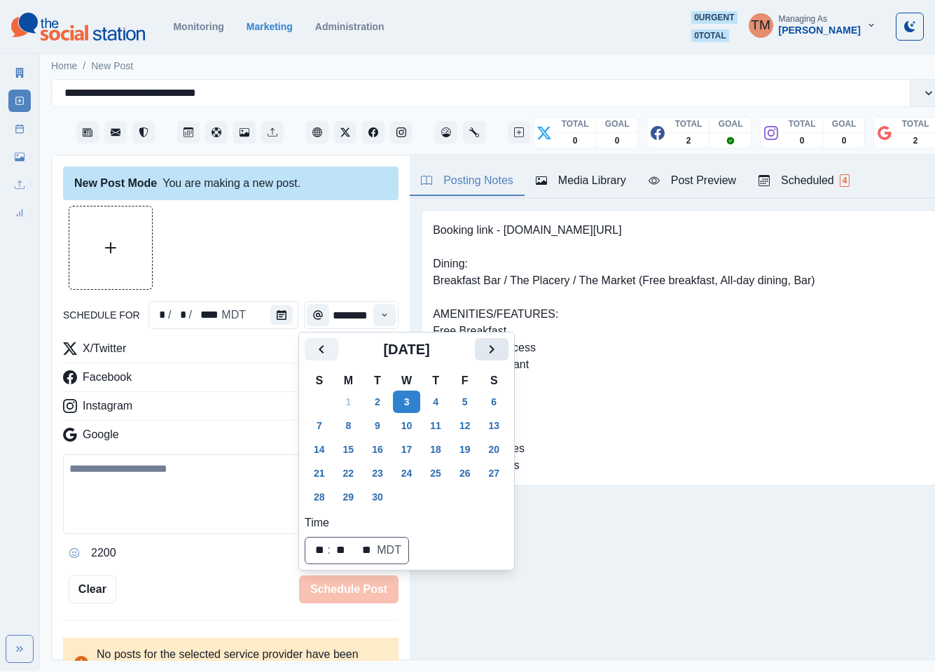
click at [492, 341] on icon "Next" at bounding box center [491, 349] width 17 height 17
click at [440, 448] on button "16" at bounding box center [436, 449] width 28 height 22
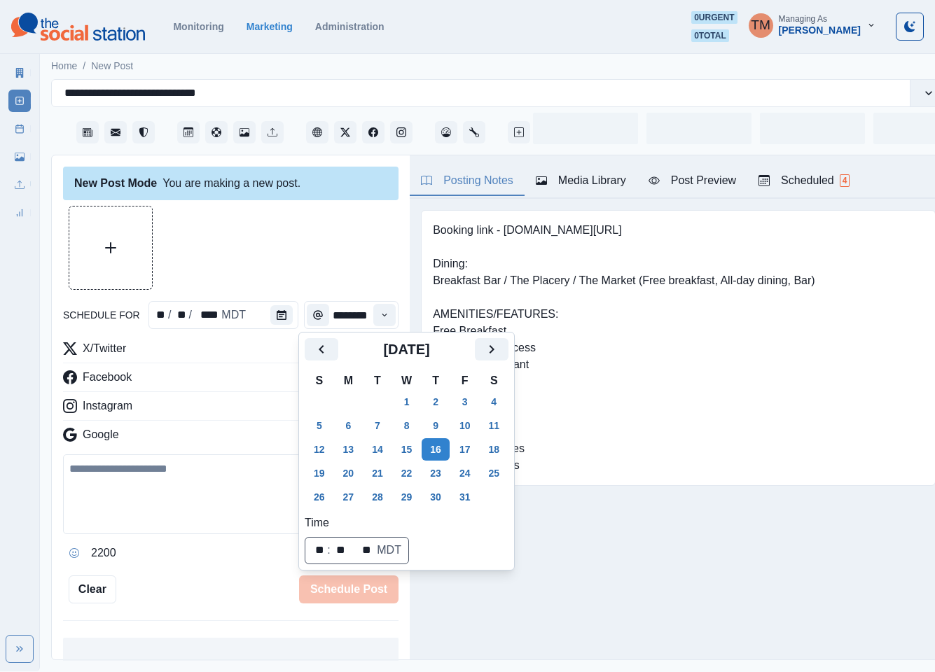
click at [298, 236] on div at bounding box center [230, 248] width 335 height 84
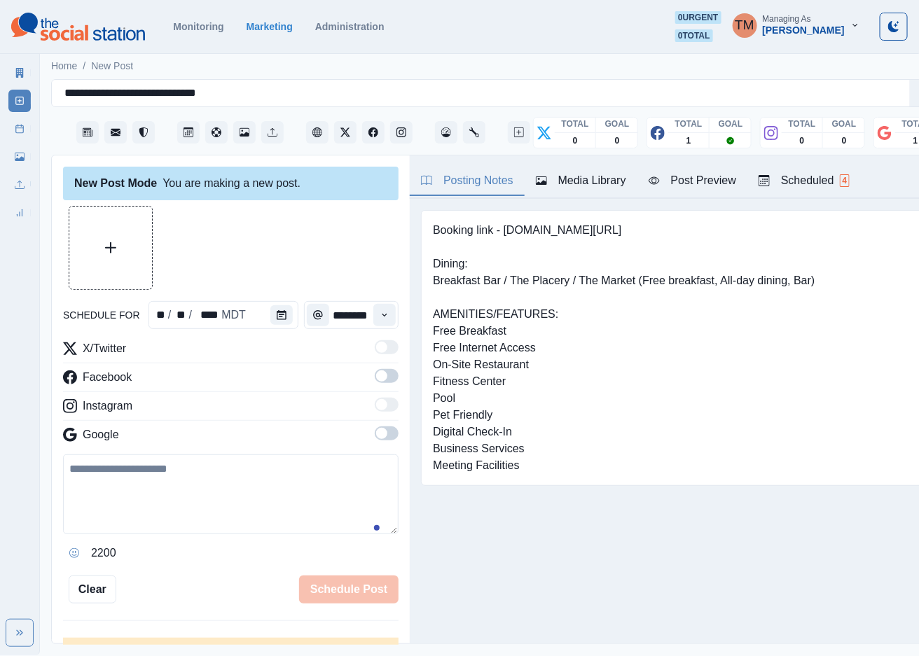
drag, startPoint x: 374, startPoint y: 377, endPoint x: 387, endPoint y: 448, distance: 72.0
click at [375, 382] on span at bounding box center [387, 376] width 24 height 14
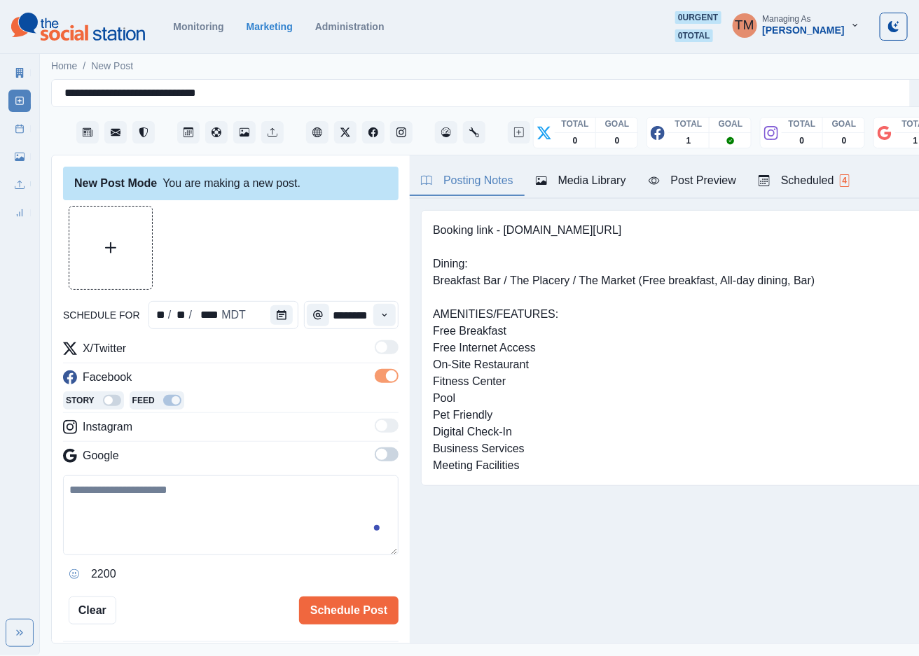
click at [376, 455] on span at bounding box center [381, 454] width 11 height 11
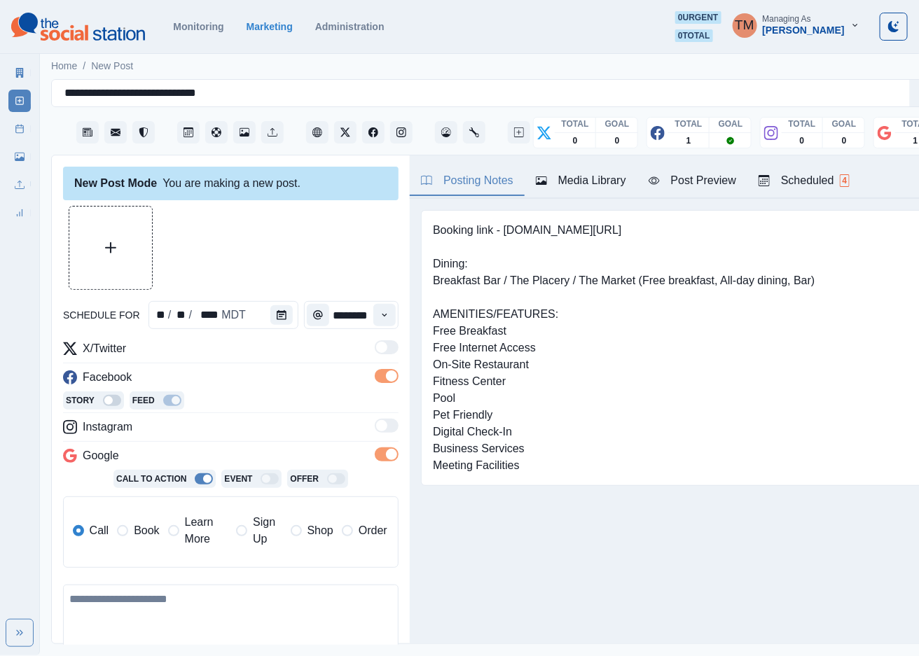
click at [137, 532] on span "Book" at bounding box center [146, 530] width 25 height 17
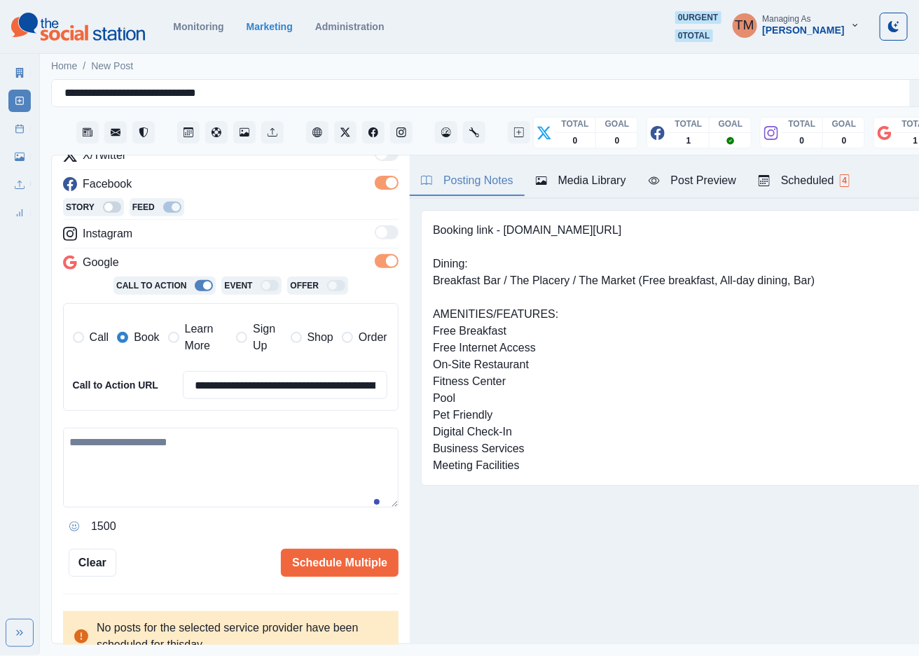
scroll to position [207, 0]
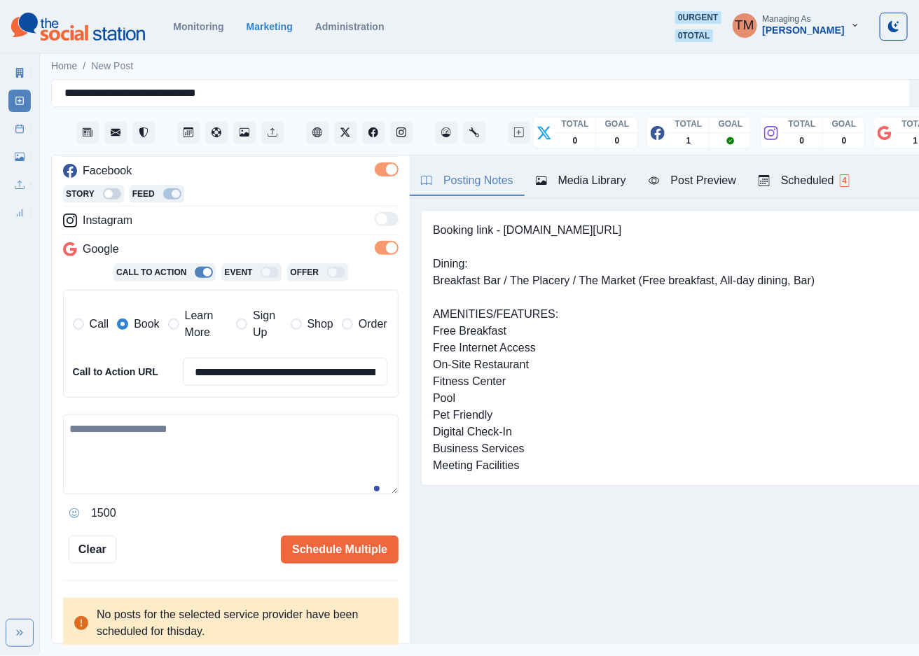
click at [147, 437] on textarea at bounding box center [230, 455] width 335 height 80
paste textarea "**********"
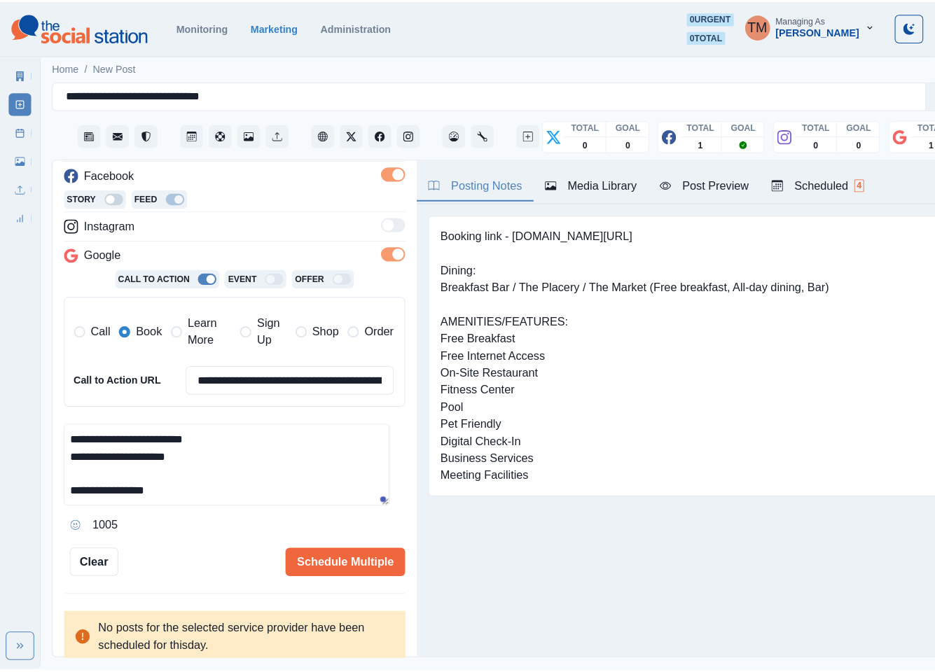
scroll to position [179, 0]
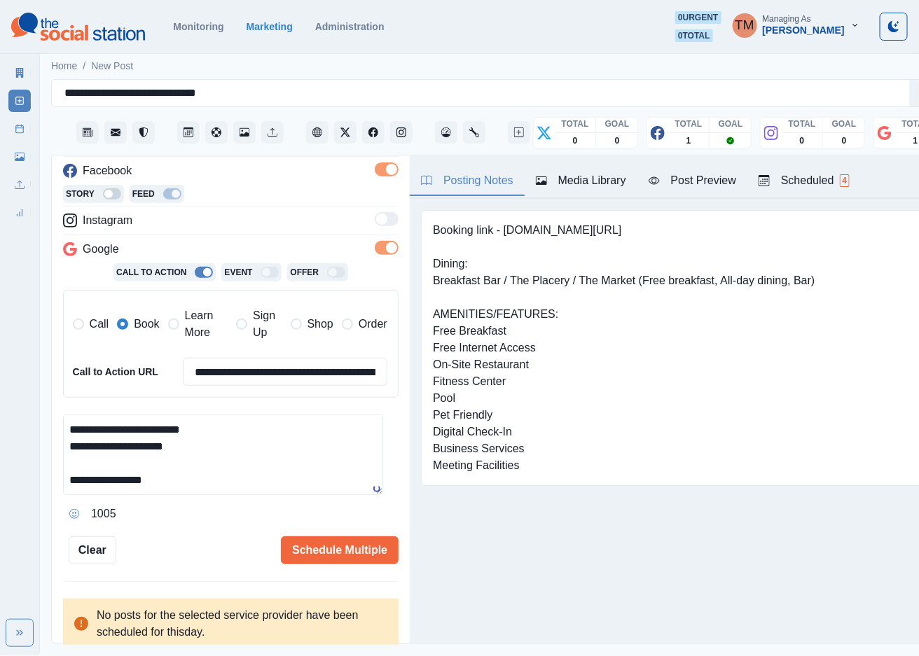
type textarea "**********"
click at [723, 188] on div "Post Preview" at bounding box center [693, 180] width 88 height 17
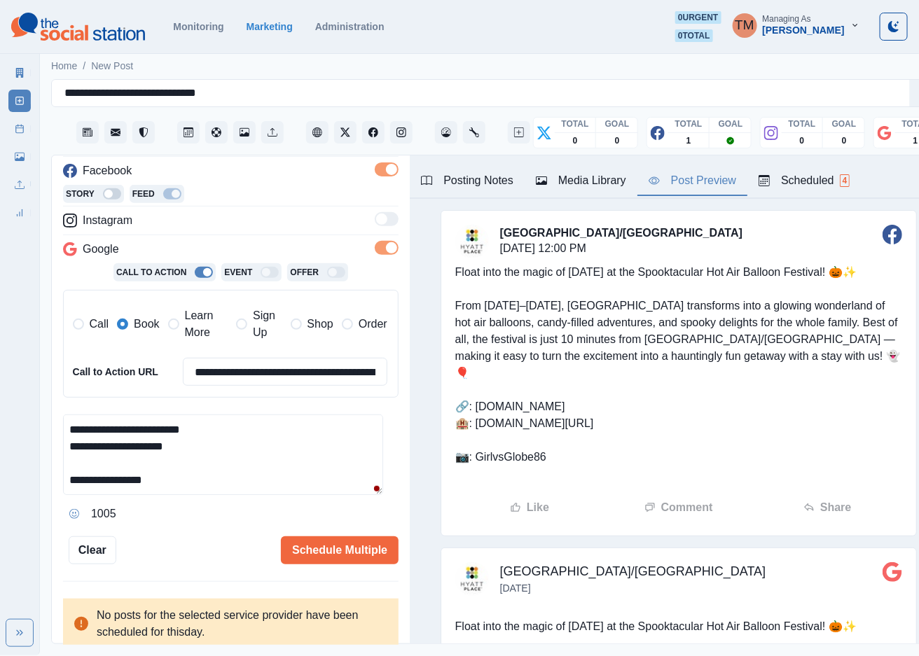
drag, startPoint x: 202, startPoint y: 553, endPoint x: 205, endPoint y: 542, distance: 11.6
click at [202, 553] on div "Schedule Multiple" at bounding box center [257, 550] width 282 height 28
click at [292, 551] on button "Schedule Multiple" at bounding box center [340, 550] width 118 height 28
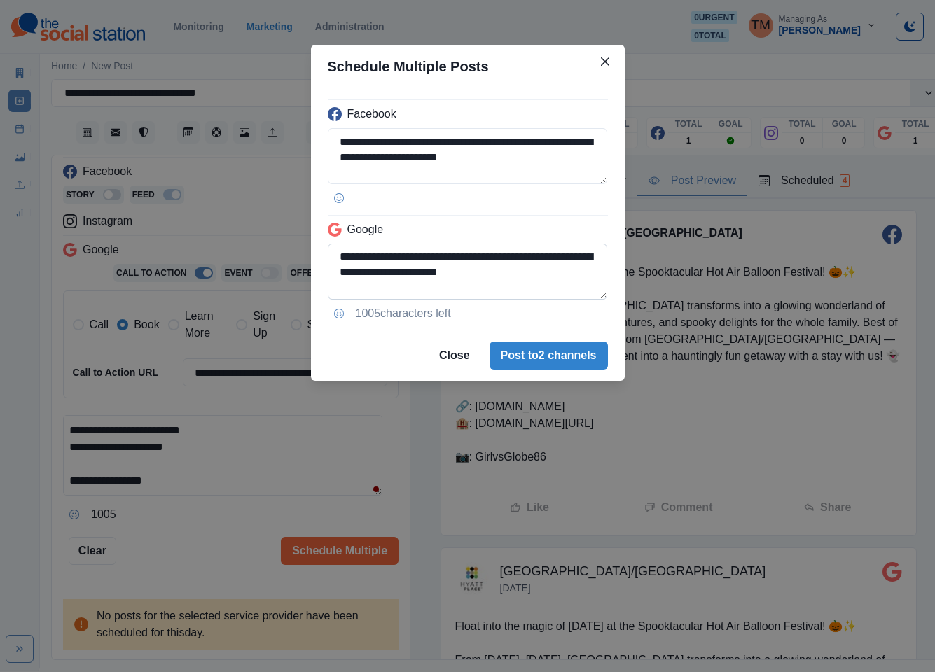
scroll to position [0, 0]
click at [338, 275] on textarea "**********" at bounding box center [468, 272] width 280 height 56
paste textarea
click at [507, 284] on textarea "**********" at bounding box center [468, 272] width 280 height 56
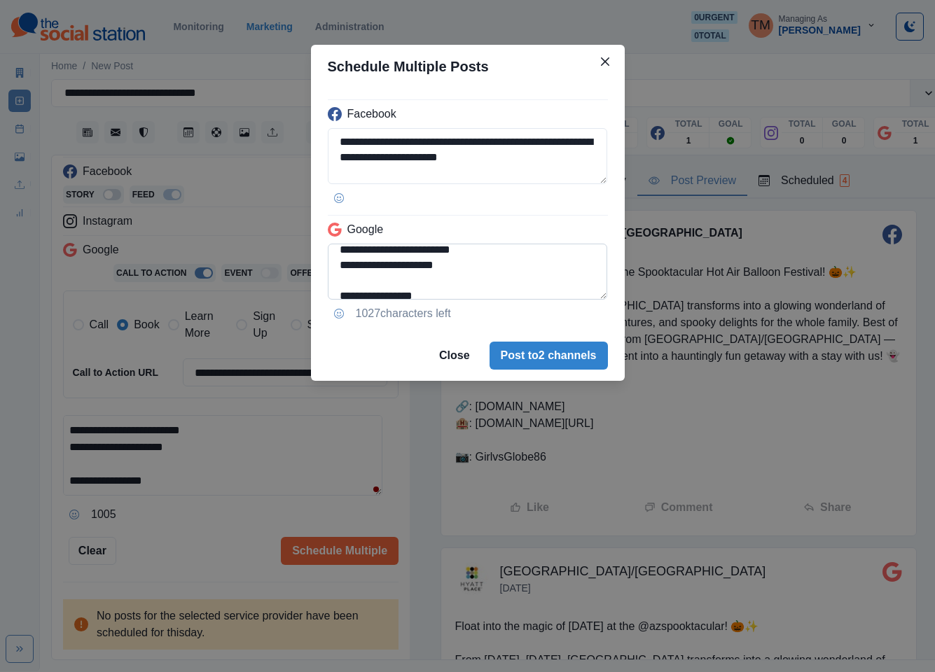
click at [339, 277] on textarea "**********" at bounding box center [468, 272] width 280 height 56
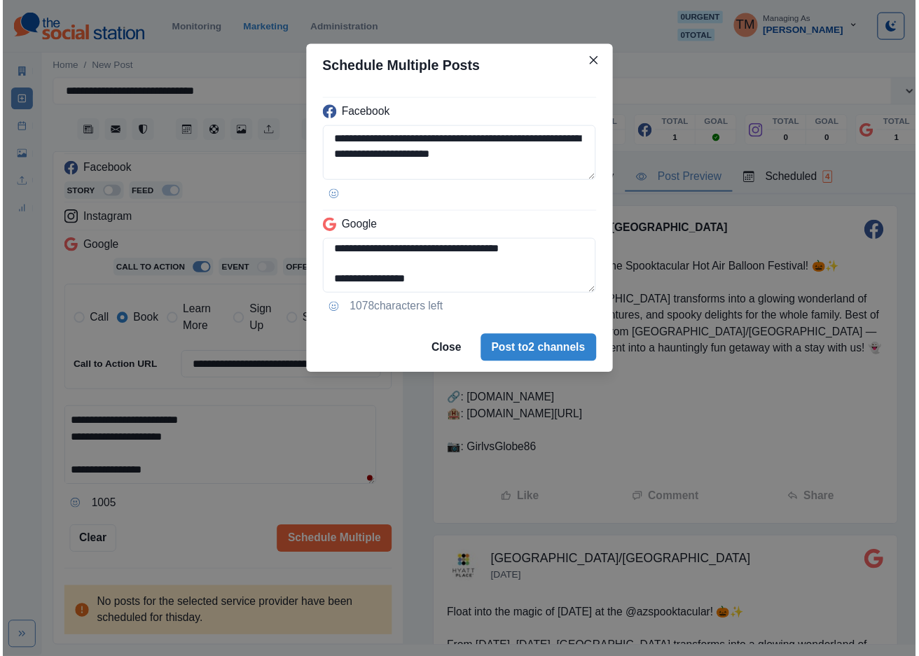
scroll to position [151, 0]
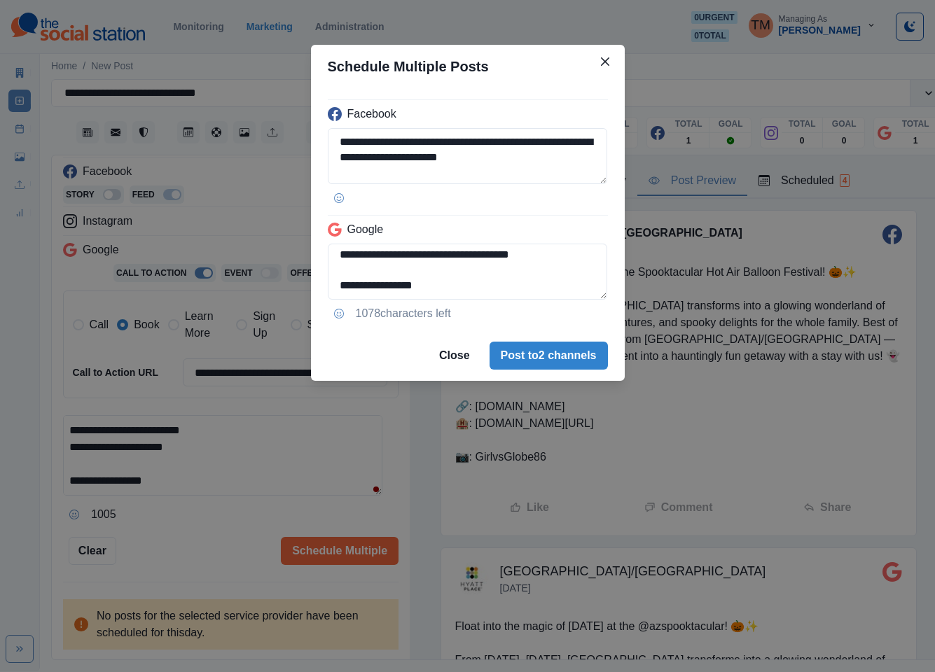
type textarea "**********"
click at [219, 547] on div "**********" at bounding box center [467, 336] width 935 height 672
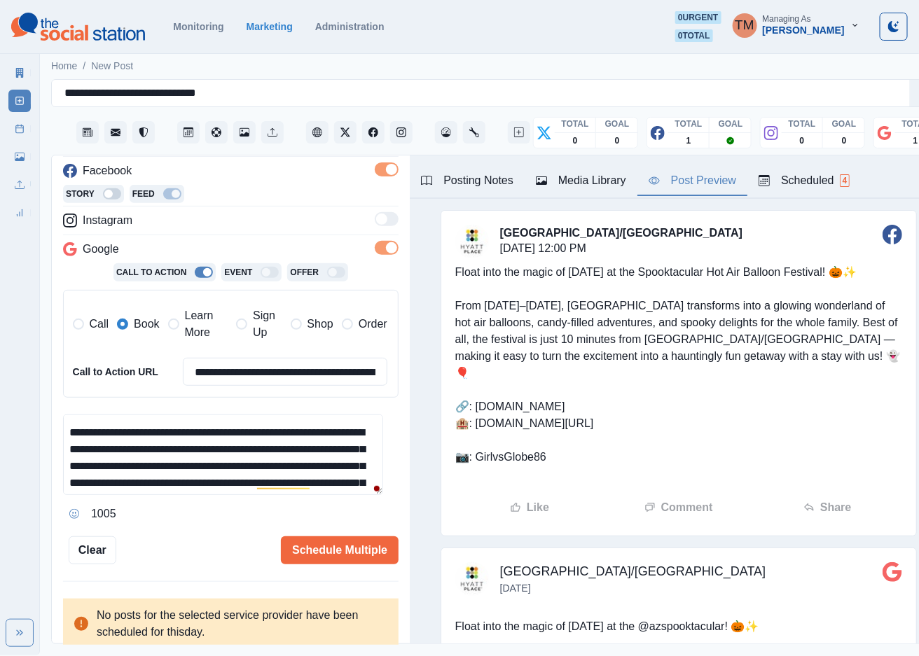
scroll to position [0, 0]
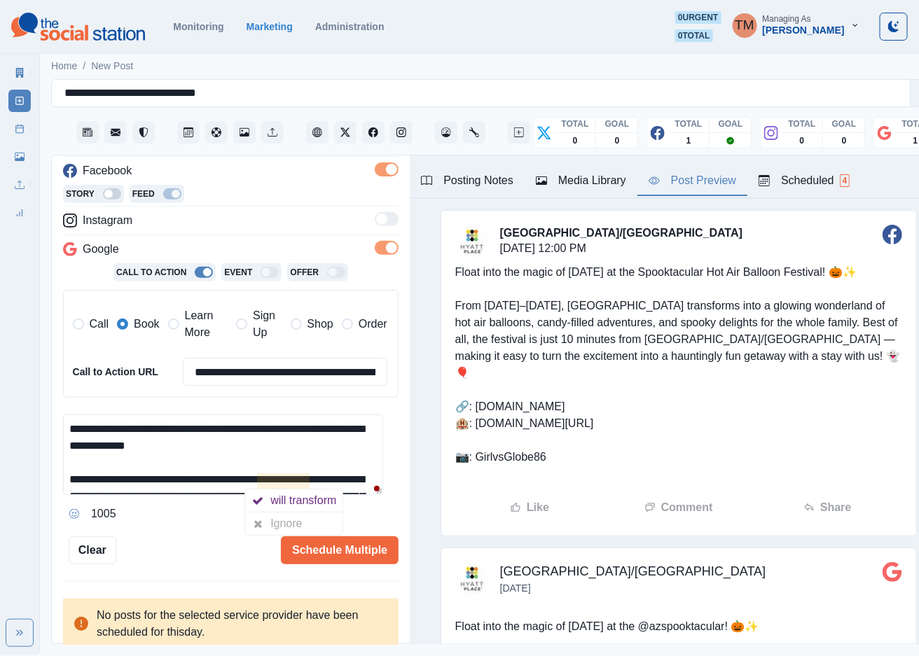
drag, startPoint x: 290, startPoint y: 522, endPoint x: 307, endPoint y: 513, distance: 19.4
click at [291, 523] on div "Ignore" at bounding box center [288, 524] width 37 height 22
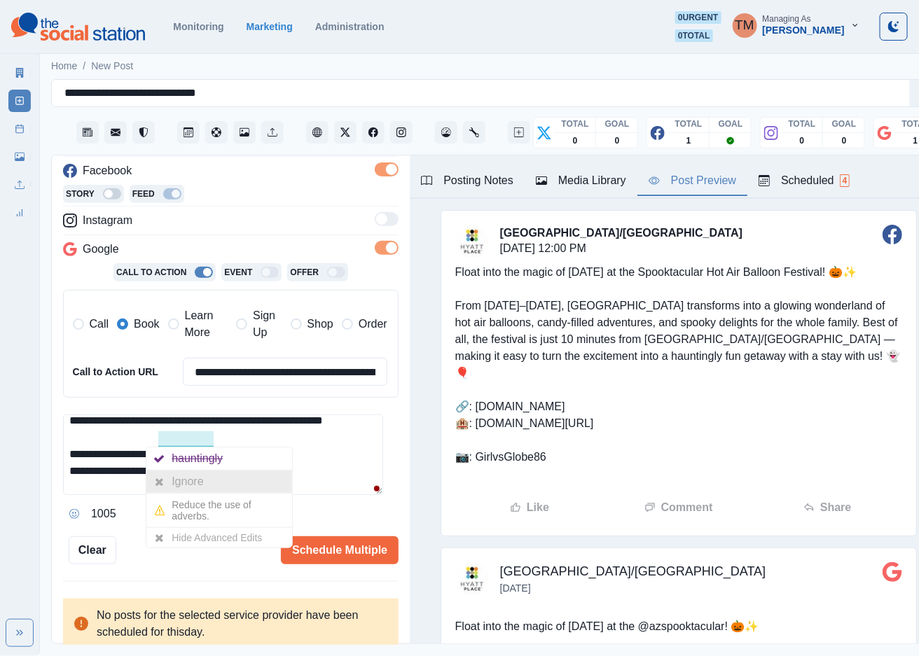
drag, startPoint x: 194, startPoint y: 487, endPoint x: 215, endPoint y: 486, distance: 21.1
click at [198, 487] on div "Ignore" at bounding box center [190, 482] width 37 height 22
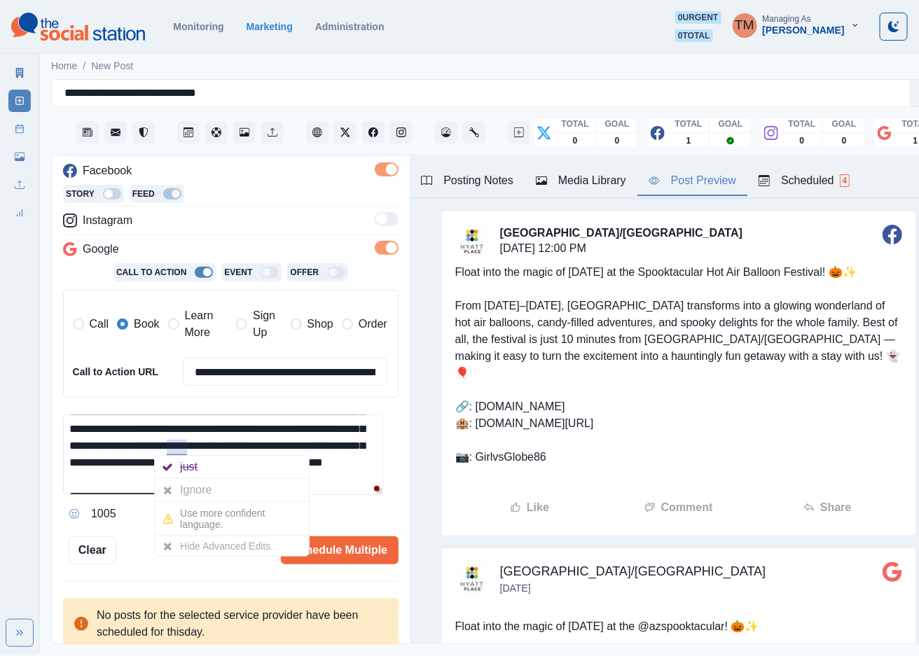
drag, startPoint x: 187, startPoint y: 490, endPoint x: 338, endPoint y: 490, distance: 151.3
click at [191, 490] on div "Ignore" at bounding box center [198, 490] width 37 height 22
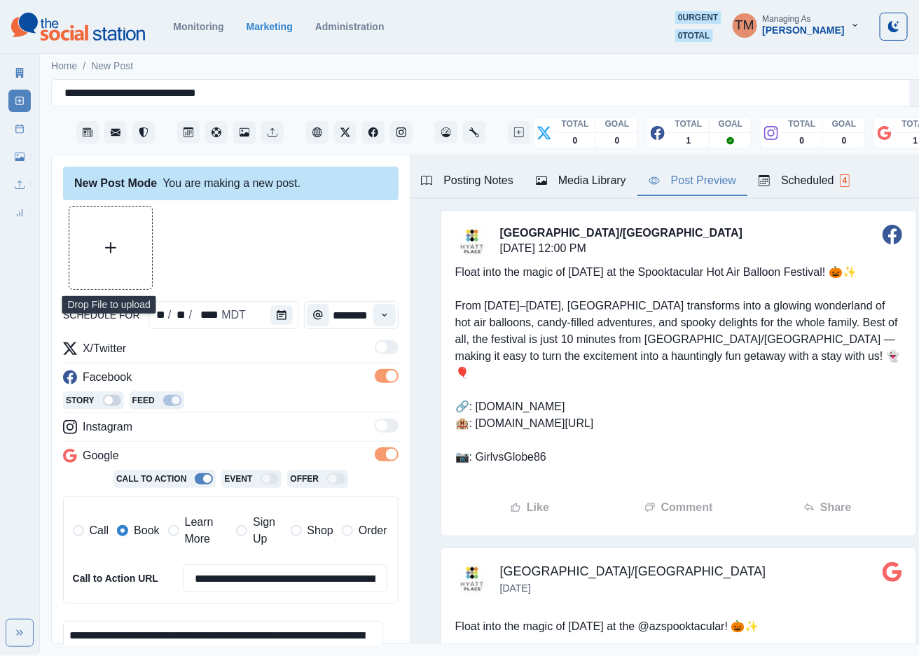
drag, startPoint x: 116, startPoint y: 236, endPoint x: 107, endPoint y: 231, distance: 10.3
click at [116, 235] on button "Upload Media" at bounding box center [110, 248] width 83 height 83
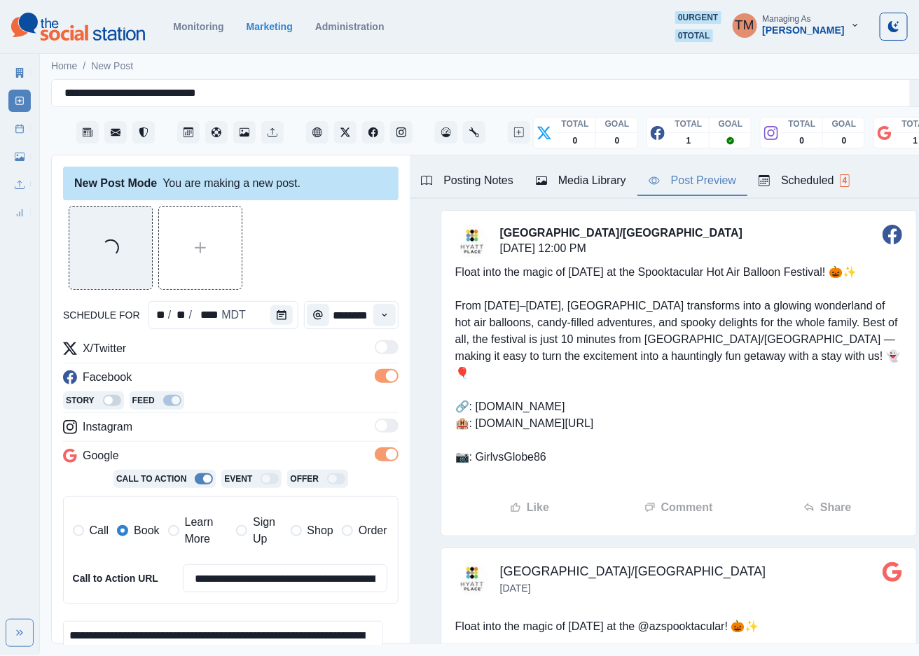
click at [303, 240] on div "Loading..." at bounding box center [230, 248] width 335 height 84
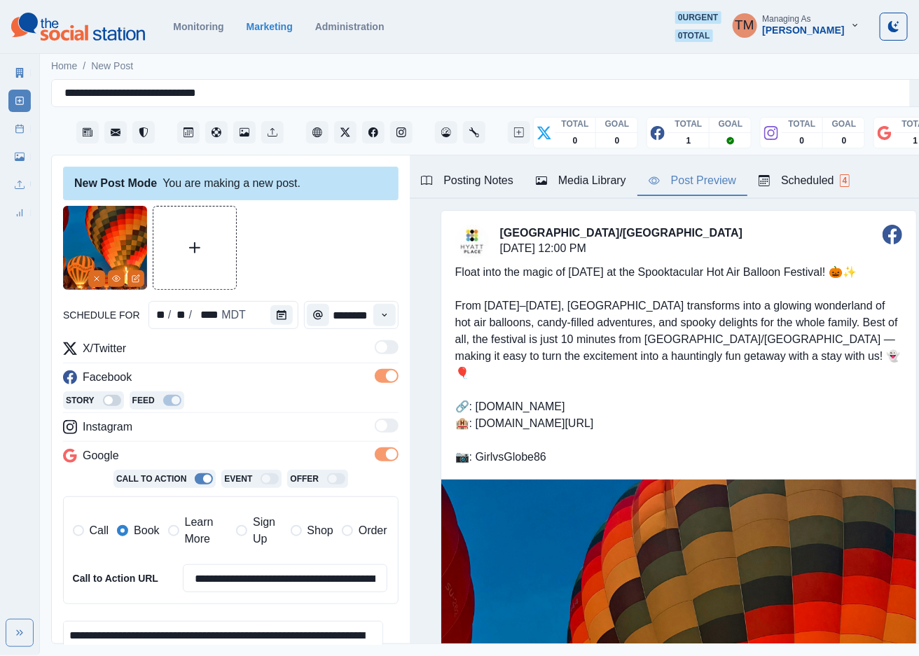
click at [317, 230] on div at bounding box center [230, 248] width 335 height 84
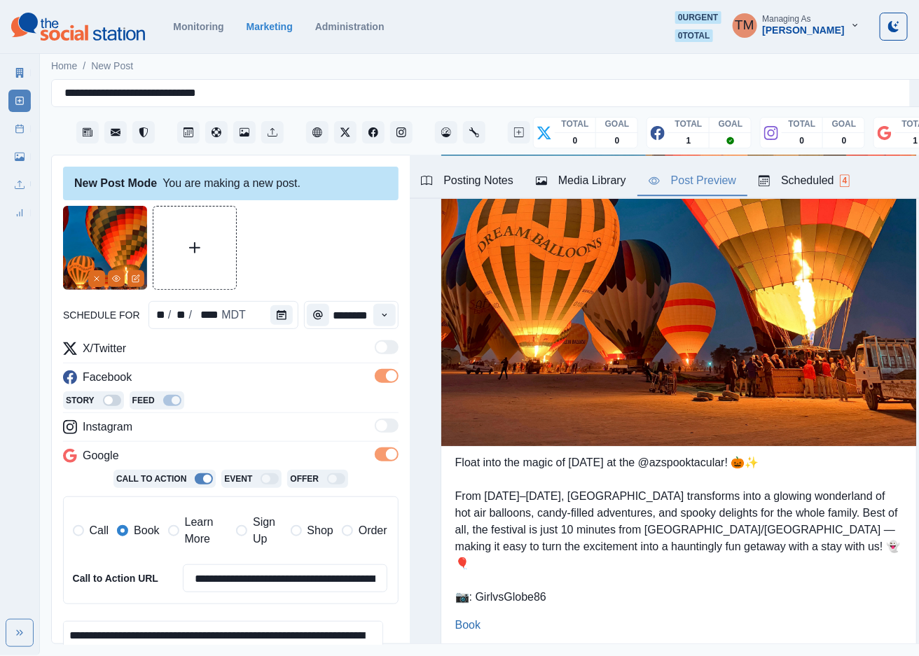
scroll to position [1477, 0]
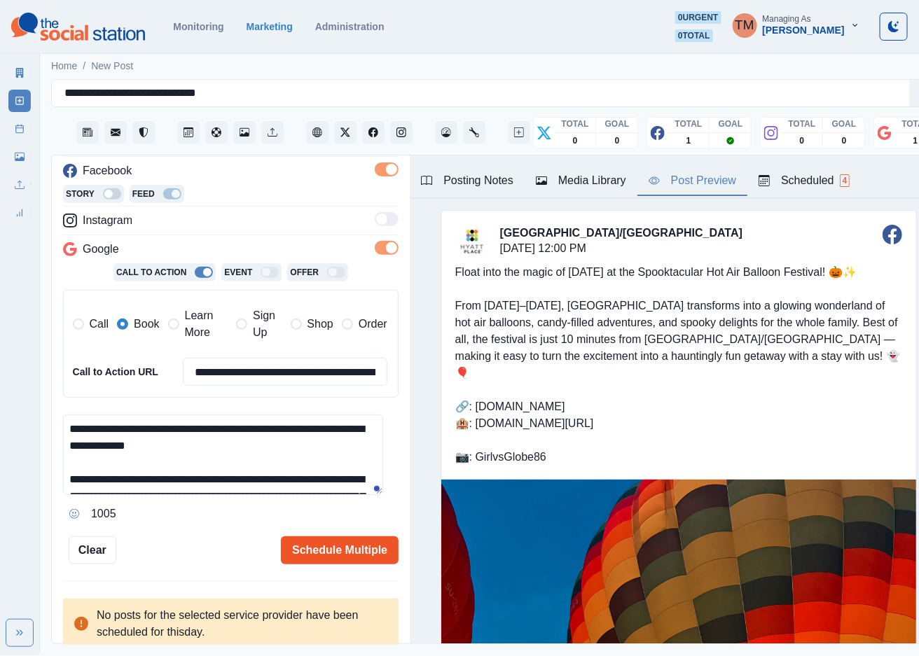
click at [307, 542] on button "Schedule Multiple" at bounding box center [340, 550] width 118 height 28
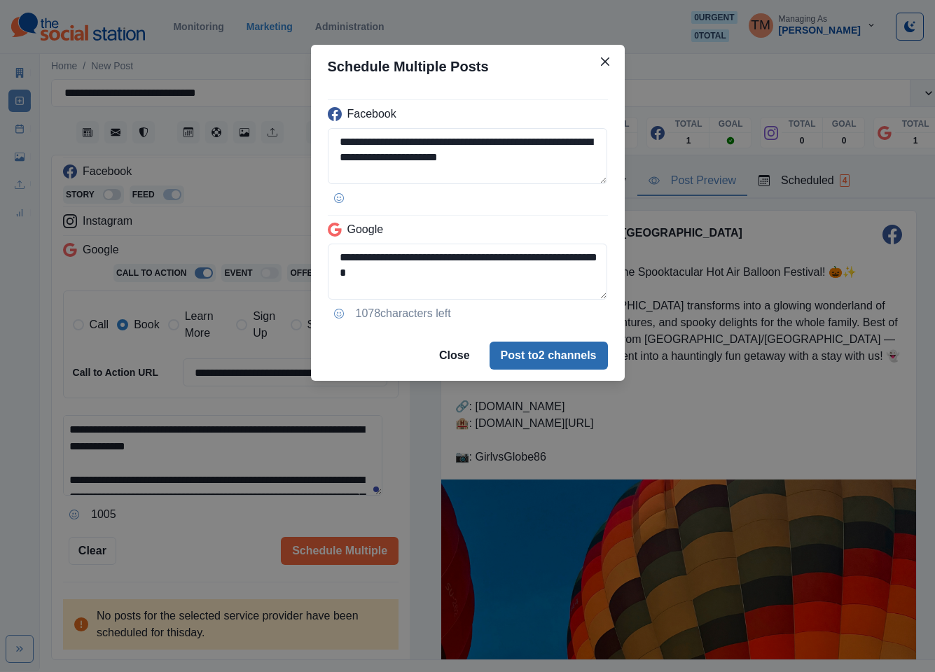
click at [567, 352] on button "Post to 2 channels" at bounding box center [549, 356] width 118 height 28
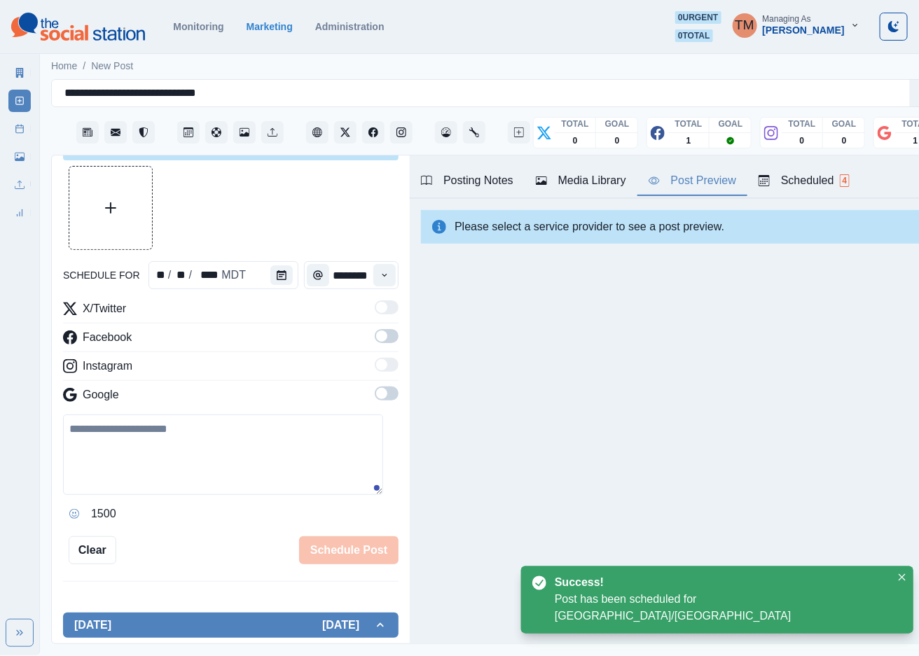
scroll to position [207, 0]
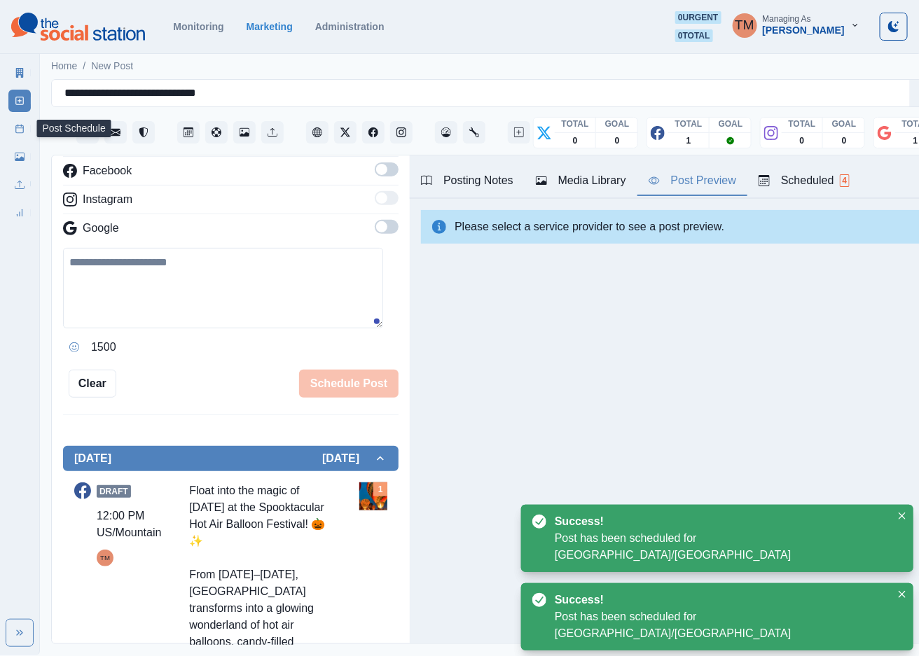
click at [19, 132] on icon at bounding box center [20, 129] width 10 height 10
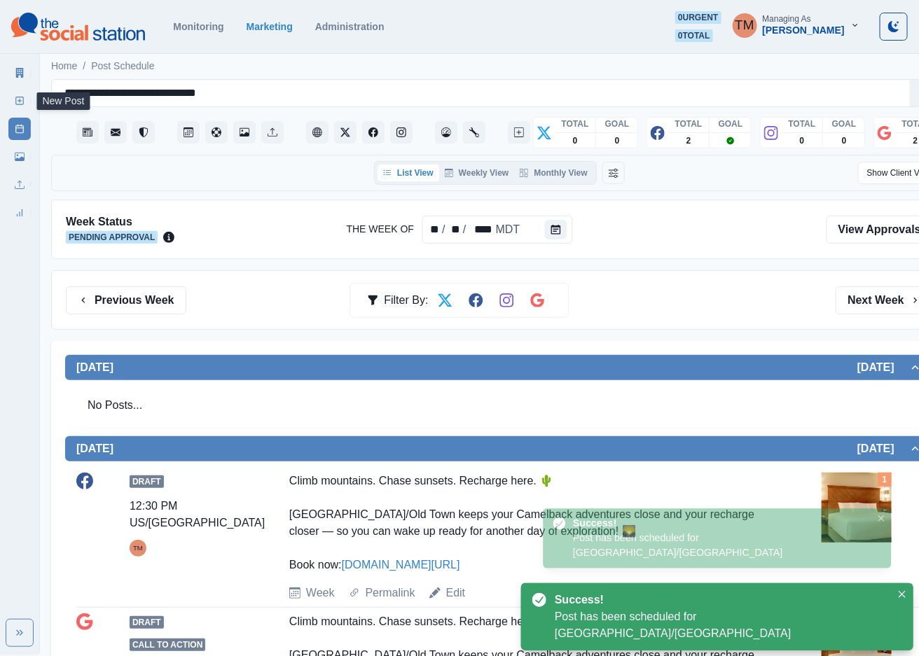
click at [19, 97] on icon at bounding box center [20, 101] width 10 height 10
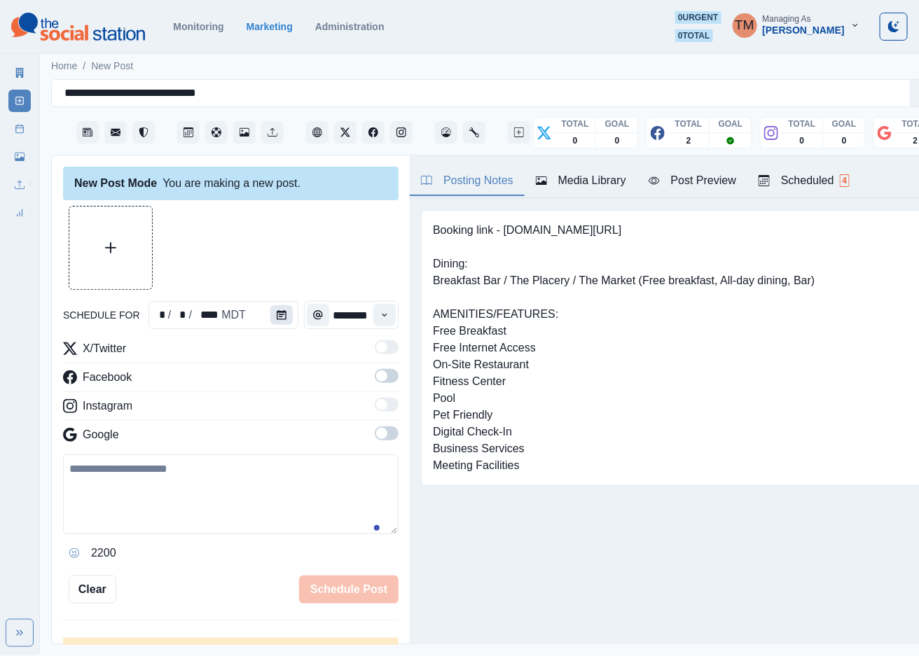
click at [279, 315] on icon "Calendar" at bounding box center [282, 315] width 10 height 10
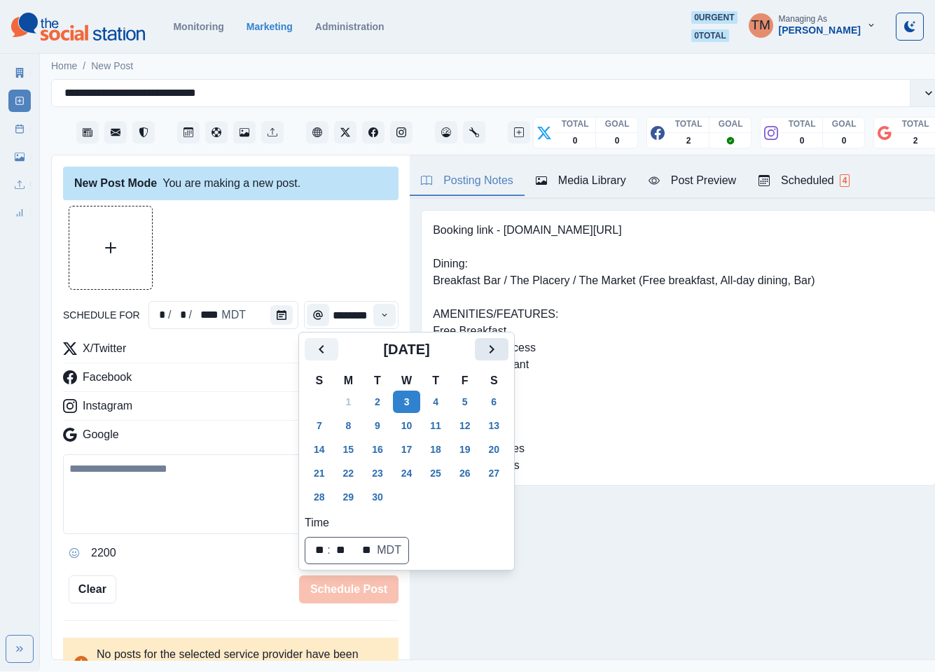
click at [494, 347] on icon "Next" at bounding box center [491, 349] width 17 height 17
click at [438, 471] on button "23" at bounding box center [436, 473] width 28 height 22
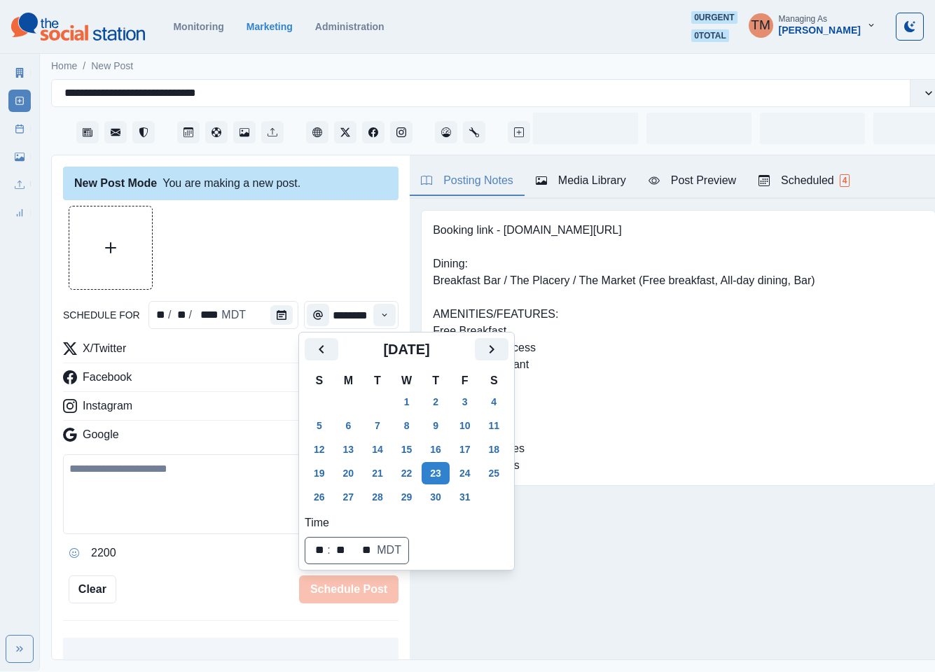
click at [310, 259] on div at bounding box center [230, 248] width 335 height 84
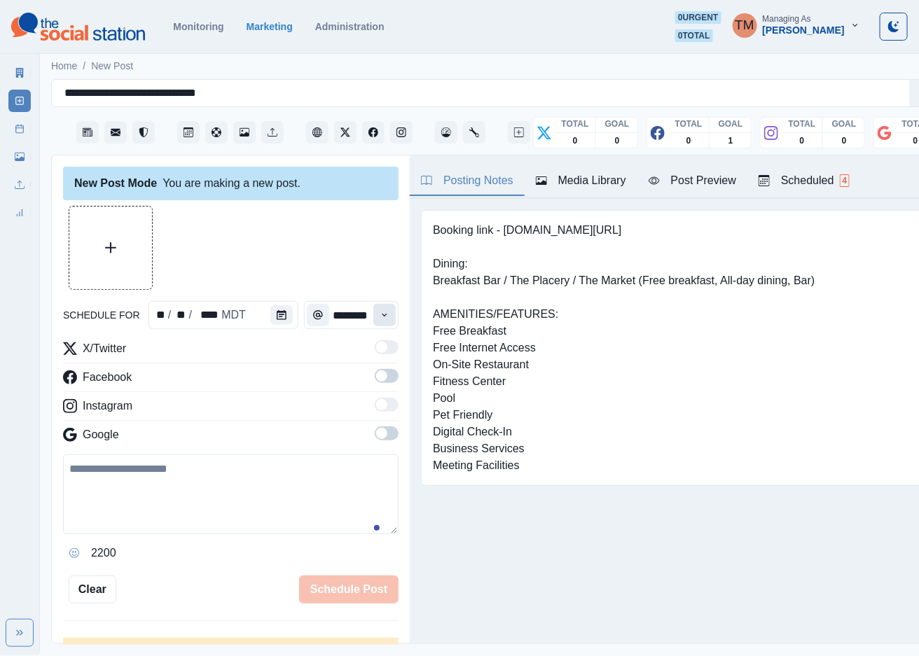
click at [380, 317] on icon "Time" at bounding box center [385, 315] width 10 height 10
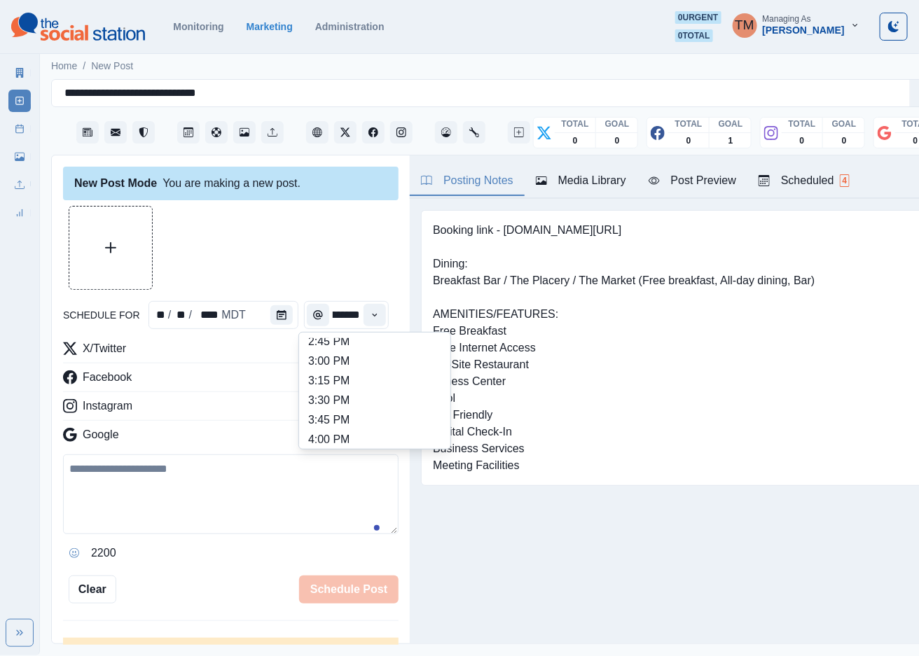
scroll to position [525, 0]
click at [401, 349] on li "2:45 PM" at bounding box center [375, 352] width 140 height 20
type input "*******"
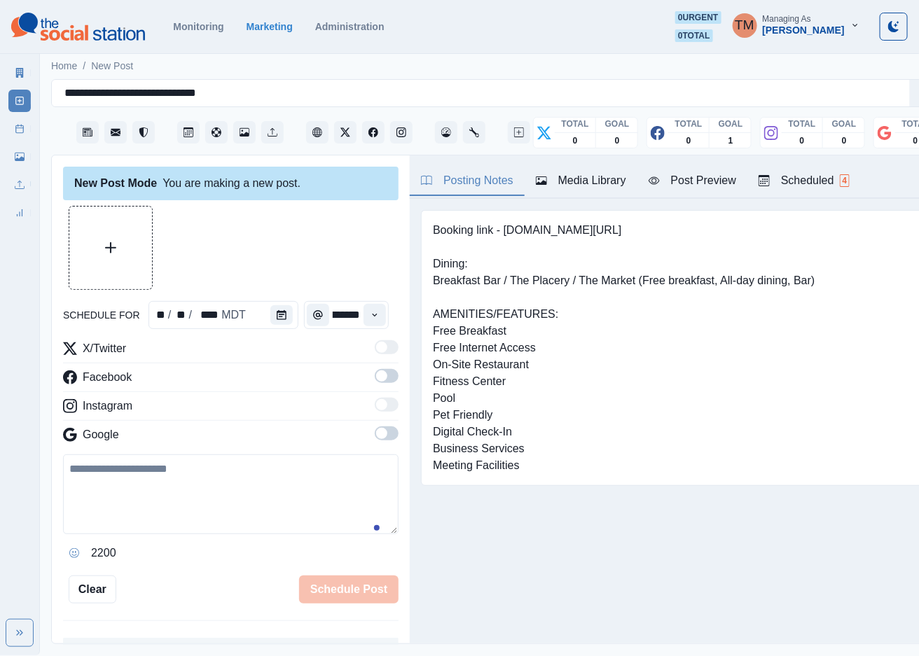
scroll to position [0, 13]
click at [379, 381] on span at bounding box center [387, 376] width 24 height 14
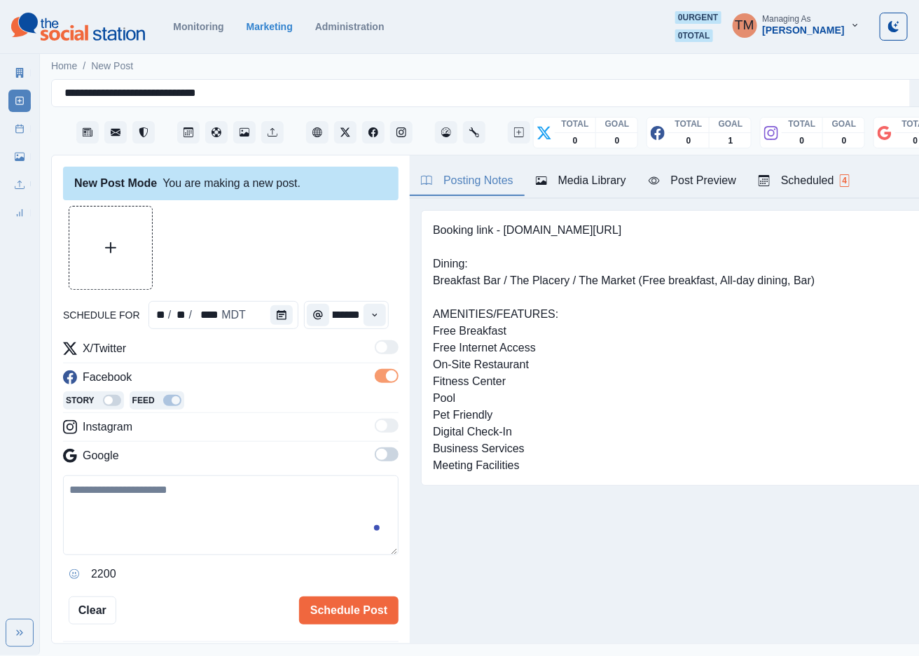
scroll to position [0, 0]
click at [376, 458] on span at bounding box center [381, 454] width 11 height 11
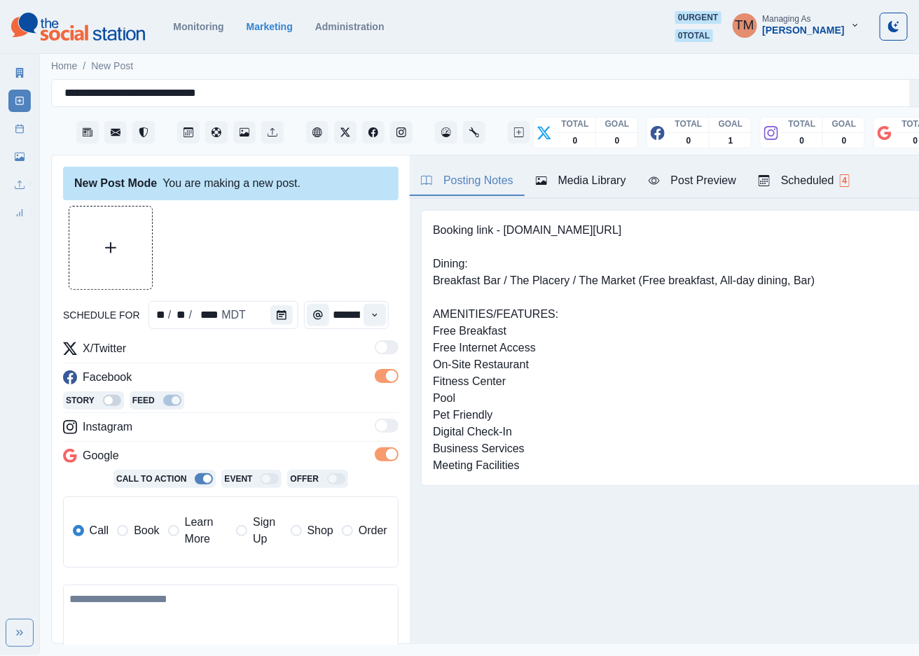
click at [144, 534] on span "Book" at bounding box center [146, 530] width 25 height 17
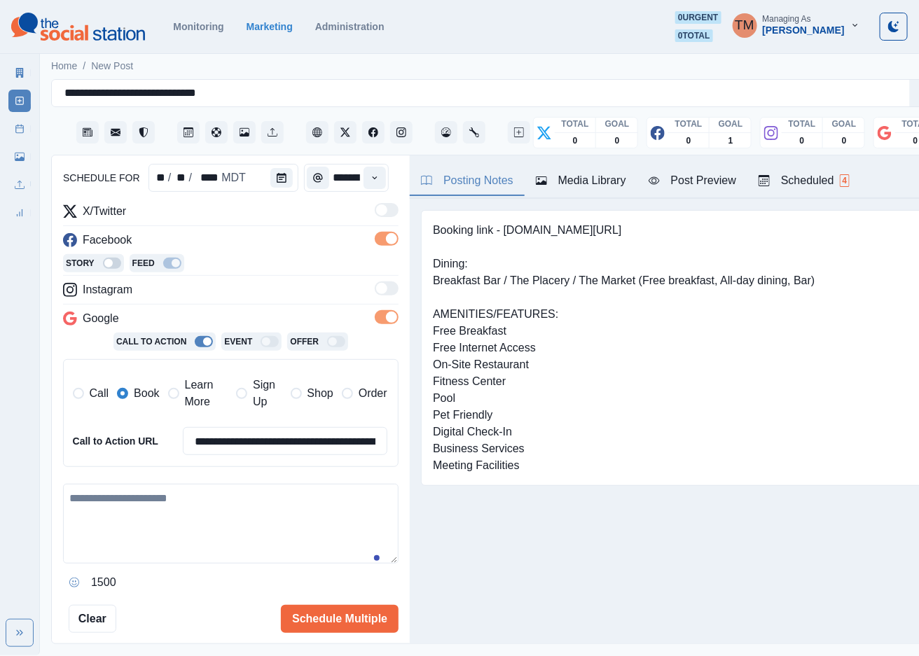
scroll to position [207, 0]
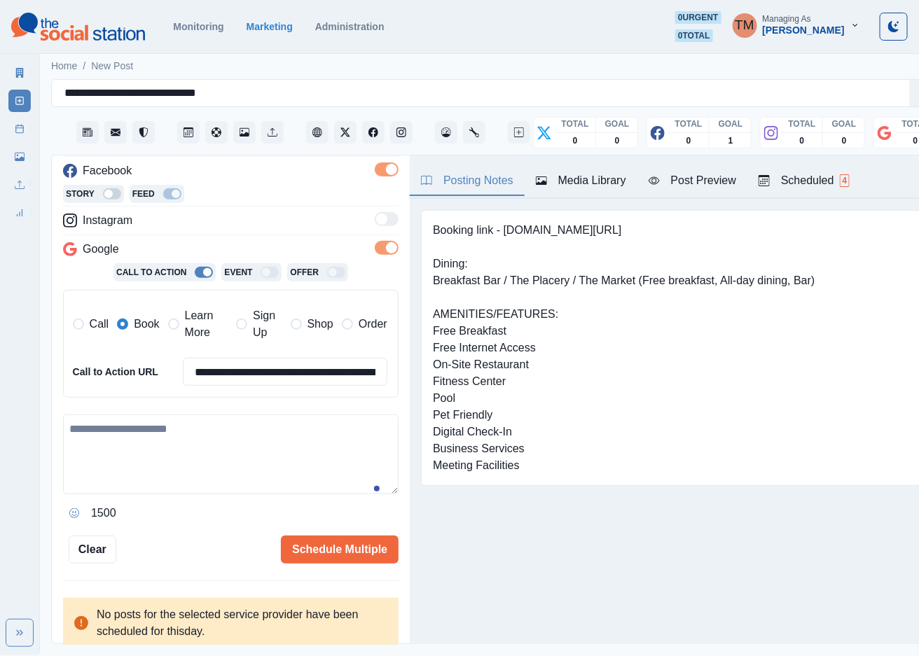
click at [167, 452] on textarea at bounding box center [230, 455] width 335 height 80
paste textarea "**********"
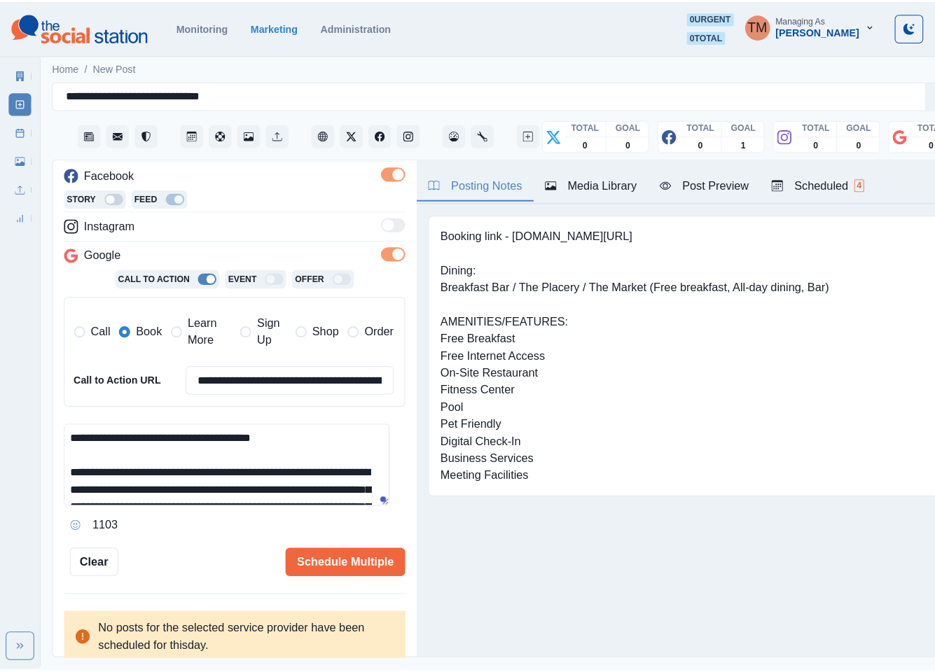
scroll to position [128, 0]
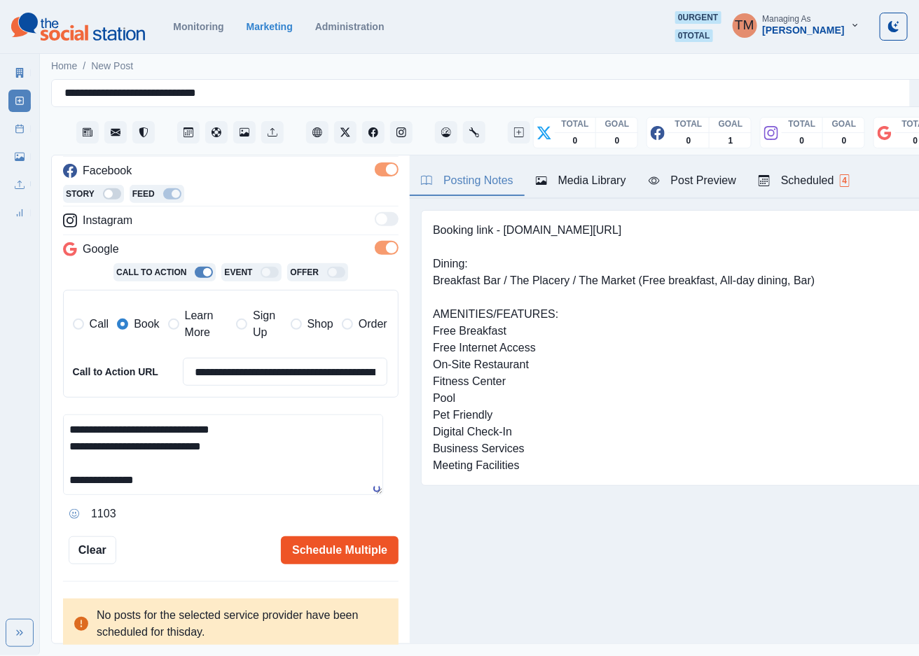
type textarea "**********"
click at [324, 549] on button "Schedule Multiple" at bounding box center [340, 550] width 118 height 28
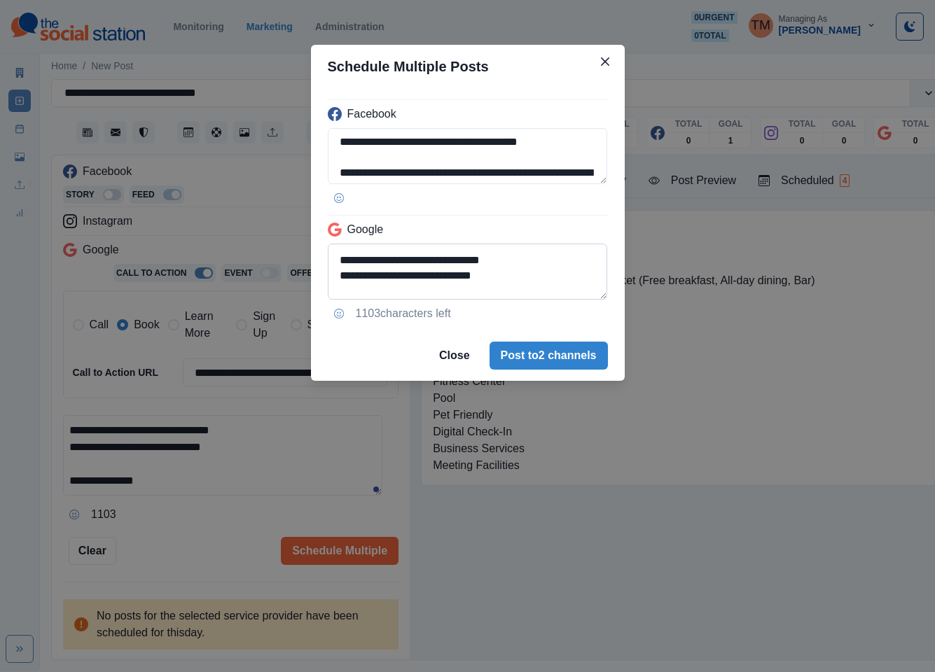
scroll to position [116, 0]
click at [338, 282] on textarea "**********" at bounding box center [468, 272] width 280 height 56
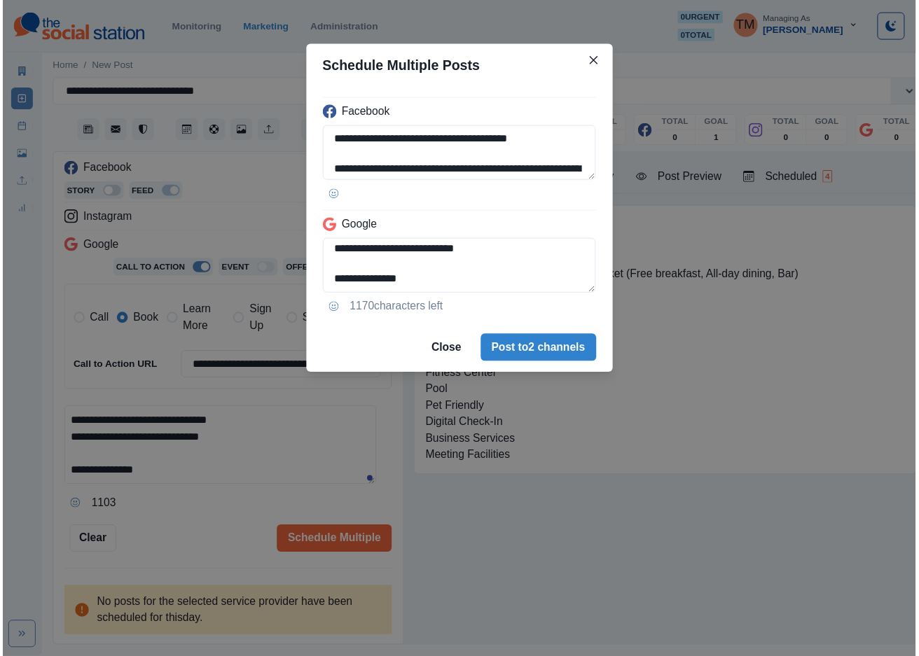
scroll to position [105, 0]
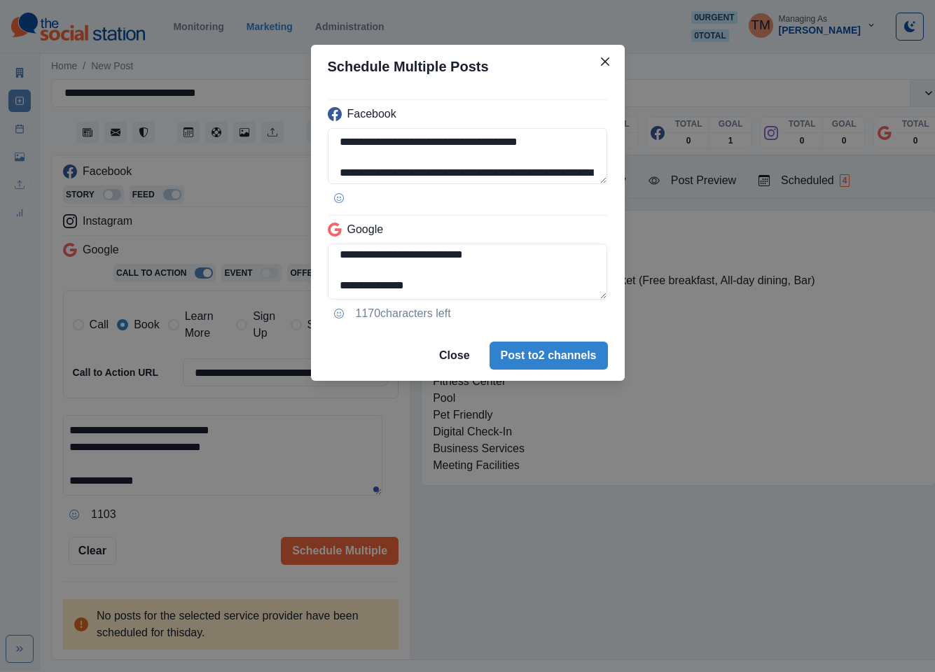
type textarea "**********"
click at [231, 538] on div "**********" at bounding box center [467, 336] width 935 height 672
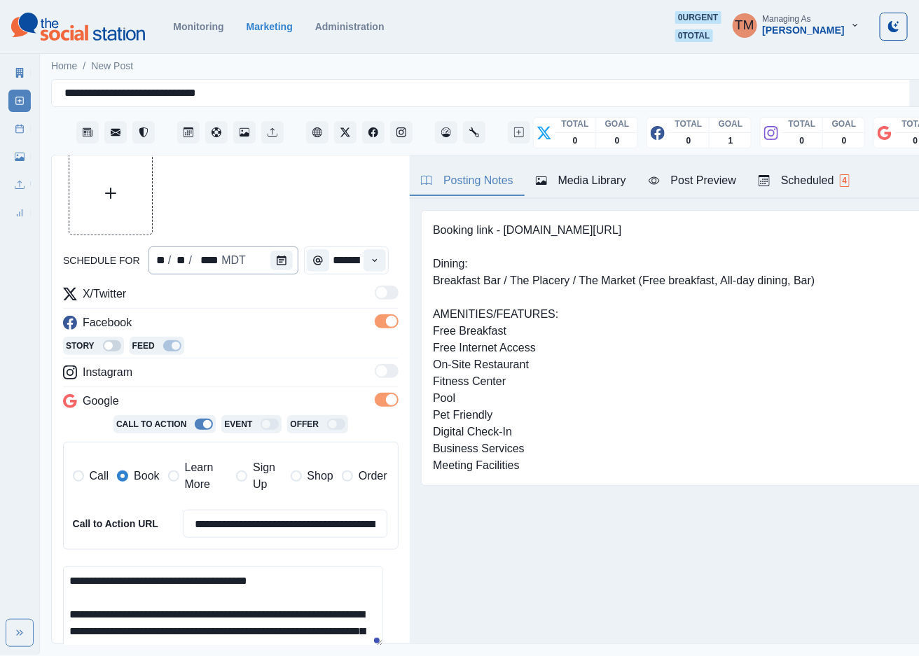
scroll to position [0, 0]
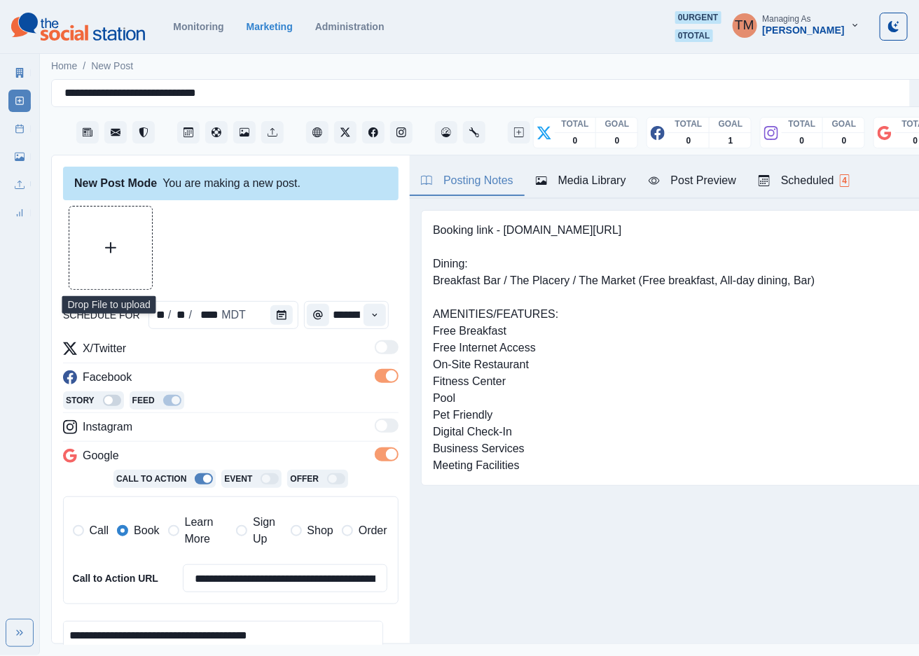
click at [109, 228] on button "Upload Media" at bounding box center [110, 248] width 83 height 83
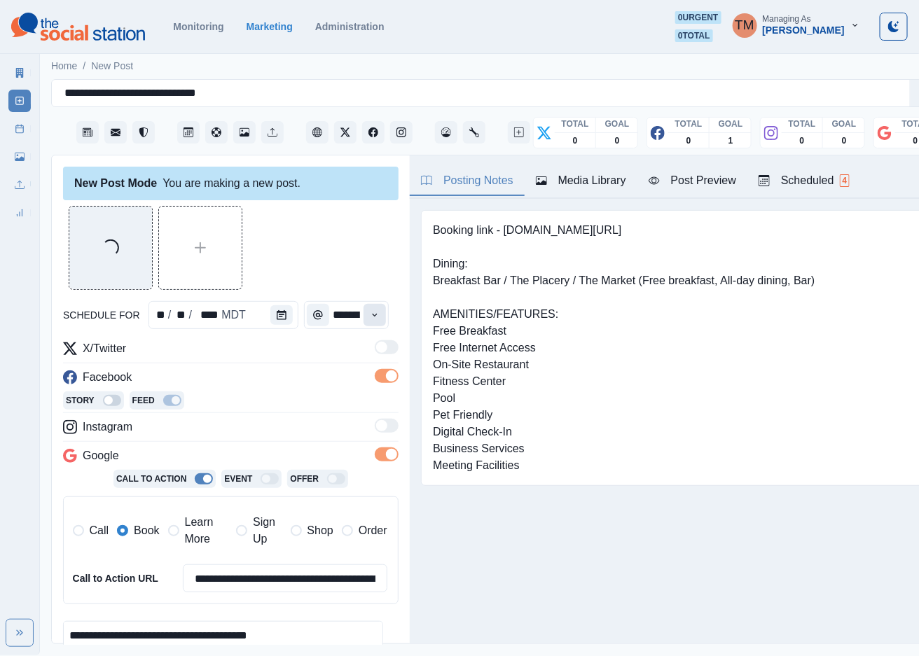
click at [364, 318] on button "Time" at bounding box center [375, 315] width 22 height 22
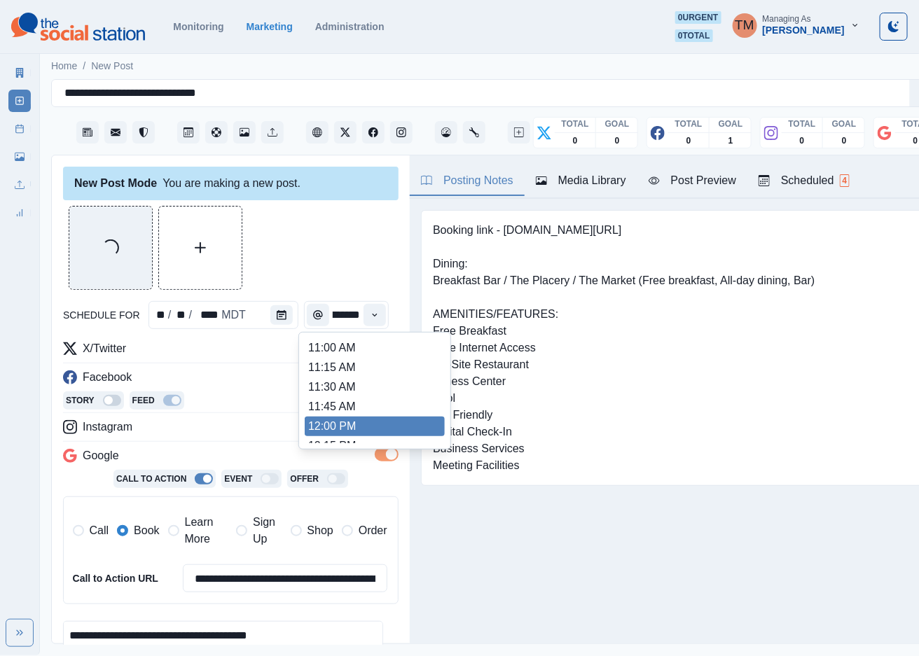
scroll to position [209, 0]
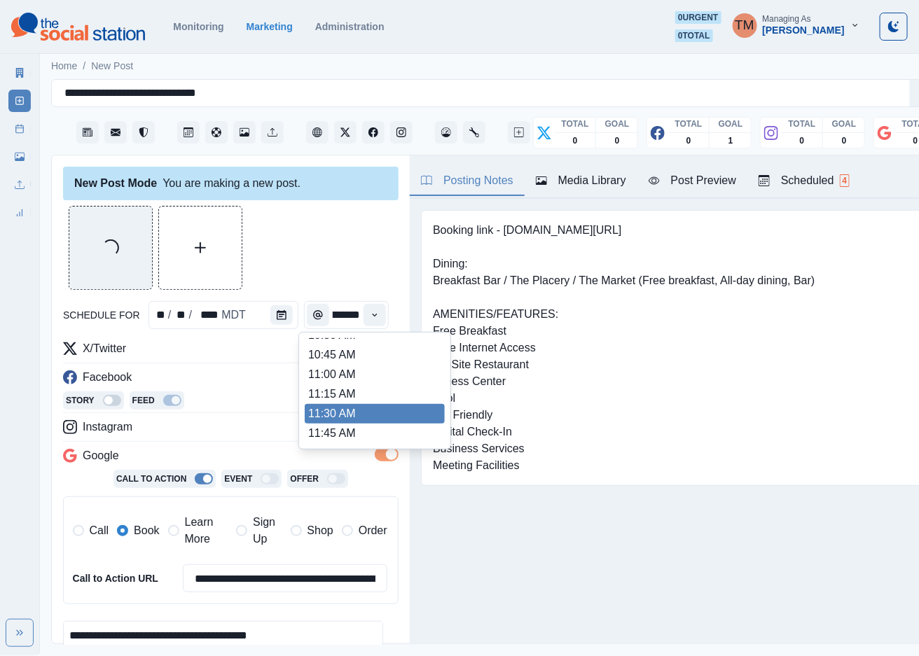
click at [352, 408] on li "11:30 AM" at bounding box center [375, 414] width 140 height 20
type input "********"
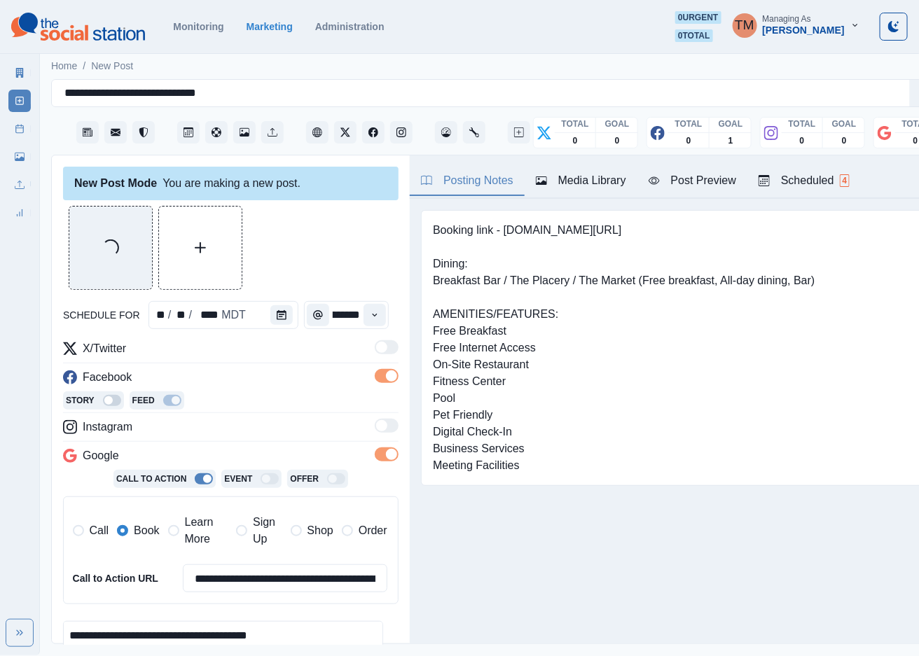
click at [335, 258] on div "Loading..." at bounding box center [230, 248] width 335 height 84
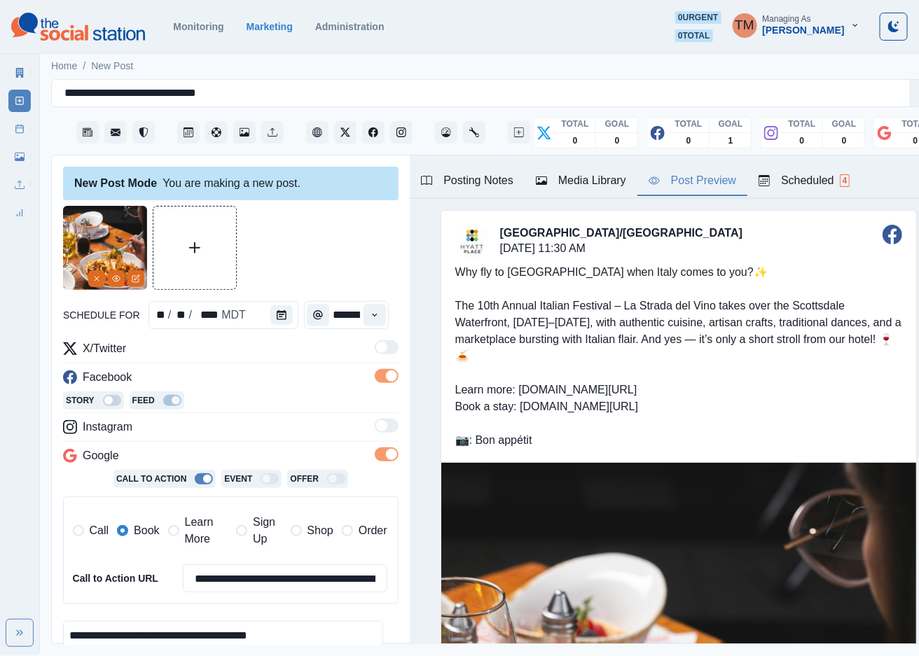
click at [705, 179] on div "Post Preview" at bounding box center [693, 180] width 88 height 17
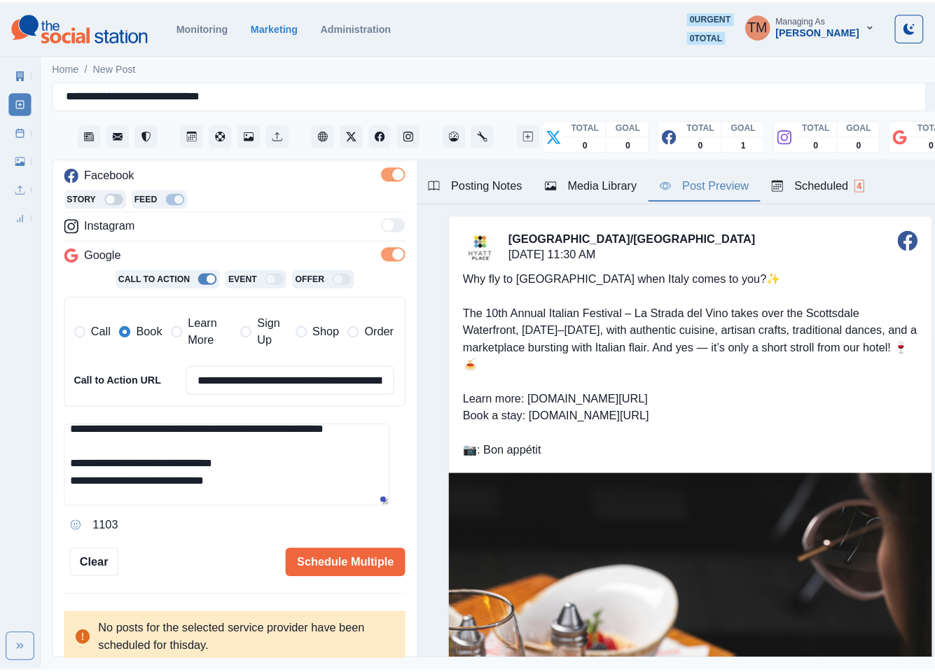
scroll to position [92, 0]
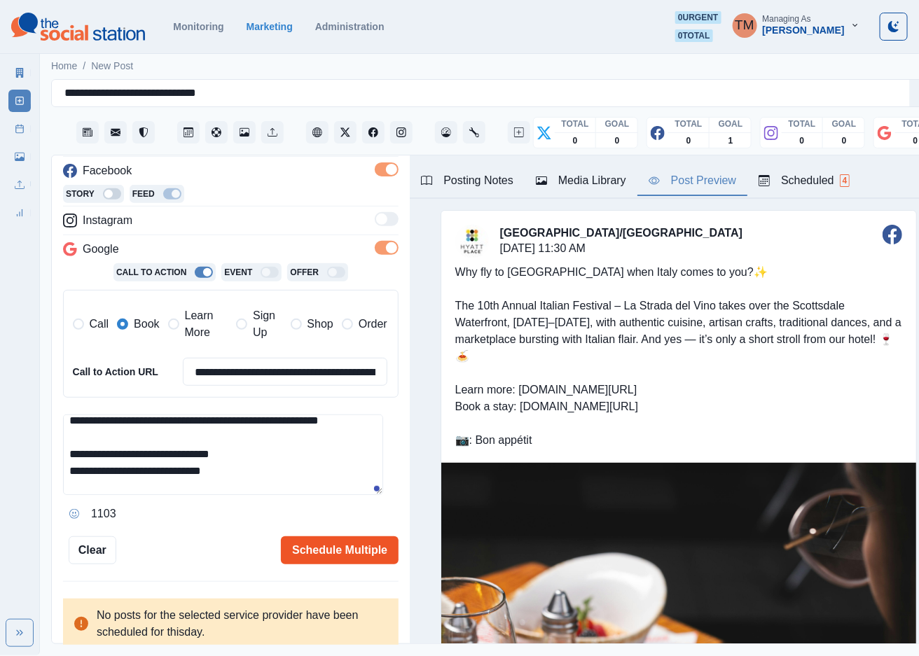
click at [324, 553] on button "Schedule Multiple" at bounding box center [340, 550] width 118 height 28
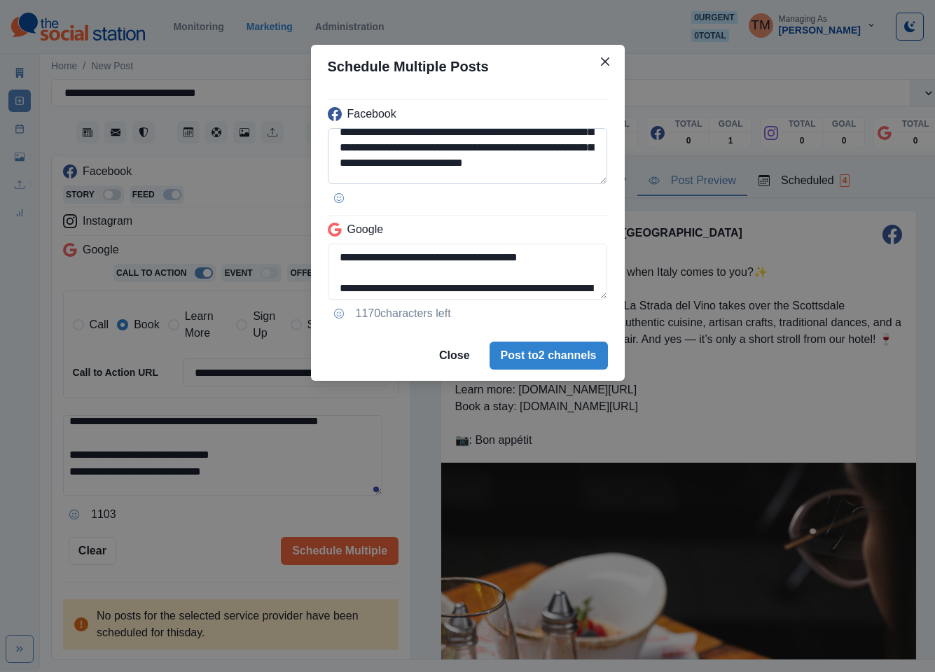
scroll to position [84, 0]
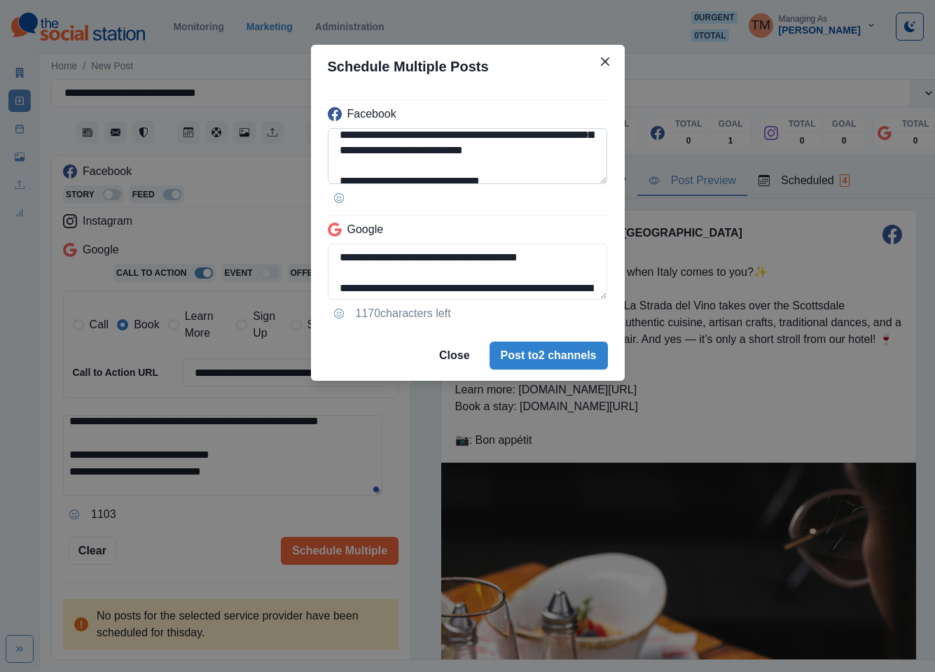
click at [503, 153] on textarea "**********" at bounding box center [468, 156] width 280 height 56
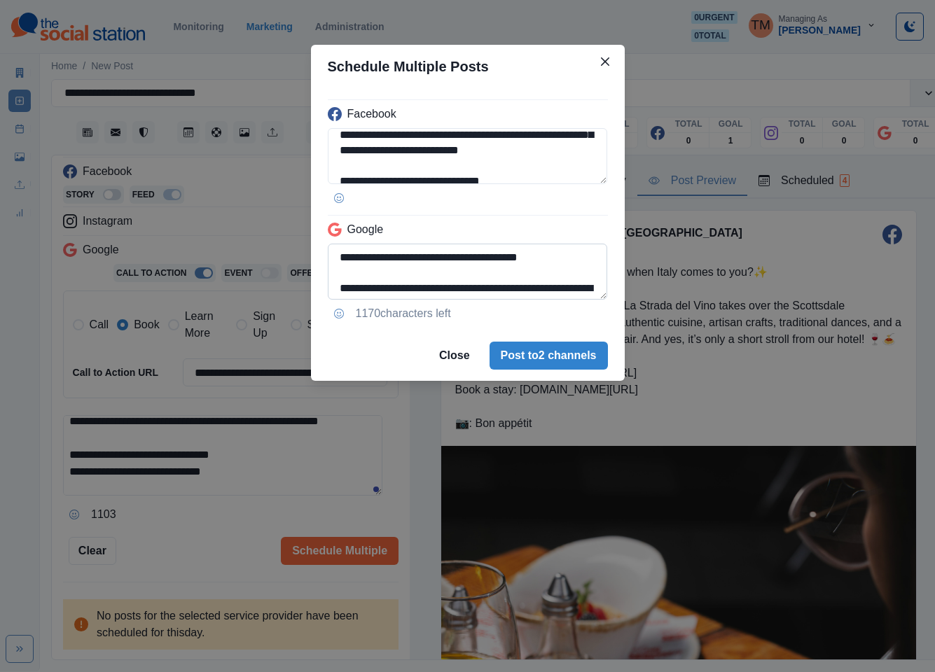
type textarea "**********"
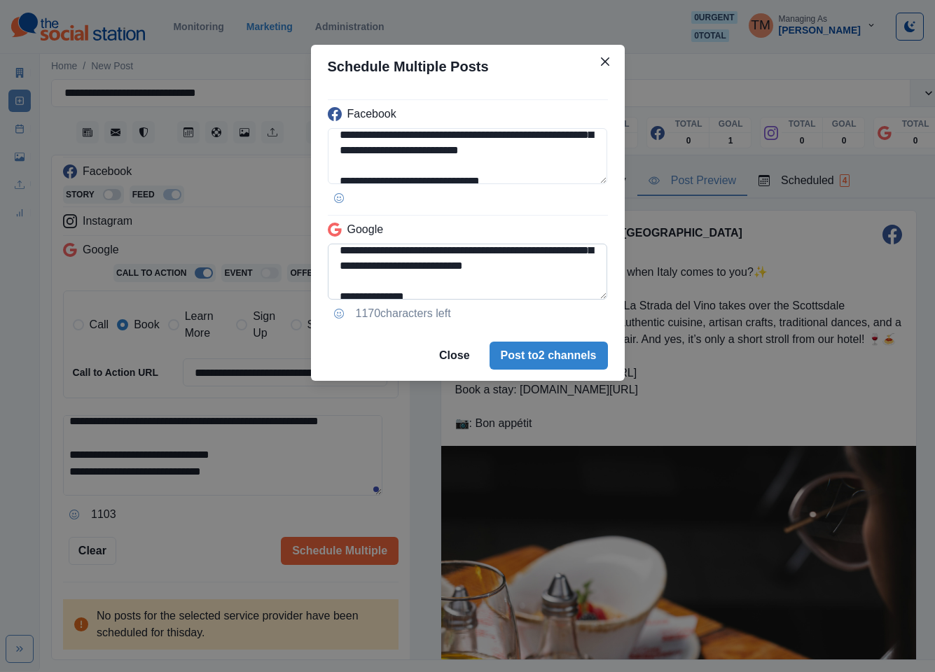
click at [503, 267] on textarea "**********" at bounding box center [468, 272] width 280 height 56
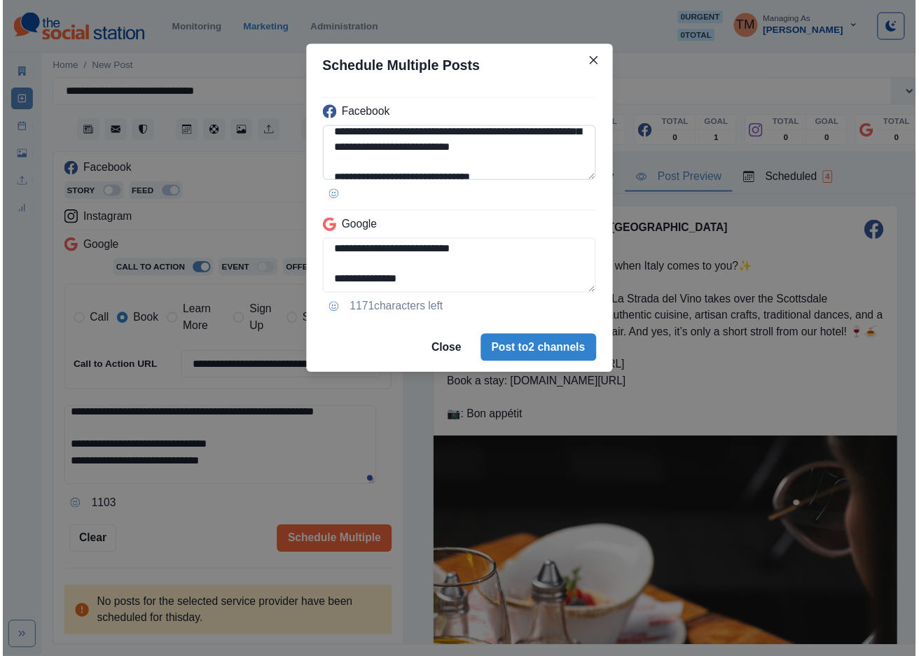
scroll to position [158, 0]
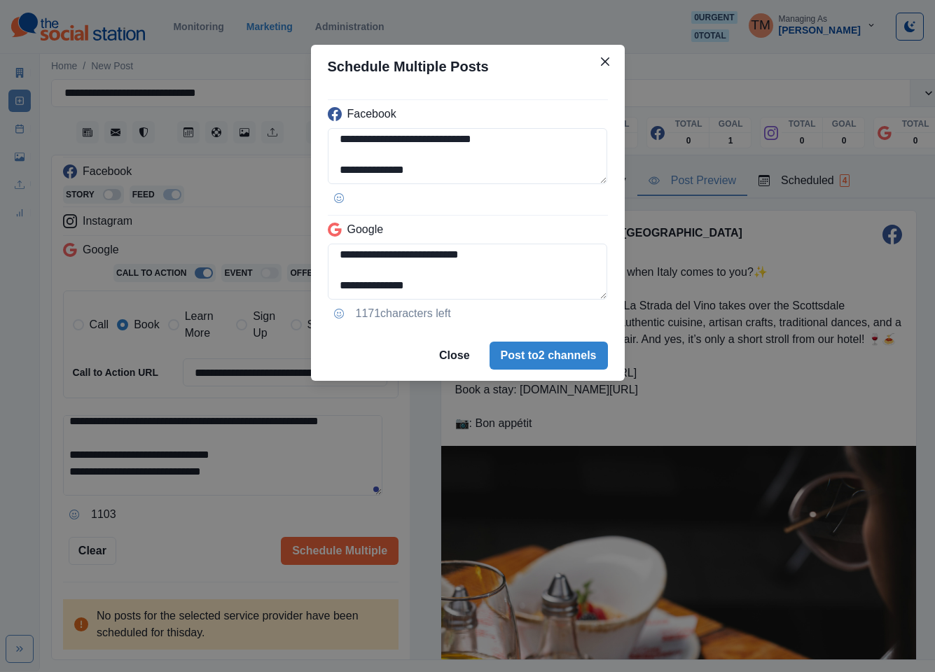
type textarea "**********"
click at [202, 545] on div "**********" at bounding box center [467, 336] width 935 height 672
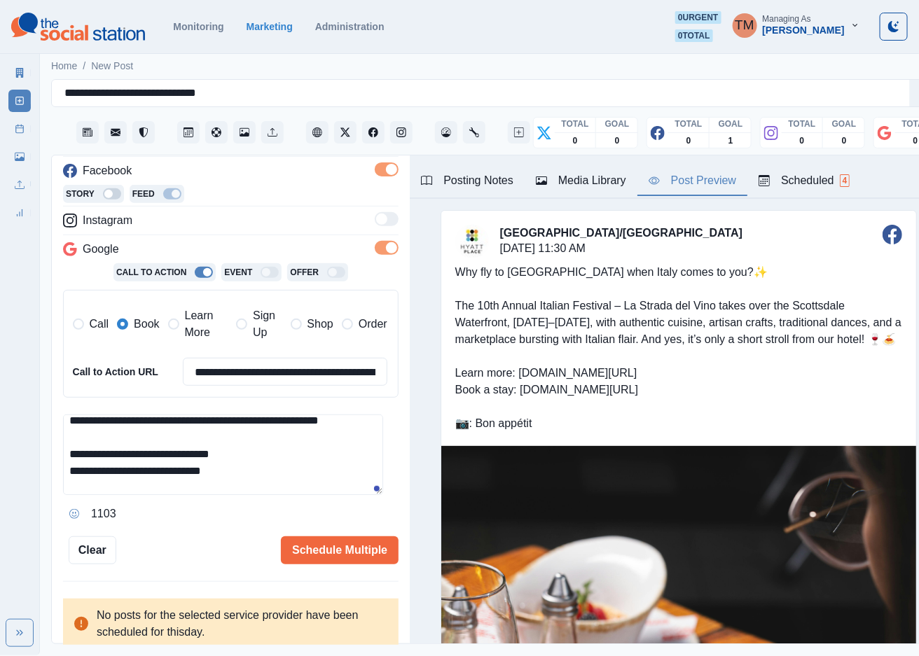
scroll to position [133, 0]
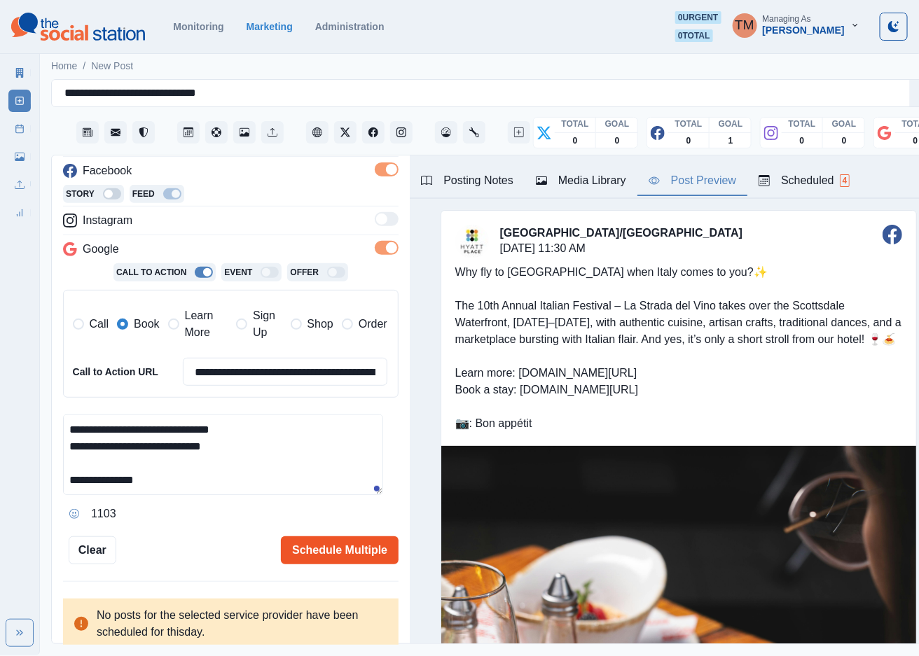
click at [356, 541] on button "Schedule Multiple" at bounding box center [340, 550] width 118 height 28
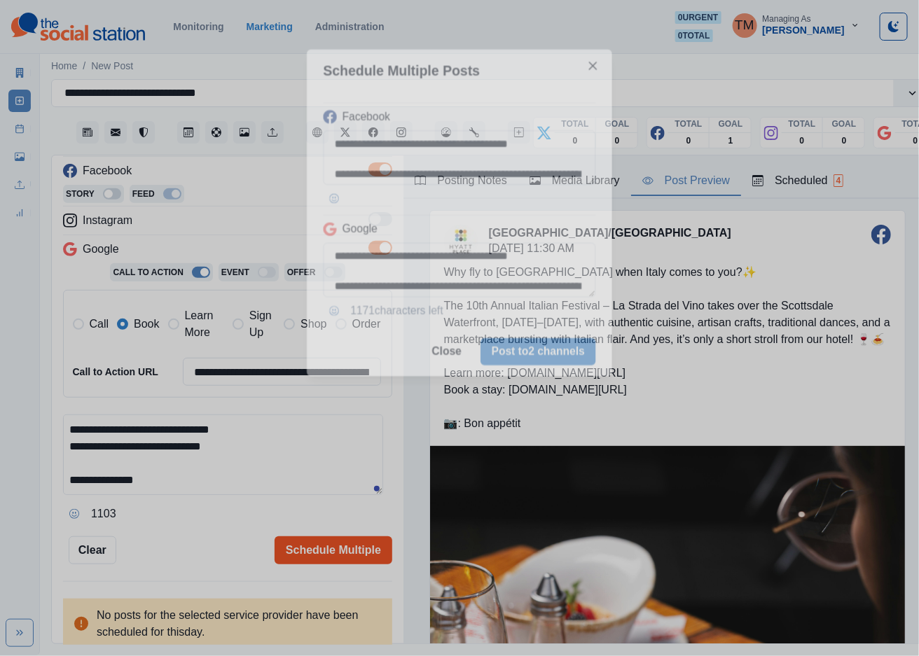
scroll to position [0, 0]
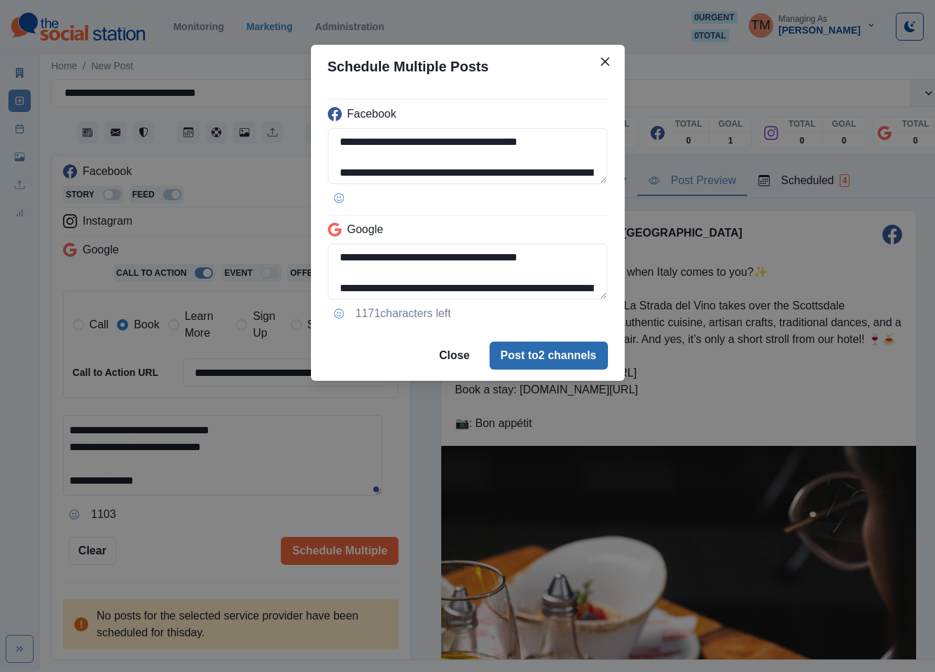
click at [583, 353] on button "Post to 2 channels" at bounding box center [549, 356] width 118 height 28
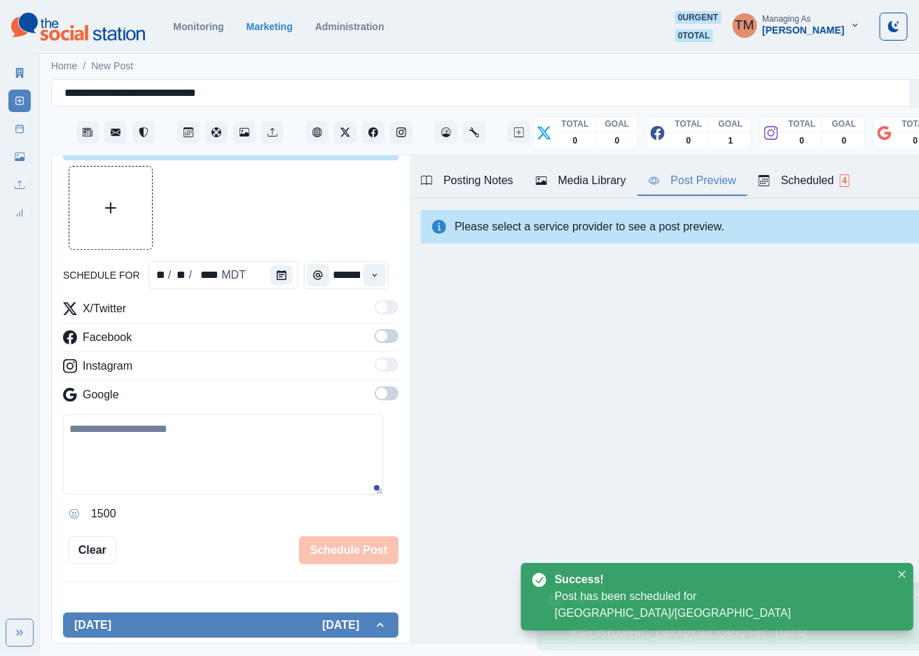
scroll to position [207, 0]
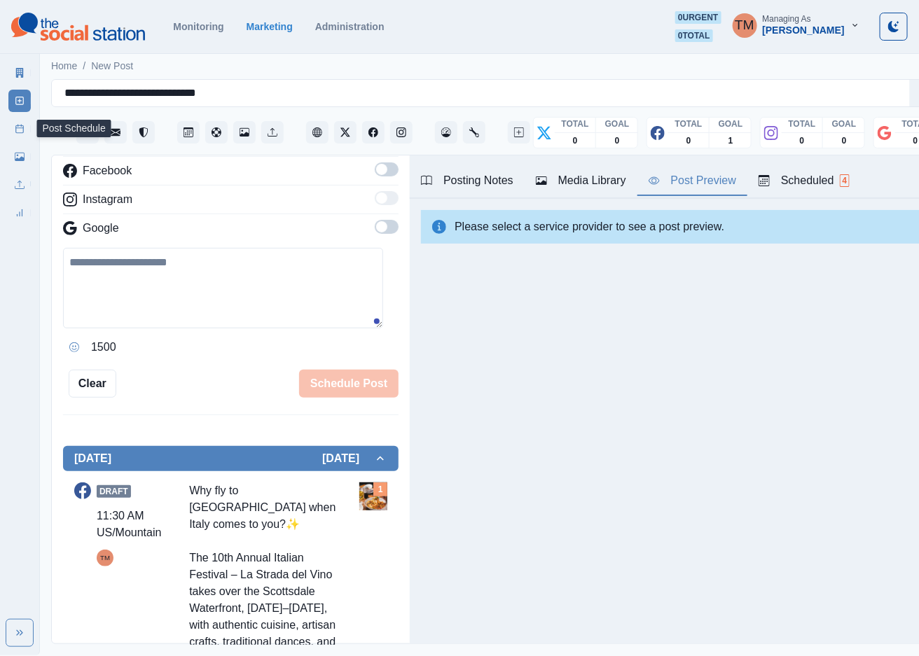
click at [22, 130] on icon at bounding box center [20, 129] width 10 height 10
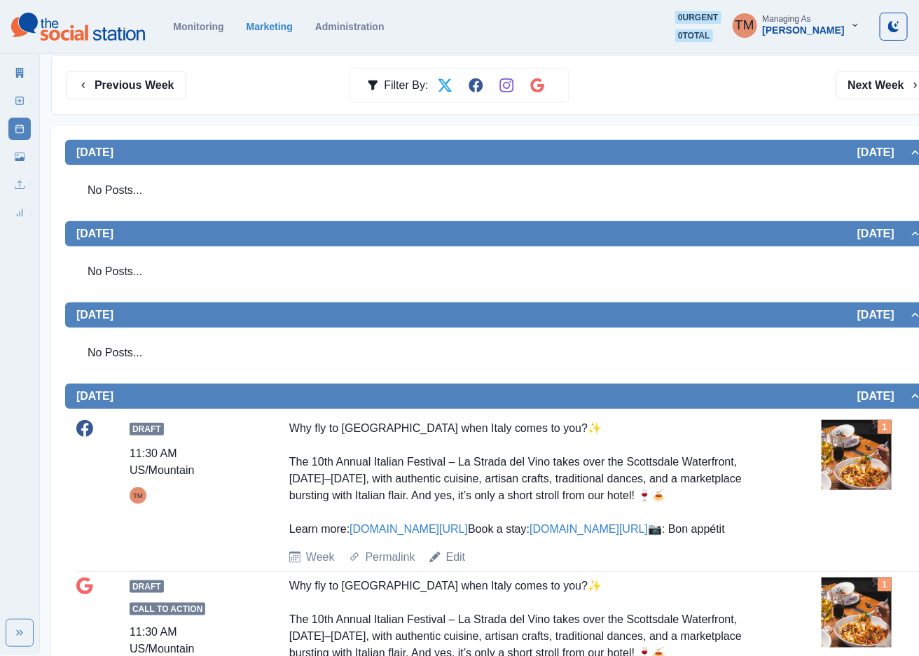
scroll to position [200, 0]
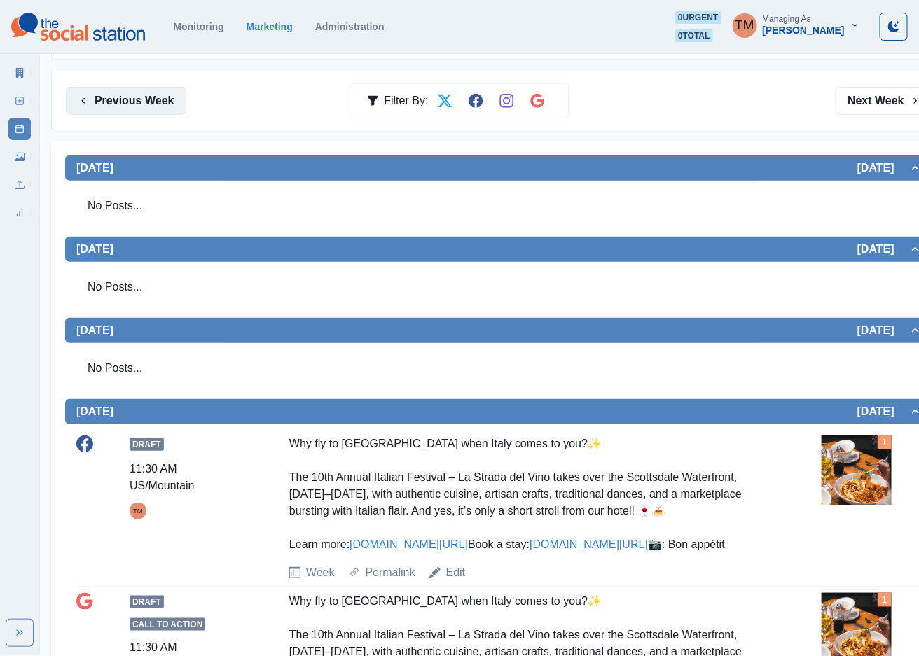
click at [150, 104] on button "Previous Week" at bounding box center [126, 101] width 120 height 28
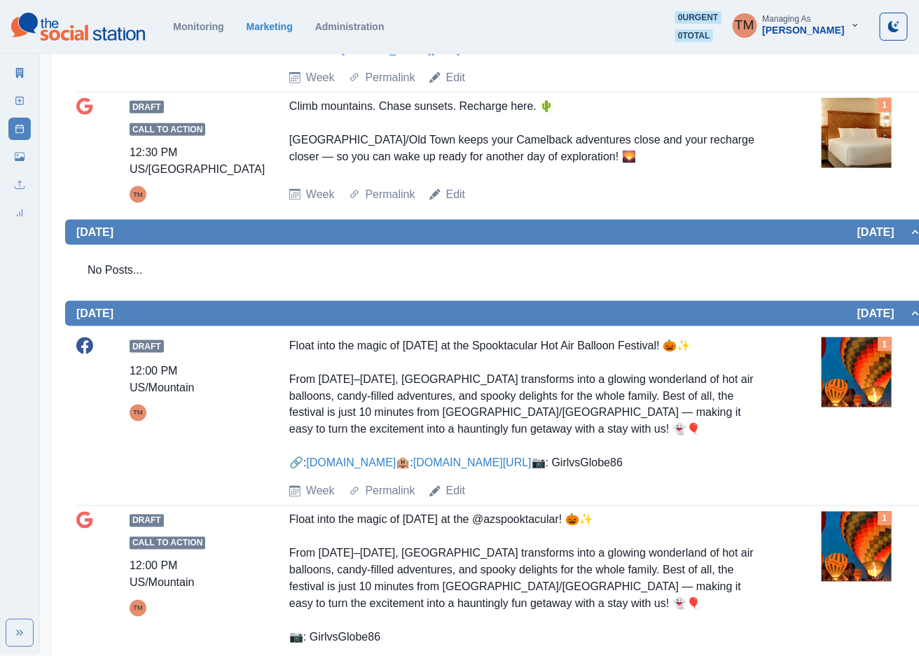
scroll to position [515, 0]
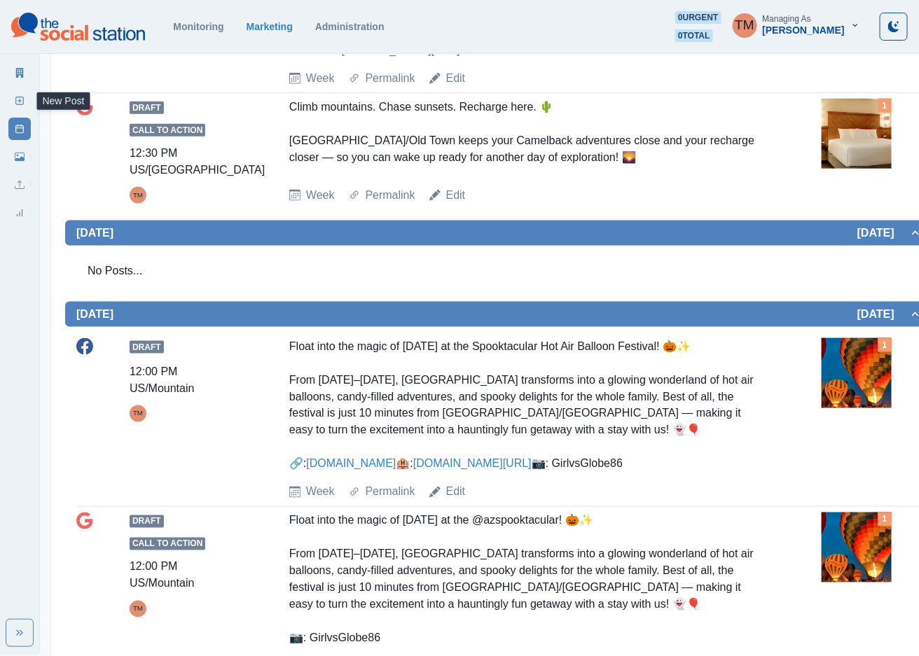
click at [18, 104] on icon at bounding box center [20, 101] width 10 height 10
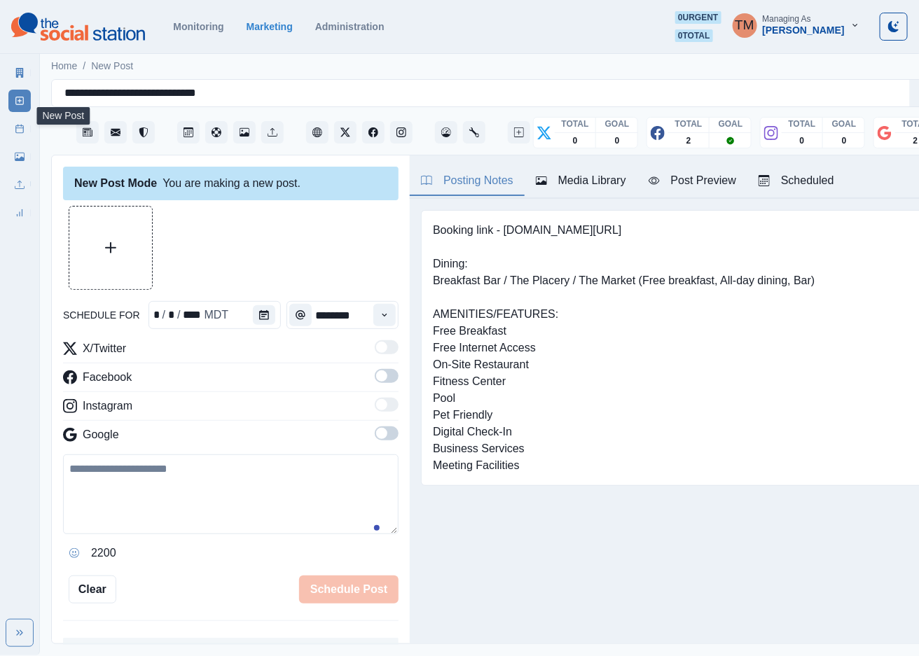
scroll to position [15, 0]
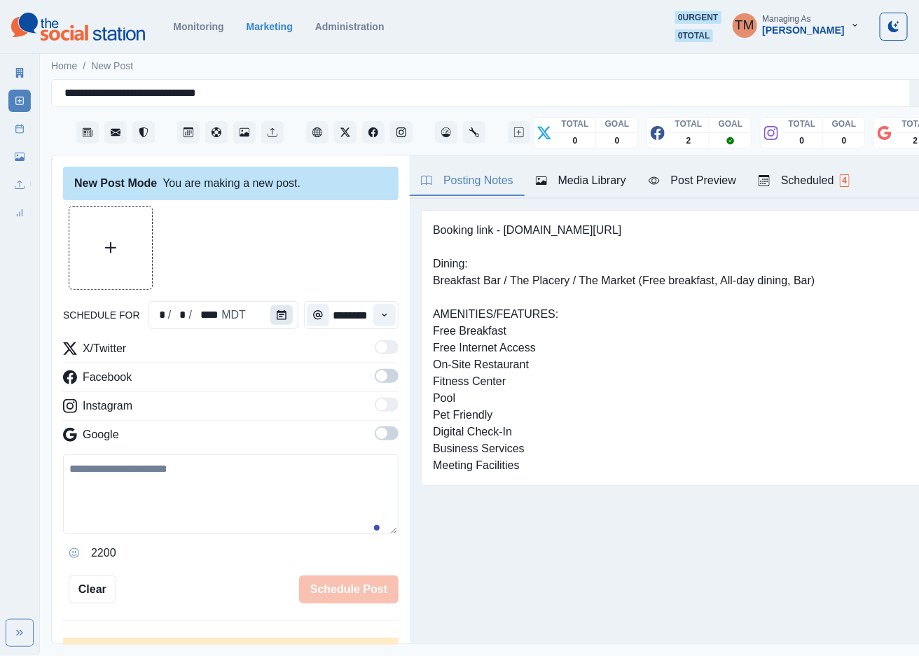
click at [277, 310] on icon "Calendar" at bounding box center [282, 315] width 10 height 10
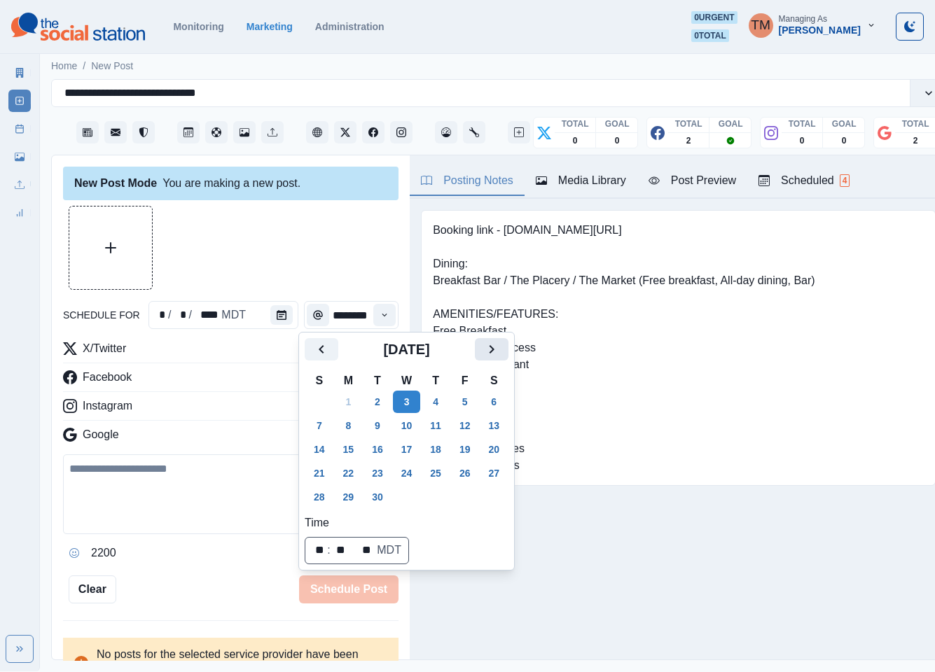
click at [487, 347] on icon "Next" at bounding box center [491, 349] width 17 height 17
click at [376, 494] on button "28" at bounding box center [378, 497] width 28 height 22
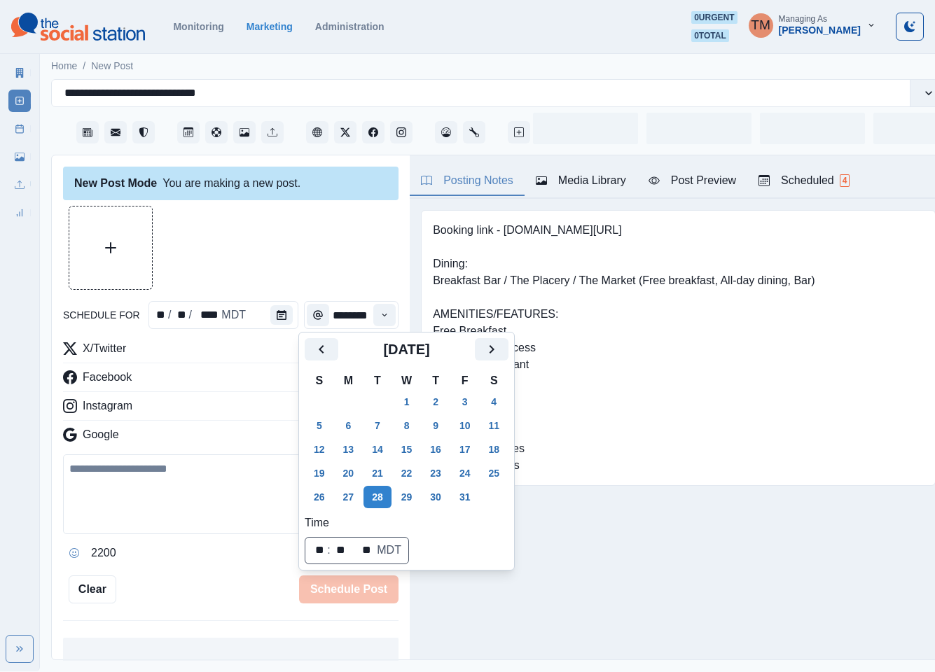
click at [282, 240] on div at bounding box center [230, 248] width 335 height 84
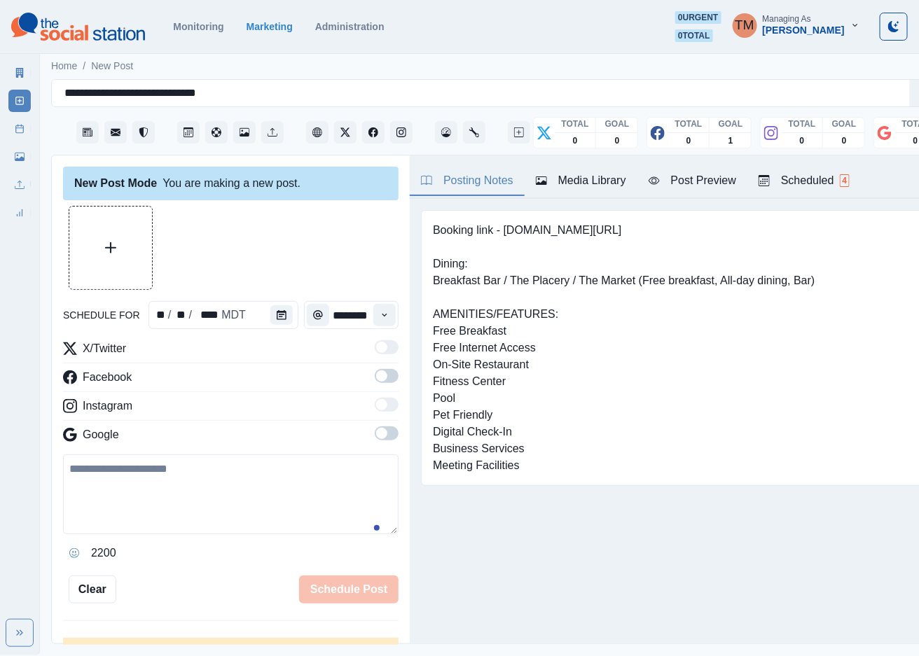
drag, startPoint x: 373, startPoint y: 378, endPoint x: 382, endPoint y: 429, distance: 52.1
click at [375, 381] on span at bounding box center [387, 376] width 24 height 14
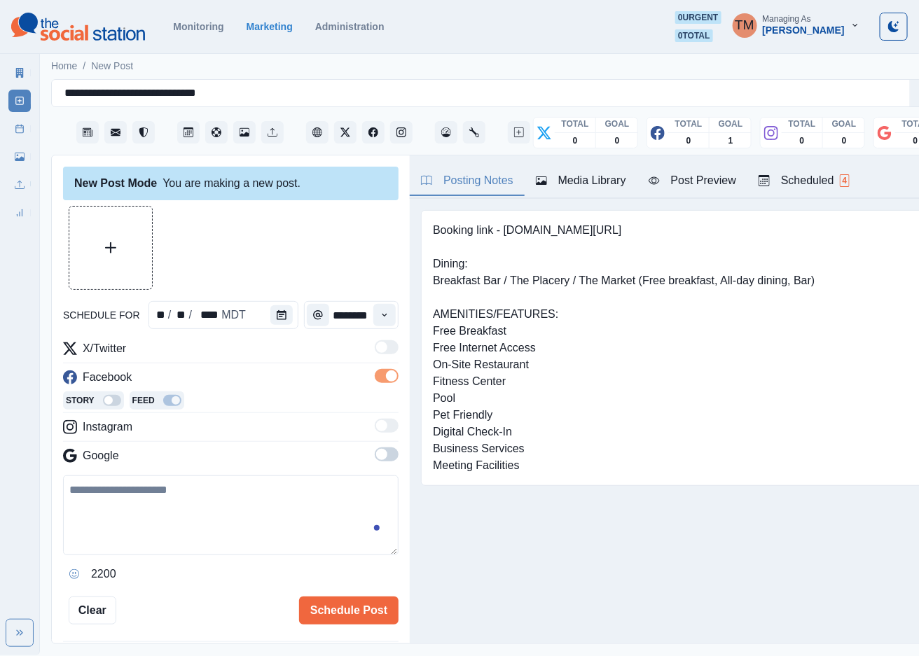
click at [375, 457] on span at bounding box center [387, 455] width 24 height 14
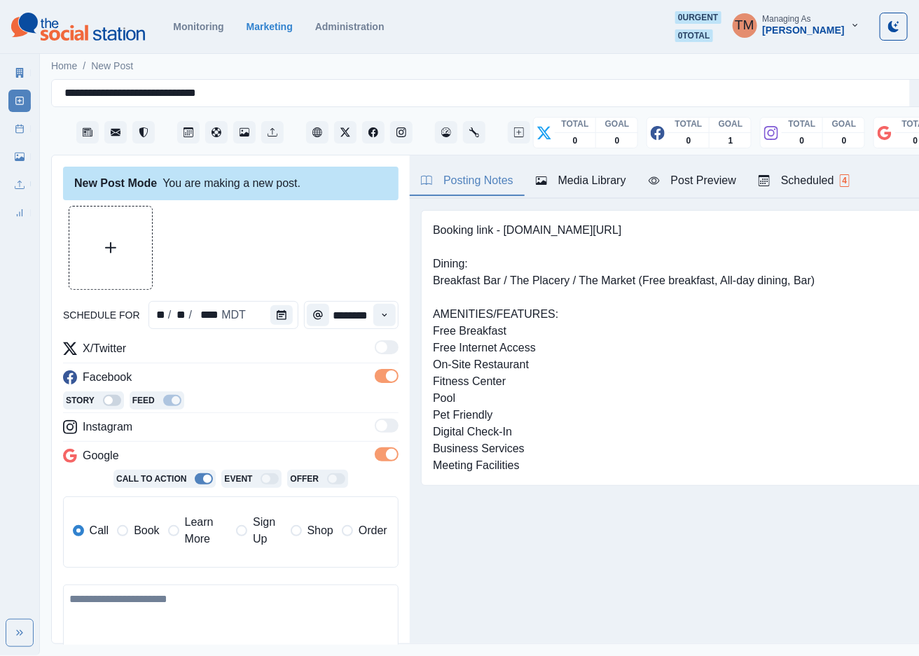
click at [134, 536] on span "Book" at bounding box center [146, 530] width 25 height 17
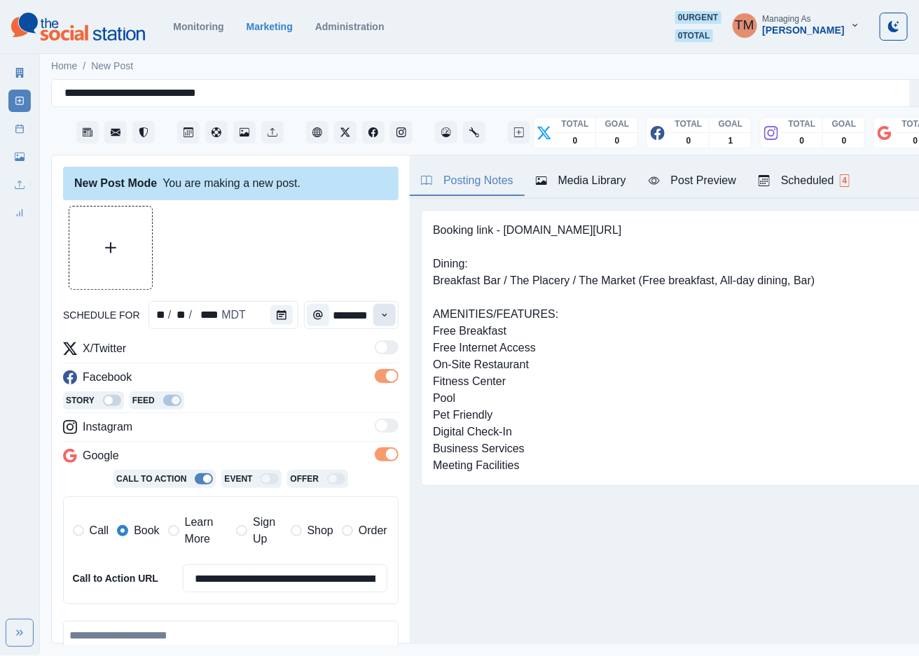
click at [375, 315] on button "Time" at bounding box center [384, 315] width 22 height 22
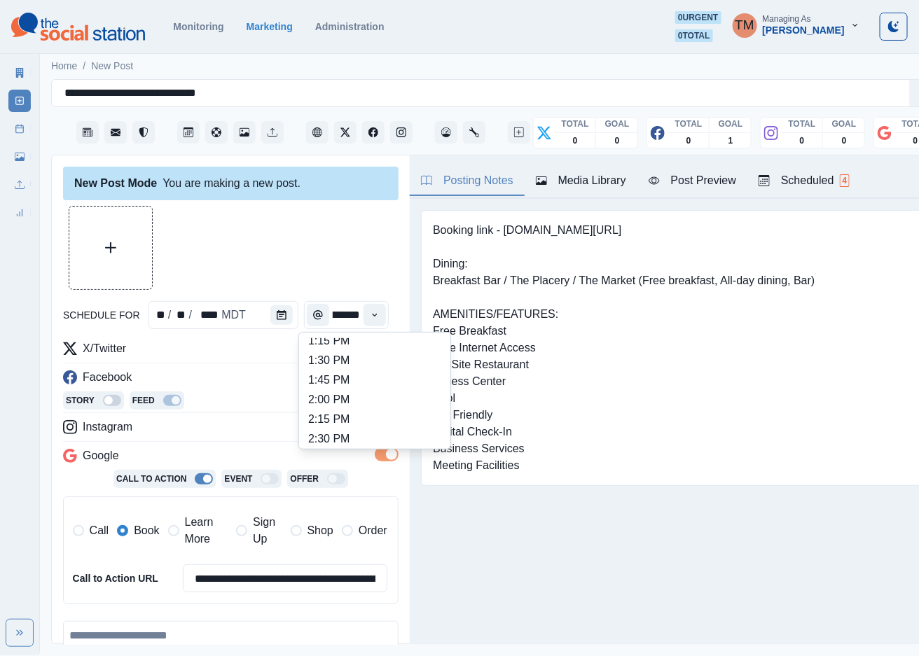
scroll to position [420, 0]
click at [345, 410] on li "2:15 PM" at bounding box center [375, 418] width 140 height 20
type input "*******"
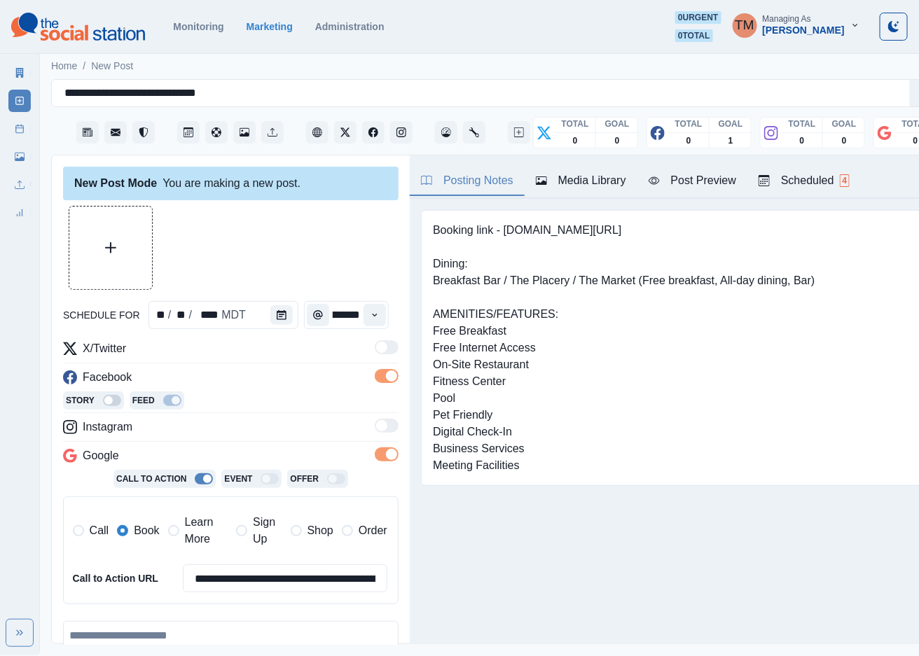
scroll to position [0, 13]
click at [123, 248] on button "Upload Media" at bounding box center [110, 248] width 83 height 83
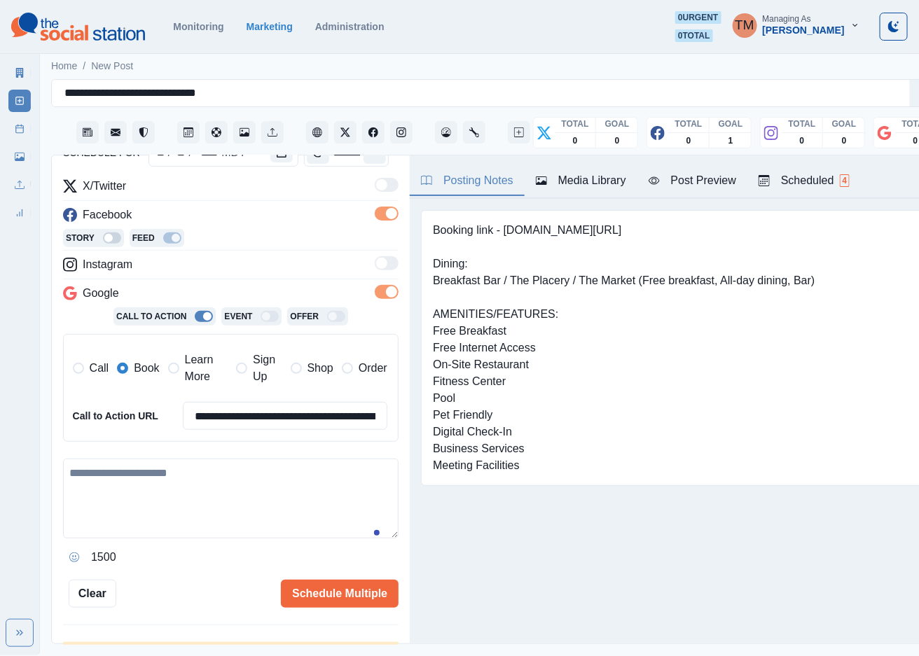
scroll to position [207, 0]
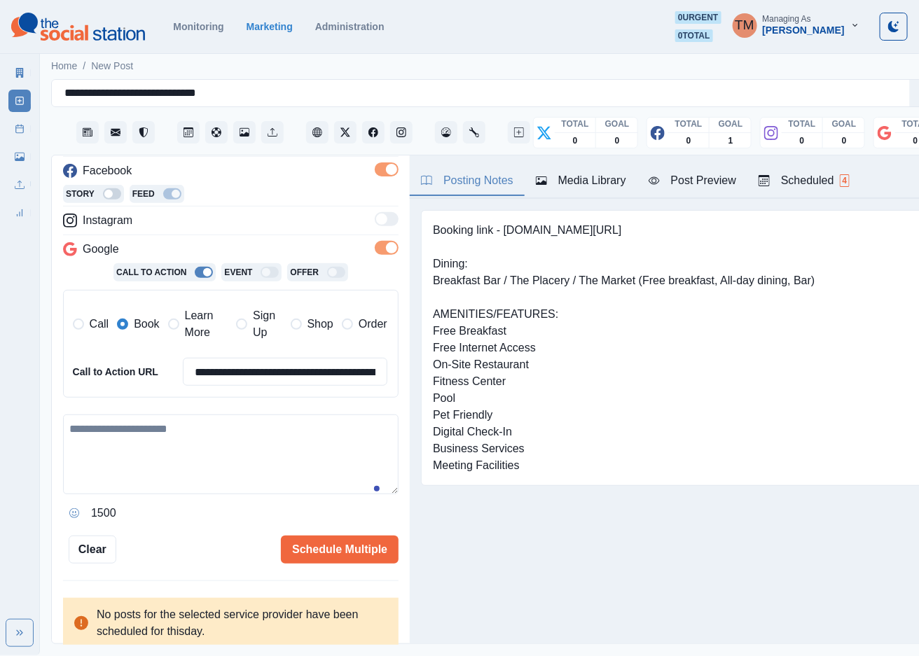
click at [129, 455] on textarea at bounding box center [230, 455] width 335 height 80
paste textarea "**********"
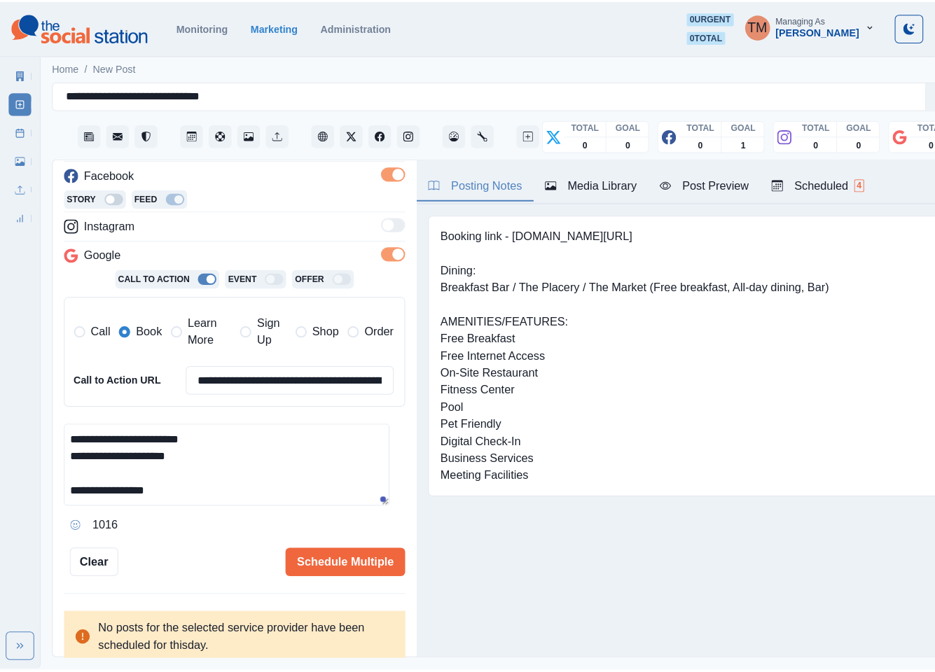
scroll to position [195, 0]
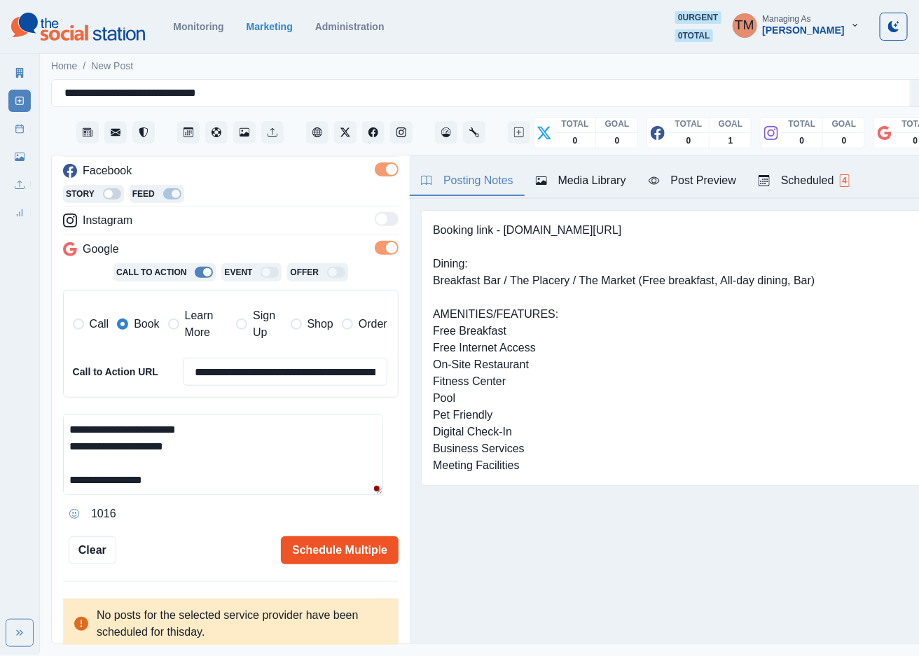
type textarea "**********"
click at [324, 551] on button "Schedule Multiple" at bounding box center [340, 550] width 118 height 28
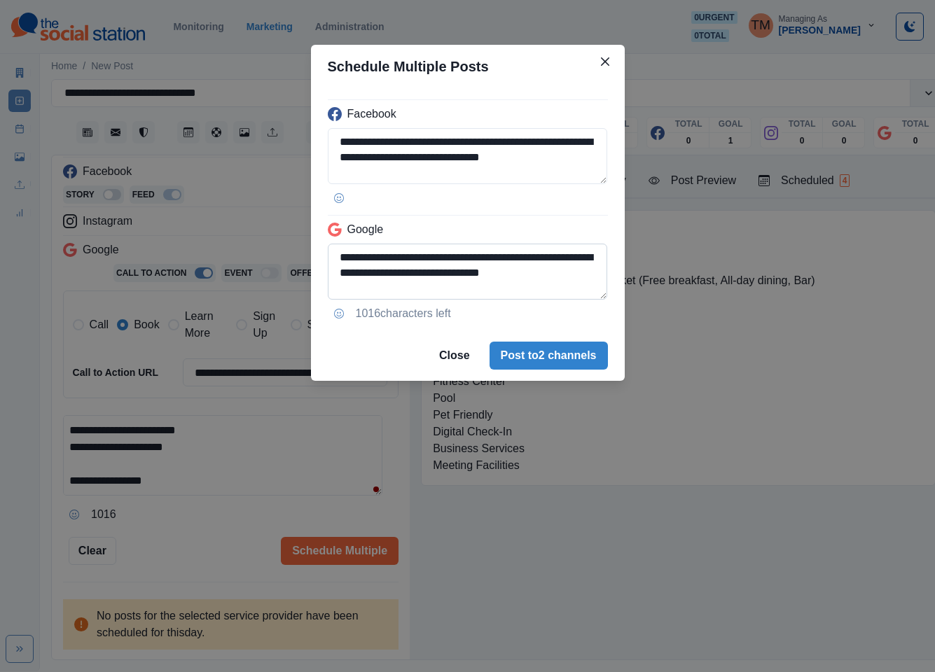
scroll to position [42, 0]
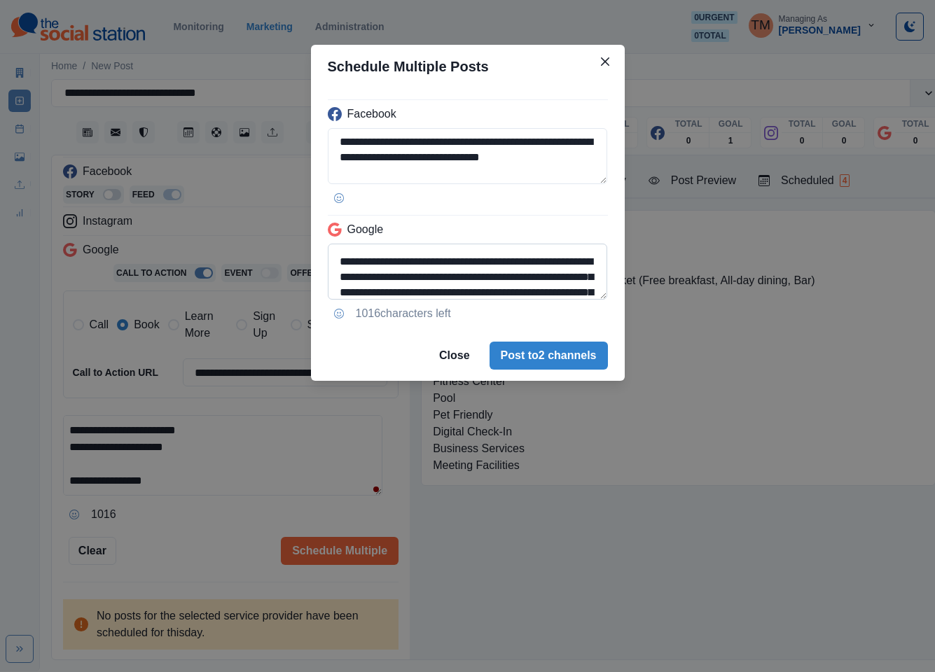
click at [364, 293] on textarea "**********" at bounding box center [468, 272] width 280 height 56
paste textarea
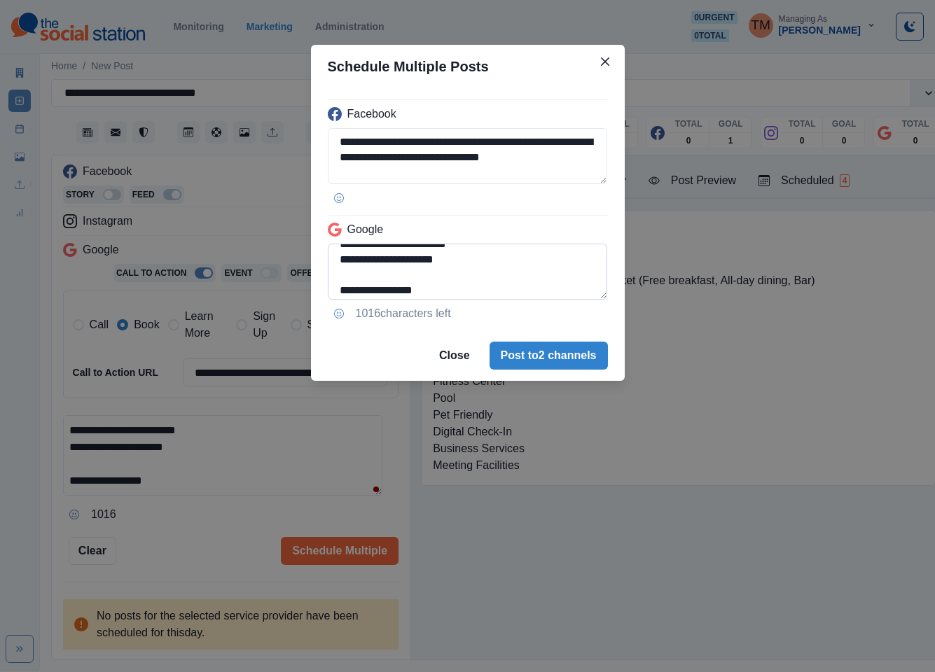
scroll to position [191, 0]
click at [331, 269] on textarea "**********" at bounding box center [468, 272] width 280 height 56
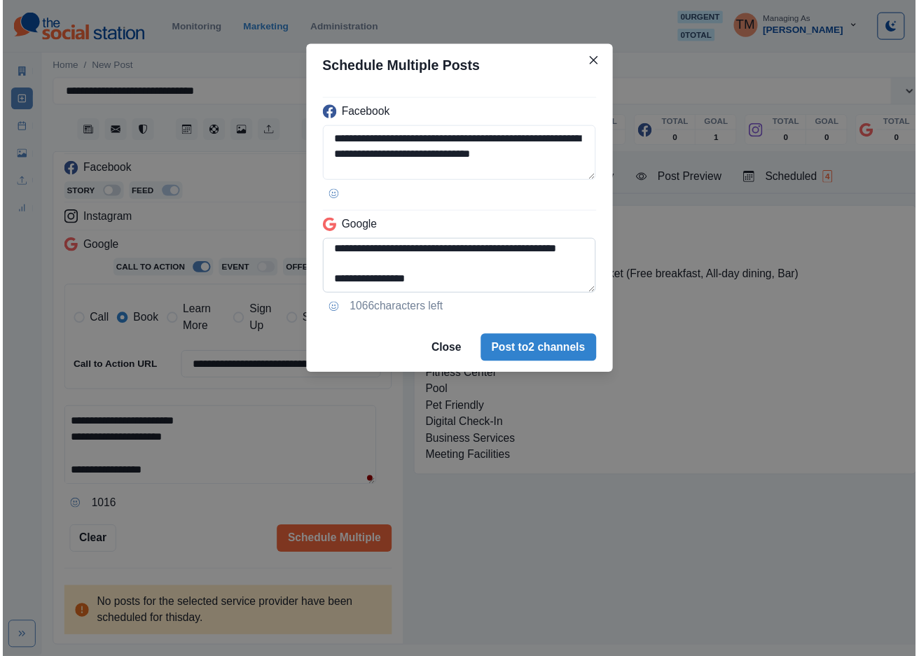
scroll to position [183, 0]
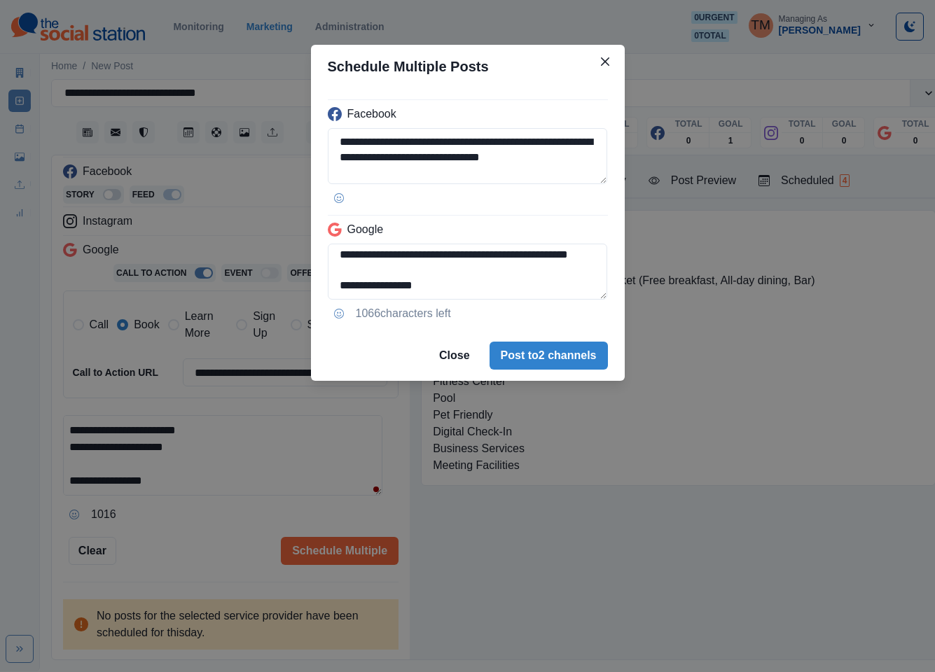
type textarea "**********"
click at [186, 539] on div "**********" at bounding box center [467, 336] width 935 height 672
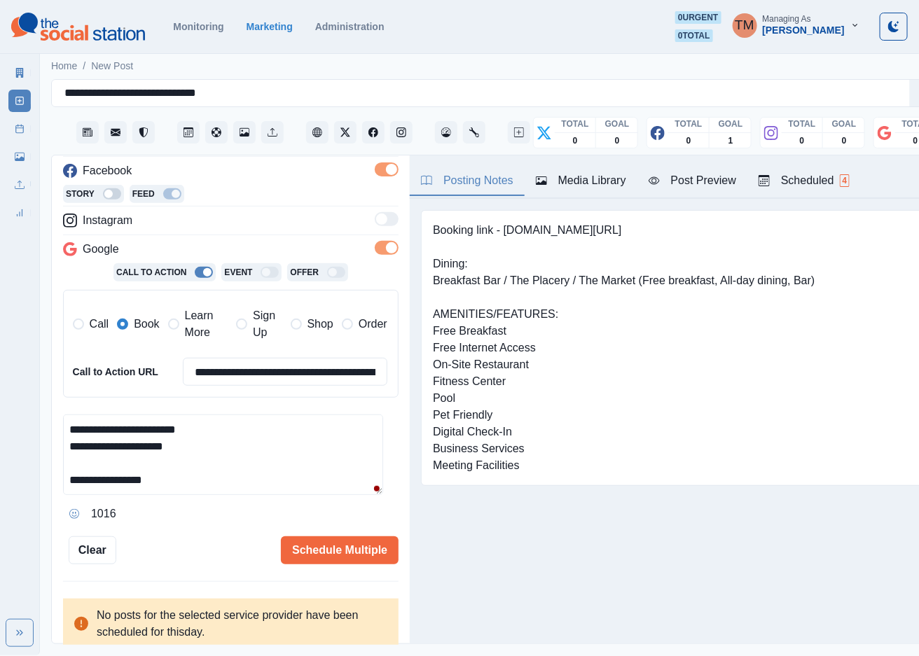
click at [690, 188] on div "Post Preview" at bounding box center [693, 180] width 88 height 17
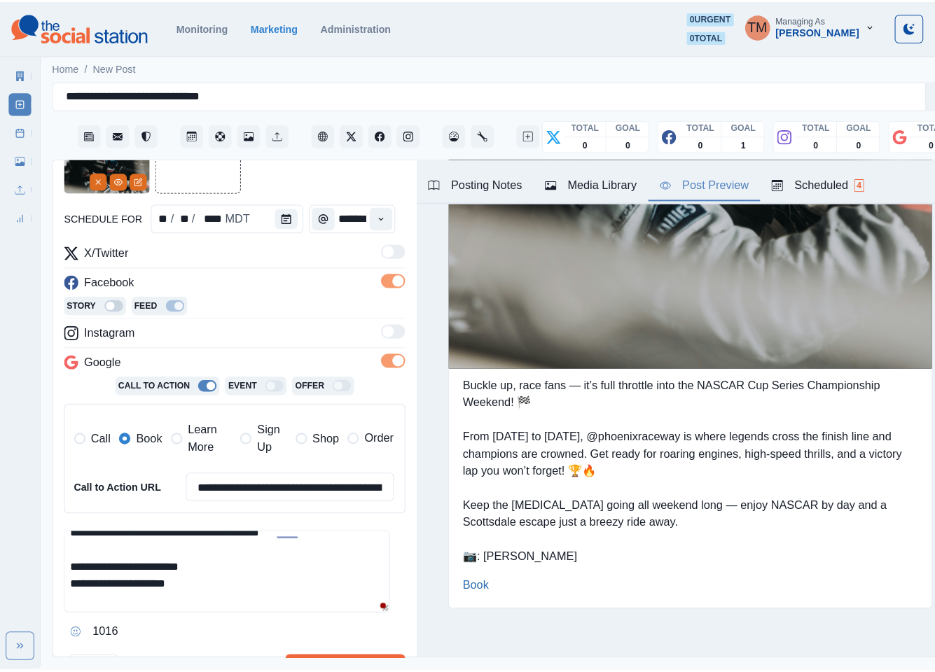
scroll to position [168, 0]
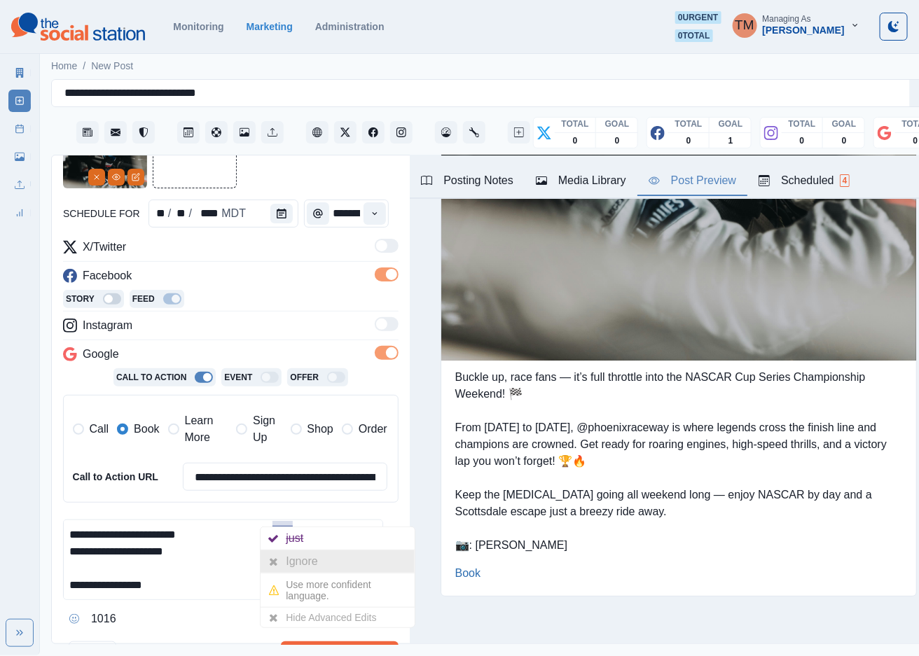
click at [284, 558] on div at bounding box center [273, 562] width 25 height 22
click at [355, 647] on button "Schedule Multiple" at bounding box center [340, 656] width 118 height 28
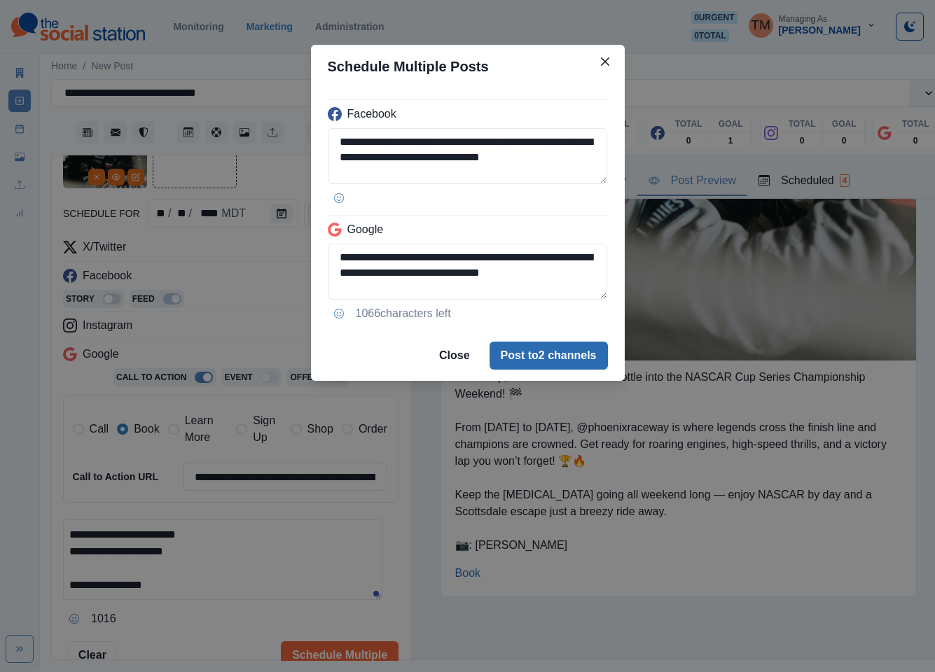
click at [581, 364] on button "Post to 2 channels" at bounding box center [549, 356] width 118 height 28
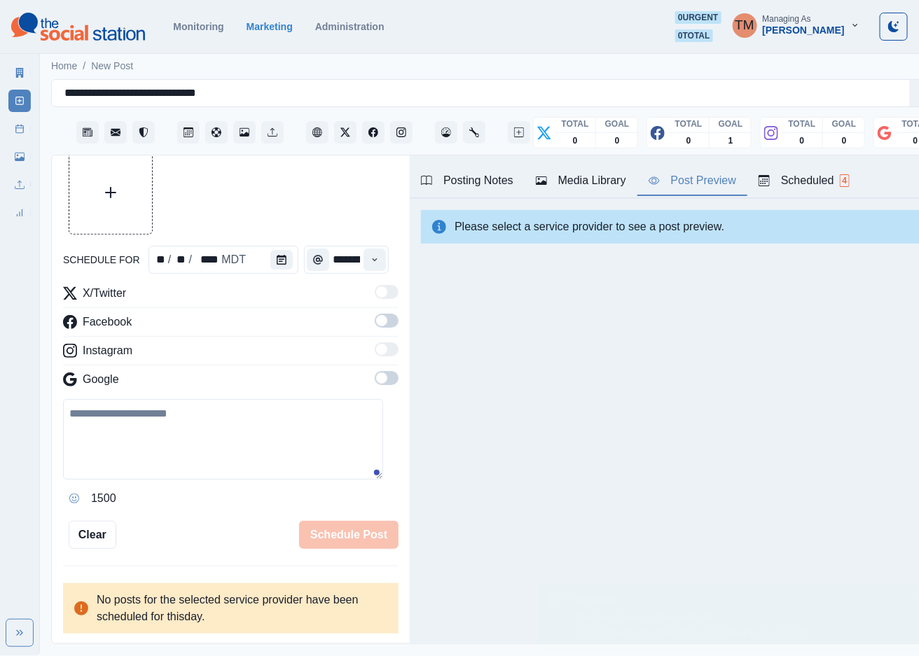
scroll to position [40, 0]
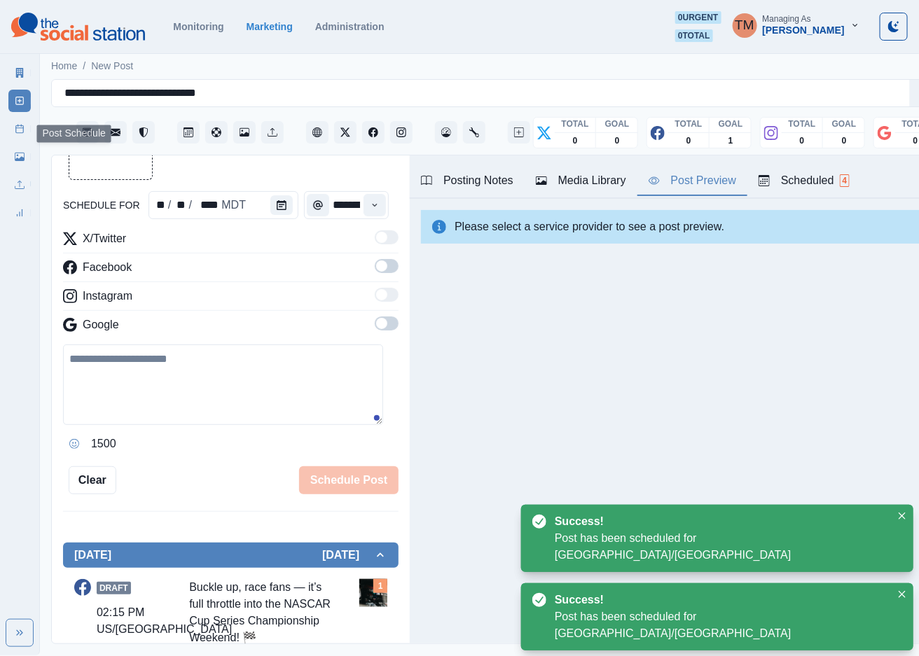
click at [20, 133] on icon at bounding box center [20, 129] width 10 height 10
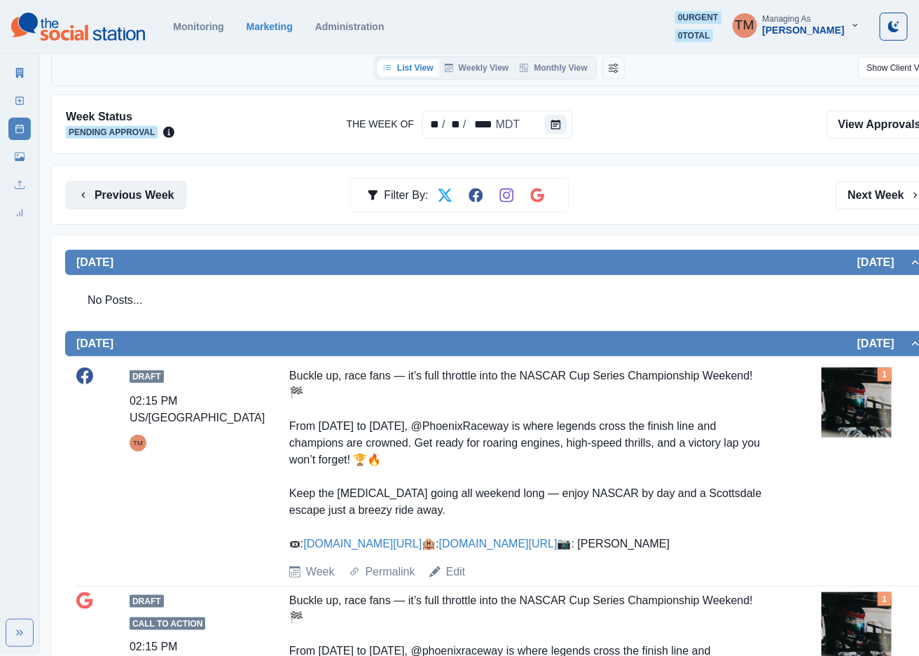
click at [78, 192] on icon "button" at bounding box center [83, 195] width 11 height 11
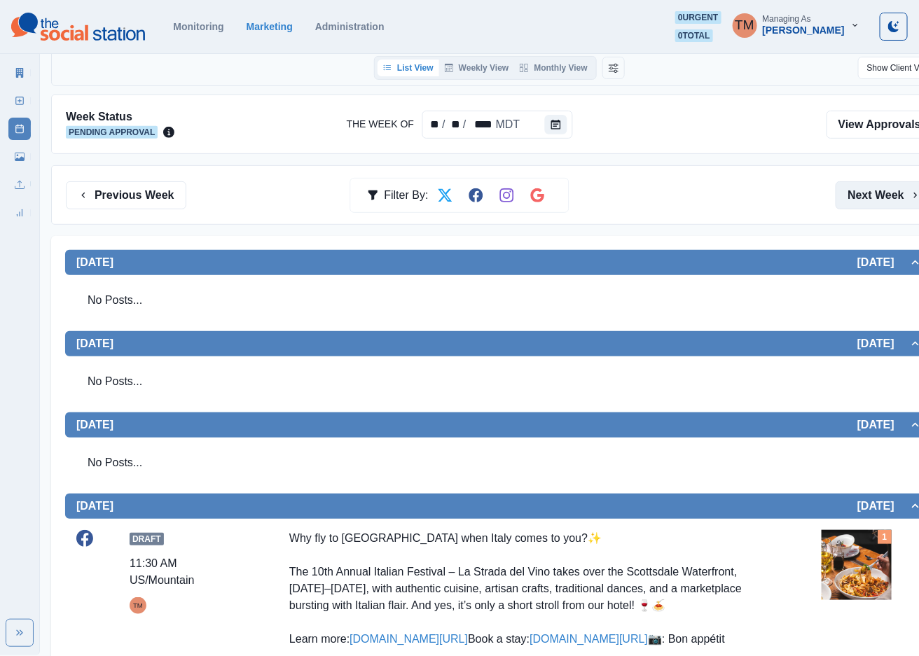
click at [875, 194] on button "Next Week" at bounding box center [884, 195] width 97 height 28
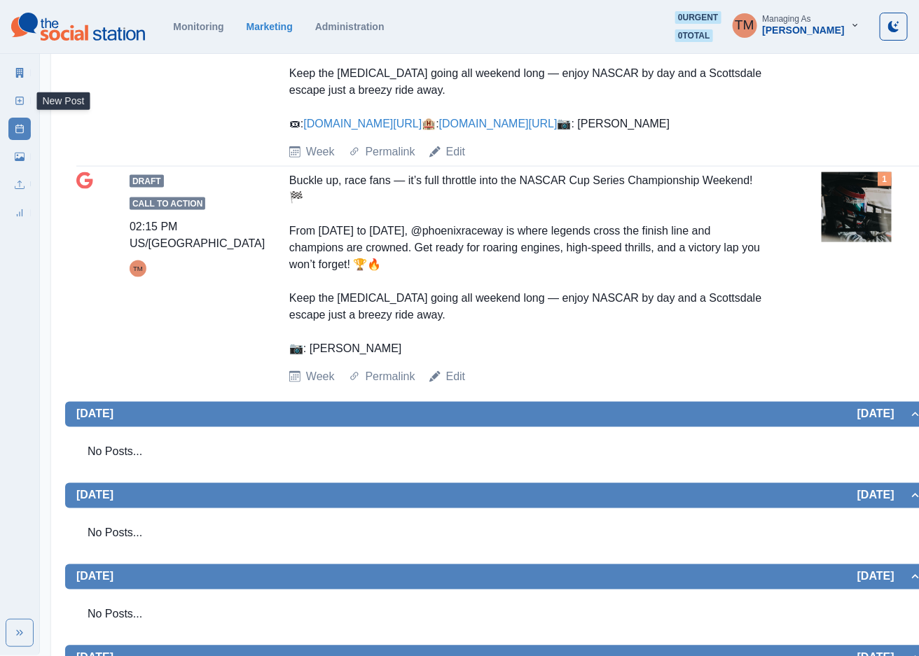
drag, startPoint x: 20, startPoint y: 103, endPoint x: 29, endPoint y: 263, distance: 160.0
click at [20, 103] on icon at bounding box center [20, 101] width 10 height 10
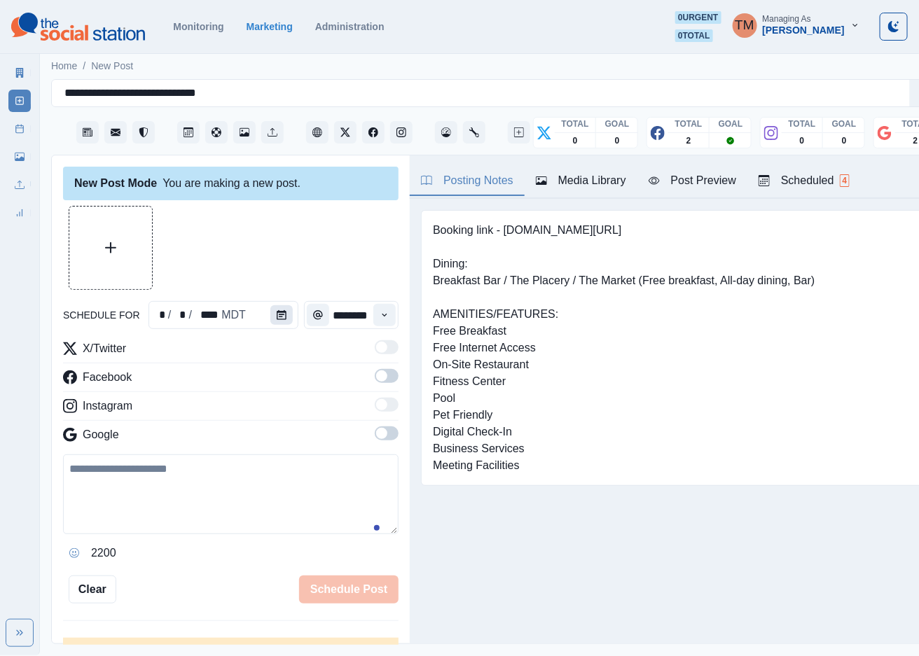
click at [270, 305] on button "Calendar" at bounding box center [281, 315] width 22 height 20
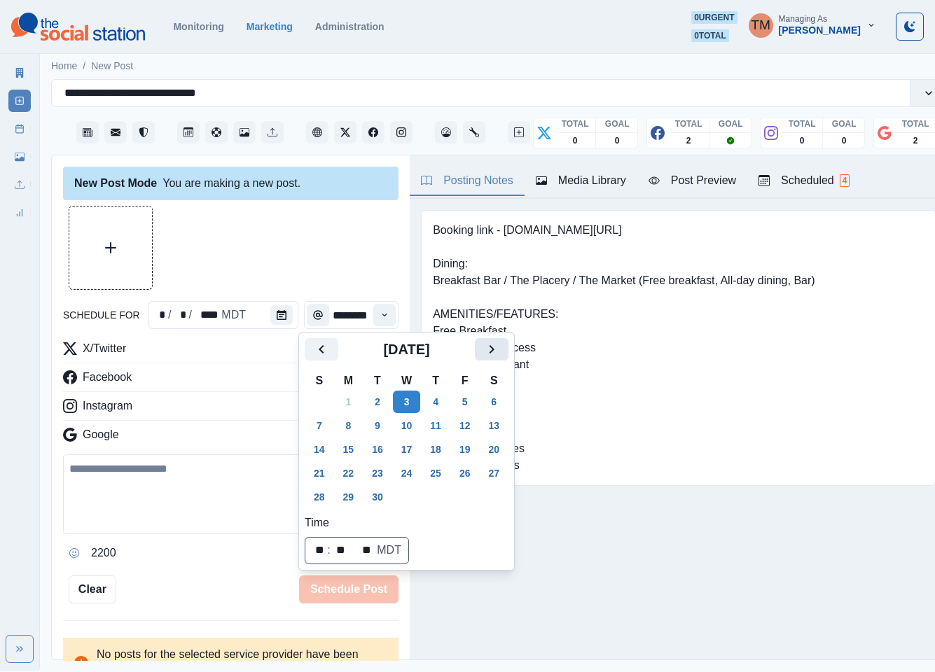
click at [484, 351] on icon "Next" at bounding box center [491, 349] width 17 height 17
click at [463, 499] on button "31" at bounding box center [465, 497] width 28 height 22
click at [309, 257] on div at bounding box center [230, 248] width 335 height 84
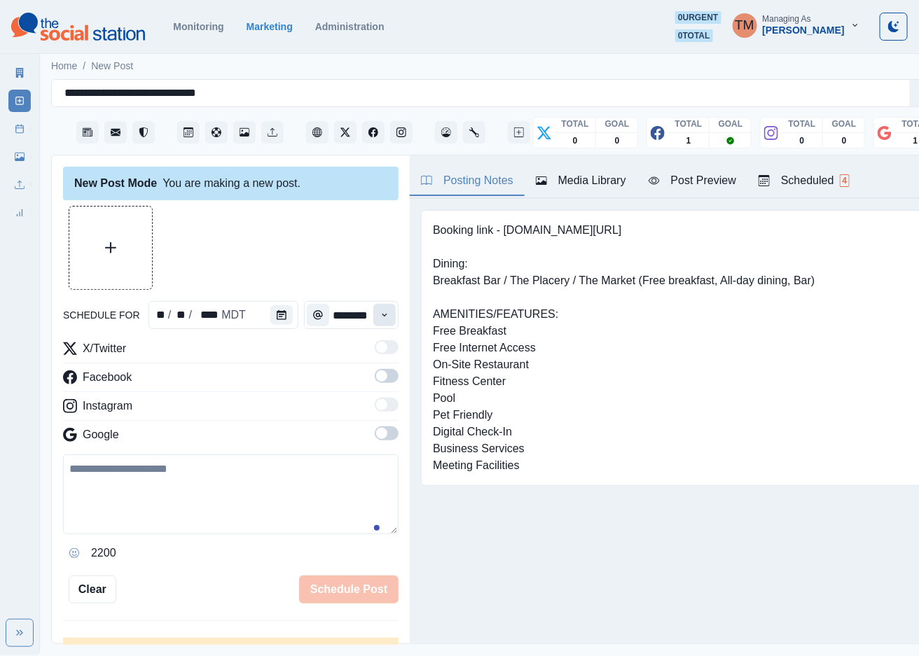
click at [373, 318] on button "Time" at bounding box center [384, 315] width 22 height 22
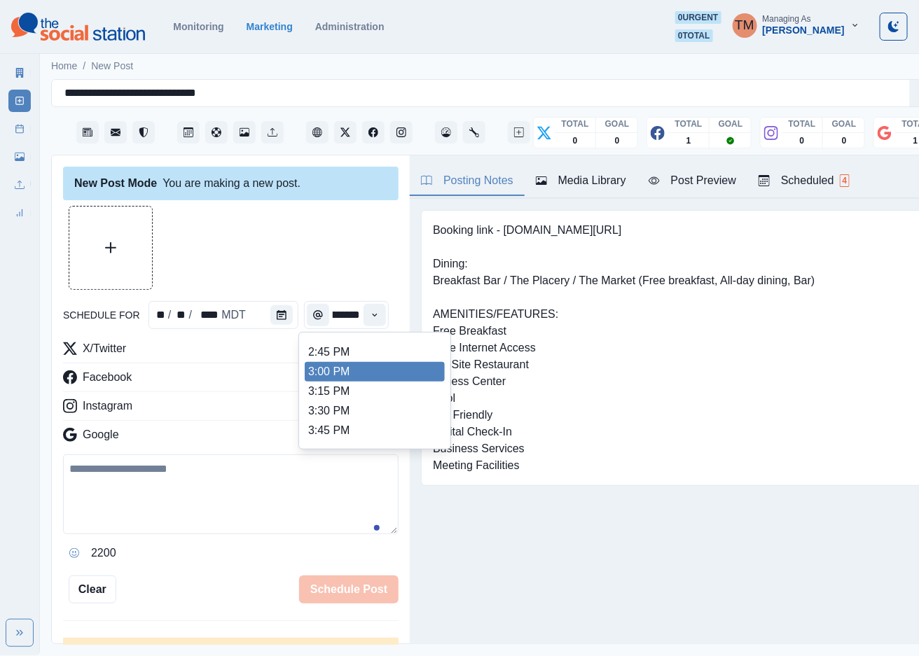
click at [415, 364] on li "3:00 PM" at bounding box center [375, 372] width 140 height 20
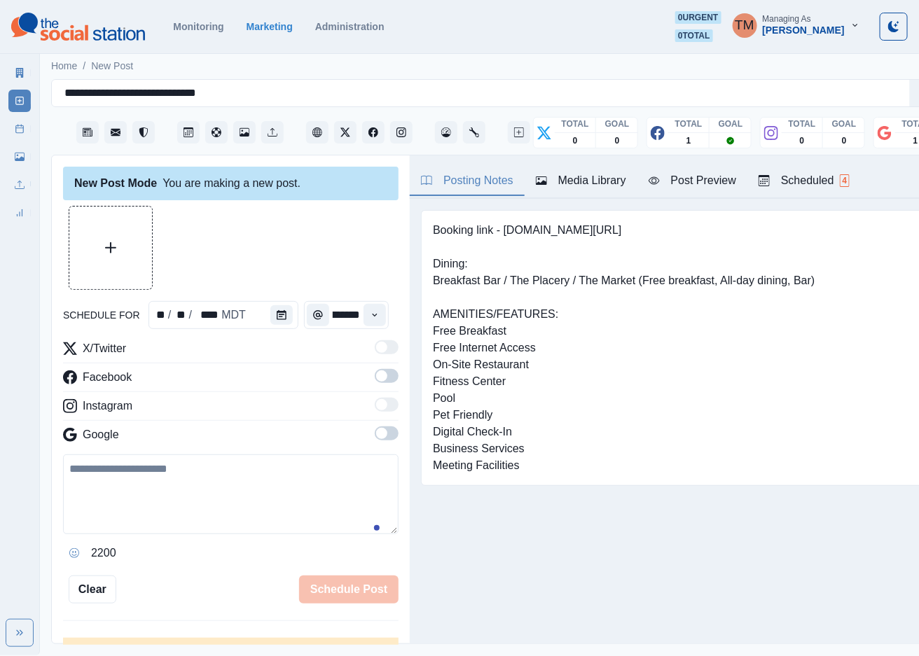
type input "*******"
click at [375, 387] on label at bounding box center [387, 380] width 24 height 22
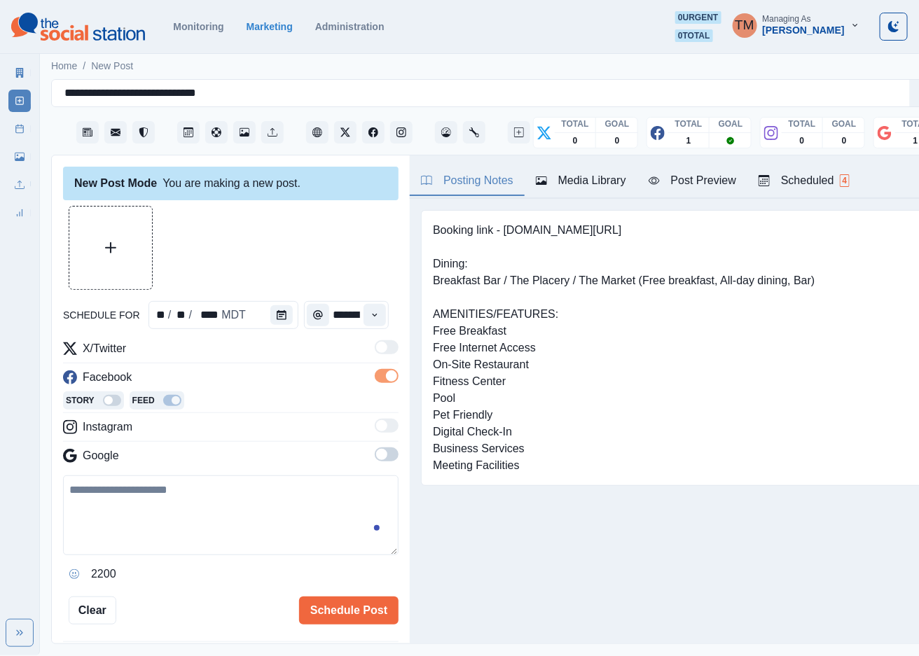
click at [376, 460] on span at bounding box center [381, 454] width 11 height 11
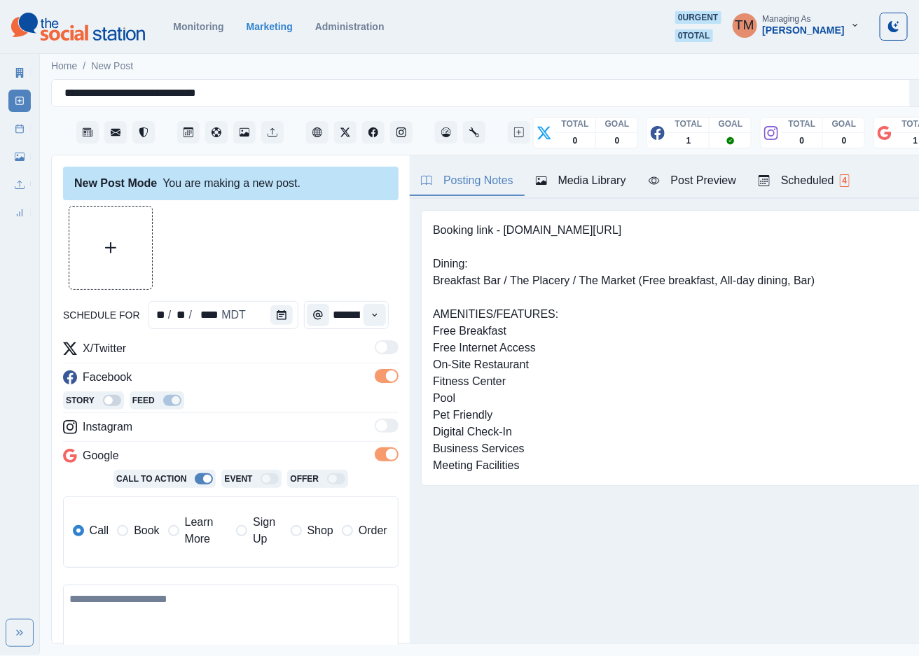
click at [202, 621] on textarea at bounding box center [230, 625] width 335 height 80
paste textarea "**********"
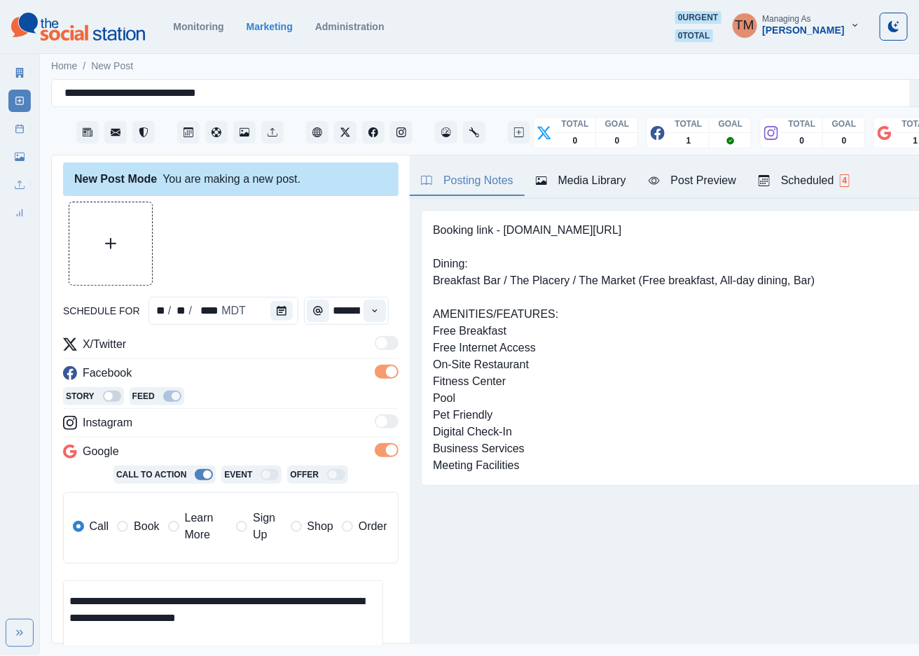
type textarea "**********"
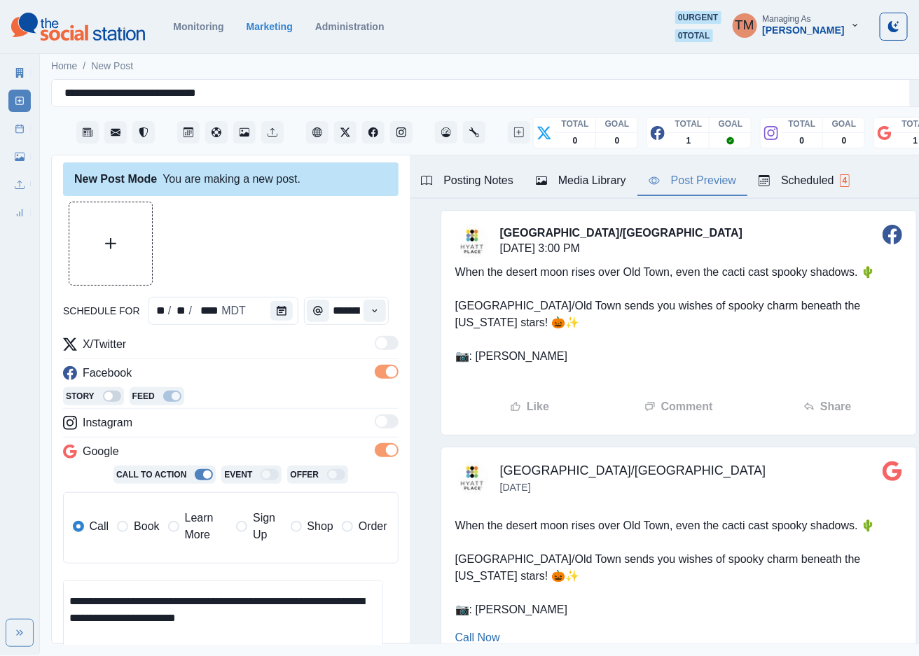
click at [700, 177] on div "Post Preview" at bounding box center [693, 180] width 88 height 17
click at [95, 629] on div at bounding box center [86, 633] width 25 height 22
click at [124, 238] on button "Upload Media" at bounding box center [110, 243] width 83 height 83
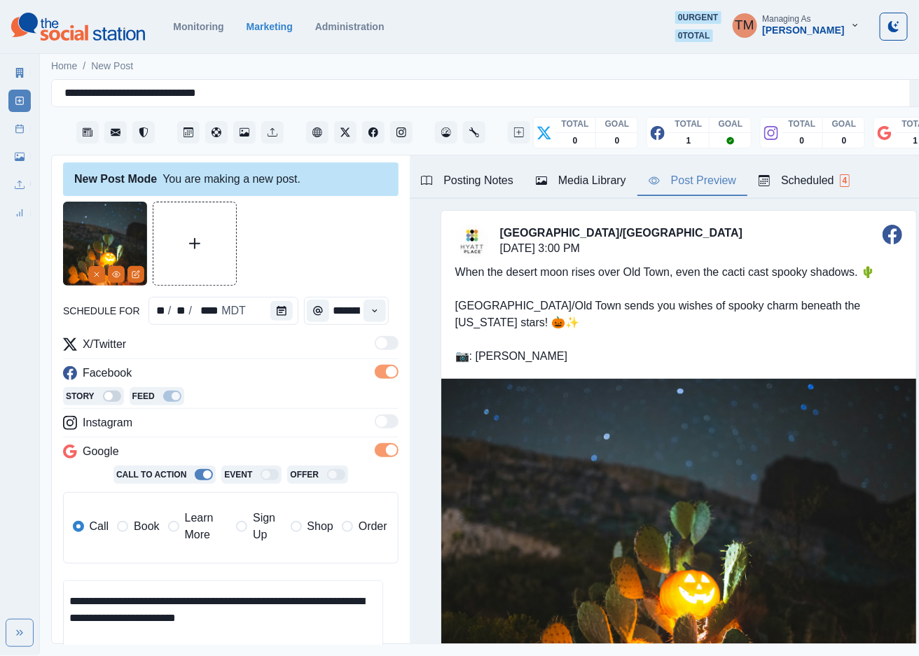
click at [334, 240] on div at bounding box center [230, 244] width 335 height 84
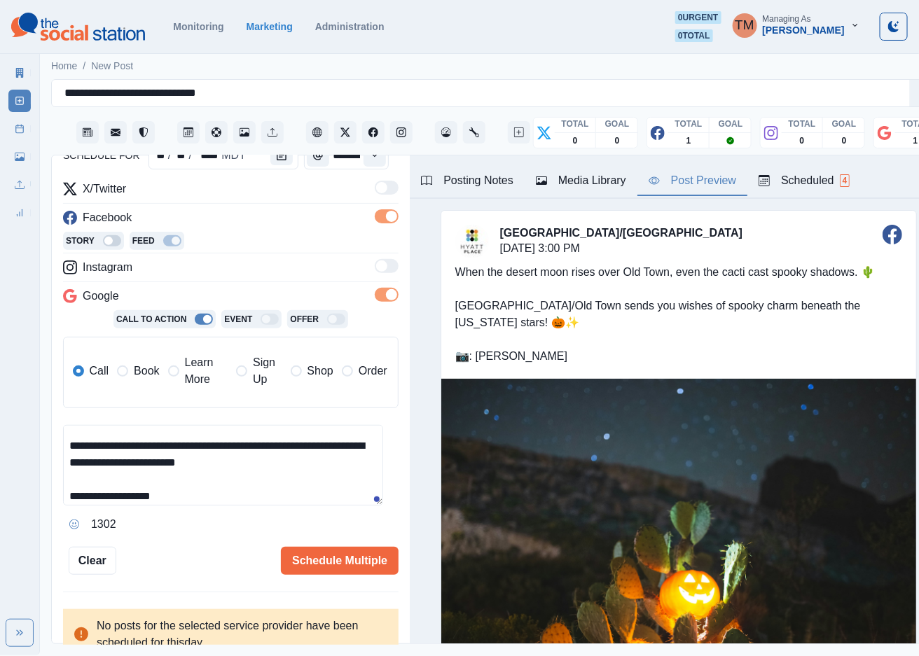
scroll to position [170, 0]
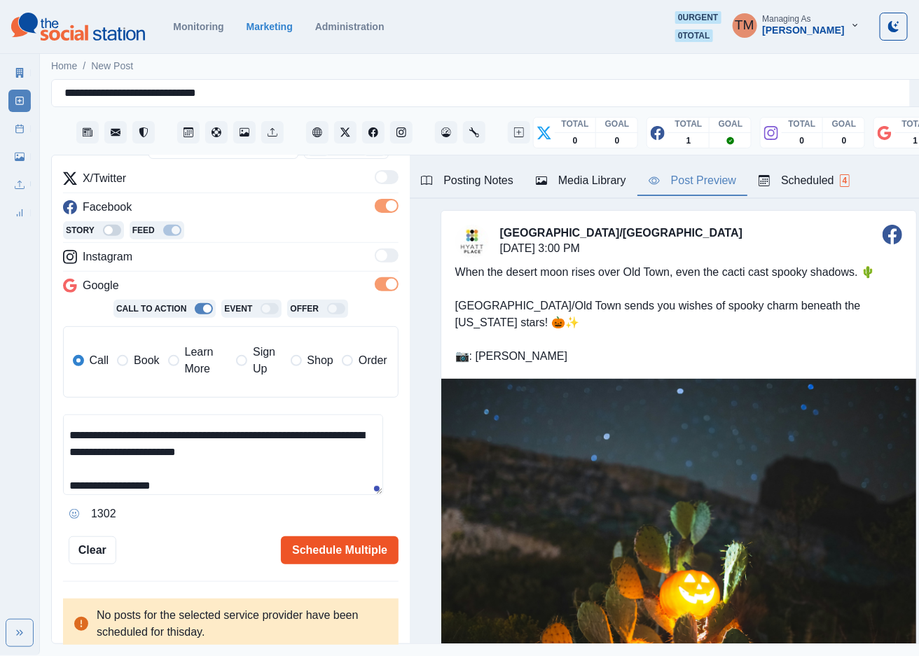
click at [321, 545] on button "Schedule Multiple" at bounding box center [340, 550] width 118 height 28
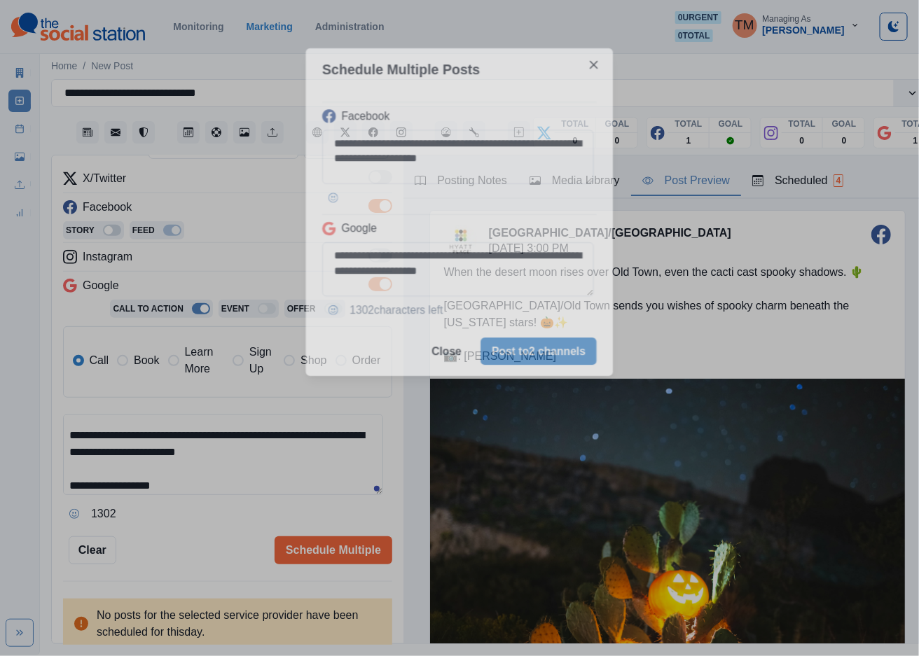
scroll to position [0, 0]
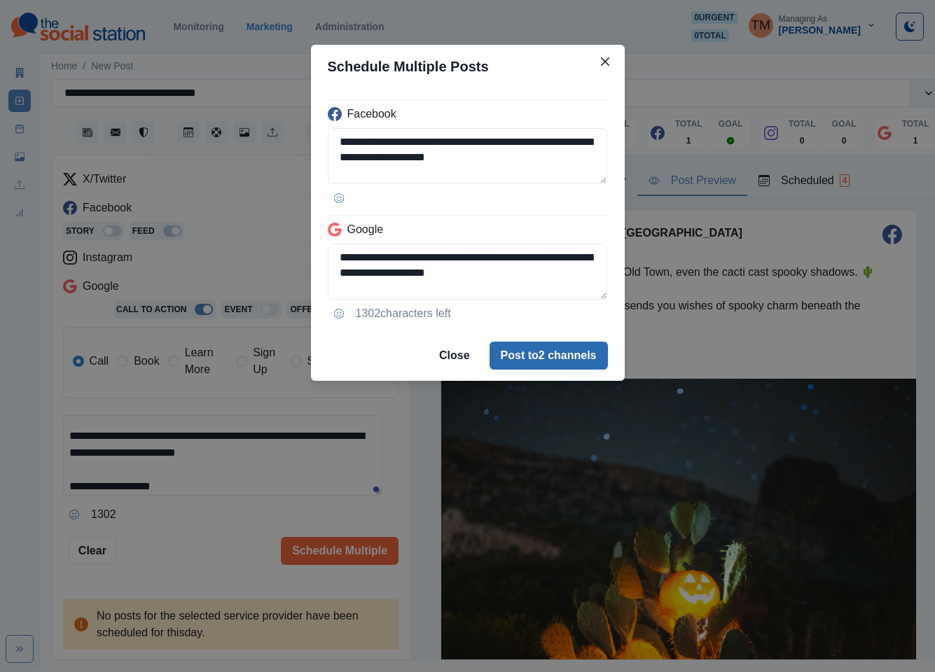
click at [581, 358] on button "Post to 2 channels" at bounding box center [549, 356] width 118 height 28
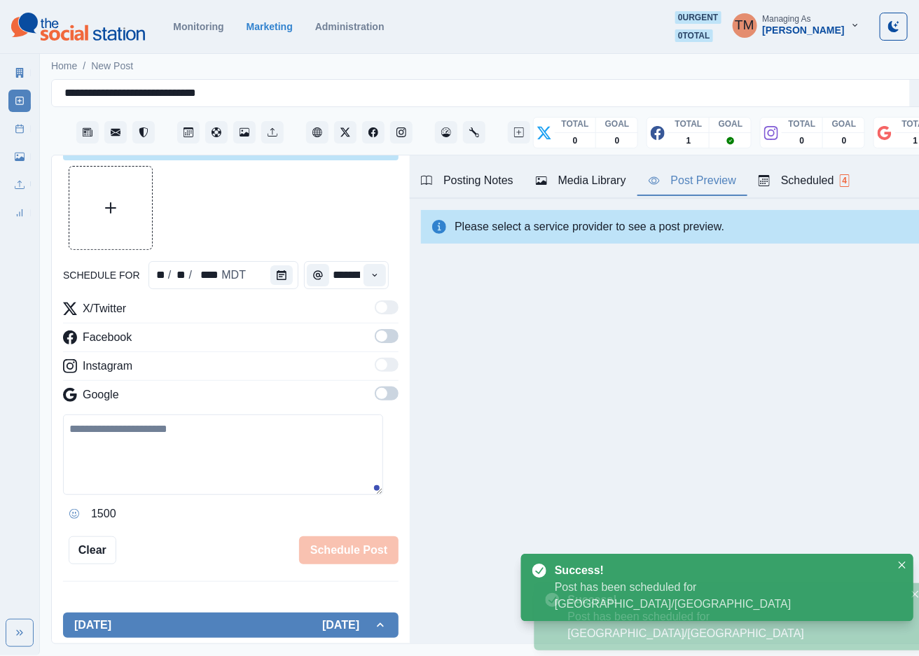
scroll to position [170, 0]
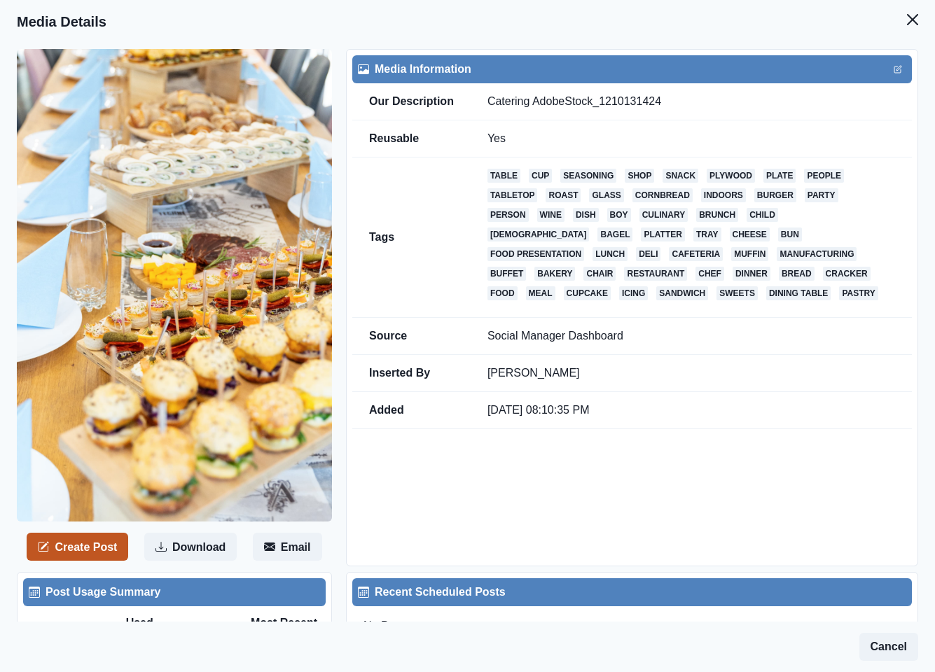
click at [91, 544] on button "Create Post" at bounding box center [78, 547] width 102 height 28
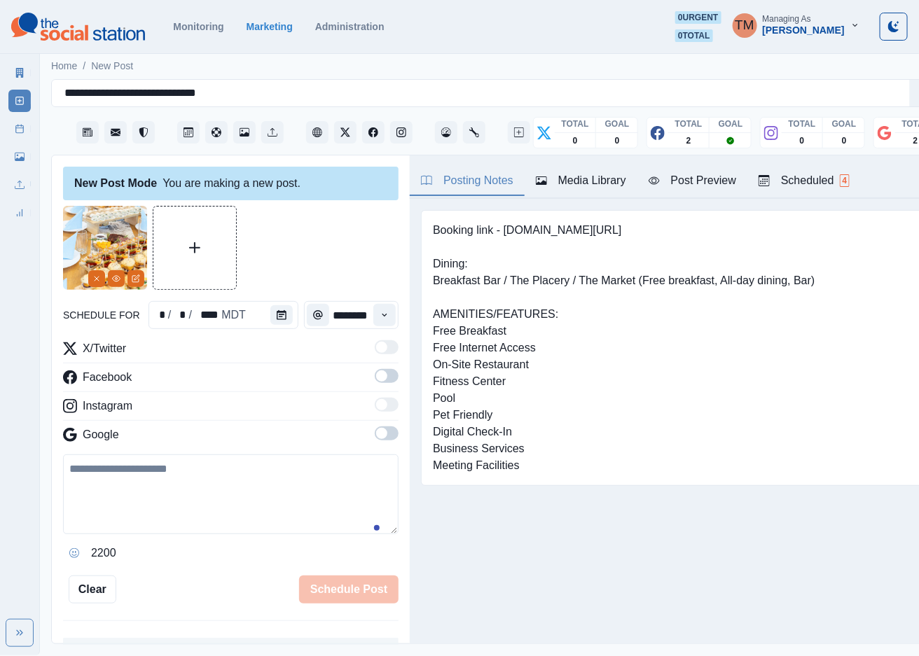
click at [169, 490] on textarea at bounding box center [230, 495] width 335 height 80
paste textarea "**********"
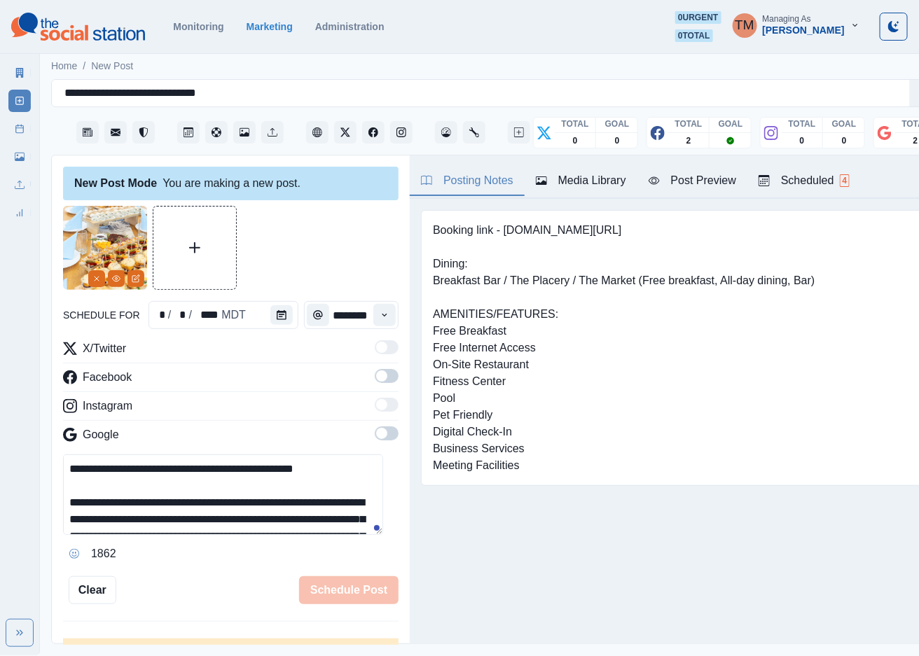
scroll to position [78, 0]
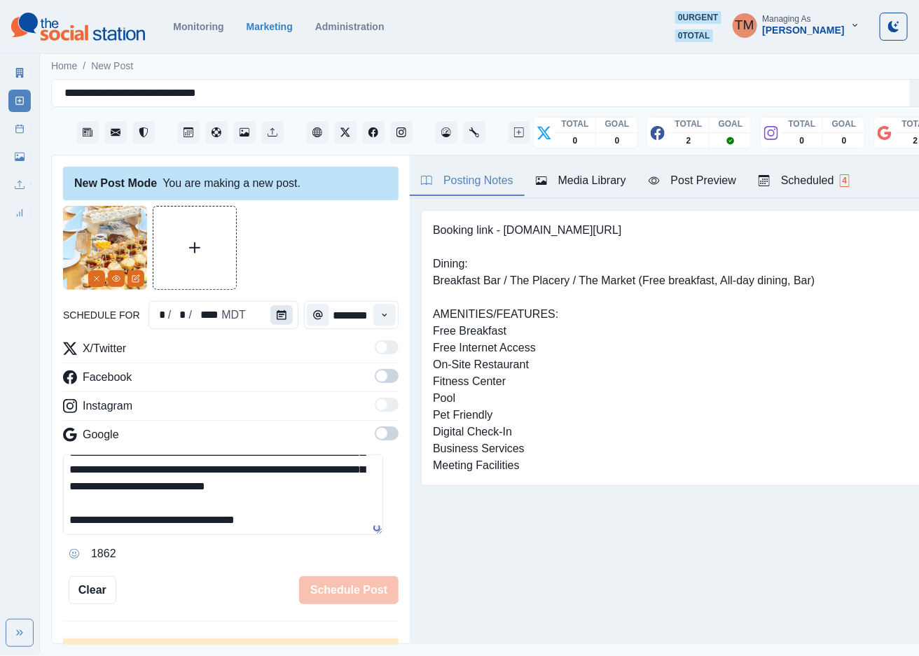
type textarea "**********"
click at [277, 314] on icon "Calendar" at bounding box center [282, 315] width 10 height 10
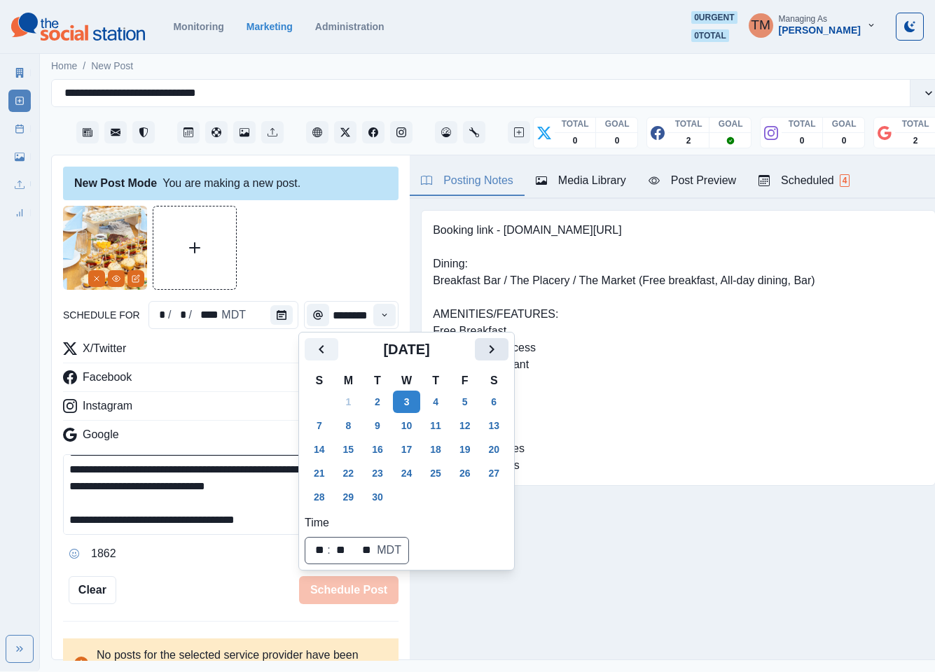
click at [498, 342] on icon "Next" at bounding box center [491, 349] width 17 height 17
click at [345, 500] on button "27" at bounding box center [349, 497] width 28 height 22
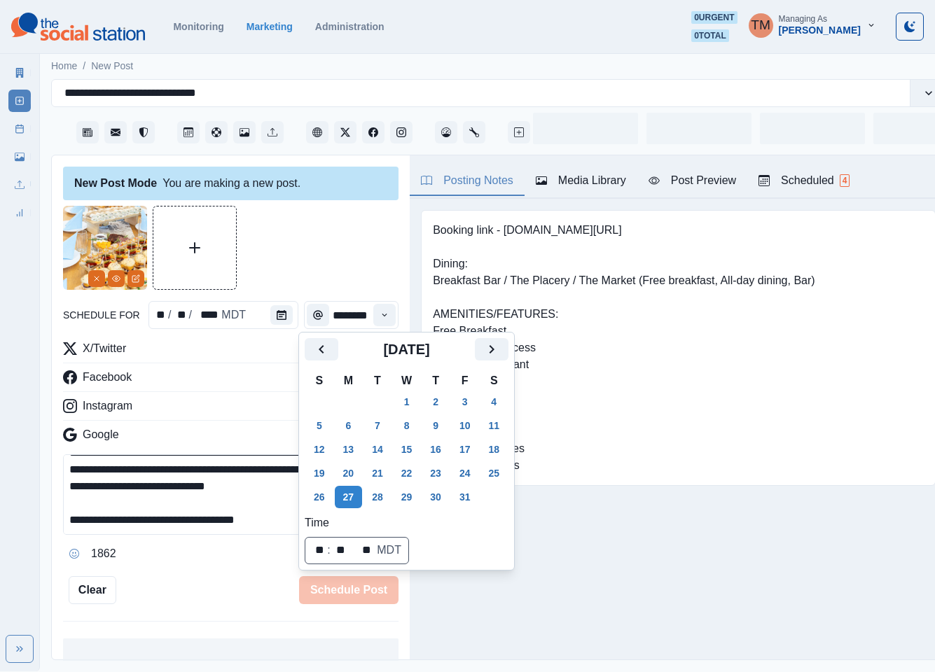
click at [313, 247] on div at bounding box center [230, 248] width 335 height 84
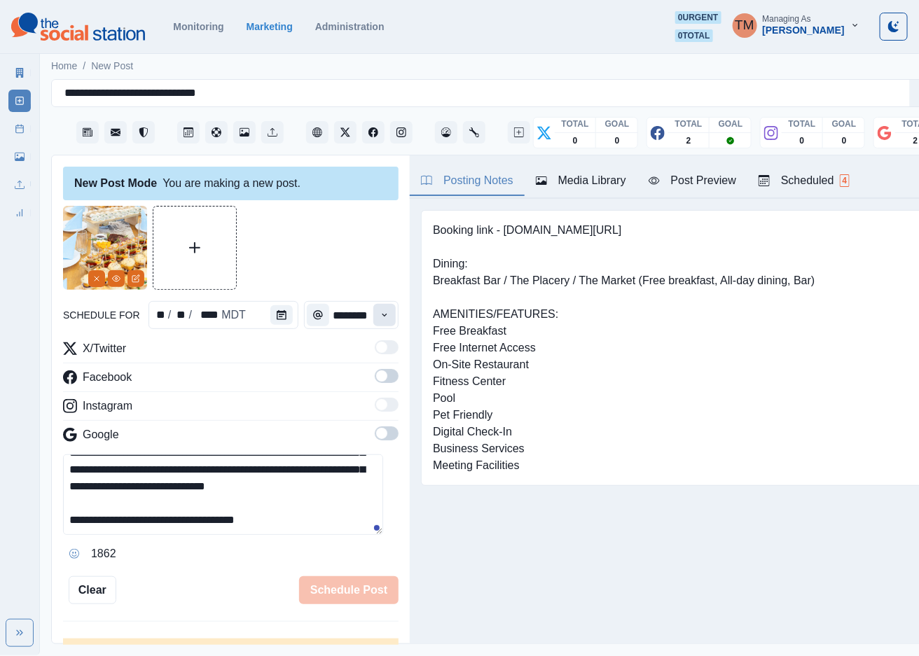
click at [374, 312] on button "Time" at bounding box center [384, 315] width 22 height 22
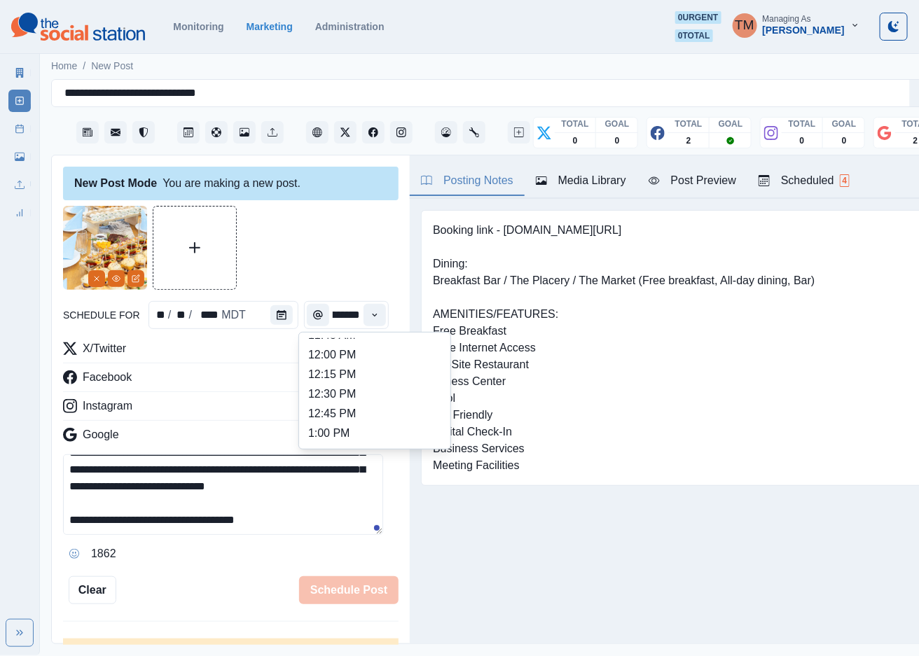
scroll to position [209, 0]
click at [360, 406] on li "11:30 AM" at bounding box center [375, 414] width 140 height 20
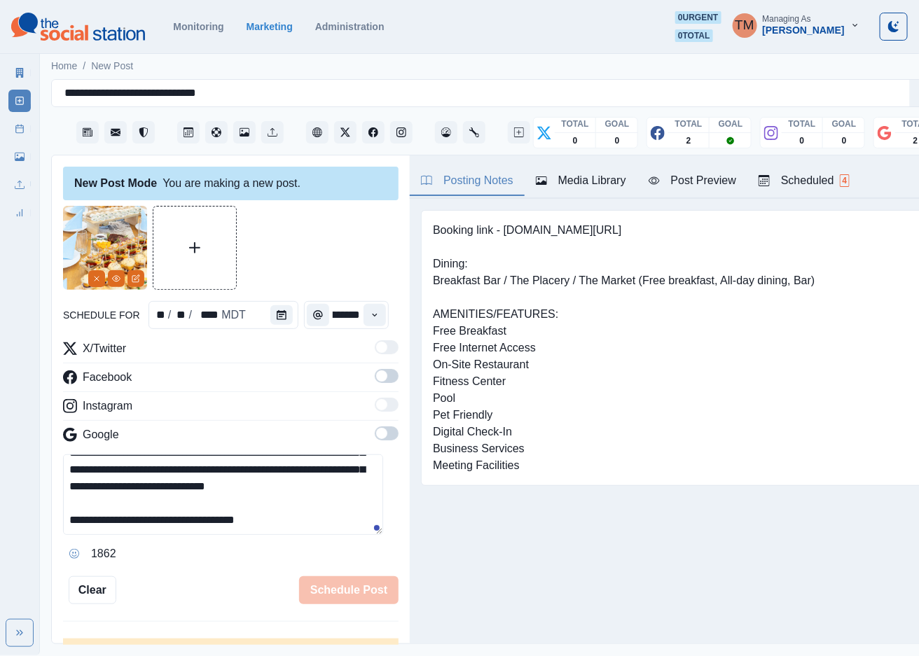
type input "********"
drag, startPoint x: 375, startPoint y: 375, endPoint x: 392, endPoint y: 433, distance: 60.5
click at [375, 379] on span at bounding box center [387, 376] width 24 height 14
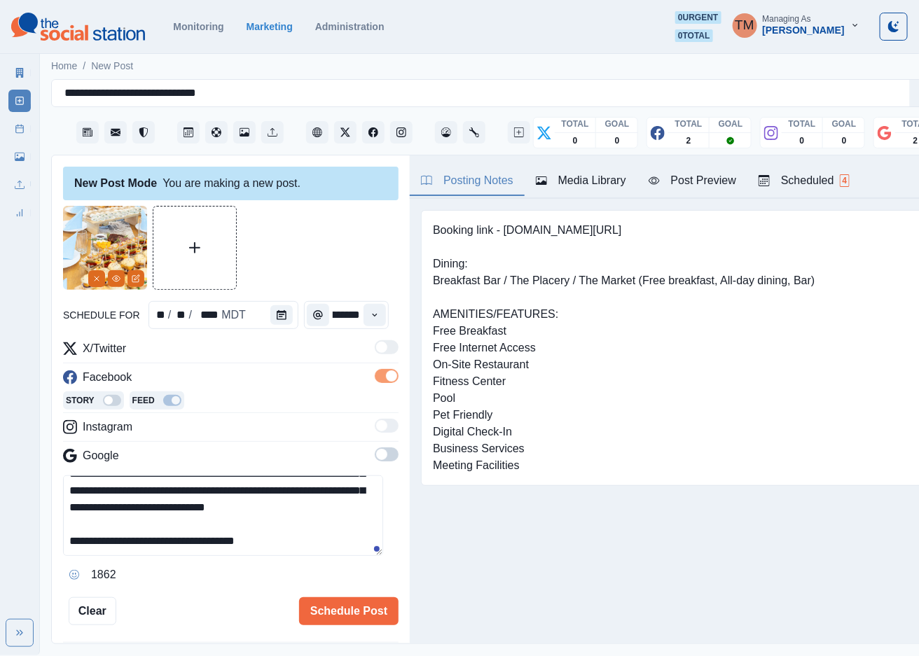
scroll to position [0, 0]
click at [376, 458] on span at bounding box center [387, 455] width 24 height 14
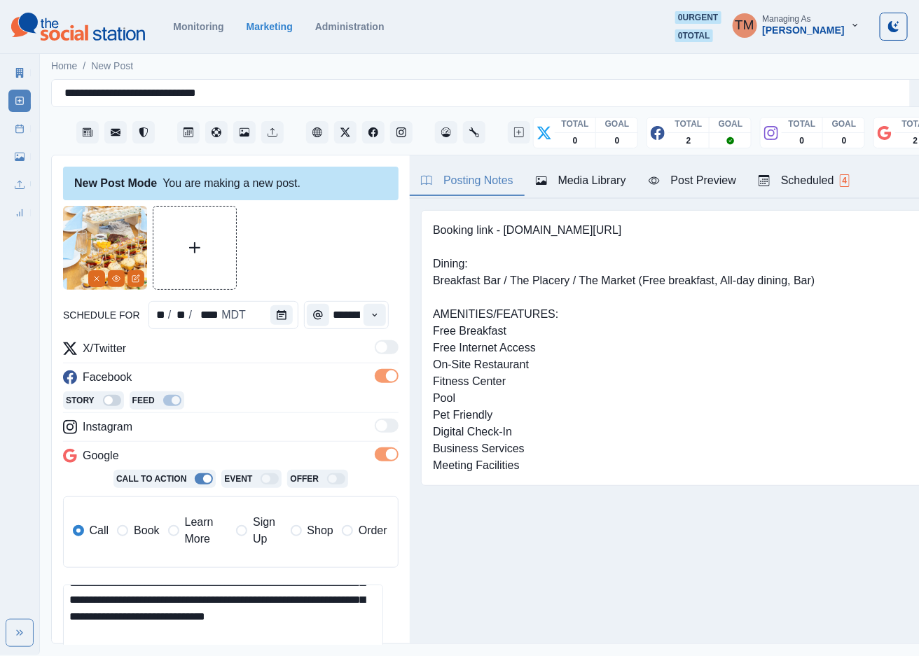
click at [144, 536] on span "Book" at bounding box center [146, 530] width 25 height 17
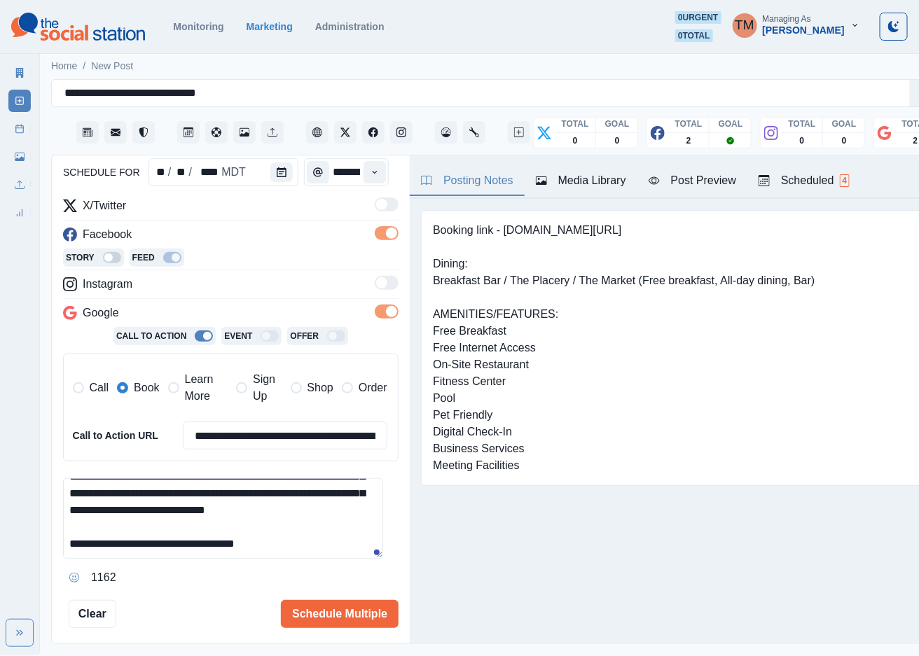
scroll to position [207, 0]
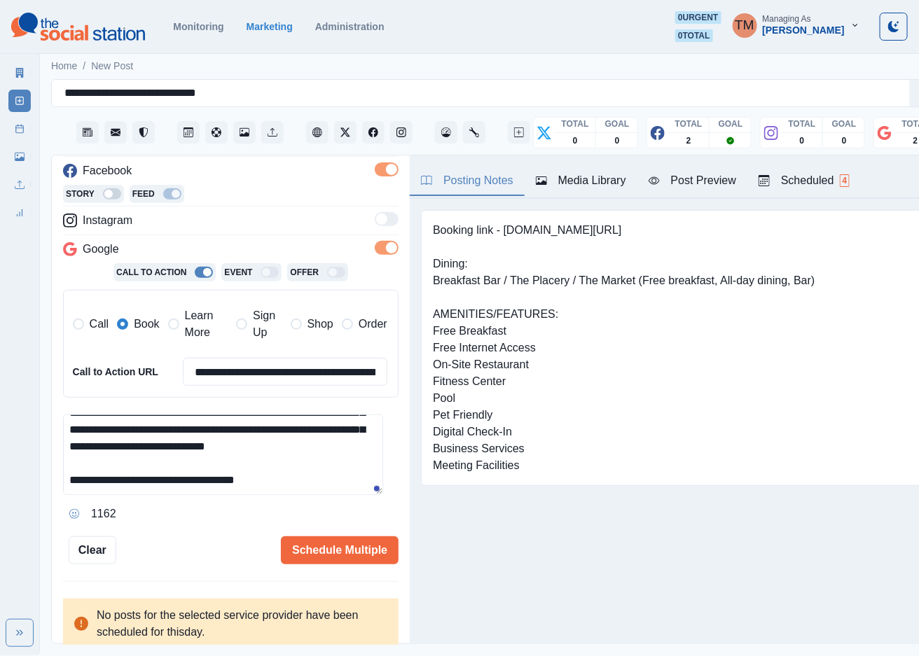
drag, startPoint x: 167, startPoint y: 486, endPoint x: 313, endPoint y: 490, distance: 146.4
click at [313, 490] on textarea "**********" at bounding box center [223, 455] width 320 height 81
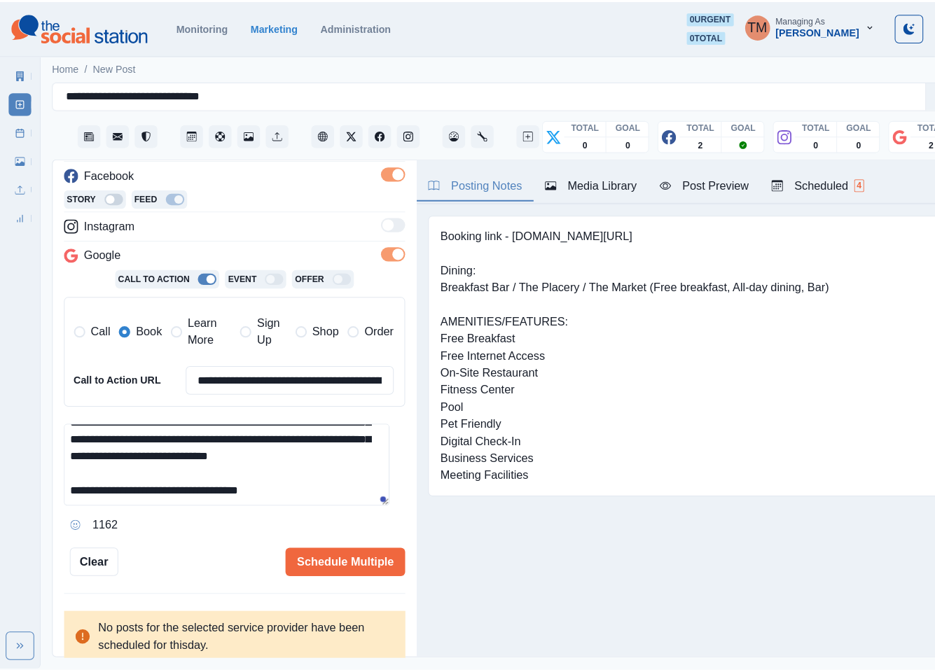
scroll to position [83, 0]
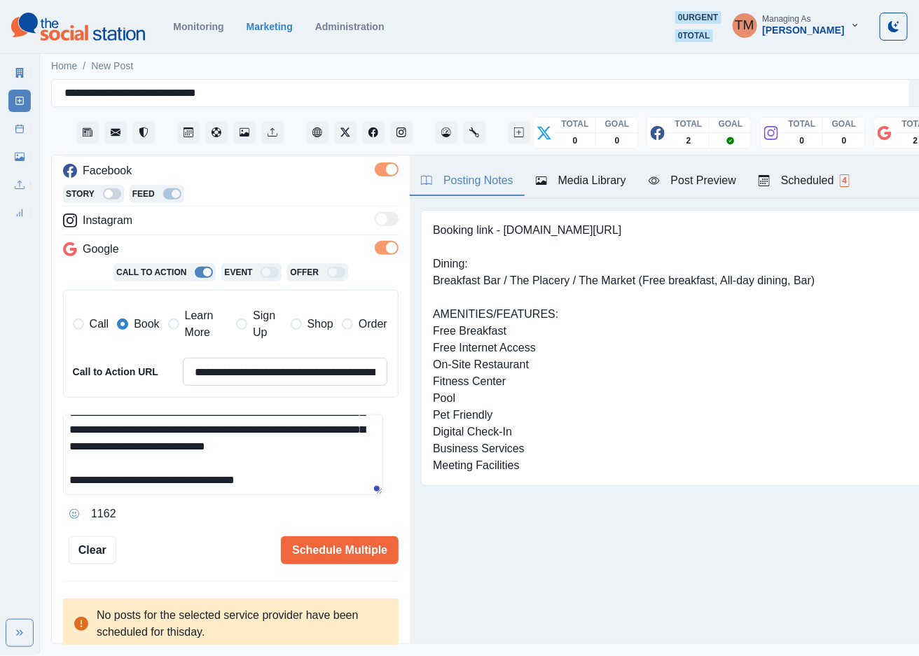
click at [265, 375] on input "**********" at bounding box center [285, 372] width 205 height 28
paste input
type input "**********"
click at [326, 547] on button "Schedule Multiple" at bounding box center [340, 550] width 118 height 28
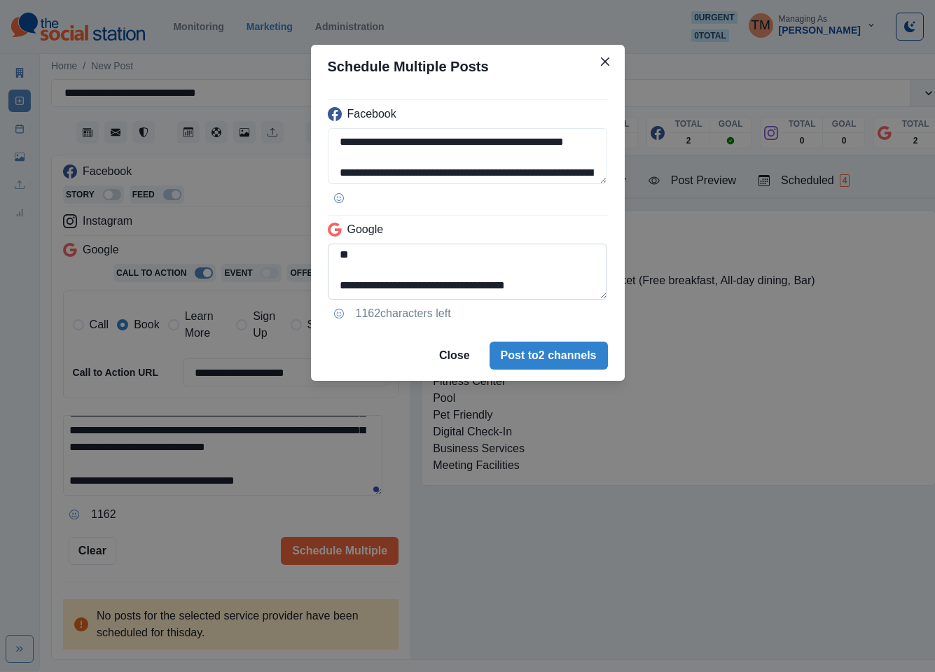
scroll to position [127, 0]
drag, startPoint x: 389, startPoint y: 257, endPoint x: 608, endPoint y: 289, distance: 221.5
click at [608, 289] on div "**********" at bounding box center [468, 209] width 314 height 242
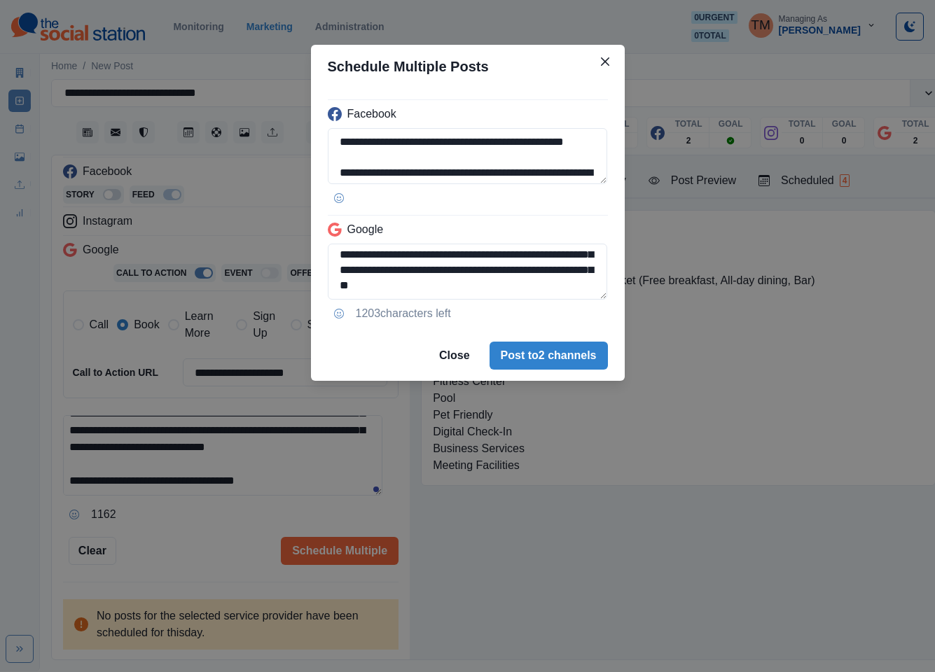
scroll to position [97, 0]
type textarea "**********"
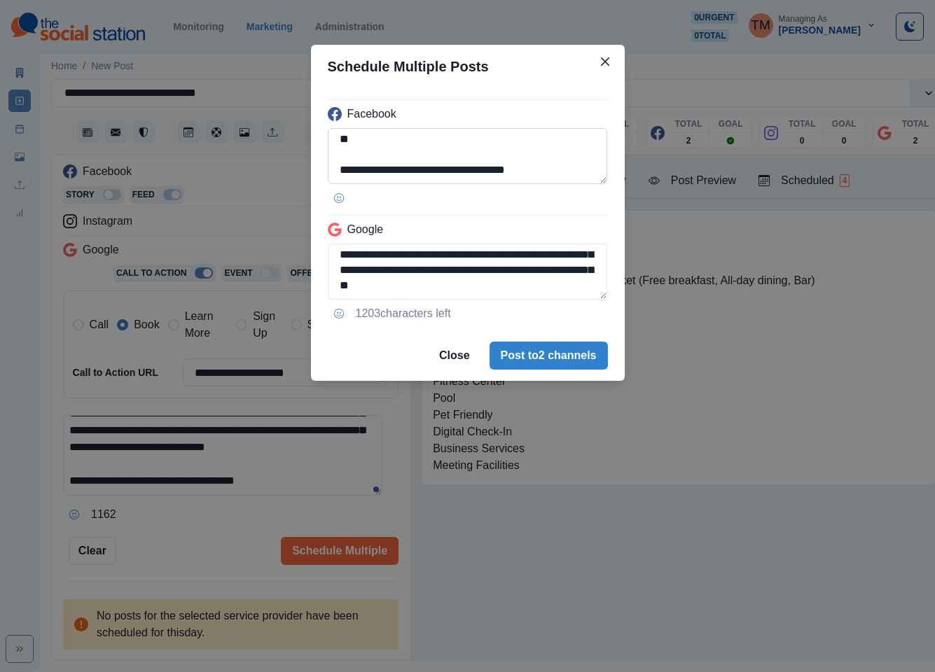
scroll to position [126, 0]
click at [219, 532] on div "**********" at bounding box center [467, 336] width 935 height 672
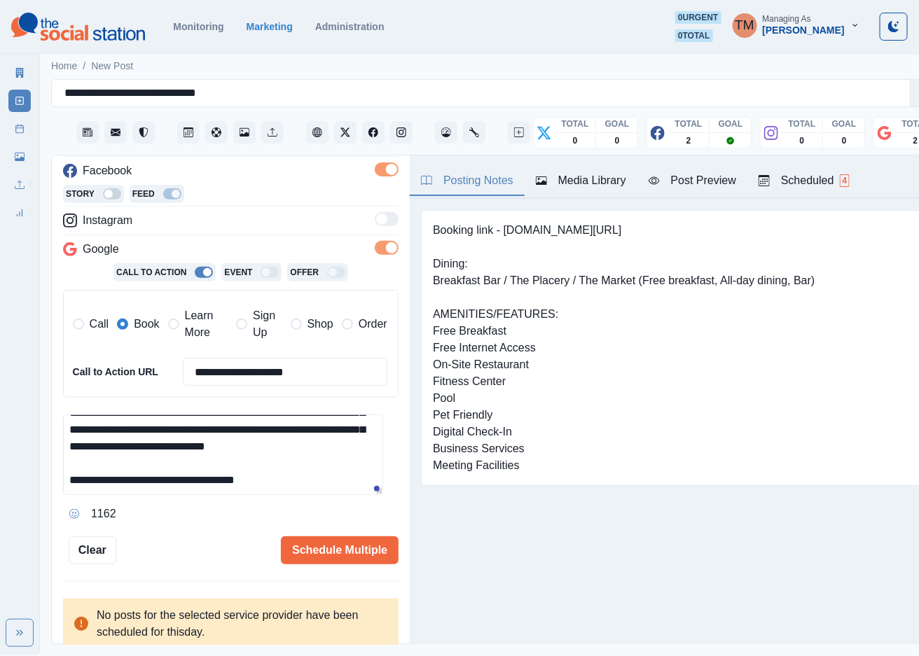
drag, startPoint x: 237, startPoint y: 373, endPoint x: 173, endPoint y: 373, distance: 64.4
click at [173, 373] on div "**********" at bounding box center [230, 372] width 314 height 28
click at [181, 322] on label "Learn More" at bounding box center [198, 324] width 60 height 34
click at [248, 376] on input "**********" at bounding box center [285, 372] width 205 height 28
paste input
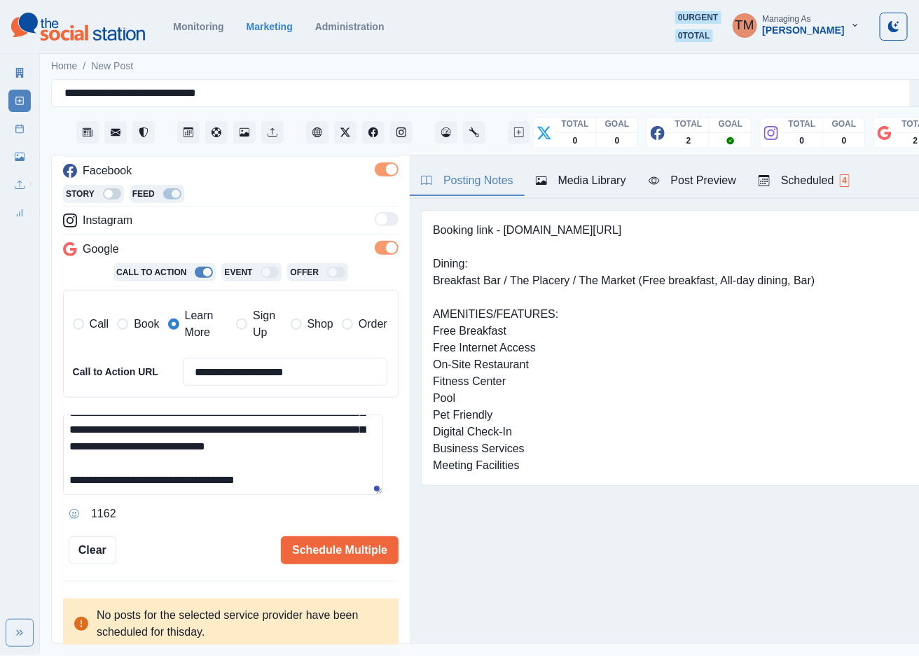
type input "**********"
click at [189, 555] on div "Schedule Multiple" at bounding box center [257, 550] width 282 height 28
click at [694, 179] on div "Post Preview" at bounding box center [693, 180] width 88 height 17
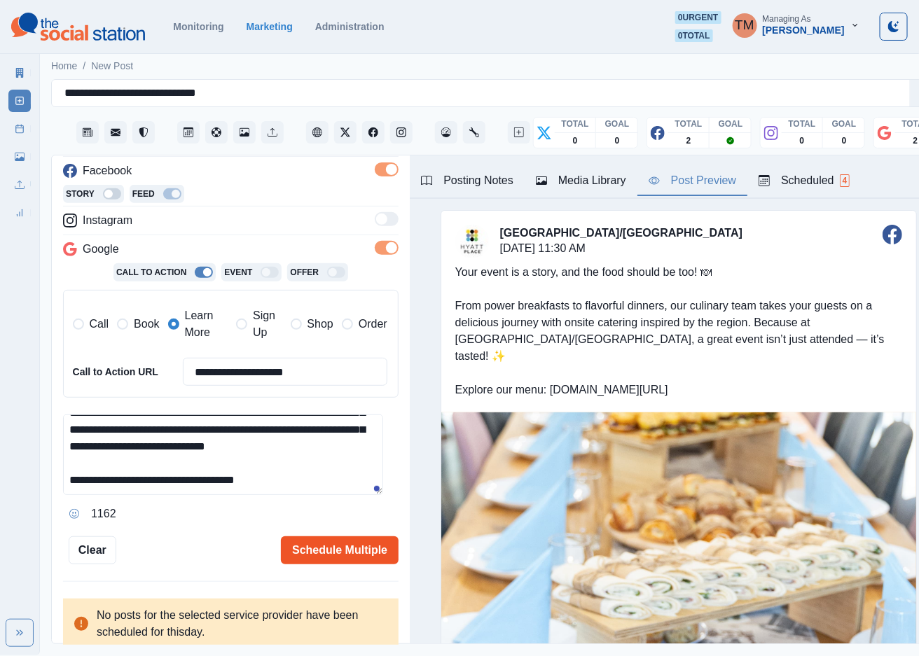
click at [343, 551] on button "Schedule Multiple" at bounding box center [340, 550] width 118 height 28
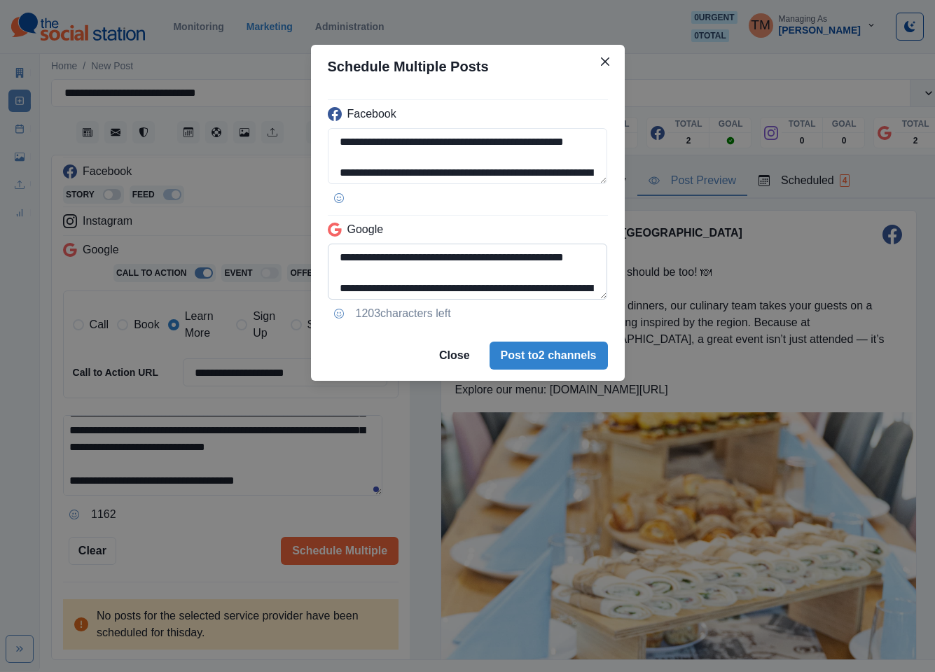
drag, startPoint x: 587, startPoint y: 356, endPoint x: 469, endPoint y: 276, distance: 142.2
click at [469, 276] on section "**********" at bounding box center [468, 213] width 314 height 336
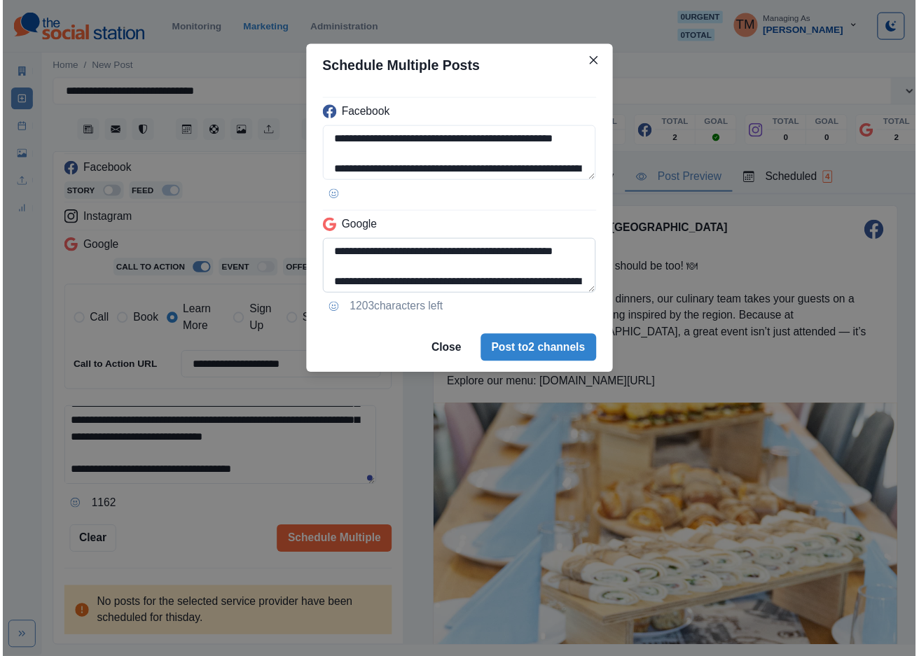
scroll to position [95, 0]
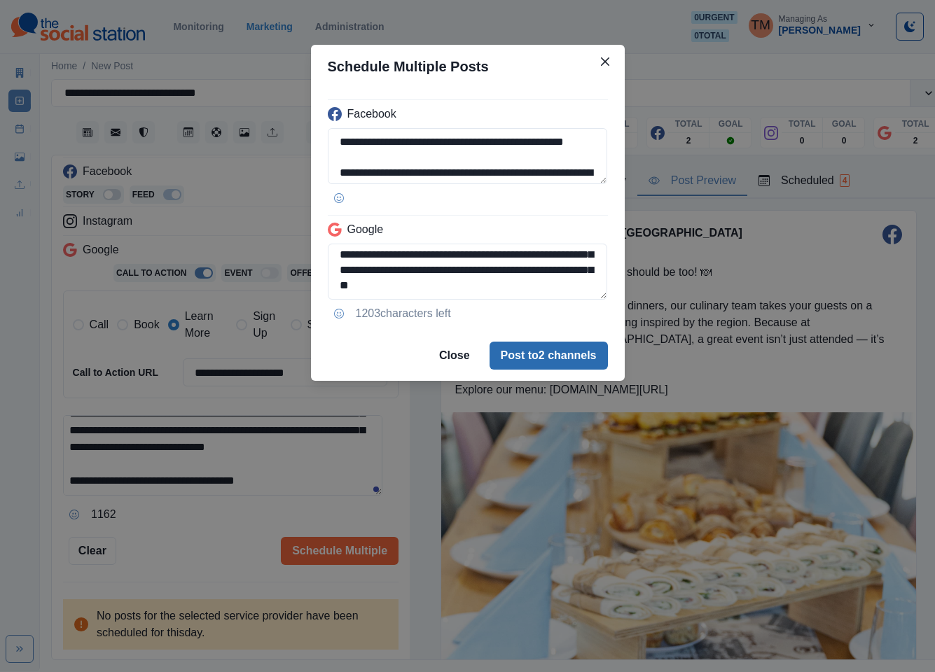
click at [583, 362] on button "Post to 2 channels" at bounding box center [549, 356] width 118 height 28
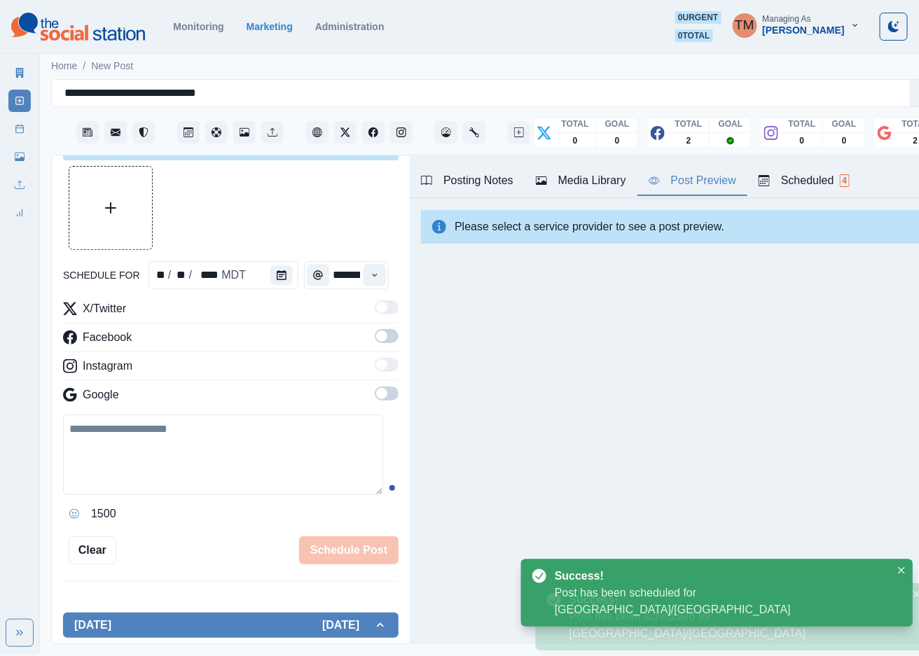
scroll to position [0, 0]
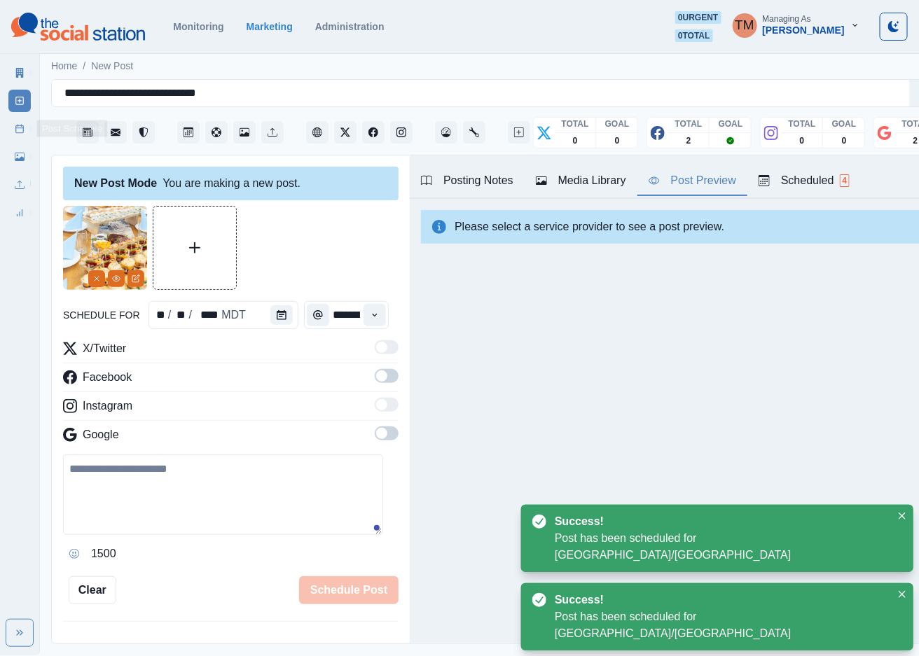
click at [23, 132] on rect at bounding box center [20, 129] width 8 height 8
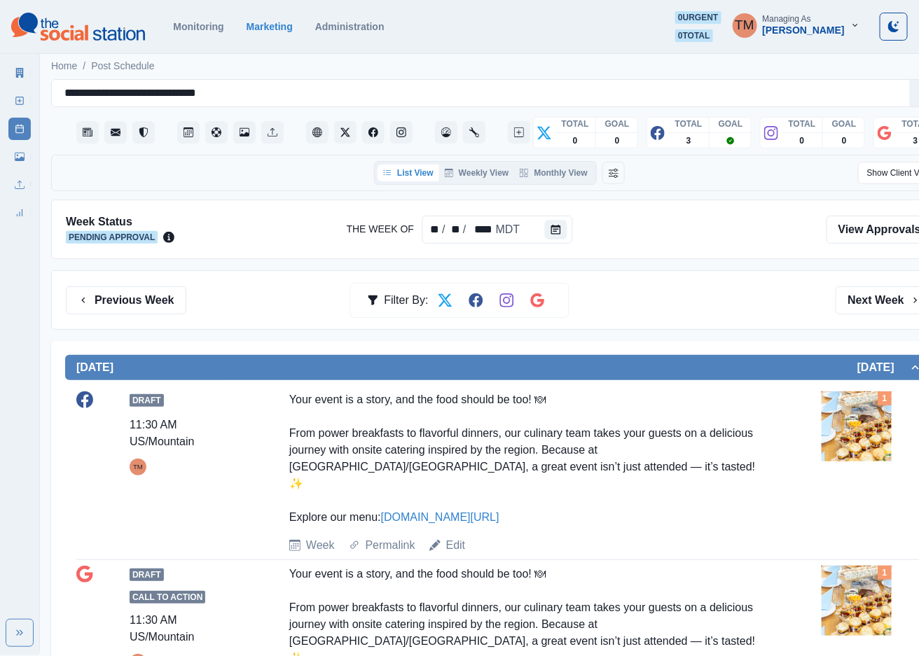
click at [667, 307] on div "Previous Week Filter By: Next Week" at bounding box center [499, 300] width 867 height 28
click at [146, 300] on button "Previous Week" at bounding box center [126, 300] width 120 height 28
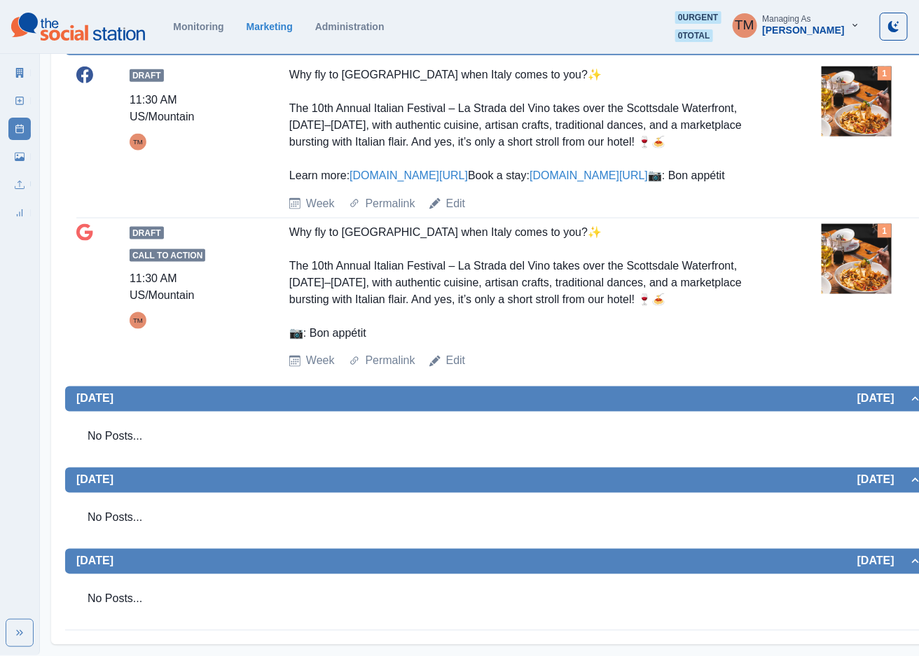
scroll to position [620, 0]
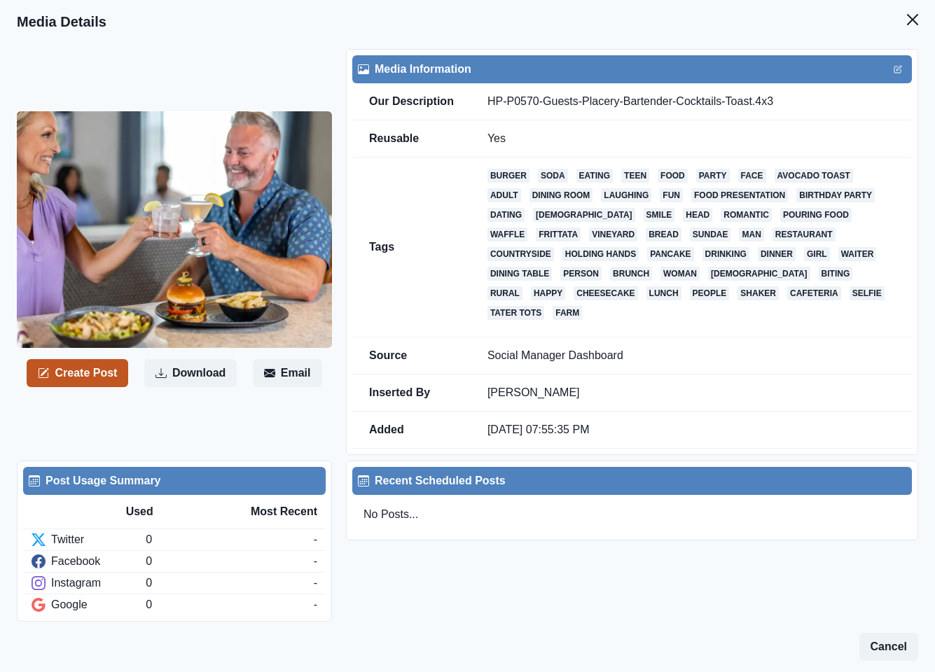
click at [95, 366] on button "Create Post" at bounding box center [78, 373] width 102 height 28
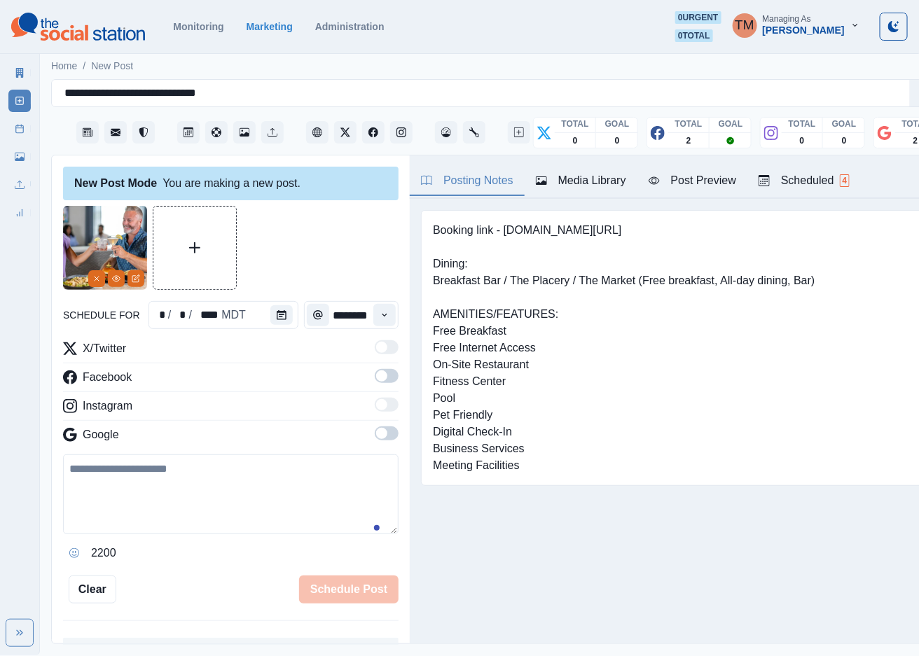
click at [130, 498] on textarea at bounding box center [230, 495] width 335 height 80
paste textarea "**********"
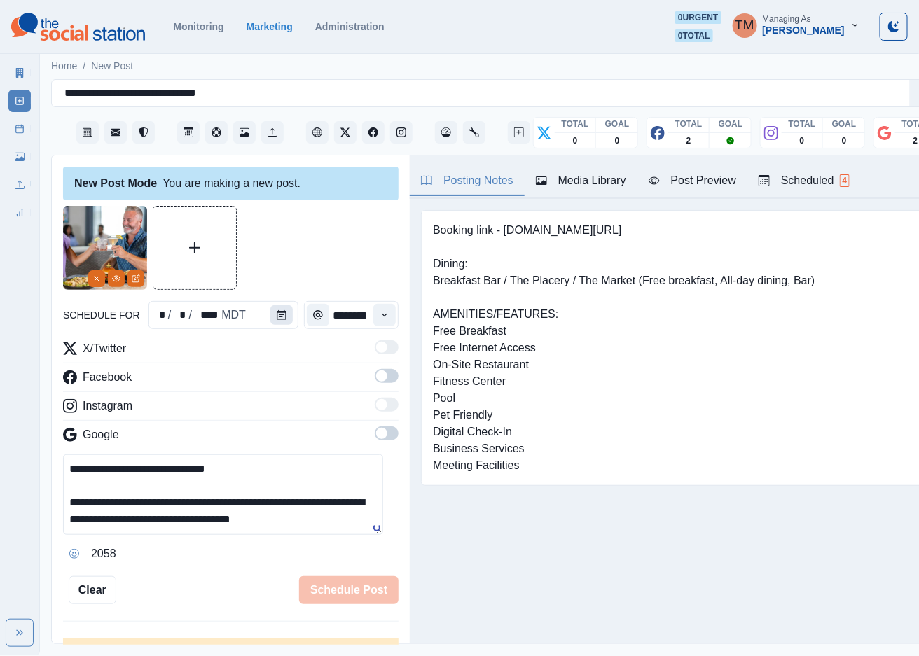
type textarea "**********"
click at [282, 310] on button "Calendar" at bounding box center [281, 315] width 22 height 20
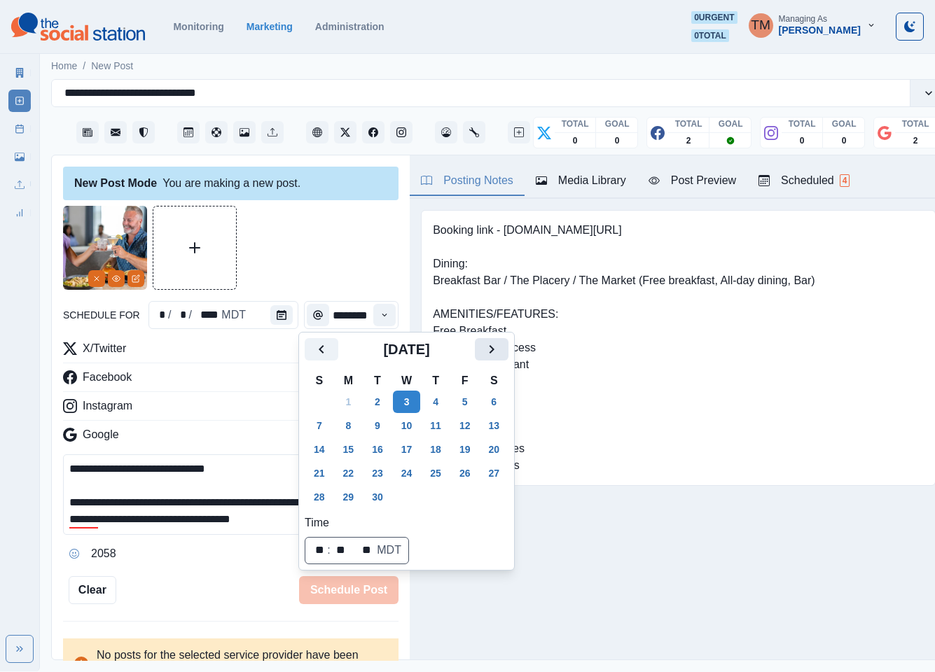
click at [492, 342] on icon "Next" at bounding box center [491, 349] width 17 height 17
click at [354, 471] on button "20" at bounding box center [349, 473] width 28 height 22
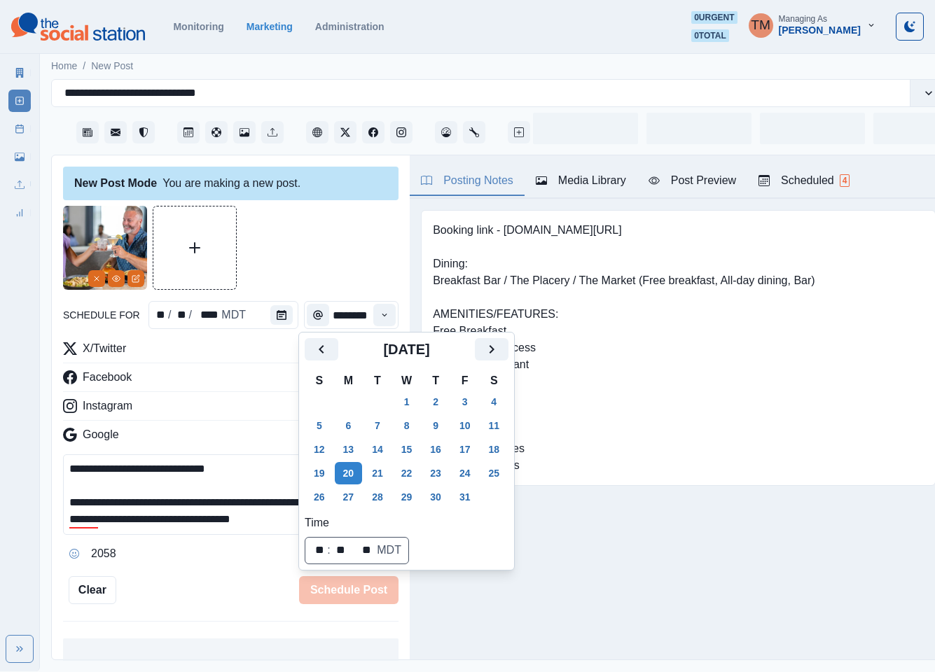
click at [298, 248] on div at bounding box center [230, 248] width 335 height 84
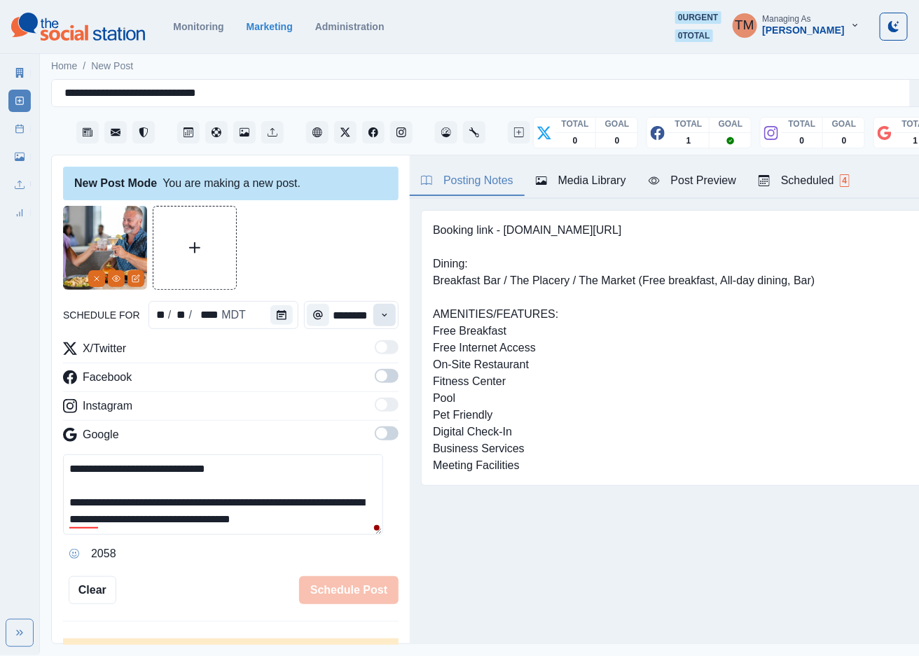
click at [380, 317] on icon "Time" at bounding box center [385, 315] width 10 height 10
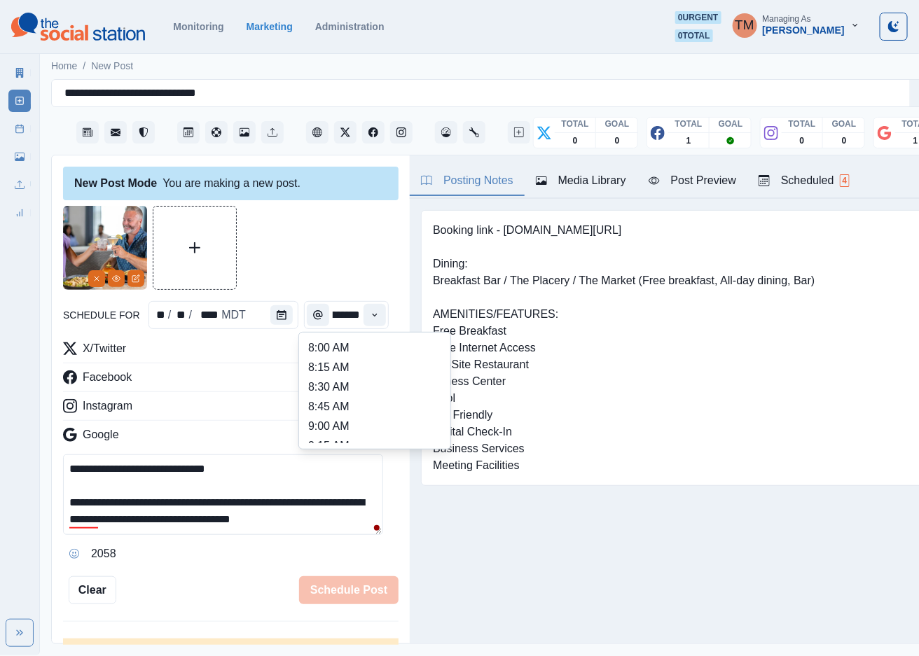
scroll to position [525, 0]
click at [349, 393] on li "3:15 PM" at bounding box center [375, 392] width 140 height 20
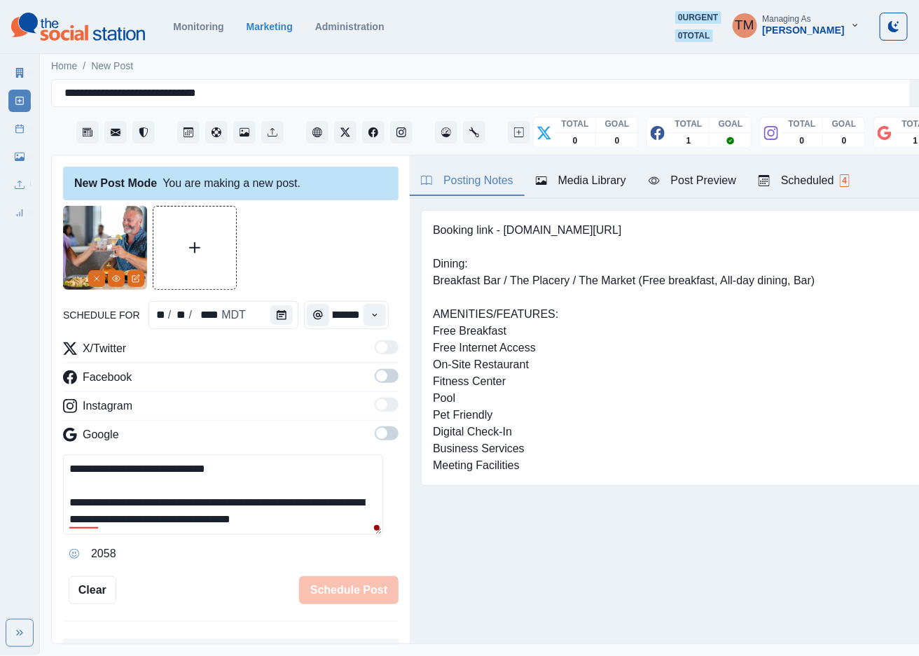
scroll to position [0, 13]
click at [374, 311] on button "Time" at bounding box center [375, 315] width 22 height 22
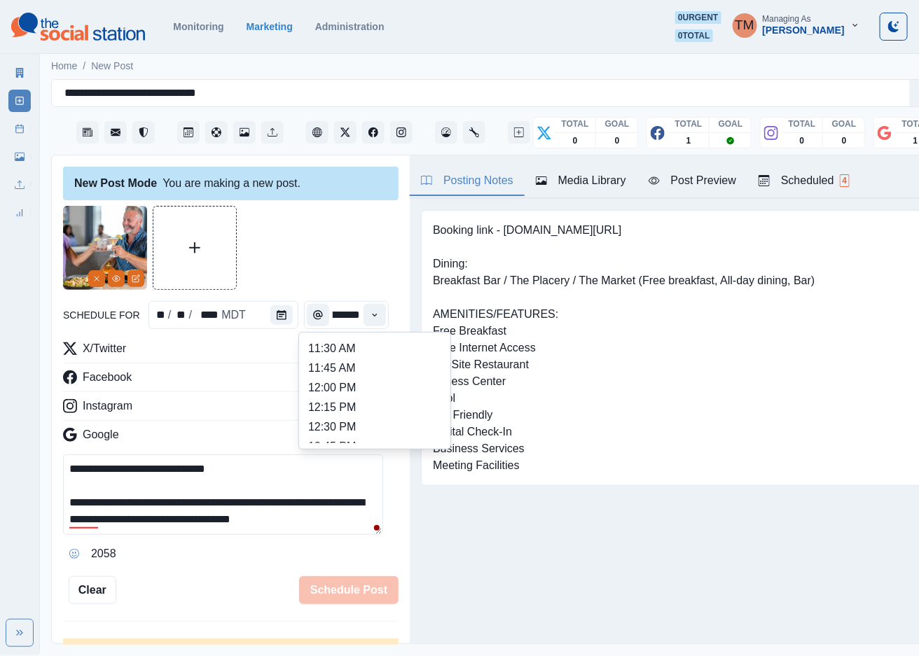
scroll to position [420, 0]
click at [349, 431] on li "2:30 PM" at bounding box center [375, 438] width 140 height 20
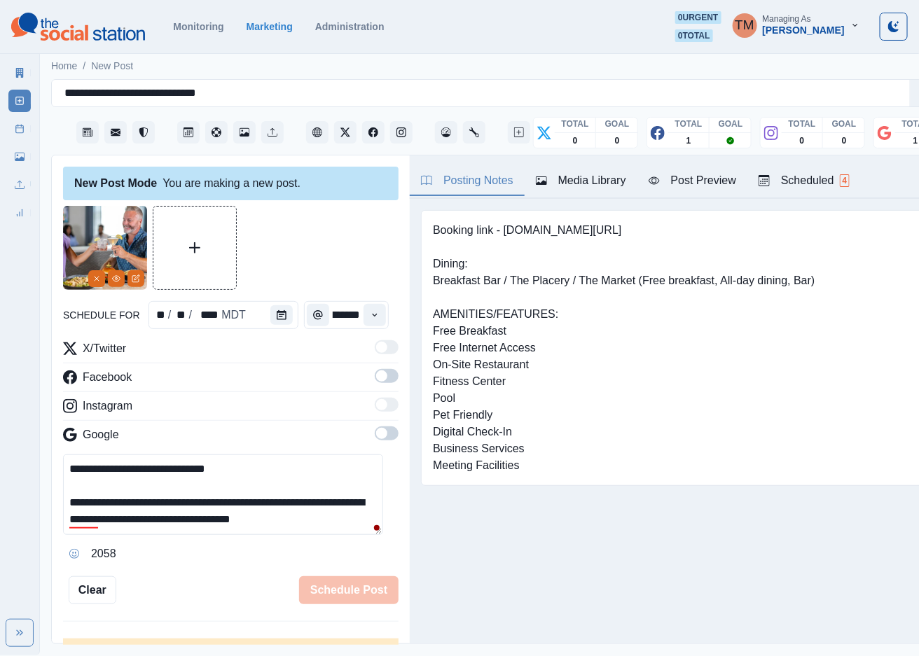
type input "*******"
click at [375, 381] on span at bounding box center [387, 376] width 24 height 14
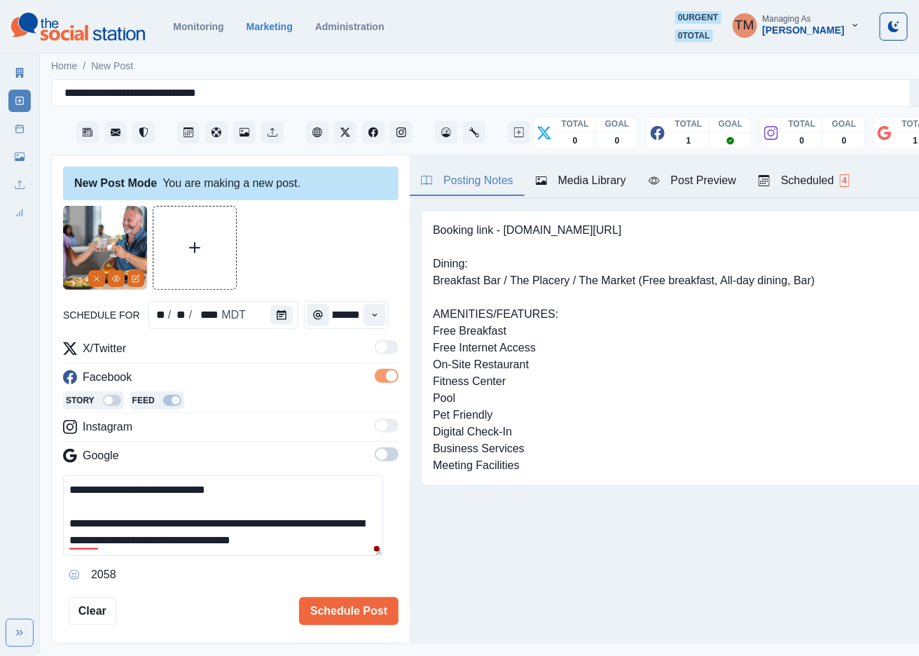
scroll to position [0, 0]
click at [376, 455] on span at bounding box center [387, 455] width 24 height 14
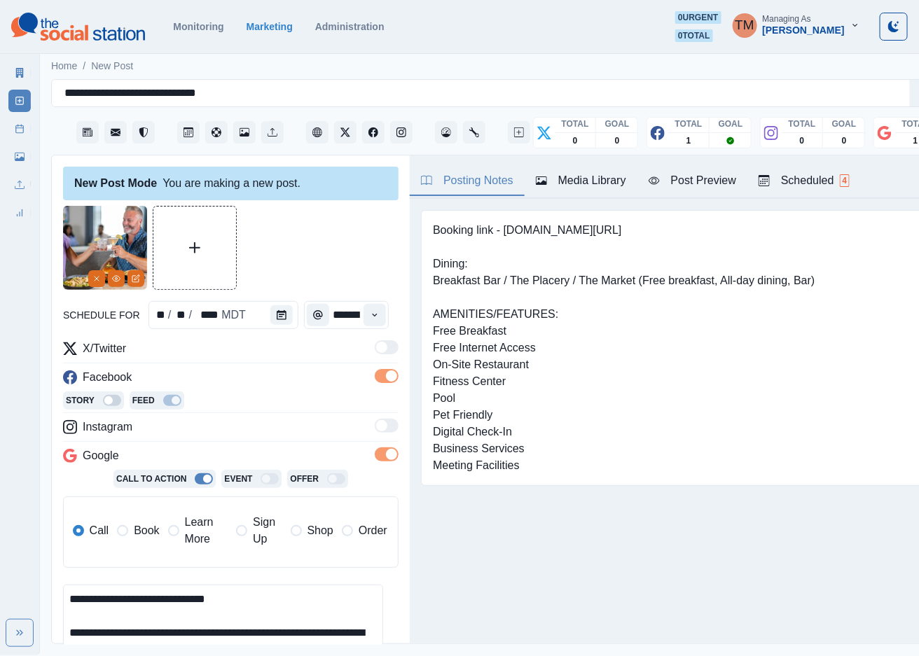
click at [133, 532] on label "Book" at bounding box center [138, 531] width 42 height 34
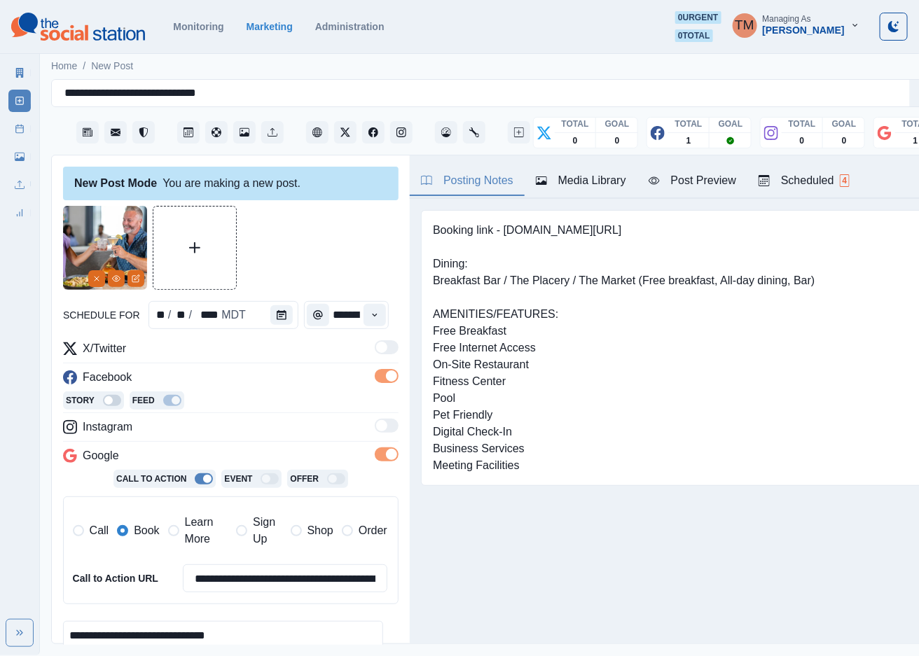
click at [714, 186] on div "Post Preview" at bounding box center [693, 180] width 88 height 17
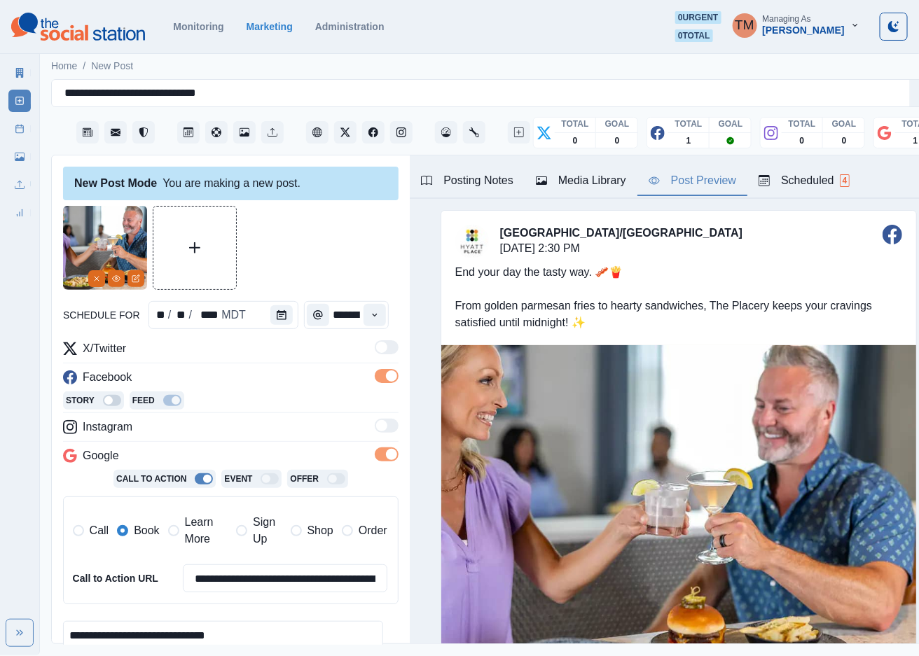
scroll to position [207, 0]
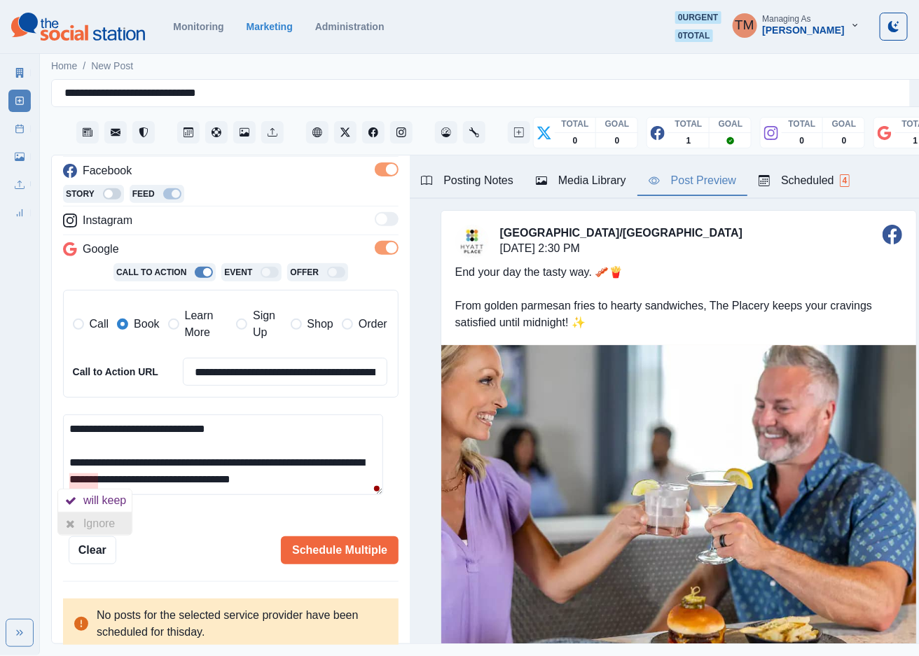
click at [81, 521] on div at bounding box center [70, 524] width 25 height 22
click at [326, 549] on button "Schedule Multiple" at bounding box center [340, 550] width 118 height 28
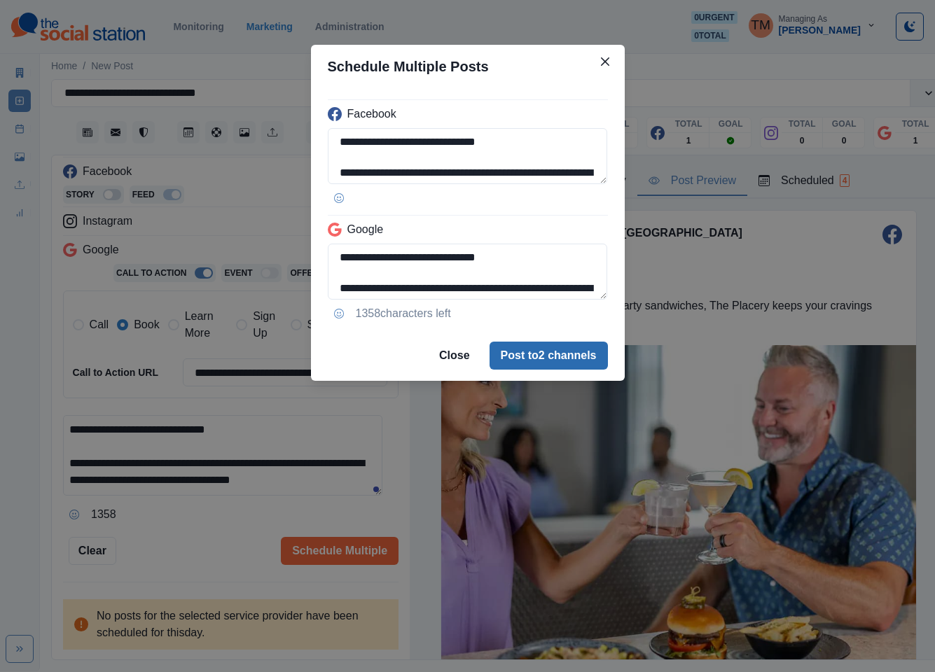
click at [574, 364] on button "Post to 2 channels" at bounding box center [549, 356] width 118 height 28
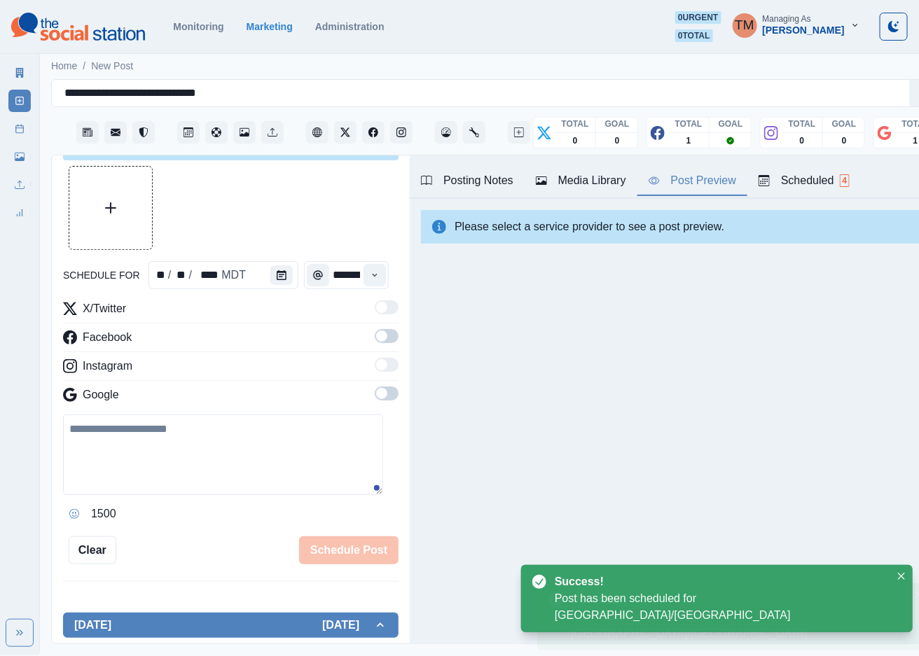
scroll to position [0, 0]
